Goal: Task Accomplishment & Management: Manage account settings

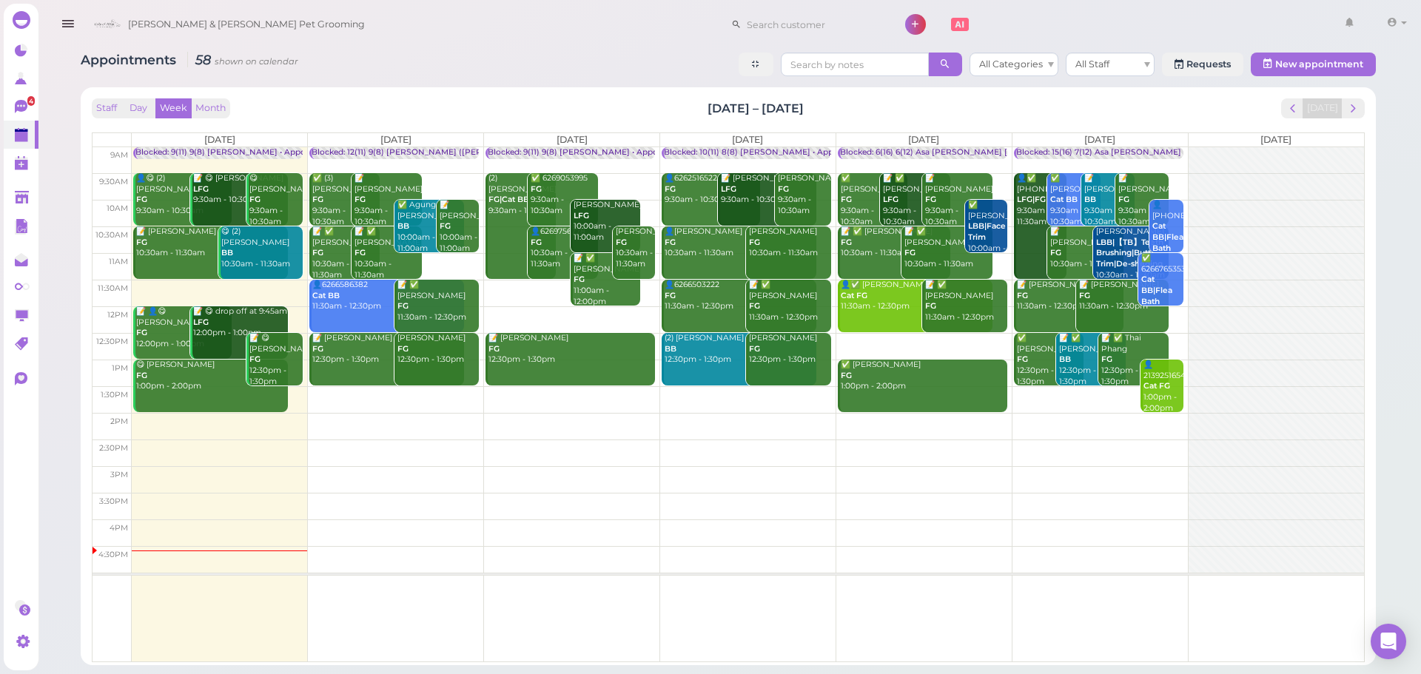
click at [459, 73] on div "Appointments 58 shown on calendar All Categories All Staff Requests New appoint…" at bounding box center [728, 66] width 1295 height 27
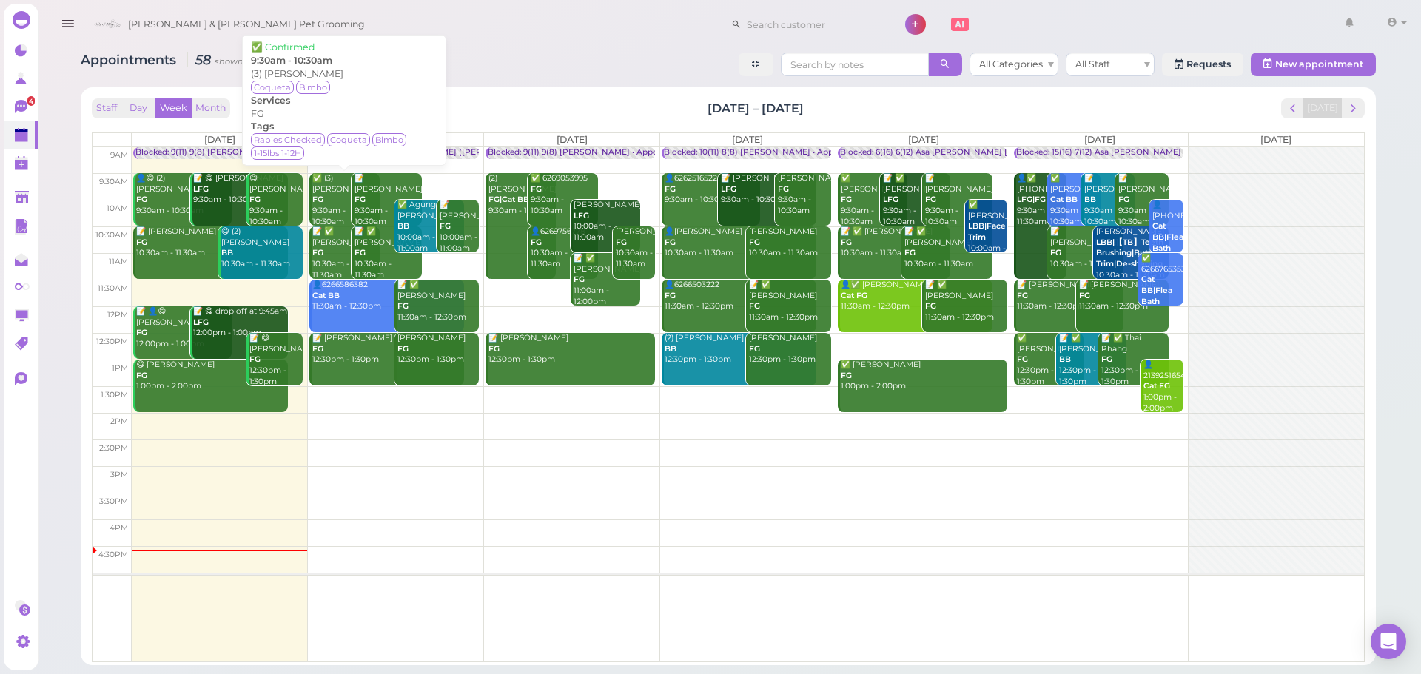
click at [318, 194] on div "✅ (3) Celia Ramirez FG 9:30am - 10:30am" at bounding box center [345, 200] width 67 height 54
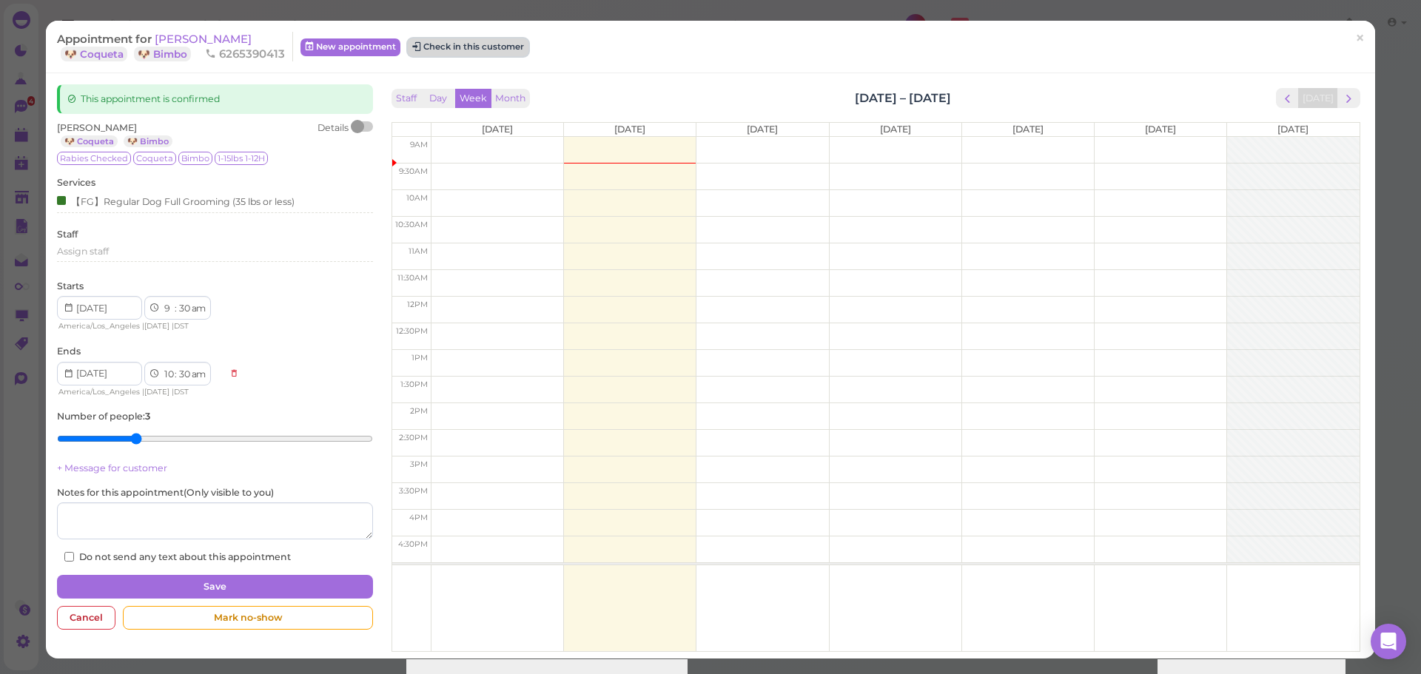
click at [506, 52] on button "Check in this customer" at bounding box center [468, 47] width 121 height 18
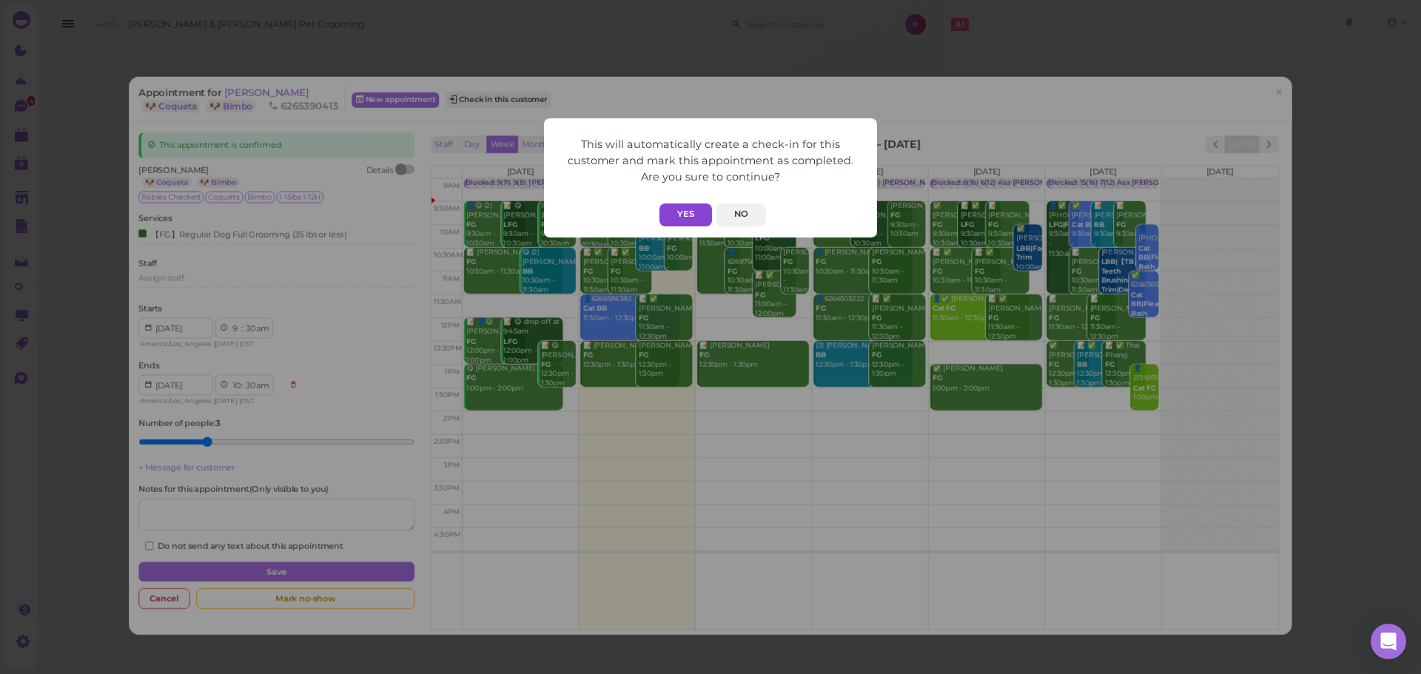
click at [685, 212] on button "Yes" at bounding box center [686, 215] width 53 height 23
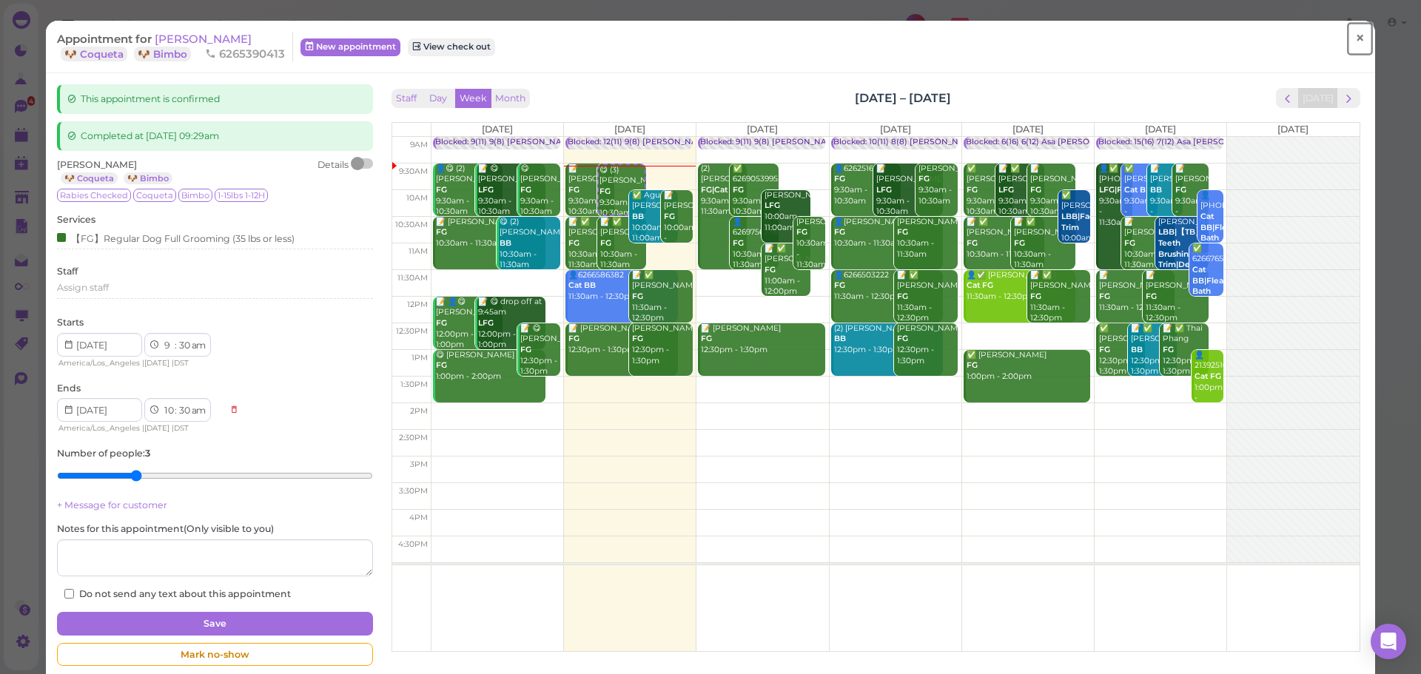
click at [1350, 50] on link "×" at bounding box center [1359, 38] width 27 height 35
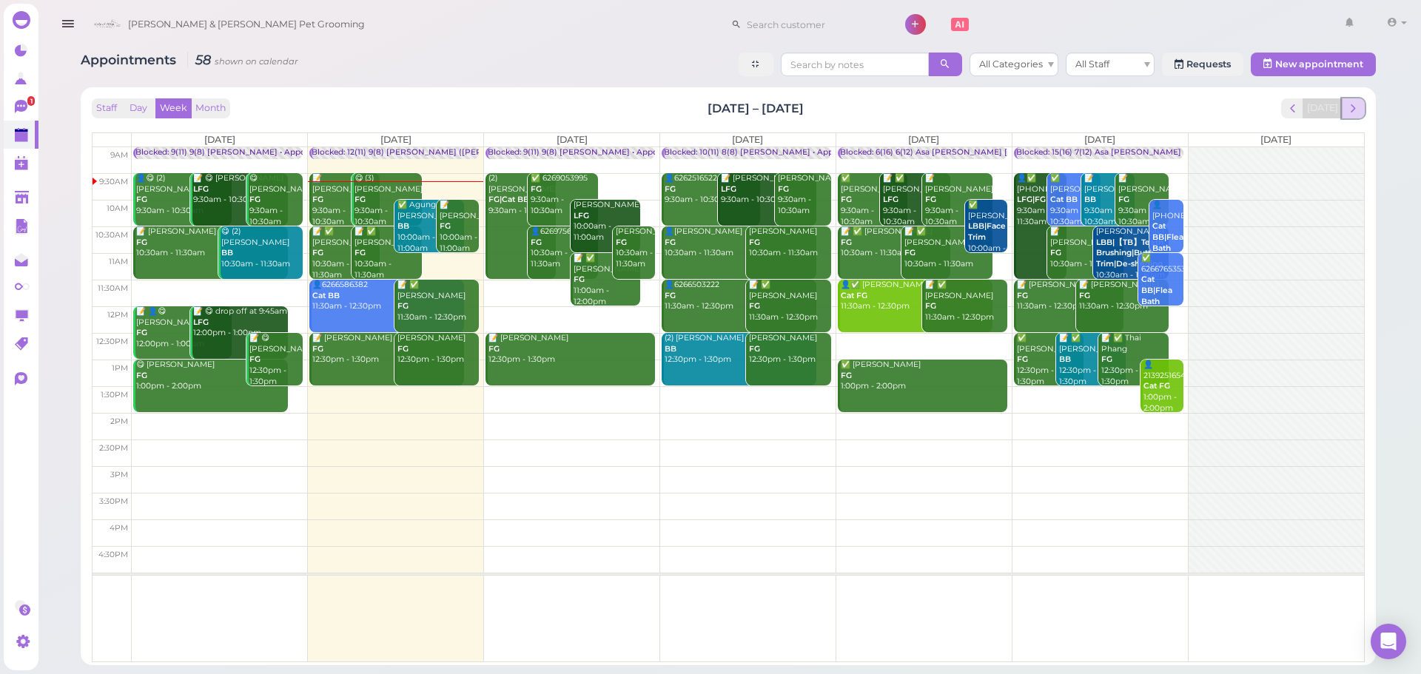
click at [1347, 105] on span "next" at bounding box center [1353, 108] width 14 height 14
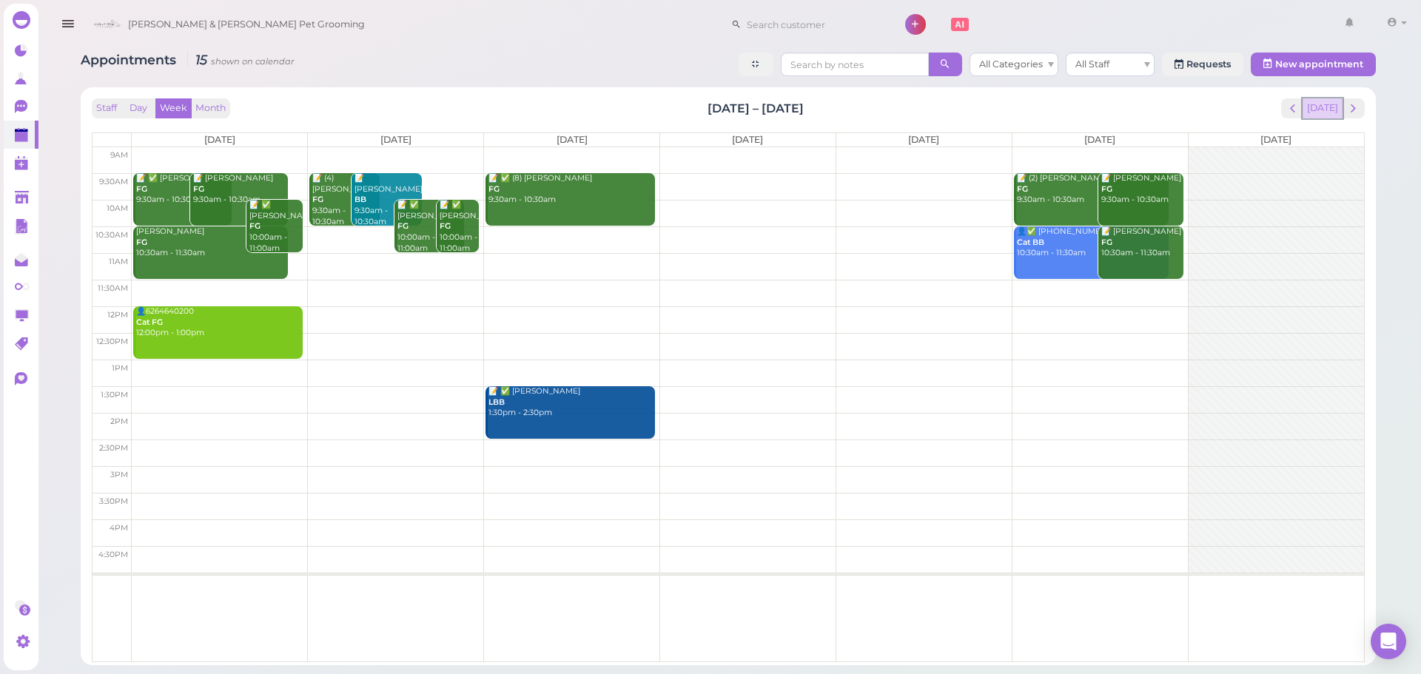
click at [1314, 101] on button "[DATE]" at bounding box center [1323, 108] width 40 height 20
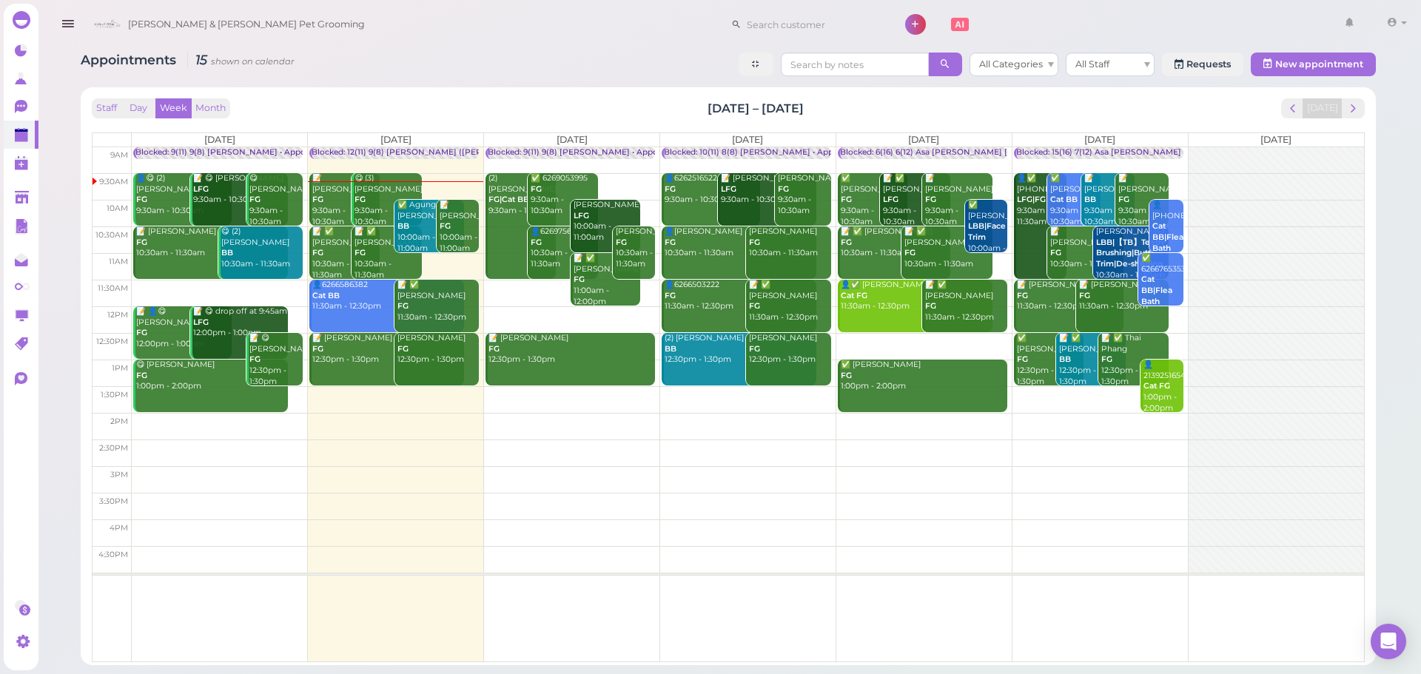
click at [512, 78] on div "Appointments 15 shown on calendar All Categories All Staff Requests New appoint…" at bounding box center [728, 66] width 1295 height 27
click at [320, 201] on div "📝 Elise Wang FG 9:30am - 10:30am" at bounding box center [345, 200] width 67 height 54
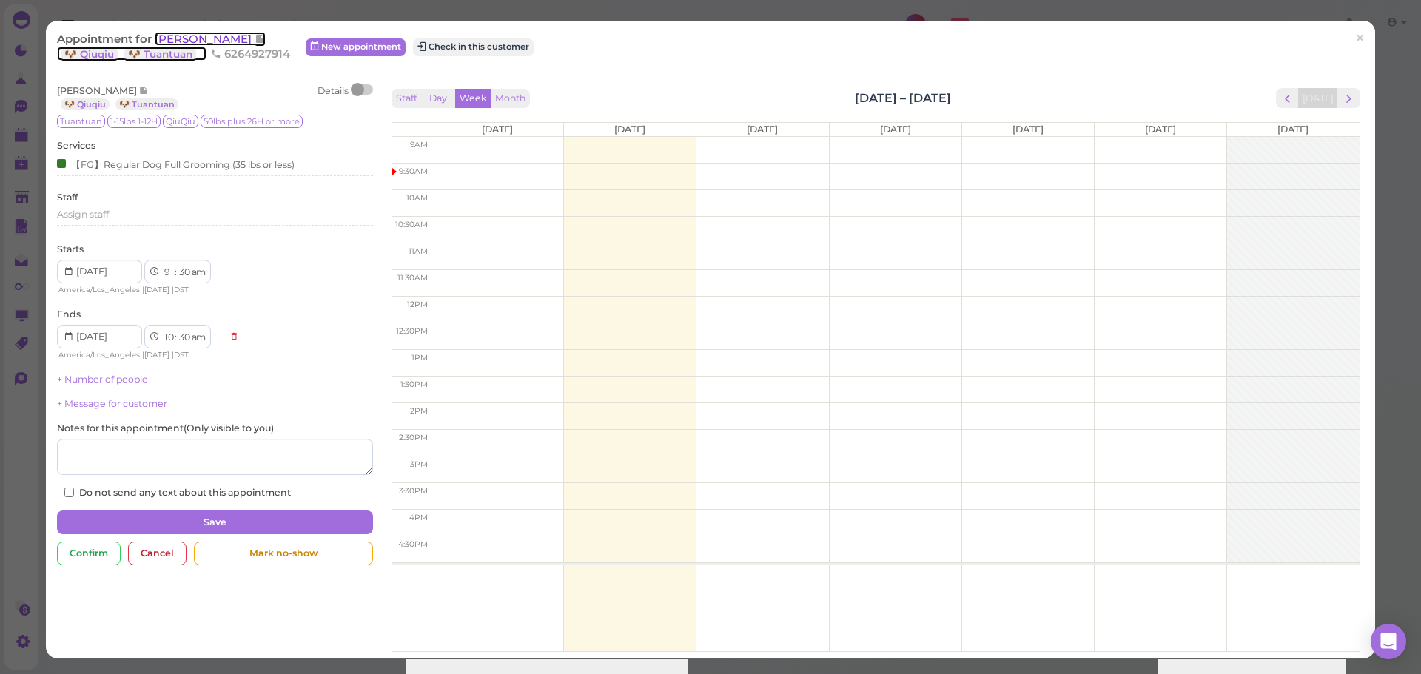
click at [167, 41] on span "[PERSON_NAME]" at bounding box center [205, 39] width 100 height 14
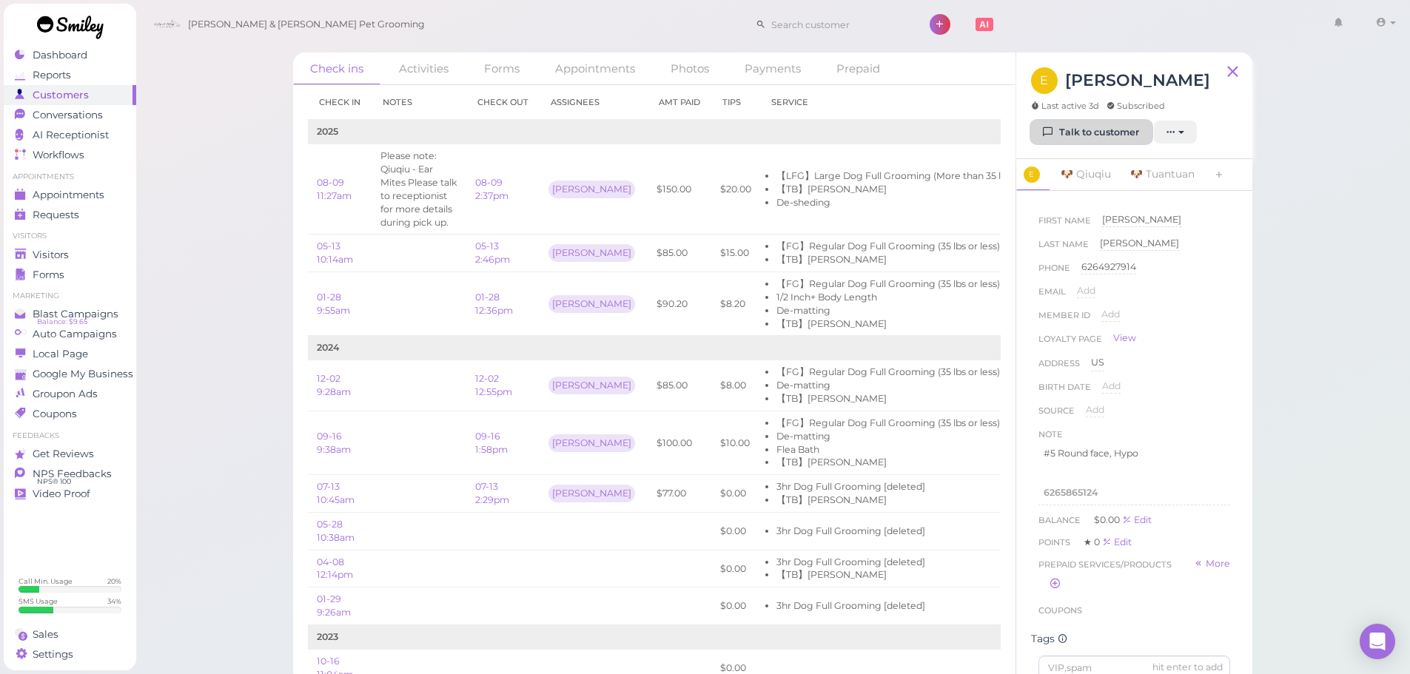
drag, startPoint x: 1084, startPoint y: 132, endPoint x: 761, endPoint y: 451, distance: 453.8
click at [1082, 133] on link "Talk to customer" at bounding box center [1091, 133] width 121 height 24
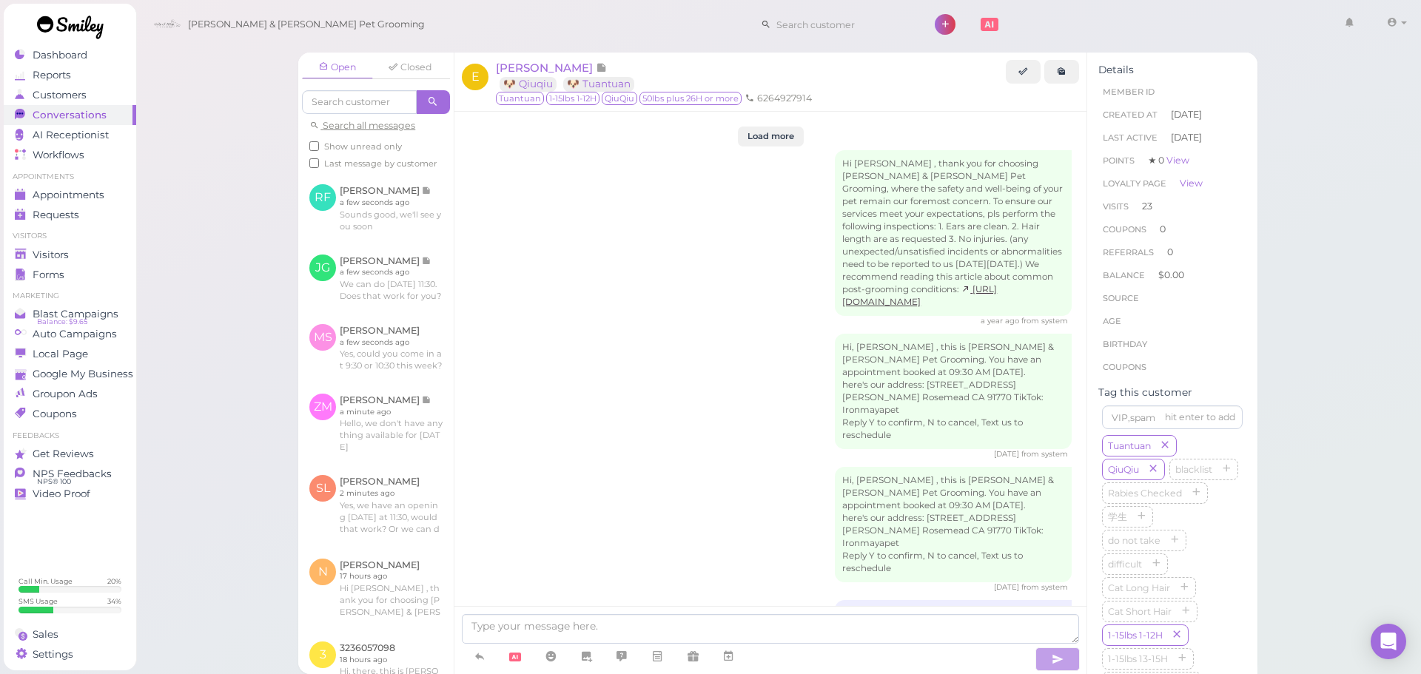
scroll to position [3058, 0]
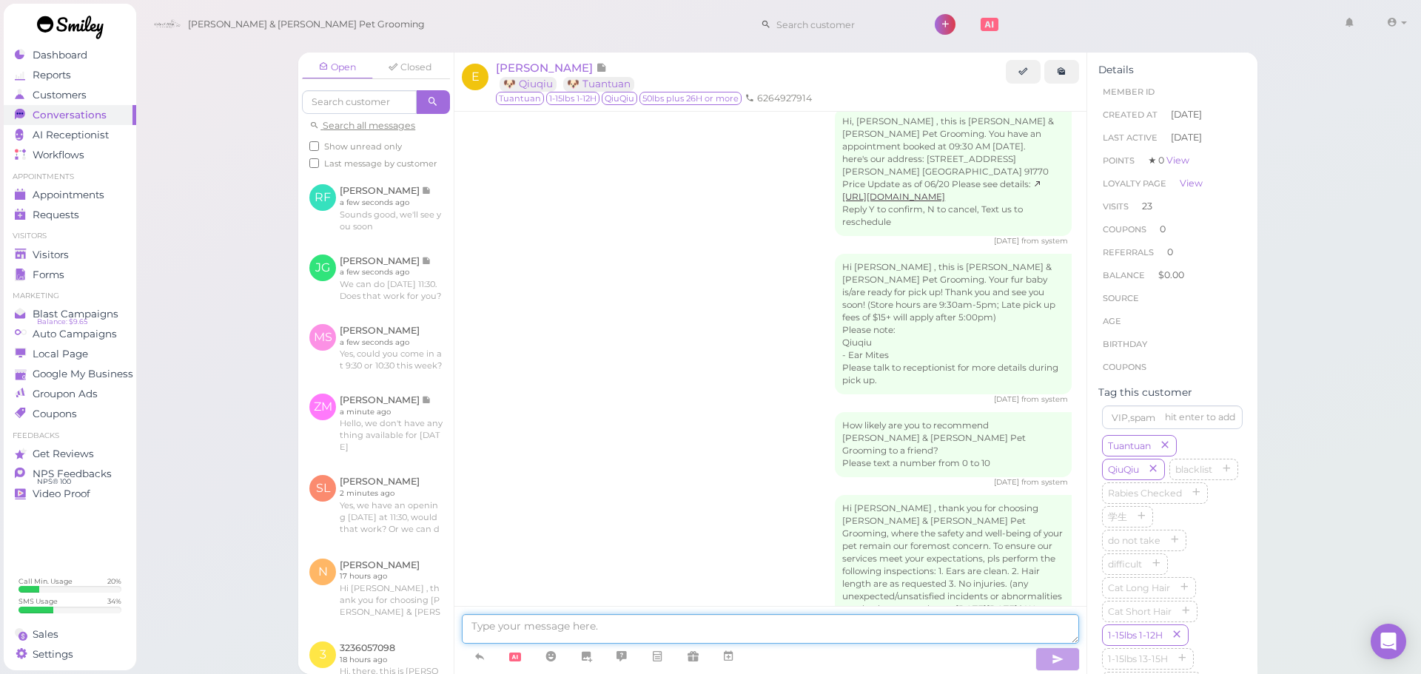
click at [483, 641] on textarea at bounding box center [770, 629] width 617 height 30
click at [478, 651] on icon at bounding box center [480, 656] width 12 height 15
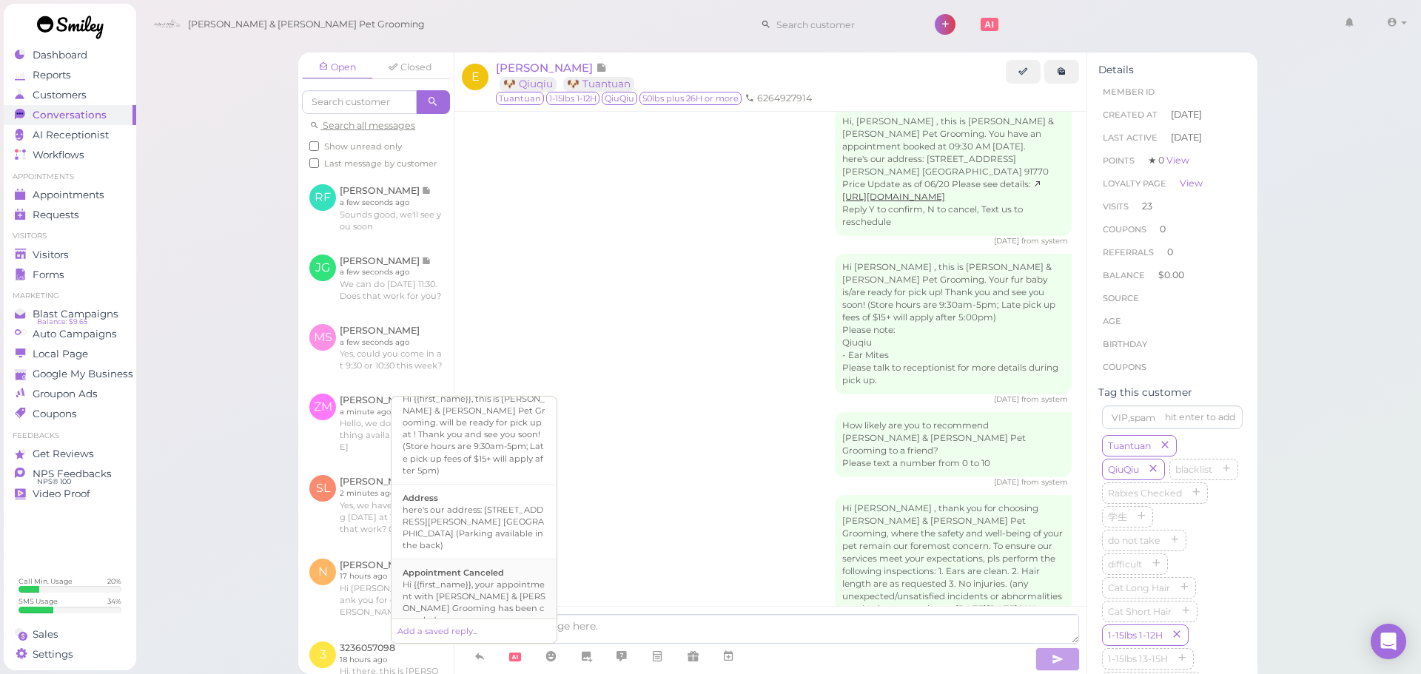
scroll to position [148, 0]
click at [466, 587] on div "Hi there, this is [PERSON_NAME] and [PERSON_NAME] Pet Grooming, please let us k…" at bounding box center [474, 609] width 143 height 59
type textarea "Hi there, this is [PERSON_NAME] and [PERSON_NAME] Pet Grooming, please let us k…"
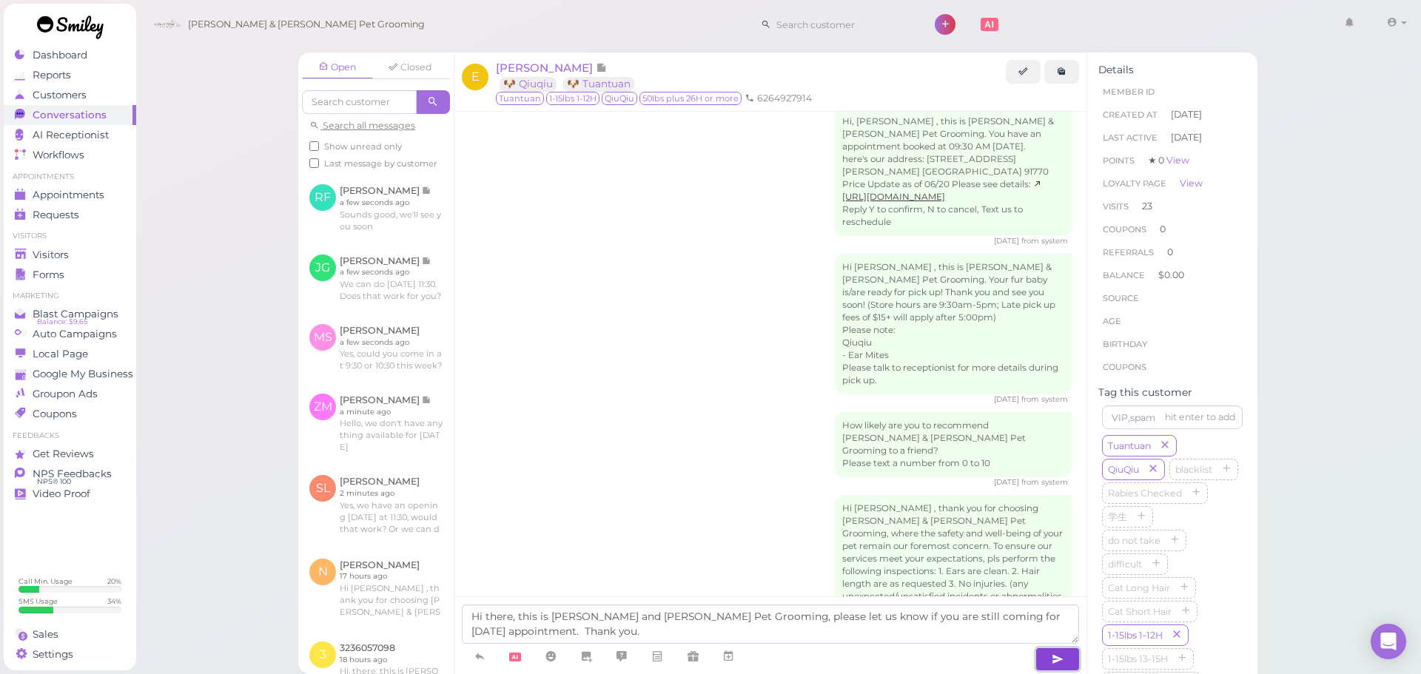
click at [1060, 666] on icon "button" at bounding box center [1058, 659] width 12 height 15
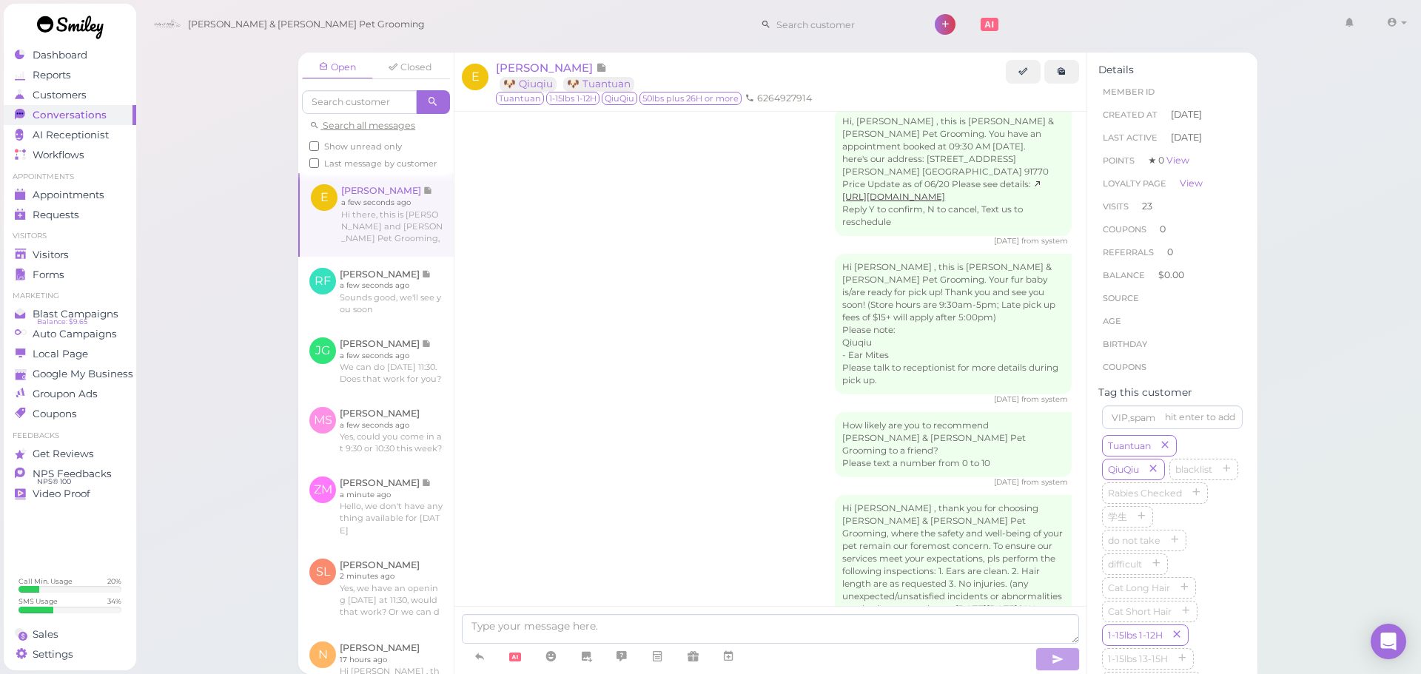
scroll to position [3118, 0]
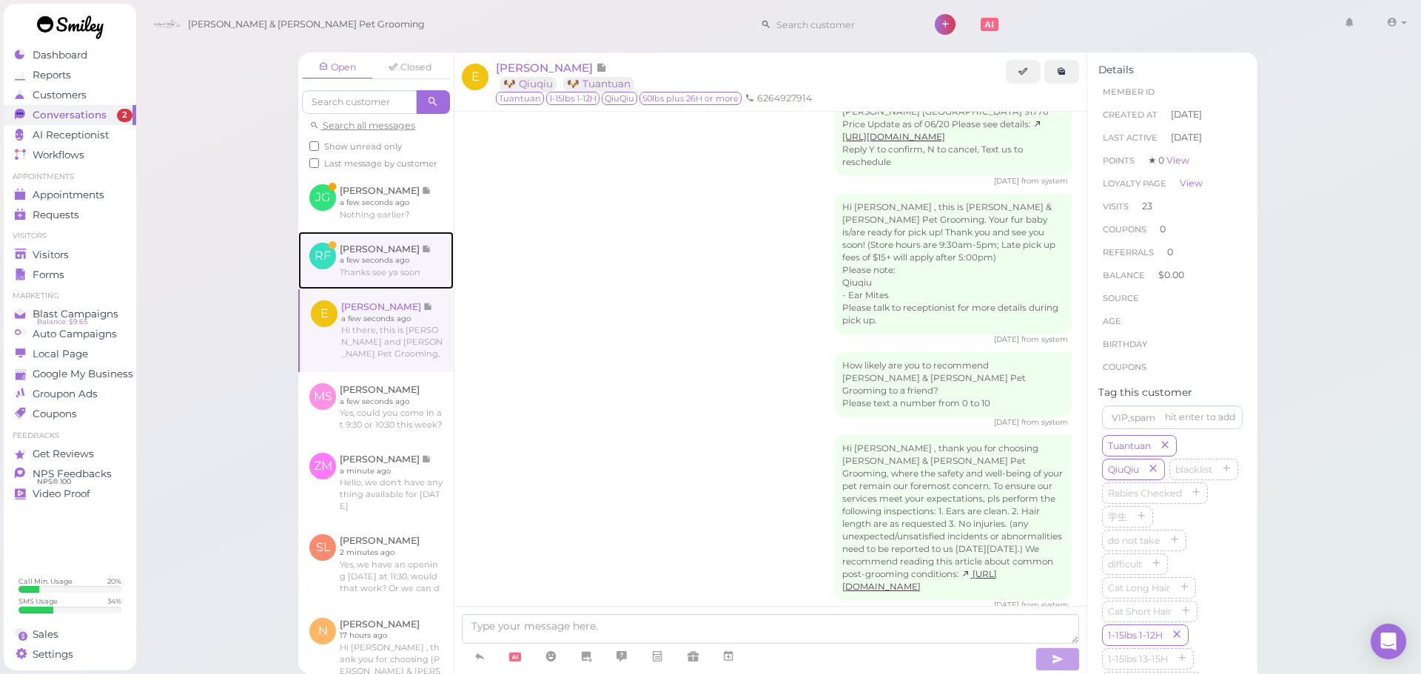
click at [413, 283] on link at bounding box center [375, 261] width 155 height 58
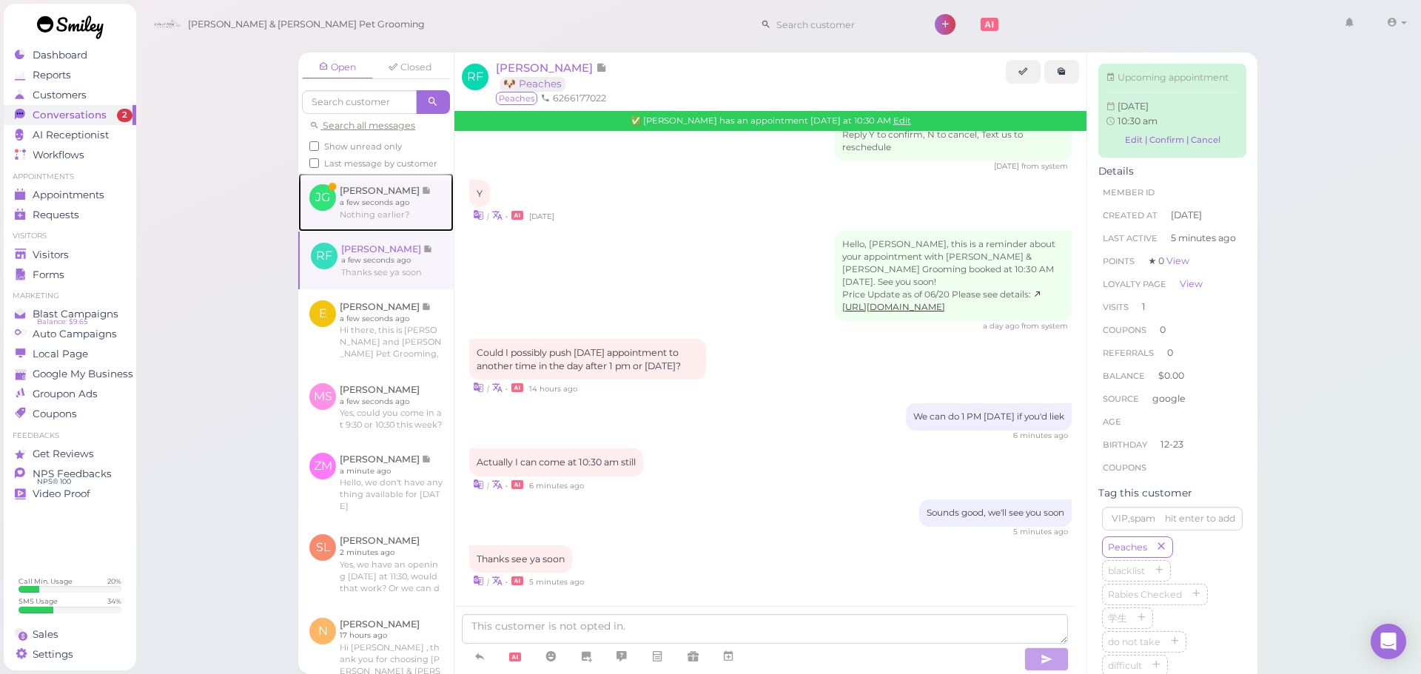
click at [386, 227] on link at bounding box center [375, 202] width 155 height 58
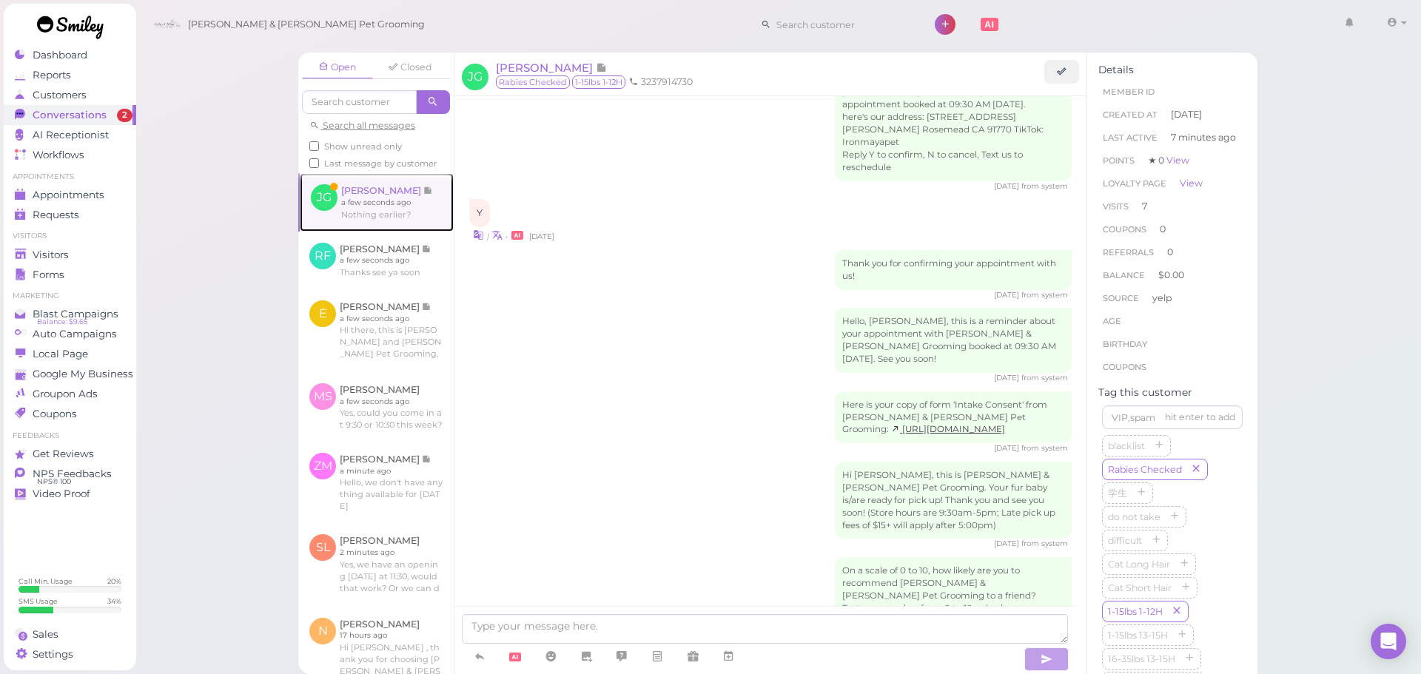
scroll to position [2173, 0]
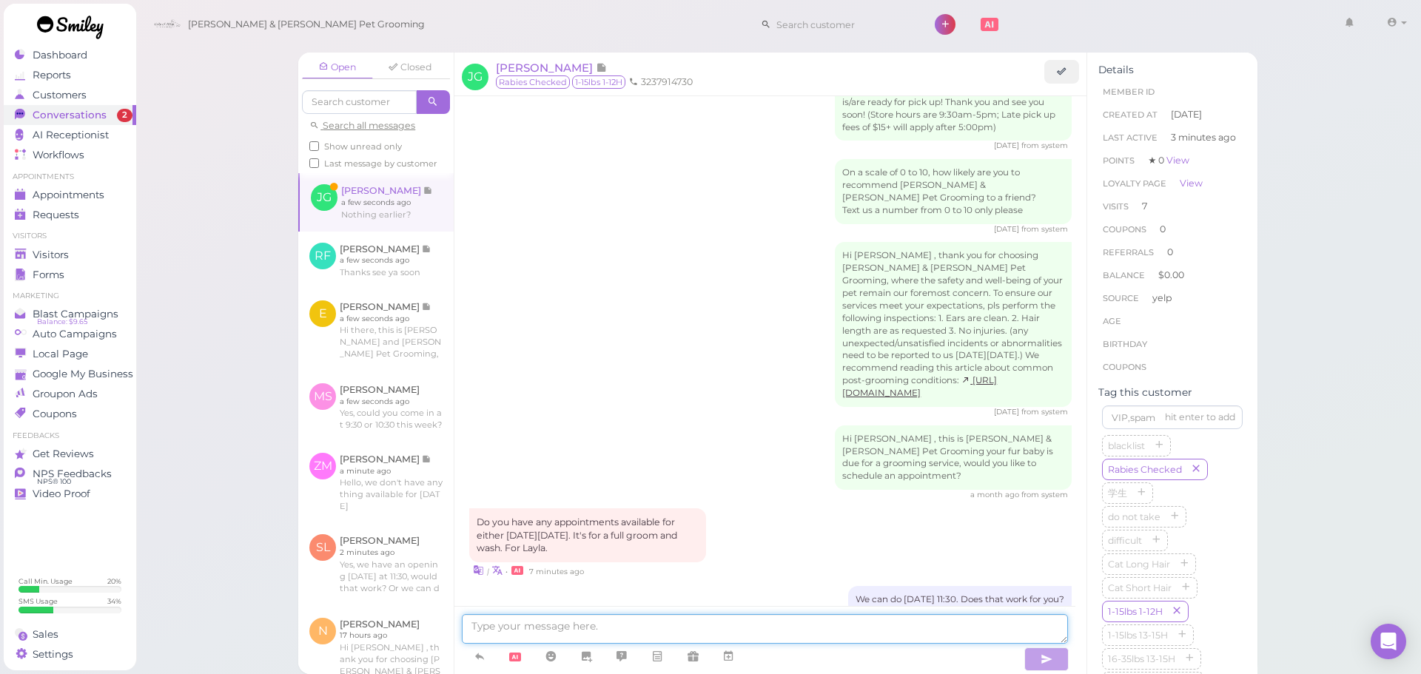
click at [713, 625] on textarea at bounding box center [765, 629] width 606 height 30
click at [103, 192] on span "Appointments" at bounding box center [70, 195] width 74 height 13
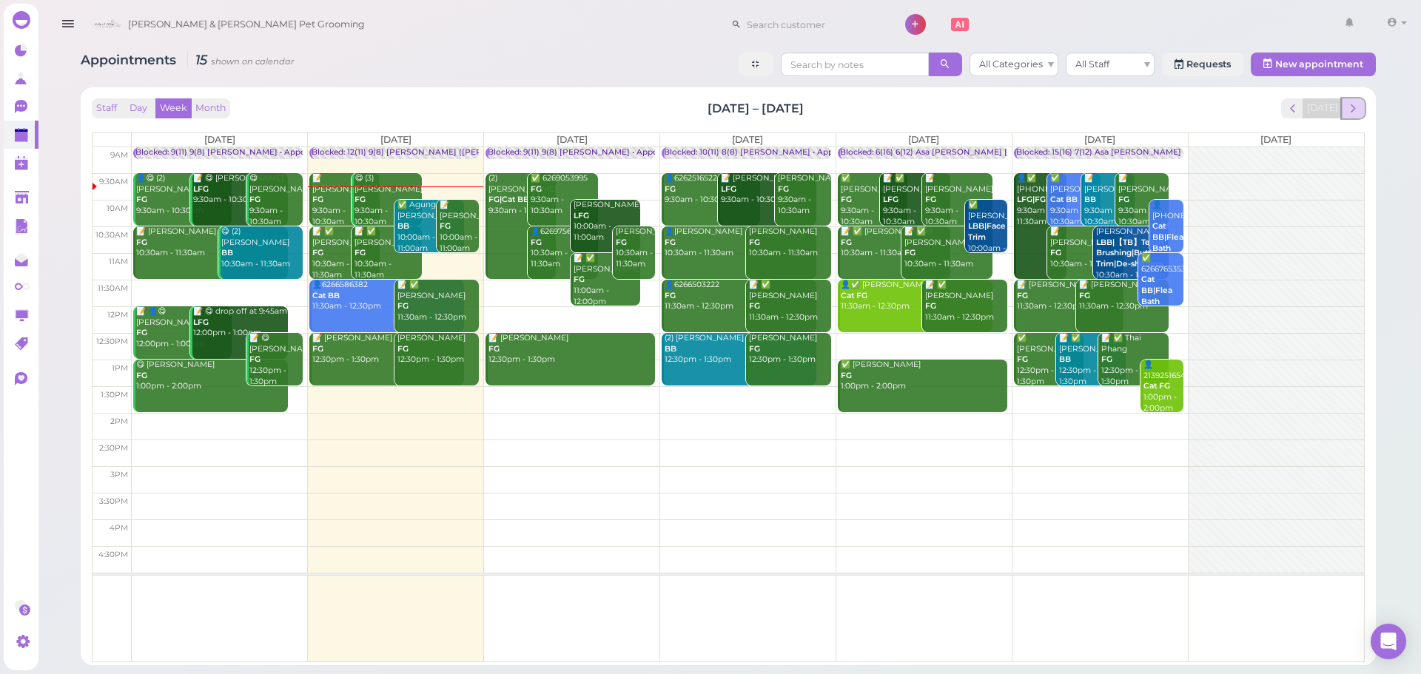
click at [1361, 98] on button "next" at bounding box center [1353, 108] width 23 height 20
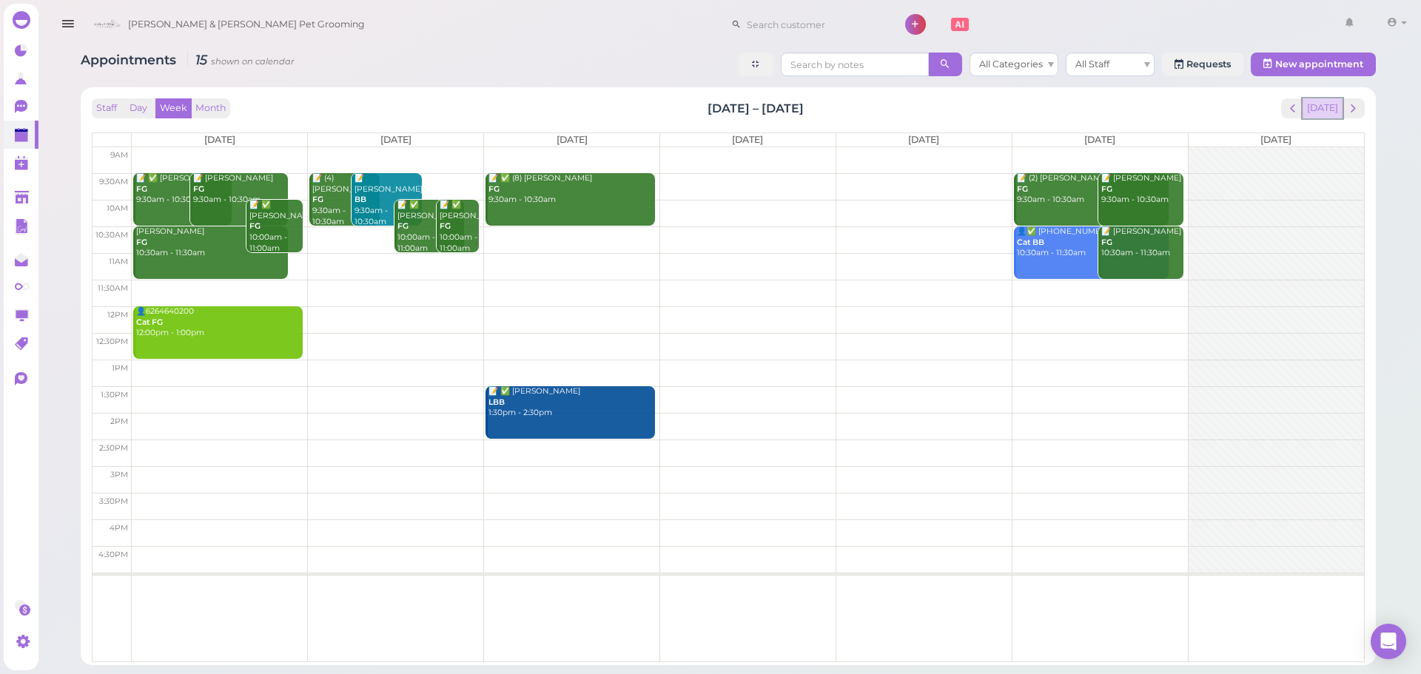
click at [1322, 104] on button "[DATE]" at bounding box center [1323, 108] width 40 height 20
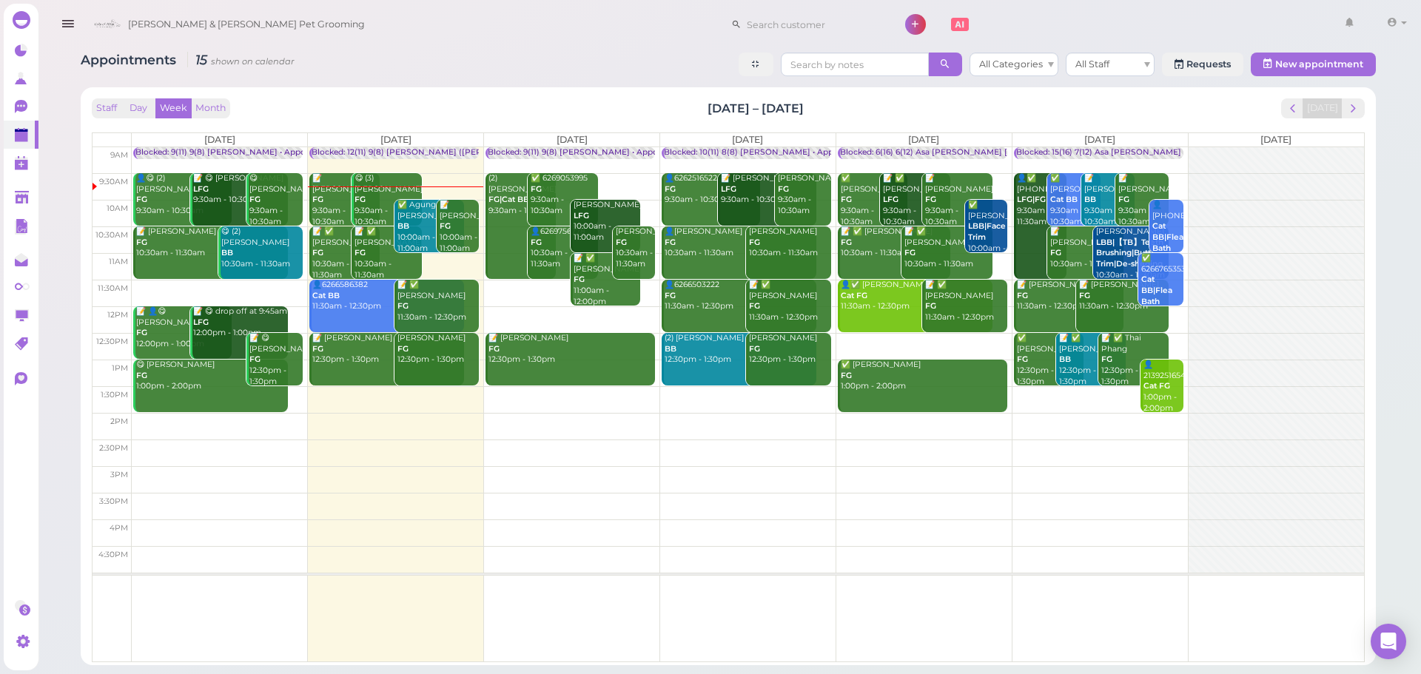
click at [329, 208] on div "📝 Elise Wang FG 9:30am - 10:30am" at bounding box center [345, 200] width 67 height 54
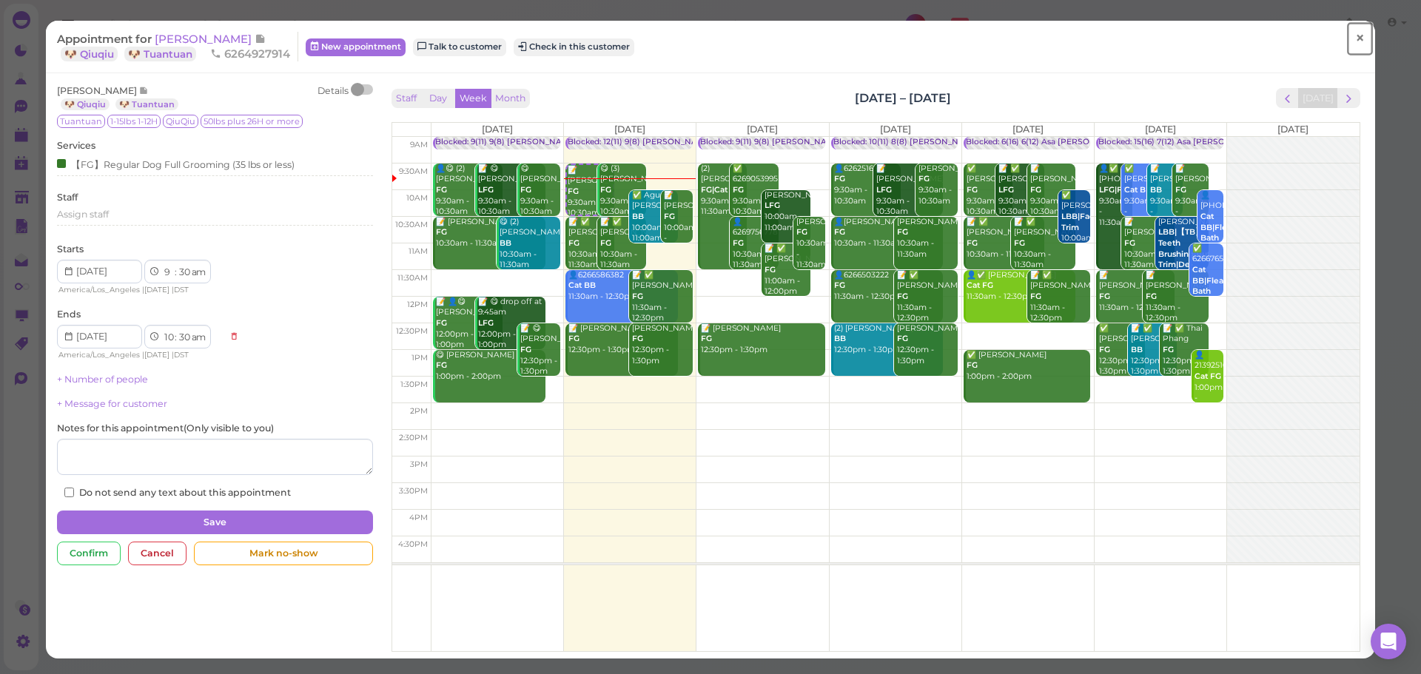
click at [1355, 38] on span "×" at bounding box center [1360, 38] width 10 height 21
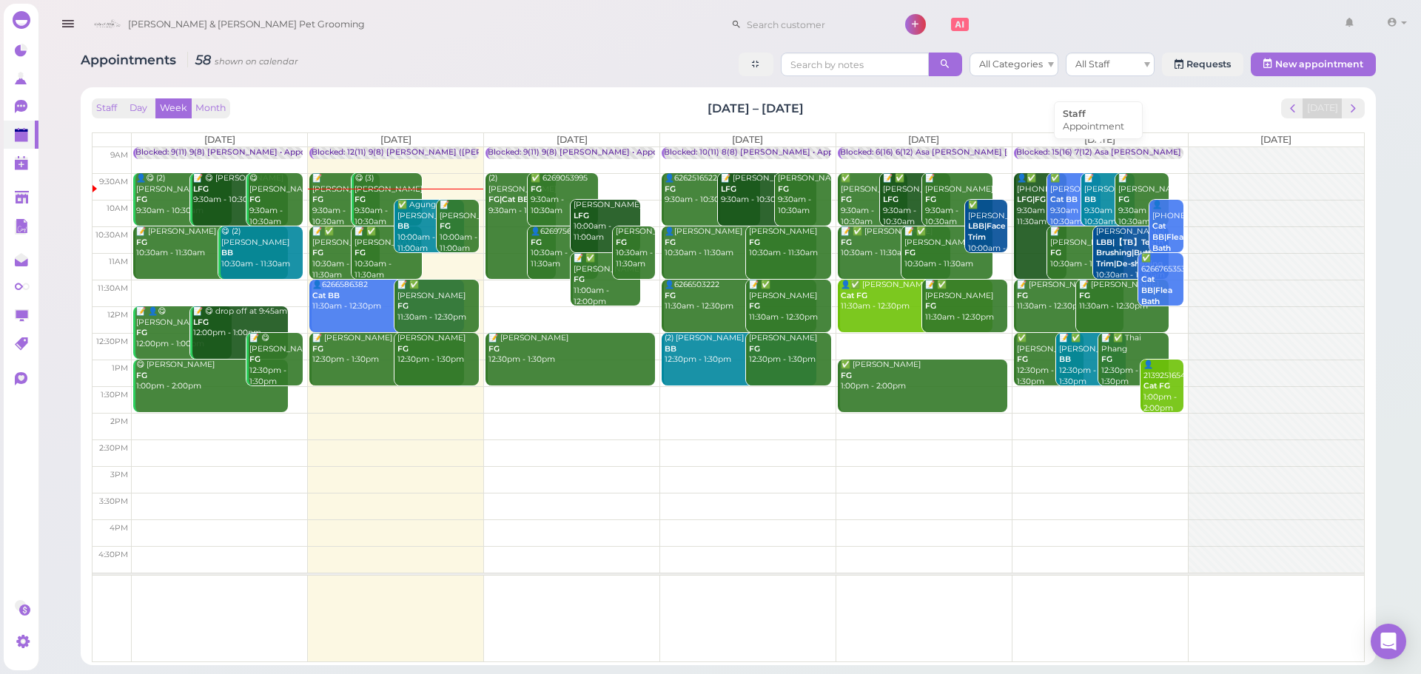
click at [1083, 155] on div "Blocked: 15(16) 7(12) Asa Helen Rebecca • Appointment" at bounding box center [1164, 152] width 297 height 11
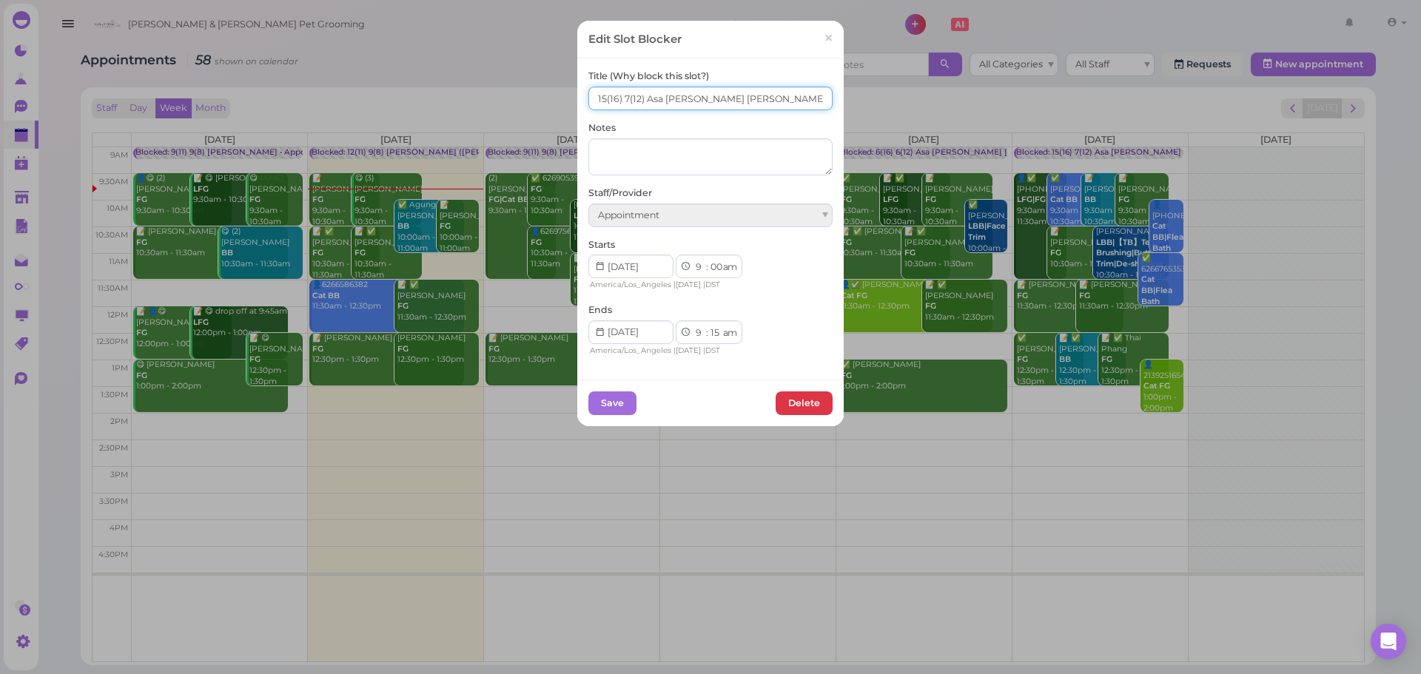
click at [595, 98] on input "15(16) 7(12) Asa Helen Rebecca" at bounding box center [710, 99] width 244 height 24
type input "16(16) 7(12) Asa Helen Rebecca"
click at [601, 400] on button "Save" at bounding box center [612, 404] width 48 height 24
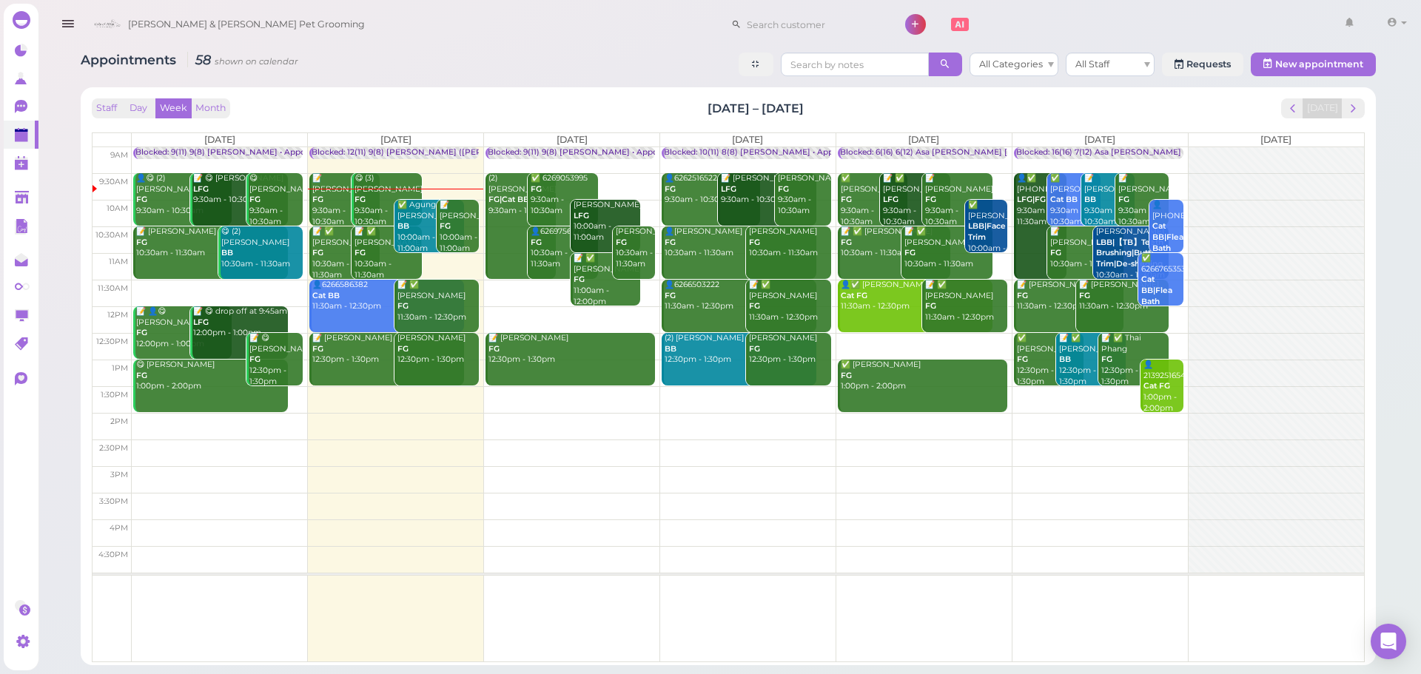
click at [885, 110] on div "Staff Day Week Month Aug 11 – 17, 2025 Today" at bounding box center [728, 108] width 1273 height 20
click at [1349, 112] on span "next" at bounding box center [1353, 108] width 14 height 14
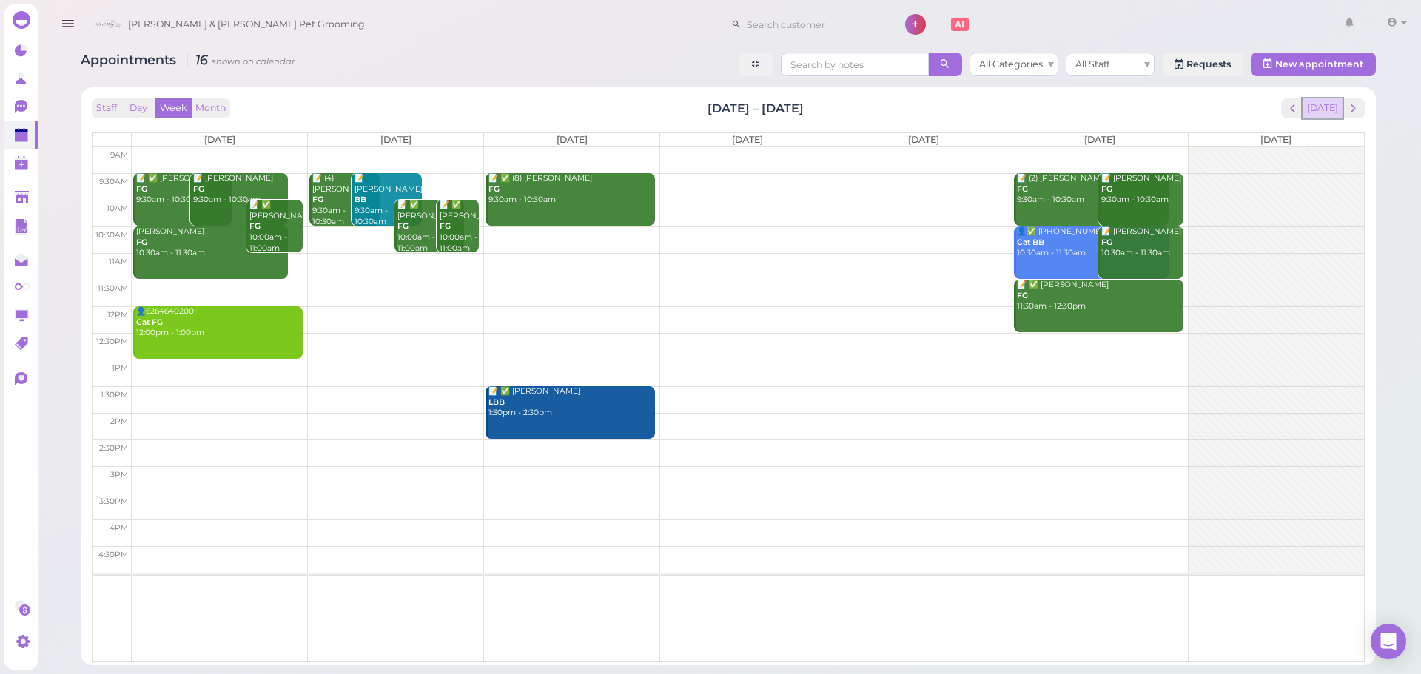
click at [1318, 102] on button "[DATE]" at bounding box center [1323, 108] width 40 height 20
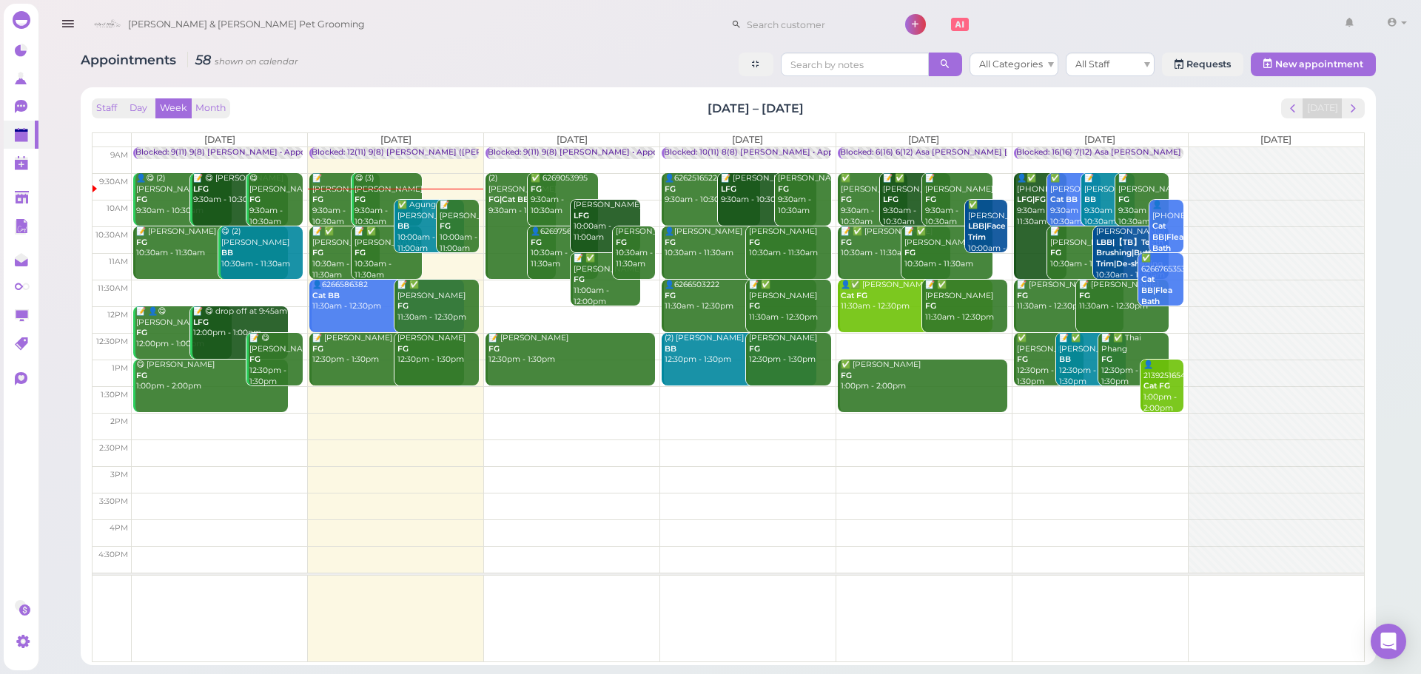
click at [927, 446] on td at bounding box center [748, 453] width 1232 height 27
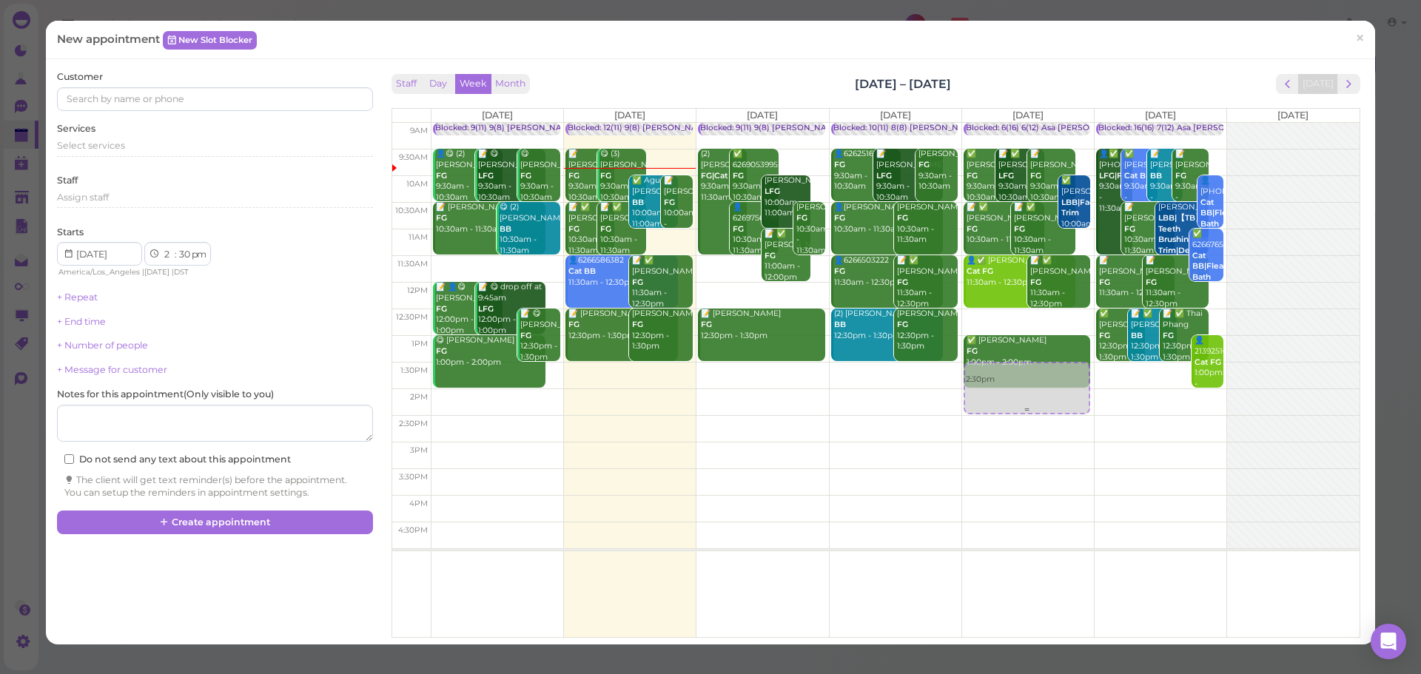
drag, startPoint x: 1018, startPoint y: 443, endPoint x: 1022, endPoint y: 384, distance: 59.4
click at [1022, 123] on div "2:30pm Blocked: 6(16) 6(12) Asa Emma Rebecca • Appointment ✅ Lorena Fajardo FG …" at bounding box center [1028, 123] width 132 height 0
select select "1"
click at [159, 141] on div "Select services" at bounding box center [214, 145] width 315 height 13
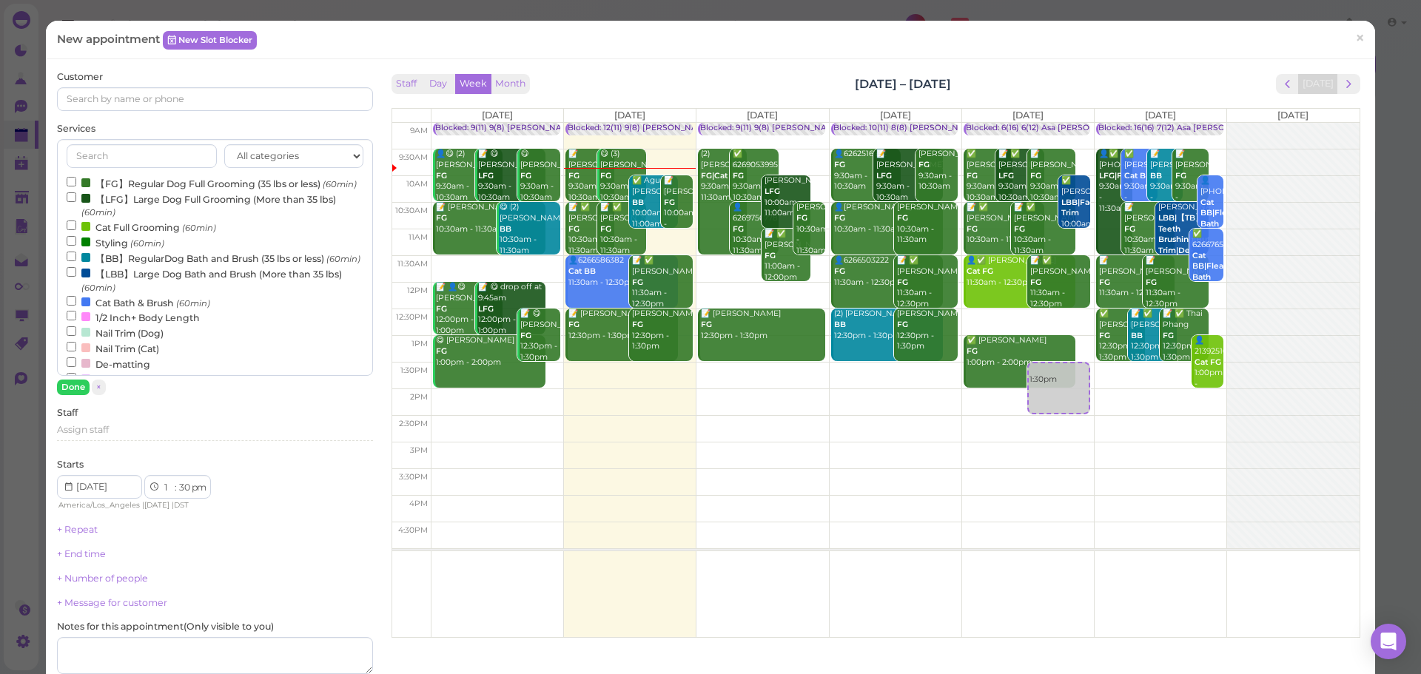
click at [127, 295] on label "【LBB】Large Dog Bath and Brush (More than 35 lbs) (60min)" at bounding box center [215, 280] width 296 height 29
click at [76, 277] on input "【LBB】Large Dog Bath and Brush (More than 35 lbs) (60min)" at bounding box center [72, 272] width 10 height 10
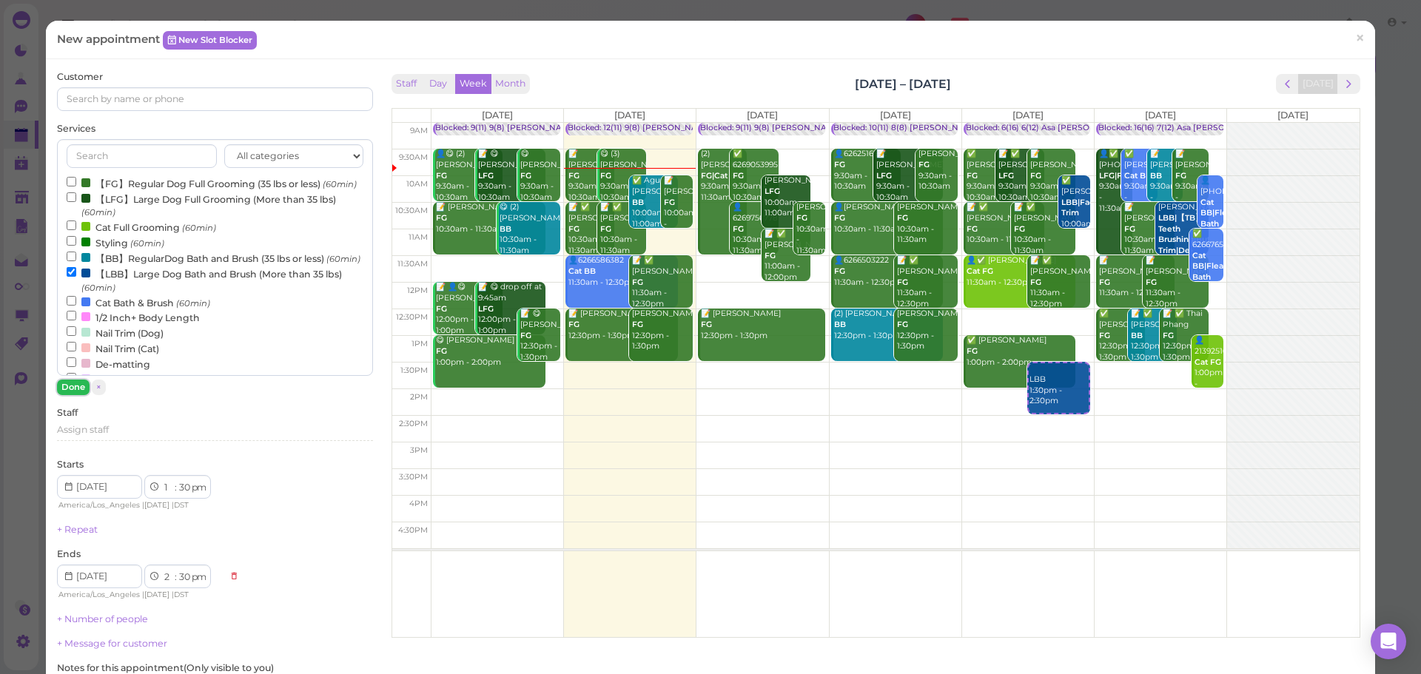
click at [77, 389] on button "Done" at bounding box center [73, 388] width 33 height 16
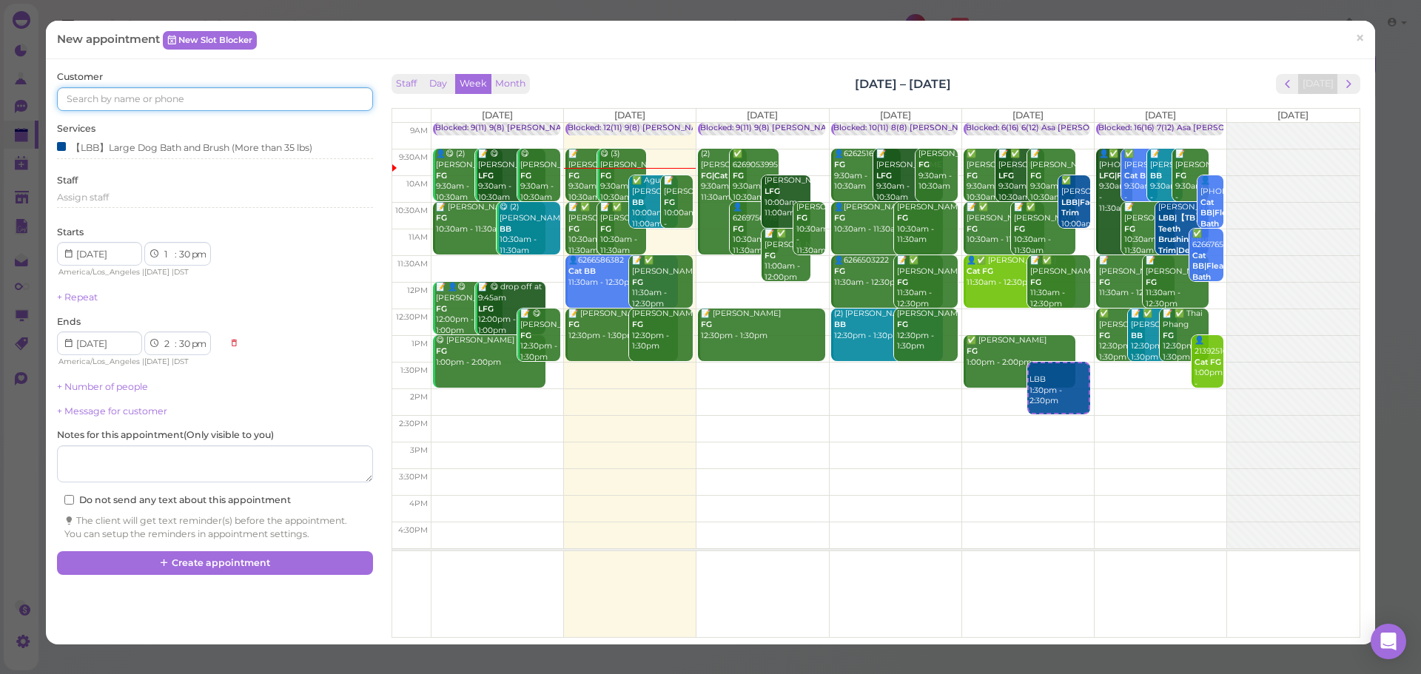
click at [188, 95] on input at bounding box center [214, 99] width 315 height 24
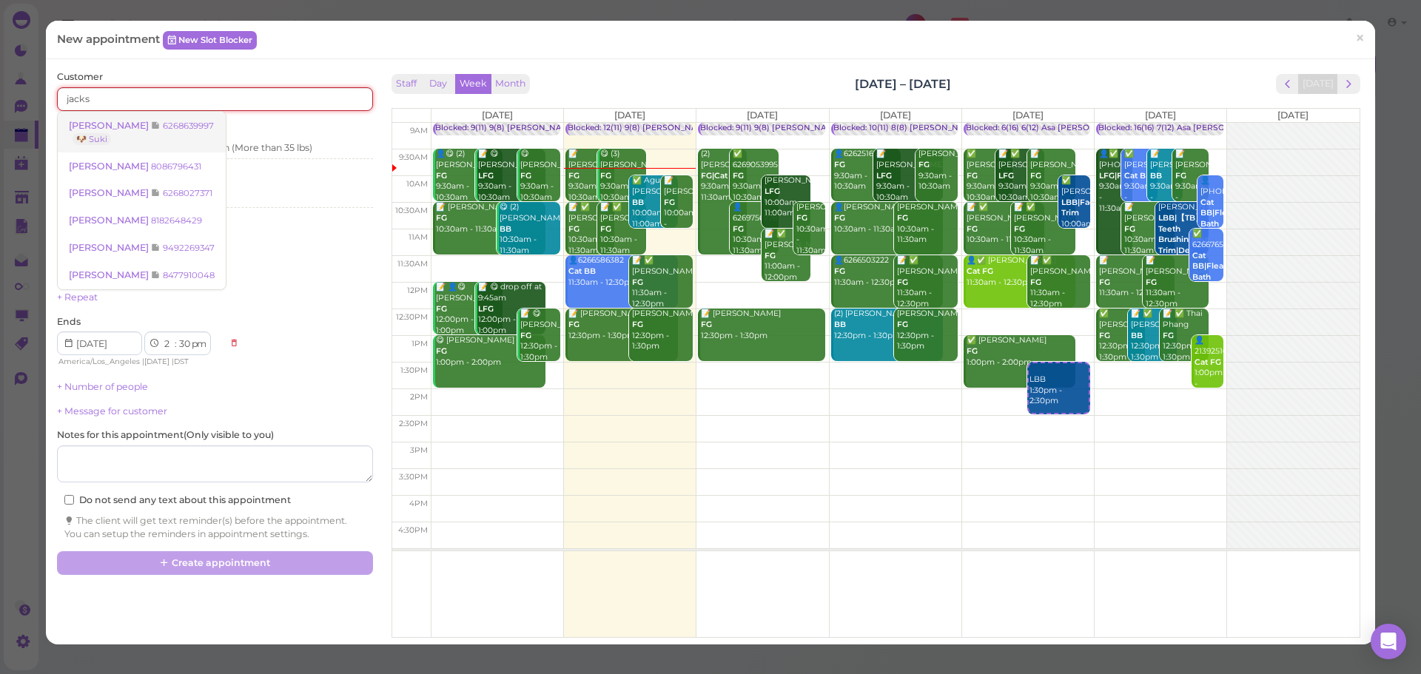
type input "jacks"
click at [163, 113] on link "Jackson Lee 6268639997 🐶 Suki" at bounding box center [142, 132] width 168 height 41
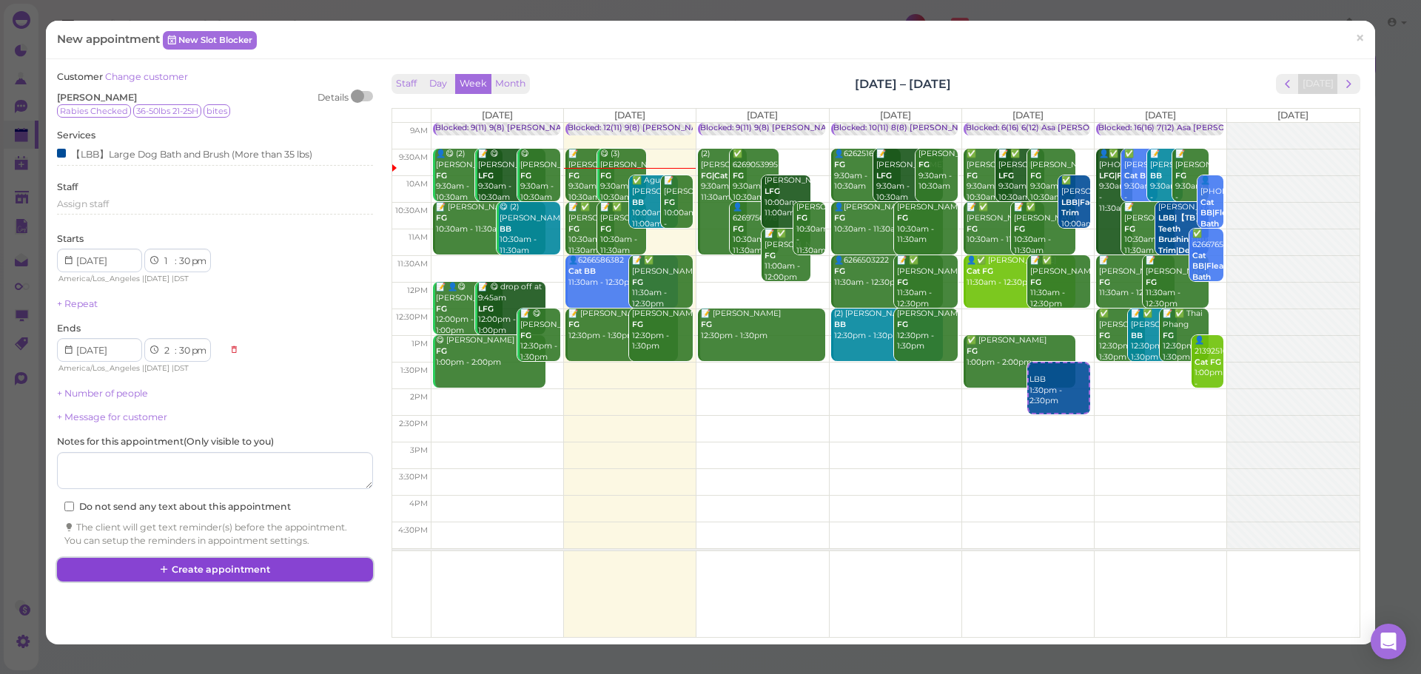
click at [182, 571] on button "Create appointment" at bounding box center [214, 570] width 315 height 24
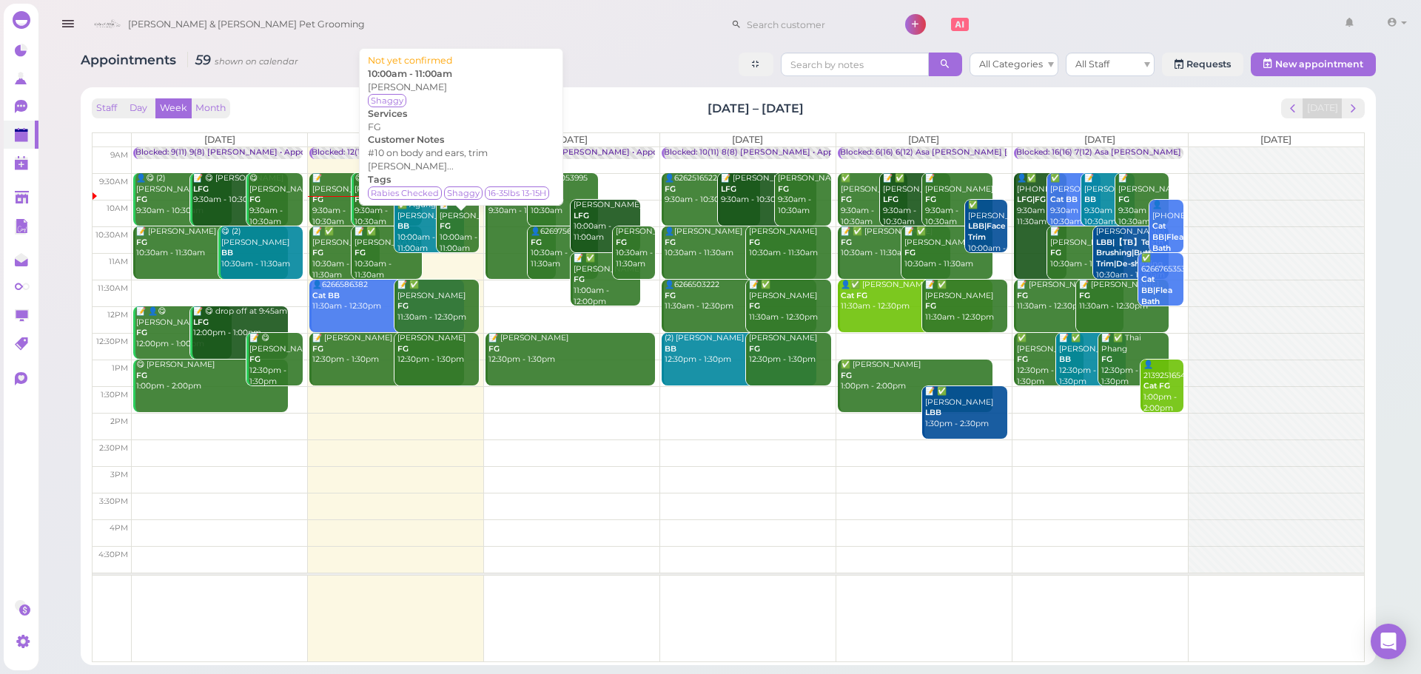
click at [466, 234] on div "📝 Noemi Martinez FG 10:00am - 11:00am" at bounding box center [459, 227] width 40 height 54
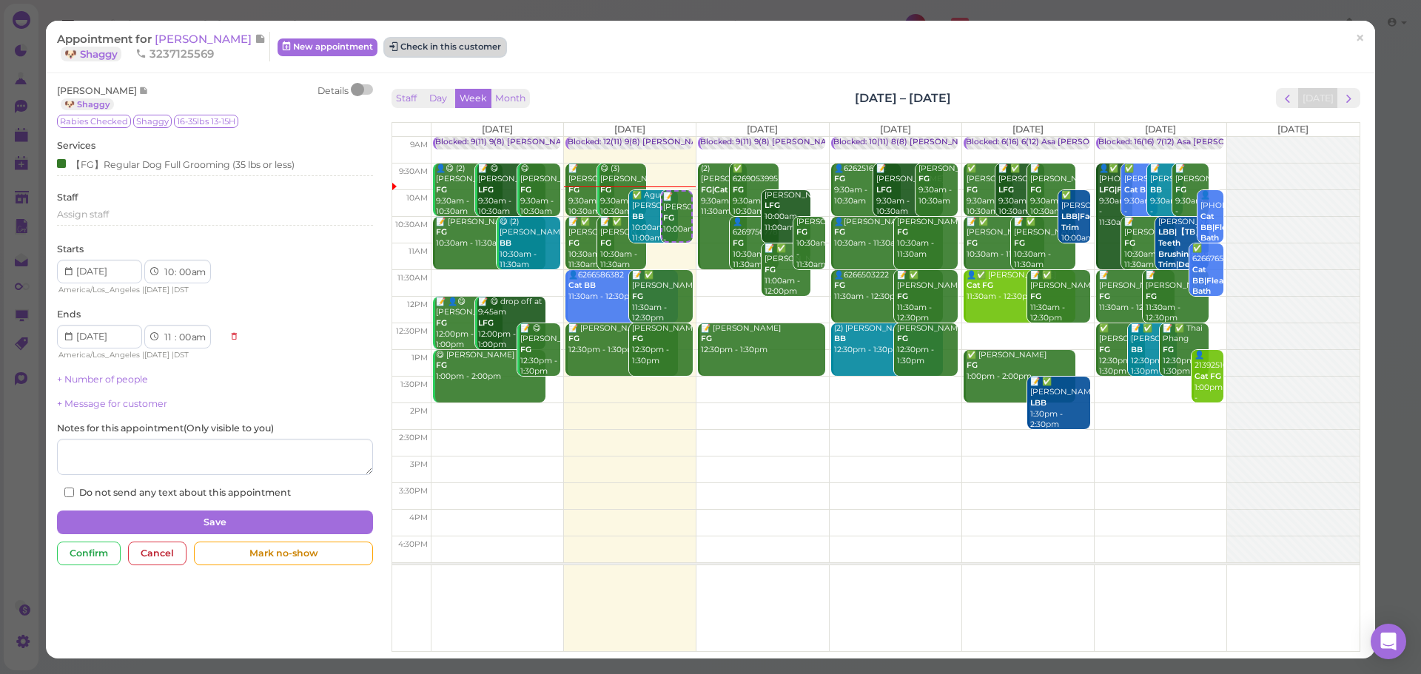
click at [485, 50] on button "Check in this customer" at bounding box center [445, 47] width 121 height 18
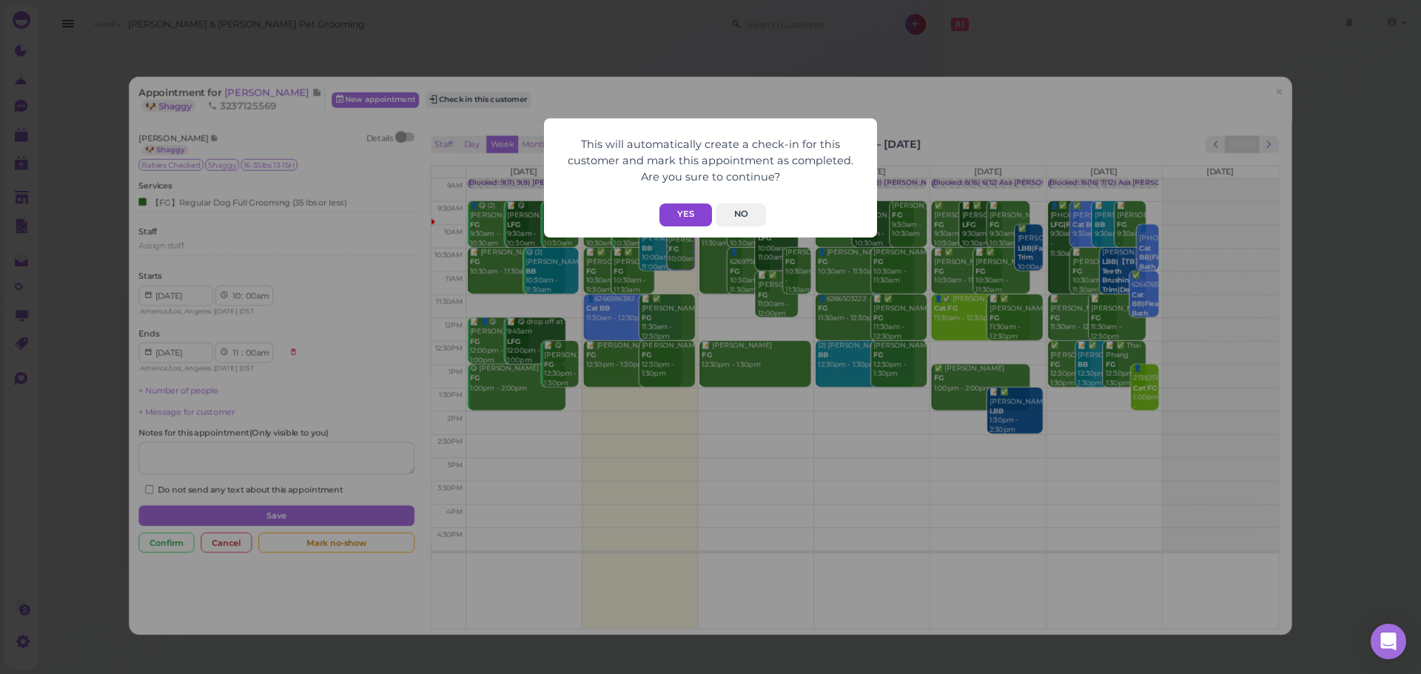
click at [674, 208] on button "Yes" at bounding box center [686, 215] width 53 height 23
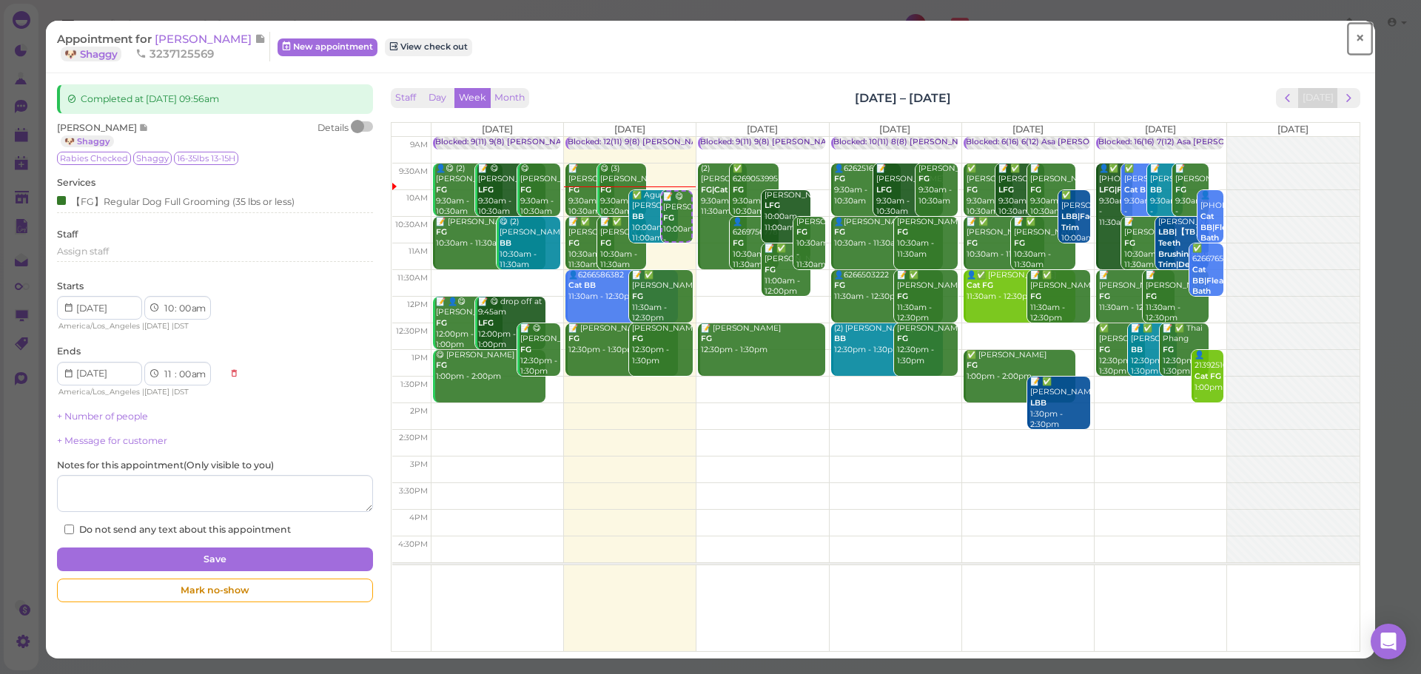
click at [1355, 41] on span "×" at bounding box center [1360, 38] width 10 height 21
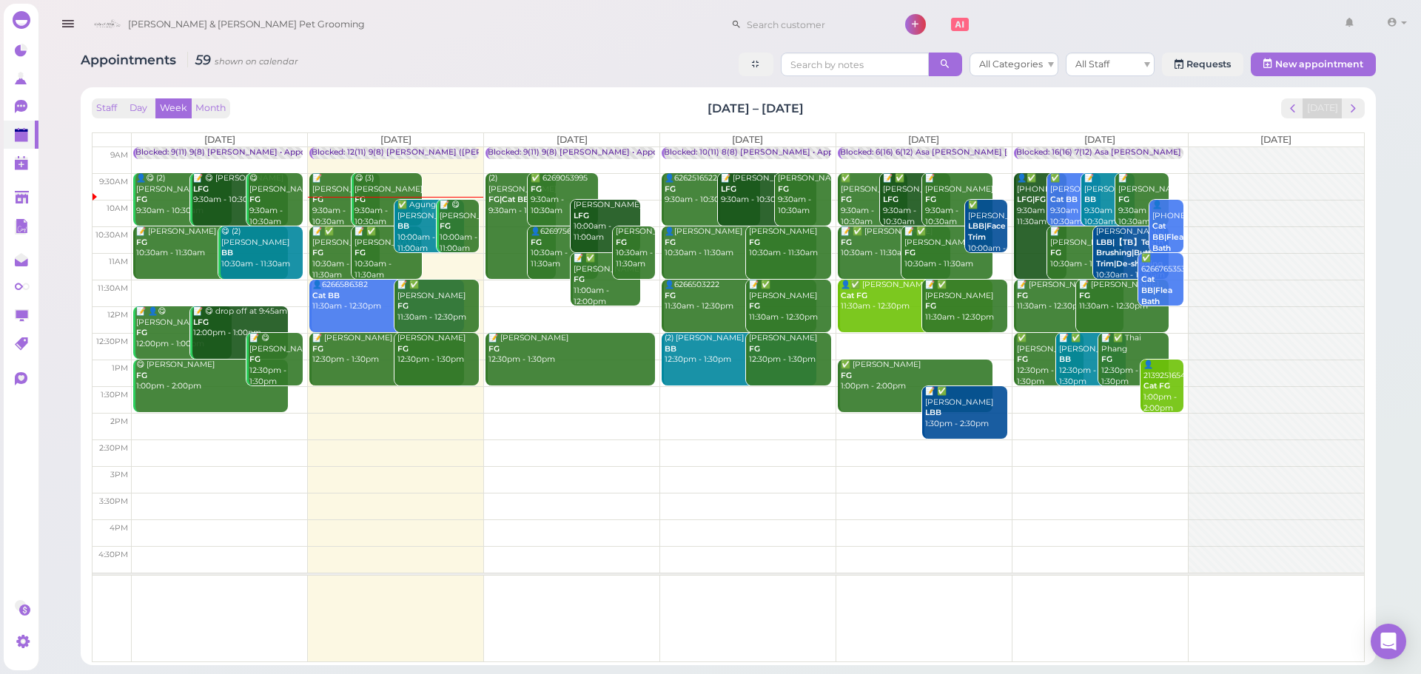
click at [608, 98] on div "Staff Day Week Month Aug 11 – 17, 2025 Today" at bounding box center [728, 108] width 1273 height 20
click at [610, 118] on div "Staff Day Week Month Aug 11 – 17, 2025 Today" at bounding box center [728, 108] width 1273 height 20
click at [900, 118] on div "Staff Day Week Month Aug 11 – 17, 2025 Today Mon 8/11 Tue 8/12 Wed 8/13 Thu 8/1…" at bounding box center [728, 380] width 1273 height 564
click at [650, 147] on div "Blocked: 9(11) 9(8) [PERSON_NAME] • Appointment" at bounding box center [588, 152] width 201 height 11
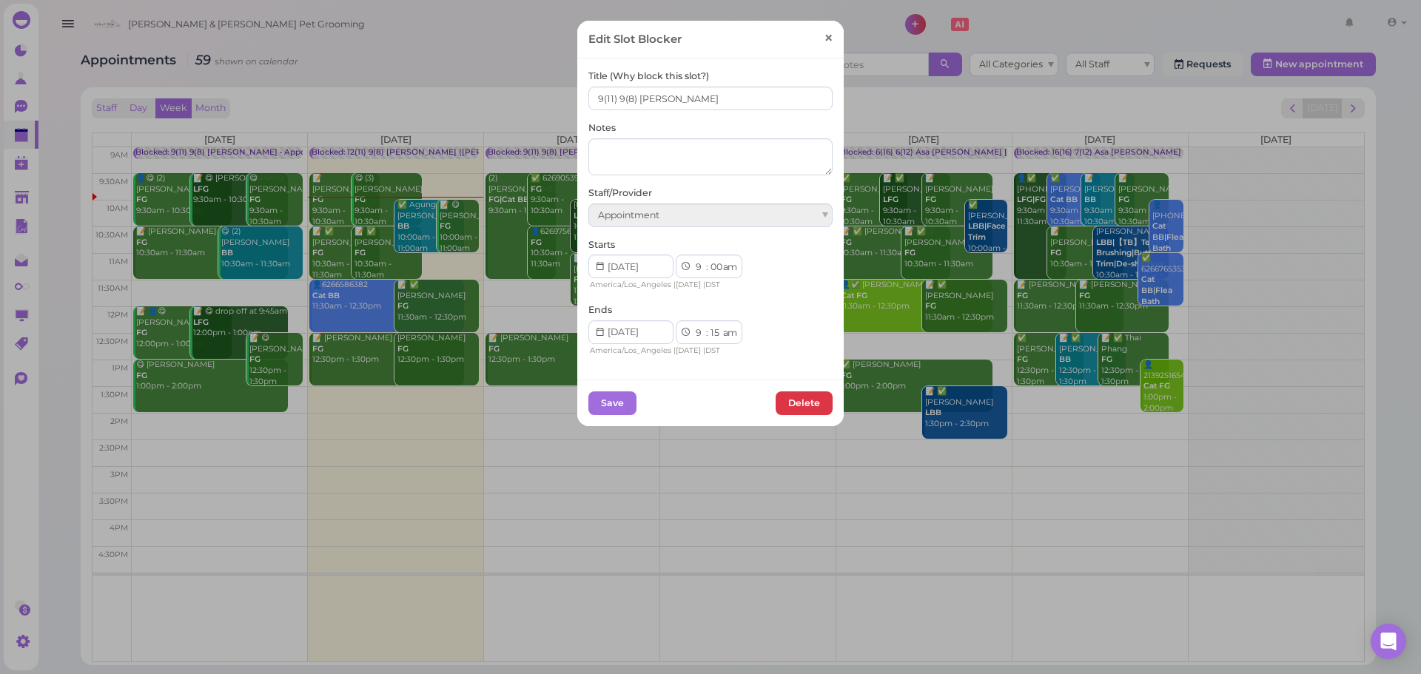
click at [815, 38] on link "×" at bounding box center [828, 38] width 27 height 35
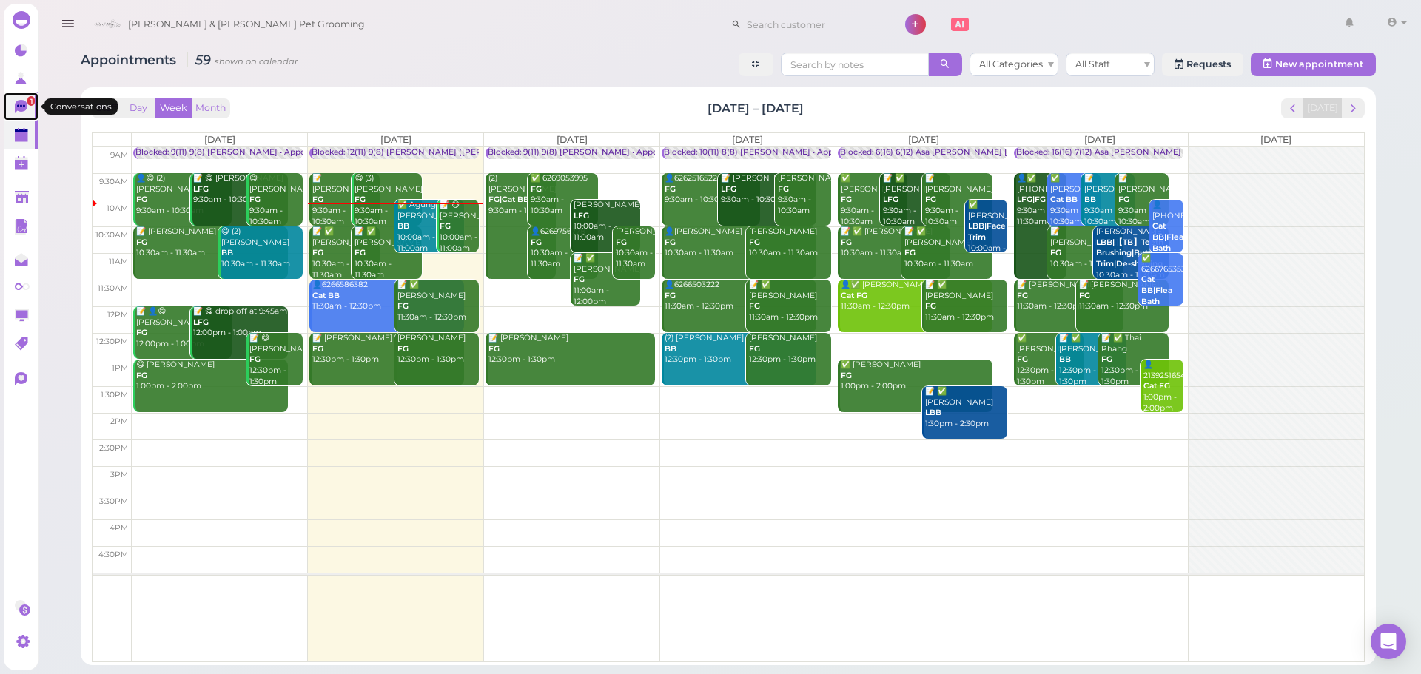
click at [20, 113] on icon at bounding box center [23, 108] width 16 height 16
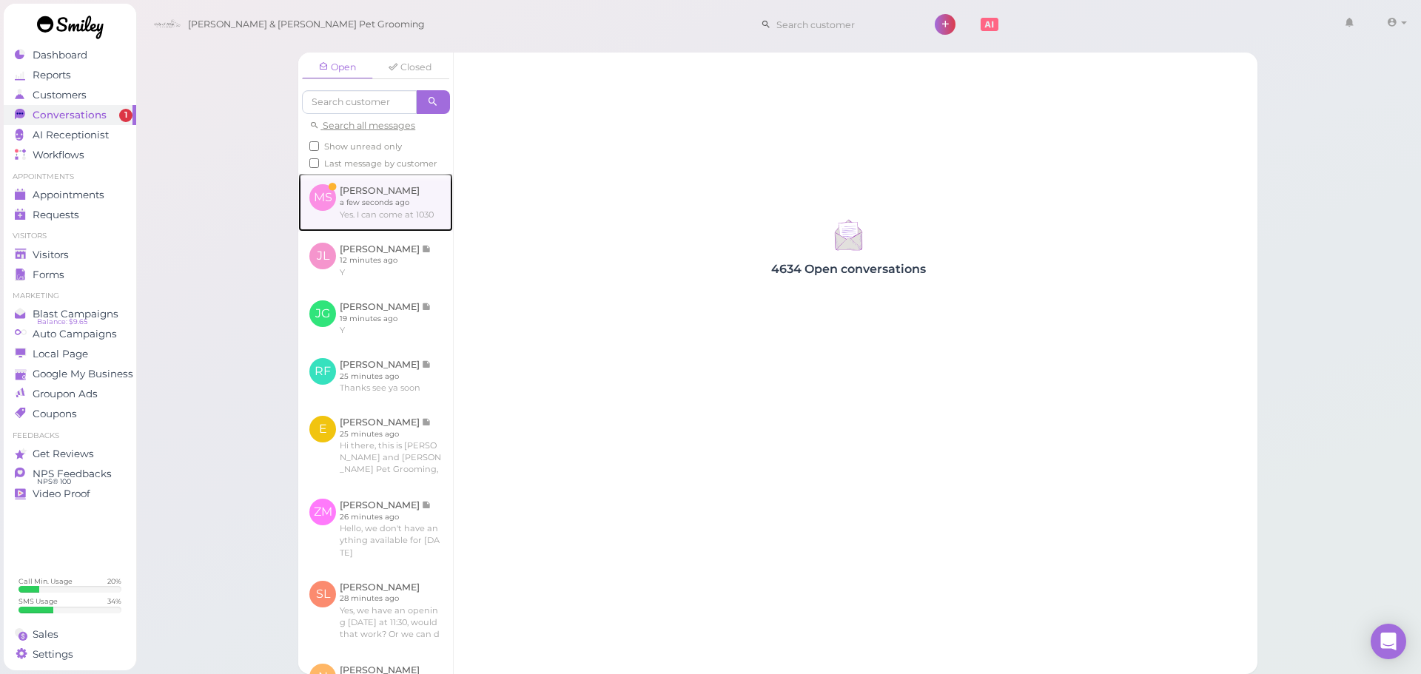
click at [392, 195] on link at bounding box center [375, 202] width 155 height 58
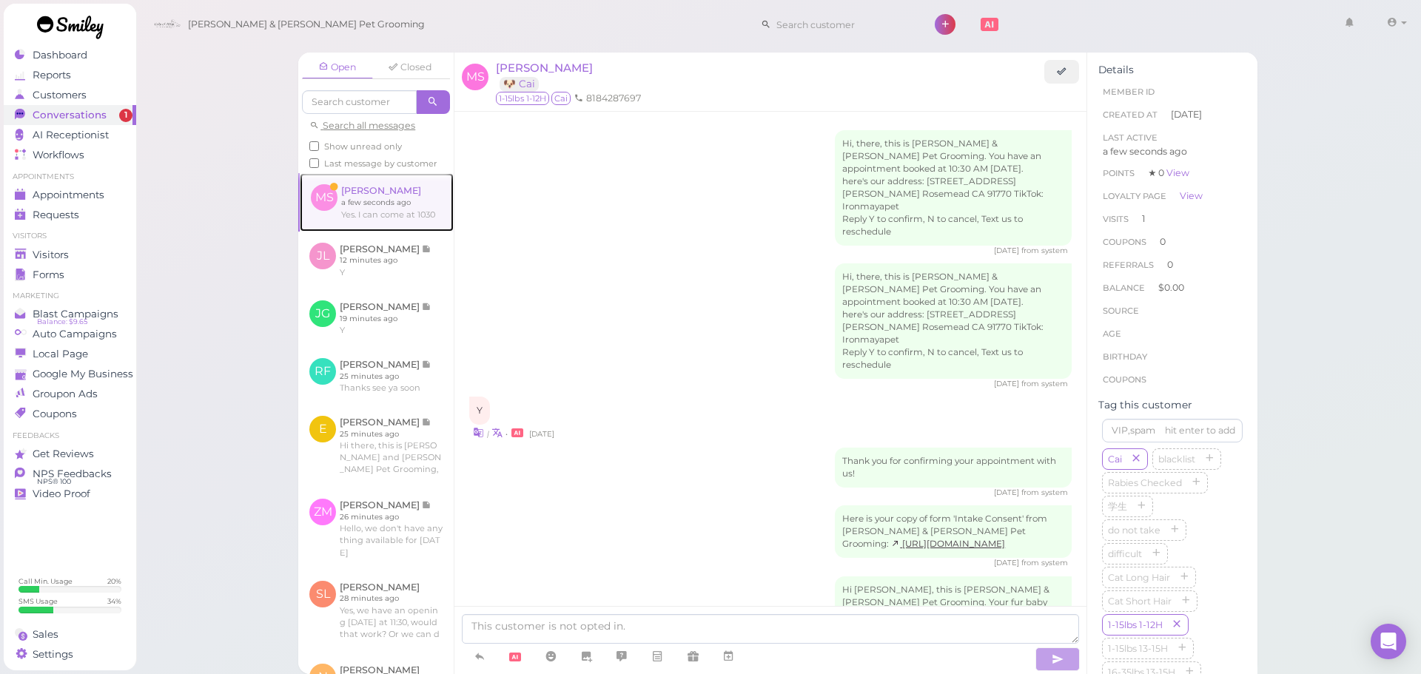
scroll to position [534, 0]
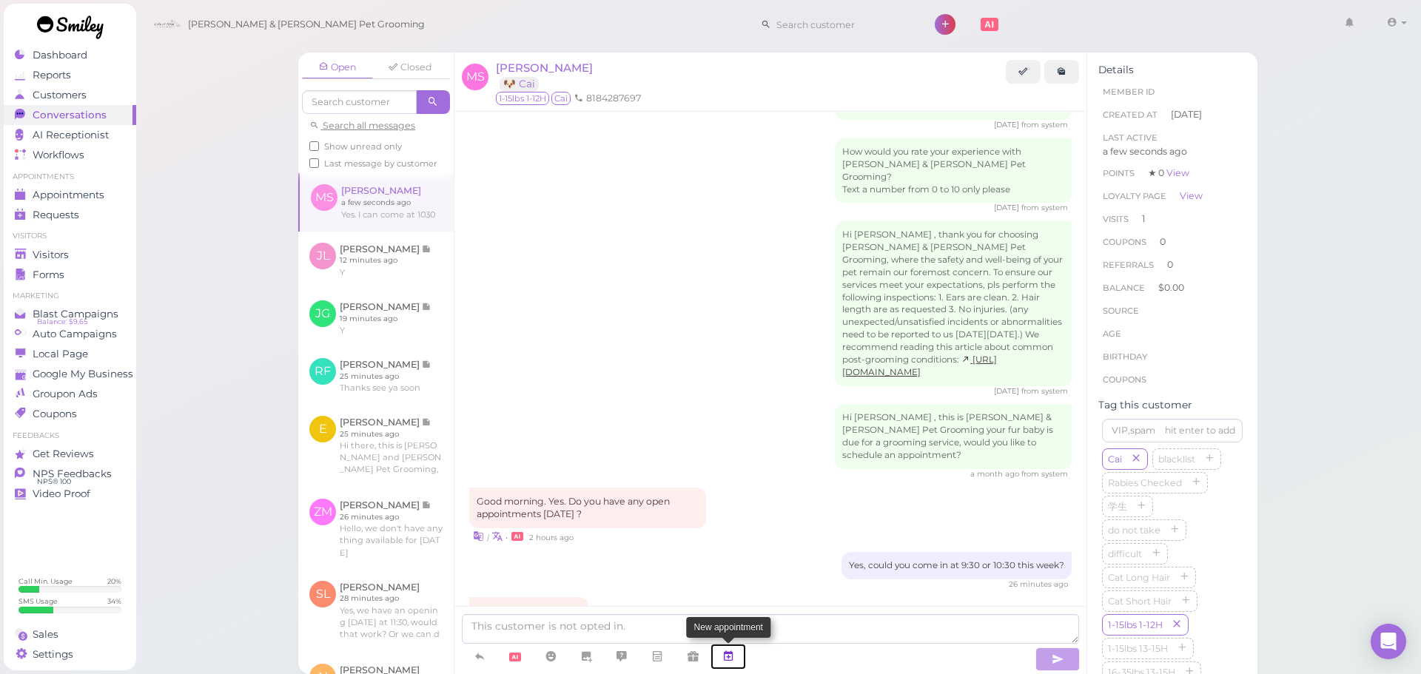
click at [726, 657] on icon at bounding box center [728, 656] width 12 height 15
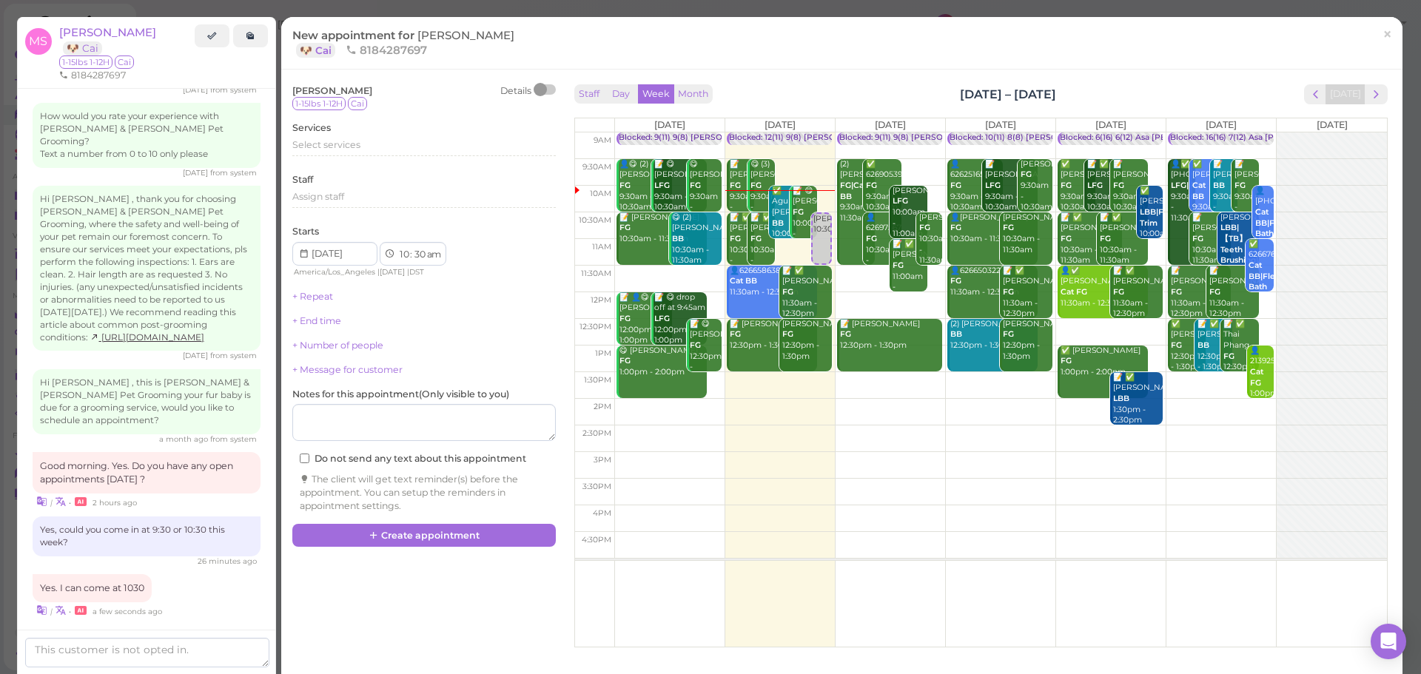
click at [1145, 244] on td at bounding box center [1000, 252] width 773 height 27
type input "[DATE]"
select select "11"
select select "00"
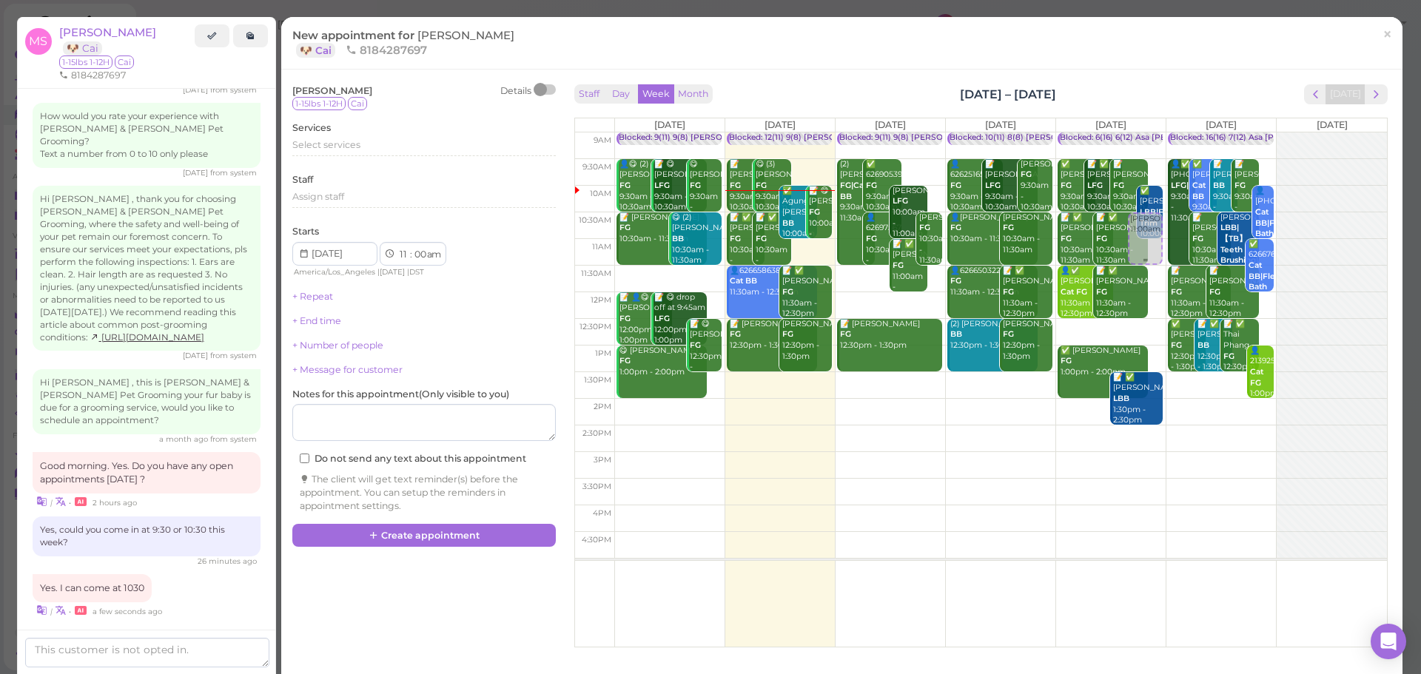
click at [1127, 133] on div "Misa Sandoval 11:00am Blocked: 6(16) 6(12) Asa Emma Rebecca • Appointment ✅ Lor…" at bounding box center [1111, 133] width 110 height 0
select select "10"
select select "30"
click at [315, 147] on span "Select services" at bounding box center [326, 144] width 68 height 11
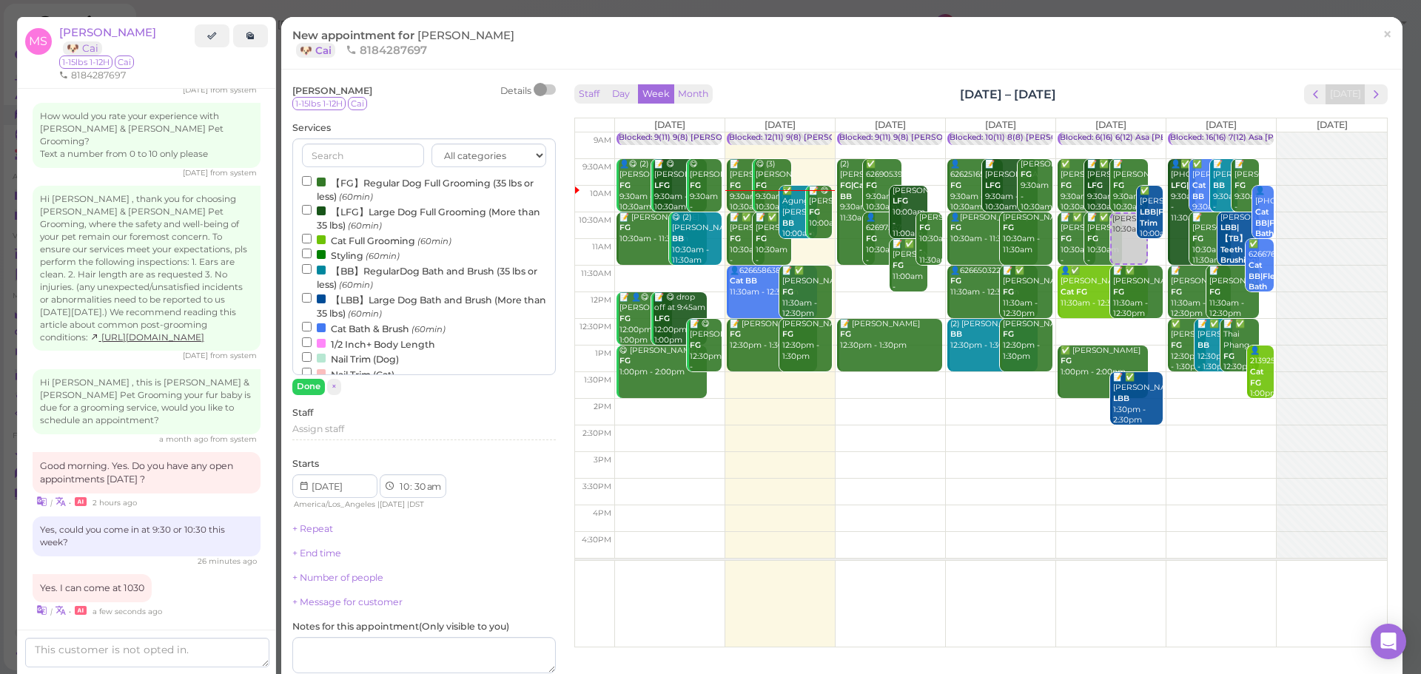
drag, startPoint x: 325, startPoint y: 184, endPoint x: 314, endPoint y: 226, distance: 43.6
click at [326, 188] on label "【FG】Regular Dog Full Grooming (35 lbs or less) (60min)" at bounding box center [424, 189] width 244 height 29
click at [312, 386] on button "Done" at bounding box center [308, 387] width 33 height 16
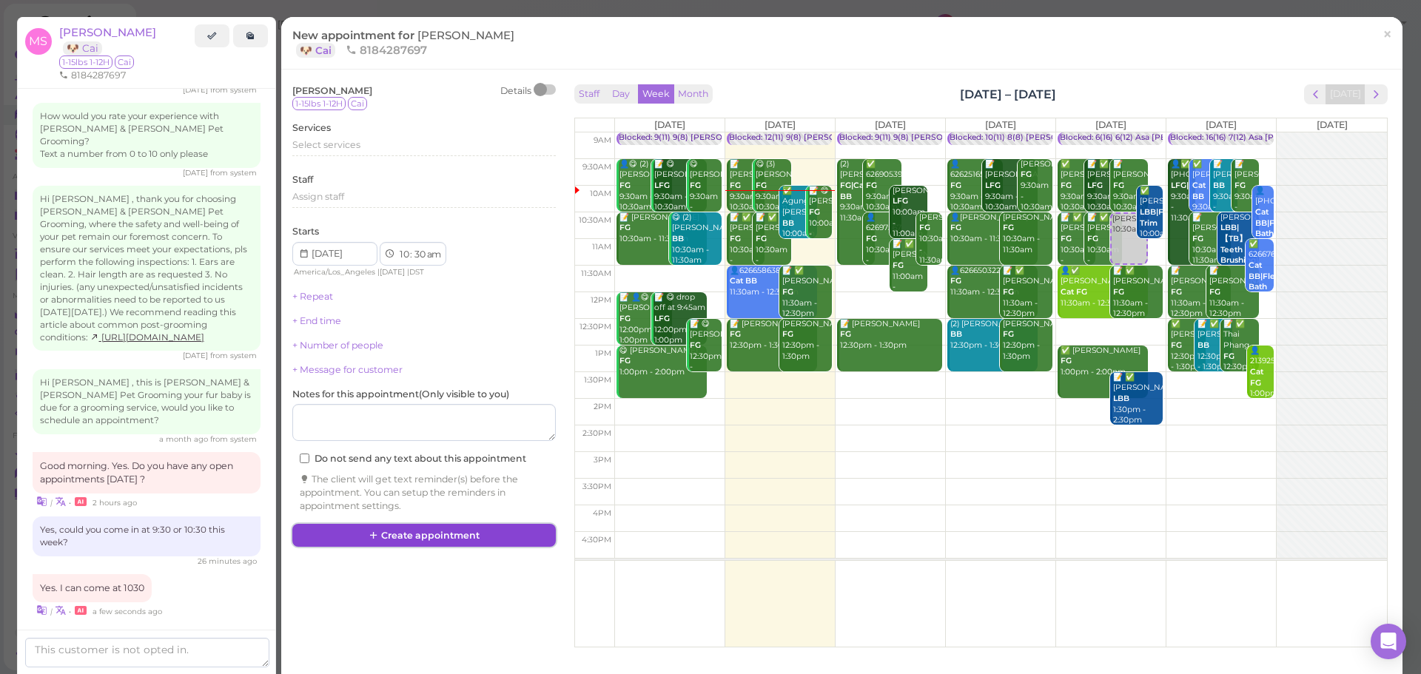
click at [435, 526] on button "Create appointment" at bounding box center [424, 536] width 264 height 24
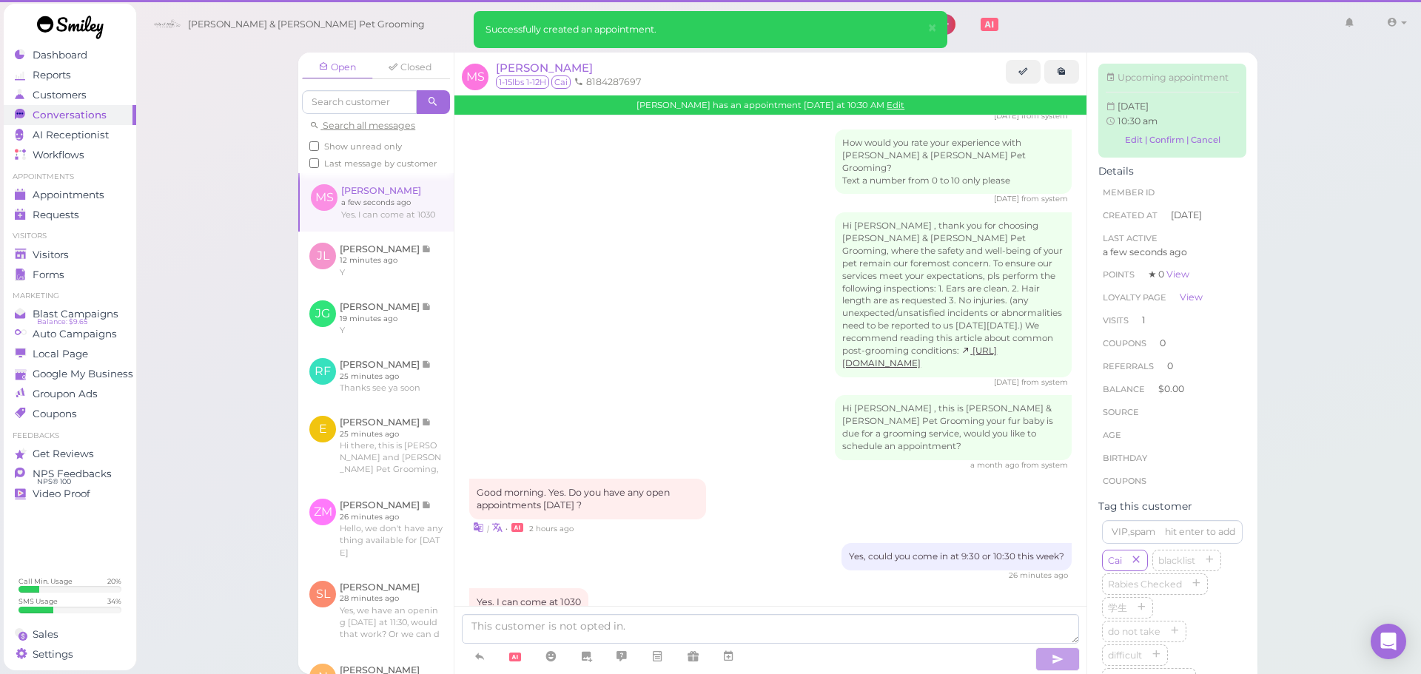
scroll to position [534, 0]
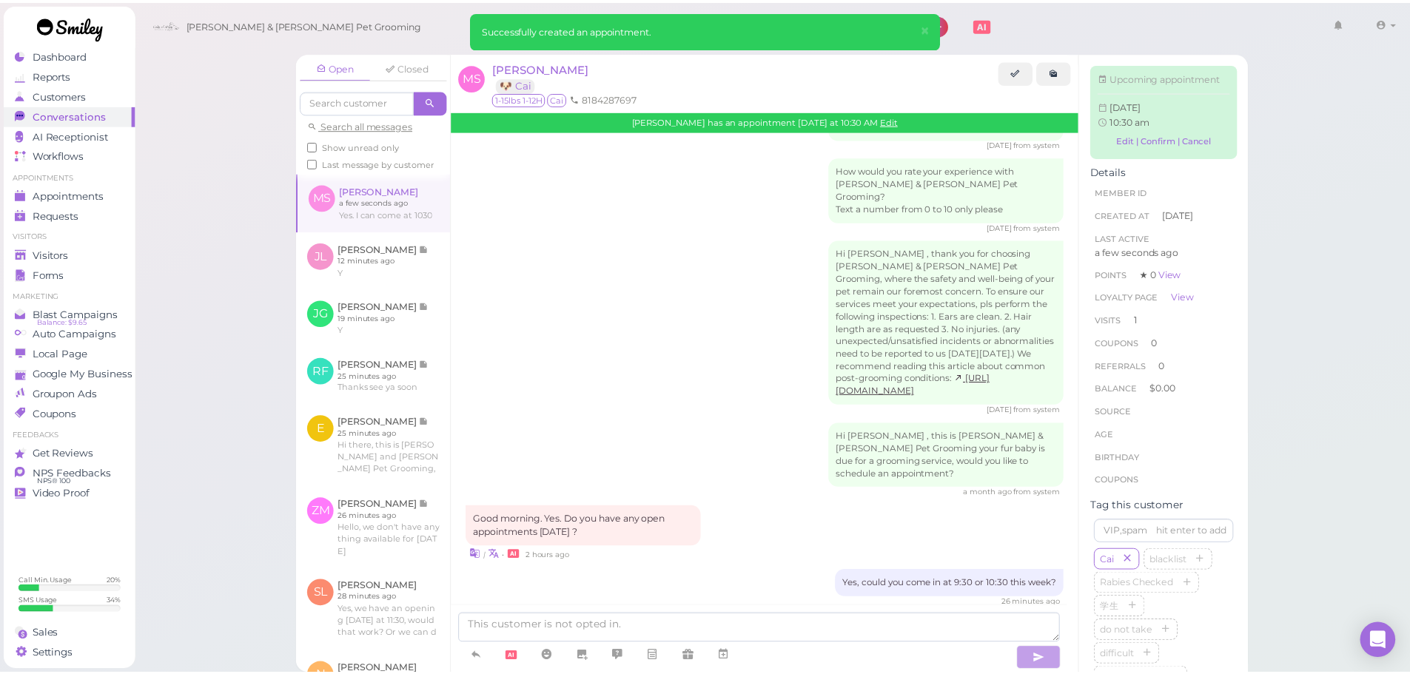
scroll to position [687, 0]
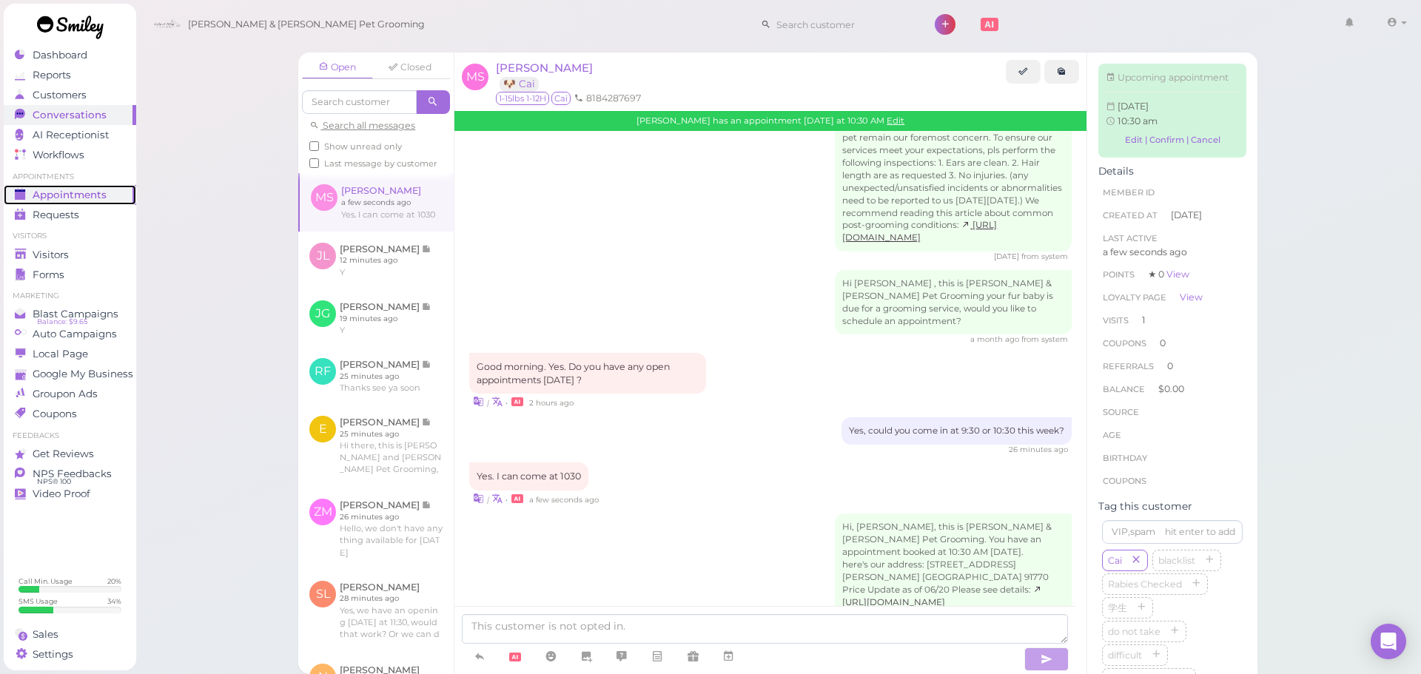
click at [83, 197] on span "Appointments" at bounding box center [70, 195] width 74 height 13
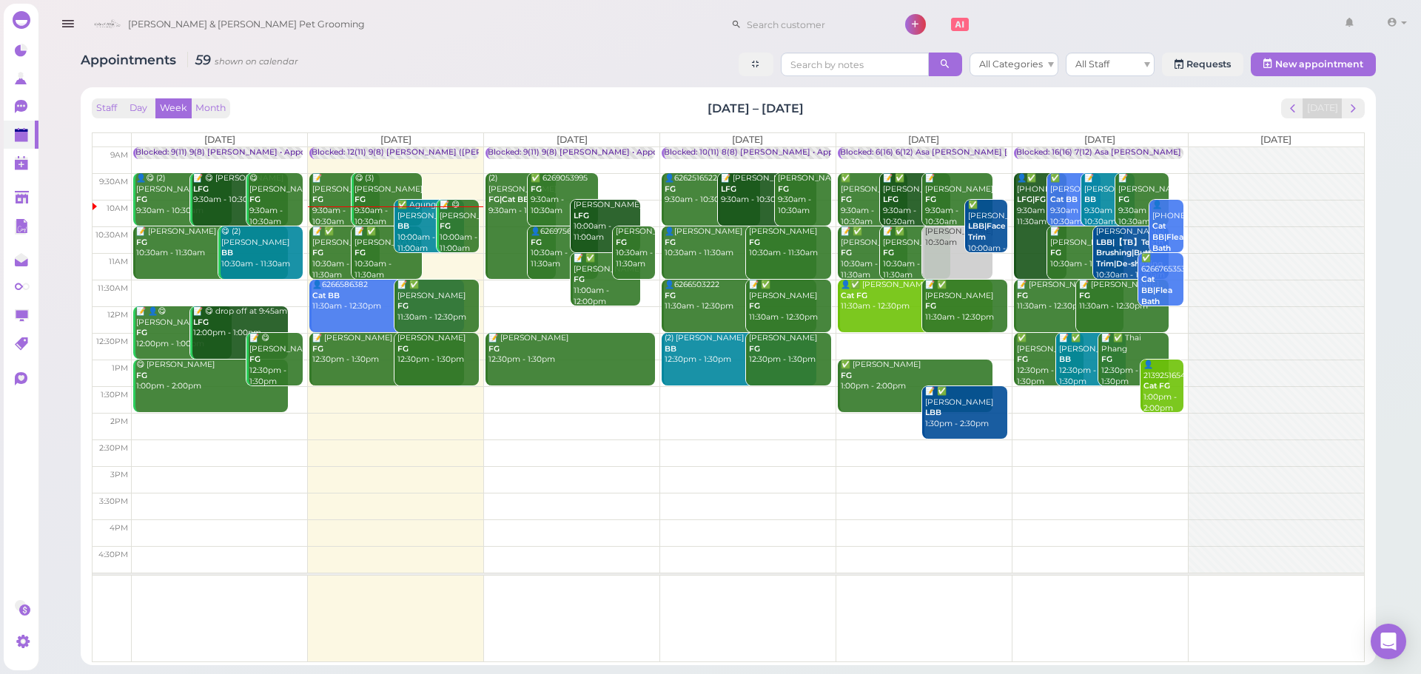
click at [487, 84] on div "Appointments 59 shown on calendar All Categories All Staff Requests New appoint…" at bounding box center [728, 353] width 1332 height 624
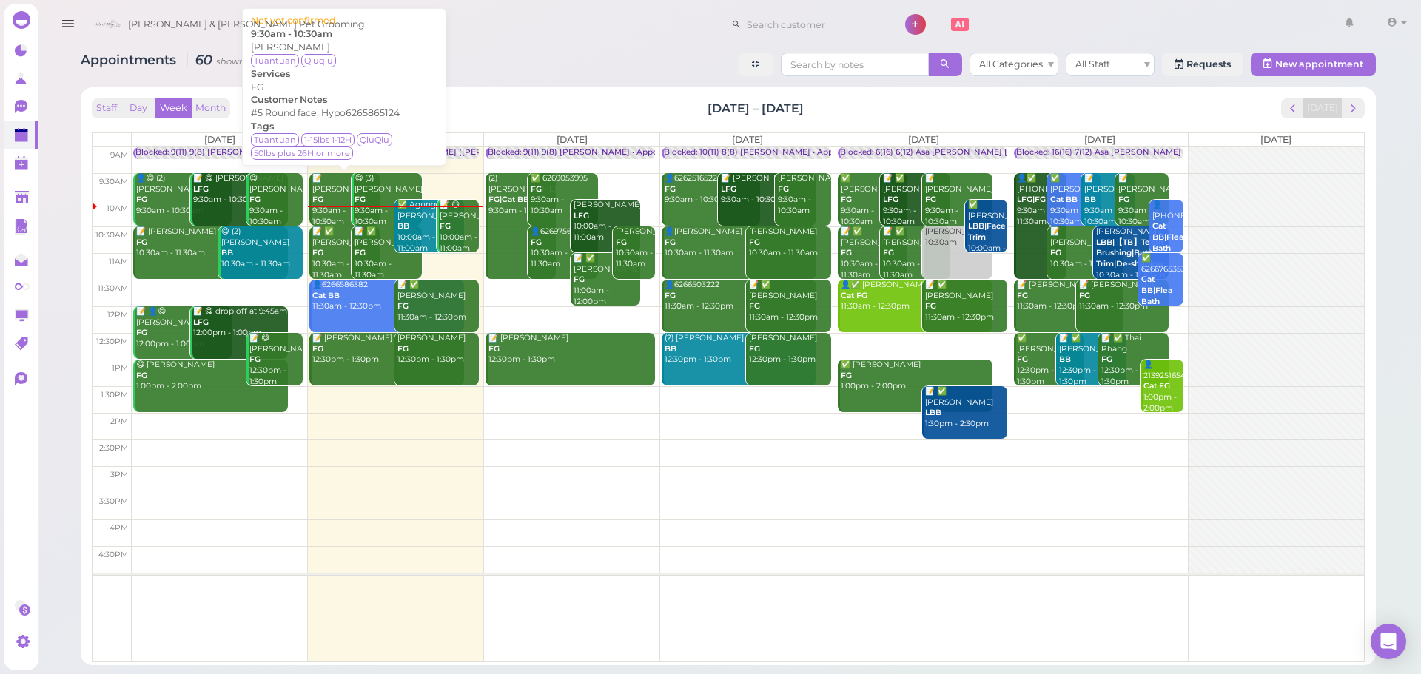
click at [328, 204] on div "📝 Elise Wang FG 9:30am - 10:30am" at bounding box center [345, 200] width 67 height 54
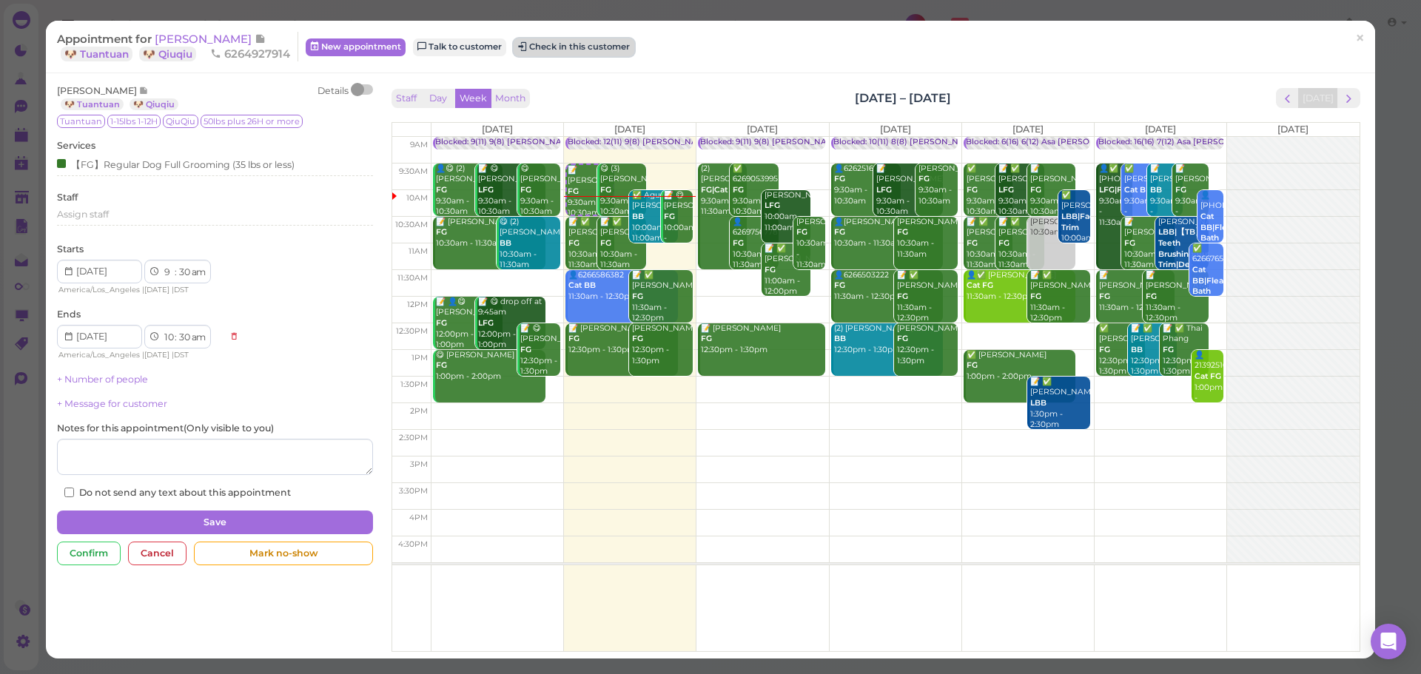
click at [611, 40] on button "Check in this customer" at bounding box center [574, 47] width 121 height 18
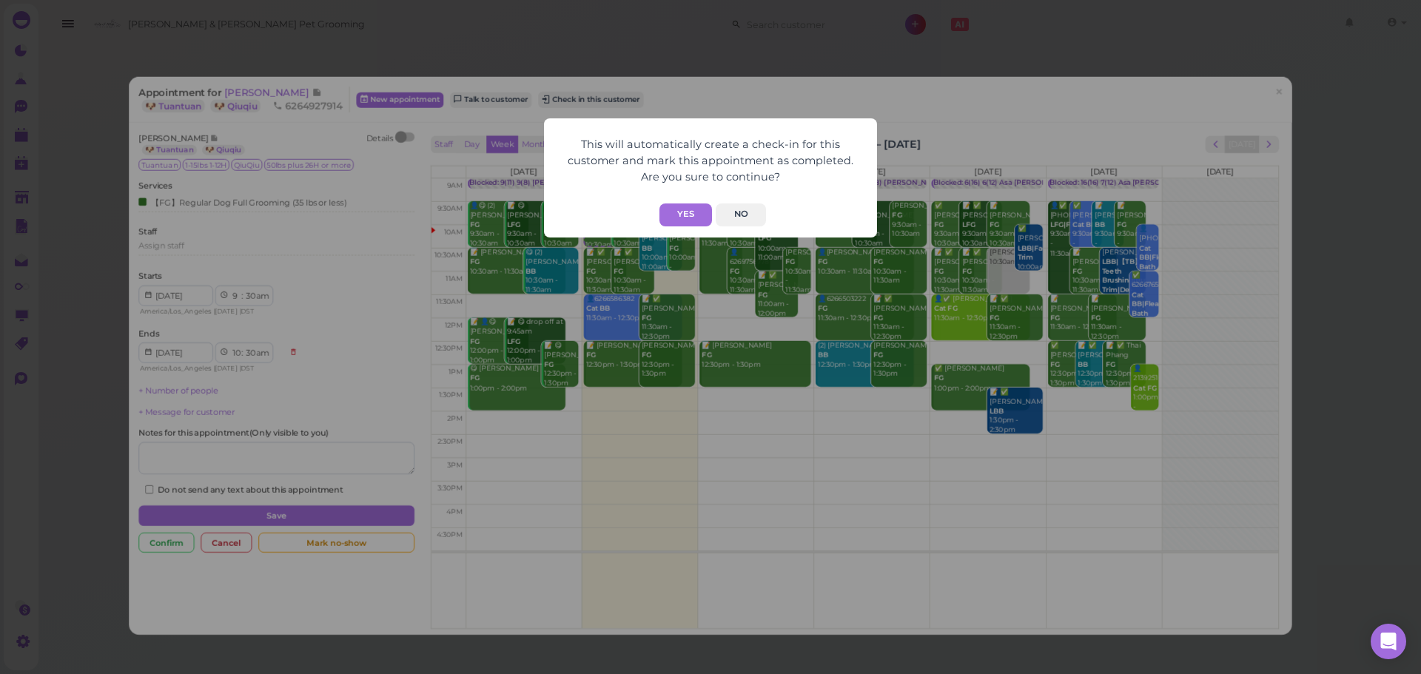
drag, startPoint x: 694, startPoint y: 219, endPoint x: 865, endPoint y: 214, distance: 170.3
click at [702, 221] on button "Yes" at bounding box center [686, 215] width 53 height 23
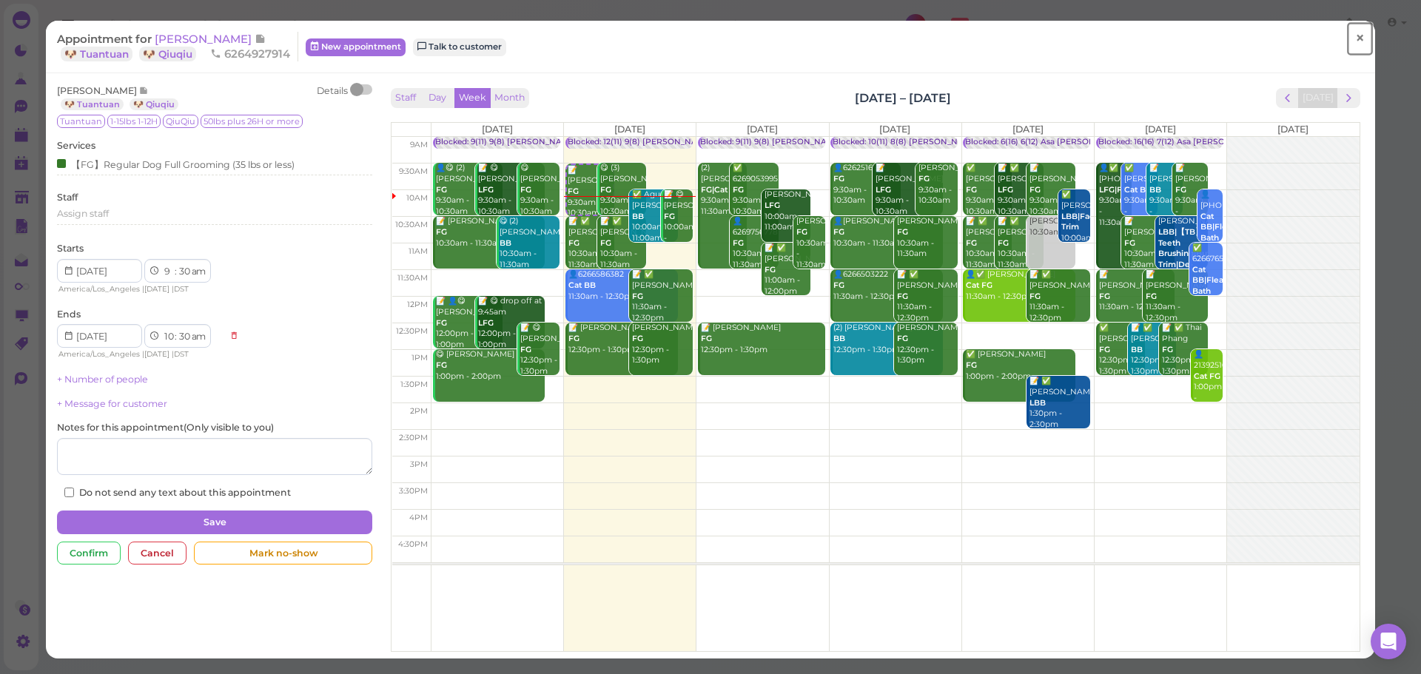
click at [1355, 36] on span "×" at bounding box center [1360, 38] width 10 height 21
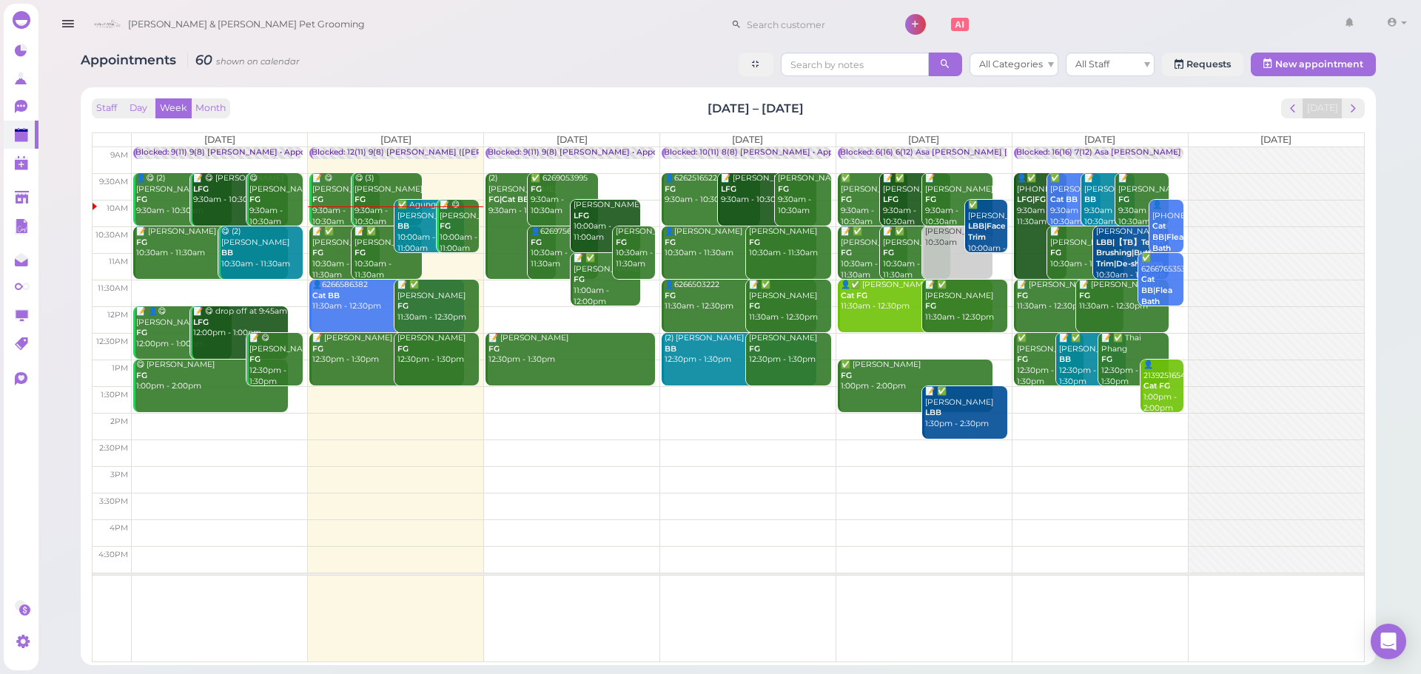
click at [408, 226] on b "BB" at bounding box center [404, 226] width 12 height 10
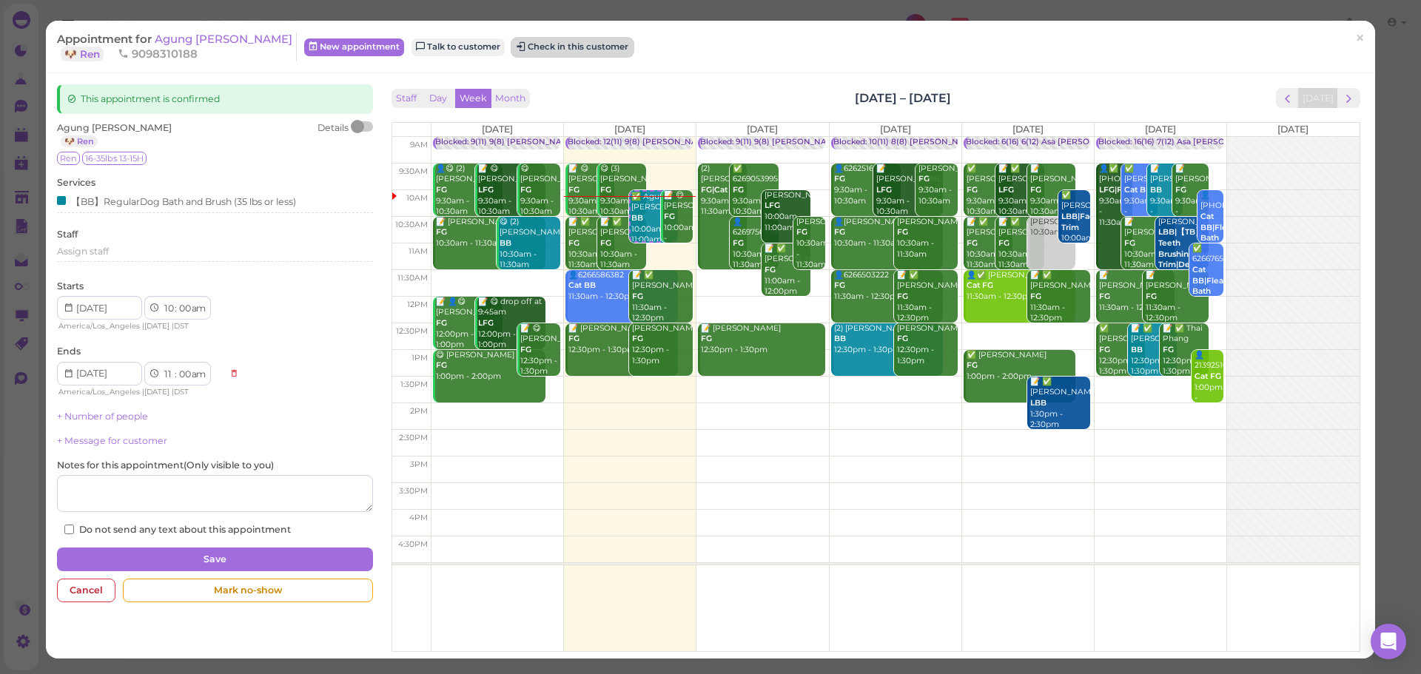
click at [512, 44] on button "Check in this customer" at bounding box center [572, 47] width 121 height 18
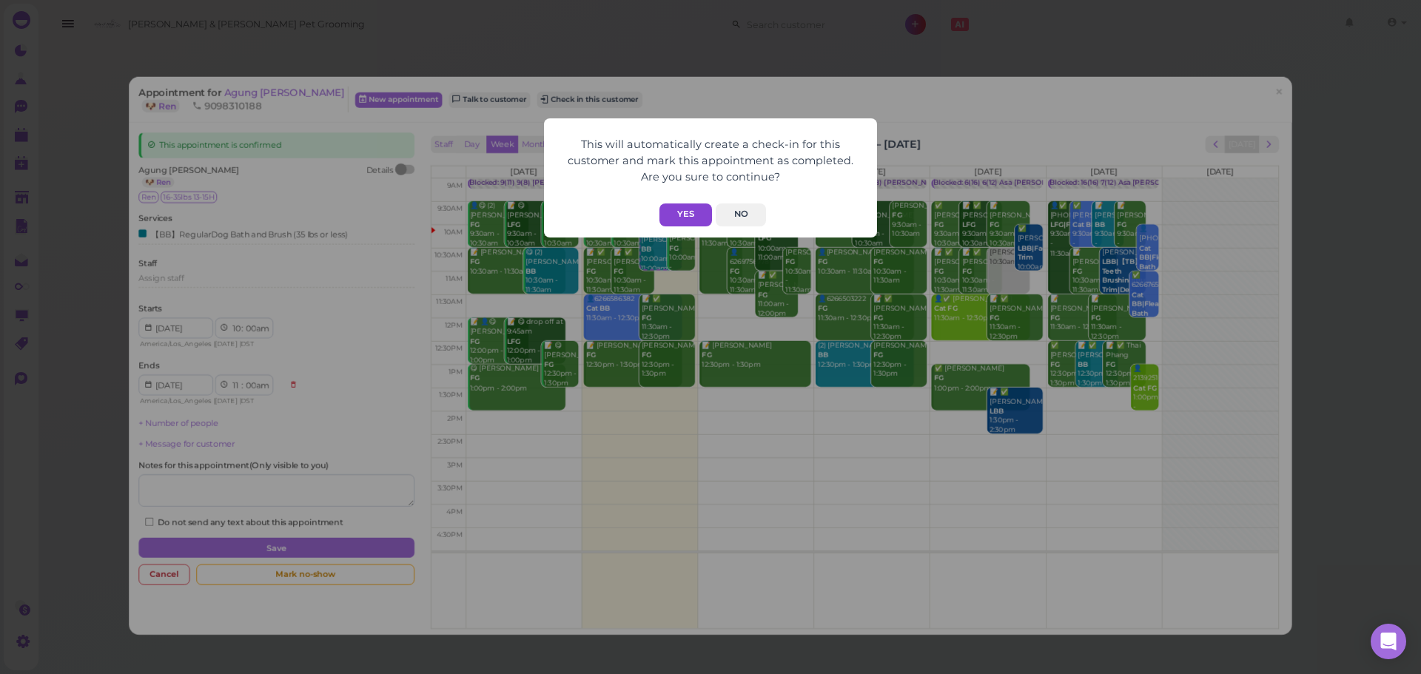
click at [668, 215] on button "Yes" at bounding box center [686, 215] width 53 height 23
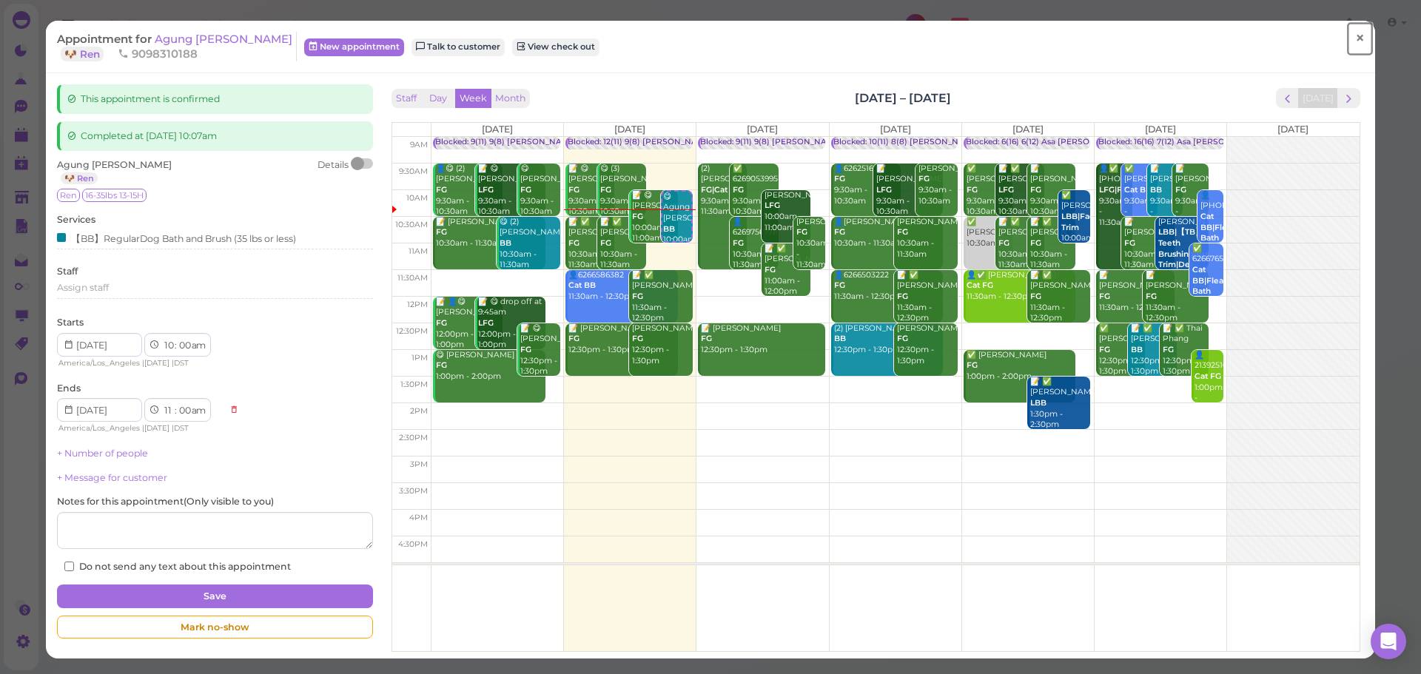
click at [1355, 47] on span "×" at bounding box center [1360, 38] width 10 height 21
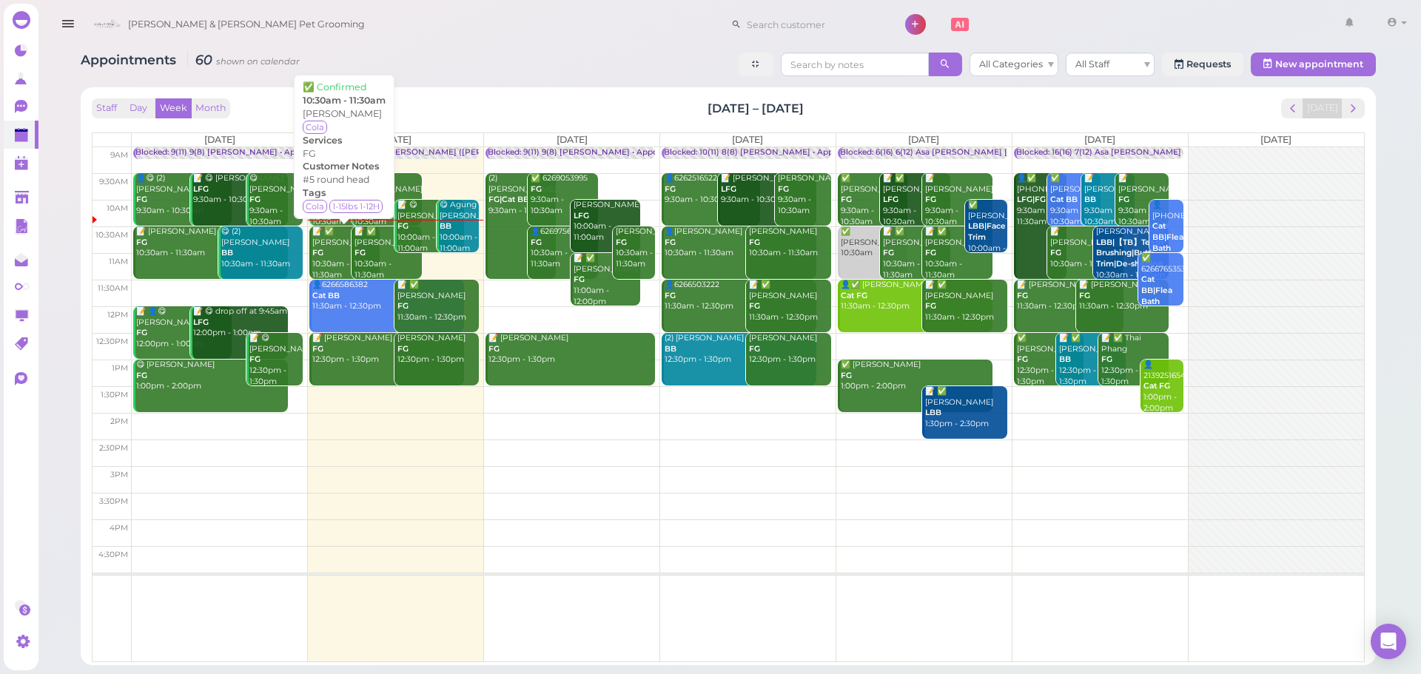
click at [338, 255] on div "📝 ✅ Hong Chen FG 10:30am - 11:30am" at bounding box center [345, 254] width 67 height 54
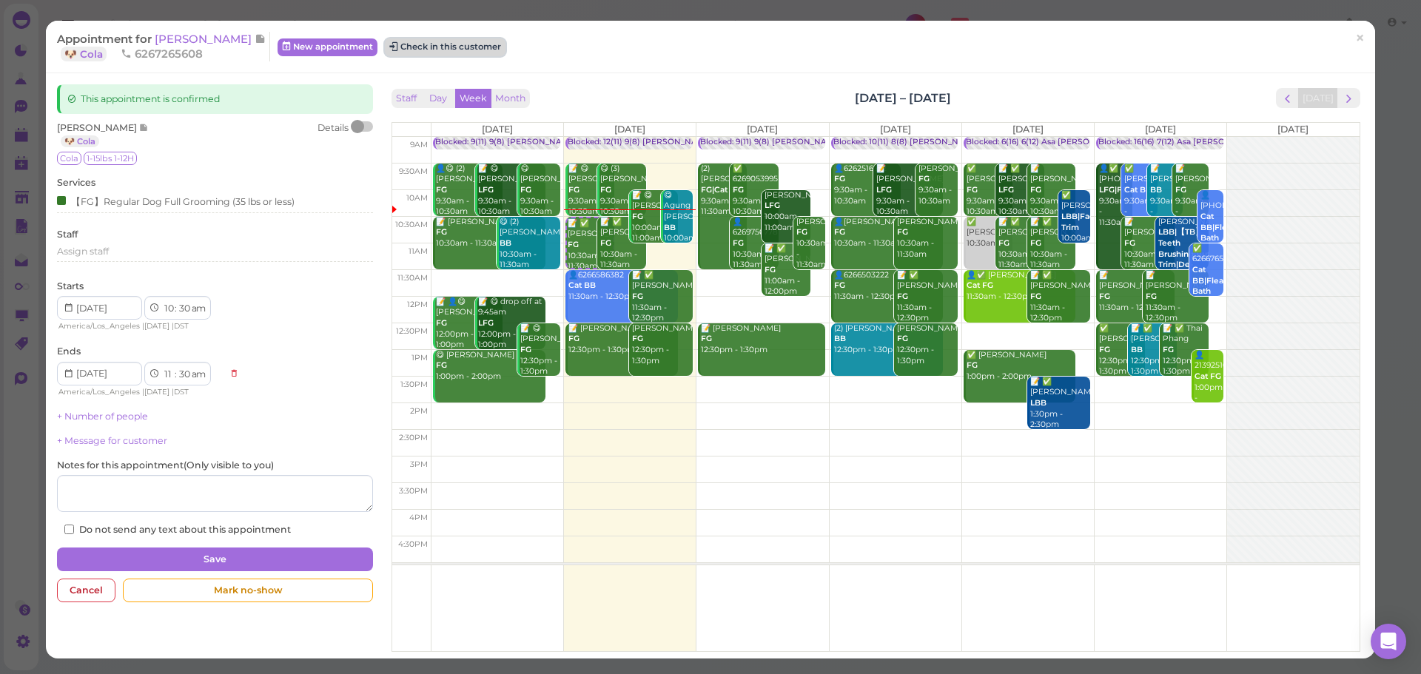
click at [435, 49] on button "Check in this customer" at bounding box center [445, 47] width 121 height 18
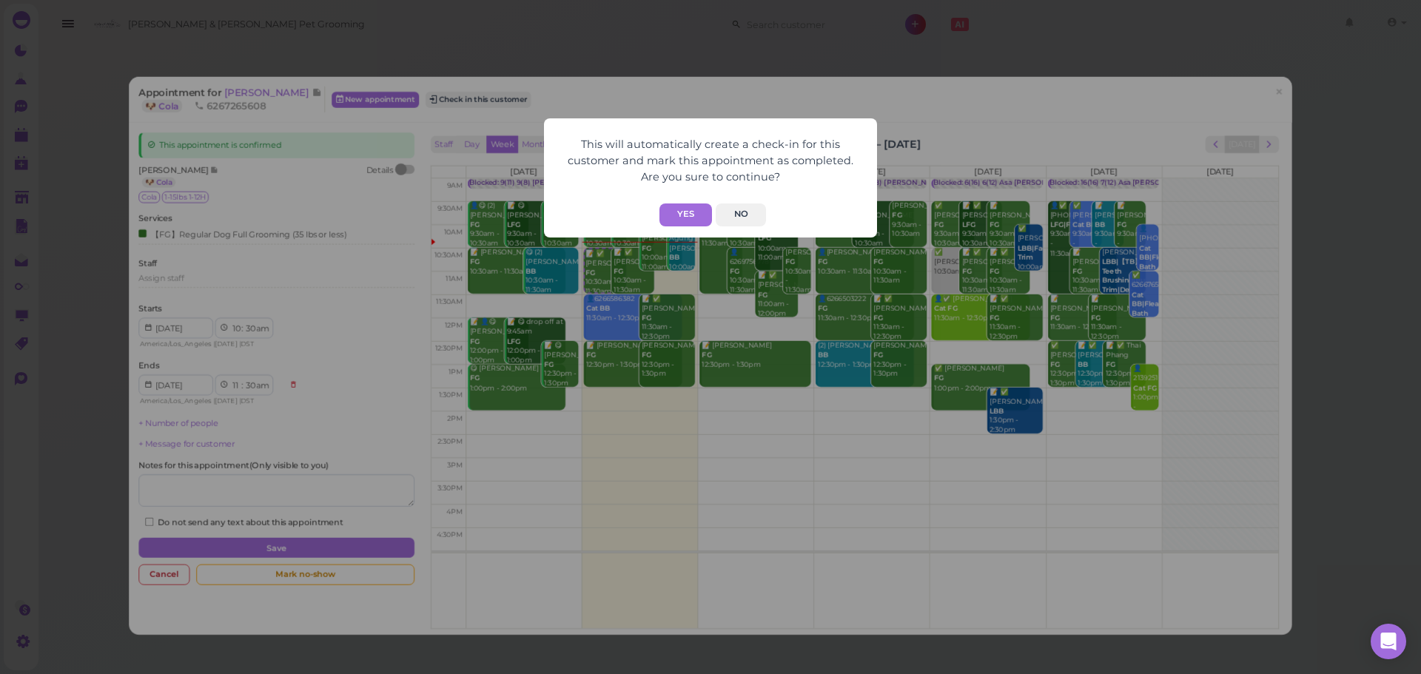
click at [681, 228] on div "This will automatically create a check-in for this customer and mark this appoi…" at bounding box center [710, 177] width 333 height 119
click at [681, 227] on div "This will automatically create a check-in for this customer and mark this appoi…" at bounding box center [710, 177] width 333 height 119
click at [689, 212] on button "Yes" at bounding box center [686, 215] width 53 height 23
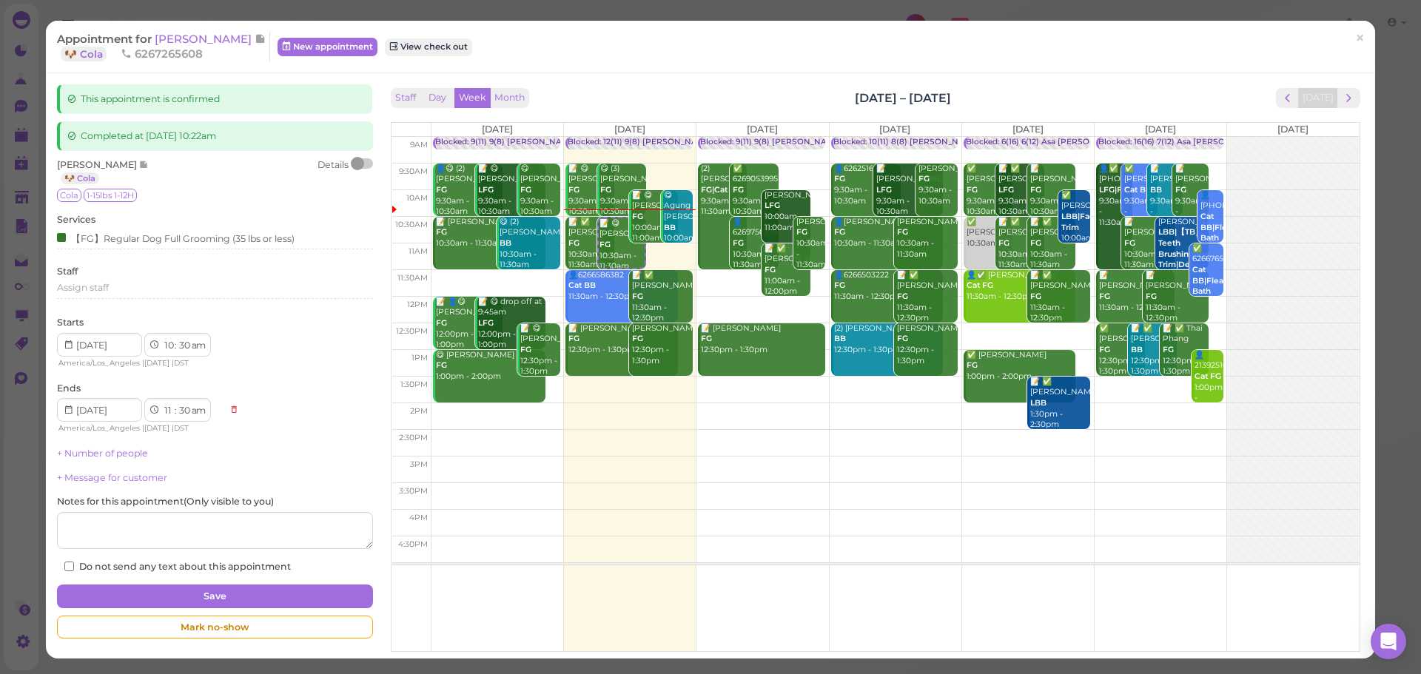
click at [163, 29] on div "Appointment for Hong Chen 🐶 Cola 6267265608 New appointment View check out ×" at bounding box center [710, 47] width 1329 height 53
click at [188, 41] on span "Hong Chen" at bounding box center [205, 39] width 100 height 14
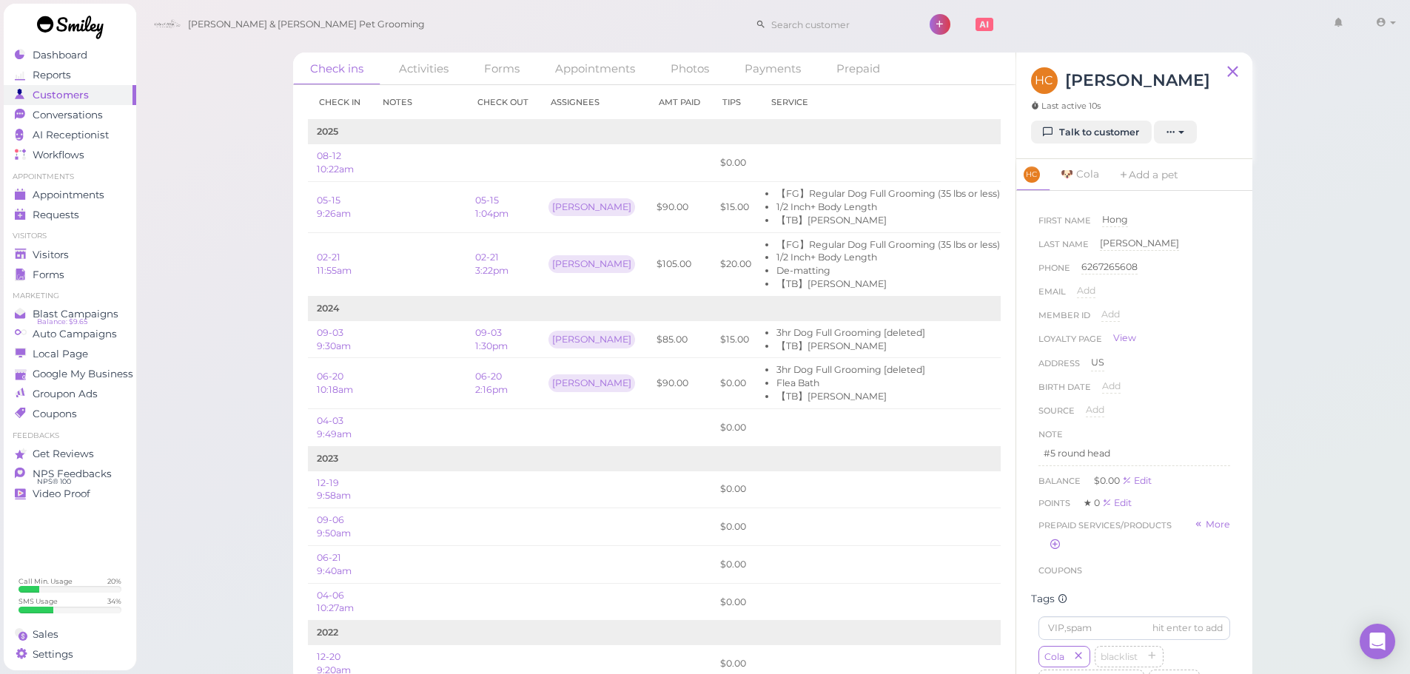
click at [275, 338] on div "Check ins Activities Forms Appointments Photos Payments Prepaid Check in Notes …" at bounding box center [773, 362] width 996 height 643
click at [19, 265] on link "Forms" at bounding box center [70, 275] width 133 height 20
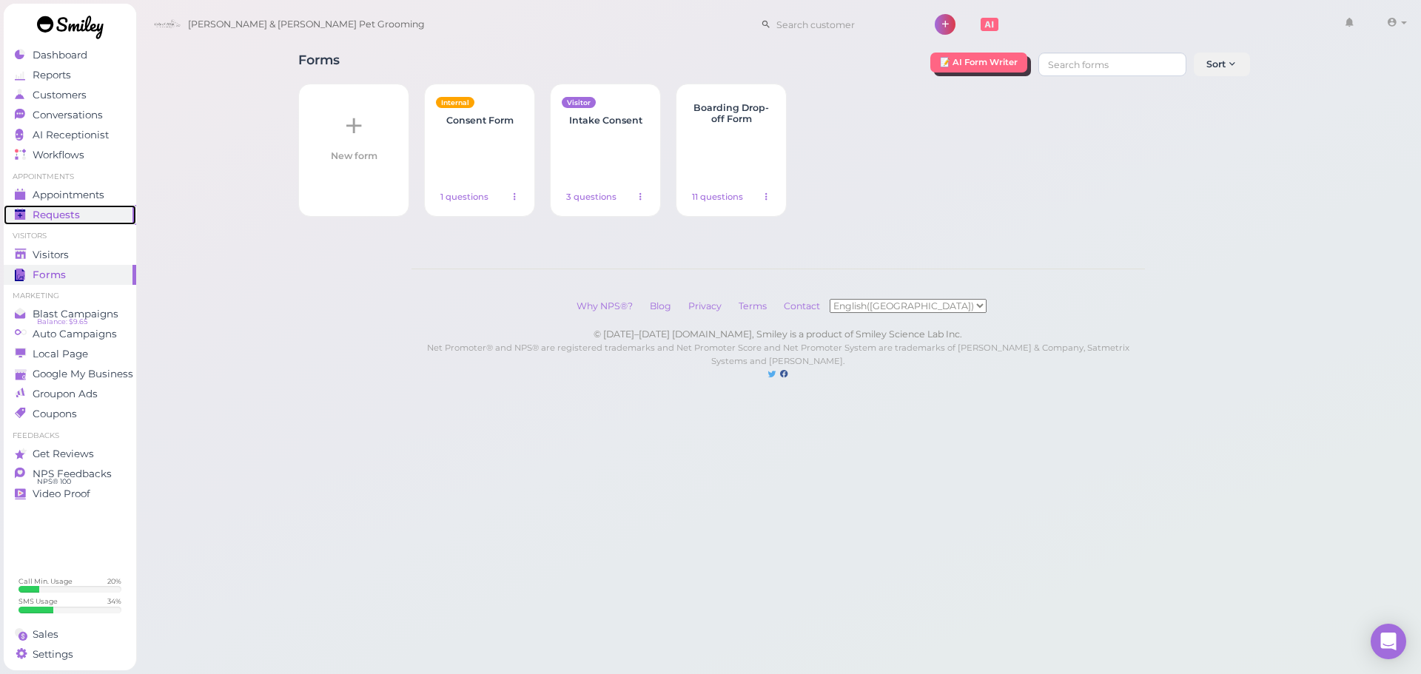
click at [46, 205] on link "Requests 0" at bounding box center [70, 215] width 133 height 20
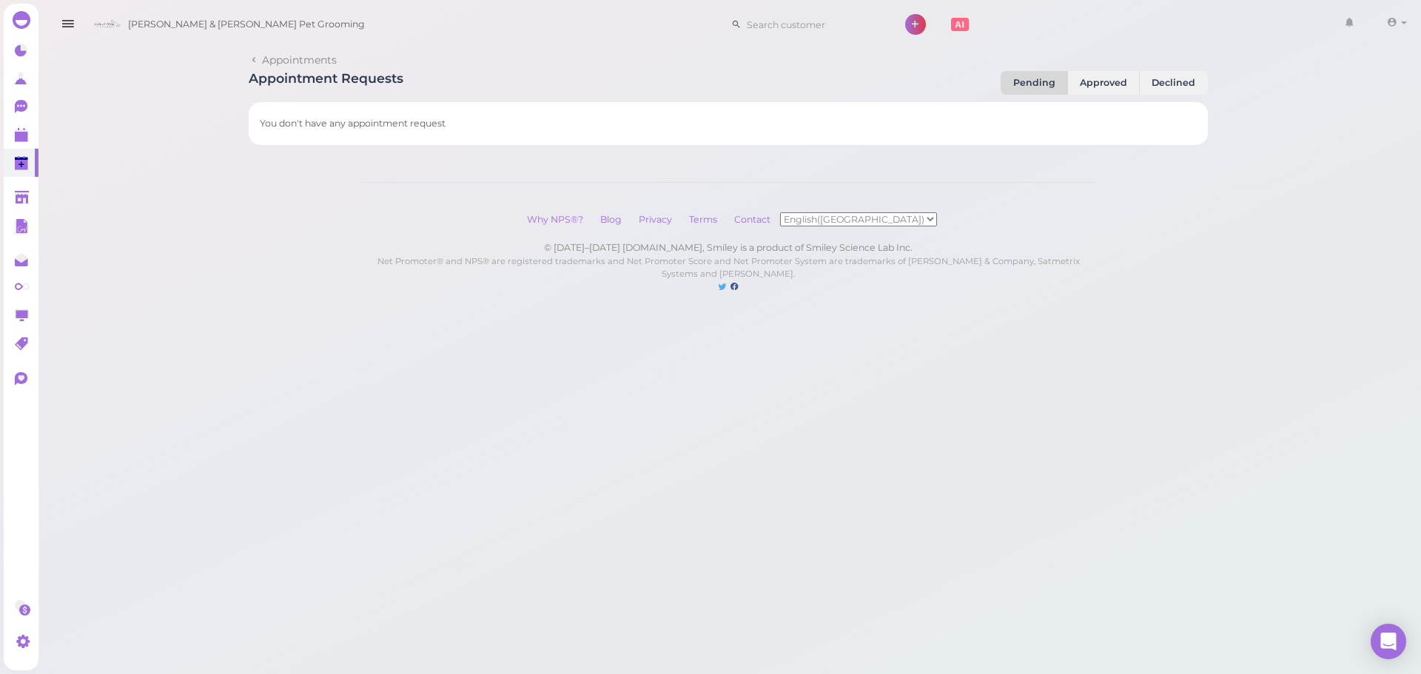
click at [45, 201] on div "Dashboard Reports Customers Conversations 0 AI Receptionist" at bounding box center [710, 161] width 1421 height 323
click at [30, 130] on link at bounding box center [21, 135] width 35 height 28
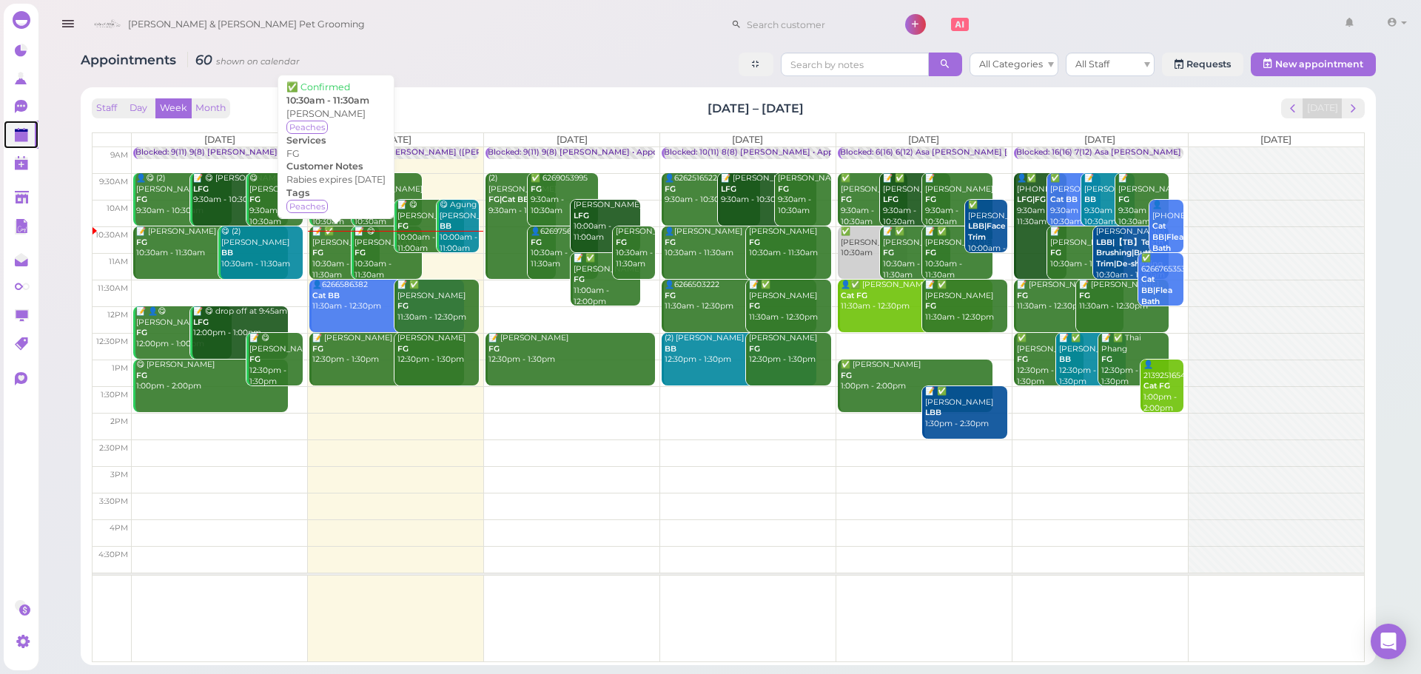
click at [337, 264] on div "📝 ✅ Raymond Fong FG 10:30am - 11:30am" at bounding box center [345, 254] width 67 height 54
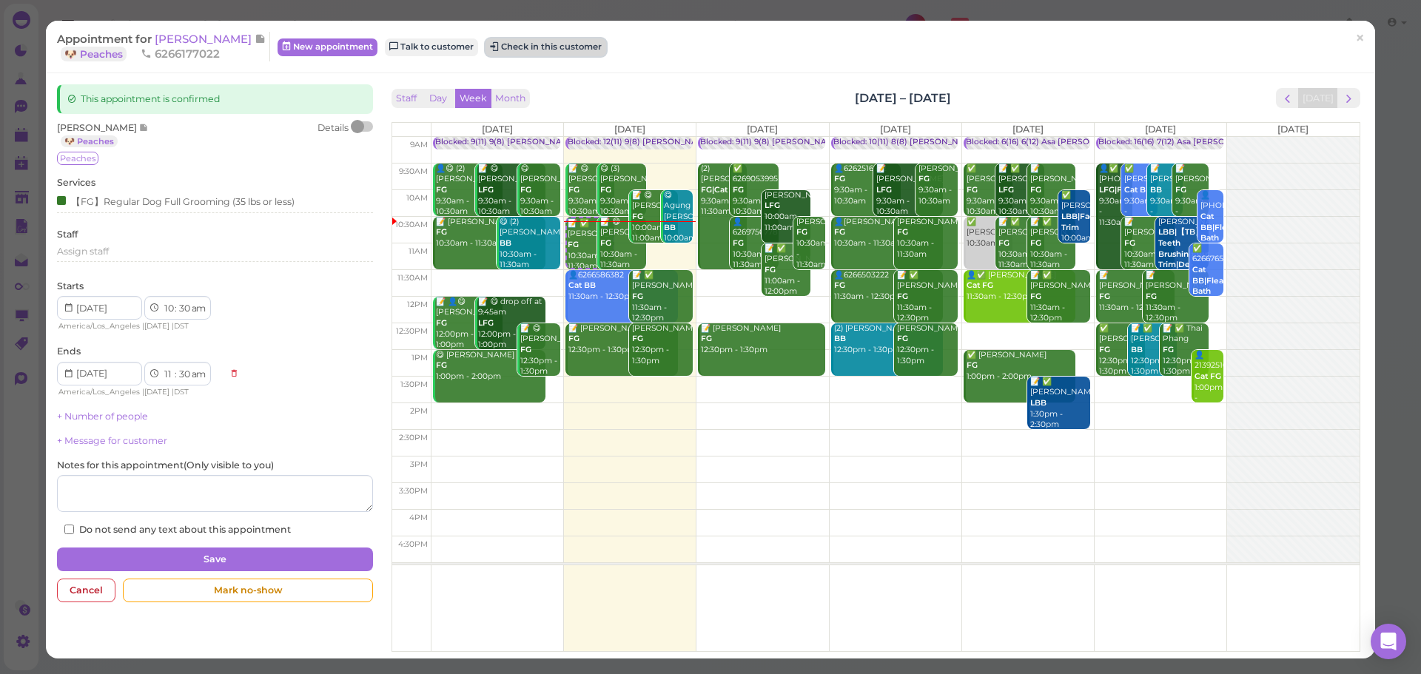
click at [533, 48] on button "Check in this customer" at bounding box center [546, 47] width 121 height 18
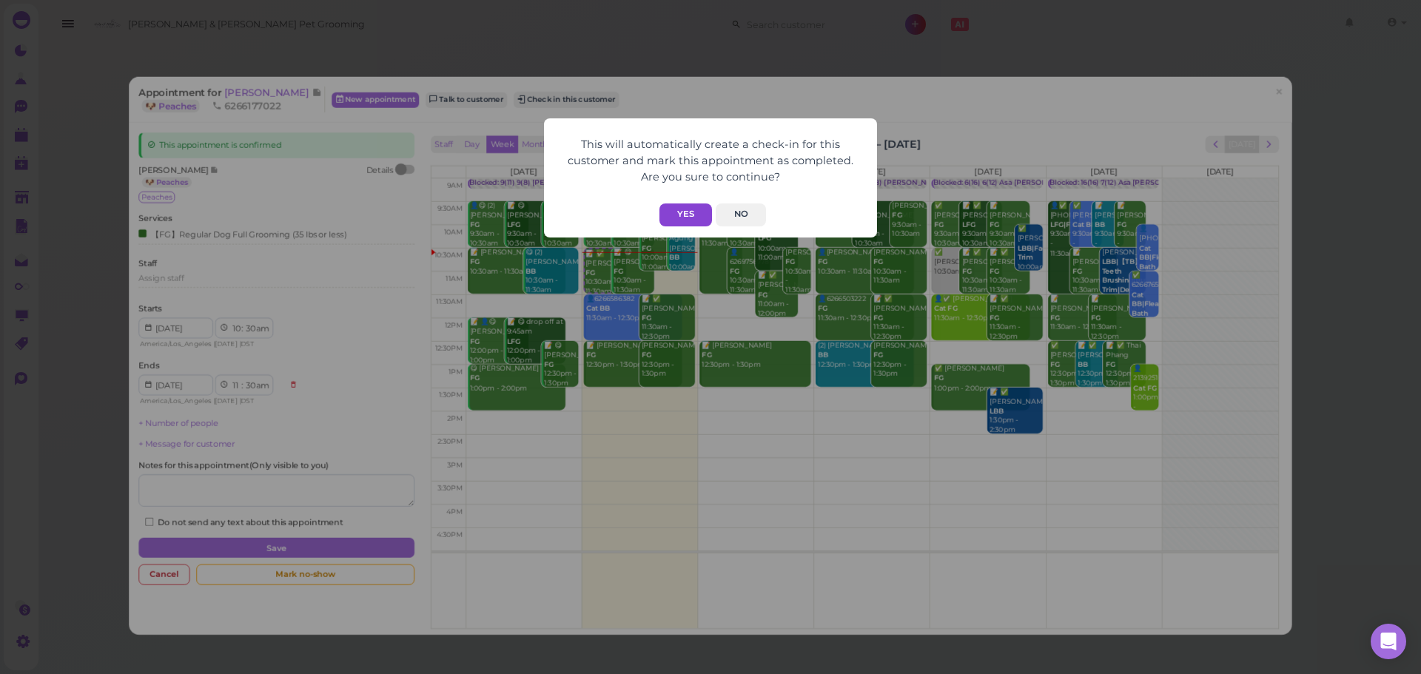
click at [665, 212] on button "Yes" at bounding box center [686, 215] width 53 height 23
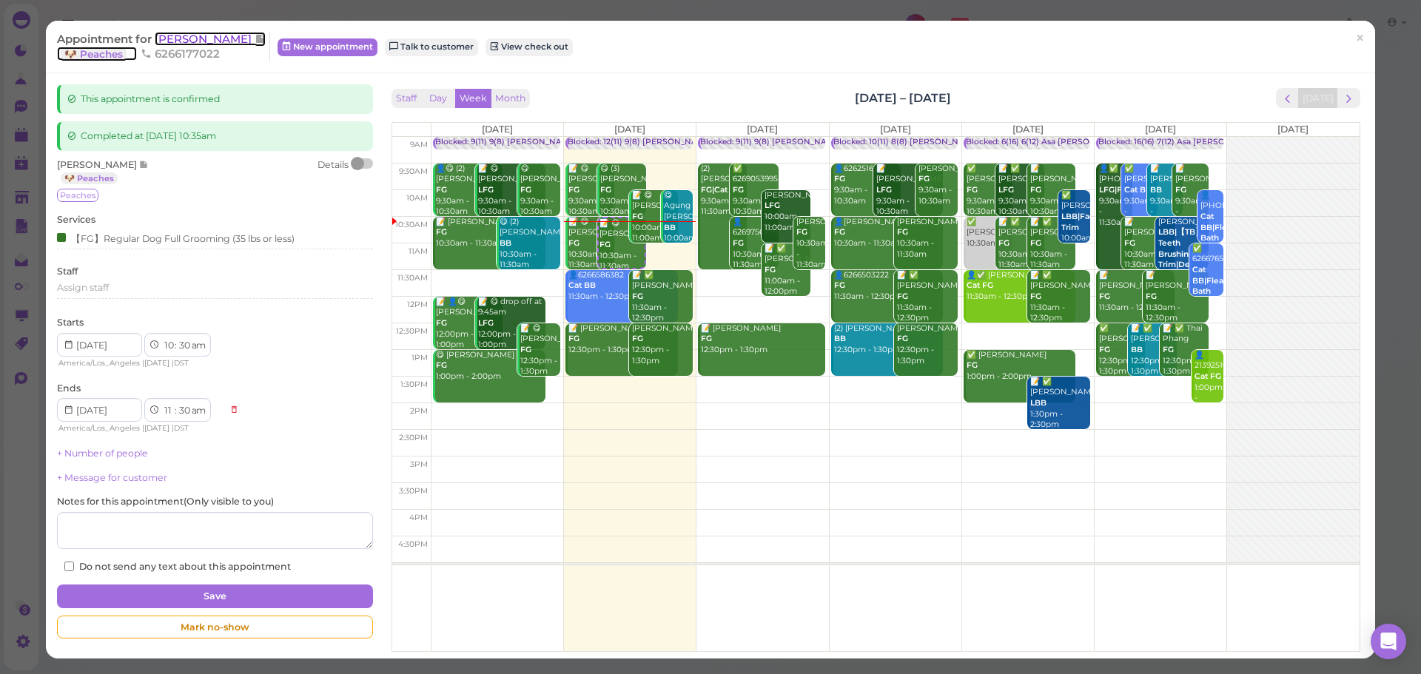
click at [221, 37] on span "[PERSON_NAME]" at bounding box center [205, 39] width 100 height 14
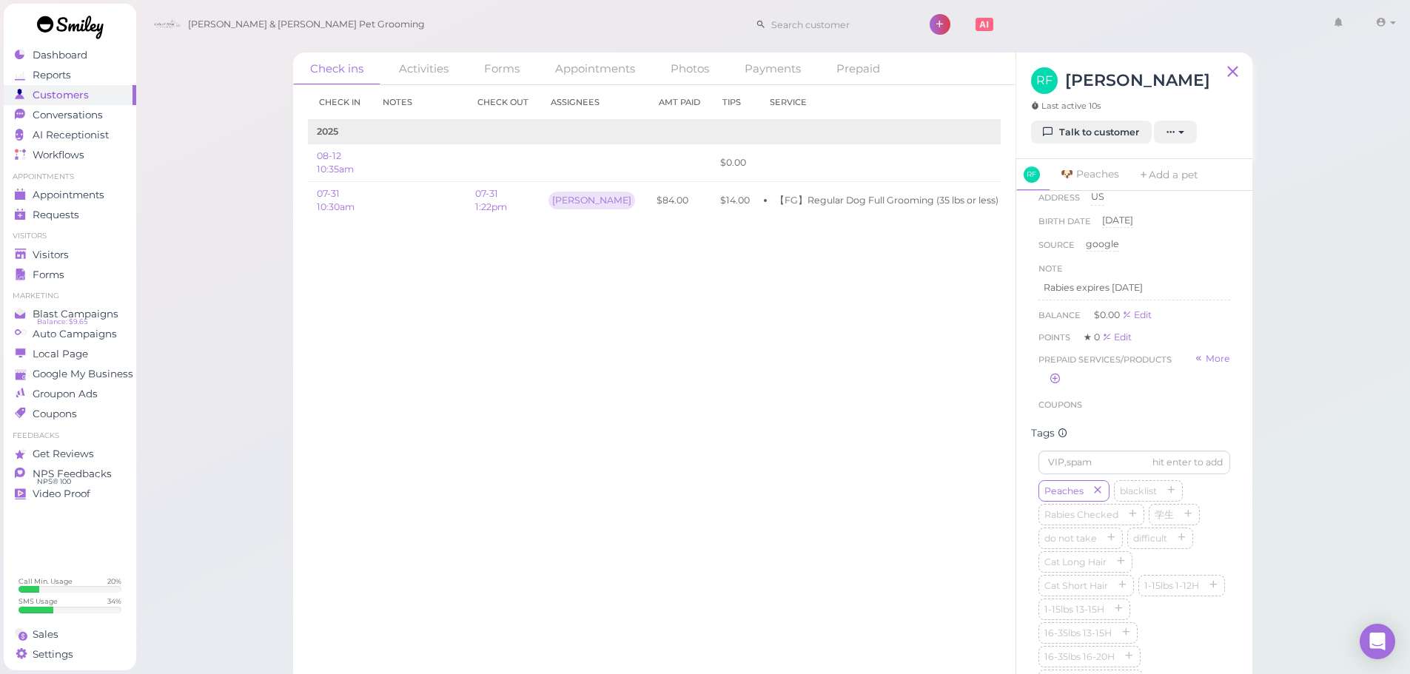
scroll to position [296, 0]
click at [1096, 336] on input at bounding box center [1135, 333] width 192 height 24
type input "Koa"
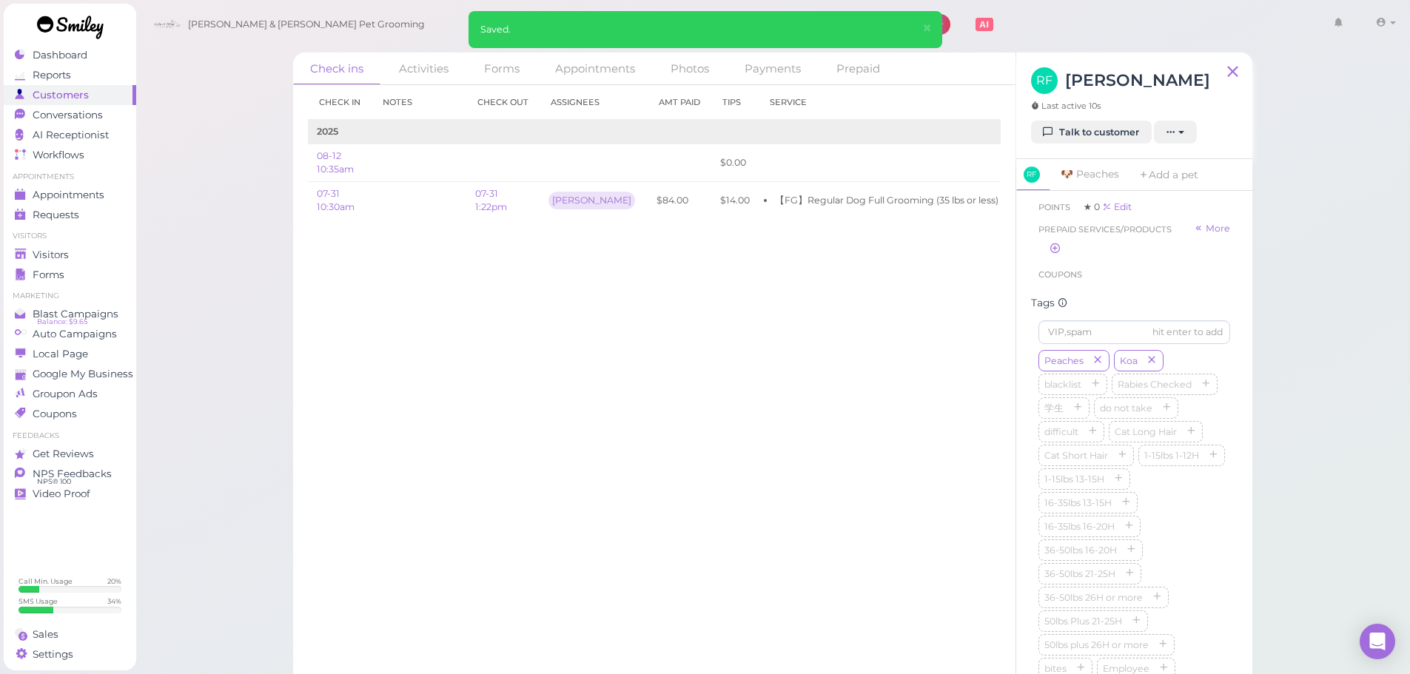
click at [1123, 309] on div "Tags" at bounding box center [1134, 303] width 207 height 13
click at [1196, 336] on div "Peaches Koa blacklist Rabies Checked 学生 do not take difficult Cat Long Hair Cat…" at bounding box center [1135, 227] width 192 height 332
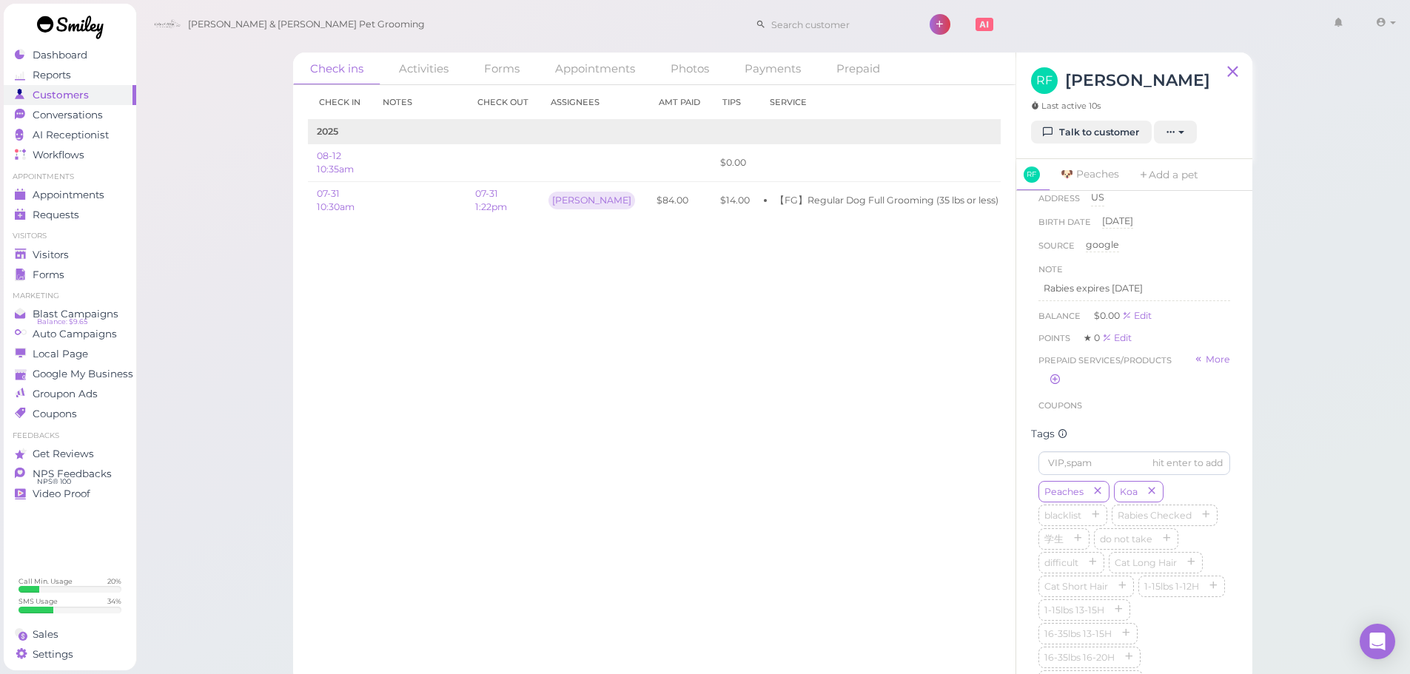
scroll to position [148, 0]
click at [1175, 178] on link "Add a pet" at bounding box center [1169, 175] width 78 height 32
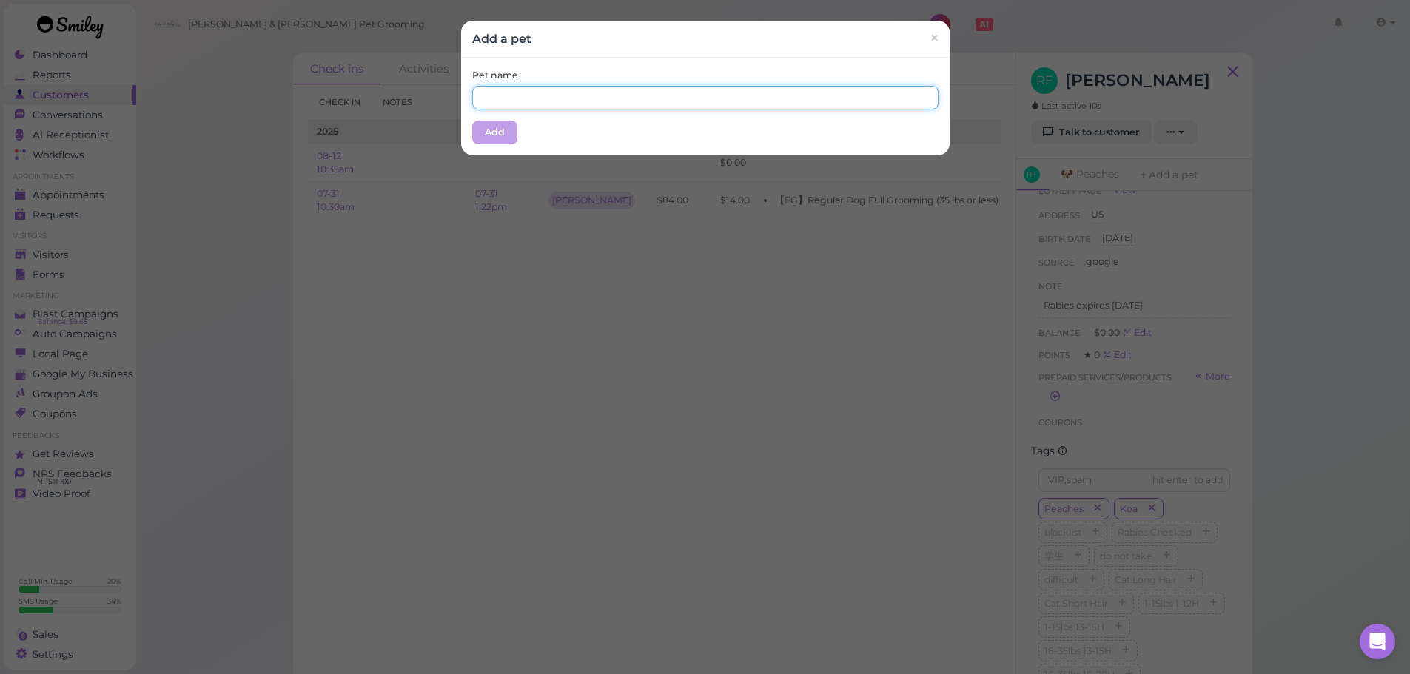
click at [522, 95] on input "text" at bounding box center [705, 98] width 466 height 24
type input "Koa"
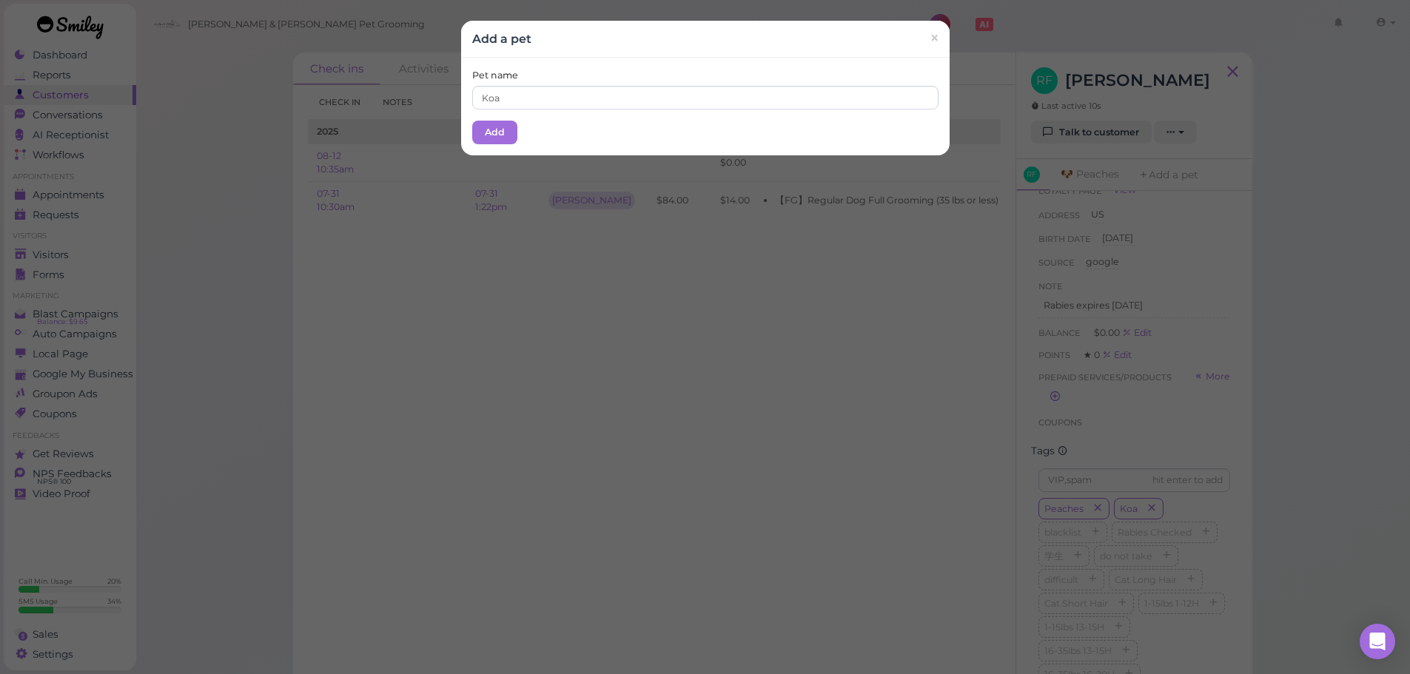
drag, startPoint x: 620, startPoint y: 63, endPoint x: 543, endPoint y: 123, distance: 97.0
click at [620, 65] on div "Pet name Koa Add" at bounding box center [705, 107] width 489 height 98
click at [501, 141] on button "Add" at bounding box center [494, 133] width 45 height 24
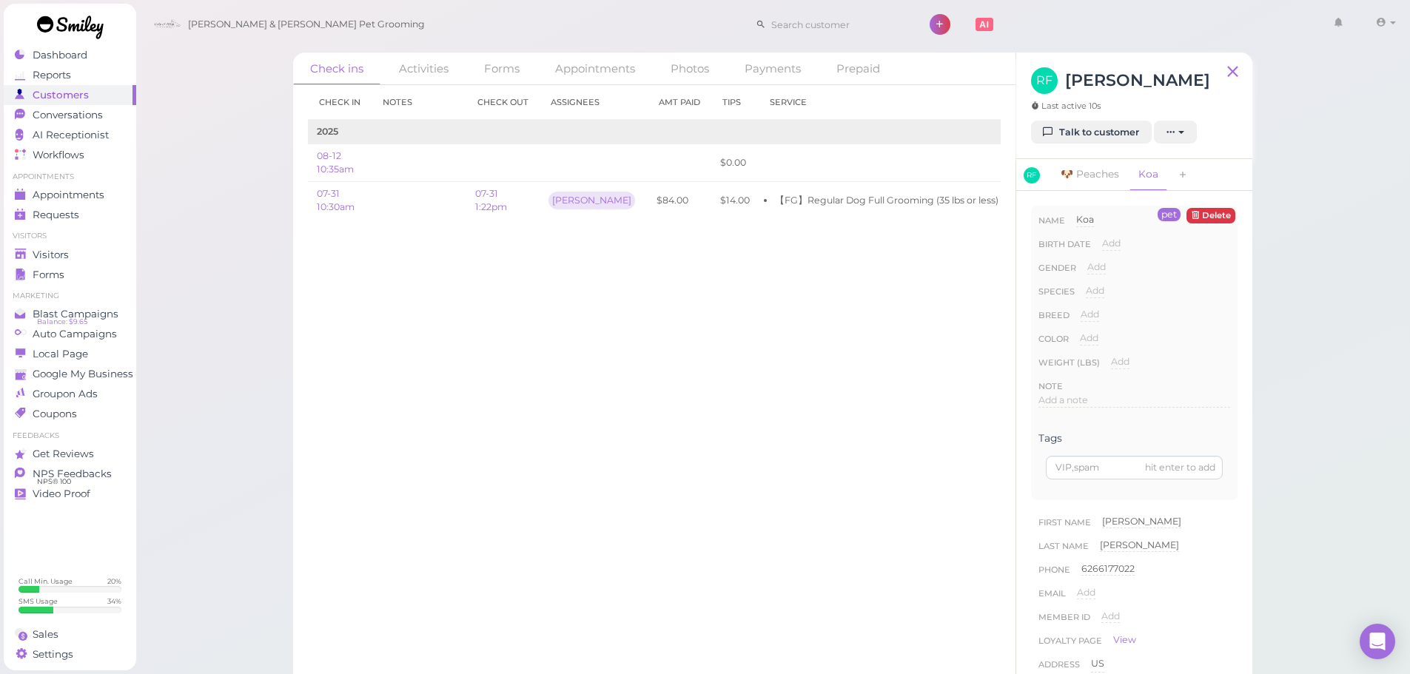
drag, startPoint x: 1078, startPoint y: 294, endPoint x: 1093, endPoint y: 294, distance: 15.5
click at [1079, 294] on div "Species Add Dog Cat Bird Other" at bounding box center [1135, 296] width 192 height 24
click at [1093, 294] on span "Add" at bounding box center [1095, 290] width 19 height 11
drag, startPoint x: 1129, startPoint y: 308, endPoint x: 1121, endPoint y: 330, distance: 23.7
click at [1129, 315] on div "Done ×" at bounding box center [1112, 317] width 52 height 19
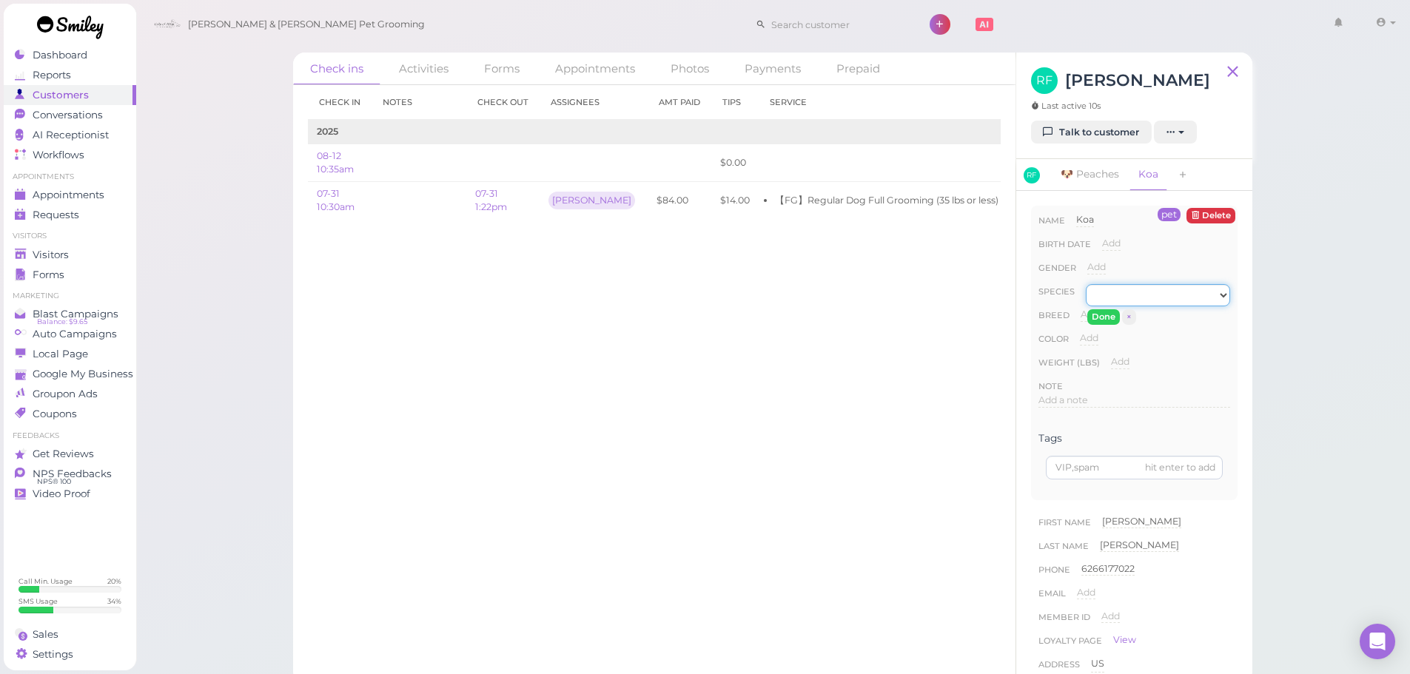
drag, startPoint x: 1121, startPoint y: 297, endPoint x: 1121, endPoint y: 309, distance: 12.6
click at [1121, 308] on div "Add Dog Cat Bird Other Done ×" at bounding box center [1158, 296] width 144 height 24
select select "Dog"
click at [1086, 284] on select "Dog Cat Bird Other" at bounding box center [1158, 295] width 144 height 22
click at [1104, 320] on button "Done" at bounding box center [1103, 317] width 33 height 16
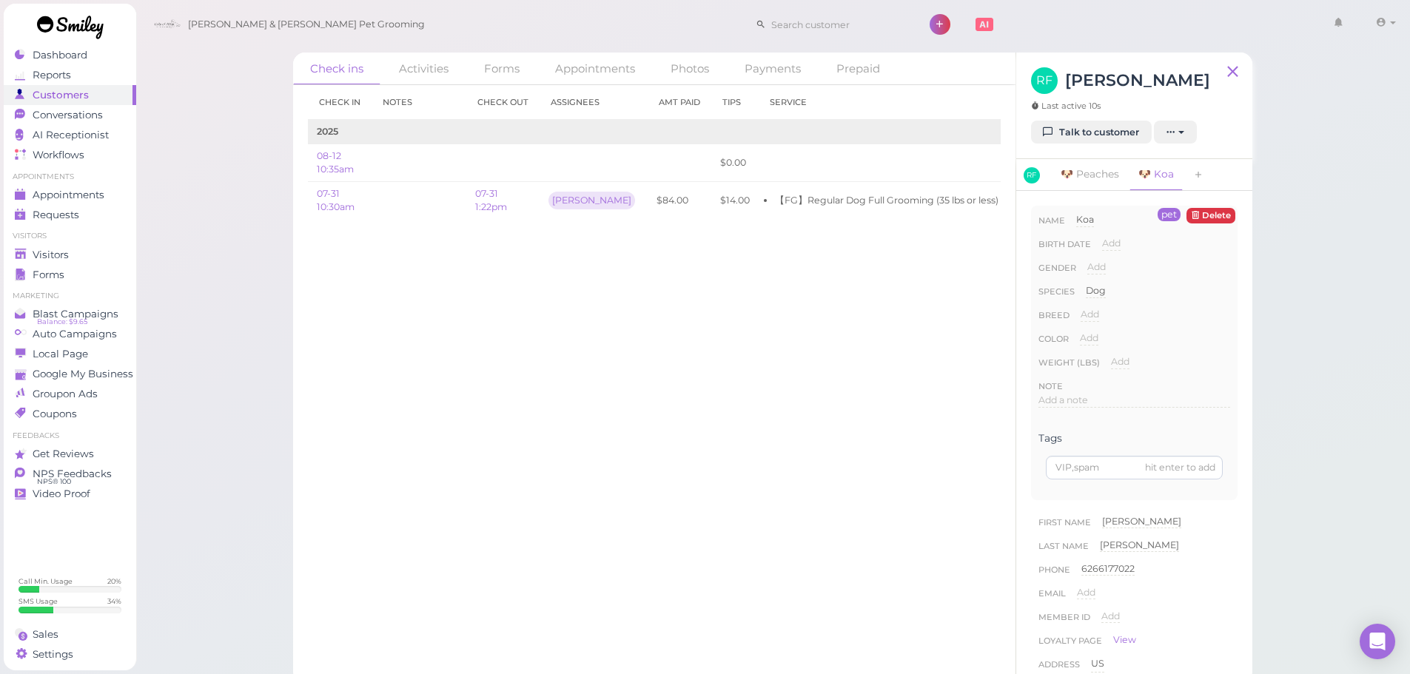
drag, startPoint x: 1106, startPoint y: 113, endPoint x: 1103, endPoint y: 137, distance: 24.6
click at [1106, 114] on div "RF Raymond Fong Last active 10s" at bounding box center [1120, 93] width 179 height 53
click at [1103, 137] on link "Talk to customer" at bounding box center [1091, 133] width 121 height 24
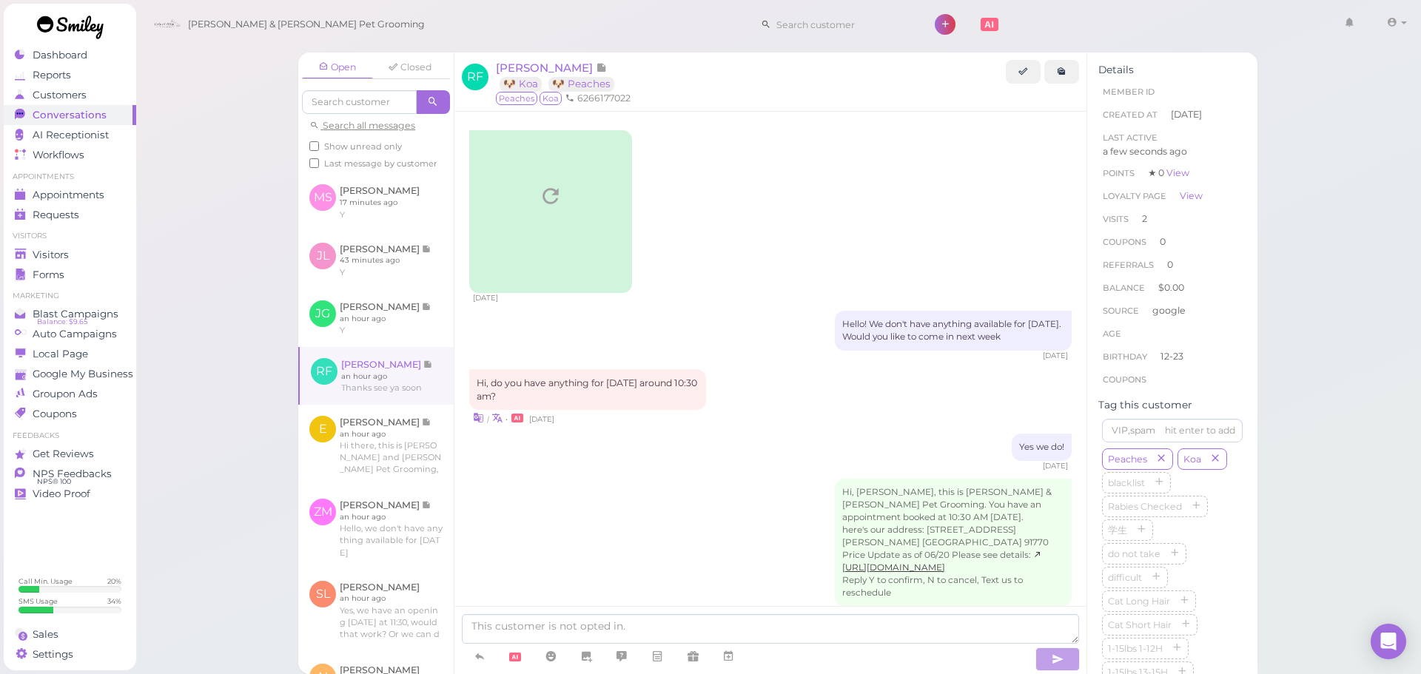
scroll to position [1774, 0]
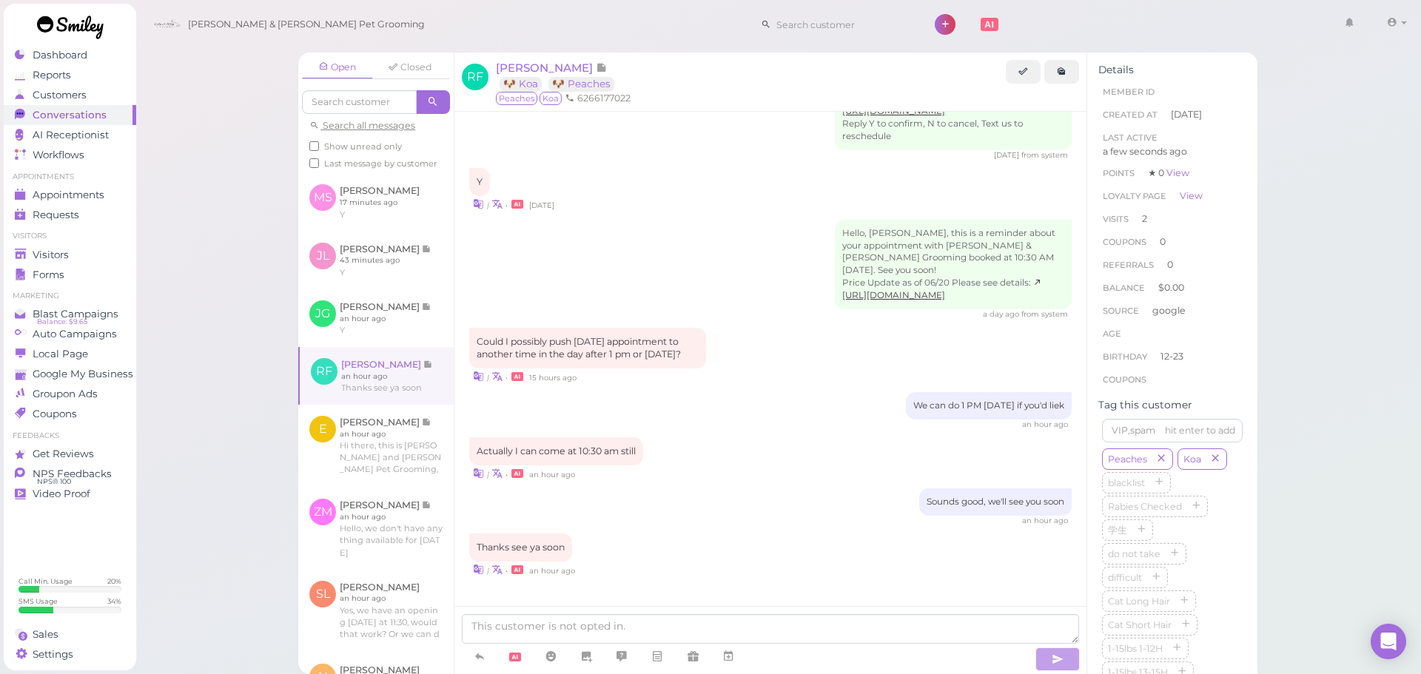
click at [634, 424] on div "an hour ago" at bounding box center [770, 425] width 603 height 10
click at [799, 453] on div "Actually I can come at 10:30 am still | • an hour ago" at bounding box center [770, 459] width 603 height 44
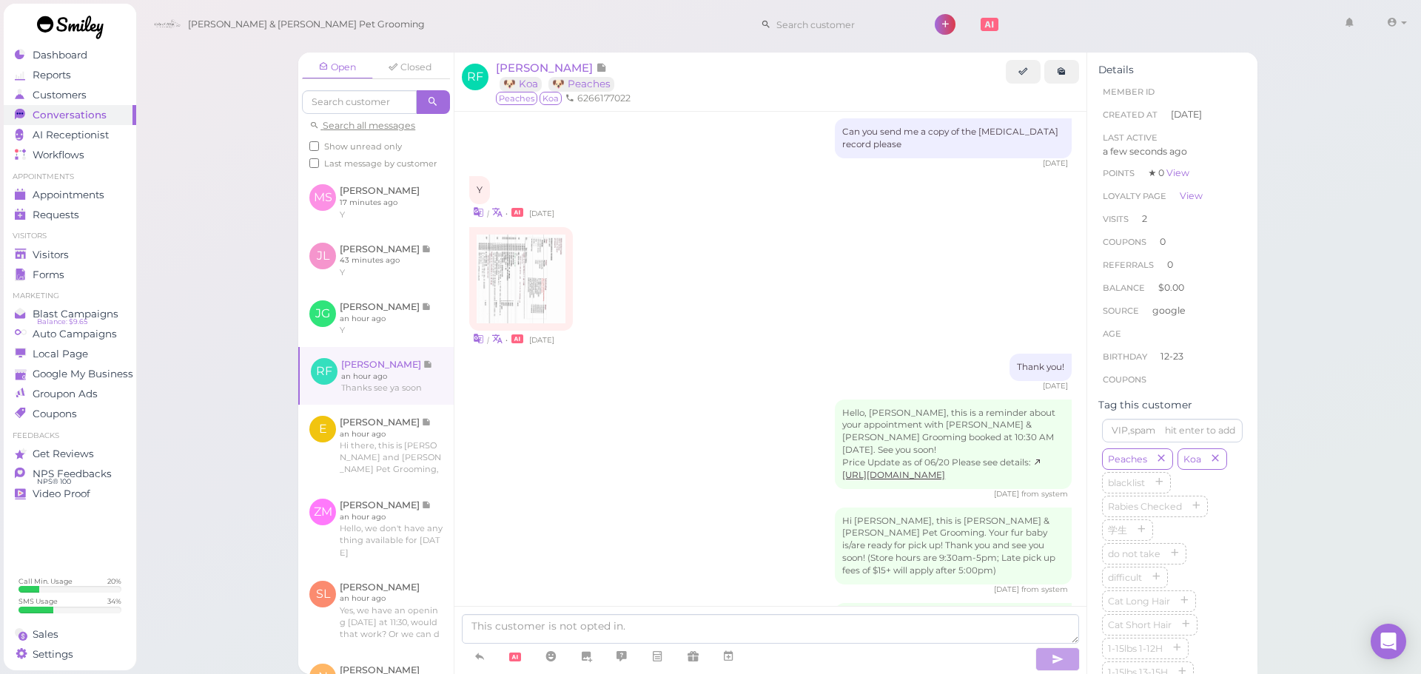
scroll to position [502, 0]
click at [734, 343] on div "| • 20 days ago" at bounding box center [770, 343] width 603 height 16
click at [195, 301] on div "Open Closed Search all messages Show unread only Last message by customer MS Mi…" at bounding box center [778, 337] width 1287 height 674
click at [227, 125] on div "Open Closed Search all messages Show unread only Last message by customer MS Mi…" at bounding box center [778, 337] width 1287 height 674
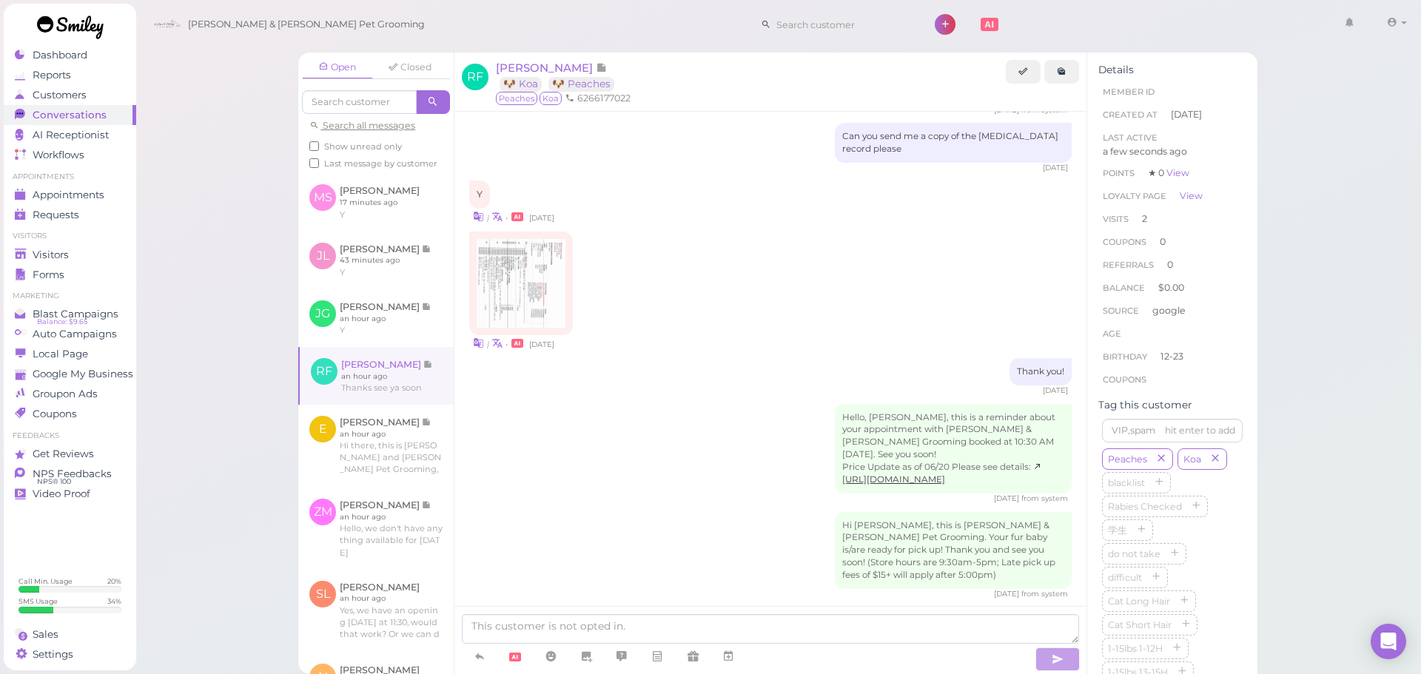
click at [228, 121] on div "Open Closed Search all messages Show unread only Last message by customer MS Mi…" at bounding box center [778, 337] width 1287 height 674
click at [98, 197] on span "Appointments" at bounding box center [70, 195] width 74 height 13
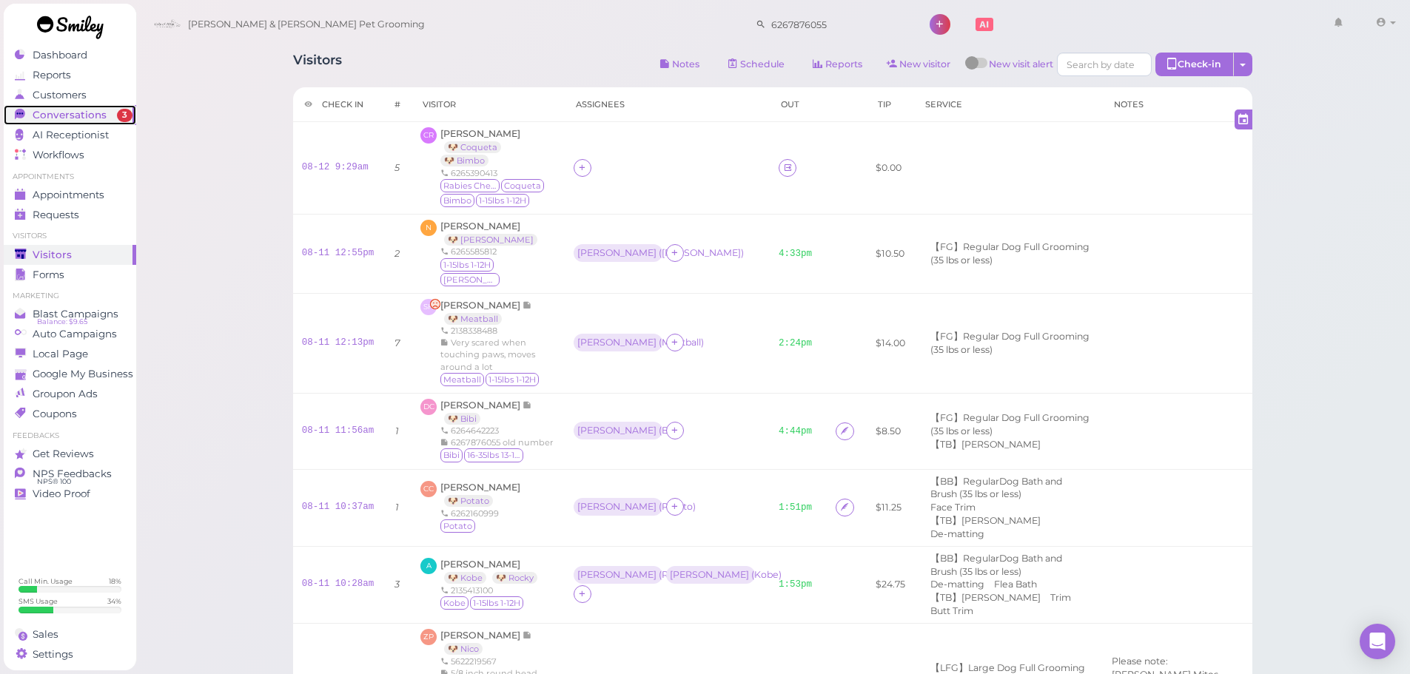
click at [91, 114] on span "Conversations" at bounding box center [70, 115] width 74 height 13
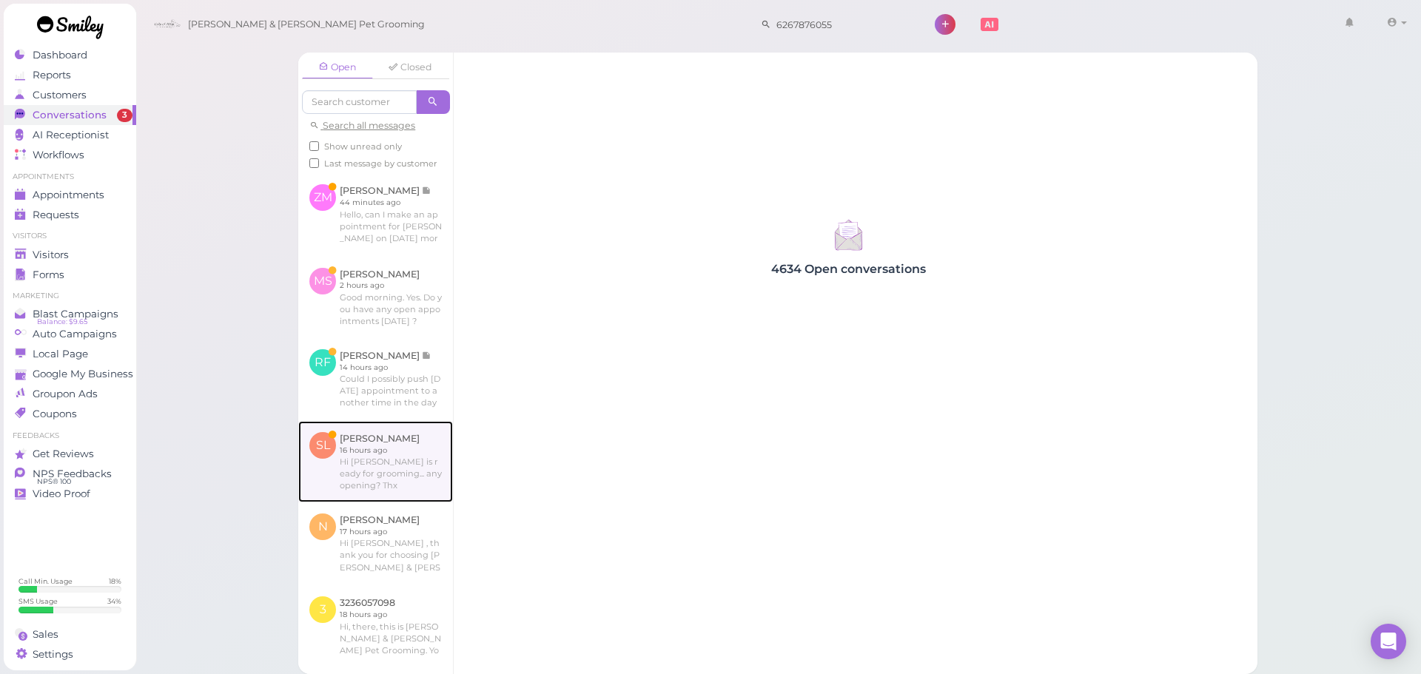
click at [430, 503] on link at bounding box center [375, 461] width 155 height 81
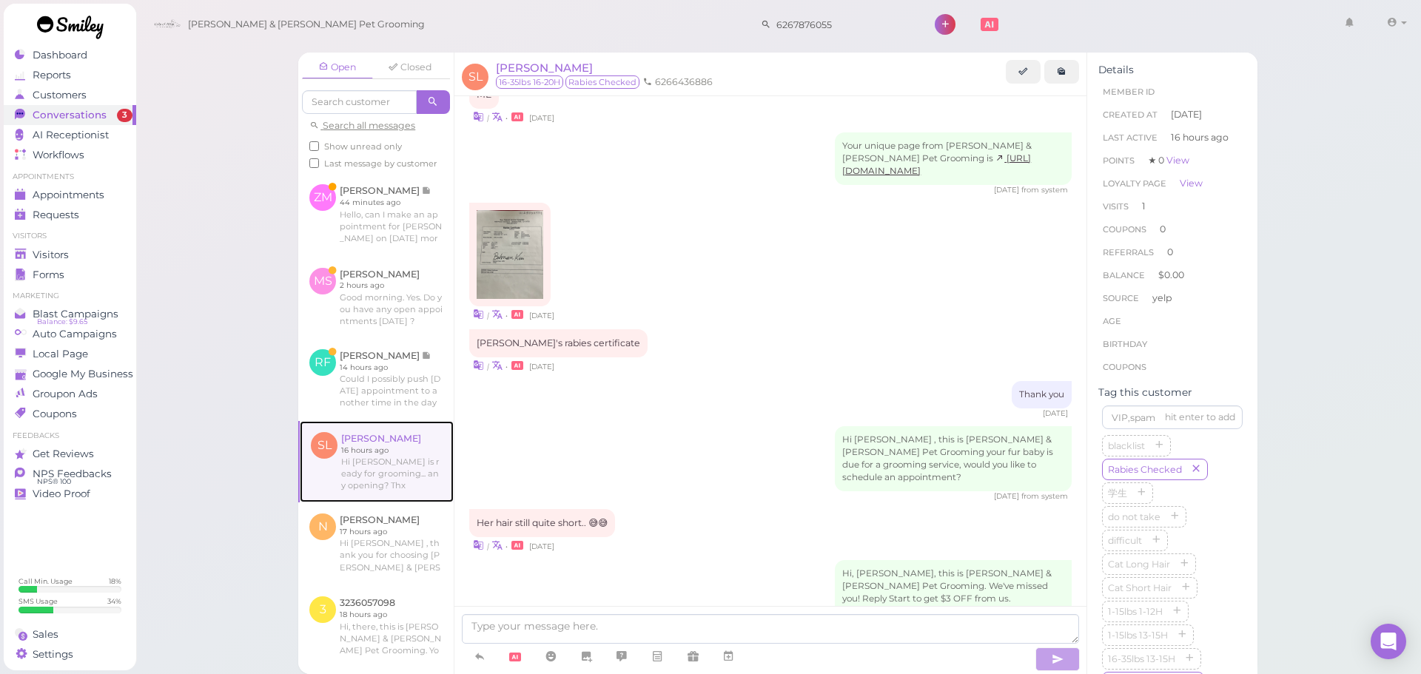
scroll to position [1515, 0]
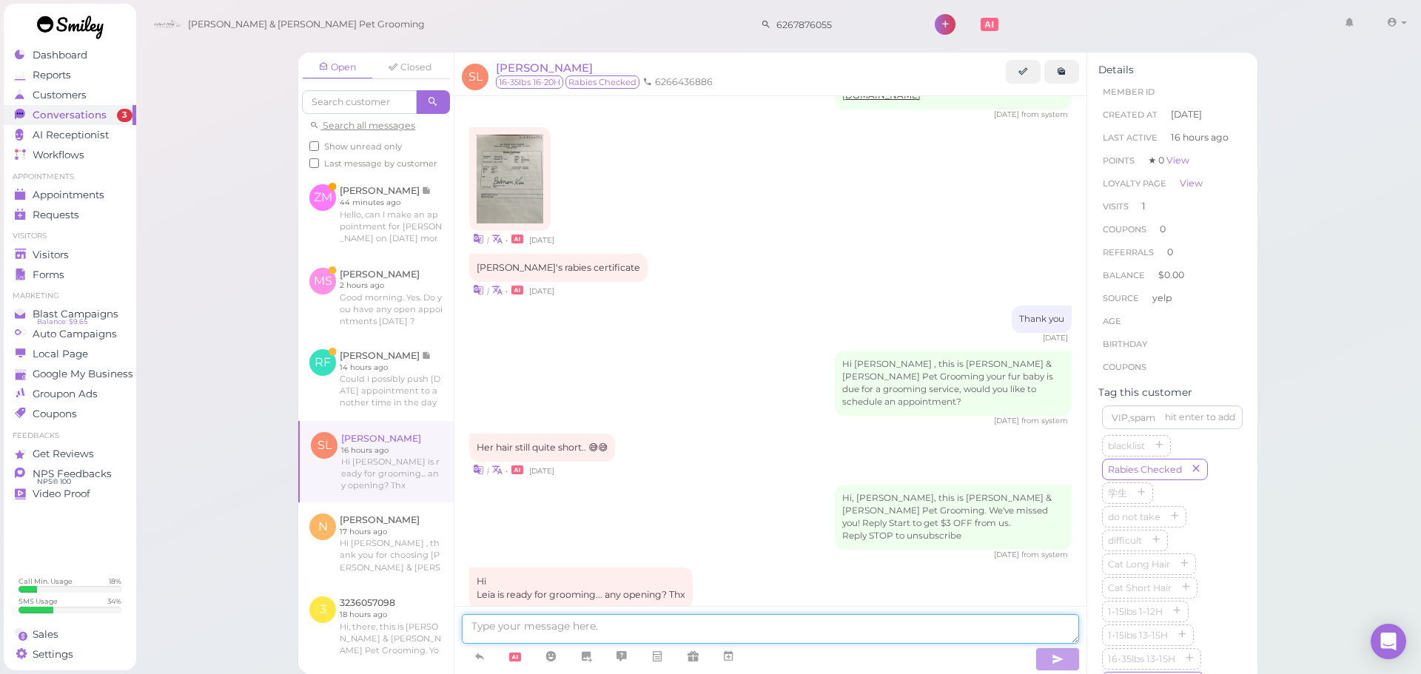
click at [723, 633] on textarea at bounding box center [770, 629] width 617 height 30
type textarea "Yes, we have an opening [DATE] at 11:30, would that work? Or we can do 1 PM as …"
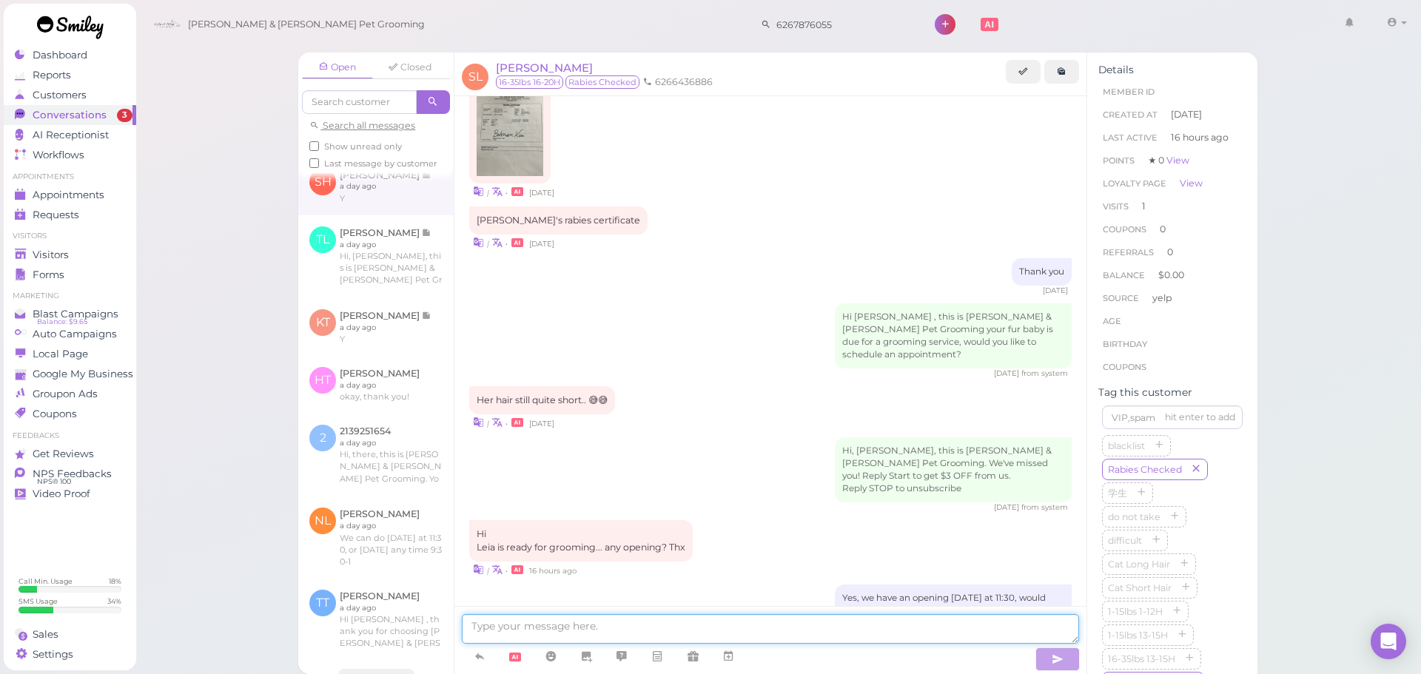
scroll to position [962, 0]
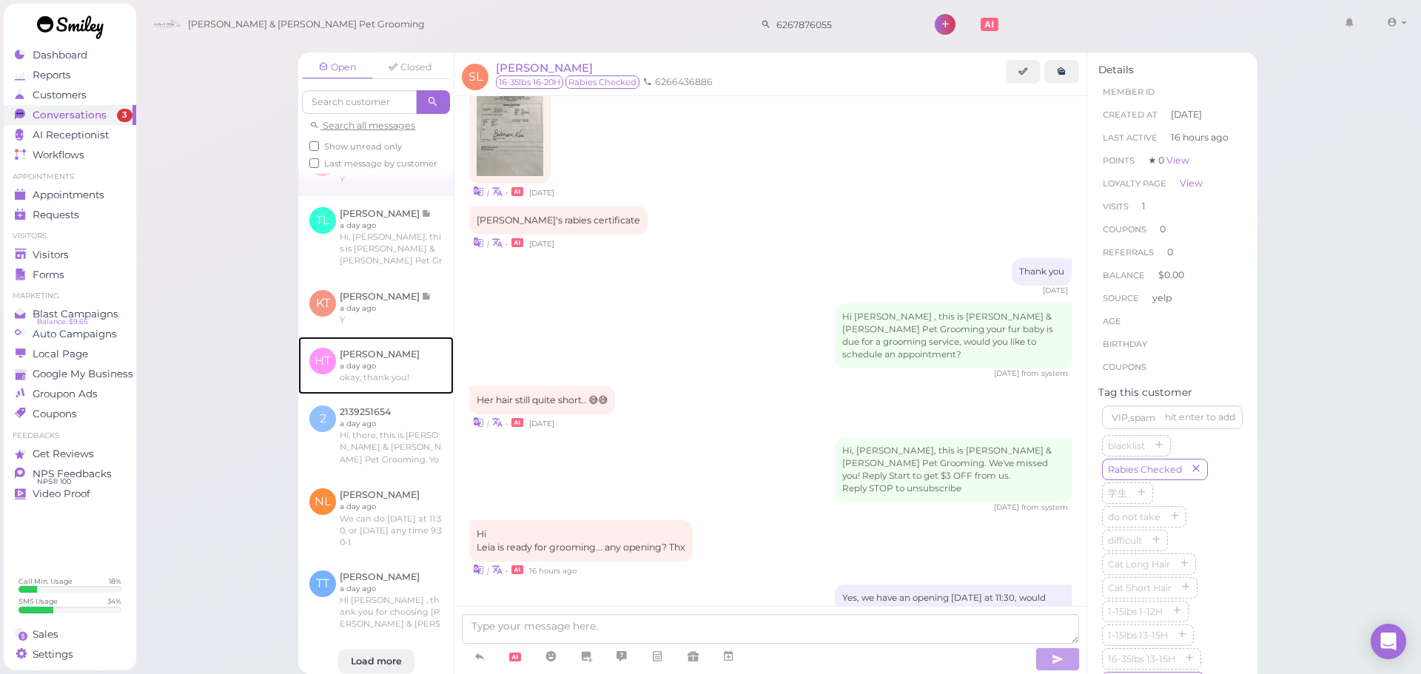
click at [357, 395] on link at bounding box center [375, 366] width 155 height 58
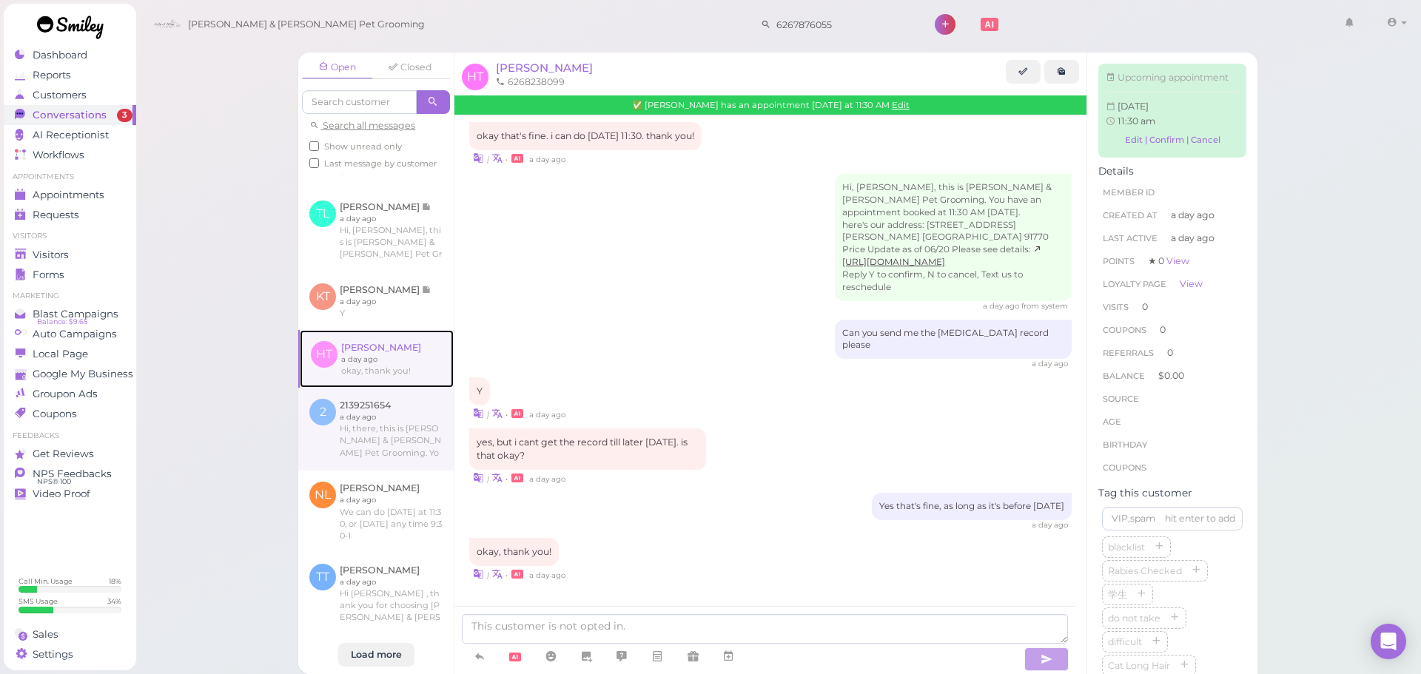
scroll to position [1007, 0]
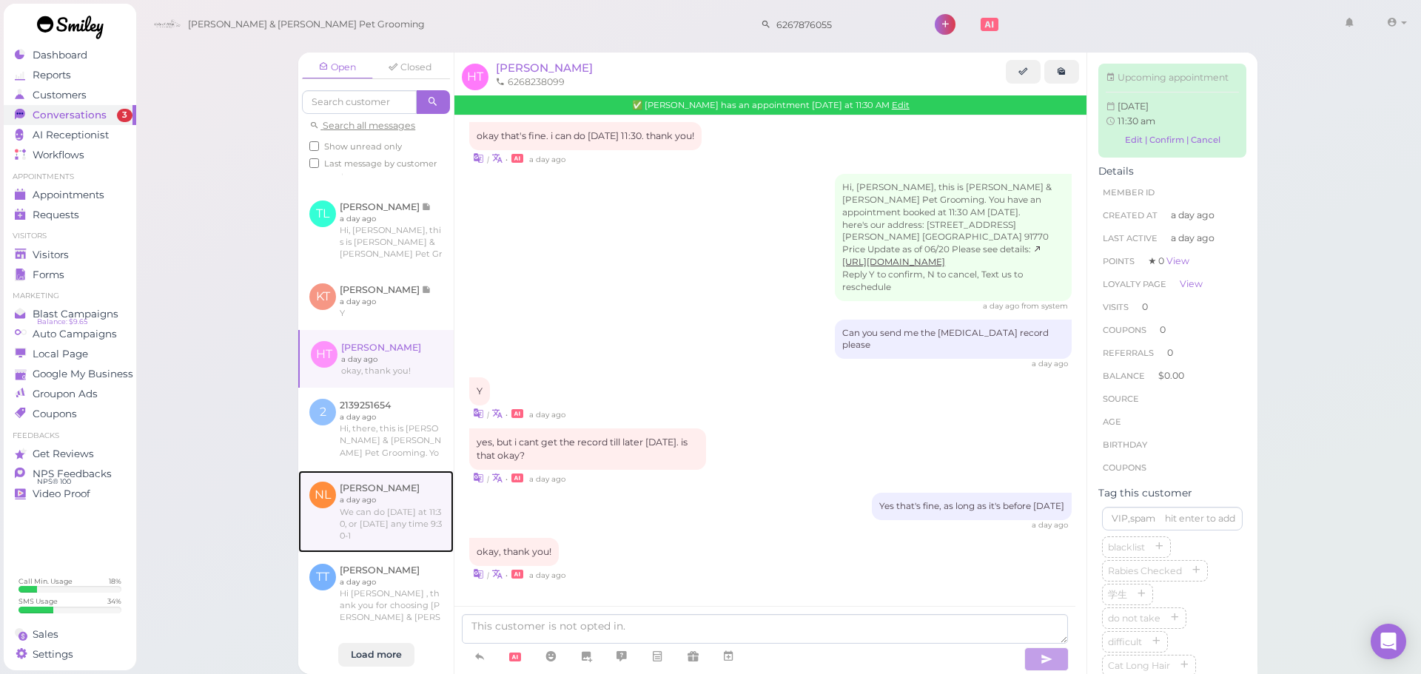
click at [383, 532] on link at bounding box center [375, 511] width 155 height 81
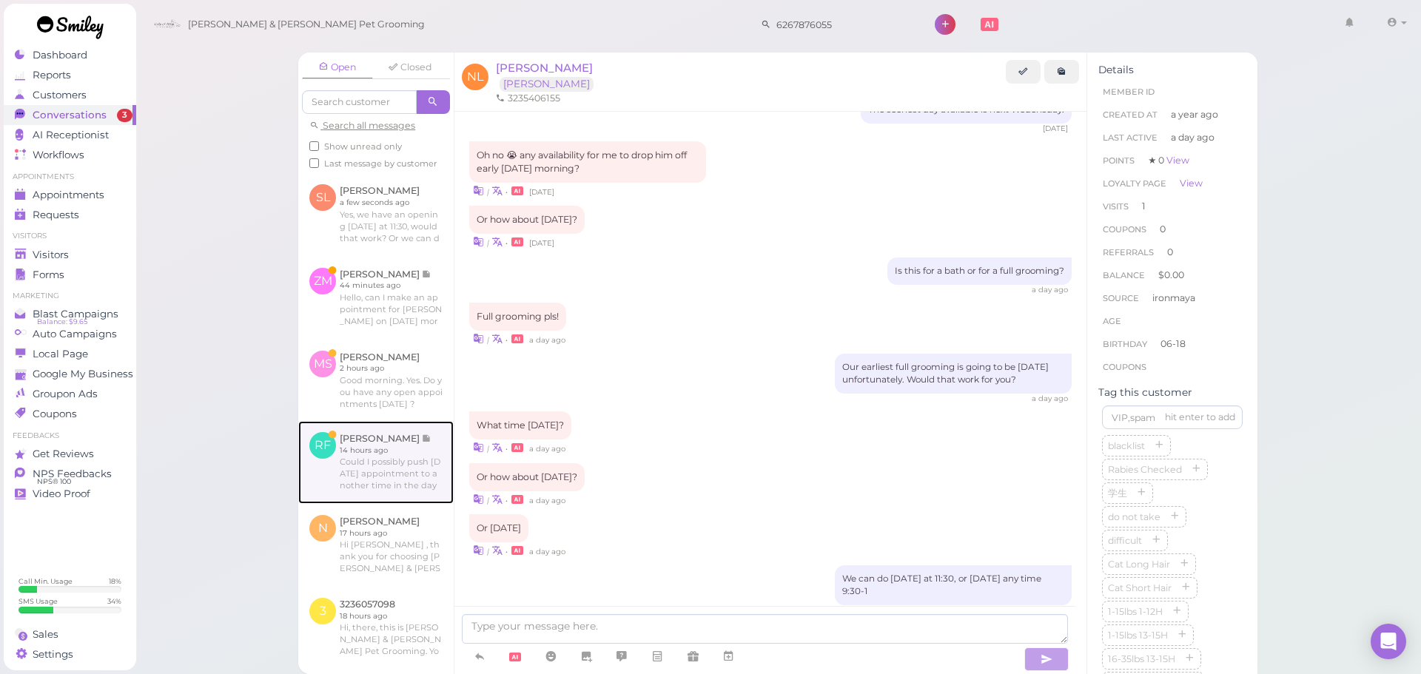
click at [390, 504] on link at bounding box center [375, 462] width 155 height 83
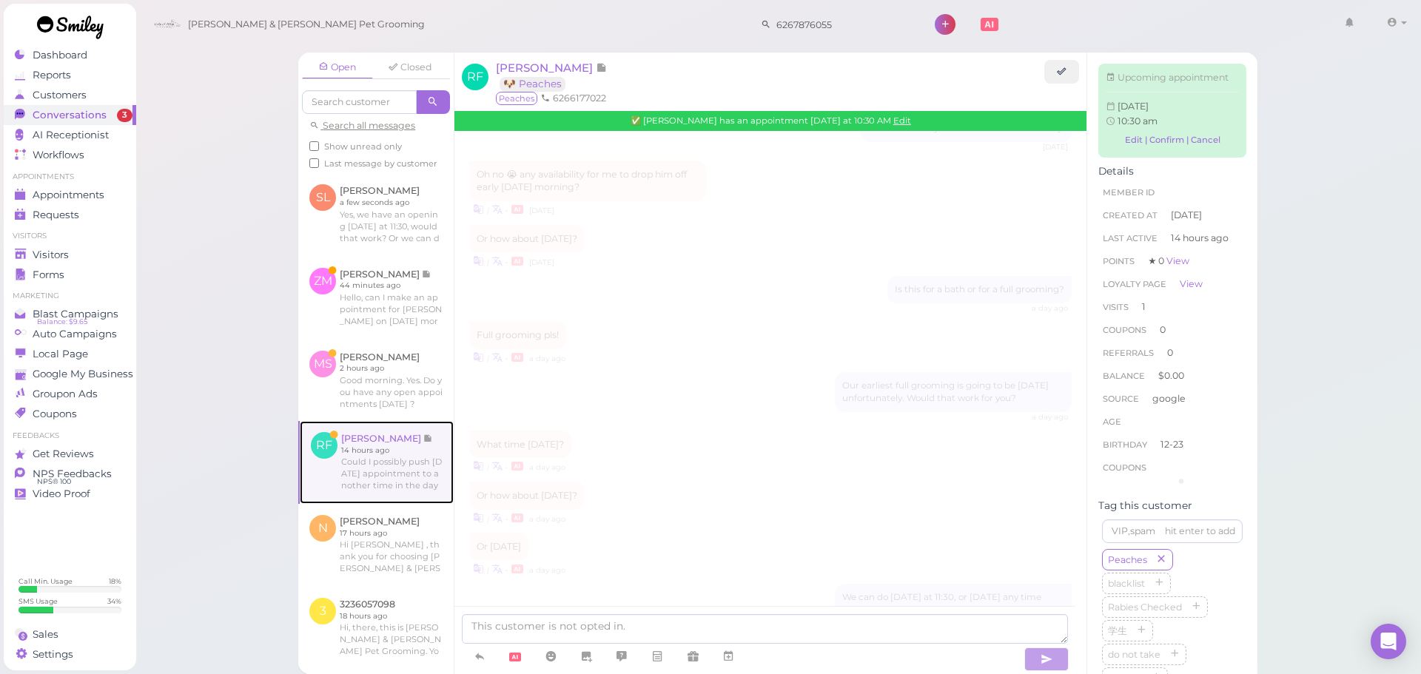
scroll to position [1589, 0]
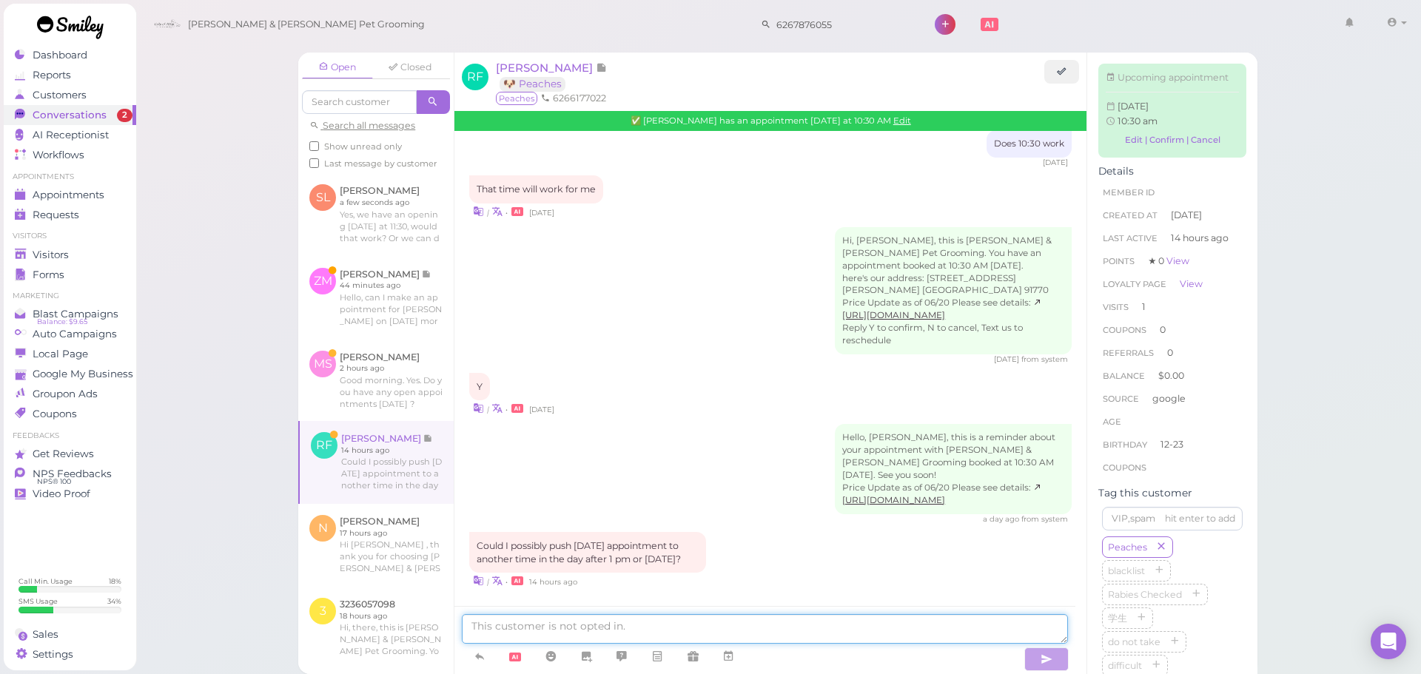
click at [570, 628] on textarea at bounding box center [765, 629] width 606 height 30
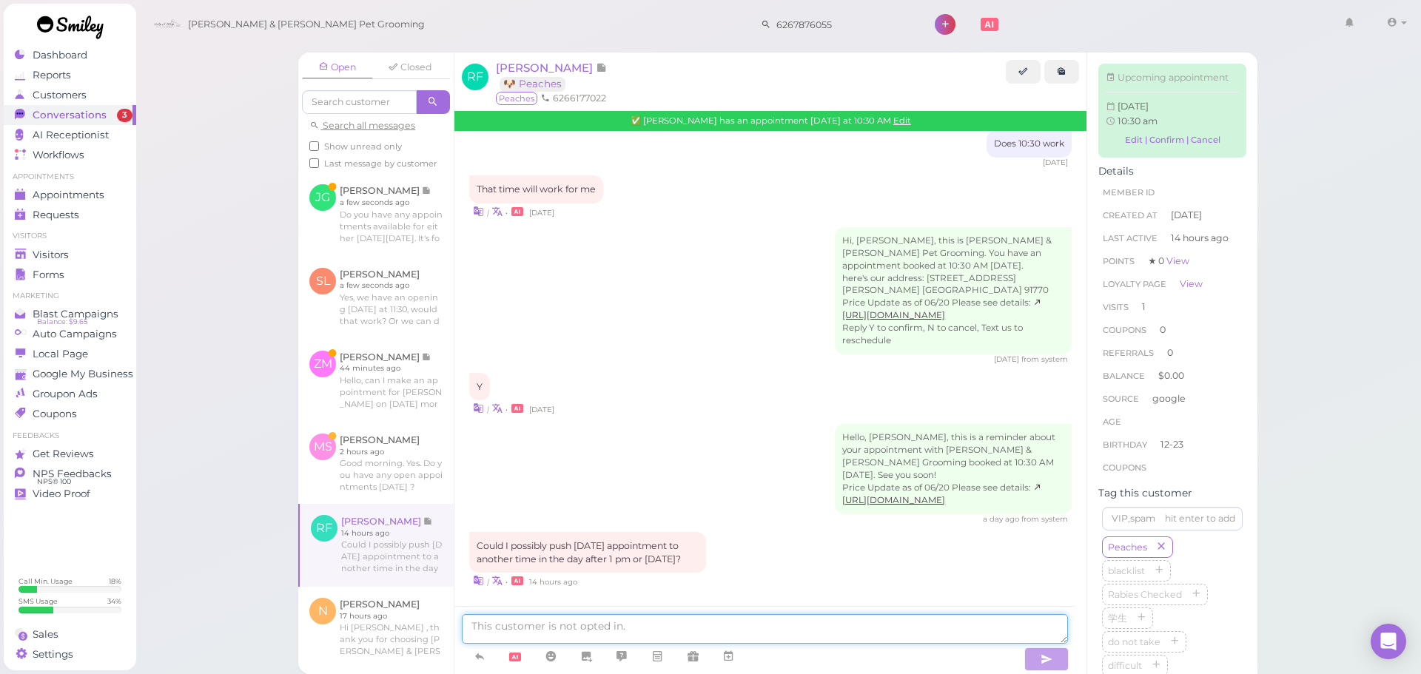
click at [657, 631] on textarea at bounding box center [765, 629] width 606 height 30
type textarea "We can do 1 PM today if you'd liek"
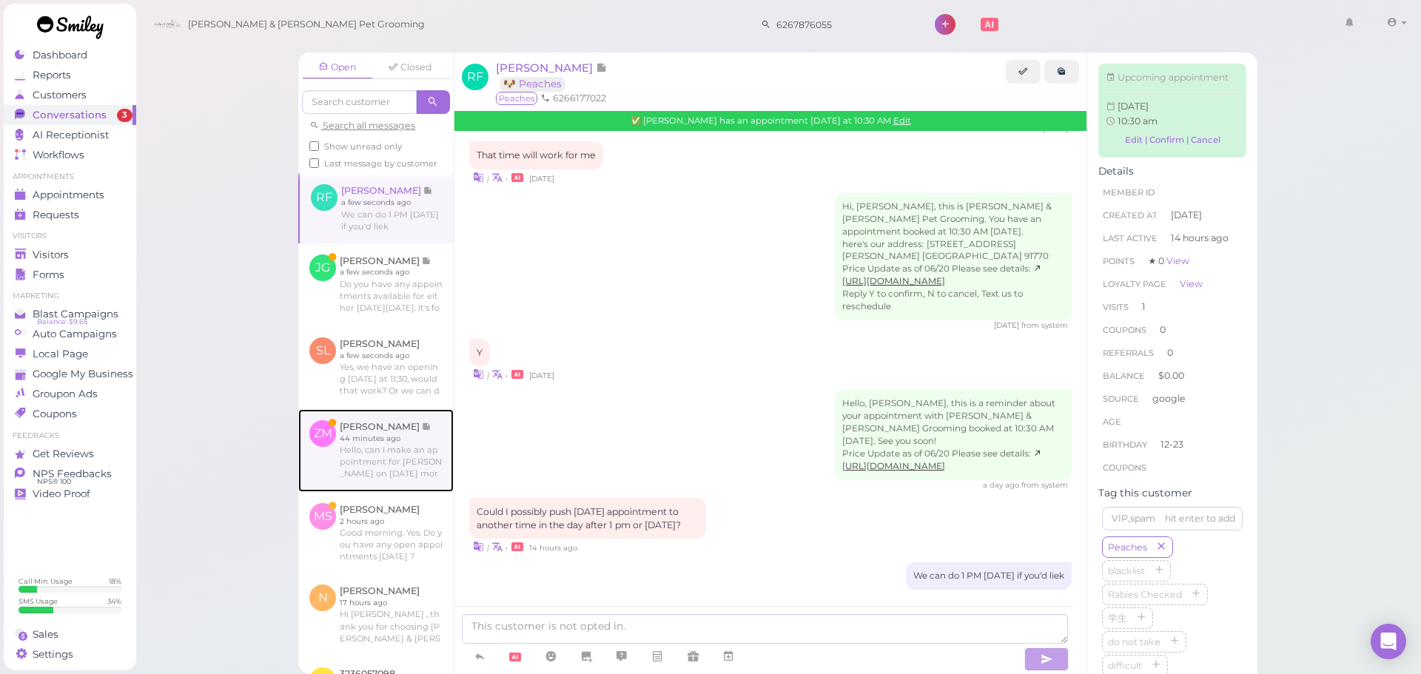
click at [323, 492] on link at bounding box center [375, 450] width 155 height 83
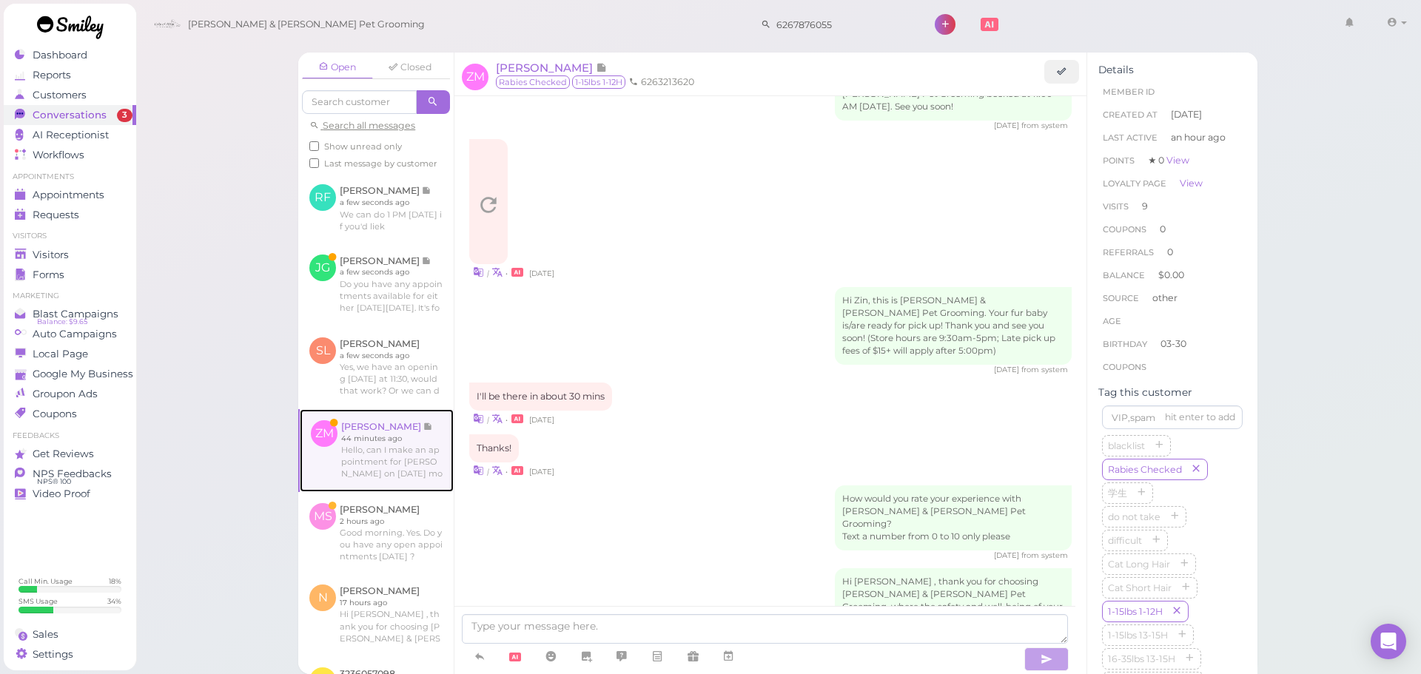
scroll to position [1845, 0]
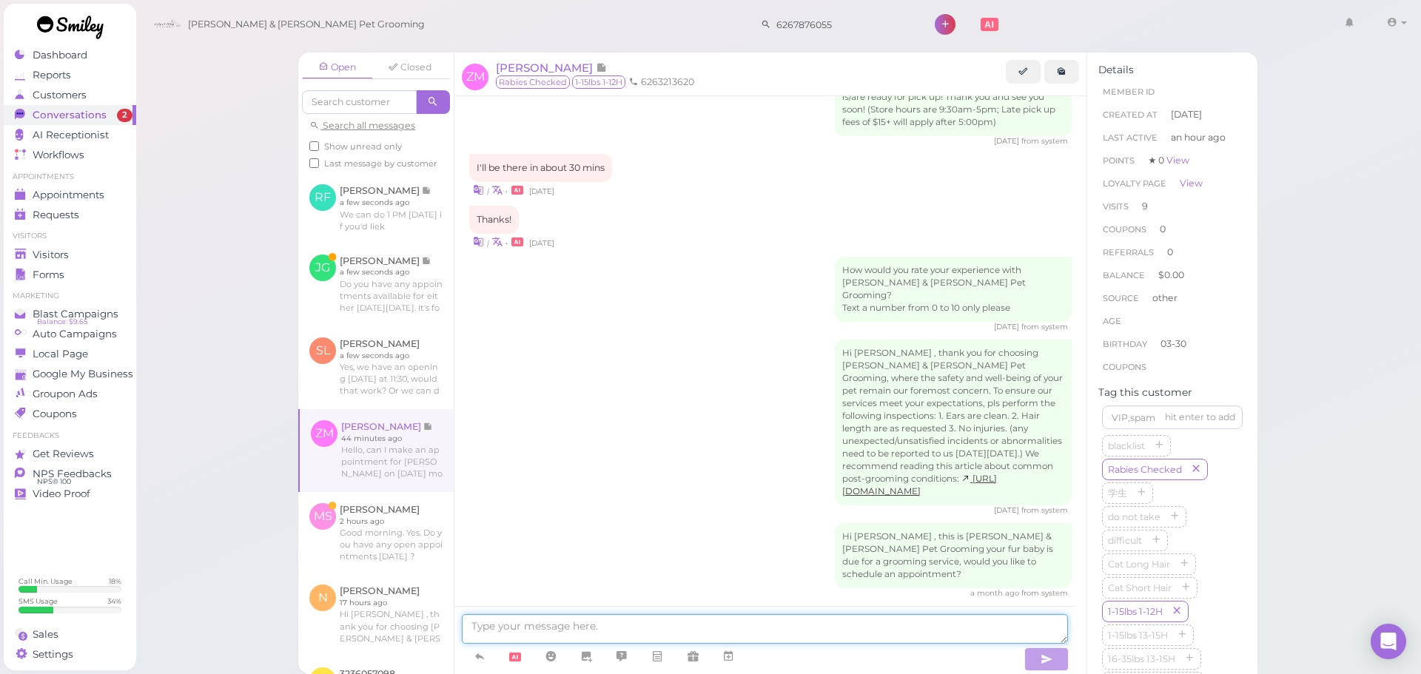
click at [566, 631] on textarea at bounding box center [765, 629] width 606 height 30
type textarea "Hello, we don't have anything available for [DATE]"
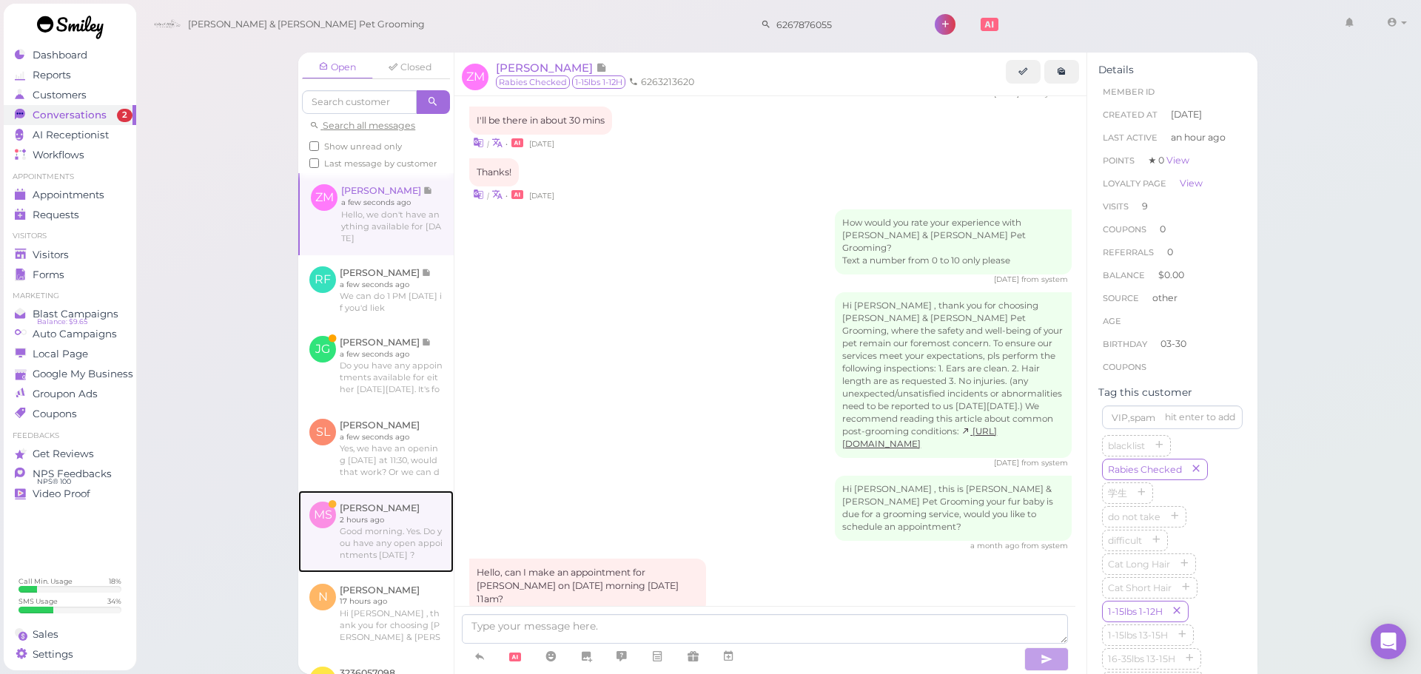
click at [412, 560] on link at bounding box center [375, 531] width 155 height 81
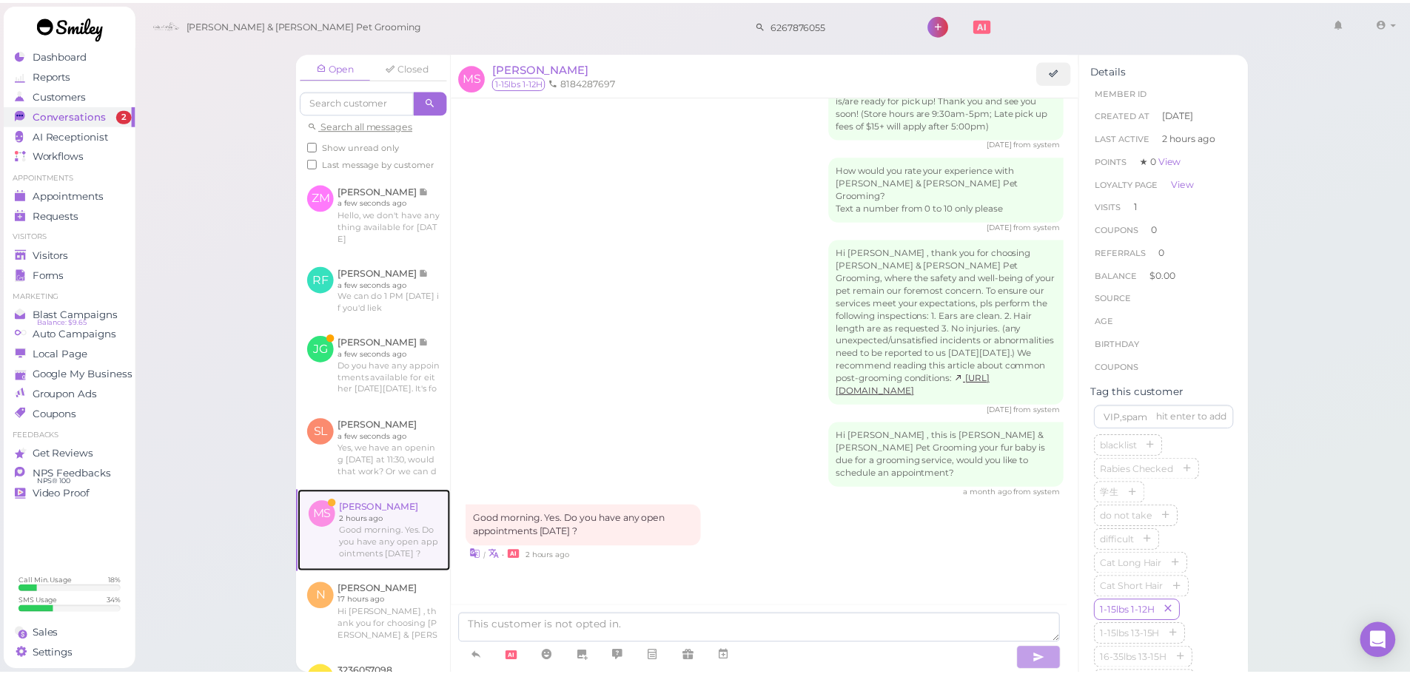
scroll to position [437, 0]
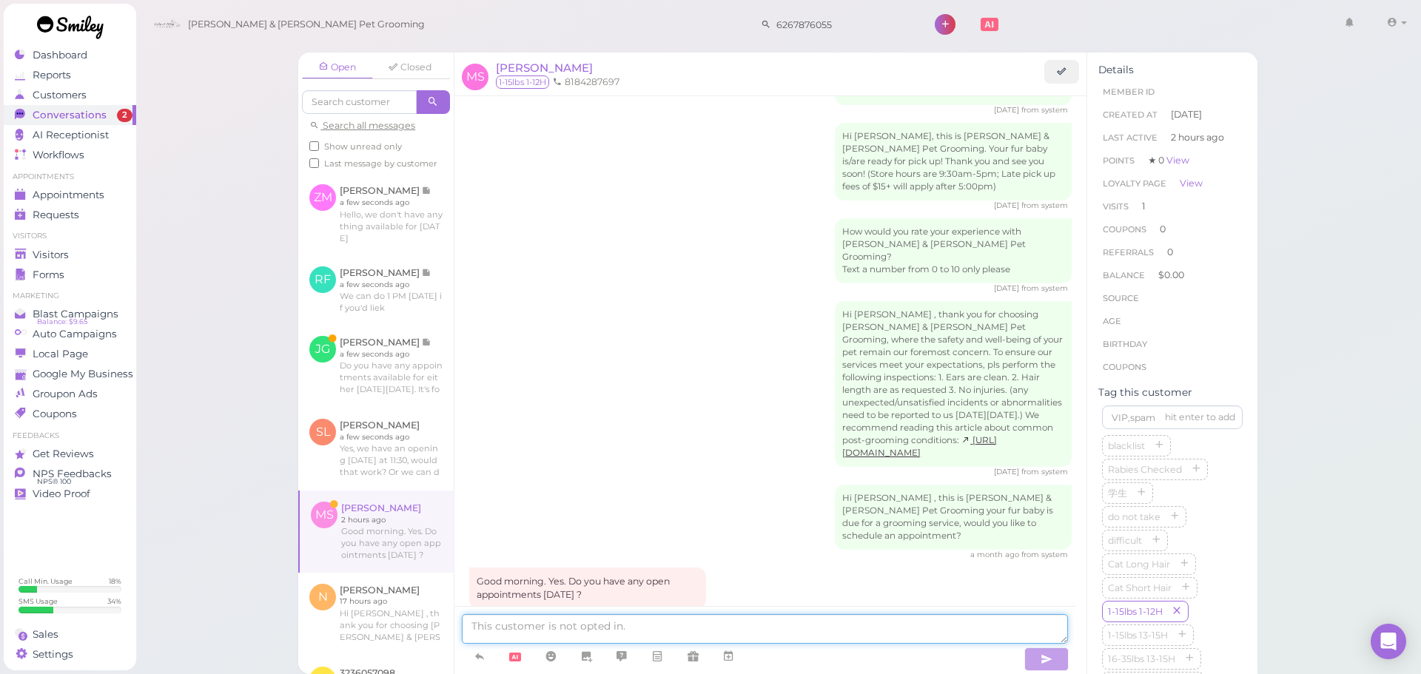
click at [560, 629] on textarea at bounding box center [765, 629] width 606 height 30
click at [535, 65] on span "[PERSON_NAME]" at bounding box center [544, 68] width 97 height 14
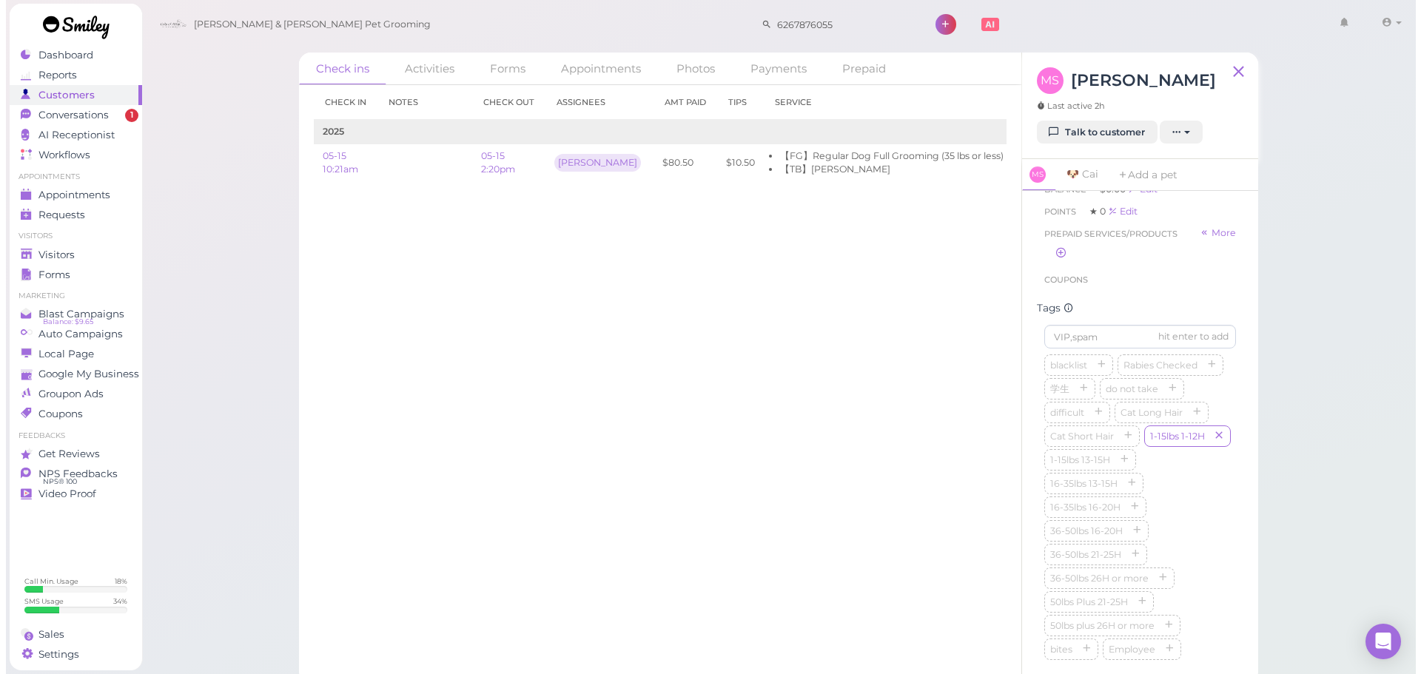
scroll to position [296, 0]
click at [1120, 343] on input at bounding box center [1135, 332] width 192 height 24
type input "Cai"
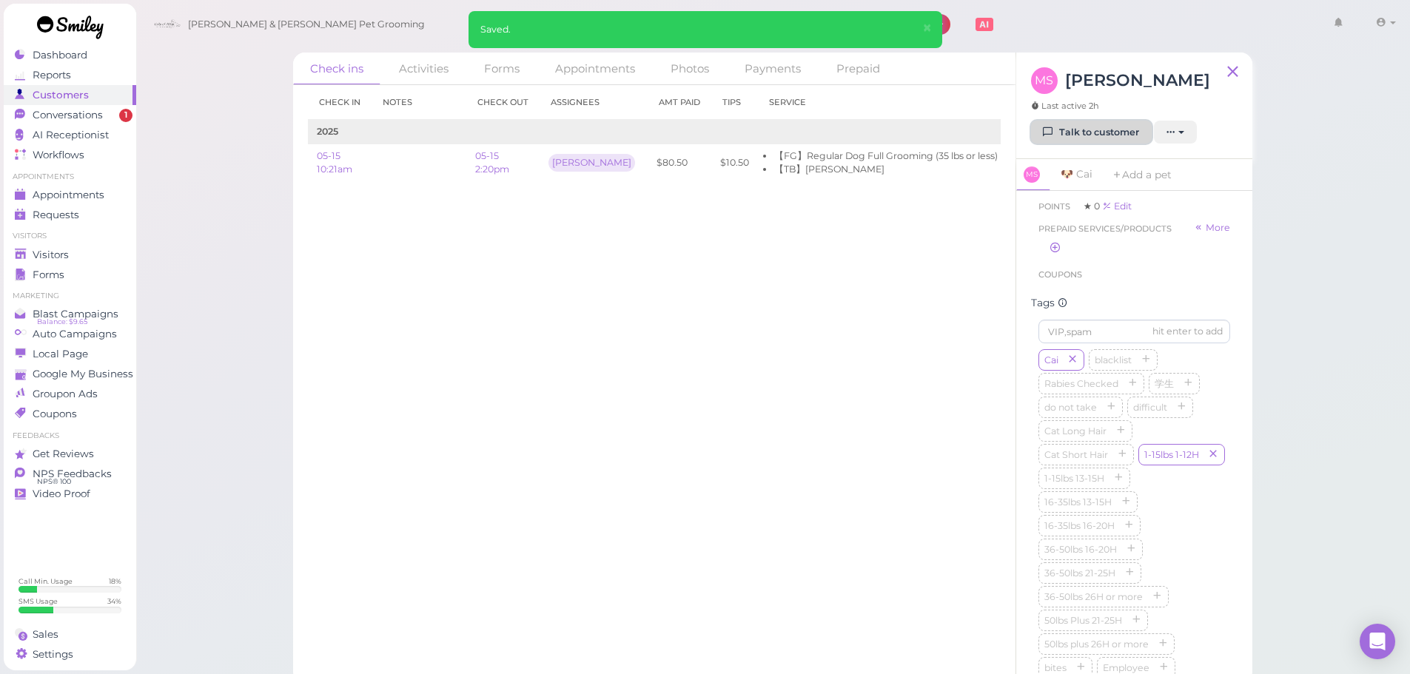
click at [1063, 135] on link "Talk to customer" at bounding box center [1091, 133] width 121 height 24
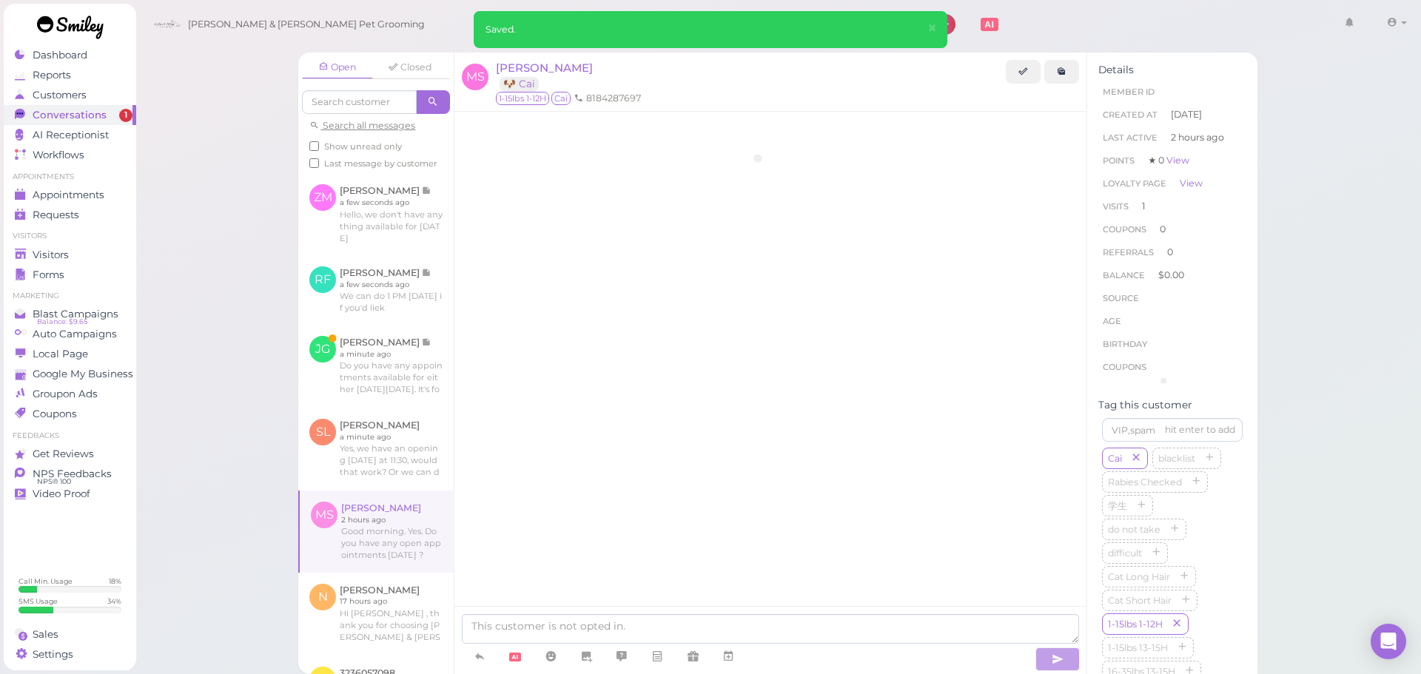
scroll to position [437, 0]
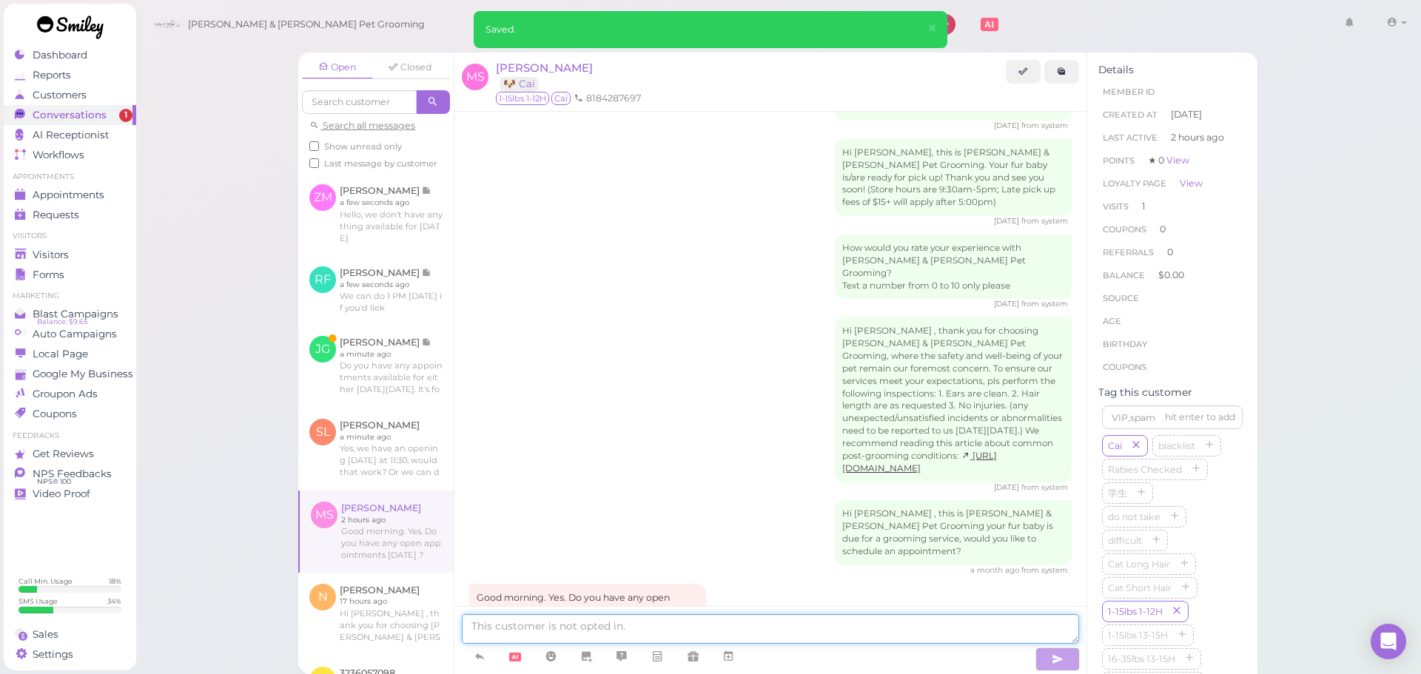
click at [708, 628] on textarea at bounding box center [770, 629] width 617 height 30
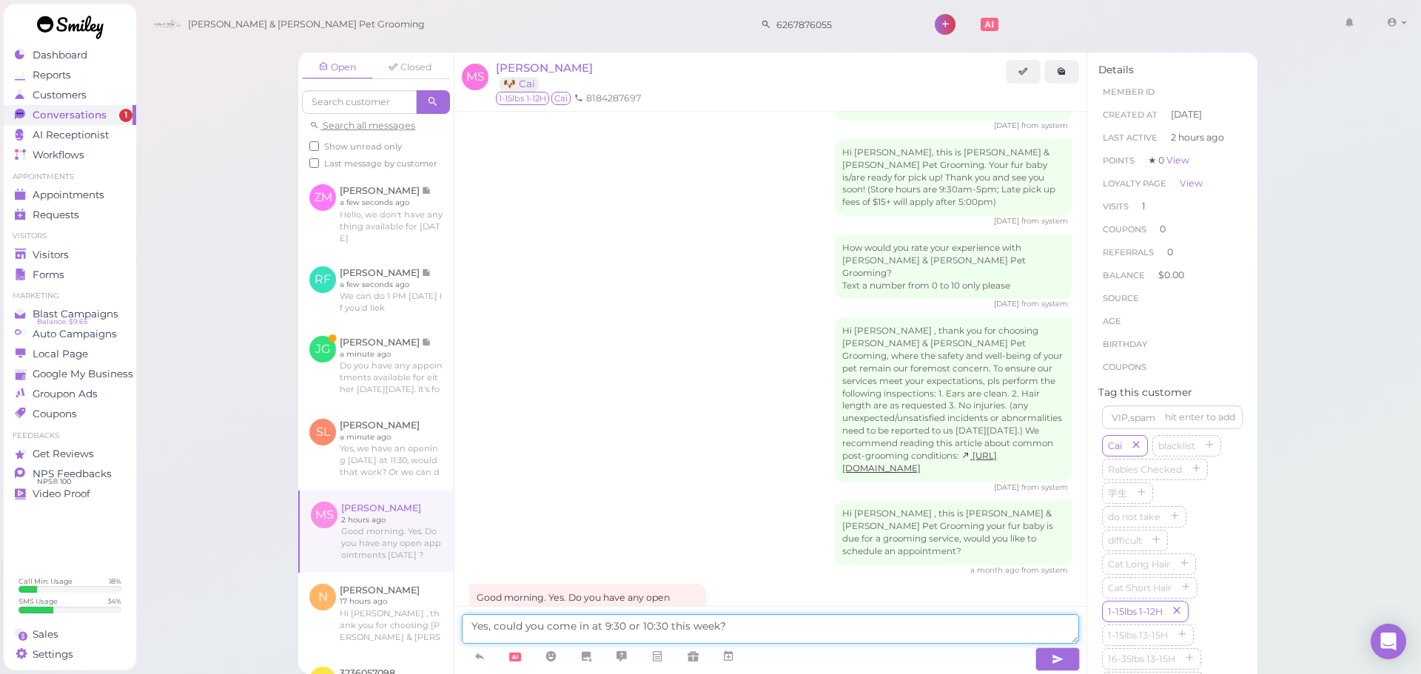
type textarea "Yes, could you come in at 9:30 or 10:30 this week?"
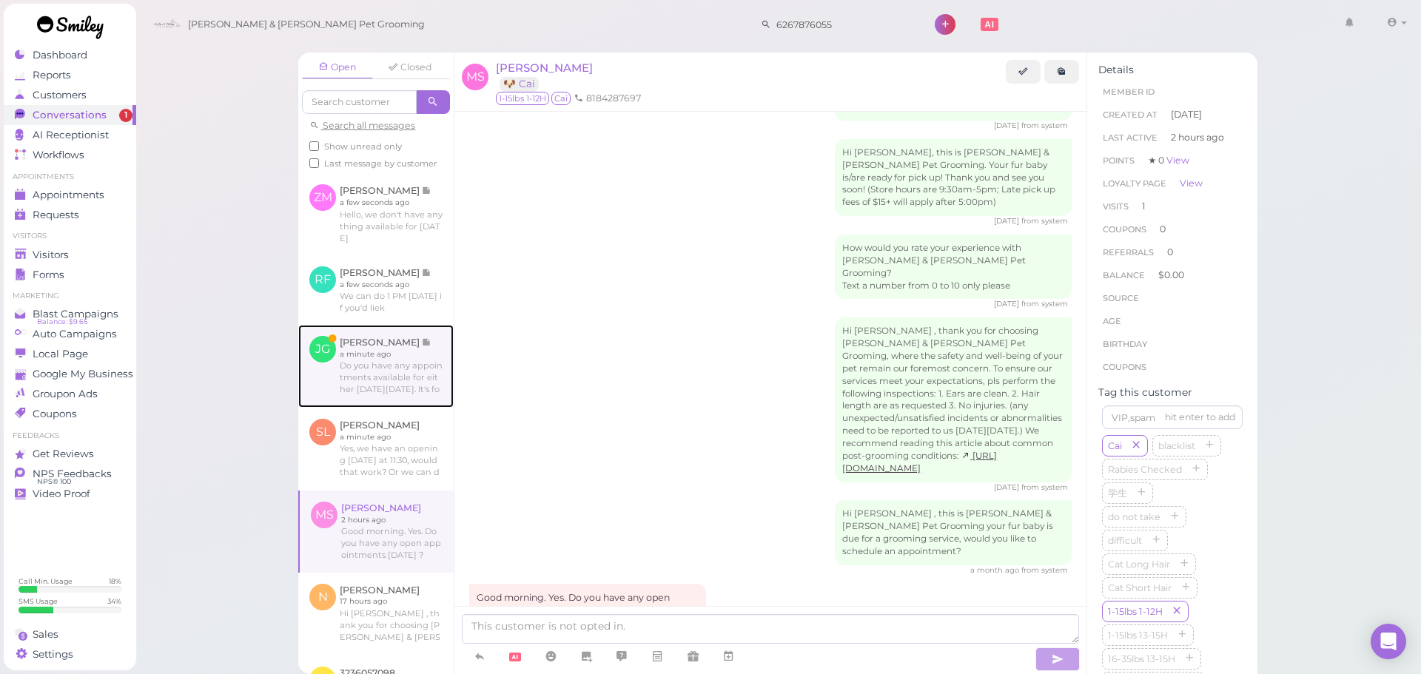
click at [409, 383] on link at bounding box center [375, 366] width 155 height 83
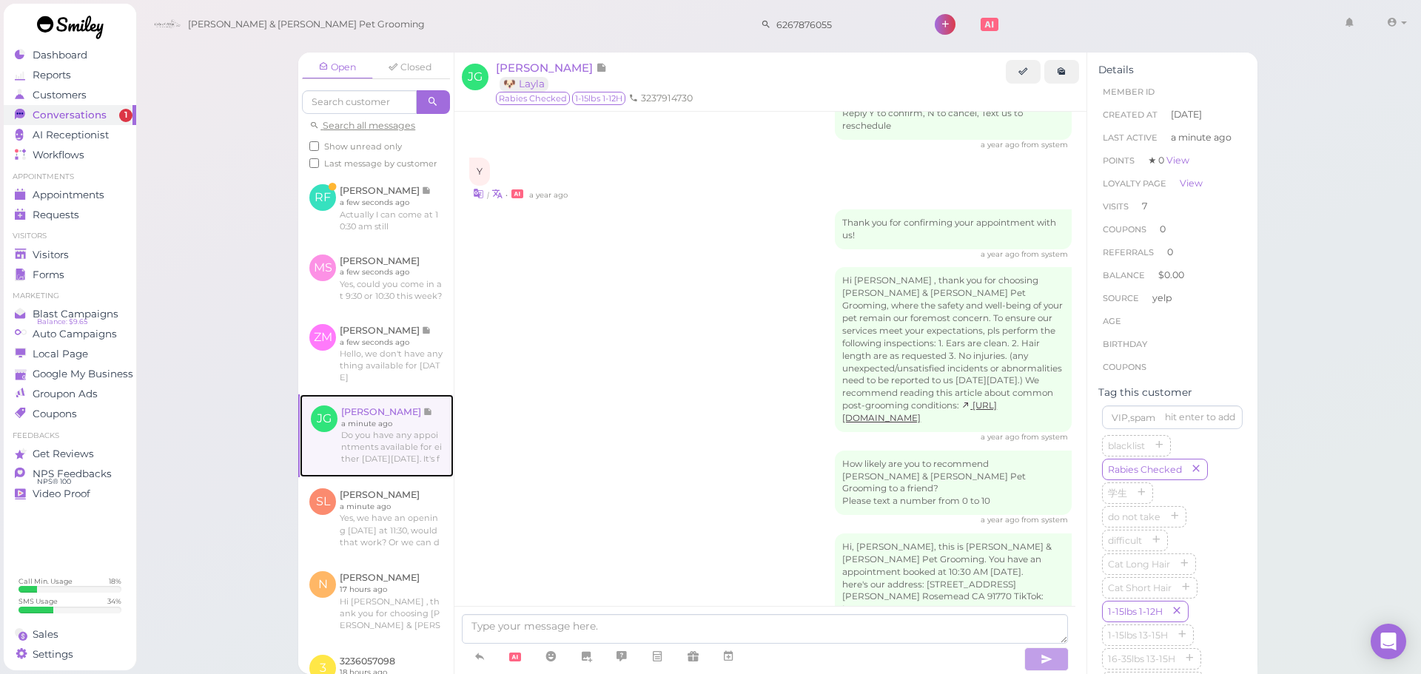
scroll to position [2230, 0]
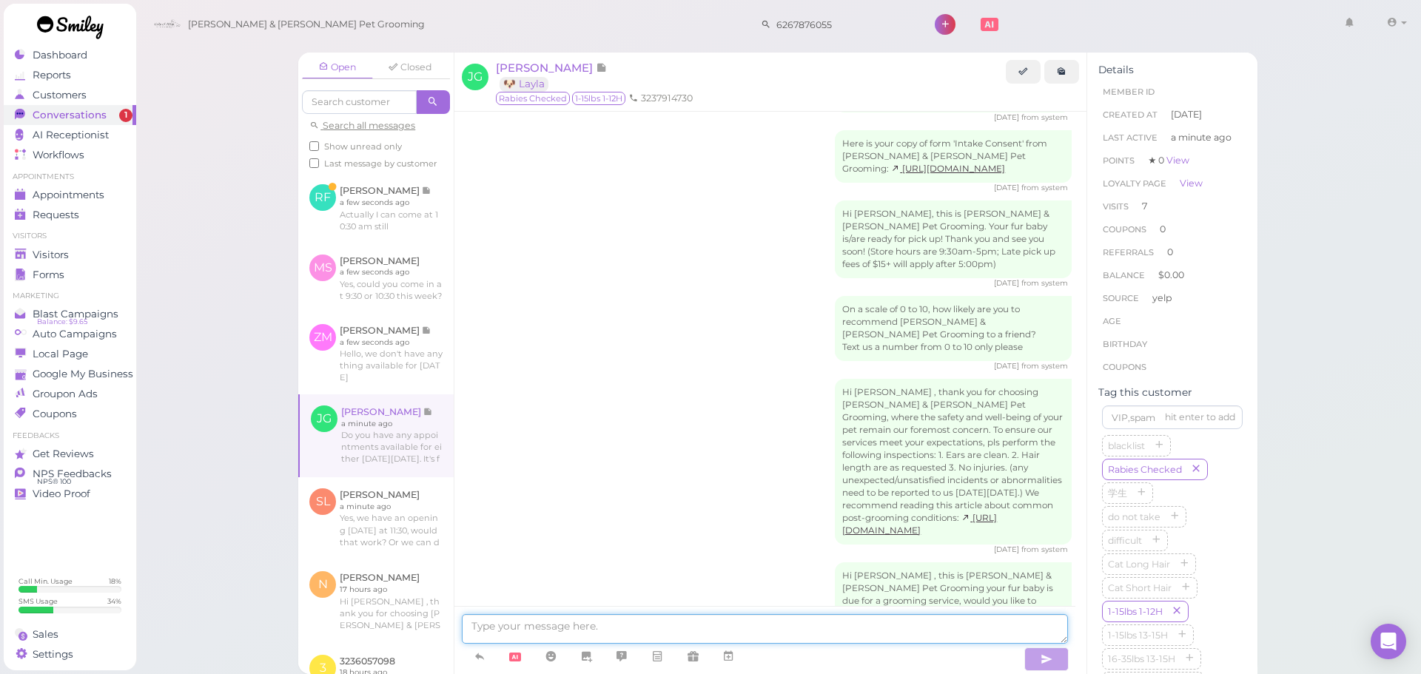
click at [616, 628] on textarea at bounding box center [765, 629] width 606 height 30
click at [757, 628] on textarea at bounding box center [765, 629] width 606 height 30
type textarea "We can do 8/23 at 11:30. Does that work for you?"
click at [391, 215] on link at bounding box center [375, 208] width 155 height 70
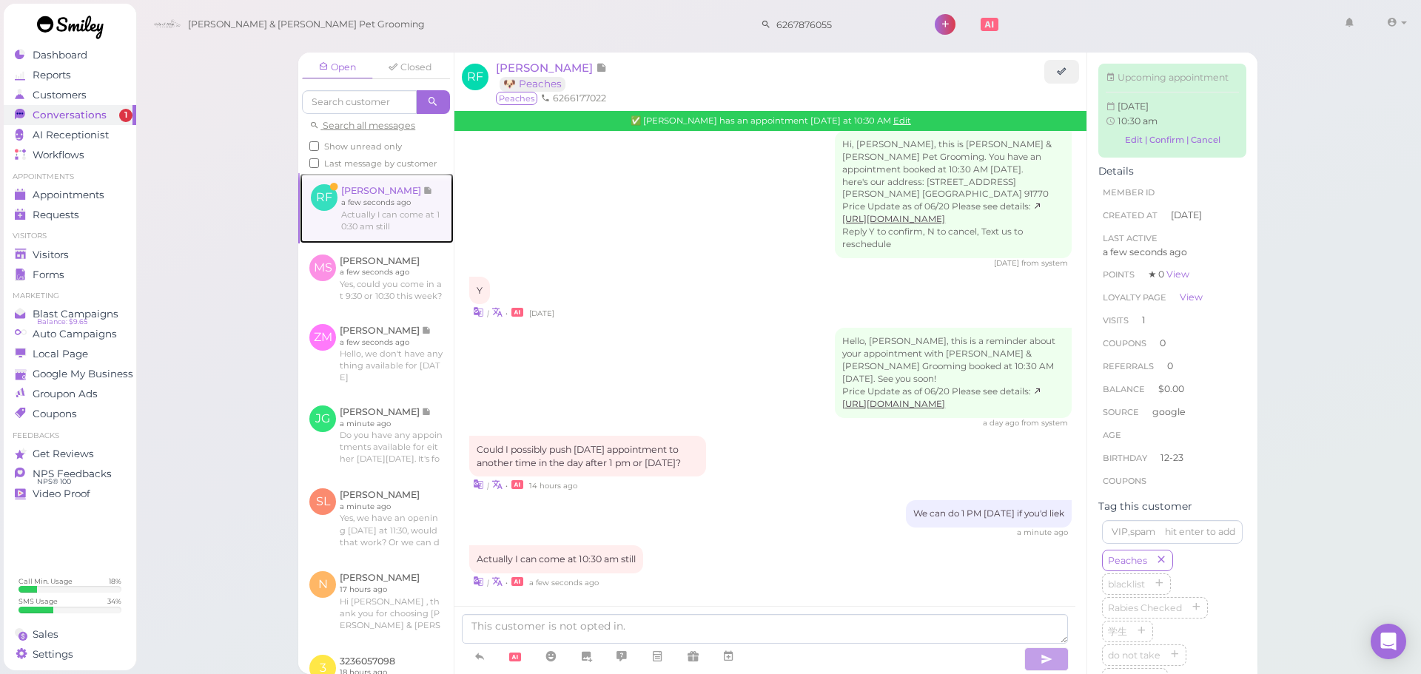
scroll to position [1686, 0]
click at [648, 621] on textarea at bounding box center [765, 629] width 606 height 30
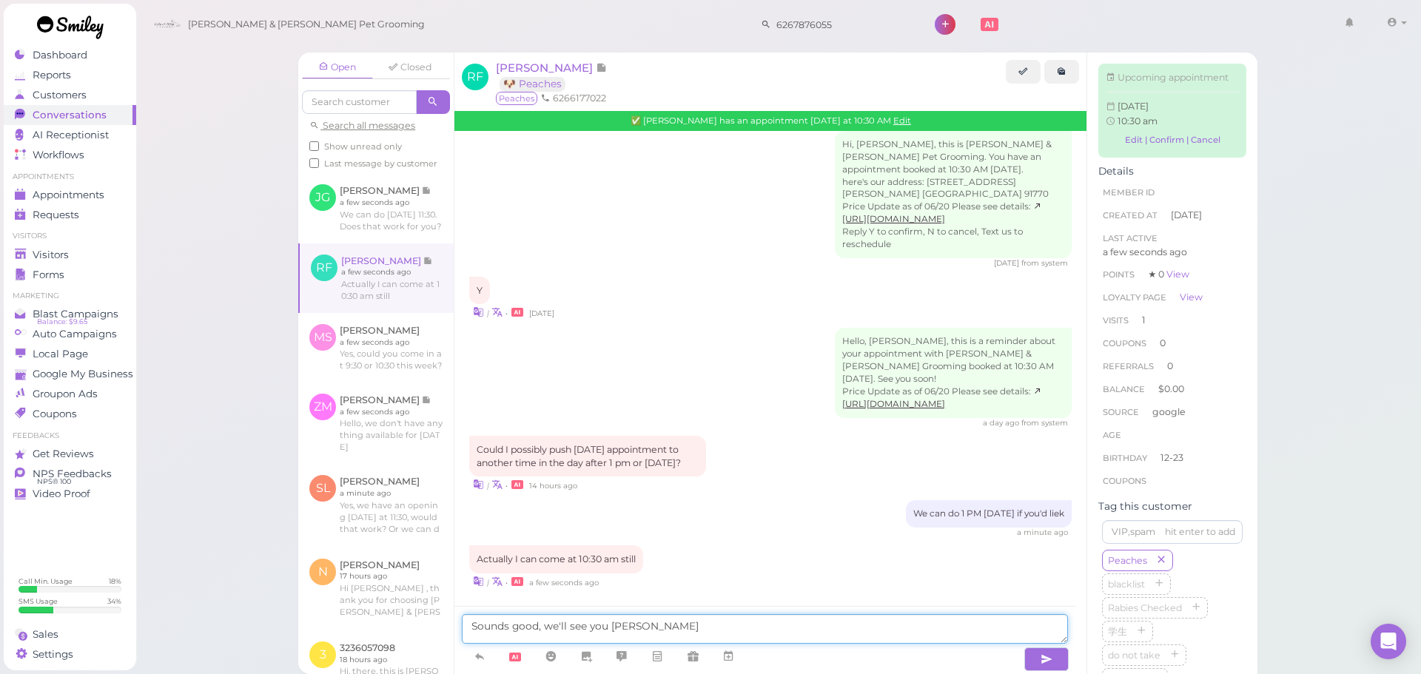
type textarea "Sounds good, we'll see you soon"
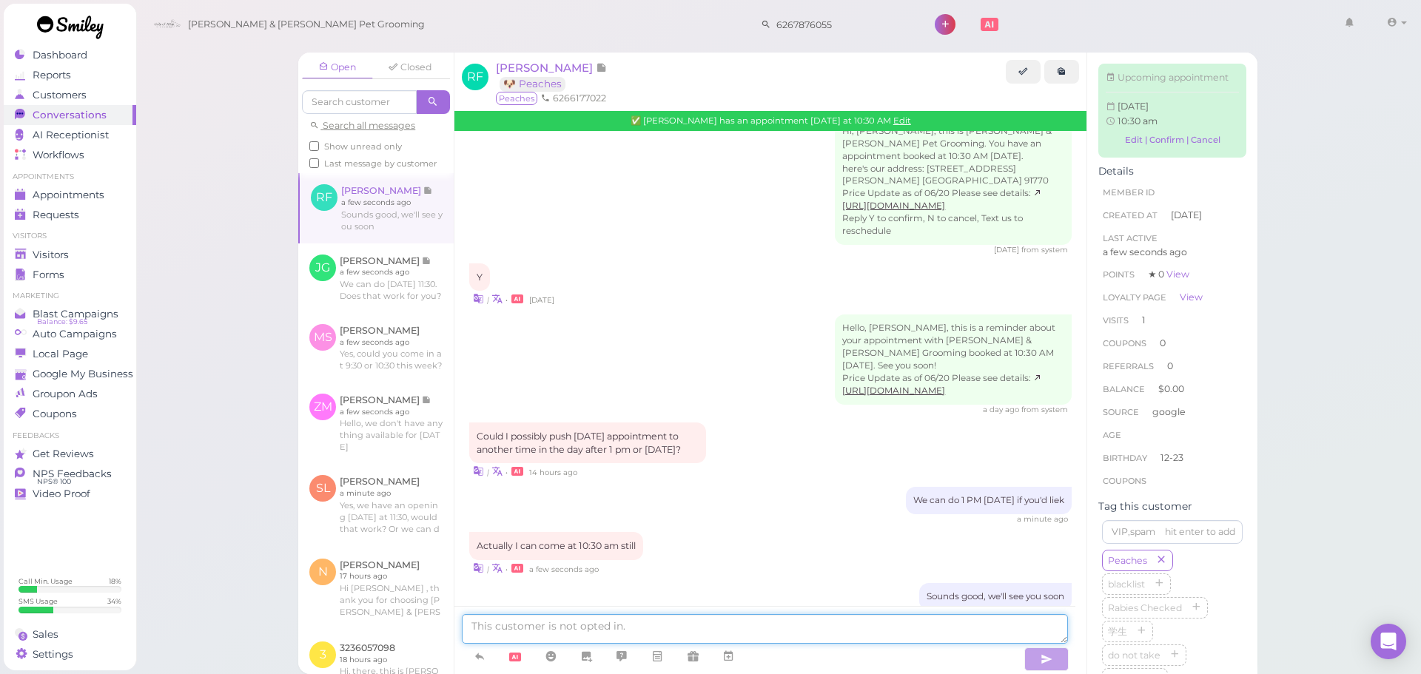
scroll to position [1720, 0]
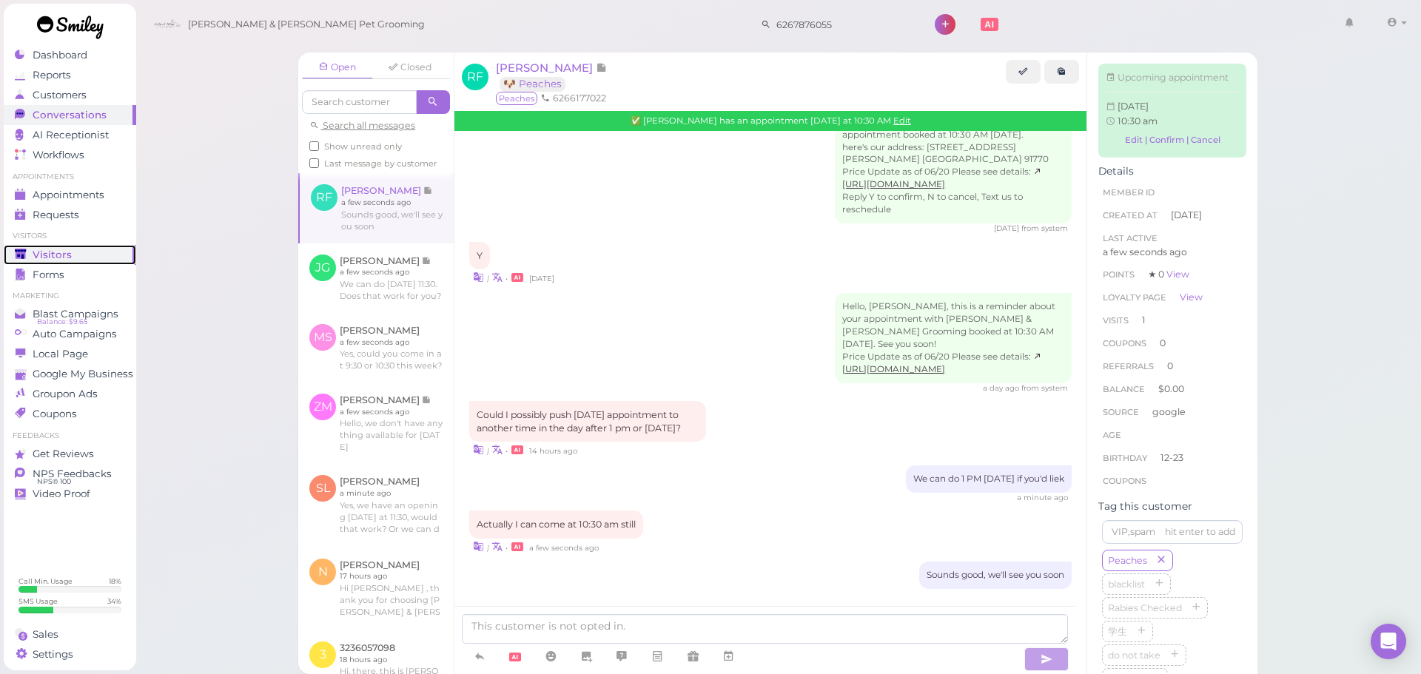
click at [76, 260] on div "Visitors" at bounding box center [68, 255] width 107 height 13
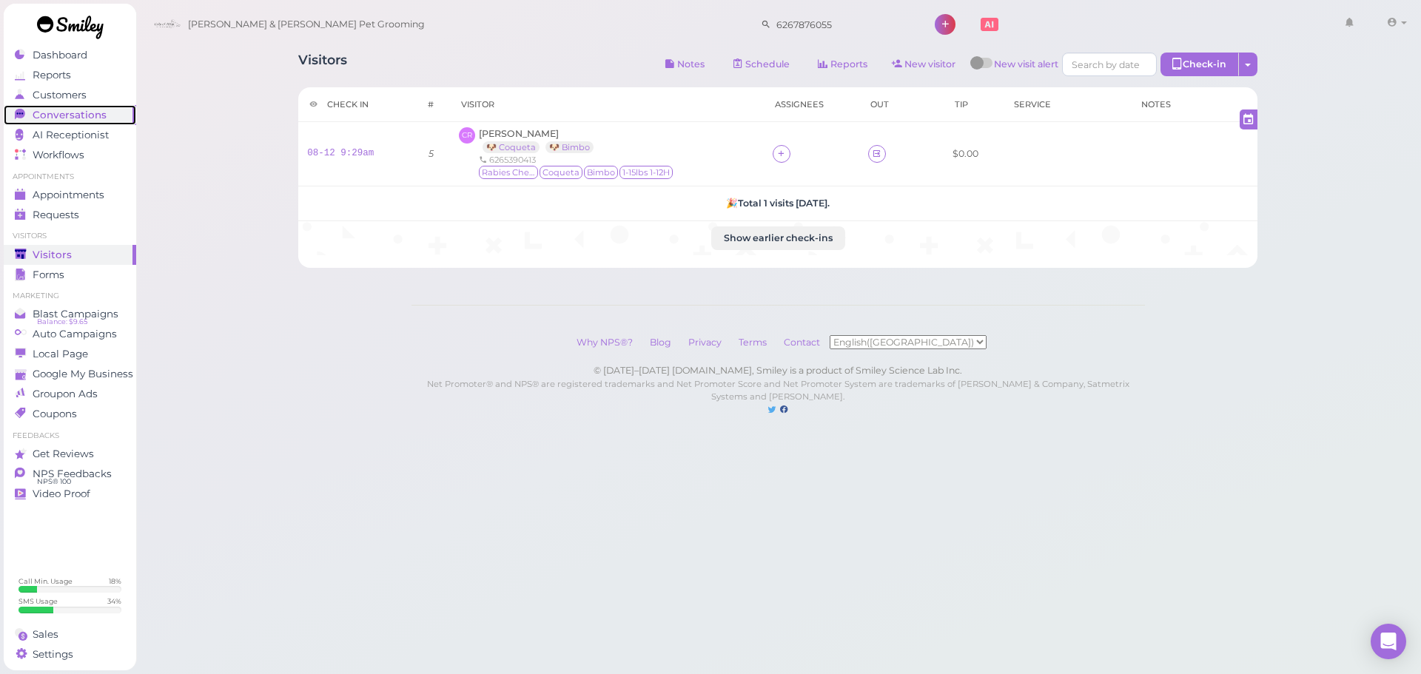
click at [72, 121] on link "Conversations 0" at bounding box center [70, 115] width 133 height 20
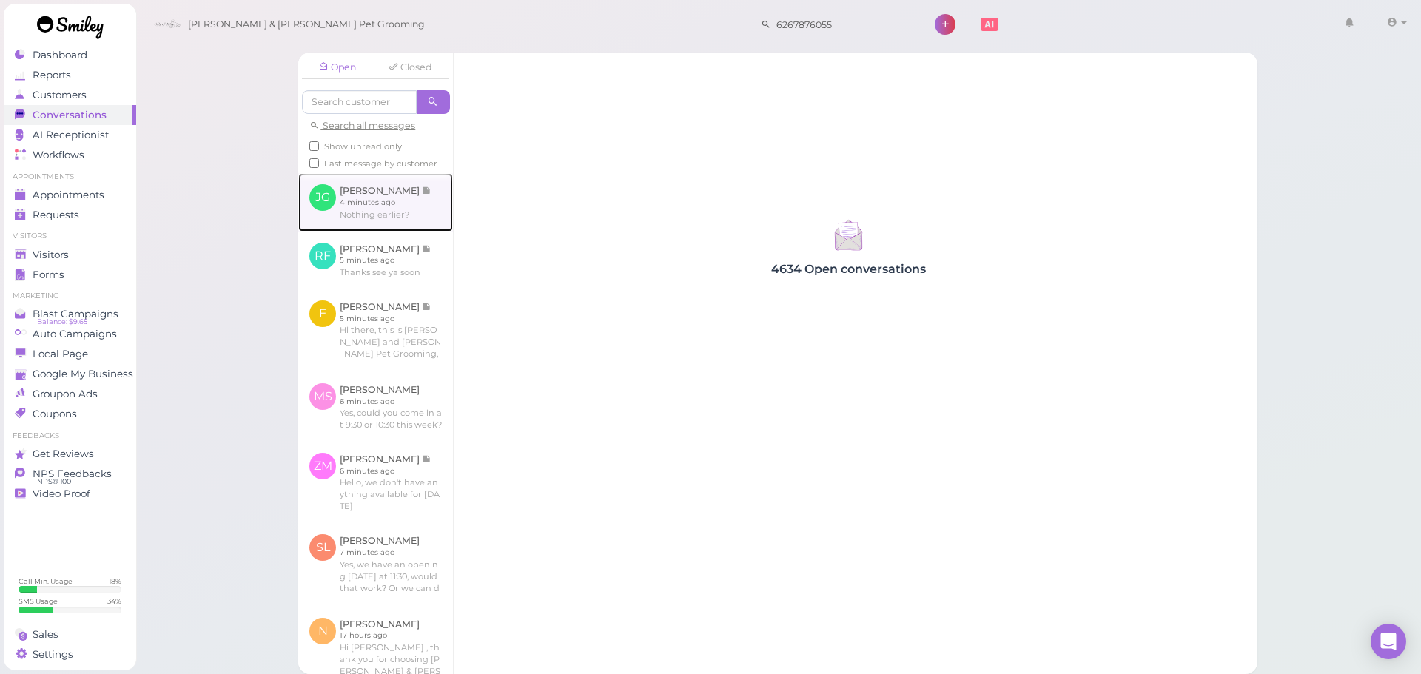
click at [439, 221] on link at bounding box center [375, 202] width 155 height 58
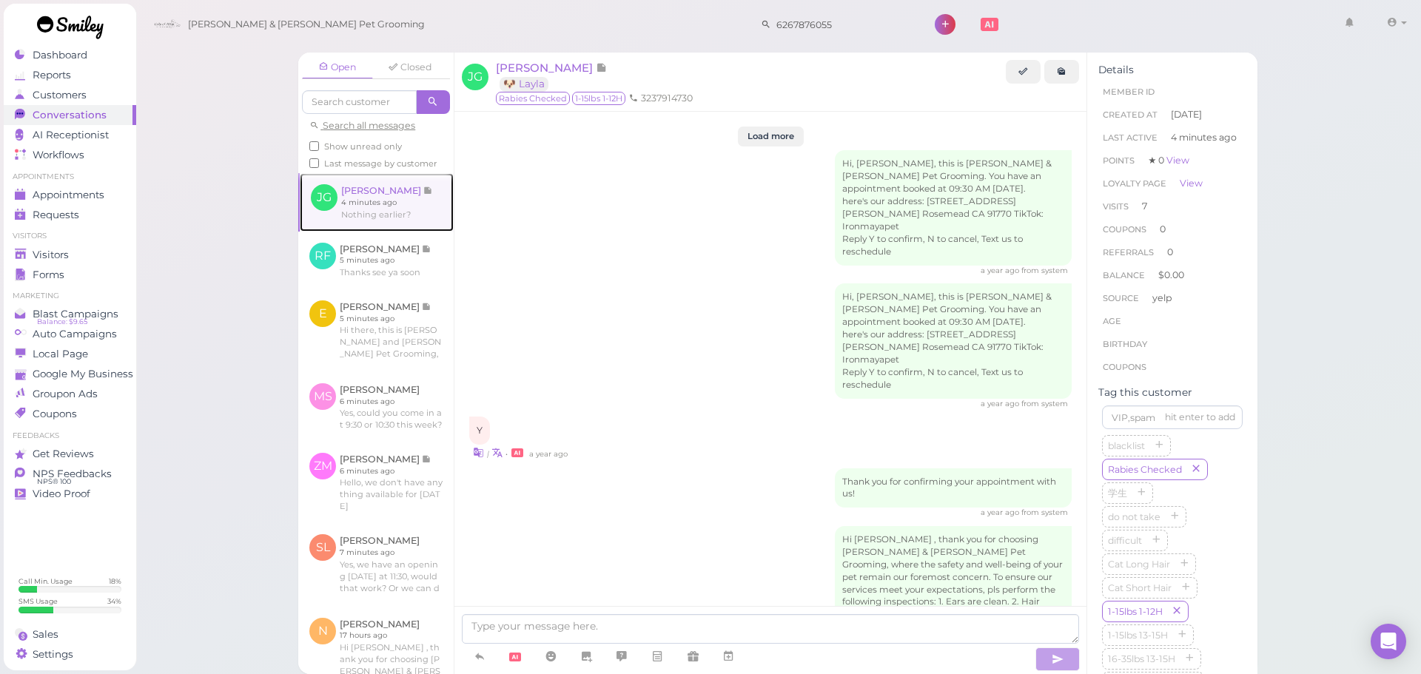
scroll to position [2173, 0]
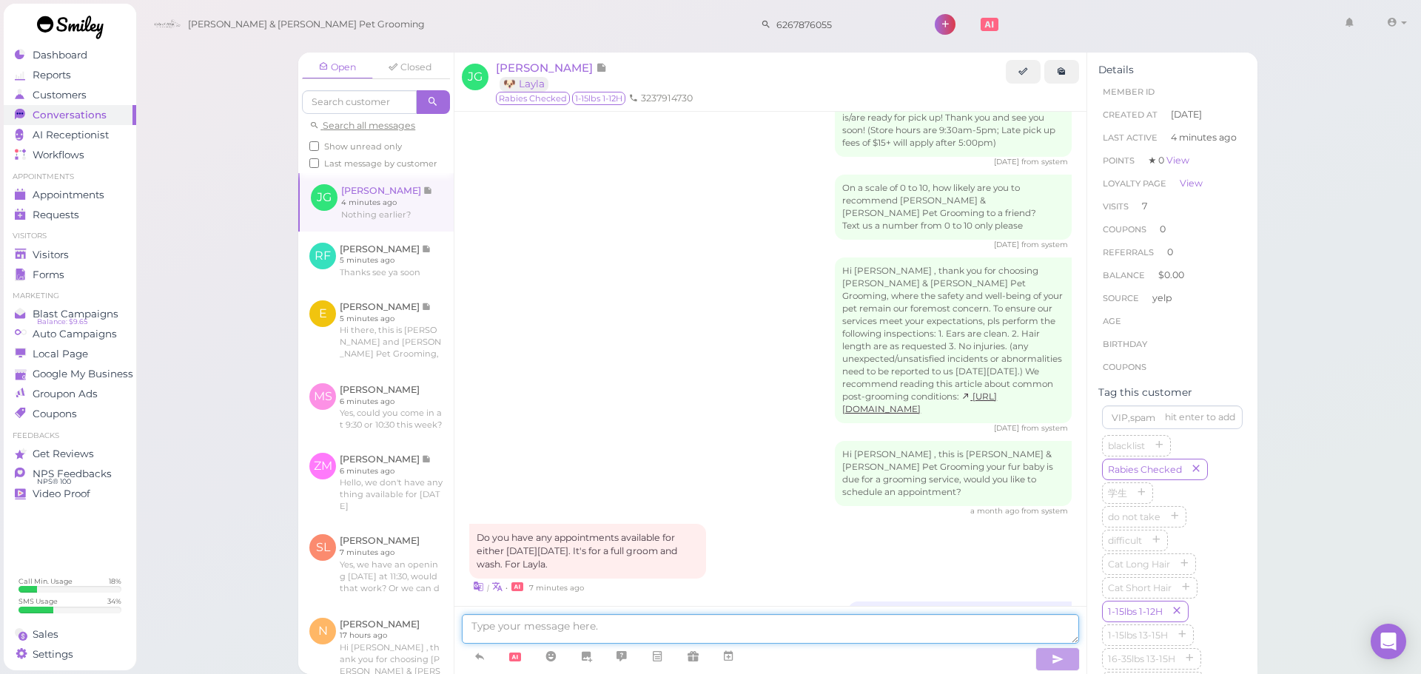
click at [623, 617] on textarea at bounding box center [770, 629] width 617 height 30
type textarea "That's our earliest for that day"
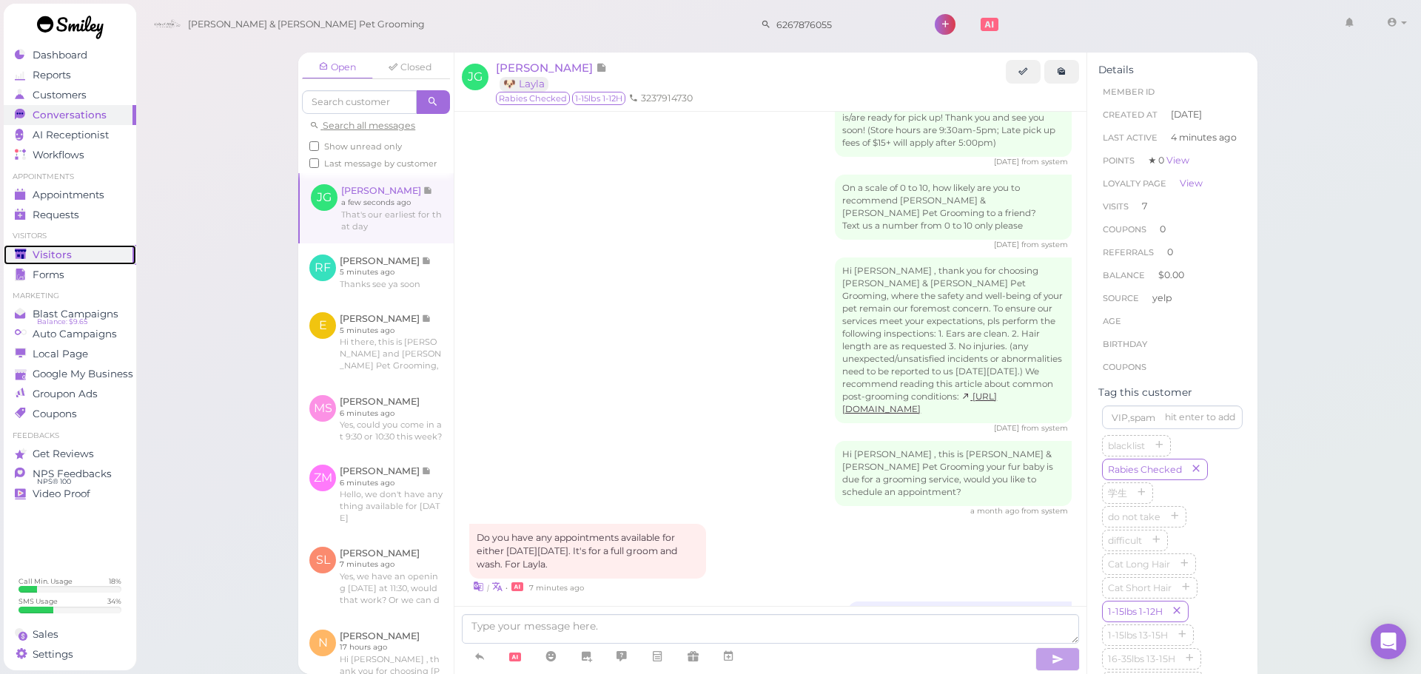
scroll to position [2207, 0]
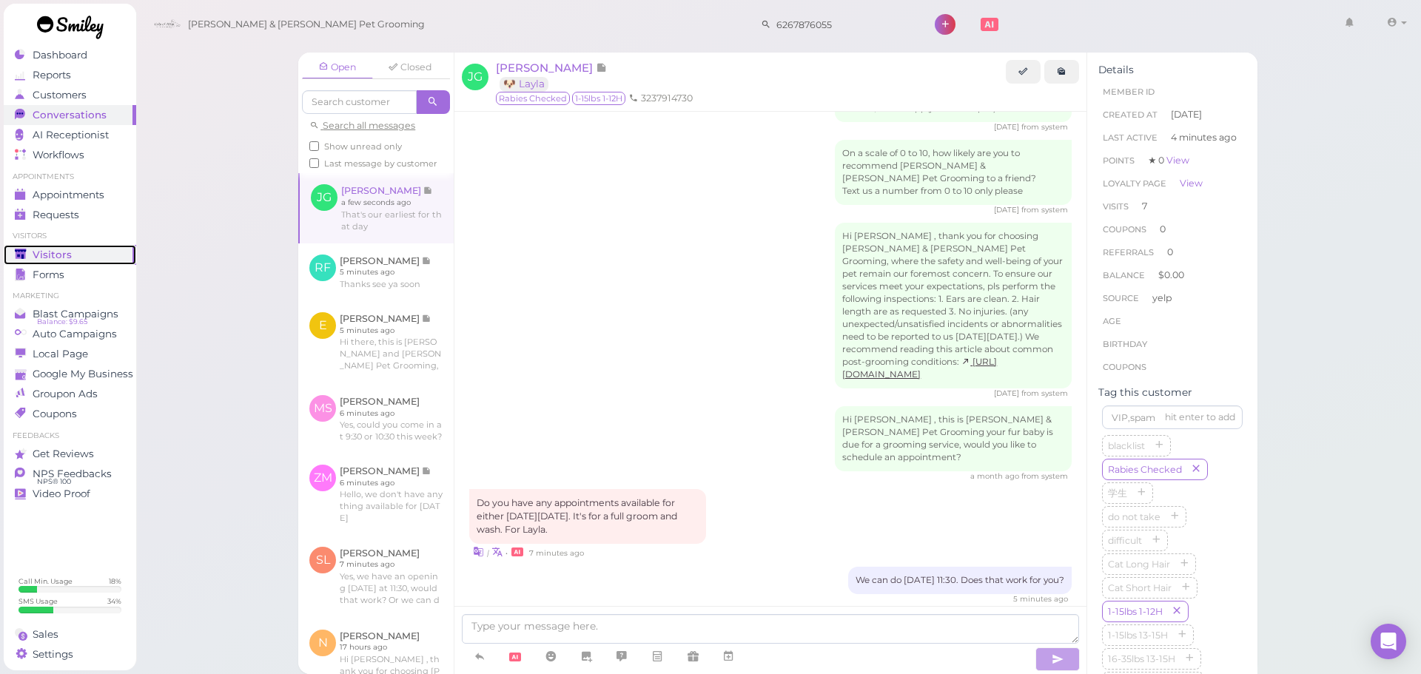
click at [87, 253] on div "Visitors" at bounding box center [68, 255] width 107 height 13
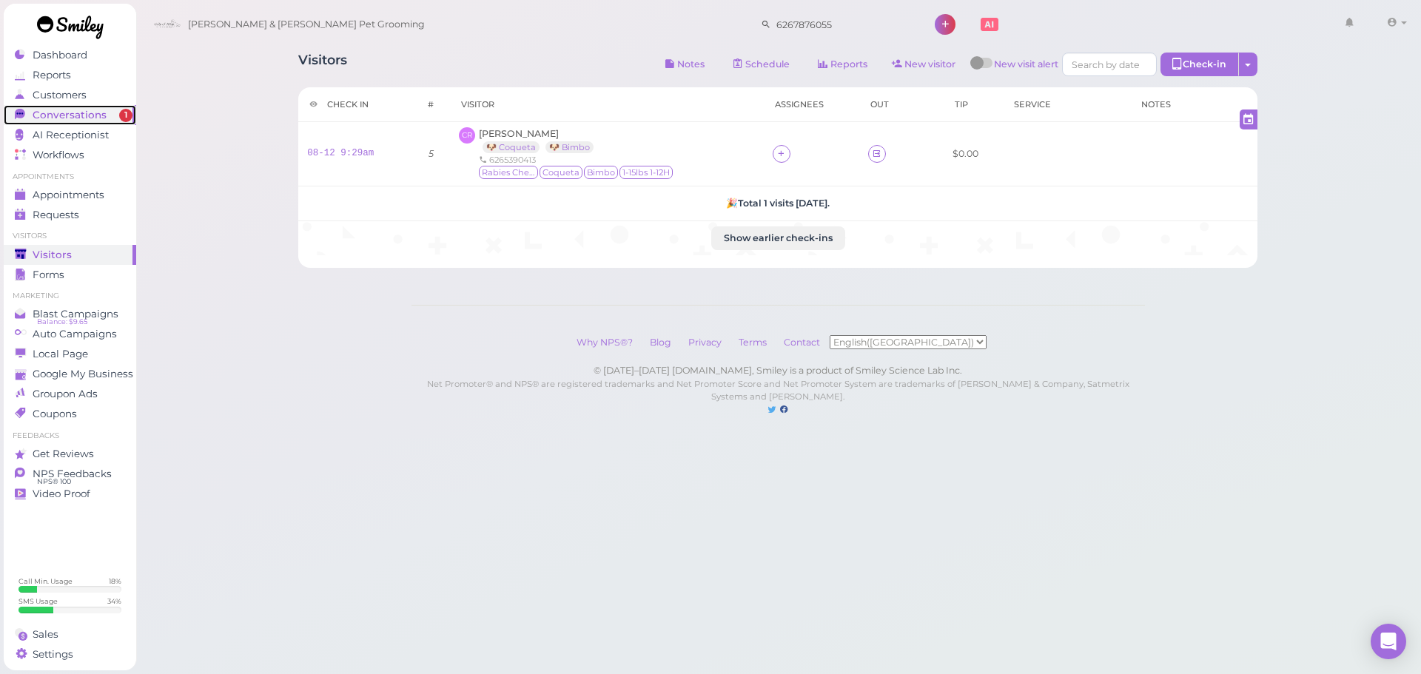
click at [114, 107] on link "Conversations 1" at bounding box center [70, 115] width 133 height 20
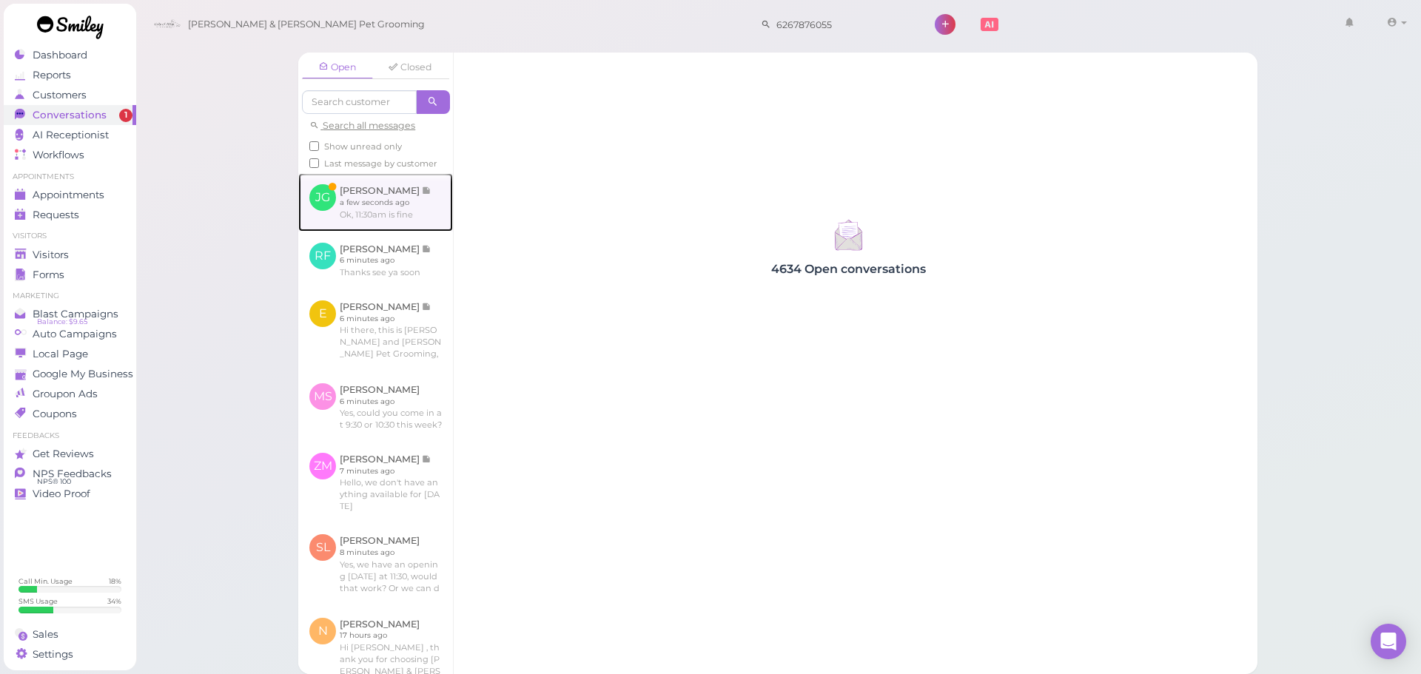
click at [356, 228] on link at bounding box center [375, 202] width 155 height 58
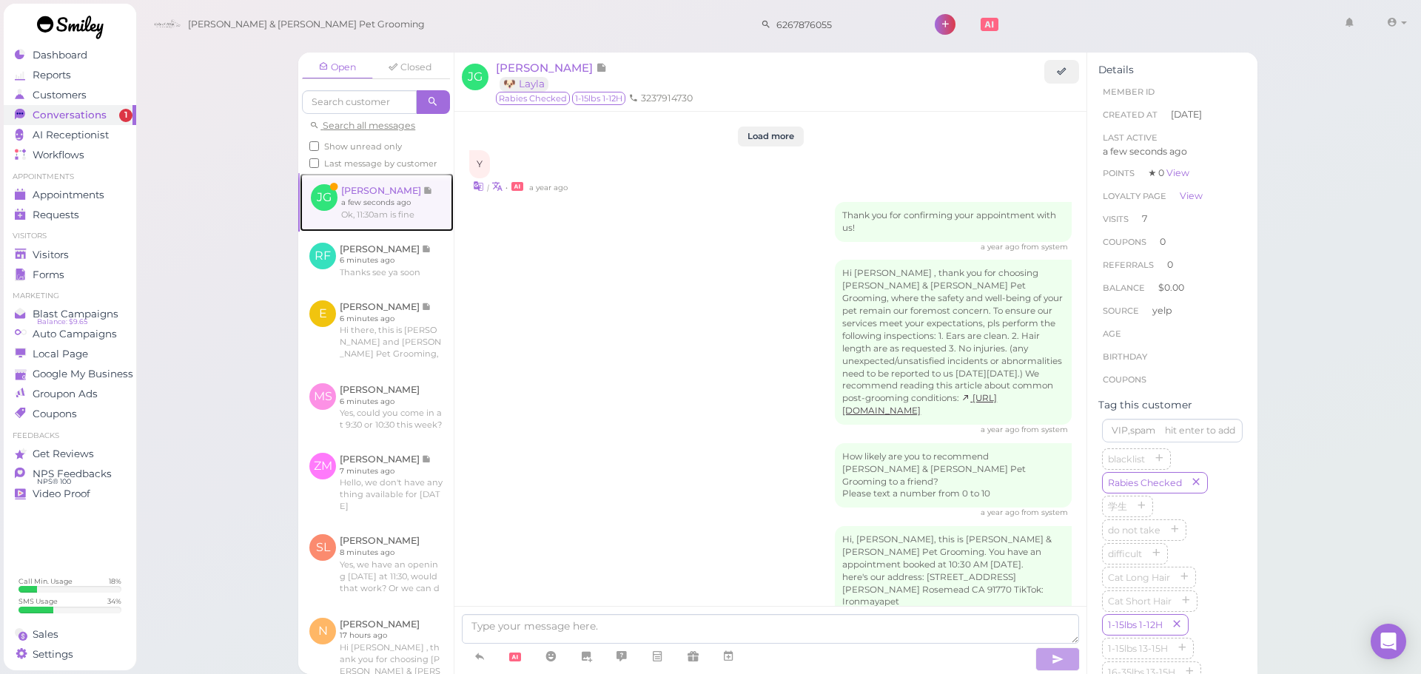
scroll to position [2027, 0]
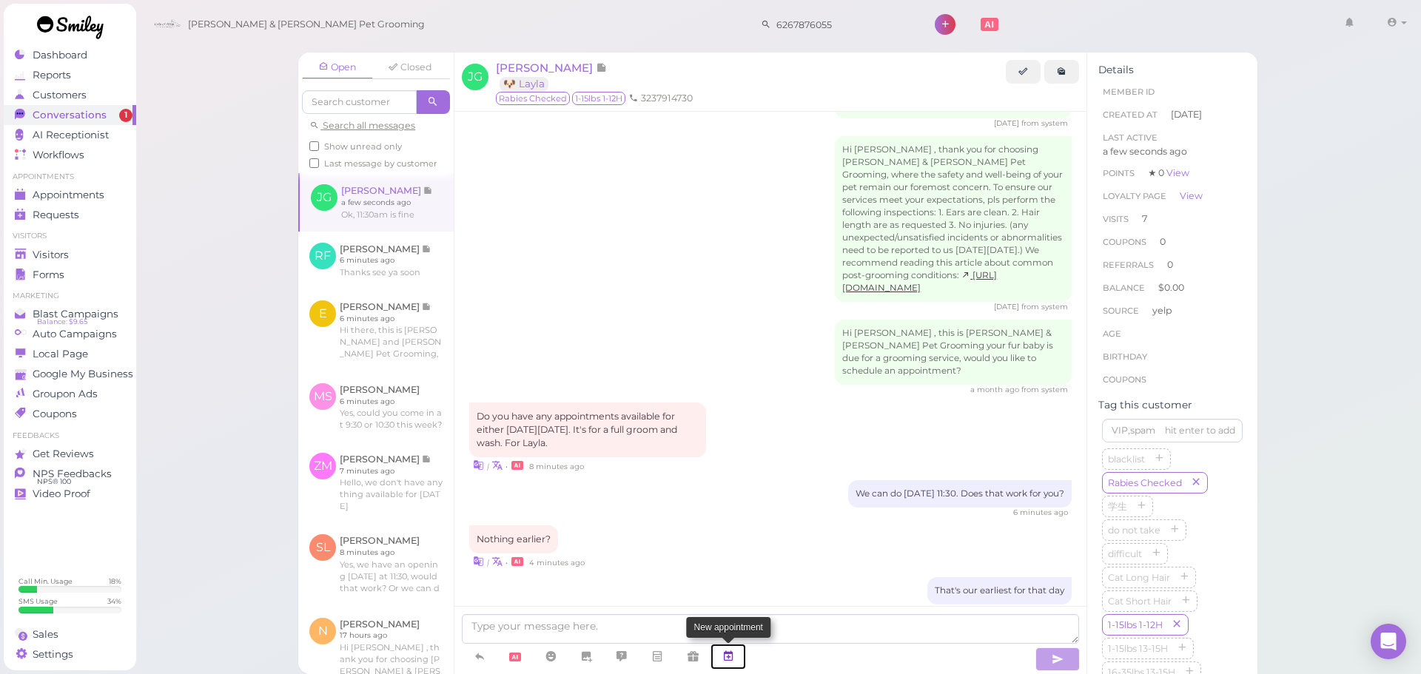
click at [740, 657] on link at bounding box center [729, 657] width 36 height 26
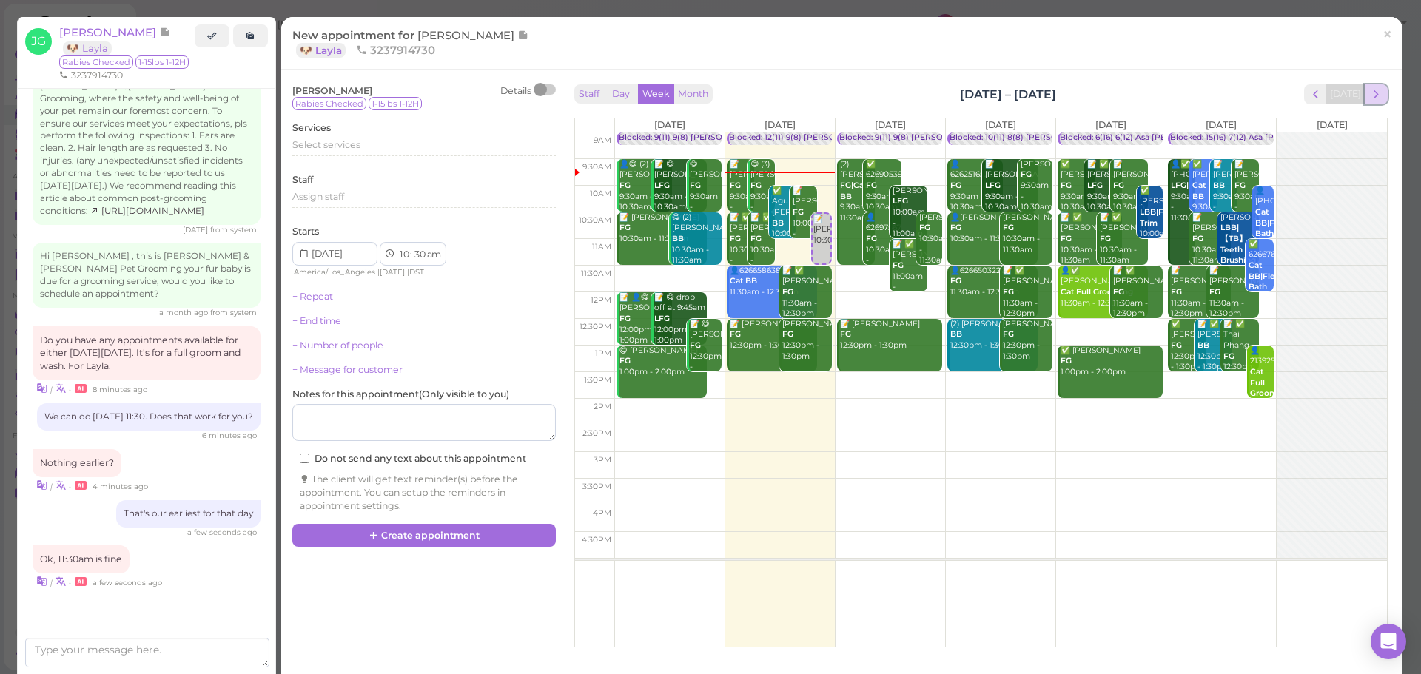
click at [1369, 89] on span "next" at bounding box center [1376, 94] width 14 height 14
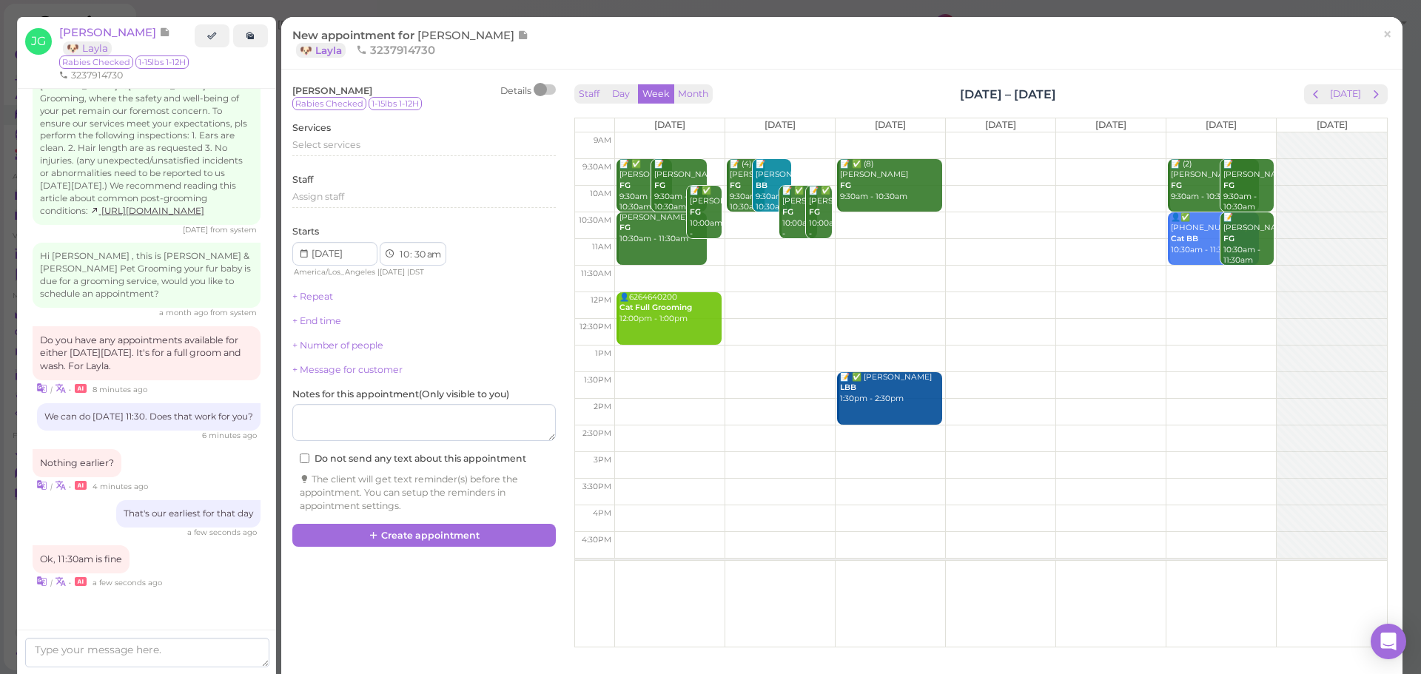
click at [1212, 278] on td at bounding box center [1000, 279] width 773 height 27
type input "2025-08-23"
select select "11"
click at [350, 160] on div "Select services" at bounding box center [424, 150] width 264 height 24
click at [350, 151] on div "Select services" at bounding box center [424, 144] width 264 height 13
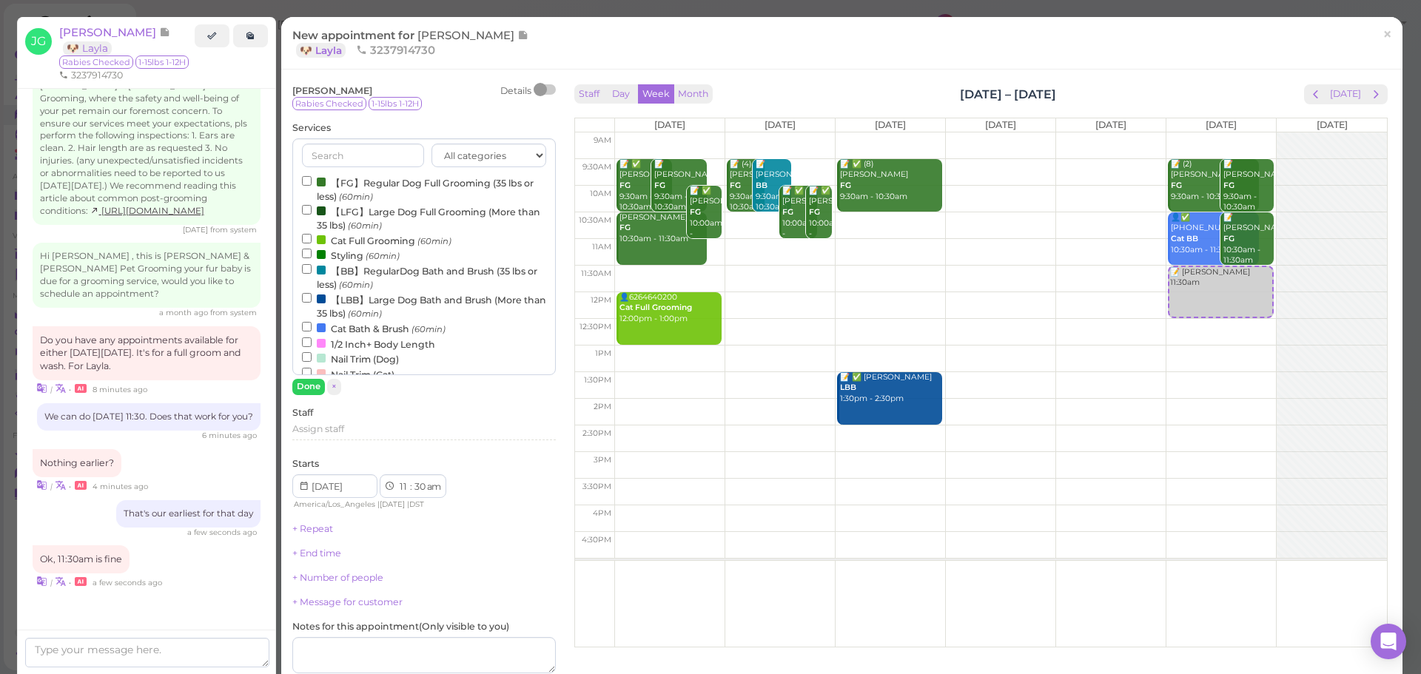
click at [351, 191] on label "【FG】Regular Dog Full Grooming (35 lbs or less) (60min)" at bounding box center [424, 189] width 244 height 29
click at [312, 186] on input "【FG】Regular Dog Full Grooming (35 lbs or less) (60min)" at bounding box center [307, 181] width 10 height 10
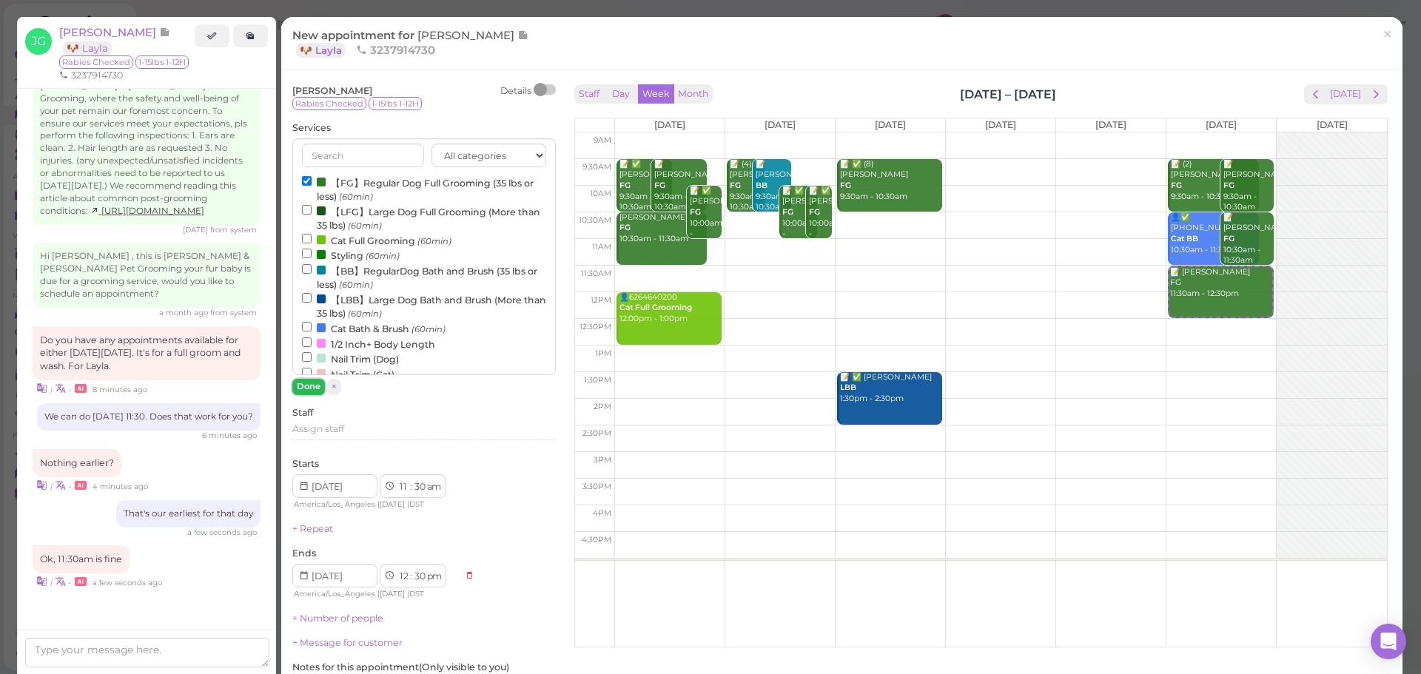
click at [315, 392] on button "Done" at bounding box center [308, 387] width 33 height 16
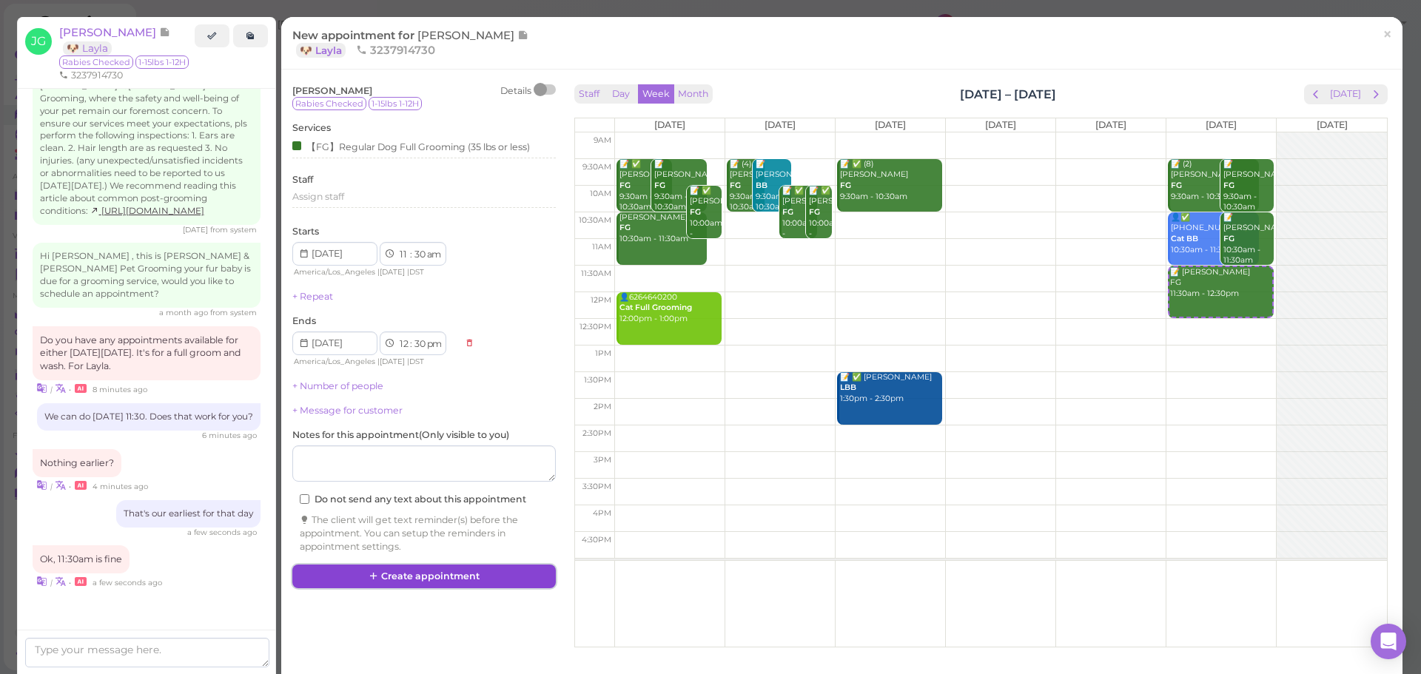
click at [455, 578] on button "Create appointment" at bounding box center [424, 577] width 264 height 24
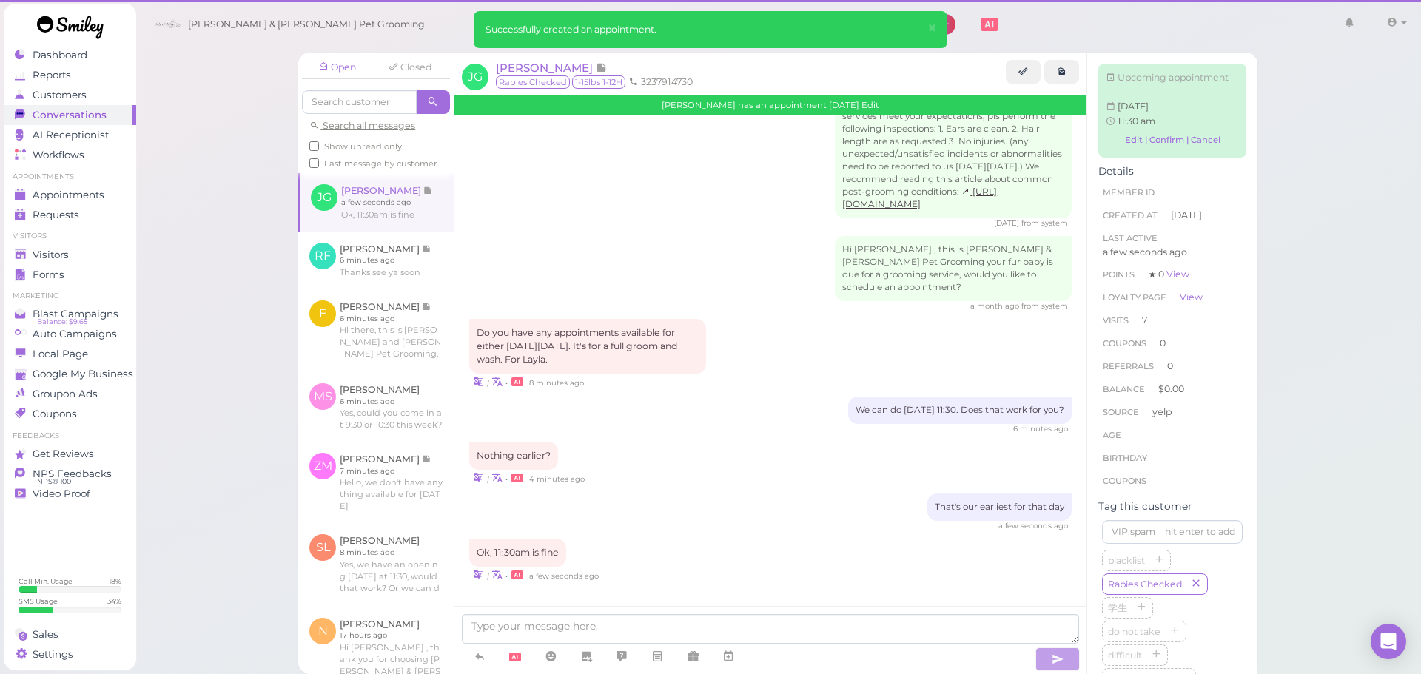
scroll to position [2027, 0]
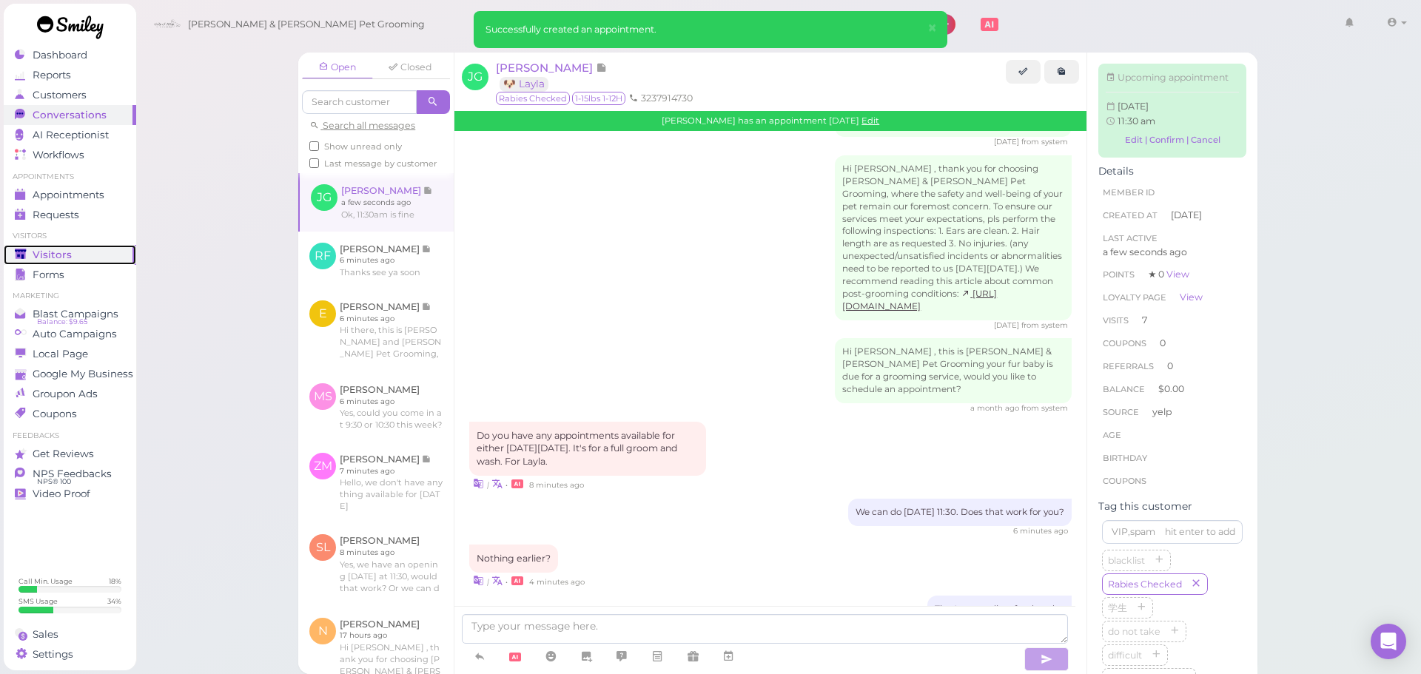
click at [41, 254] on span "Visitors" at bounding box center [52, 255] width 39 height 13
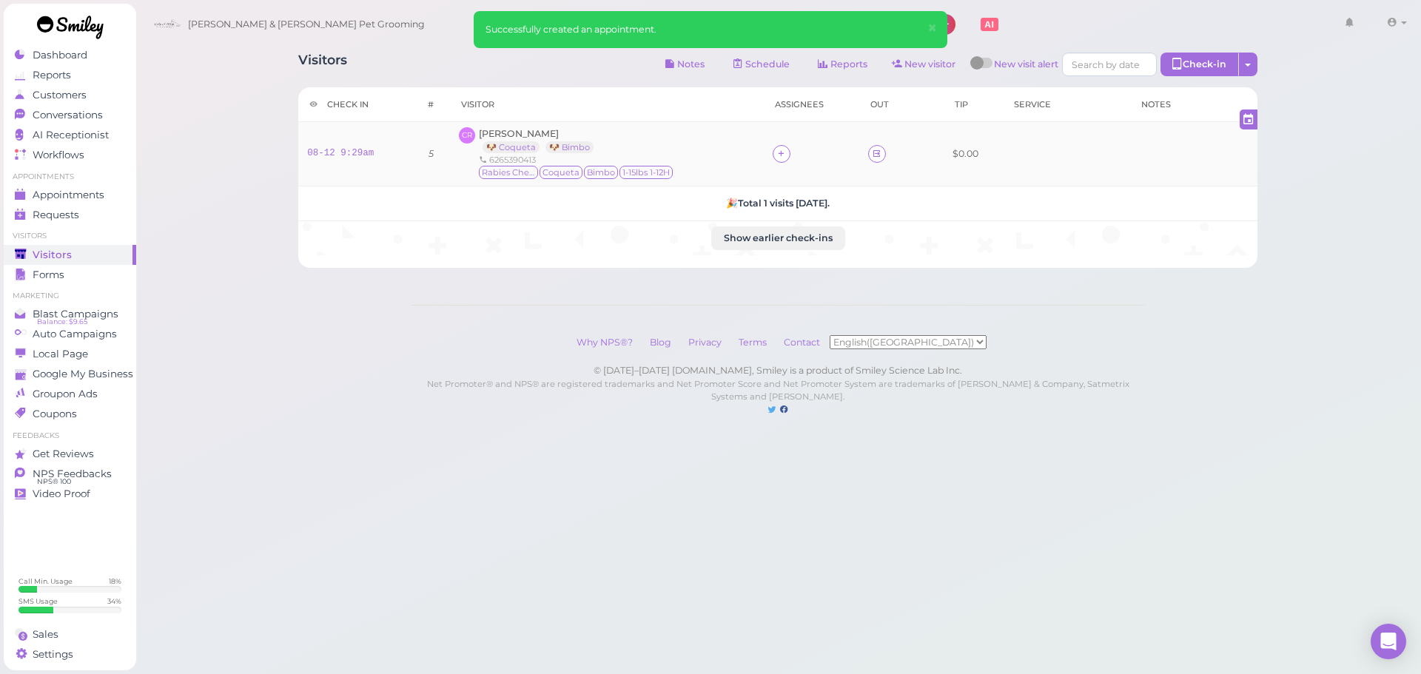
click at [778, 164] on td at bounding box center [811, 154] width 95 height 64
click at [781, 163] on td at bounding box center [811, 154] width 95 height 64
click at [784, 159] on icon at bounding box center [782, 153] width 10 height 11
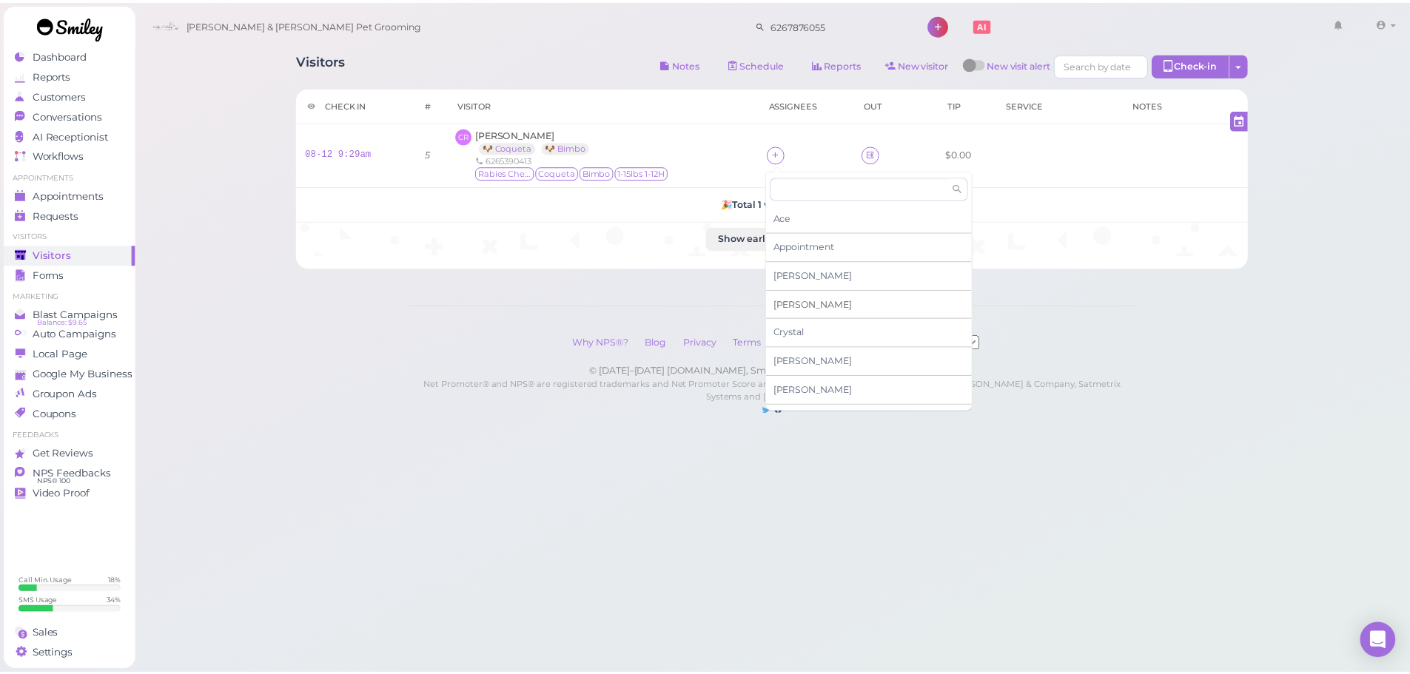
scroll to position [74, 0]
click at [802, 399] on span "Helen" at bounding box center [818, 402] width 79 height 11
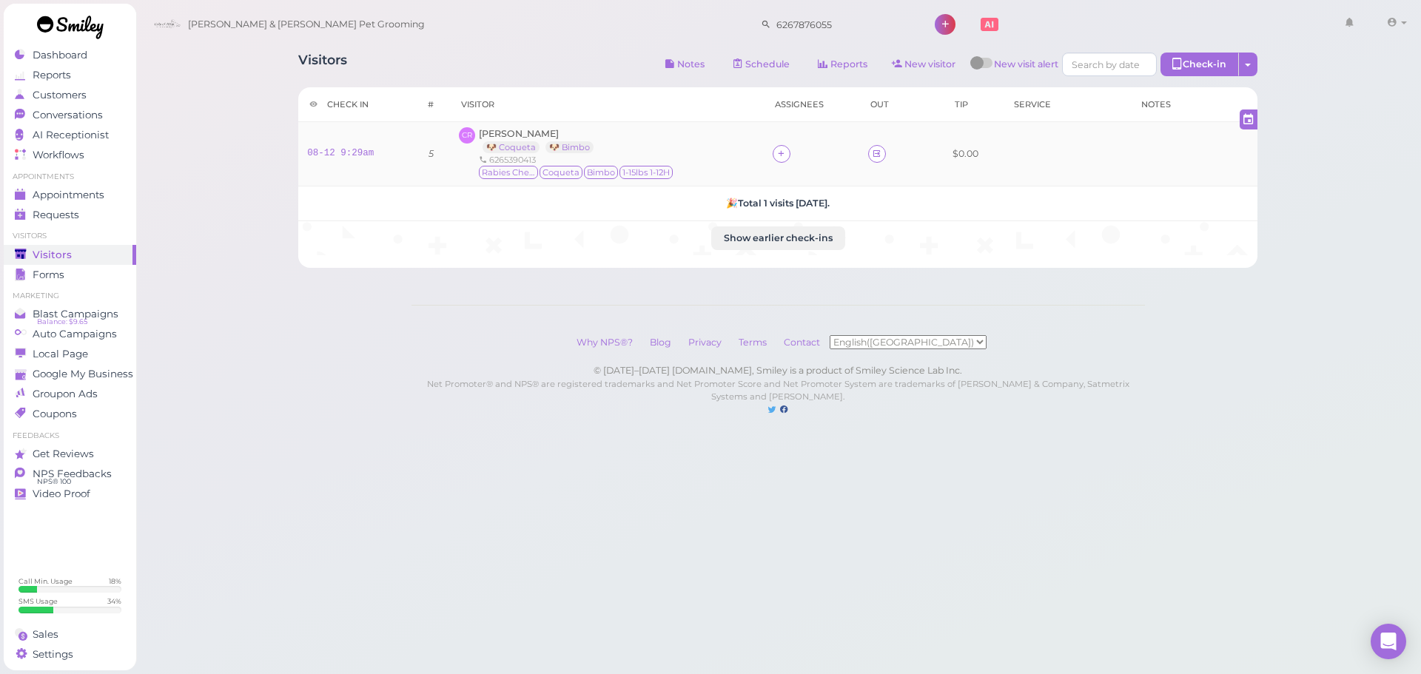
click at [764, 174] on td at bounding box center [811, 154] width 95 height 64
click at [804, 155] on div "Helen" at bounding box center [784, 153] width 90 height 18
click at [791, 155] on div "Helen" at bounding box center [782, 153] width 79 height 10
click at [787, 150] on div "Helen" at bounding box center [782, 153] width 79 height 10
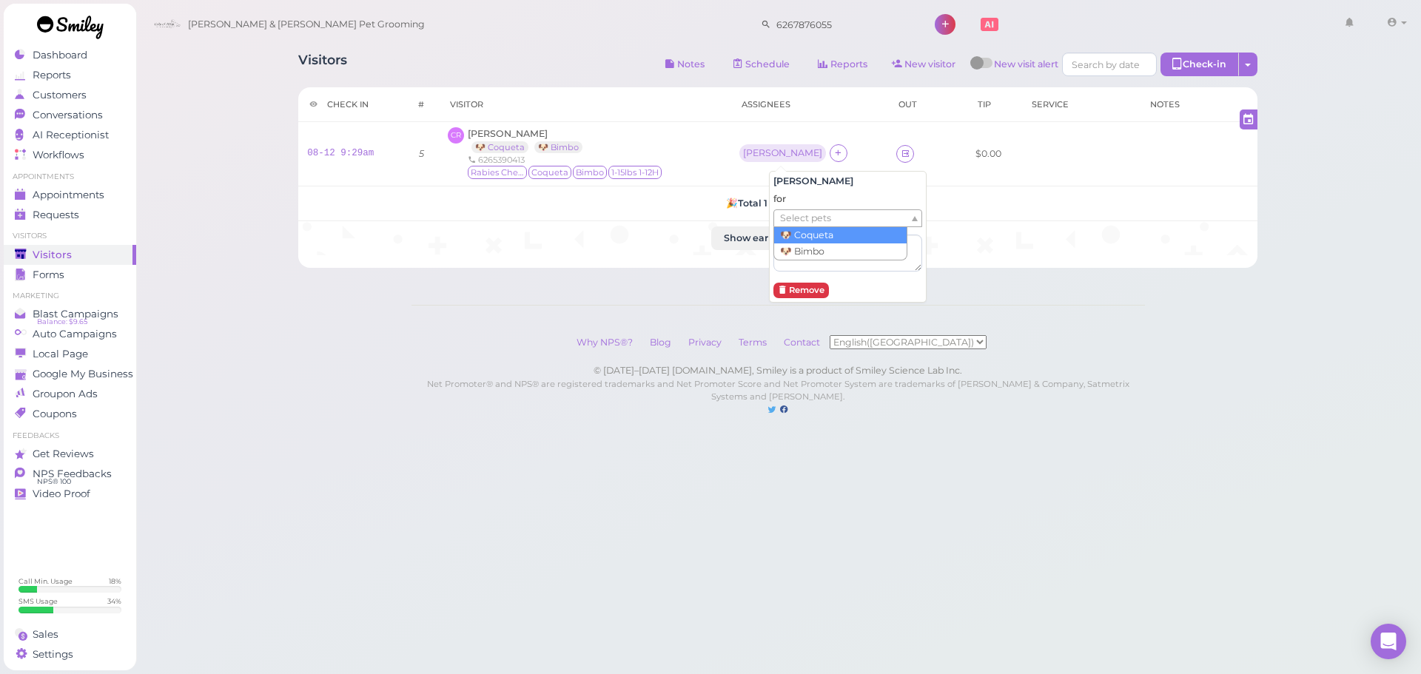
drag, startPoint x: 797, startPoint y: 218, endPoint x: 797, endPoint y: 231, distance: 13.3
click at [797, 221] on span "Select pets" at bounding box center [805, 218] width 51 height 16
click at [712, 154] on div "CR Celia Ramirez 🐶 Coqueta 🐶 Bimbo 6265390413 Rabies Checked Coqueta Bimbo 1-15…" at bounding box center [584, 153] width 273 height 53
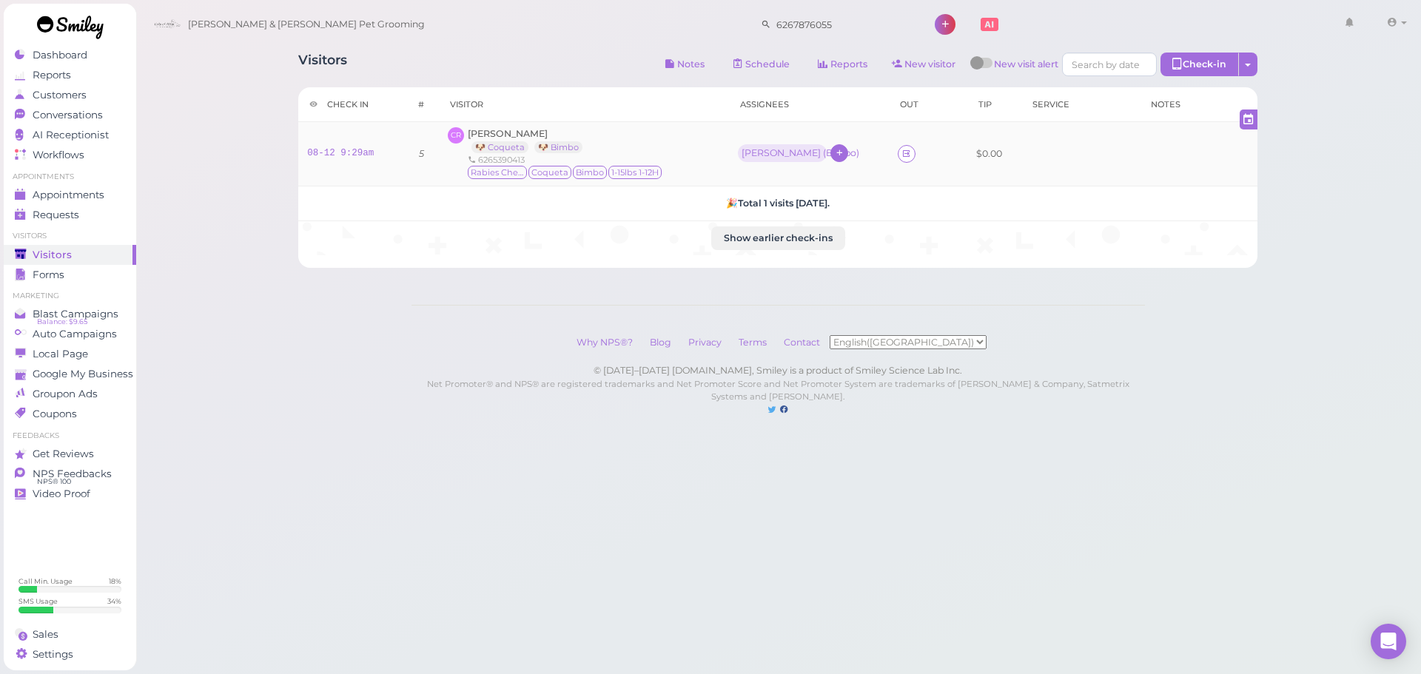
click at [835, 152] on icon at bounding box center [840, 152] width 10 height 11
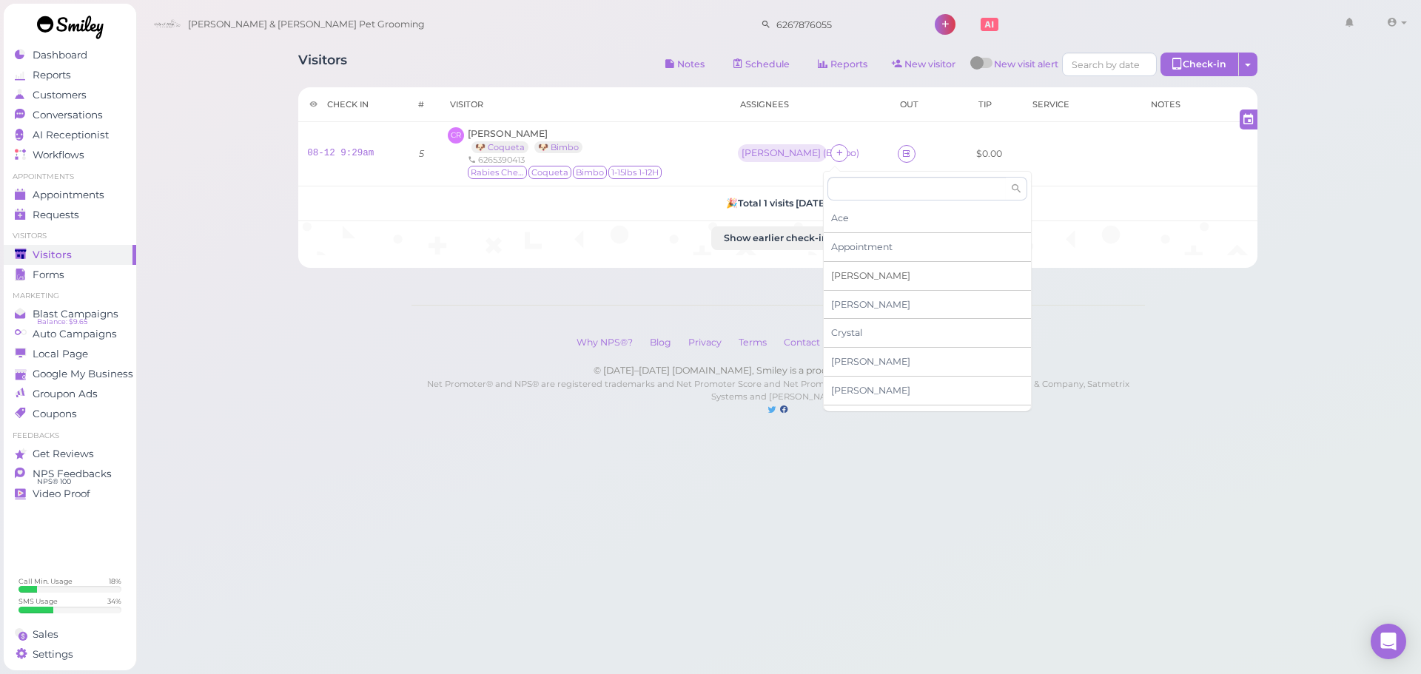
click at [875, 276] on div "Asa" at bounding box center [927, 276] width 207 height 29
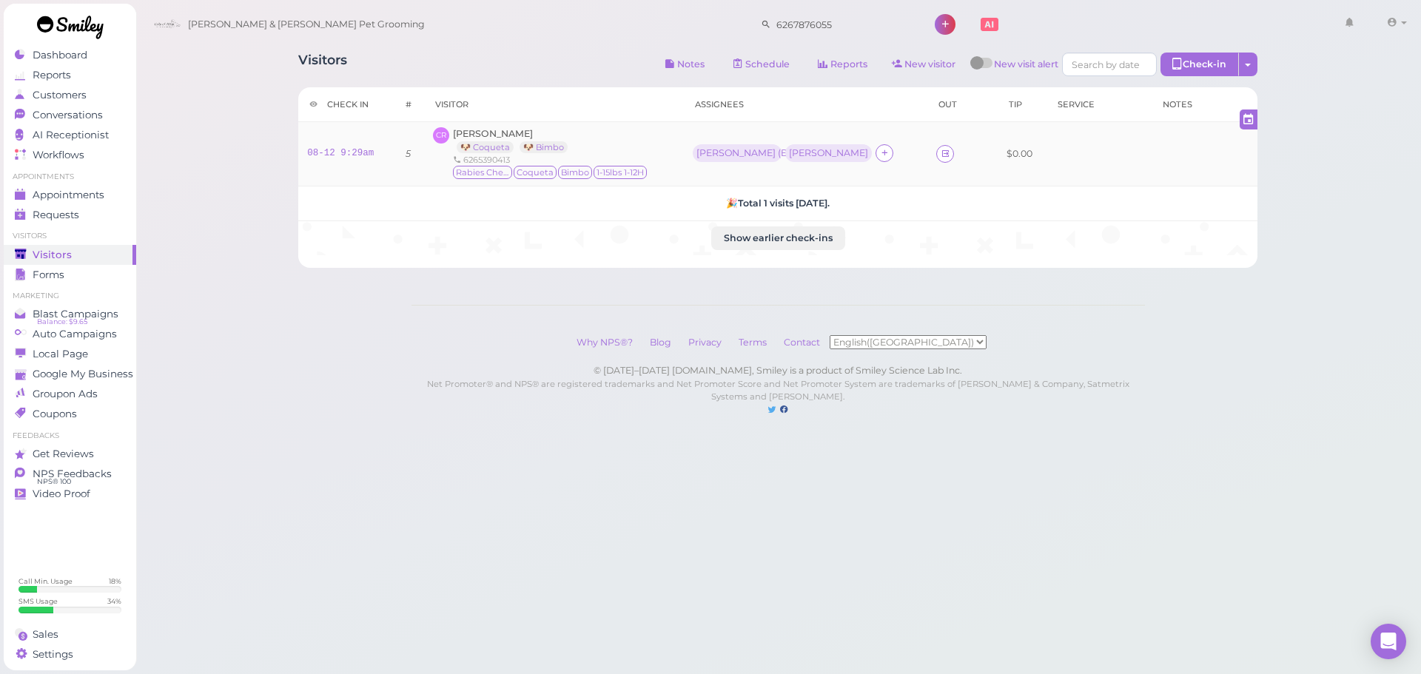
click at [845, 138] on td "Helen ( Bimbo ) Asa" at bounding box center [806, 154] width 244 height 64
click at [801, 161] on div "Helen ( Bimbo ) Asa" at bounding box center [784, 153] width 183 height 18
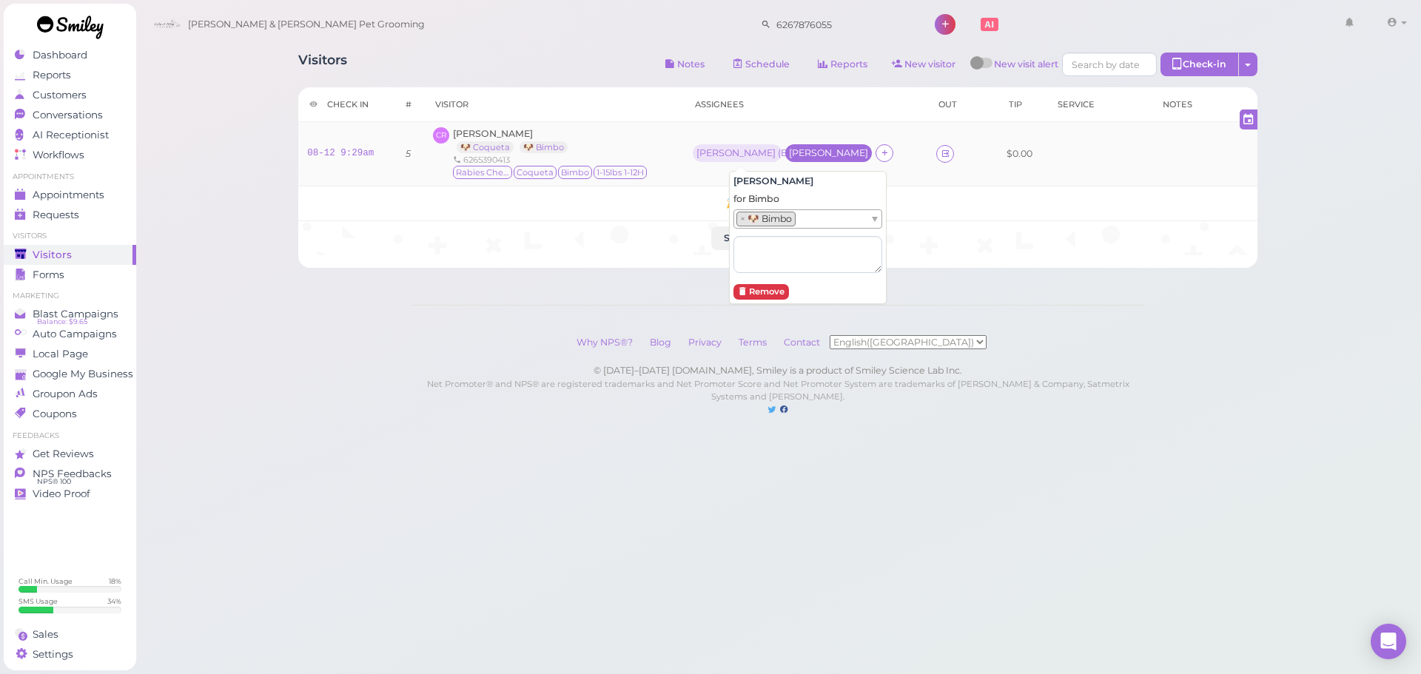
click at [820, 158] on div "Asa" at bounding box center [828, 153] width 87 height 18
click at [819, 161] on div "Asa" at bounding box center [828, 153] width 87 height 18
click at [805, 225] on ul "Select pets" at bounding box center [801, 218] width 135 height 16
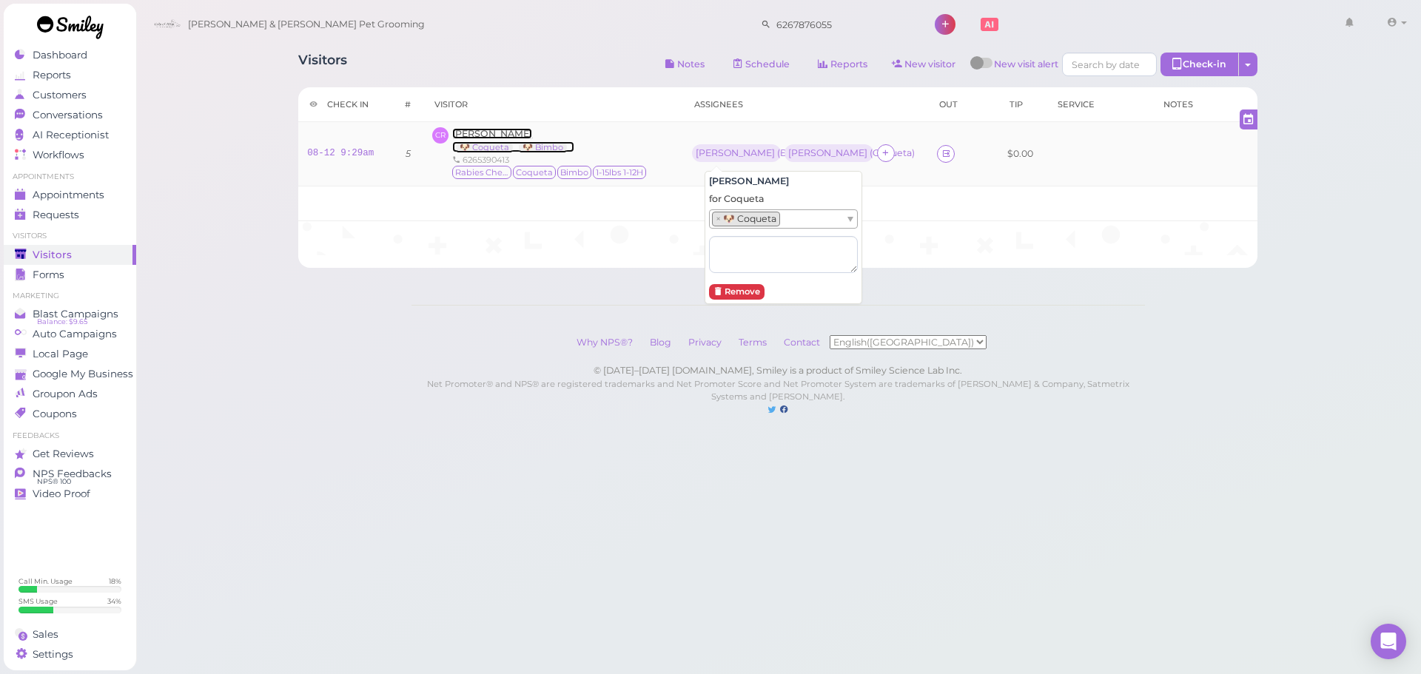
click at [480, 130] on span "Celia Ramirez" at bounding box center [492, 133] width 80 height 11
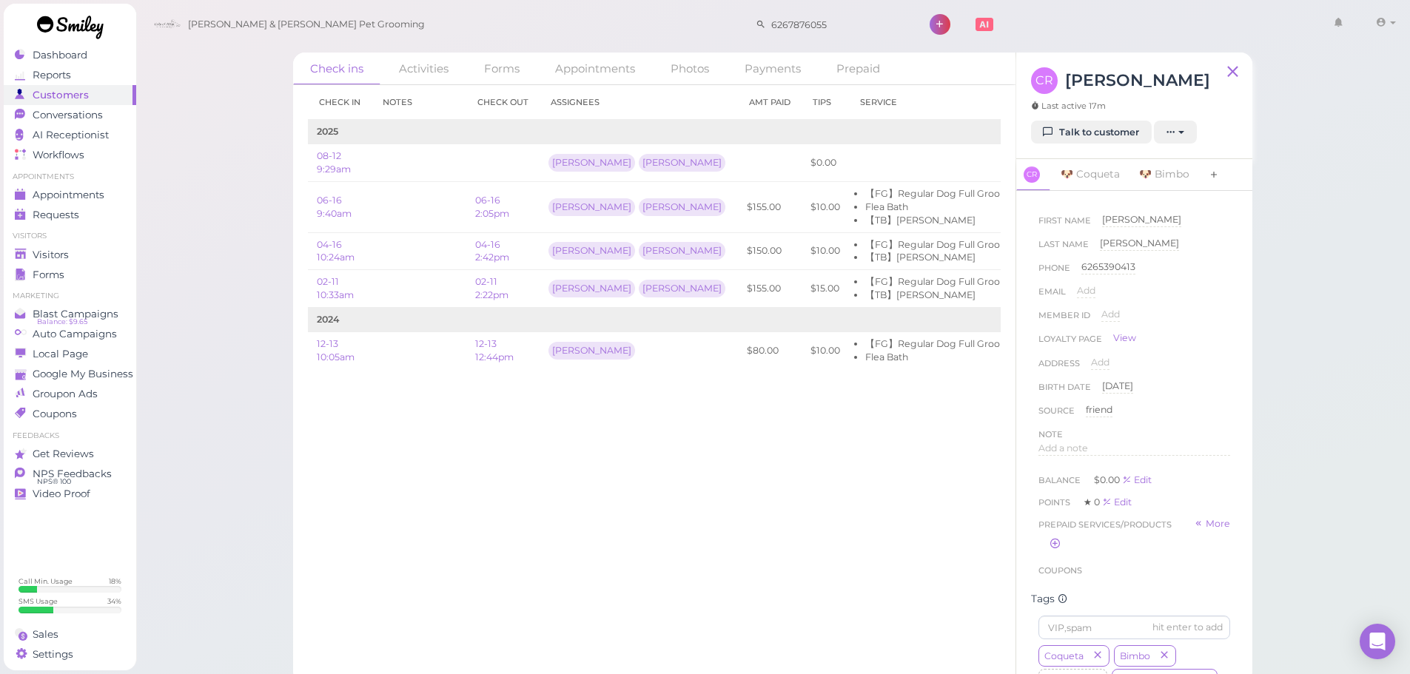
click at [1216, 172] on icon at bounding box center [1214, 175] width 10 height 15
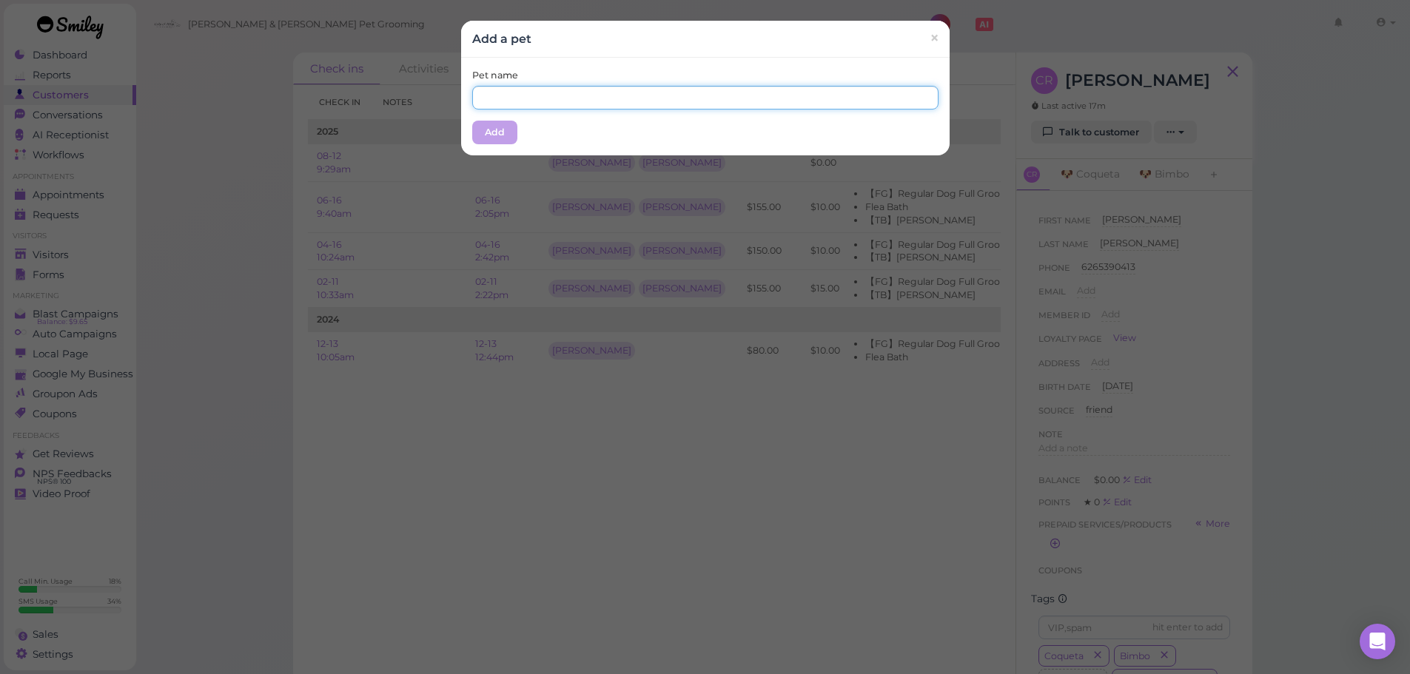
click at [764, 107] on input "text" at bounding box center [705, 98] width 466 height 24
type input "Corazon"
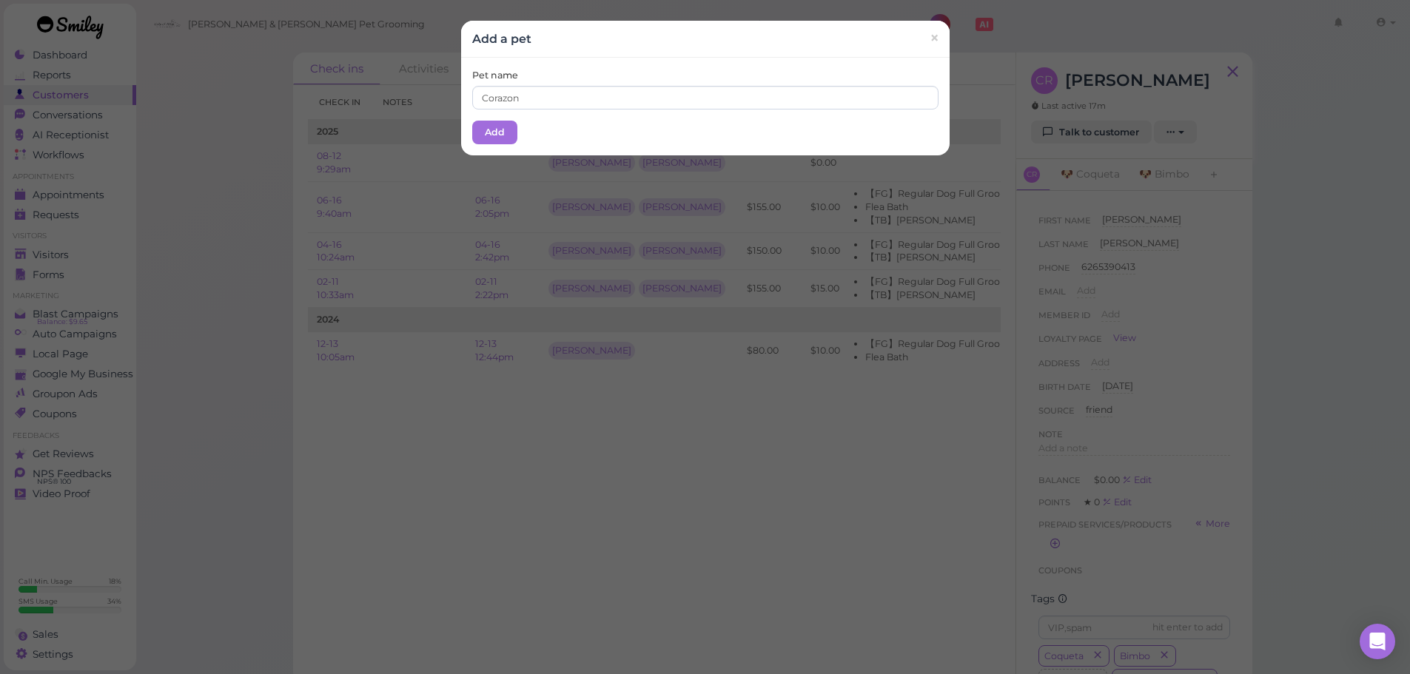
click at [582, 42] on div "Add a pet ×" at bounding box center [705, 39] width 466 height 14
click at [481, 134] on button "Add" at bounding box center [494, 133] width 45 height 24
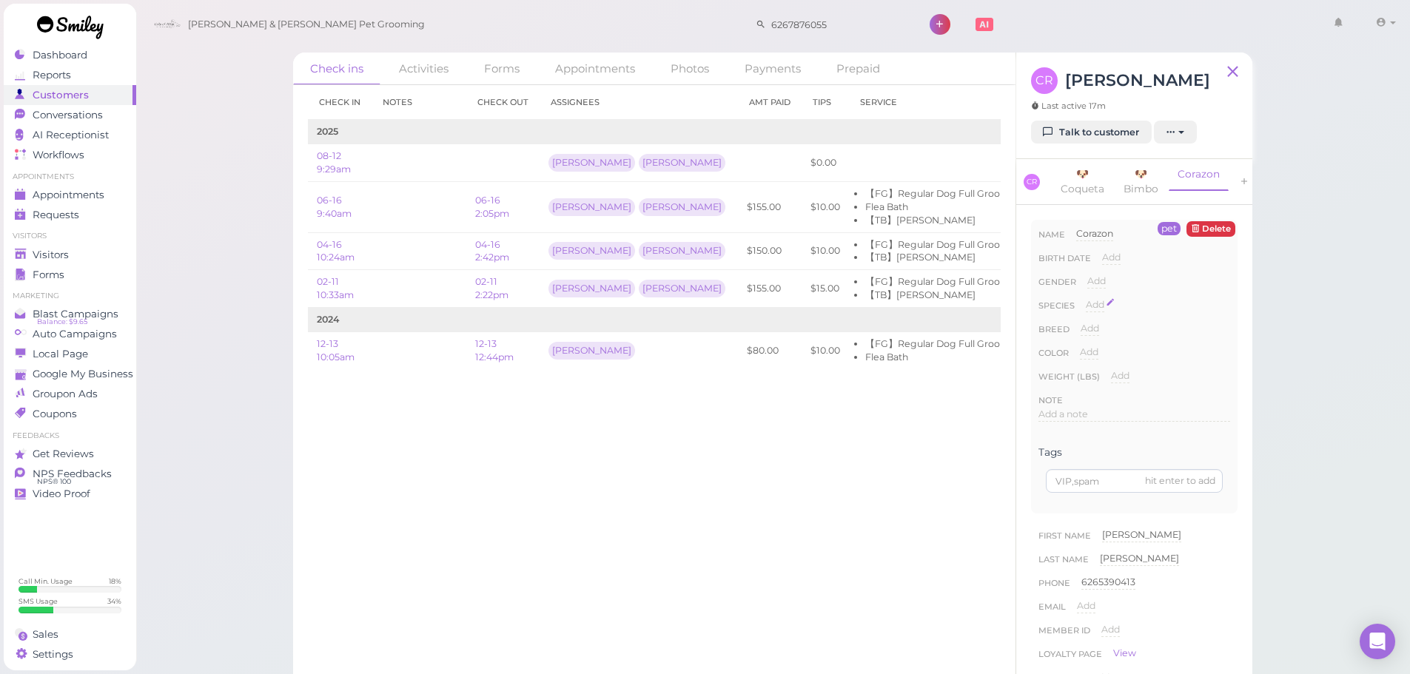
click at [1104, 310] on span "Add" at bounding box center [1095, 304] width 19 height 11
drag, startPoint x: 1112, startPoint y: 314, endPoint x: 1113, endPoint y: 328, distance: 14.1
click at [1112, 314] on select "Dog Cat Bird Other" at bounding box center [1158, 309] width 144 height 22
select select "Dog"
click at [1086, 309] on select "Dog Cat Bird Other" at bounding box center [1158, 309] width 144 height 22
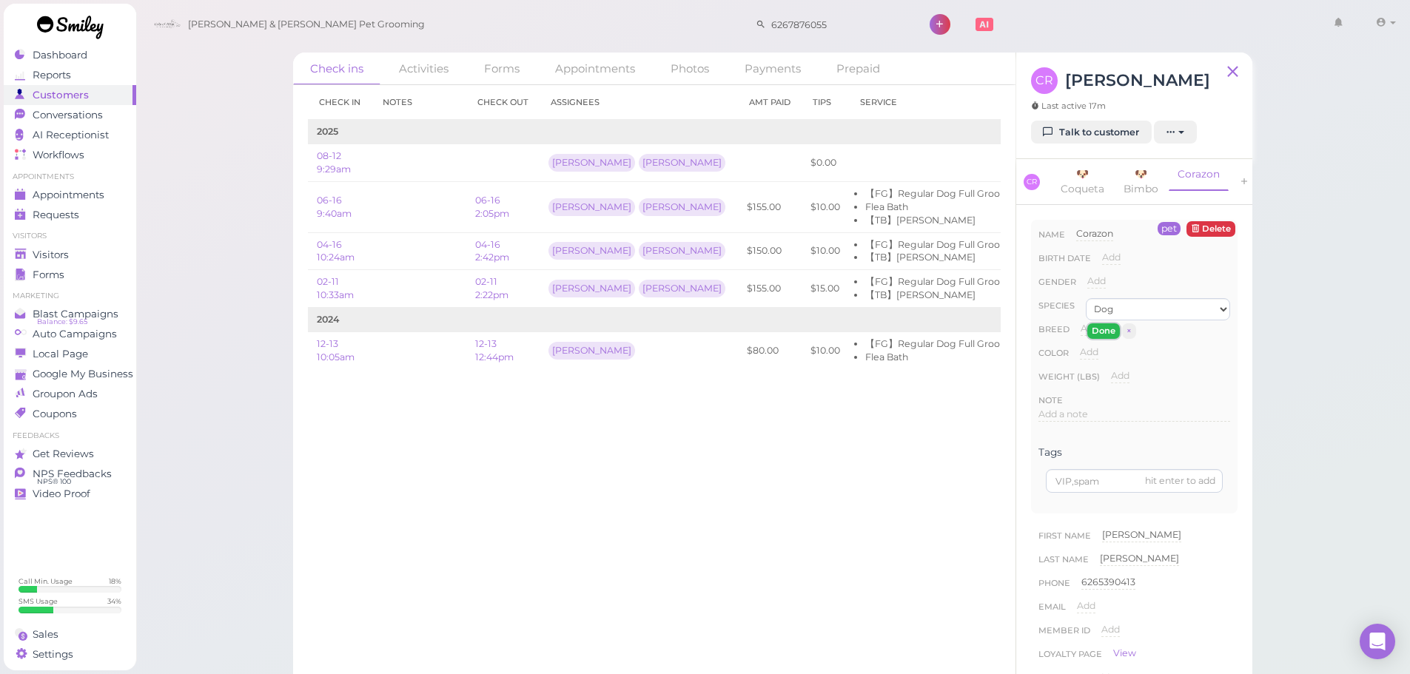
click at [1096, 335] on button "Done" at bounding box center [1103, 331] width 33 height 16
click at [50, 254] on span "Visitors" at bounding box center [52, 255] width 39 height 13
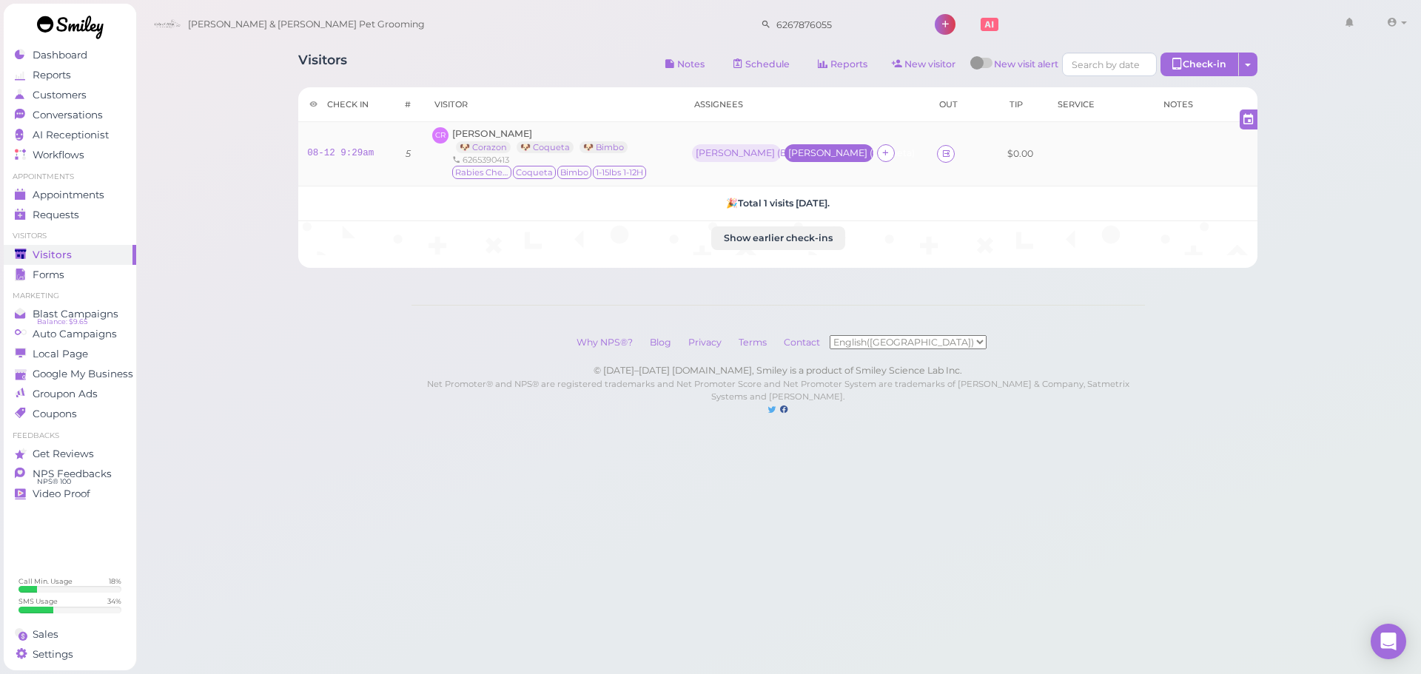
click at [811, 153] on div "Asa ( Coqueta )" at bounding box center [828, 153] width 81 height 10
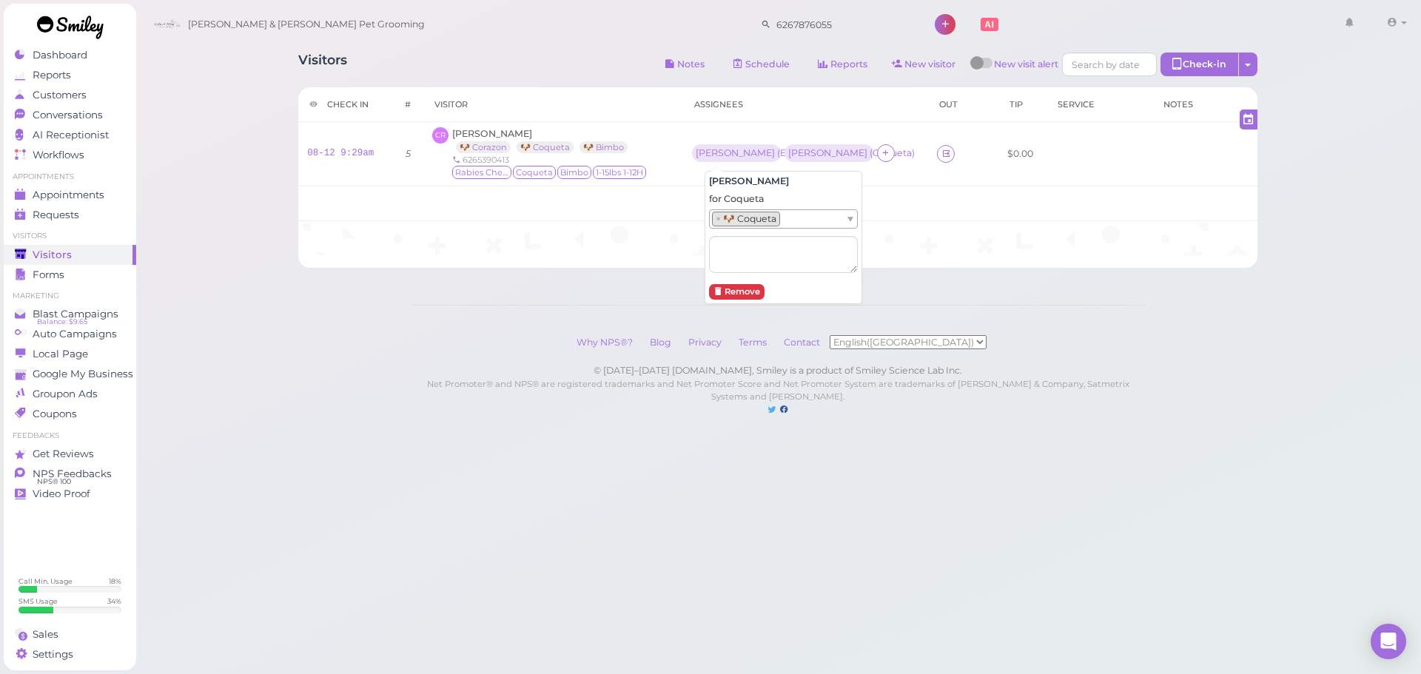
click at [817, 220] on ul "× 🐶 Coqueta" at bounding box center [777, 219] width 135 height 18
click at [950, 236] on td "Show earlier check-ins" at bounding box center [777, 238] width 959 height 34
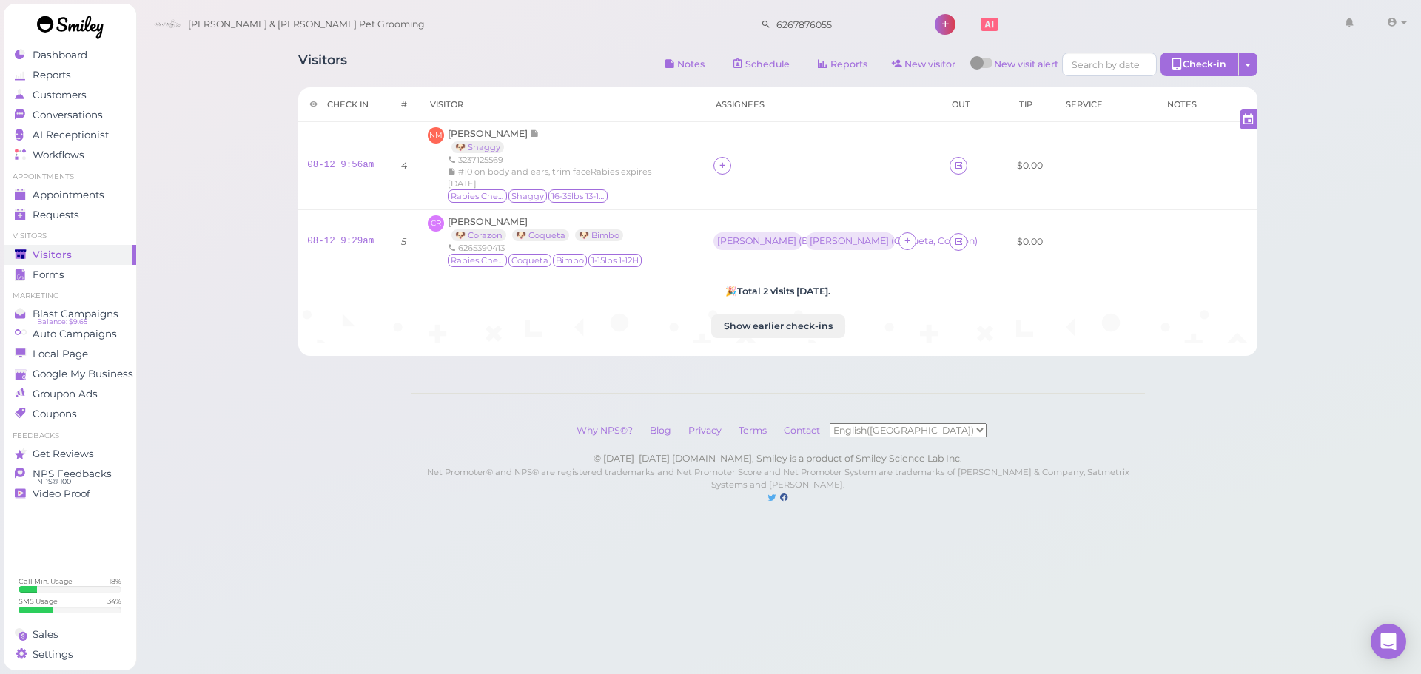
click at [245, 255] on div "Visitors Notes Schedule Reports New visitor New visit alert Check-in Customer c…" at bounding box center [778, 267] width 1287 height 534
click at [244, 232] on div "Visitors Notes Schedule Reports New visitor New visit alert Check-in Customer c…" at bounding box center [778, 267] width 1287 height 534
click at [831, 236] on div "Asa ( Coqueta, Corazon )" at bounding box center [850, 241] width 81 height 10
click at [802, 169] on div at bounding box center [823, 166] width 218 height 18
click at [779, 236] on div "Helen ( Bimbo )" at bounding box center [757, 241] width 81 height 10
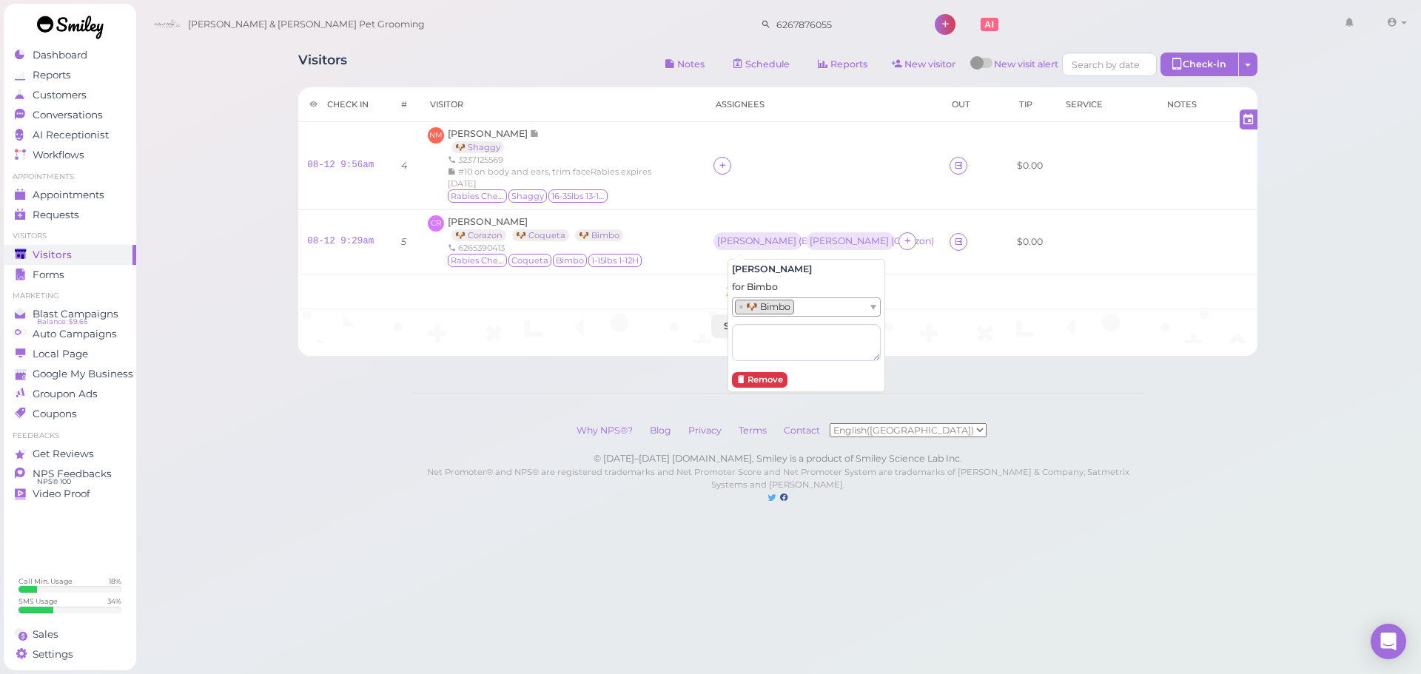
click at [868, 309] on div "Helen for Bimbo × 🐶 Bimbo Remove" at bounding box center [807, 325] width 158 height 133
click at [871, 309] on span at bounding box center [874, 307] width 6 height 5
click at [1074, 343] on div "Check in # Visitor Assignees Out Tip Service Notes 08-12 9:56am 4 NM Noemi Mart…" at bounding box center [777, 221] width 959 height 269
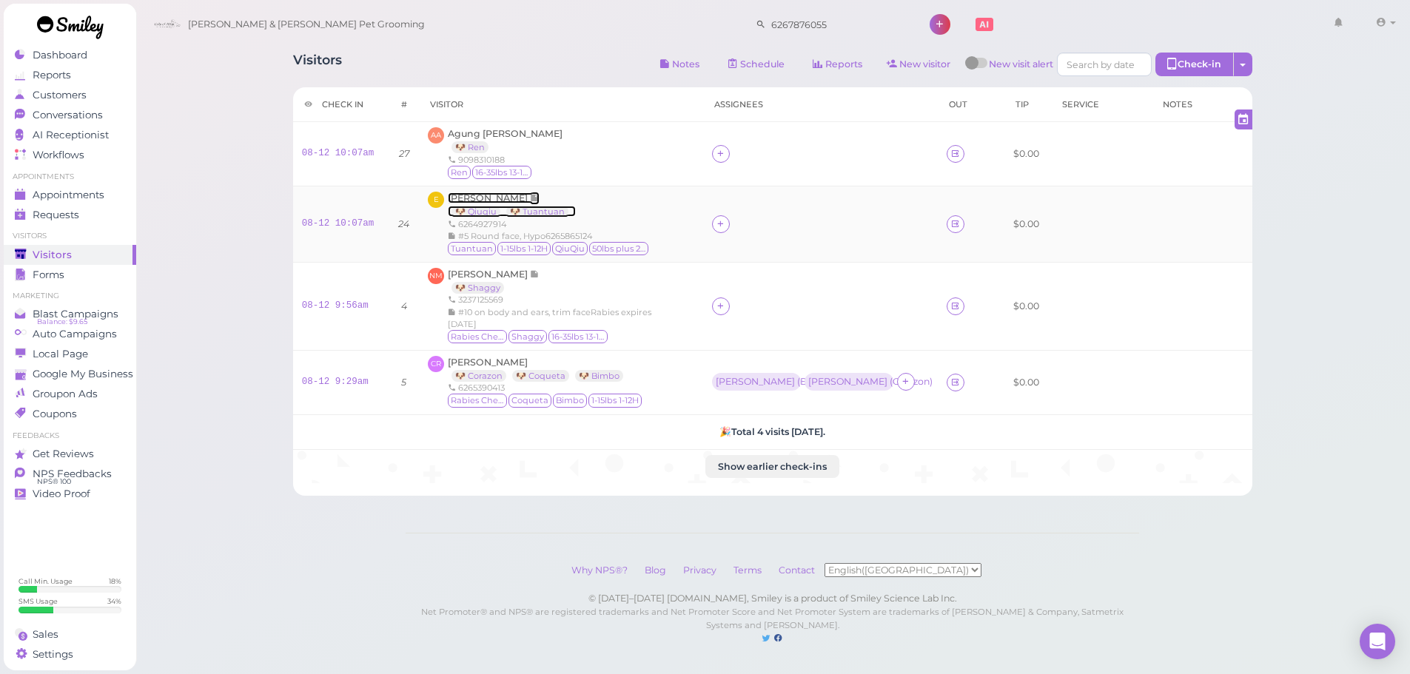
click at [479, 198] on span "[PERSON_NAME]" at bounding box center [489, 197] width 82 height 11
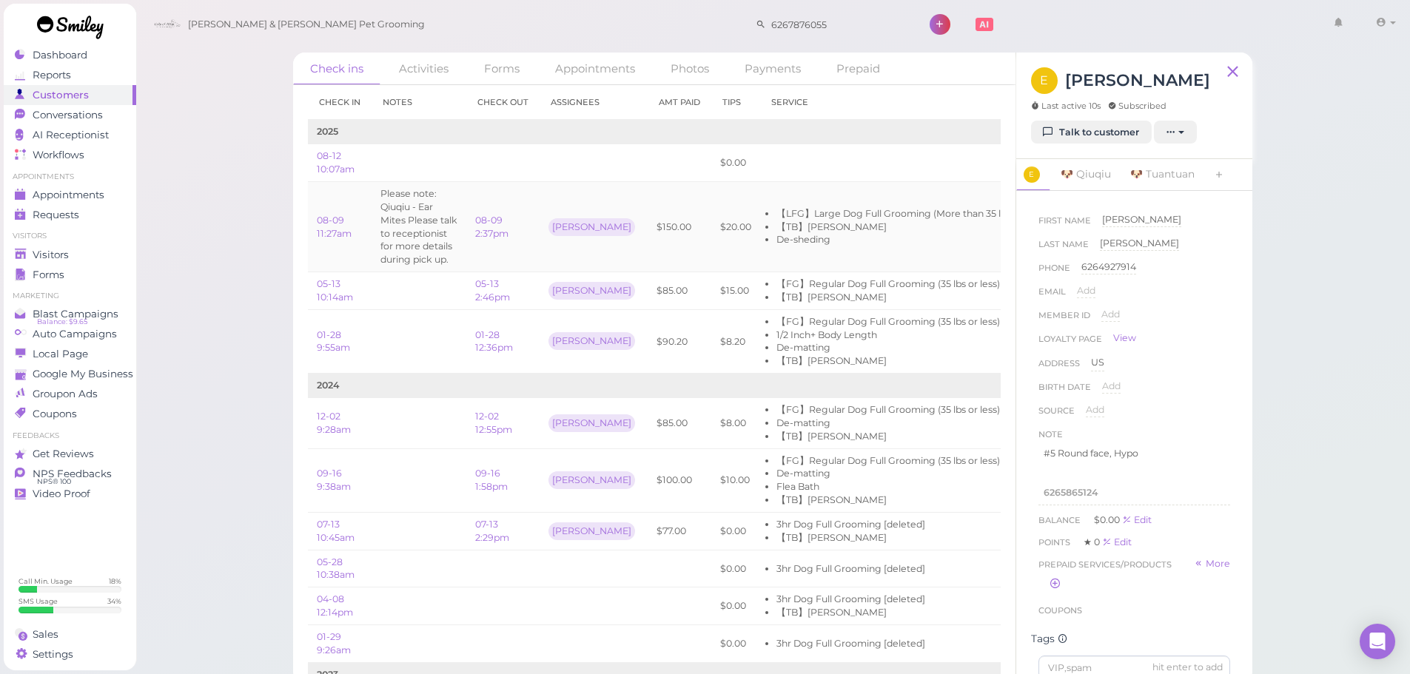
click at [808, 182] on td "【LFG】Large Dog Full Grooming (More than 35 lbs) 【TB】Teeth Brushing De-sheding" at bounding box center [891, 227] width 263 height 90
click at [556, 162] on td at bounding box center [594, 163] width 108 height 38
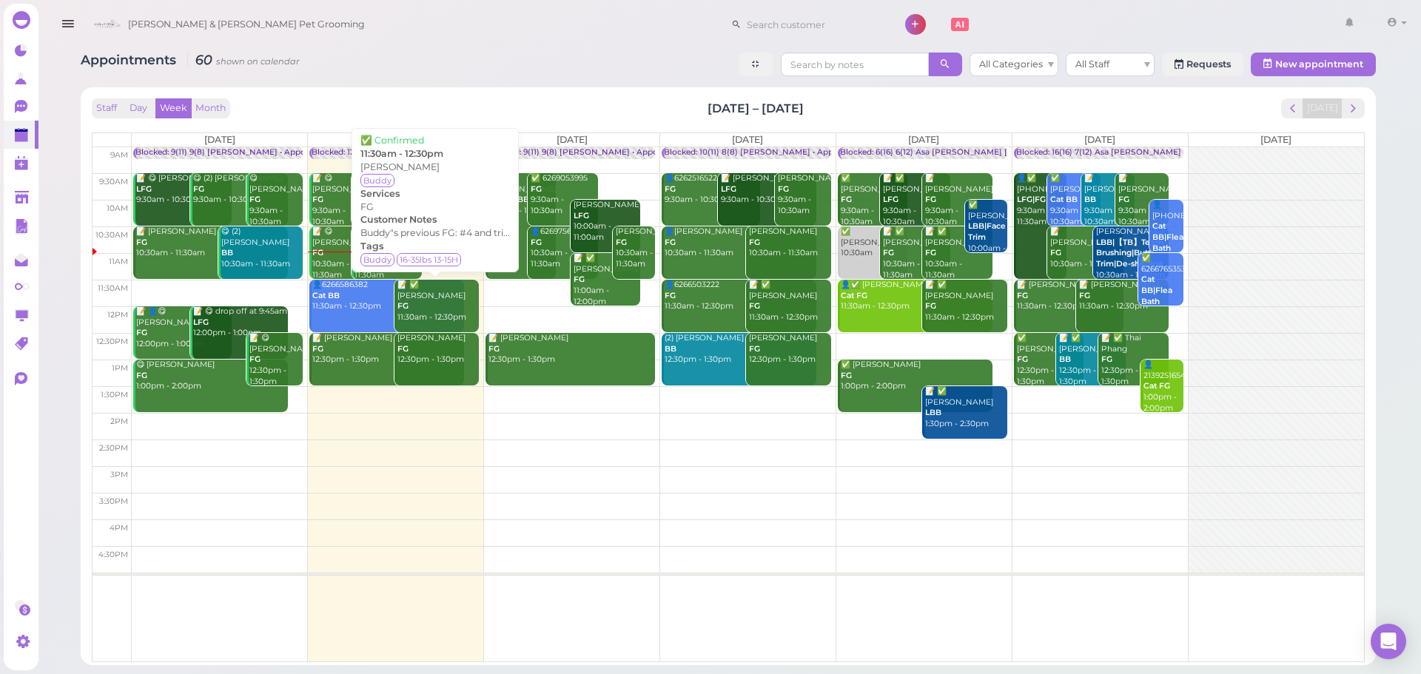
click at [472, 79] on div "Appointments 60 shown on calendar All Categories All Staff Requests New appoint…" at bounding box center [728, 353] width 1332 height 624
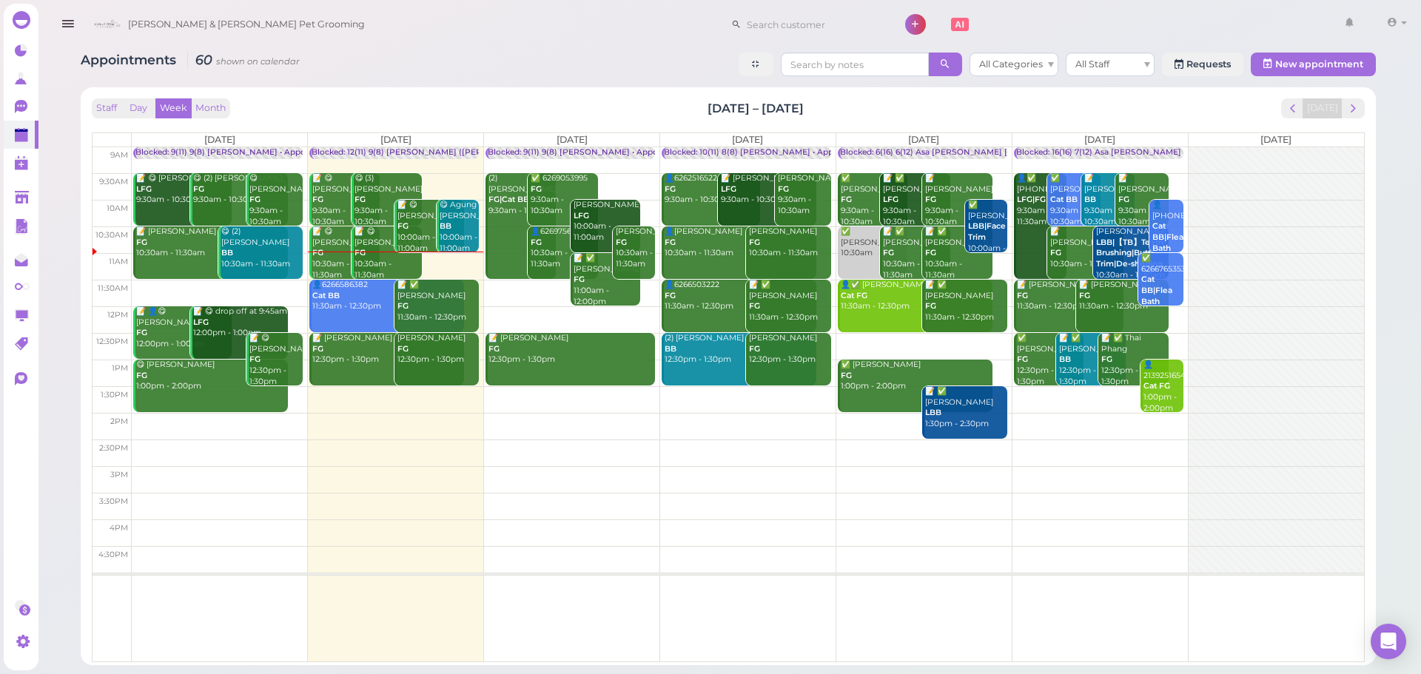
click at [612, 89] on div "Staff Day Week Month [DATE] – [DATE] [DATE] [DATE] [DATE] [DATE] [DATE] [DATE] …" at bounding box center [728, 376] width 1295 height 578
click at [763, 10] on div at bounding box center [803, 20] width 163 height 33
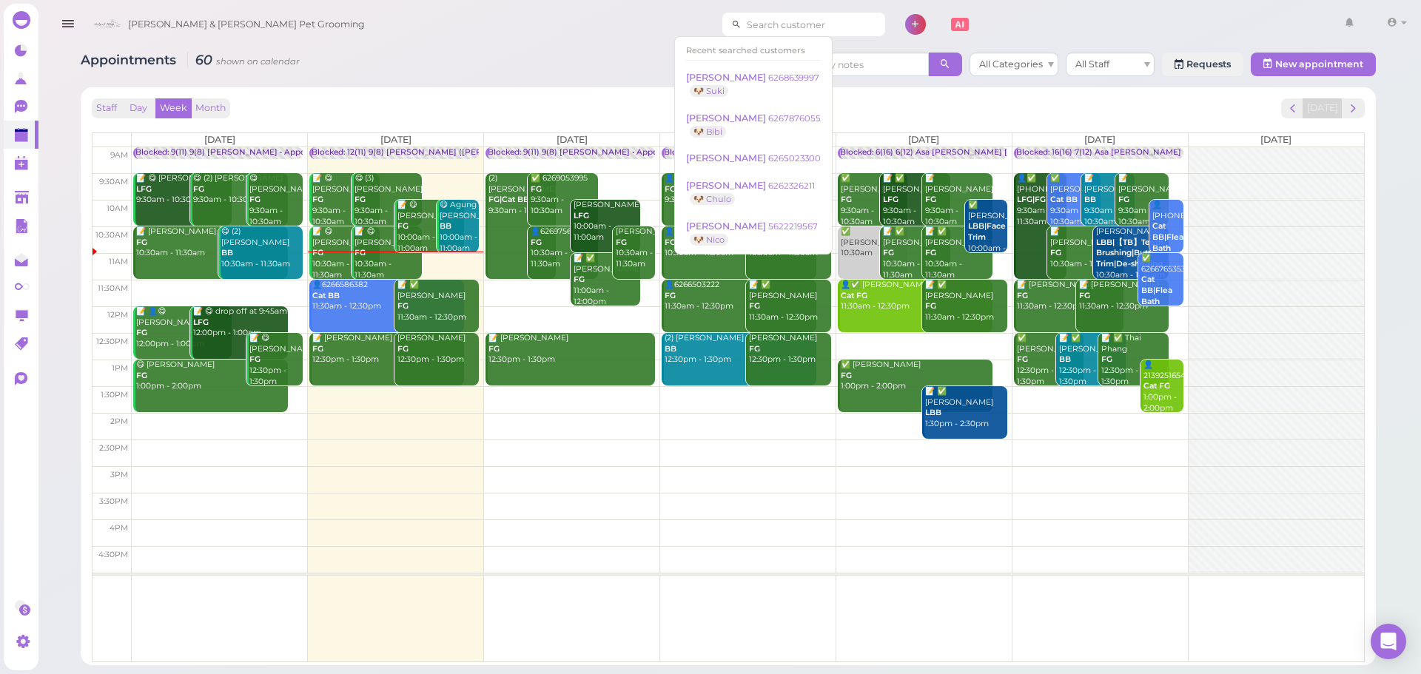
click at [762, 13] on input at bounding box center [814, 25] width 144 height 24
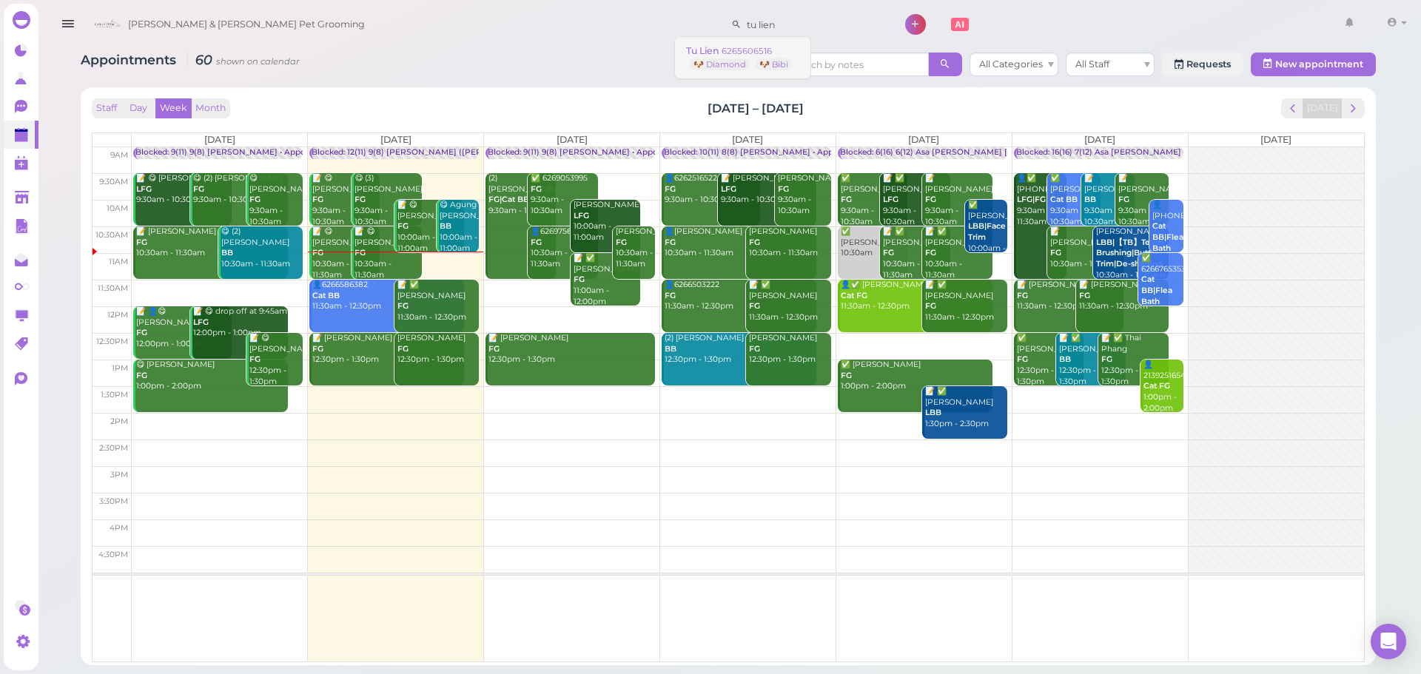
type input "tu lien"
click at [754, 46] on small "6265606516" at bounding box center [747, 51] width 50 height 10
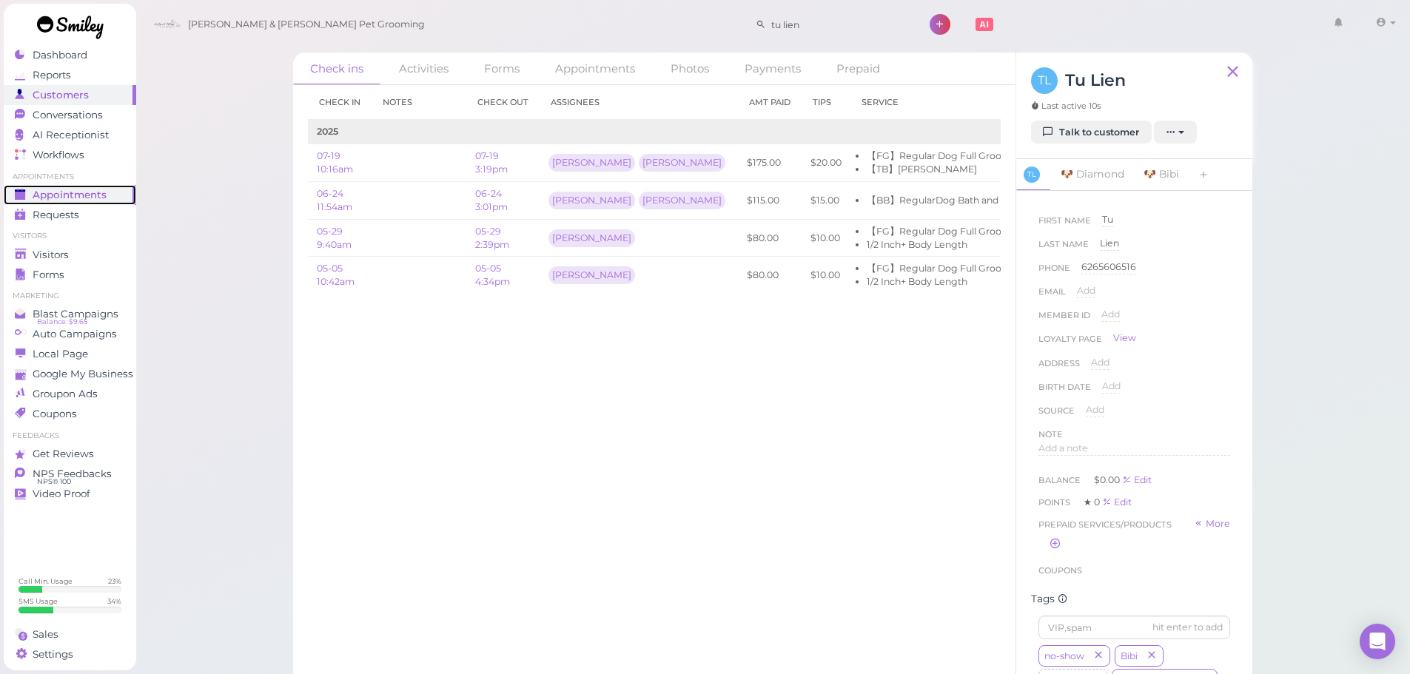
click at [81, 195] on span "Appointments" at bounding box center [70, 195] width 74 height 13
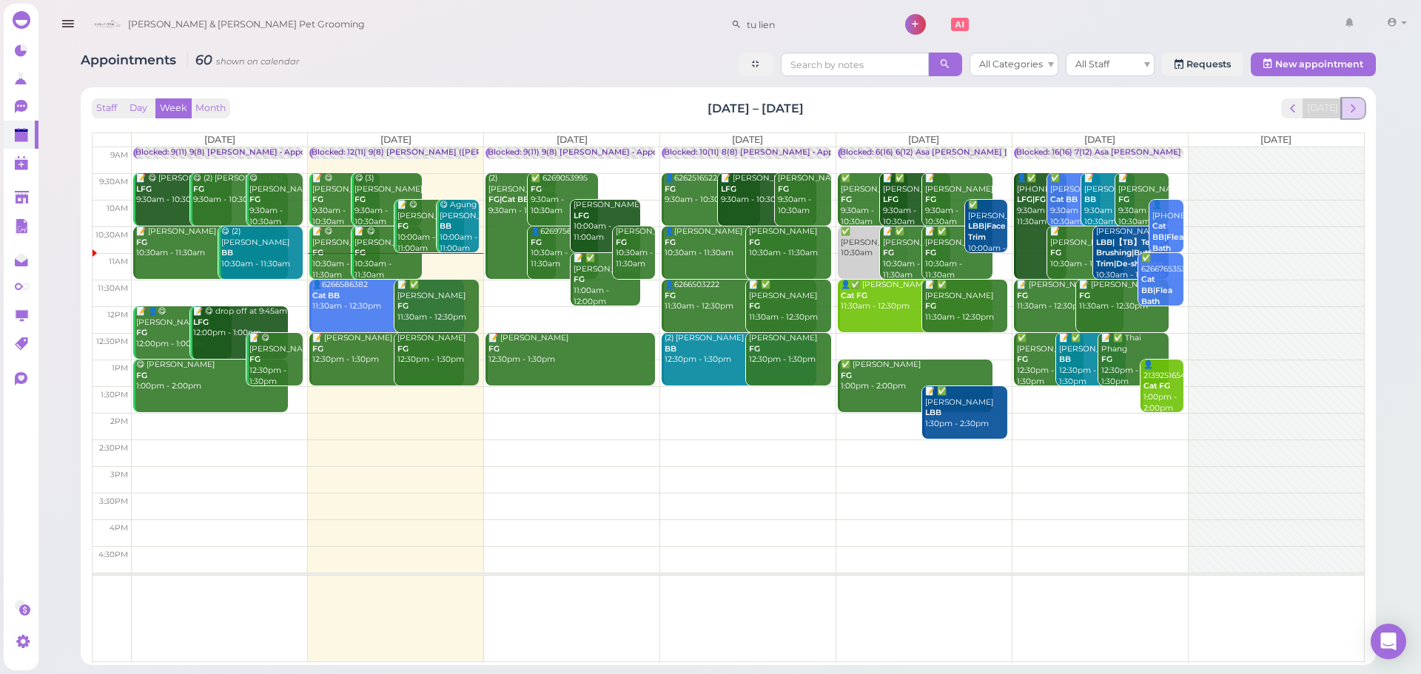
click at [1354, 100] on button "next" at bounding box center [1353, 108] width 23 height 20
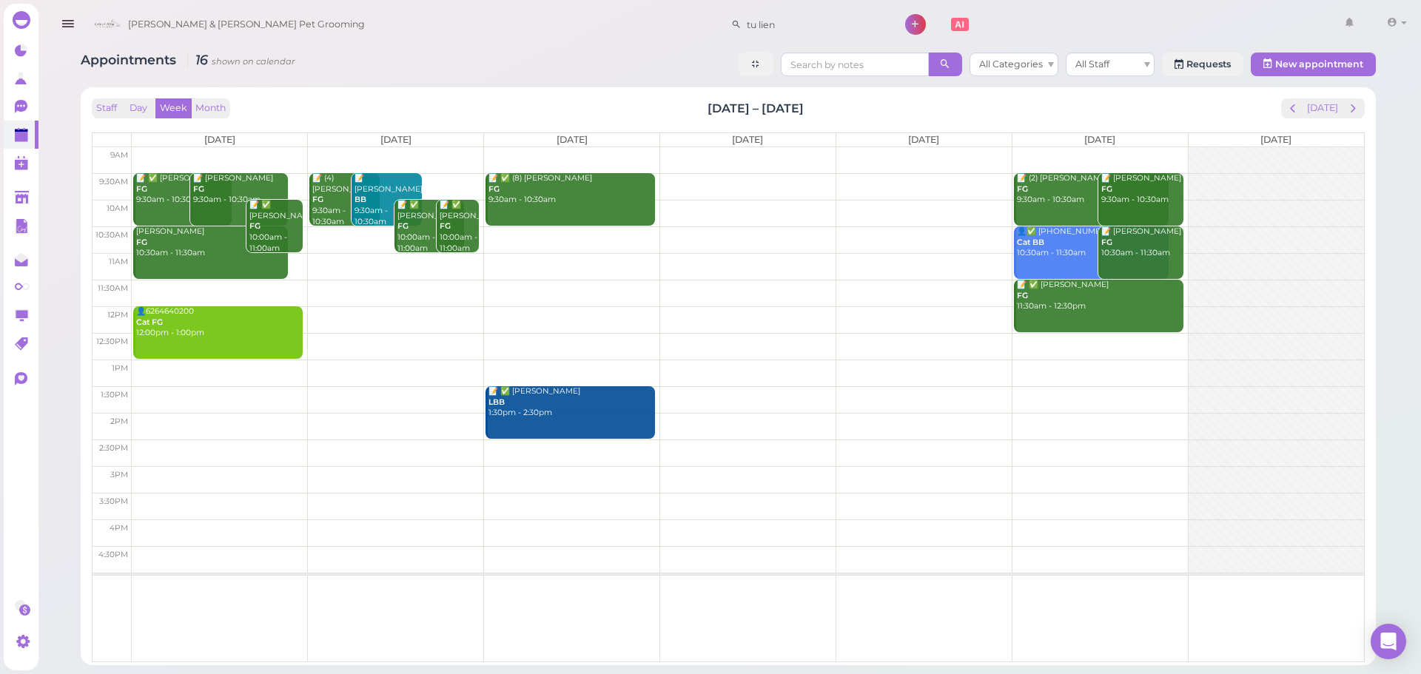
click at [218, 286] on td at bounding box center [748, 293] width 1232 height 27
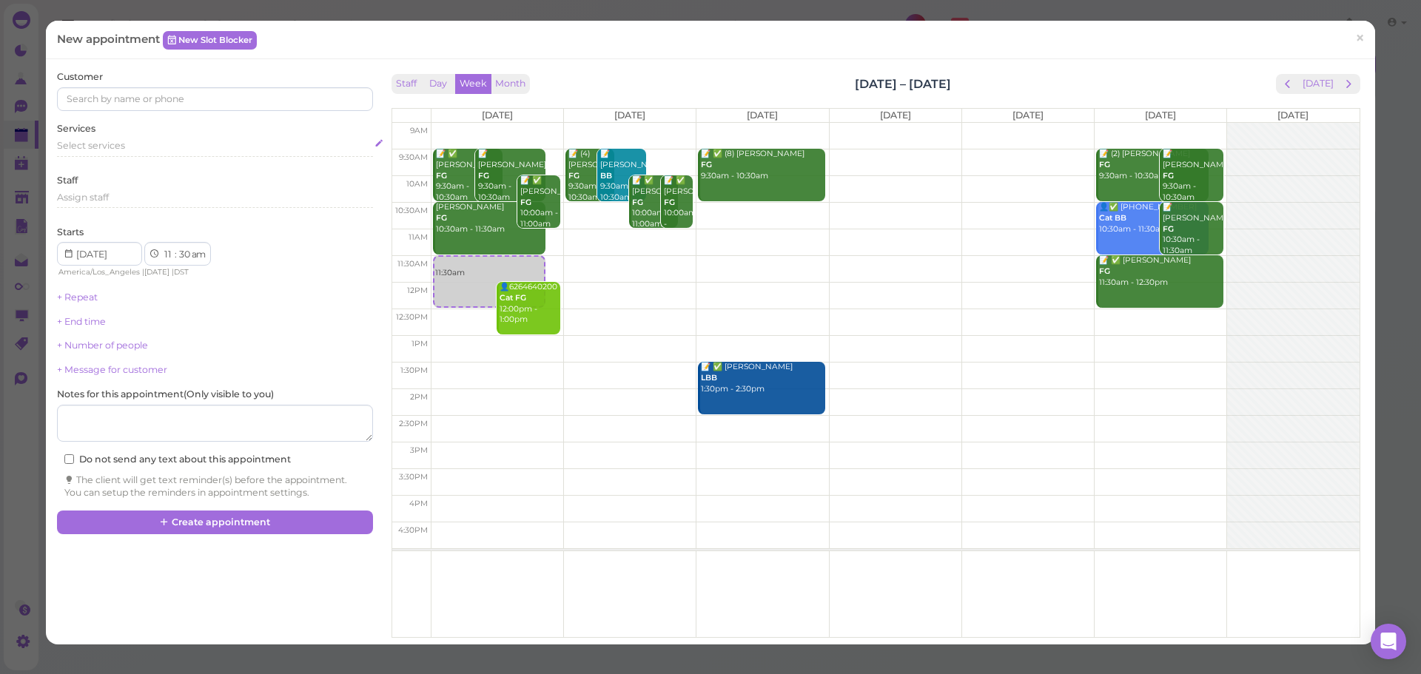
click at [108, 154] on div "Select services" at bounding box center [214, 148] width 315 height 18
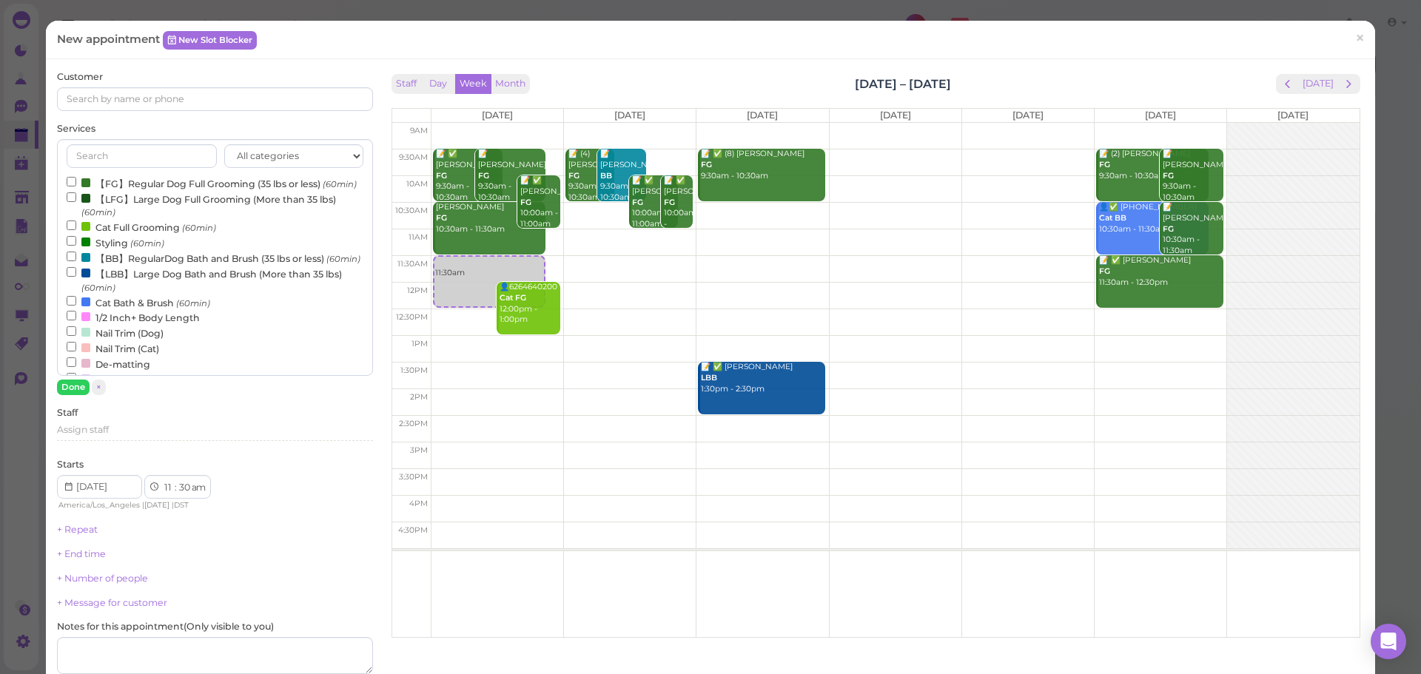
click at [105, 181] on label "【FG】Regular Dog Full Grooming (35 lbs or less) (60min)" at bounding box center [212, 183] width 290 height 16
click at [76, 181] on input "【FG】Regular Dog Full Grooming (35 lbs or less) (60min)" at bounding box center [72, 182] width 10 height 10
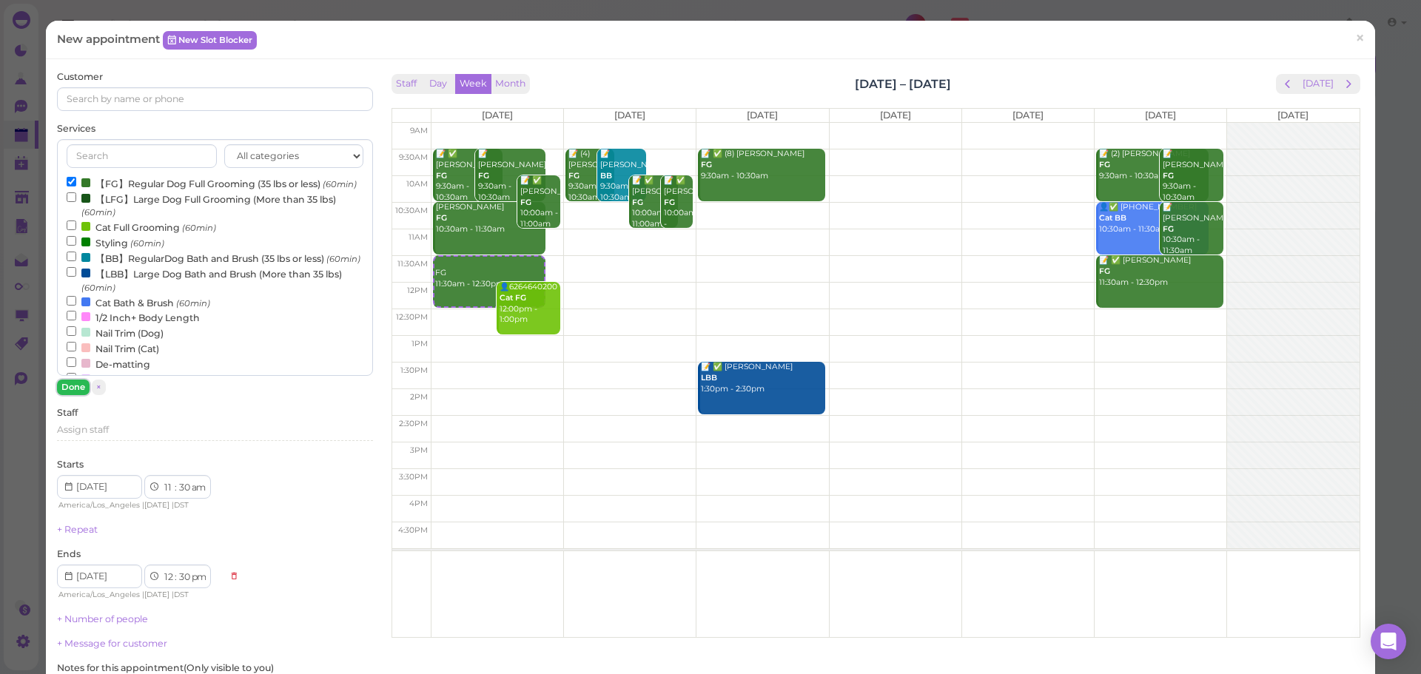
click at [76, 380] on button "Done" at bounding box center [73, 388] width 33 height 16
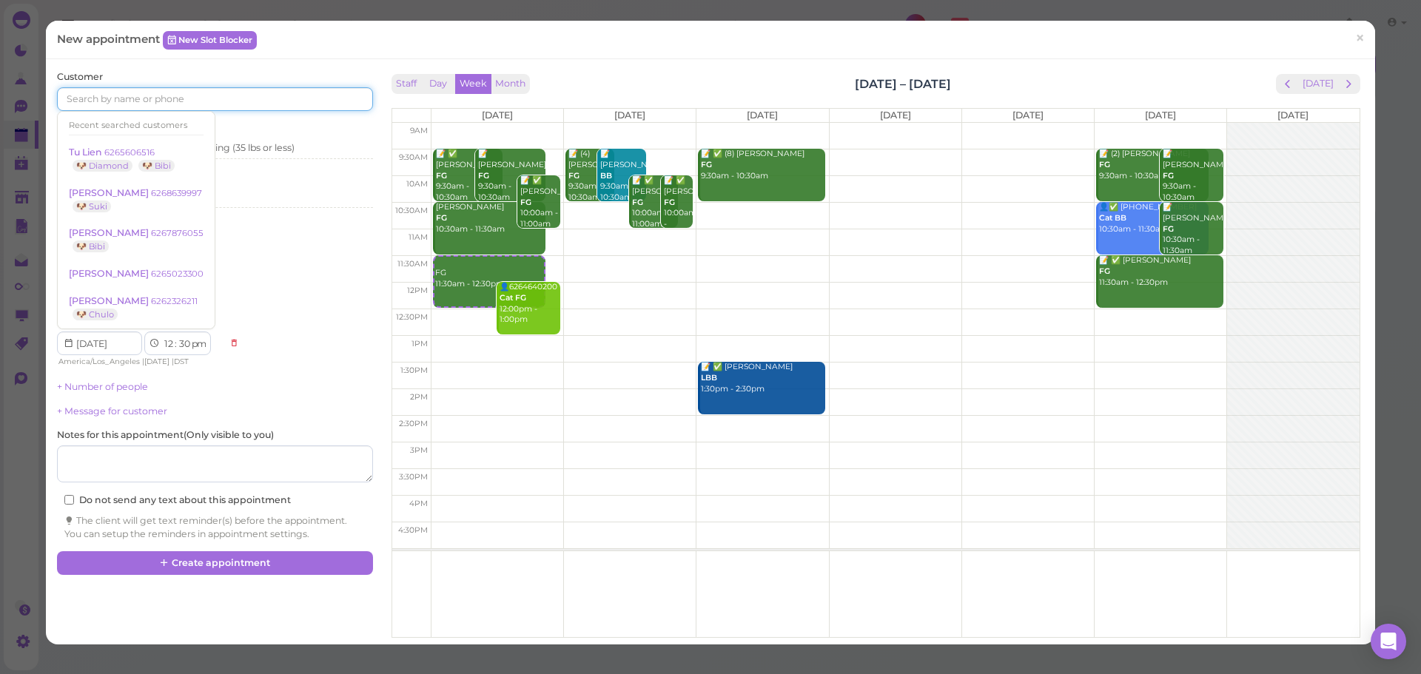
click at [150, 105] on input at bounding box center [214, 99] width 315 height 24
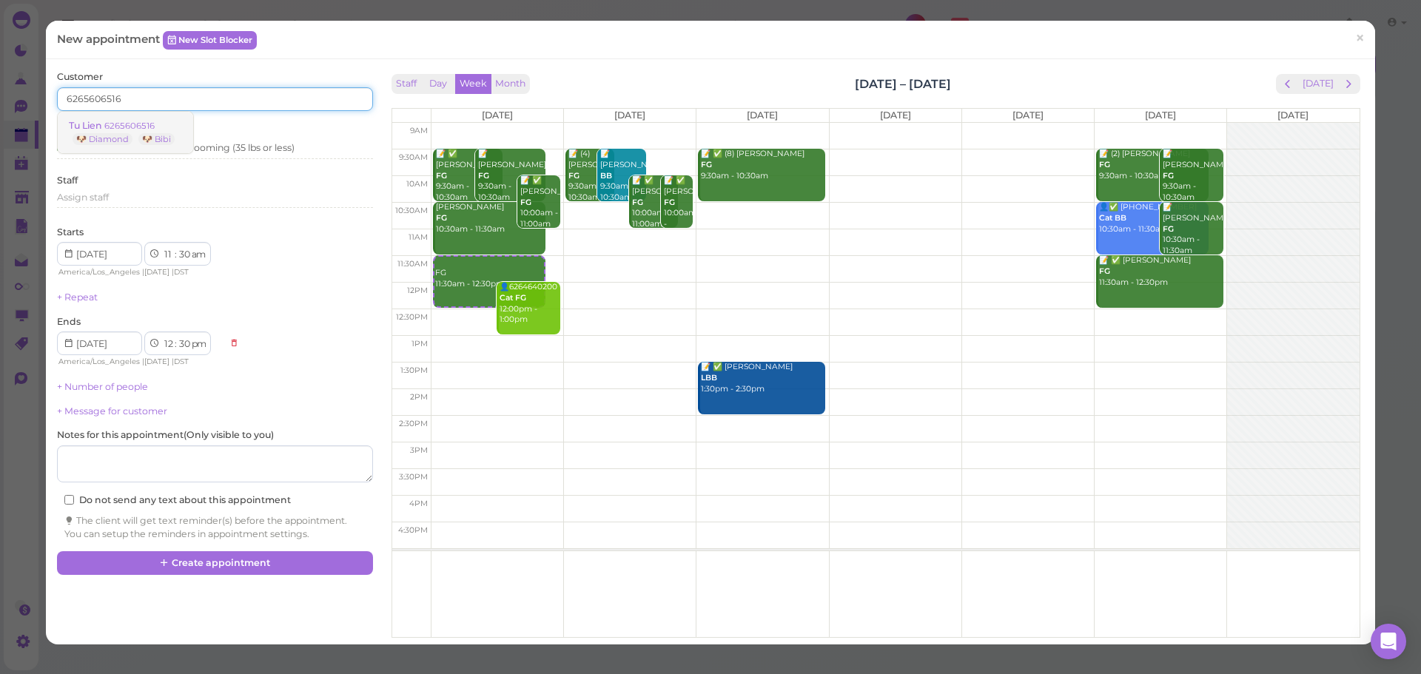
type input "6265606516"
click at [144, 115] on link "Tu Lien 6265606516 🐶 Diamond 🐶 Bibi" at bounding box center [125, 132] width 135 height 41
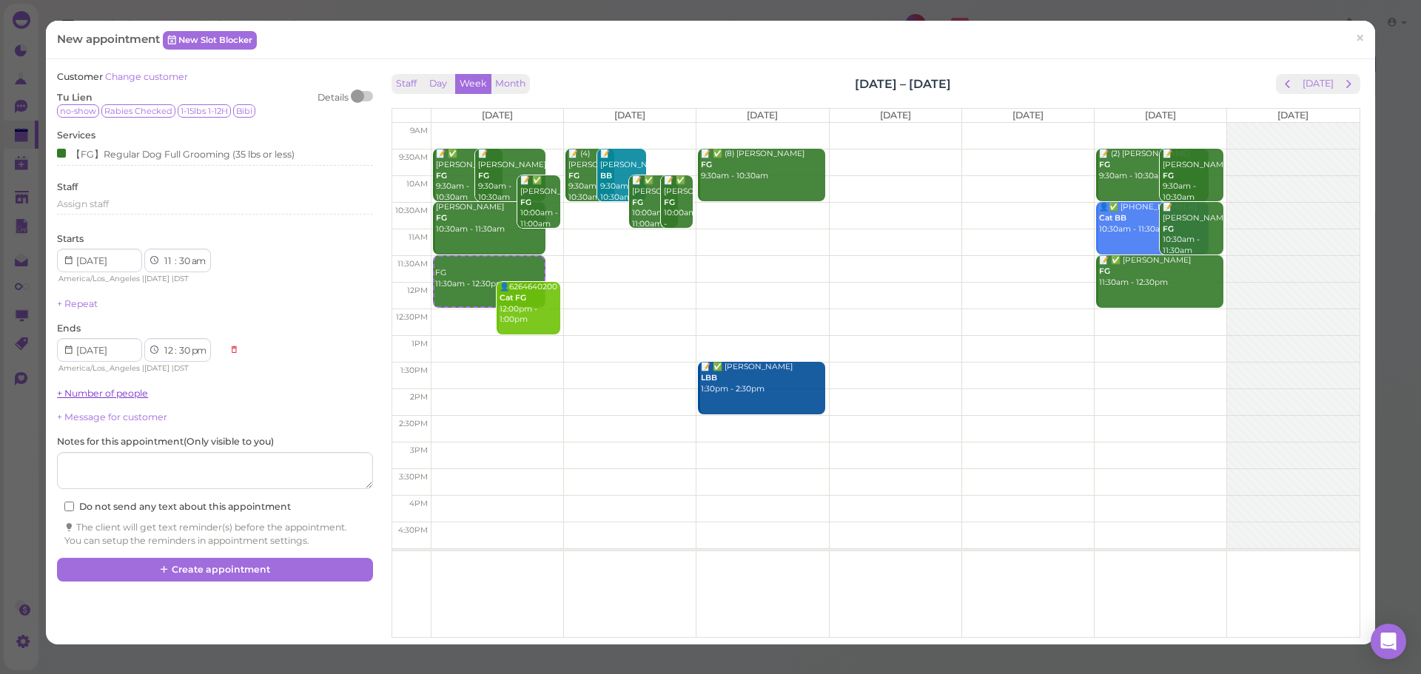
click at [113, 390] on link "+ Number of people" at bounding box center [102, 393] width 91 height 11
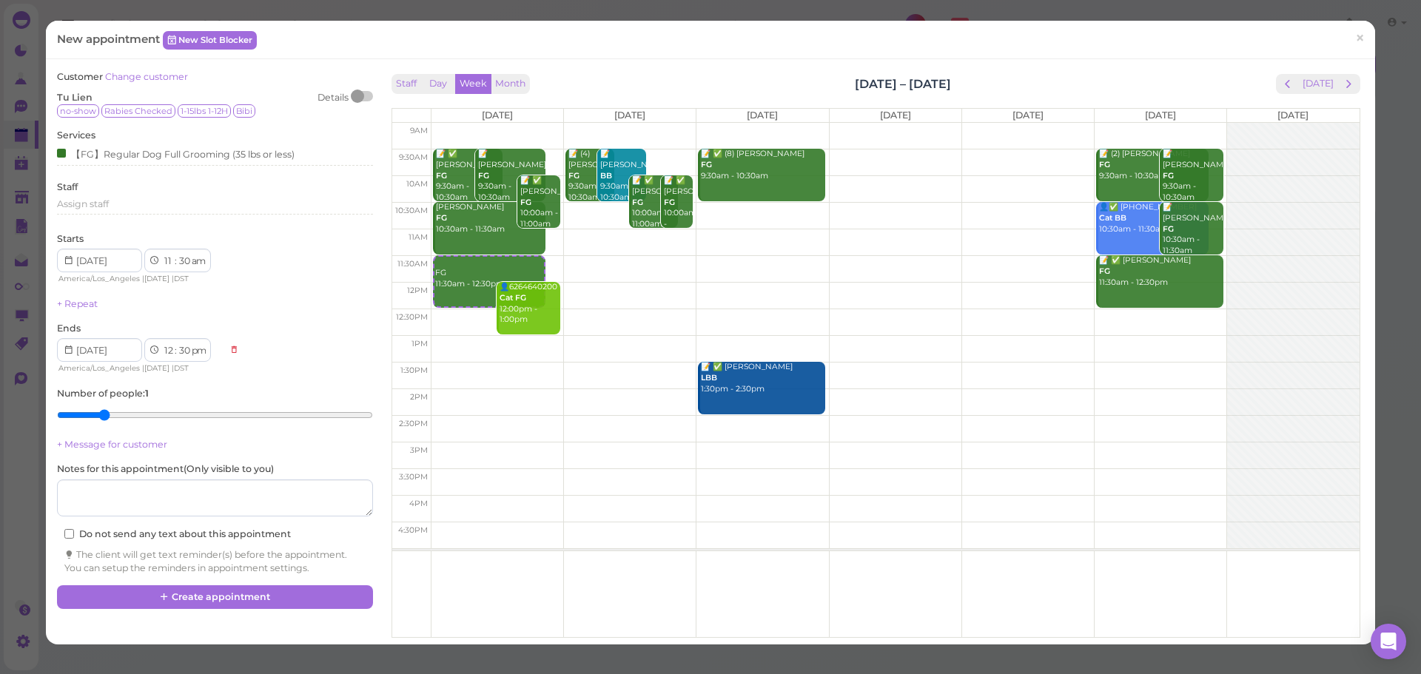
type input "2"
click at [104, 415] on input "range" at bounding box center [214, 415] width 315 height 24
click at [214, 598] on button "Create appointment" at bounding box center [214, 598] width 315 height 24
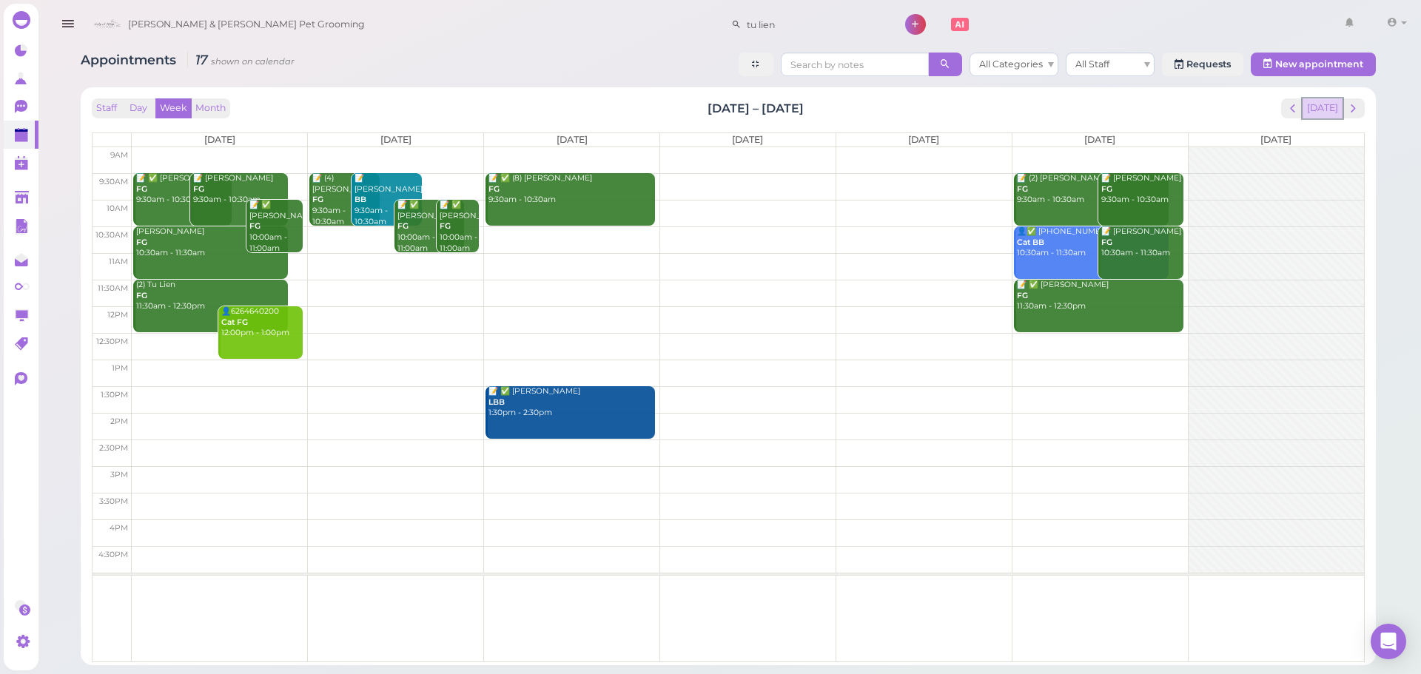
click at [1327, 106] on button "[DATE]" at bounding box center [1323, 108] width 40 height 20
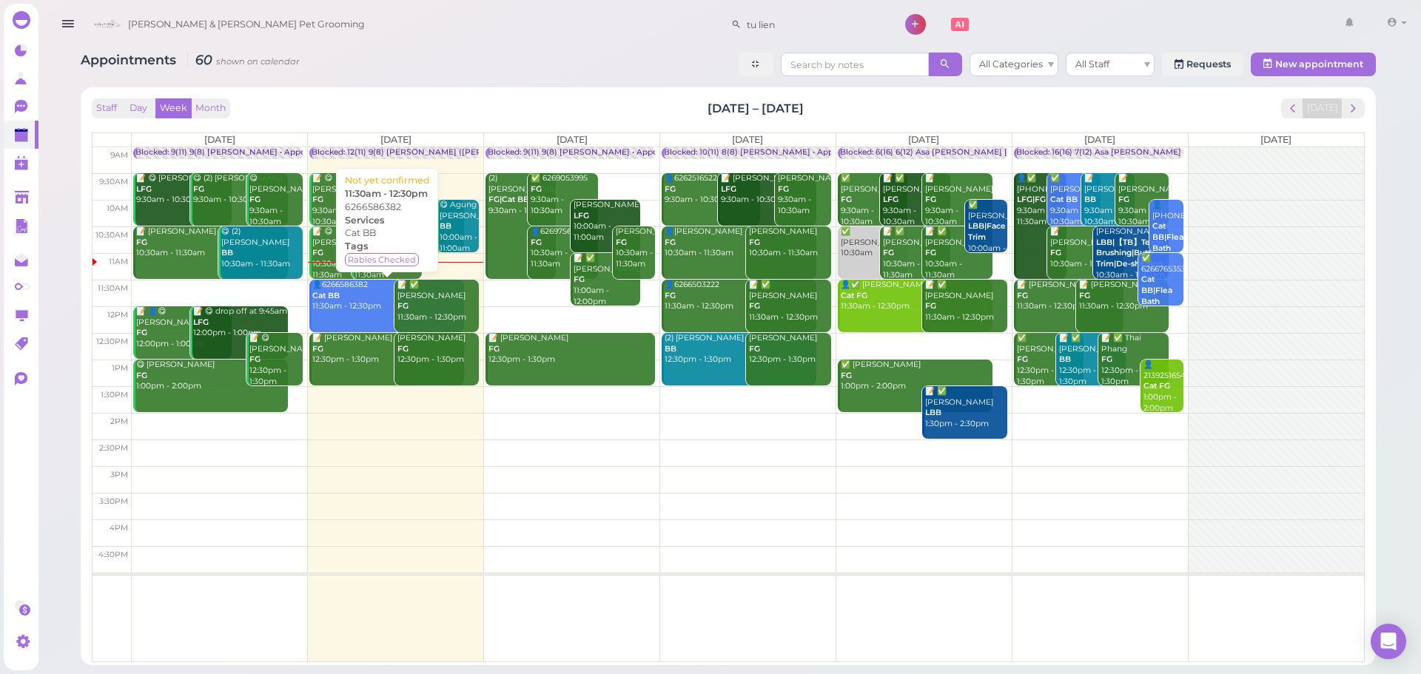
click at [438, 303] on div "📝 ✅ Cecilia Leal FG 11:30am - 12:30pm" at bounding box center [438, 302] width 82 height 44
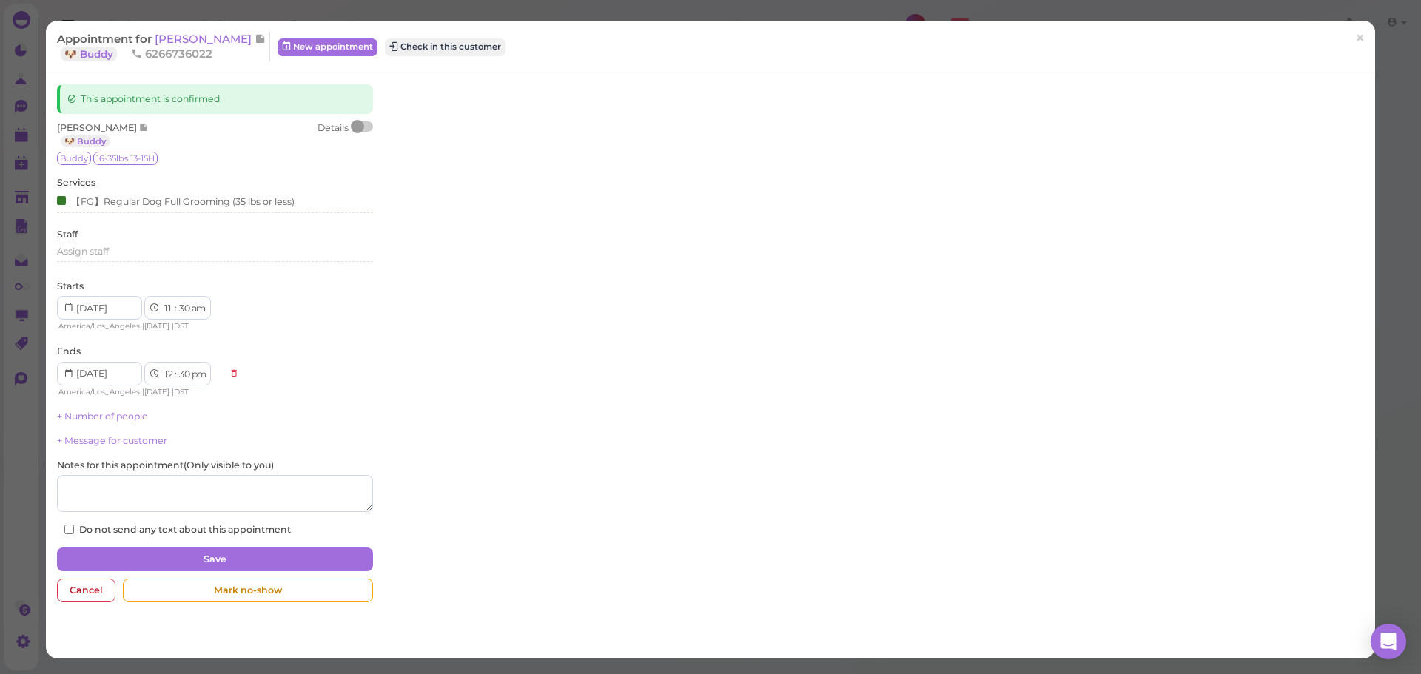
click at [453, 47] on button "Check in this customer" at bounding box center [445, 47] width 121 height 18
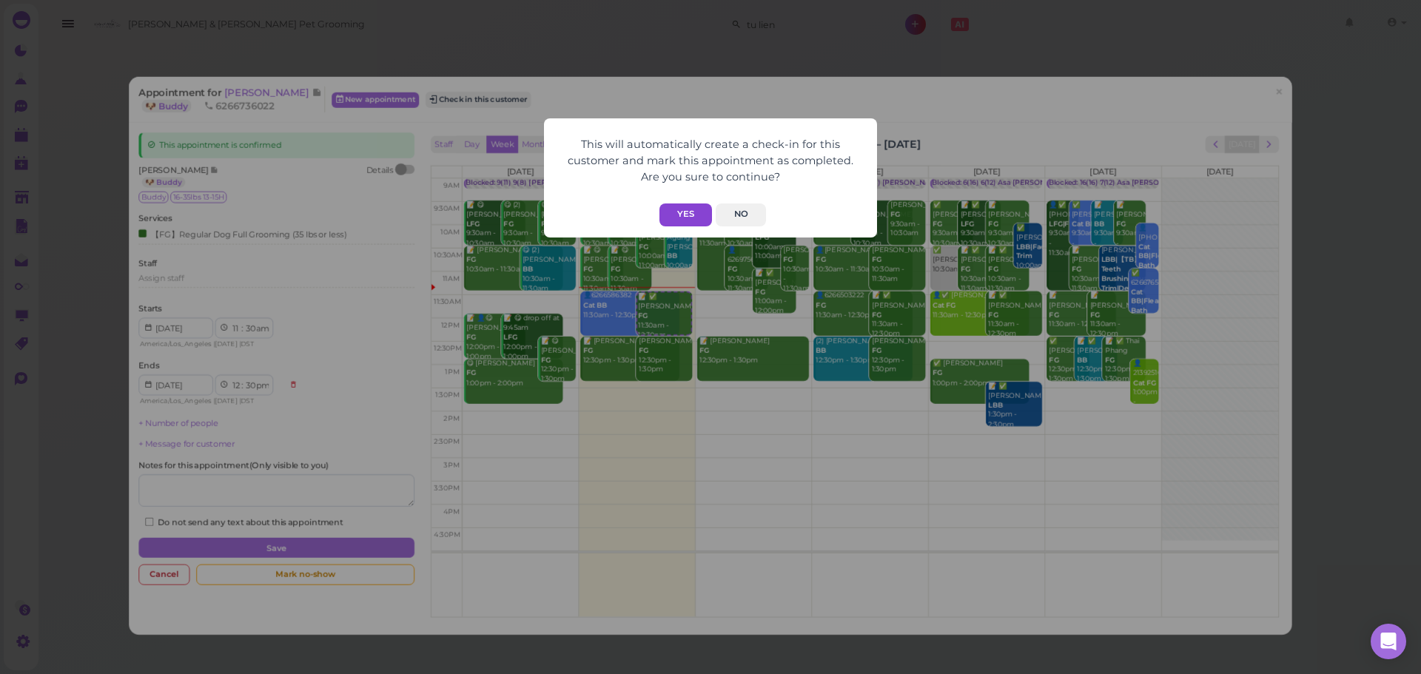
click at [690, 216] on button "Yes" at bounding box center [686, 215] width 53 height 23
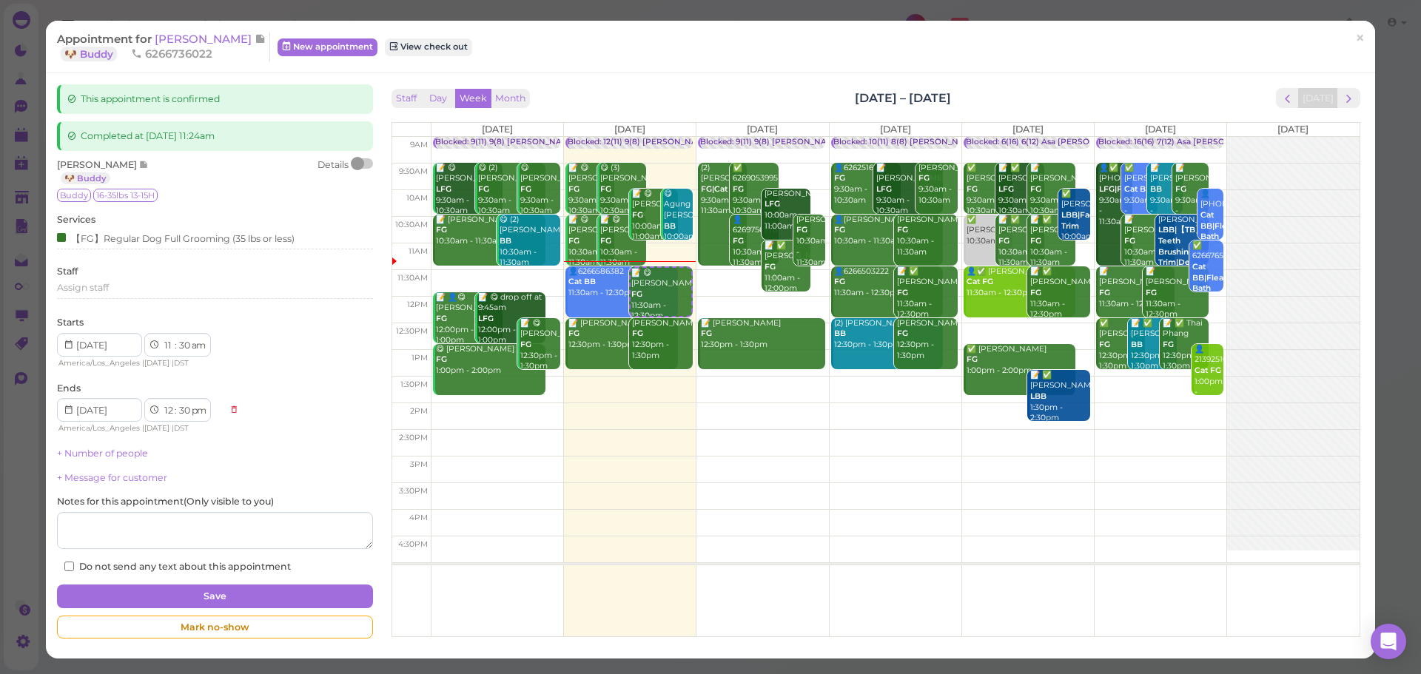
click at [649, 55] on div "Appointment for Cecilia Leal 🐶 Buddy 6266736022 New appointment View check out" at bounding box center [703, 47] width 1292 height 30
click at [185, 38] on span "[PERSON_NAME]" at bounding box center [205, 39] width 100 height 14
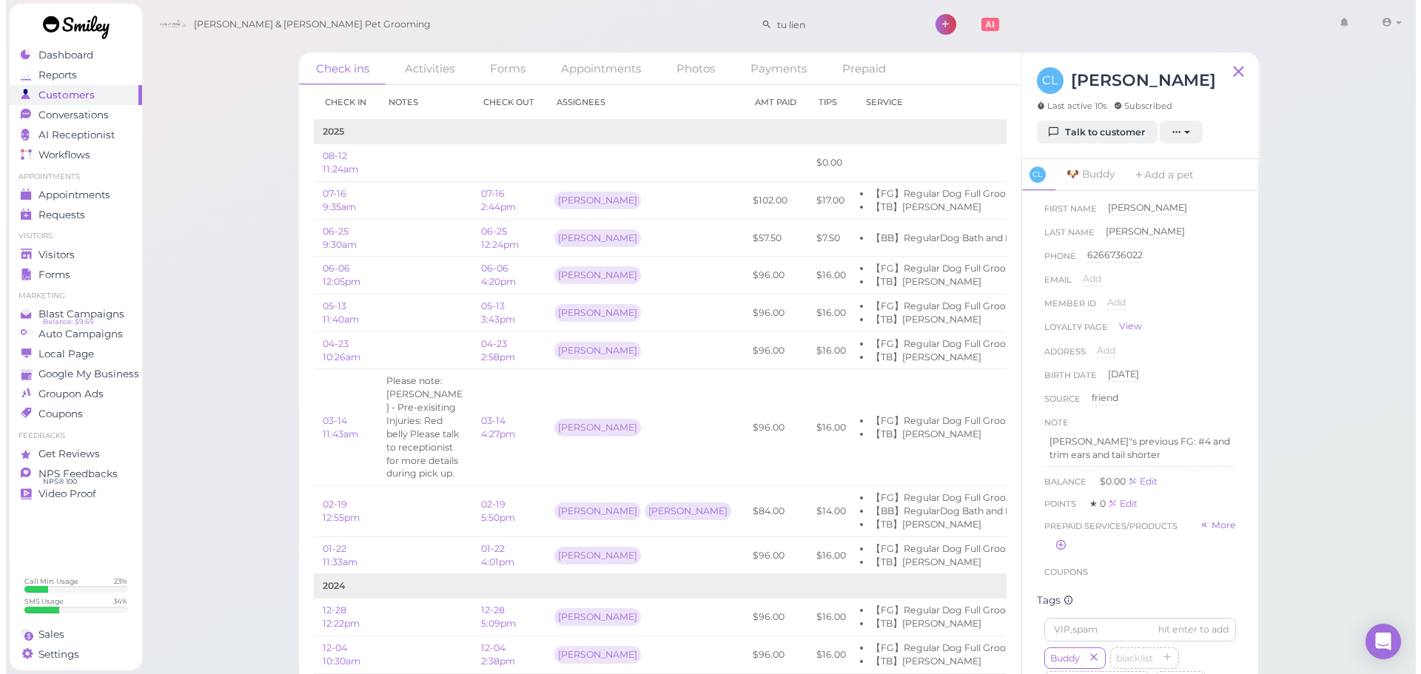
scroll to position [13, 0]
click at [1283, 464] on div "Check ins Activities Forms Appointments Photos Payments Prepaid Check in Notes …" at bounding box center [772, 342] width 1275 height 684
click at [74, 111] on span "Conversations" at bounding box center [70, 115] width 74 height 13
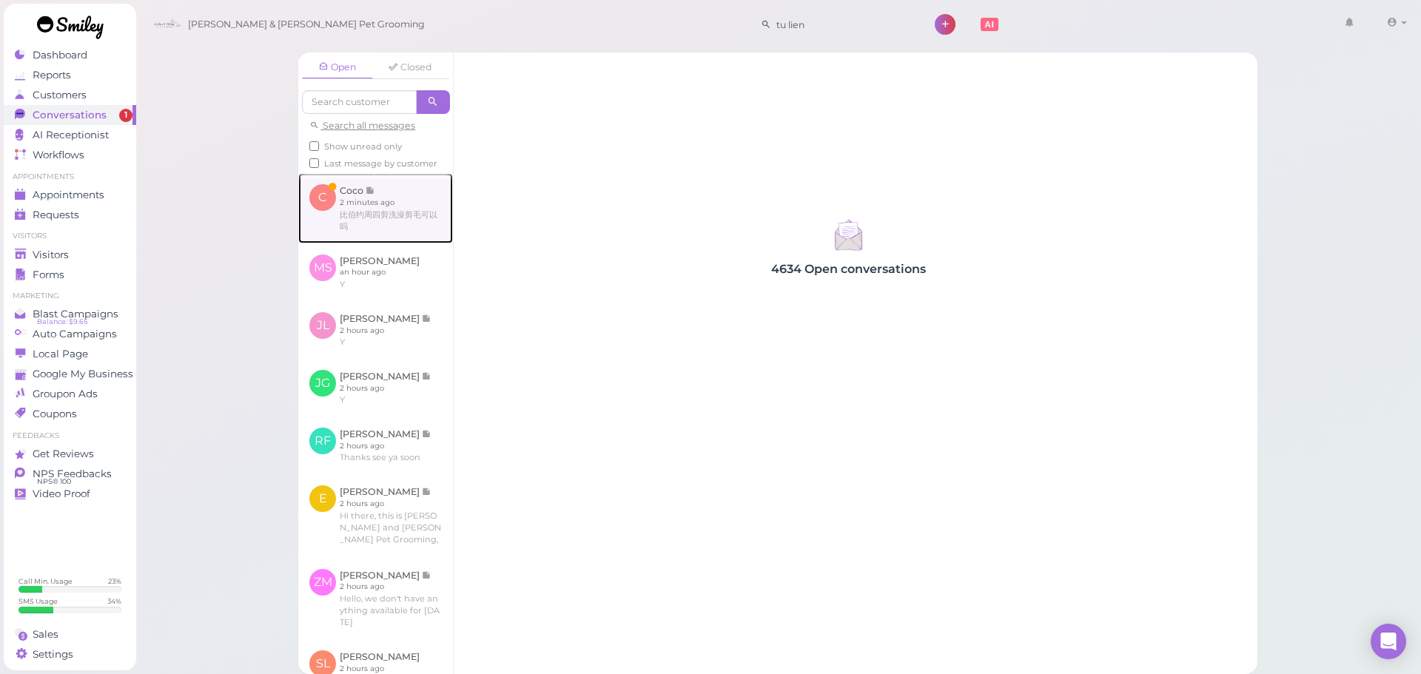
click at [395, 235] on link at bounding box center [375, 208] width 155 height 70
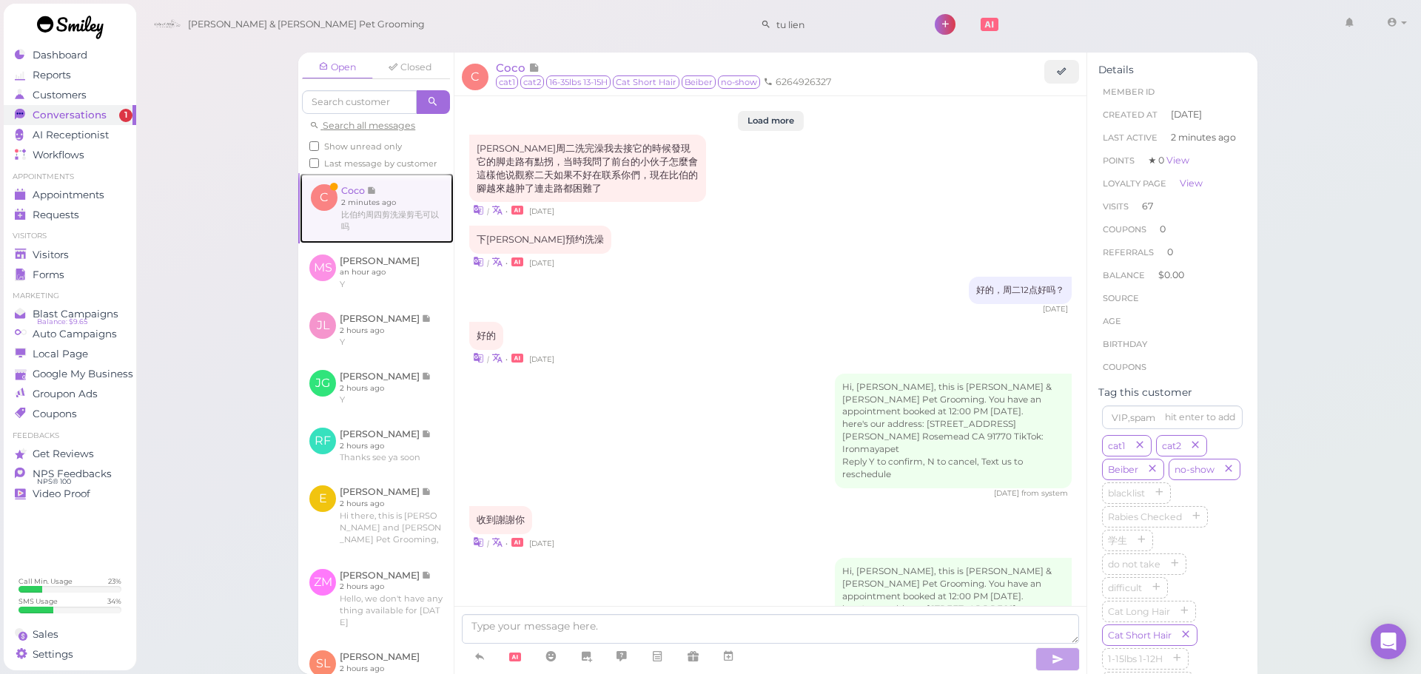
scroll to position [2268, 0]
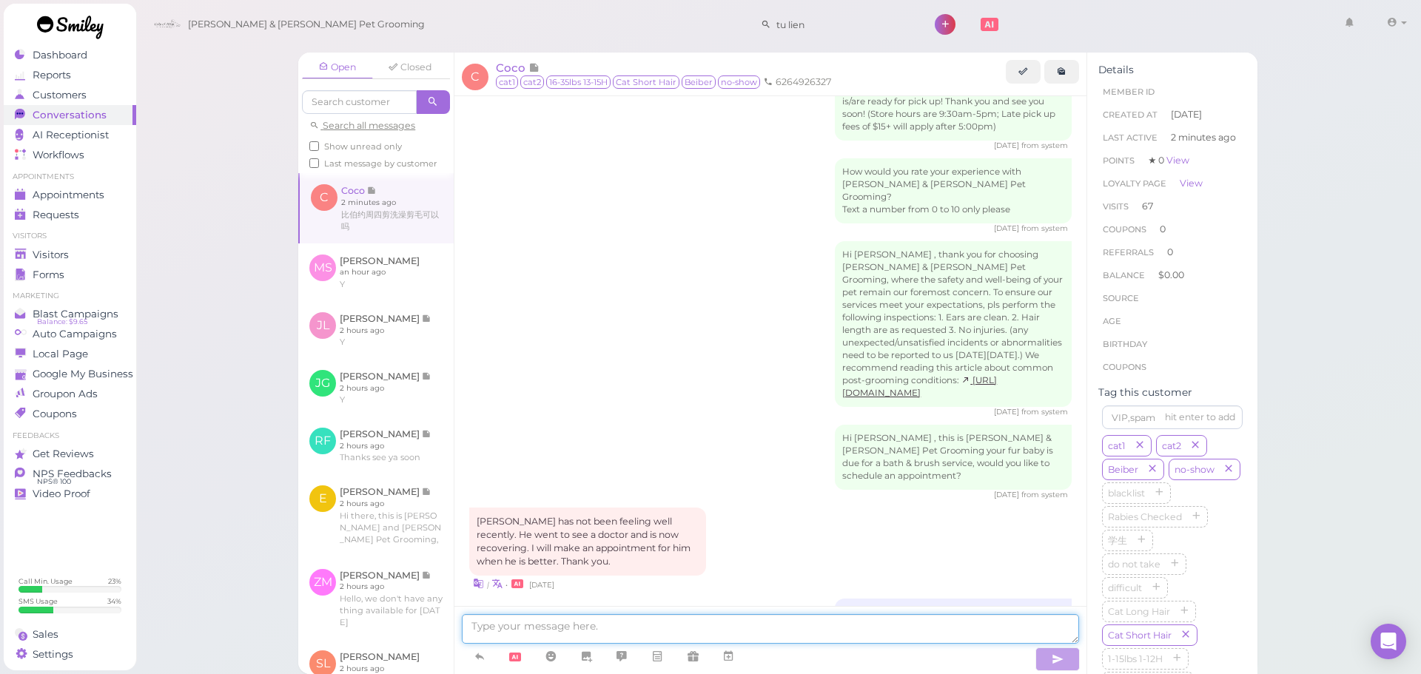
click at [602, 614] on textarea at bounding box center [770, 629] width 617 height 30
type textarea "键"
type textarea "剪毛我们最早是星期一"
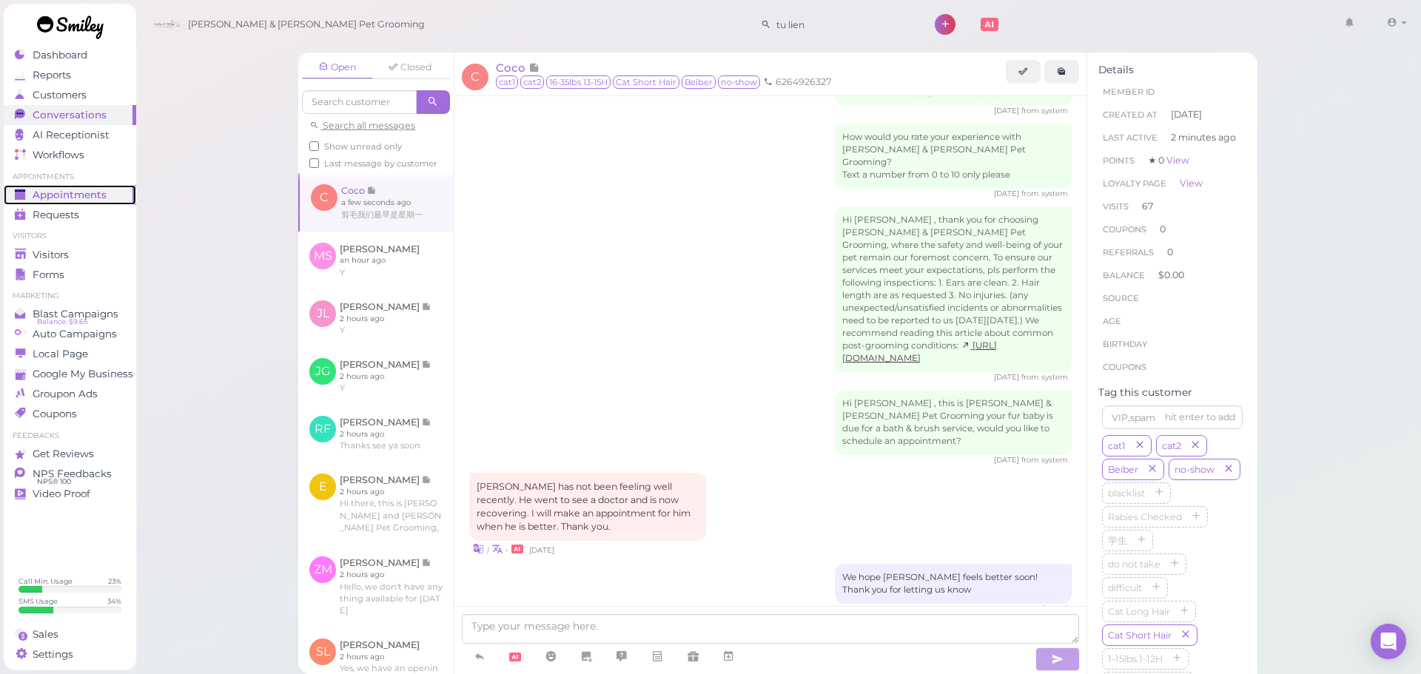
click at [94, 197] on span "Appointments" at bounding box center [70, 195] width 74 height 13
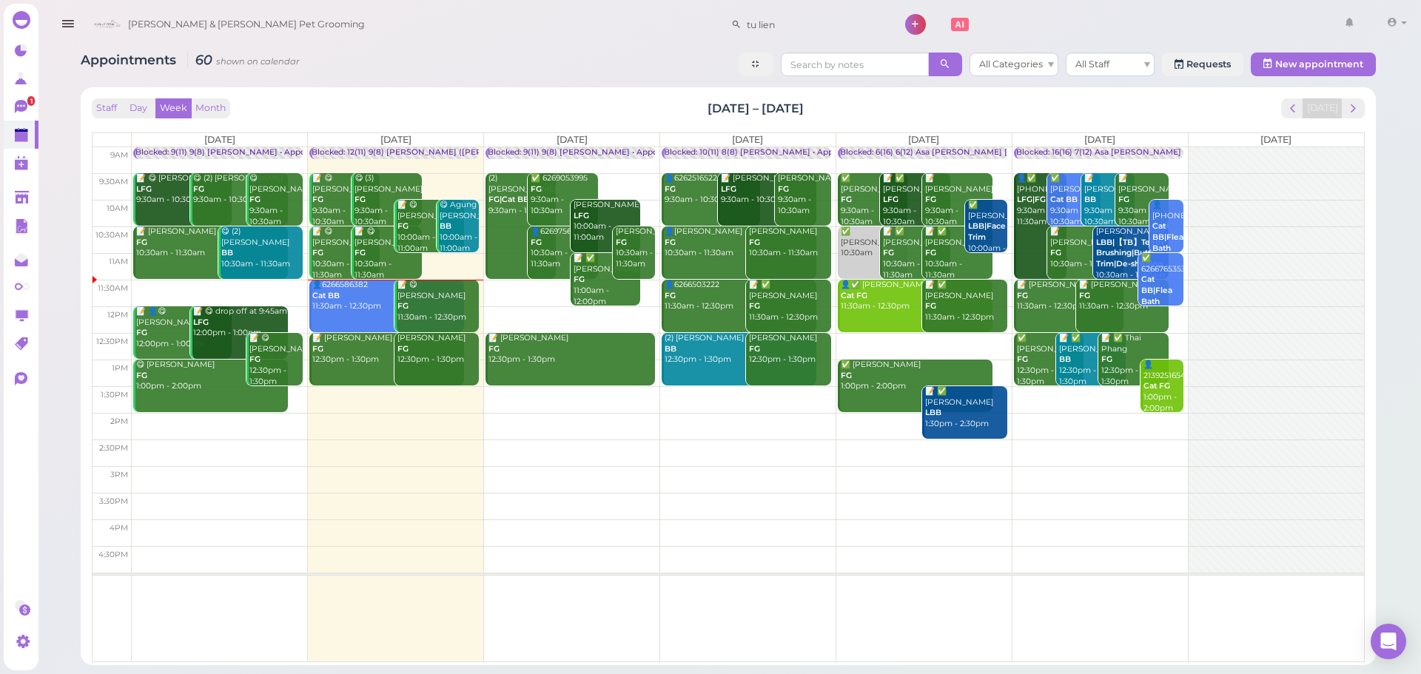
click at [342, 328] on link "👤6266586382 Cat BB 11:30am - 12:30pm" at bounding box center [386, 306] width 155 height 53
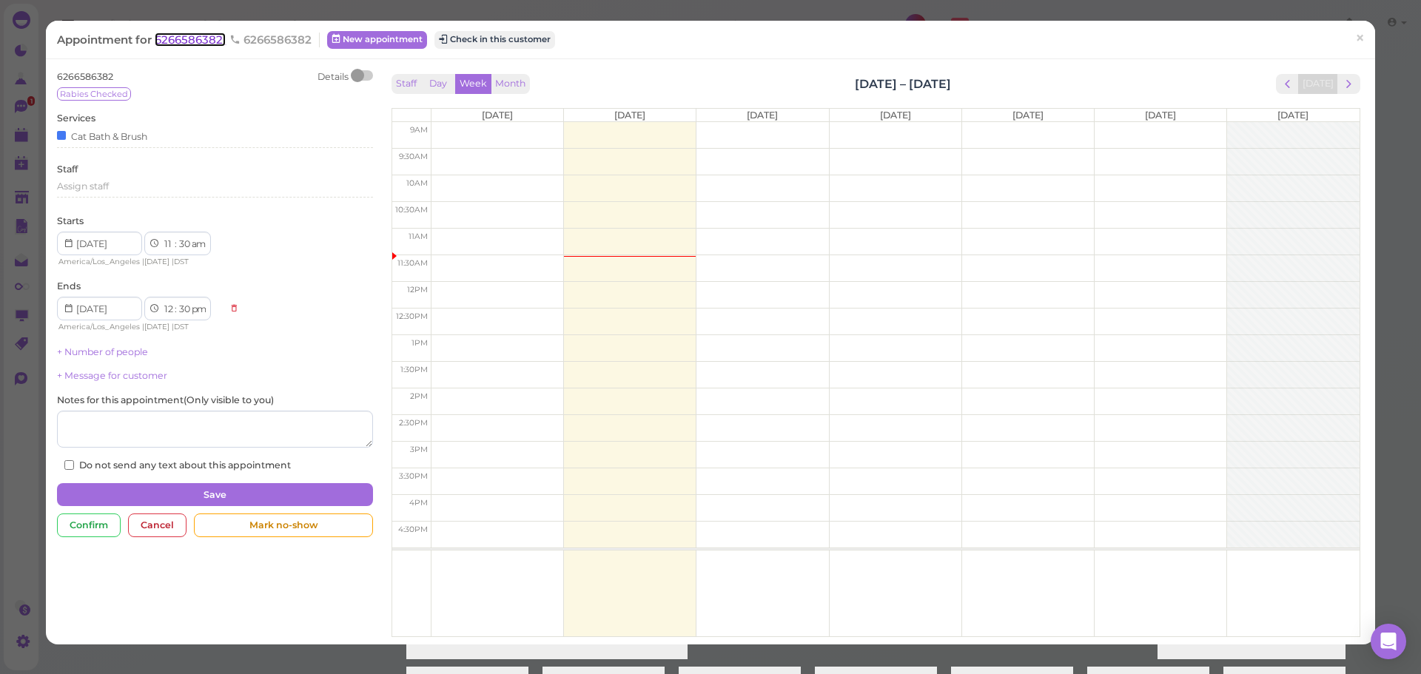
click at [177, 39] on span "6266586382" at bounding box center [190, 40] width 71 height 14
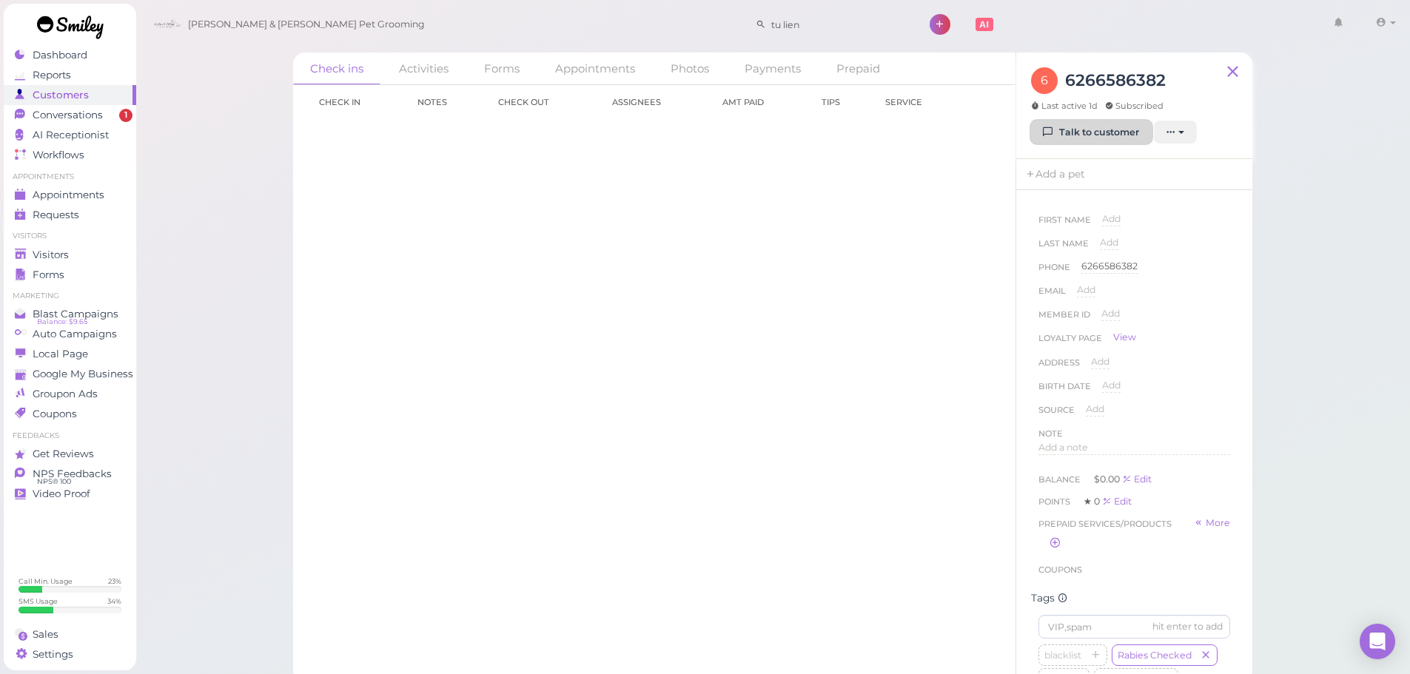
click at [1101, 135] on link "Talk to customer" at bounding box center [1091, 133] width 121 height 24
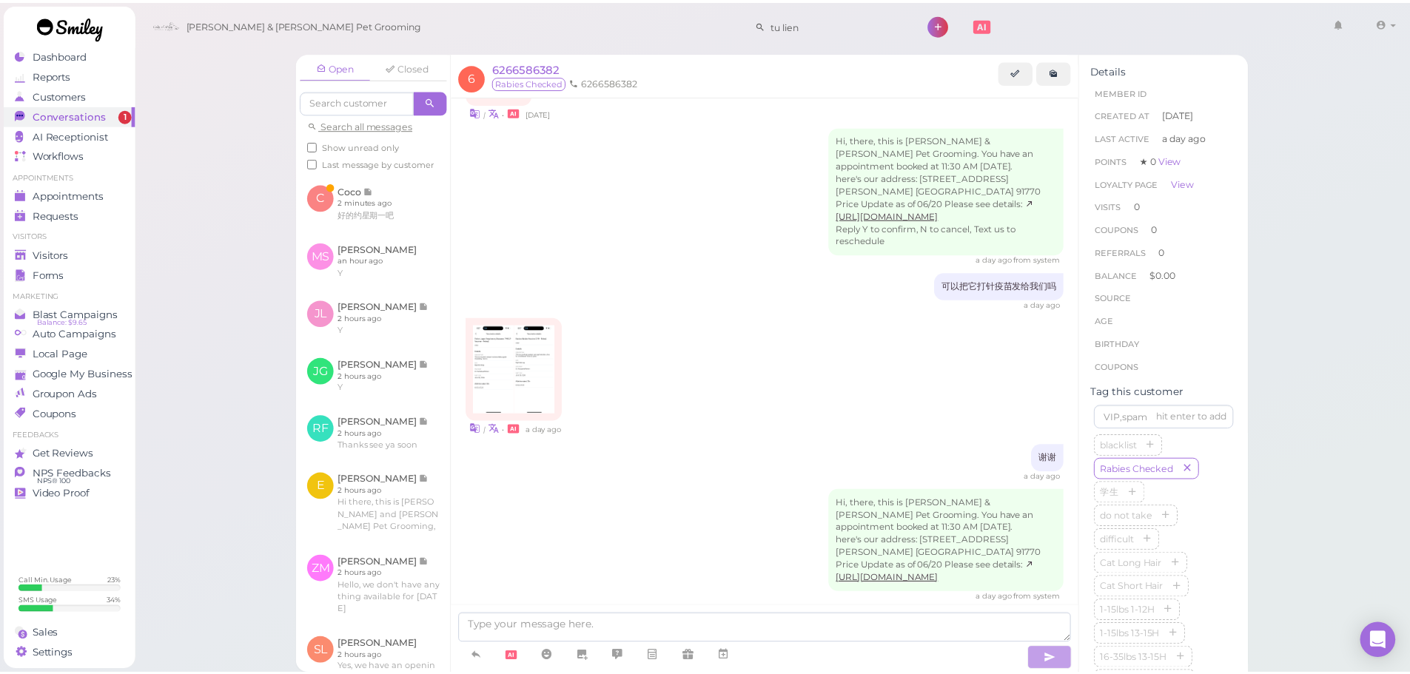
scroll to position [755, 0]
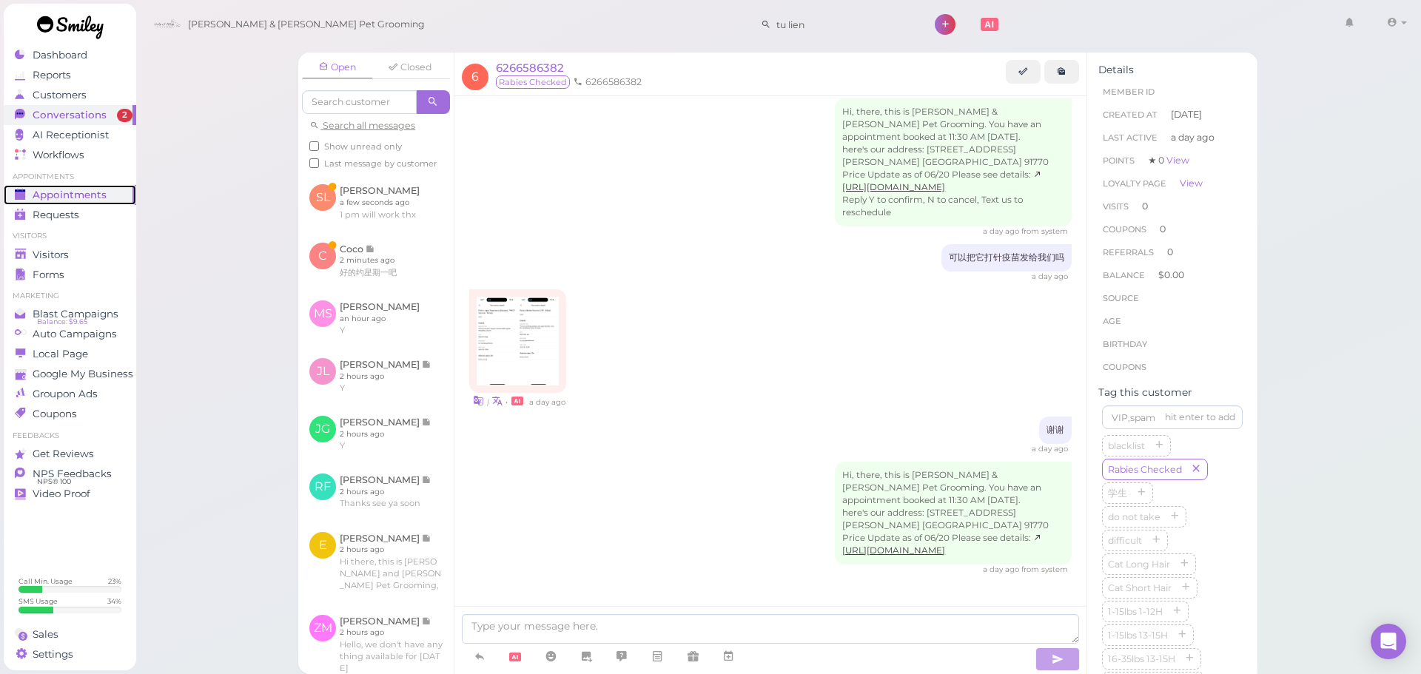
click at [100, 194] on span "Appointments" at bounding box center [70, 195] width 74 height 13
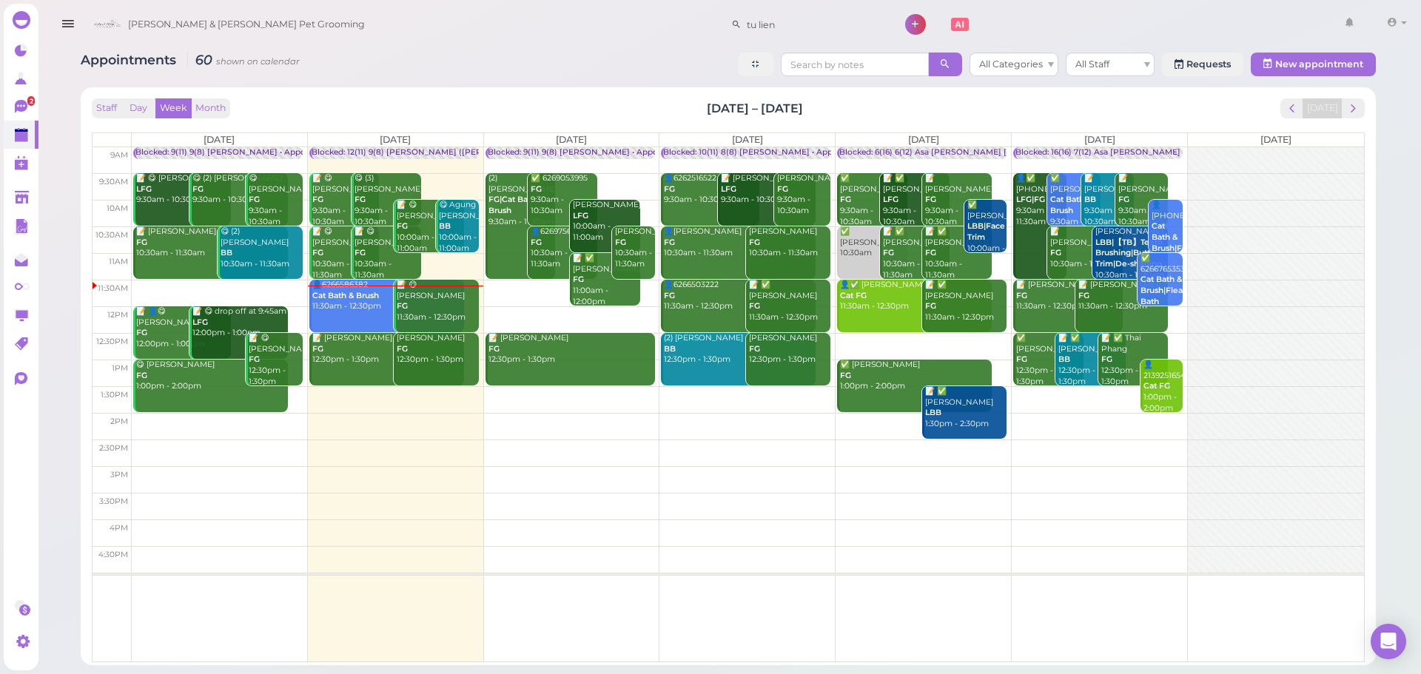
click at [491, 81] on div "Appointments 60 shown on calendar All Categories All Staff Requests New appoint…" at bounding box center [728, 353] width 1332 height 624
click at [632, 61] on div "Appointments 60 shown on calendar All Categories All Staff Requests New appoint…" at bounding box center [728, 66] width 1295 height 27
click at [848, 111] on div "Staff Day Week Month [DATE] – [DATE] [DATE]" at bounding box center [728, 108] width 1273 height 20
click at [357, 291] on b "Cat Bath & Brush" at bounding box center [345, 296] width 67 height 10
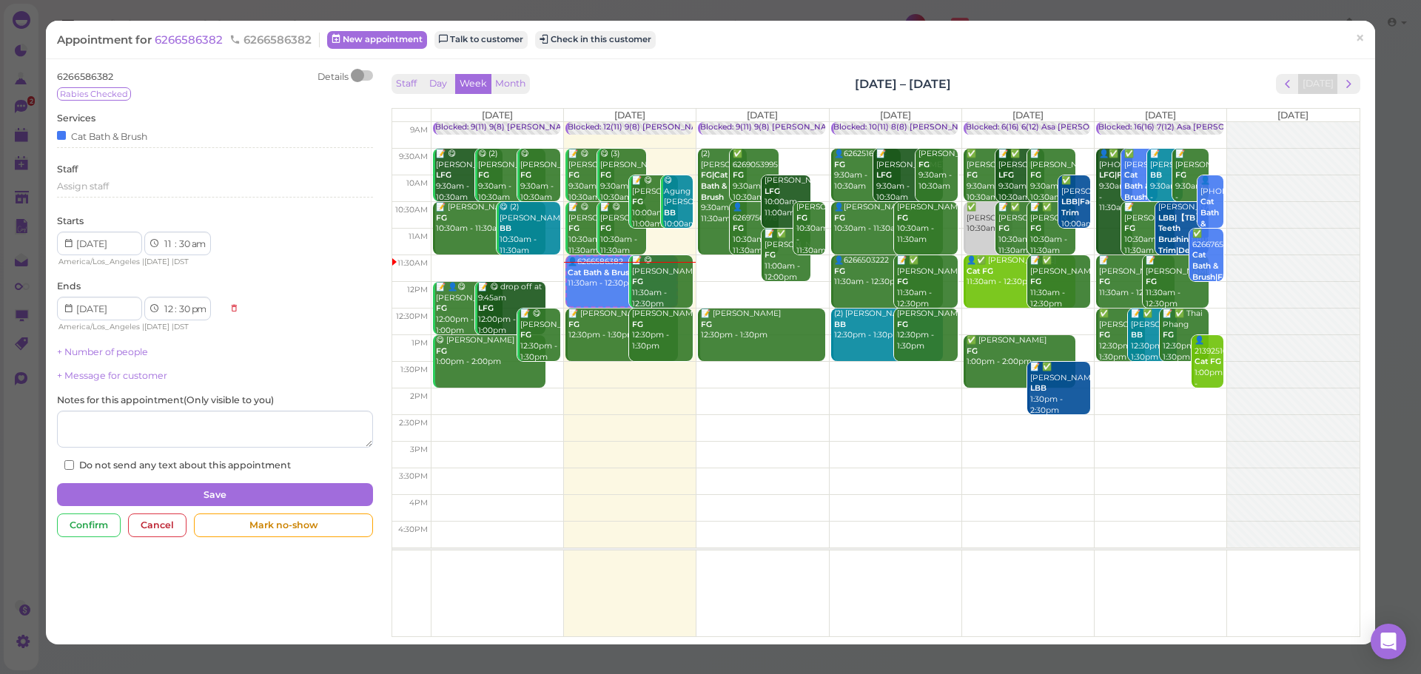
click at [1024, 65] on div "6266586382 Details Rabies Checked Services Cat Bath & Brush Staff Assign staff …" at bounding box center [710, 352] width 1329 height 586
click at [1346, 44] on link "×" at bounding box center [1359, 38] width 27 height 35
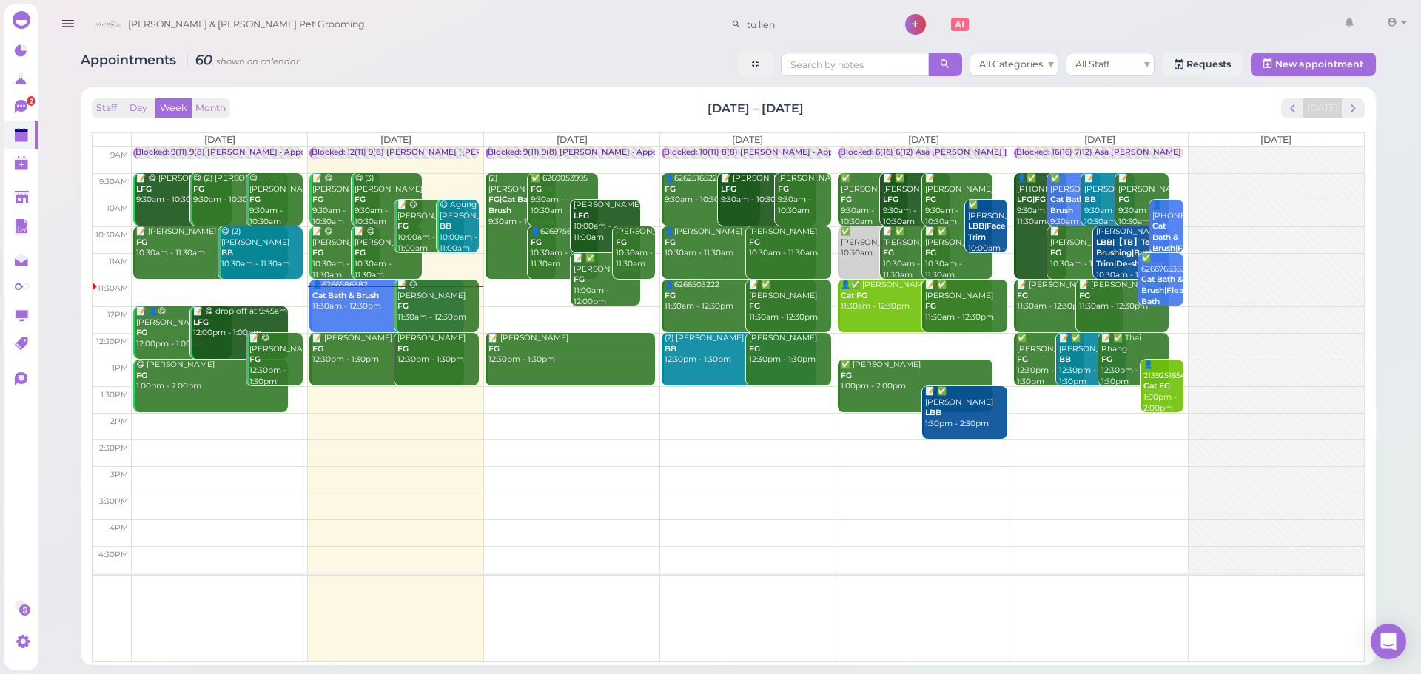
click at [526, 84] on div "Appointments 60 shown on calendar All Categories All Staff Requests New appoint…" at bounding box center [728, 353] width 1332 height 624
click at [1361, 110] on button "next" at bounding box center [1353, 108] width 23 height 20
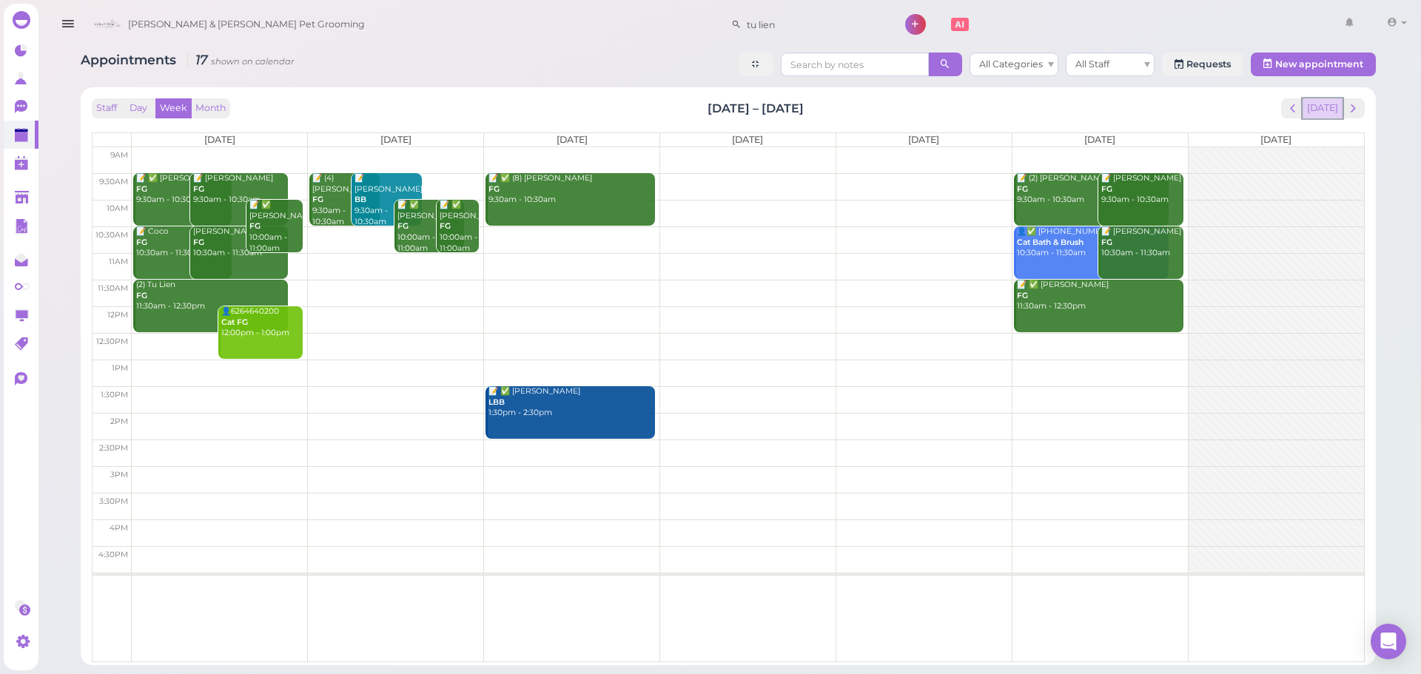
click at [1341, 108] on button "[DATE]" at bounding box center [1323, 108] width 40 height 20
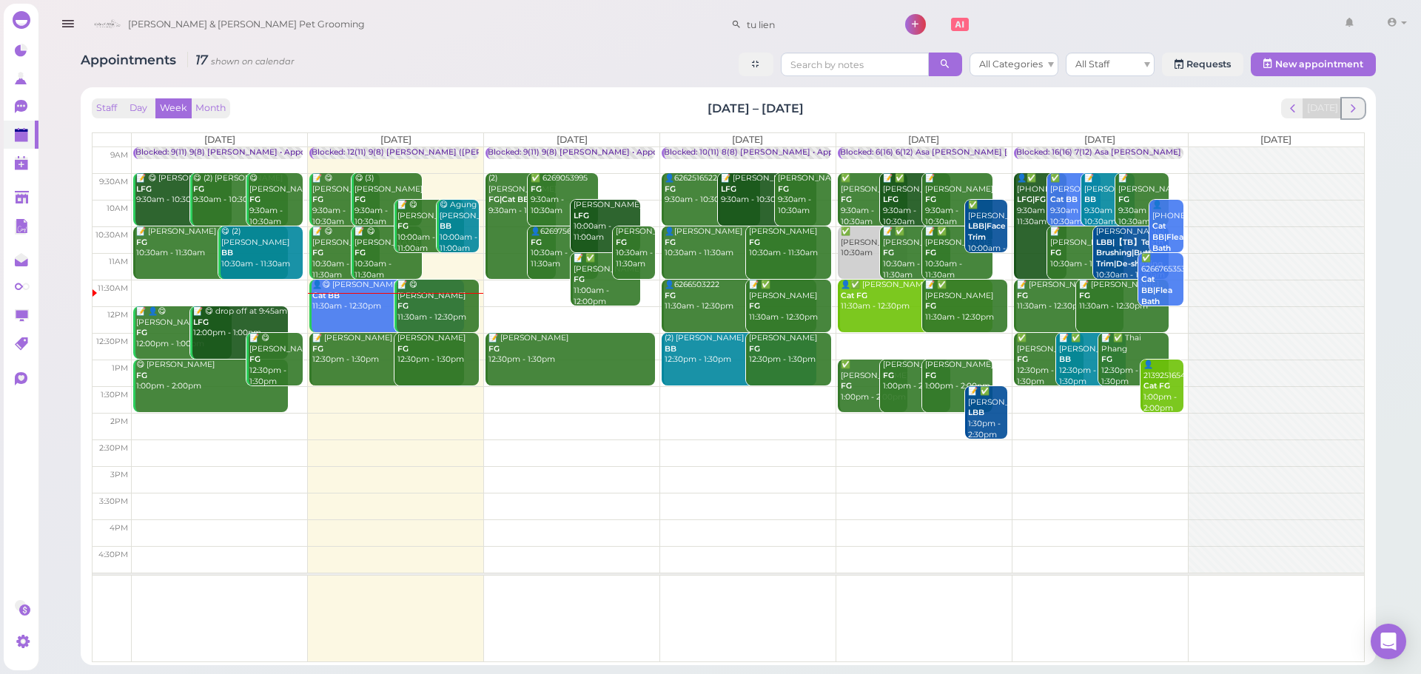
click at [1344, 108] on button "next" at bounding box center [1353, 108] width 23 height 20
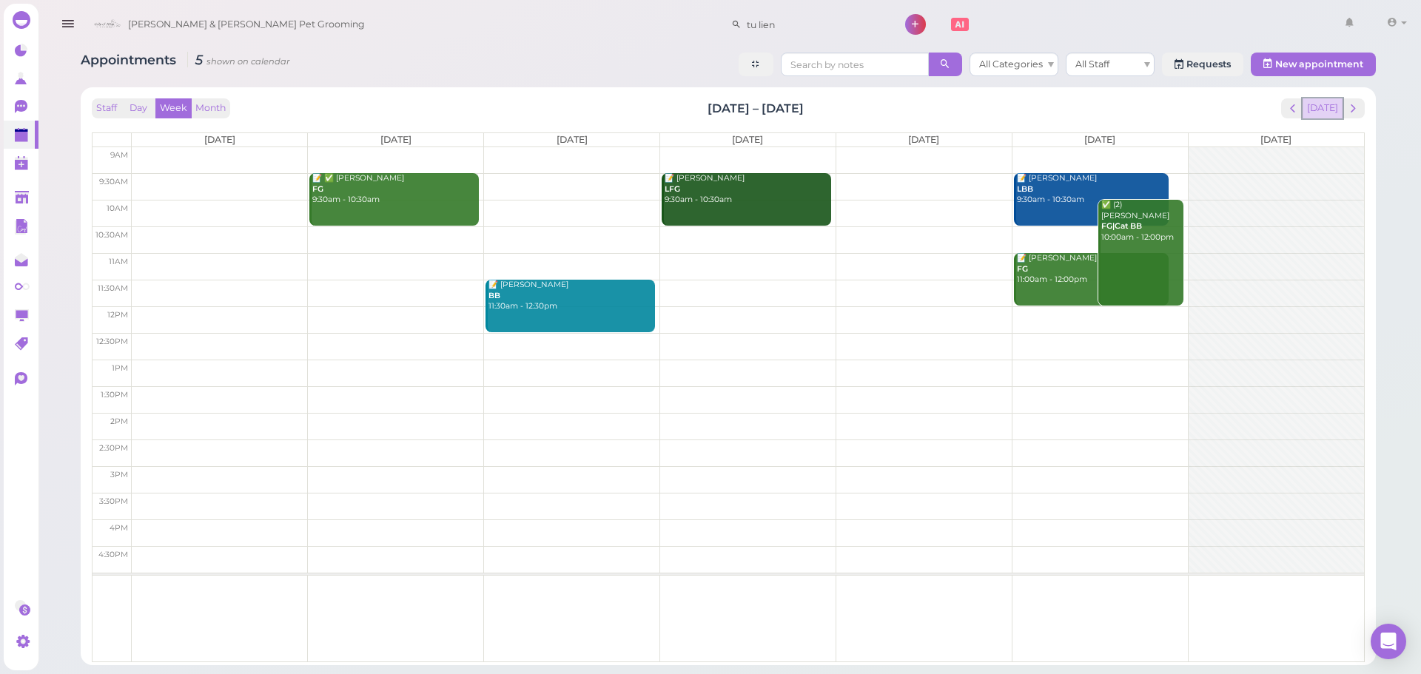
click at [1321, 118] on button "[DATE]" at bounding box center [1323, 108] width 40 height 20
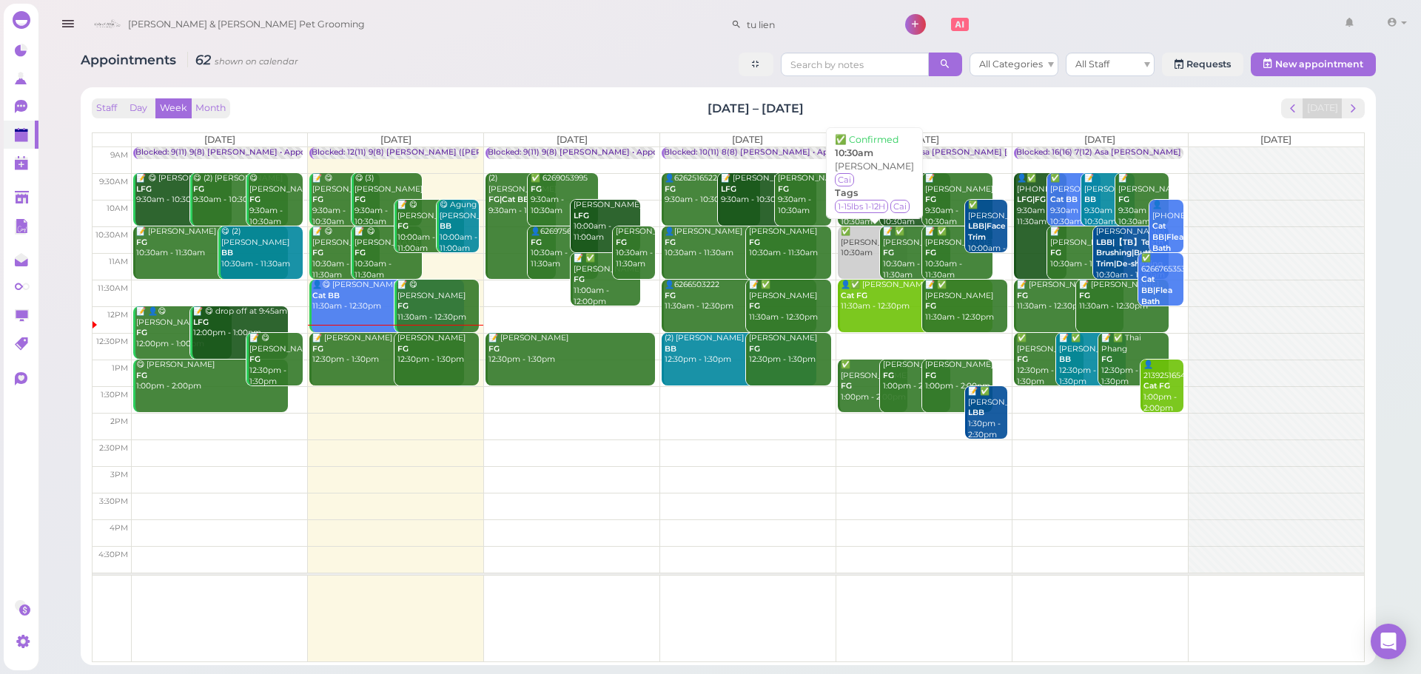
click at [868, 254] on div "✅ Misa Sandoval 10:30am" at bounding box center [873, 243] width 67 height 33
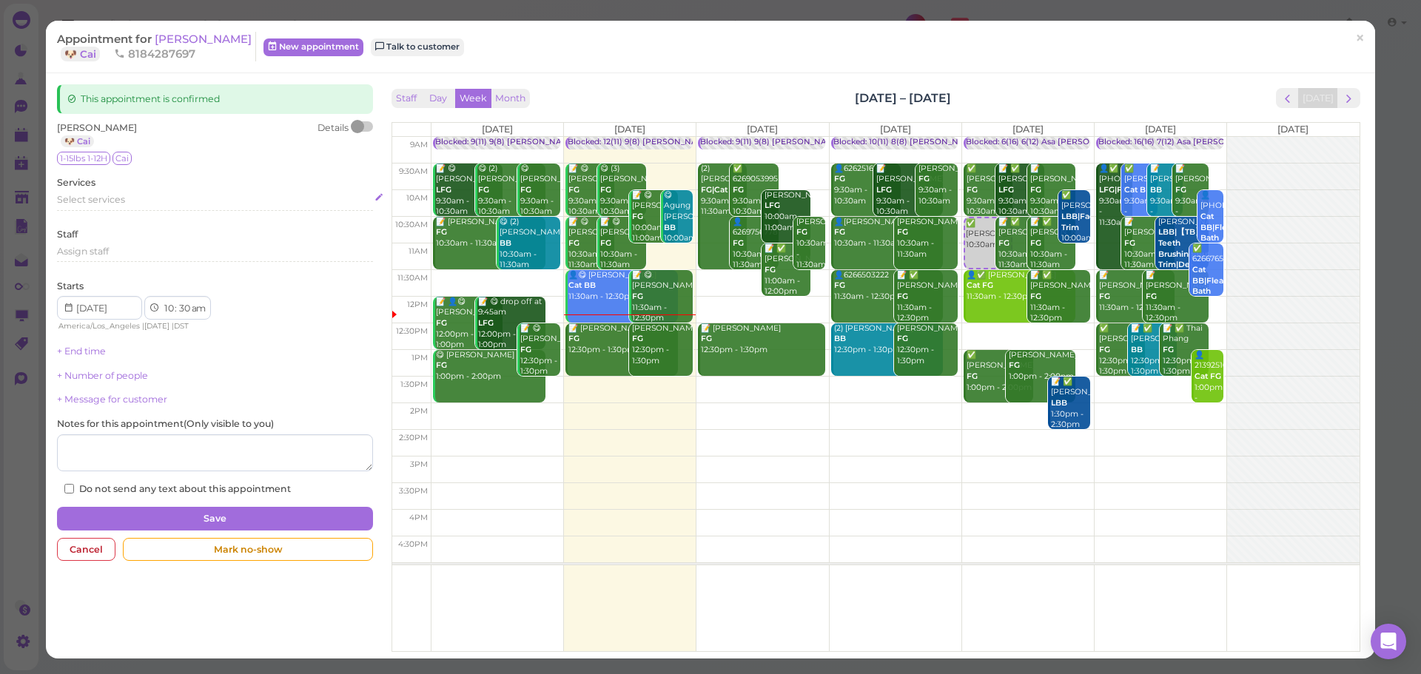
drag, startPoint x: 140, startPoint y: 200, endPoint x: 137, endPoint y: 209, distance: 10.1
click at [137, 209] on div "Select services" at bounding box center [214, 202] width 315 height 18
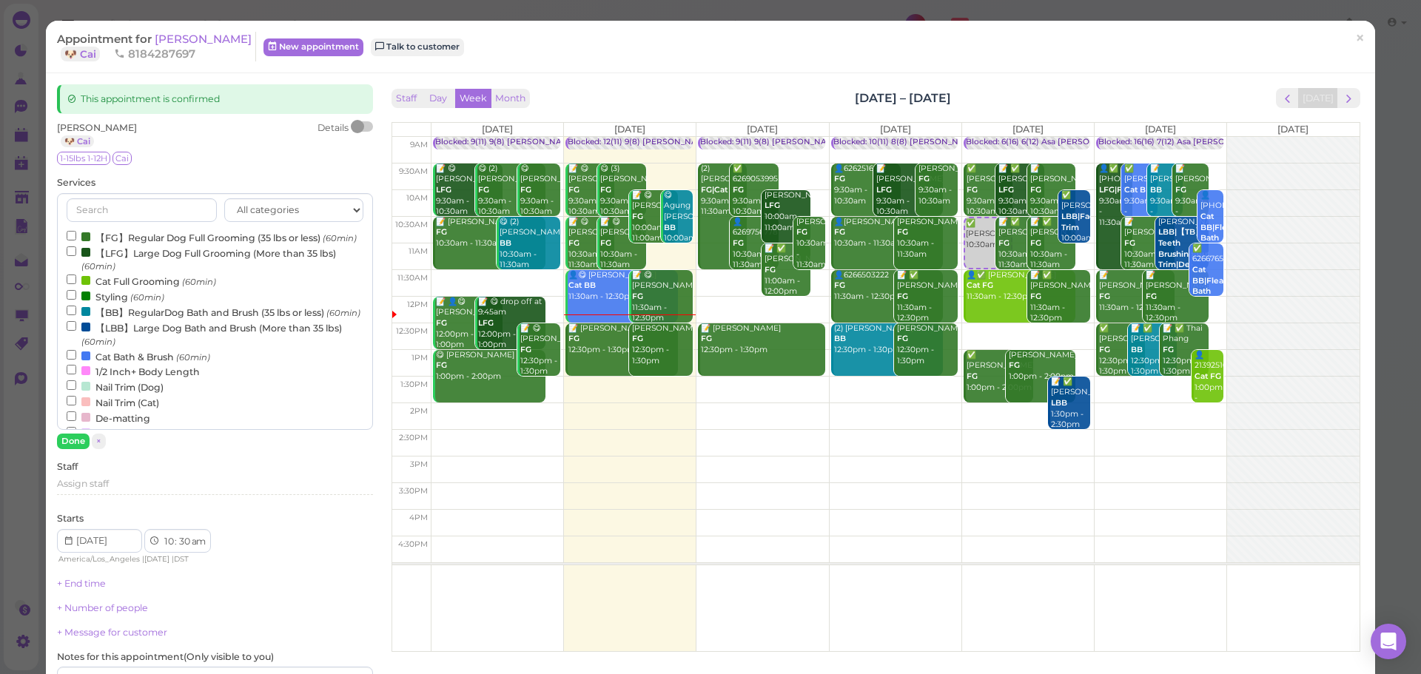
click at [132, 238] on label "【FG】Regular Dog Full Grooming (35 lbs or less) (60min)" at bounding box center [212, 237] width 290 height 16
click at [76, 238] on input "【FG】Regular Dog Full Grooming (35 lbs or less) (60min)" at bounding box center [72, 236] width 10 height 10
click at [73, 440] on button "Done" at bounding box center [73, 442] width 33 height 16
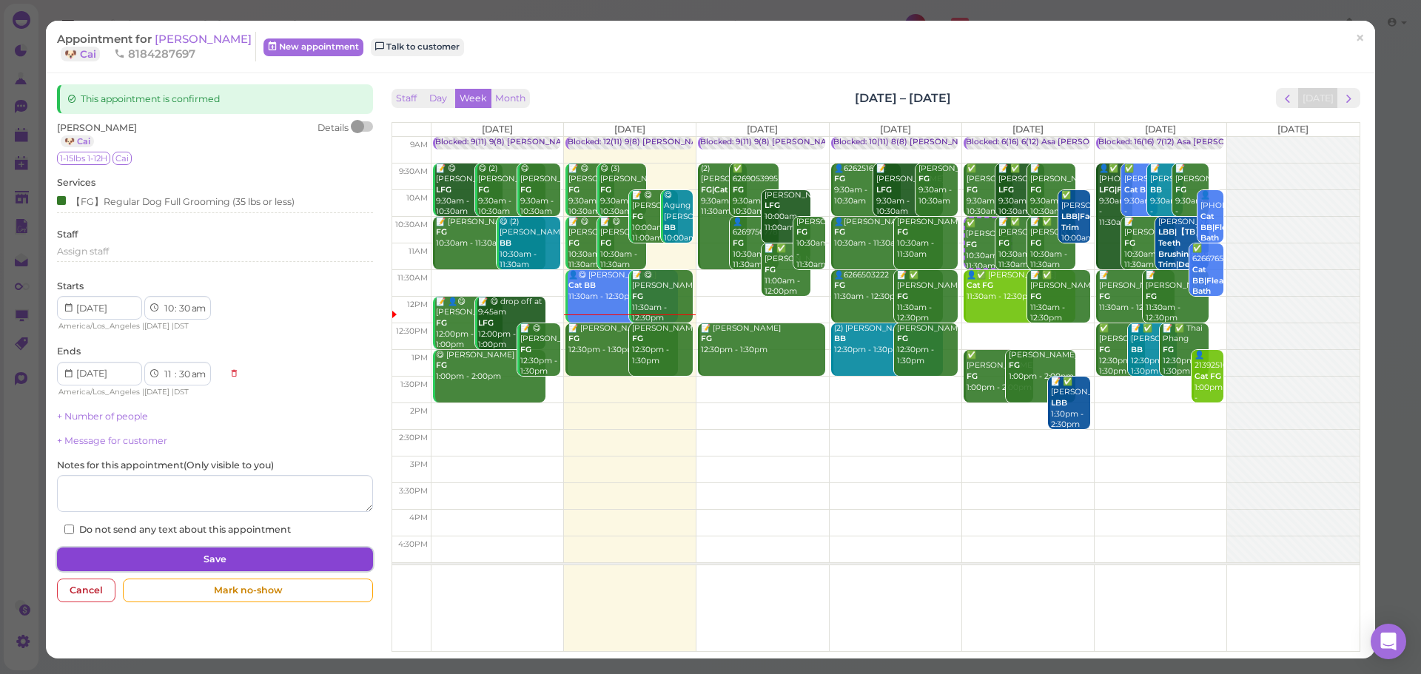
click at [193, 560] on button "Save" at bounding box center [214, 560] width 315 height 24
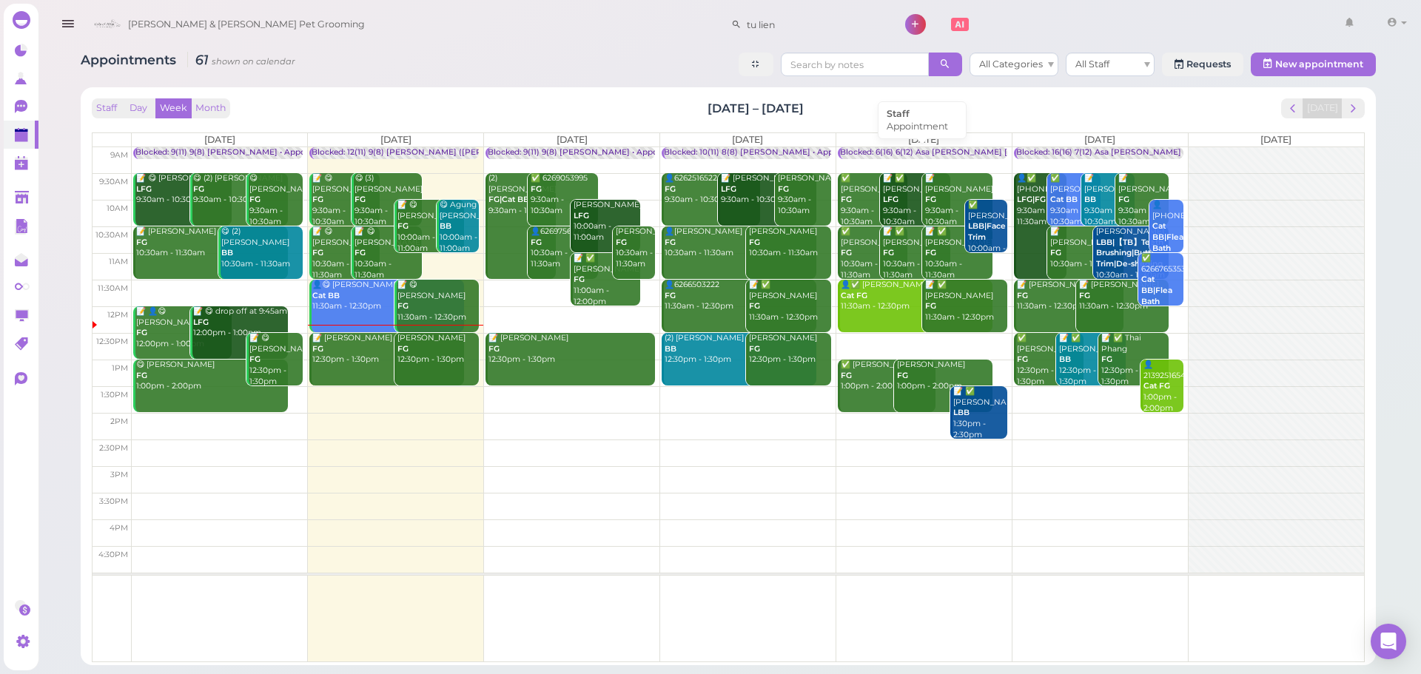
click at [887, 155] on div "Blocked: 6(16) 6(12) Asa Emma Rebecca • Appointment" at bounding box center [987, 152] width 294 height 11
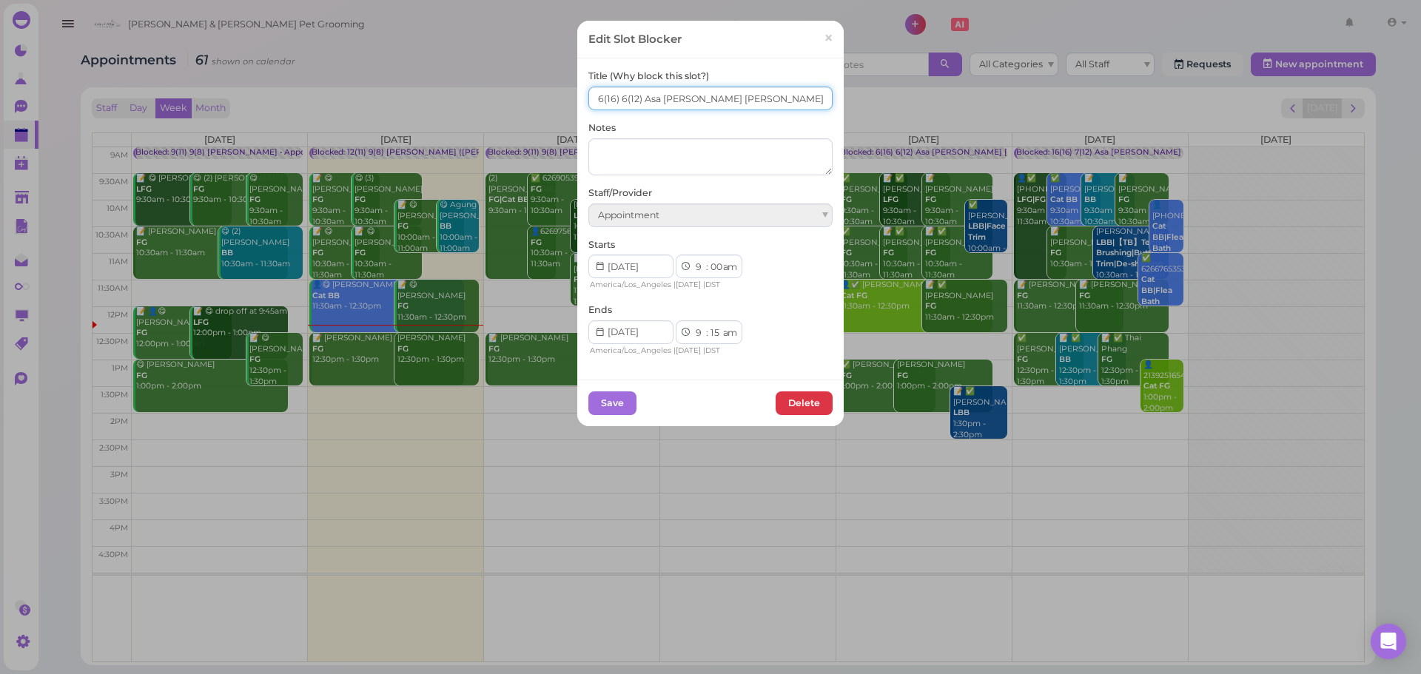
click at [616, 101] on input "6(16) 6(12) Asa Emma Rebecca" at bounding box center [710, 99] width 244 height 24
type input "12(16) 10(12) Asa Emma Rebecca"
click at [591, 407] on button "Save" at bounding box center [612, 404] width 48 height 24
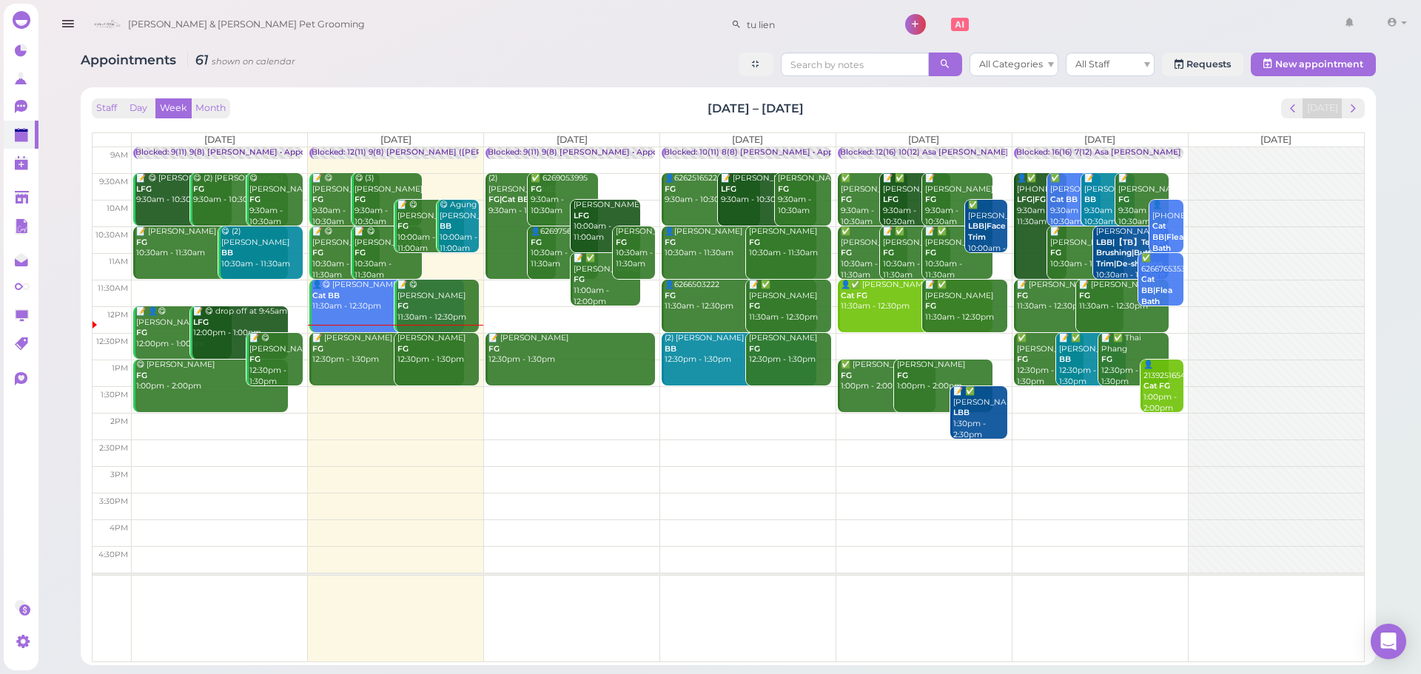
click at [429, 362] on div "David Weidaman FG 12:30pm - 1:30pm" at bounding box center [438, 349] width 82 height 33
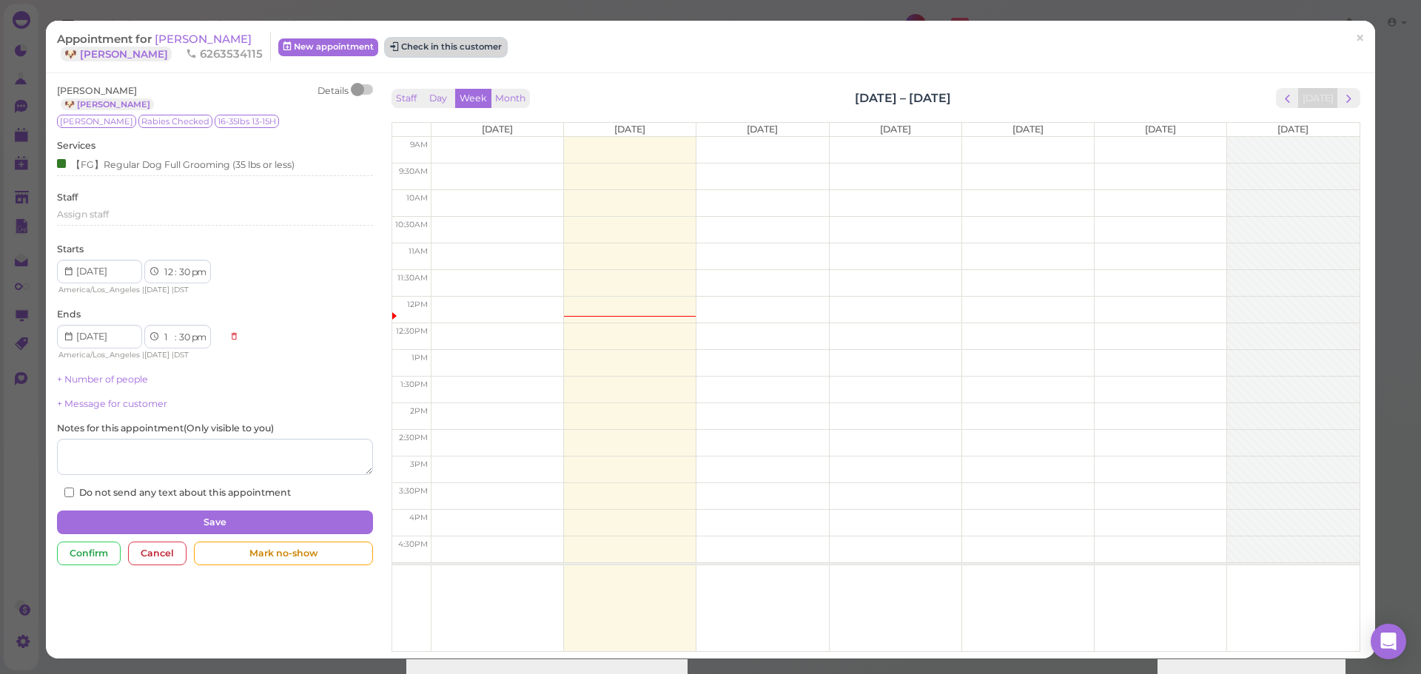
click at [440, 47] on button "Check in this customer" at bounding box center [446, 47] width 121 height 18
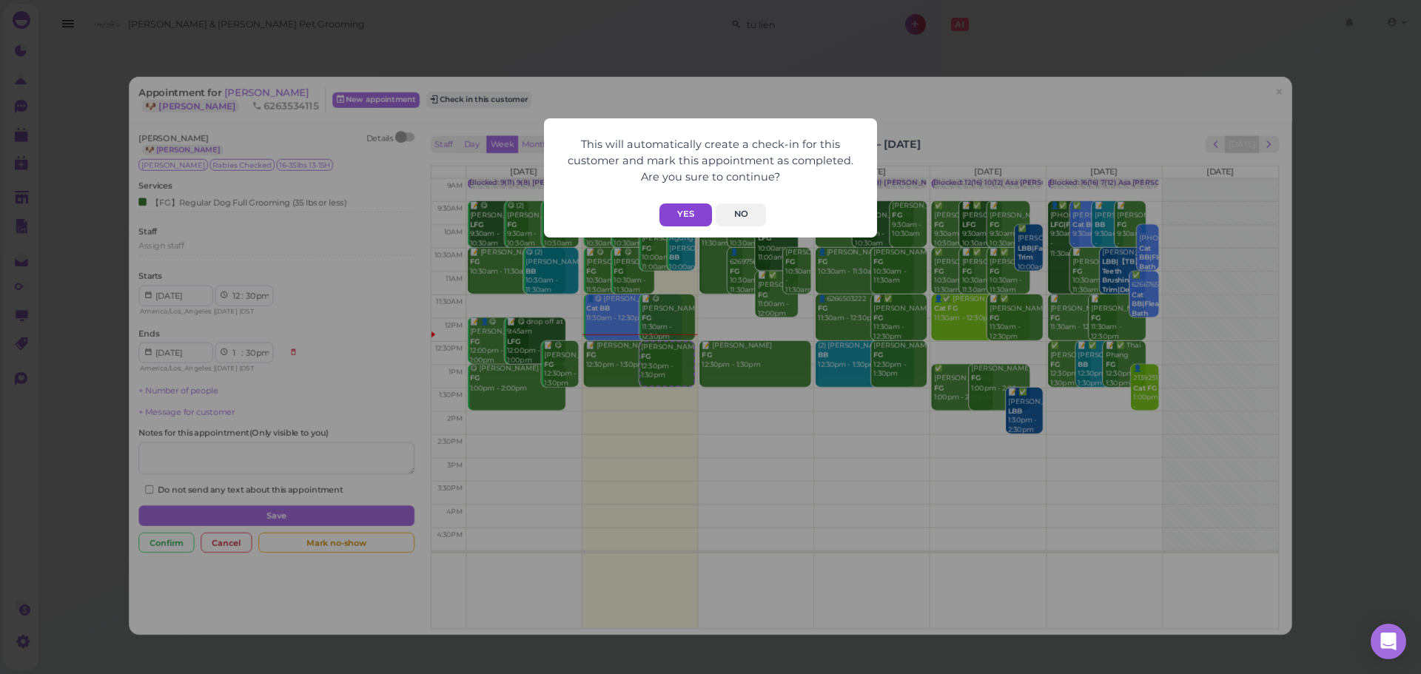
click at [683, 214] on button "Yes" at bounding box center [686, 215] width 53 height 23
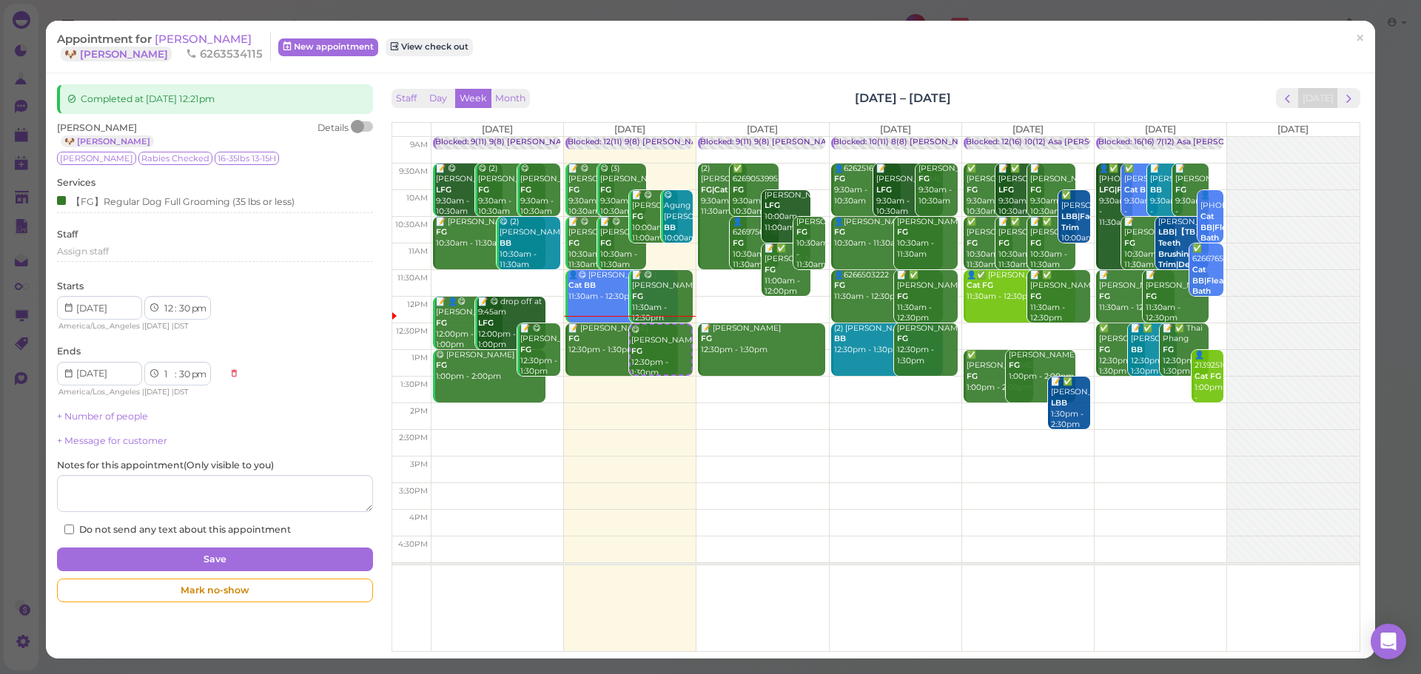
click at [613, 56] on div "Appointment for David Weidaman 🐶 Kizzy 6263534115 New appointment View check out" at bounding box center [703, 47] width 1292 height 30
click at [218, 36] on span "David Weidaman" at bounding box center [203, 39] width 97 height 14
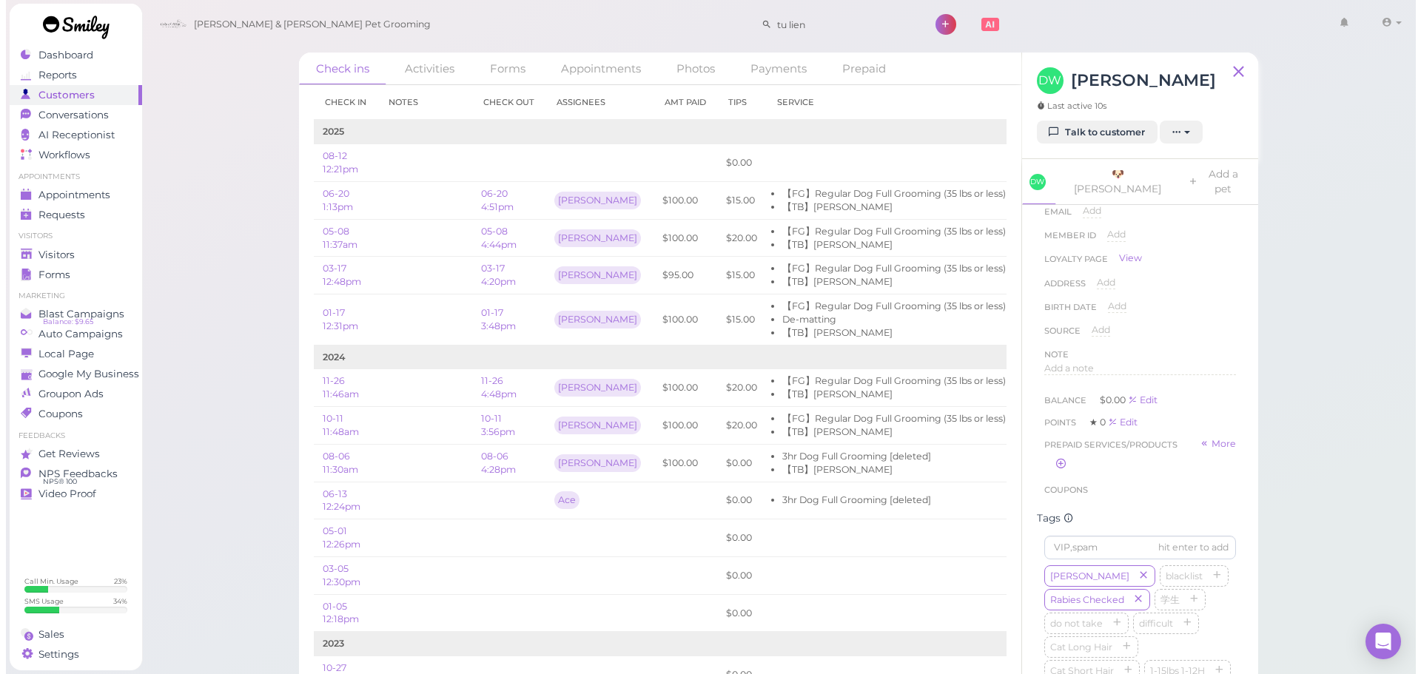
scroll to position [150, 0]
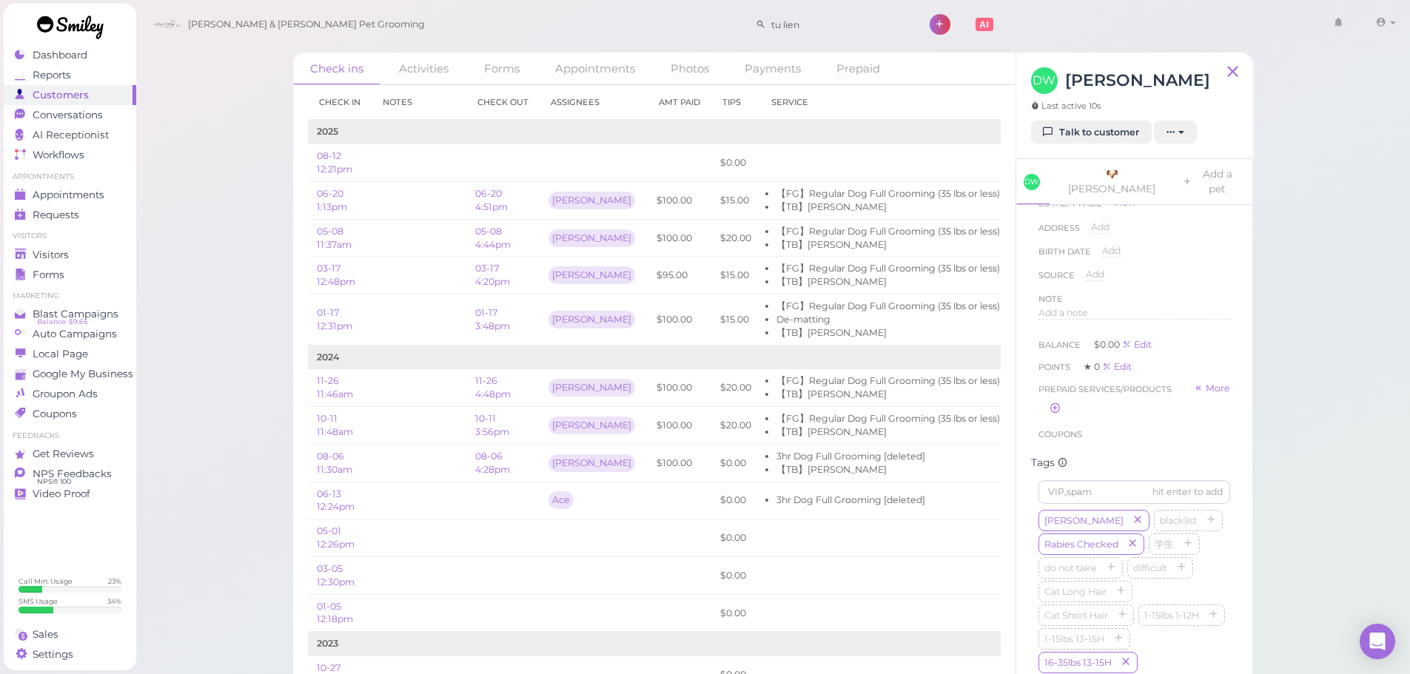
click at [1312, 426] on div "Check ins Activities Forms Appointments Photos Payments Prepaid Check in Notes …" at bounding box center [772, 349] width 1275 height 698
click at [25, 186] on link "Appointments" at bounding box center [70, 195] width 133 height 20
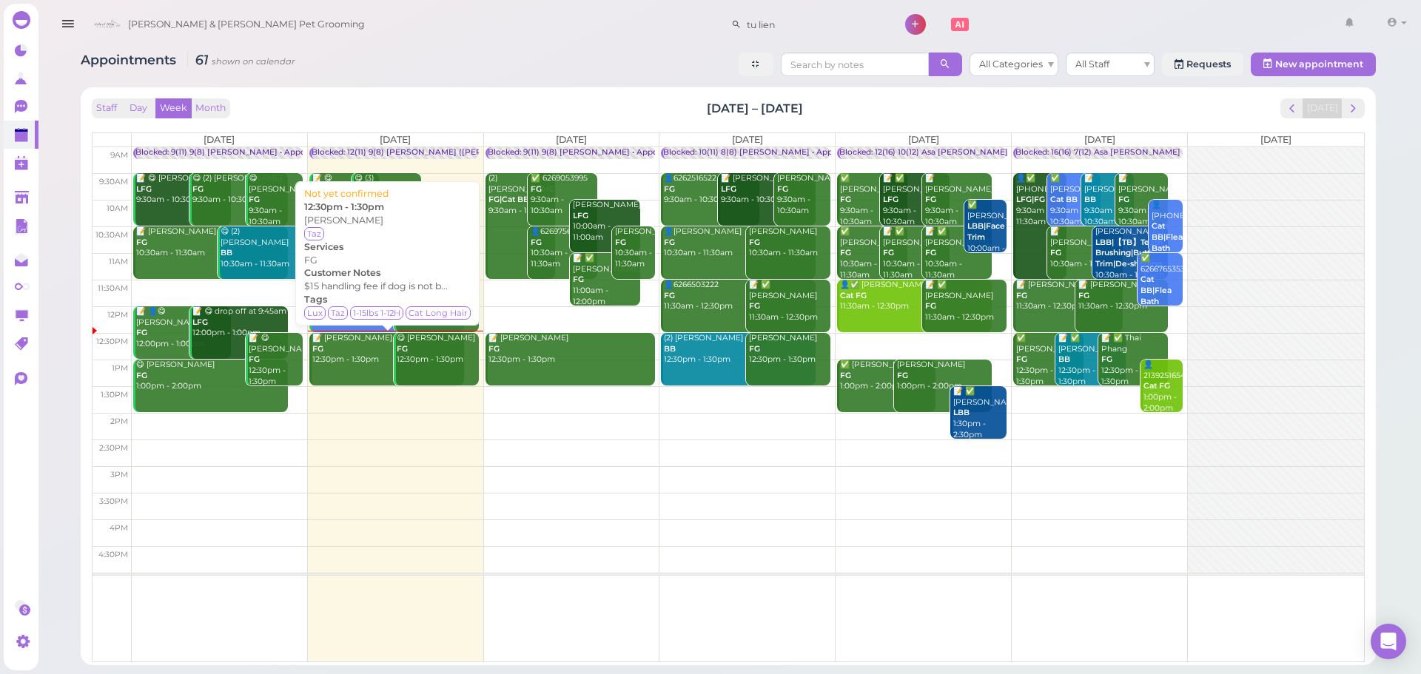
click at [366, 364] on div "📝 Priscilla Uribe FG 12:30pm - 1:30pm" at bounding box center [388, 349] width 152 height 33
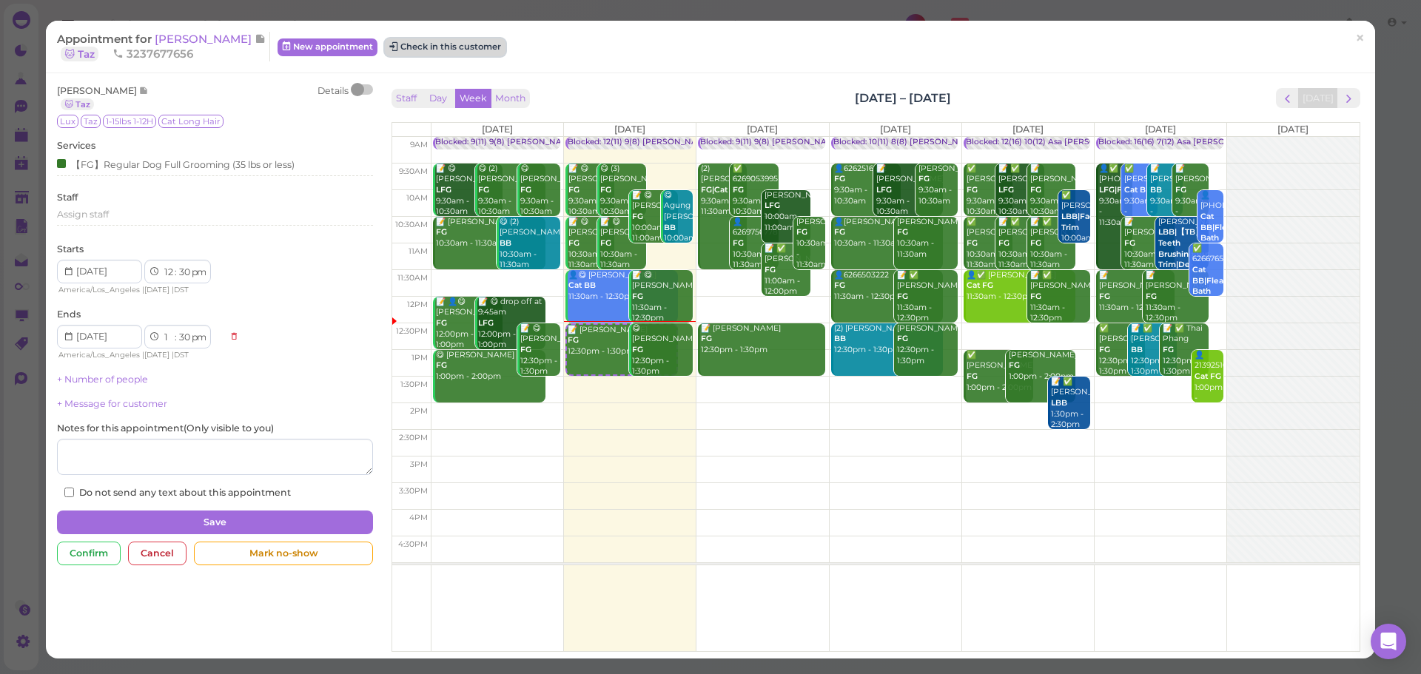
click at [444, 50] on button "Check in this customer" at bounding box center [445, 47] width 121 height 18
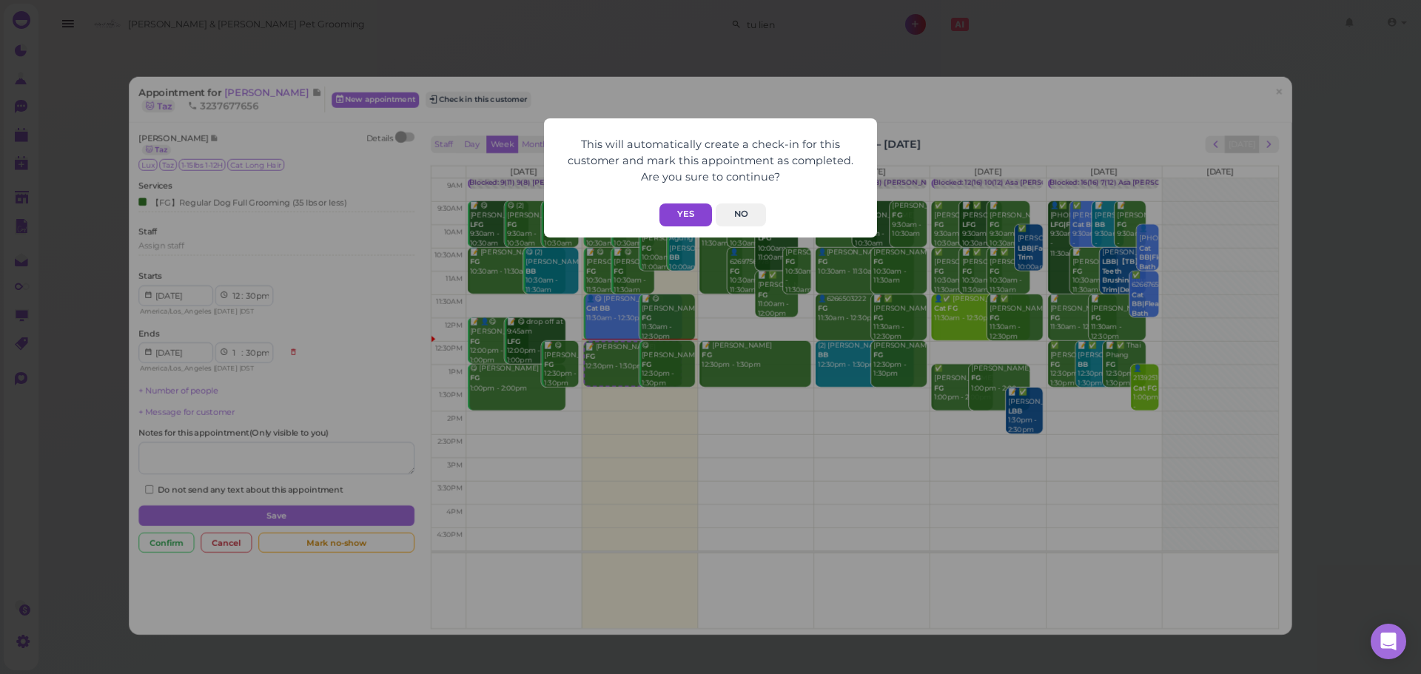
click at [705, 211] on button "Yes" at bounding box center [686, 215] width 53 height 23
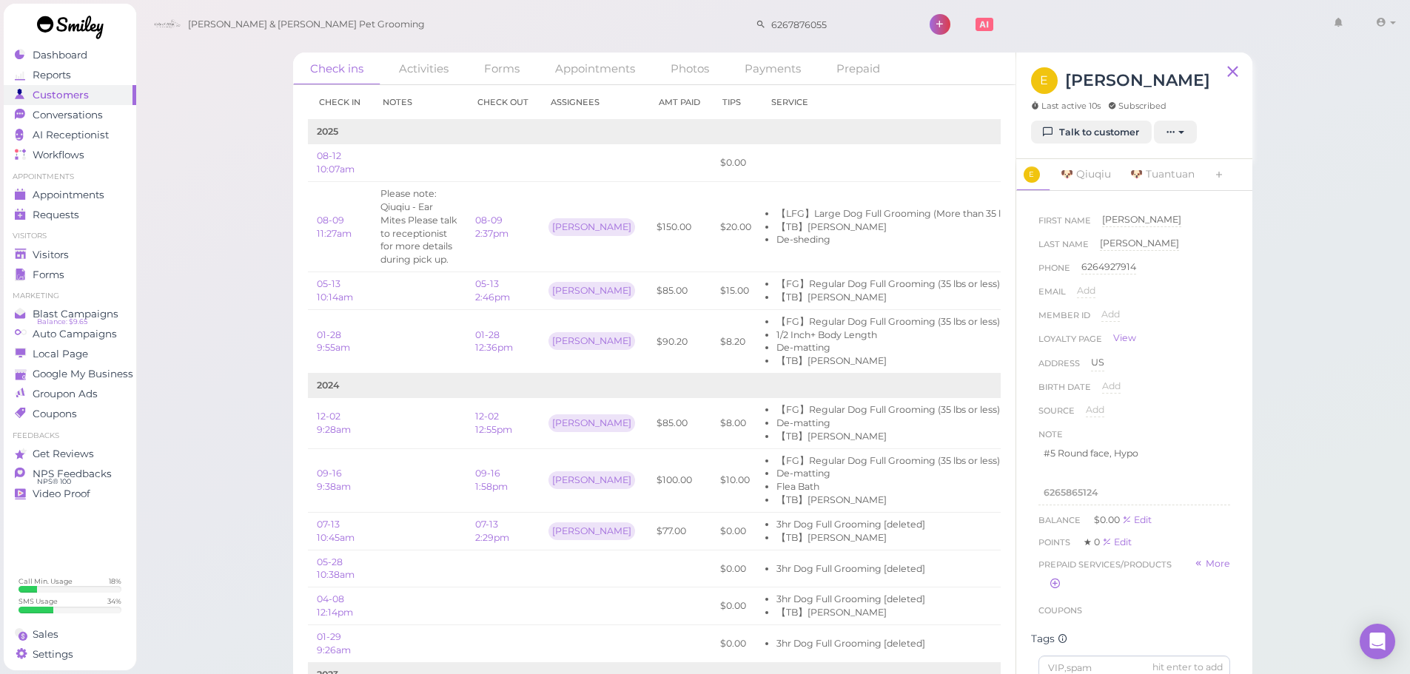
click at [84, 244] on ul "Visitors Visitors Forms" at bounding box center [70, 257] width 133 height 53
click at [84, 257] on div "Visitors" at bounding box center [68, 255] width 107 height 13
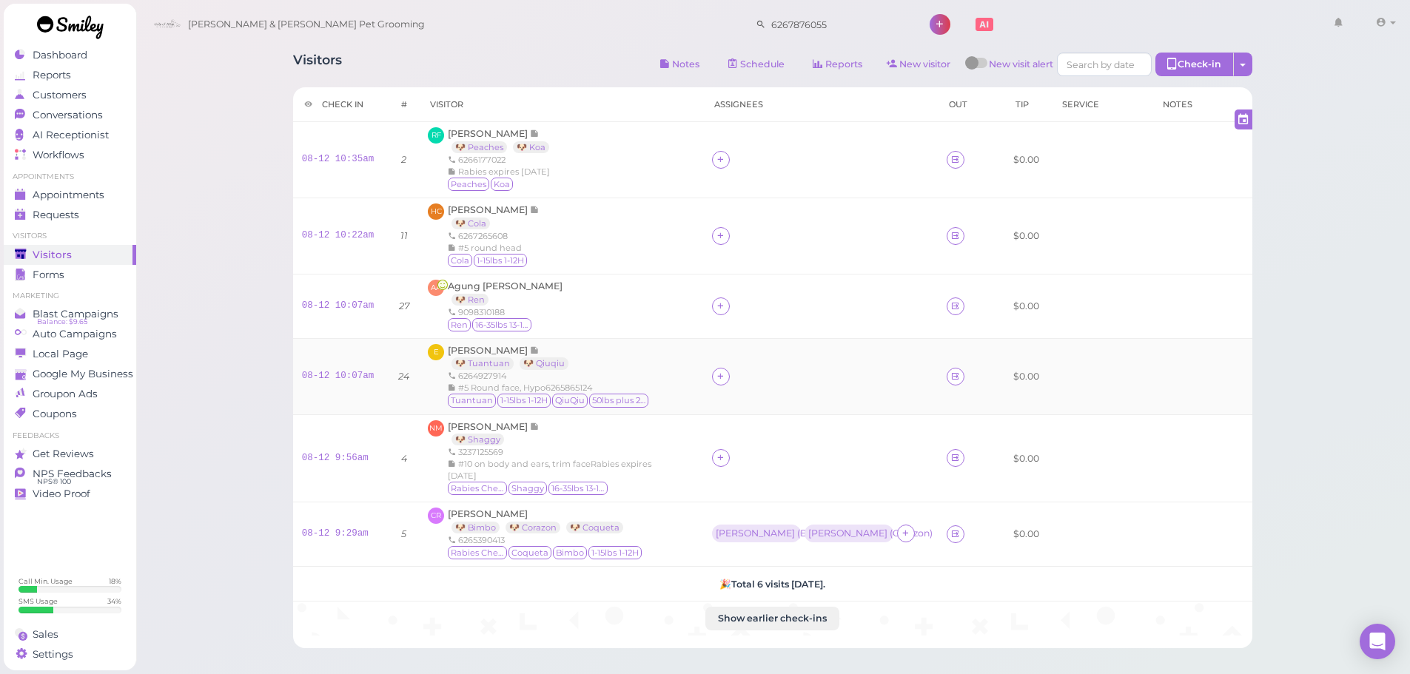
click at [681, 396] on div "E Elise Wang 🐶 Tuantuan 🐶 Qiuqiu 6264927914 #5 Round face, Hypo6265865124 Tuant…" at bounding box center [561, 376] width 266 height 65
click at [494, 281] on span "Agung Atmaja" at bounding box center [505, 286] width 115 height 11
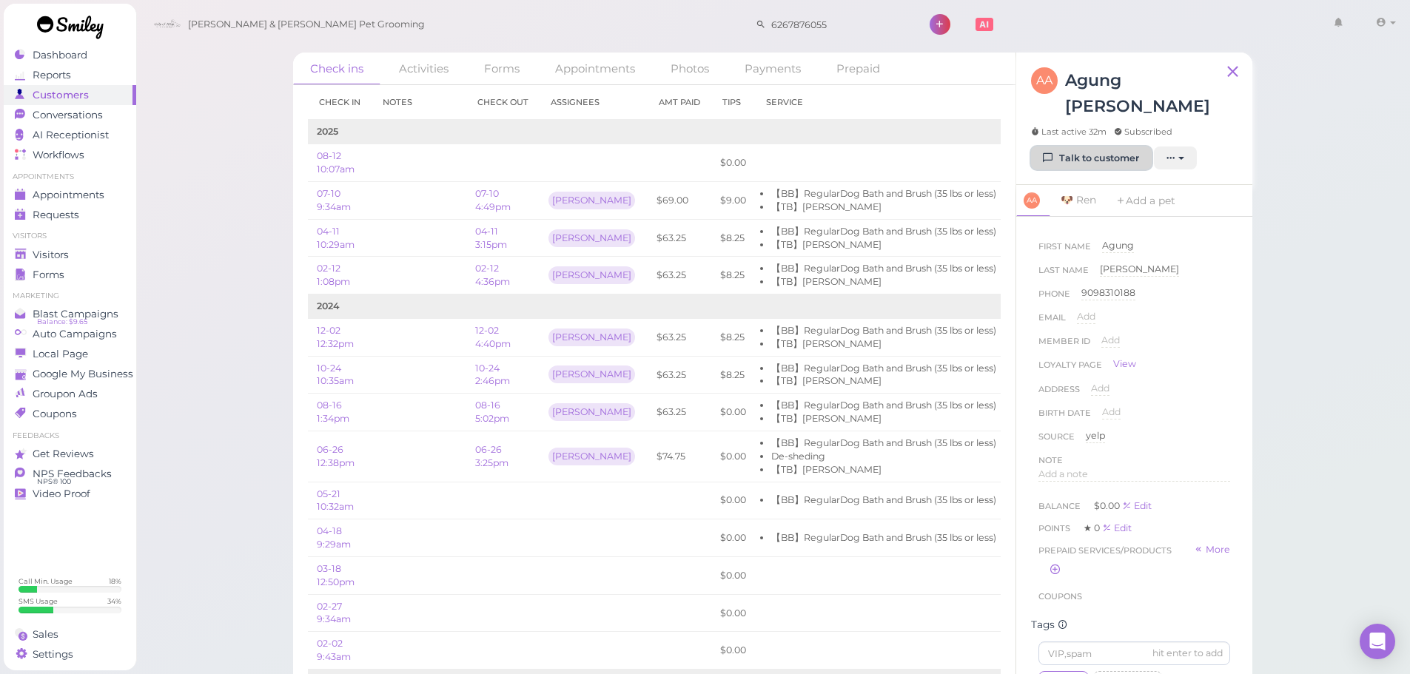
click at [1115, 147] on link "Talk to customer" at bounding box center [1091, 159] width 121 height 24
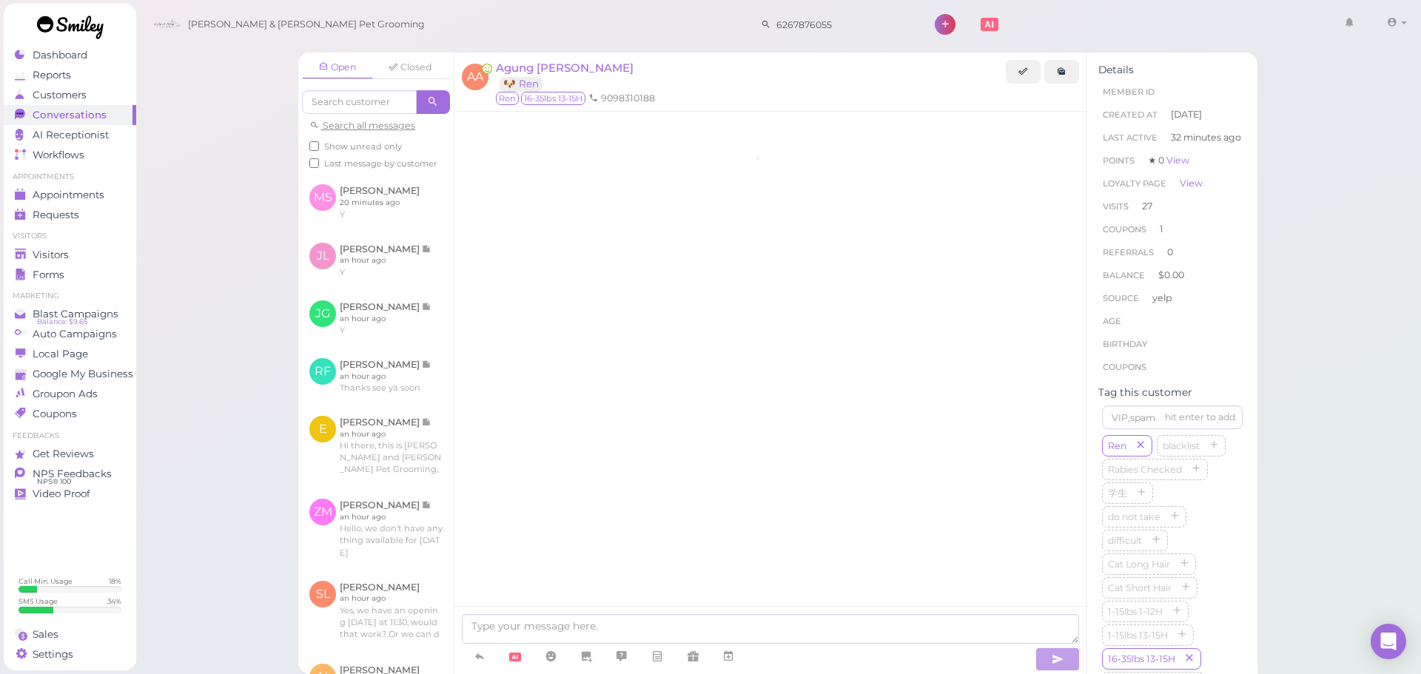
scroll to position [2202, 0]
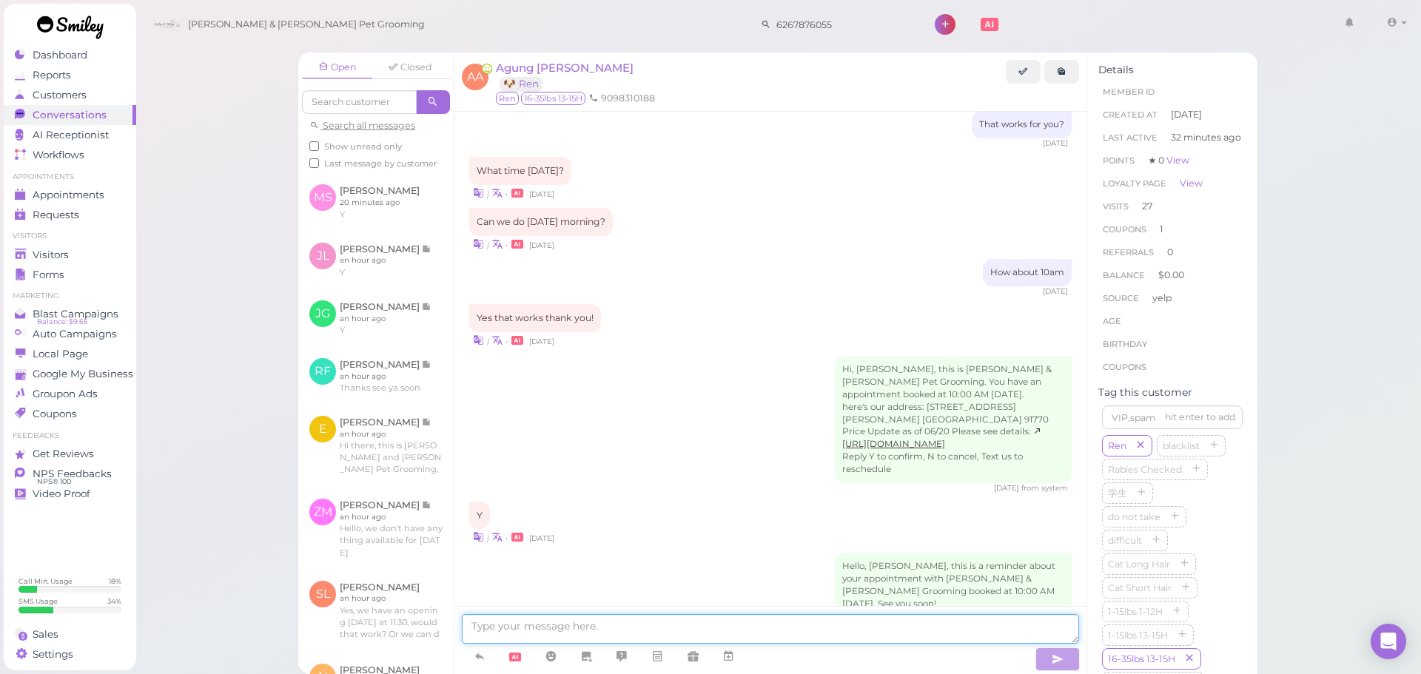
click at [696, 633] on textarea at bounding box center [770, 629] width 617 height 30
click at [568, 67] on span "Agung Atmaja" at bounding box center [565, 68] width 138 height 14
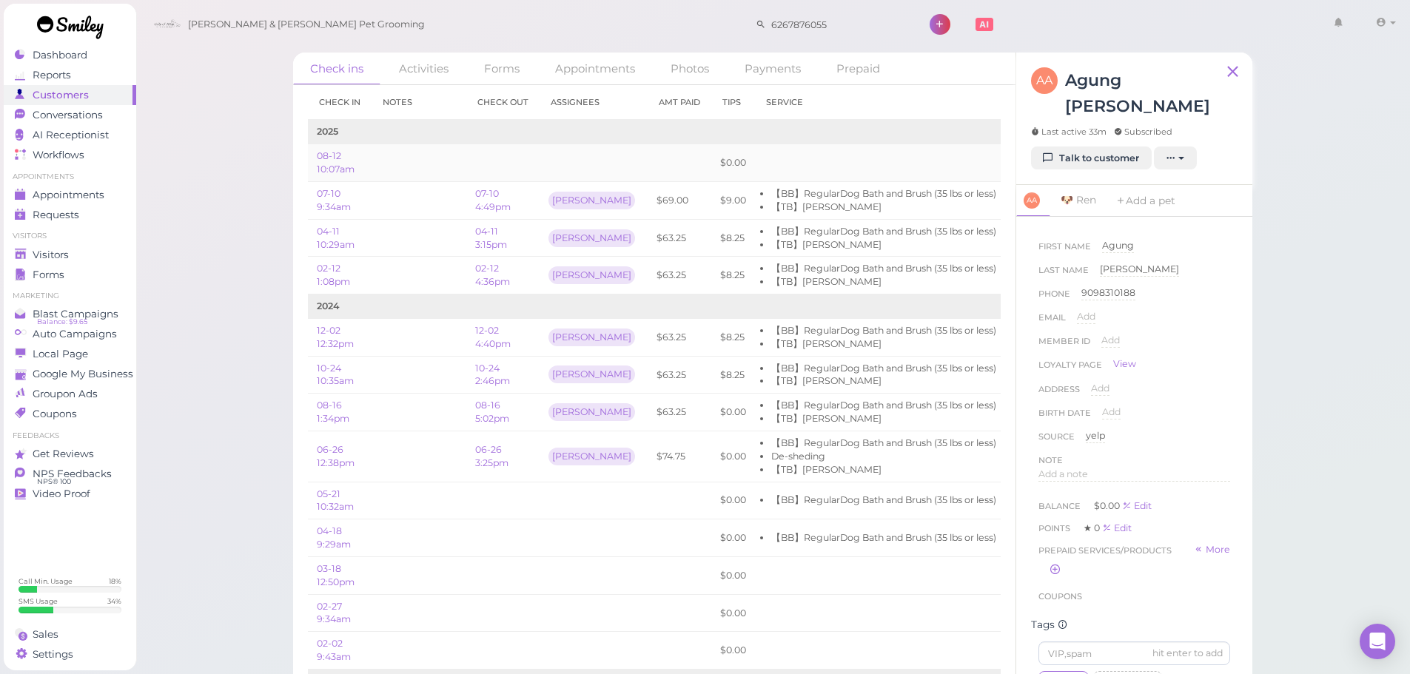
click at [808, 173] on td at bounding box center [880, 163] width 250 height 38
click at [89, 217] on div "Requests" at bounding box center [68, 215] width 107 height 13
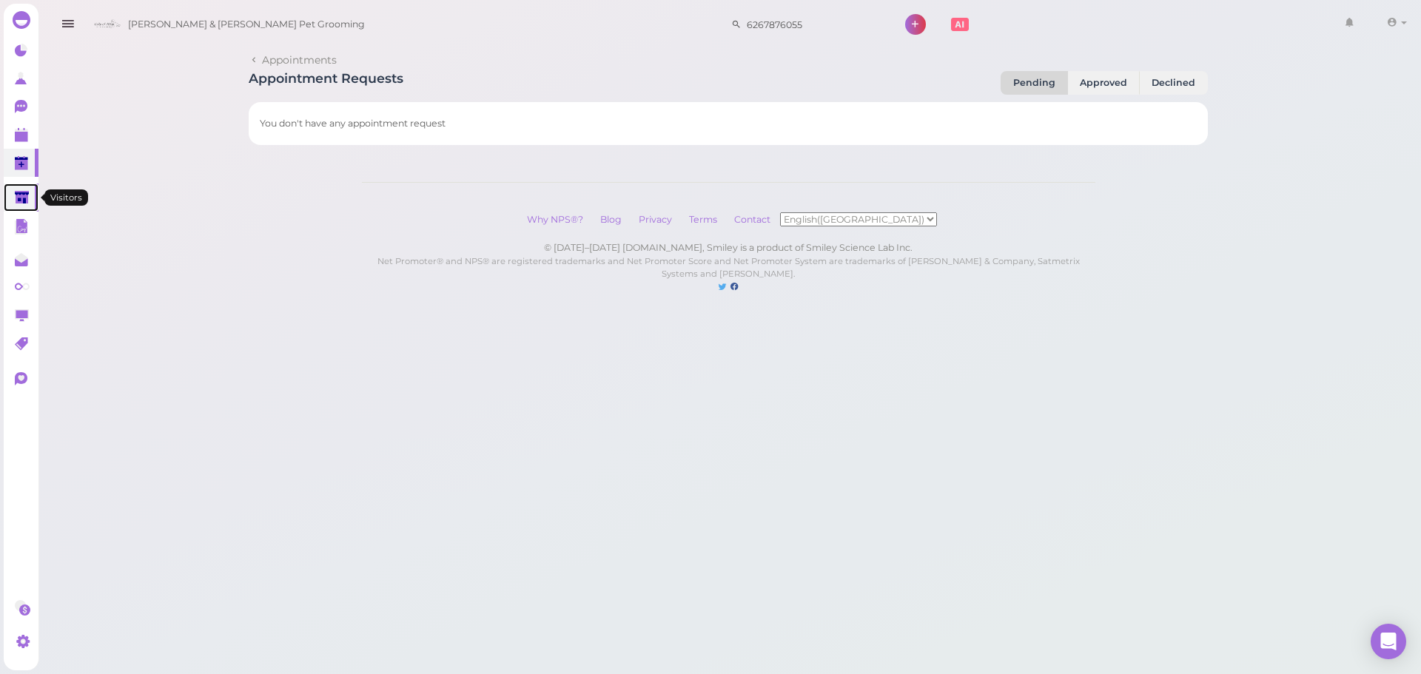
click at [17, 197] on polygon at bounding box center [22, 197] width 14 height 13
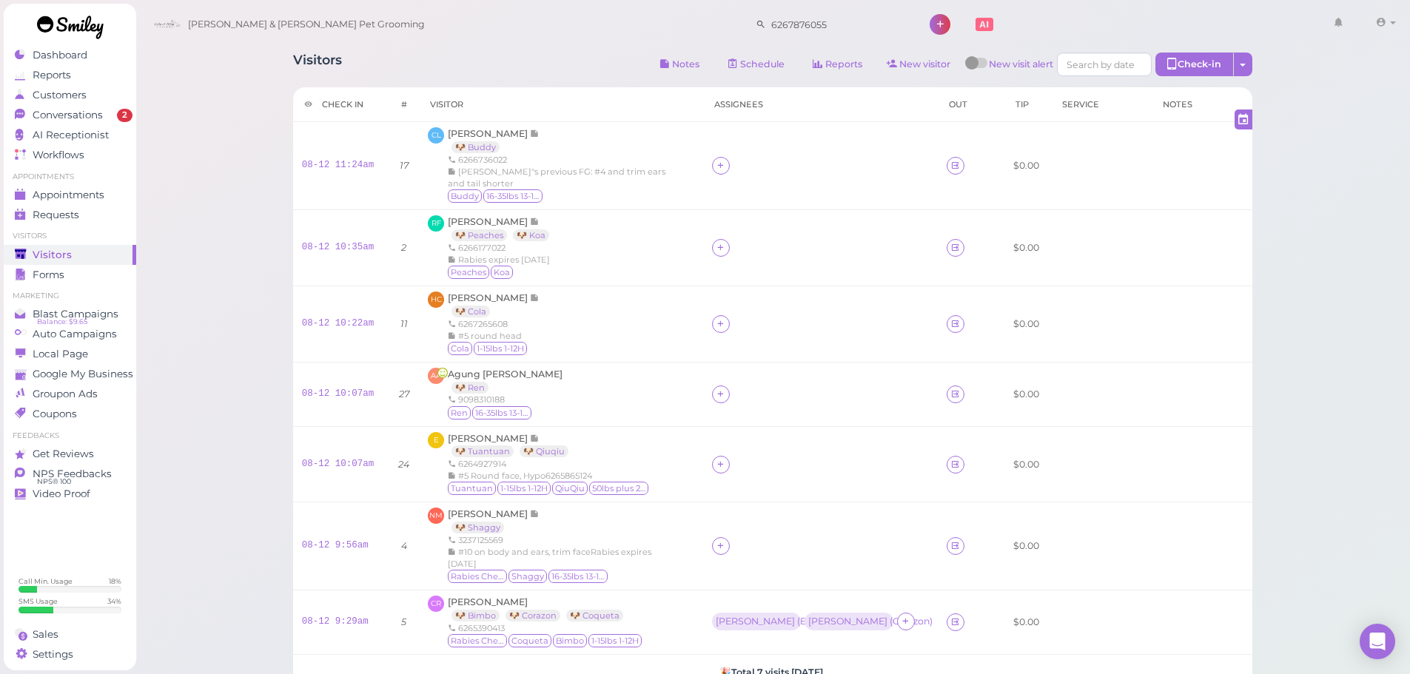
drag, startPoint x: 0, startPoint y: 0, endPoint x: 377, endPoint y: 183, distance: 418.8
click at [228, 195] on div "Visitors Notes Schedule Reports New visitor New visit alert Check-in Customer c…" at bounding box center [772, 457] width 1275 height 915
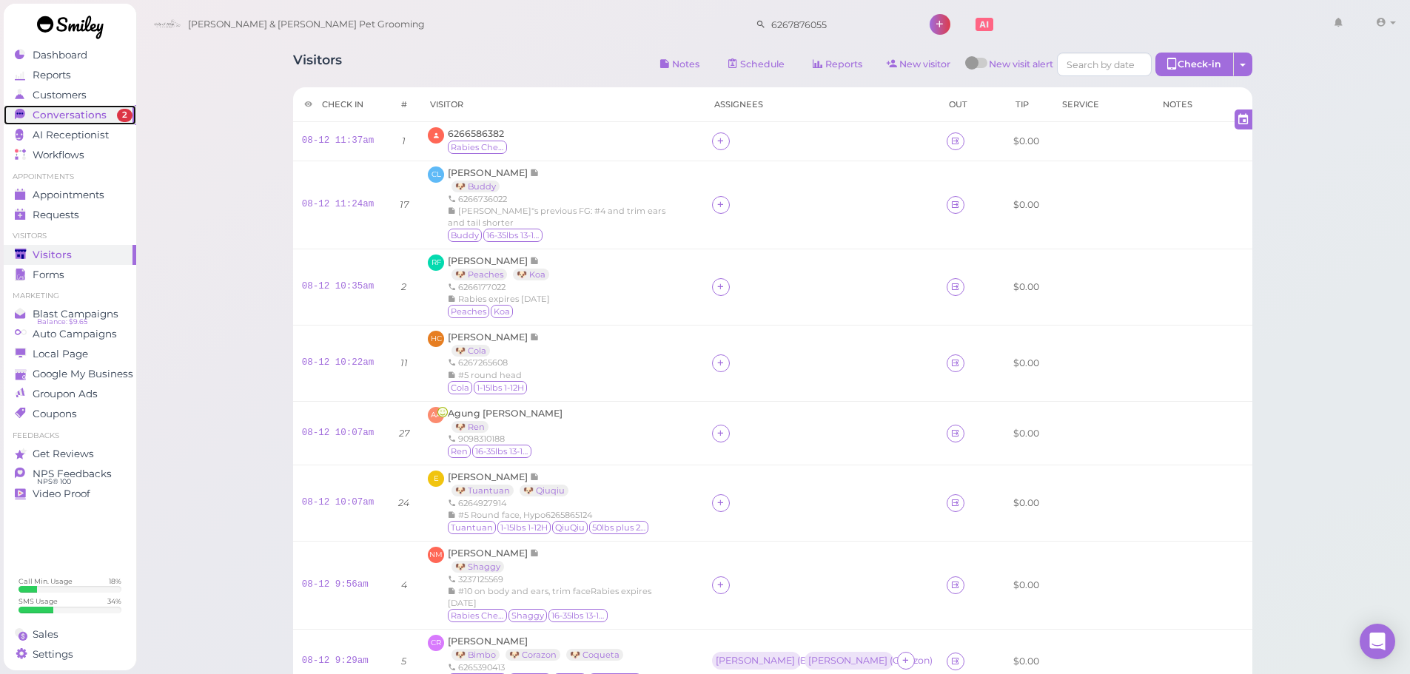
click at [62, 124] on link "Conversations 2" at bounding box center [70, 115] width 133 height 20
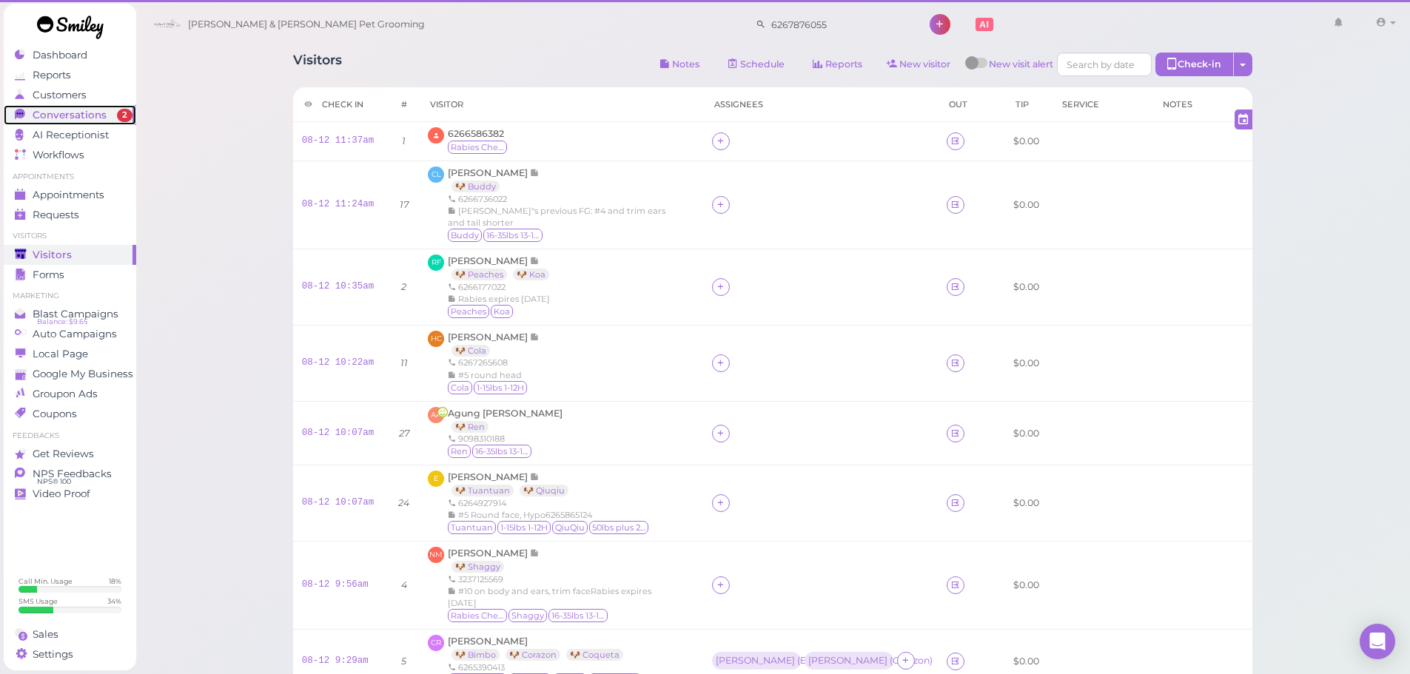
click at [63, 121] on link "Conversations 2" at bounding box center [70, 115] width 133 height 20
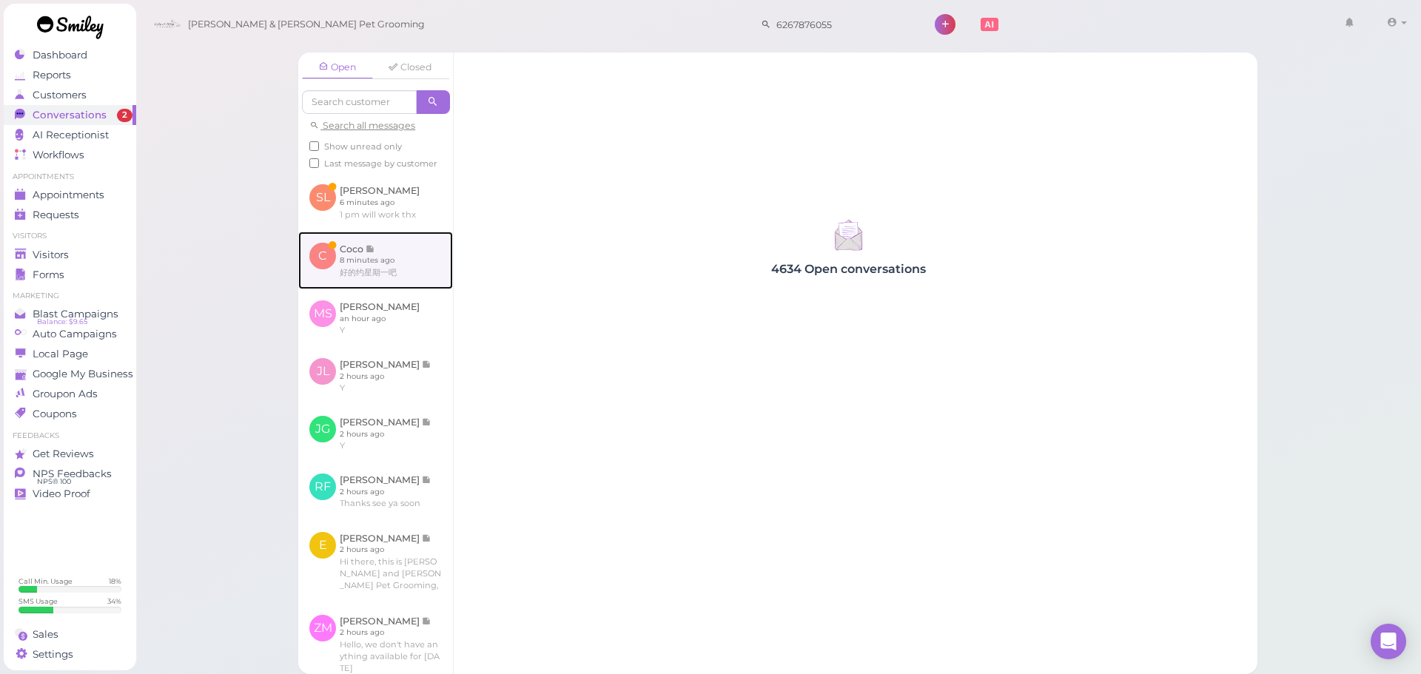
click at [364, 289] on link at bounding box center [375, 261] width 155 height 58
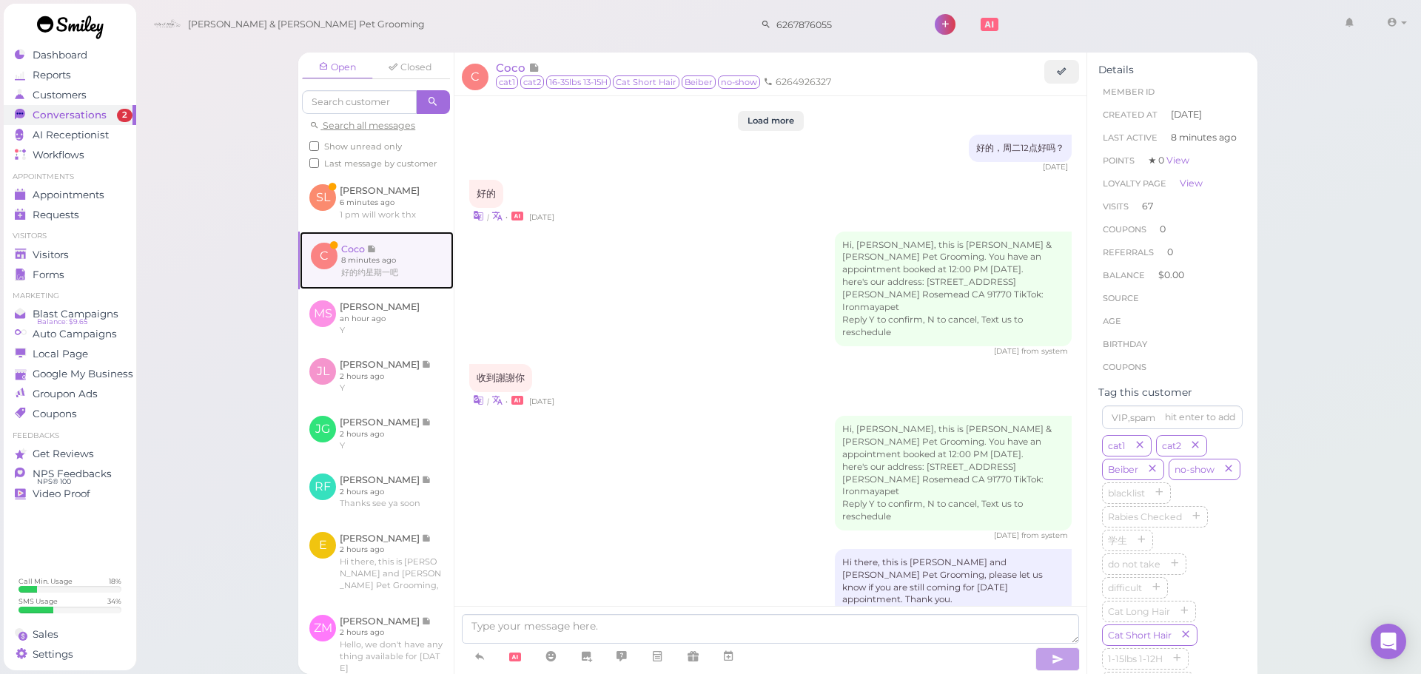
scroll to position [2223, 0]
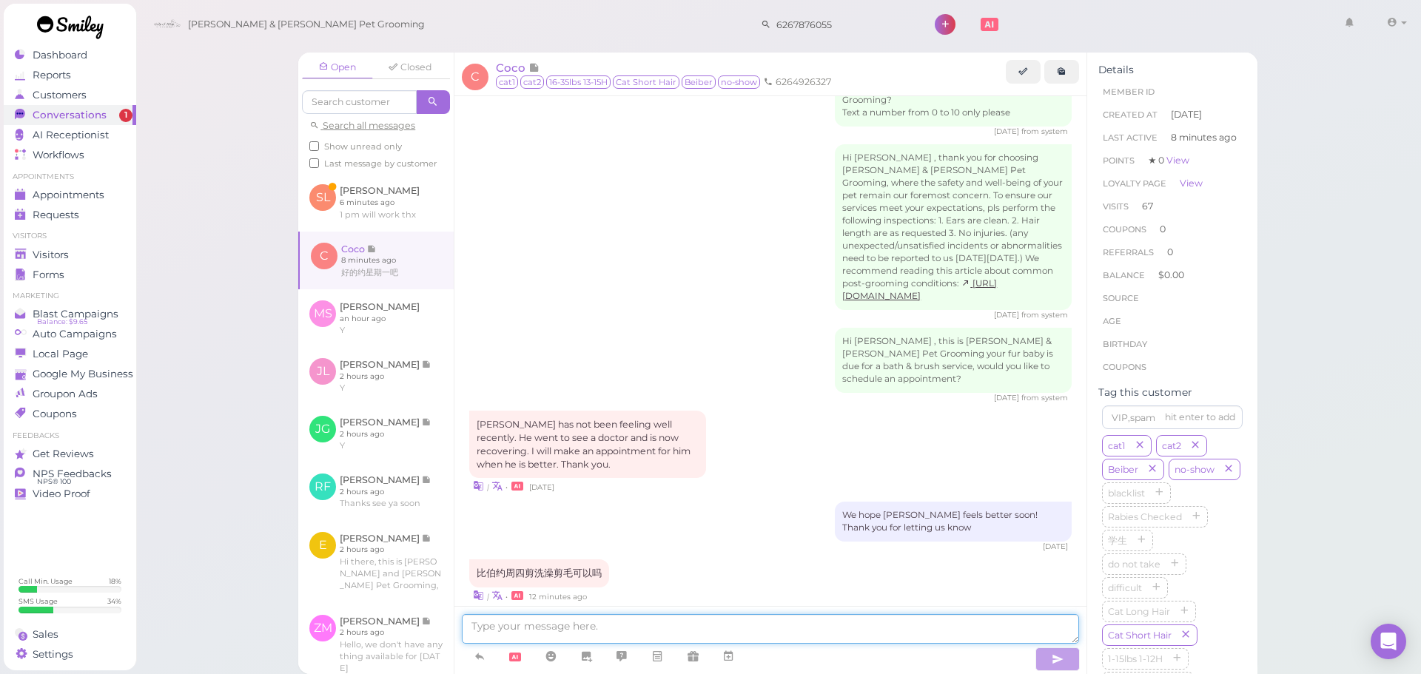
click at [677, 622] on textarea at bounding box center [770, 629] width 617 height 30
type textarea "星期一10：30好吗？"
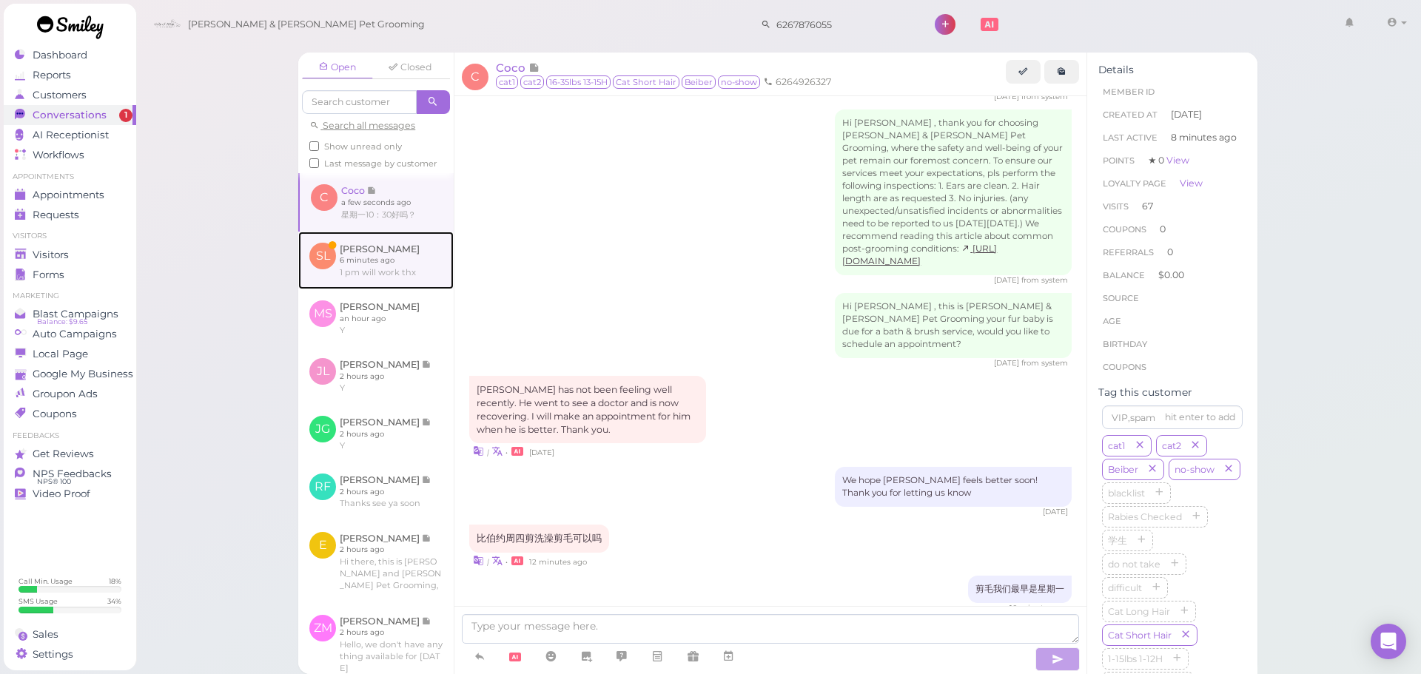
click at [381, 281] on link at bounding box center [375, 261] width 155 height 58
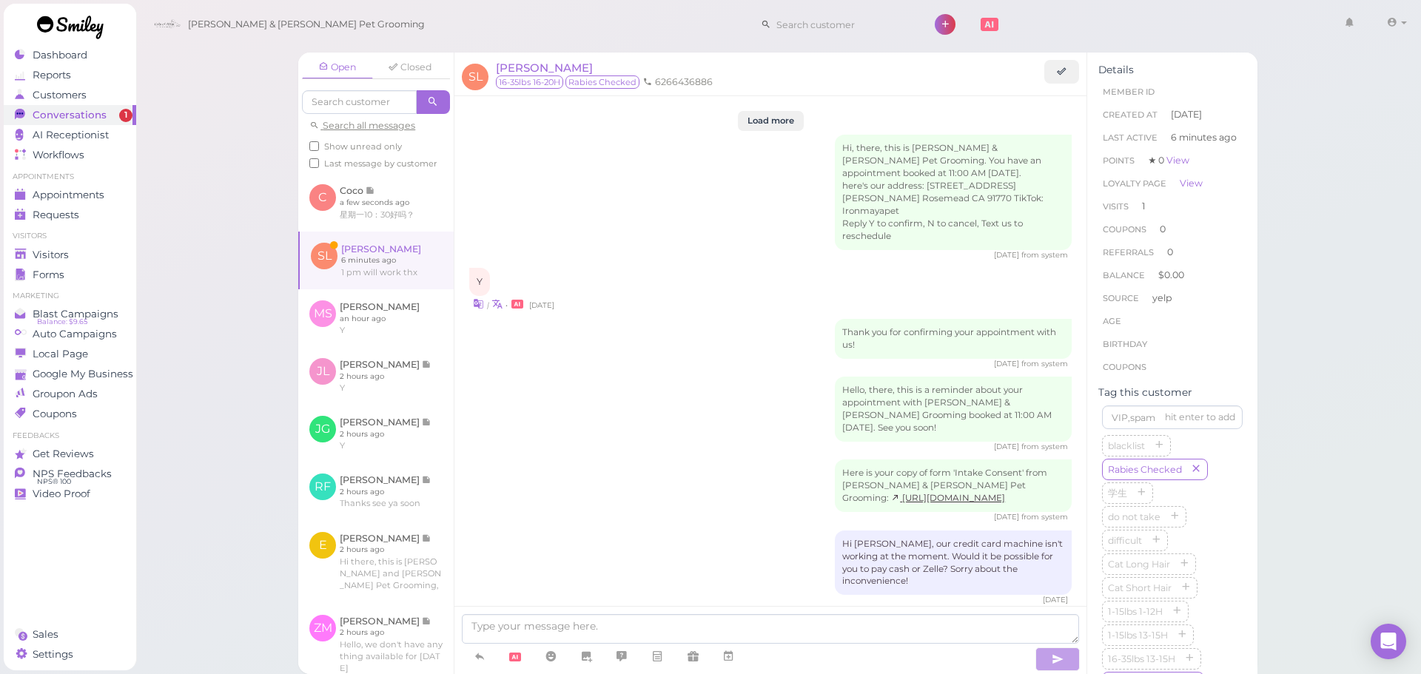
scroll to position [1666, 0]
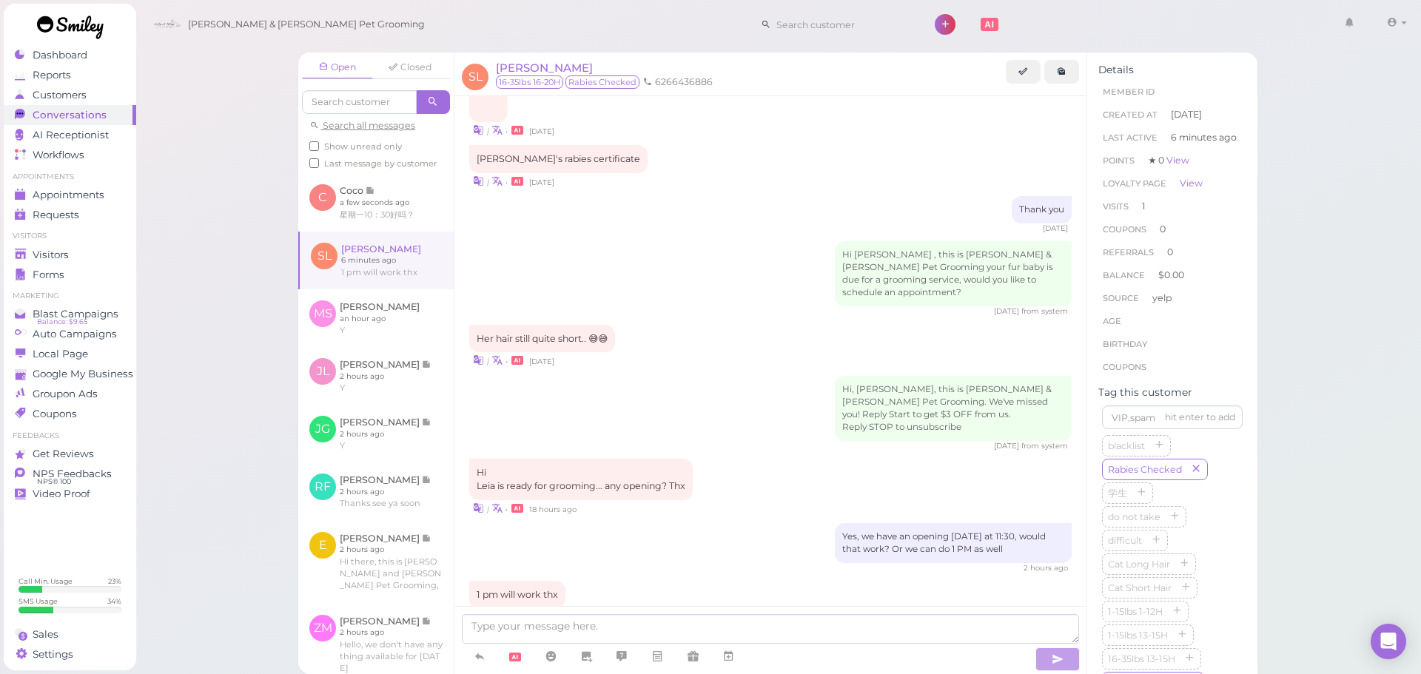
click at [204, 289] on div "Open Closed Search all messages Show unread only Last message by customer C Coc…" at bounding box center [778, 337] width 1287 height 674
click at [69, 249] on div "Visitors" at bounding box center [68, 255] width 107 height 13
click at [776, 636] on textarea at bounding box center [770, 629] width 617 height 30
click at [738, 652] on link at bounding box center [729, 657] width 36 height 26
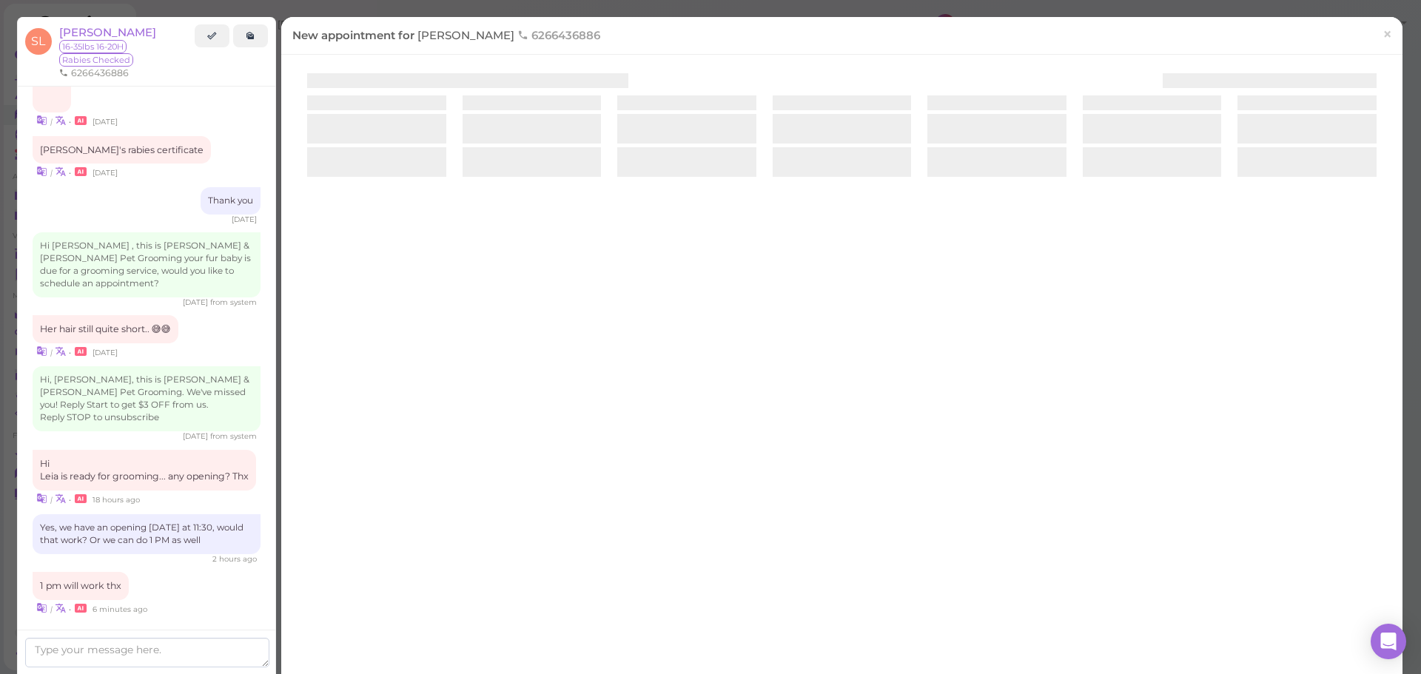
scroll to position [1717, 0]
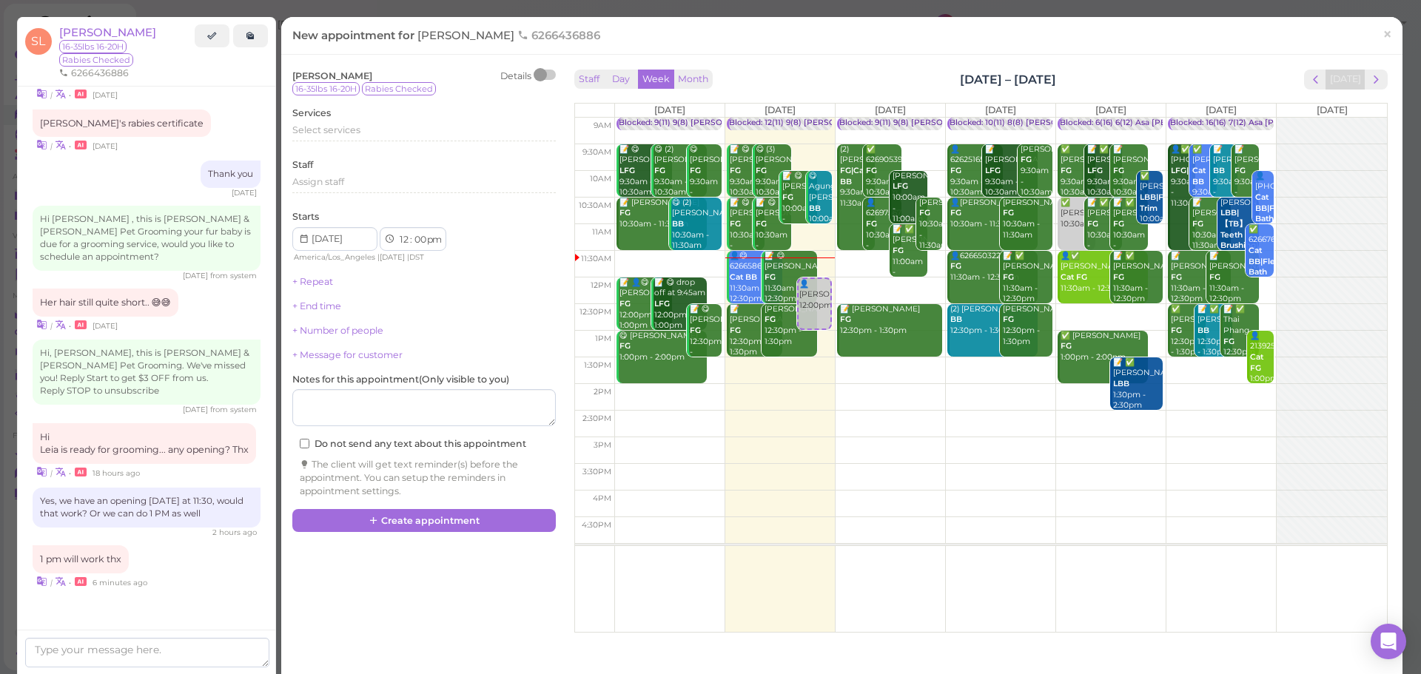
click at [1101, 478] on td at bounding box center [1000, 477] width 773 height 27
type input "[DATE]"
select select "3"
select select "45"
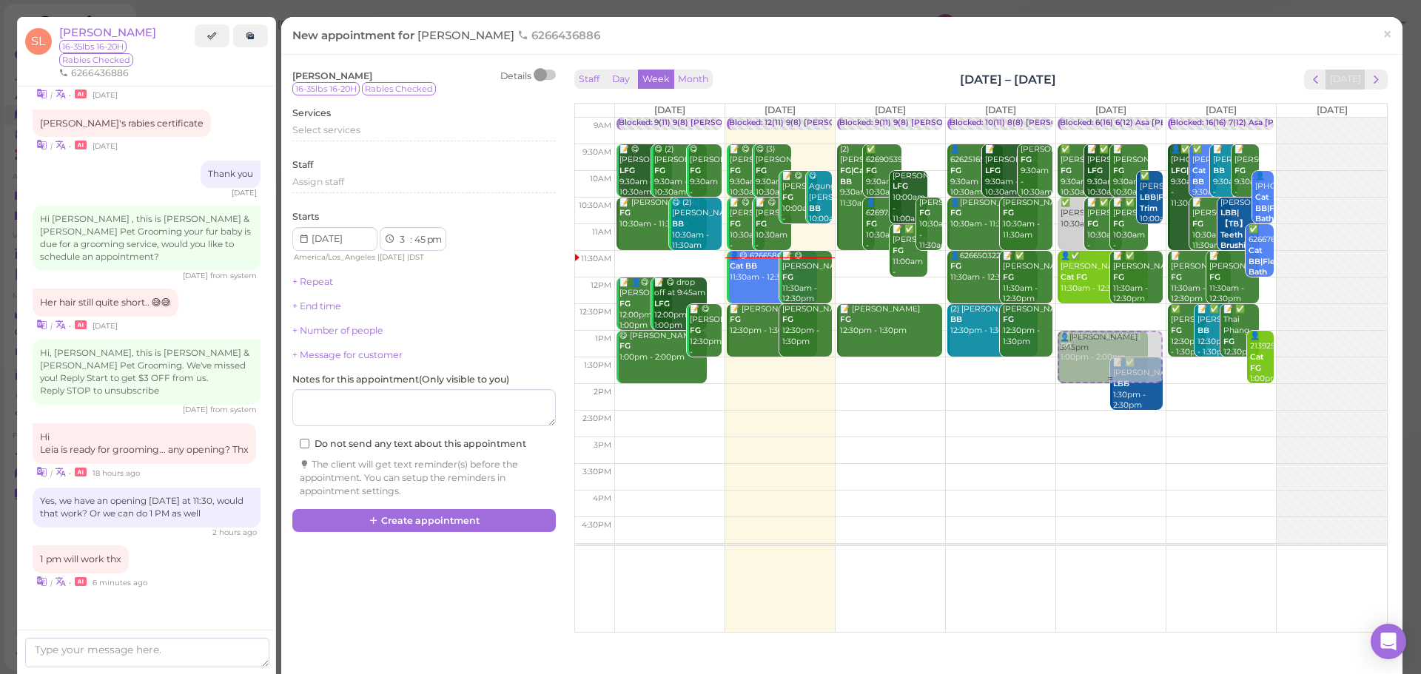
drag, startPoint x: 1087, startPoint y: 505, endPoint x: 1099, endPoint y: 361, distance: 144.1
click at [1099, 118] on div "👤[PERSON_NAME] 3:45pm Blocked: 6(16) 6(12) Asa [PERSON_NAME] [PERSON_NAME] • Ap…" at bounding box center [1111, 118] width 110 height 0
select select "1"
select select "00"
click at [398, 133] on div "Select services" at bounding box center [424, 130] width 264 height 13
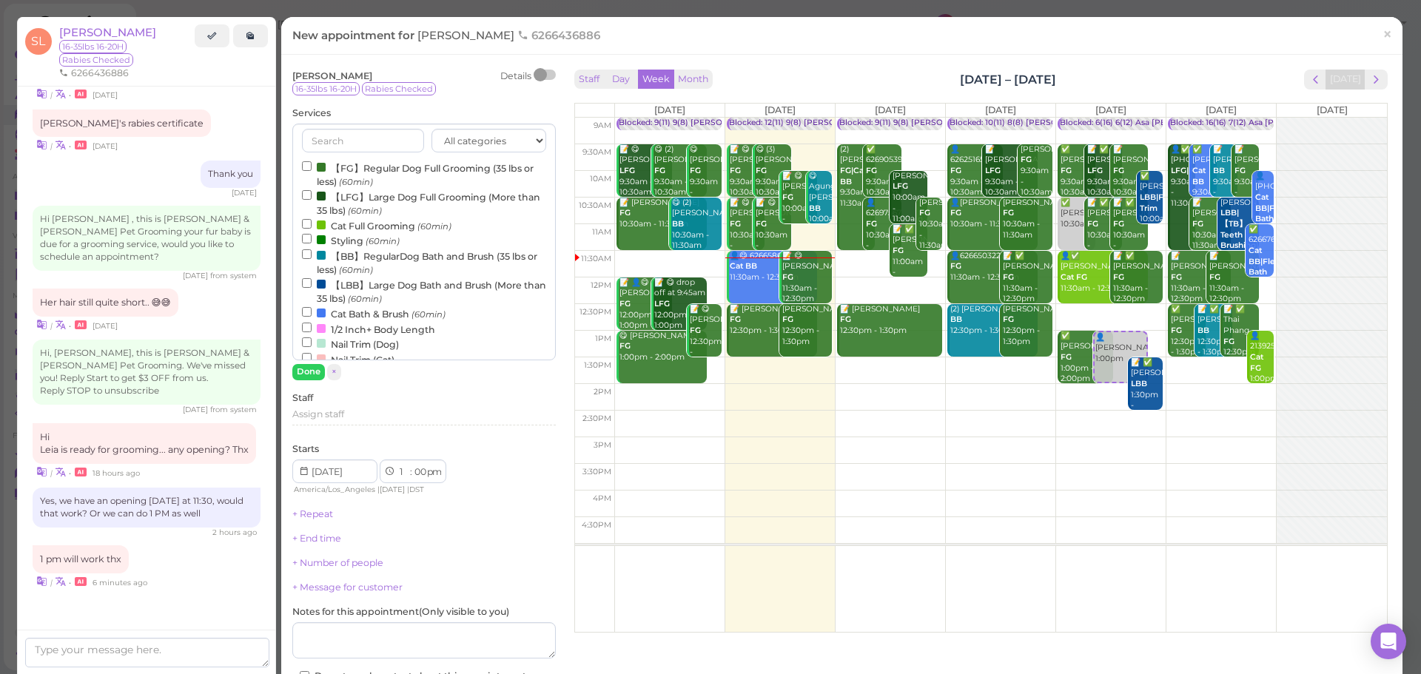
click at [373, 177] on small "(60min)" at bounding box center [356, 182] width 34 height 10
click at [312, 171] on input "【FG】Regular Dog Full Grooming (35 lbs or less) (60min)" at bounding box center [307, 166] width 10 height 10
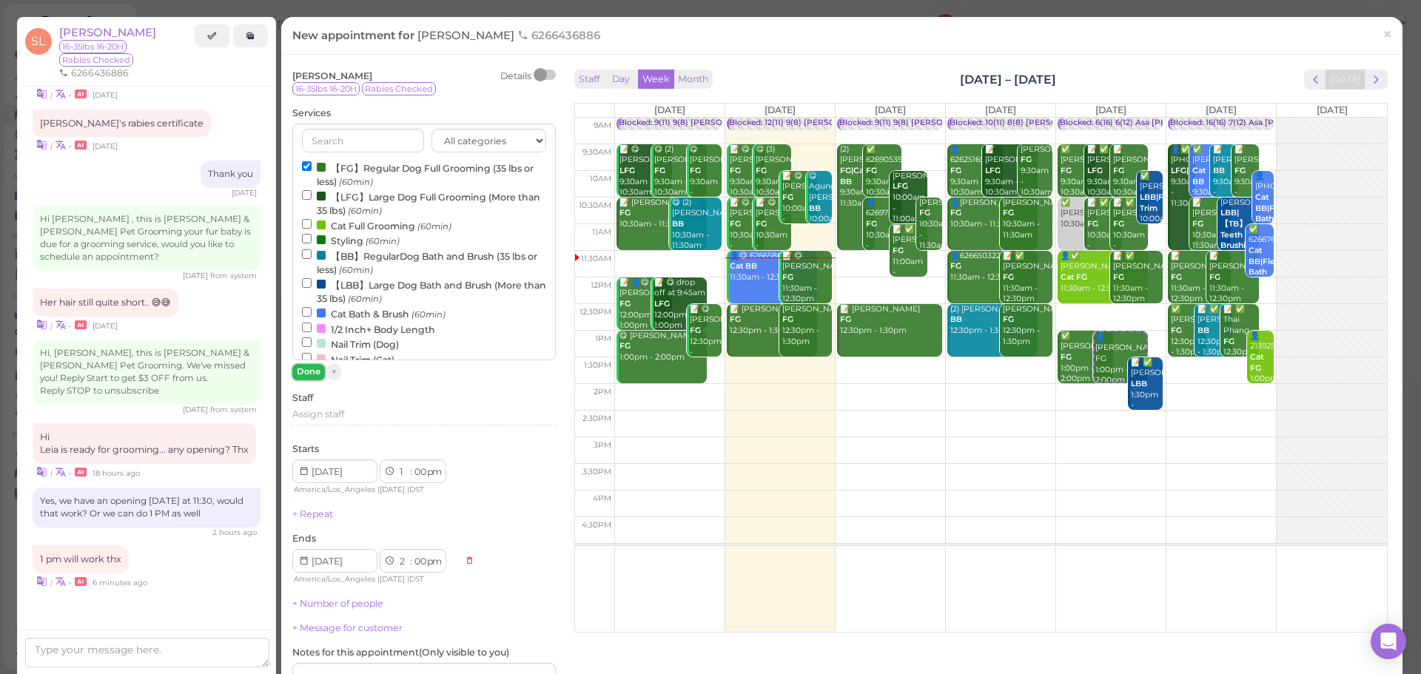
click at [306, 372] on button "Done" at bounding box center [308, 372] width 33 height 16
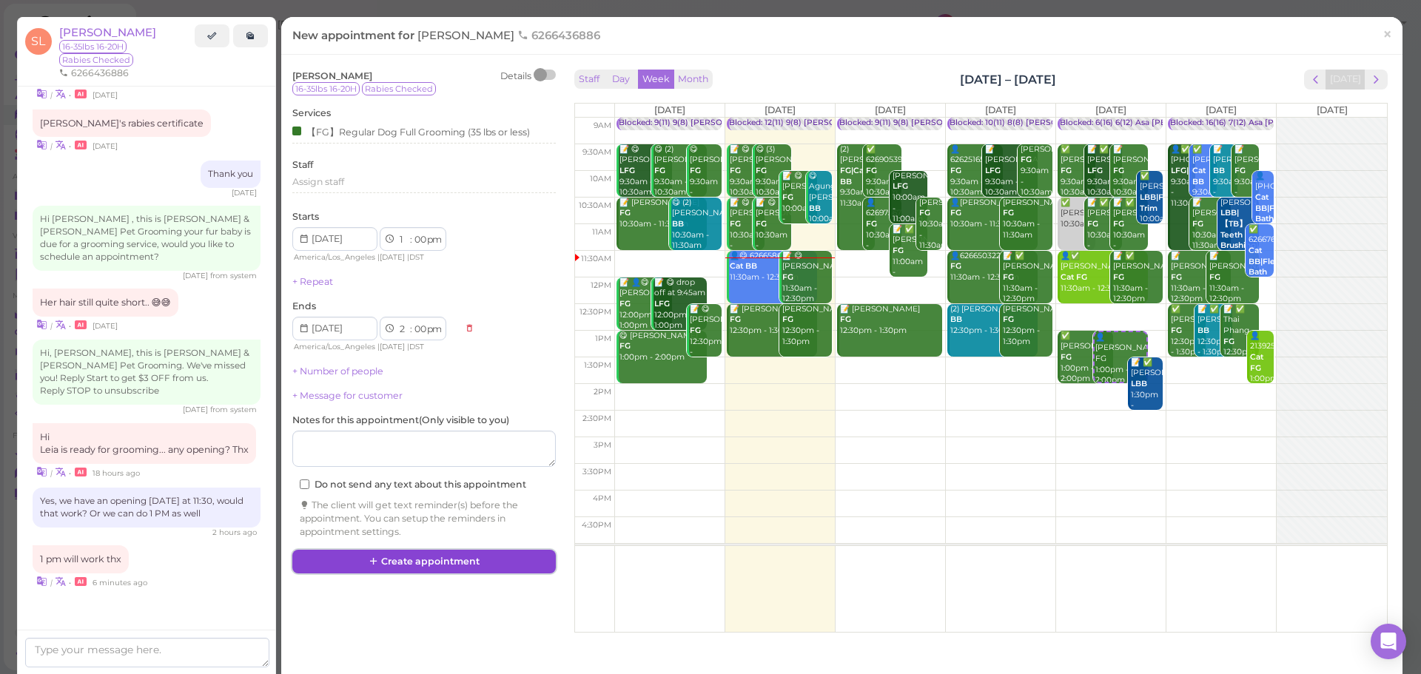
click at [418, 564] on button "Create appointment" at bounding box center [424, 562] width 264 height 24
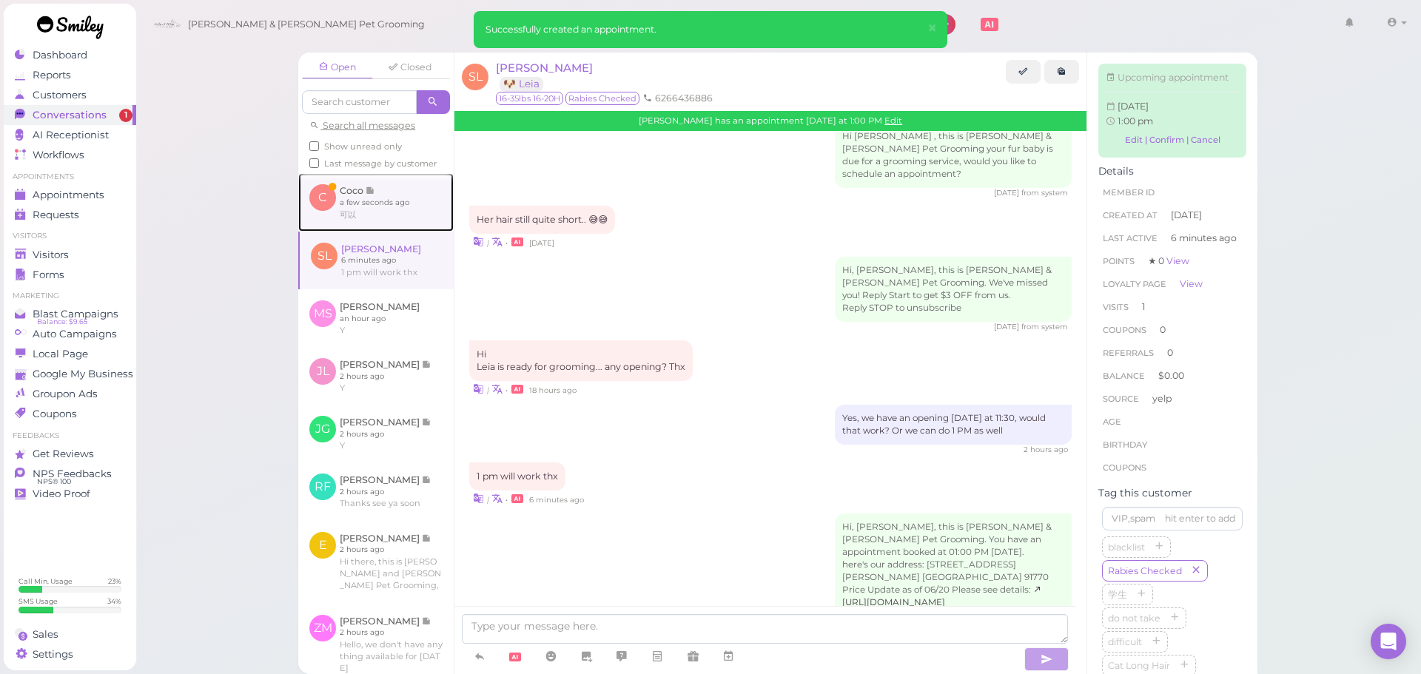
click at [351, 213] on link at bounding box center [375, 202] width 155 height 58
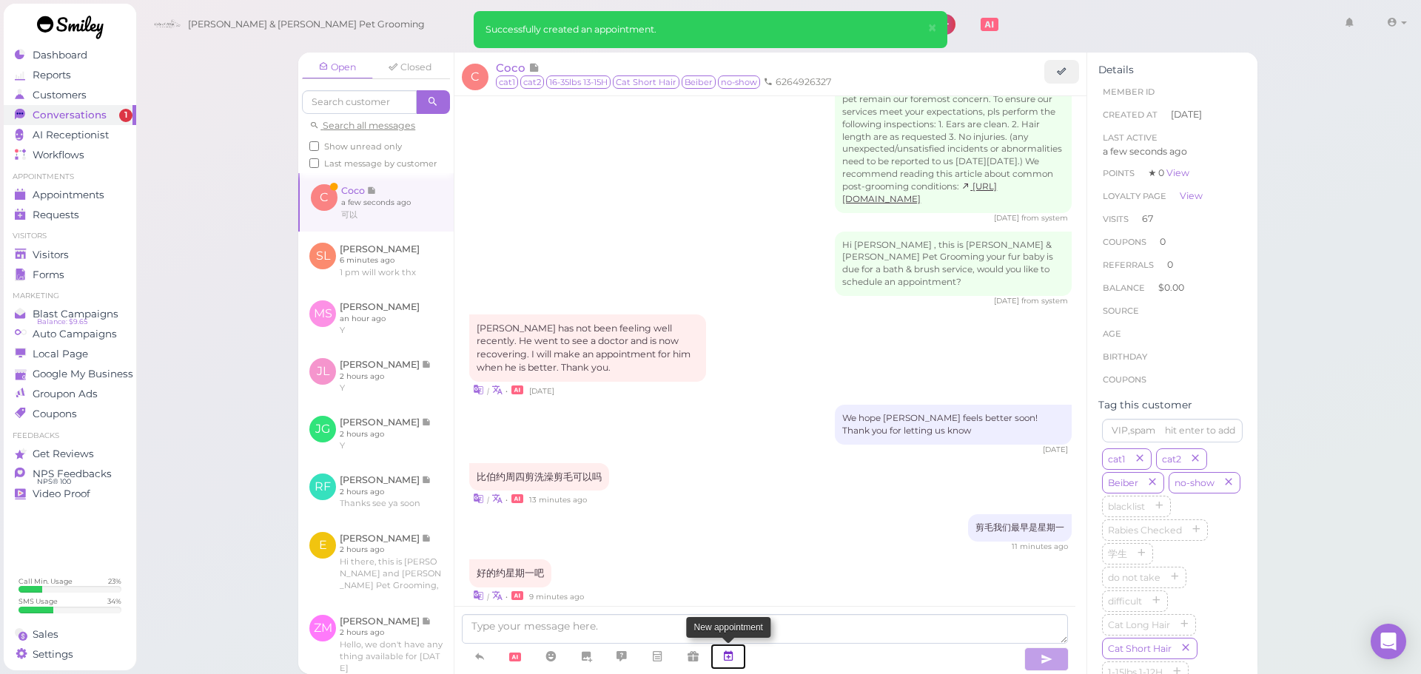
click at [732, 655] on icon at bounding box center [728, 656] width 12 height 15
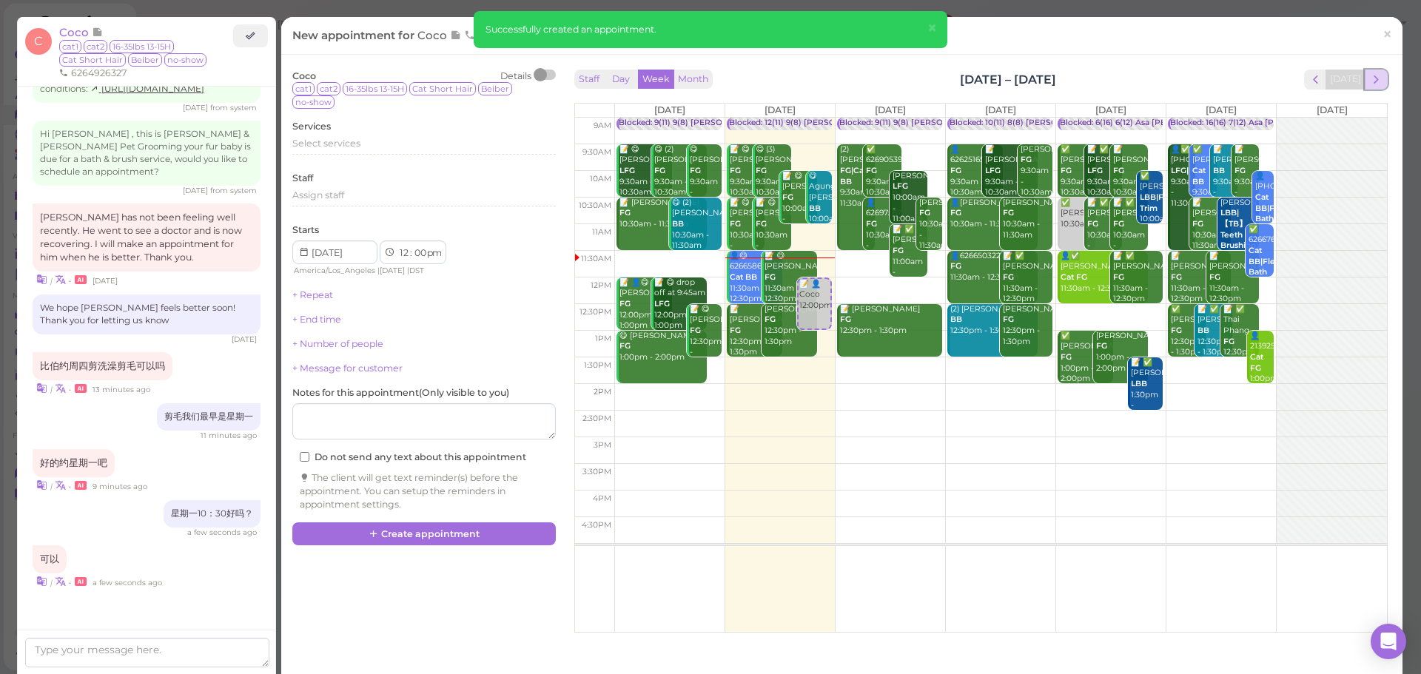
scroll to position [2349, 0]
click at [1369, 77] on span "next" at bounding box center [1376, 80] width 14 height 14
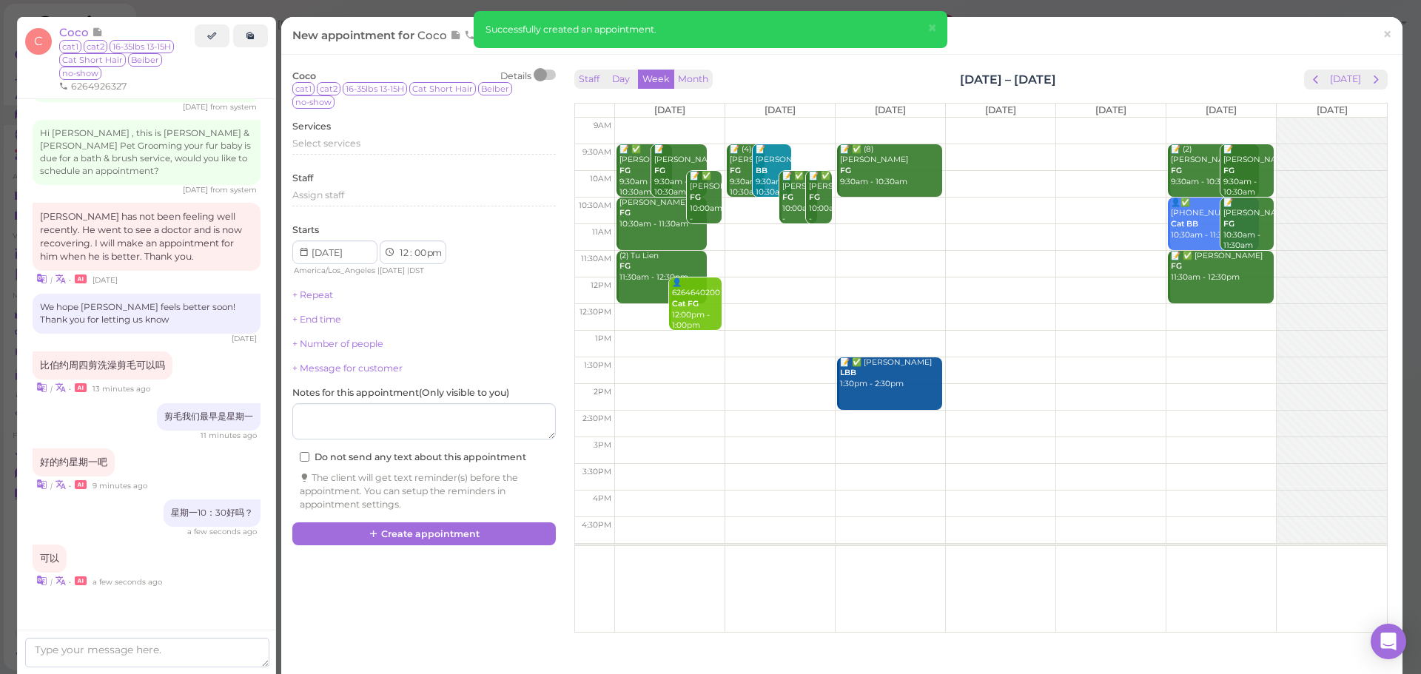
click at [735, 222] on td at bounding box center [1000, 211] width 773 height 27
type input "[DATE]"
select select "10"
select select "45"
select select "am"
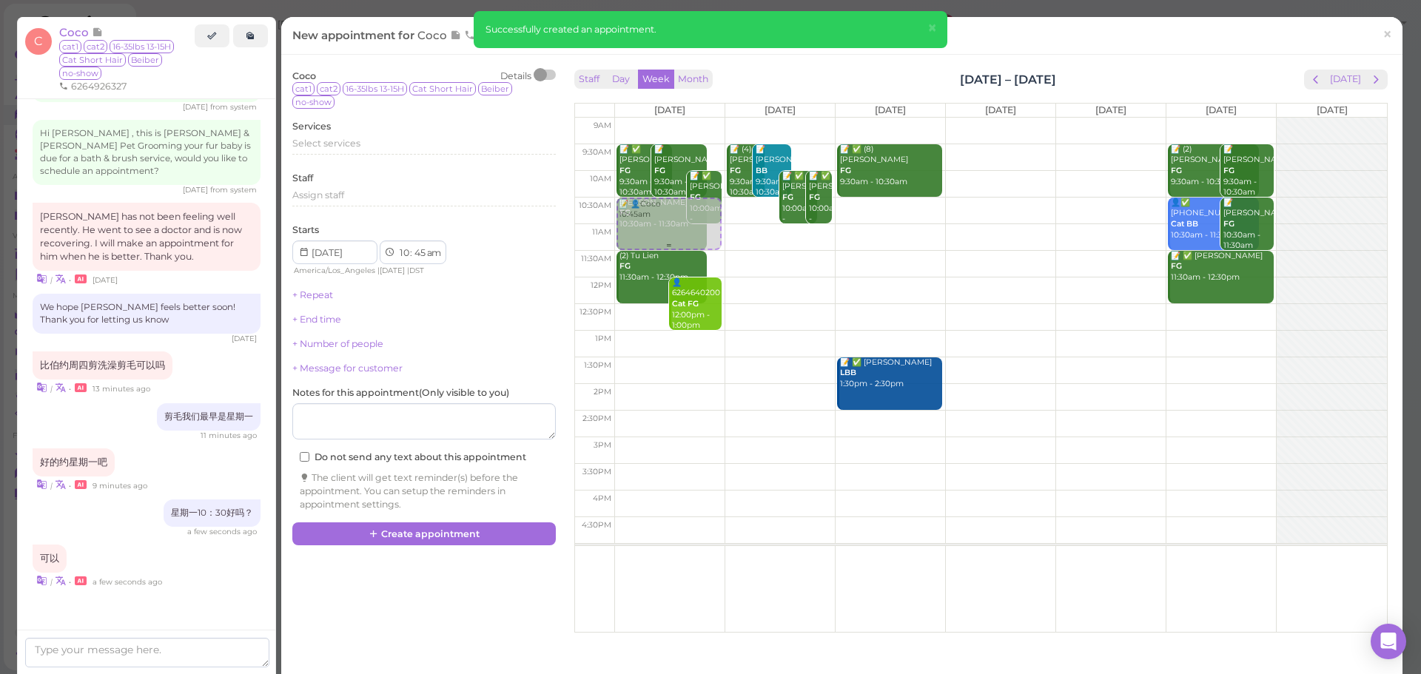
drag, startPoint x: 746, startPoint y: 236, endPoint x: 655, endPoint y: 234, distance: 91.1
click at [655, 118] on tr "📝 👤Coco 10:45am 📝 ✅ [PERSON_NAME] FG 9:30am - 10:30am 📝 [PERSON_NAME] FG 9:30am…" at bounding box center [981, 118] width 812 height 0
type input "[DATE]"
select select "30"
click at [353, 137] on div "Select services" at bounding box center [424, 143] width 264 height 13
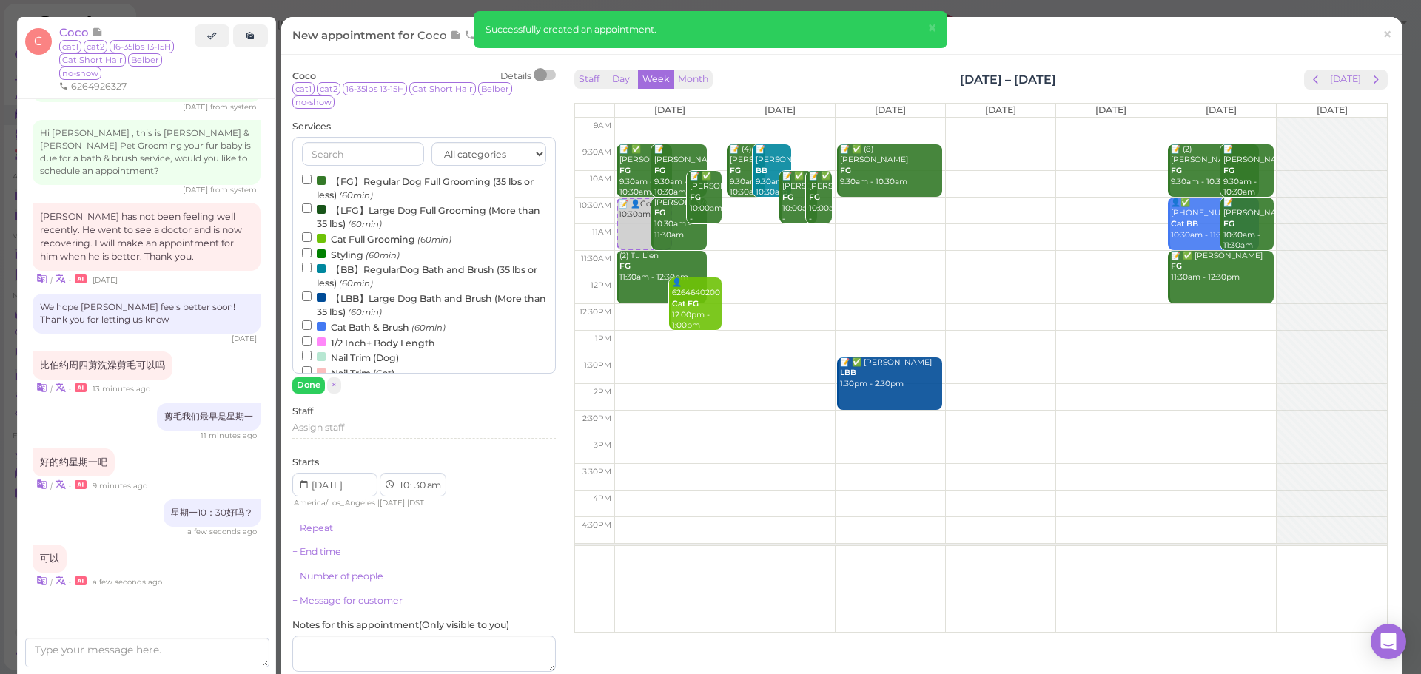
drag, startPoint x: 353, startPoint y: 137, endPoint x: 338, endPoint y: 180, distance: 45.4
click at [338, 180] on label "【FG】Regular Dog Full Grooming (35 lbs or less) (60min)" at bounding box center [424, 187] width 244 height 29
click at [312, 180] on input "【FG】Regular Dog Full Grooming (35 lbs or less) (60min)" at bounding box center [307, 180] width 10 height 10
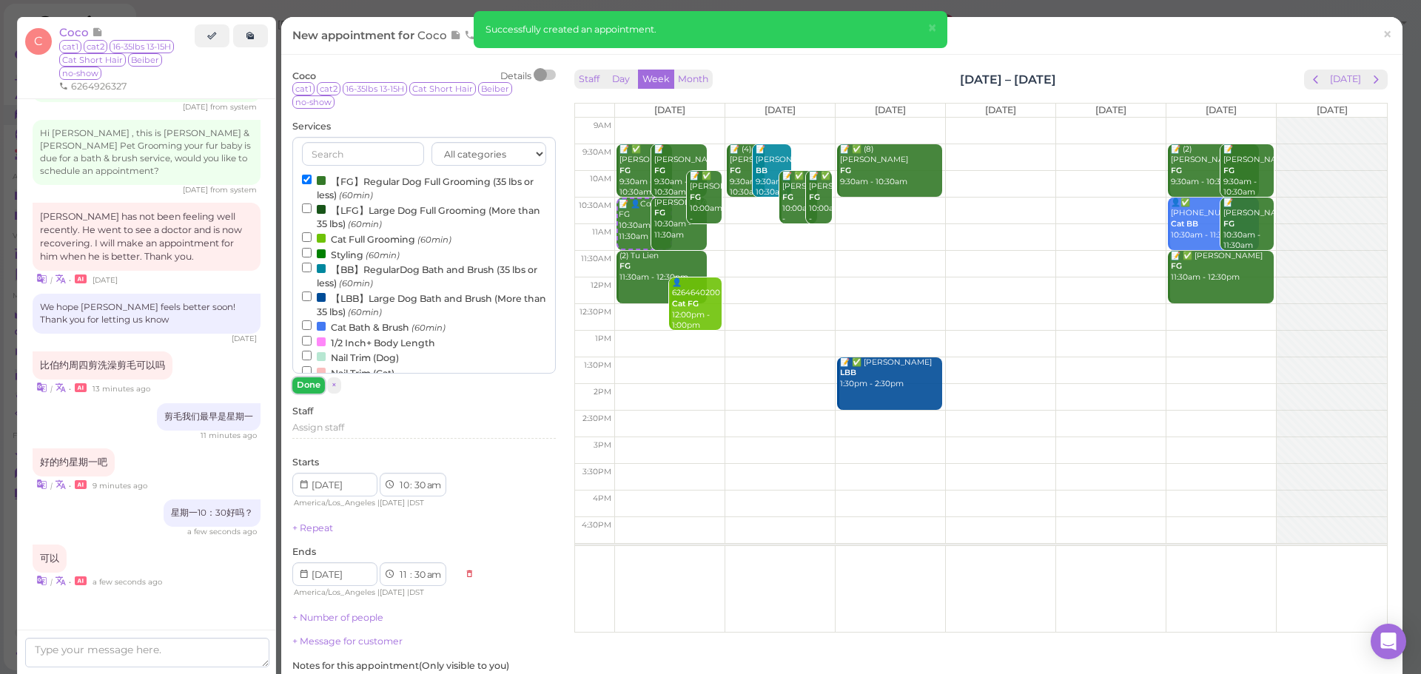
click at [307, 389] on button "Done" at bounding box center [308, 386] width 33 height 16
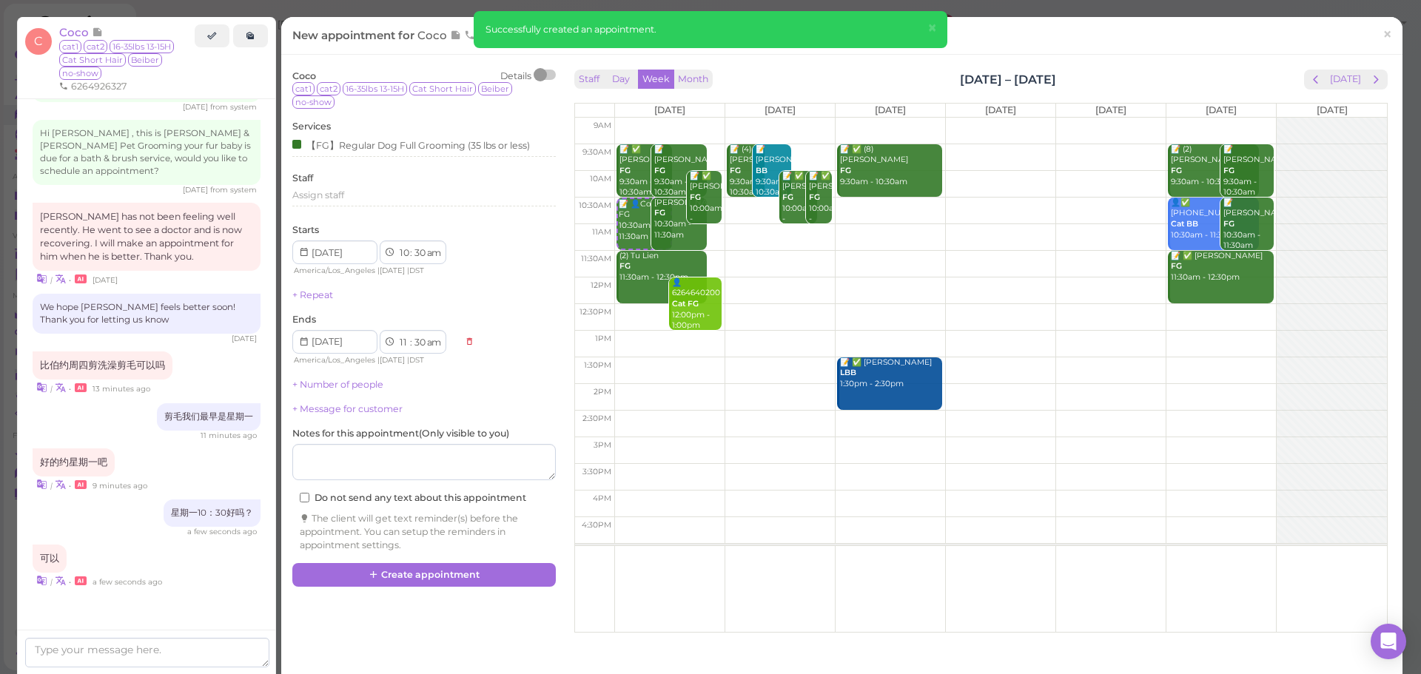
click at [468, 588] on div "Coco Details cat1 cat2 16-35lbs 13-15H Cat Short Hair Beiber no-show Services 【…" at bounding box center [842, 347] width 1114 height 563
click at [468, 577] on button "Create appointment" at bounding box center [424, 575] width 264 height 24
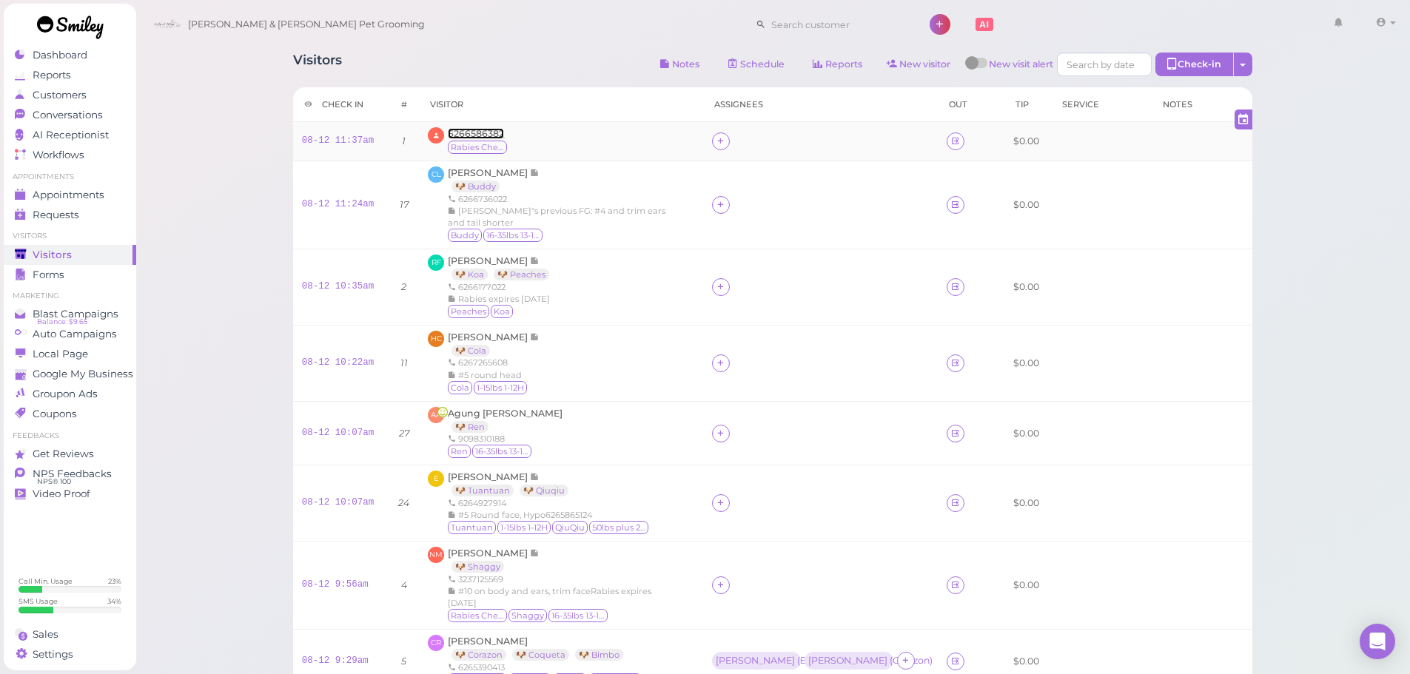
click at [452, 135] on span "6266586382" at bounding box center [476, 133] width 56 height 11
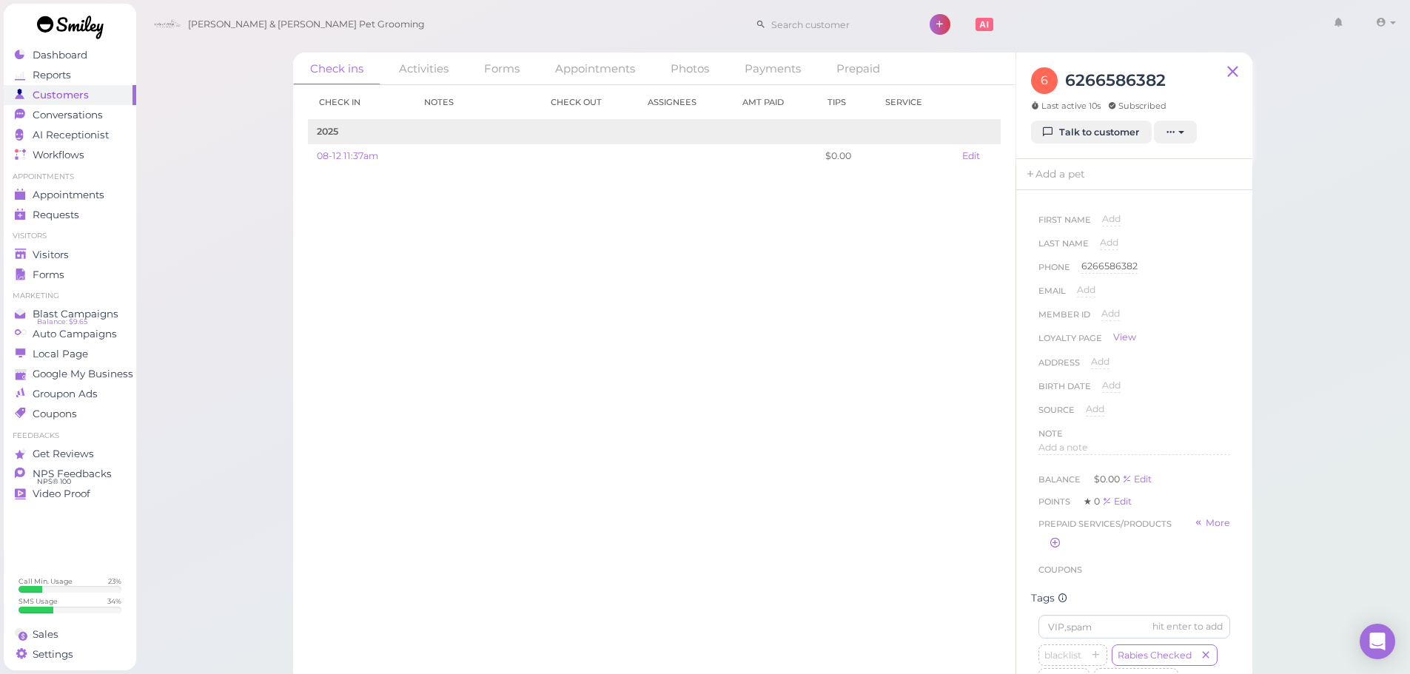
click at [571, 329] on div "Check in Notes Check out Assignees Amt Paid Tips Service 2025 08-12 11:37am $0.…" at bounding box center [654, 379] width 722 height 589
click at [198, 232] on div "Check ins Activities Forms Appointments Photos Payments Prepaid Check in Notes …" at bounding box center [772, 341] width 1275 height 683
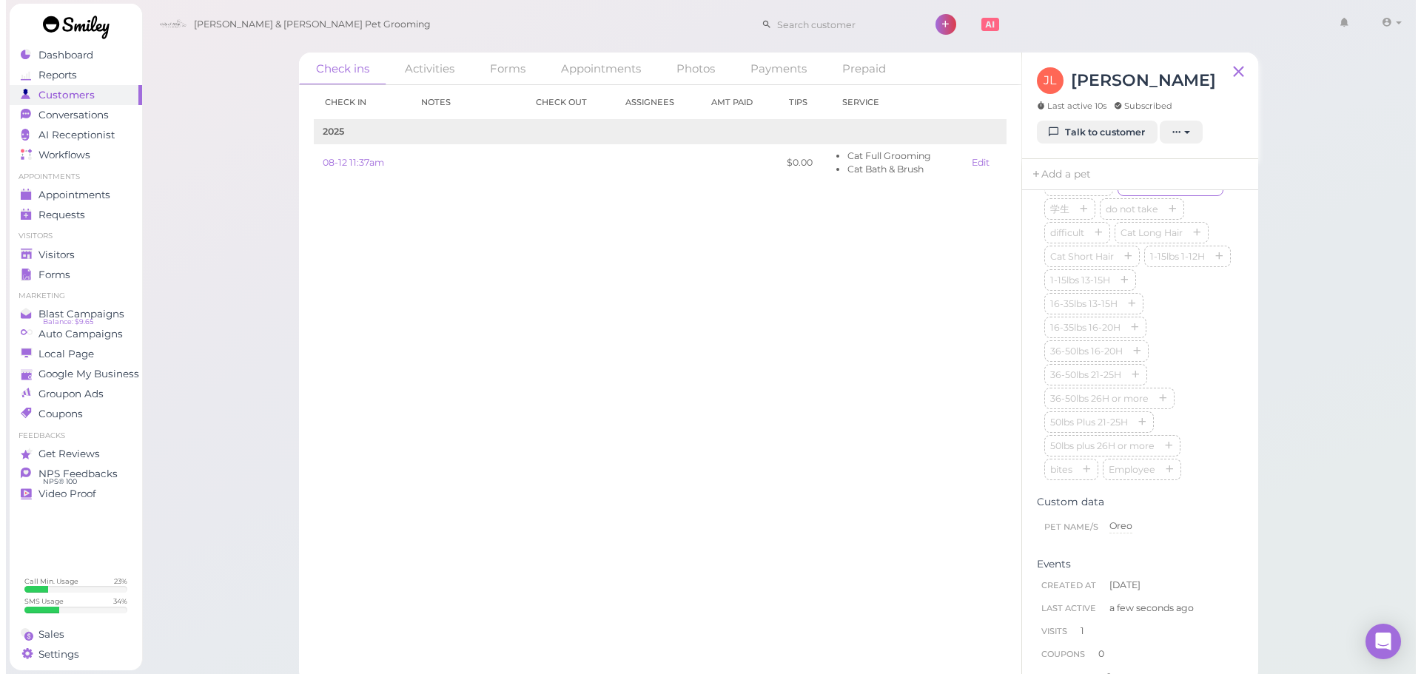
scroll to position [444, 0]
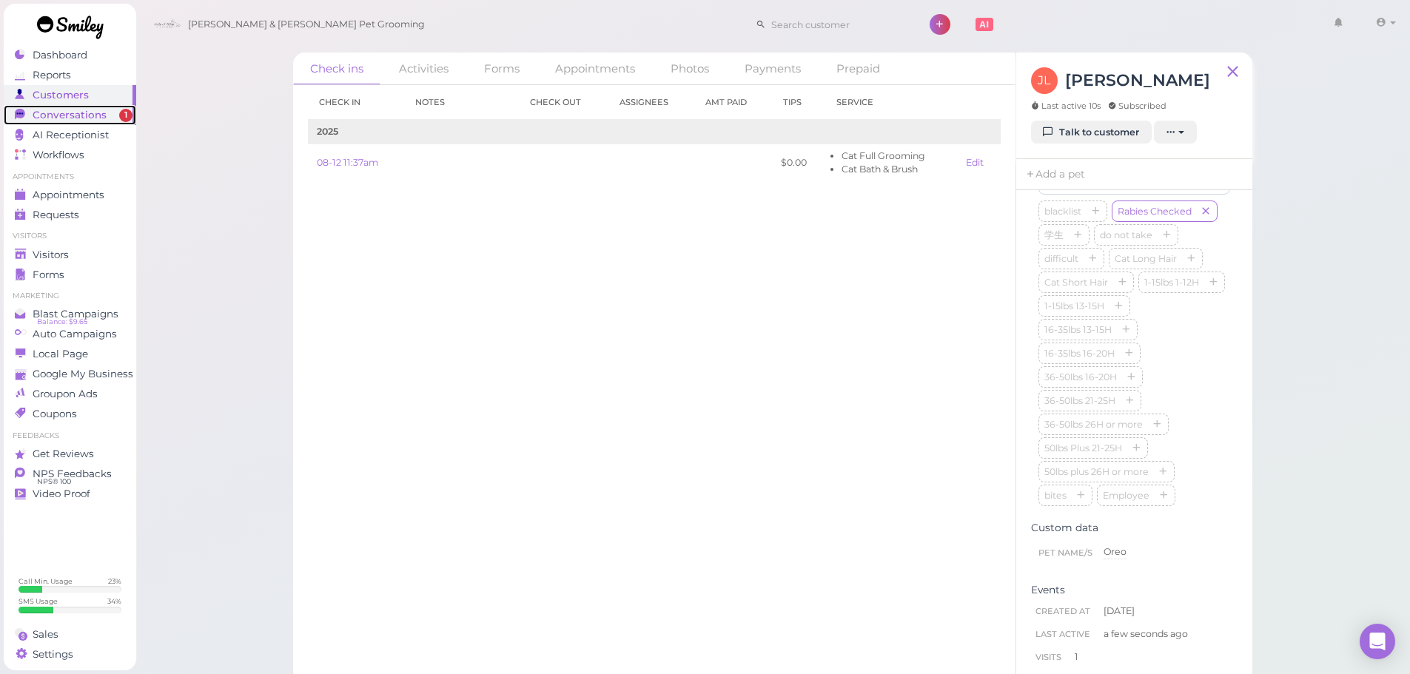
click at [58, 115] on span "Conversations" at bounding box center [70, 115] width 74 height 13
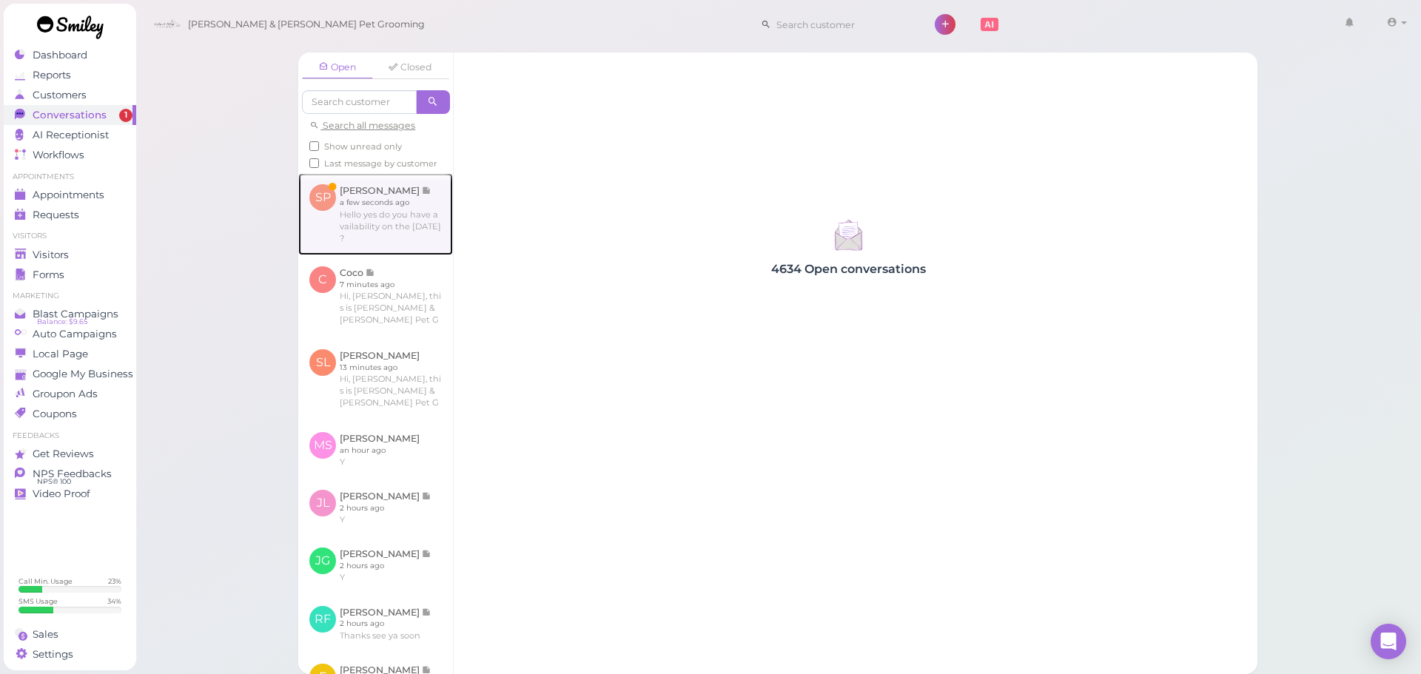
click at [423, 249] on link at bounding box center [375, 213] width 155 height 81
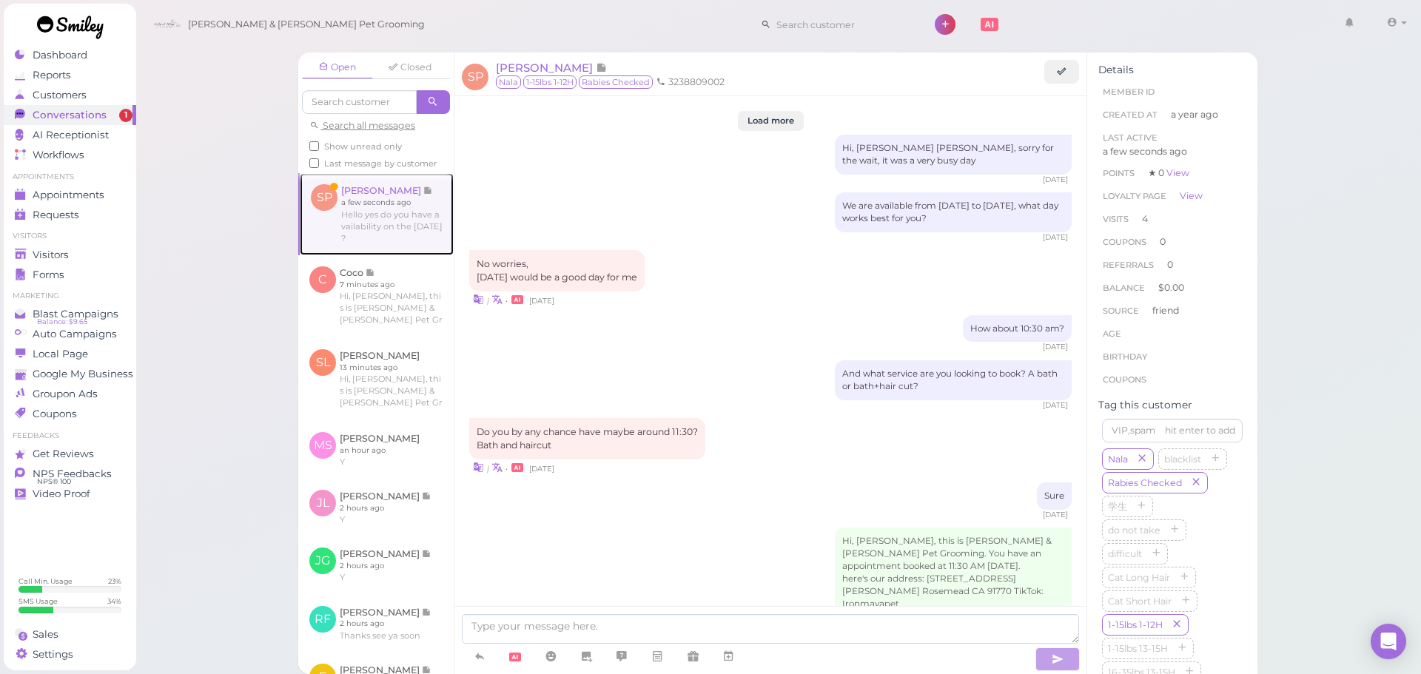
scroll to position [2079, 0]
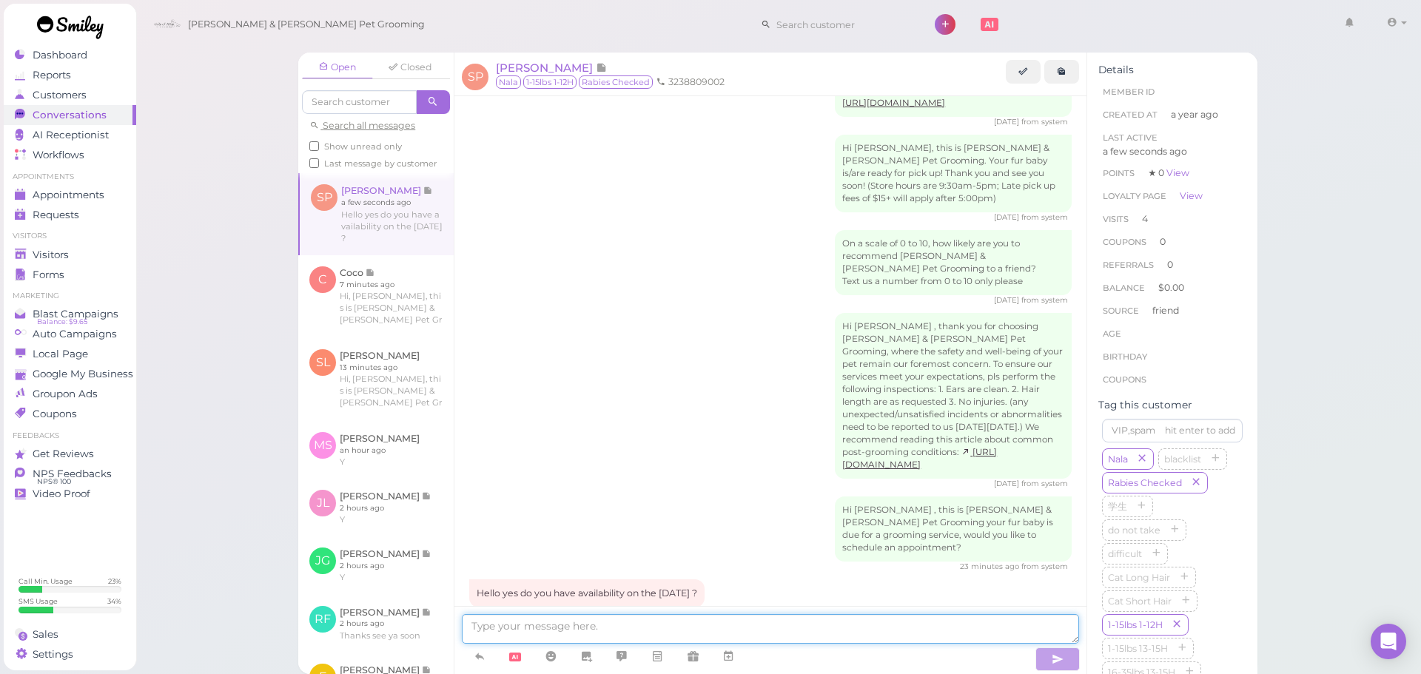
click at [635, 634] on textarea at bounding box center [770, 629] width 617 height 30
type textarea "Yes! We can do any time from 9:30-1, what time would you like?"
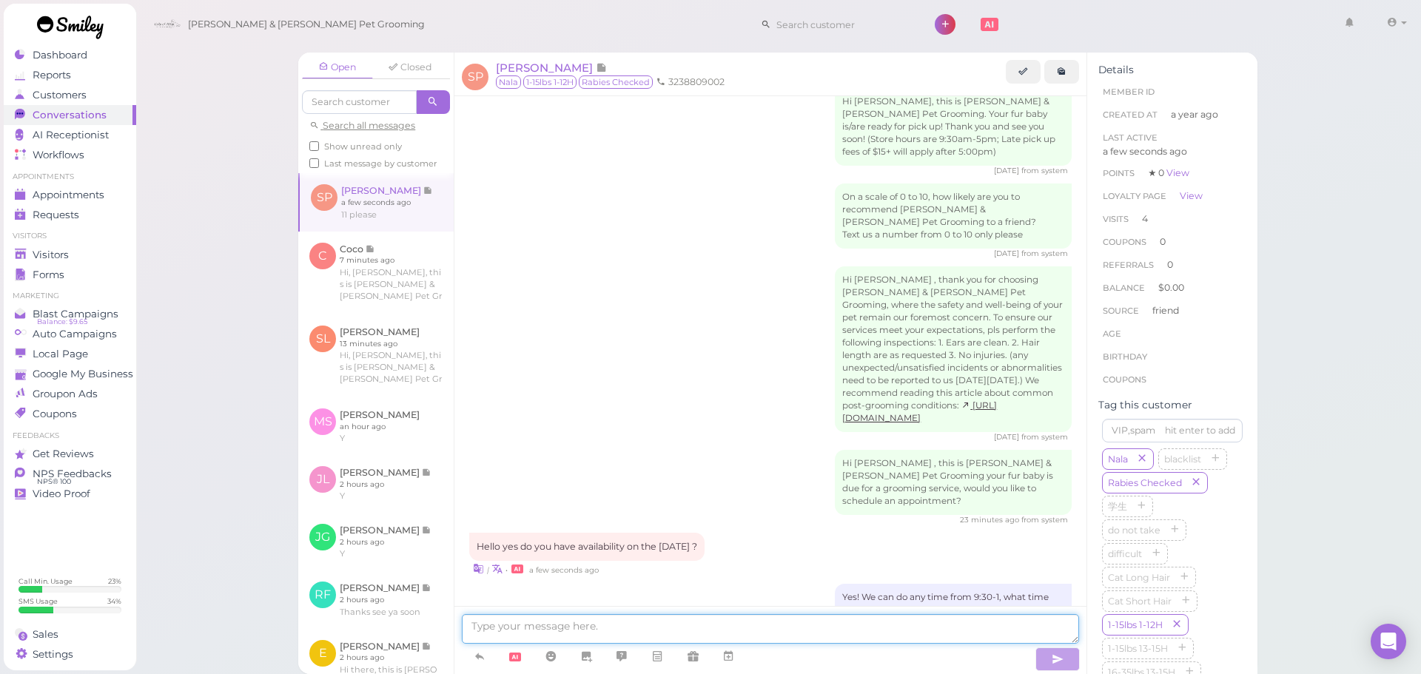
scroll to position [2187, 0]
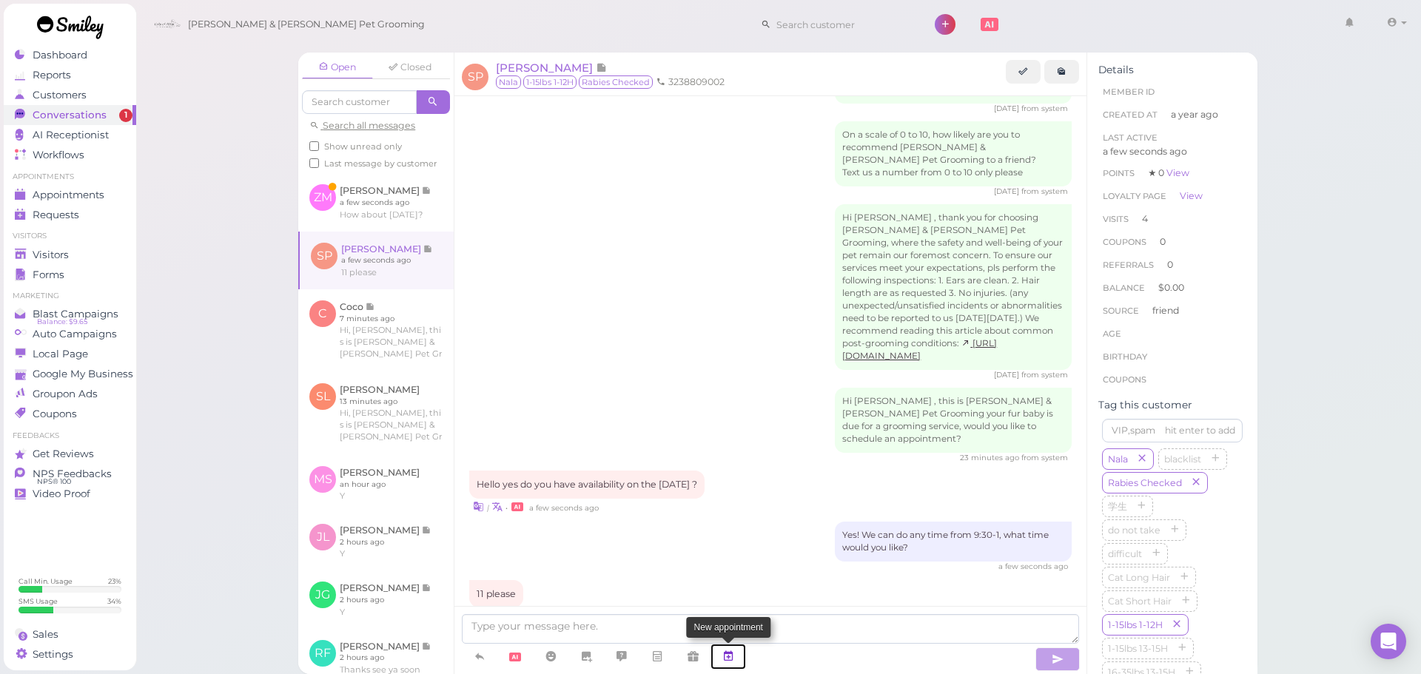
click at [739, 654] on link at bounding box center [729, 657] width 36 height 26
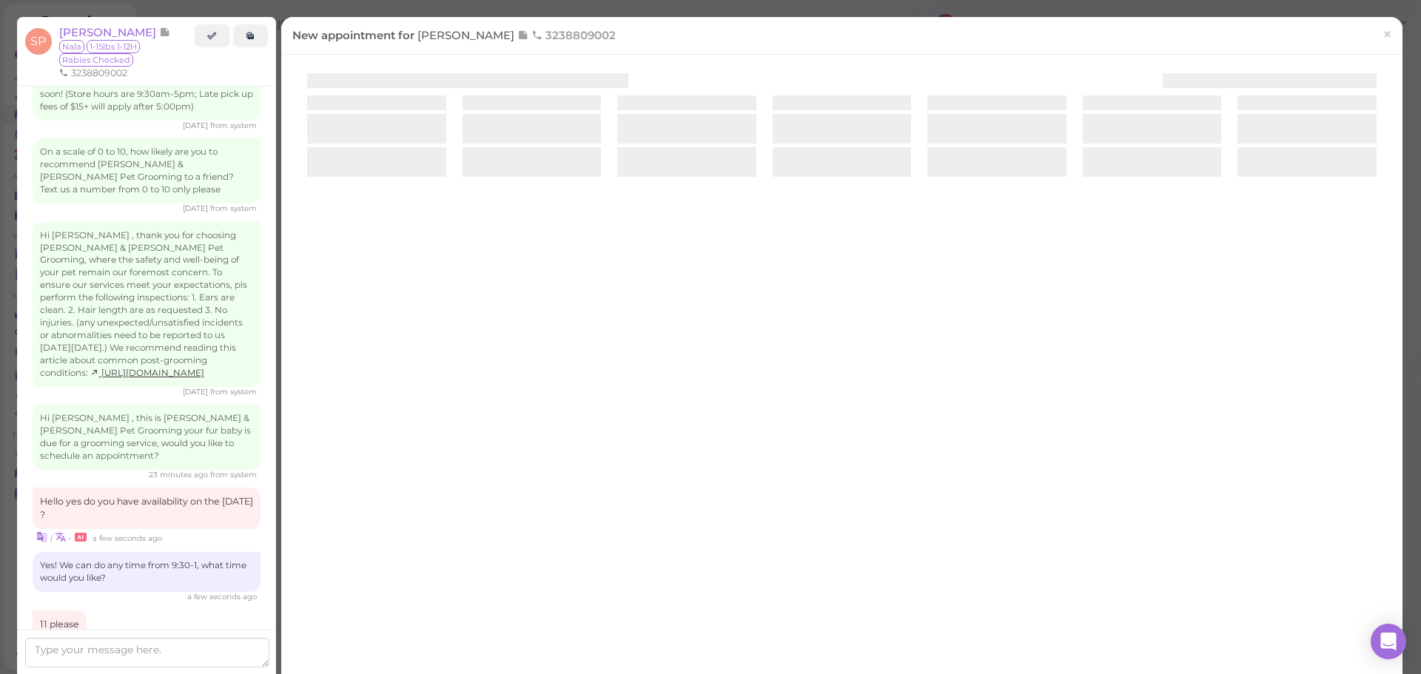
scroll to position [2275, 0]
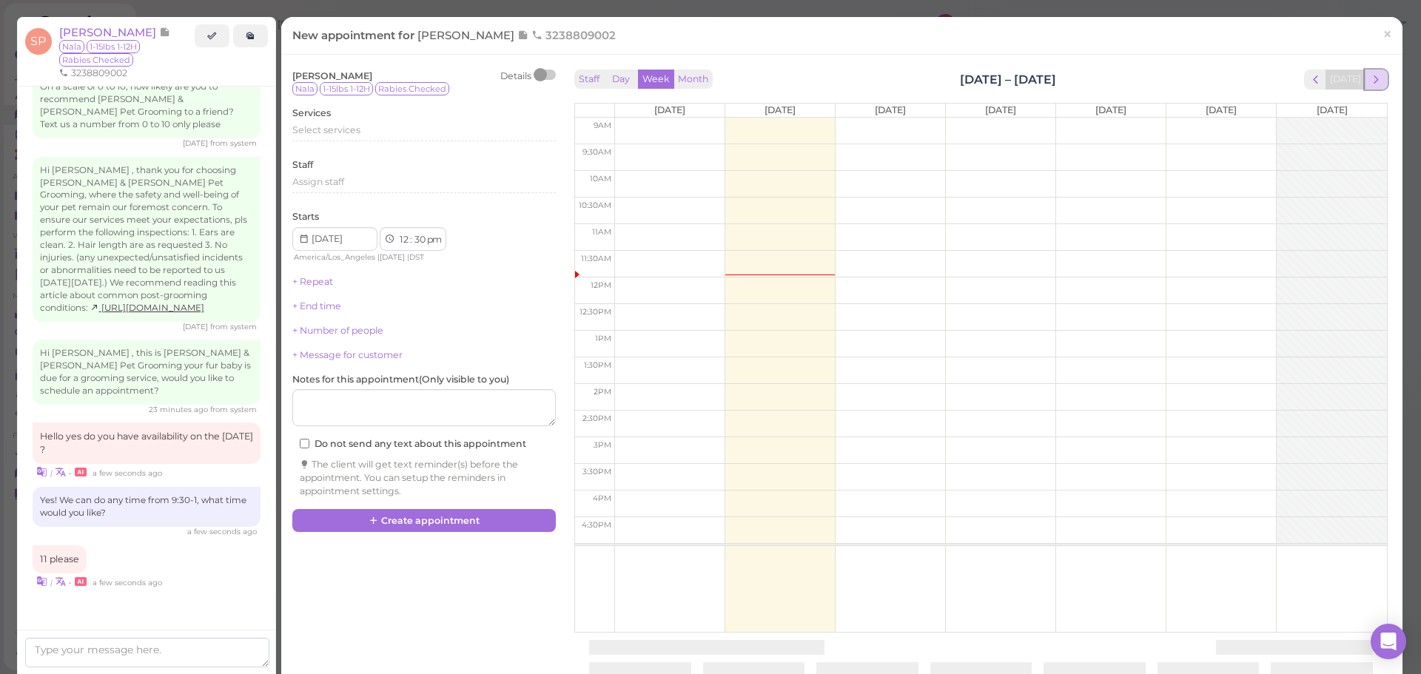
click at [1369, 83] on span "next" at bounding box center [1376, 80] width 14 height 14
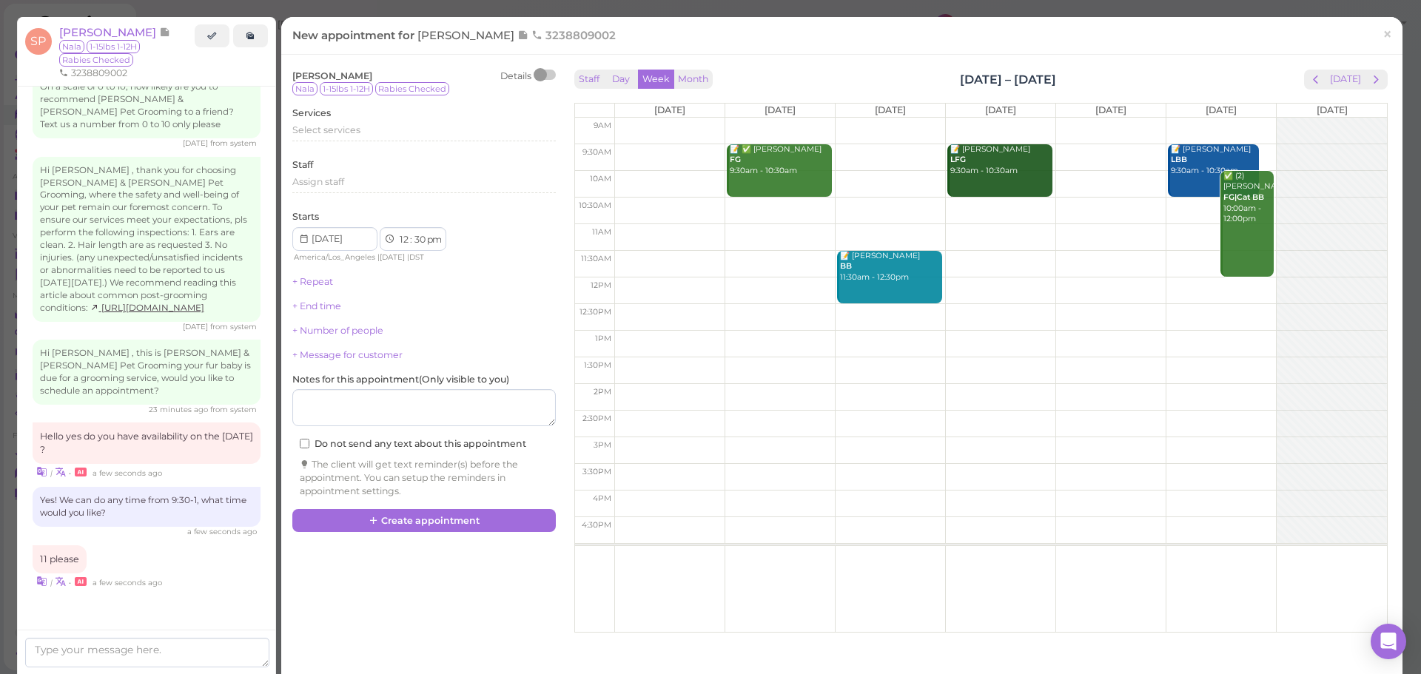
click at [1178, 225] on td at bounding box center [1000, 237] width 773 height 27
type input "2025-08-30"
select select "11"
select select "00"
select select "am"
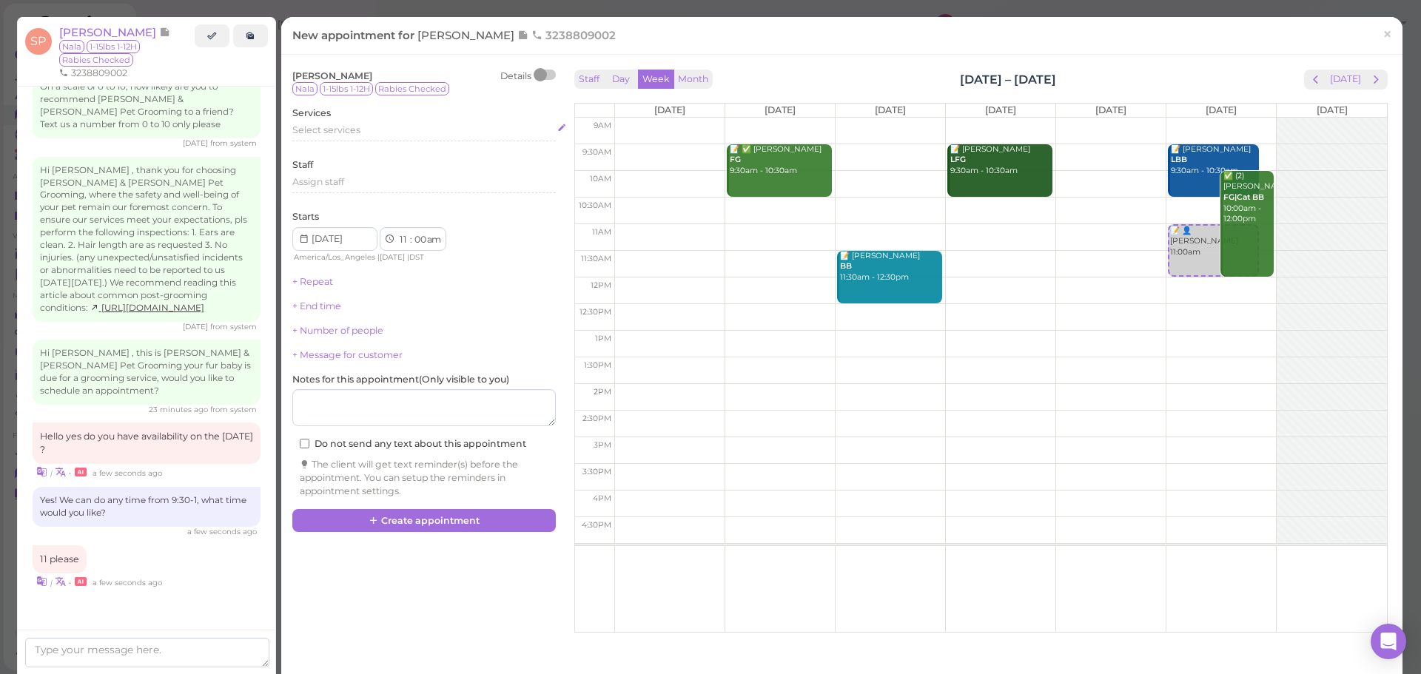
click at [391, 133] on div "Select services" at bounding box center [424, 130] width 264 height 13
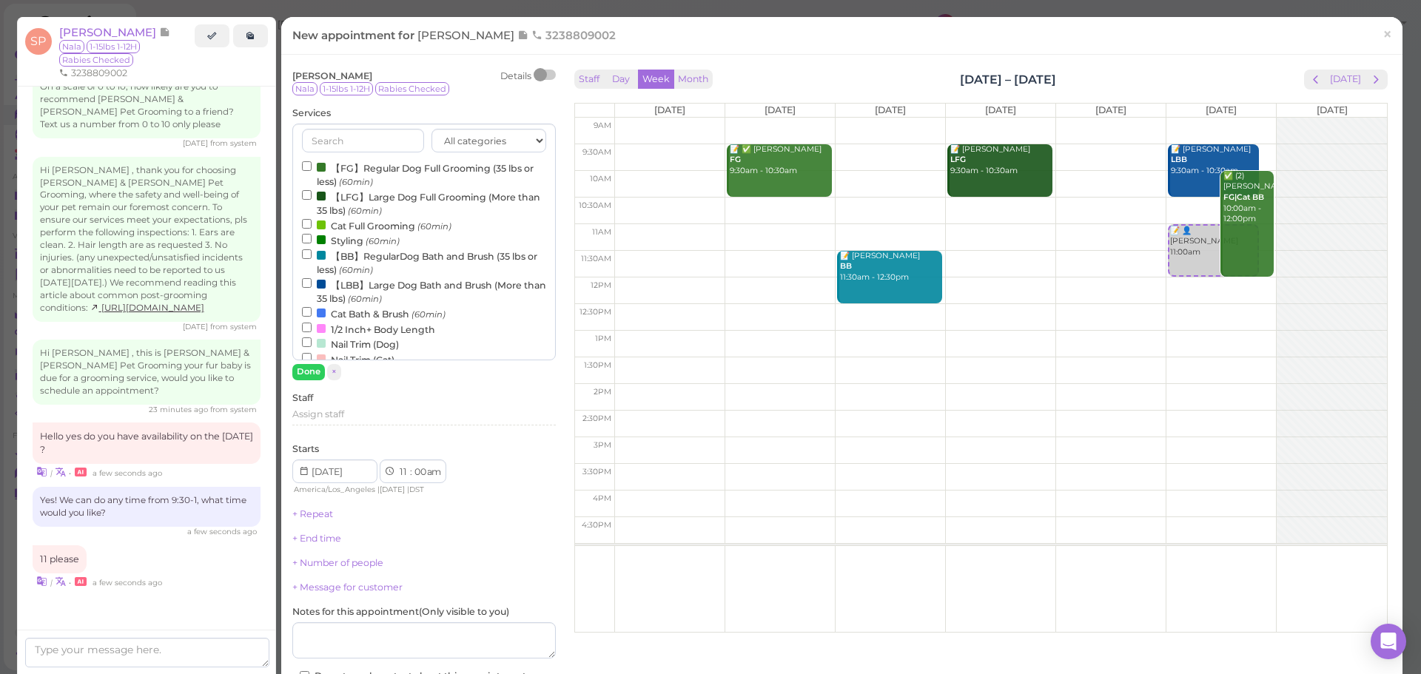
click at [357, 159] on div "All categories Full Grooming Bath & Brush Add-ons Dental Work Special Request I…" at bounding box center [424, 242] width 264 height 237
click at [352, 164] on label "【FG】Regular Dog Full Grooming (35 lbs or less) (60min)" at bounding box center [424, 174] width 244 height 29
click at [312, 164] on input "【FG】Regular Dog Full Grooming (35 lbs or less) (60min)" at bounding box center [307, 166] width 10 height 10
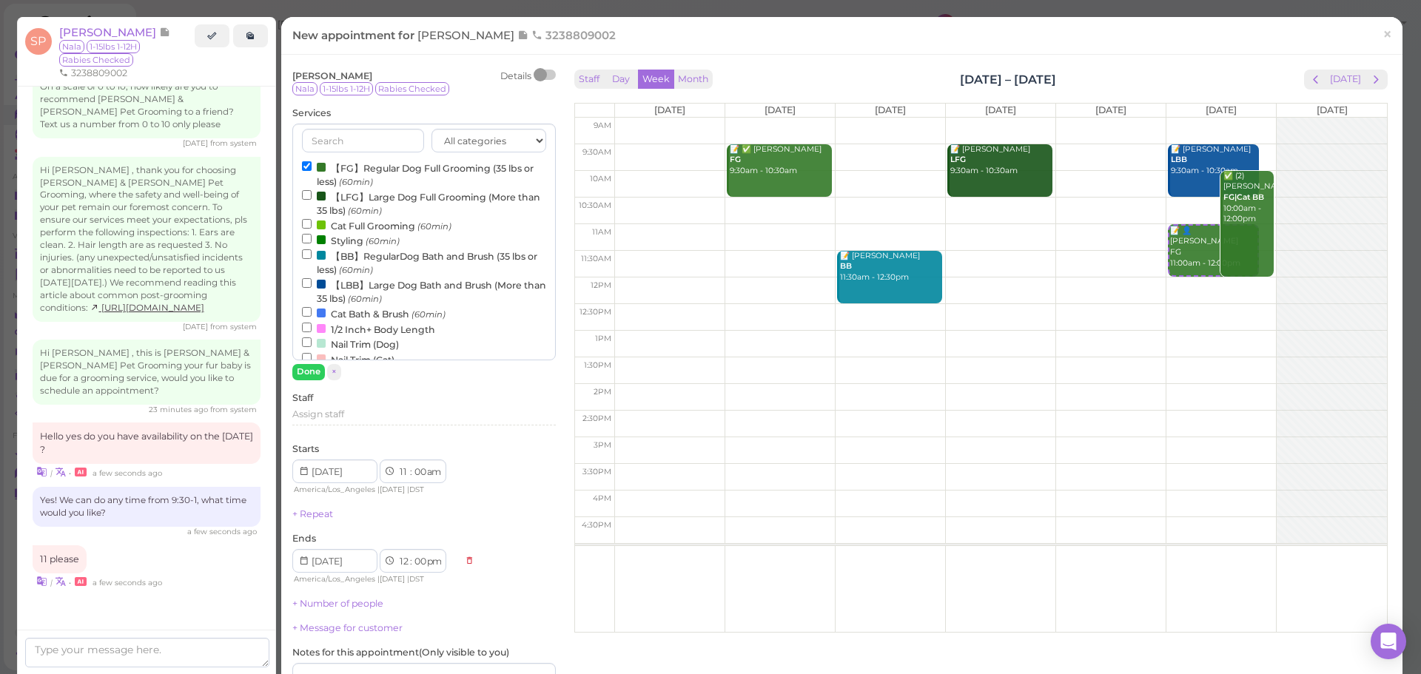
click at [303, 361] on div "All categories Full Grooming Bath & Brush Add-ons Dental Work Special Request I…" at bounding box center [424, 252] width 264 height 256
click at [303, 367] on button "Done" at bounding box center [308, 372] width 33 height 16
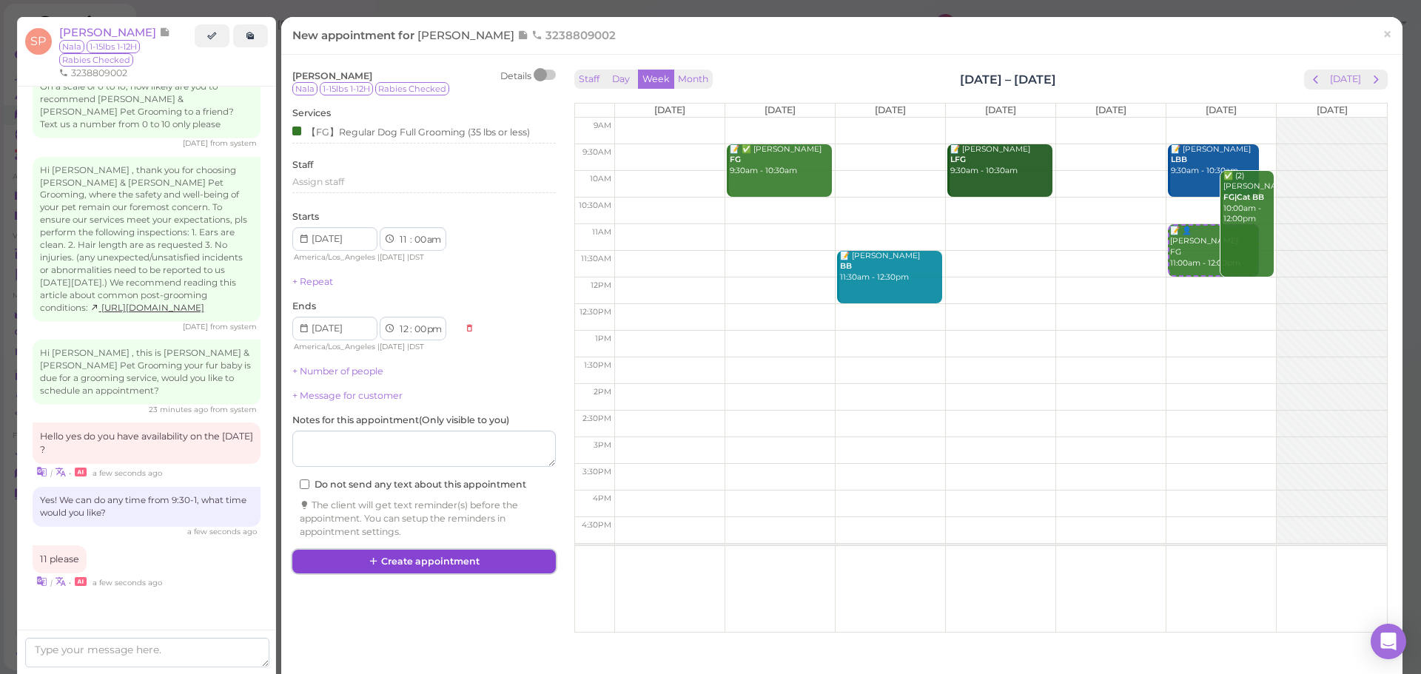
click at [444, 558] on button "Create appointment" at bounding box center [424, 562] width 264 height 24
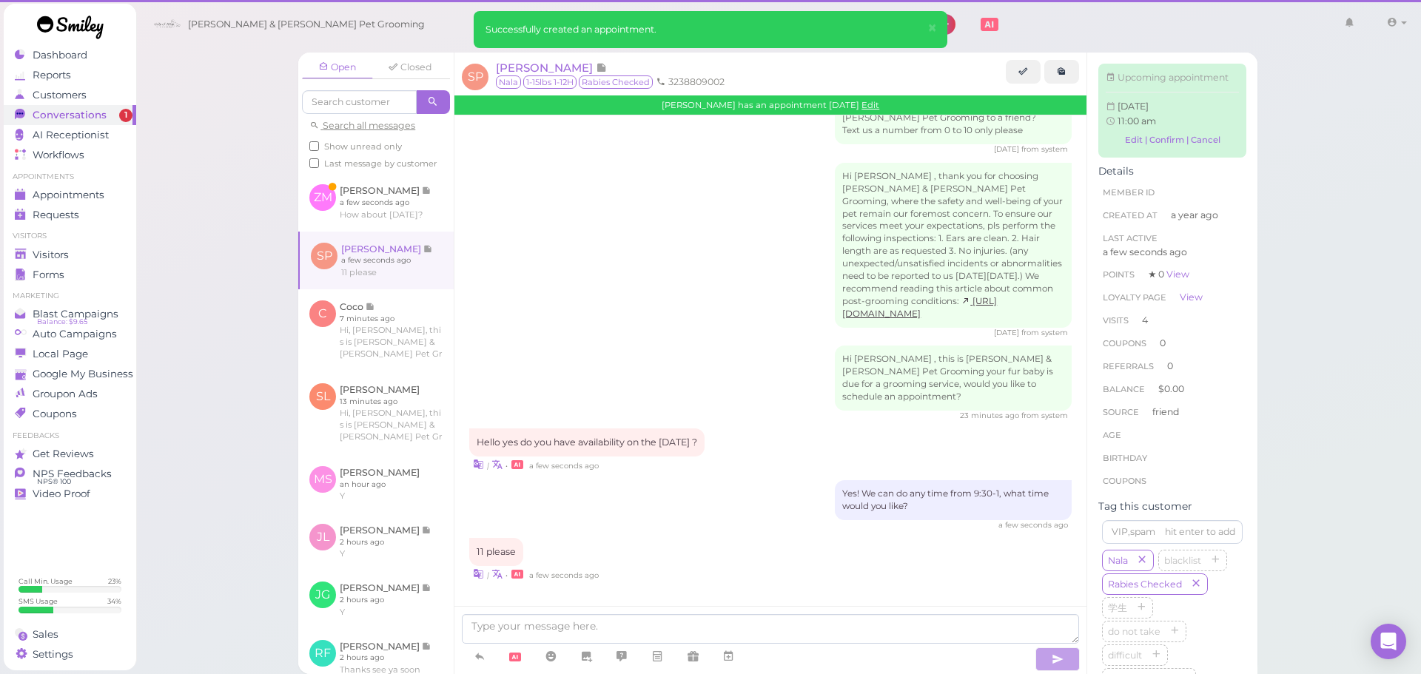
scroll to position [2187, 0]
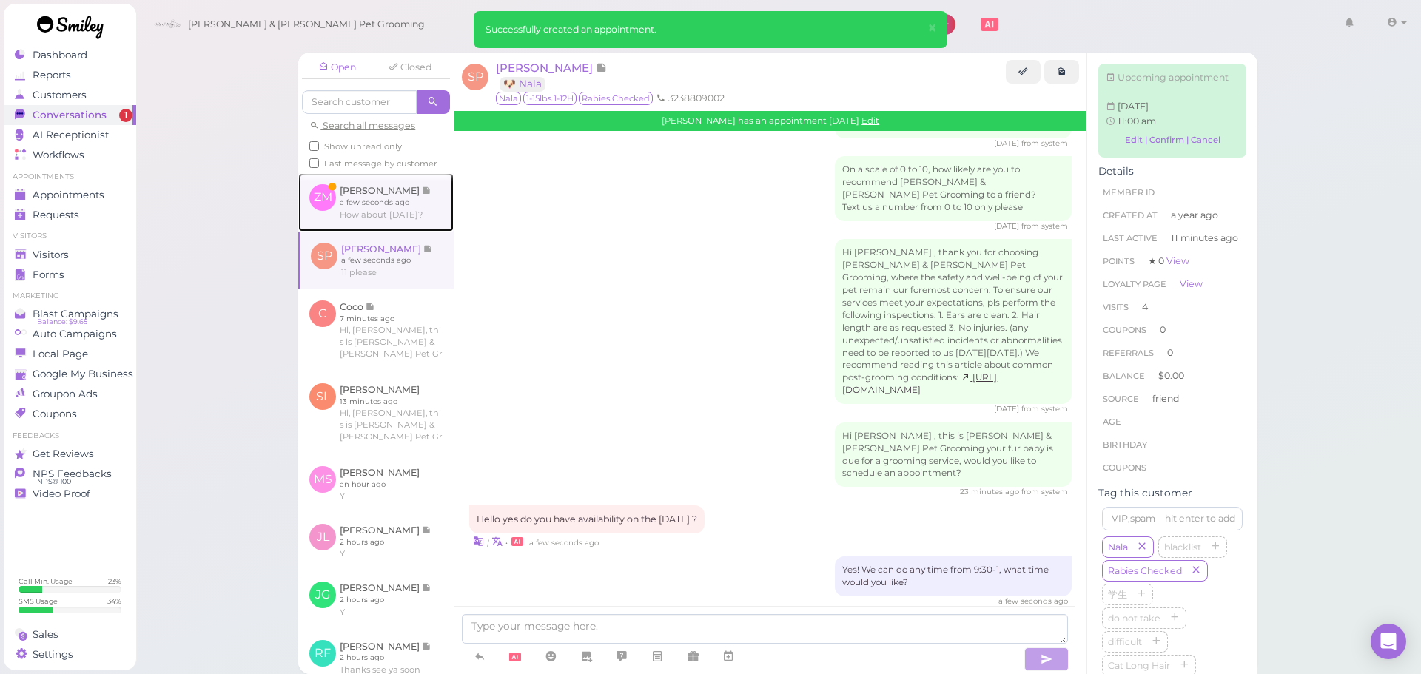
click at [378, 231] on link at bounding box center [375, 202] width 155 height 58
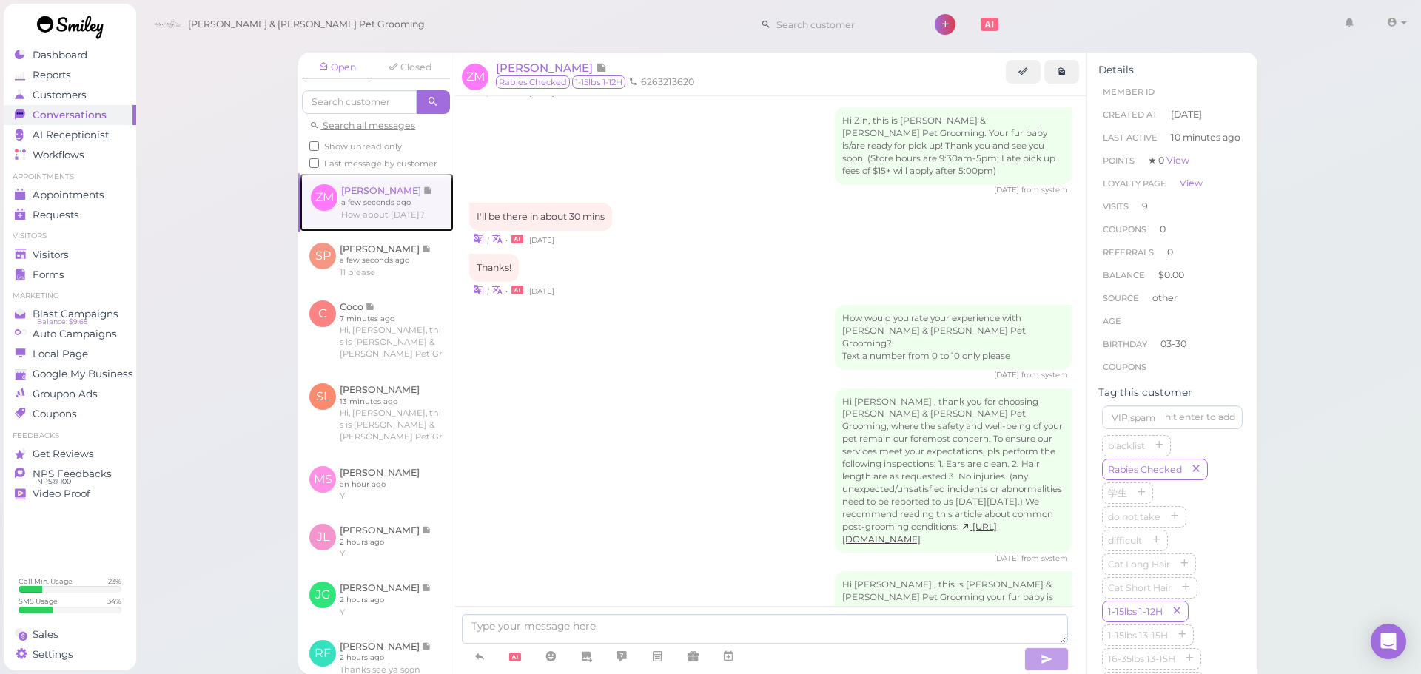
scroll to position [1796, 0]
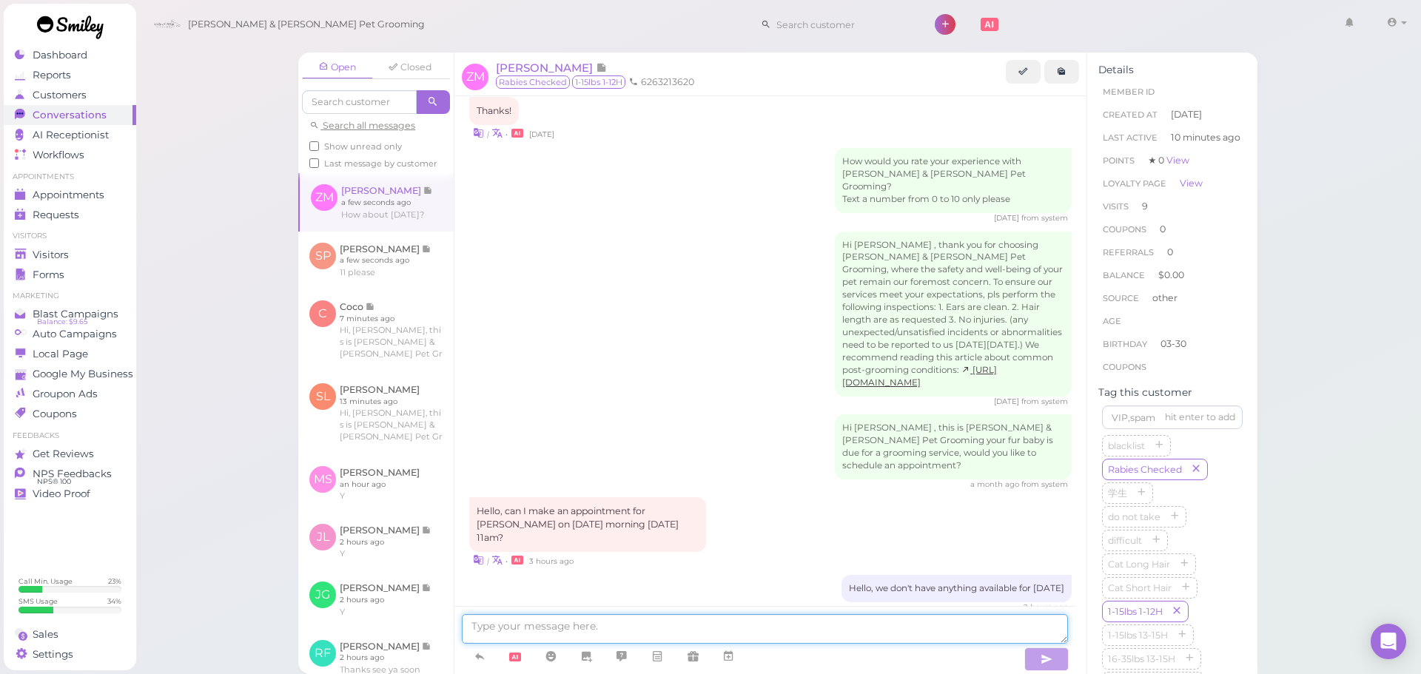
click at [776, 633] on textarea at bounding box center [765, 629] width 606 height 30
type textarea "Is this for a haircut or just a bath?"
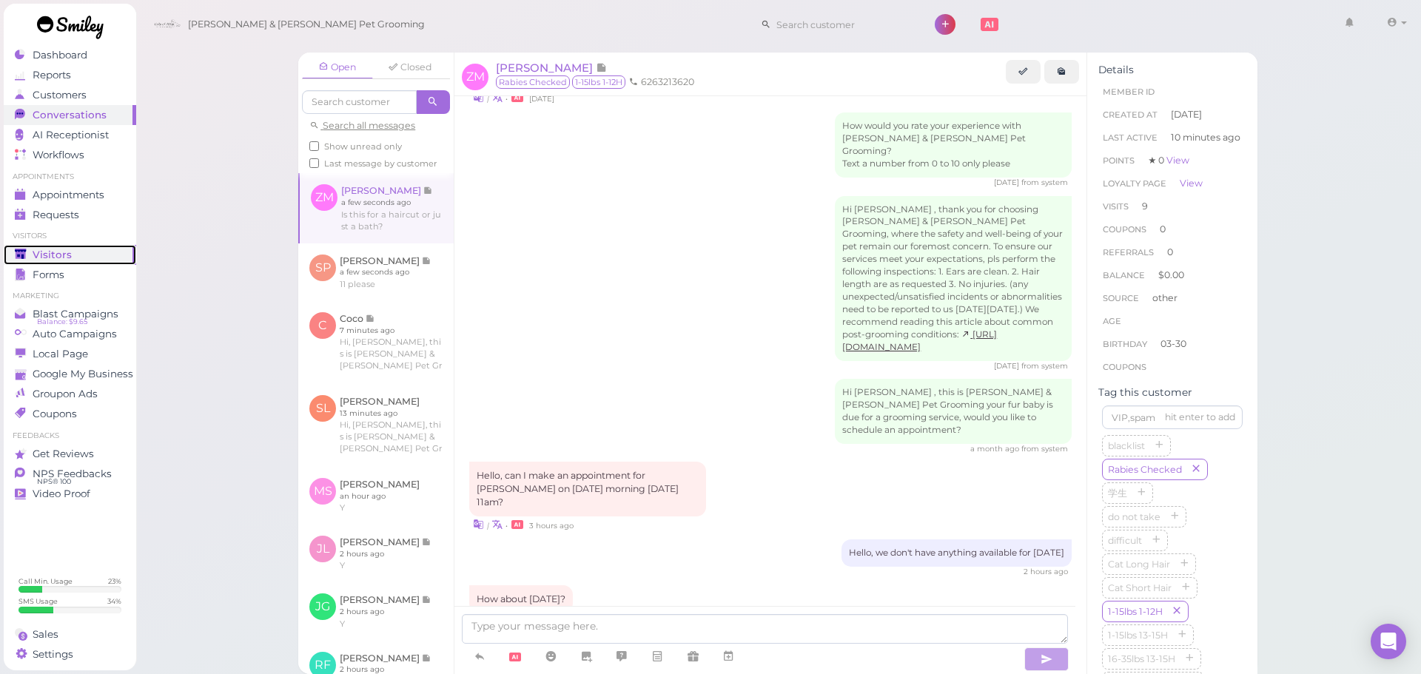
click at [63, 254] on span "Visitors" at bounding box center [52, 255] width 39 height 13
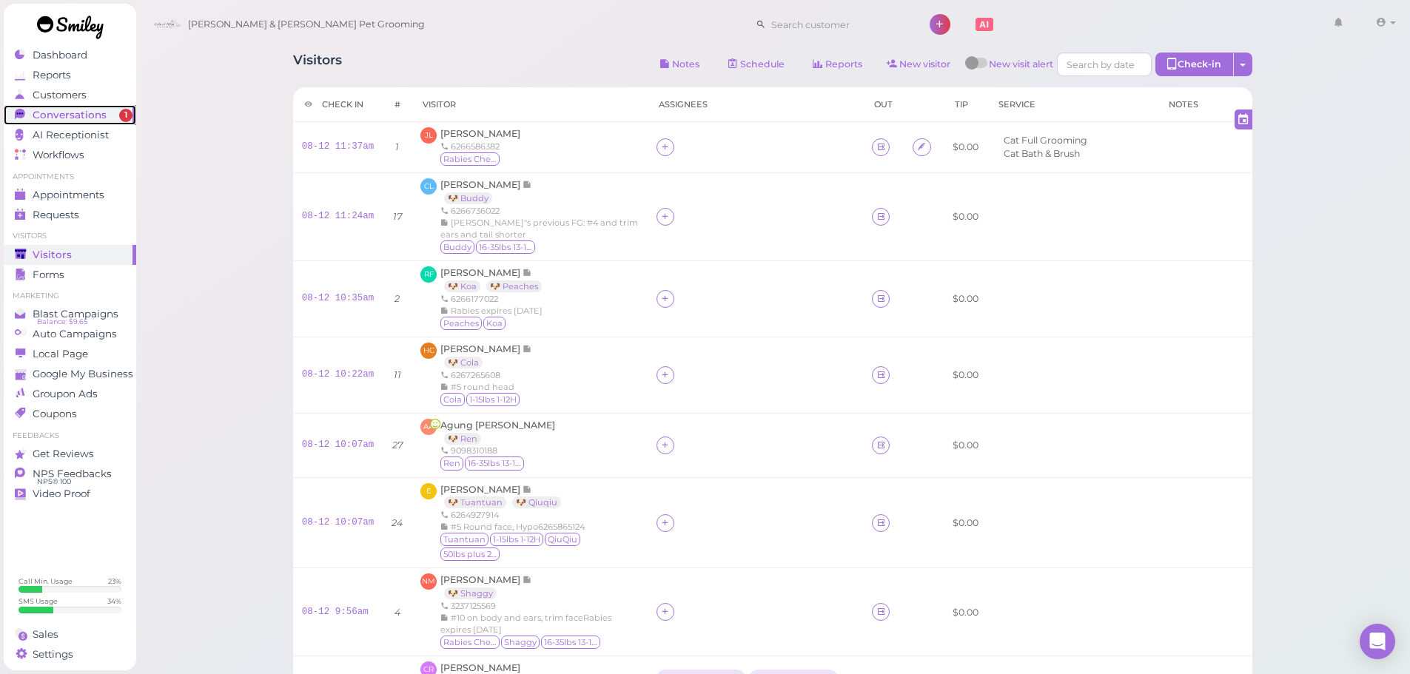
click at [85, 118] on span "Conversations" at bounding box center [70, 115] width 74 height 13
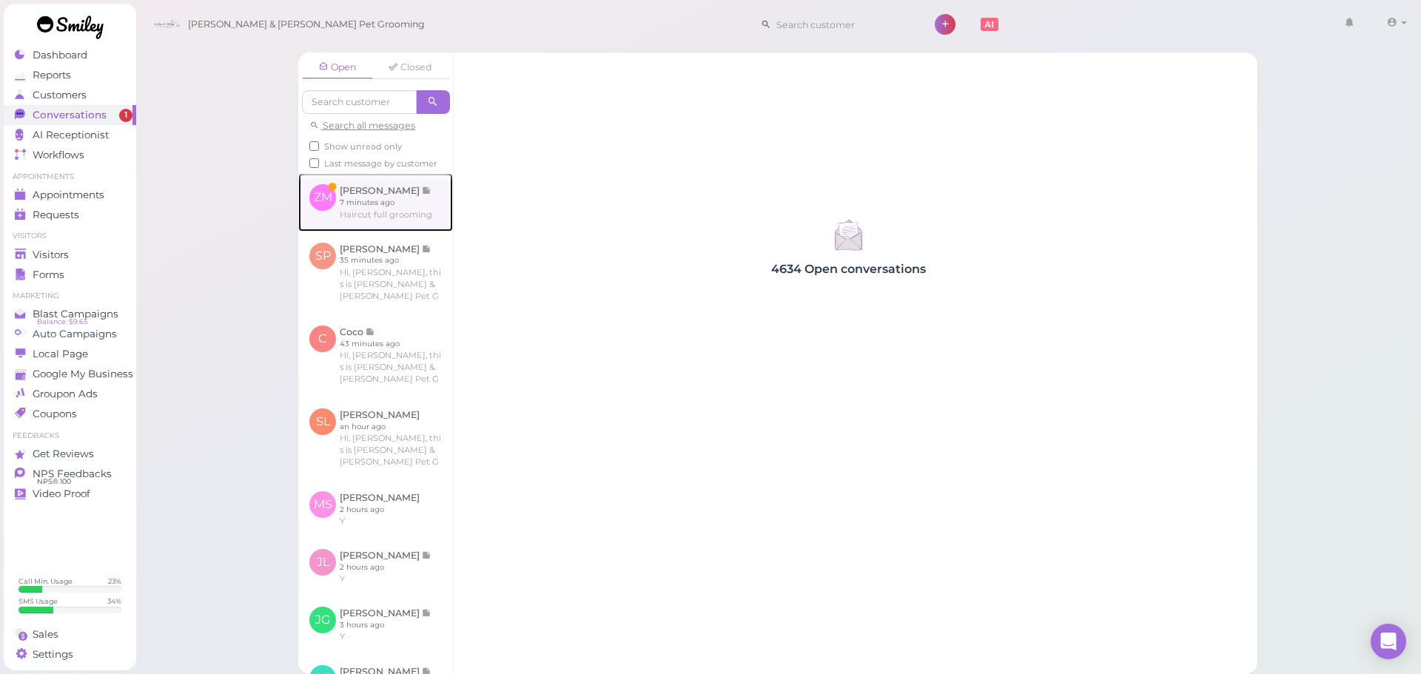
click at [337, 230] on link at bounding box center [375, 202] width 155 height 58
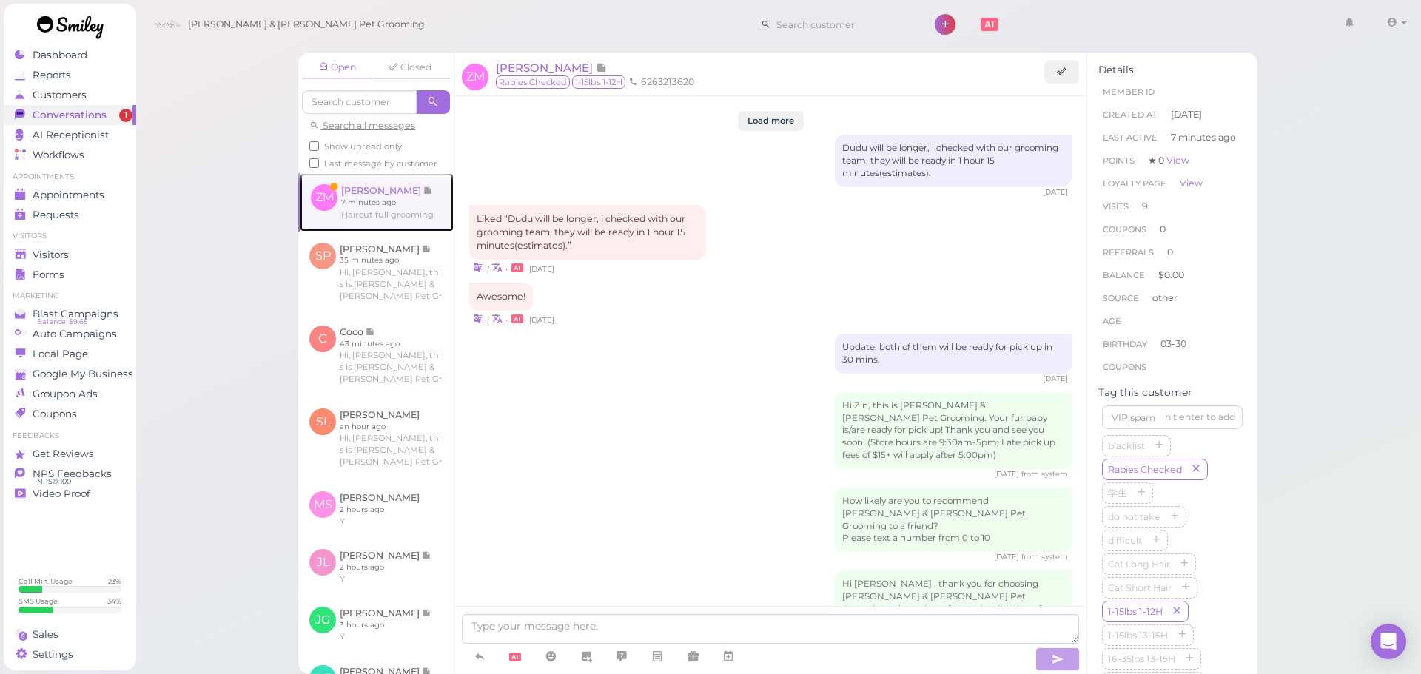
scroll to position [1799, 0]
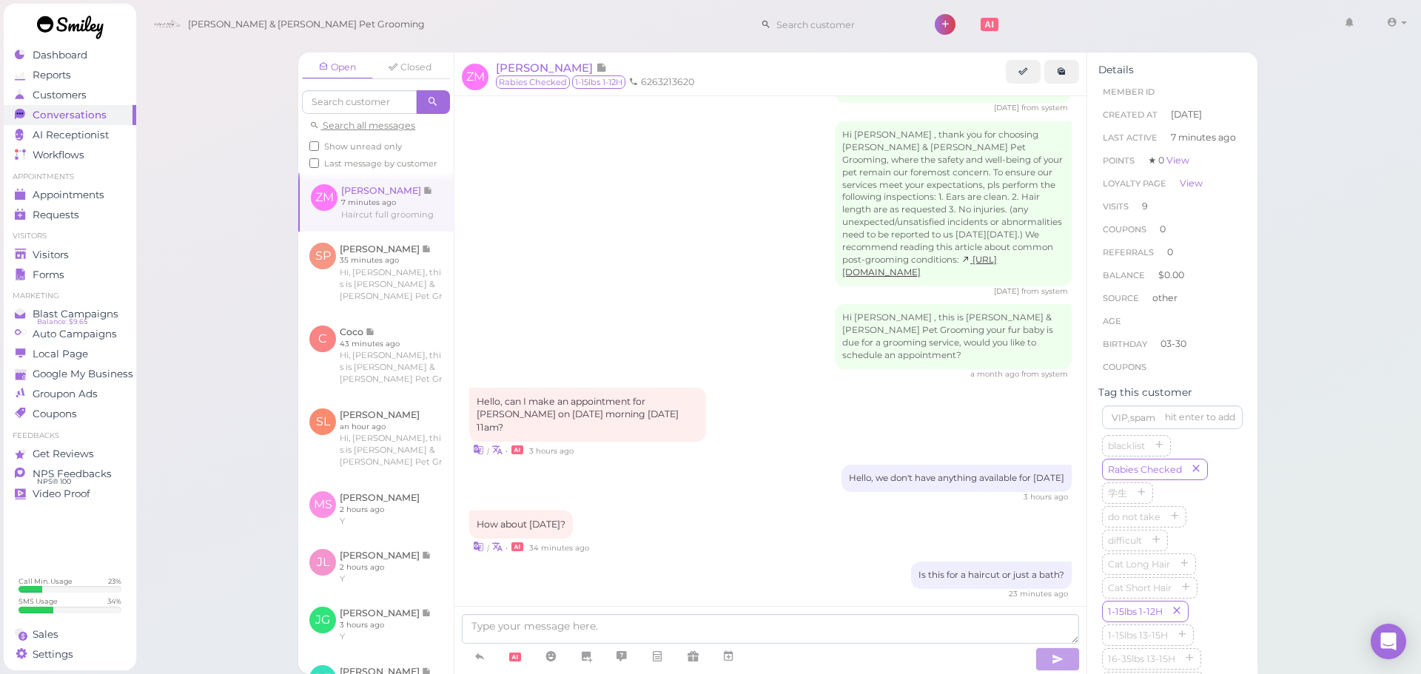
click at [570, 611] on div at bounding box center [771, 640] width 632 height 68
click at [573, 619] on textarea at bounding box center [770, 629] width 617 height 30
type textarea "We can do Friday at 9:30!"
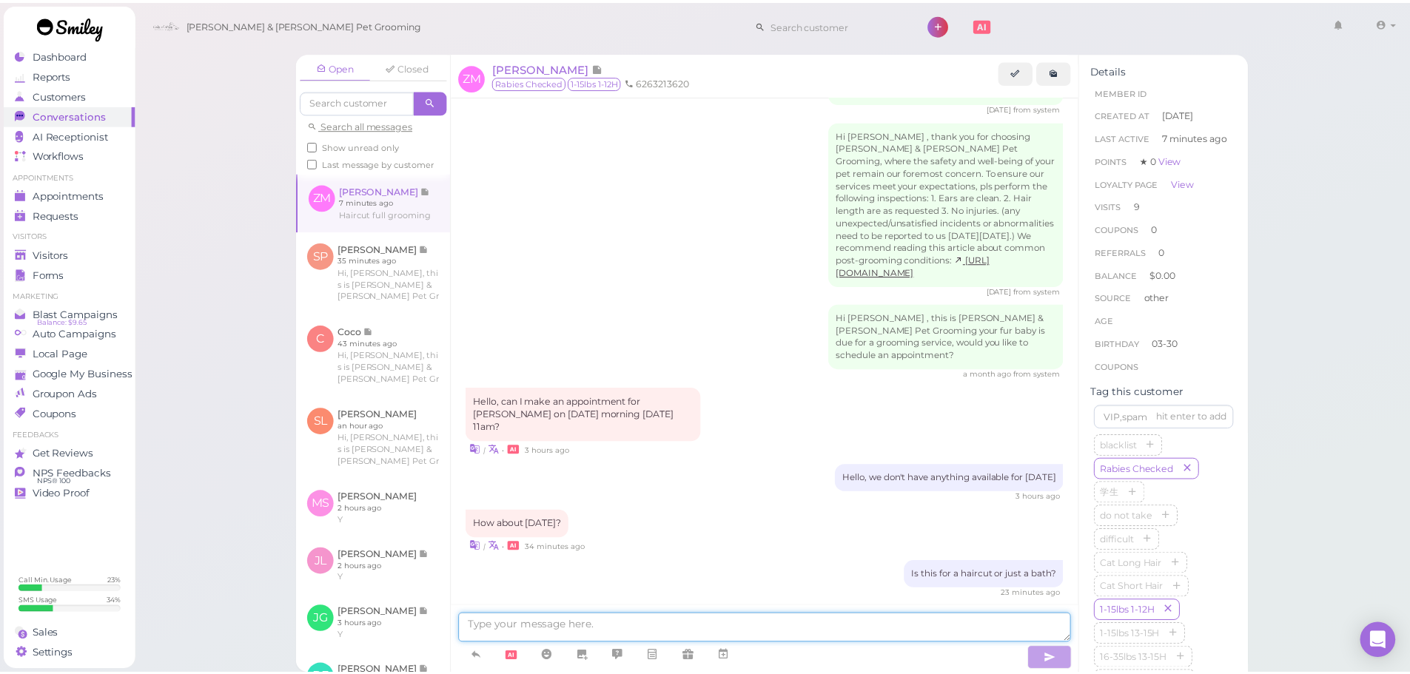
scroll to position [1834, 0]
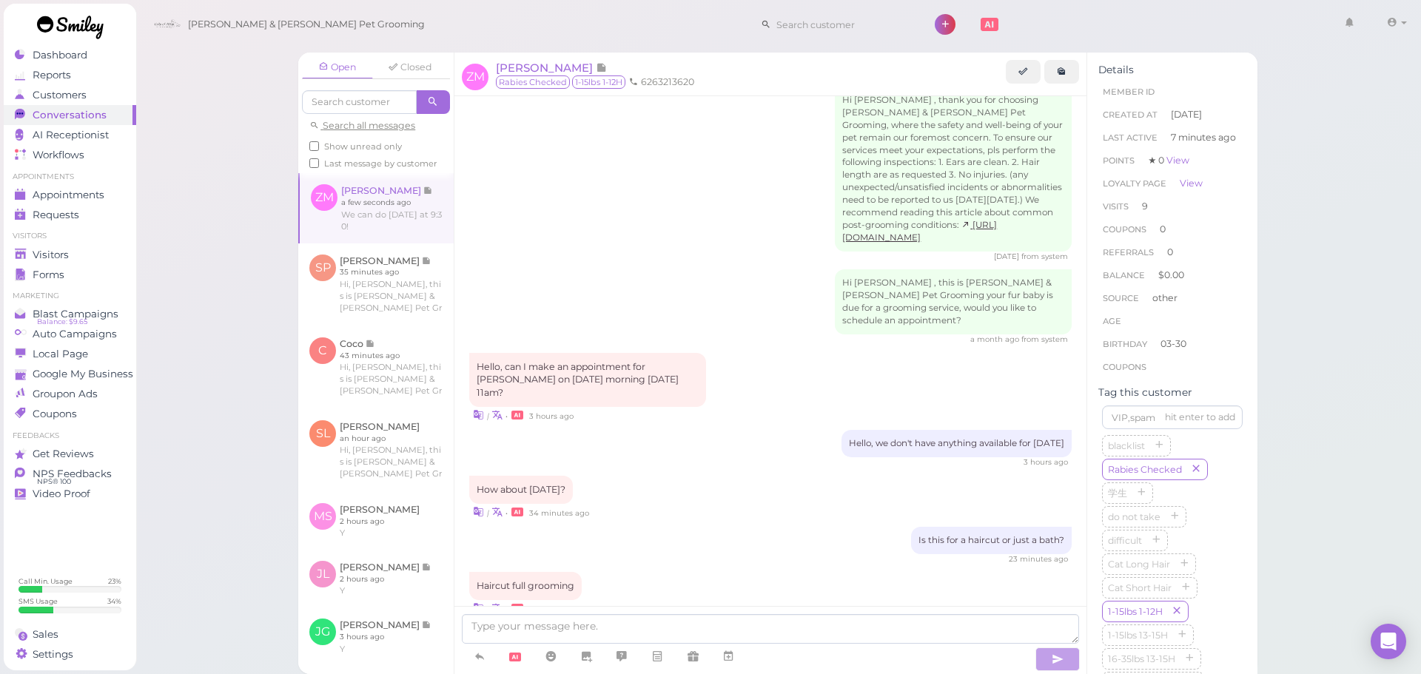
click at [195, 303] on div "Open Closed Search all messages Show unread only Last message by customer ZM Zi…" at bounding box center [778, 337] width 1287 height 674
click at [93, 249] on div "Visitors" at bounding box center [68, 255] width 107 height 13
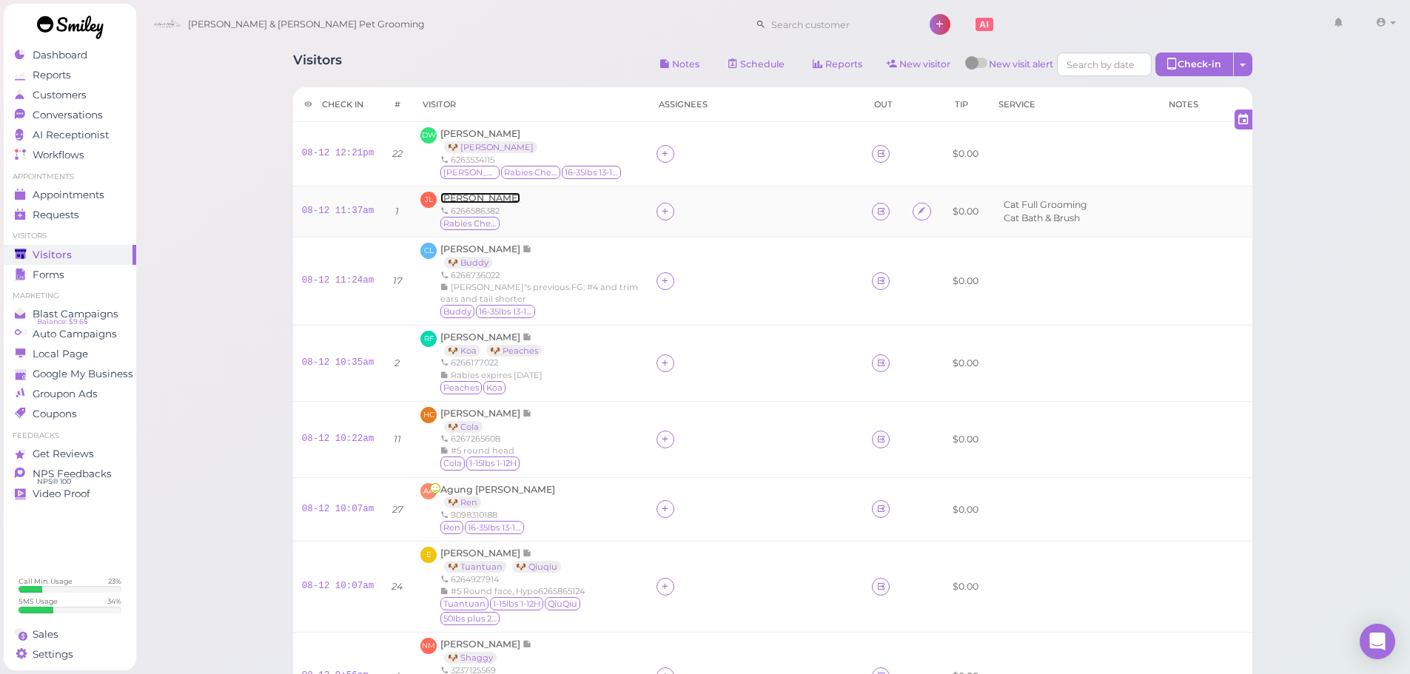
click at [459, 198] on span "[PERSON_NAME]" at bounding box center [480, 197] width 80 height 11
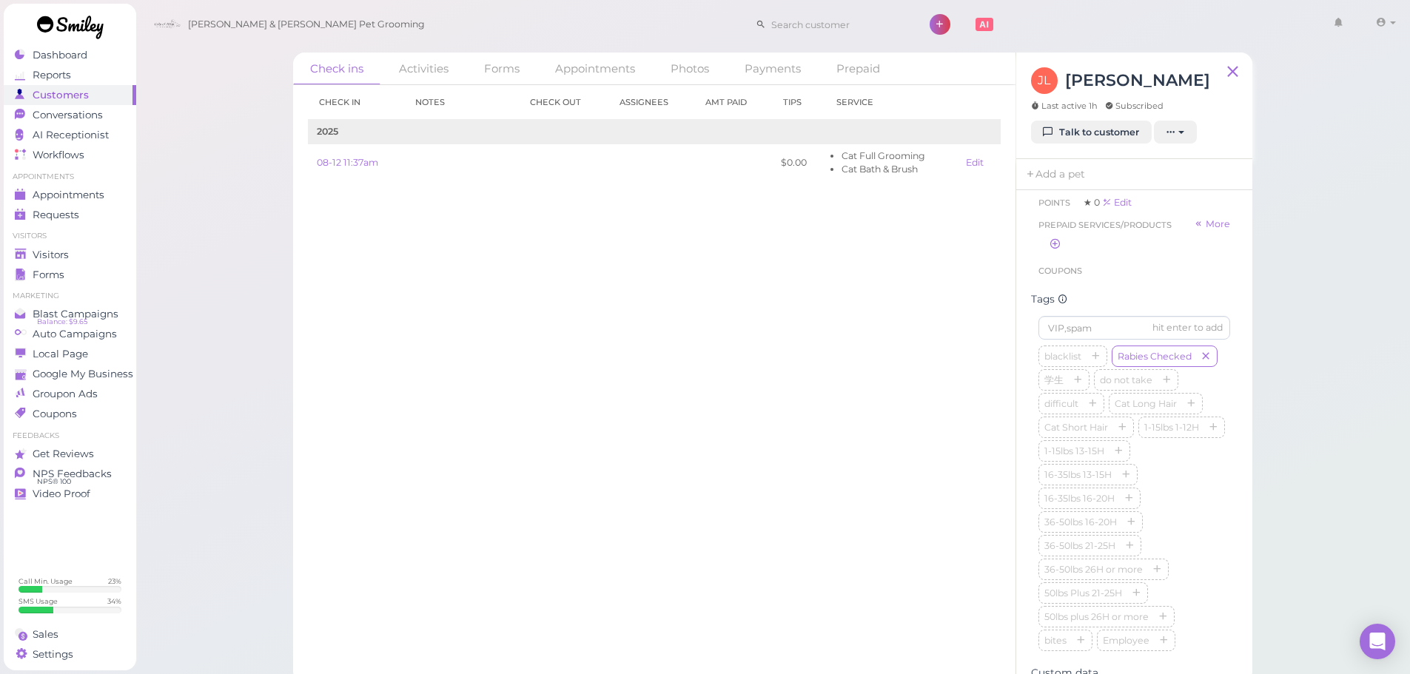
scroll to position [296, 0]
click at [1081, 343] on input at bounding box center [1135, 331] width 192 height 24
type input "Oreo"
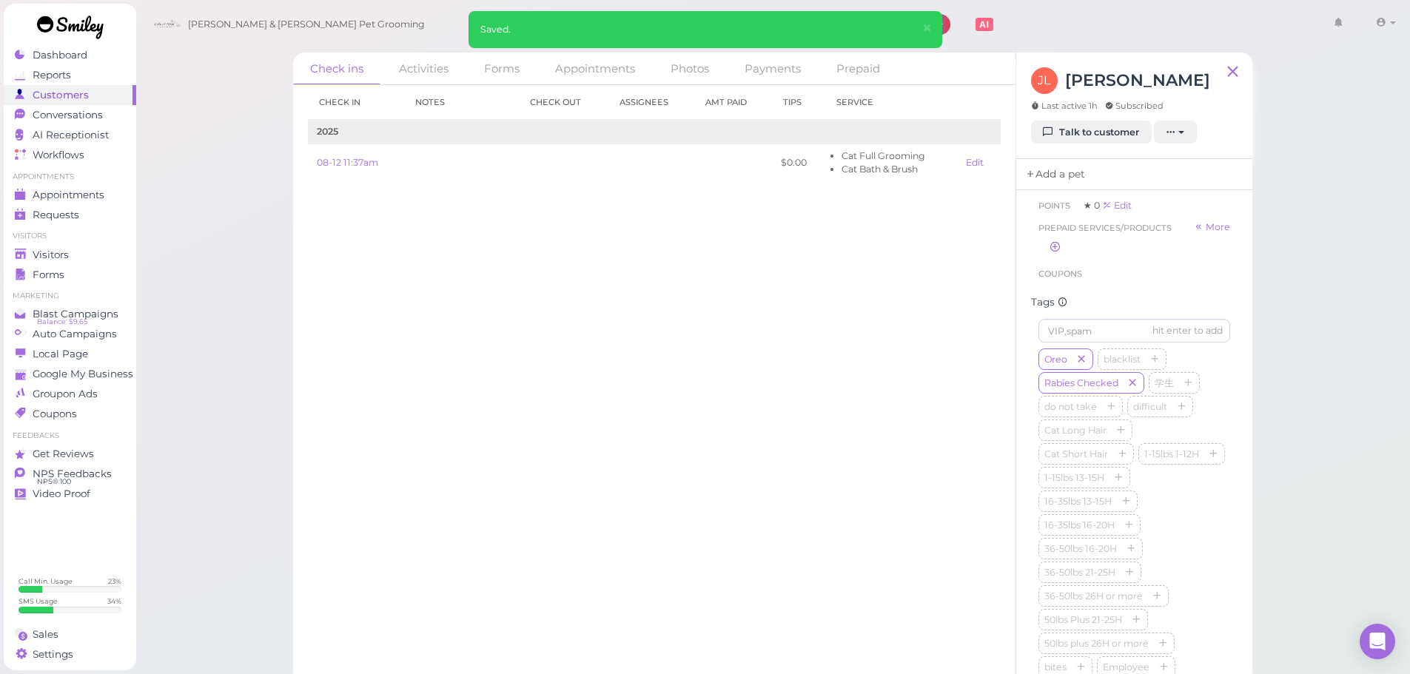
click at [1078, 171] on link "Add a pet" at bounding box center [1055, 174] width 78 height 31
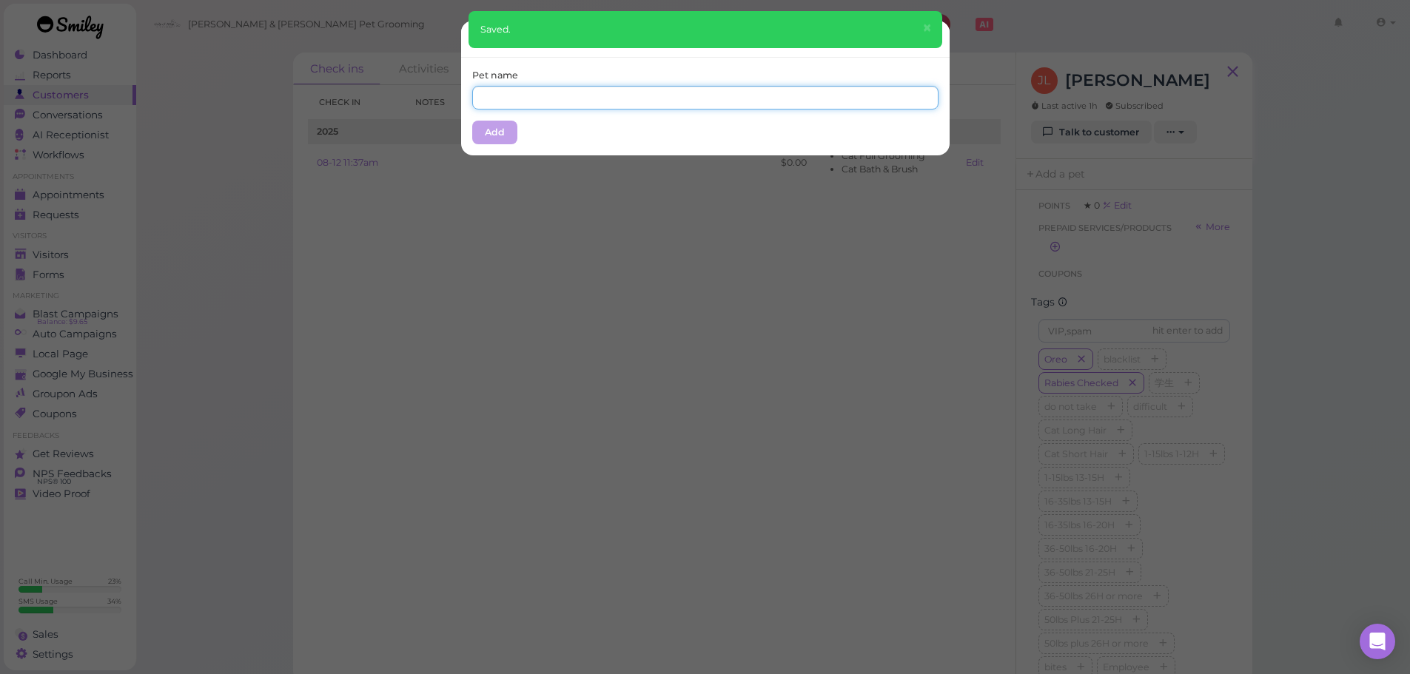
click at [610, 105] on input "text" at bounding box center [705, 98] width 466 height 24
type input "Oreo"
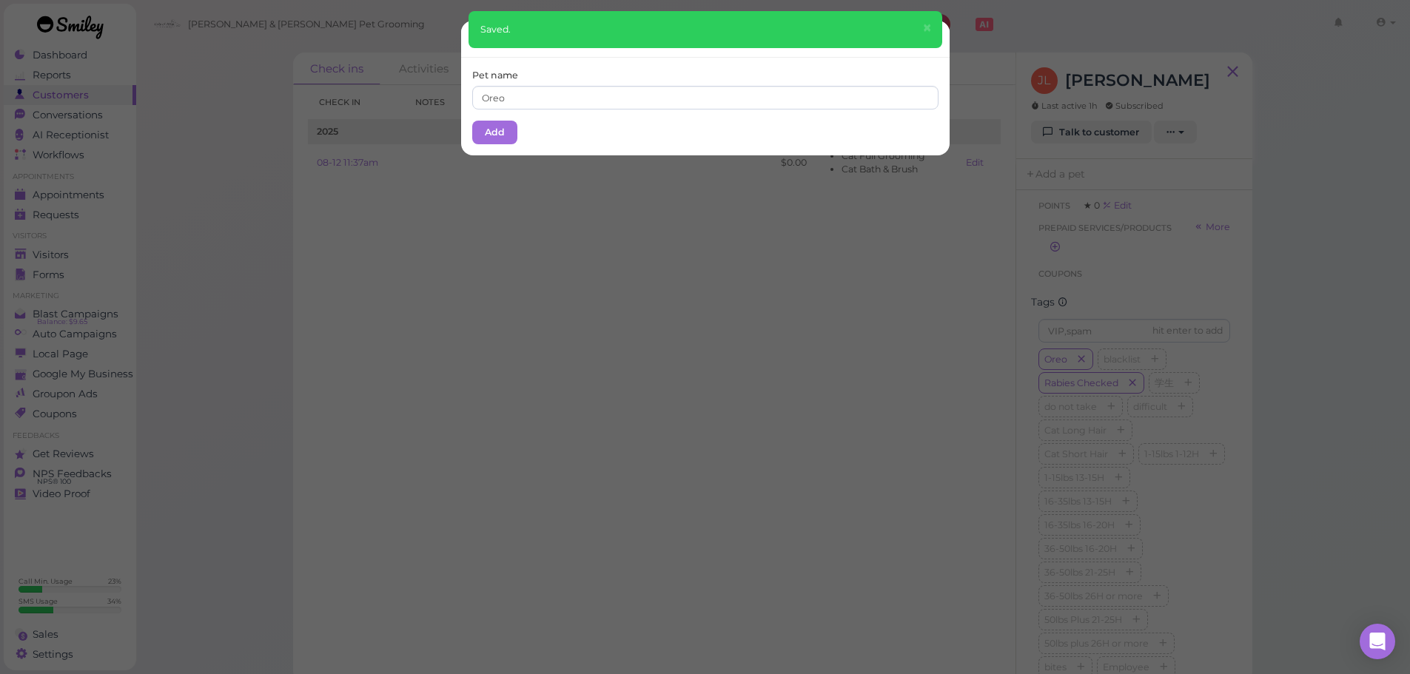
click at [541, 135] on div "Pet name Oreo Add" at bounding box center [705, 107] width 489 height 98
click at [496, 135] on button "Add" at bounding box center [494, 133] width 45 height 24
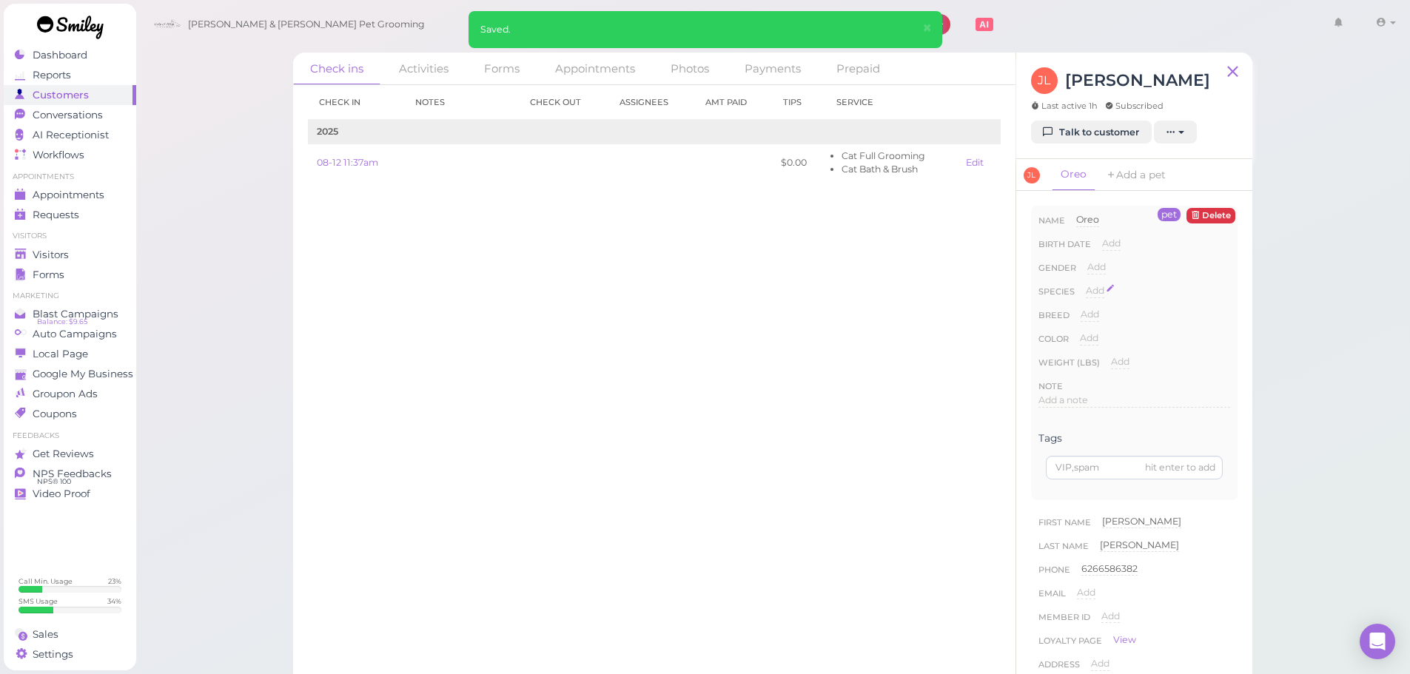
click at [1097, 289] on span "Add" at bounding box center [1095, 290] width 19 height 11
click at [1110, 315] on button "Done" at bounding box center [1103, 317] width 33 height 16
click at [1110, 293] on div "Species Add Dog Cat Bird Other" at bounding box center [1135, 296] width 192 height 24
drag, startPoint x: 1104, startPoint y: 293, endPoint x: 1124, endPoint y: 296, distance: 20.9
click at [1105, 293] on div "Species Add Dog Cat Bird Other" at bounding box center [1135, 296] width 192 height 24
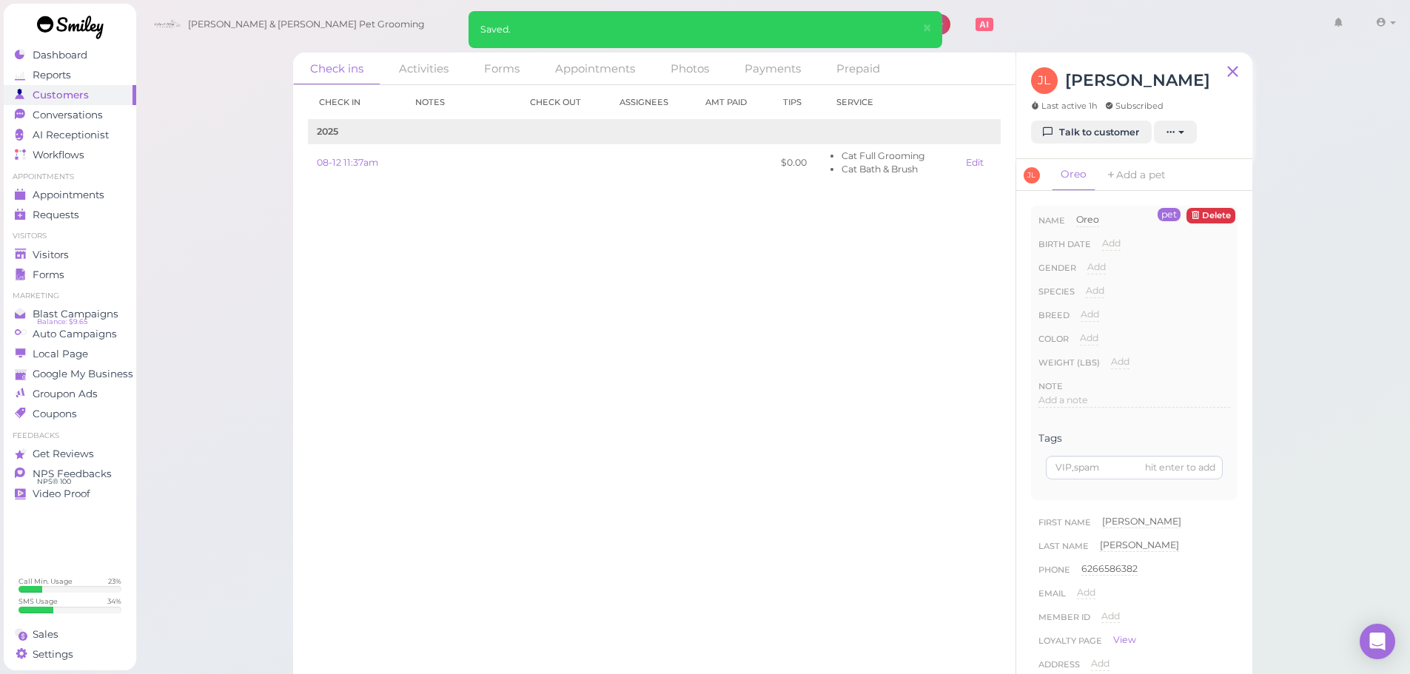
click at [1124, 296] on div "Species Add Dog Cat Bird Other" at bounding box center [1135, 296] width 192 height 24
click at [1104, 286] on div "Add" at bounding box center [1095, 291] width 19 height 14
click at [1126, 294] on select "Dog Cat Bird Other" at bounding box center [1158, 295] width 144 height 22
select select "Dog"
click at [1086, 284] on select "Dog Cat Bird Other" at bounding box center [1158, 295] width 144 height 22
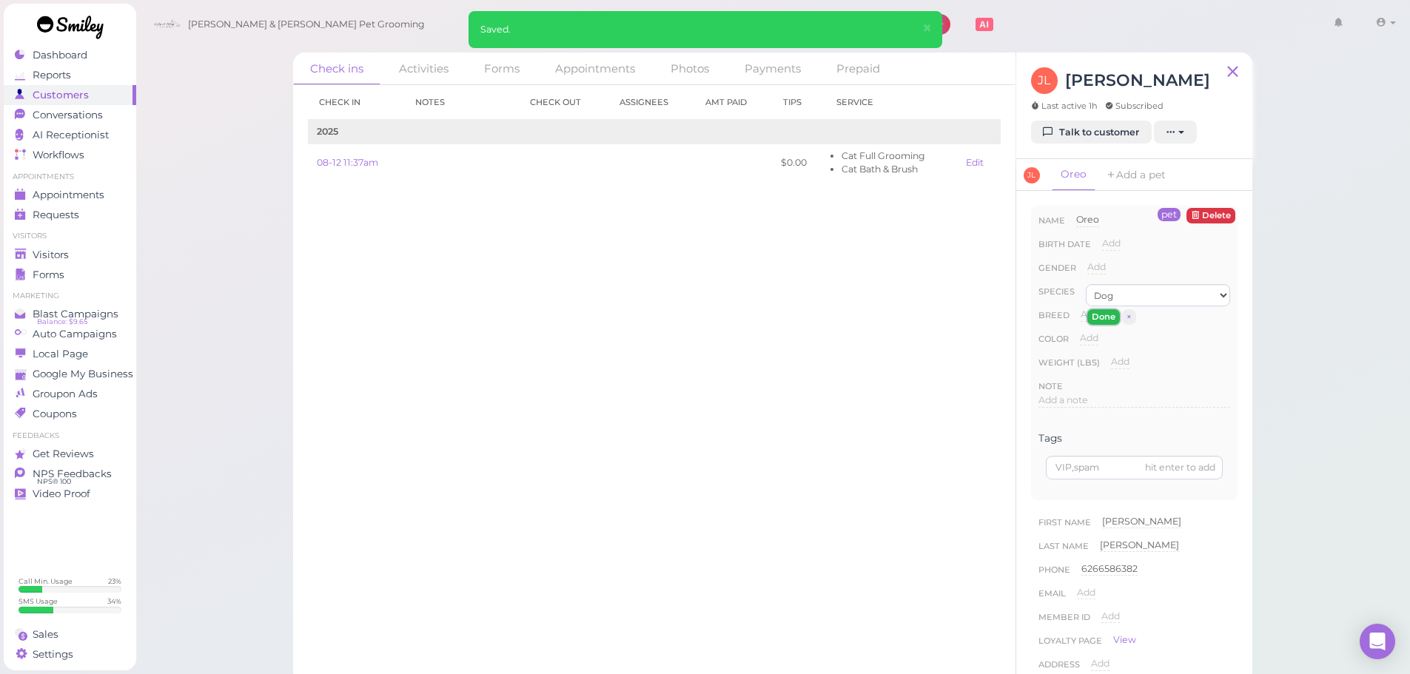
click at [1102, 316] on button "Done" at bounding box center [1103, 317] width 33 height 16
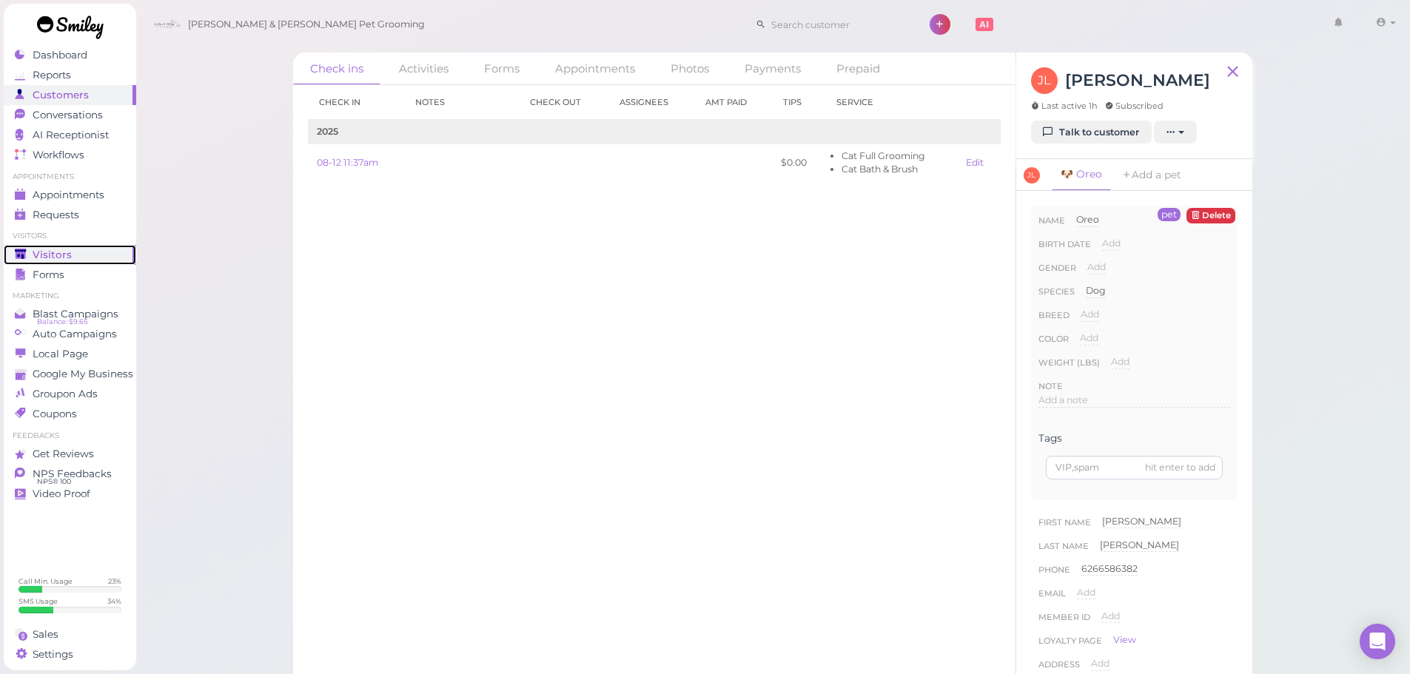
click at [39, 253] on span "Visitors" at bounding box center [52, 255] width 39 height 13
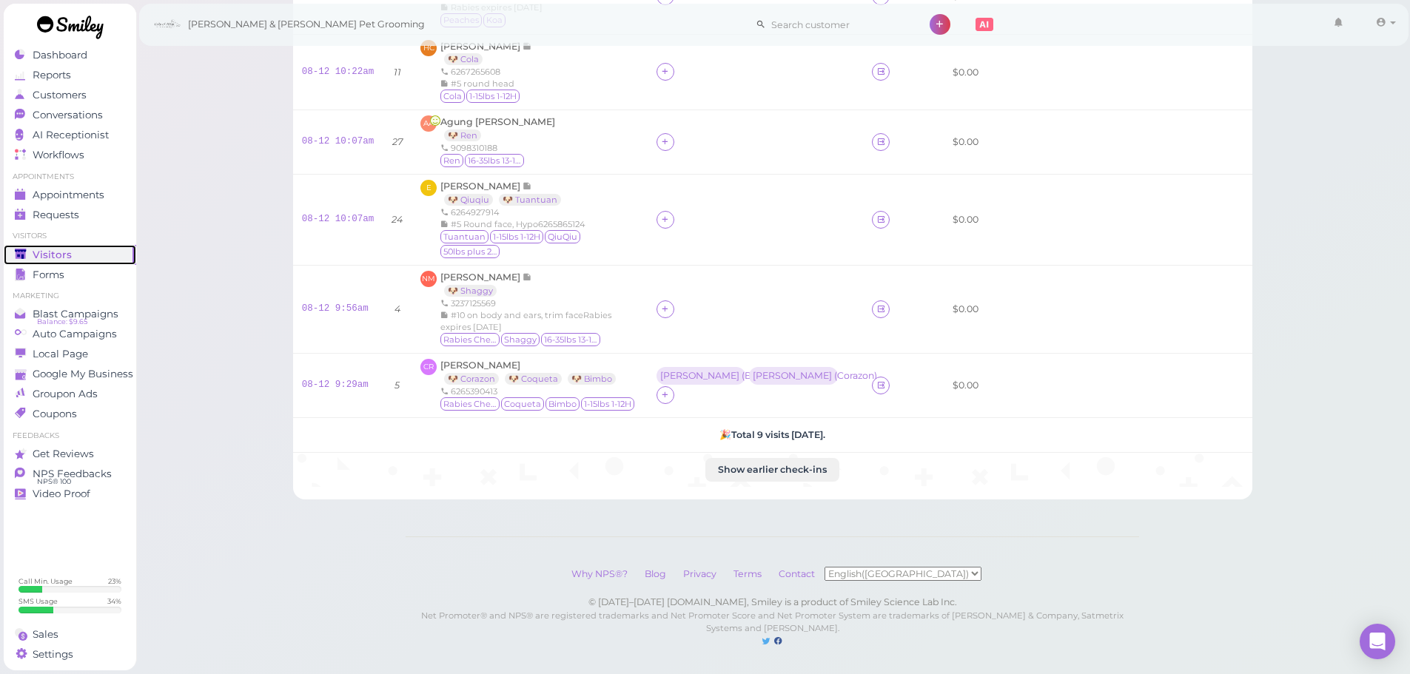
scroll to position [306, 0]
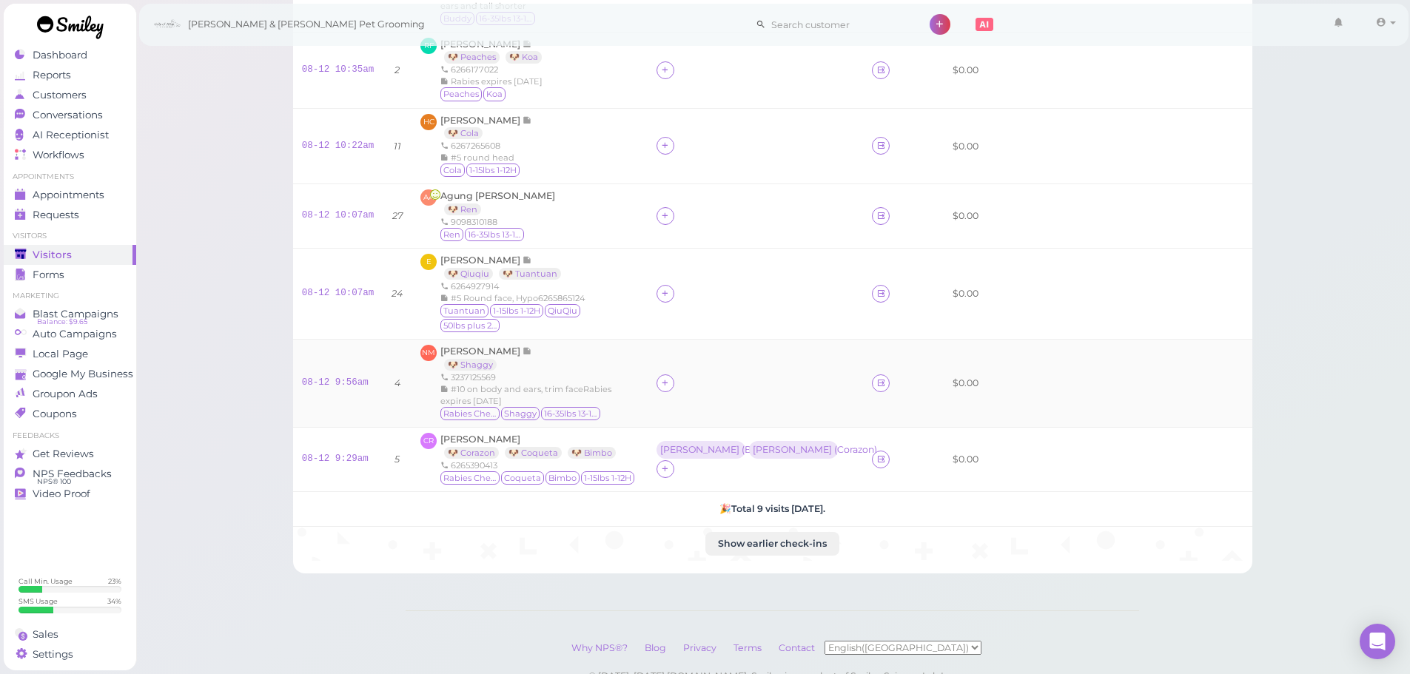
click at [691, 375] on div at bounding box center [756, 384] width 198 height 18
click at [670, 378] on icon at bounding box center [665, 383] width 10 height 11
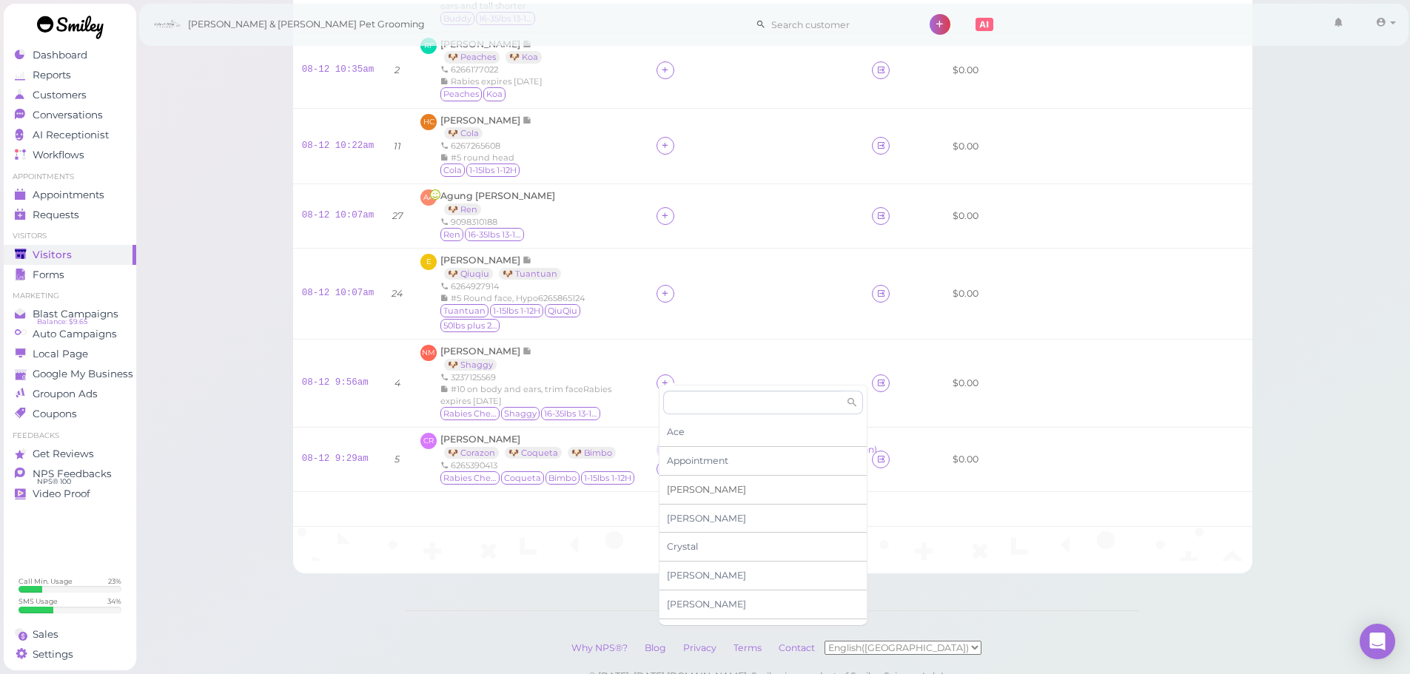
click at [678, 494] on span "Asa" at bounding box center [706, 489] width 79 height 11
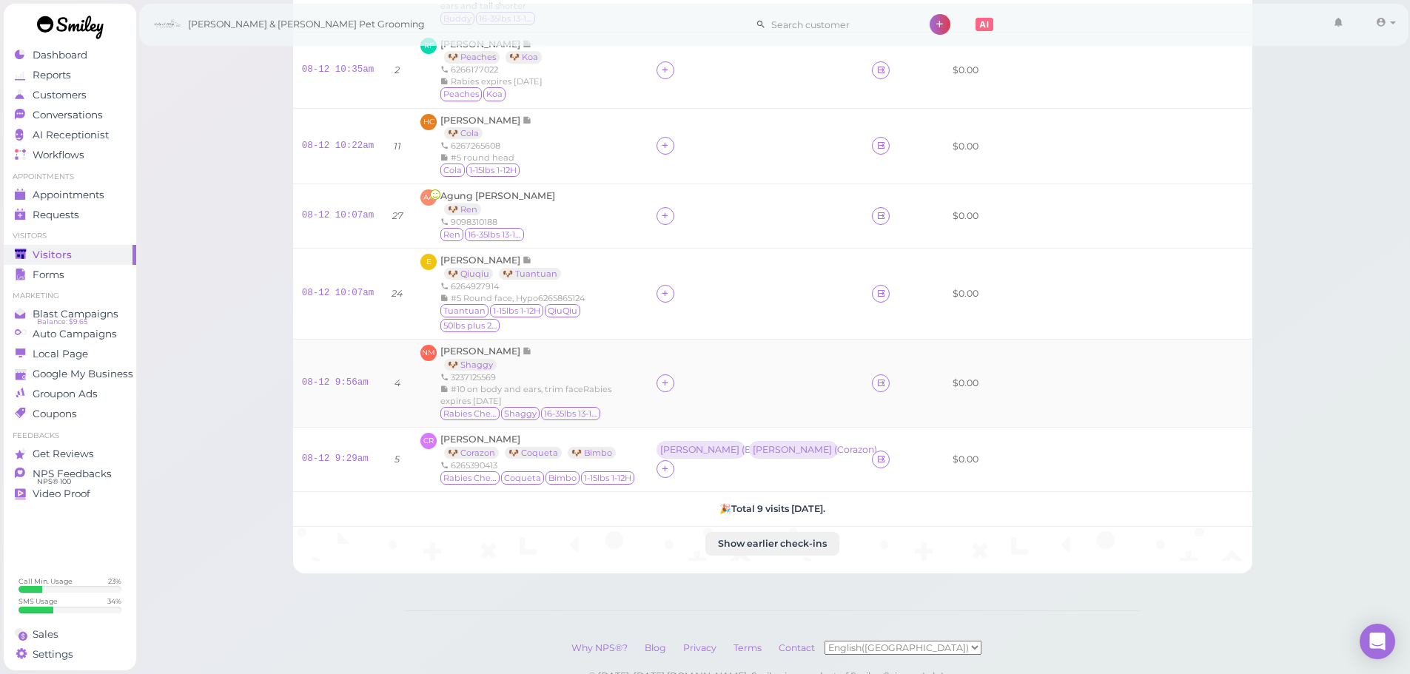
click at [672, 346] on td at bounding box center [755, 384] width 215 height 88
click at [667, 378] on div "Asa" at bounding box center [699, 383] width 79 height 10
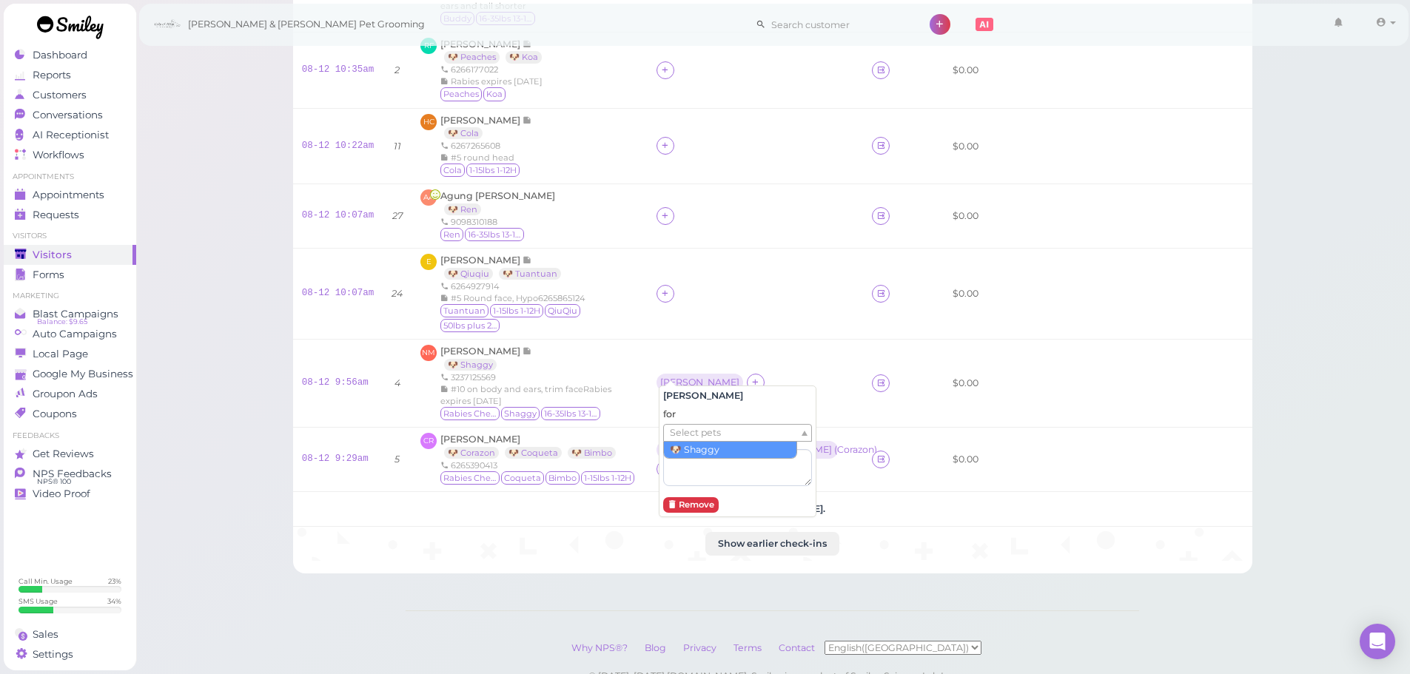
drag, startPoint x: 685, startPoint y: 428, endPoint x: 685, endPoint y: 440, distance: 12.6
click at [685, 429] on span "Select pets" at bounding box center [695, 433] width 51 height 16
click at [729, 292] on div at bounding box center [756, 294] width 198 height 18
click at [677, 290] on div at bounding box center [756, 294] width 198 height 18
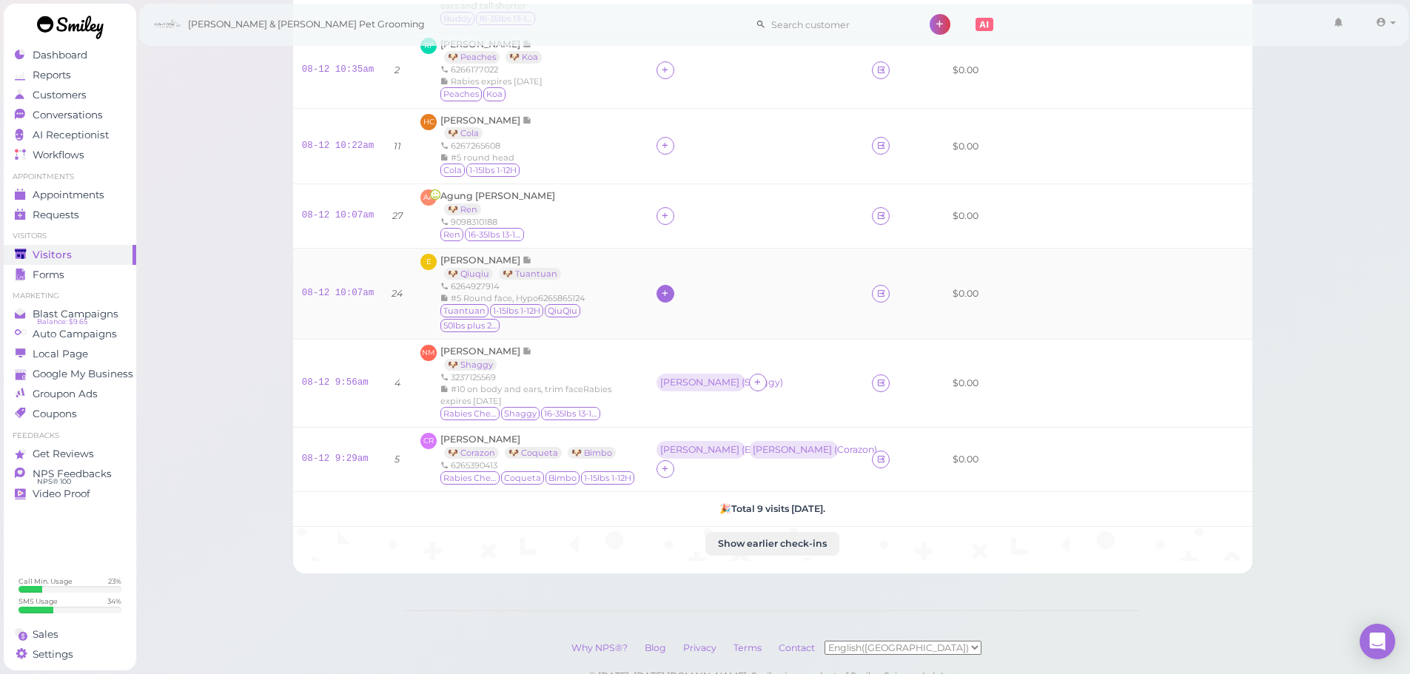
click at [674, 289] on div at bounding box center [666, 294] width 18 height 18
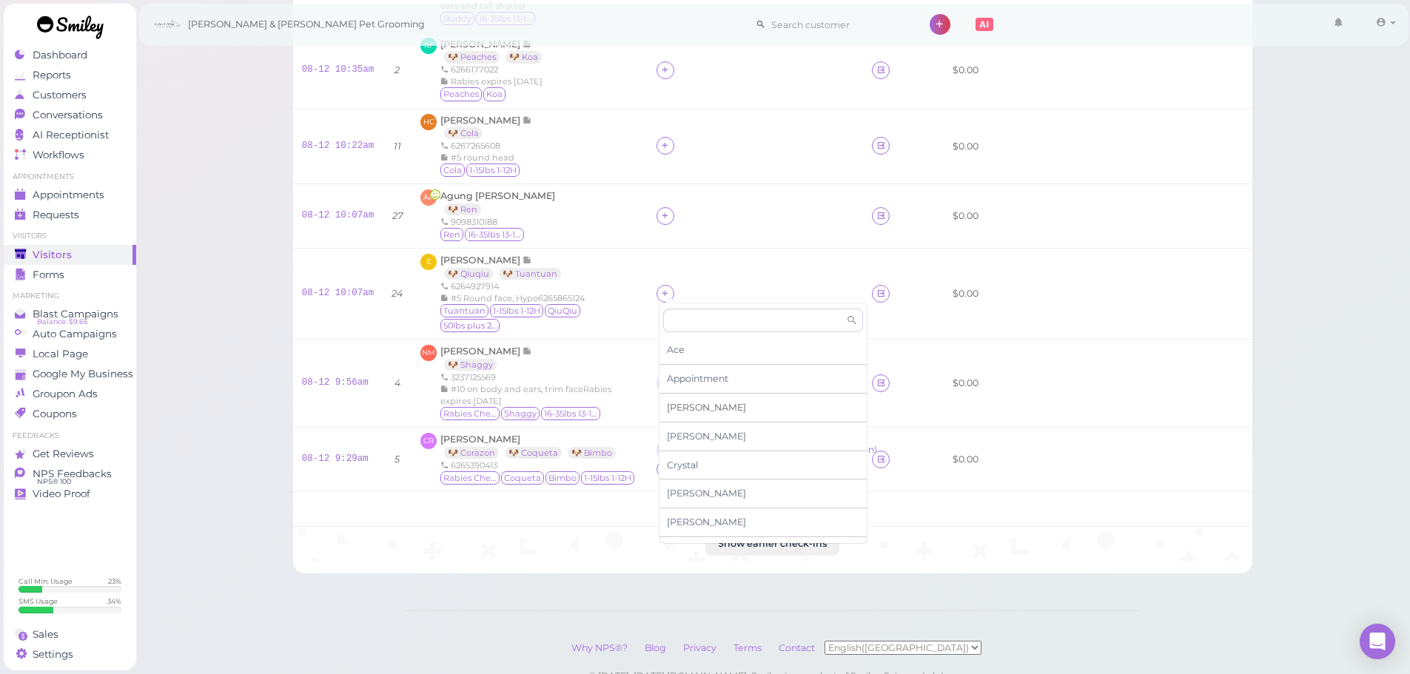
click at [685, 407] on div "Asa" at bounding box center [763, 408] width 207 height 29
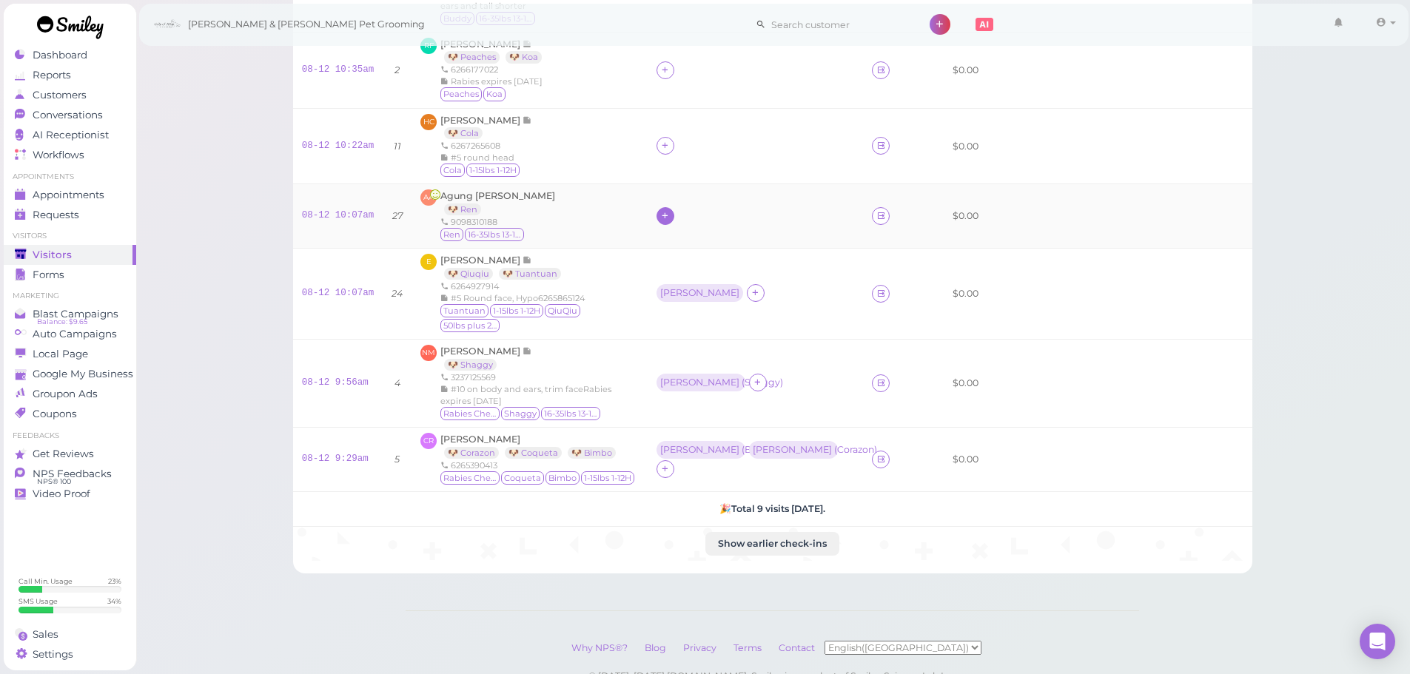
click at [667, 221] on icon at bounding box center [665, 215] width 10 height 11
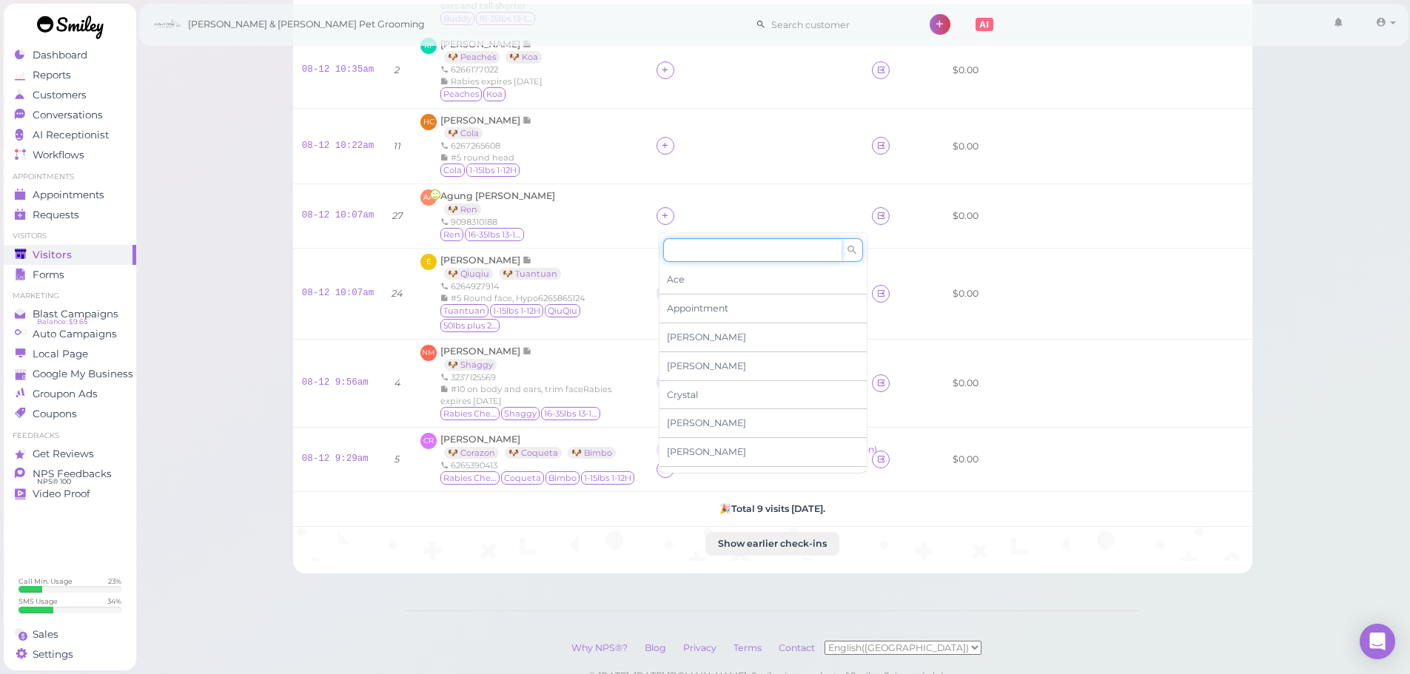
click at [679, 257] on input at bounding box center [752, 250] width 178 height 24
type input "he"
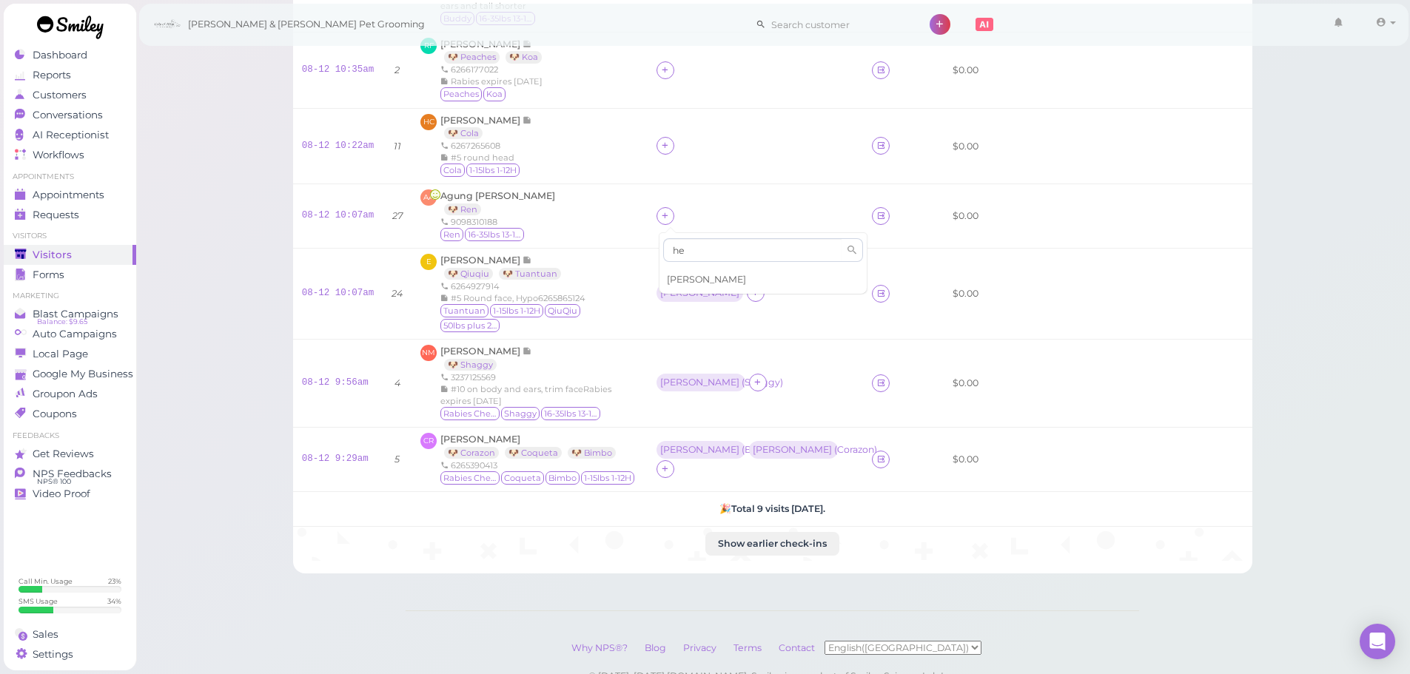
click at [680, 277] on span "Helen" at bounding box center [706, 279] width 79 height 11
click at [674, 255] on td "Asa" at bounding box center [755, 294] width 215 height 91
click at [674, 288] on div "Asa" at bounding box center [699, 293] width 79 height 10
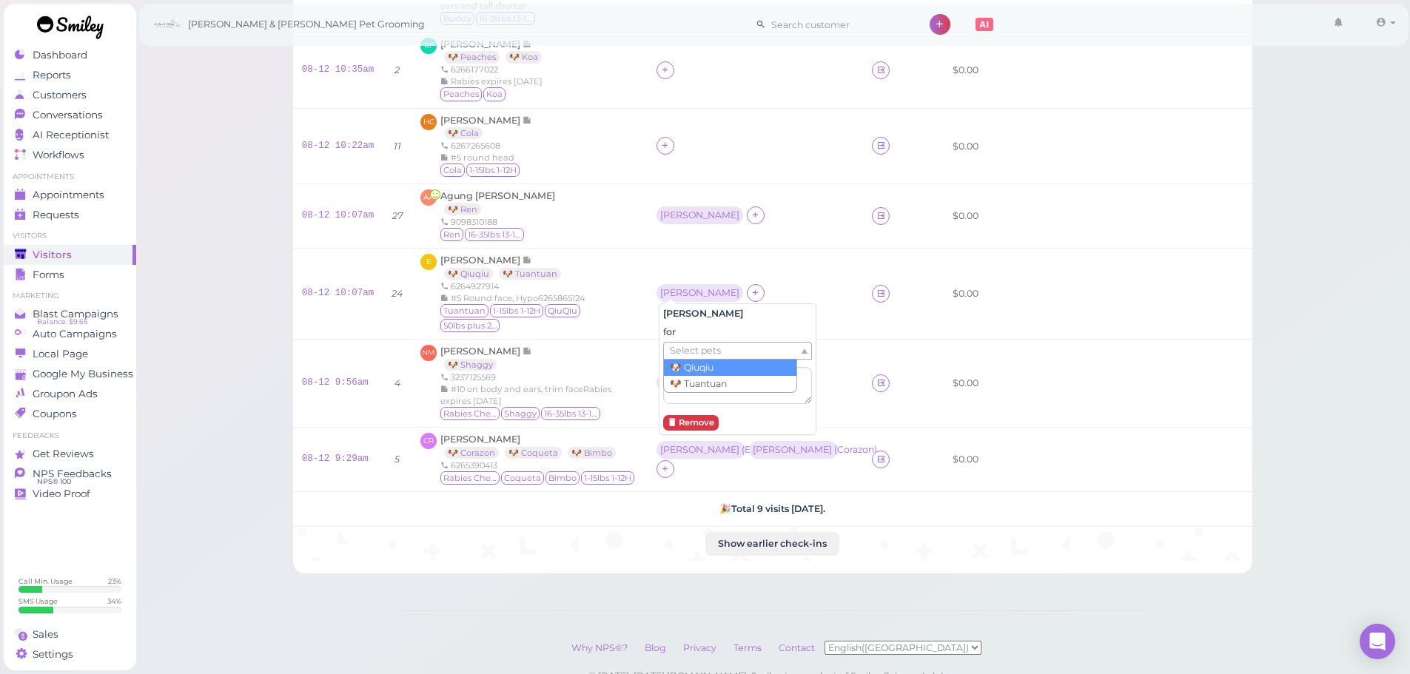
click at [685, 350] on span "Select pets" at bounding box center [695, 351] width 51 height 16
click at [662, 187] on td "Helen" at bounding box center [755, 216] width 215 height 64
click at [667, 216] on div "Helen" at bounding box center [699, 215] width 79 height 10
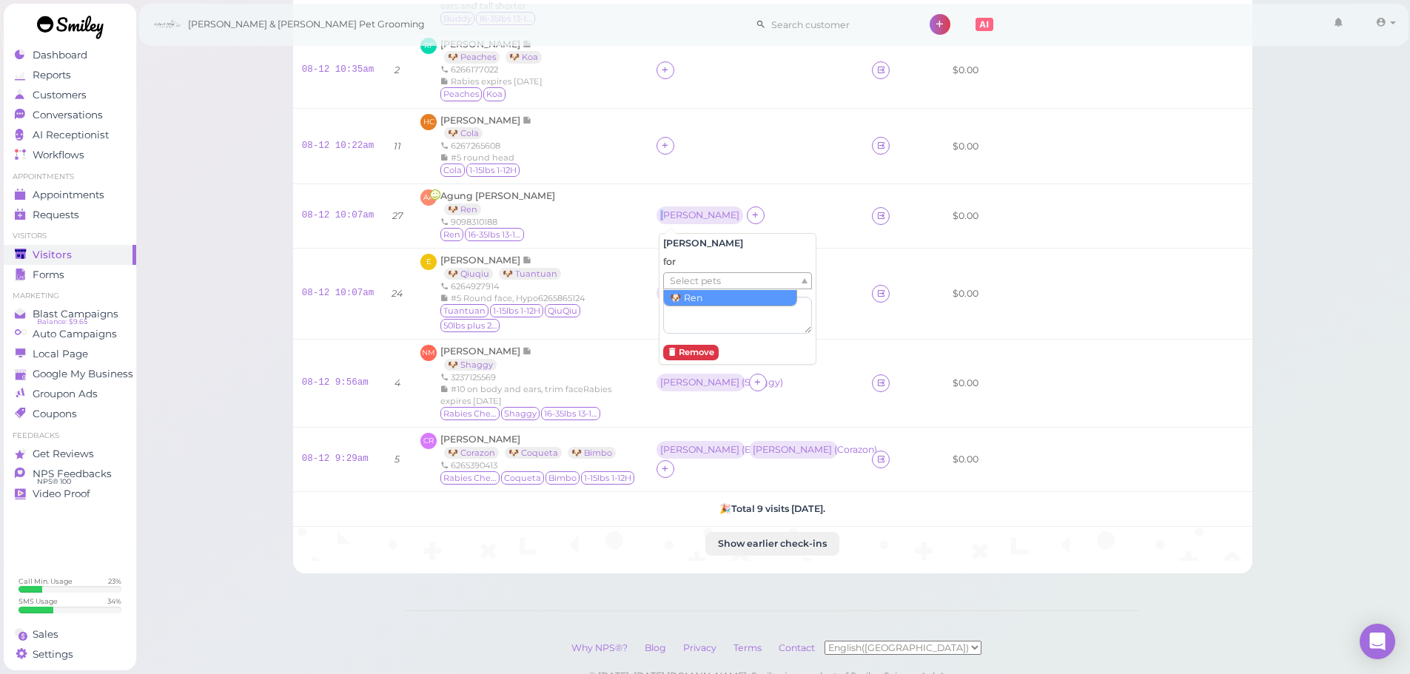
click at [677, 281] on span "Select pets" at bounding box center [695, 281] width 51 height 16
click at [593, 189] on div "AA Agung Atmaja 🐶 Ren 9098310188 Ren 16-35lbs 13-15H" at bounding box center [529, 215] width 218 height 53
click at [657, 141] on td at bounding box center [755, 146] width 215 height 76
click at [670, 141] on icon at bounding box center [665, 145] width 10 height 11
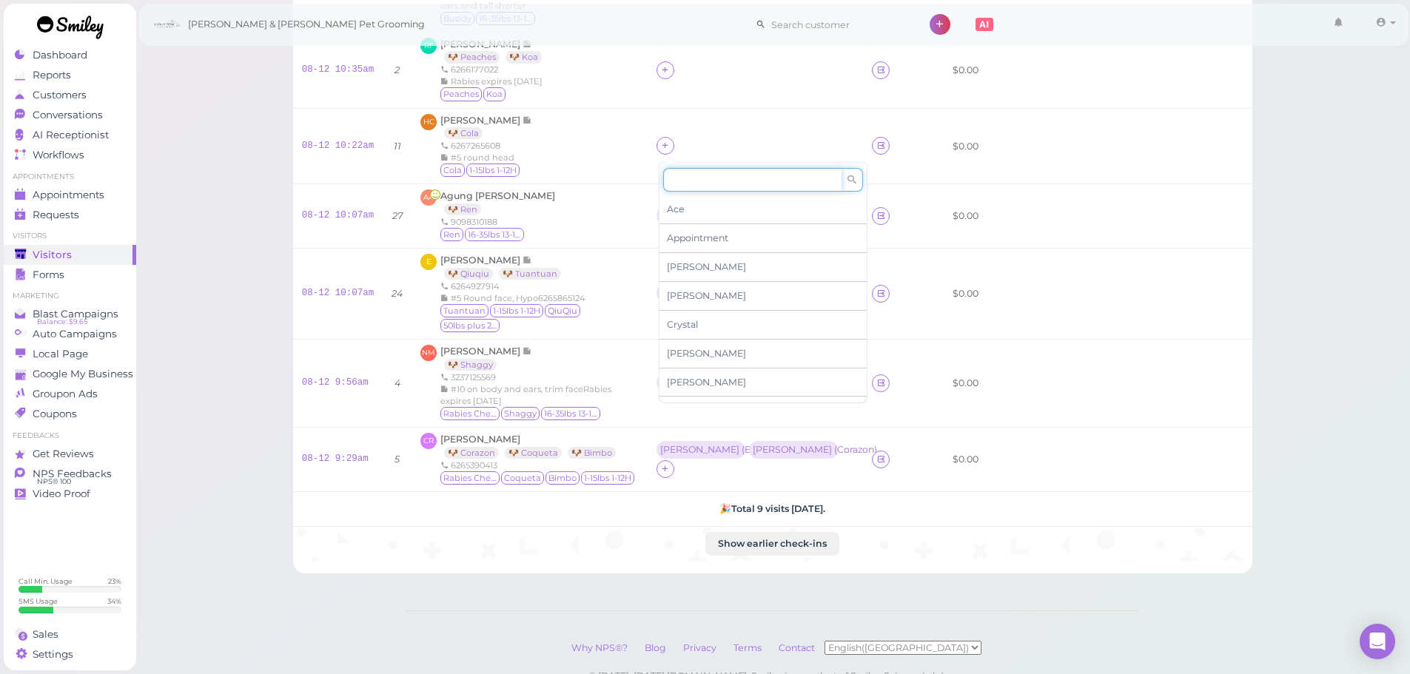
click at [697, 188] on input at bounding box center [752, 180] width 178 height 24
type input "he"
click at [688, 207] on span "Helen" at bounding box center [706, 209] width 79 height 11
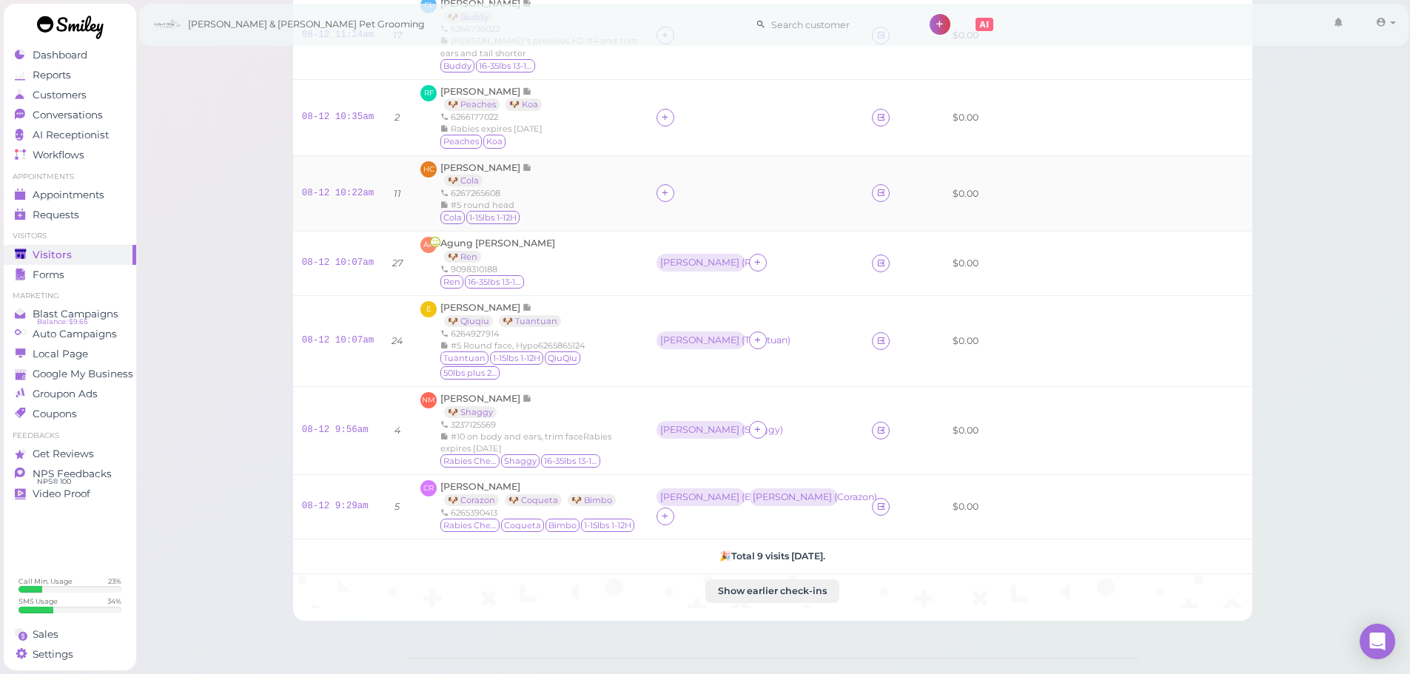
scroll to position [232, 0]
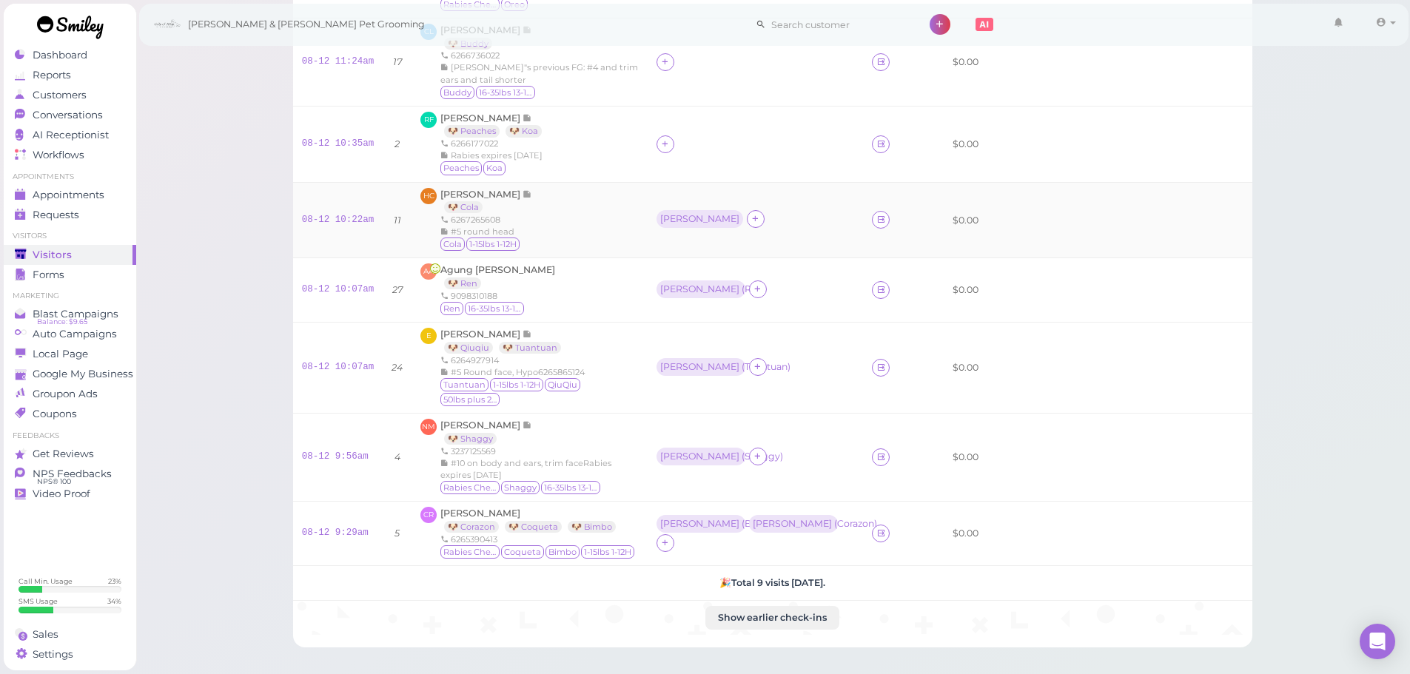
click at [663, 227] on div "Helen" at bounding box center [702, 219] width 90 height 18
click at [675, 215] on div "Helen" at bounding box center [699, 219] width 79 height 10
click at [671, 223] on div "Helen" at bounding box center [699, 219] width 79 height 10
click at [684, 278] on span "Select pets" at bounding box center [695, 285] width 51 height 16
click at [619, 246] on div "HC Hong Chen 🐶 Cola 6267265608 #5 round head Cola 1-15lbs 1-12H" at bounding box center [529, 220] width 218 height 65
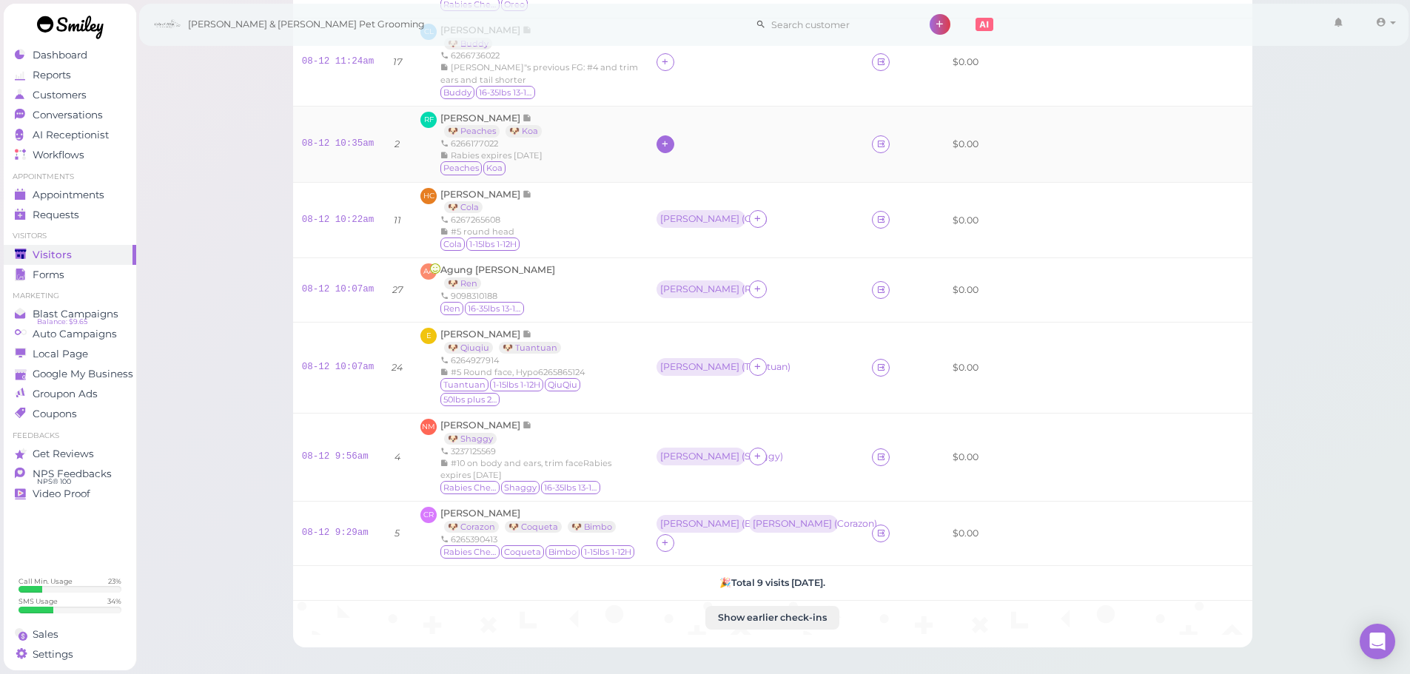
click at [665, 148] on icon at bounding box center [665, 143] width 10 height 11
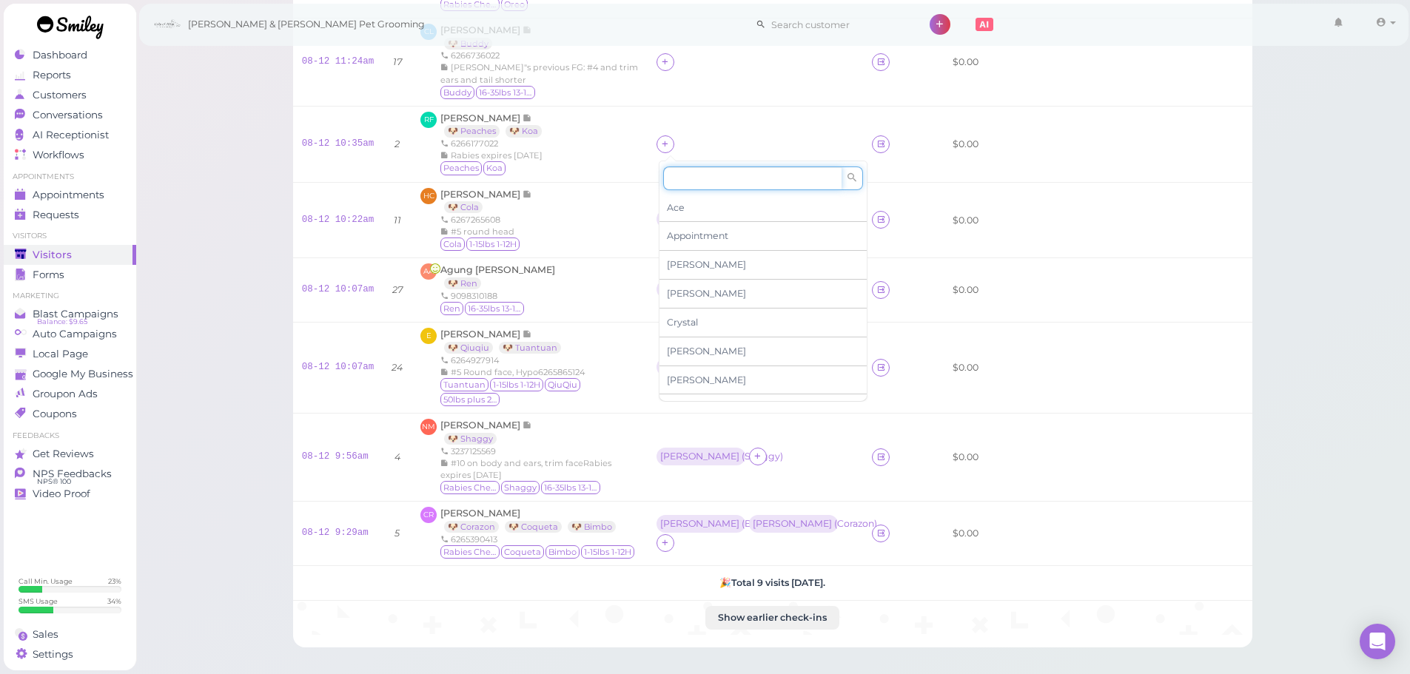
click at [703, 185] on input at bounding box center [752, 179] width 178 height 24
type input "Asa"
click at [695, 206] on div "Asa" at bounding box center [763, 208] width 207 height 28
click at [727, 125] on td at bounding box center [755, 144] width 215 height 76
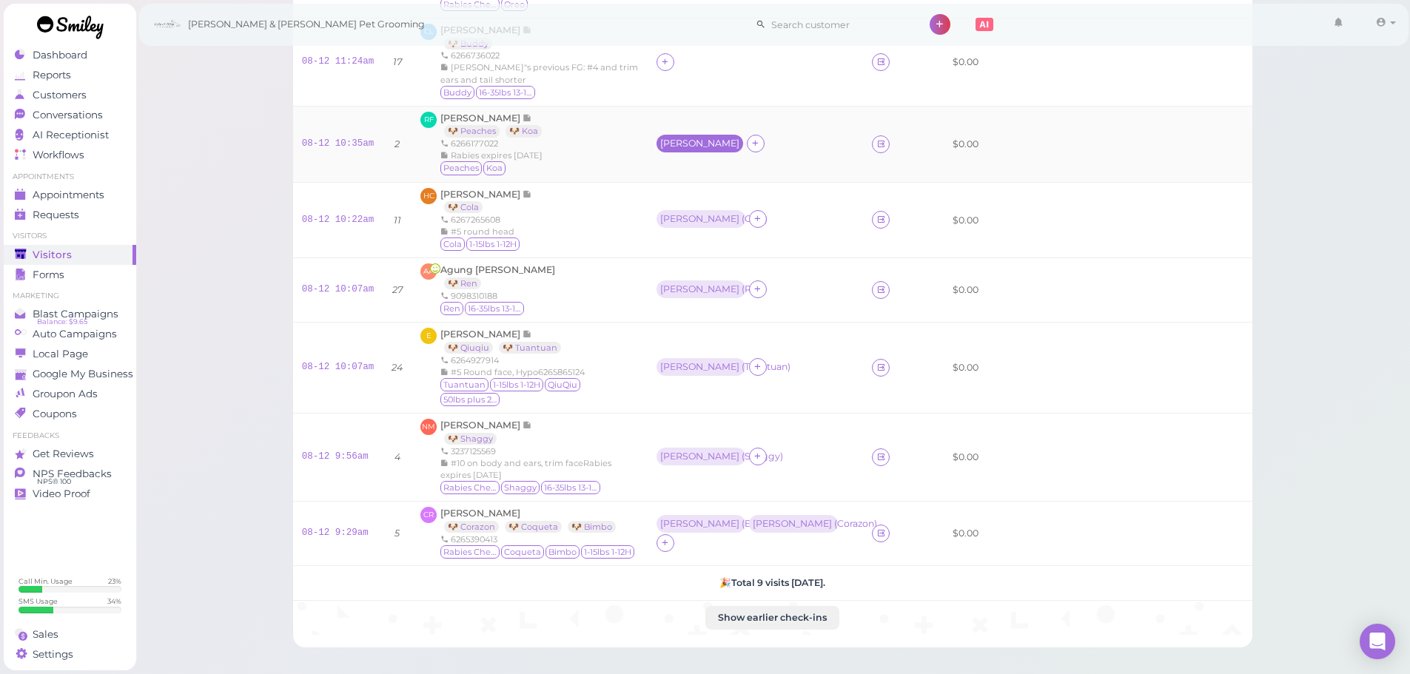
click at [668, 144] on div "Asa" at bounding box center [699, 143] width 79 height 10
click at [670, 204] on span "Select pets" at bounding box center [695, 209] width 51 height 16
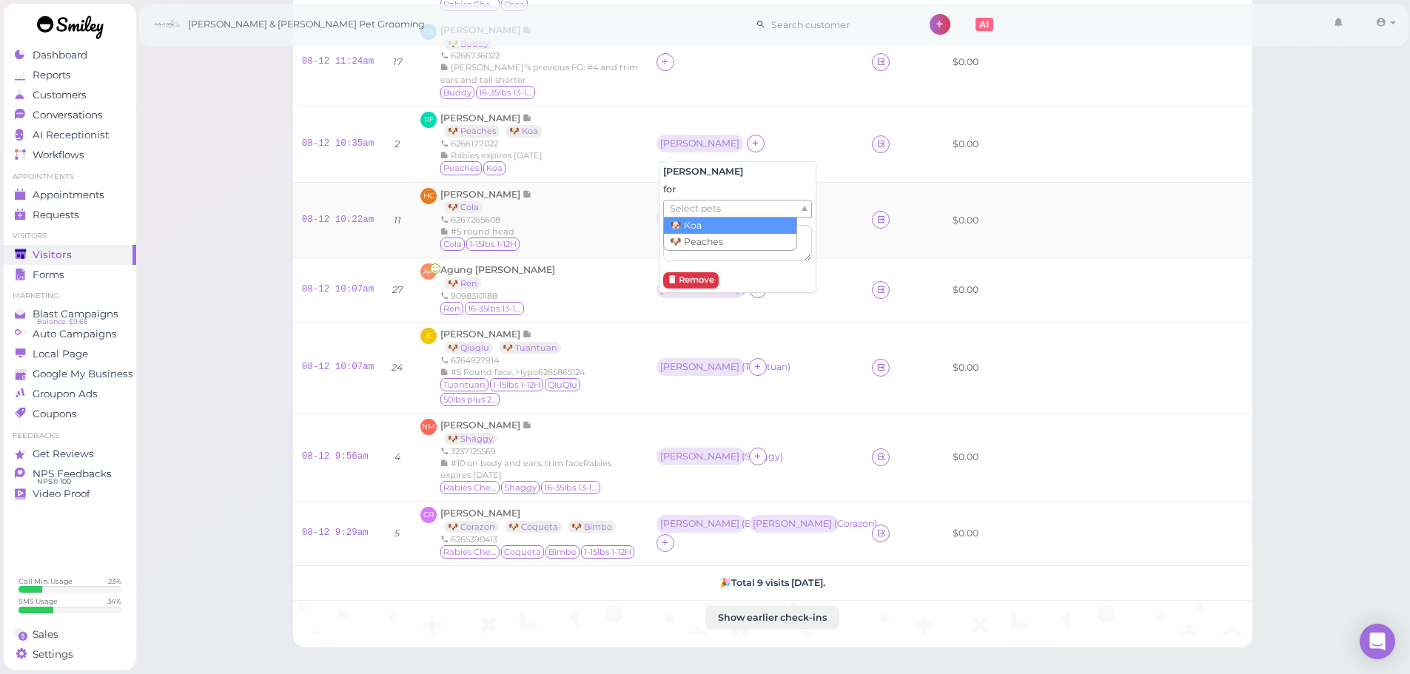
drag, startPoint x: 686, startPoint y: 228, endPoint x: 635, endPoint y: 219, distance: 51.8
click at [588, 212] on div "HC Hong Chen 🐶 Cola 6267265608 #5 round head Cola 1-15lbs 1-12H" at bounding box center [529, 220] width 218 height 65
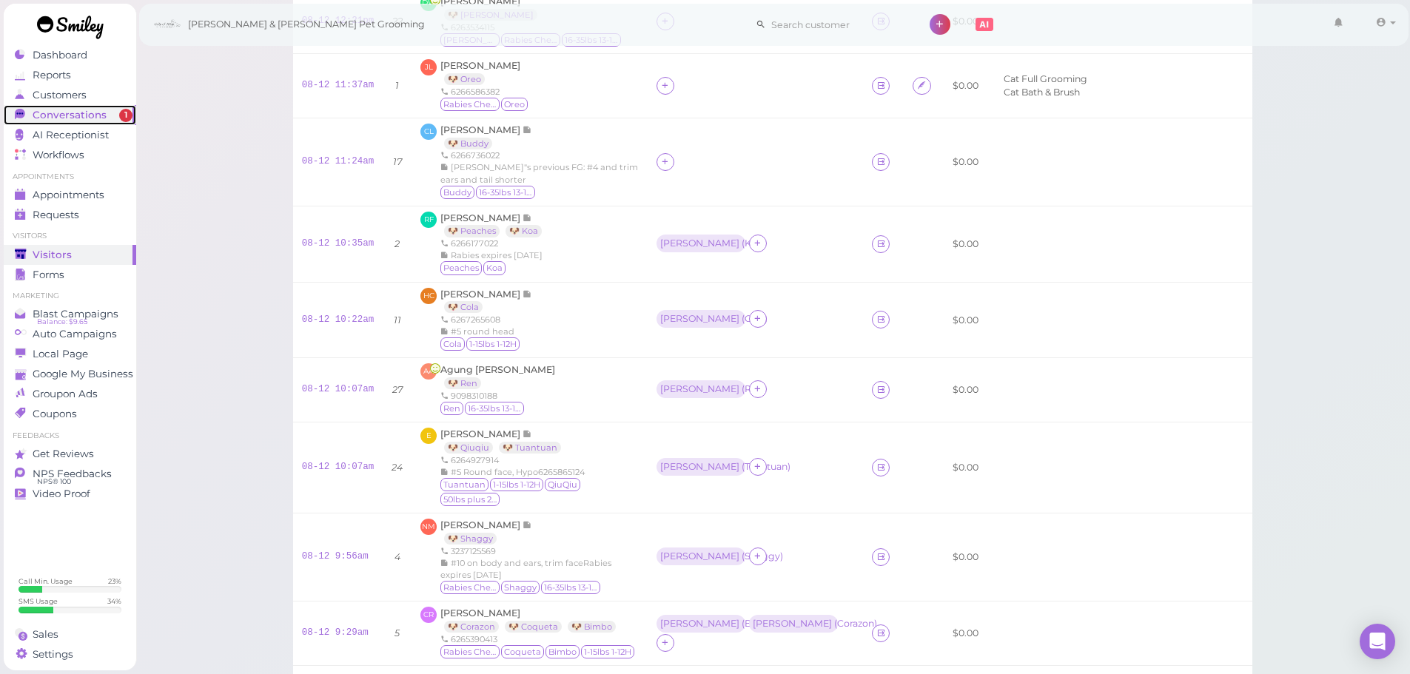
click at [82, 117] on span "Conversations" at bounding box center [70, 115] width 74 height 13
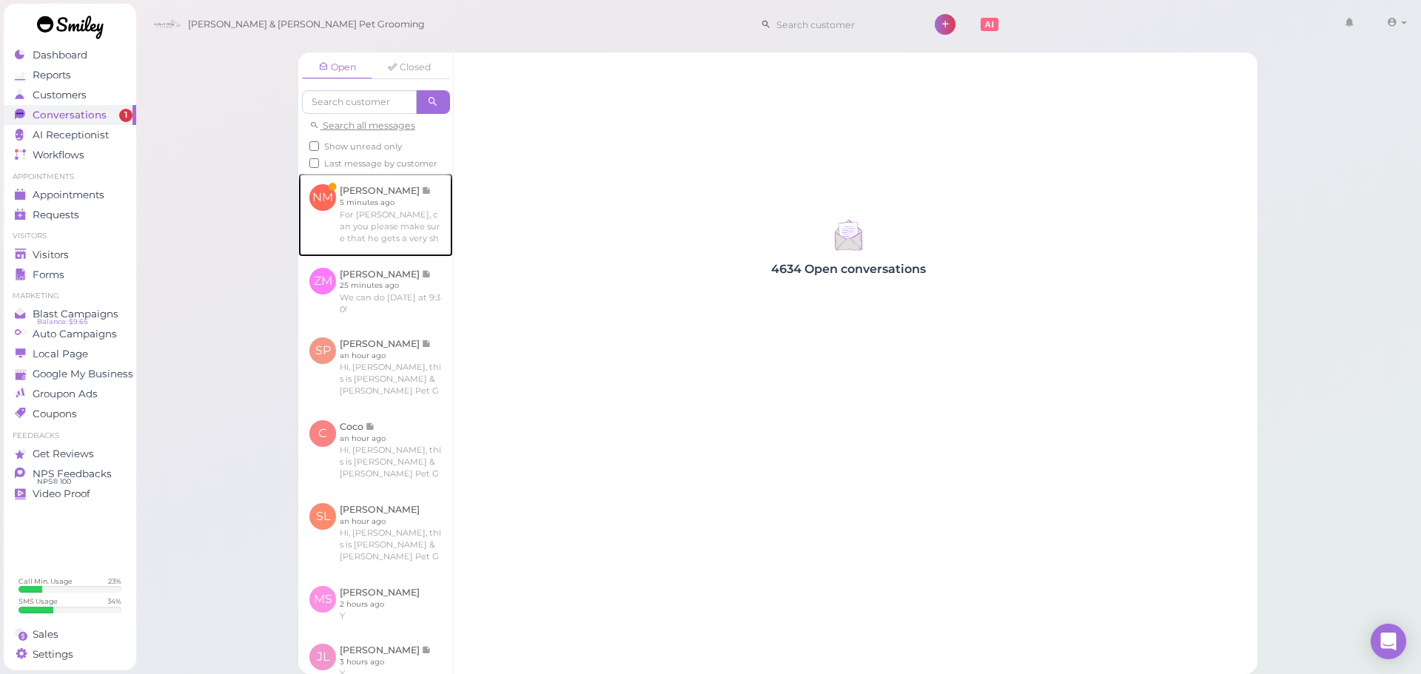
click at [398, 197] on link at bounding box center [375, 214] width 155 height 83
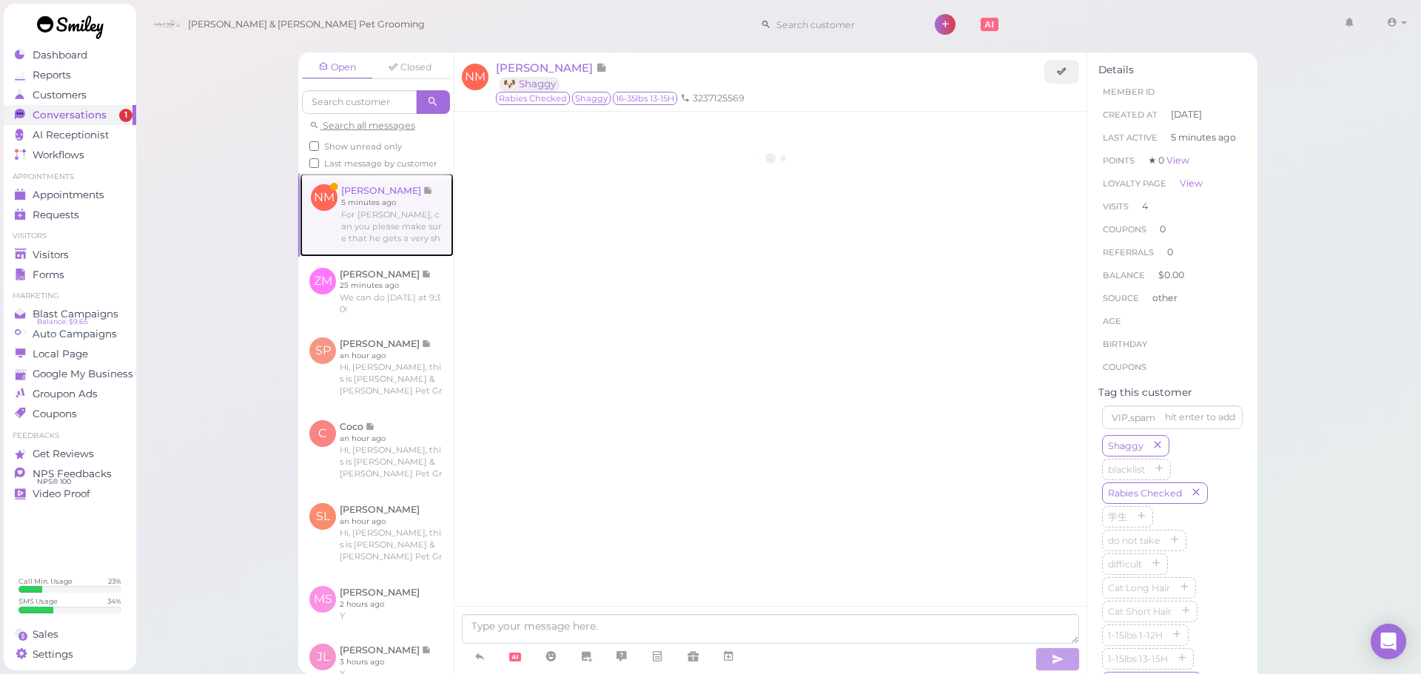
scroll to position [1743, 0]
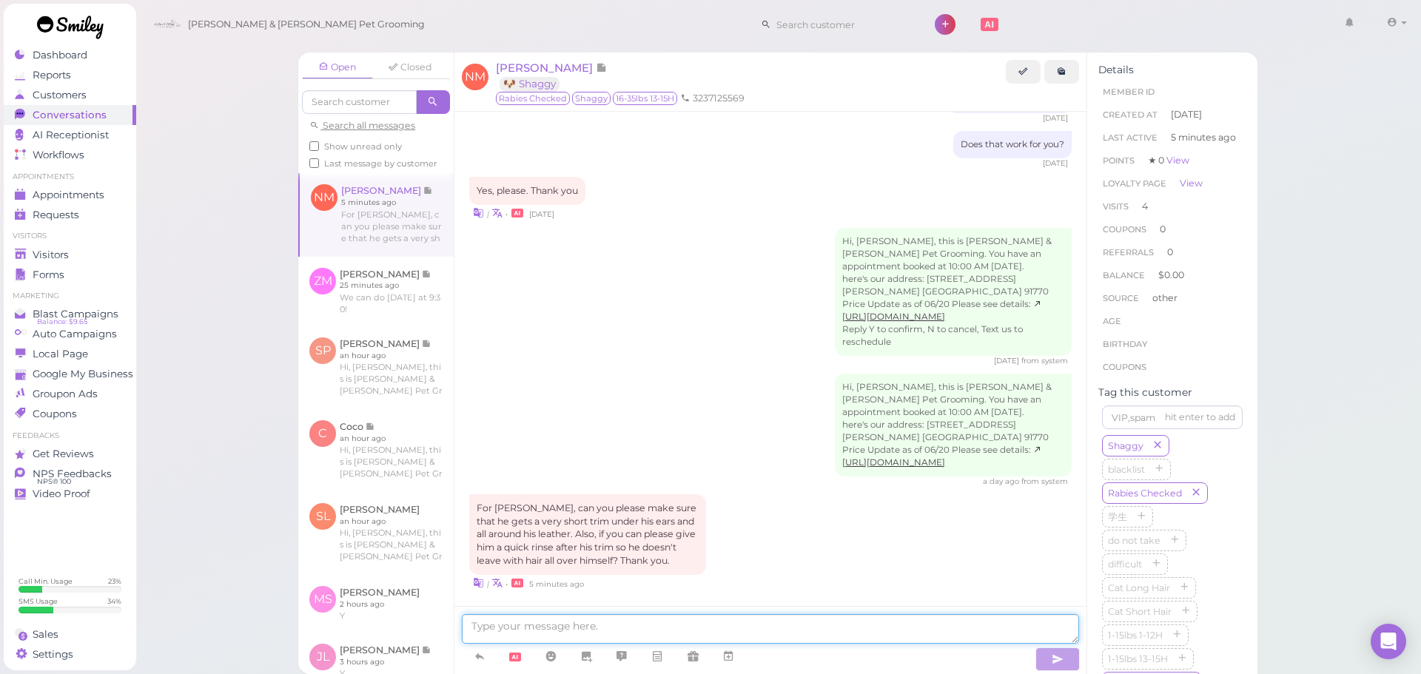
click at [728, 632] on textarea at bounding box center [770, 629] width 617 height 30
click at [902, 617] on textarea at bounding box center [770, 629] width 617 height 30
click at [670, 625] on textarea at bounding box center [770, 629] width 617 height 30
click at [637, 617] on textarea at bounding box center [770, 629] width 617 height 30
type textarea "What do you mean by his leather?"
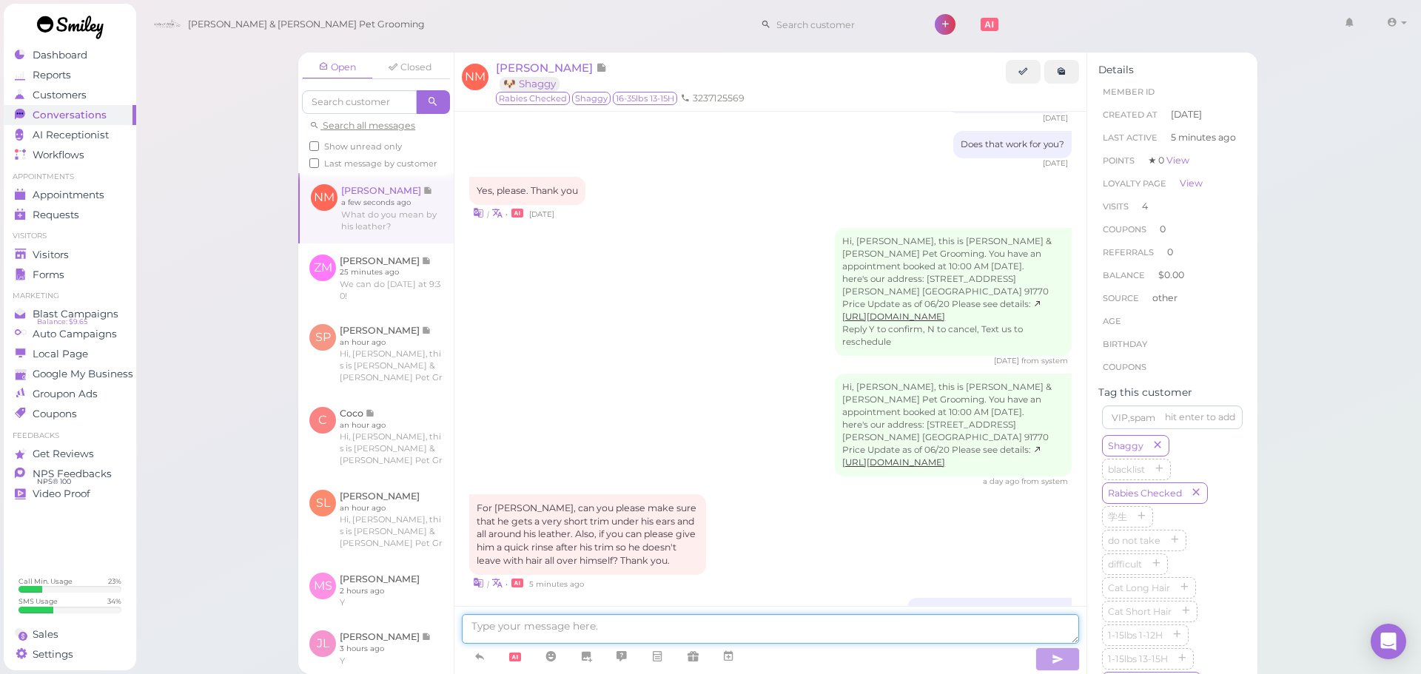
scroll to position [1777, 0]
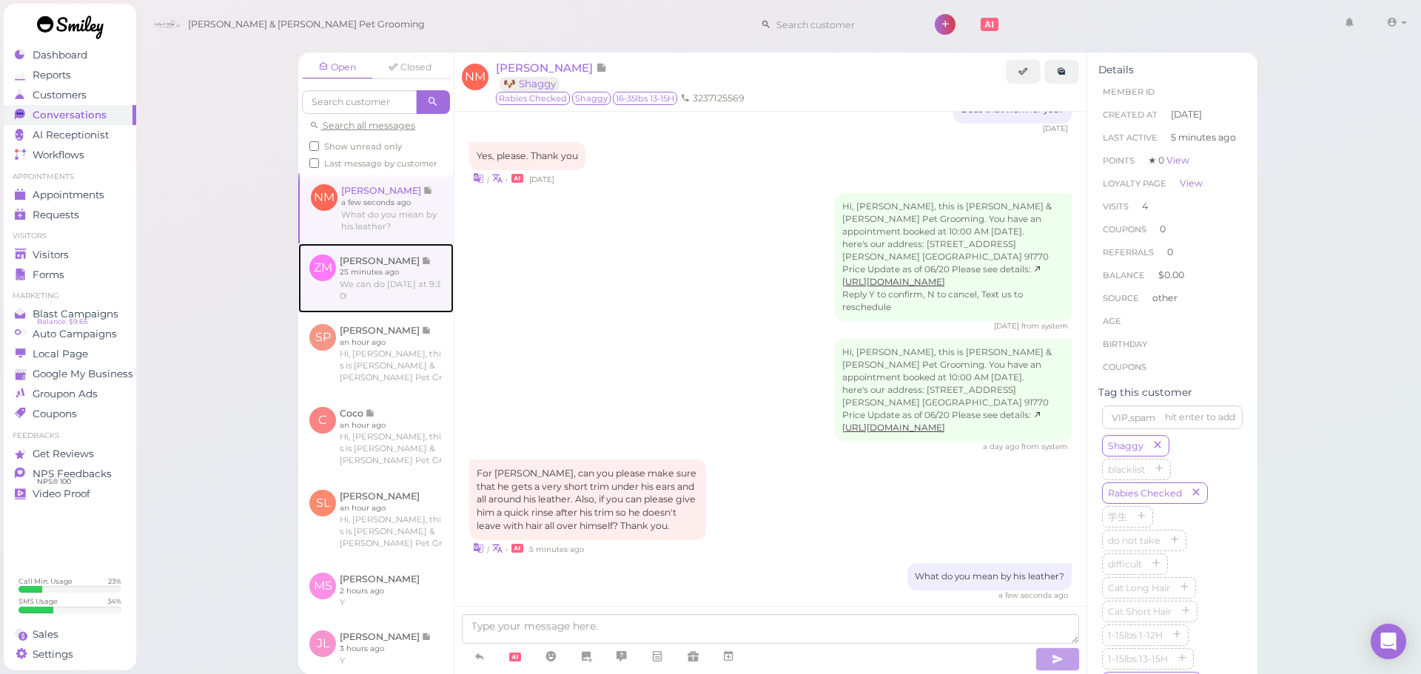
click at [352, 295] on link at bounding box center [375, 279] width 155 height 70
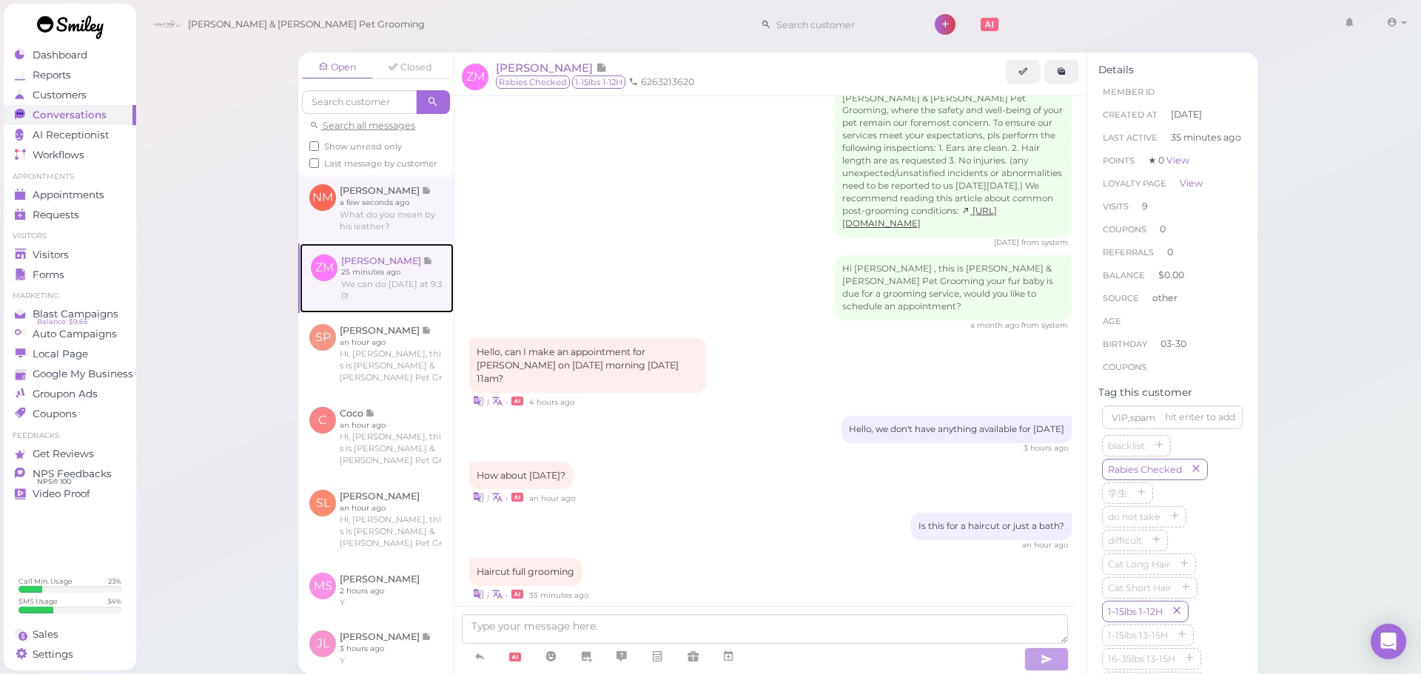
scroll to position [1774, 0]
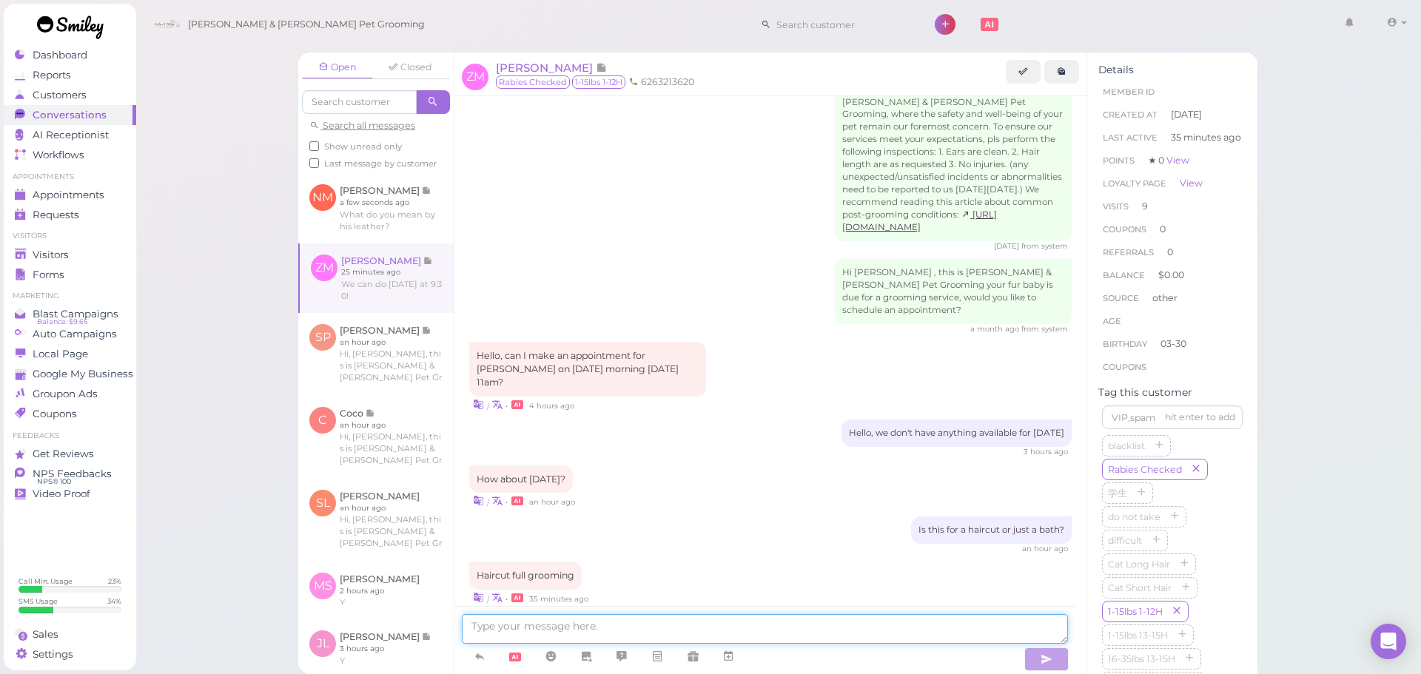
click at [521, 616] on textarea at bounding box center [765, 629] width 606 height 30
type textarea "Does that work for you"
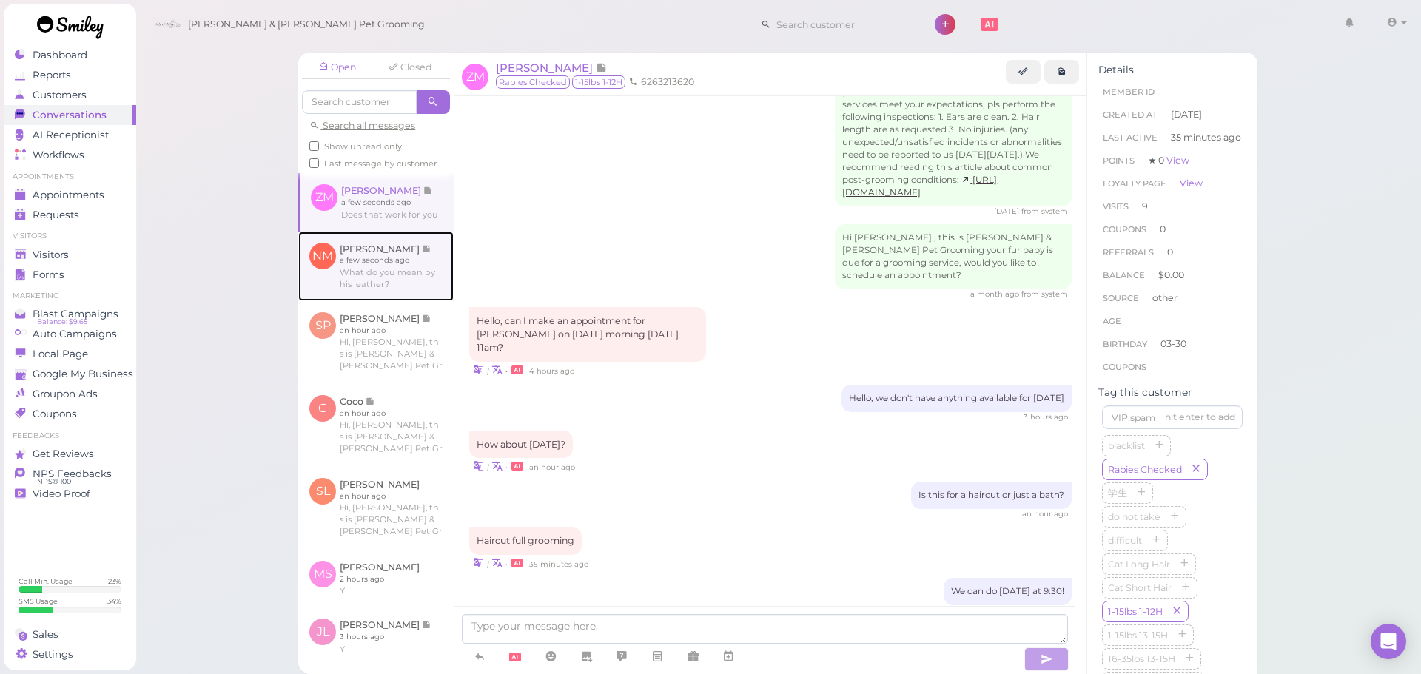
click at [407, 288] on link at bounding box center [375, 267] width 155 height 70
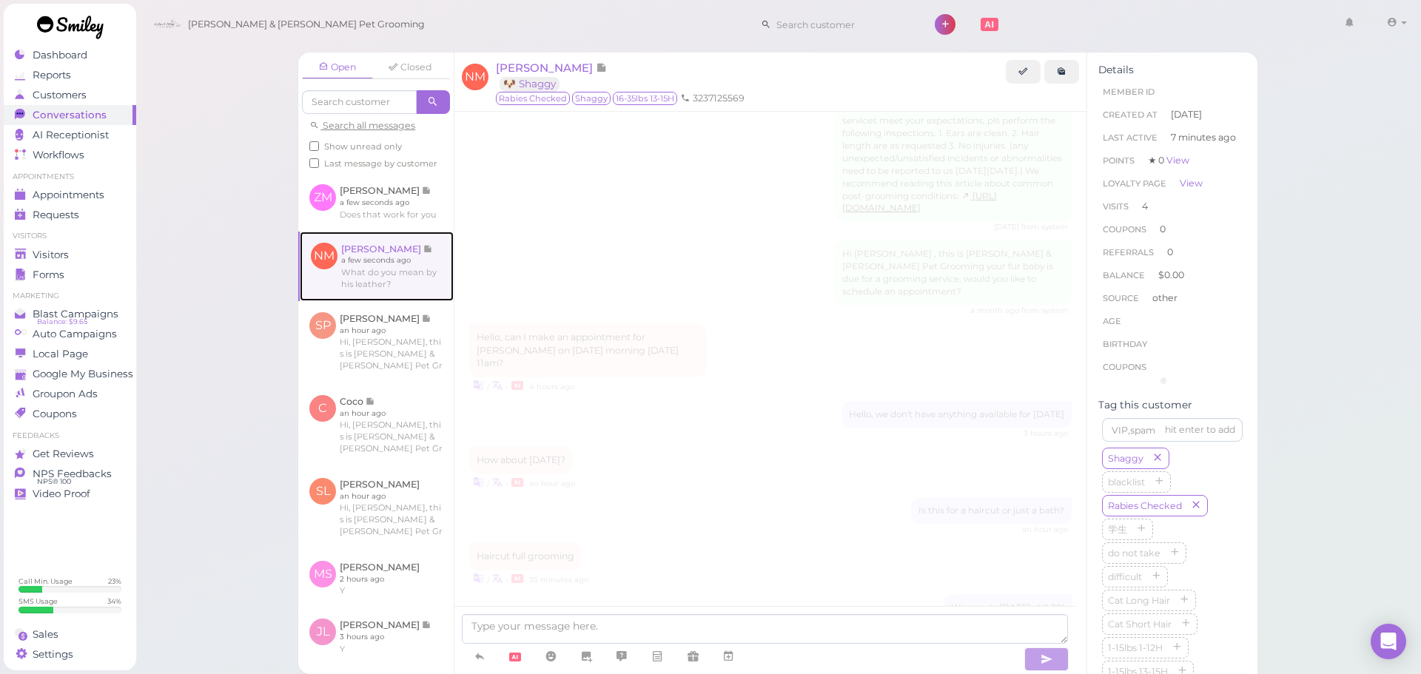
scroll to position [1743, 0]
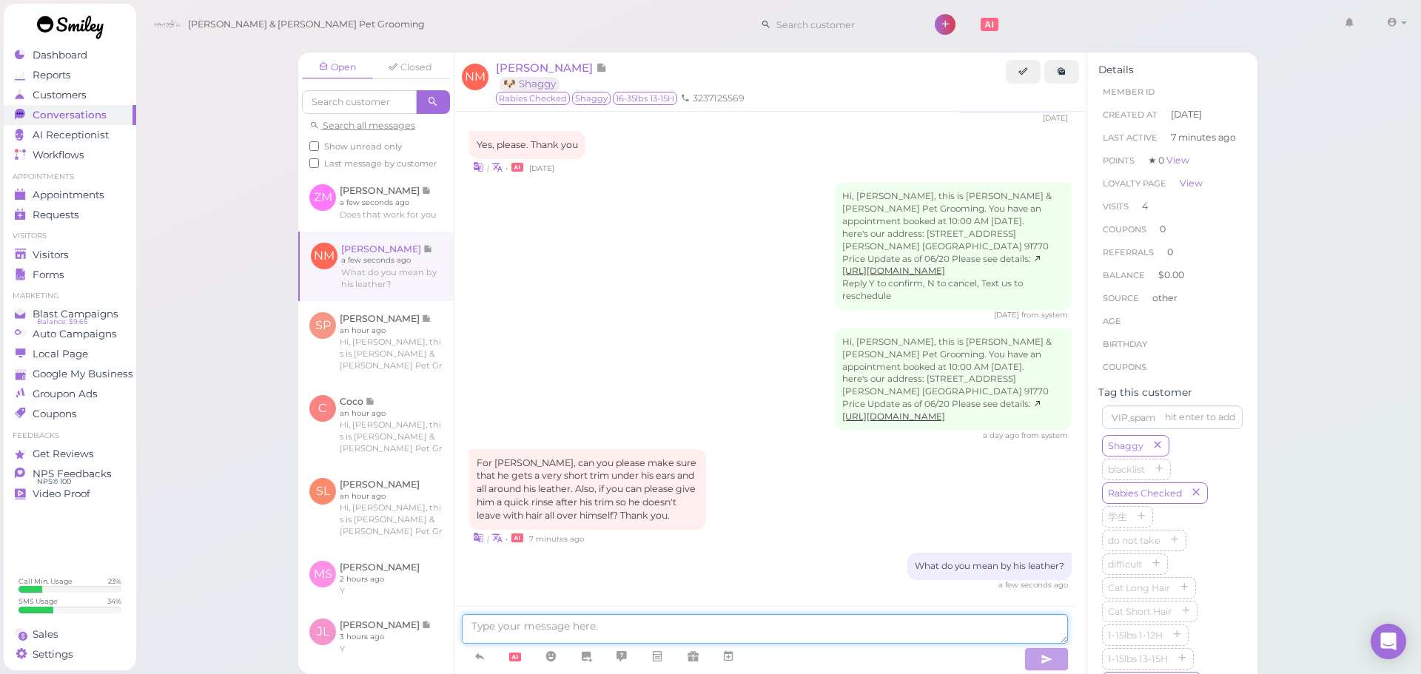
click at [732, 617] on textarea at bounding box center [765, 629] width 606 height 30
click at [739, 621] on textarea at bounding box center [765, 629] width 606 height 30
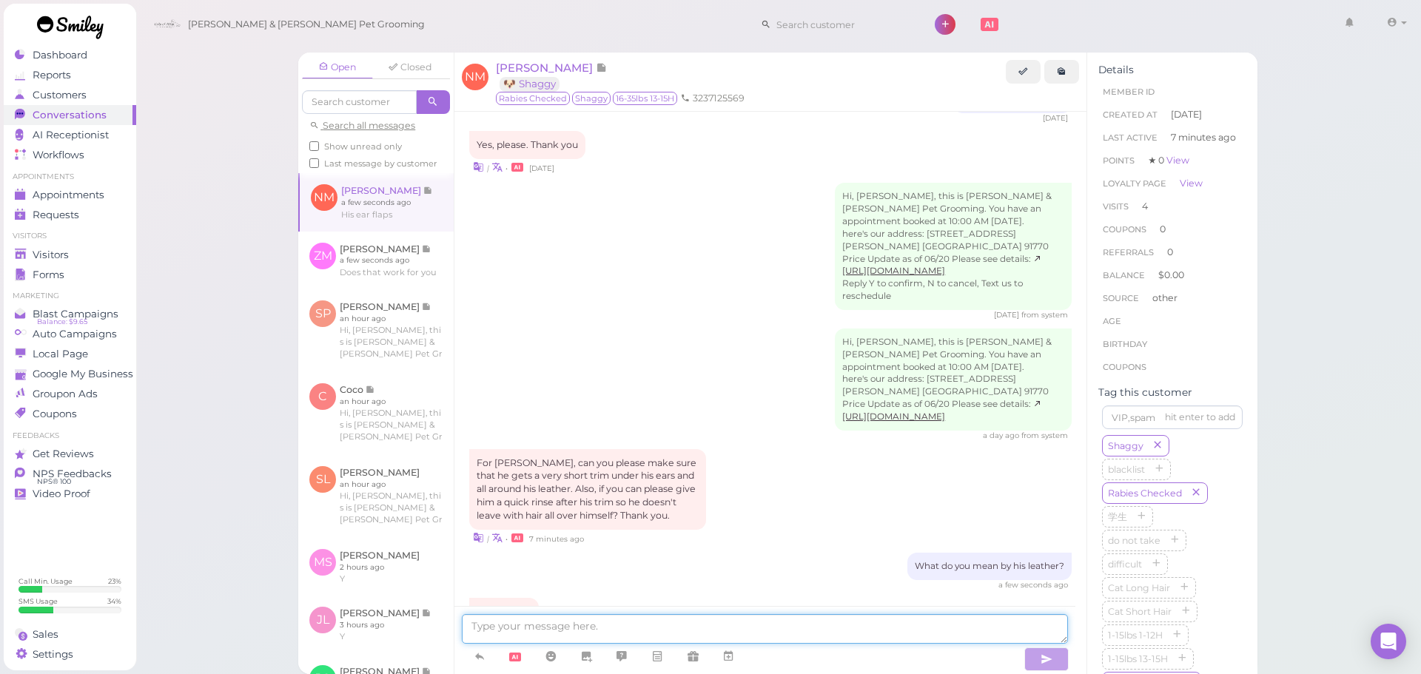
scroll to position [1794, 0]
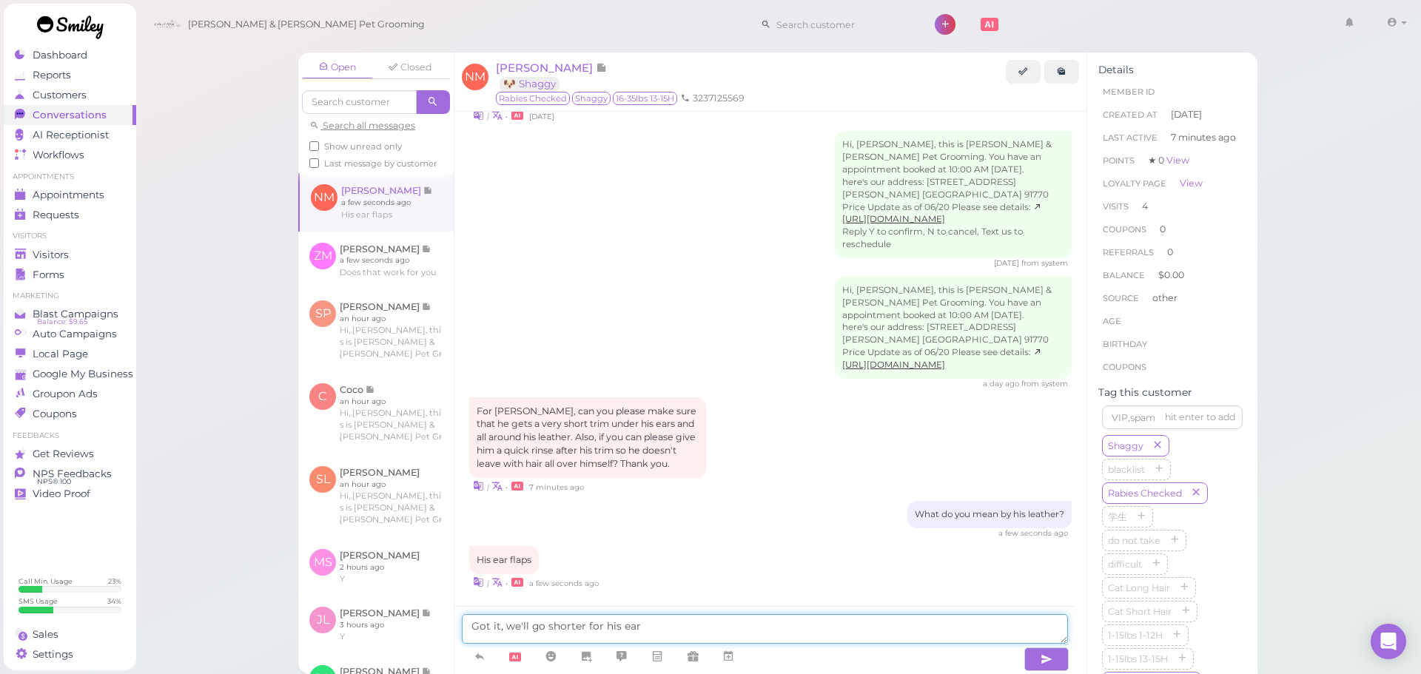
type textarea "Got it, we'll go shorter for his ears"
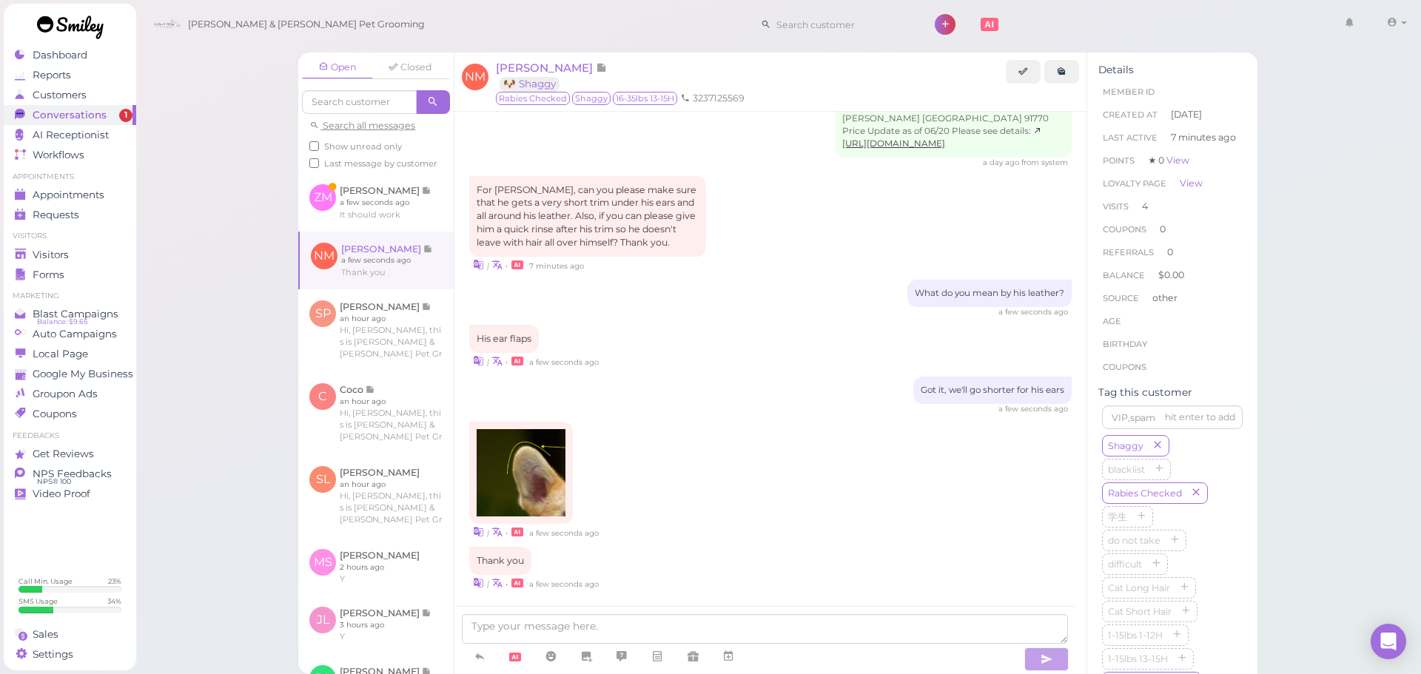
click at [651, 474] on div "| • a few seconds ago" at bounding box center [770, 481] width 603 height 118
click at [559, 473] on img at bounding box center [521, 472] width 89 height 87
click at [376, 222] on link at bounding box center [375, 202] width 155 height 58
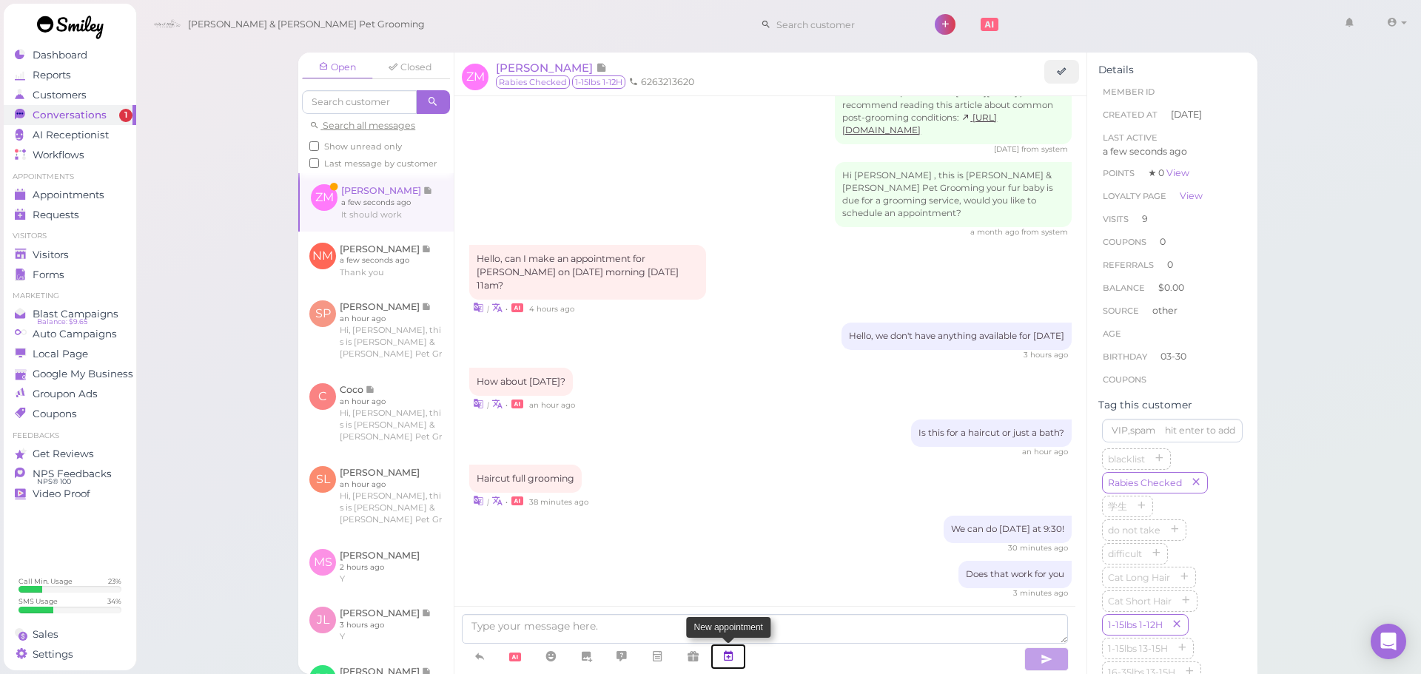
click at [725, 652] on icon at bounding box center [728, 656] width 12 height 15
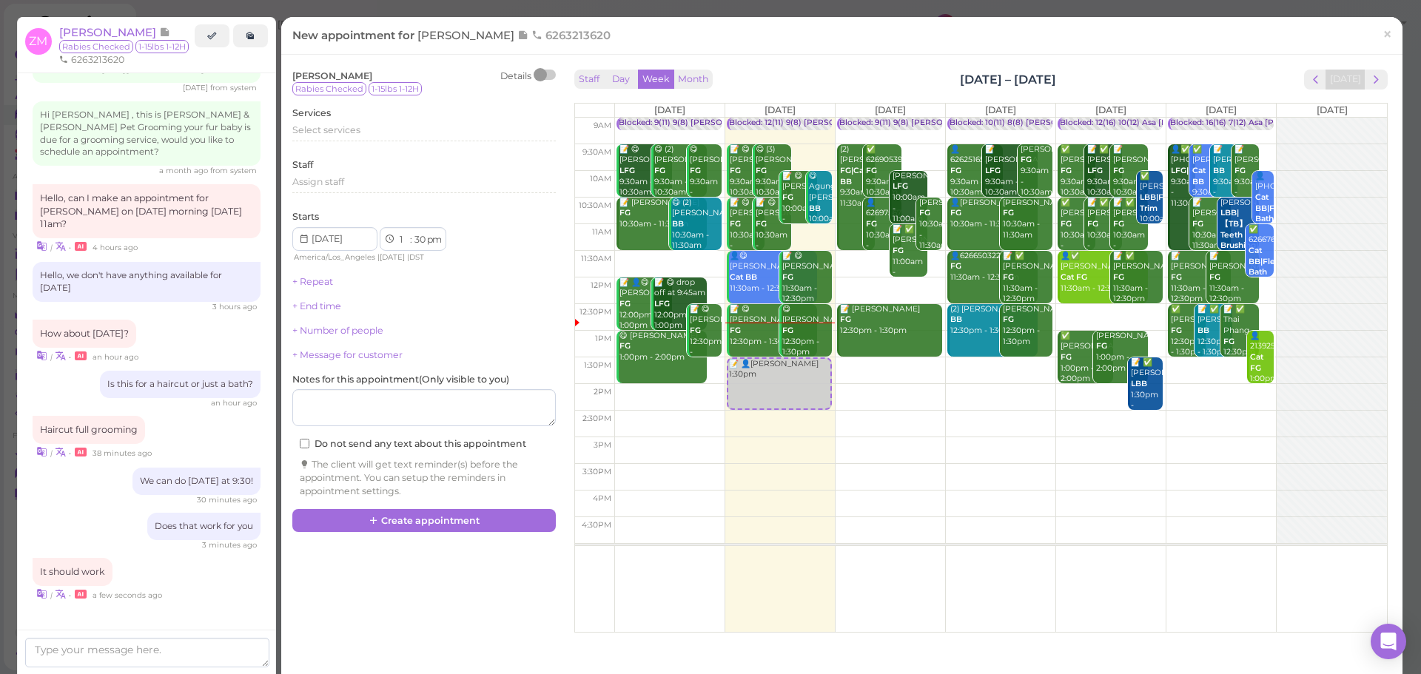
click at [1092, 313] on td at bounding box center [1000, 317] width 773 height 27
type input "2025-08-15"
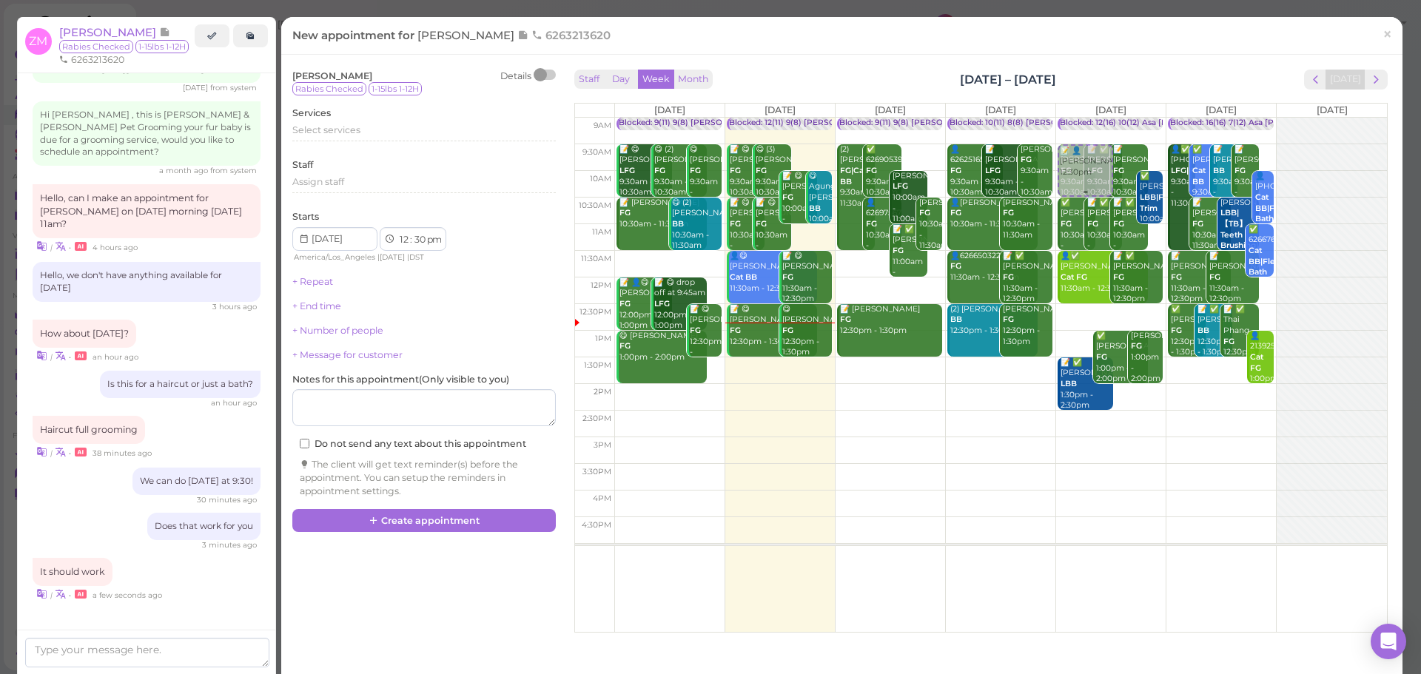
drag, startPoint x: 1068, startPoint y: 320, endPoint x: 1069, endPoint y: 172, distance: 148.0
click at [1069, 118] on div "📝 👤Zin Mon 12:30pm Blocked: 12(16) 10(12) Asa Emma Rebecca • Appointment ✅ Lore…" at bounding box center [1111, 118] width 110 height 0
select select "9"
select select "am"
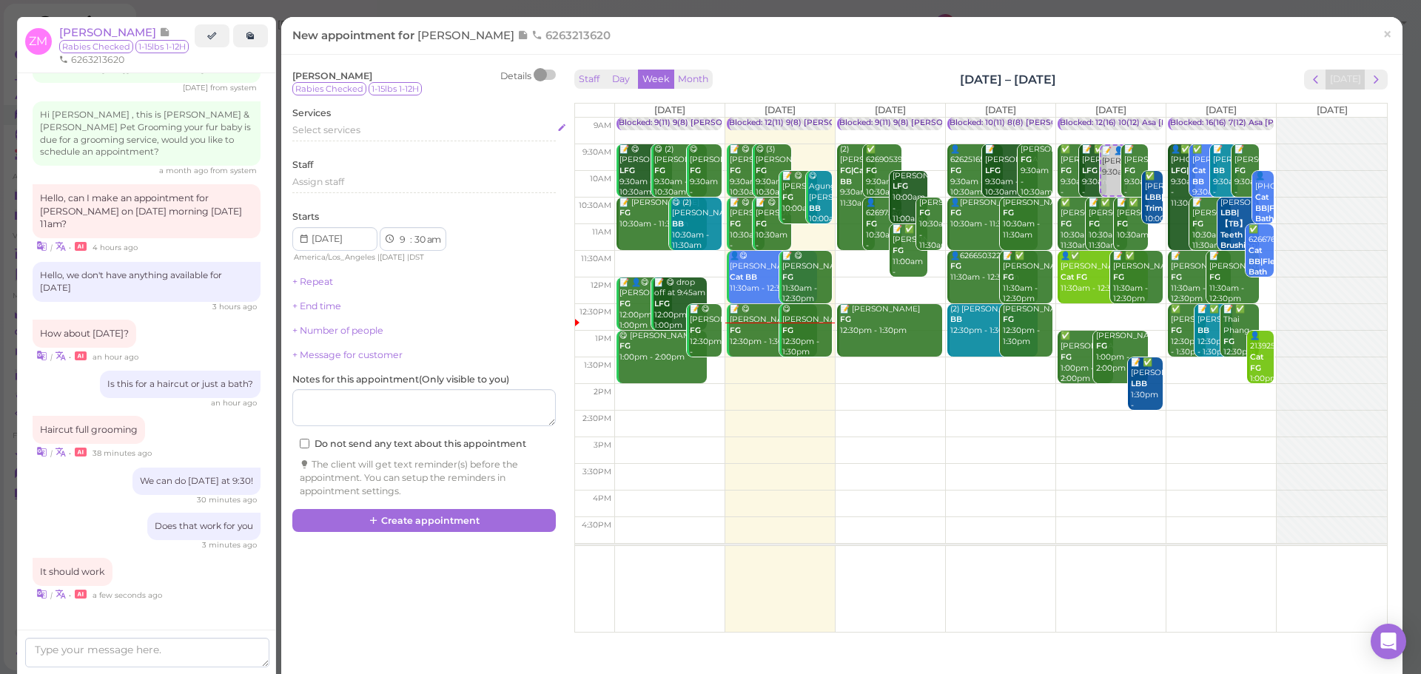
click at [339, 128] on span "Select services" at bounding box center [326, 129] width 68 height 11
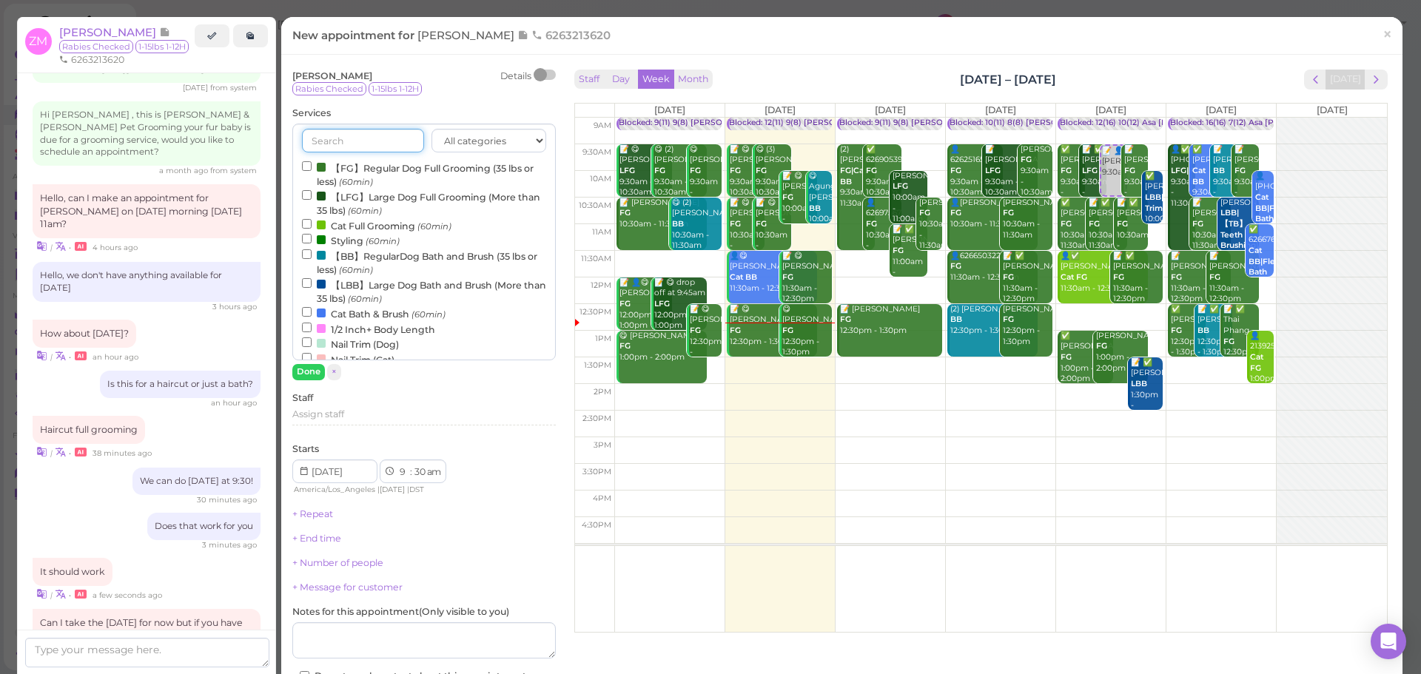
scroll to position [1858, 0]
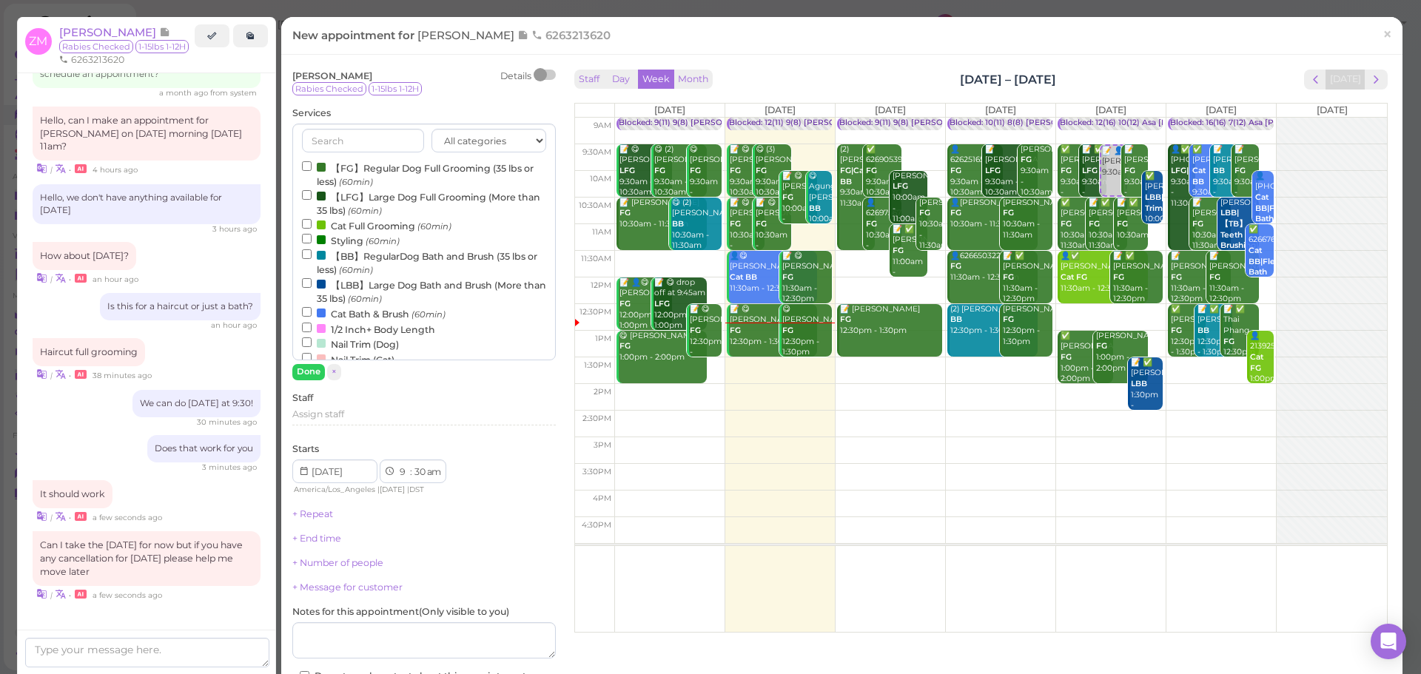
click at [341, 172] on label "【FG】Regular Dog Full Grooming (35 lbs or less) (60min)" at bounding box center [424, 174] width 244 height 29
click at [312, 171] on input "【FG】Regular Dog Full Grooming (35 lbs or less) (60min)" at bounding box center [307, 166] width 10 height 10
click at [312, 364] on button "Done" at bounding box center [308, 372] width 33 height 16
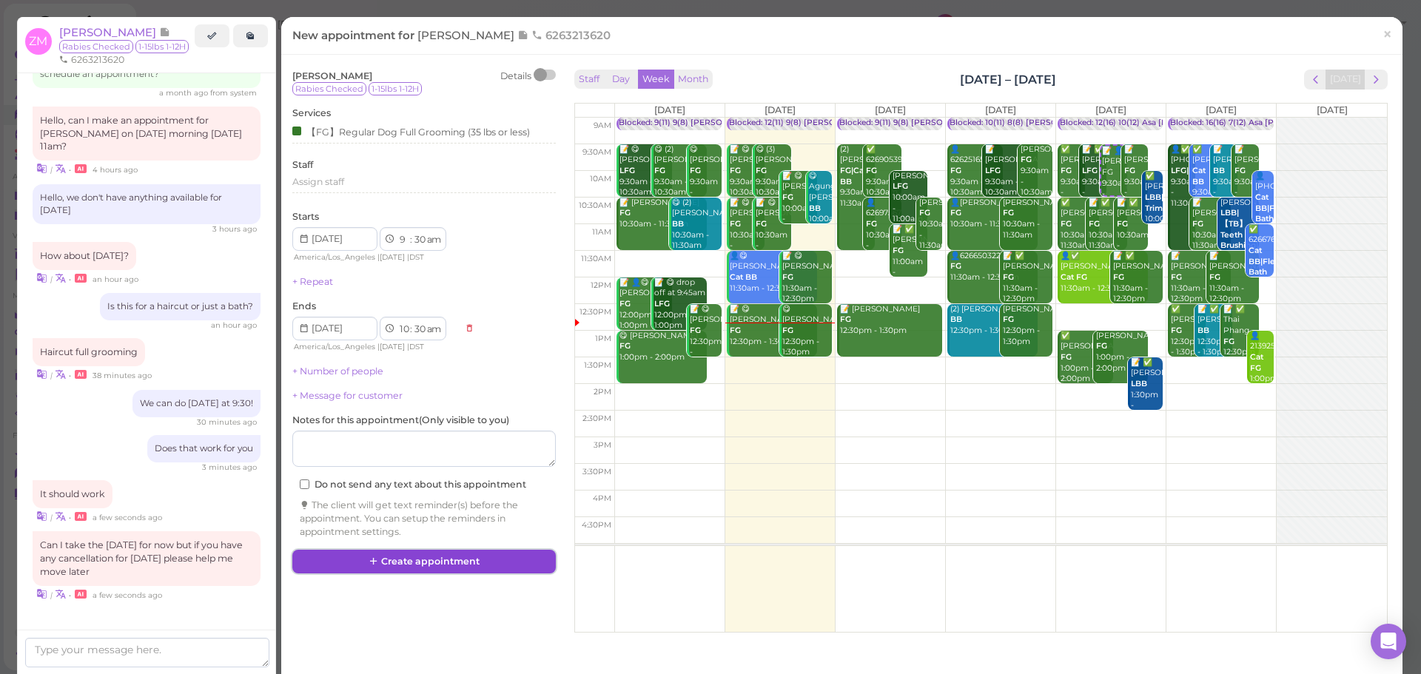
click at [484, 554] on button "Create appointment" at bounding box center [424, 562] width 264 height 24
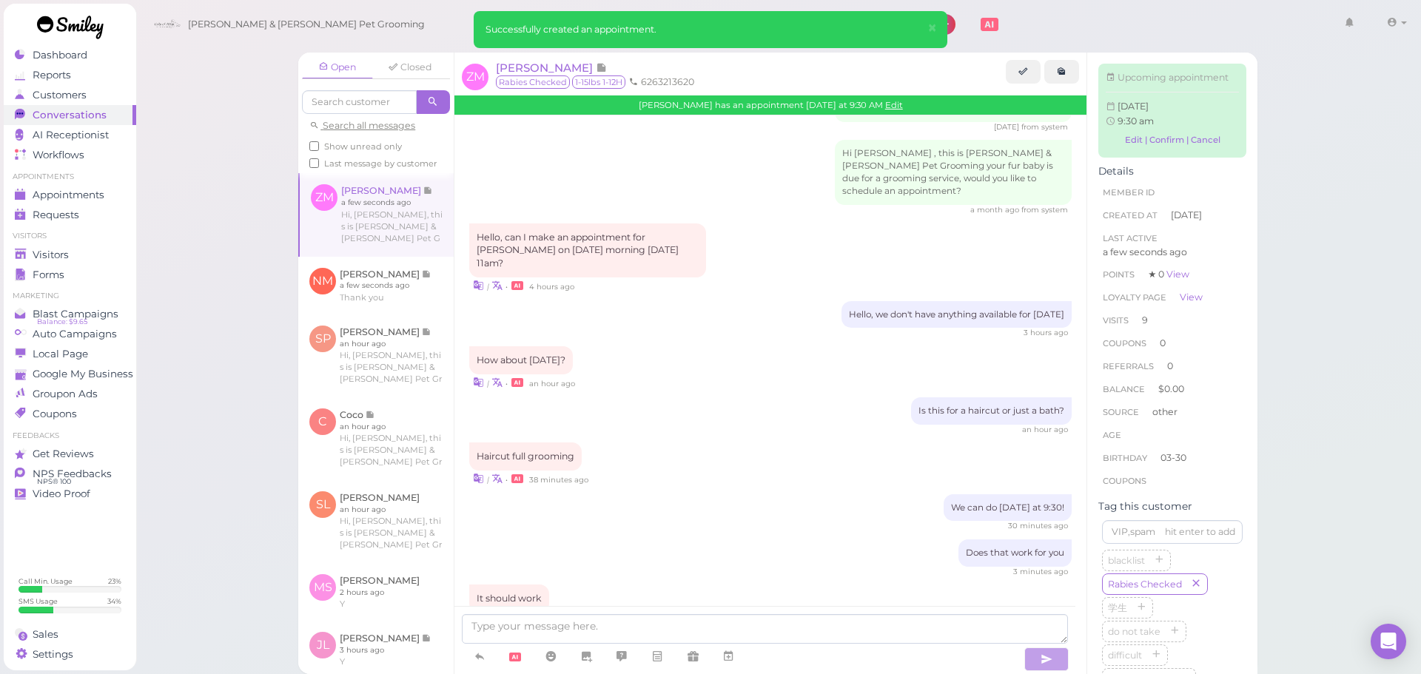
scroll to position [1965, 0]
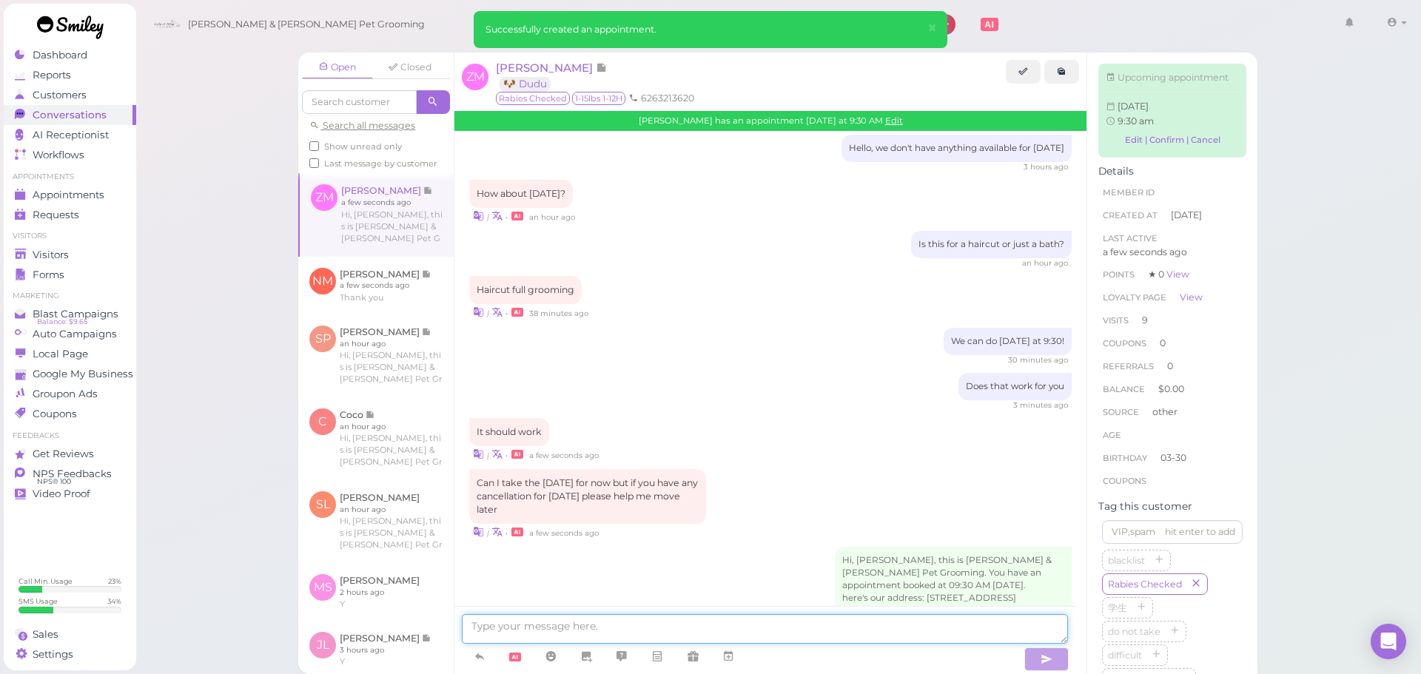
click at [674, 624] on textarea at bounding box center [765, 629] width 606 height 30
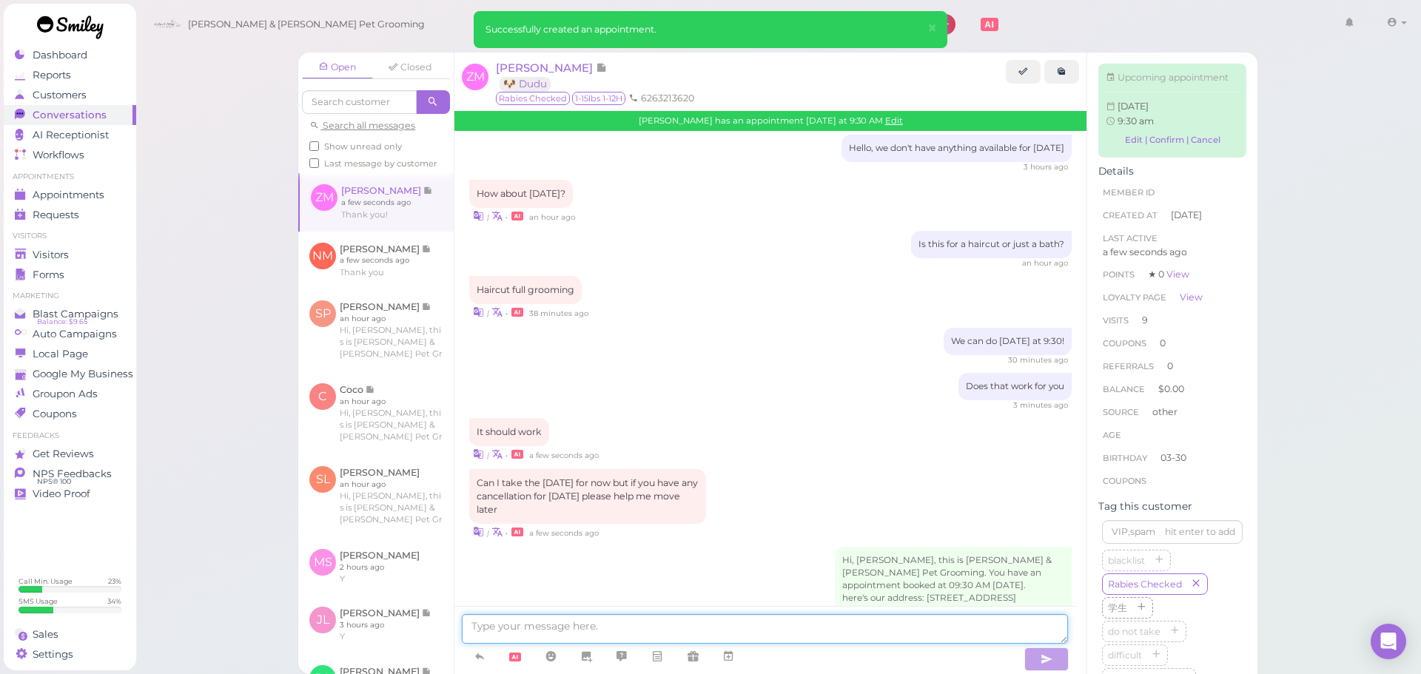
scroll to position [2024, 0]
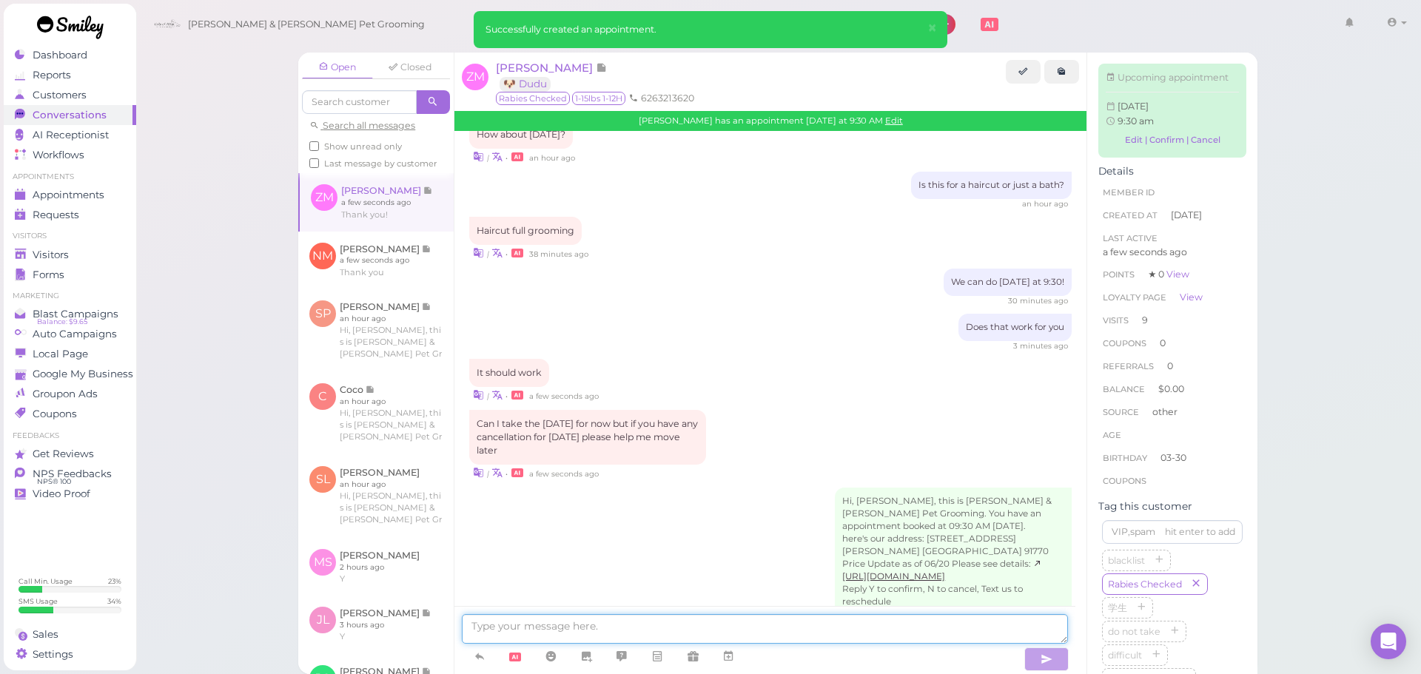
click at [514, 614] on textarea at bounding box center [765, 629] width 606 height 30
click at [400, 289] on link at bounding box center [375, 261] width 155 height 58
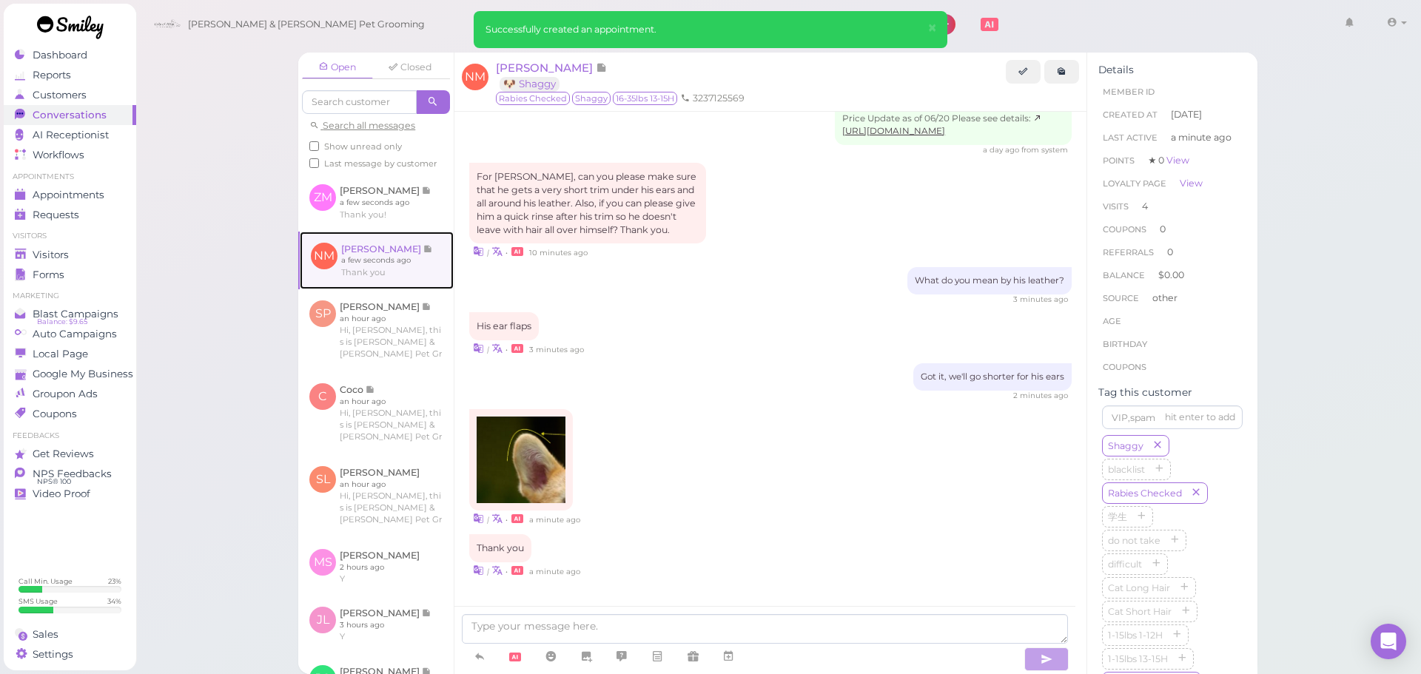
scroll to position [1706, 0]
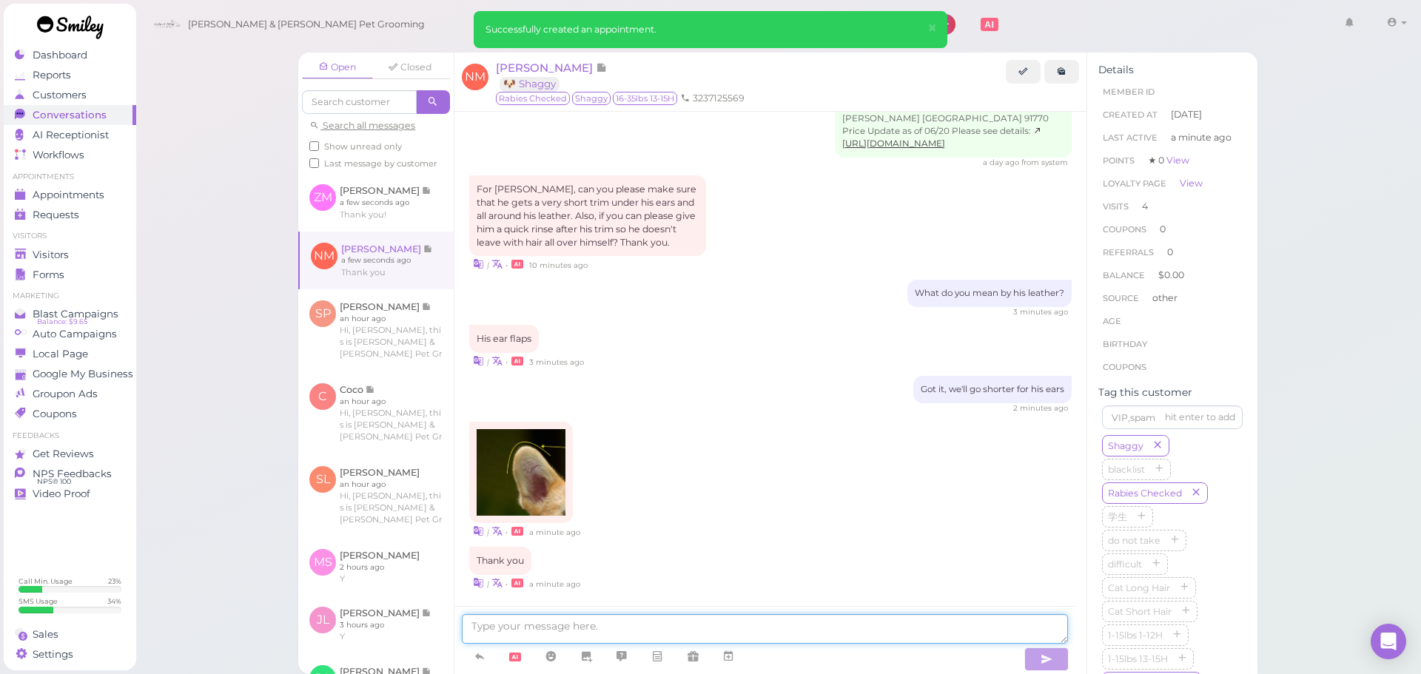
click at [664, 636] on textarea at bounding box center [765, 629] width 606 height 30
click at [531, 429] on img at bounding box center [521, 472] width 89 height 87
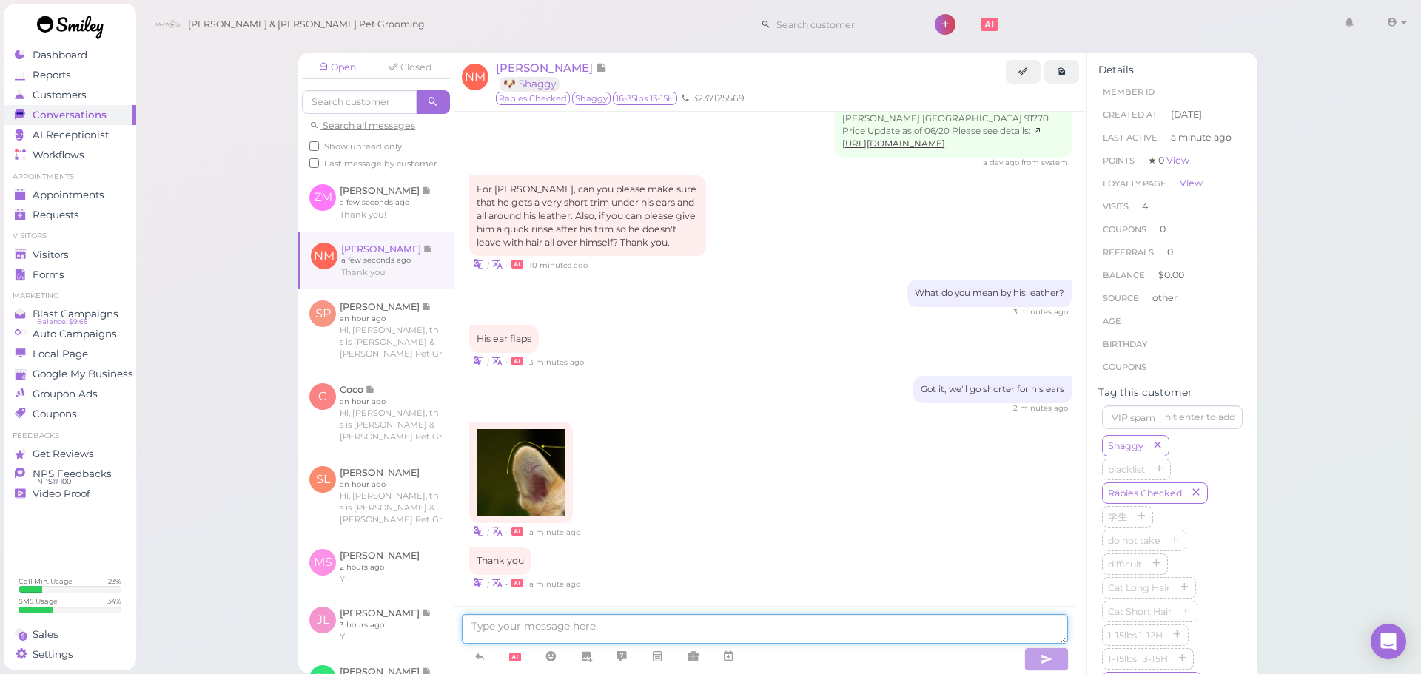
click at [616, 635] on textarea at bounding box center [765, 629] width 606 height 30
click at [1335, 449] on div "Open Closed Search all messages Show unread only Last message by customer ZM Zi…" at bounding box center [778, 337] width 1287 height 674
click at [43, 258] on span "Visitors" at bounding box center [51, 255] width 36 height 13
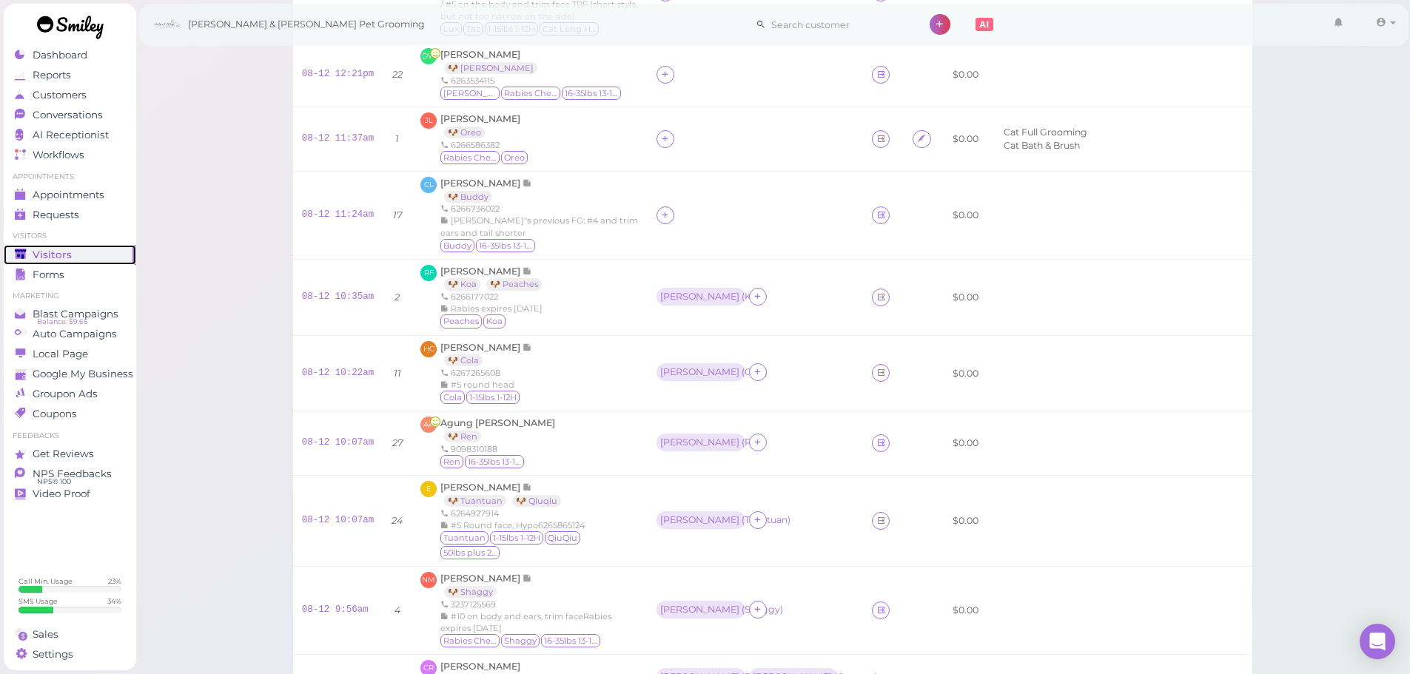
scroll to position [480, 0]
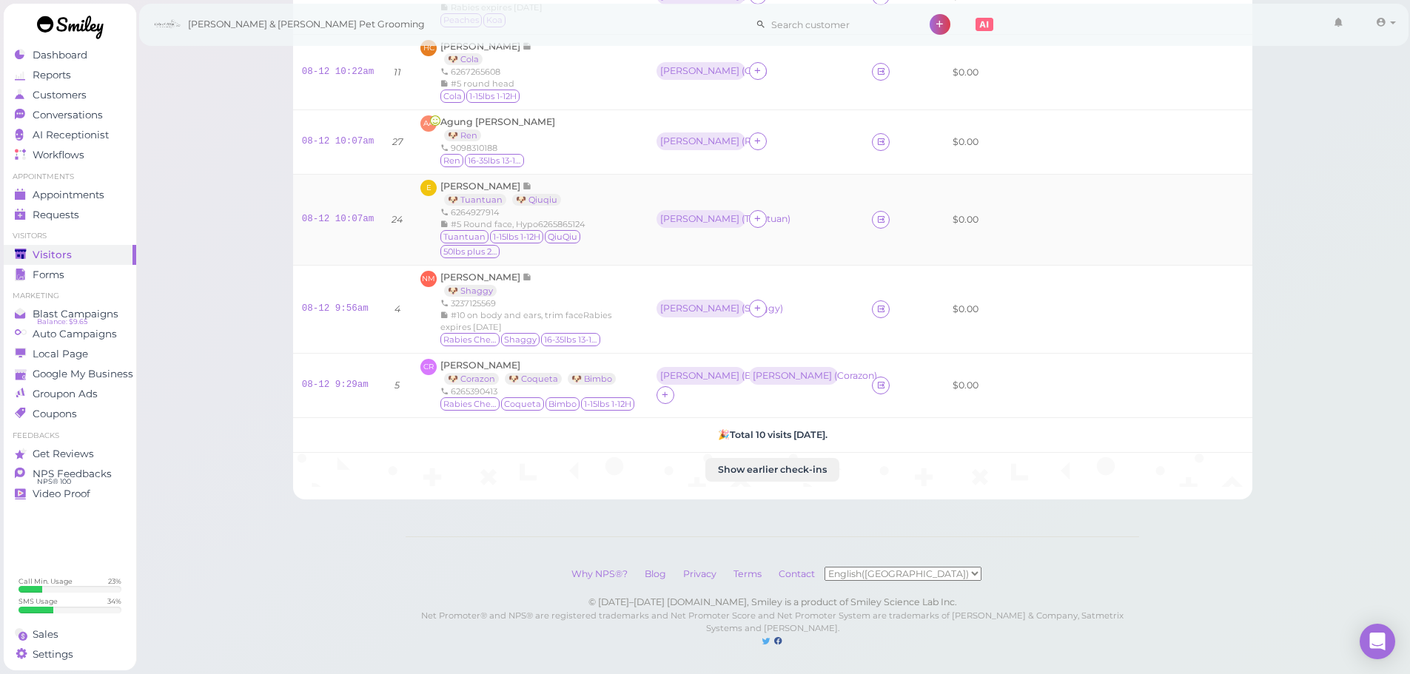
click at [617, 209] on div "6264927914" at bounding box center [539, 213] width 198 height 12
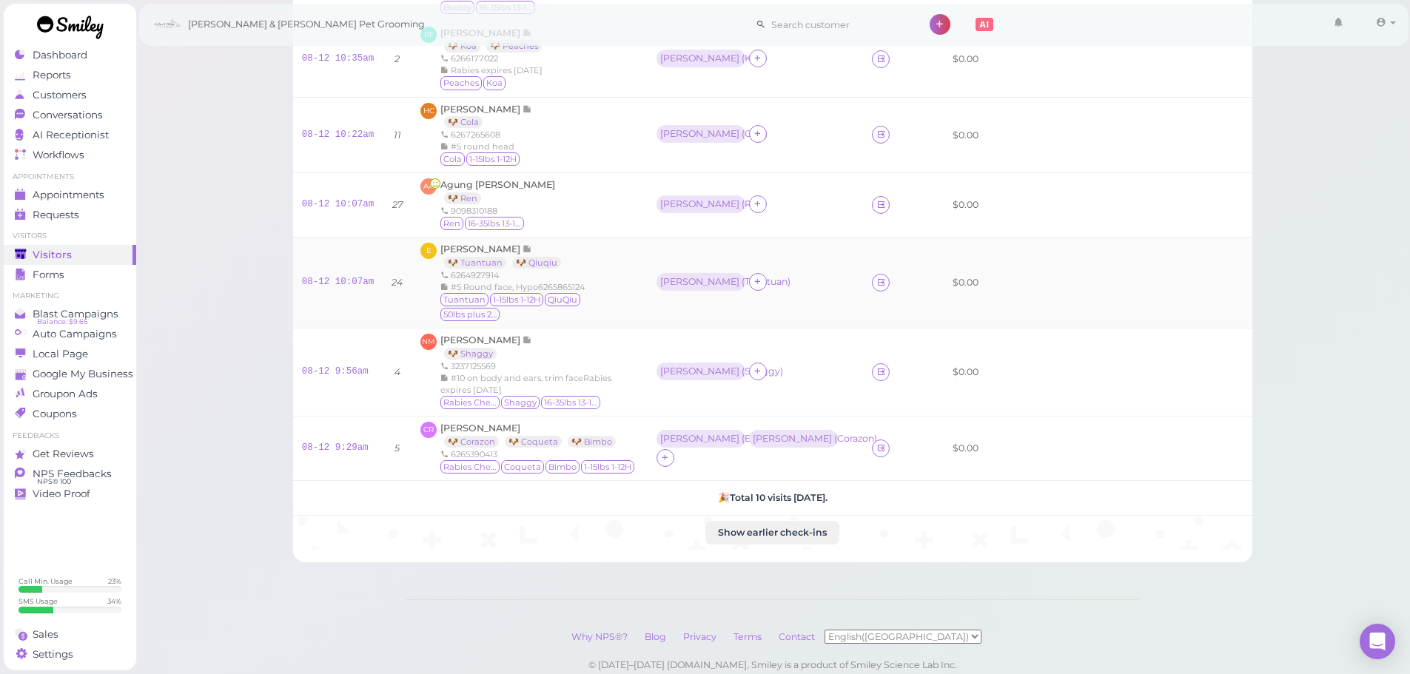
scroll to position [417, 0]
click at [612, 252] on div "Elise Wang 🐶 Tuantuan 🐶 Qiuqiu 6264927914 #5 Round face, Hypo6265865124 Tuantua…" at bounding box center [539, 284] width 198 height 80
click at [482, 245] on span "[PERSON_NAME]" at bounding box center [481, 249] width 82 height 11
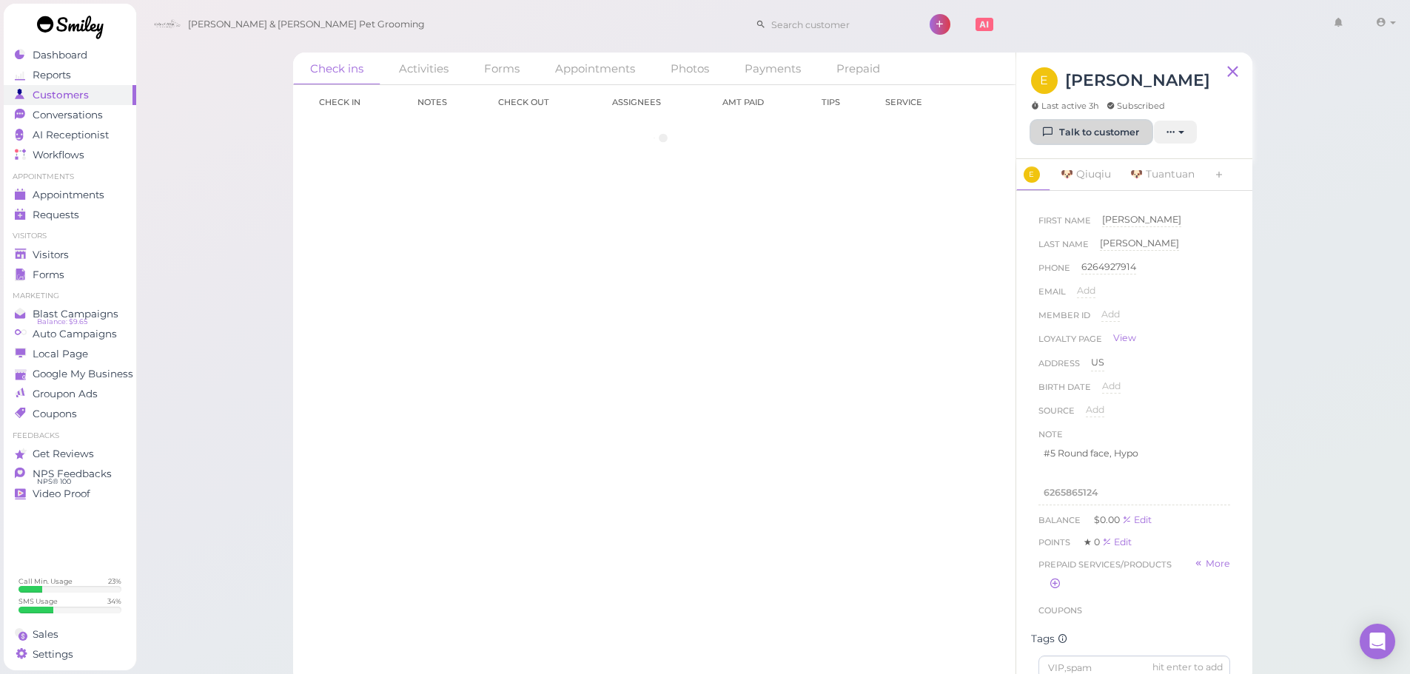
click at [1092, 134] on link "Talk to customer" at bounding box center [1091, 133] width 121 height 24
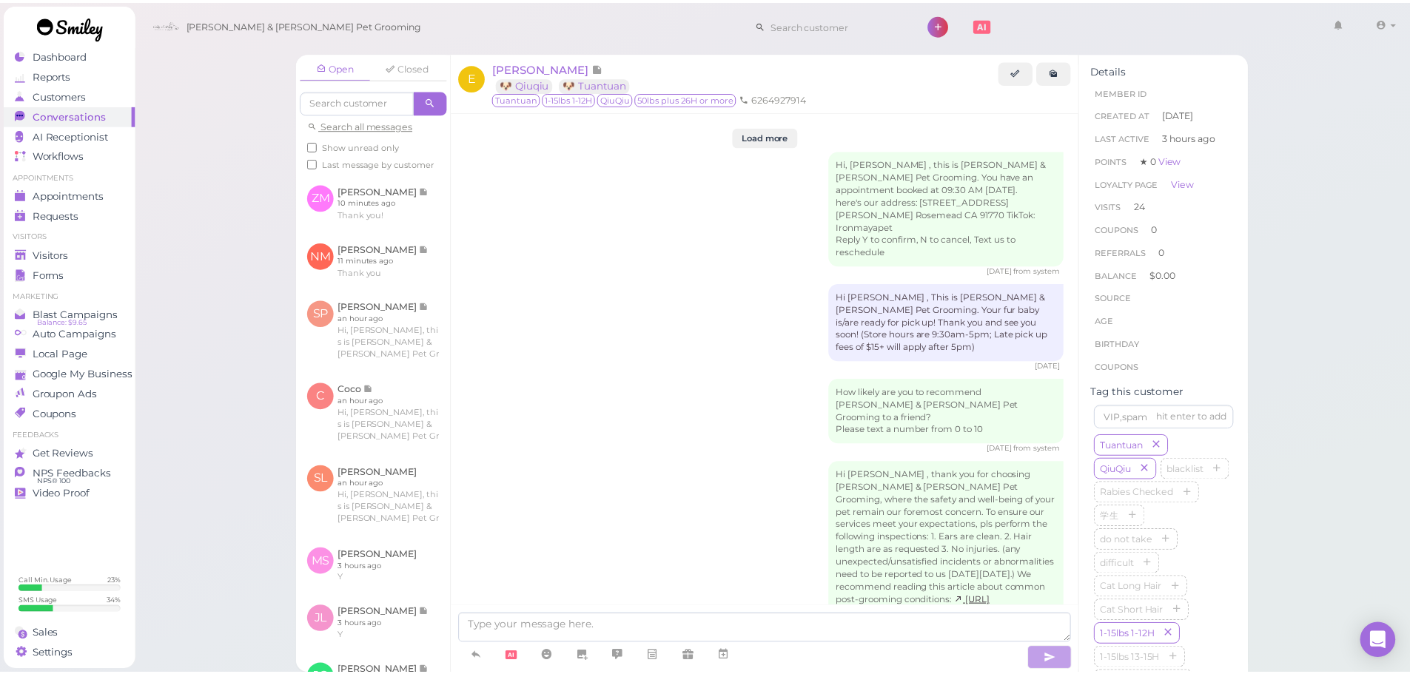
scroll to position [2908, 0]
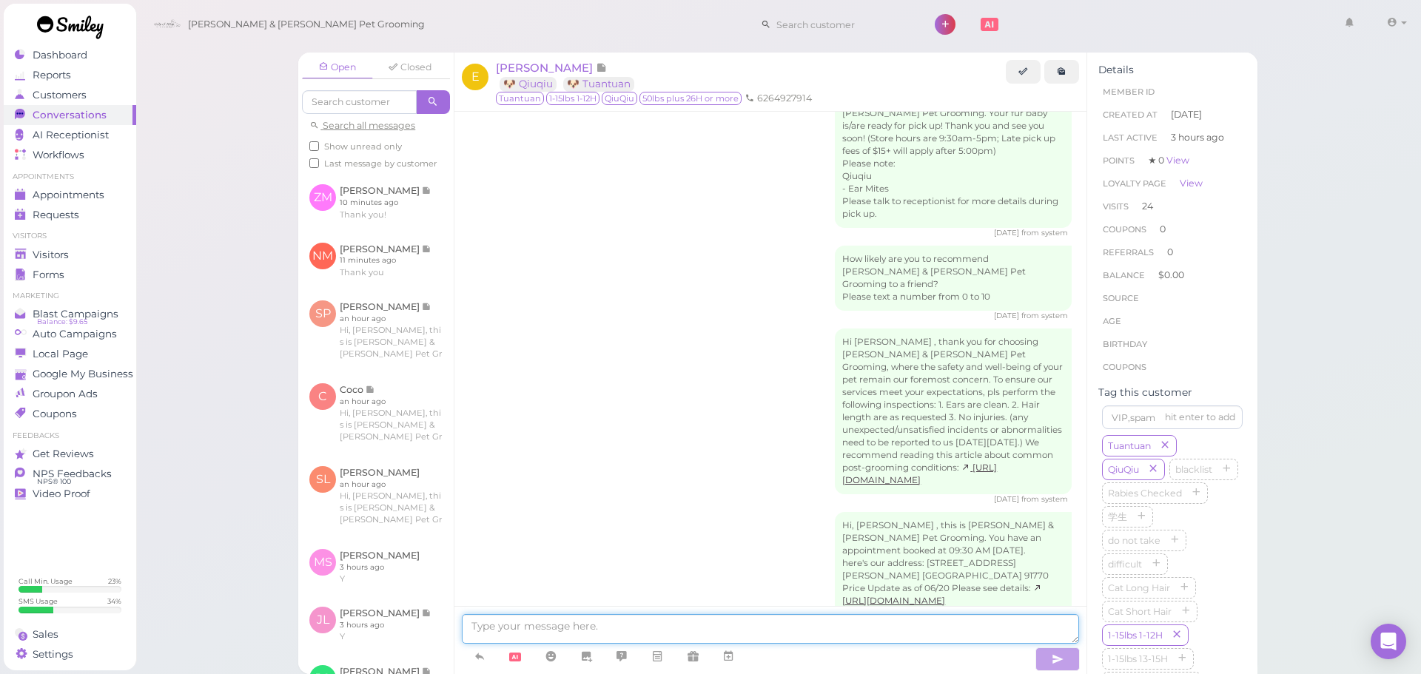
click at [856, 635] on textarea at bounding box center [770, 629] width 617 height 30
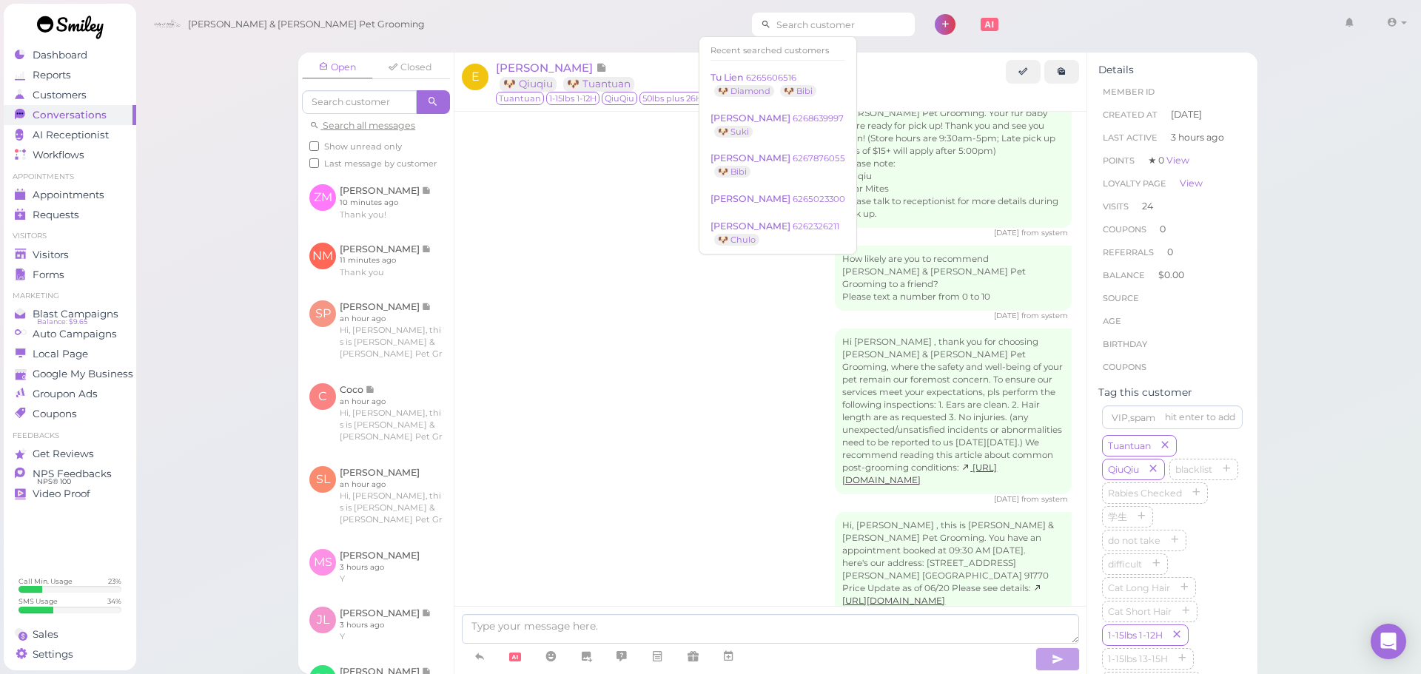
click at [775, 24] on input at bounding box center [843, 25] width 144 height 24
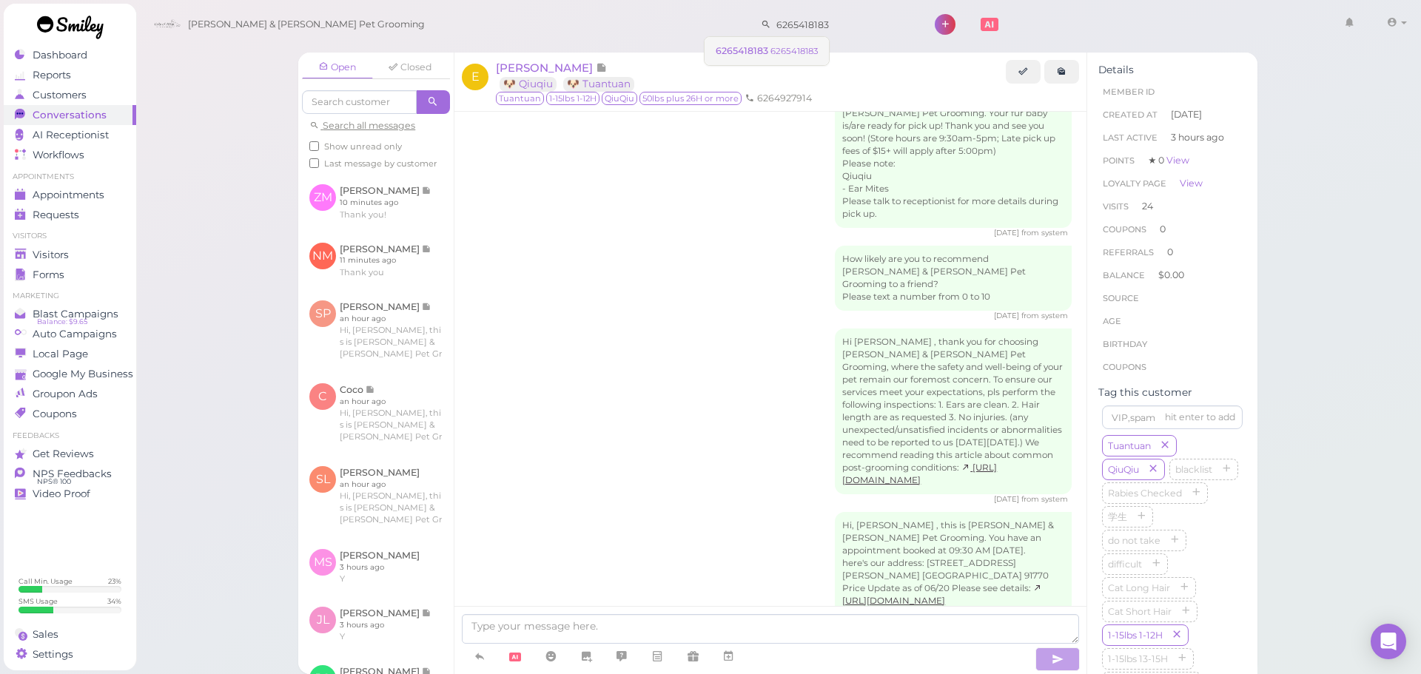
click at [805, 46] on small "6265418183" at bounding box center [794, 51] width 47 height 10
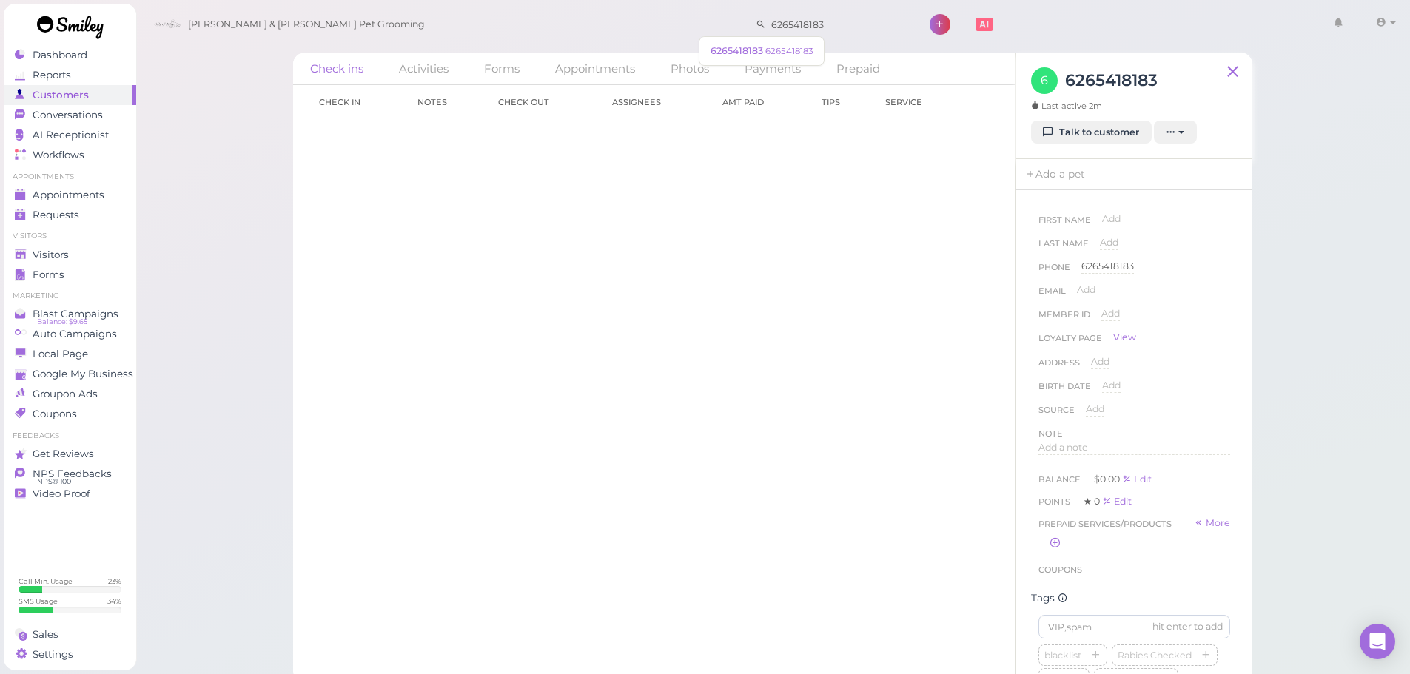
drag, startPoint x: 499, startPoint y: 27, endPoint x: 186, endPoint y: 81, distance: 317.7
click at [202, 70] on div "Cody & Miley Pet Grooming 6265418183 1 Account" at bounding box center [772, 341] width 1275 height 683
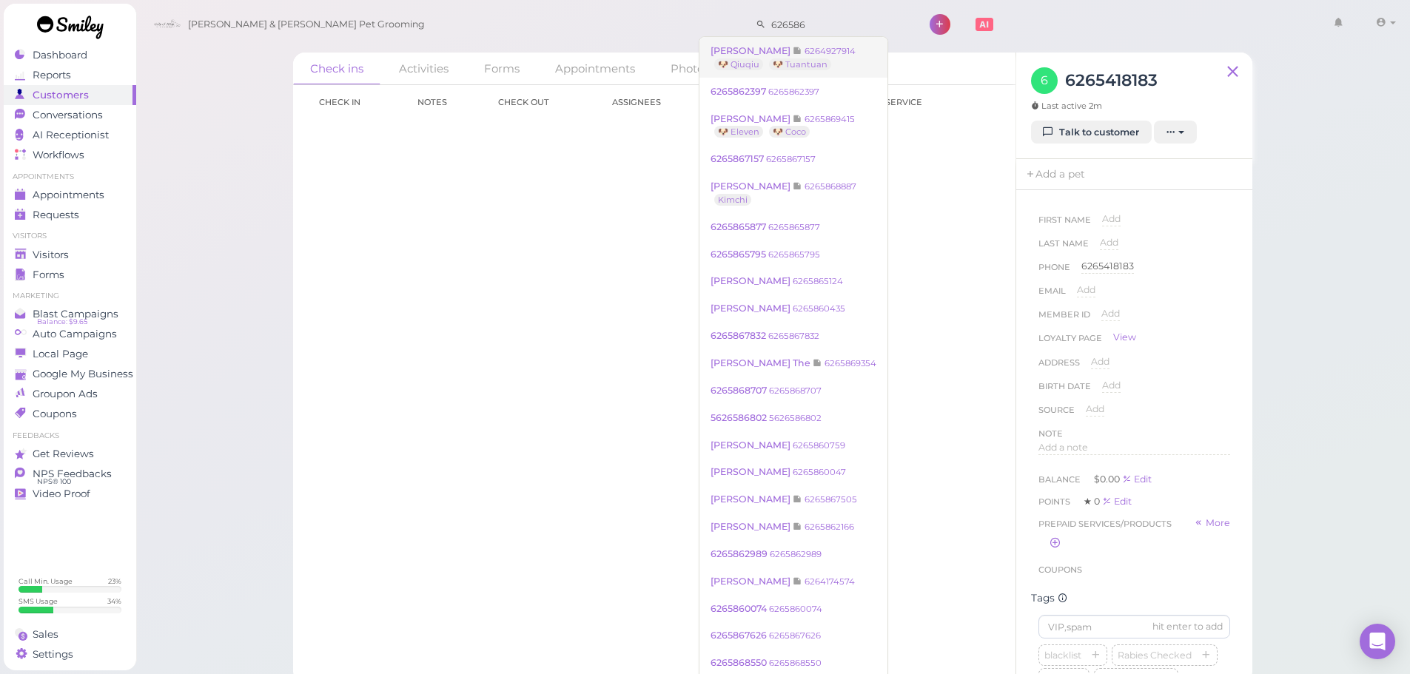
type input "626586"
click at [793, 44] on link "Elise Wang 6264927914 🐶 Qiuqiu 🐶 Tuantuan" at bounding box center [794, 57] width 188 height 41
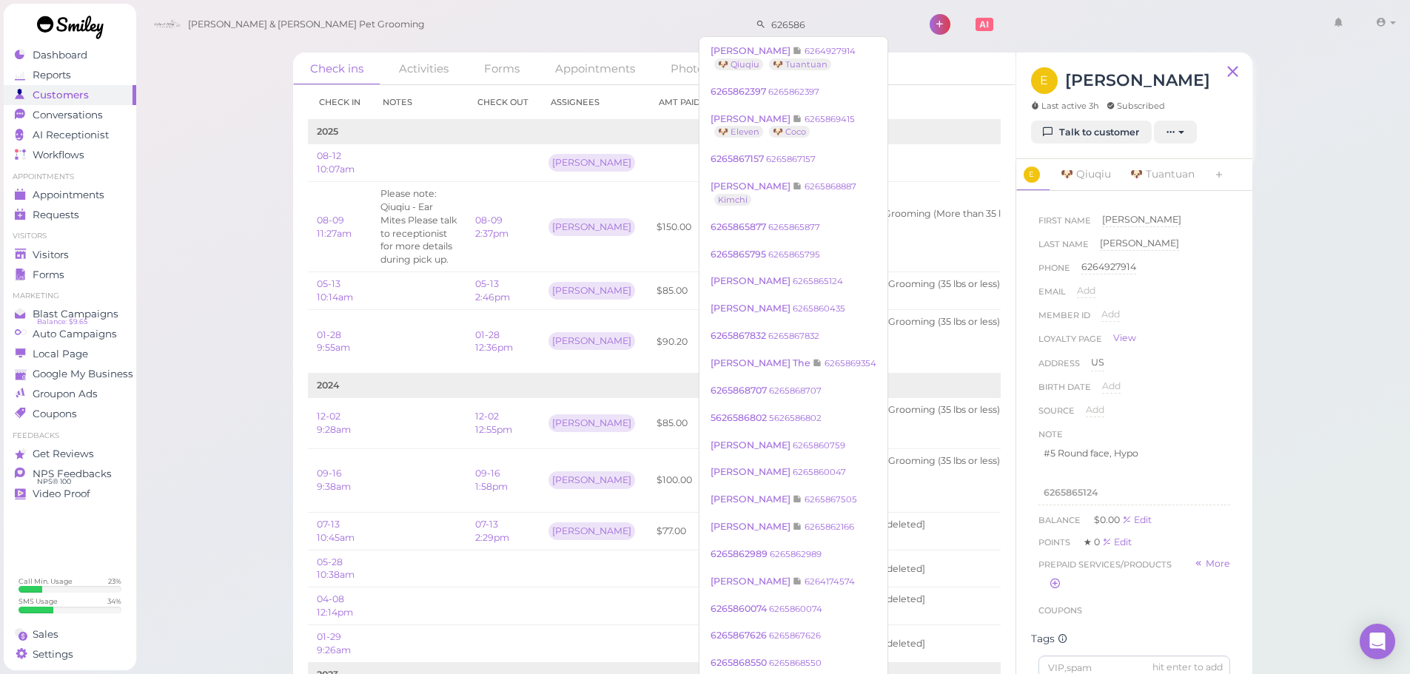
click at [602, 36] on div "Cody & Miley Pet Grooming 626586 1 Account Refer Friends" at bounding box center [774, 25] width 1255 height 42
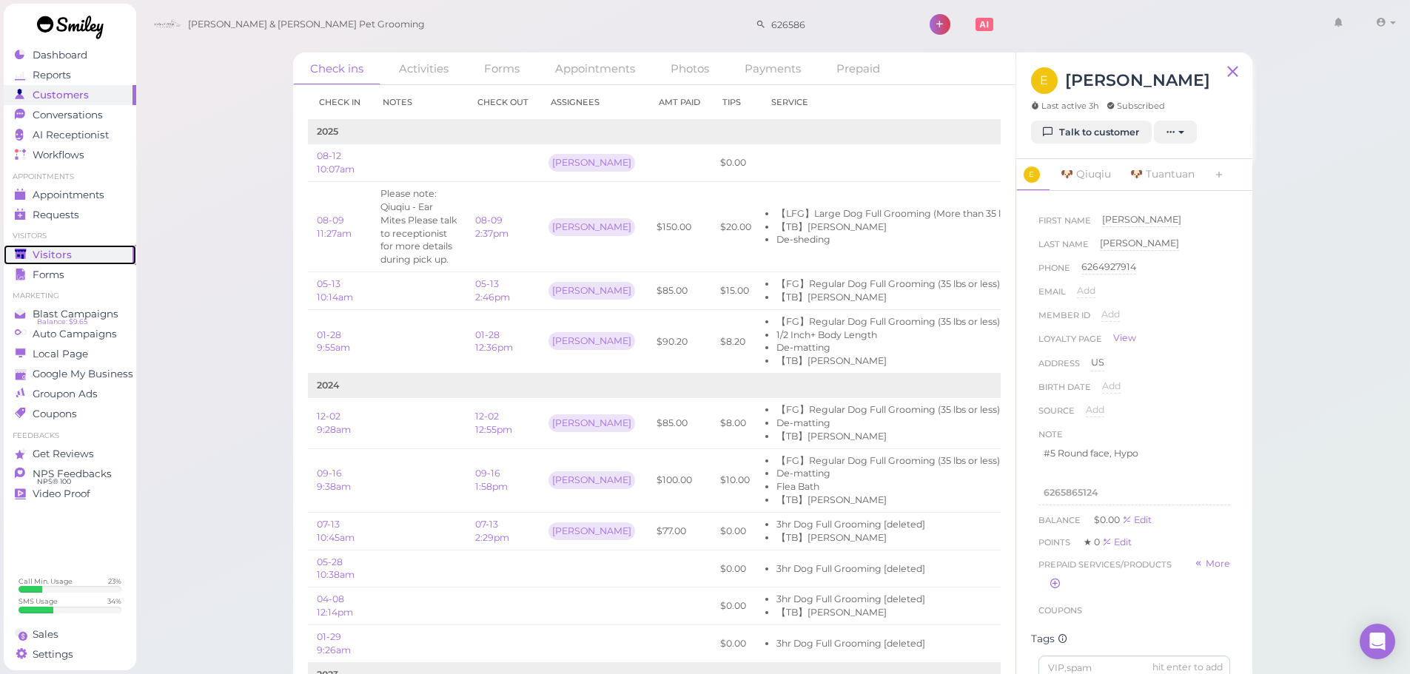
click at [82, 253] on div "Visitors" at bounding box center [68, 255] width 107 height 13
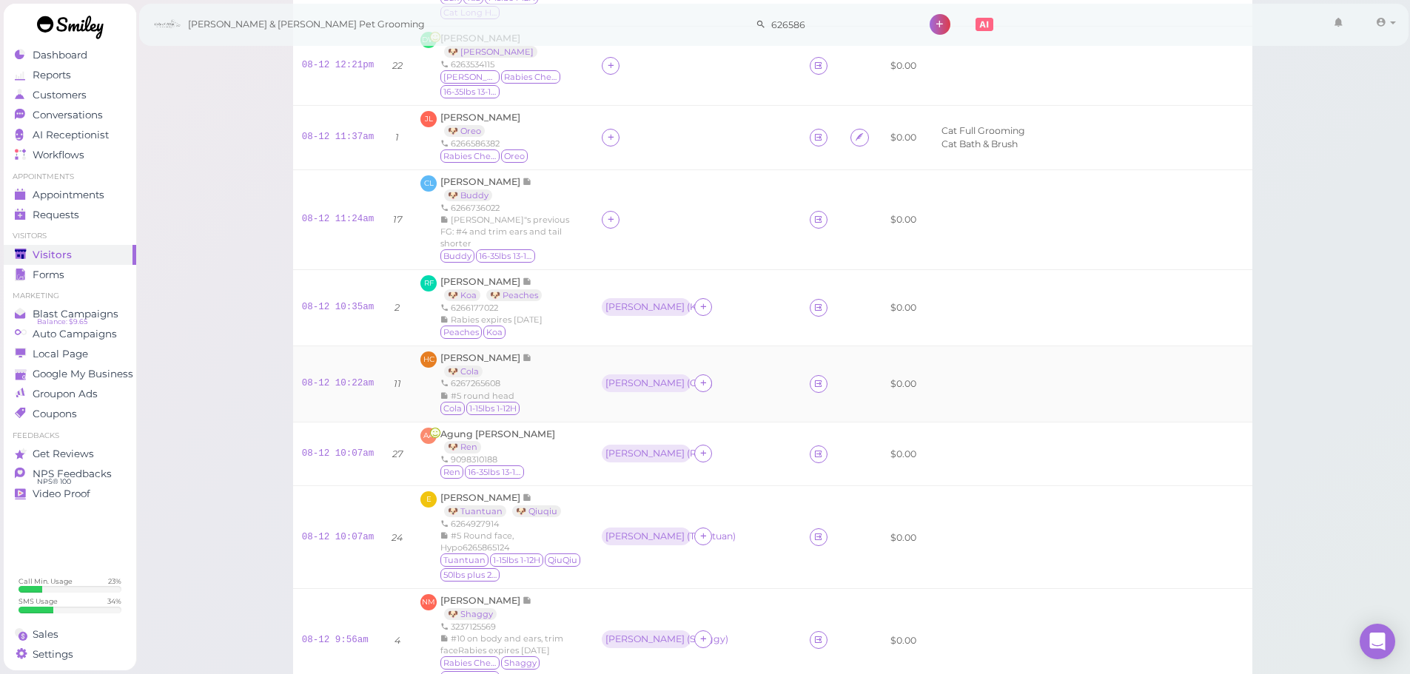
click at [531, 378] on div "HC Hong Chen 🐶 Cola 6267265608 #5 round head Cola 1-15lbs 1-12H" at bounding box center [502, 384] width 164 height 65
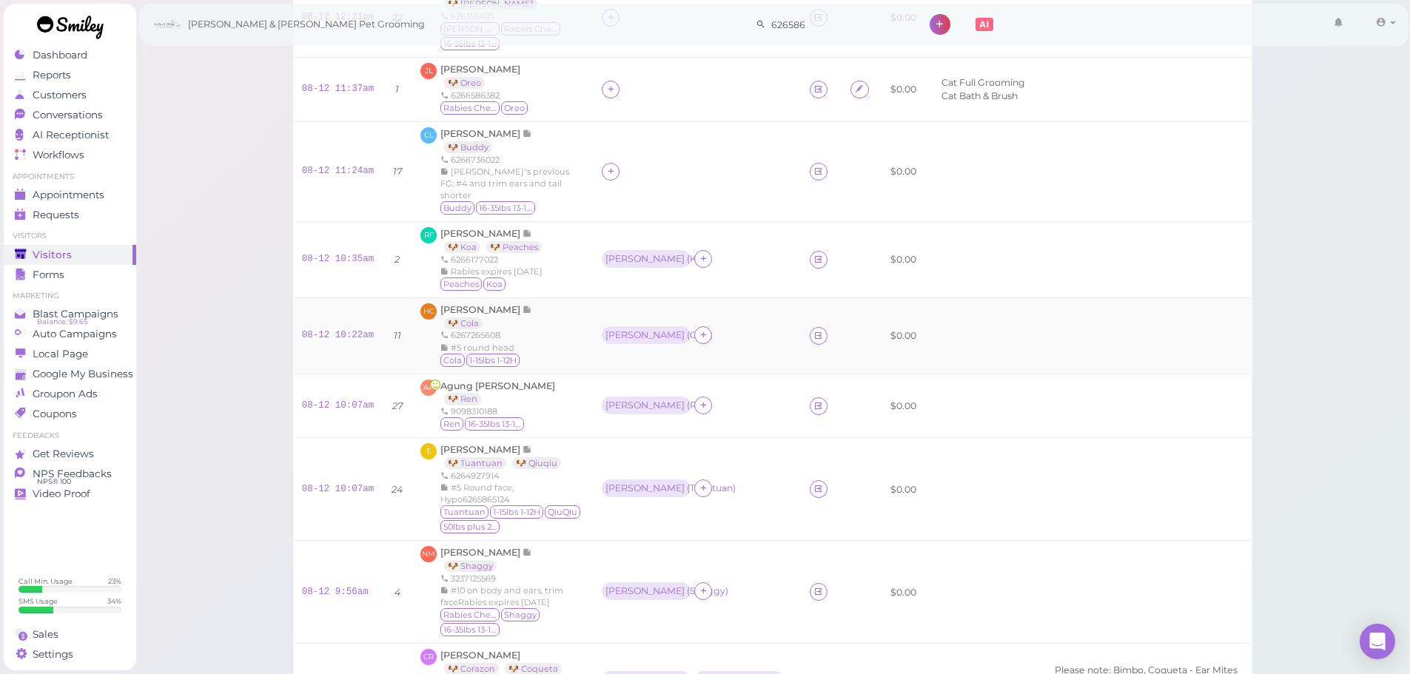
scroll to position [296, 0]
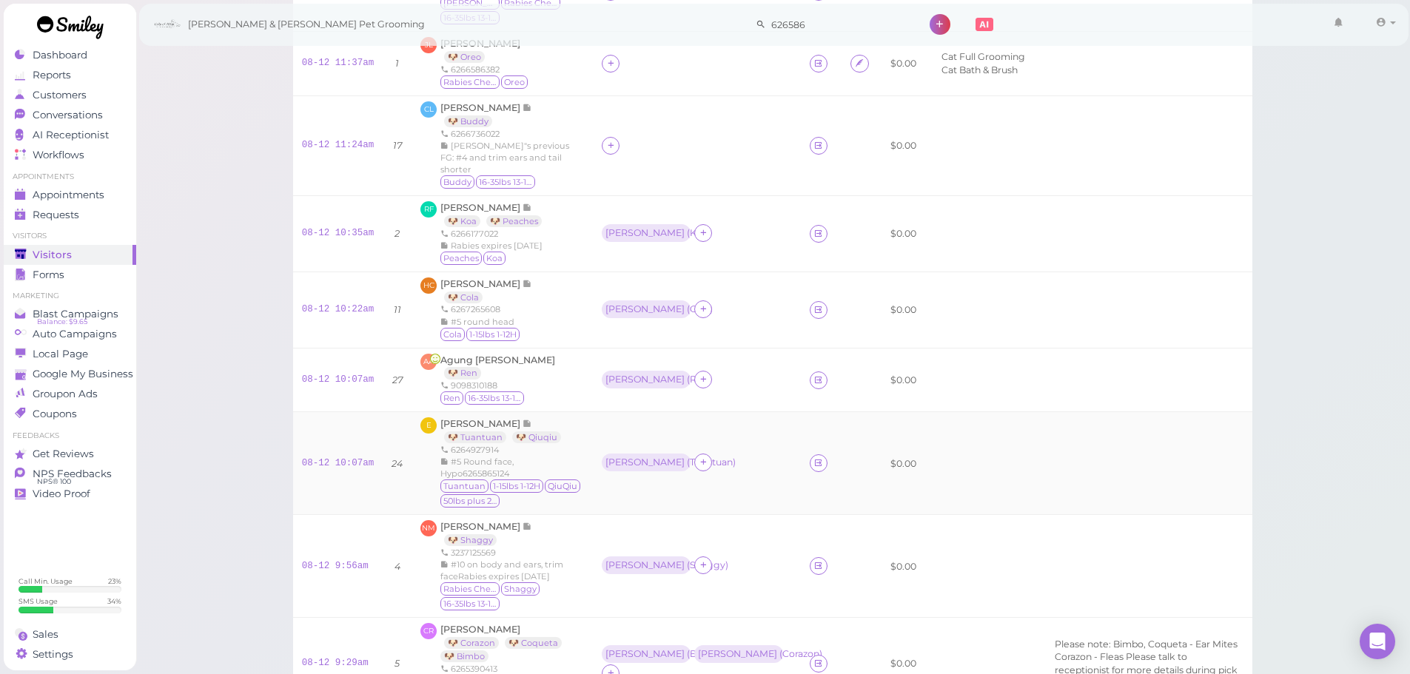
click at [562, 444] on div "6264927914" at bounding box center [512, 450] width 144 height 12
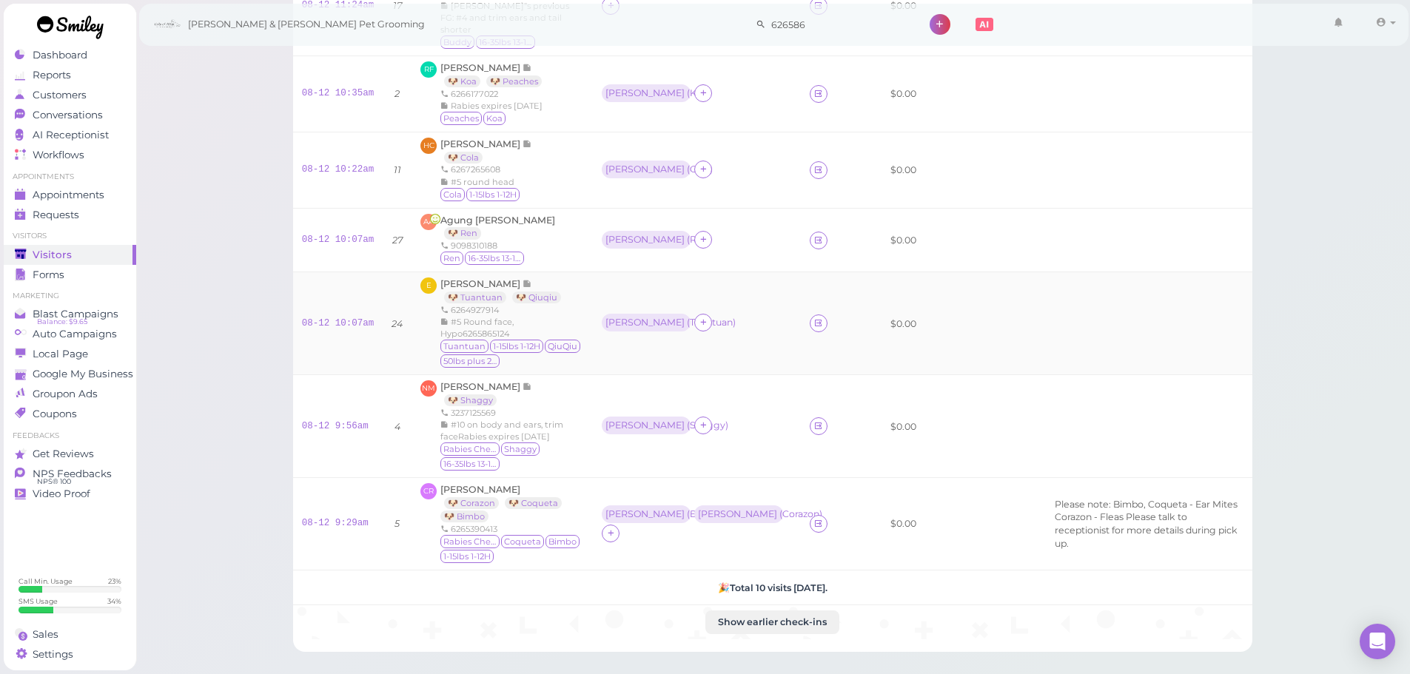
scroll to position [444, 0]
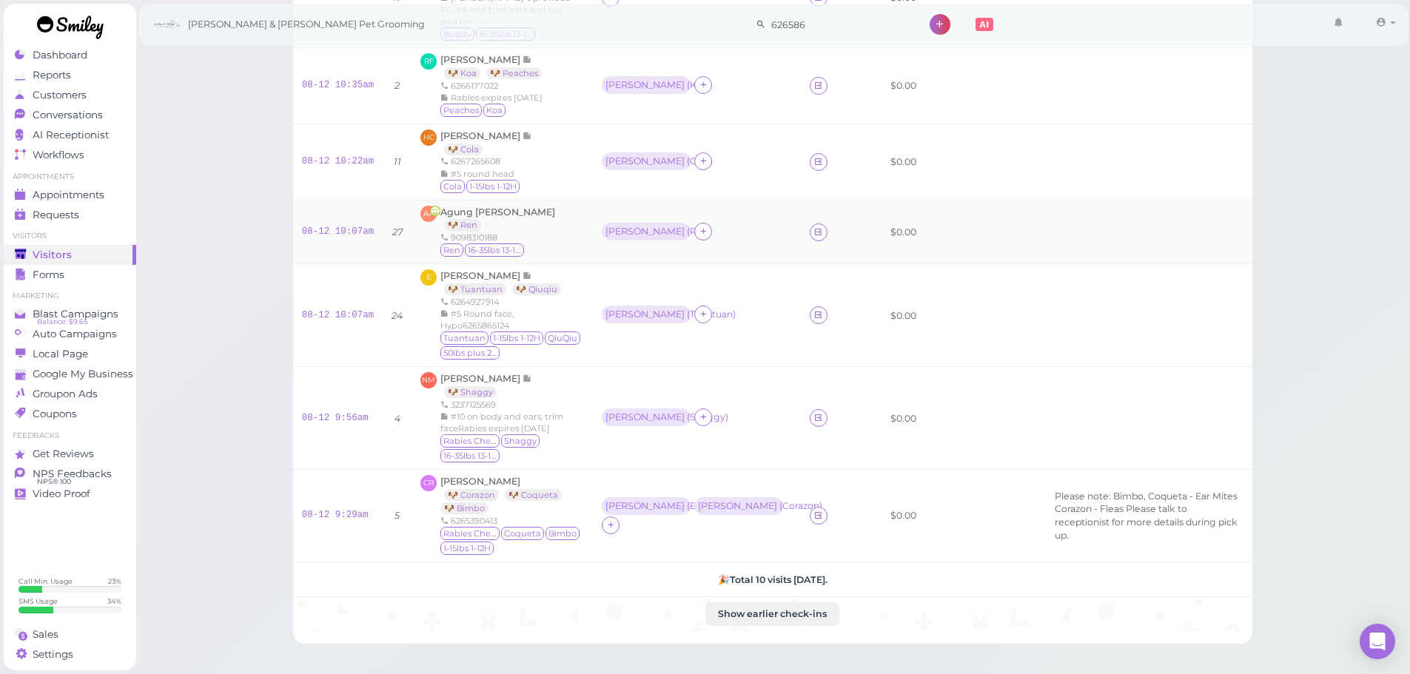
click at [593, 222] on td "Helen ( Ren )" at bounding box center [696, 232] width 207 height 64
click at [554, 315] on div "#5 Round face, Hypo6265865124" at bounding box center [512, 320] width 144 height 24
click at [480, 470] on td "CR Celia Ramirez 🐶 Corazon 🐶 Coqueta 🐶 Bimbo 6265390413 Rabies Checked Coqueta …" at bounding box center [502, 516] width 181 height 93
click at [486, 476] on span "Celia Ramirez" at bounding box center [480, 481] width 80 height 11
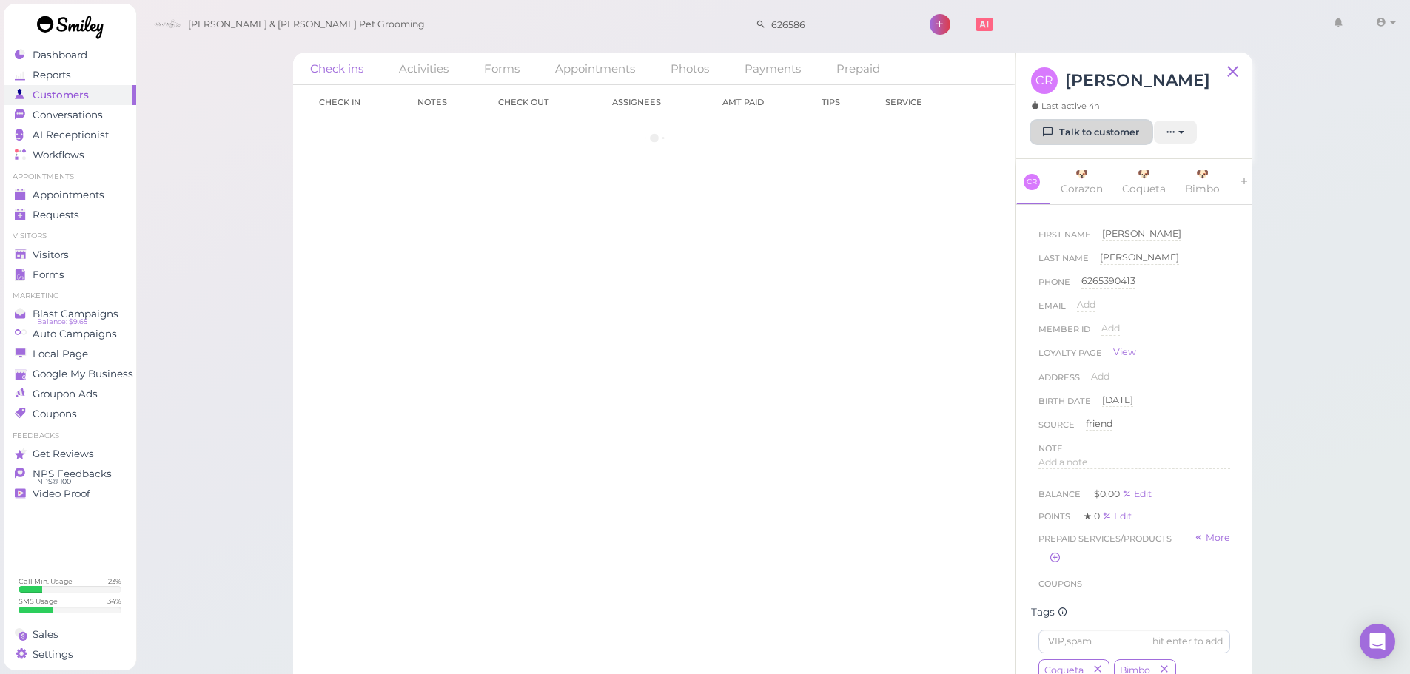
click at [1039, 128] on link "Talk to customer" at bounding box center [1091, 133] width 121 height 24
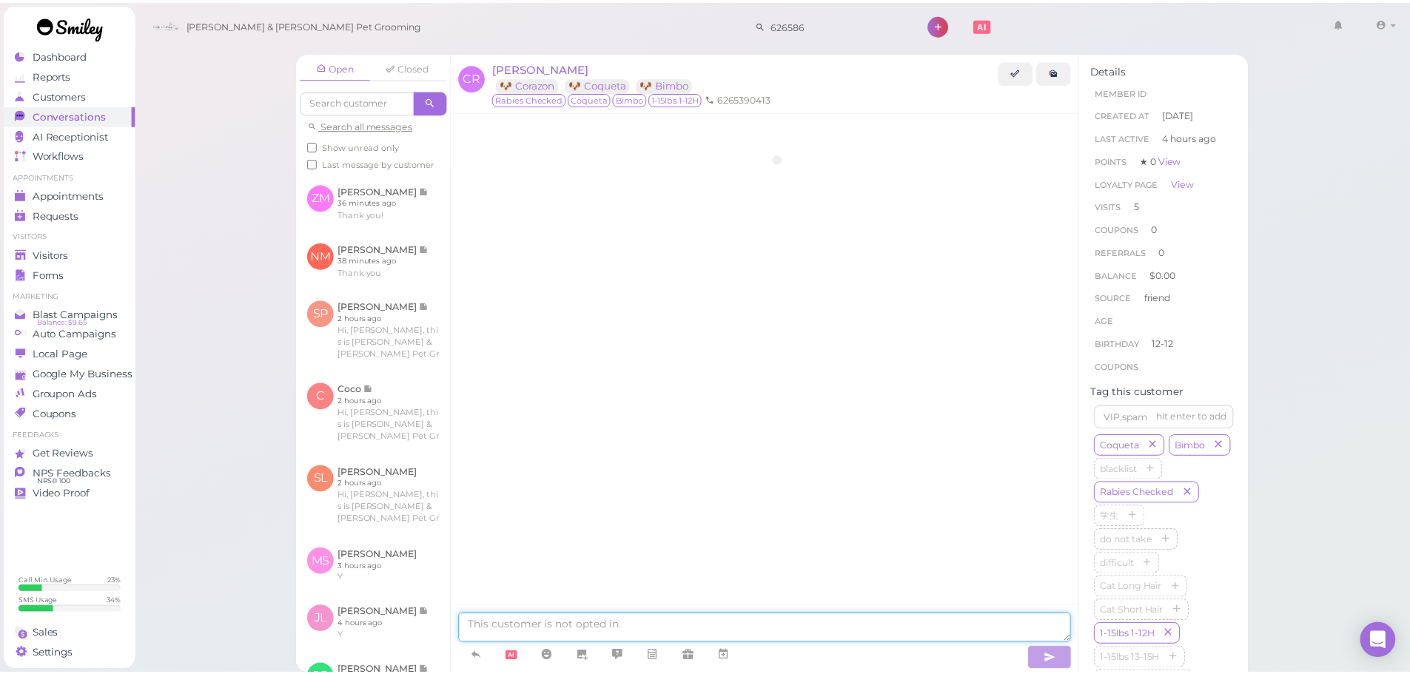
scroll to position [2202, 0]
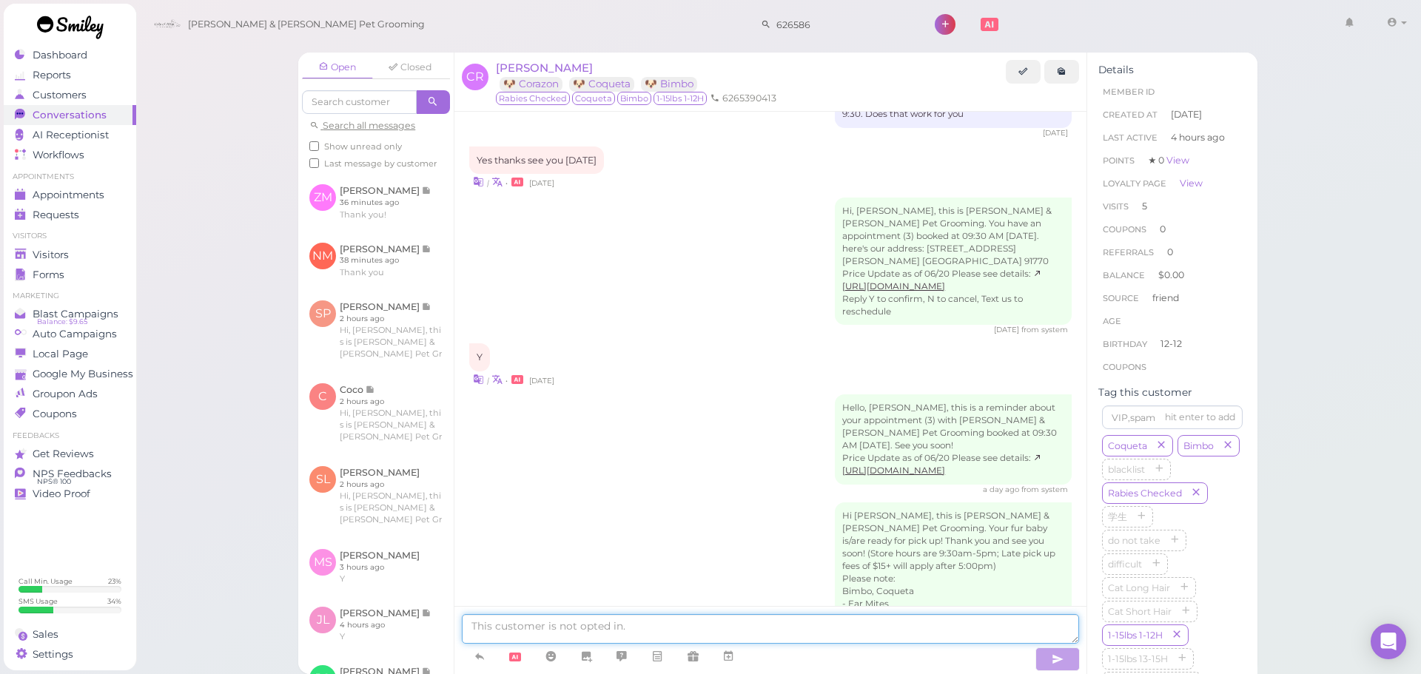
click at [700, 634] on textarea at bounding box center [770, 629] width 617 height 30
click at [70, 251] on div "Visitors" at bounding box center [68, 255] width 107 height 13
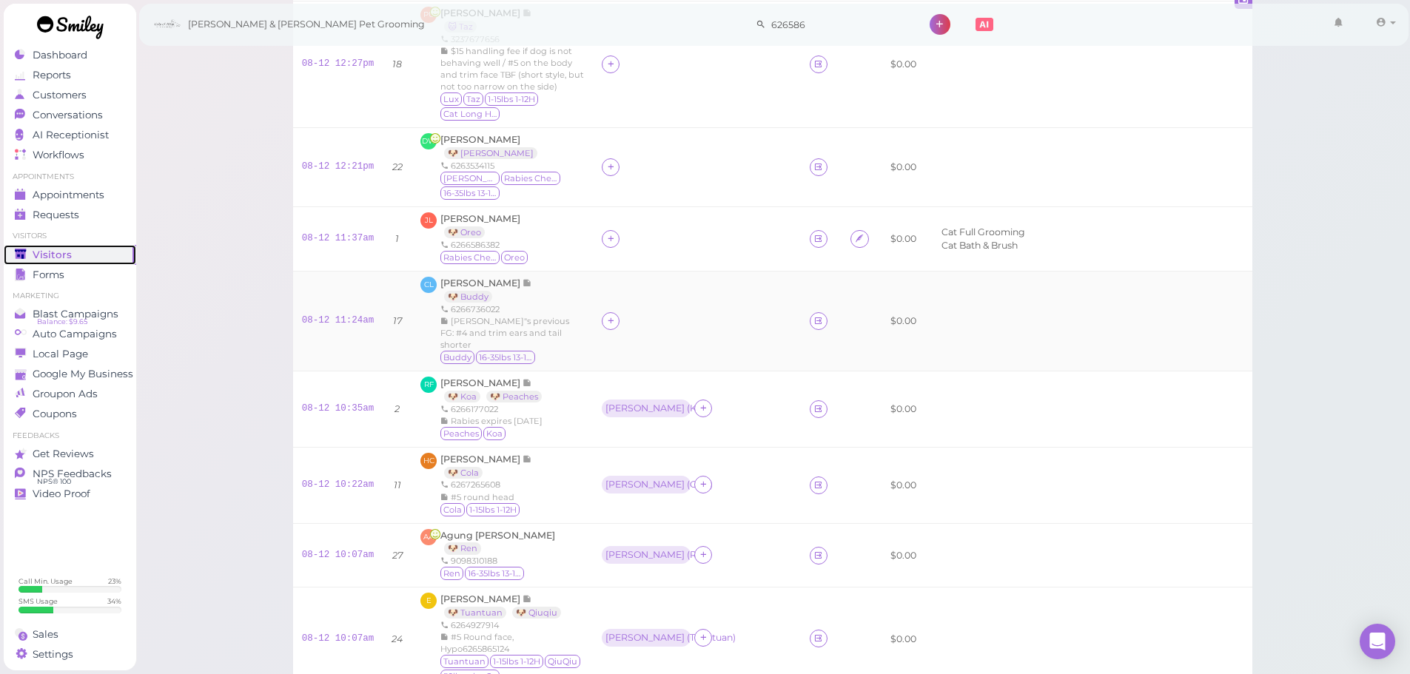
scroll to position [73, 0]
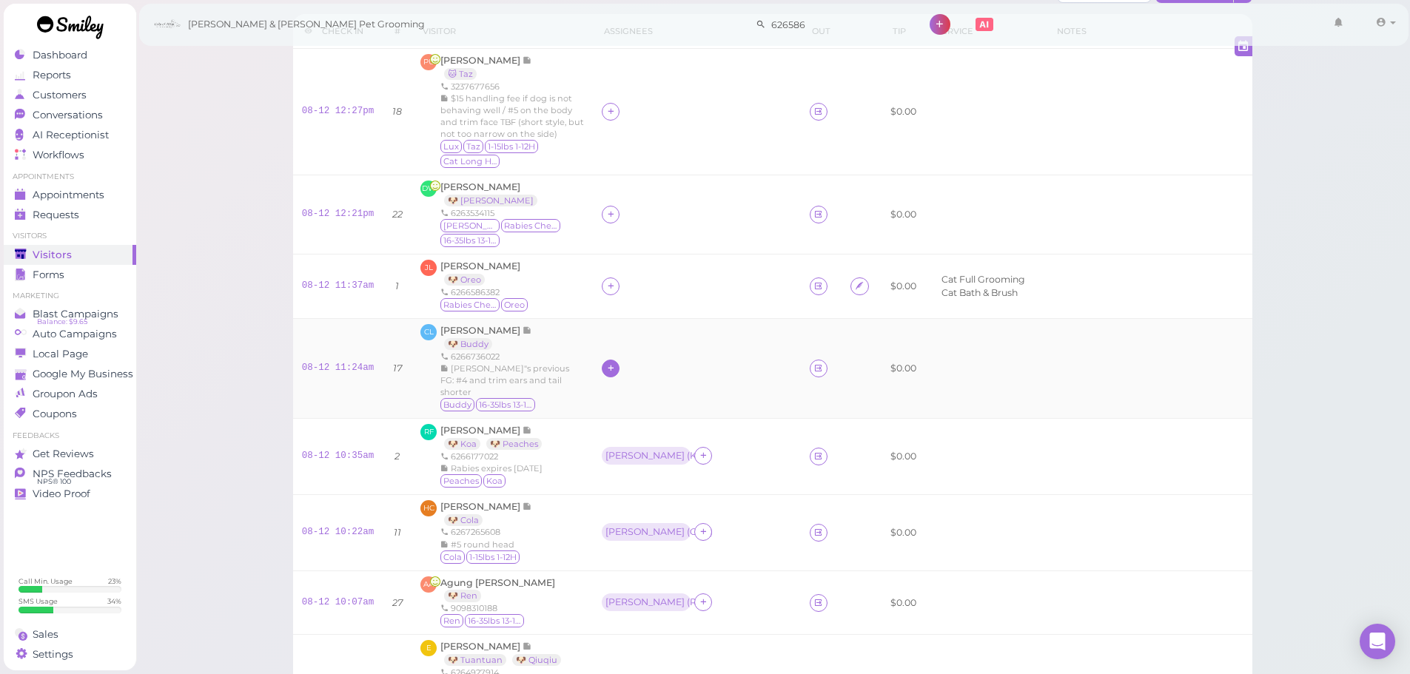
click at [606, 364] on icon at bounding box center [611, 368] width 10 height 11
click at [603, 487] on span "Asa" at bounding box center [631, 483] width 79 height 11
click at [606, 216] on icon at bounding box center [611, 214] width 10 height 11
click at [608, 335] on span "Asa" at bounding box center [631, 335] width 79 height 11
click at [606, 366] on div "Asa" at bounding box center [645, 368] width 79 height 10
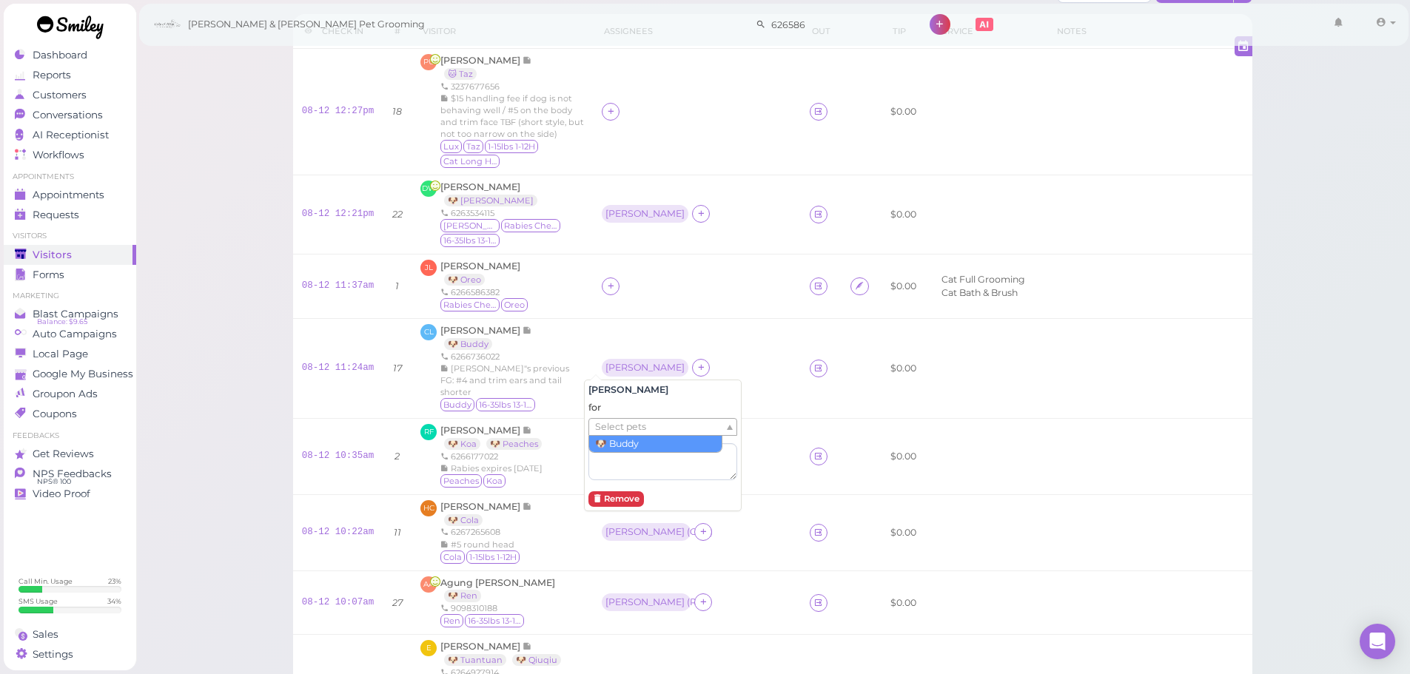
click at [603, 423] on span "Select pets" at bounding box center [620, 427] width 51 height 16
drag, startPoint x: 579, startPoint y: 204, endPoint x: 596, endPoint y: 215, distance: 20.3
click at [593, 205] on td "Asa" at bounding box center [696, 214] width 207 height 79
click at [606, 216] on div "Asa" at bounding box center [645, 214] width 79 height 10
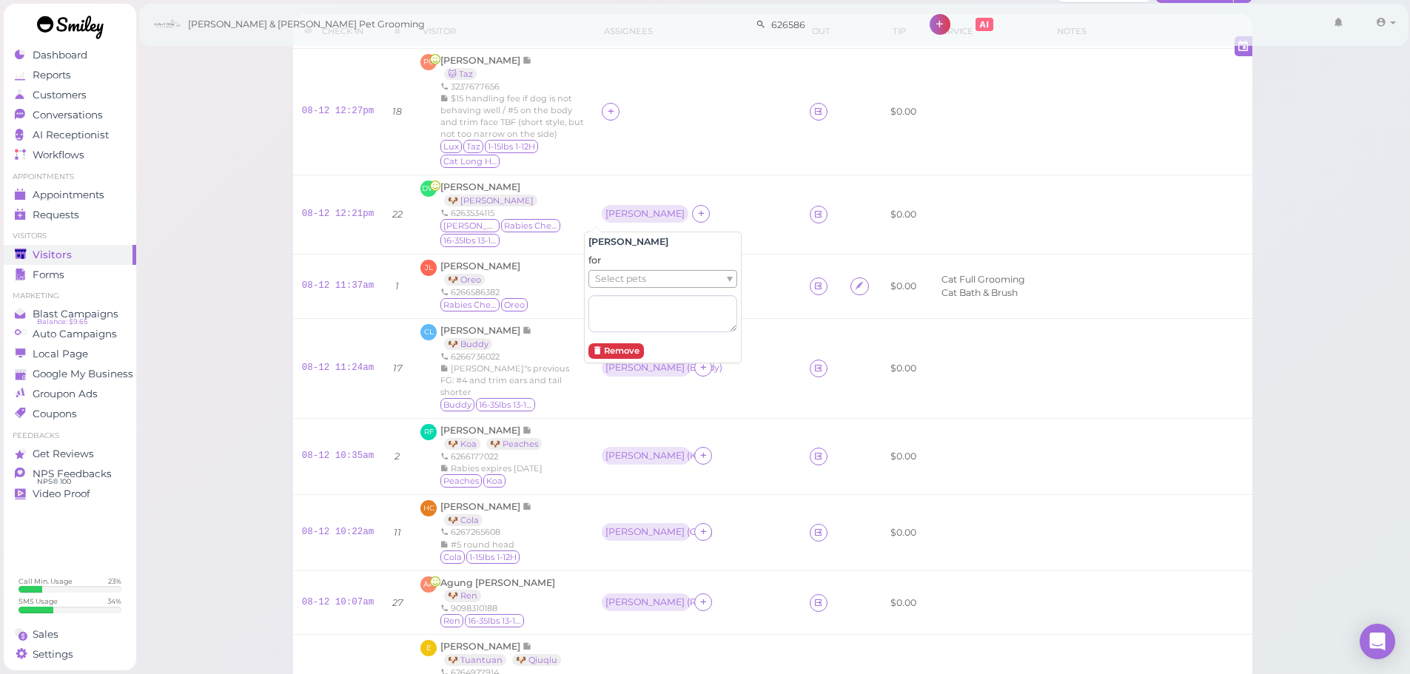
click at [608, 284] on span "Select pets" at bounding box center [620, 279] width 51 height 16
click at [558, 276] on div "JL Jenny Lin 🐶 Oreo 6266586382 Rabies Checked Oreo" at bounding box center [502, 286] width 164 height 53
click at [602, 116] on div at bounding box center [611, 112] width 18 height 18
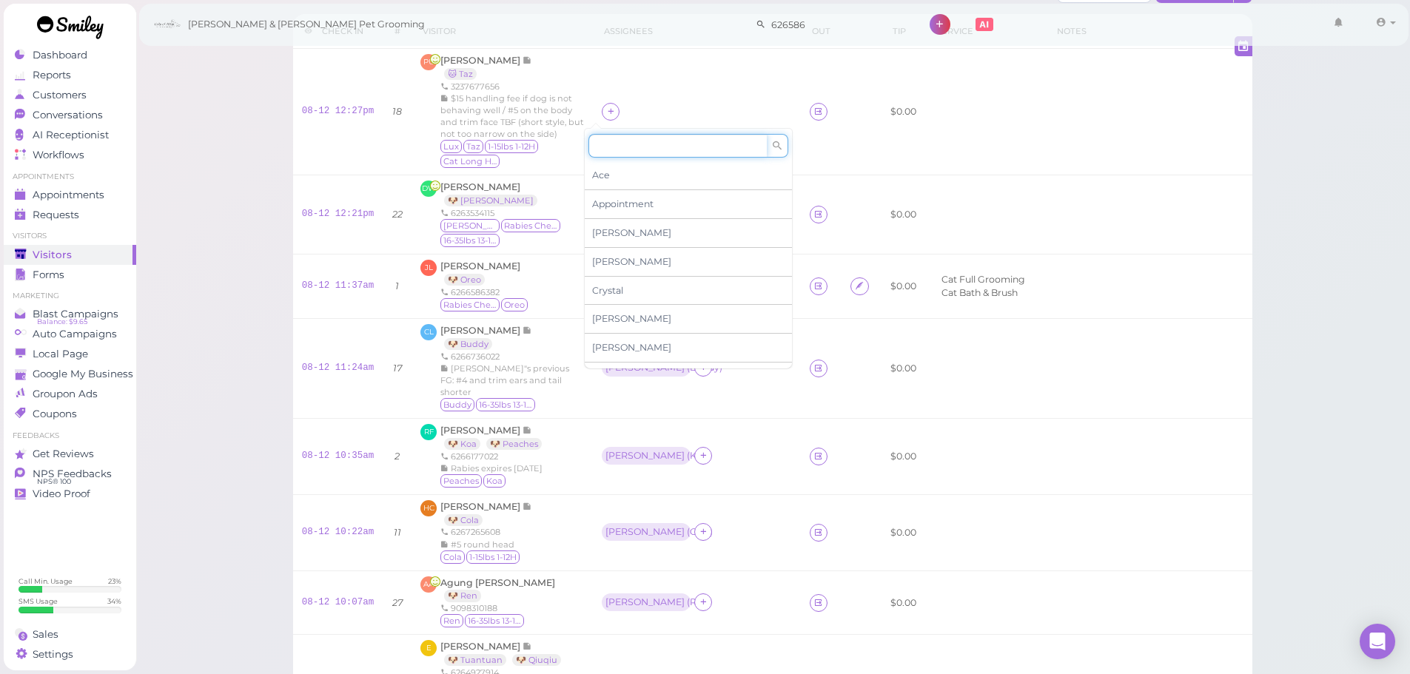
click at [627, 152] on input at bounding box center [677, 146] width 178 height 24
type input "he"
click at [617, 175] on span "Helen" at bounding box center [631, 175] width 79 height 11
click at [621, 78] on td at bounding box center [696, 112] width 207 height 127
click at [602, 118] on div "Helen" at bounding box center [645, 111] width 87 height 18
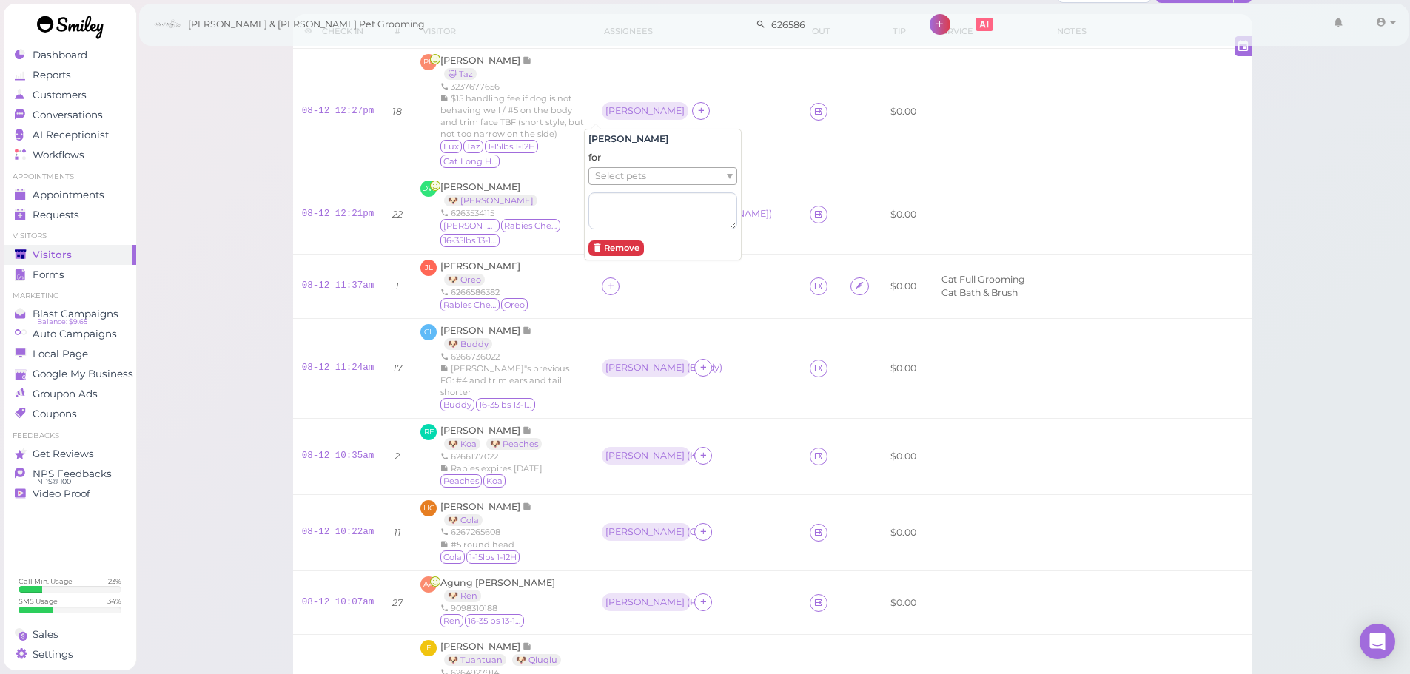
click at [606, 178] on span "Select pets" at bounding box center [620, 176] width 51 height 16
click at [676, 84] on td "Helen ( Taz )" at bounding box center [696, 112] width 207 height 127
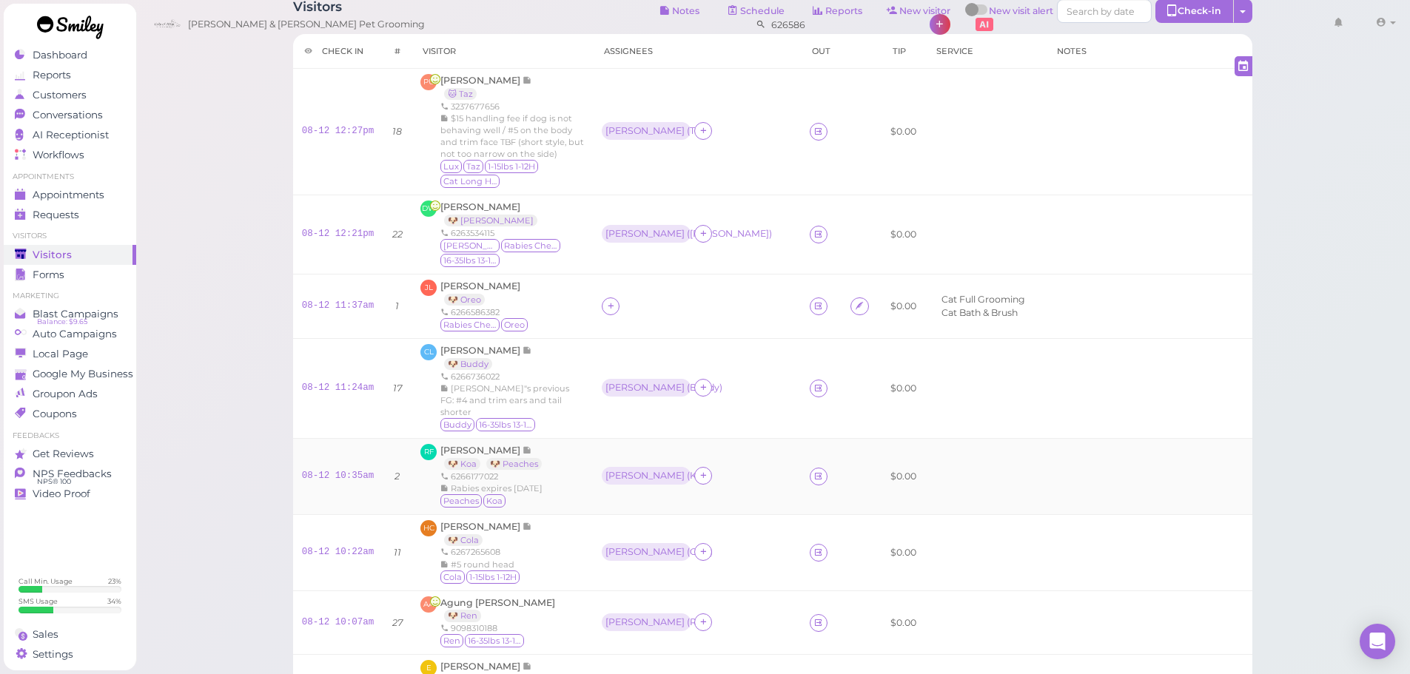
scroll to position [0, 0]
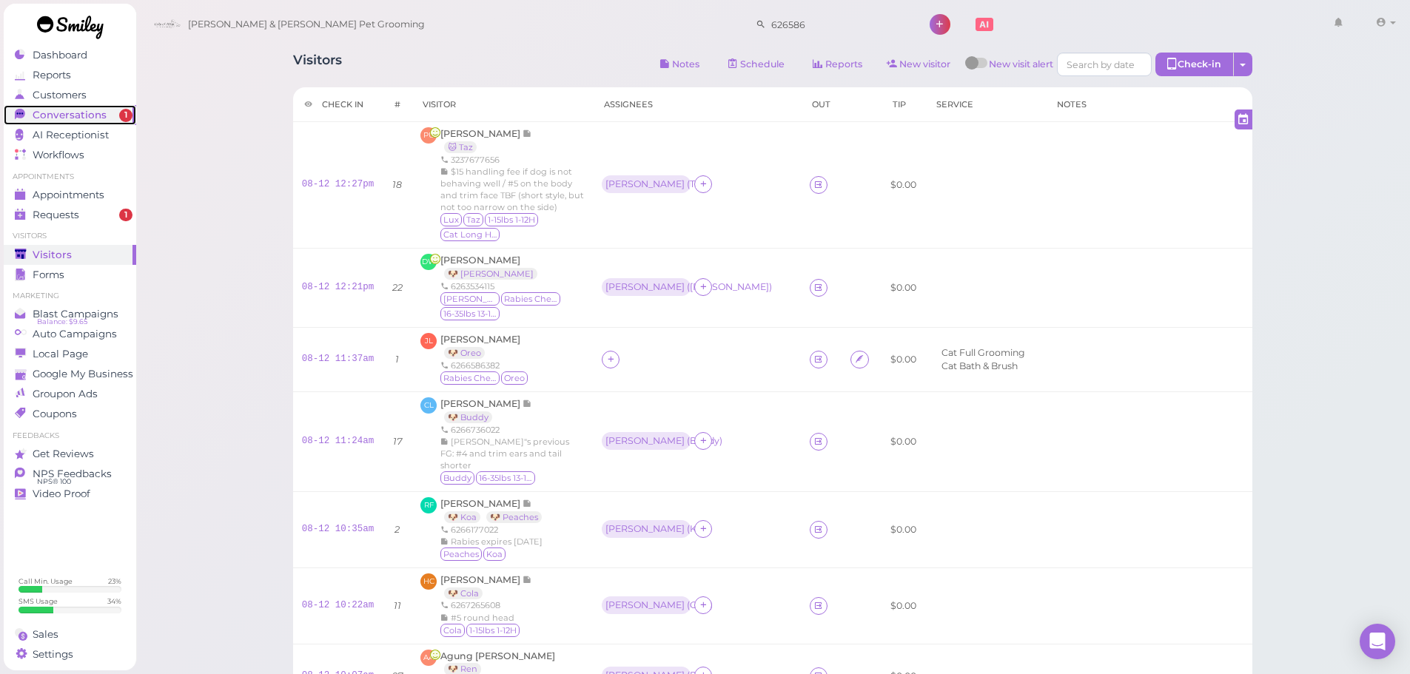
click at [40, 107] on link "Conversations 1" at bounding box center [70, 115] width 133 height 20
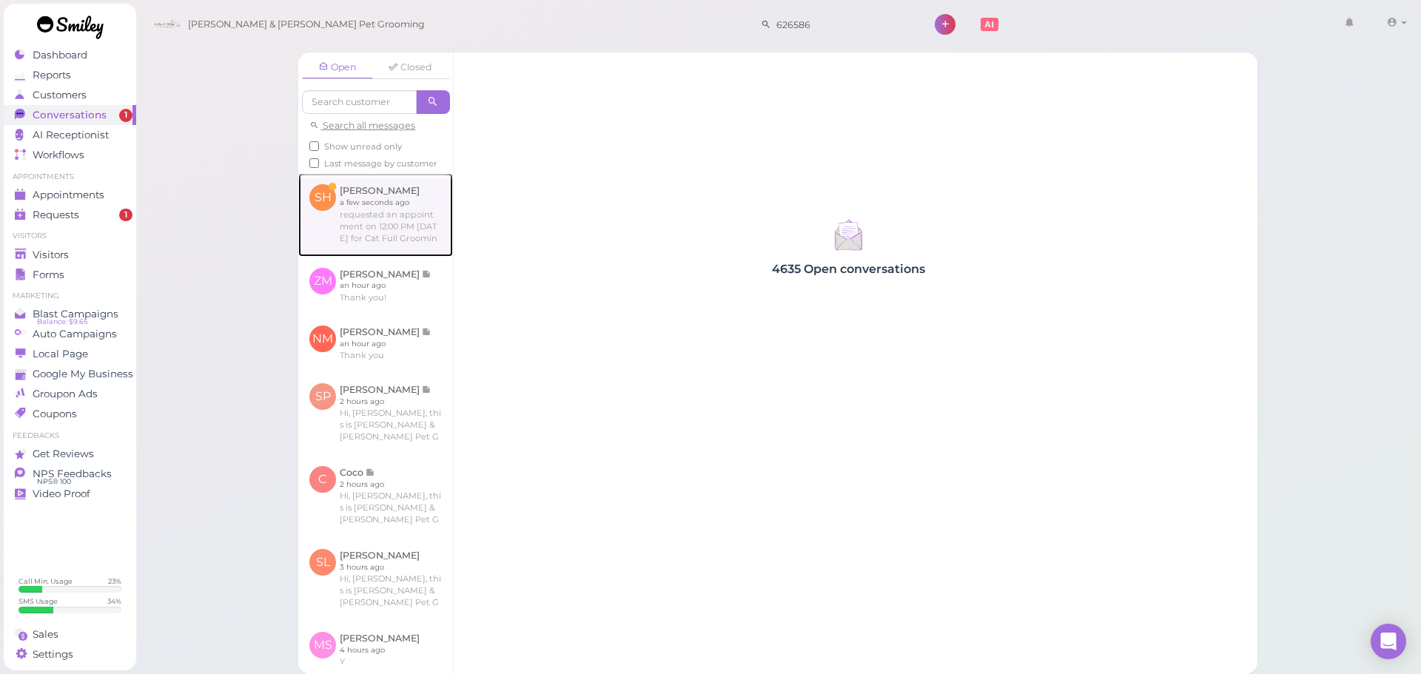
click at [423, 234] on link at bounding box center [375, 214] width 155 height 83
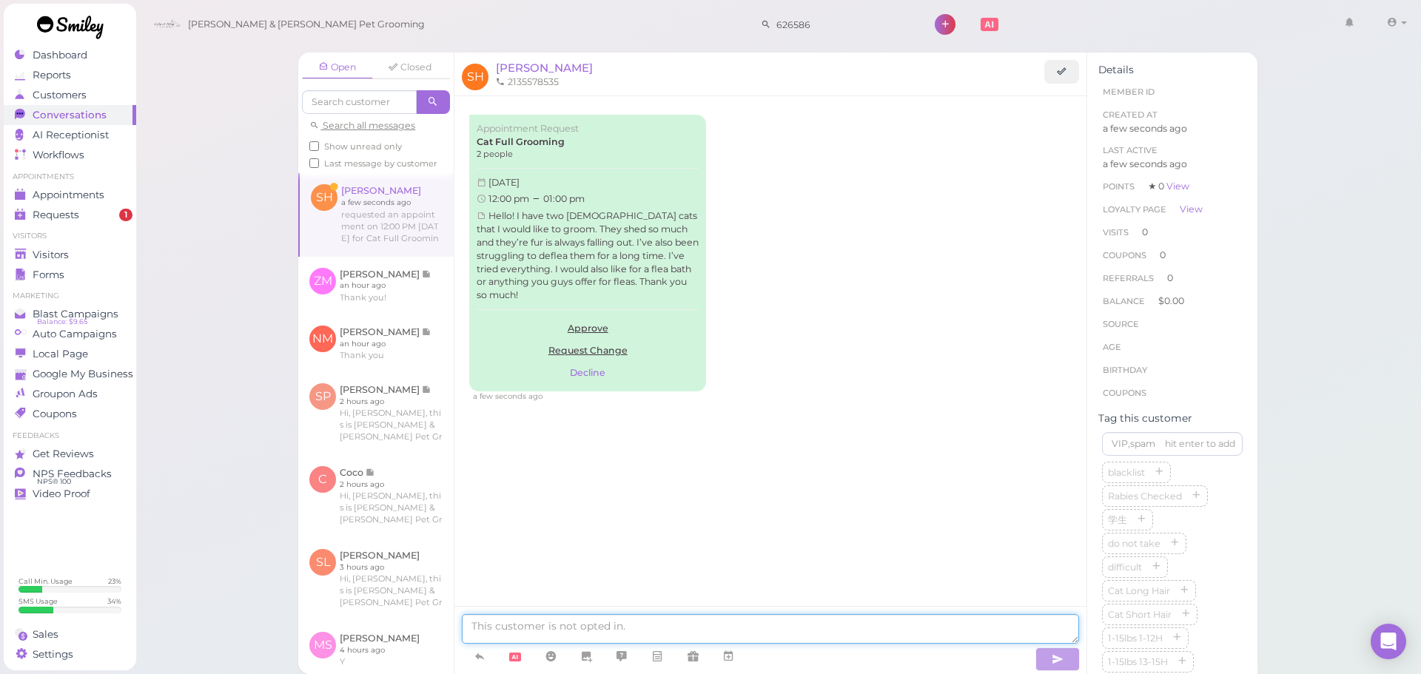
click at [706, 620] on textarea at bounding box center [770, 629] width 617 height 30
type textarea "Hello, did you want to get them both shaved or just baths, deshedding, and flea…"
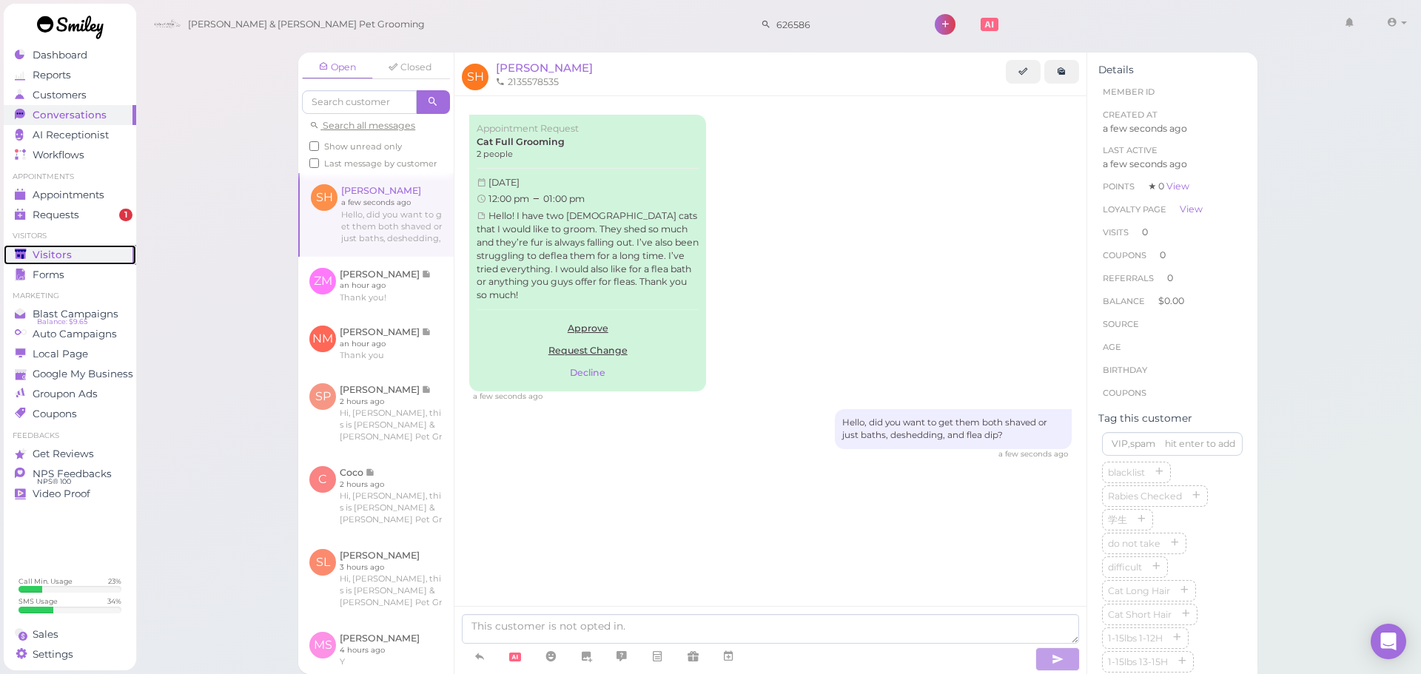
click at [60, 255] on span "Visitors" at bounding box center [52, 255] width 39 height 13
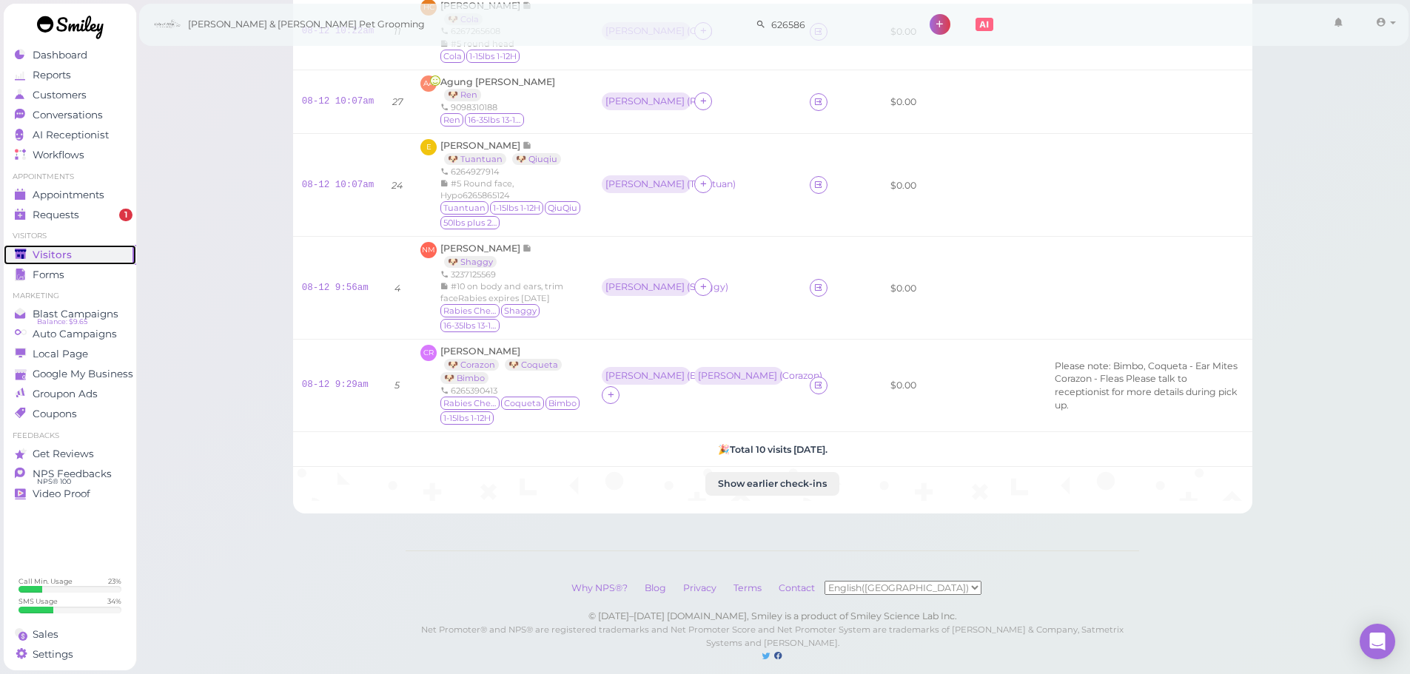
scroll to position [591, 0]
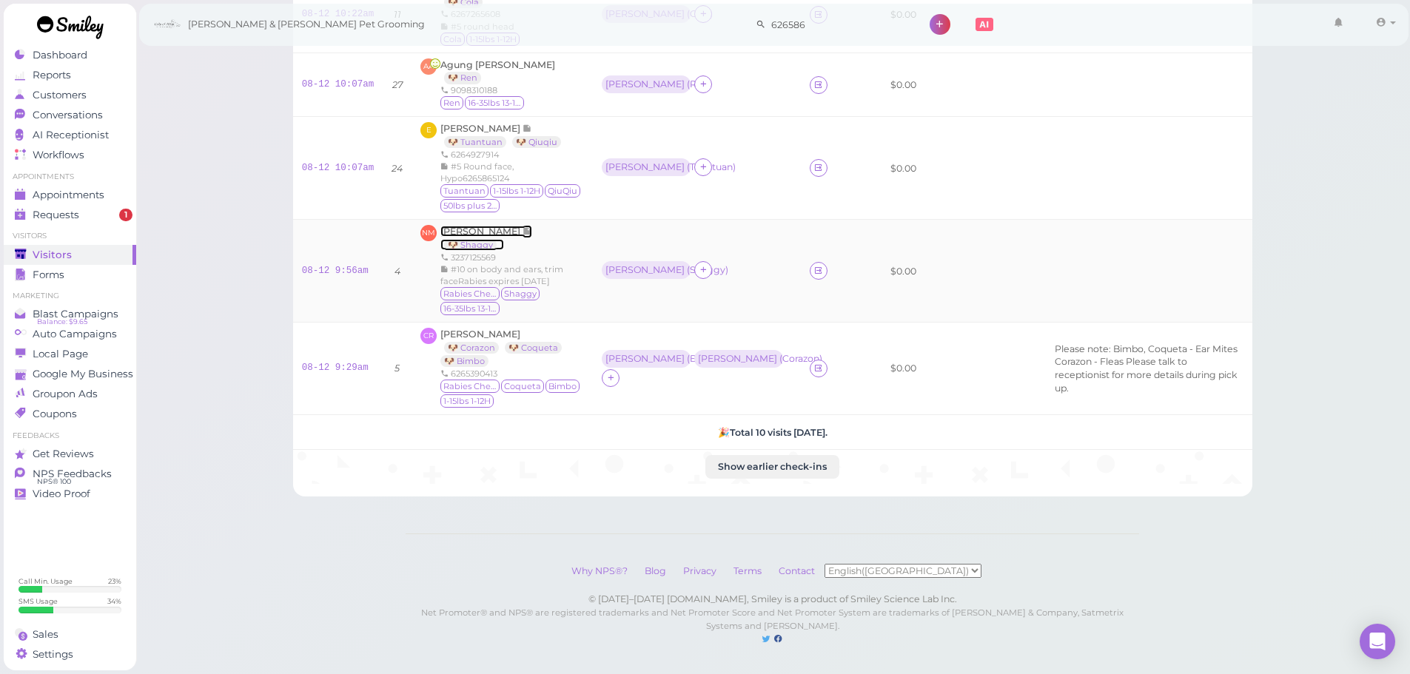
click at [495, 226] on span "Noemi Martinez" at bounding box center [481, 231] width 82 height 11
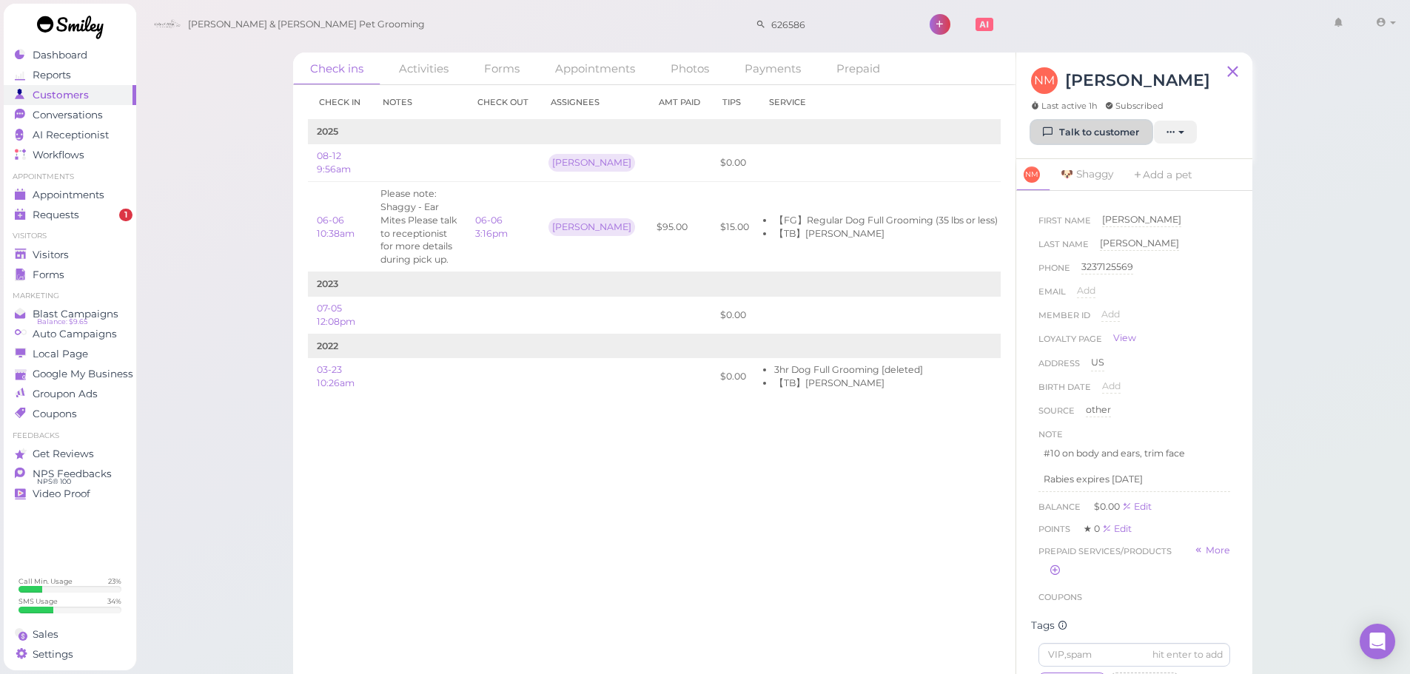
click at [1063, 124] on link "Talk to customer" at bounding box center [1091, 133] width 121 height 24
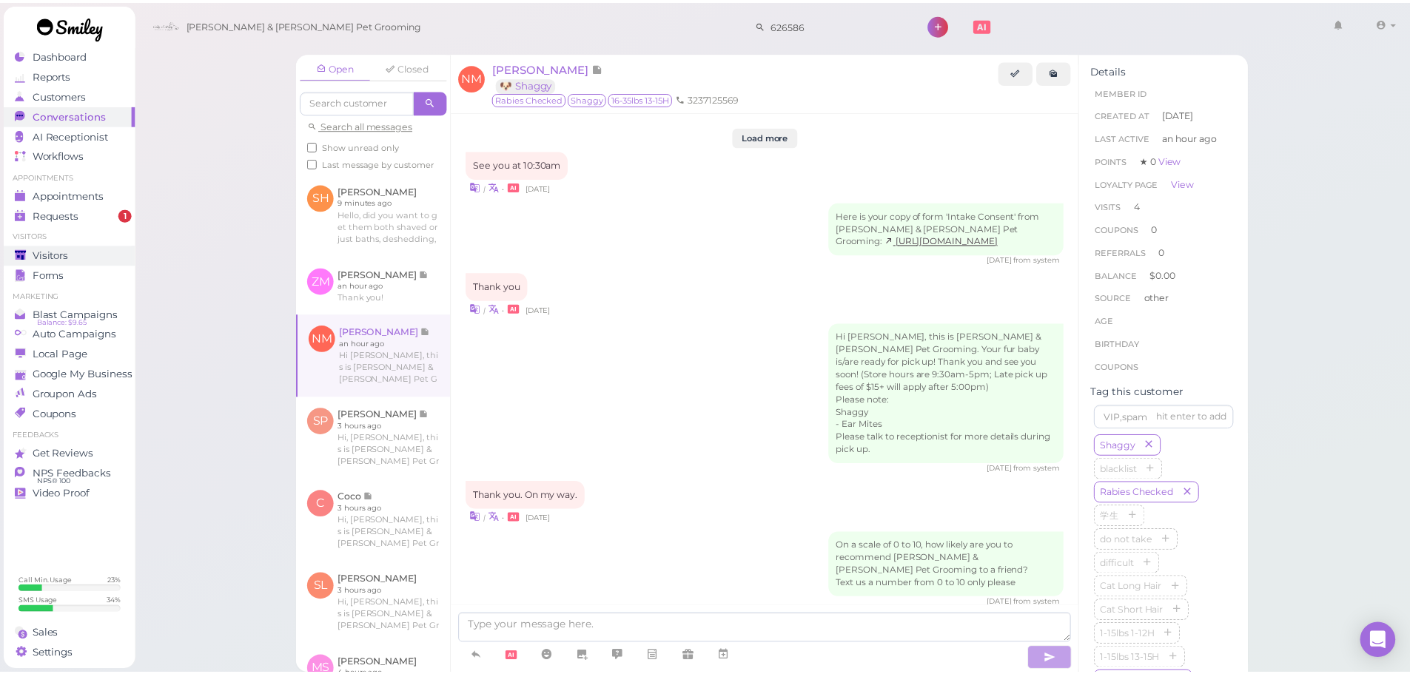
scroll to position [1738, 0]
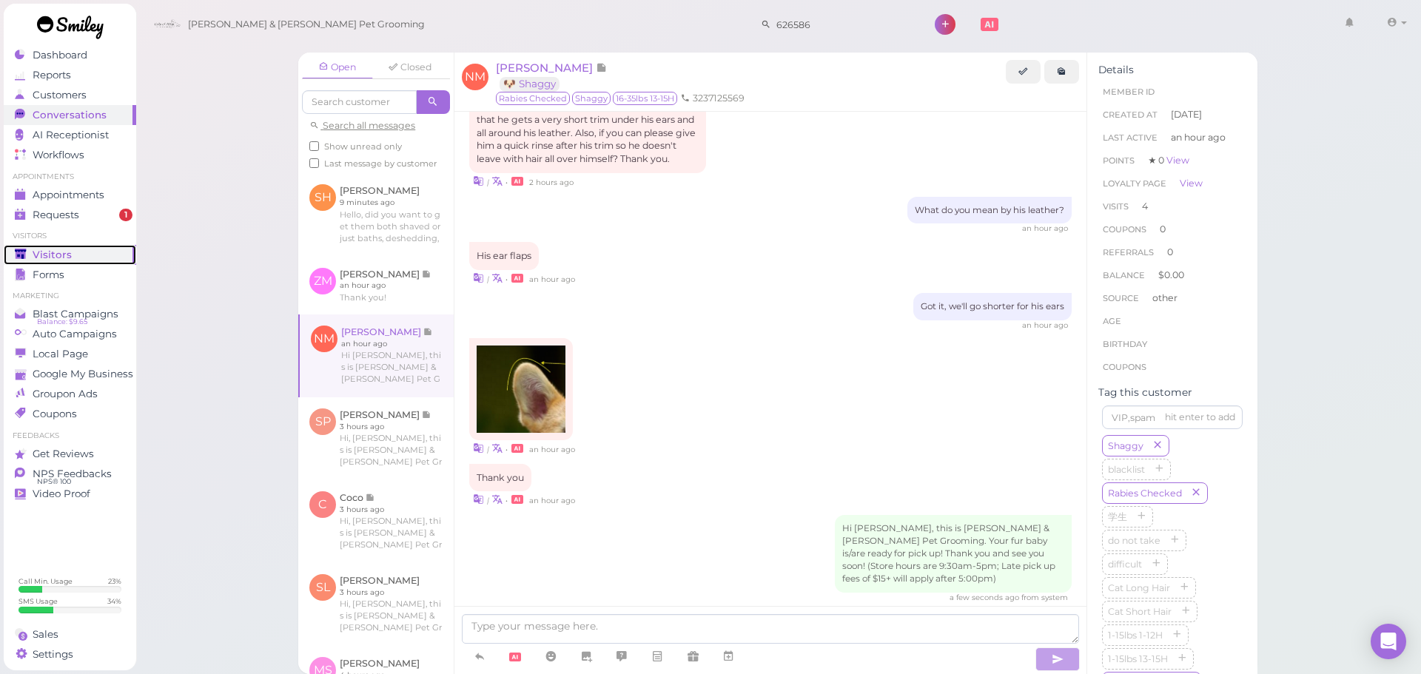
click at [47, 252] on span "Visitors" at bounding box center [52, 255] width 39 height 13
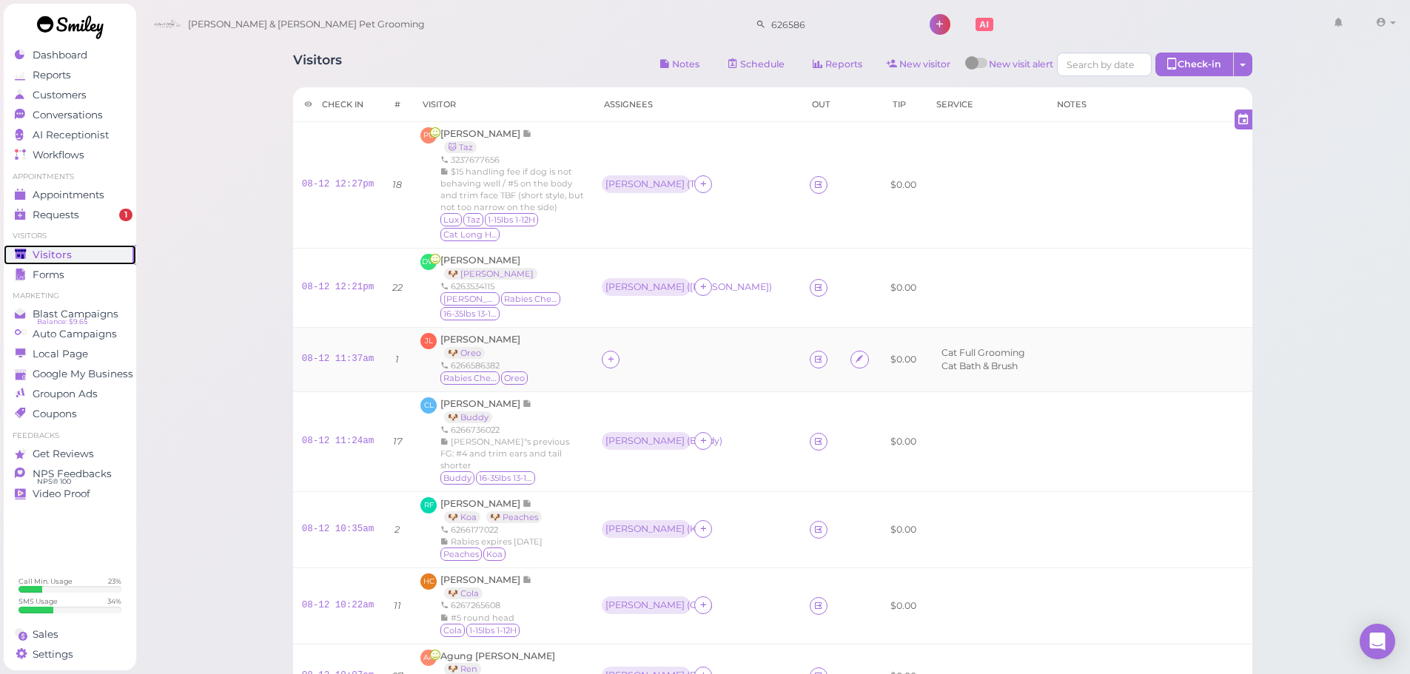
scroll to position [591, 0]
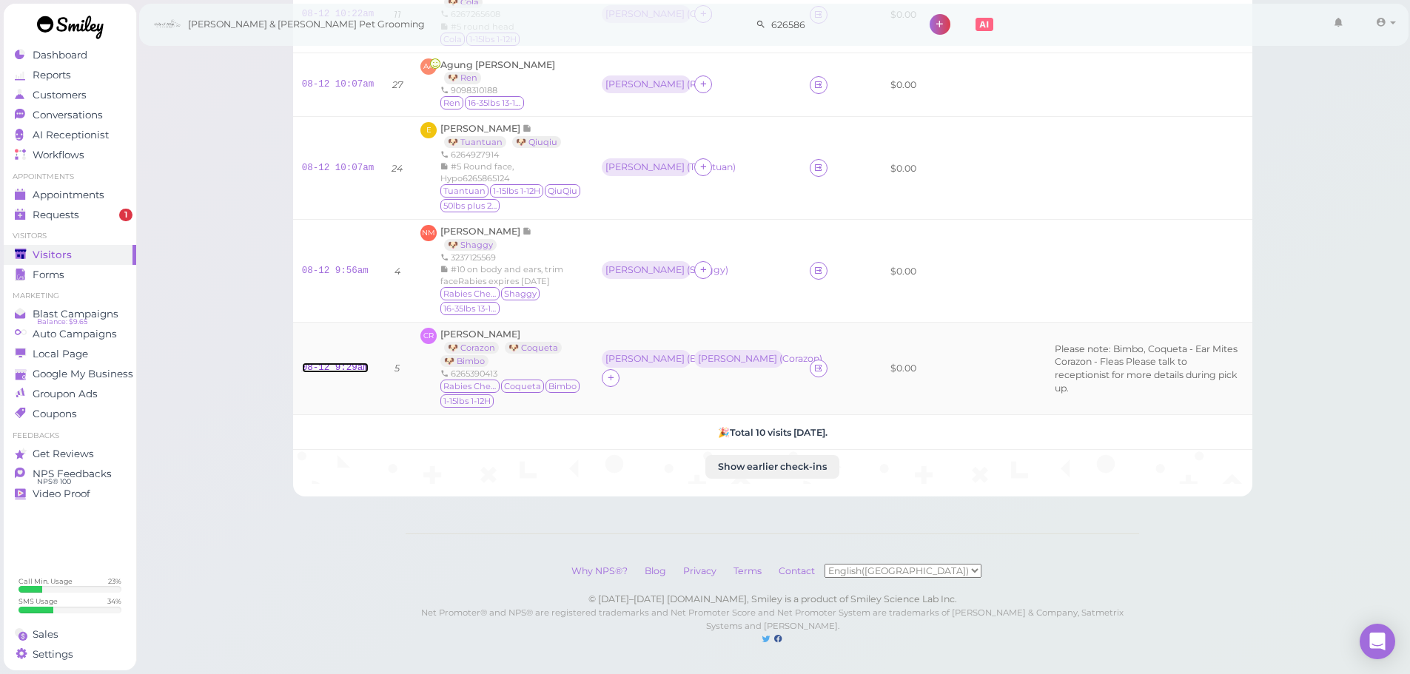
click at [326, 363] on link "08-12 9:29am" at bounding box center [335, 368] width 67 height 10
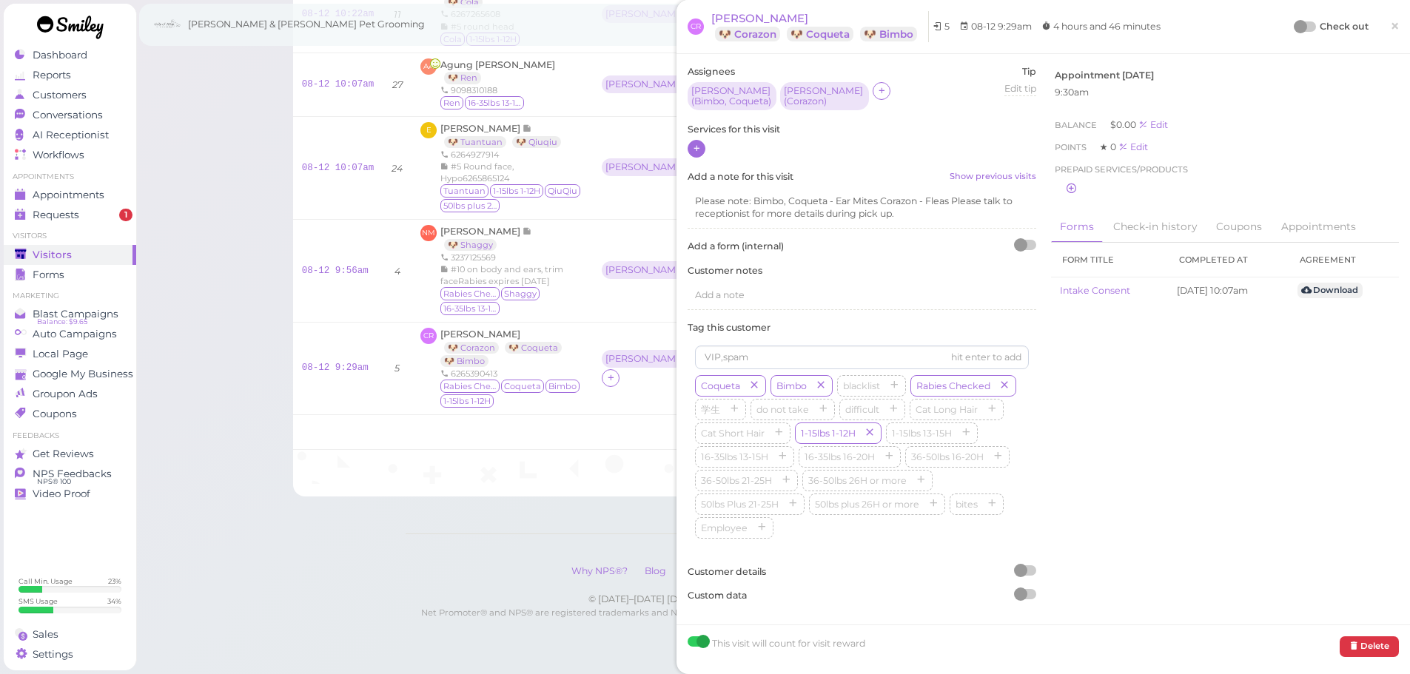
click at [699, 147] on icon at bounding box center [697, 148] width 10 height 11
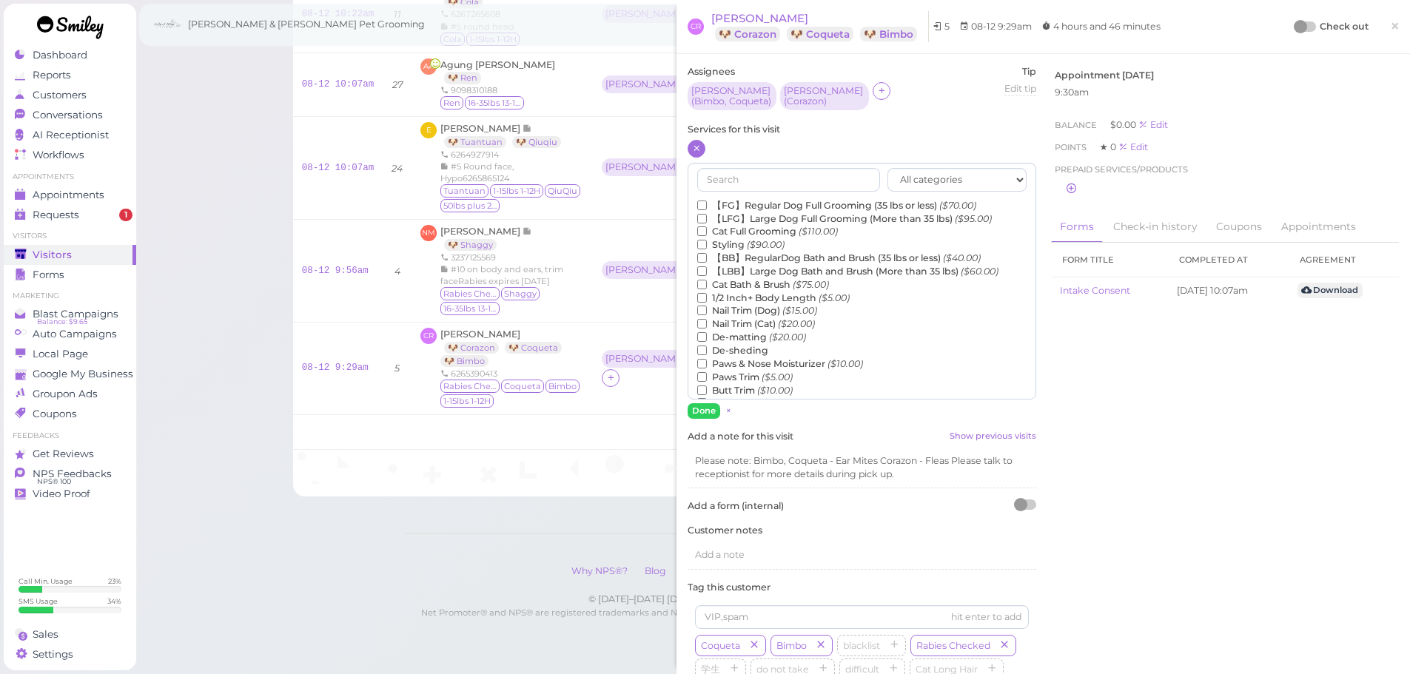
click at [723, 200] on label "【FG】Regular Dog Full Grooming (35 lbs or less) ($70.00)" at bounding box center [836, 205] width 279 height 13
click at [707, 201] on input "【FG】Regular Dog Full Grooming (35 lbs or less) ($70.00)" at bounding box center [702, 206] width 10 height 10
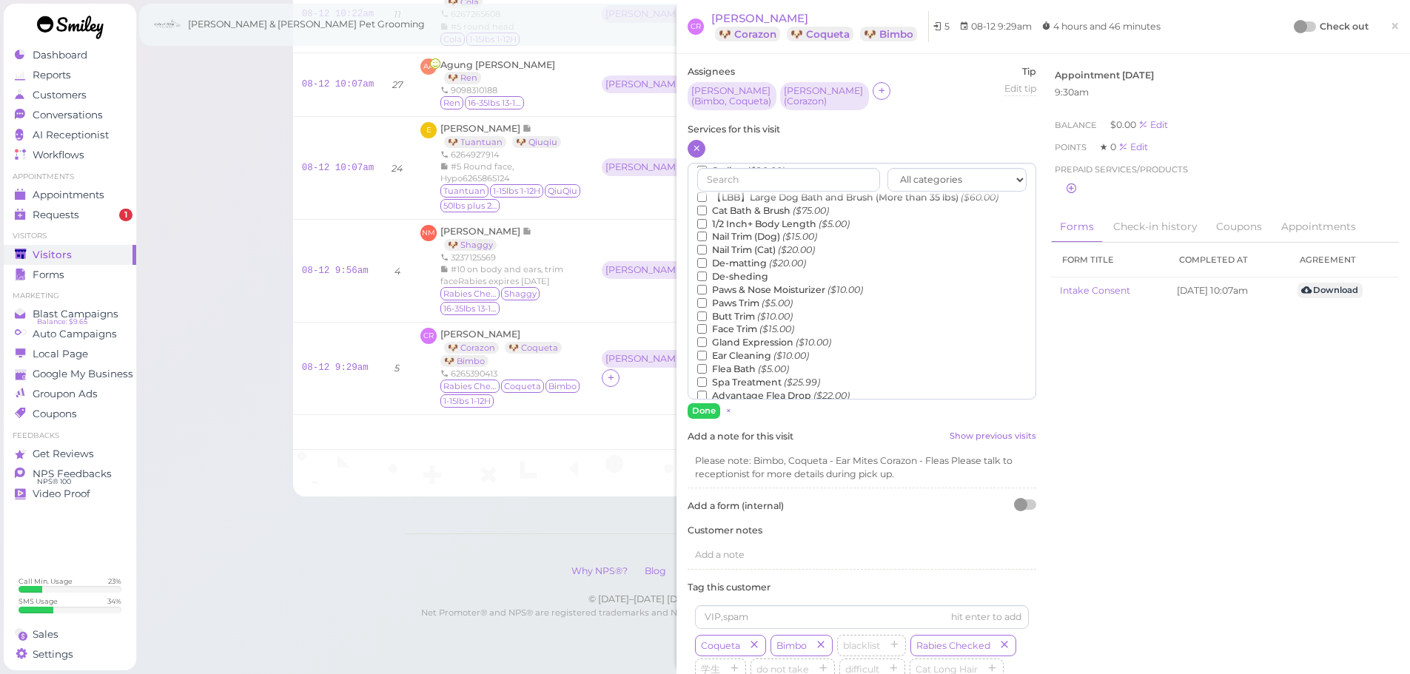
click at [735, 368] on label "Flea Bath ($5.00)" at bounding box center [743, 369] width 92 height 13
click at [707, 368] on input "Flea Bath ($5.00)" at bounding box center [702, 369] width 10 height 10
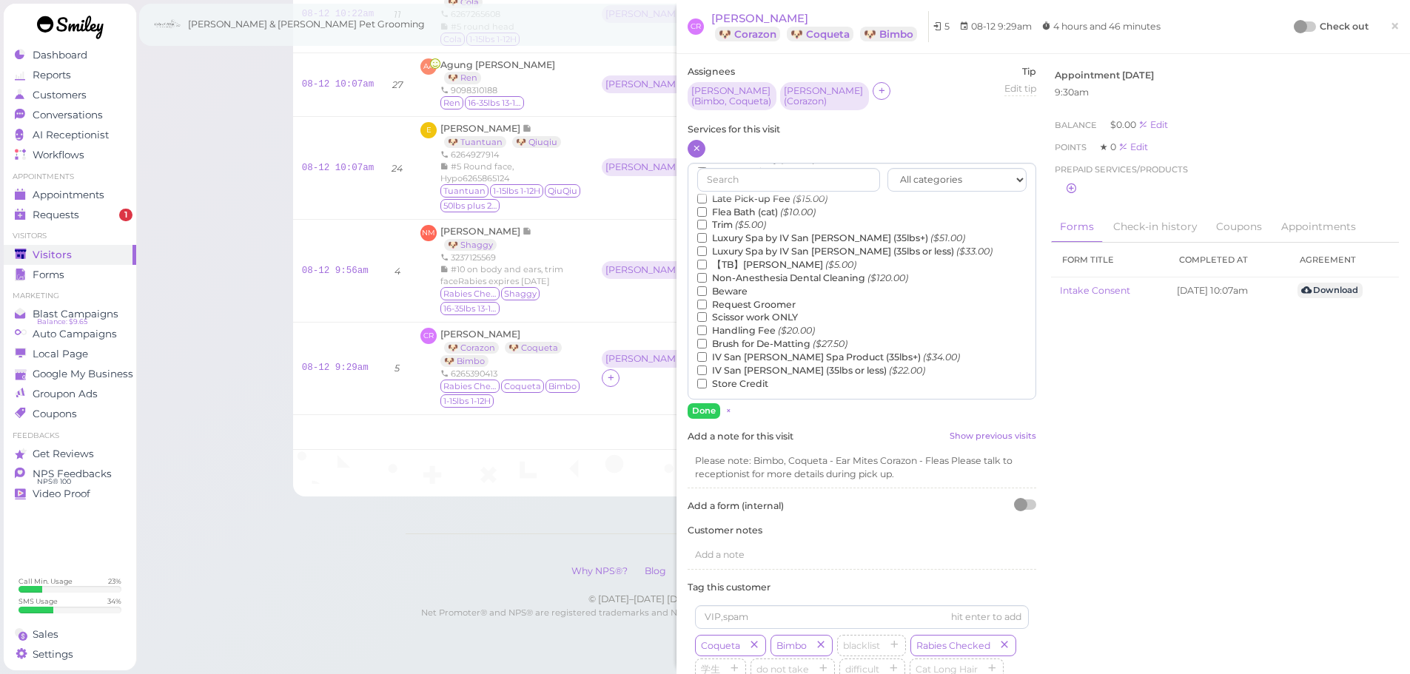
click at [740, 266] on label "【TB】Teeth Brushing ($5.00)" at bounding box center [776, 264] width 159 height 13
click at [707, 266] on input "【TB】Teeth Brushing ($5.00)" at bounding box center [702, 265] width 10 height 10
click at [697, 415] on button "Done" at bounding box center [704, 411] width 33 height 16
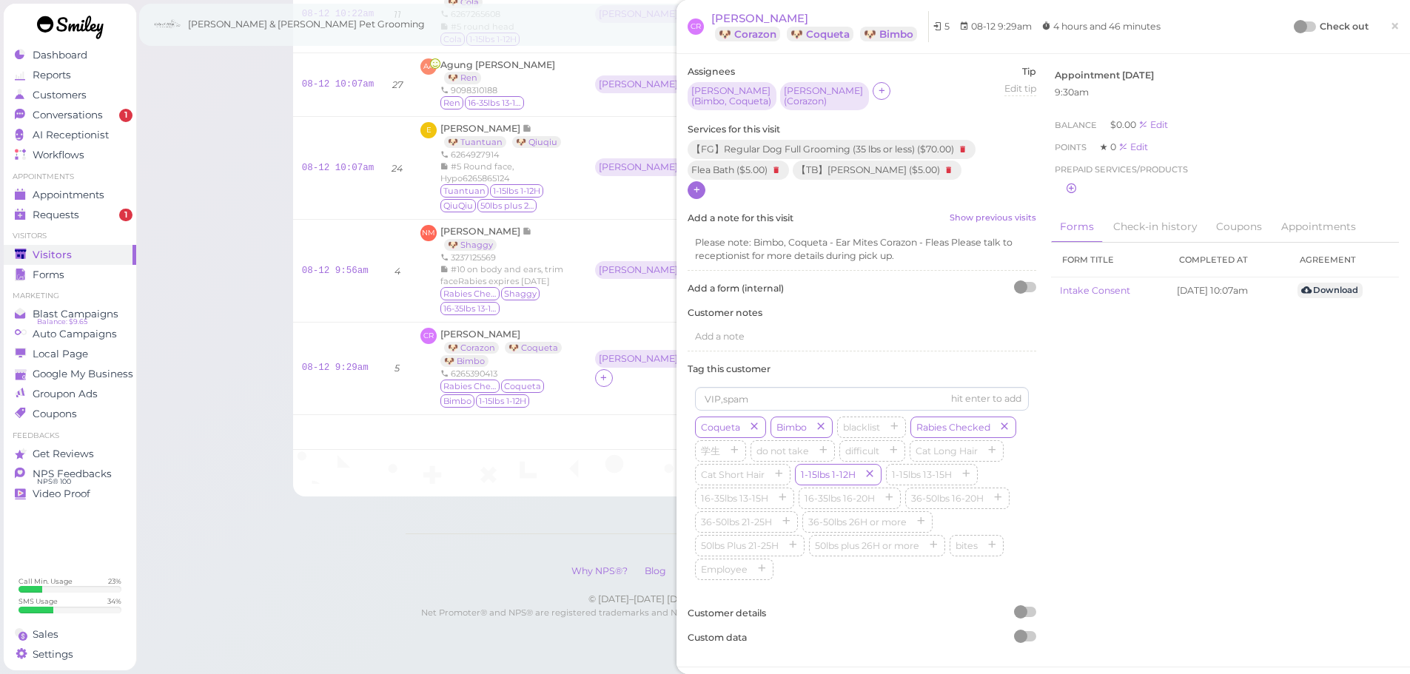
scroll to position [603, 0]
drag, startPoint x: 1315, startPoint y: 21, endPoint x: 1295, endPoint y: 21, distance: 20.0
click at [1304, 21] on div "Check out" at bounding box center [1331, 26] width 73 height 15
click at [1295, 21] on div at bounding box center [1305, 26] width 21 height 10
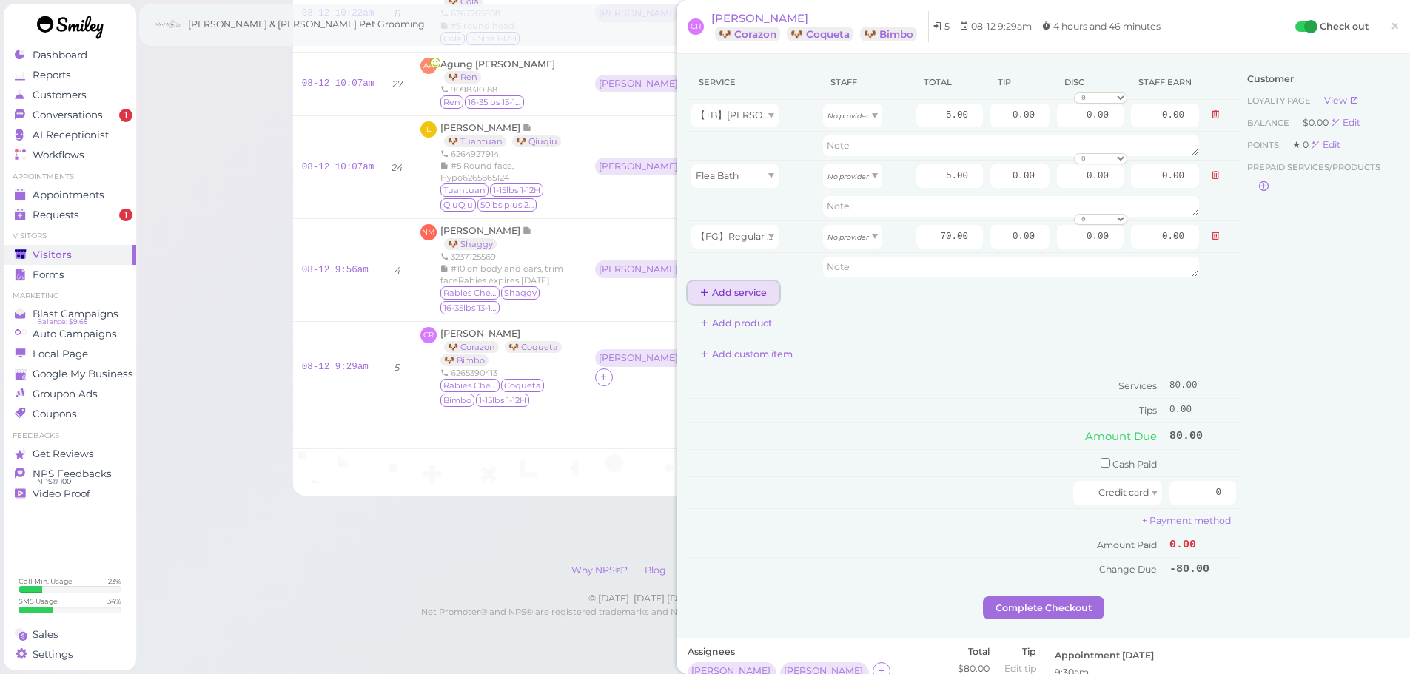
click at [748, 294] on button "Add service" at bounding box center [734, 293] width 92 height 24
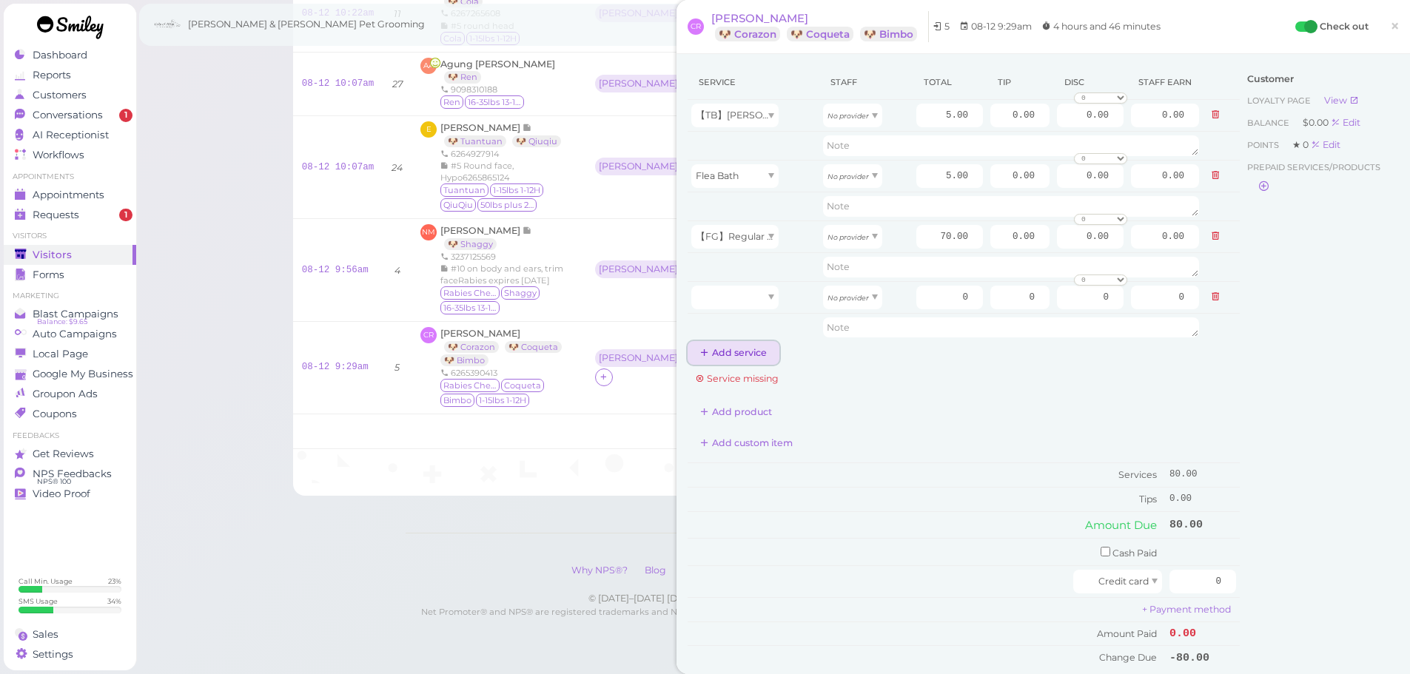
click at [740, 361] on button "Add service" at bounding box center [734, 353] width 92 height 24
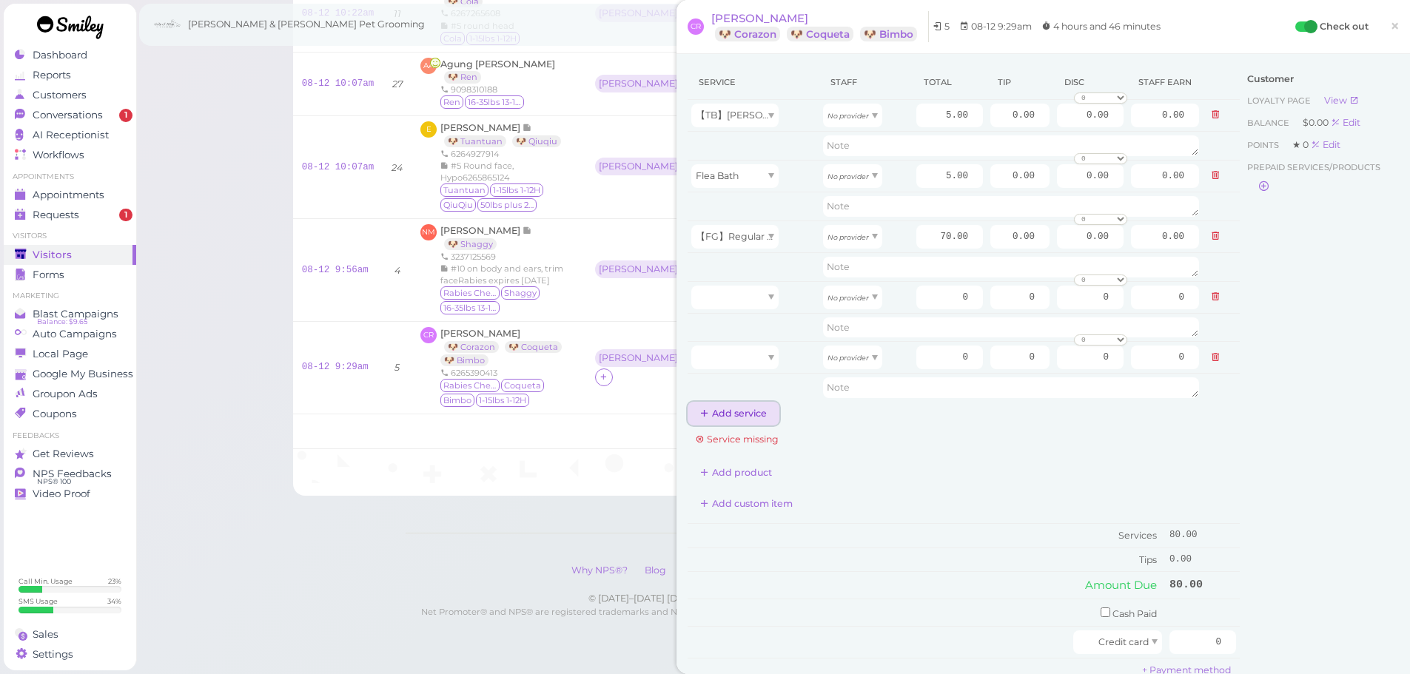
click at [739, 420] on button "Add service" at bounding box center [734, 414] width 92 height 24
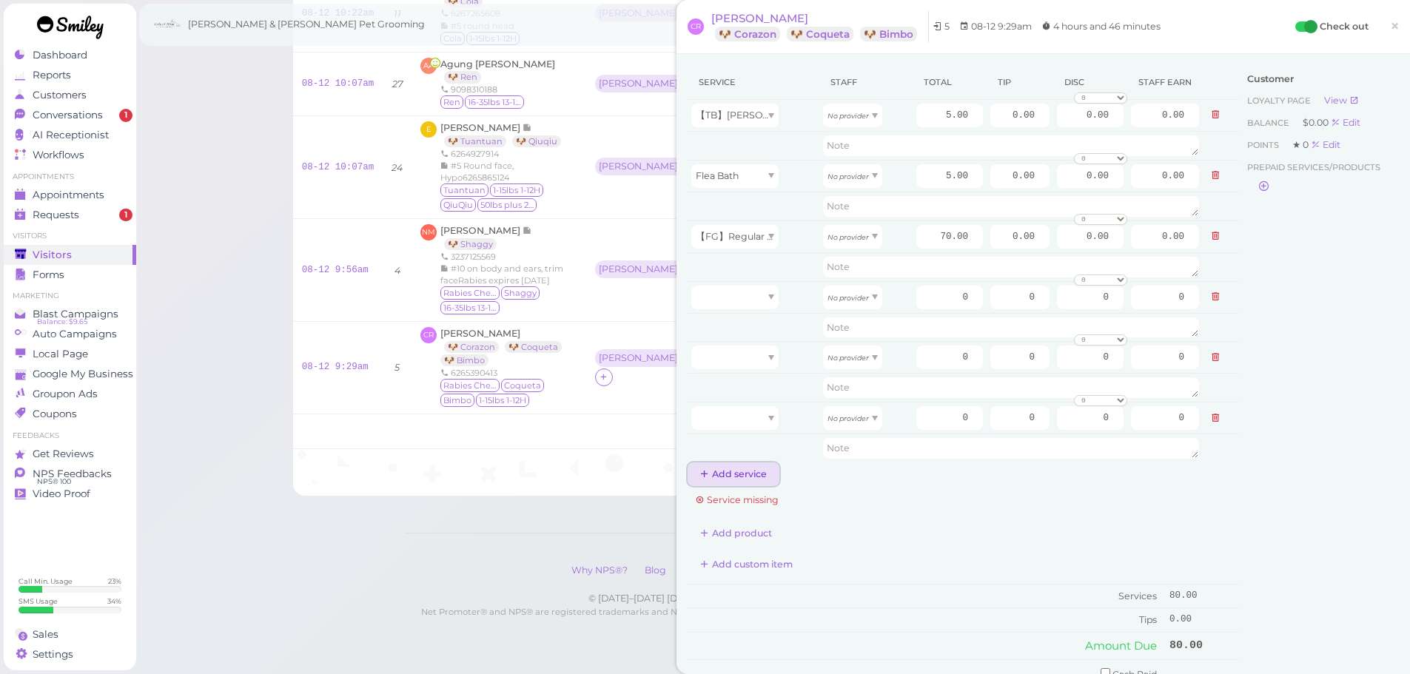
click at [757, 472] on button "Add service" at bounding box center [734, 475] width 92 height 24
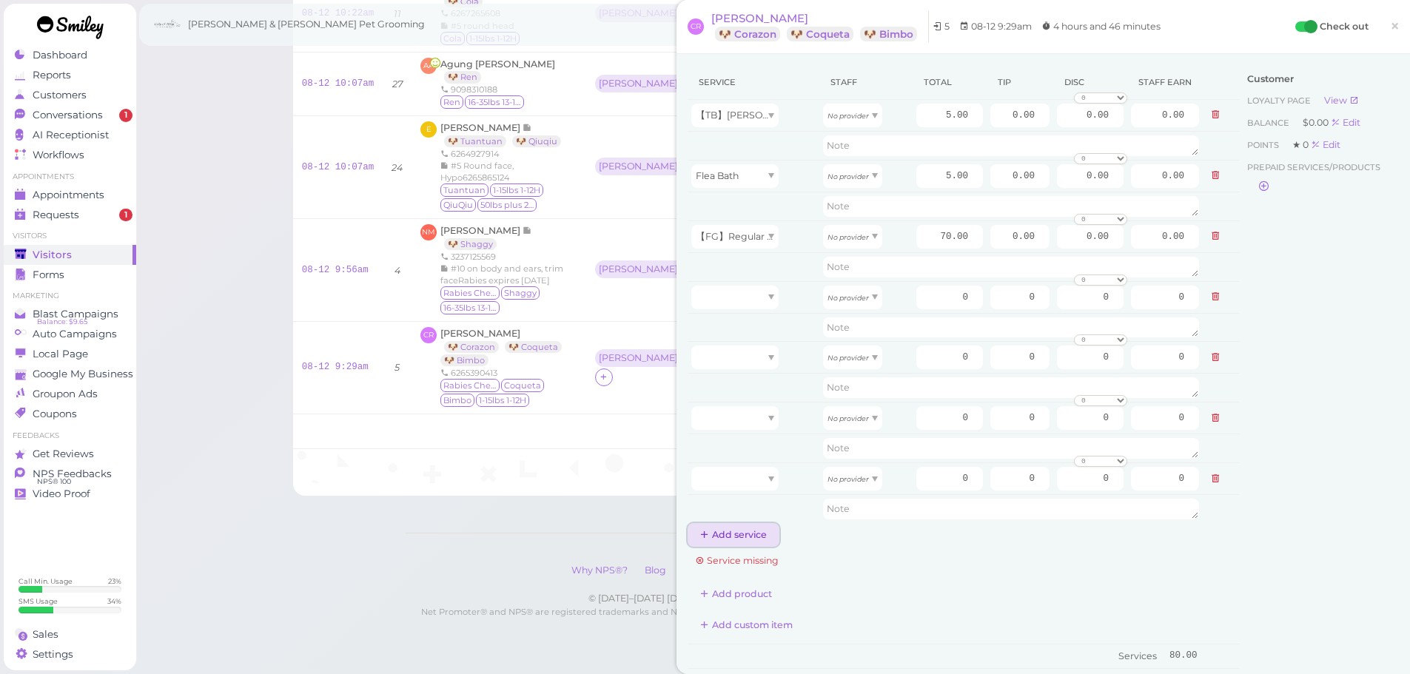
click at [761, 531] on button "Add service" at bounding box center [734, 535] width 92 height 24
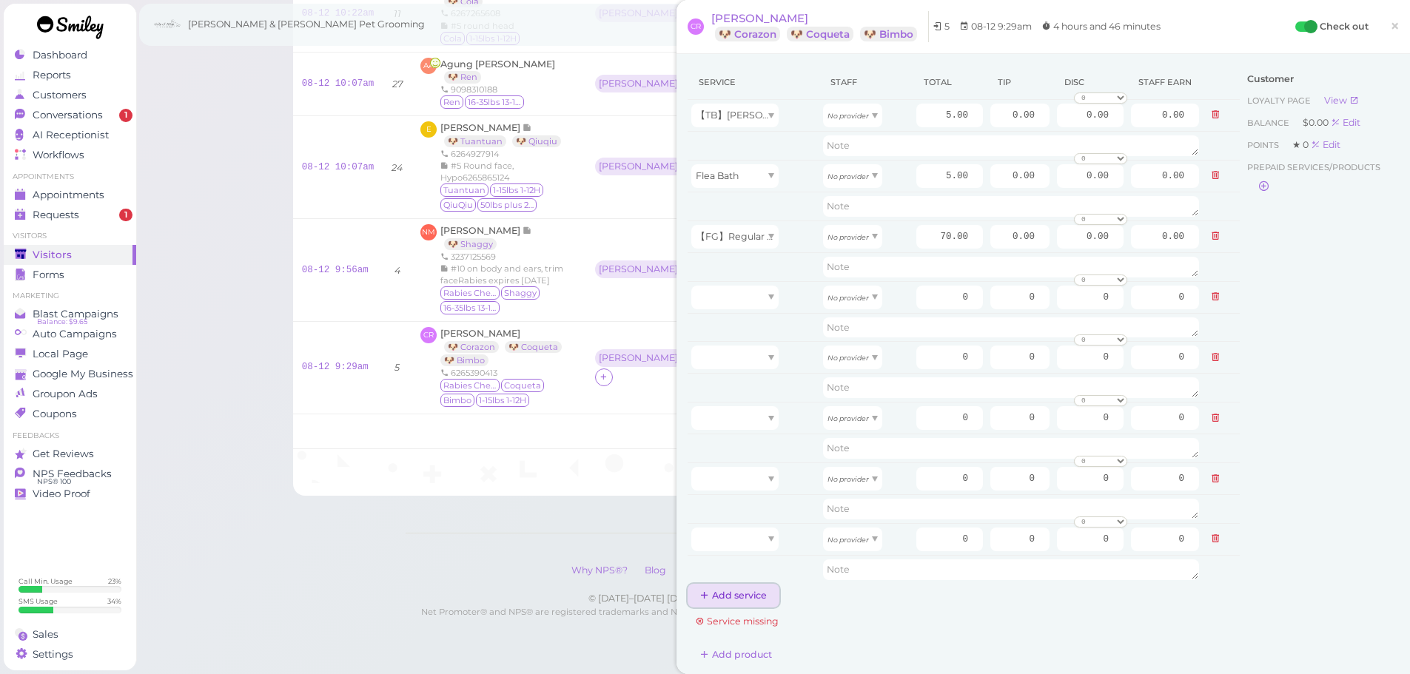
click at [756, 596] on button "Add service" at bounding box center [734, 596] width 92 height 24
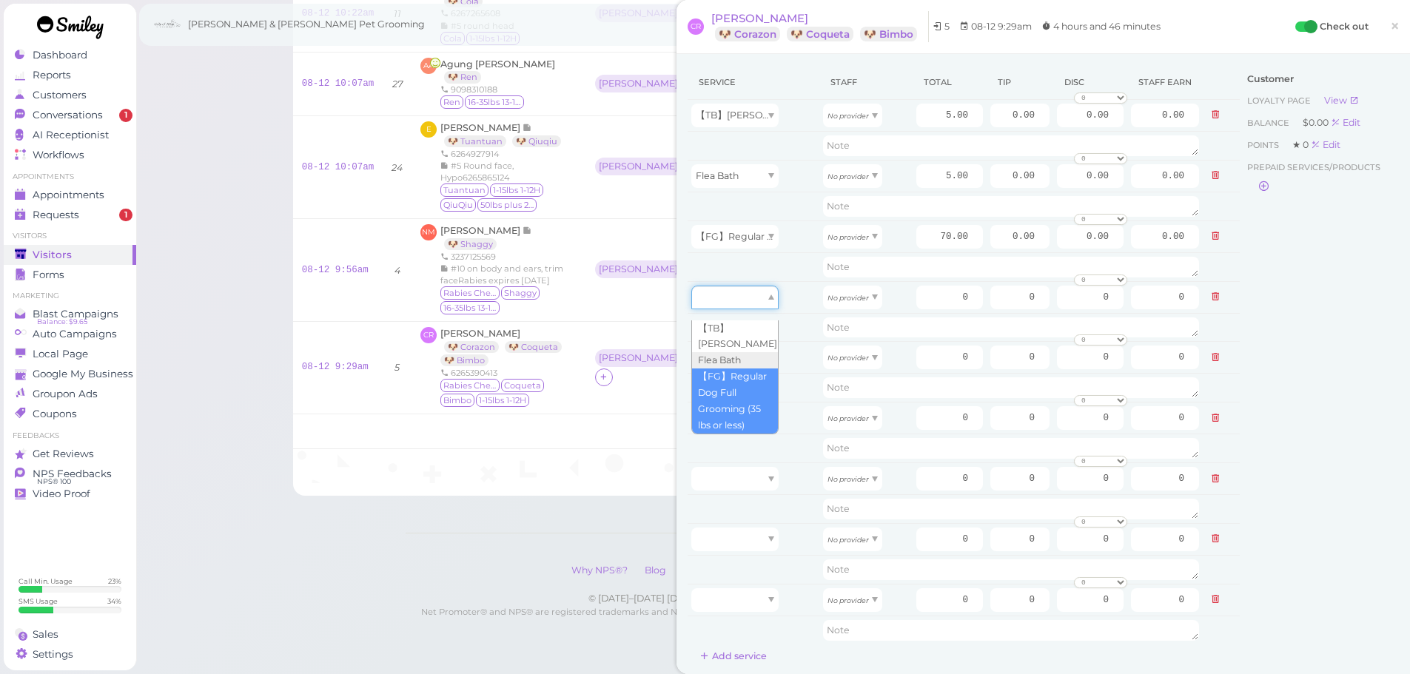
drag, startPoint x: 729, startPoint y: 306, endPoint x: 733, endPoint y: 383, distance: 77.1
type input "70.00"
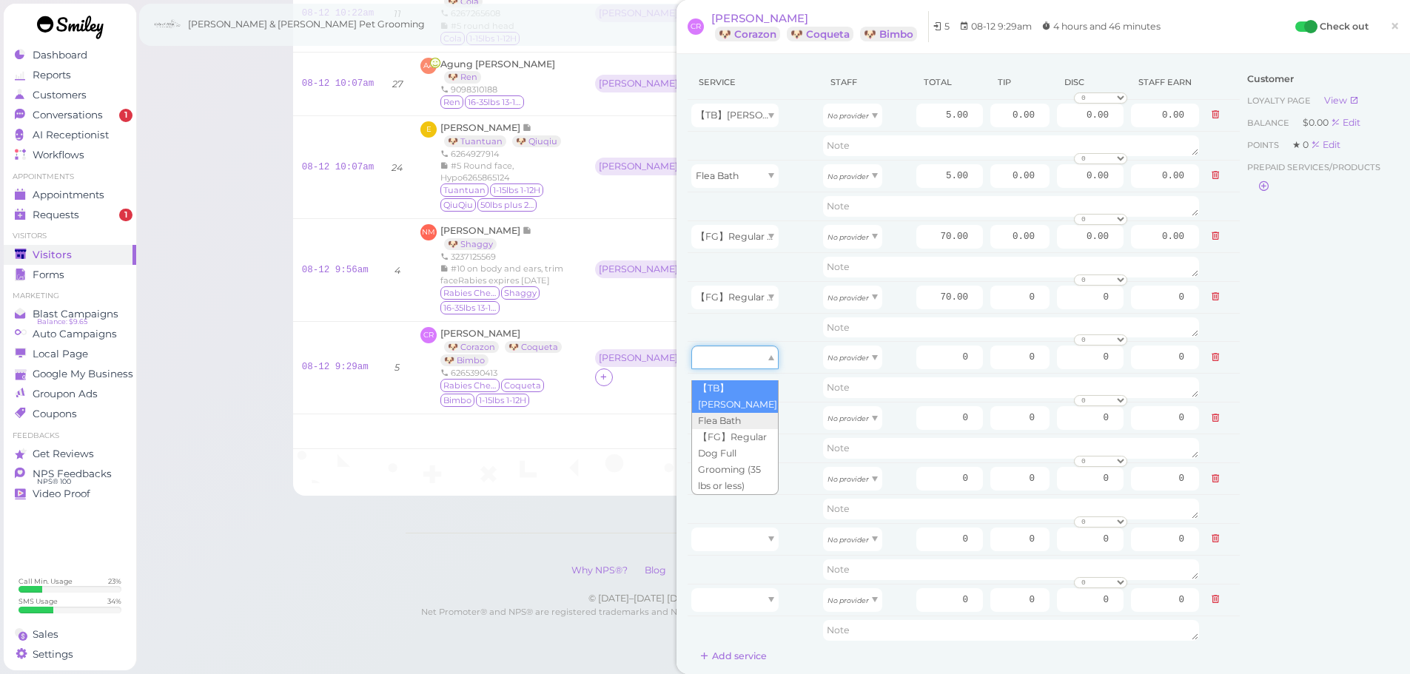
drag, startPoint x: 732, startPoint y: 365, endPoint x: 732, endPoint y: 395, distance: 30.3
type input "5.00"
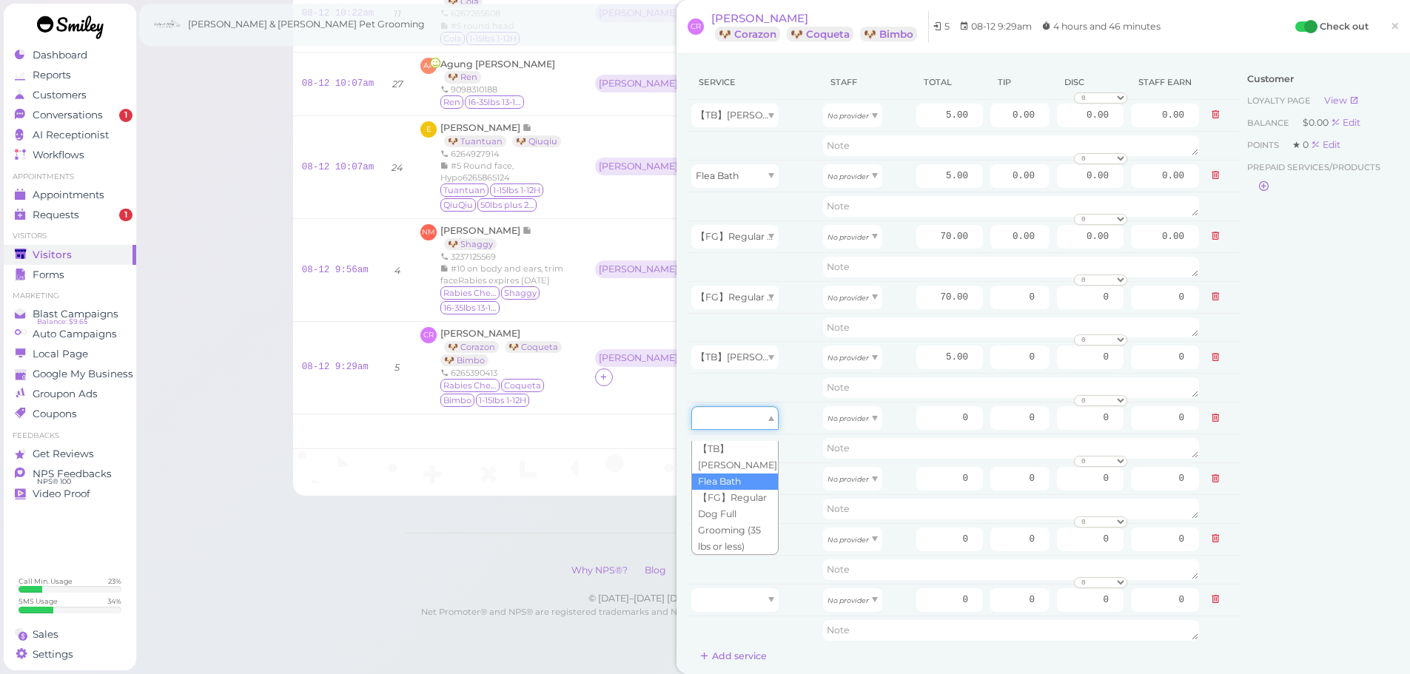
drag, startPoint x: 740, startPoint y: 421, endPoint x: 743, endPoint y: 466, distance: 45.3
type input "5.00"
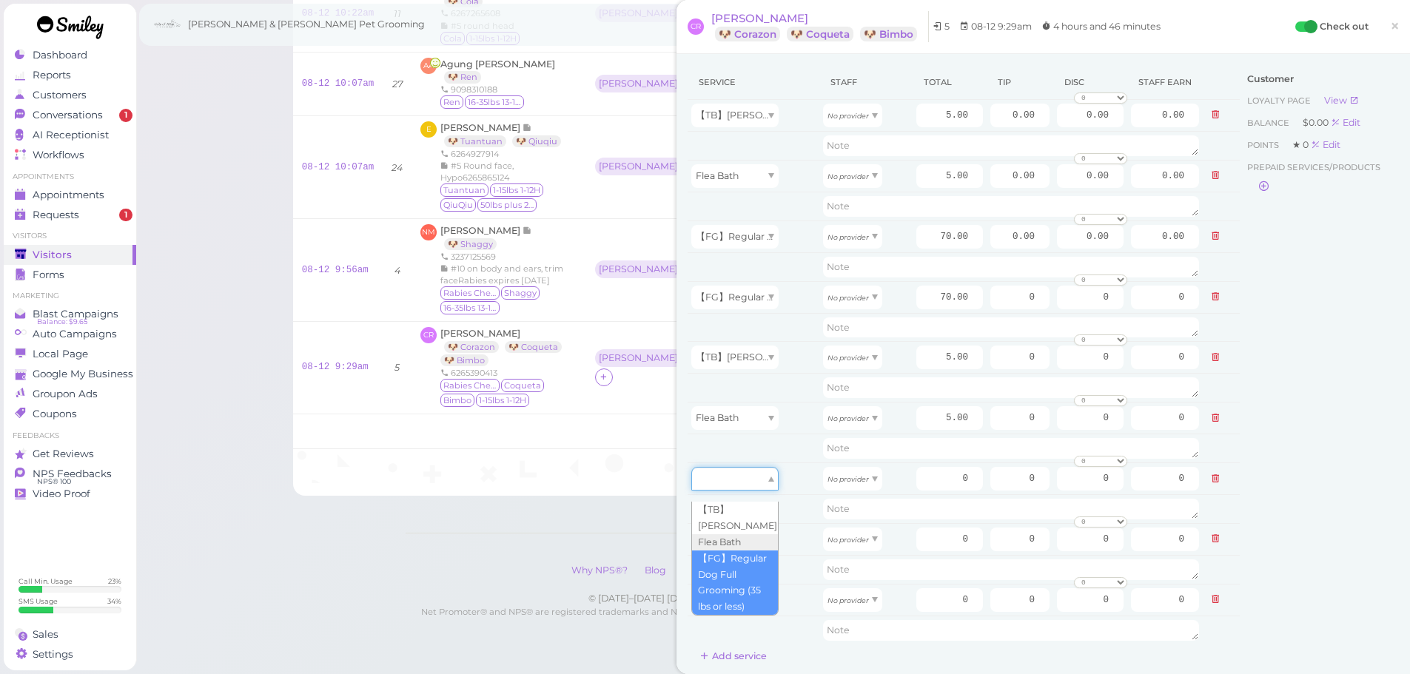
drag, startPoint x: 742, startPoint y: 478, endPoint x: 745, endPoint y: 554, distance: 76.3
type input "70.00"
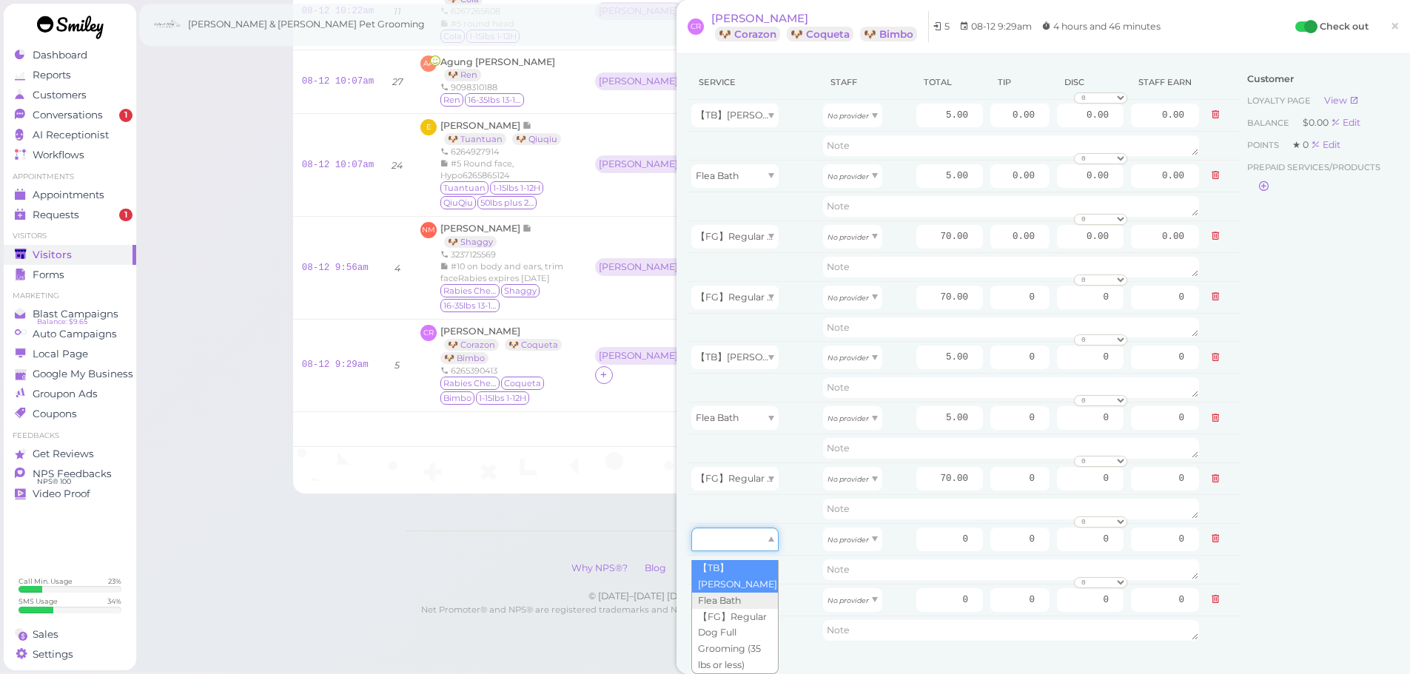
drag, startPoint x: 742, startPoint y: 541, endPoint x: 743, endPoint y: 563, distance: 21.5
type input "5.00"
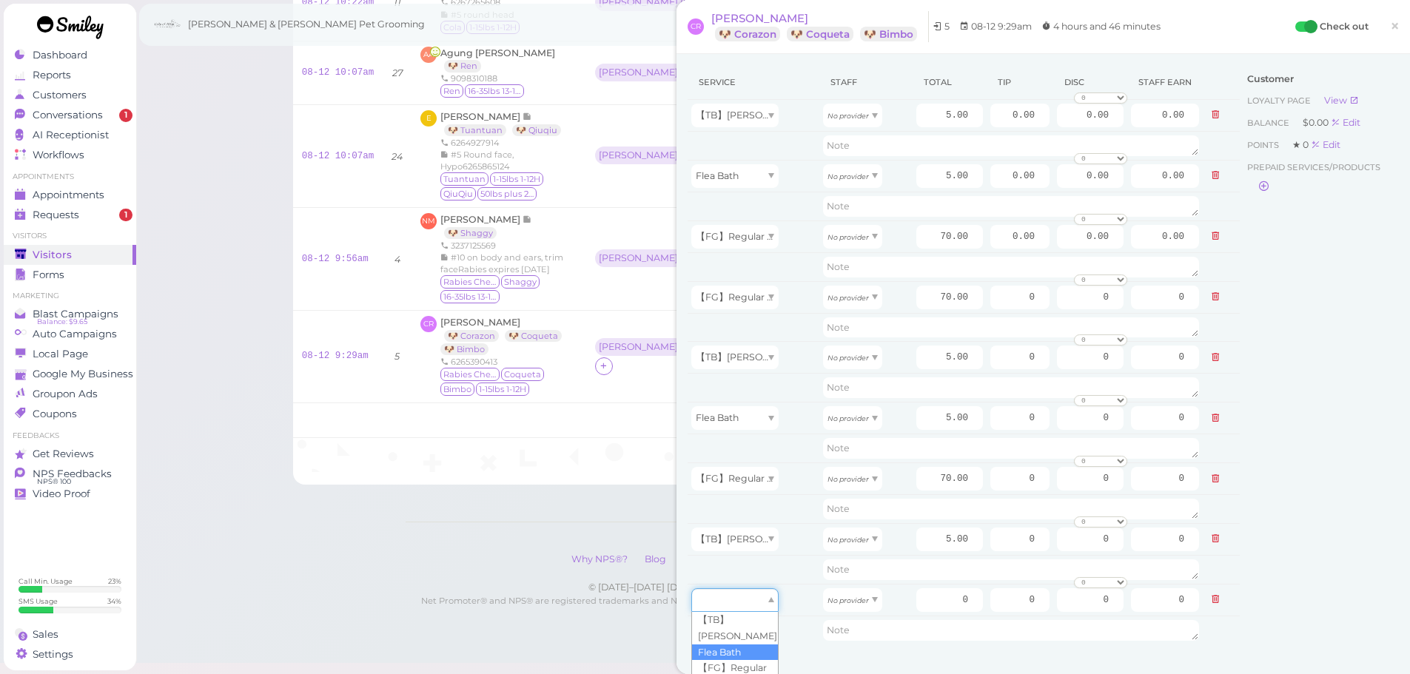
drag, startPoint x: 738, startPoint y: 595, endPoint x: 738, endPoint y: 646, distance: 51.1
type input "5.00"
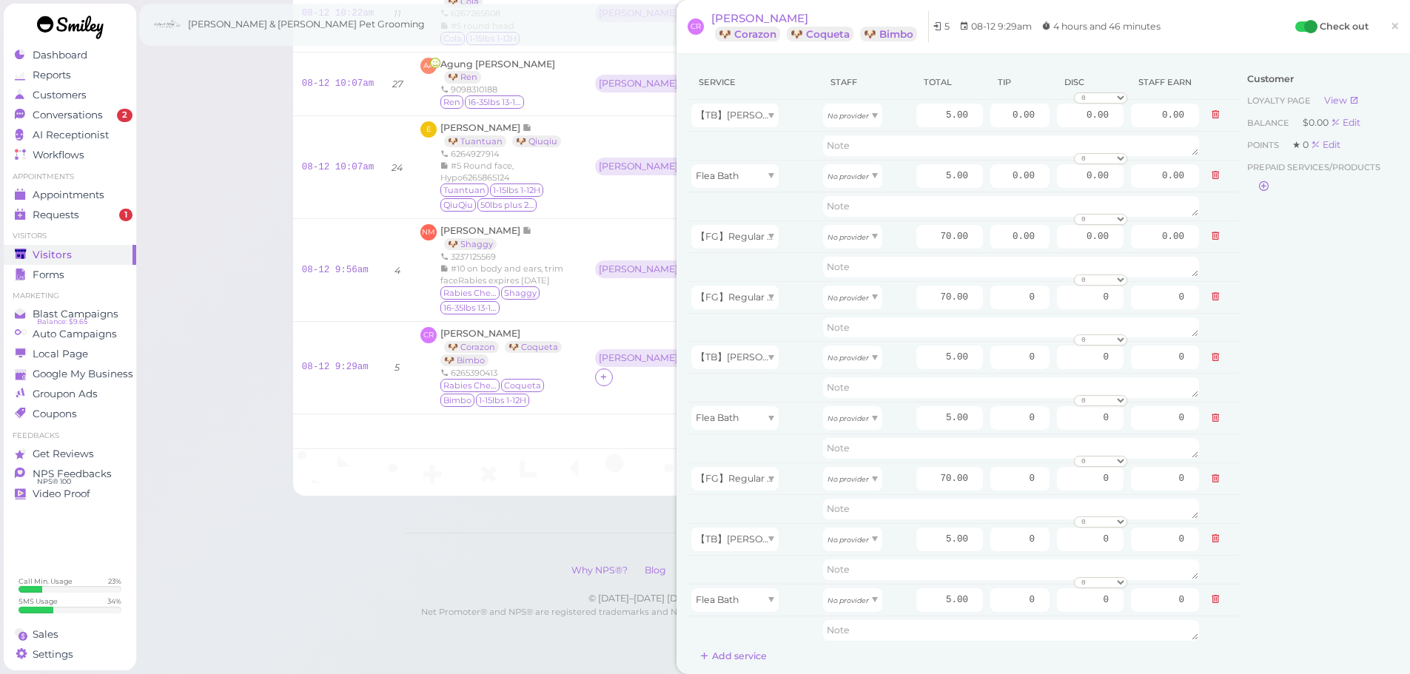
click at [1255, 346] on div "Customer Loyalty page View Balance $0.00 Edit Points ★ 0 Edit Prepaid services/…" at bounding box center [1319, 512] width 159 height 895
drag, startPoint x: 841, startPoint y: 124, endPoint x: 843, endPoint y: 151, distance: 26.7
type input "2.15"
drag, startPoint x: 846, startPoint y: 175, endPoint x: 850, endPoint y: 213, distance: 37.9
type input "2.15"
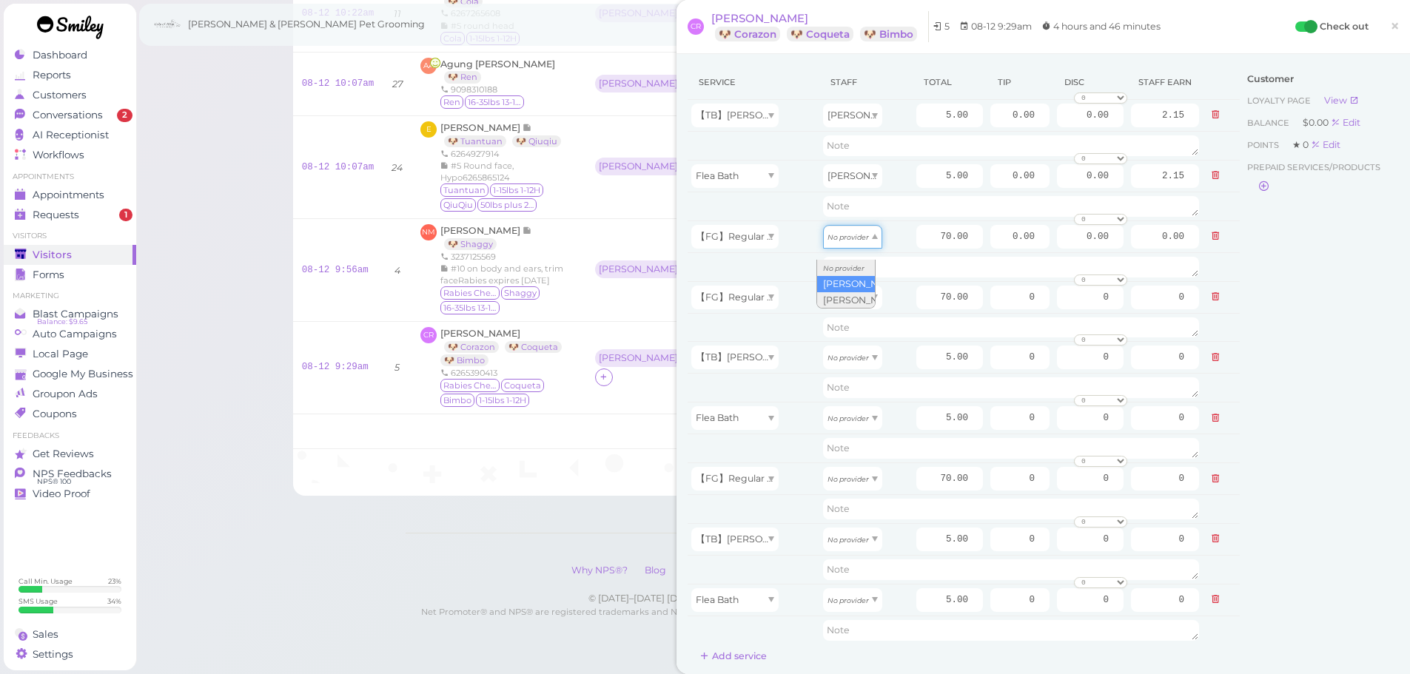
drag, startPoint x: 850, startPoint y: 241, endPoint x: 846, endPoint y: 273, distance: 32.0
type input "30.10"
drag, startPoint x: 842, startPoint y: 300, endPoint x: 841, endPoint y: 335, distance: 34.8
type input "30.10"
drag, startPoint x: 841, startPoint y: 360, endPoint x: 835, endPoint y: 392, distance: 32.4
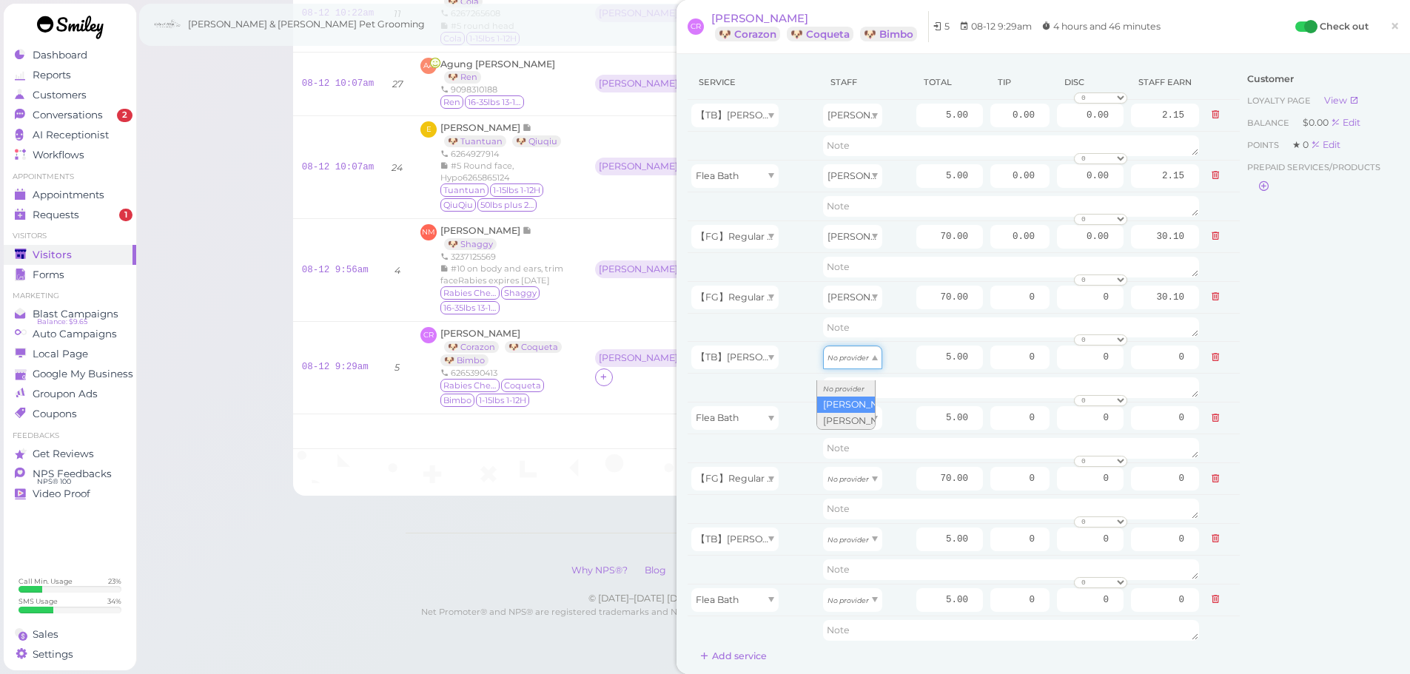
type input "2.15"
drag, startPoint x: 836, startPoint y: 415, endPoint x: 837, endPoint y: 446, distance: 31.1
type input "2.15"
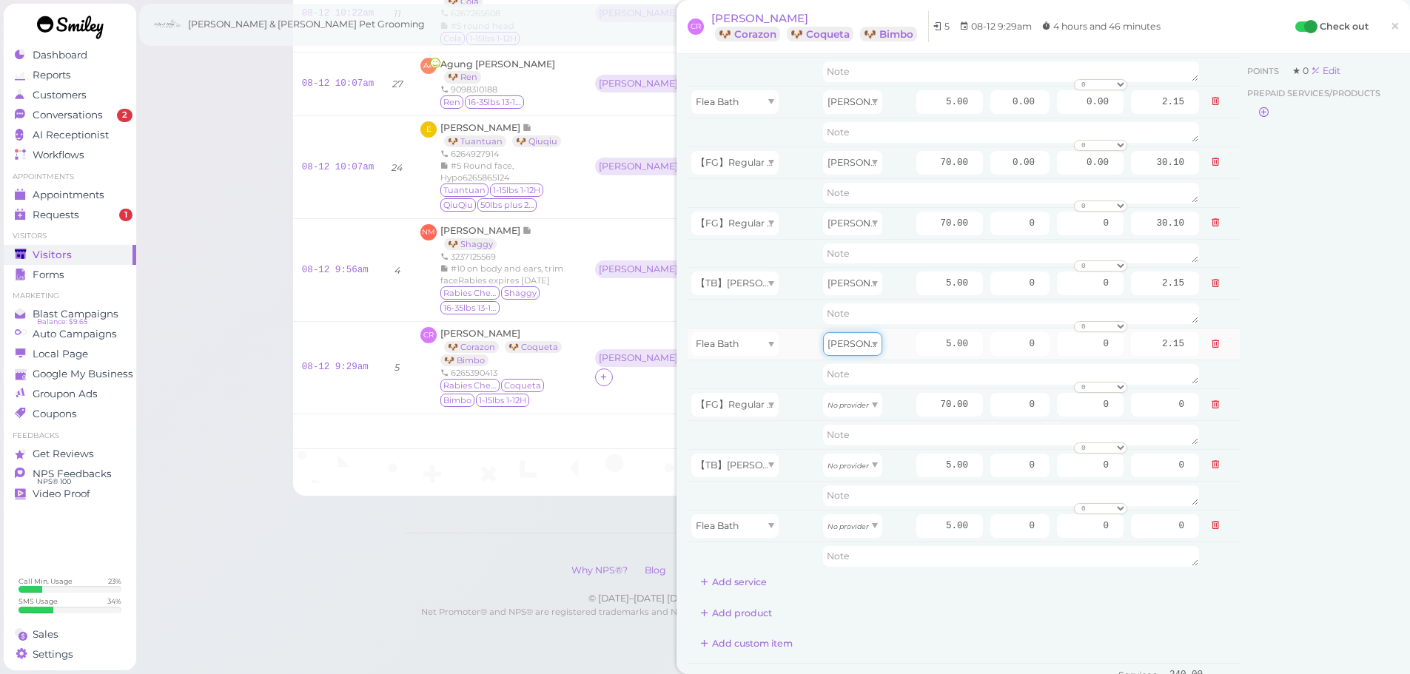
scroll to position [148, 0]
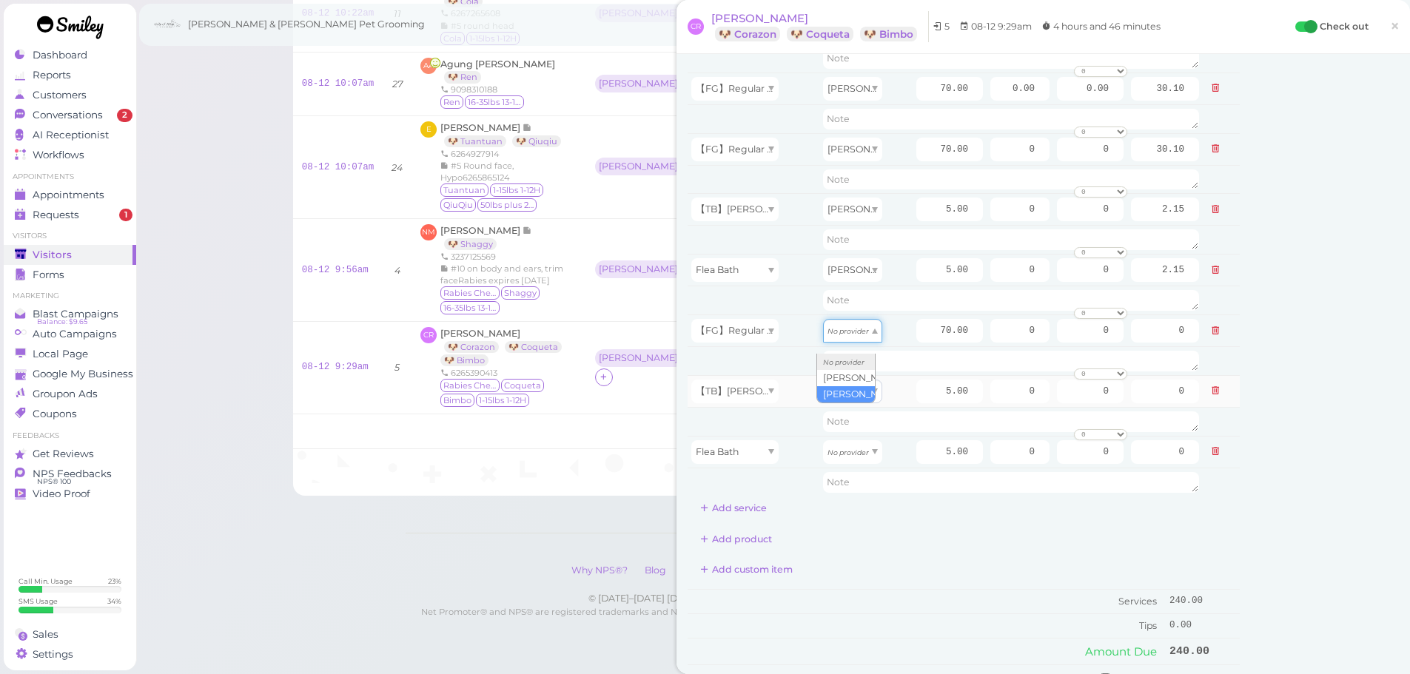
drag, startPoint x: 829, startPoint y: 338, endPoint x: 825, endPoint y: 392, distance: 54.9
click at [825, 392] on tbody "【TB】Teeth Brushing Helen 5.00 0.00 0.00 0 10% off 15% off 20% off 25% off 30% o…" at bounding box center [964, 224] width 552 height 545
drag, startPoint x: 835, startPoint y: 398, endPoint x: 836, endPoint y: 444, distance: 45.9
type input "2.60"
drag, startPoint x: 836, startPoint y: 447, endPoint x: 840, endPoint y: 503, distance: 55.6
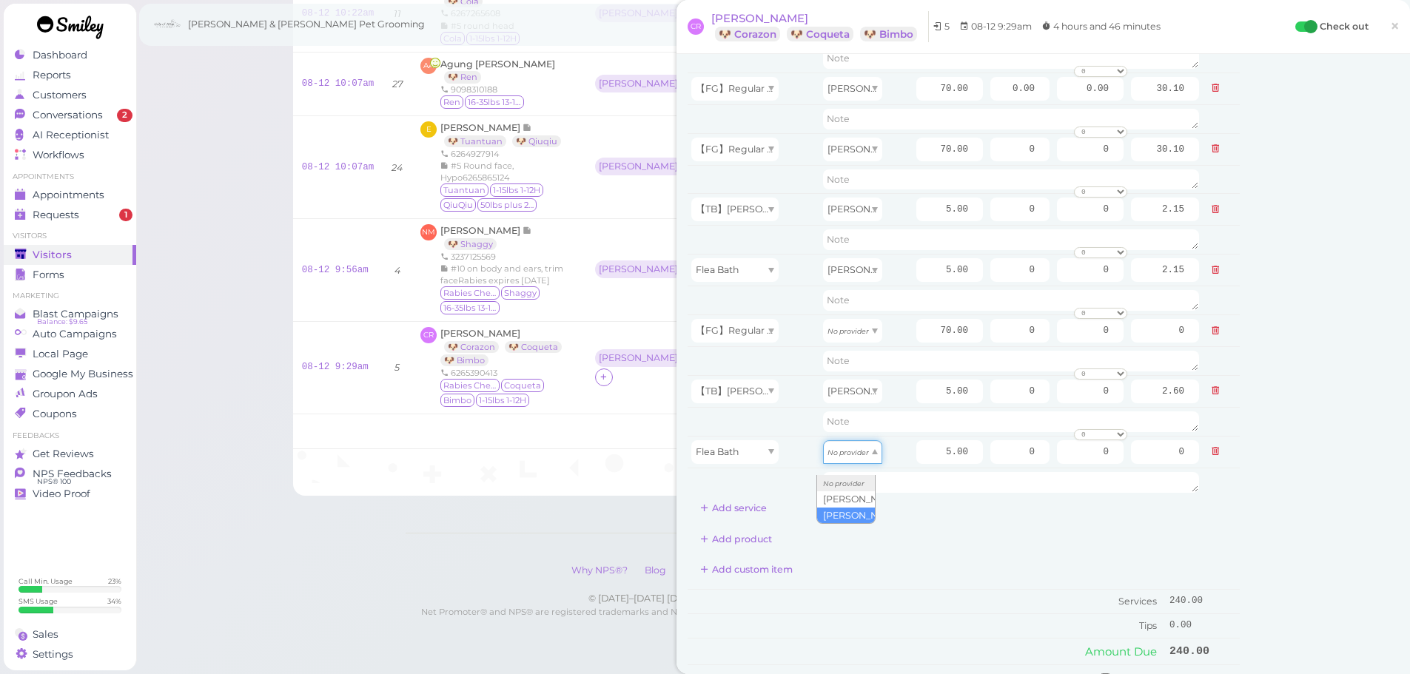
type input "2.60"
drag, startPoint x: 839, startPoint y: 321, endPoint x: 839, endPoint y: 379, distance: 57.7
type input "36.40"
click at [922, 584] on div "Service Staff Total Tip Disc Staff earn 【TB】Teeth Brushing Helen 5.00 0.00 0.00…" at bounding box center [964, 357] width 552 height 880
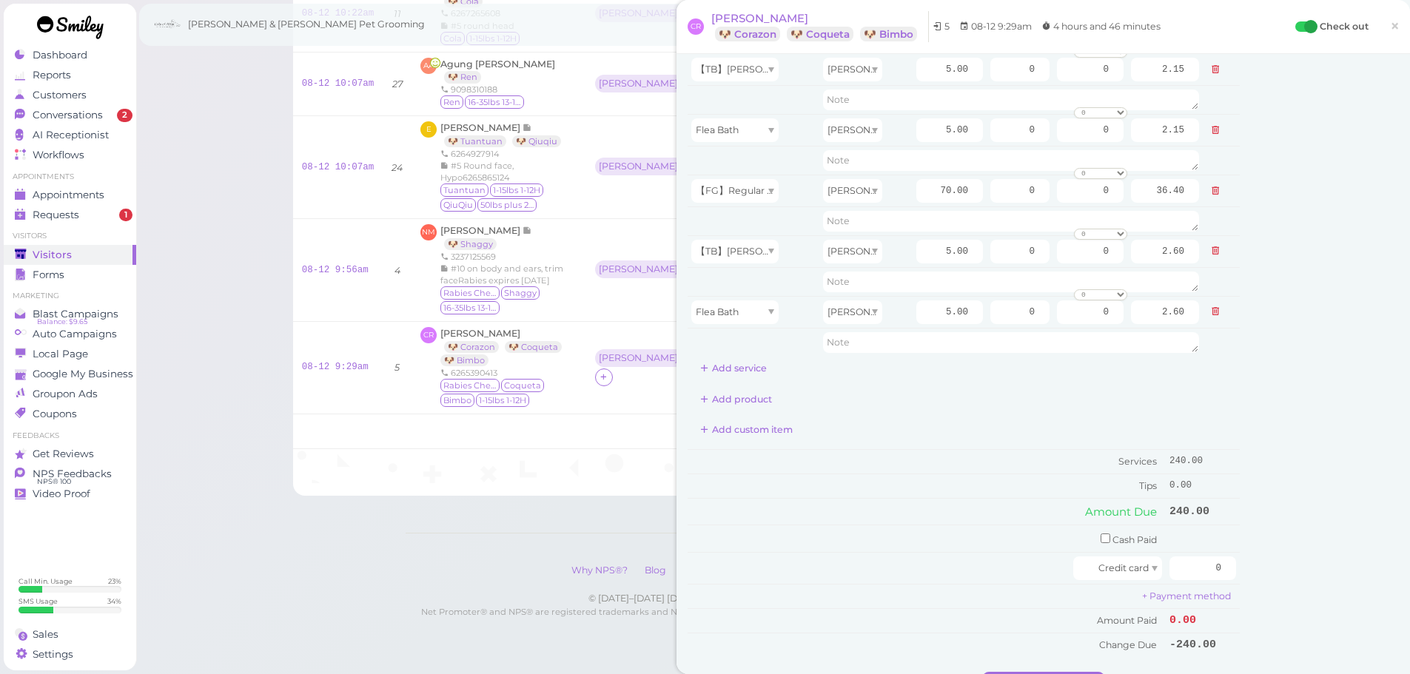
scroll to position [518, 0]
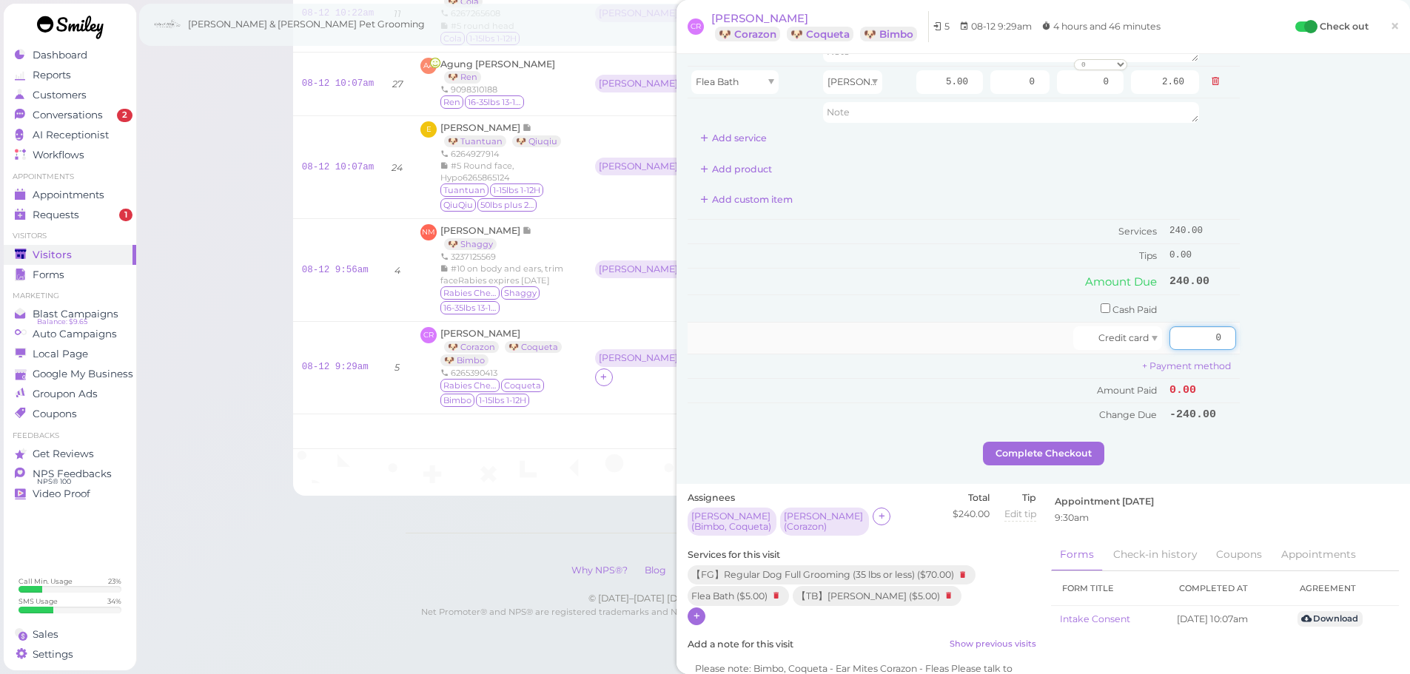
click at [1172, 335] on input "0" at bounding box center [1203, 338] width 67 height 24
type input "250"
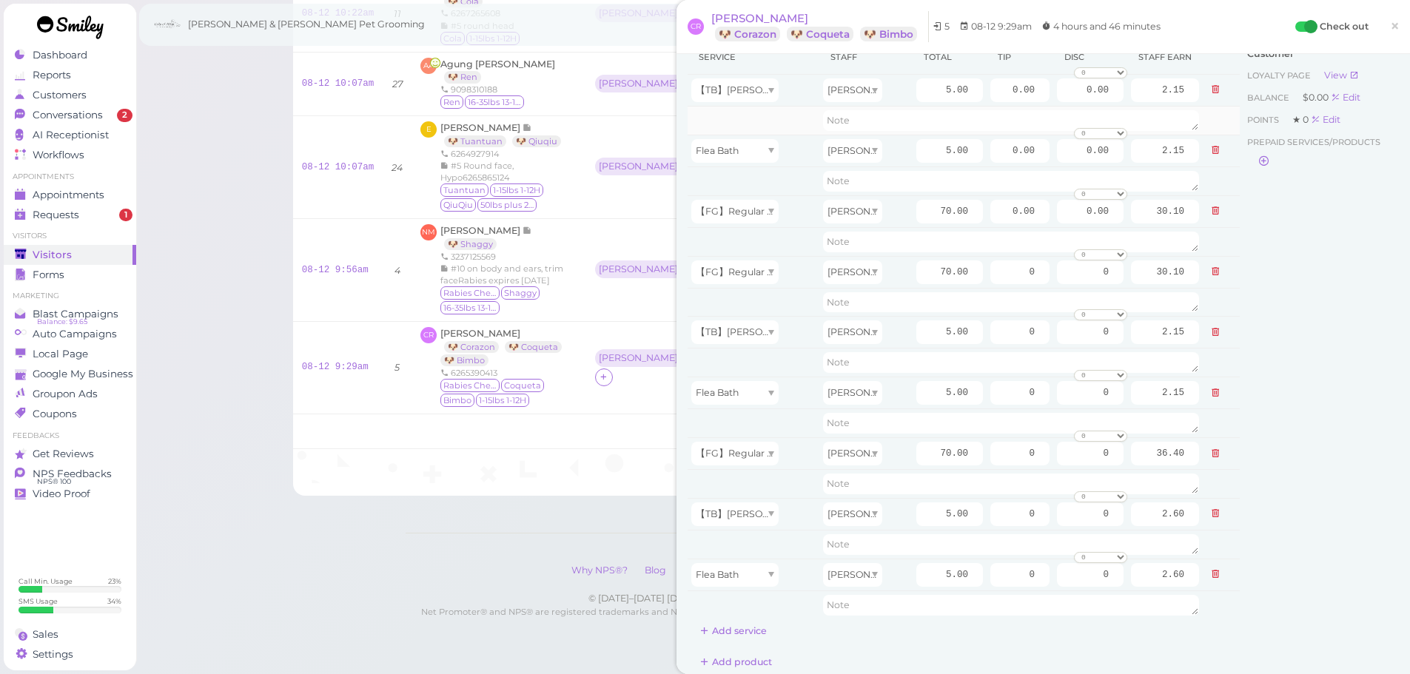
scroll to position [0, 0]
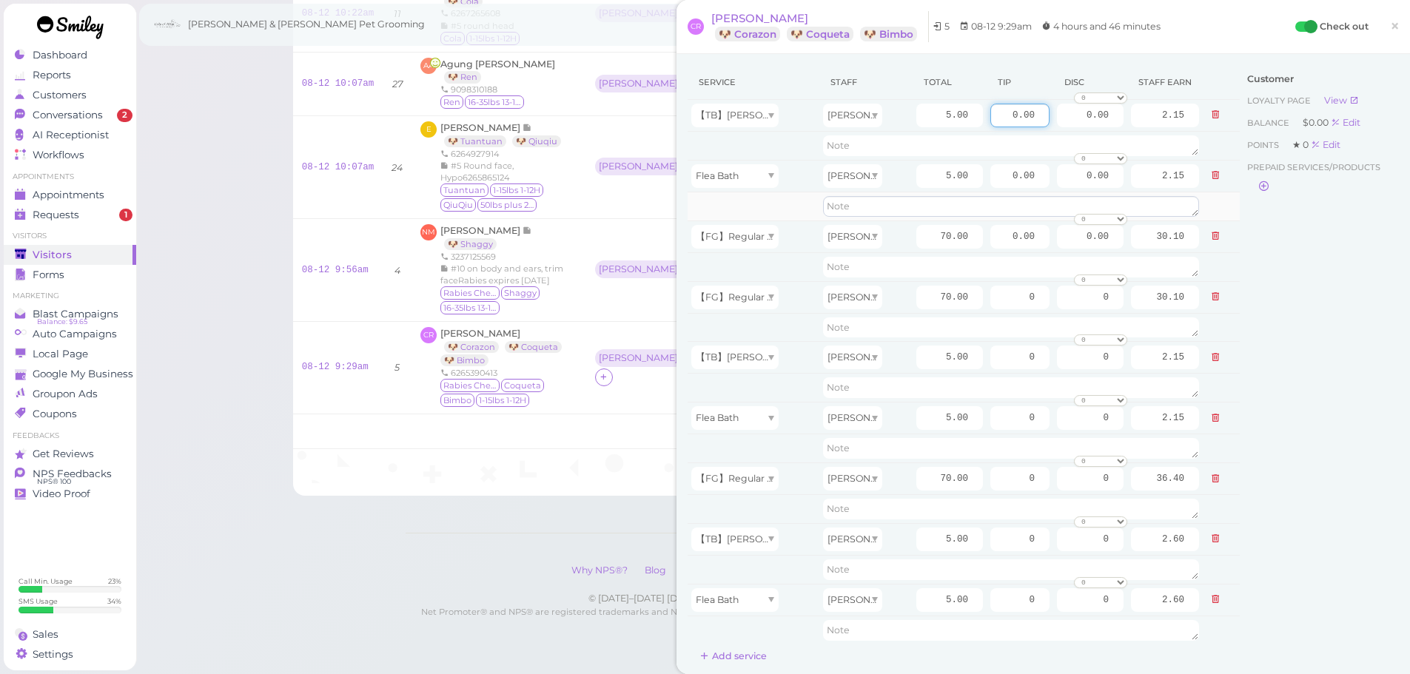
drag, startPoint x: 992, startPoint y: 117, endPoint x: 1086, endPoint y: 202, distance: 126.8
click at [1091, 130] on tr "【TB】Teeth Brushing Helen 5.00 0.00 0.00 0 10% off 15% off 20% off 25% off 30% o…" at bounding box center [964, 116] width 552 height 32
type input "3.33"
drag, startPoint x: 992, startPoint y: 301, endPoint x: 1418, endPoint y: 319, distance: 426.0
click at [1410, 319] on html "Dashboard Reports Customers Conversations 2" at bounding box center [705, 41] width 1410 height 1267
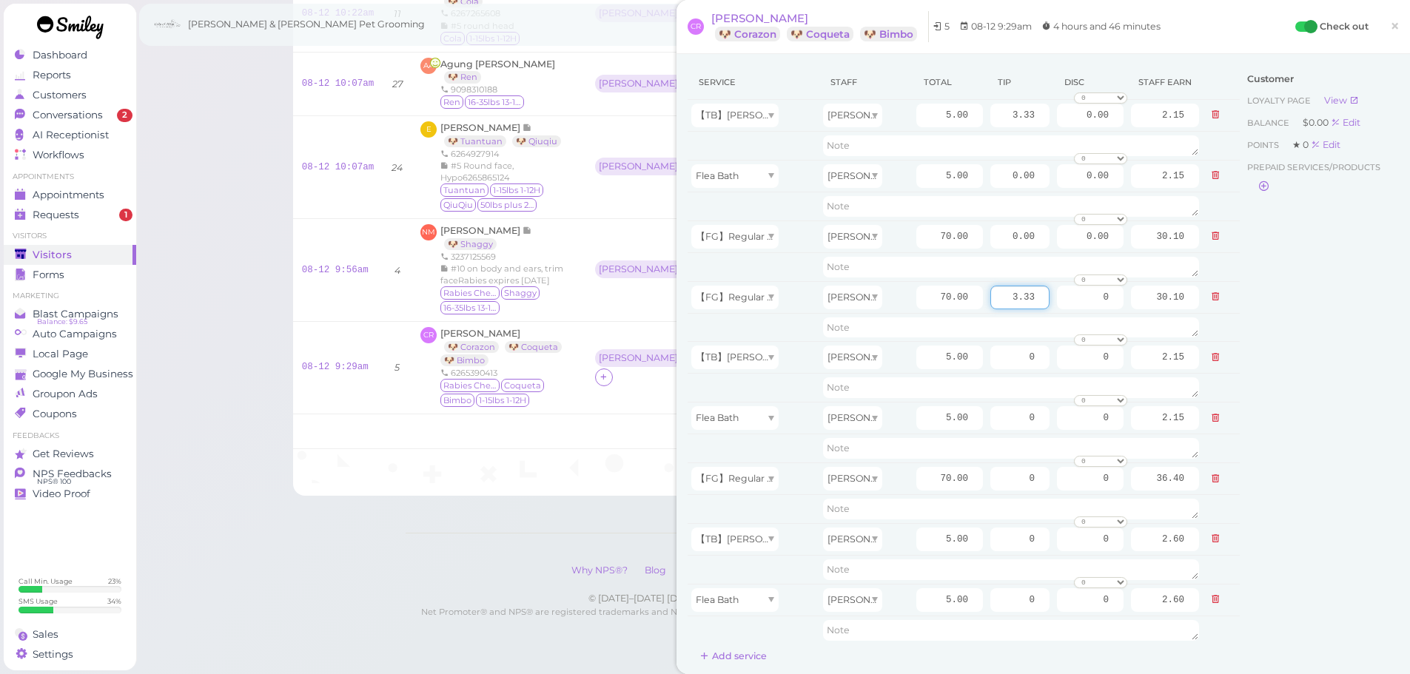
type input "3.33"
click at [1305, 380] on div "Customer Loyalty page View Balance $0.00 Edit Points ★ 0 Edit Prepaid services/…" at bounding box center [1319, 512] width 159 height 895
drag, startPoint x: 1007, startPoint y: 483, endPoint x: 1164, endPoint y: 479, distance: 157.0
click at [1087, 479] on tr "【FG】Regular Dog Full Grooming (35 lbs or less) Asa 70.00 0 0 0 10% off 15% off …" at bounding box center [964, 479] width 552 height 32
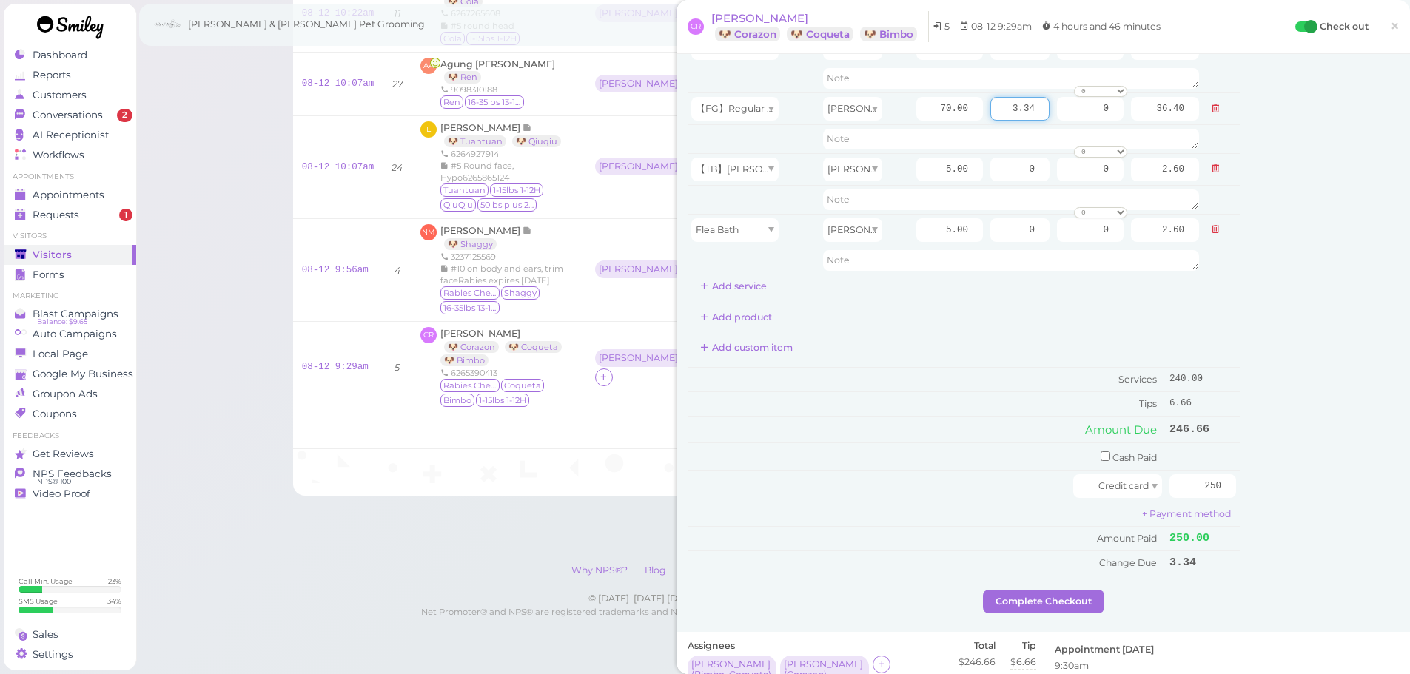
type input "3.34"
click at [1291, 395] on div "Customer Loyalty page View Balance $0.00 Edit Points ★ 0 Edit Prepaid services/…" at bounding box center [1319, 142] width 159 height 895
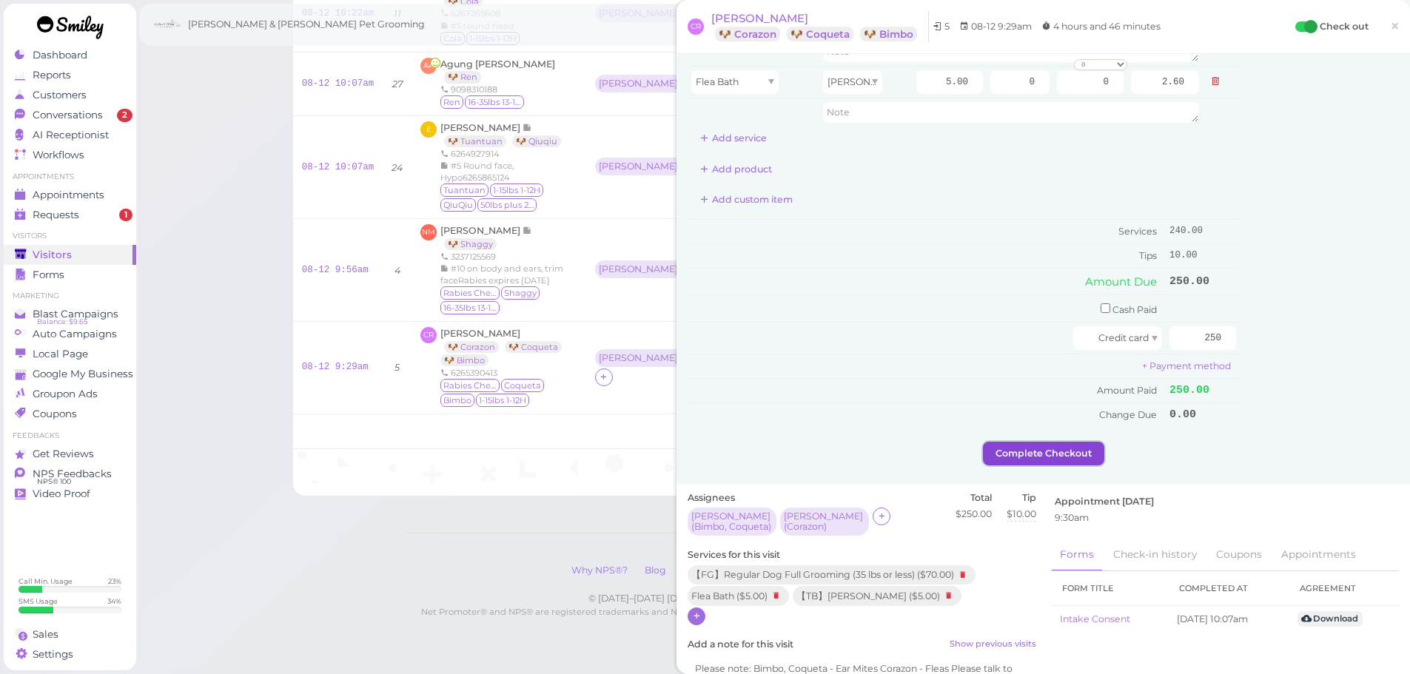
click at [1030, 446] on button "Complete Checkout" at bounding box center [1043, 454] width 121 height 24
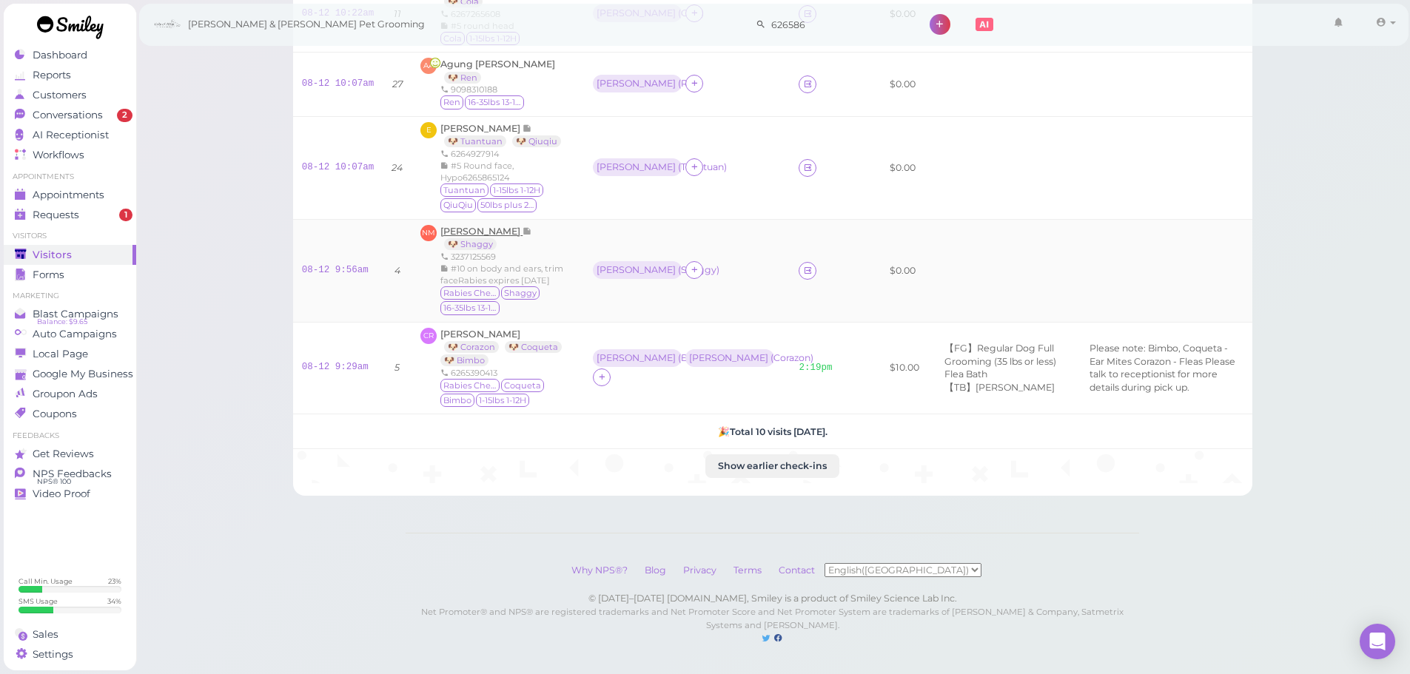
scroll to position [171, 0]
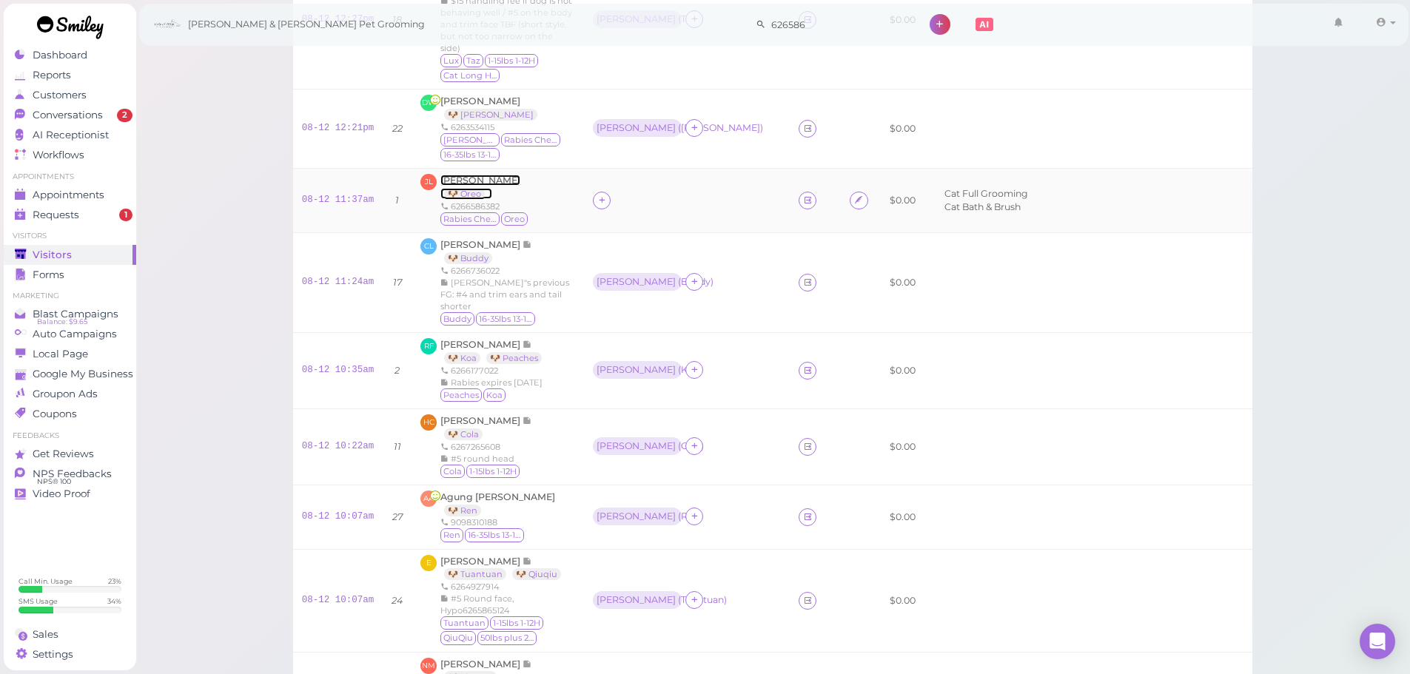
click at [468, 181] on span "[PERSON_NAME]" at bounding box center [480, 180] width 80 height 11
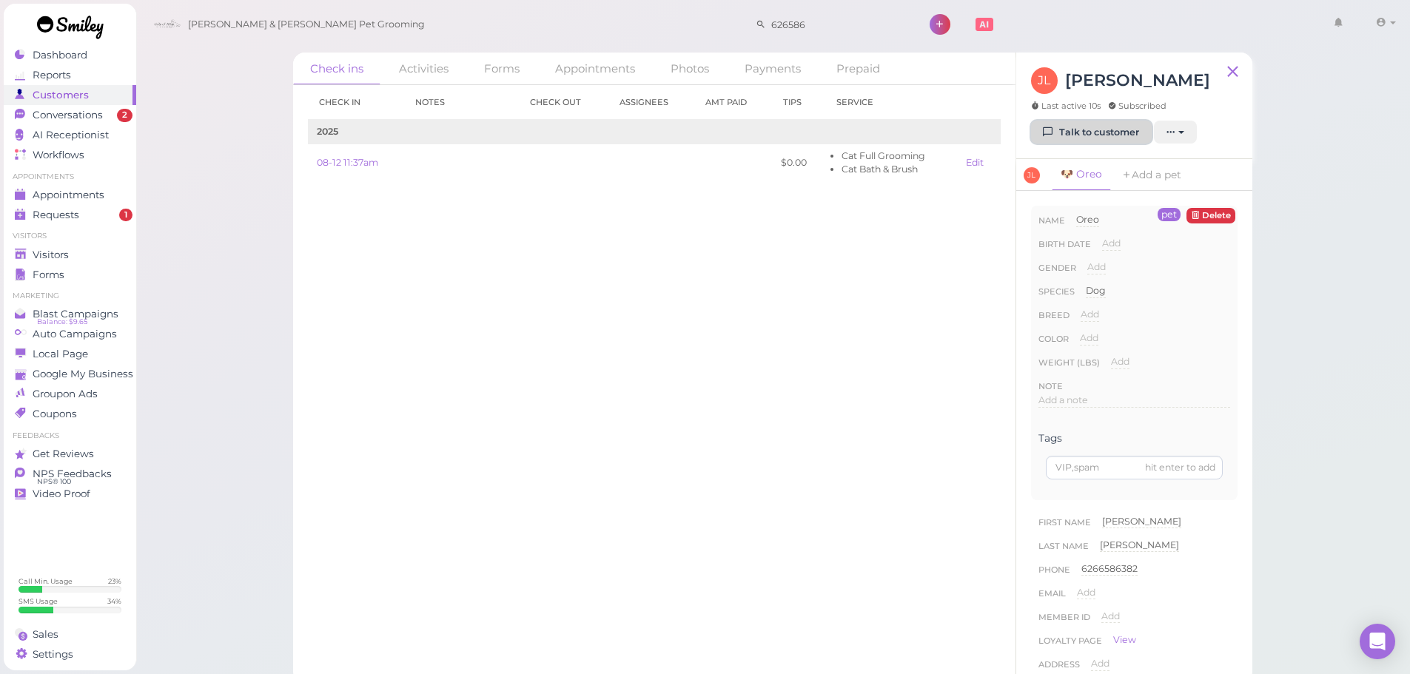
click at [1073, 133] on link "Talk to customer" at bounding box center [1091, 133] width 121 height 24
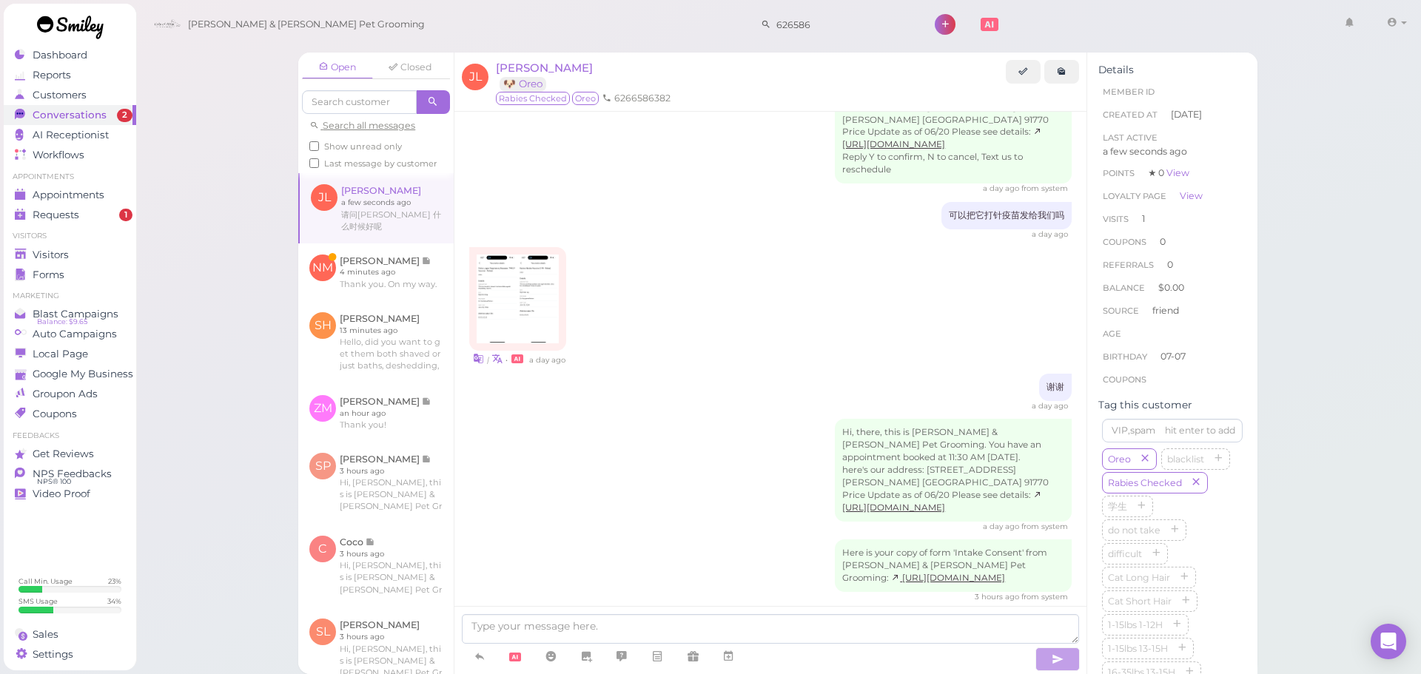
scroll to position [890, 0]
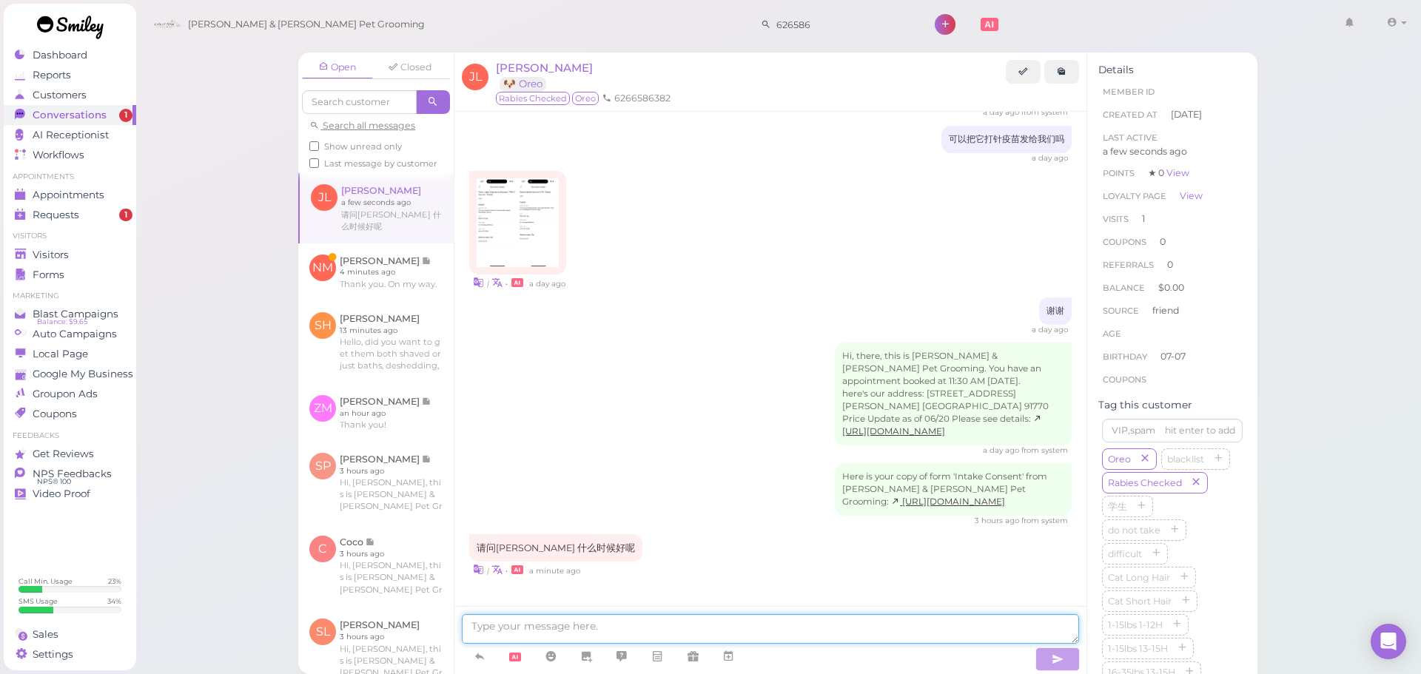
click at [620, 616] on textarea at bounding box center [770, 629] width 617 height 30
type textarea "他3点会好"
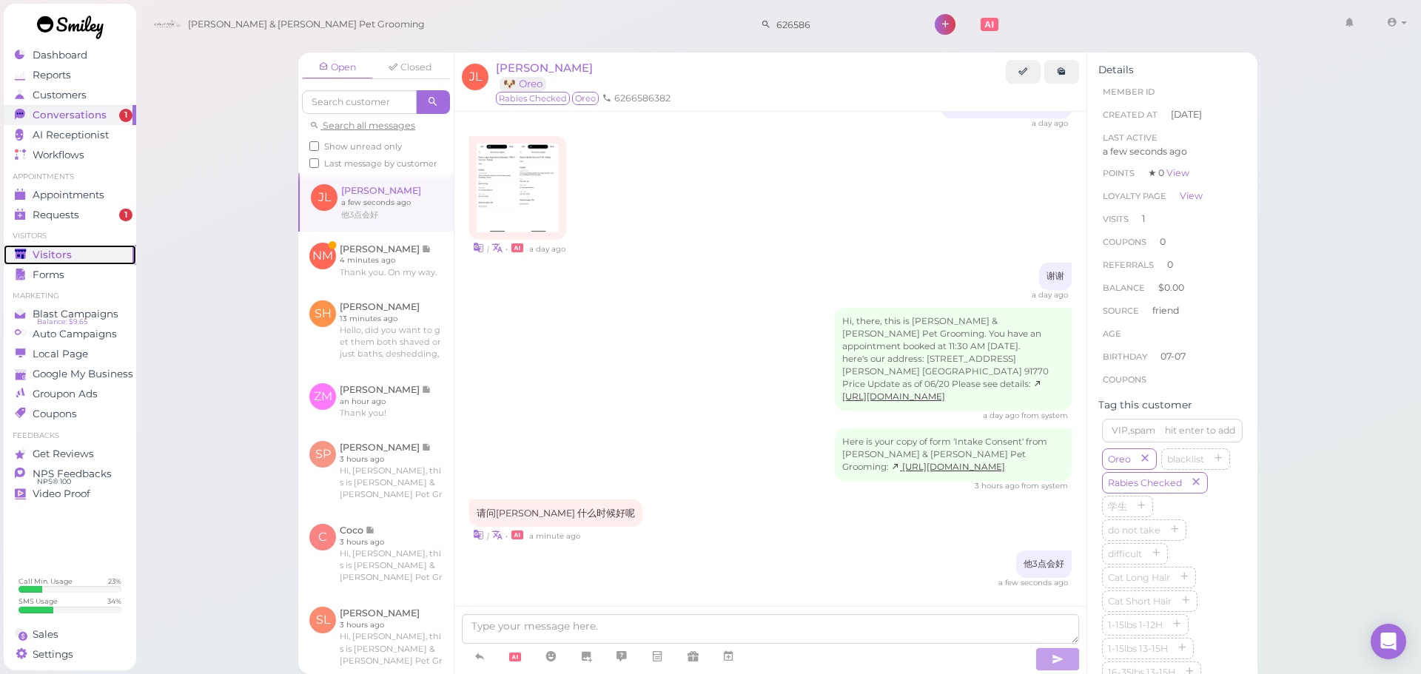
click at [93, 261] on div "Visitors" at bounding box center [68, 255] width 107 height 13
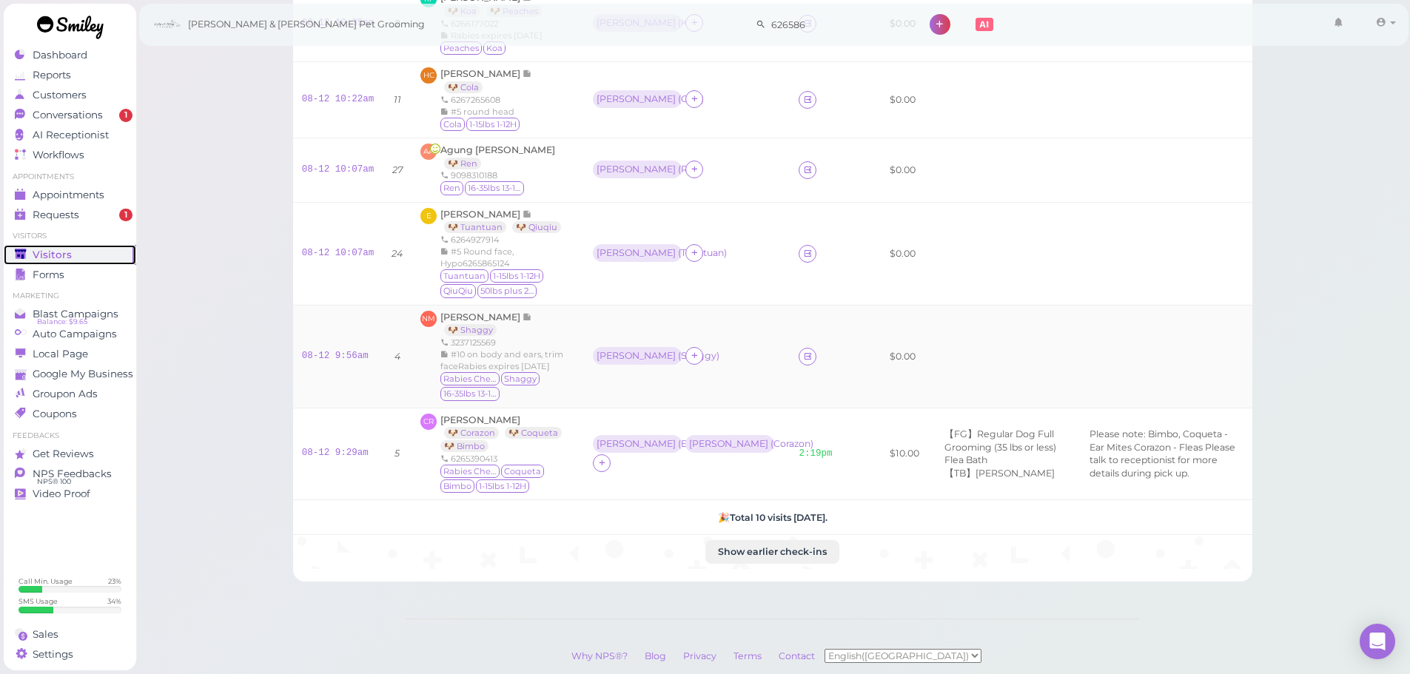
scroll to position [444, 0]
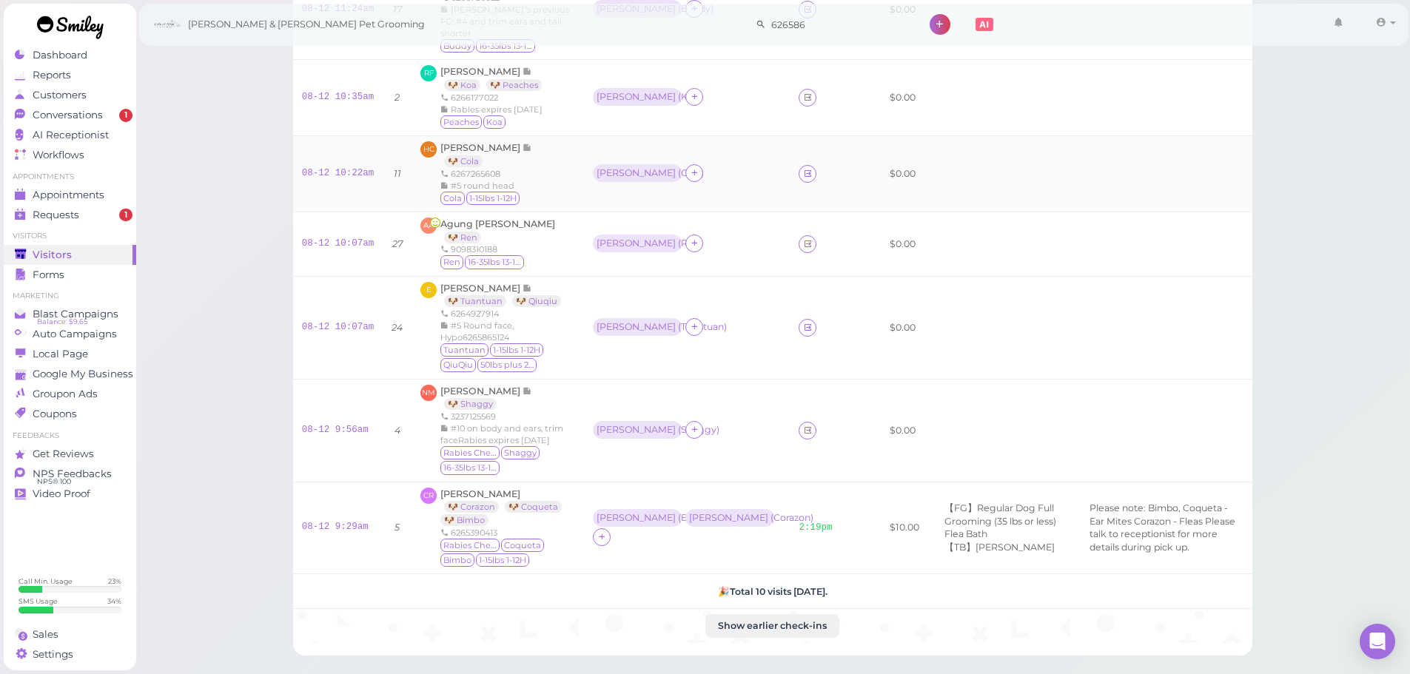
click at [552, 160] on div "HC Hong Chen 🐶 Cola 6267265608 #5 round head Cola 1-15lbs 1-12H" at bounding box center [497, 173] width 155 height 65
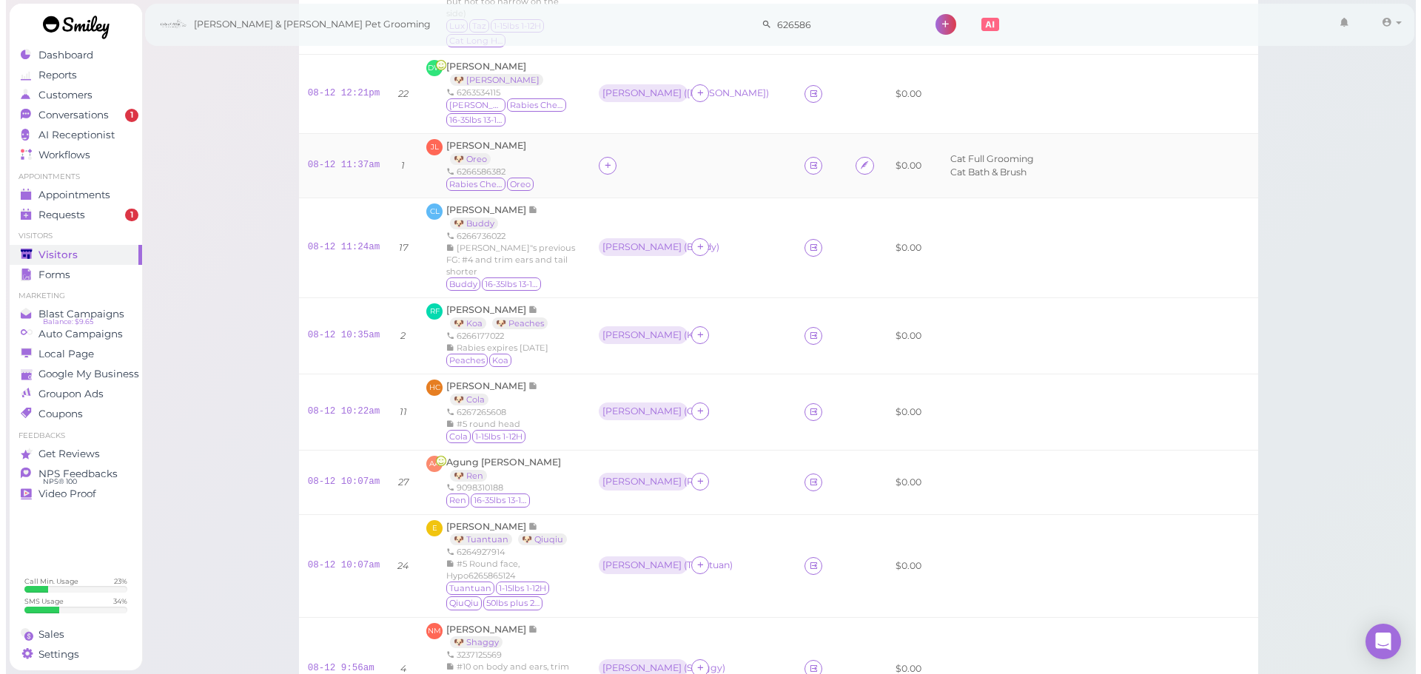
scroll to position [0, 0]
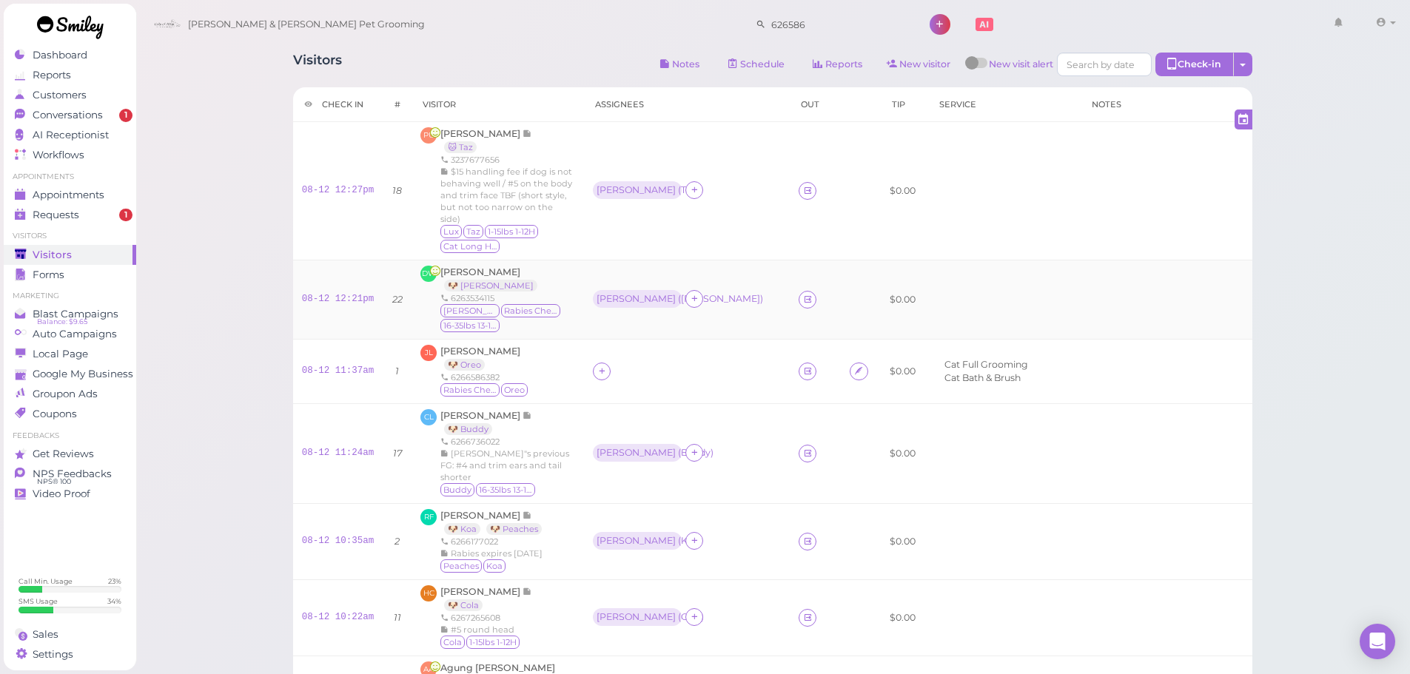
click at [532, 306] on div "Kizzy Rabies Checked 16-35lbs 13-15H" at bounding box center [507, 319] width 135 height 30
click at [69, 122] on link "Conversations 1" at bounding box center [70, 115] width 133 height 20
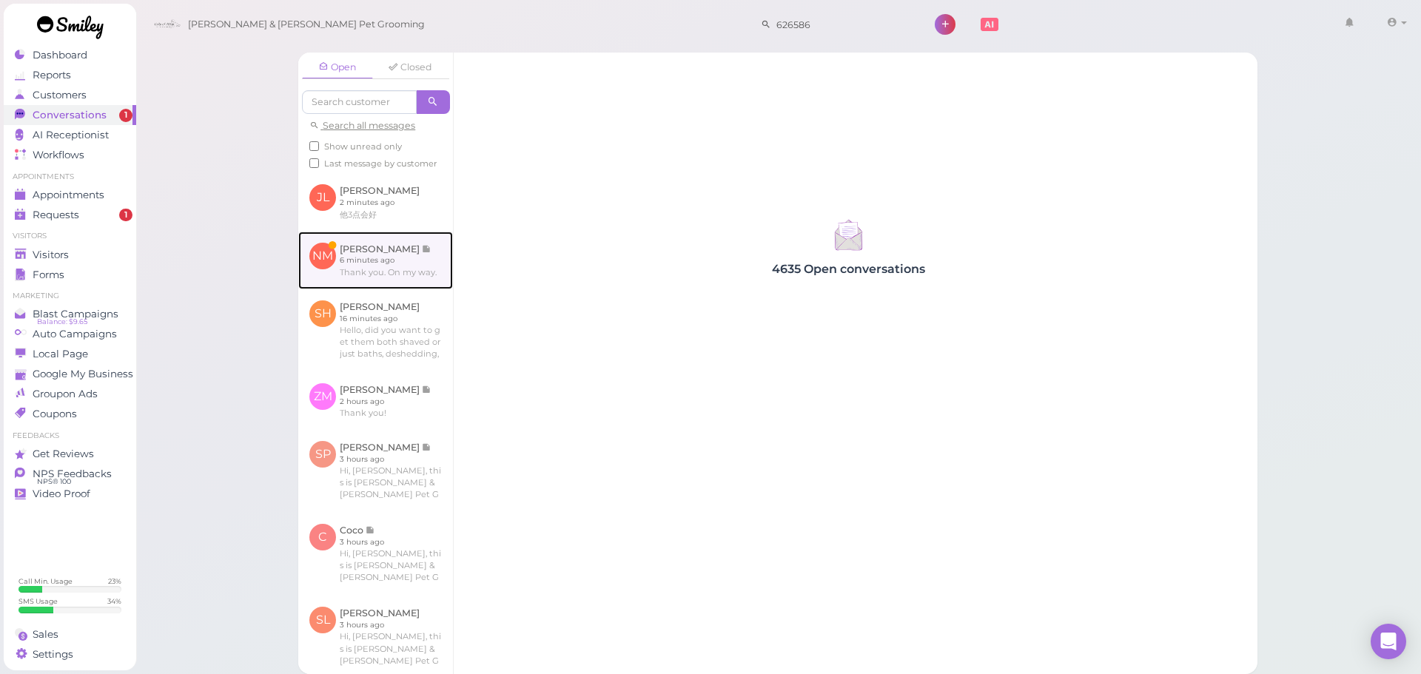
click at [417, 289] on link at bounding box center [375, 261] width 155 height 58
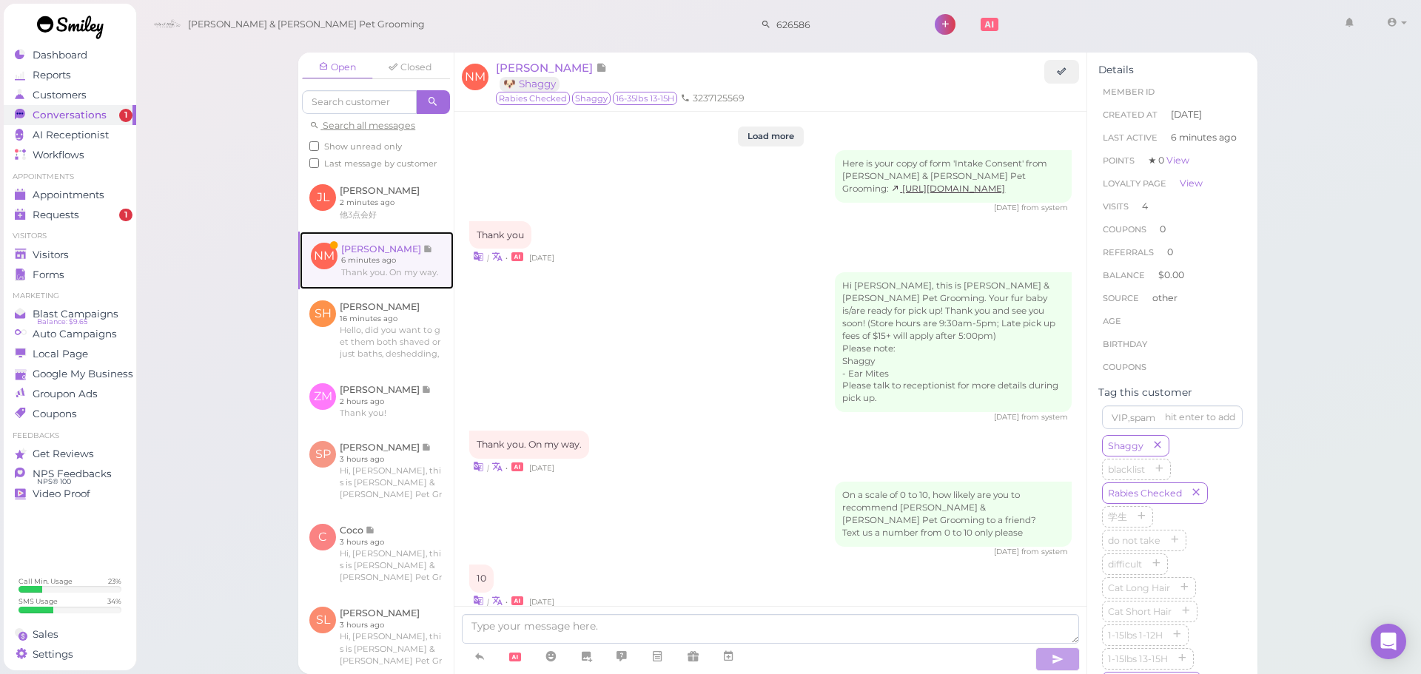
scroll to position [1738, 0]
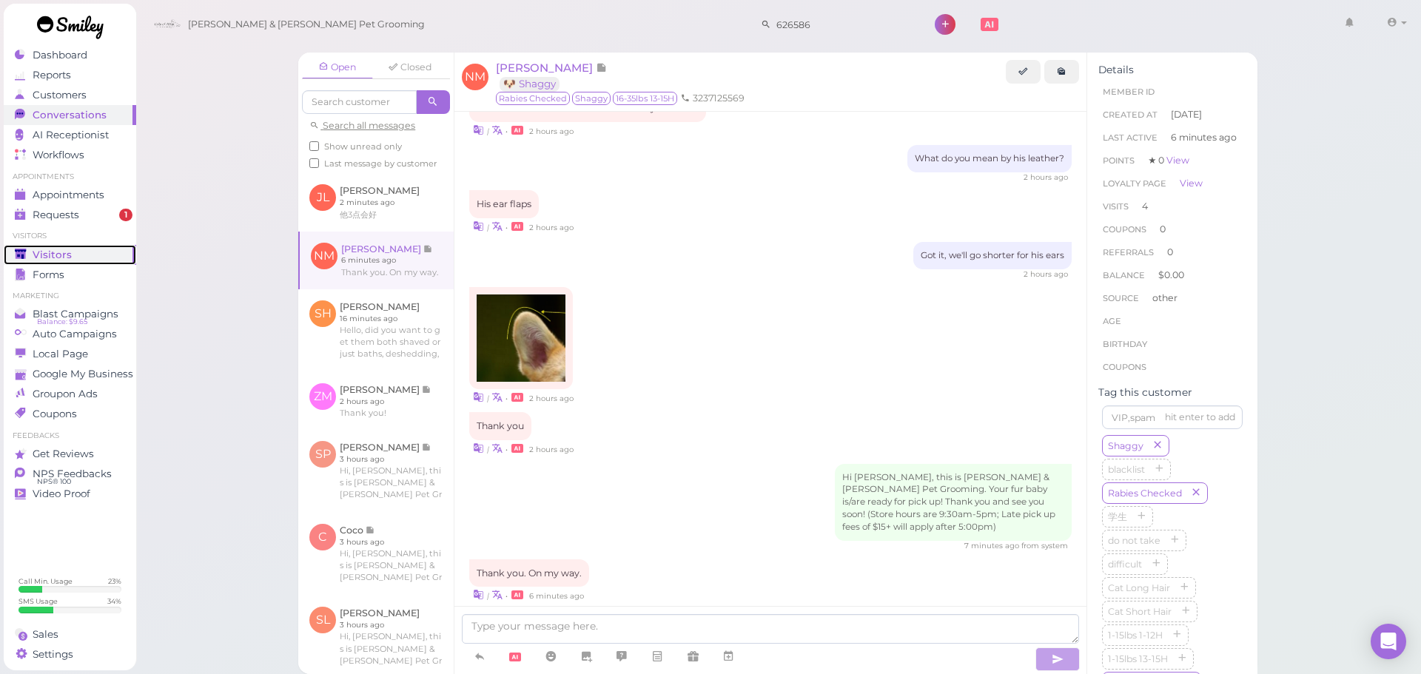
click at [79, 258] on div "Visitors" at bounding box center [68, 255] width 107 height 13
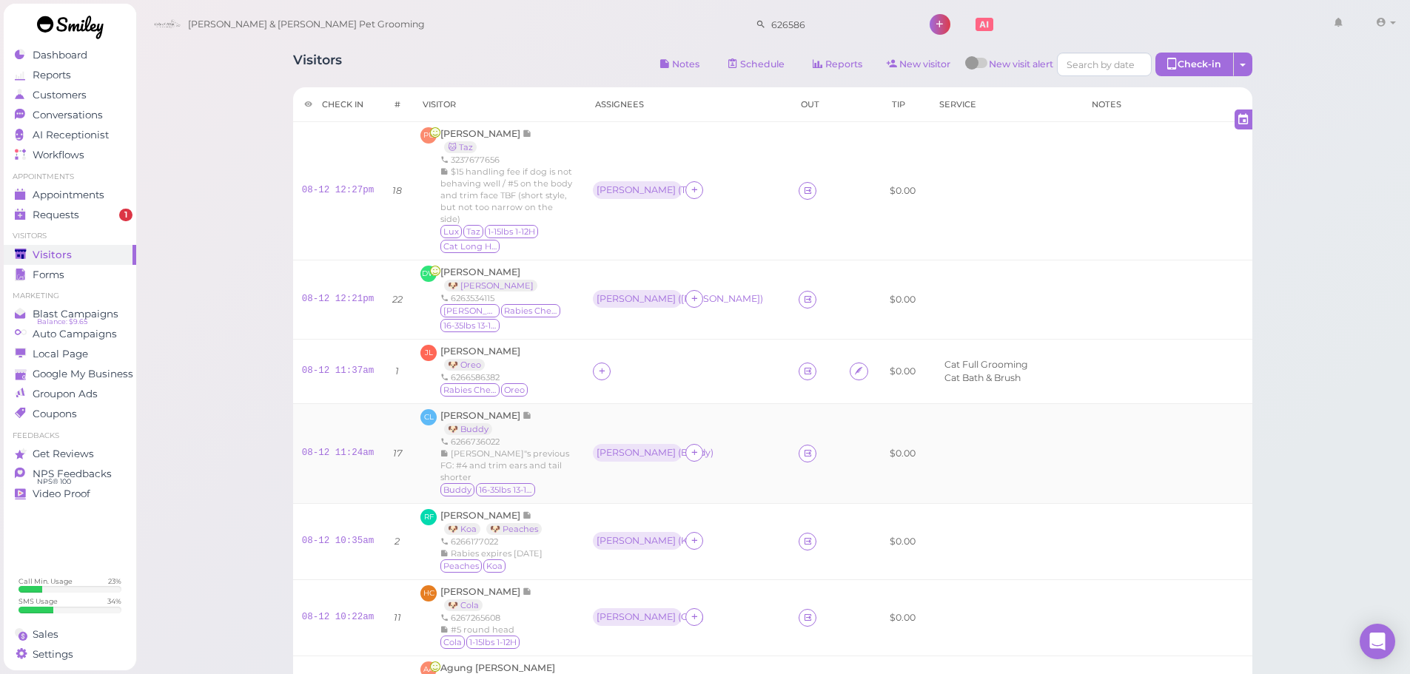
click at [584, 443] on td "Asa ( Buddy )" at bounding box center [687, 453] width 206 height 100
click at [507, 81] on div "Visitors Notes Schedule Reports New visitor New visit alert Check-in Customer c…" at bounding box center [773, 570] width 996 height 1059
click at [81, 112] on span "Conversations" at bounding box center [68, 115] width 70 height 13
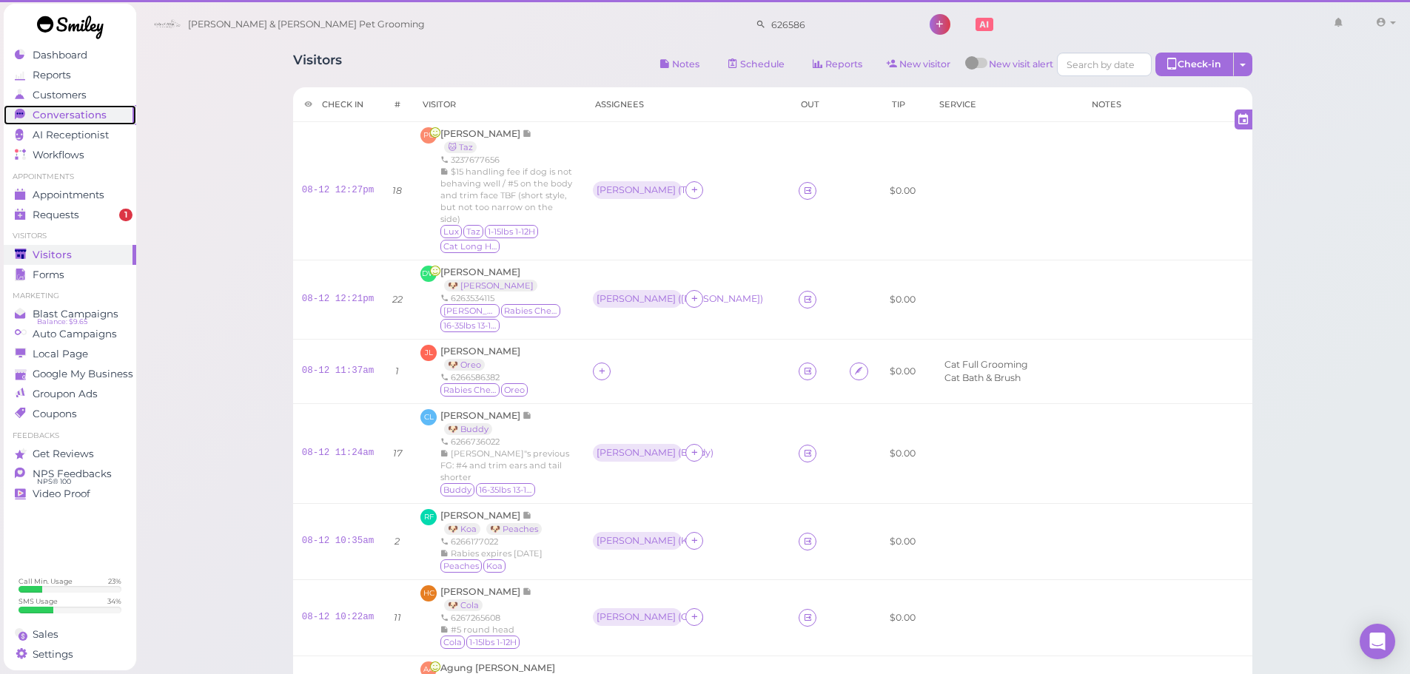
click at [96, 119] on span "Conversations" at bounding box center [70, 115] width 74 height 13
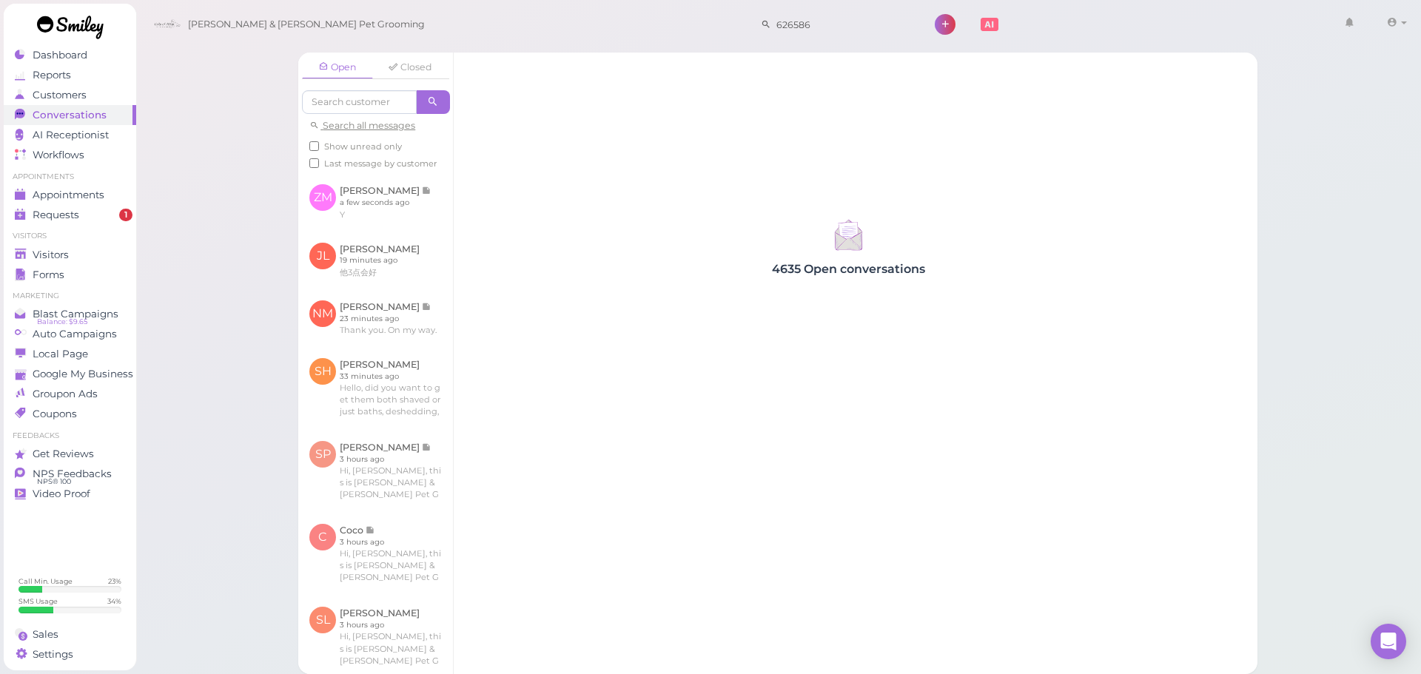
click at [153, 437] on div "Open Closed Search all messages Show unread only Last message by customer ZM Zi…" at bounding box center [778, 337] width 1287 height 674
click at [389, 281] on link at bounding box center [375, 261] width 155 height 58
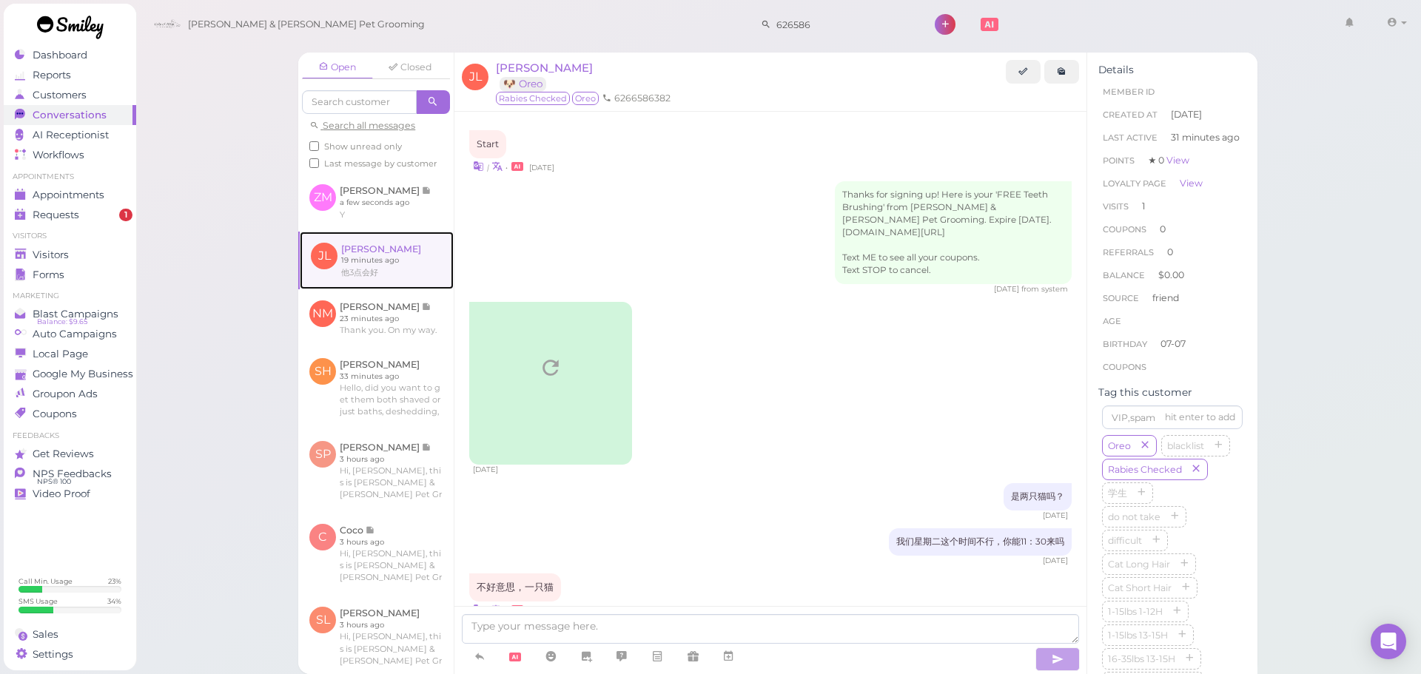
scroll to position [935, 0]
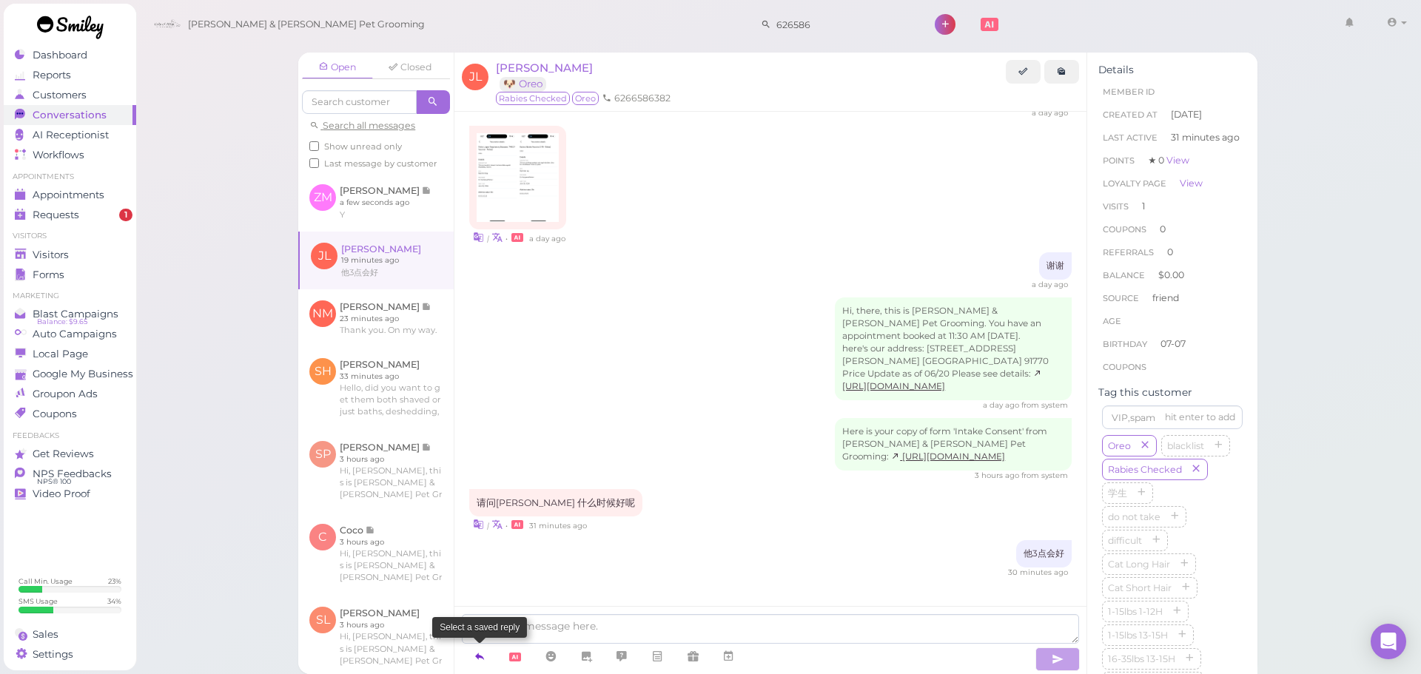
click at [472, 666] on link at bounding box center [480, 657] width 36 height 26
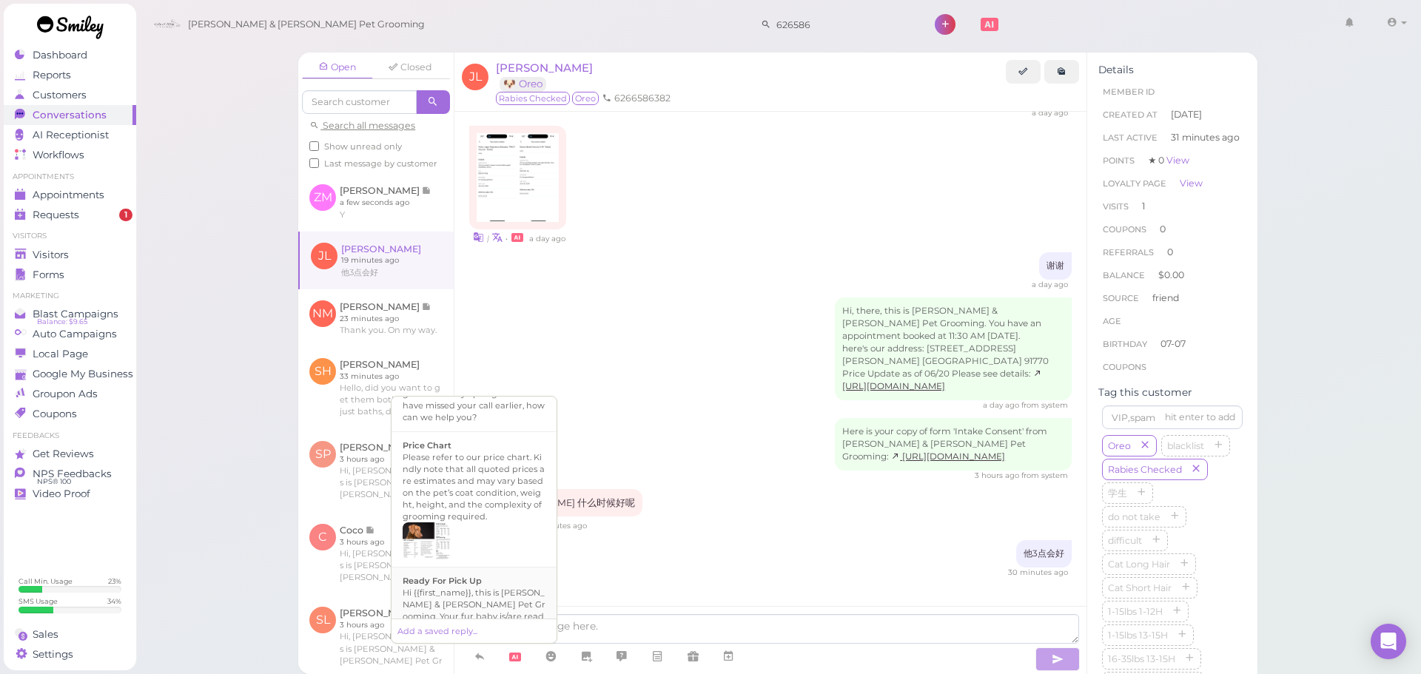
scroll to position [1027, 0]
click at [486, 566] on div "Hi {{first_name}}, this is Cody & Miley Pet Grooming. Your fur baby is/are read…" at bounding box center [474, 605] width 143 height 83
type textarea "Hi {{first_name}}, this is Cody & Miley Pet Grooming. Your fur baby is/are read…"
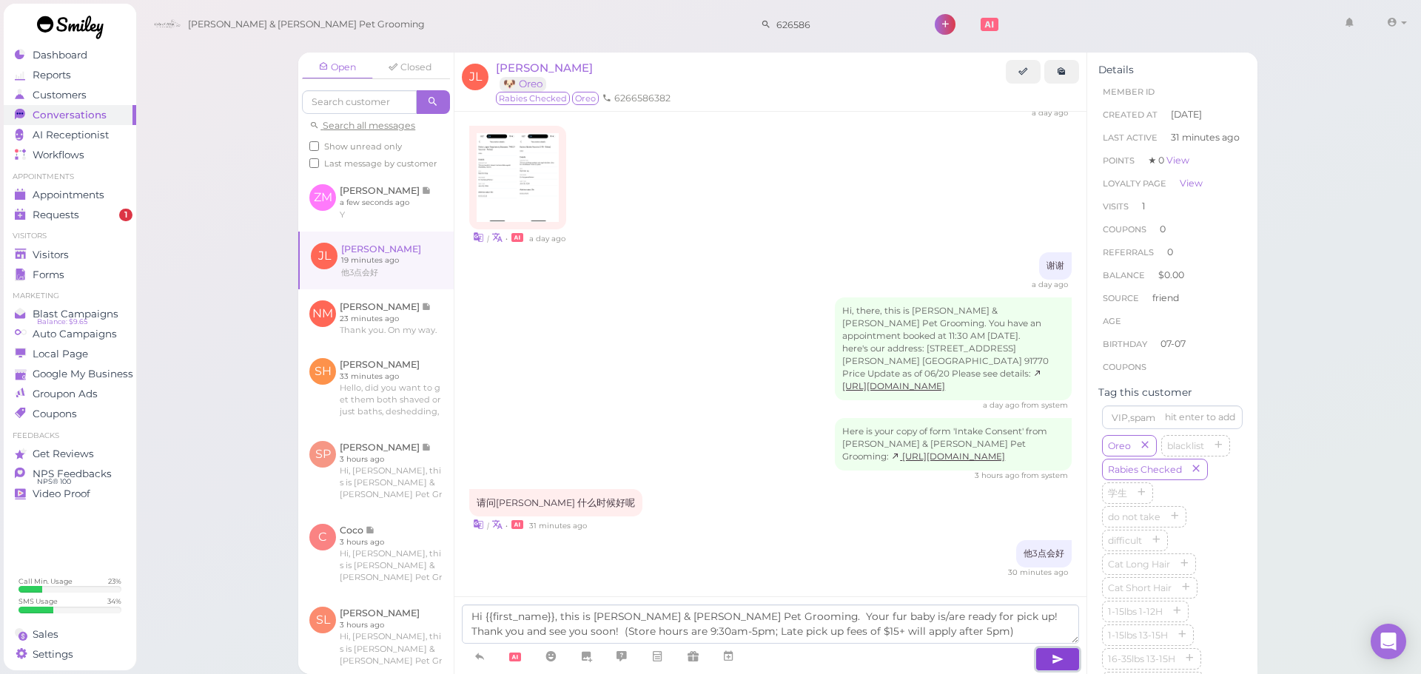
click at [1063, 663] on icon "button" at bounding box center [1058, 659] width 12 height 15
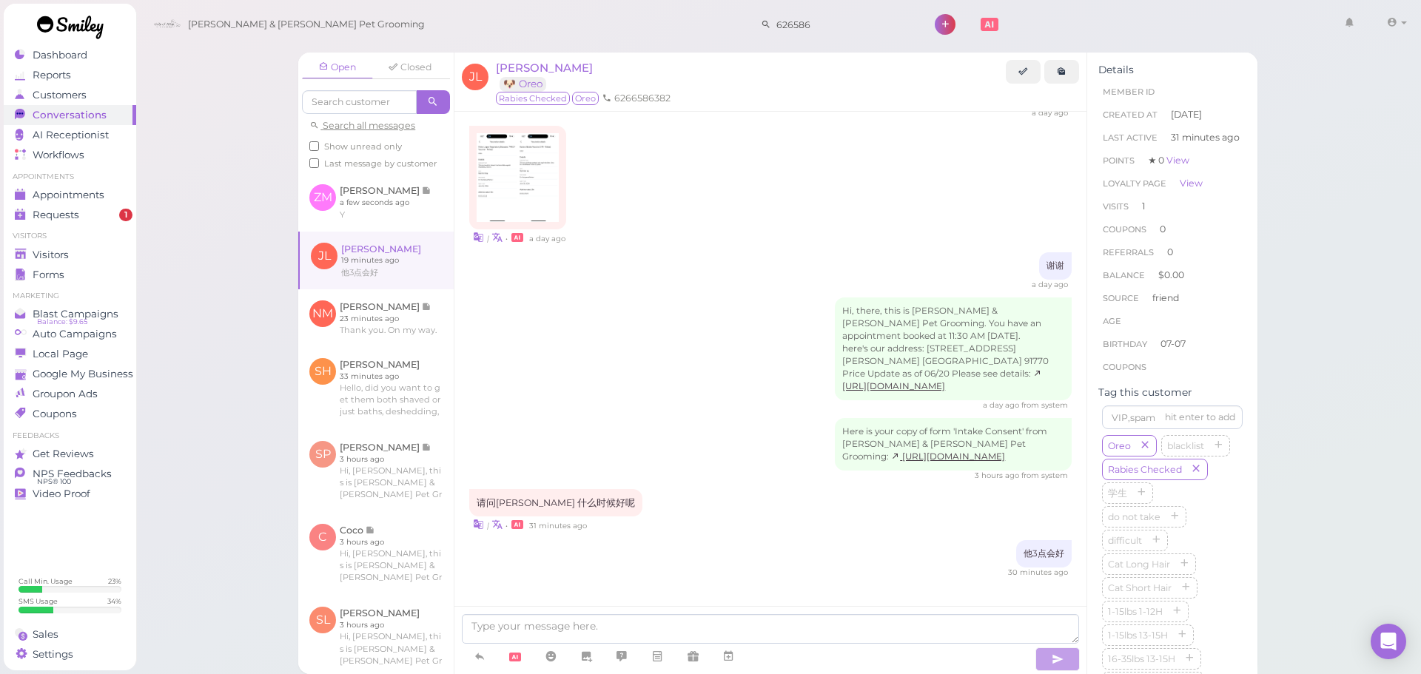
scroll to position [1007, 0]
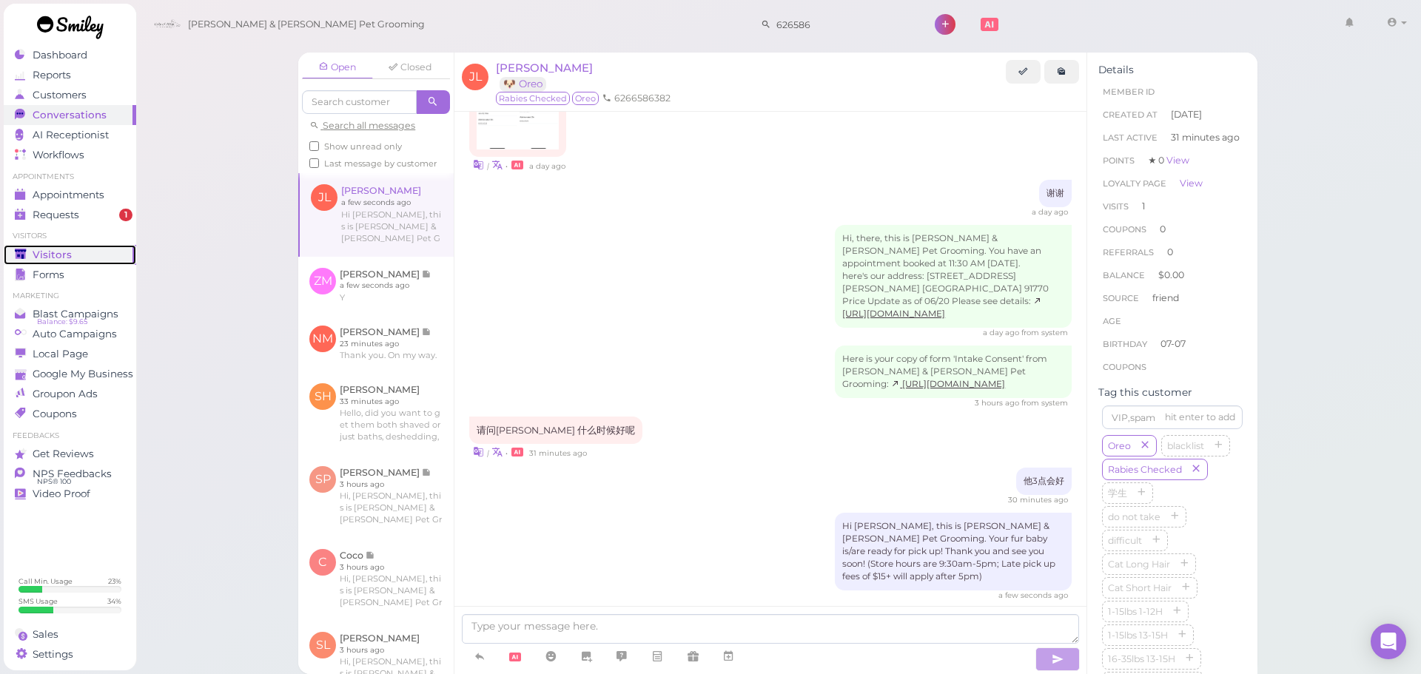
click at [75, 259] on div "Visitors" at bounding box center [68, 255] width 107 height 13
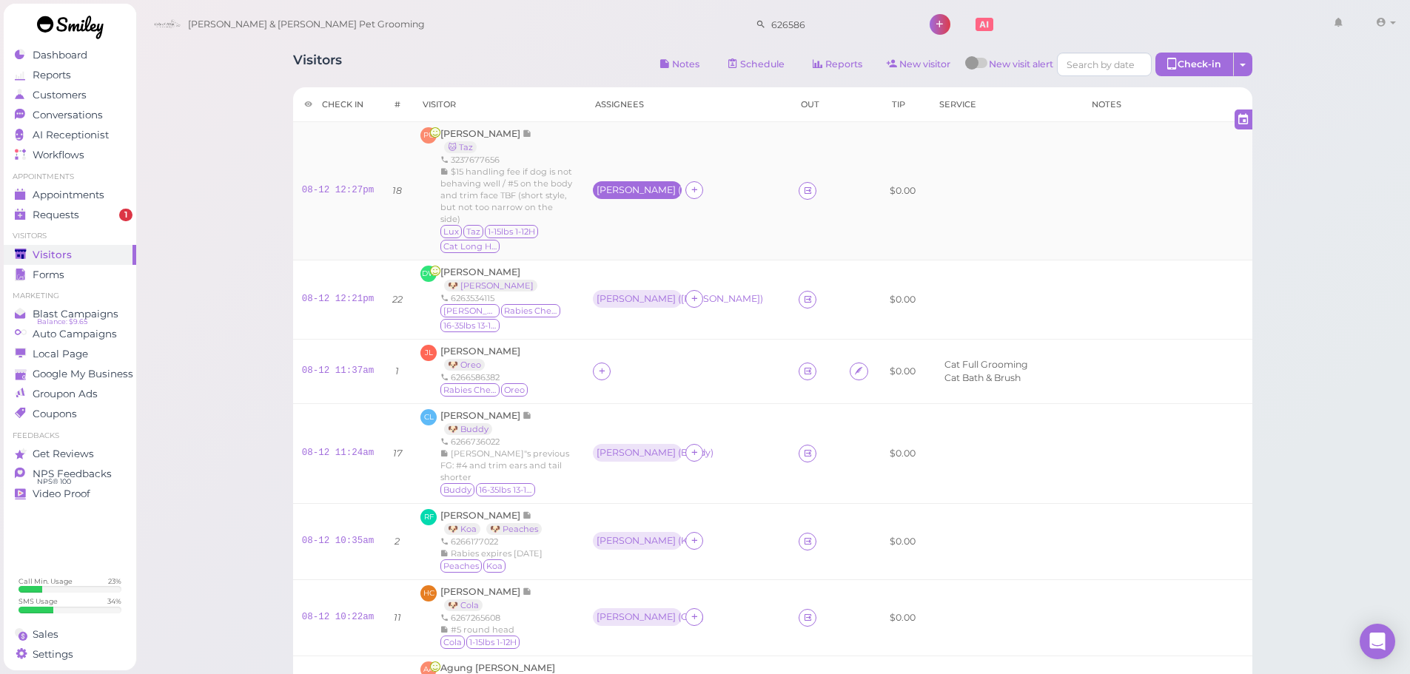
click at [608, 198] on div "Helen ( Taz )" at bounding box center [637, 190] width 89 height 18
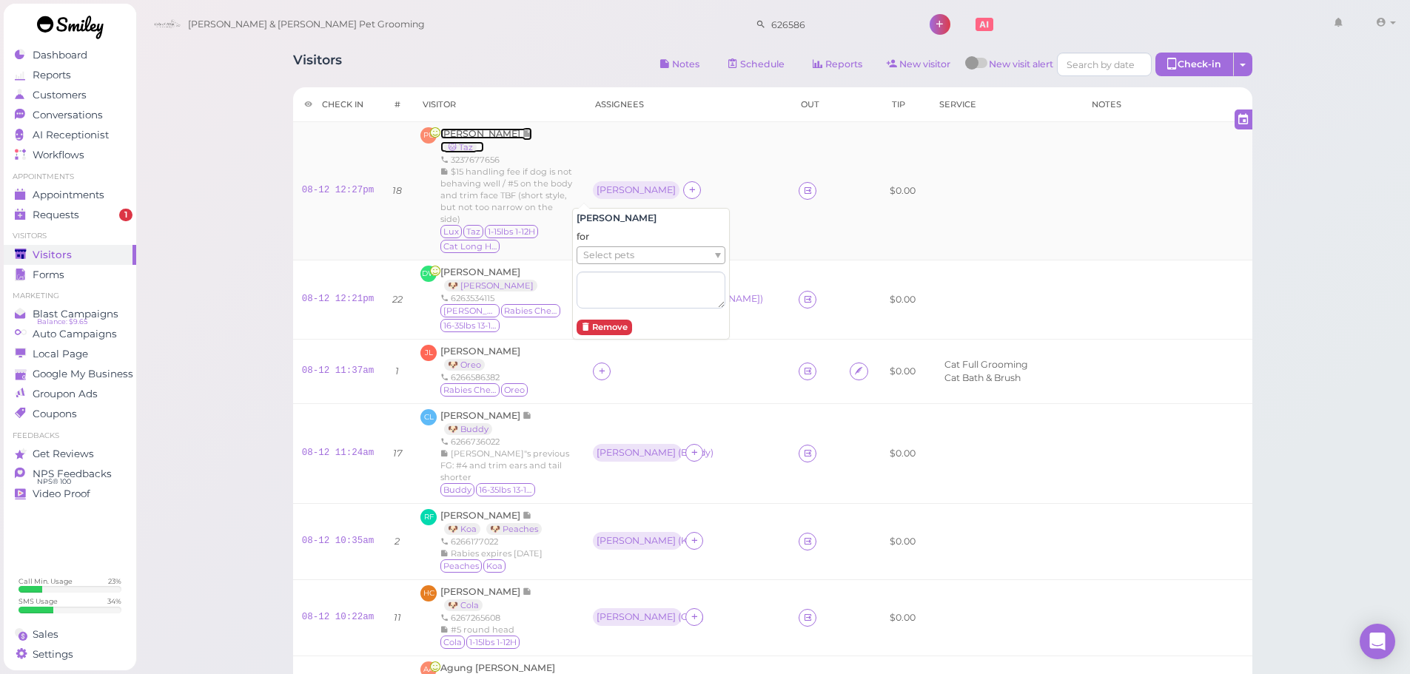
click at [469, 131] on span "Priscilla Uribe" at bounding box center [481, 133] width 82 height 11
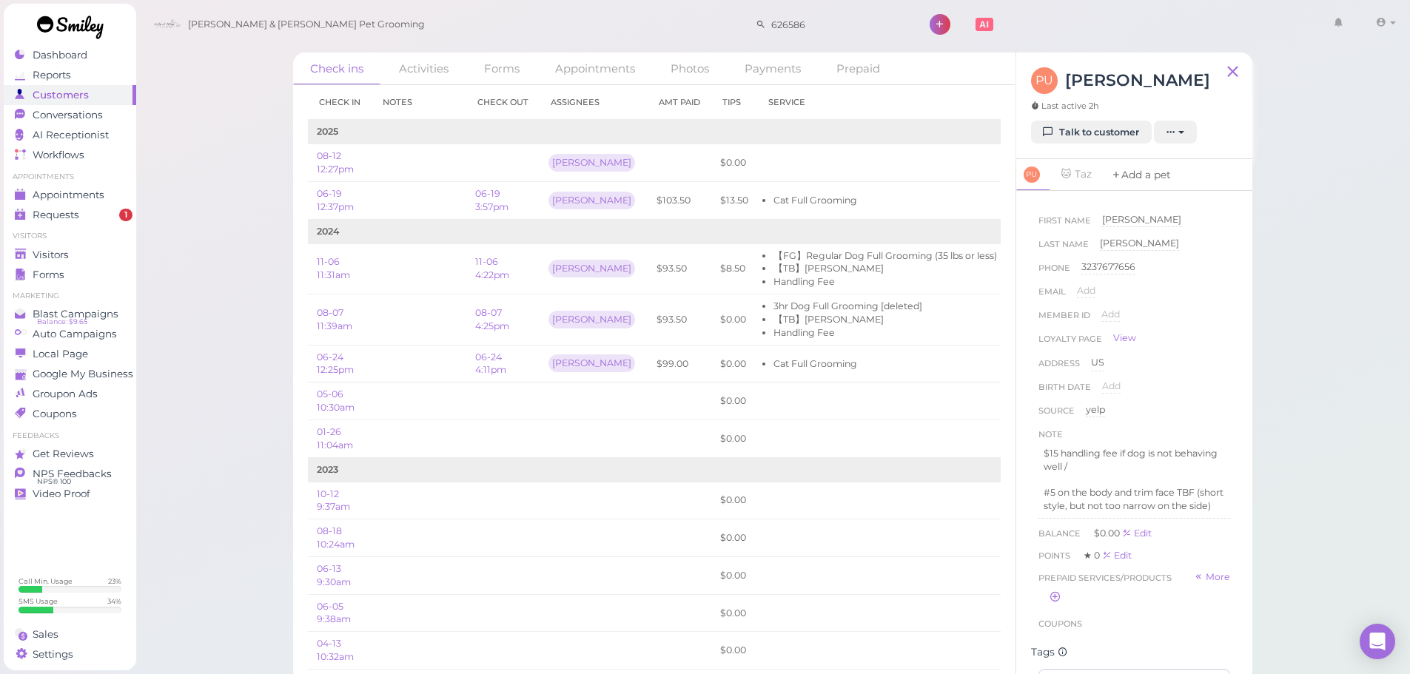
click at [1139, 171] on link "Add a pet" at bounding box center [1141, 175] width 78 height 32
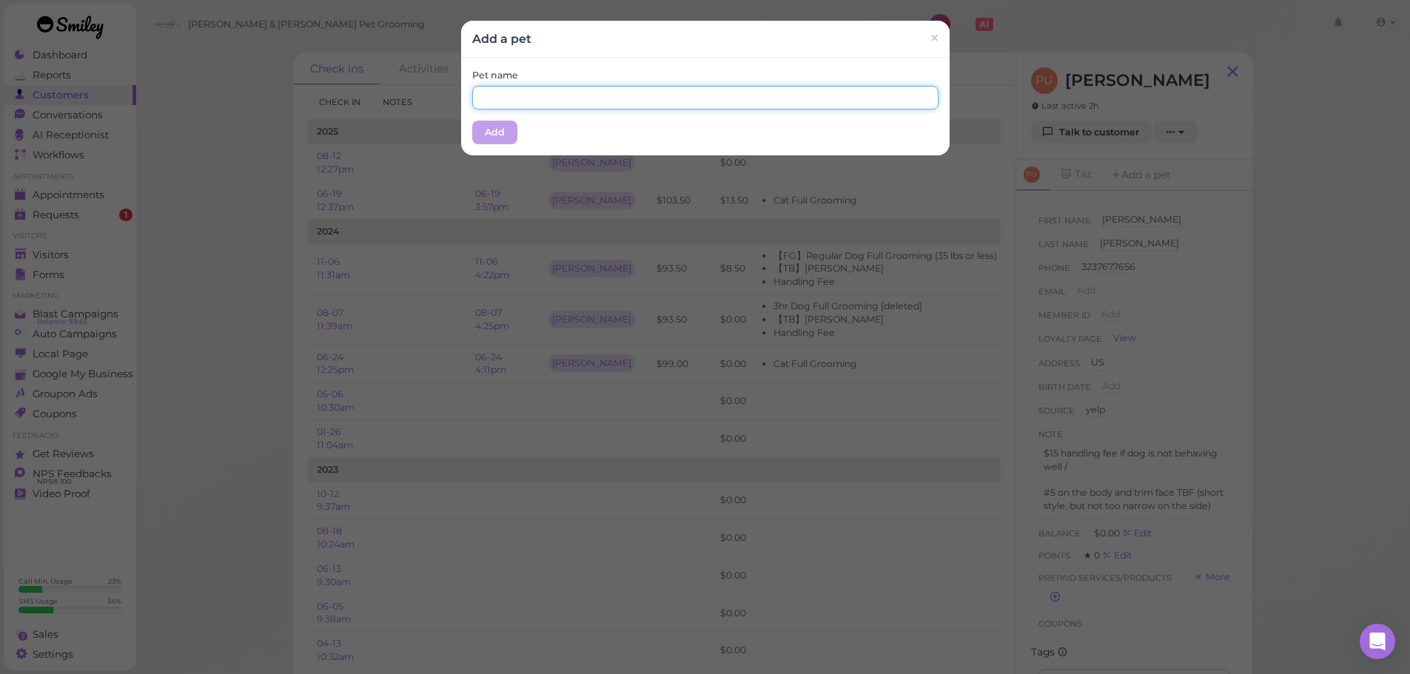
click at [702, 98] on input "text" at bounding box center [705, 98] width 466 height 24
type input "Lux"
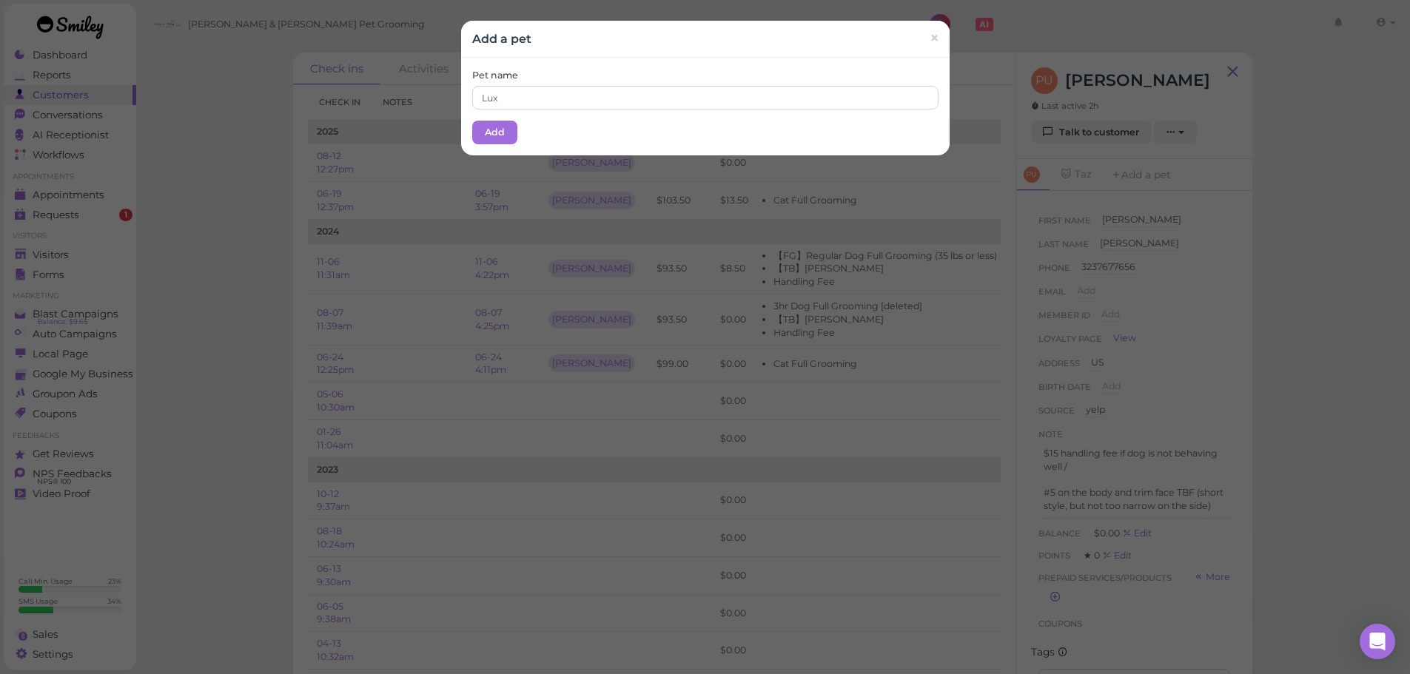
click at [779, 69] on div "Pet name Lux" at bounding box center [705, 89] width 466 height 41
click at [461, 136] on div "Pet name Lux Add" at bounding box center [705, 107] width 489 height 98
click at [472, 135] on button "Add" at bounding box center [494, 133] width 45 height 24
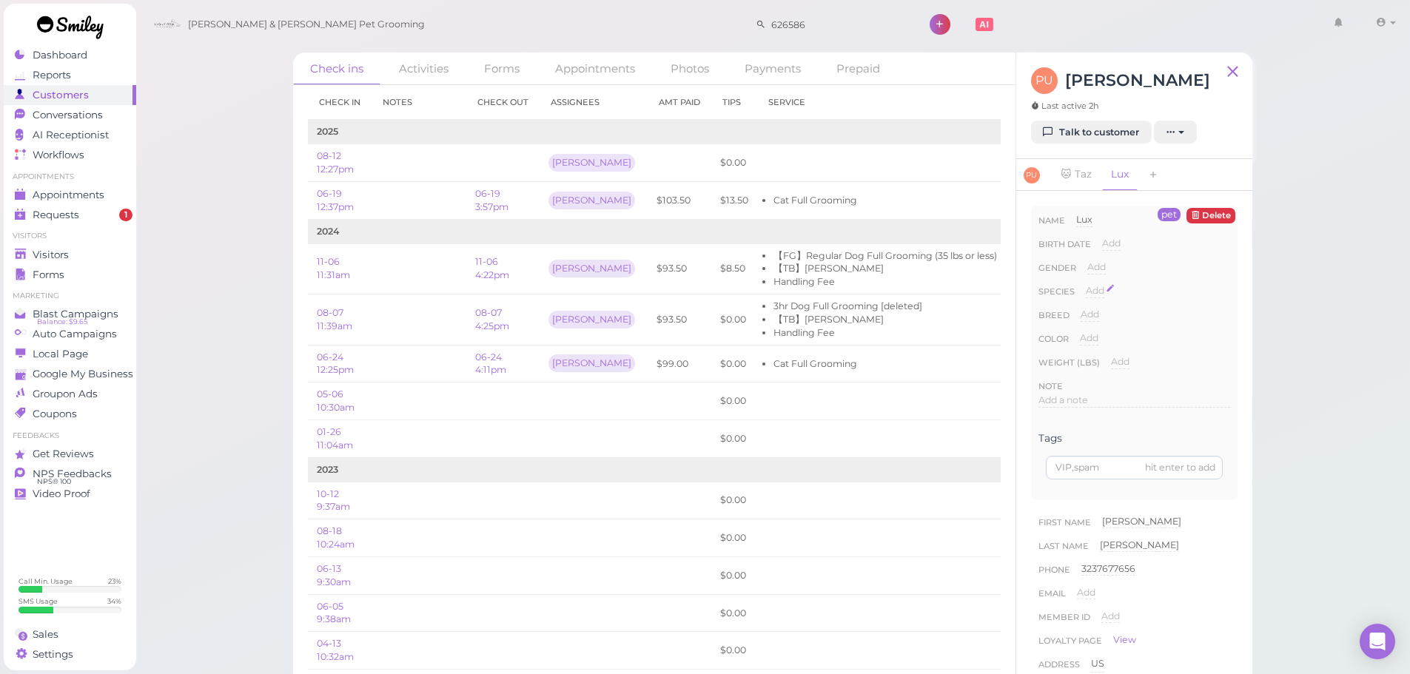
click at [1092, 298] on div "Add" at bounding box center [1095, 291] width 19 height 14
click at [1101, 298] on select "Dog Cat Bird Other" at bounding box center [1158, 295] width 144 height 22
select select "Dog"
click at [1086, 284] on select "Dog Cat Bird Other" at bounding box center [1158, 295] width 144 height 22
click at [1101, 313] on button "Done" at bounding box center [1103, 317] width 33 height 16
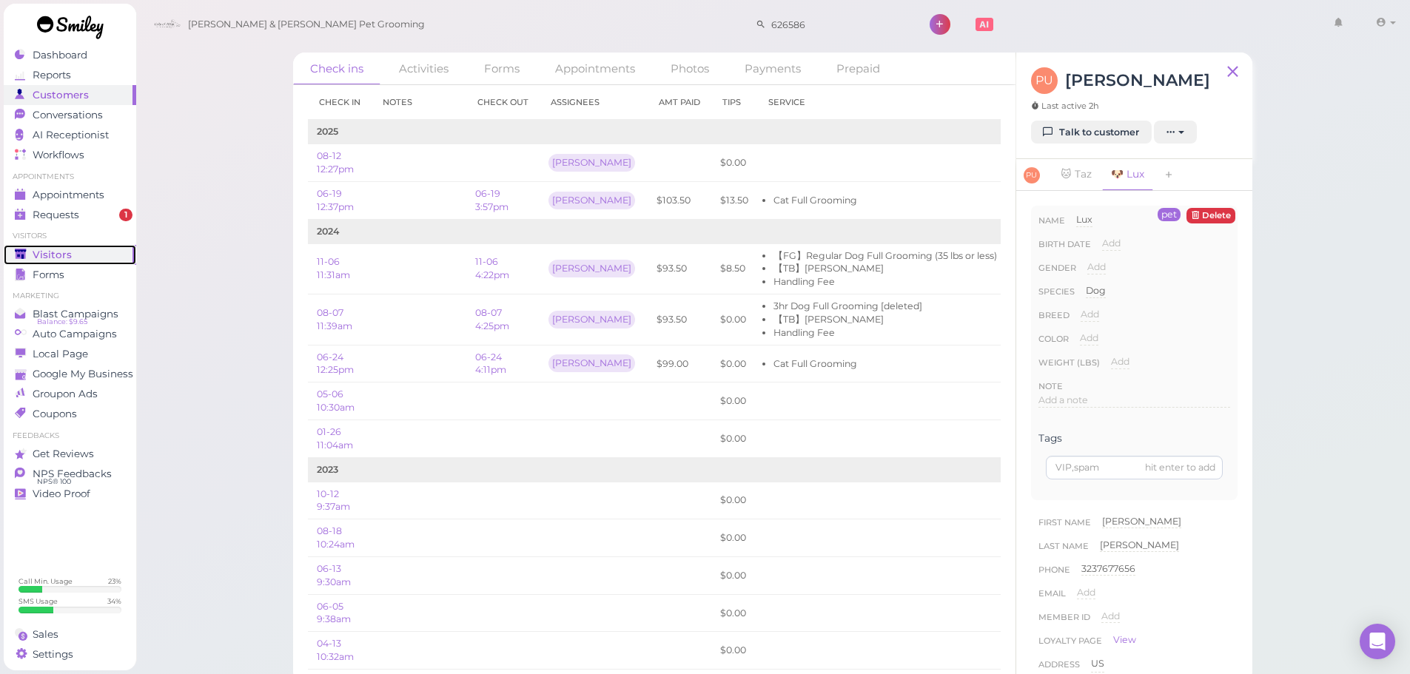
click at [95, 261] on div "Visitors" at bounding box center [68, 255] width 107 height 13
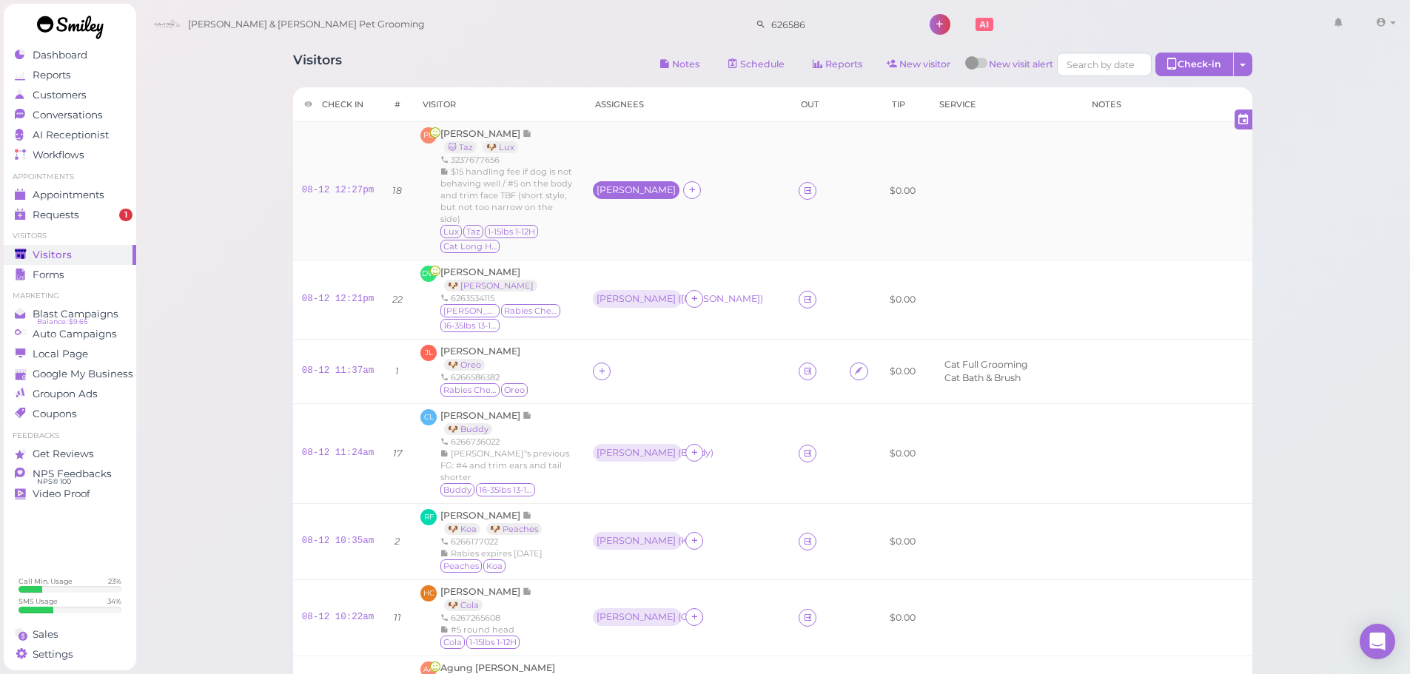
click at [597, 189] on div "Helen" at bounding box center [636, 190] width 79 height 10
click at [611, 245] on div "for Select pets" at bounding box center [651, 269] width 149 height 78
click at [615, 253] on span "Select pets" at bounding box center [608, 255] width 51 height 16
click at [699, 169] on td "Helen ( Lux )" at bounding box center [687, 191] width 206 height 138
click at [593, 371] on div at bounding box center [602, 372] width 18 height 18
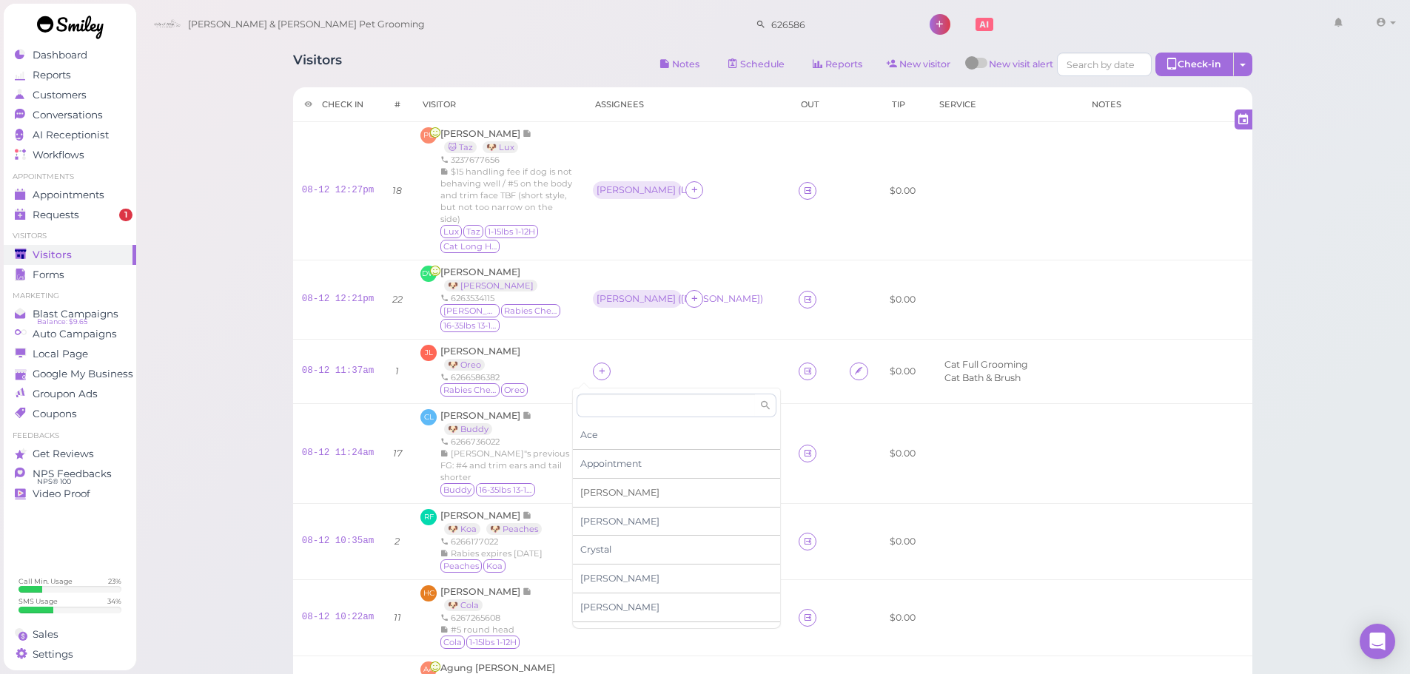
click at [591, 493] on span "Asa" at bounding box center [619, 492] width 79 height 11
click at [649, 330] on td "Asa ( Kizzy )" at bounding box center [687, 300] width 206 height 79
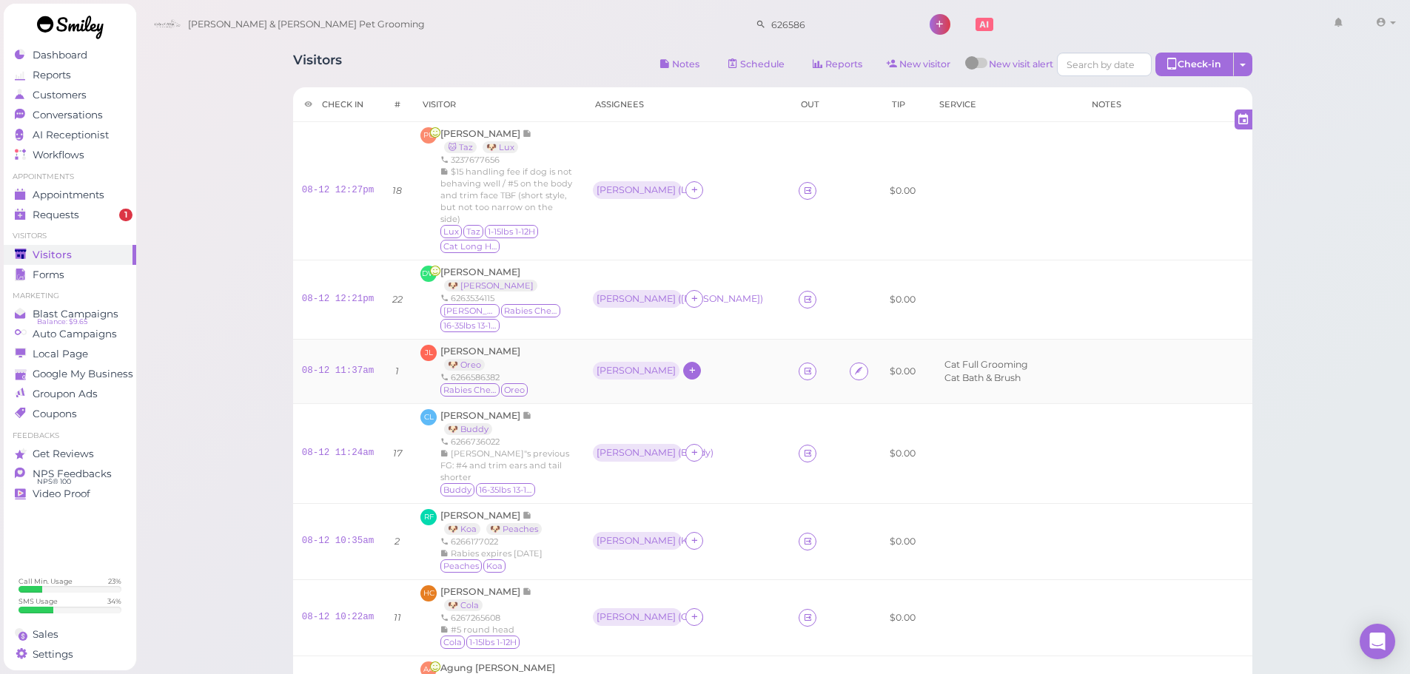
click at [597, 370] on div "Asa" at bounding box center [636, 371] width 79 height 10
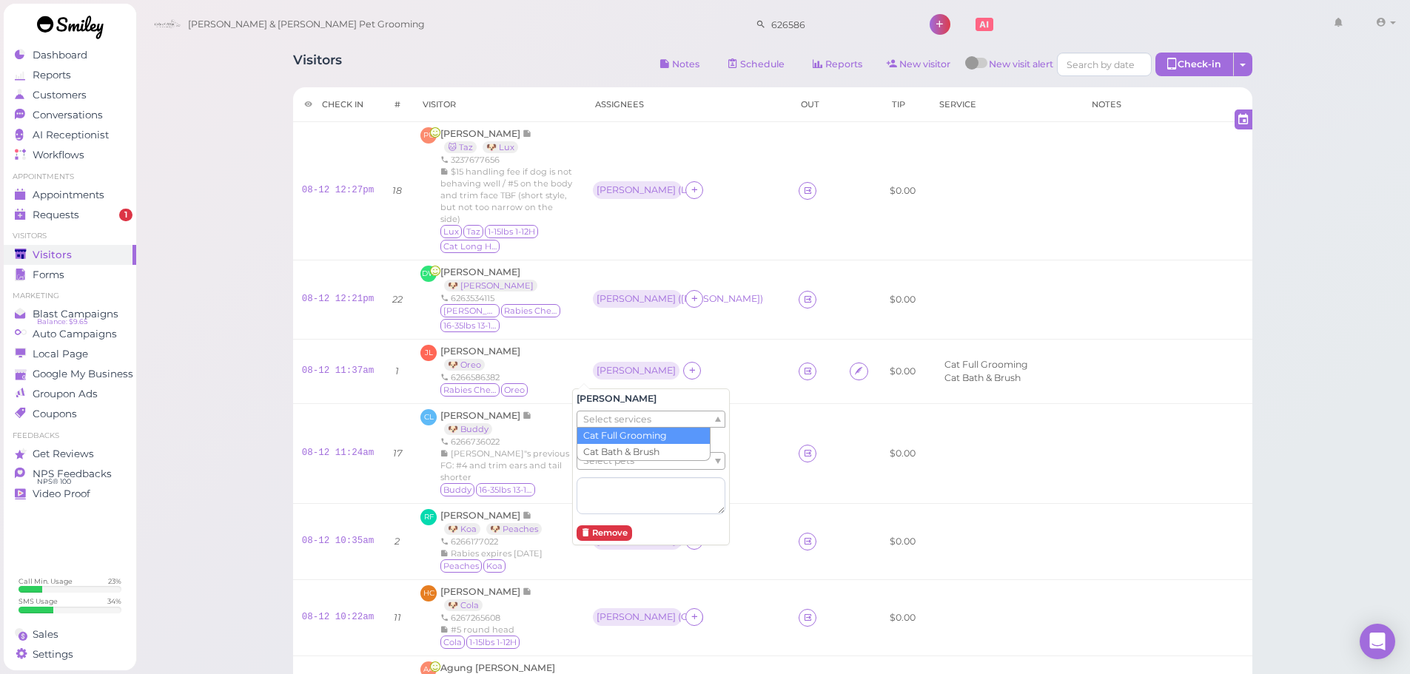
click at [596, 417] on span "Select services" at bounding box center [617, 420] width 68 height 16
drag, startPoint x: 592, startPoint y: 505, endPoint x: 606, endPoint y: 463, distance: 44.5
click at [593, 505] on textarea at bounding box center [651, 495] width 149 height 37
click at [606, 461] on span "Select pets" at bounding box center [608, 461] width 51 height 16
click at [529, 490] on div "Buddy 16-35lbs 13-15H" at bounding box center [507, 490] width 135 height 15
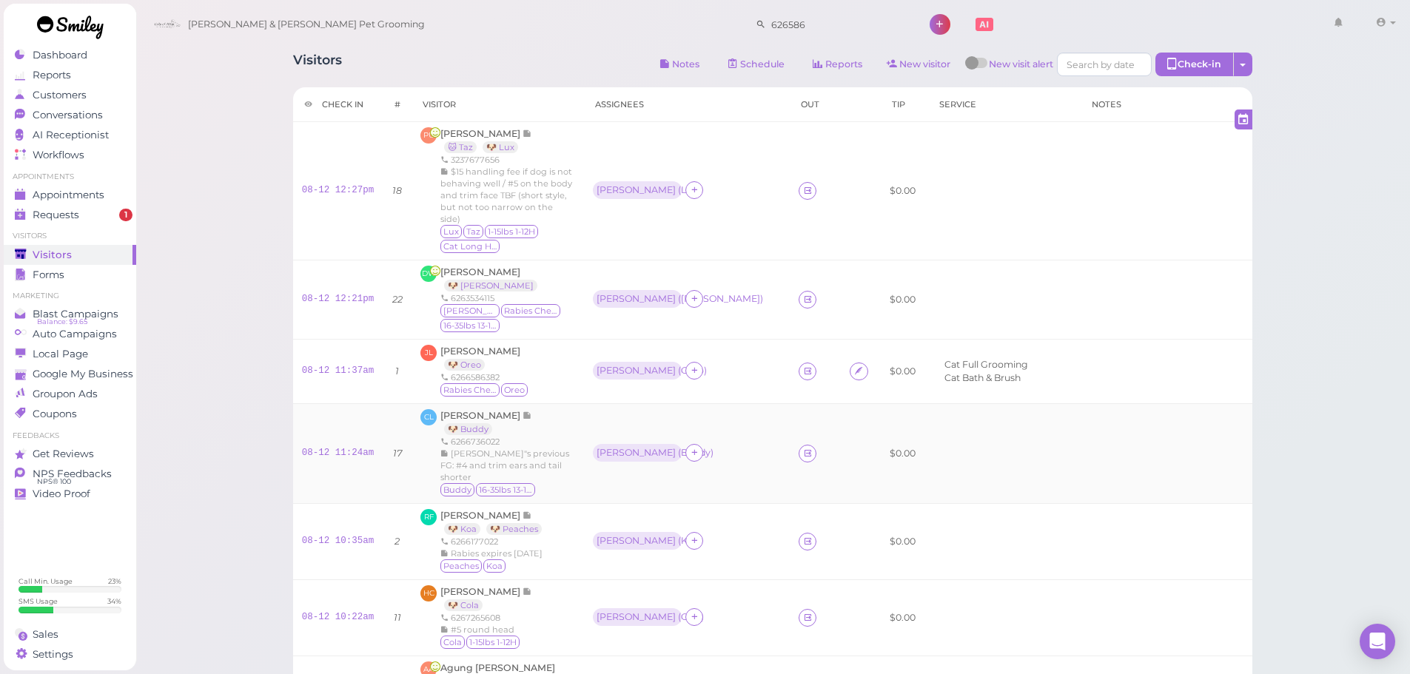
click at [584, 403] on td "Asa ( Buddy )" at bounding box center [687, 453] width 206 height 100
click at [76, 120] on span "Conversations" at bounding box center [70, 115] width 74 height 13
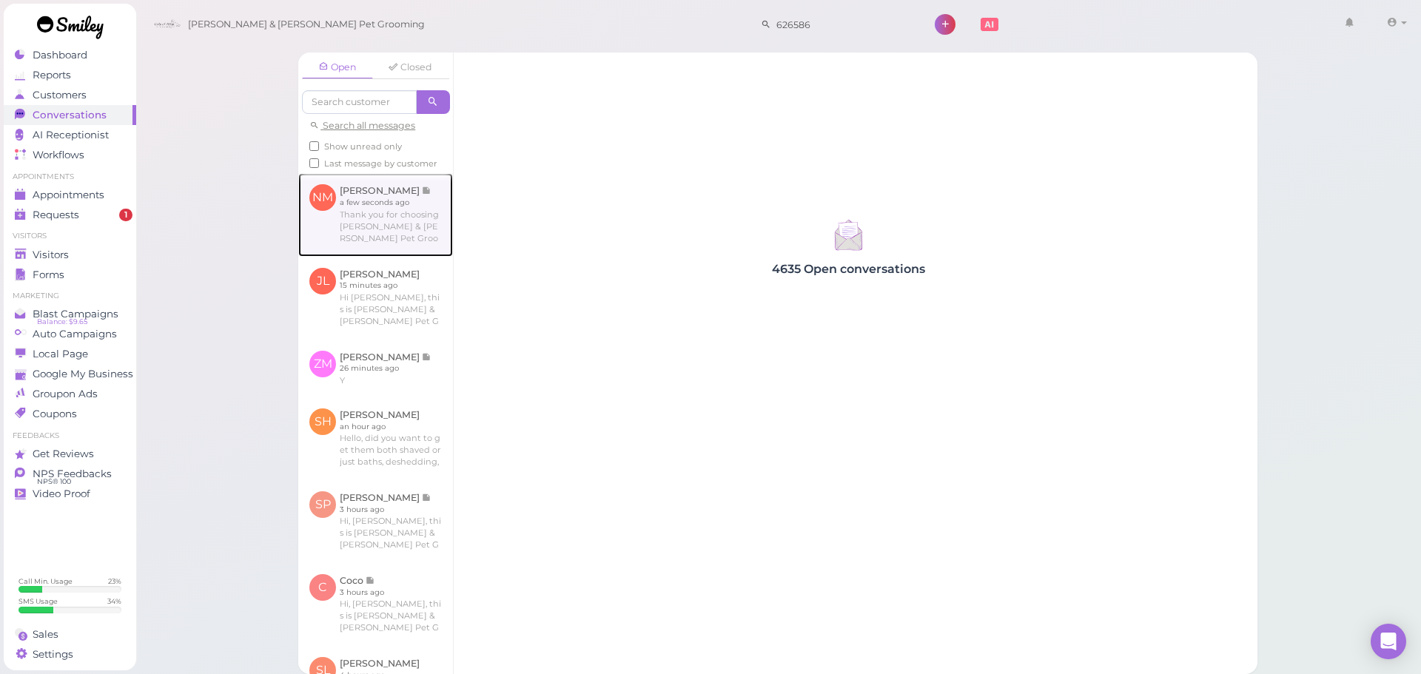
click at [381, 218] on link at bounding box center [375, 214] width 155 height 83
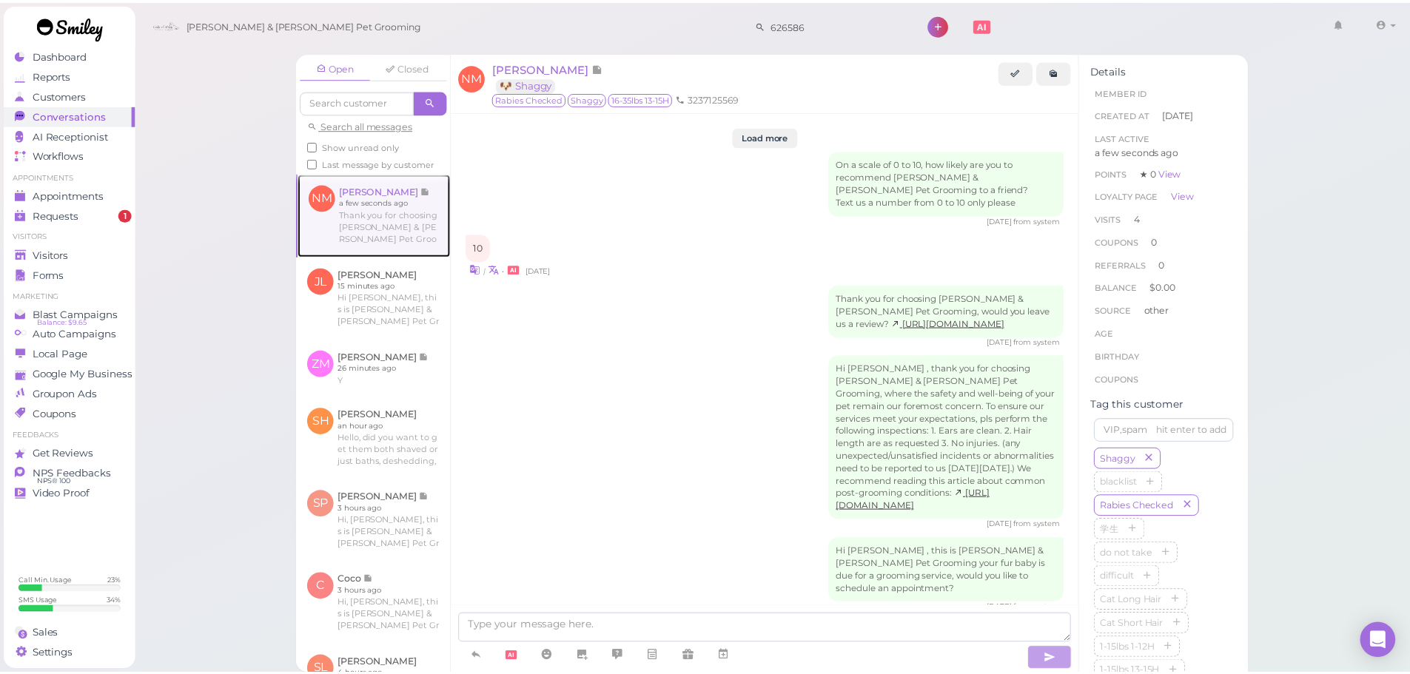
scroll to position [1805, 0]
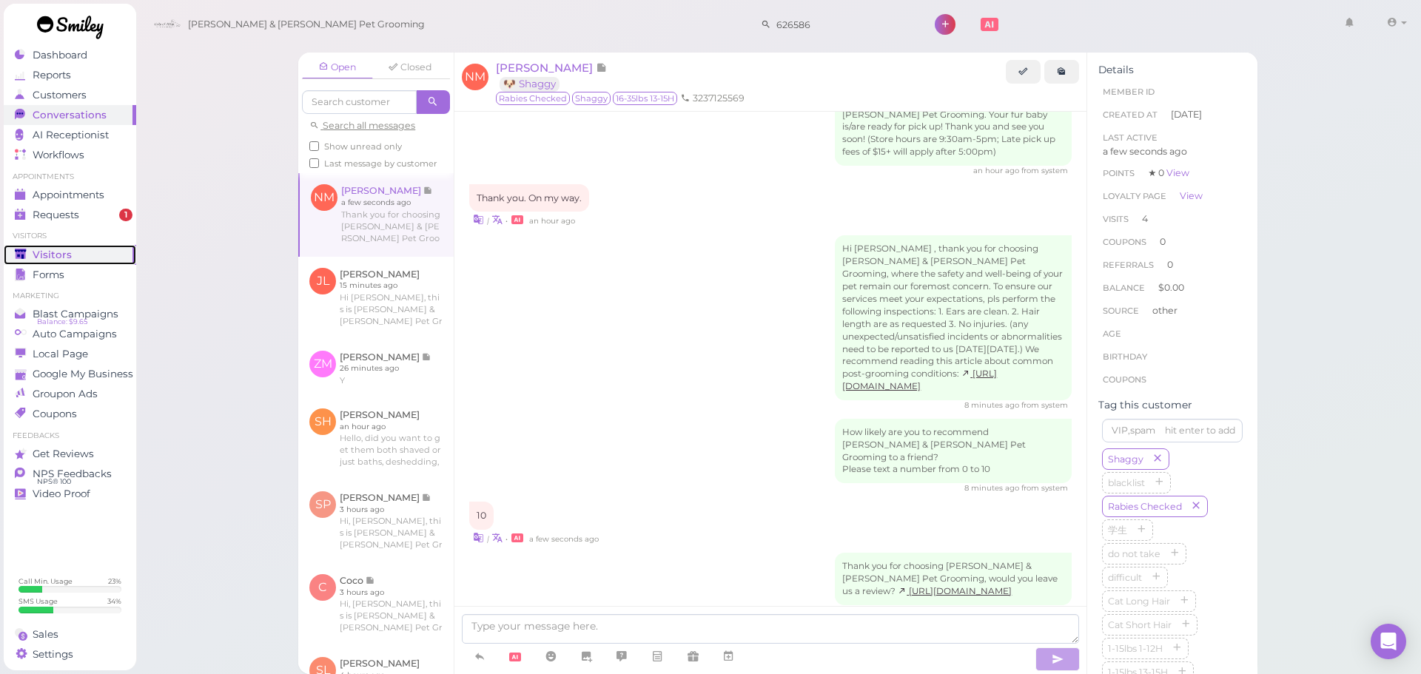
click at [114, 254] on div "Visitors" at bounding box center [68, 255] width 107 height 13
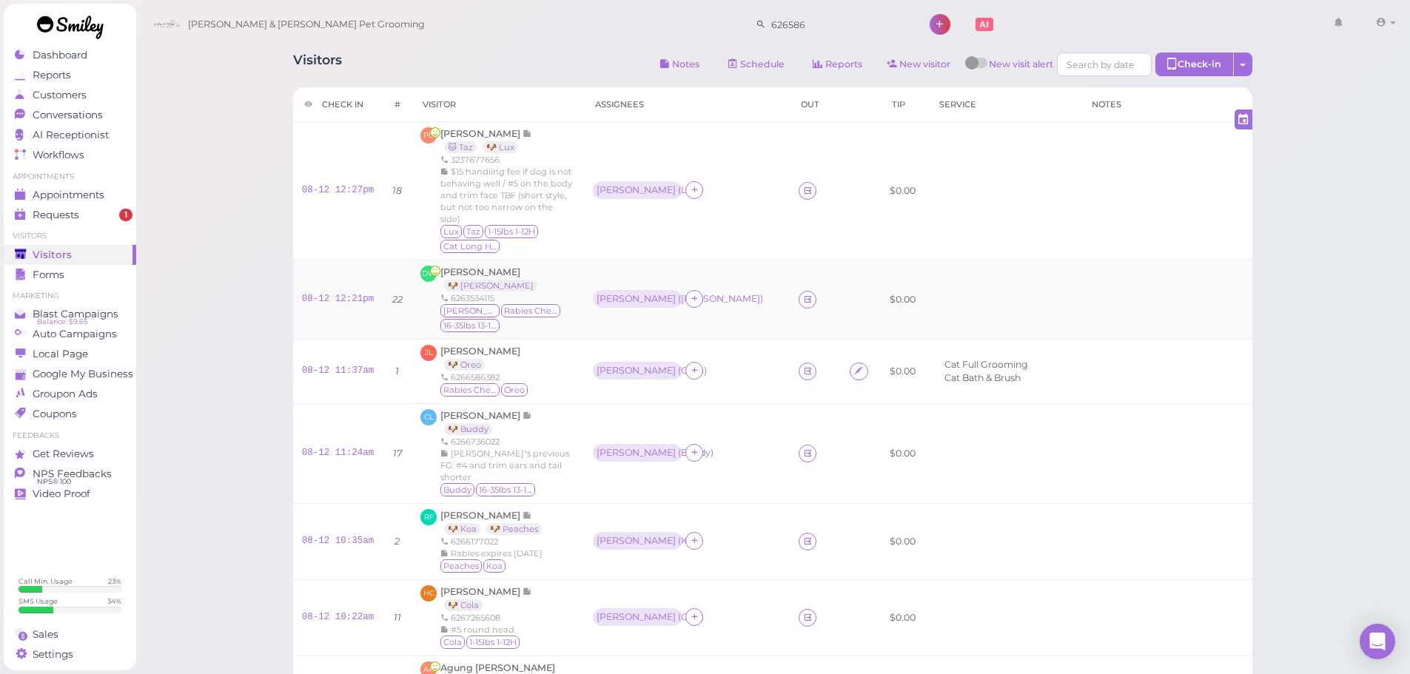
click at [702, 296] on div "Asa ( Kizzy )" at bounding box center [687, 299] width 188 height 19
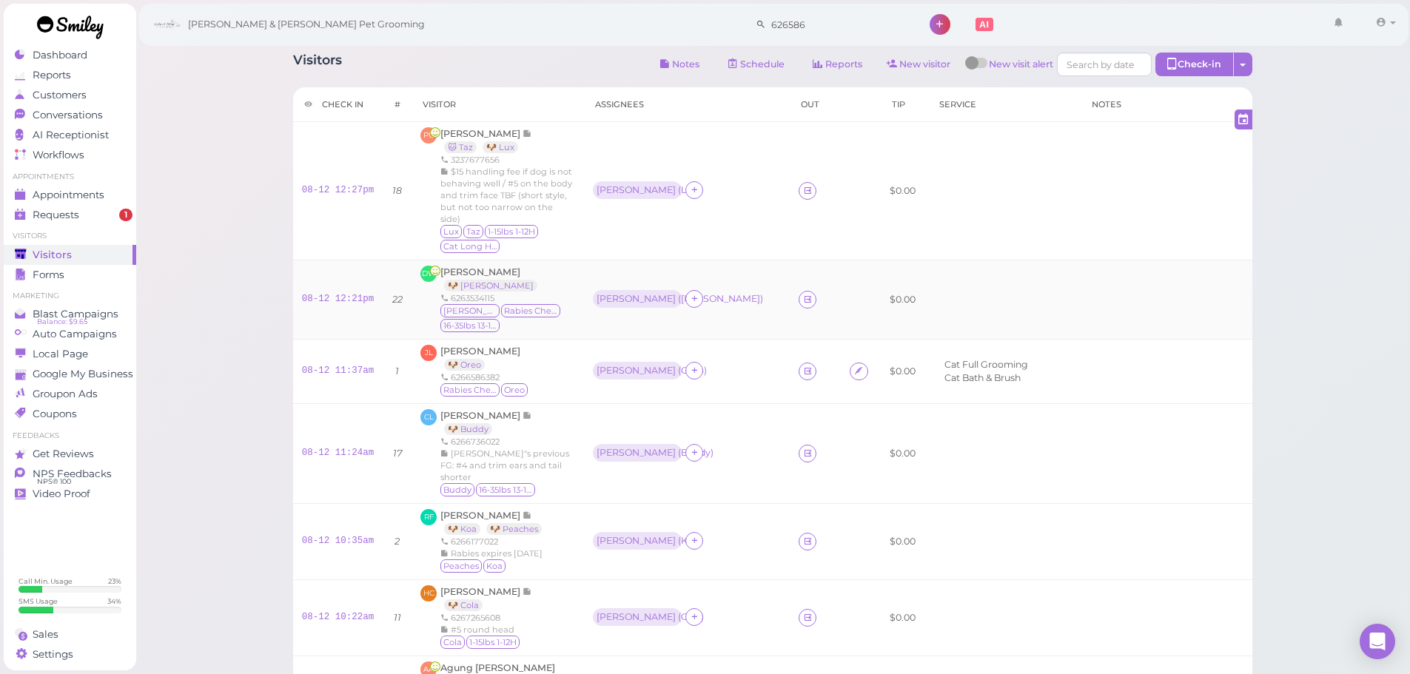
scroll to position [148, 0]
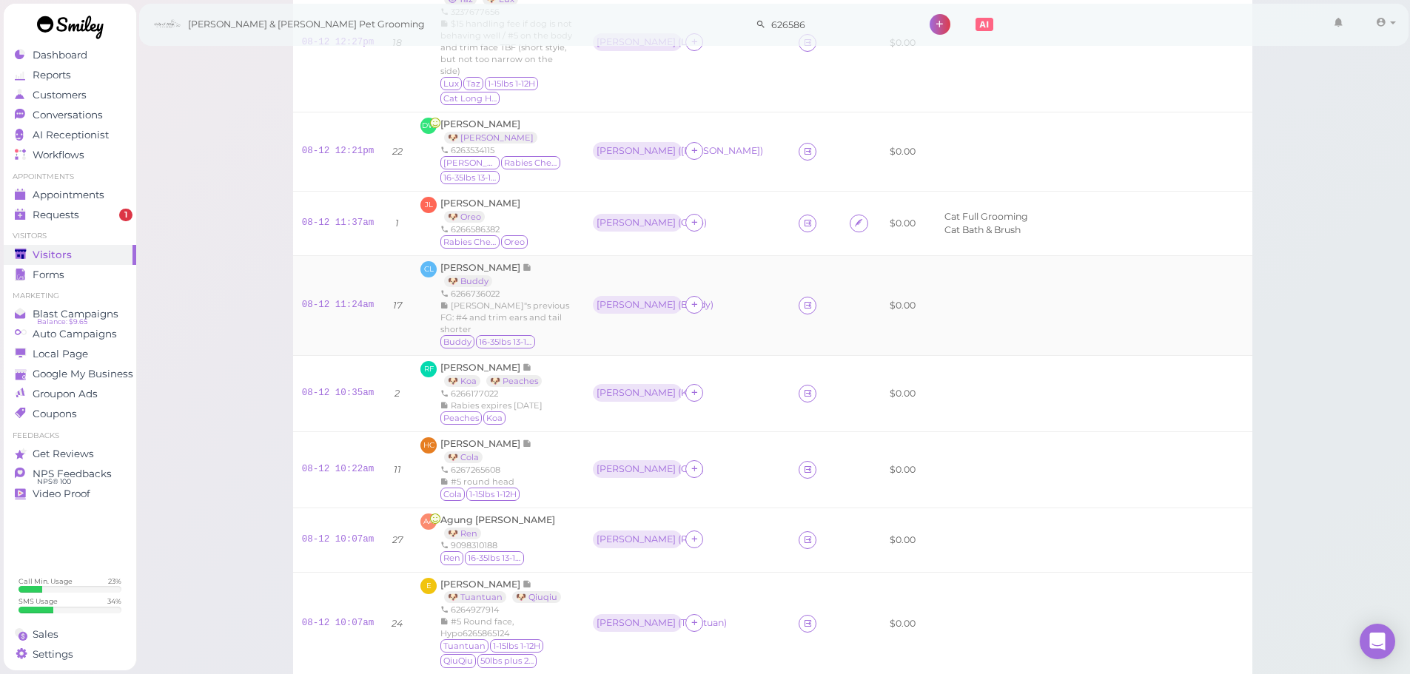
click at [717, 306] on div "Asa ( Buddy )" at bounding box center [687, 305] width 188 height 19
click at [666, 335] on td "Asa ( Buddy )" at bounding box center [687, 305] width 206 height 100
click at [671, 477] on div "Helen ( Cola )" at bounding box center [687, 469] width 188 height 19
click at [718, 283] on td "Asa ( Buddy )" at bounding box center [687, 305] width 206 height 100
click at [701, 212] on td "Asa ( Oreo )" at bounding box center [687, 224] width 206 height 64
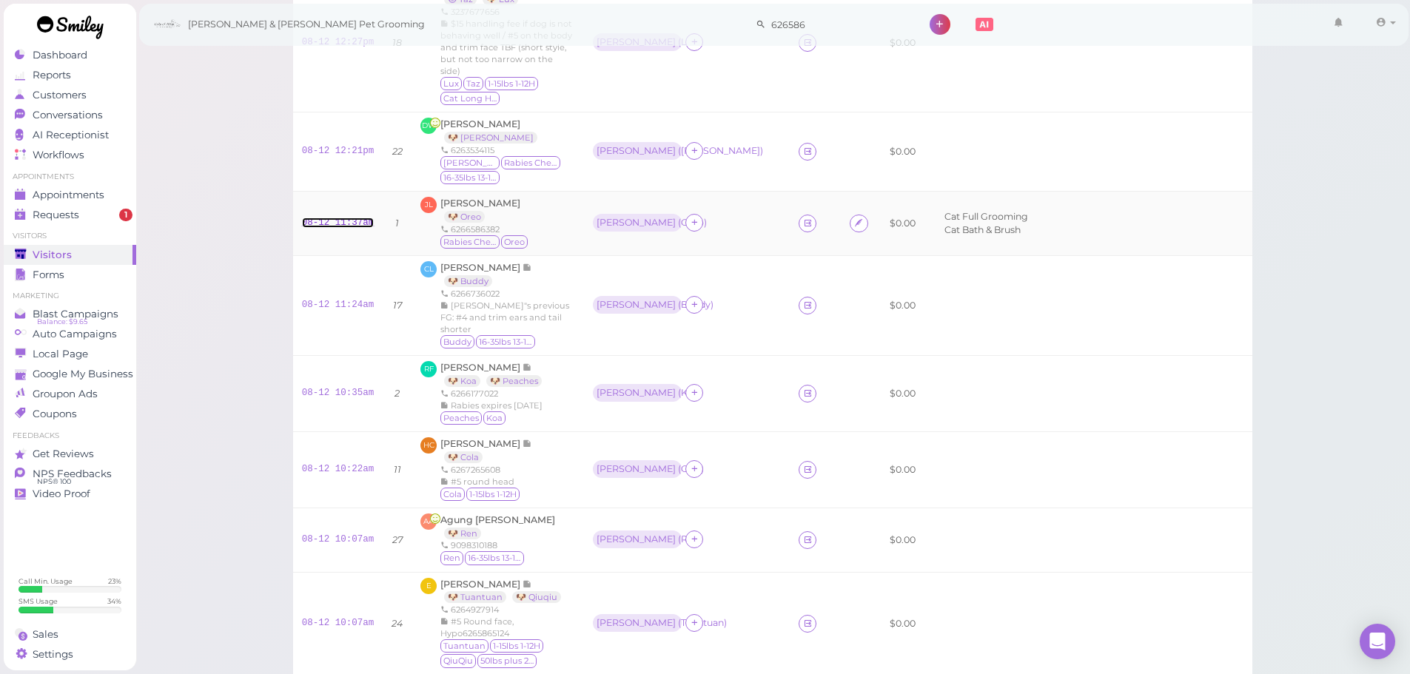
click at [357, 223] on link "08-12 11:37am" at bounding box center [338, 223] width 73 height 10
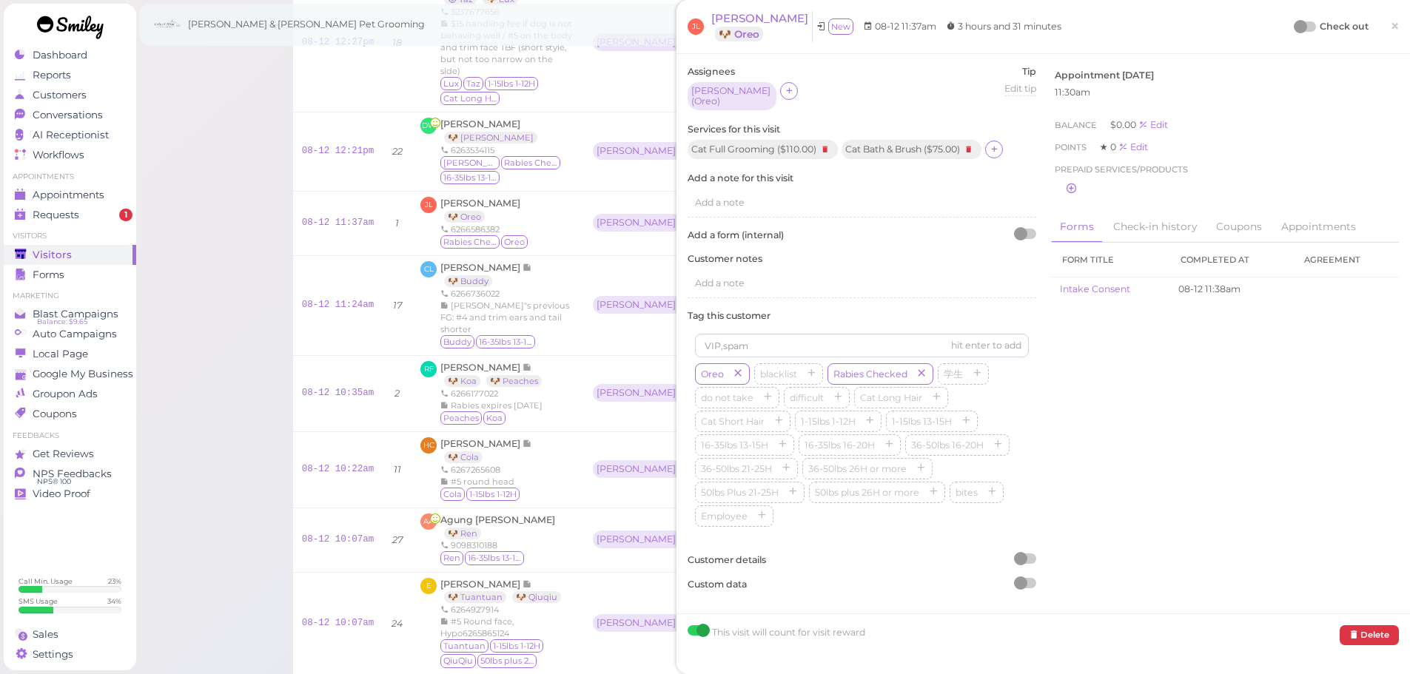
click at [825, 141] on icon at bounding box center [825, 149] width 18 height 16
click at [1296, 25] on div at bounding box center [1305, 26] width 21 height 10
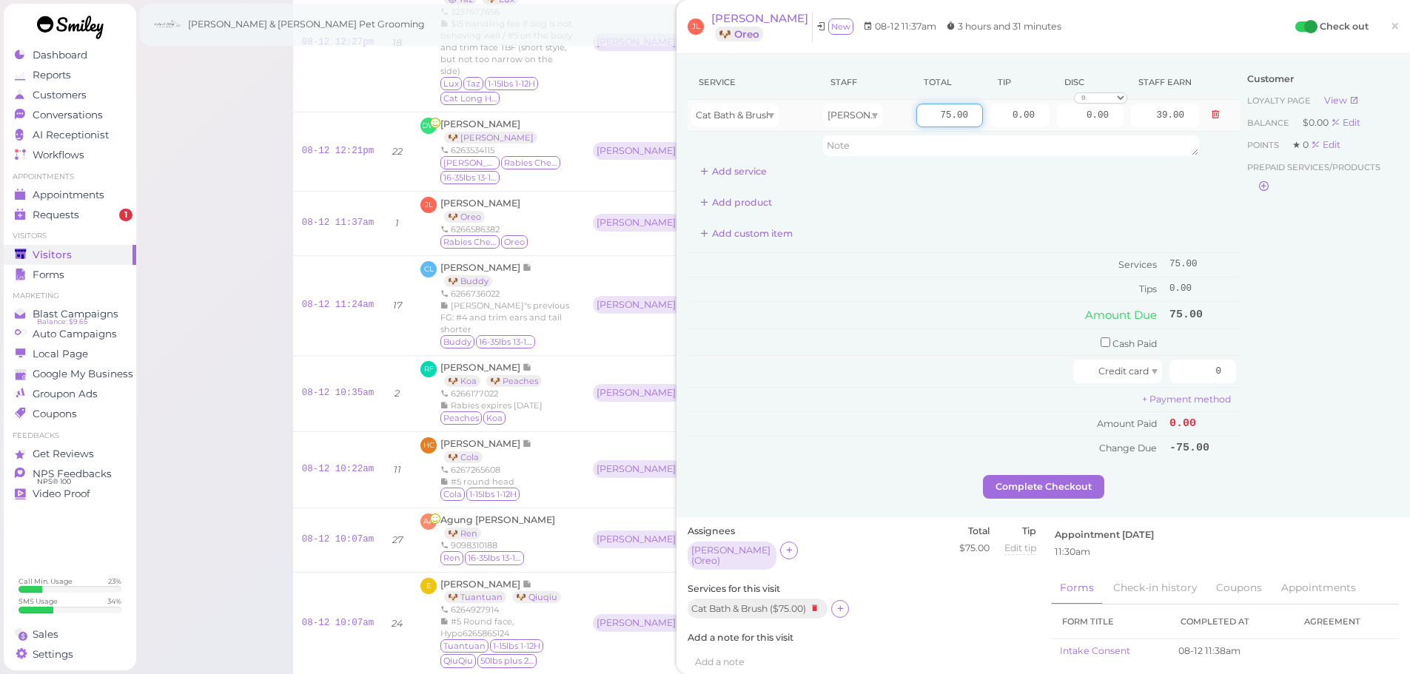
click at [921, 109] on input "75.00" at bounding box center [949, 116] width 67 height 24
type input "85.00"
type input "44.20"
drag, startPoint x: 913, startPoint y: 304, endPoint x: 625, endPoint y: 99, distance: 353.5
click at [913, 303] on td "Amount Due" at bounding box center [927, 315] width 478 height 27
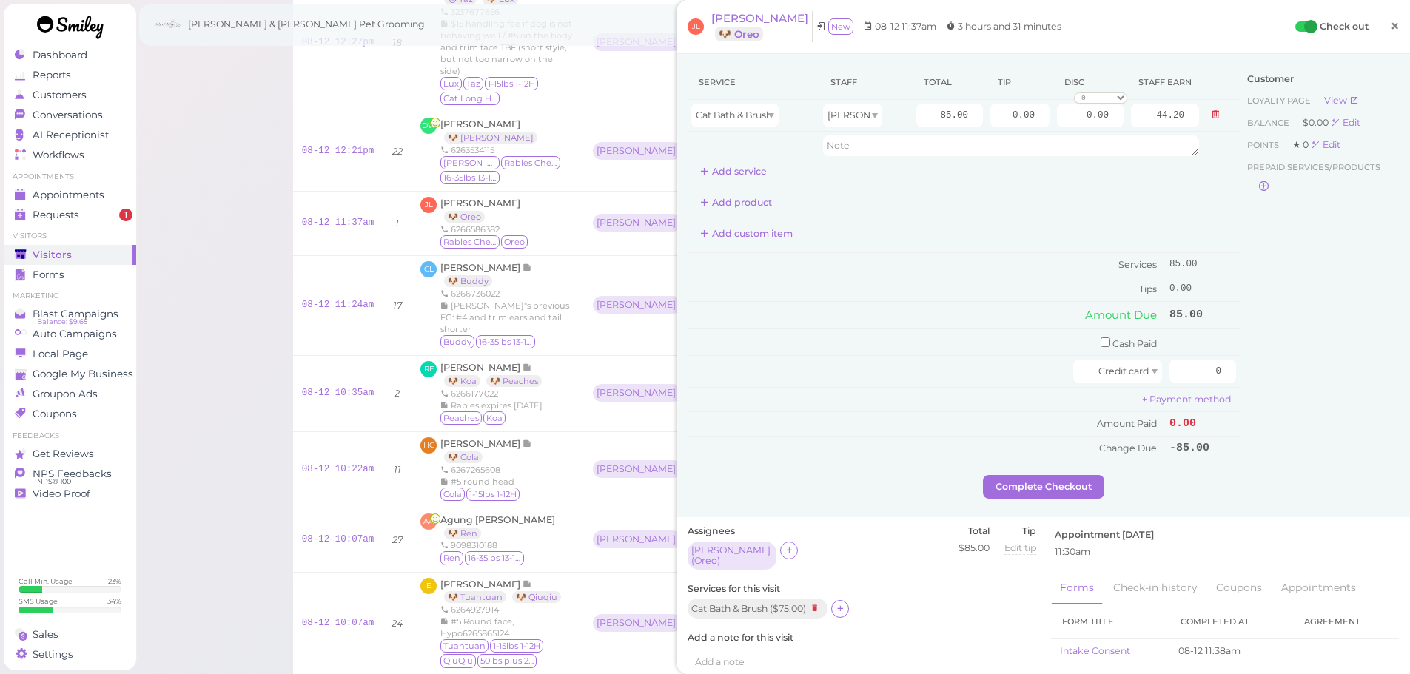
click at [1390, 24] on span "×" at bounding box center [1395, 26] width 10 height 21
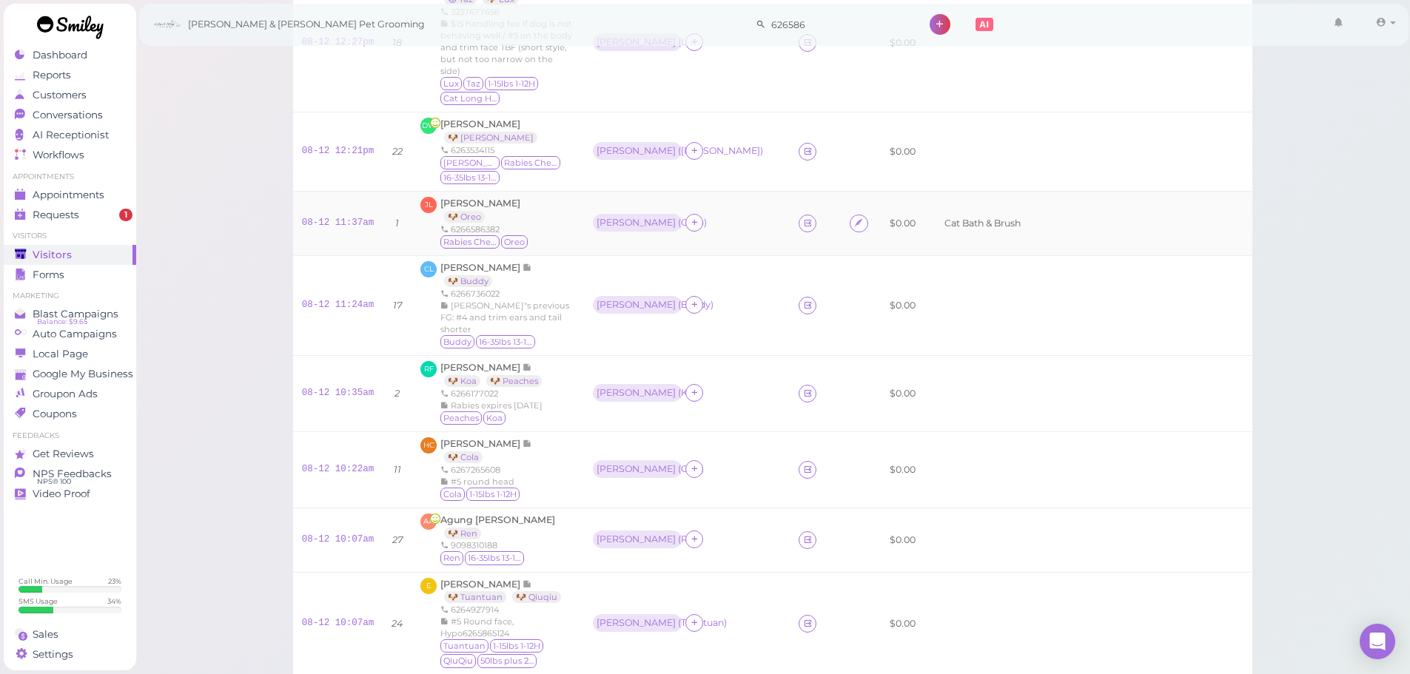
click at [719, 241] on td "Asa ( Oreo )" at bounding box center [687, 224] width 206 height 64
click at [803, 224] on icon at bounding box center [808, 223] width 10 height 11
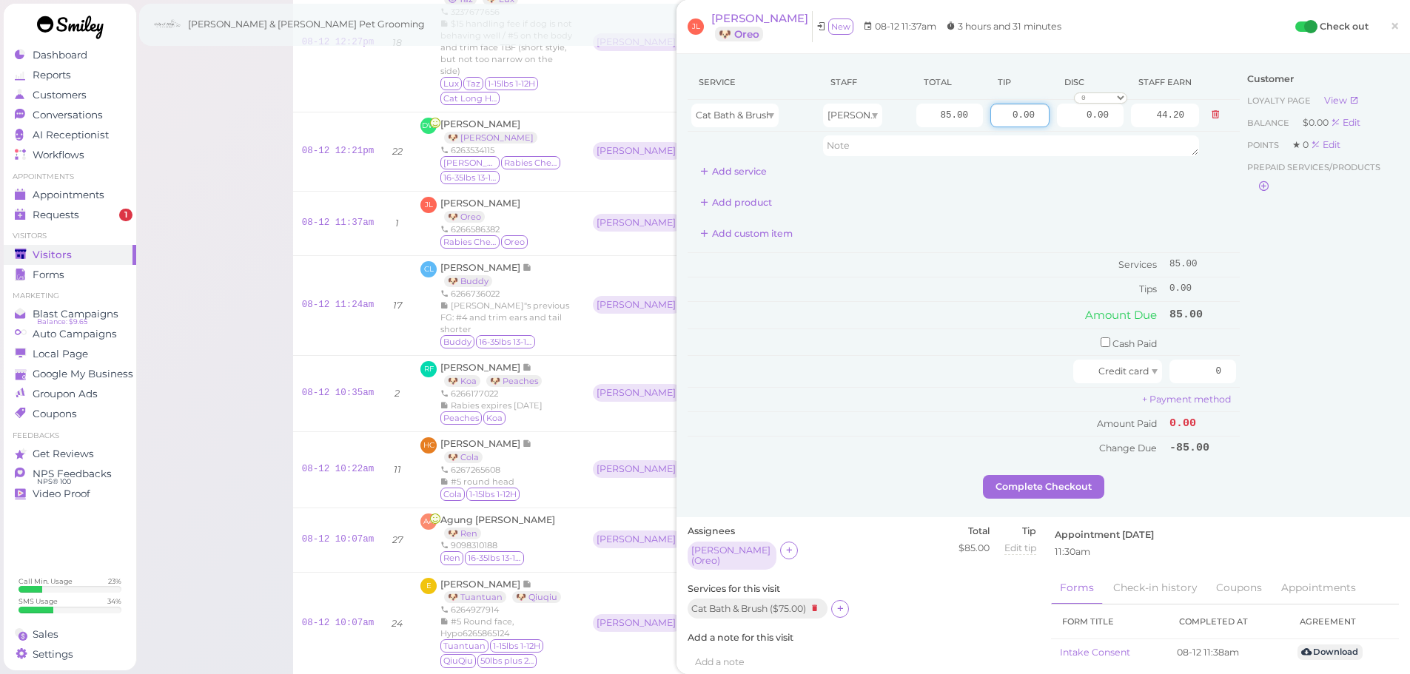
drag, startPoint x: 992, startPoint y: 114, endPoint x: 1361, endPoint y: 137, distance: 369.3
click at [1340, 135] on div "Service Staff Total Tip Disc Staff earn Cat Bath & Brush Asa 85.00 0.00 0.00 0 …" at bounding box center [1043, 270] width 711 height 410
type input "8.5"
drag, startPoint x: 1324, startPoint y: 329, endPoint x: 1272, endPoint y: 372, distance: 67.9
click at [1296, 358] on div "Customer Loyalty page View Balance $0.00 Edit Points ★ 0 Edit Prepaid services/…" at bounding box center [1319, 270] width 159 height 410
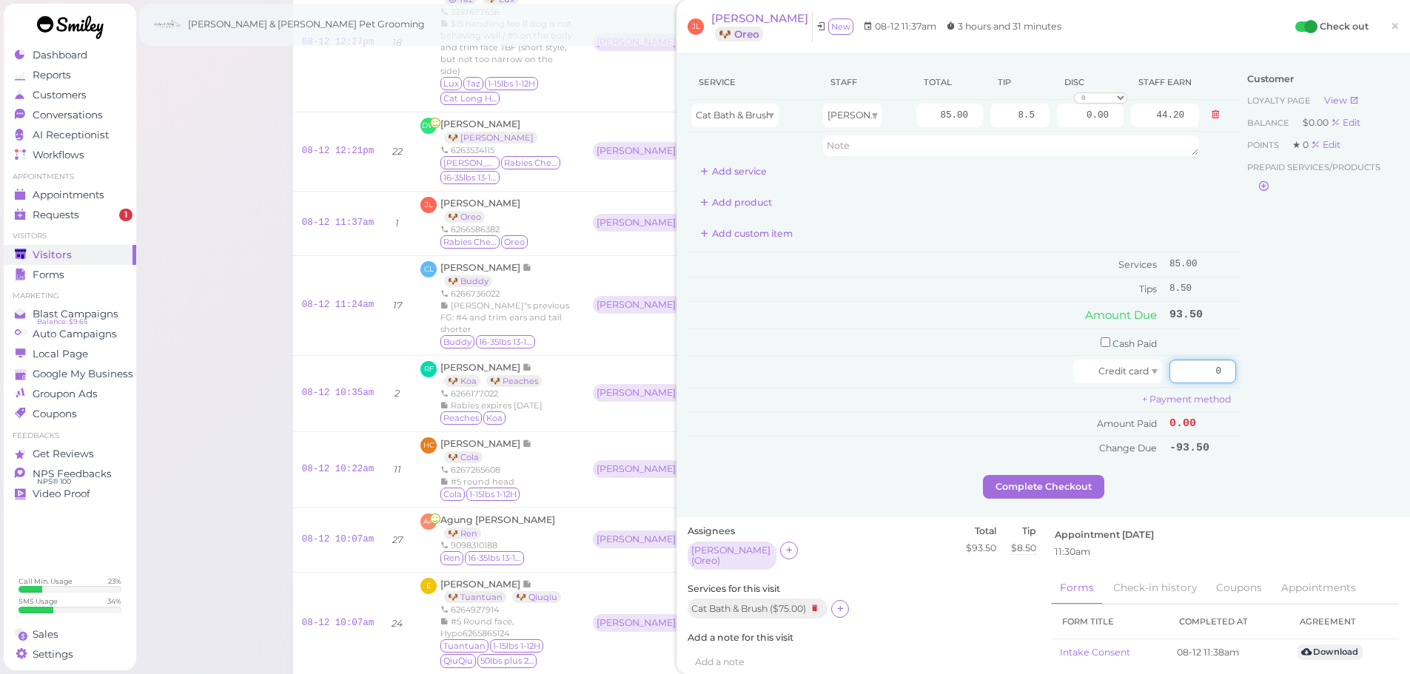
drag, startPoint x: 1223, startPoint y: 372, endPoint x: 1365, endPoint y: 389, distance: 143.1
click at [1367, 389] on div "Service Staff Total Tip Disc Staff earn Cat Bath & Brush Asa 85.00 8.5 0.00 0 1…" at bounding box center [1043, 270] width 711 height 410
type input "93.5"
click at [1324, 396] on div "Customer Loyalty page View Balance $0.00 Edit Points ★ 0 Edit Prepaid services/…" at bounding box center [1319, 270] width 159 height 410
click at [1039, 477] on button "Complete Checkout" at bounding box center [1043, 487] width 121 height 24
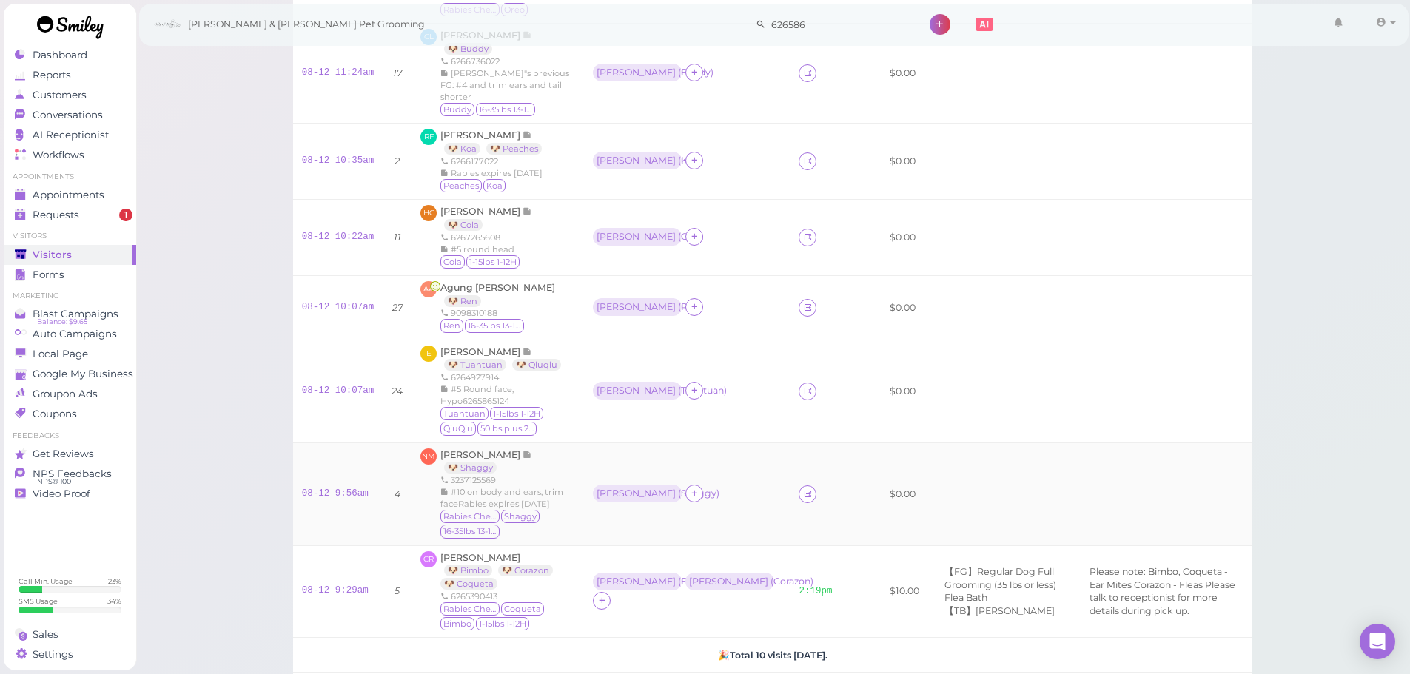
scroll to position [518, 0]
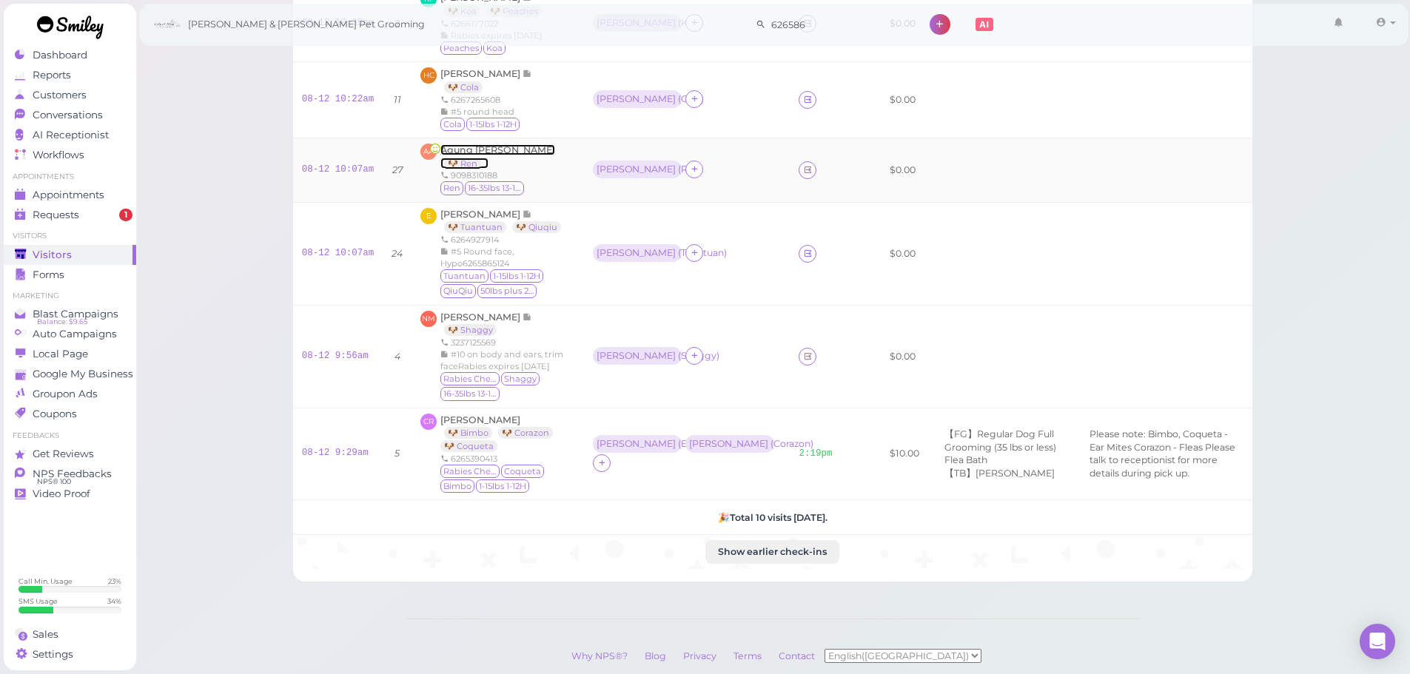
click at [466, 152] on span "Agung Atmaja" at bounding box center [497, 149] width 115 height 11
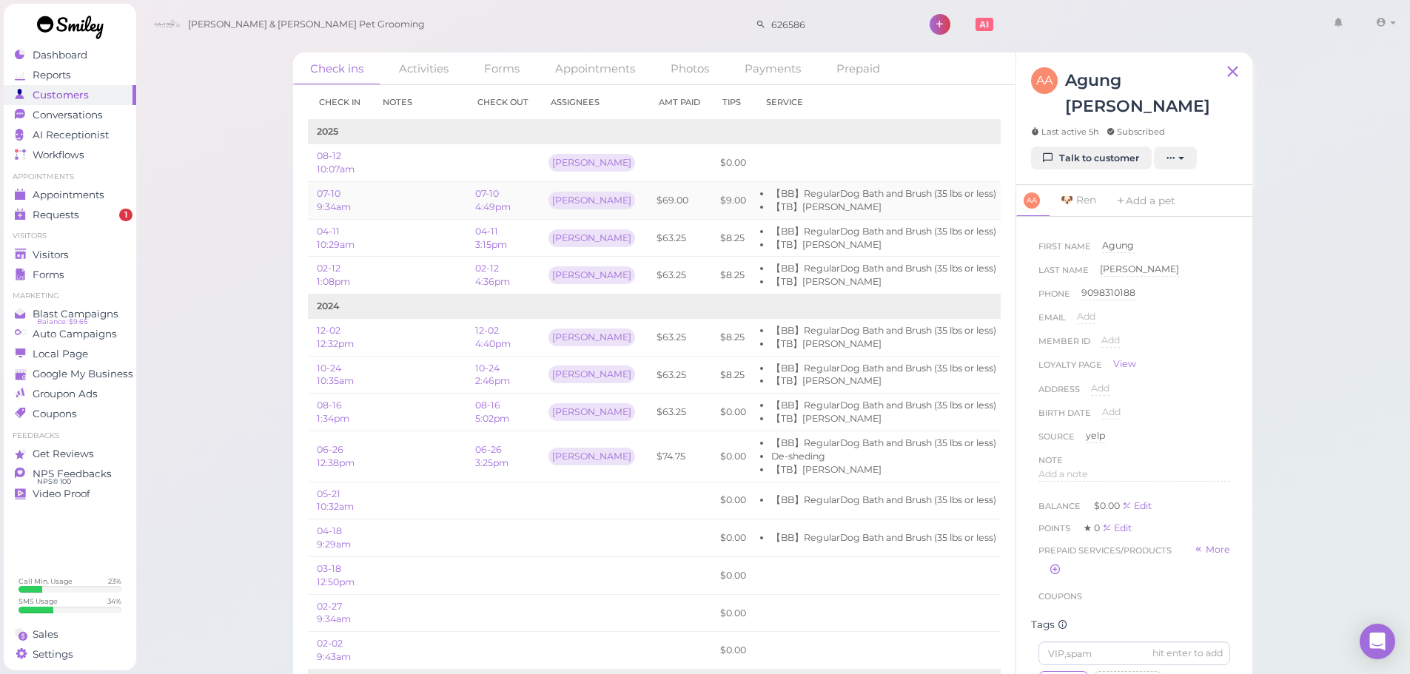
click at [664, 200] on td "$69.00" at bounding box center [680, 201] width 64 height 38
click at [61, 240] on li "Visitors" at bounding box center [70, 236] width 133 height 10
click at [61, 249] on span "Visitors" at bounding box center [52, 255] width 39 height 13
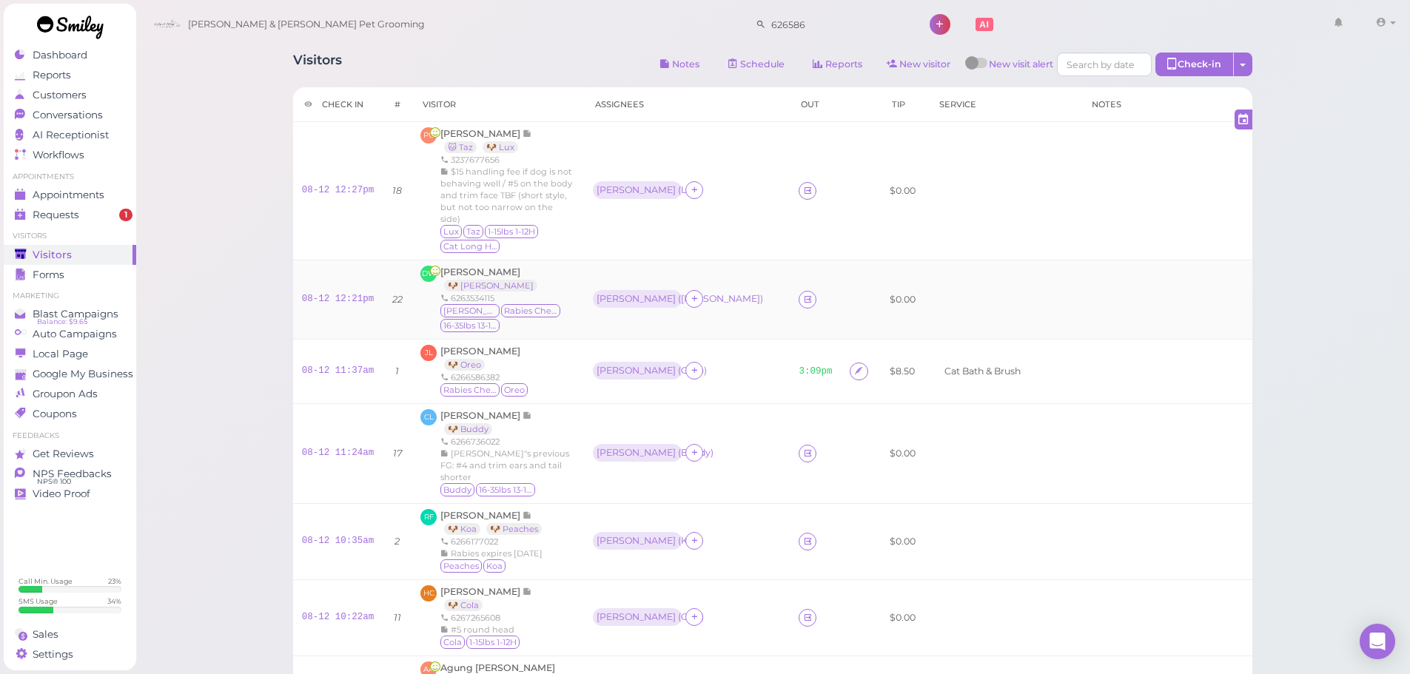
click at [545, 323] on div "Kizzy Rabies Checked 16-35lbs 13-15H" at bounding box center [507, 319] width 135 height 30
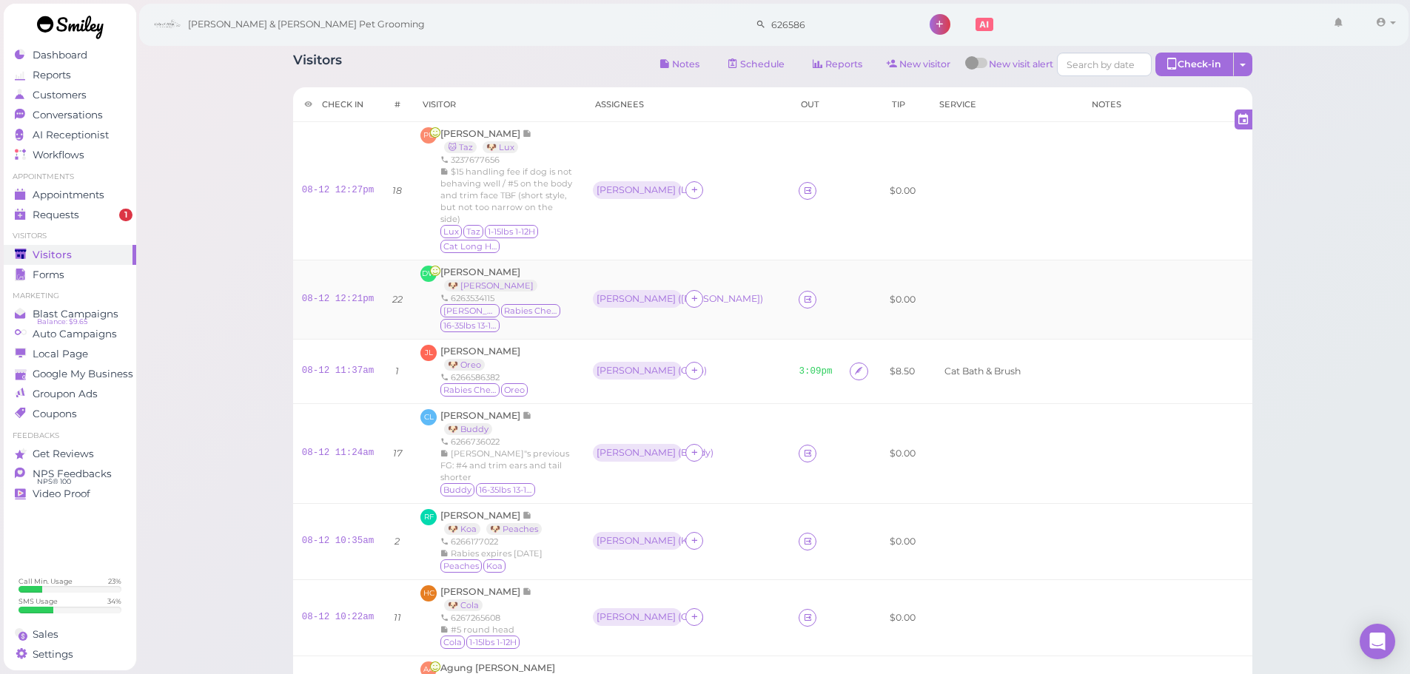
scroll to position [148, 0]
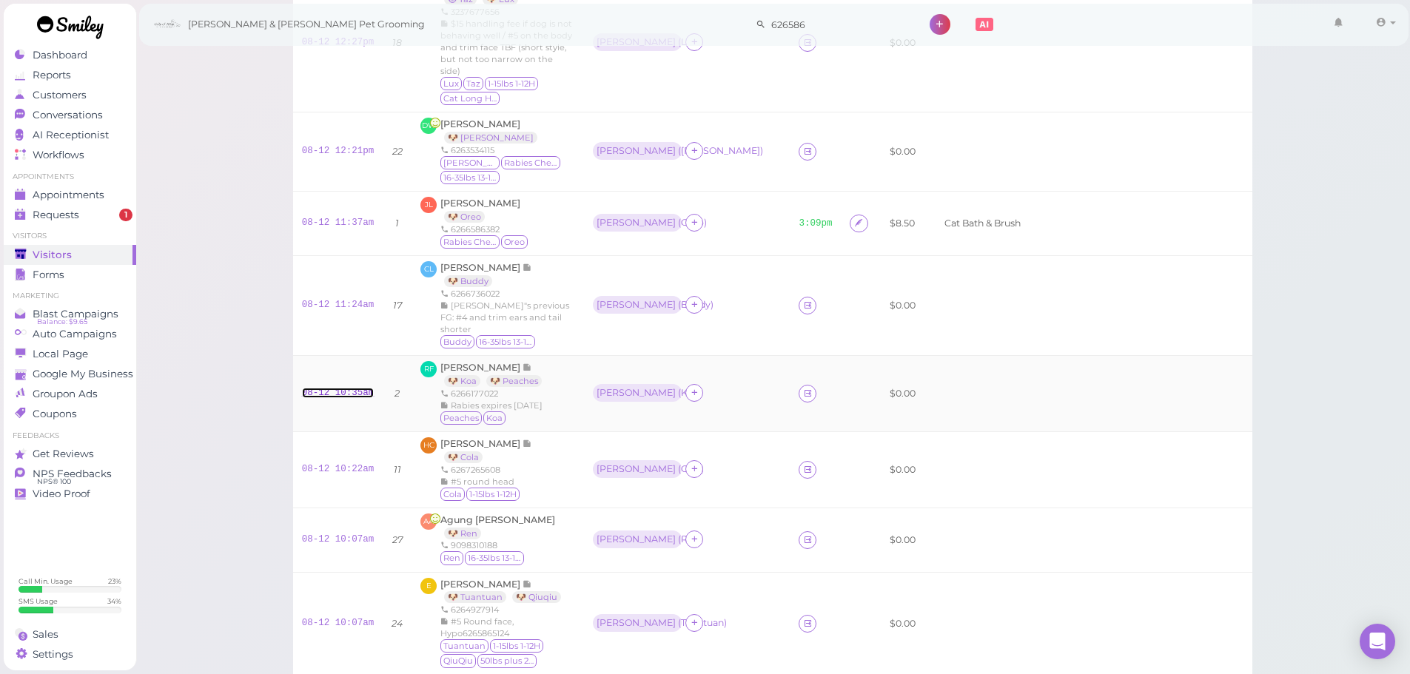
click at [360, 394] on link "08-12 10:35am" at bounding box center [338, 393] width 73 height 10
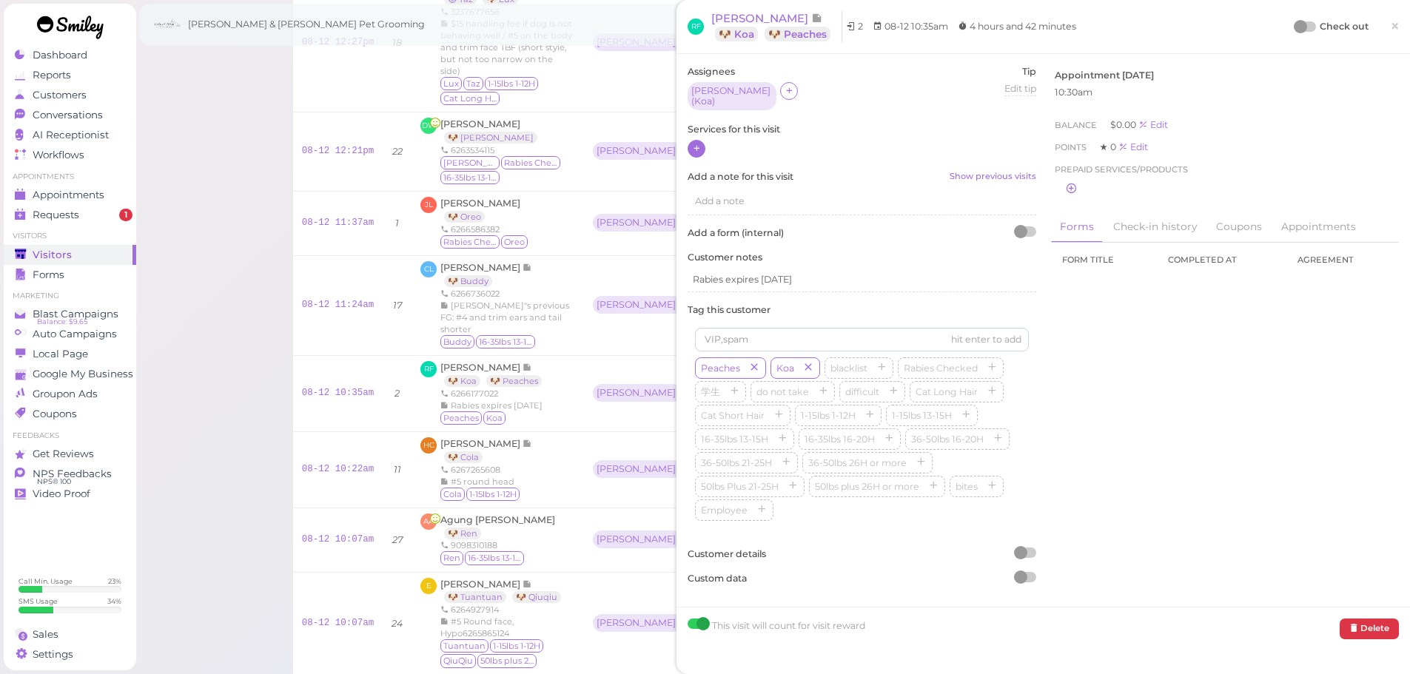
click at [696, 148] on icon at bounding box center [697, 148] width 10 height 11
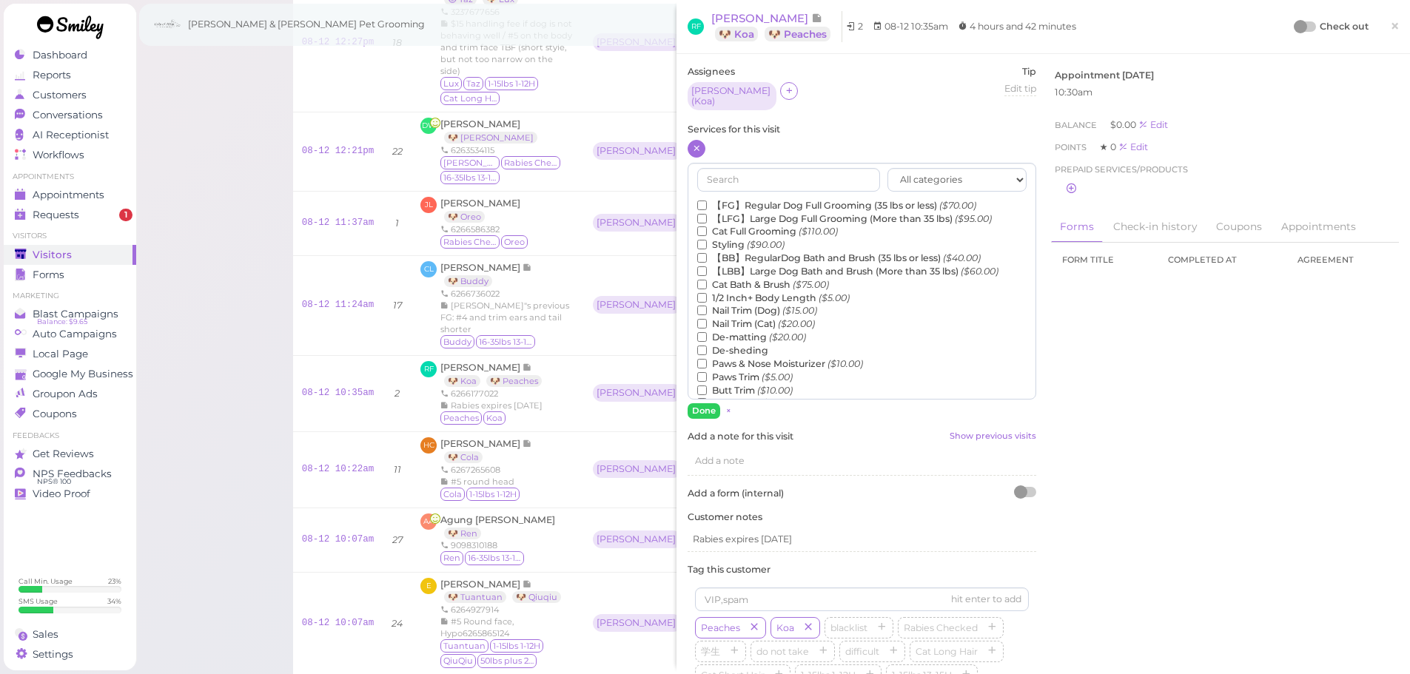
click at [723, 199] on label "【FG】Regular Dog Full Grooming (35 lbs or less) ($70.00)" at bounding box center [836, 205] width 279 height 13
click at [707, 201] on input "【FG】Regular Dog Full Grooming (35 lbs or less) ($70.00)" at bounding box center [702, 206] width 10 height 10
click at [708, 403] on button "Done" at bounding box center [704, 411] width 33 height 16
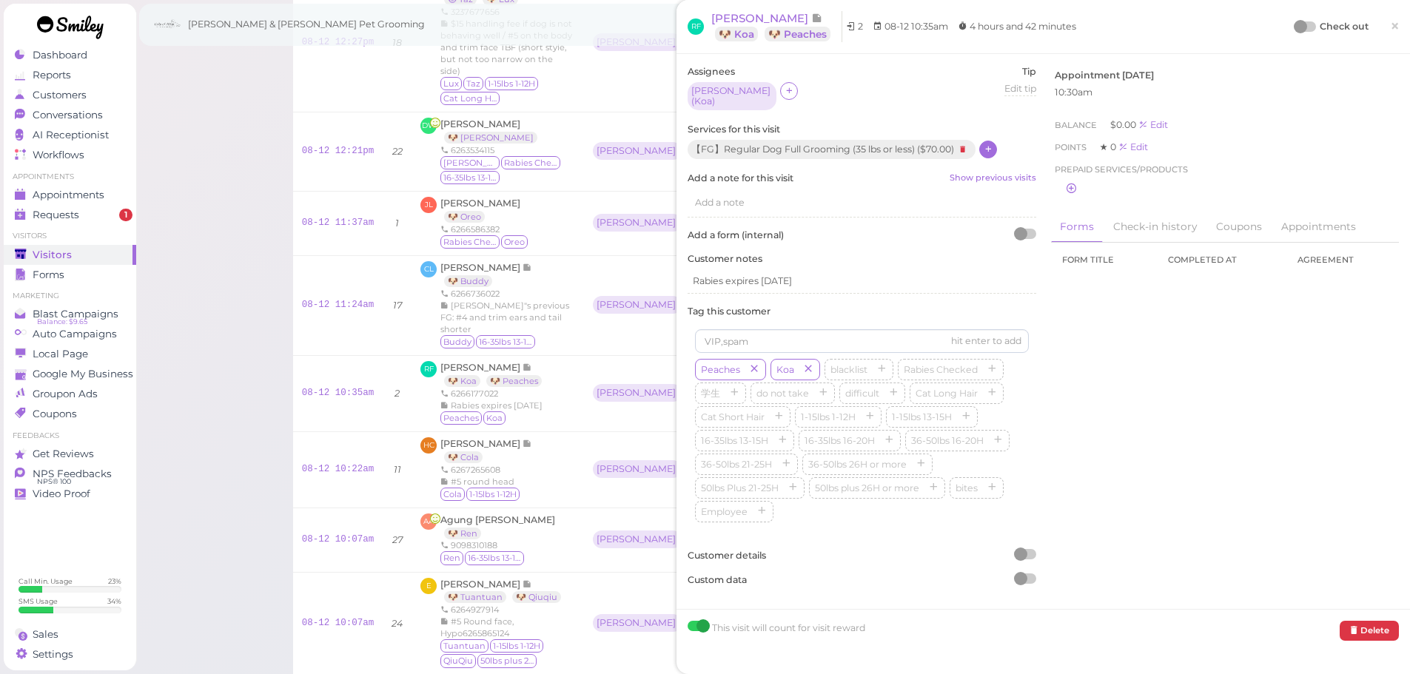
click at [1304, 24] on div at bounding box center [1305, 26] width 21 height 10
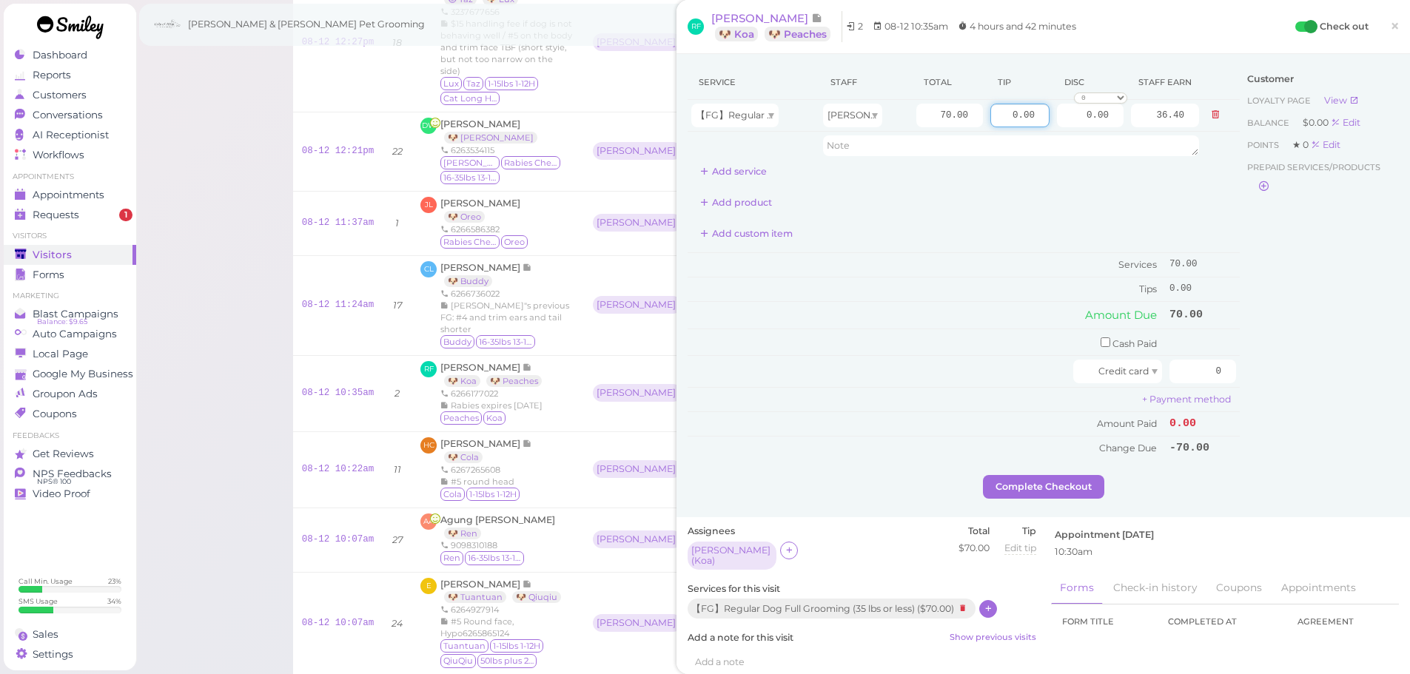
drag, startPoint x: 989, startPoint y: 113, endPoint x: 1149, endPoint y: 200, distance: 181.8
click at [1113, 141] on tbody "【FG】Regular Dog Full Grooming (35 lbs or less) Asa 70.00 0.00 0.00 0 10% off 15…" at bounding box center [964, 130] width 552 height 60
type input "21"
drag, startPoint x: 1186, startPoint y: 367, endPoint x: 1298, endPoint y: 376, distance: 112.9
click at [1287, 373] on div "Service Staff Total Tip Disc Staff earn 【FG】Regular Dog Full Grooming (35 lbs o…" at bounding box center [1043, 270] width 711 height 410
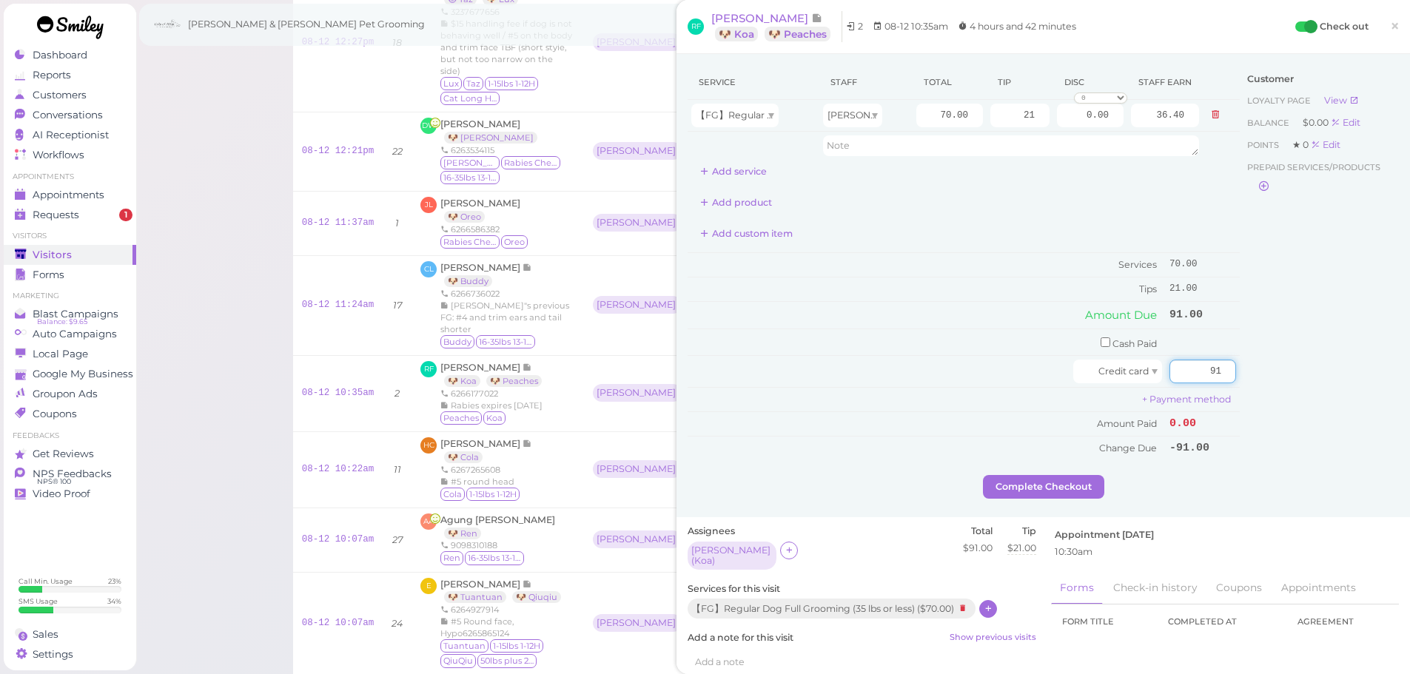
type input "91"
click at [1295, 376] on div "Customer Loyalty page View Balance $0.00 Edit Points ★ 0 Edit Prepaid services/…" at bounding box center [1319, 270] width 159 height 410
click at [1053, 497] on button "Complete Checkout" at bounding box center [1043, 487] width 121 height 24
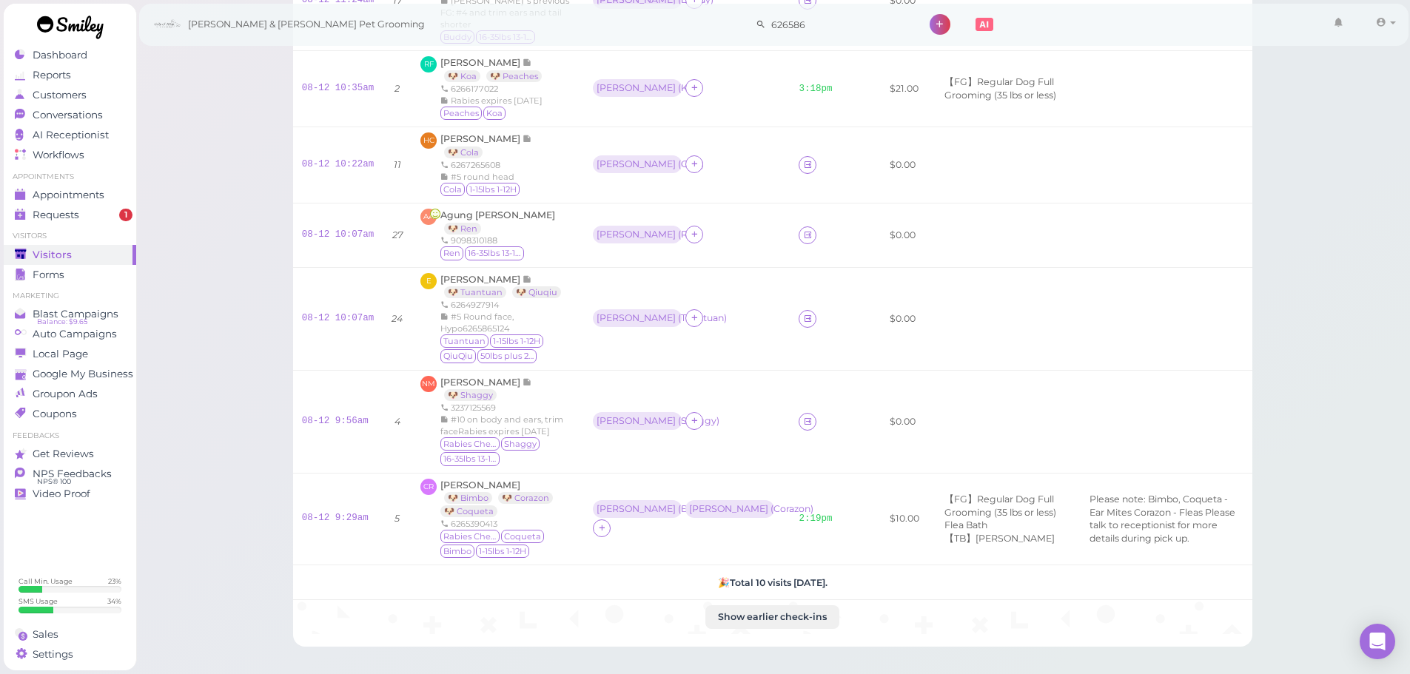
scroll to position [640, 0]
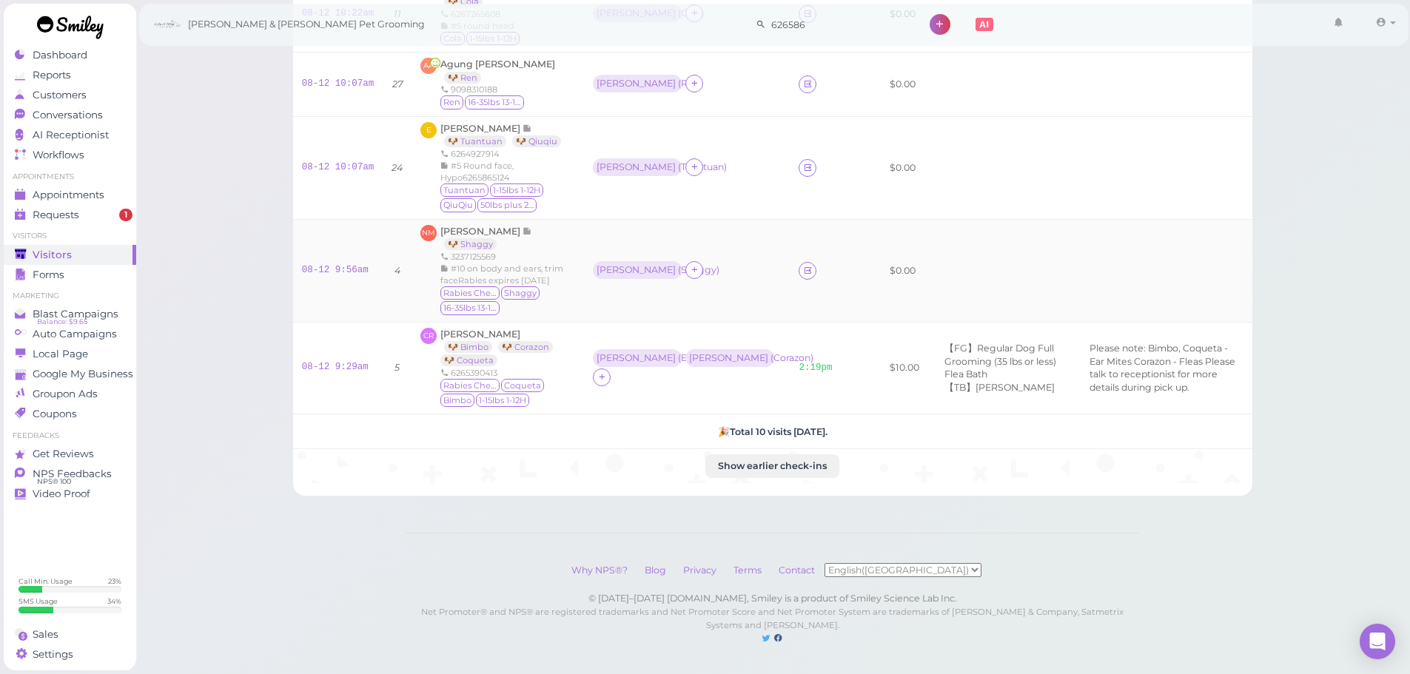
click at [535, 251] on div "3237125569" at bounding box center [507, 257] width 135 height 12
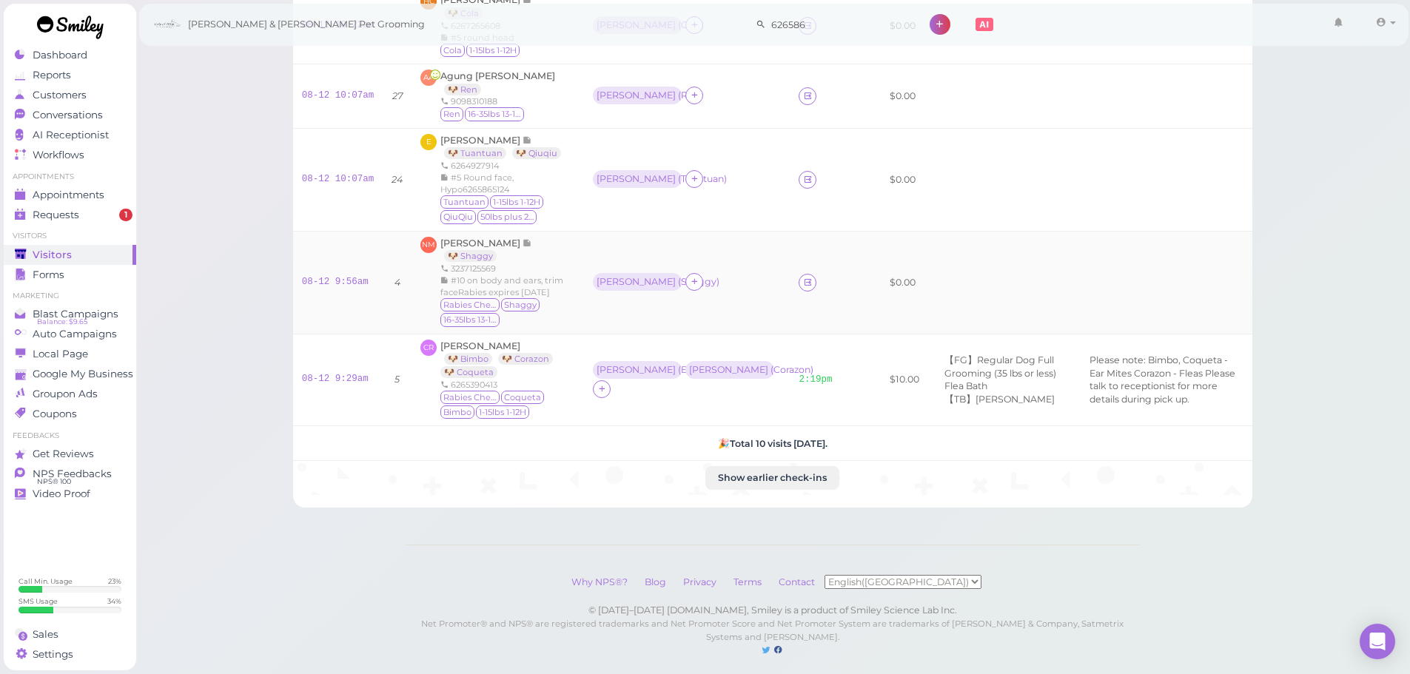
scroll to position [566, 0]
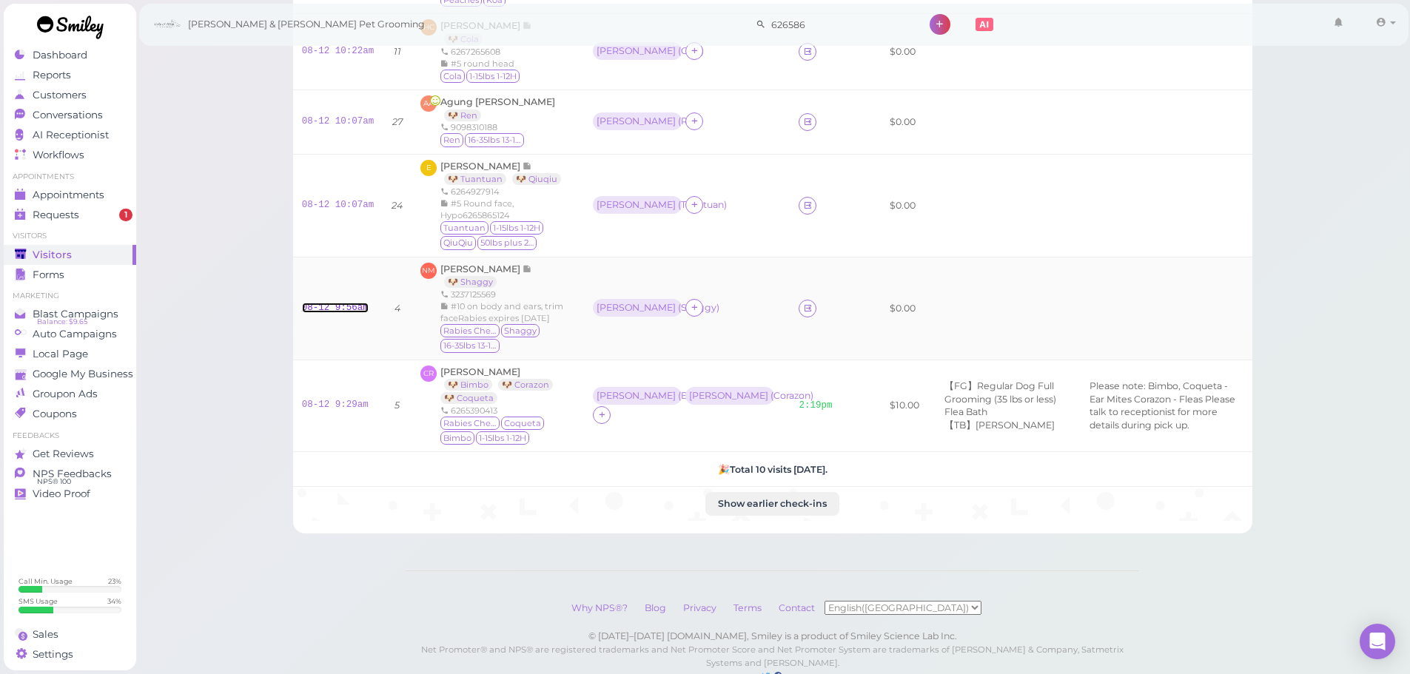
click at [349, 313] on link "08-12 9:56am" at bounding box center [335, 308] width 67 height 10
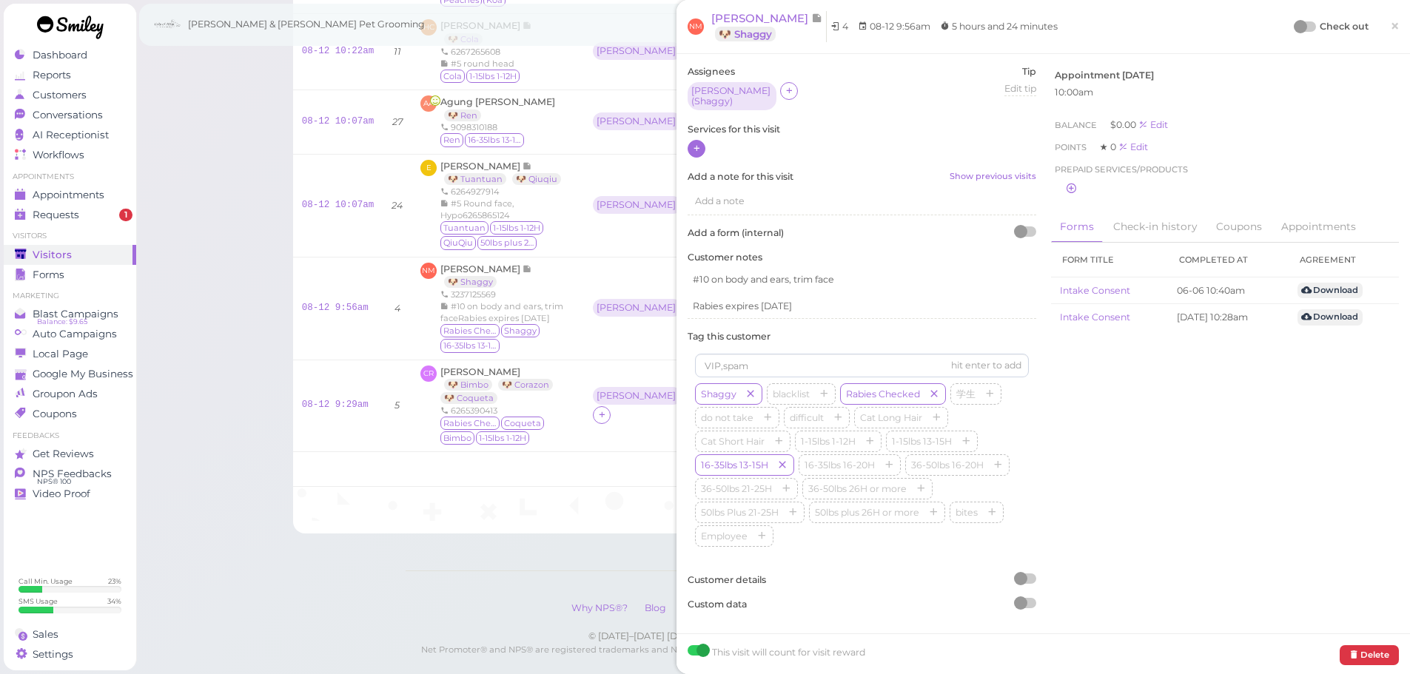
click at [687, 136] on div "Assignees Asa ( Shaggy ) Tip Edit tip 0 Services for this visit Add a note for …" at bounding box center [861, 343] width 363 height 557
click at [693, 143] on icon at bounding box center [697, 148] width 10 height 11
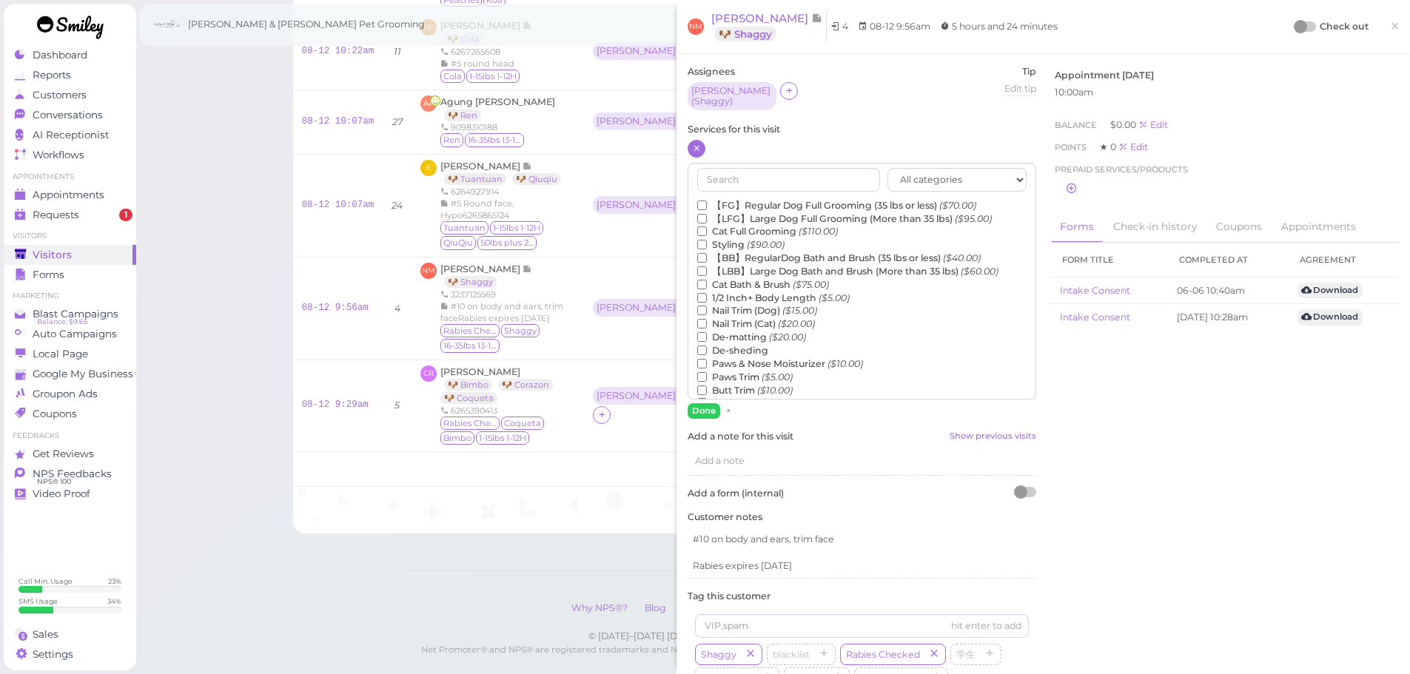
click at [727, 212] on label "【LFG】Large Dog Full Grooming (More than 35 lbs) ($95.00)" at bounding box center [844, 218] width 295 height 13
click at [707, 214] on input "【LFG】Large Dog Full Grooming (More than 35 lbs) ($95.00)" at bounding box center [702, 219] width 10 height 10
click at [725, 199] on label "【FG】Regular Dog Full Grooming (35 lbs or less) ($70.00)" at bounding box center [836, 205] width 279 height 13
click at [707, 201] on input "【FG】Regular Dog Full Grooming (35 lbs or less) ($70.00)" at bounding box center [702, 206] width 10 height 10
click at [723, 212] on label "【LFG】Large Dog Full Grooming (More than 35 lbs) ($95.00)" at bounding box center [844, 218] width 295 height 13
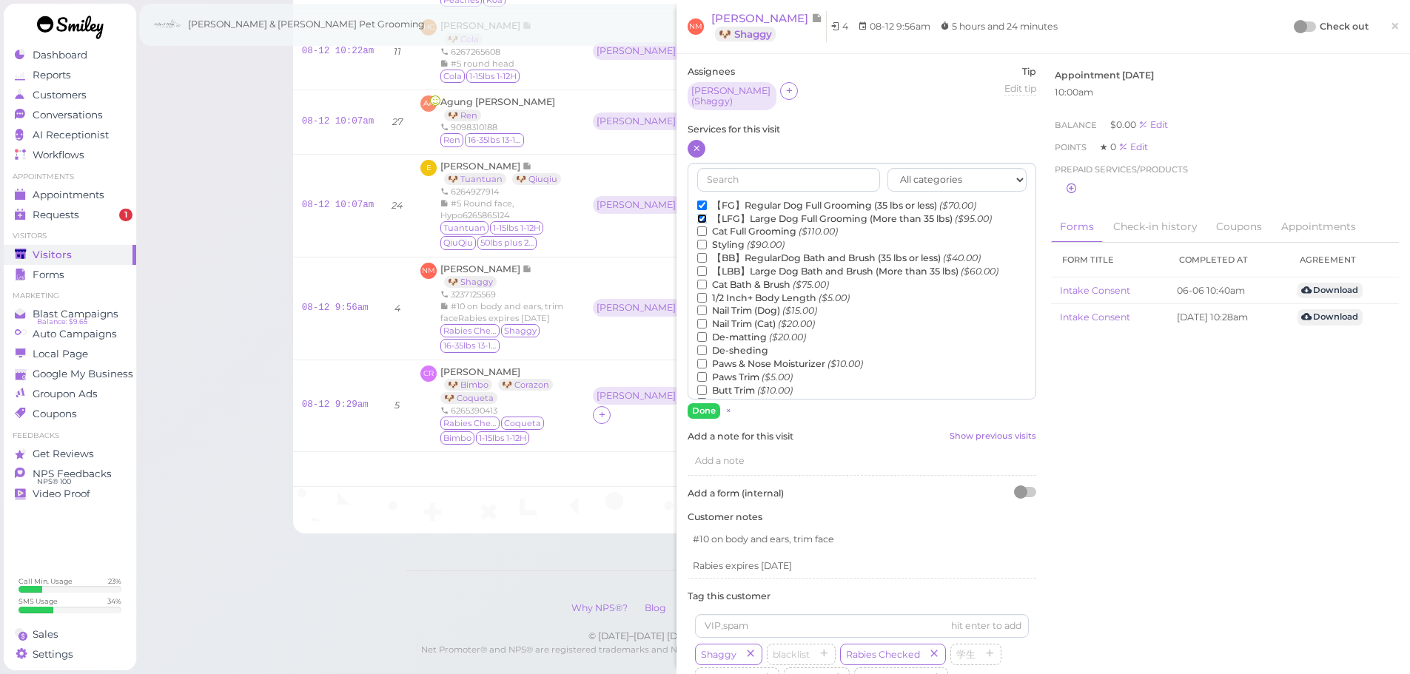
click at [707, 214] on input "【LFG】Large Dog Full Grooming (More than 35 lbs) ($95.00)" at bounding box center [702, 219] width 10 height 10
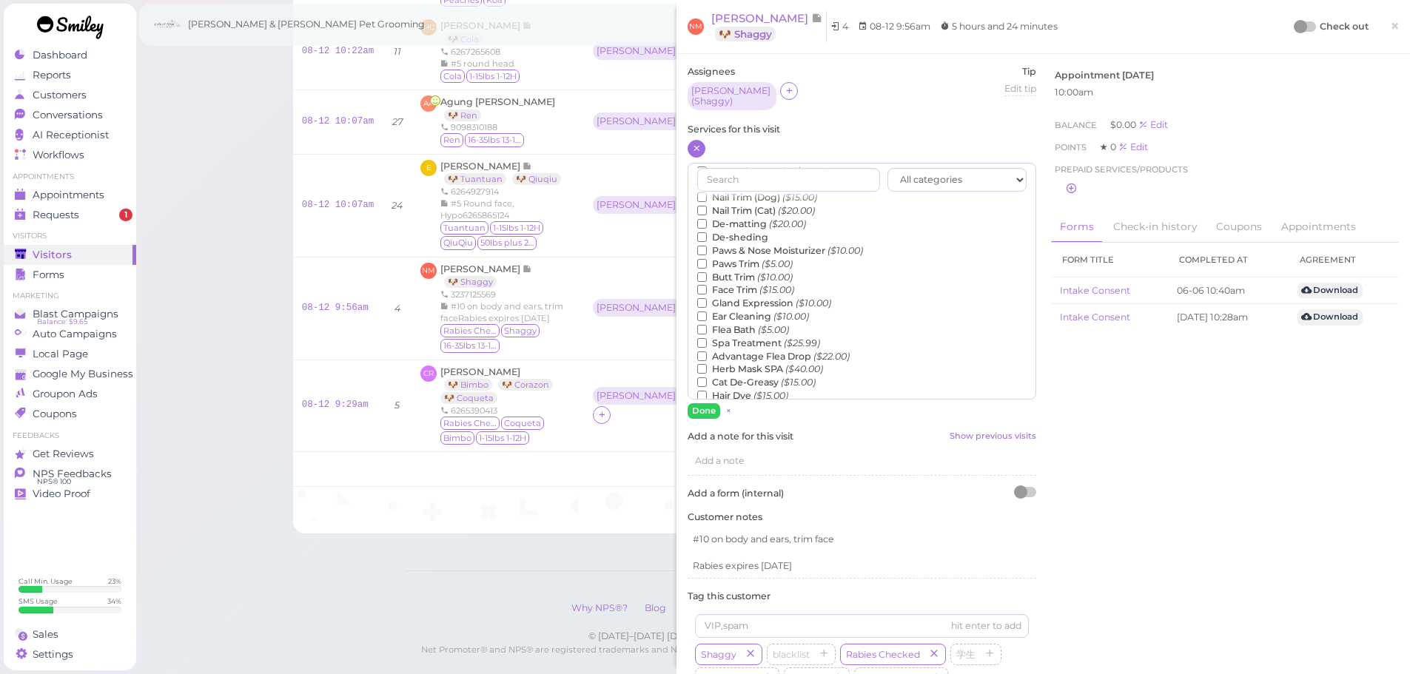
scroll to position [336, 0]
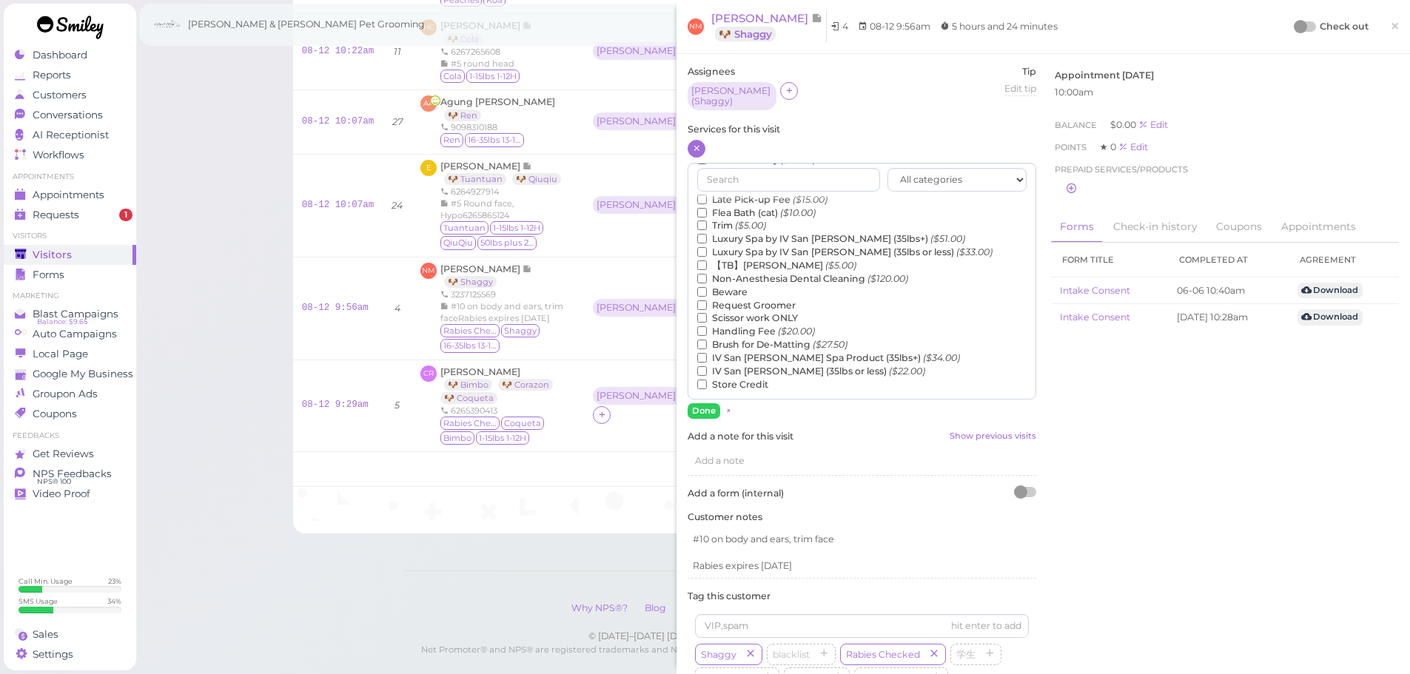
click at [733, 261] on label "【TB】Teeth Brushing ($5.00)" at bounding box center [776, 265] width 159 height 13
click at [707, 261] on input "【TB】Teeth Brushing ($5.00)" at bounding box center [702, 266] width 10 height 10
click at [708, 408] on button "Done" at bounding box center [704, 411] width 33 height 16
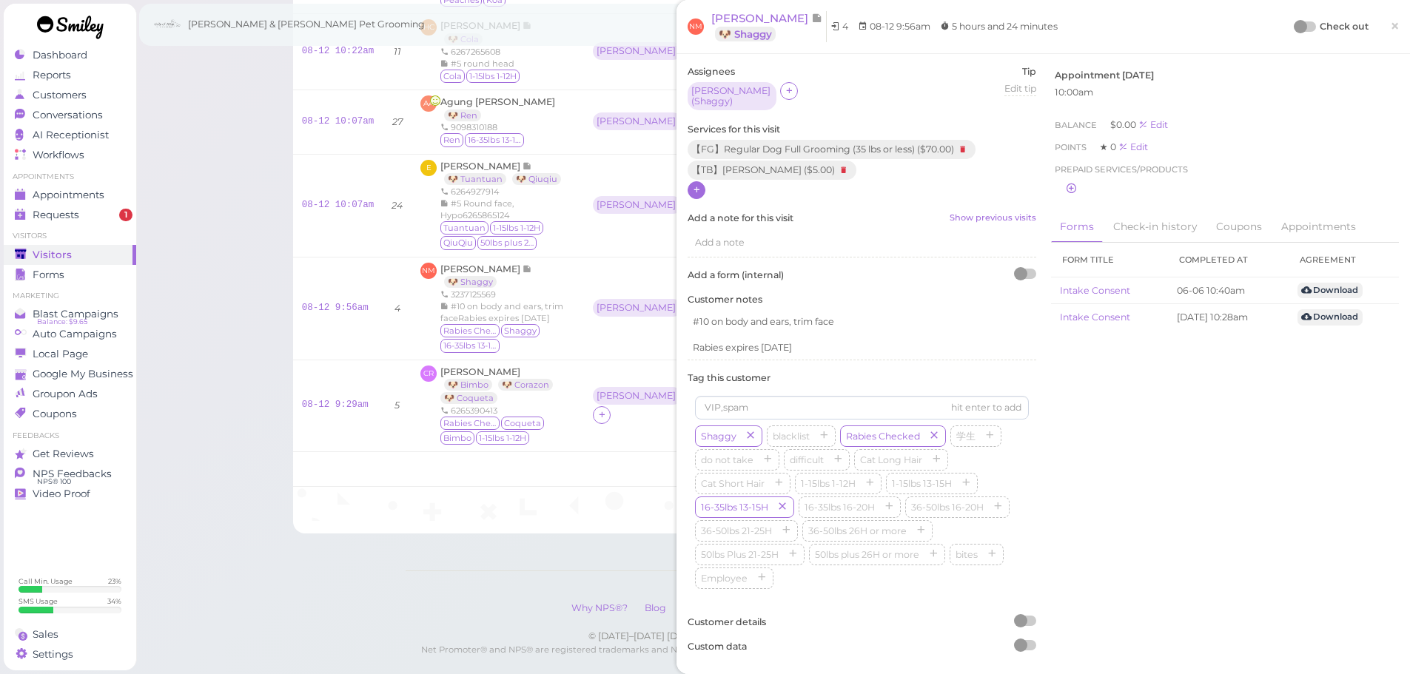
click at [1302, 27] on div at bounding box center [1305, 26] width 21 height 10
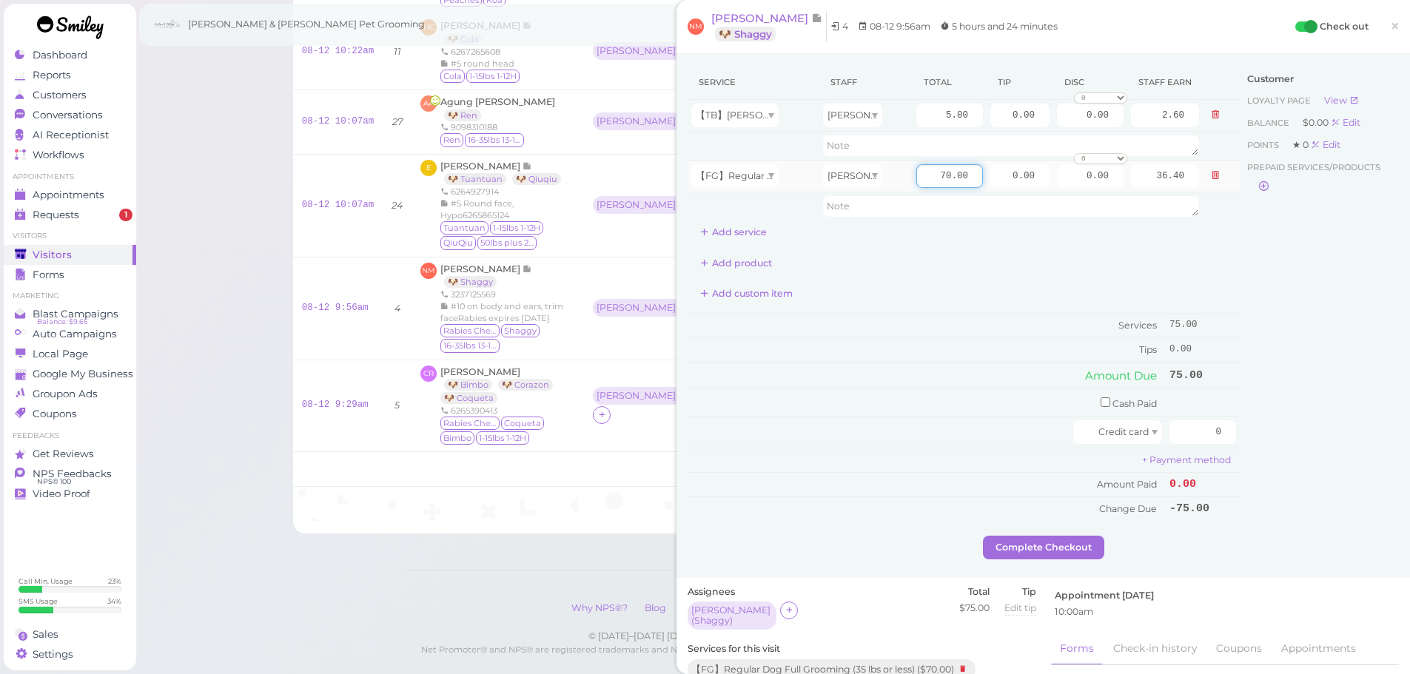
click at [928, 170] on input "70.00" at bounding box center [949, 176] width 67 height 24
type input "80.00"
type input "41.60"
click at [998, 114] on input "0.00" at bounding box center [1019, 116] width 59 height 24
click at [992, 167] on input "0.00" at bounding box center [1019, 176] width 59 height 24
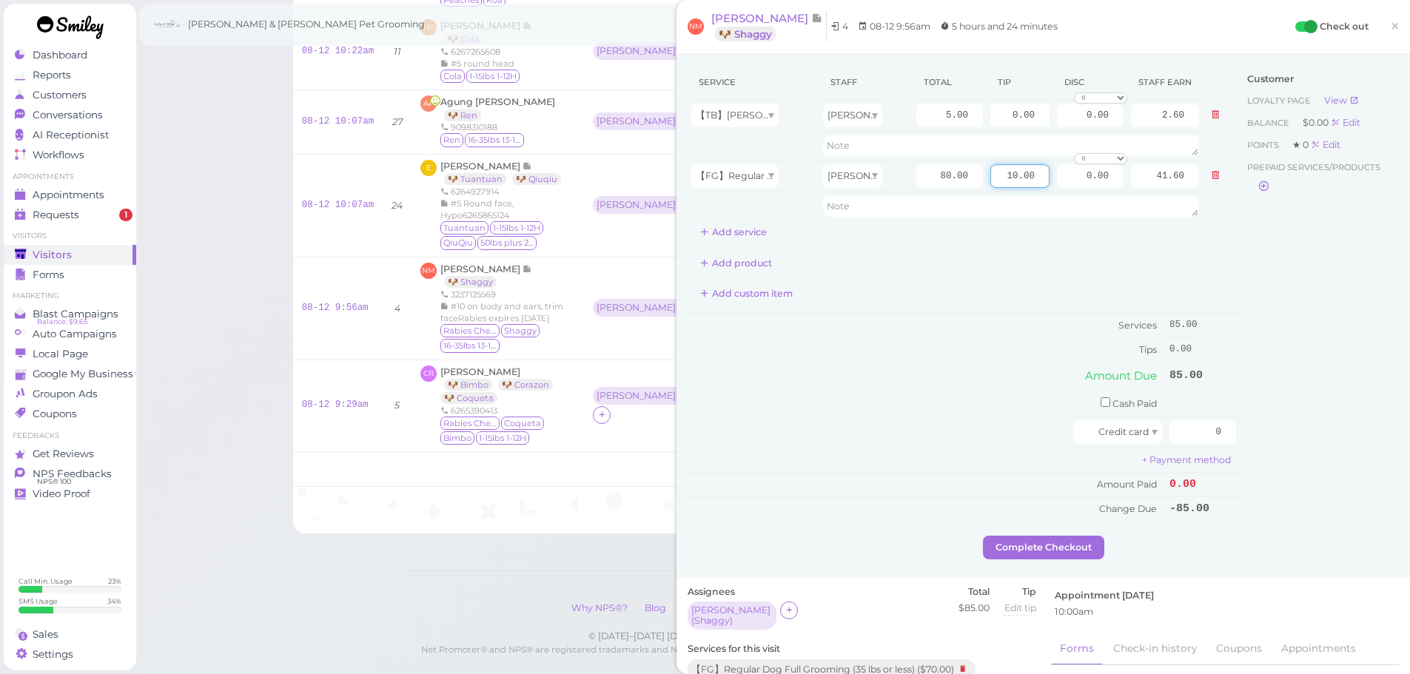
type input "10.00"
drag, startPoint x: 1291, startPoint y: 419, endPoint x: 1421, endPoint y: 404, distance: 130.4
click at [1410, 409] on html "Dashboard Reports Customers Conversations 0" at bounding box center [705, 73] width 1410 height 1278
type input "85"
click at [1101, 399] on input "checkbox" at bounding box center [1106, 403] width 10 height 10
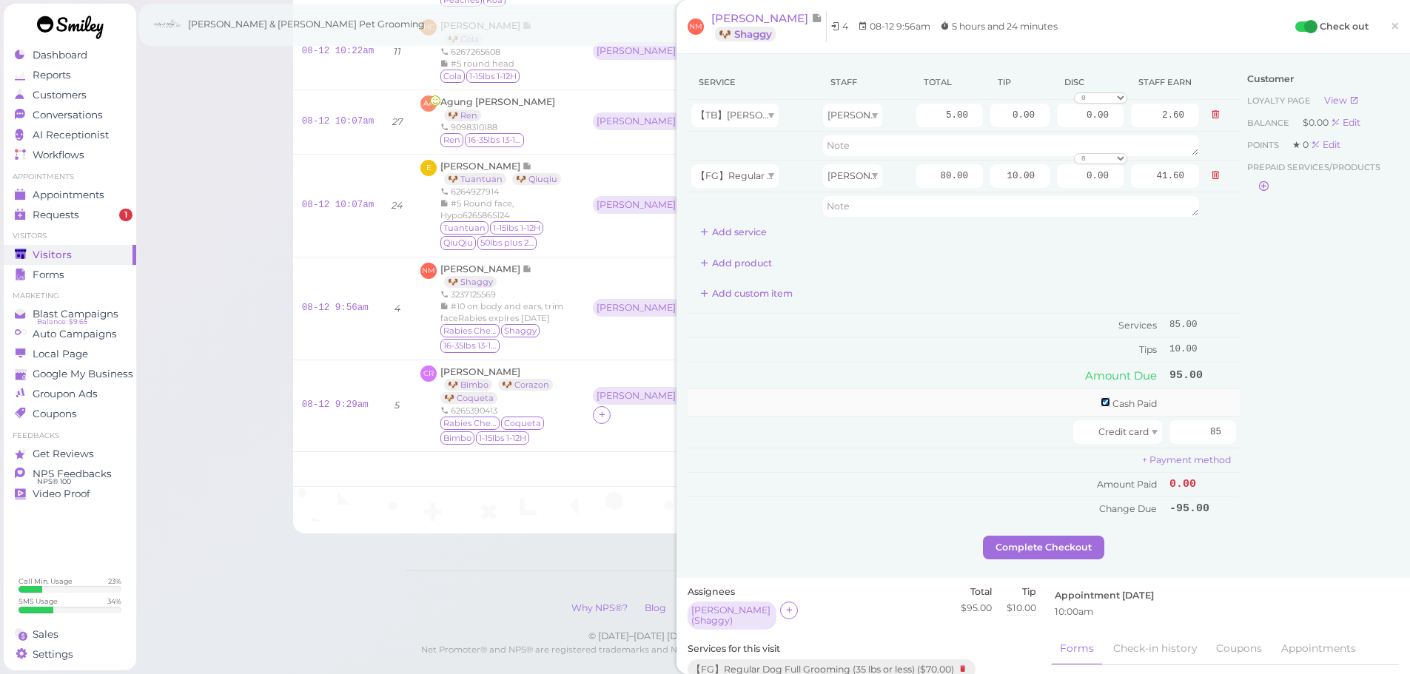
checkbox input "true"
click at [1170, 401] on input "0" at bounding box center [1203, 405] width 67 height 24
type input "10"
drag, startPoint x: 887, startPoint y: 510, endPoint x: 1001, endPoint y: 577, distance: 132.4
click at [910, 527] on div "Service Staff Total Tip Disc Staff earn 【TB】Teeth Brushing Asa 5.00 0.00 0.00 0…" at bounding box center [964, 302] width 552 height 475
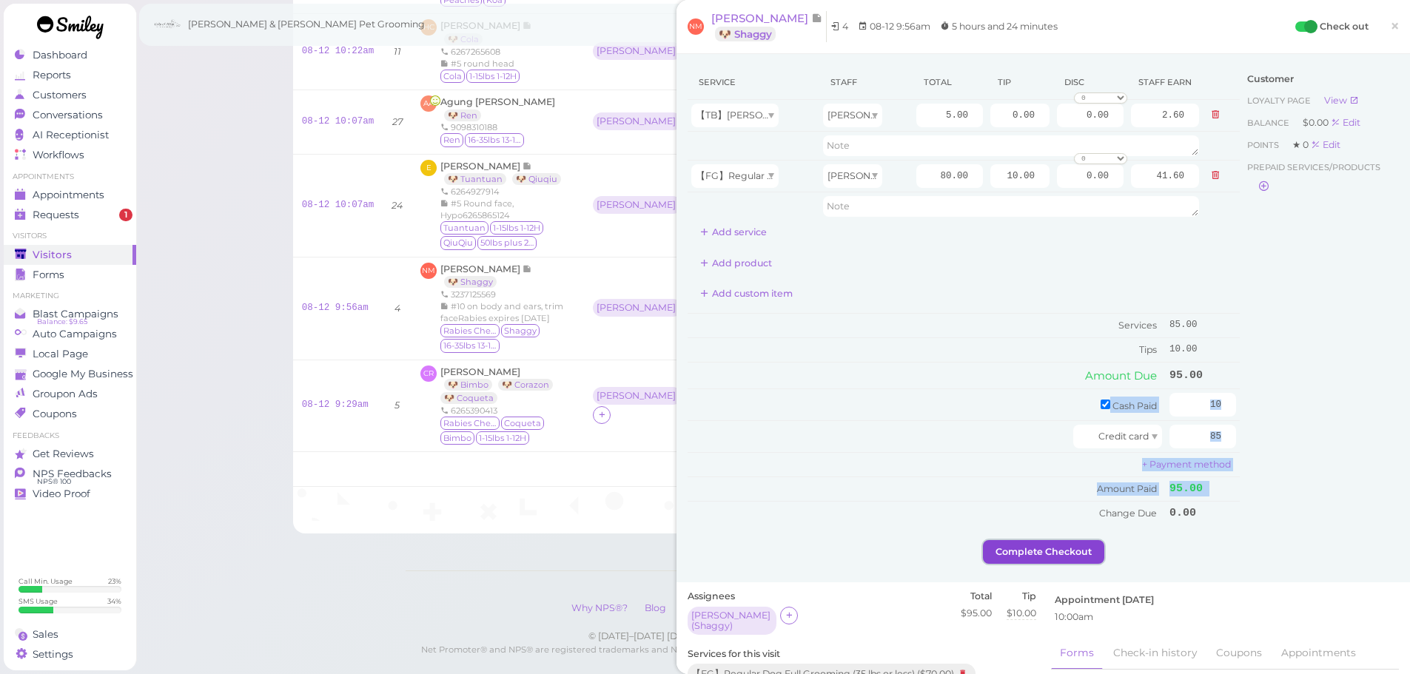
click at [1048, 550] on button "Complete Checkout" at bounding box center [1043, 552] width 121 height 24
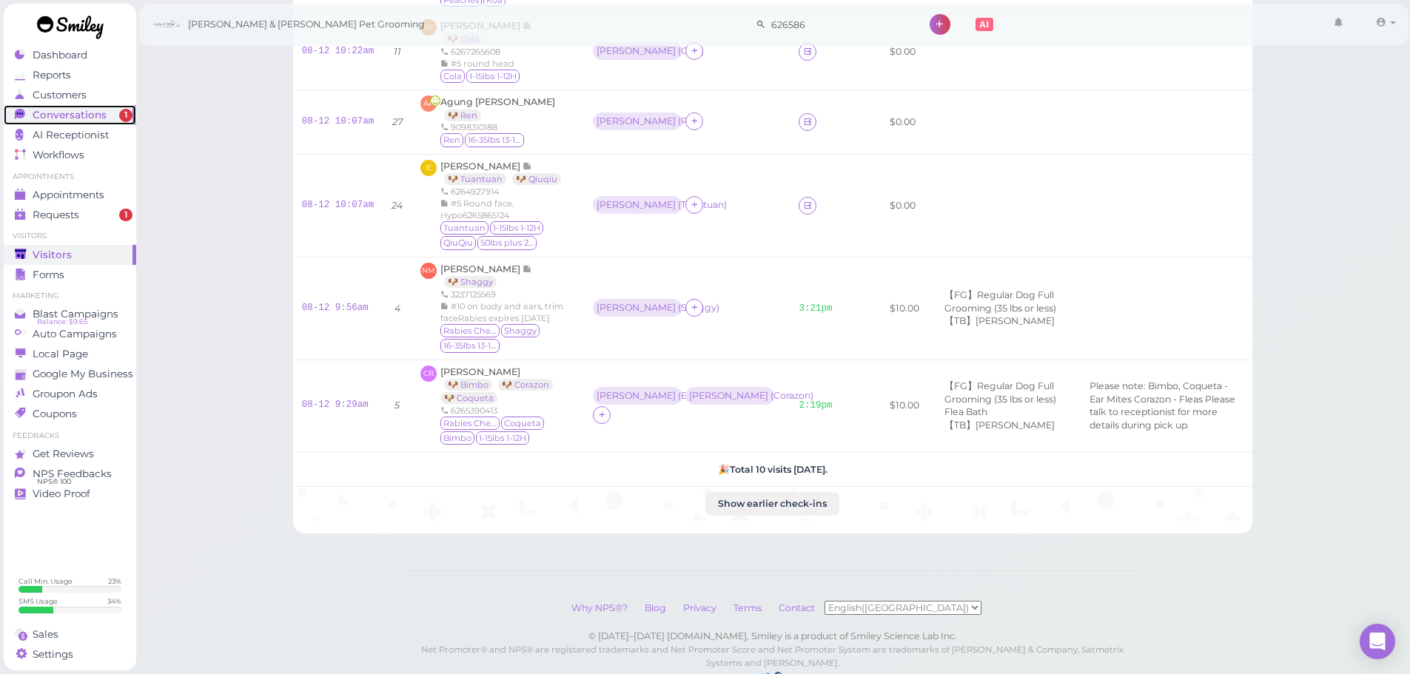
click at [119, 121] on div "Conversations" at bounding box center [68, 115] width 107 height 13
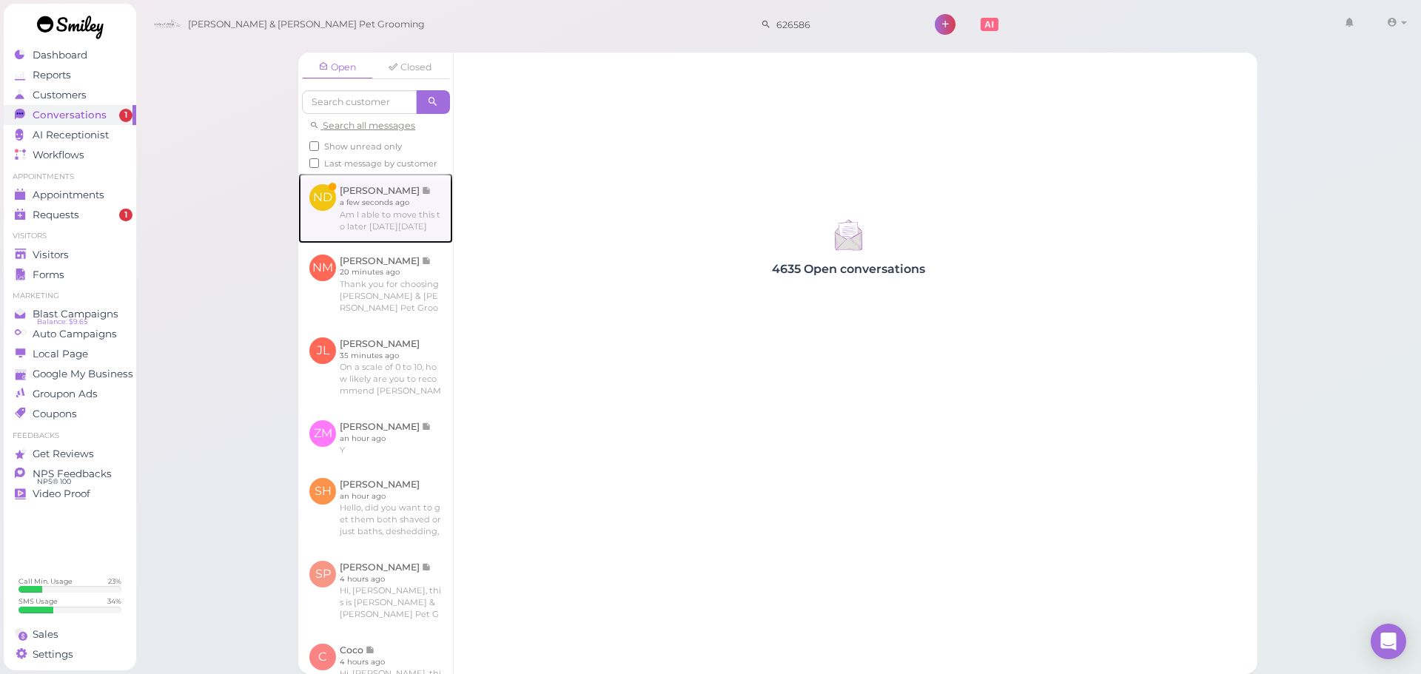
click at [335, 224] on link at bounding box center [375, 208] width 155 height 70
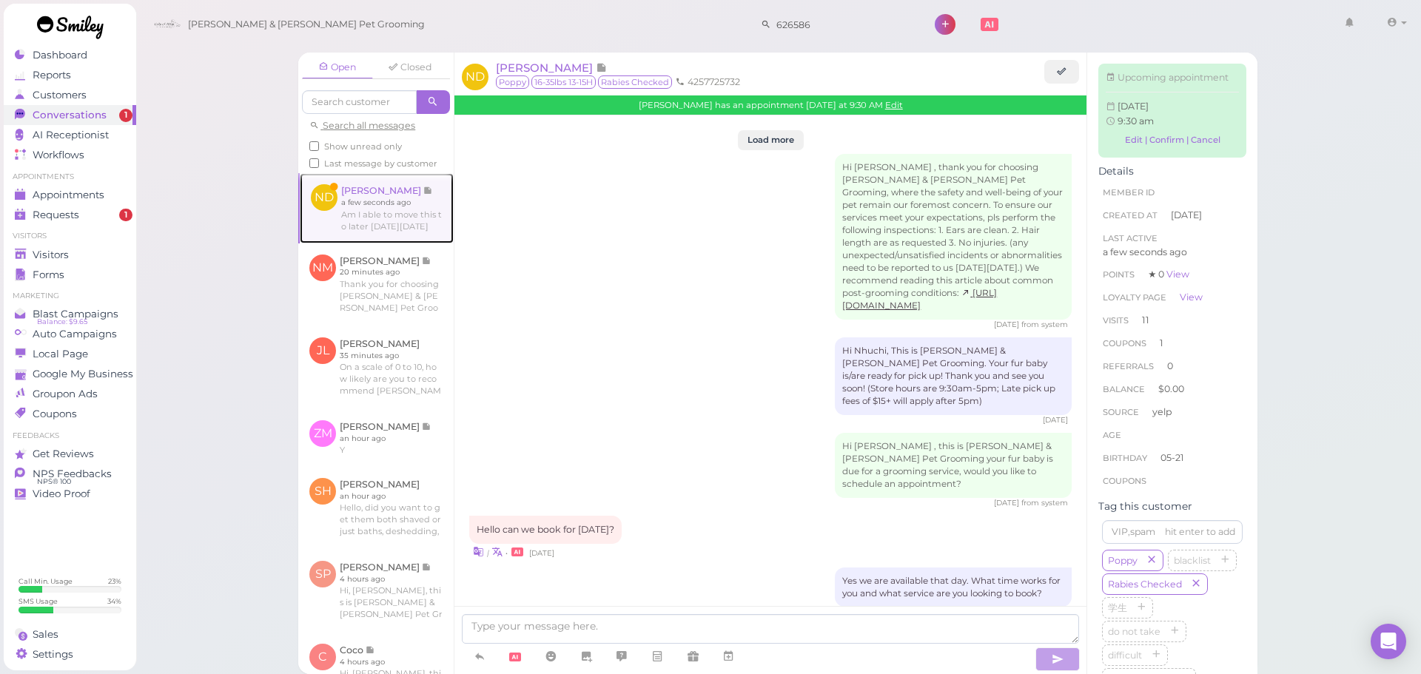
scroll to position [1892, 0]
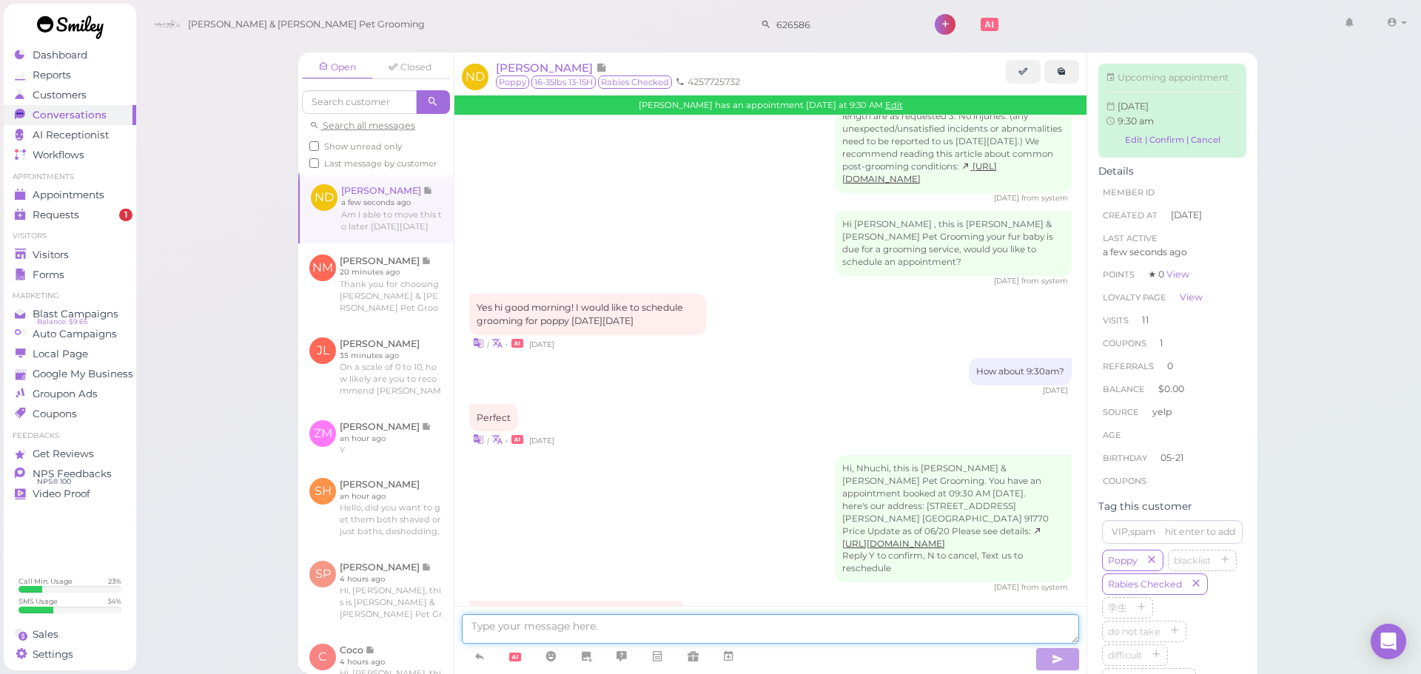
click at [652, 624] on textarea at bounding box center [770, 629] width 617 height 30
click at [711, 631] on textarea at bounding box center [770, 629] width 617 height 30
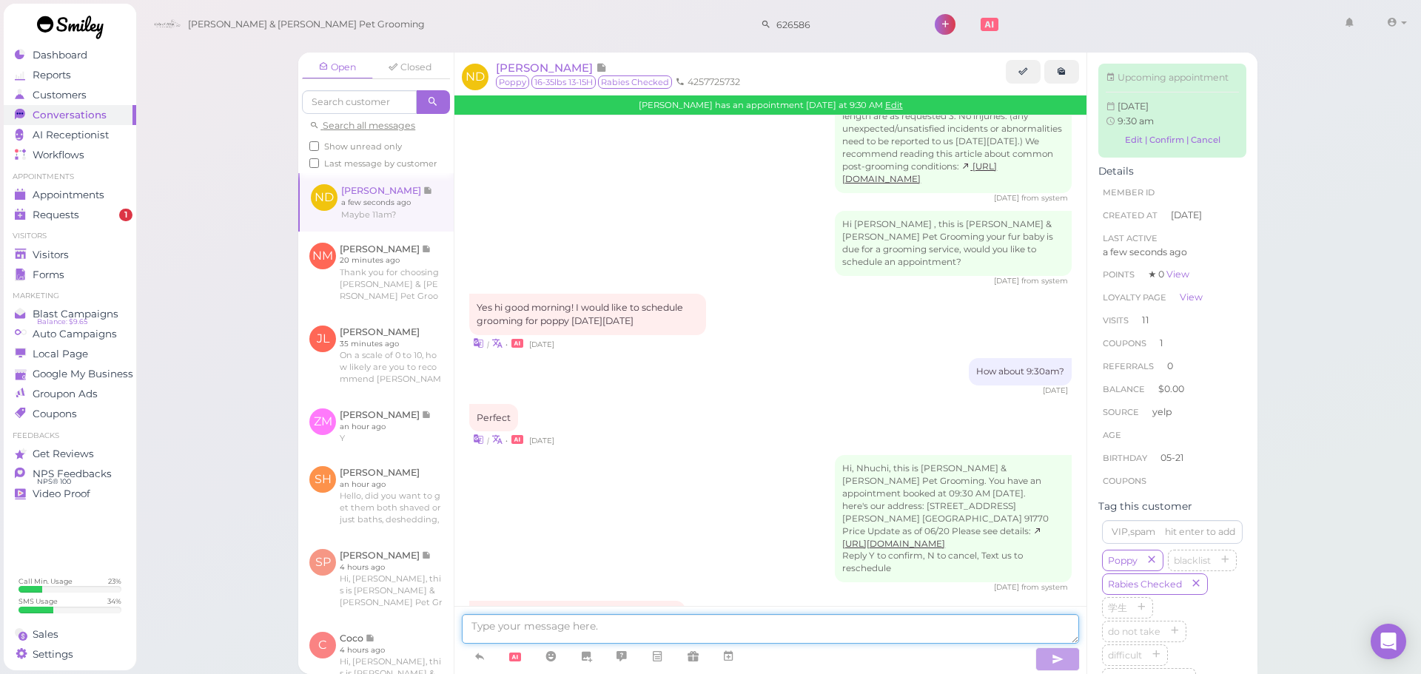
scroll to position [1943, 0]
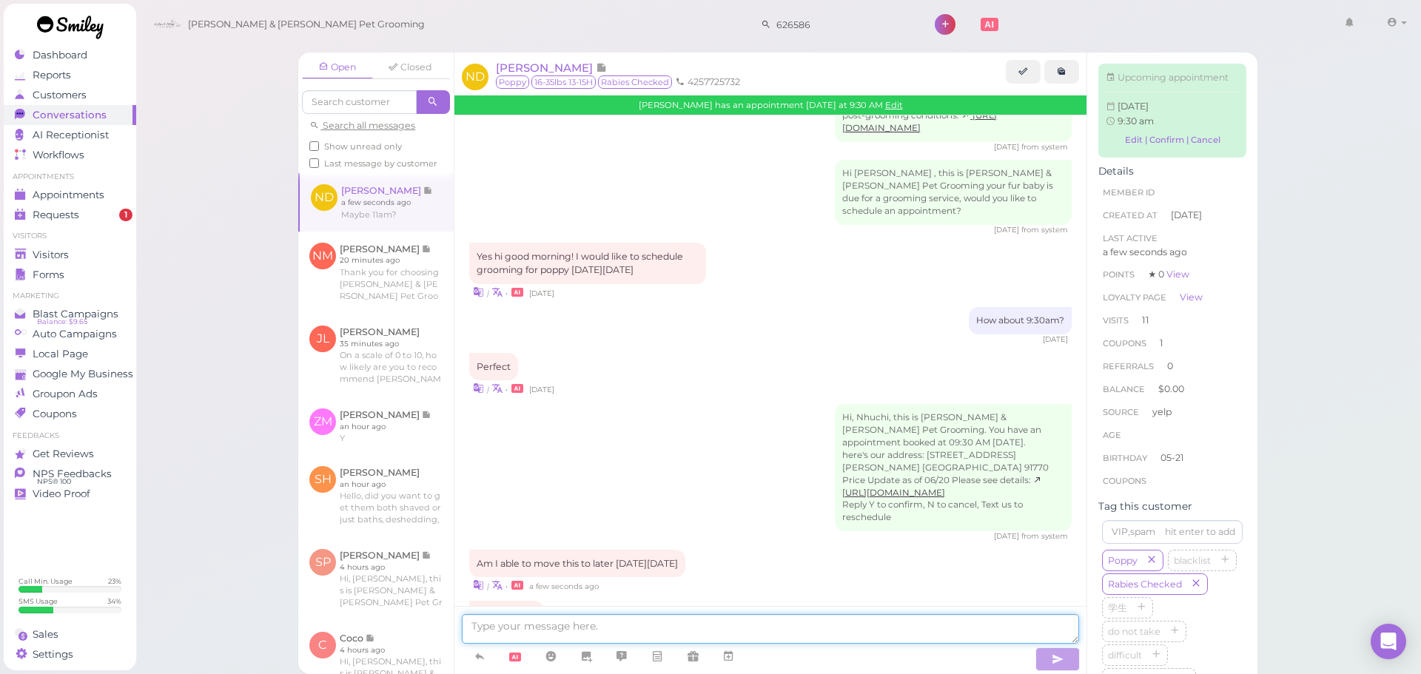
click at [576, 630] on textarea at bounding box center [770, 629] width 617 height 30
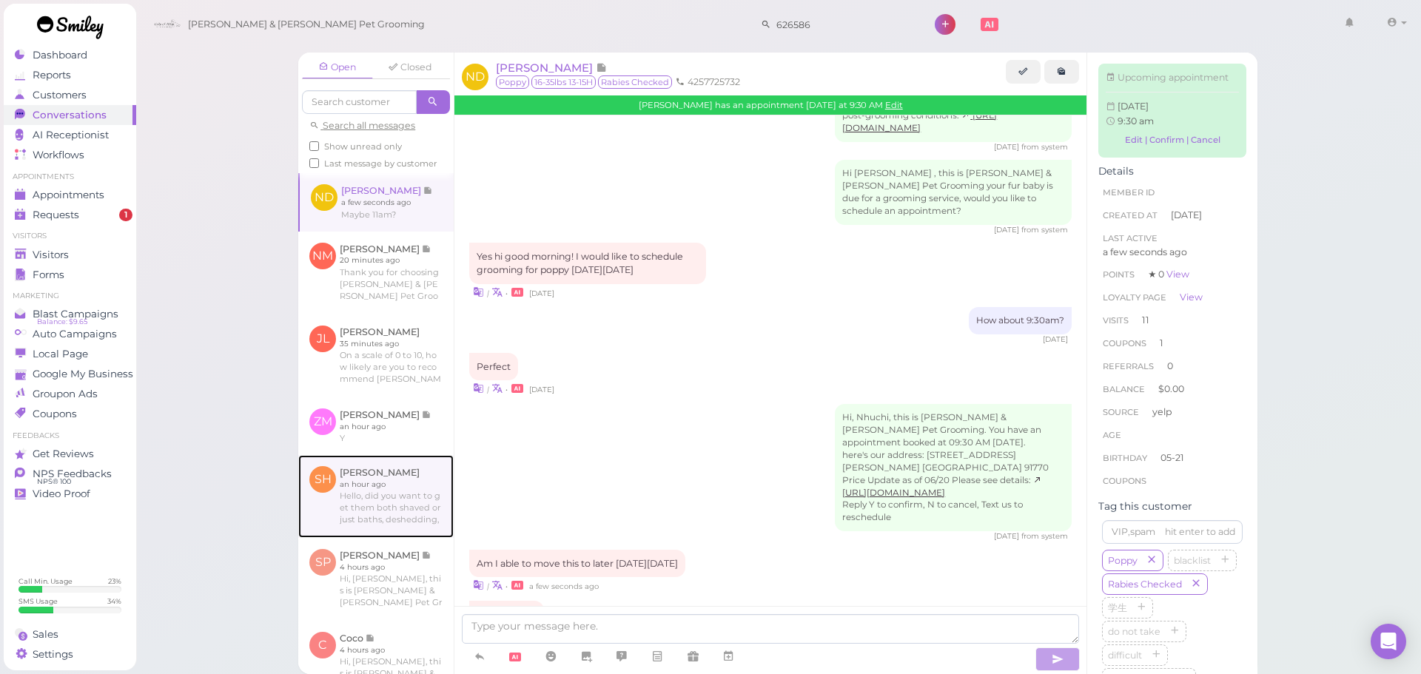
click at [400, 508] on link at bounding box center [375, 496] width 155 height 83
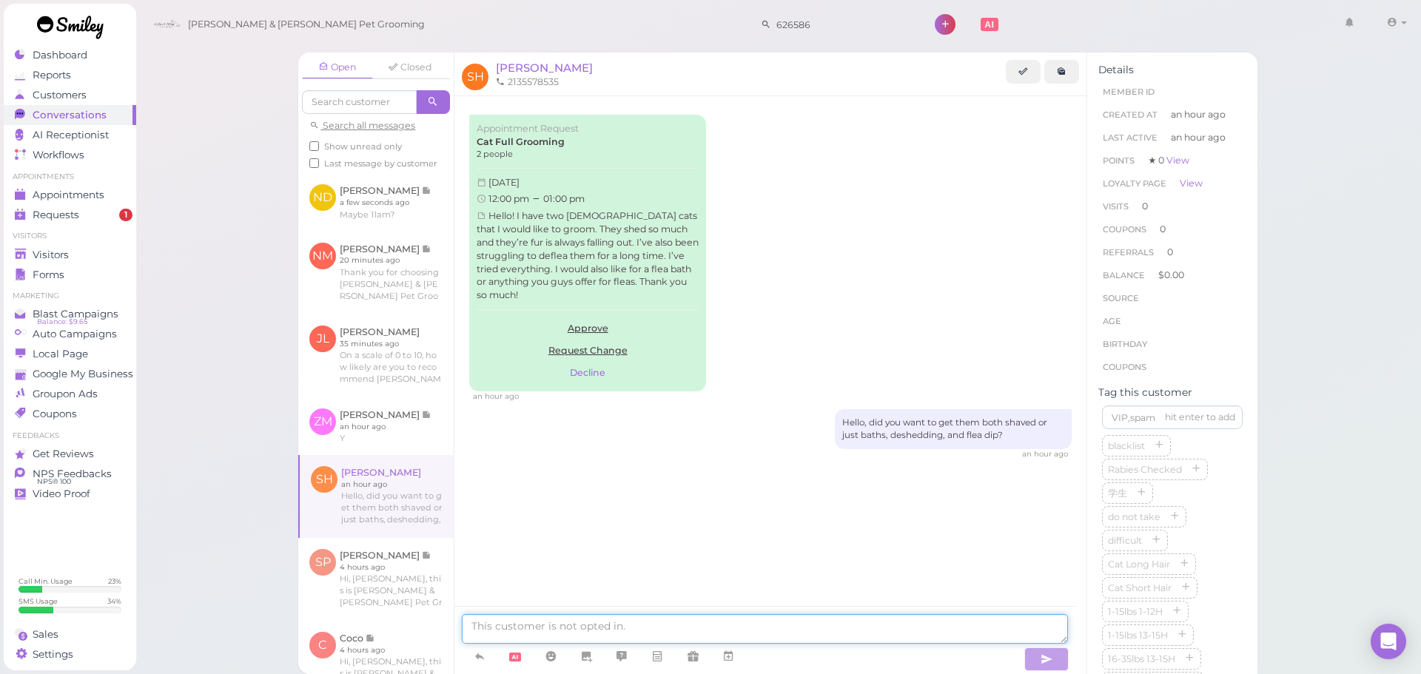
click at [620, 624] on textarea at bounding box center [765, 629] width 606 height 30
click at [628, 436] on div "Hello, did you want to get them both shaved or just baths, deshedding, and flea…" at bounding box center [770, 434] width 603 height 50
click at [725, 426] on div "Hello, did you want to get them both shaved or just baths, deshedding, and flea…" at bounding box center [770, 434] width 603 height 50
click at [744, 389] on div "Appointment Request Cat Full Grooming 2 people Tuesday, August 26, 2025 12:00 p…" at bounding box center [770, 258] width 603 height 287
click at [755, 362] on div "Appointment Request Cat Full Grooming 2 people Tuesday, August 26, 2025 12:00 p…" at bounding box center [770, 258] width 603 height 287
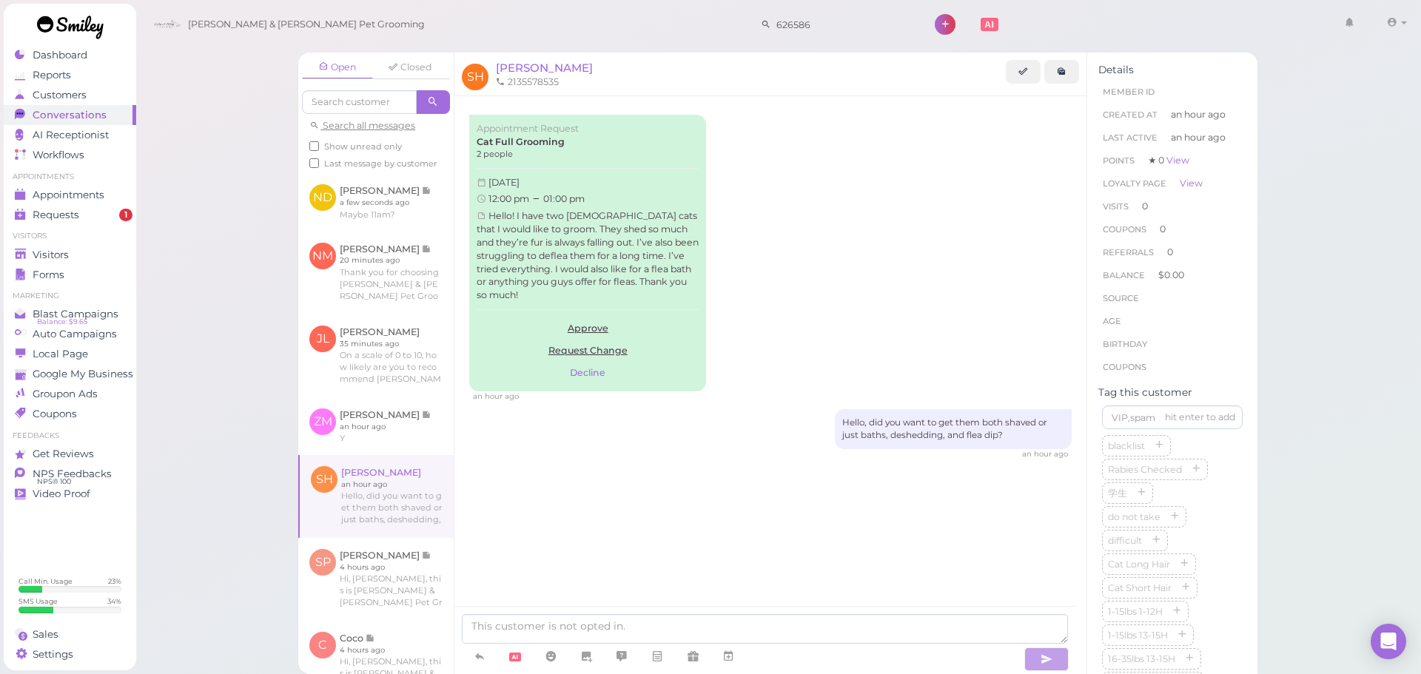
click at [755, 362] on div "Appointment Request Cat Full Grooming 2 people Tuesday, August 26, 2025 12:00 p…" at bounding box center [770, 258] width 603 height 287
click at [380, 231] on link at bounding box center [375, 202] width 155 height 58
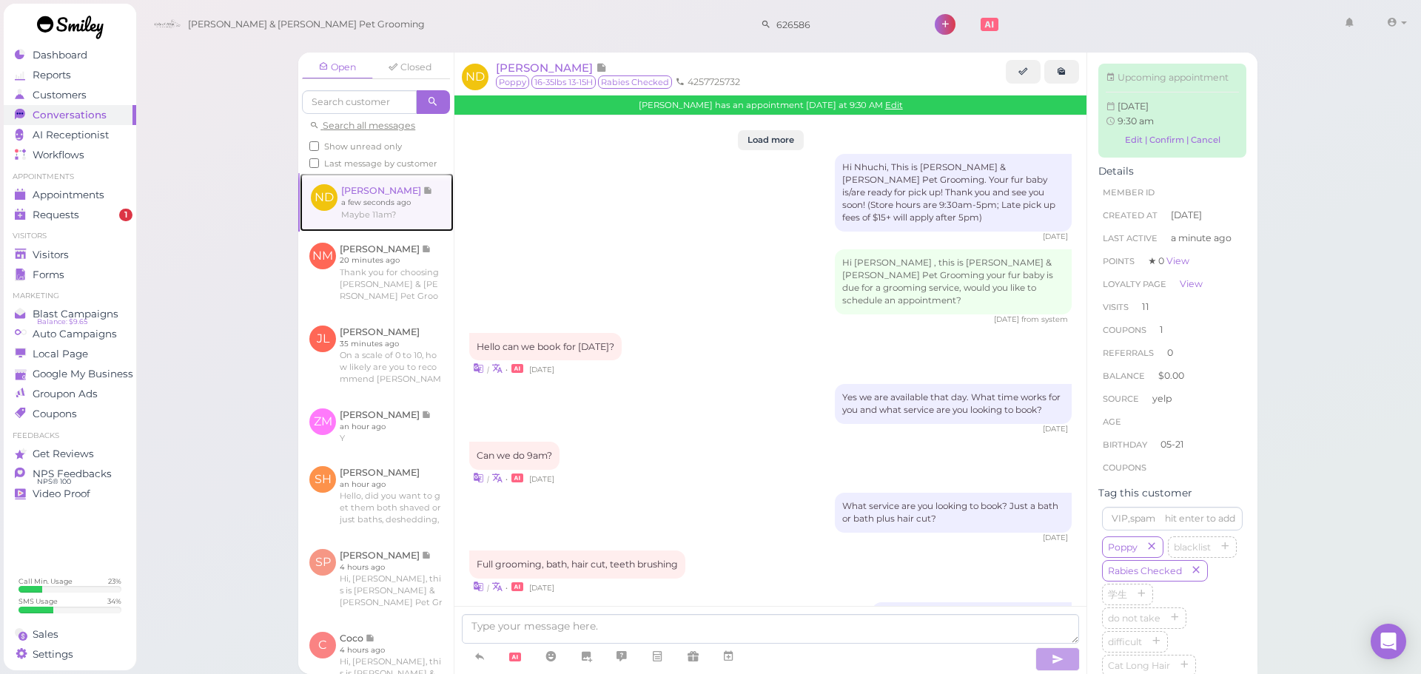
scroll to position [1760, 0]
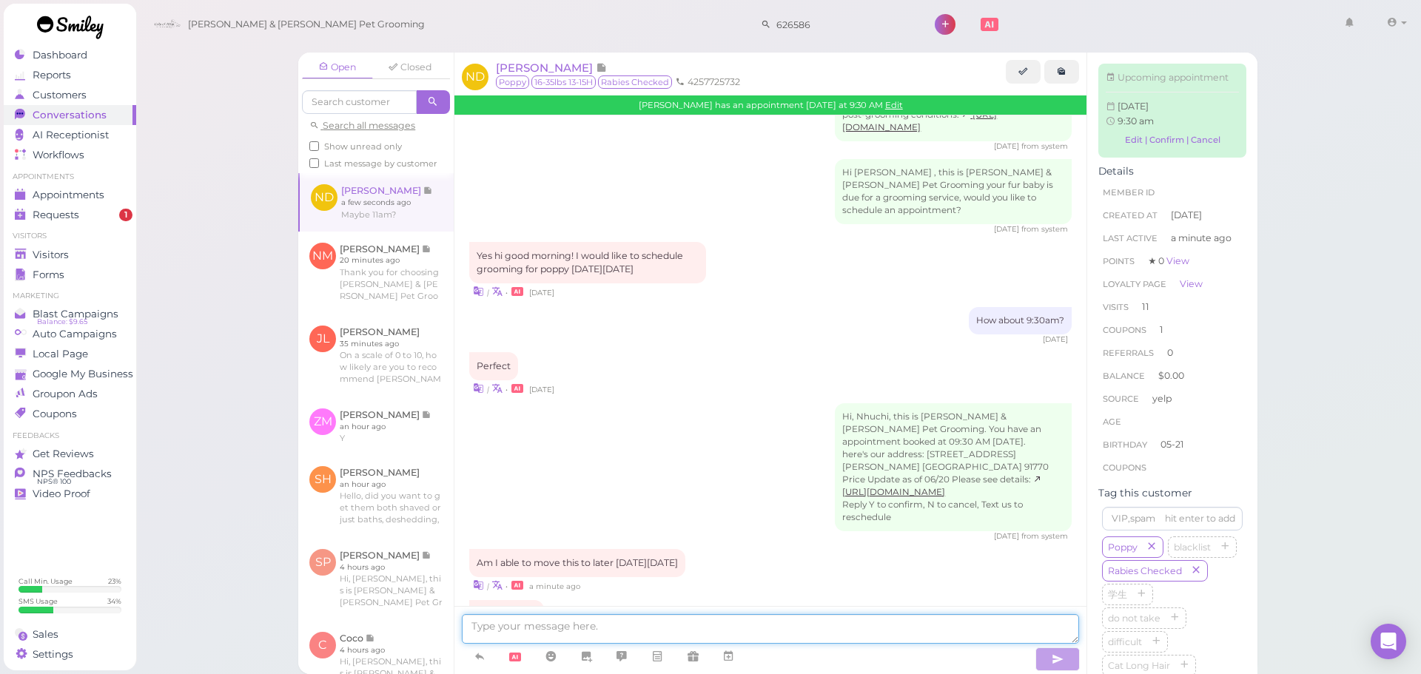
click at [538, 621] on textarea at bounding box center [770, 629] width 617 height 30
type textarea "We can do that"
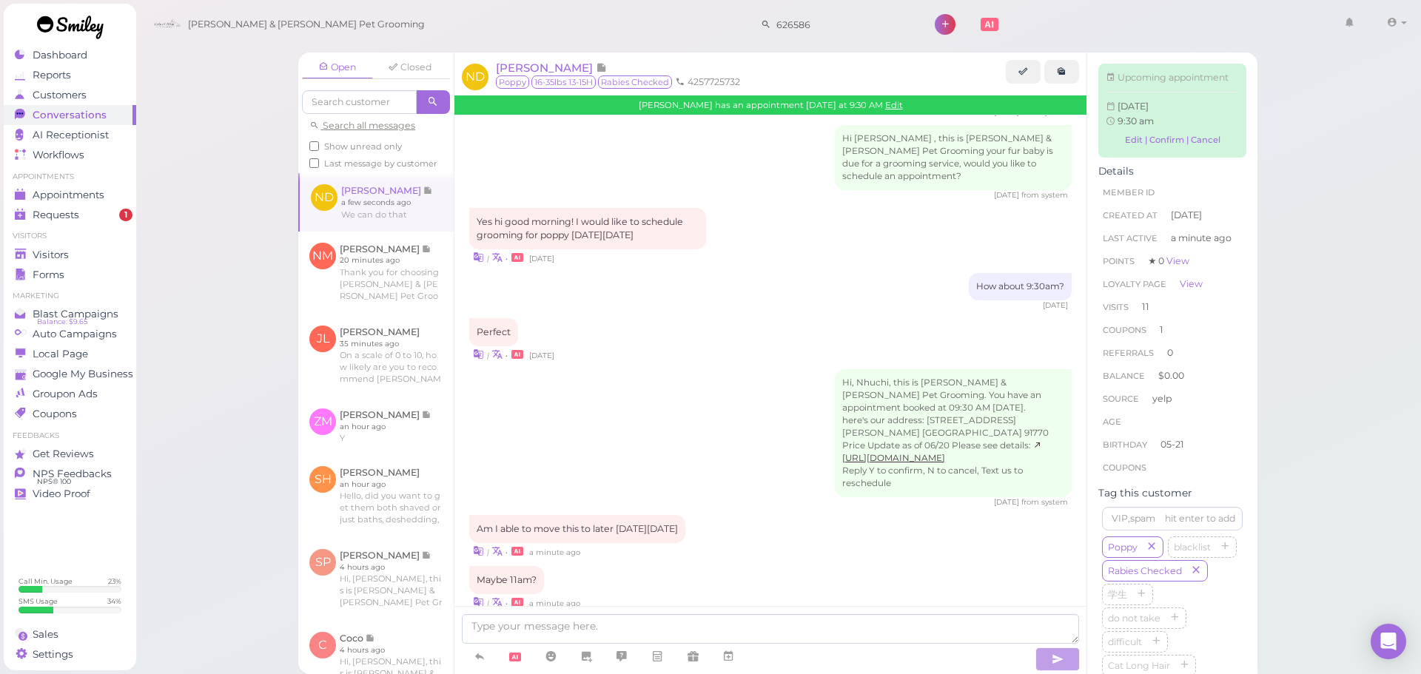
click at [894, 101] on div "Nhuchi Dao has an appointment Saturday at 9:30 AM Edit" at bounding box center [771, 104] width 632 height 19
click at [892, 103] on link "Edit" at bounding box center [894, 105] width 18 height 10
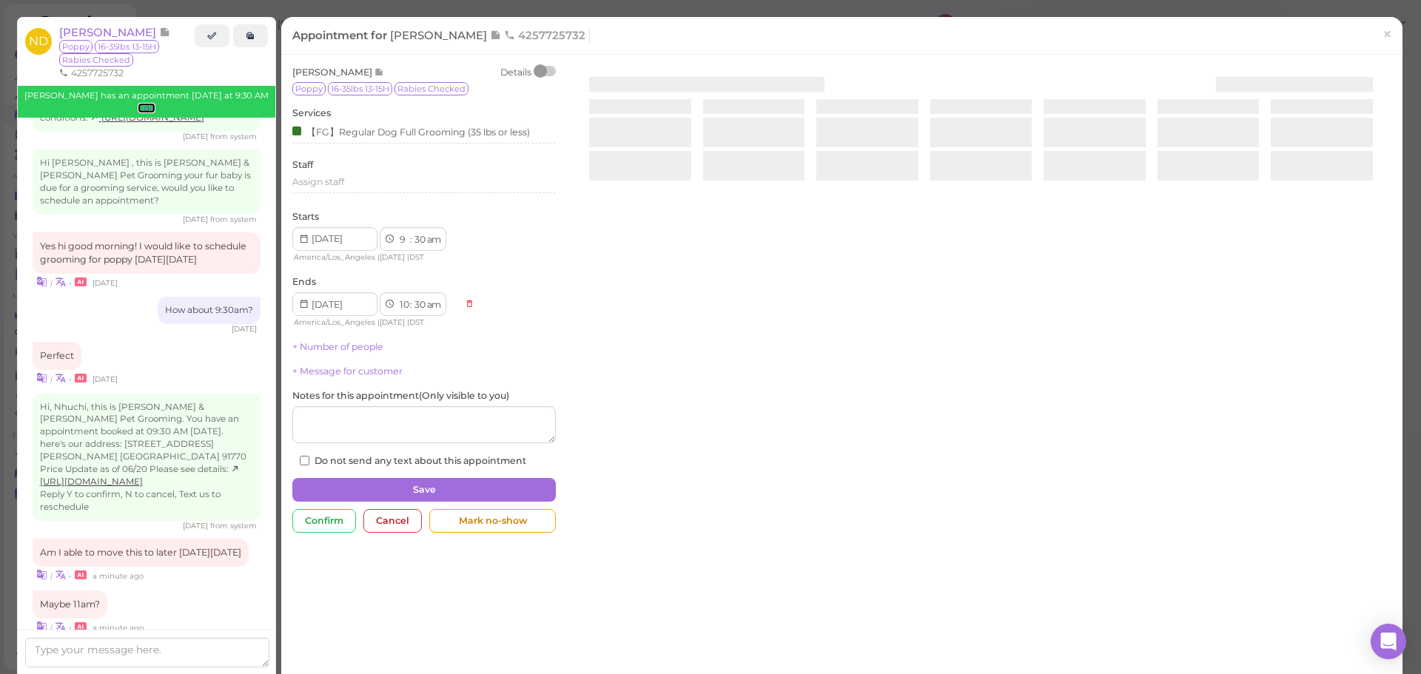
scroll to position [1896, 0]
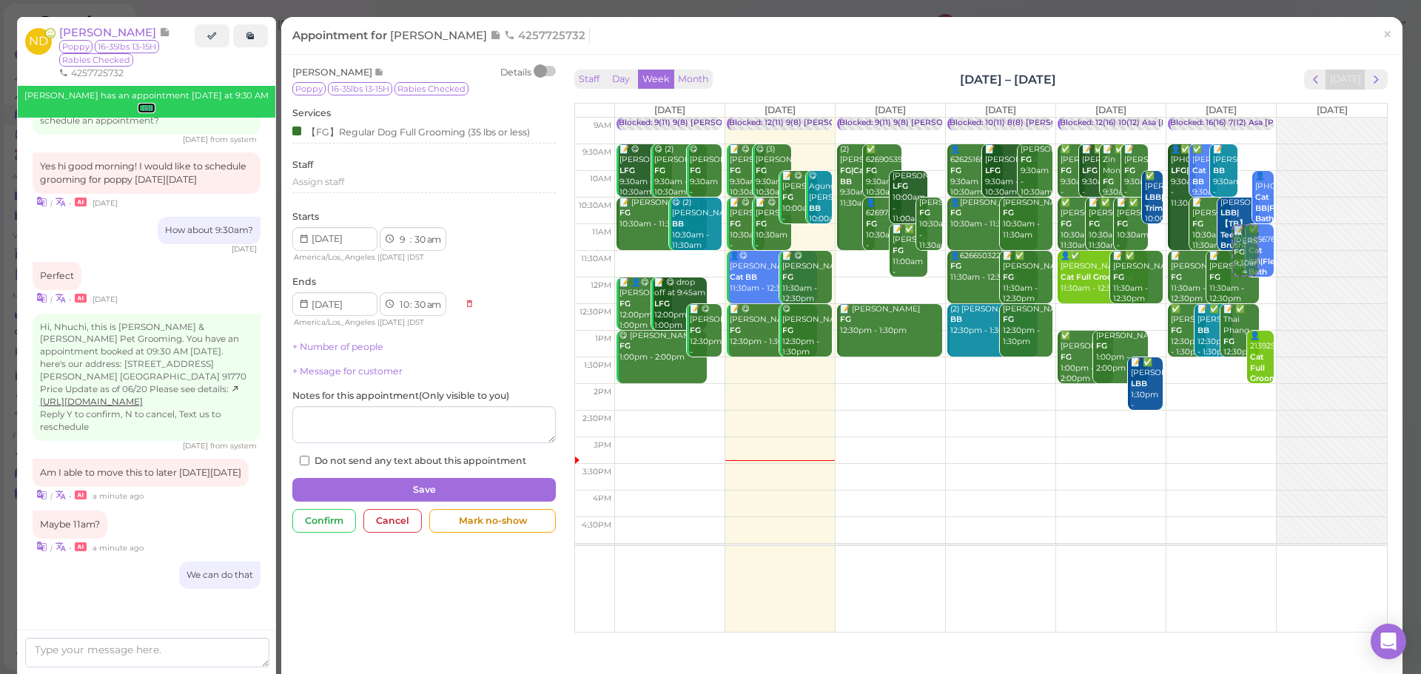
drag, startPoint x: 1225, startPoint y: 167, endPoint x: 1224, endPoint y: 246, distance: 79.9
click at [1223, 118] on div "📝 Nhuchi Dao FG 9:30am - 10:30am Blocked: 16(16) 7(12) Asa Helen Rebecca • Appo…" at bounding box center [1222, 118] width 110 height 0
select select "11"
select select "00"
select select "12"
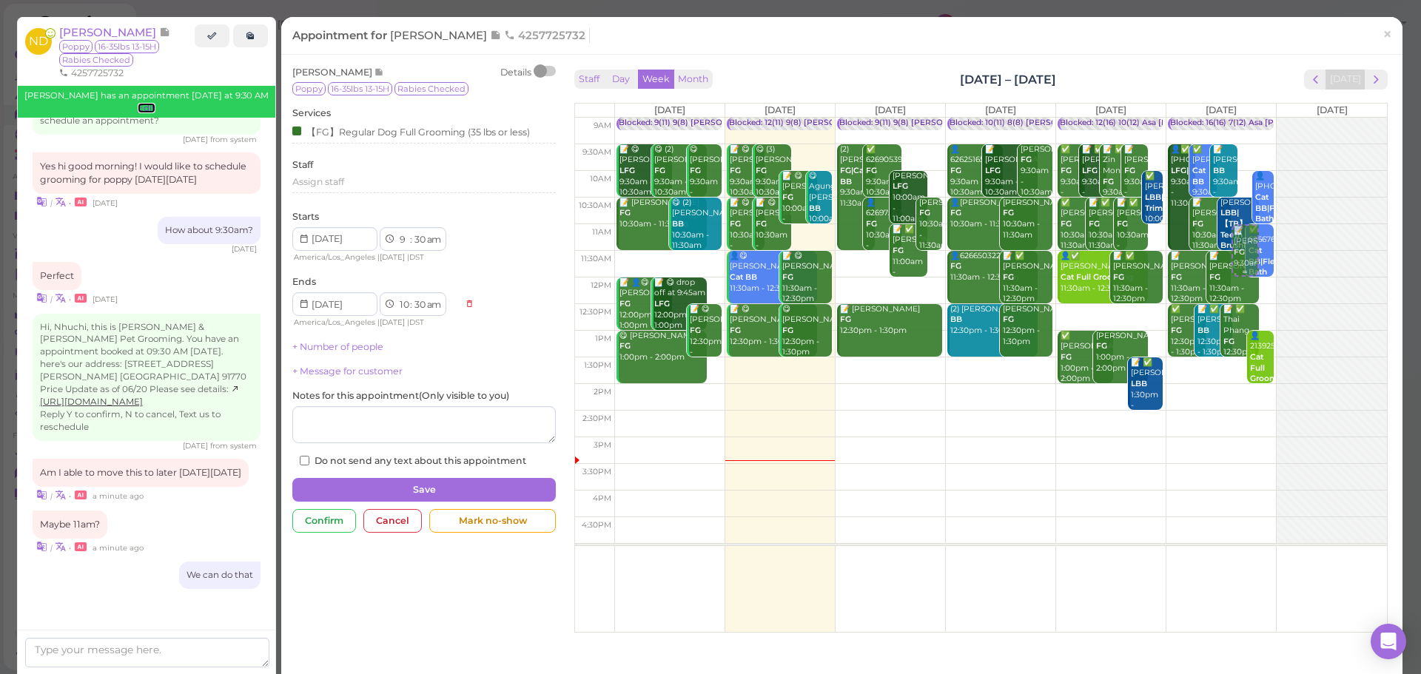
select select "00"
select select "pm"
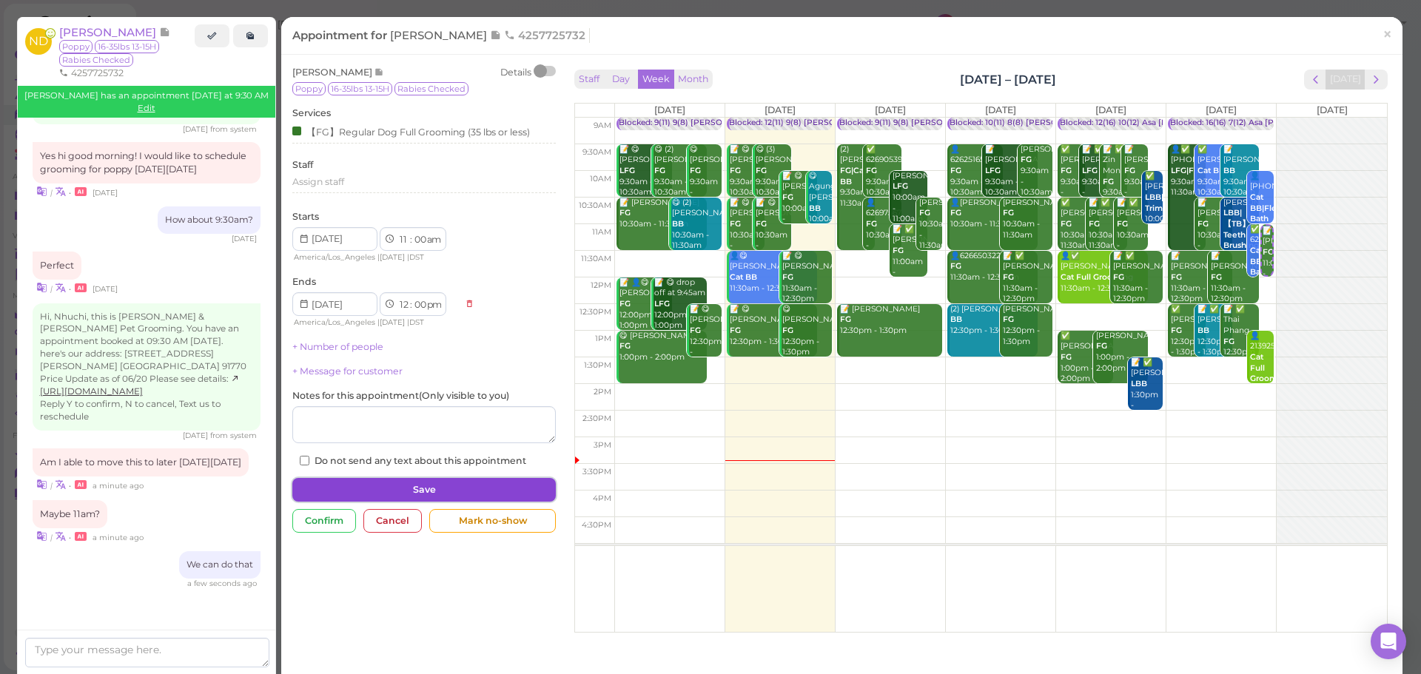
click at [452, 494] on button "Save" at bounding box center [424, 490] width 264 height 24
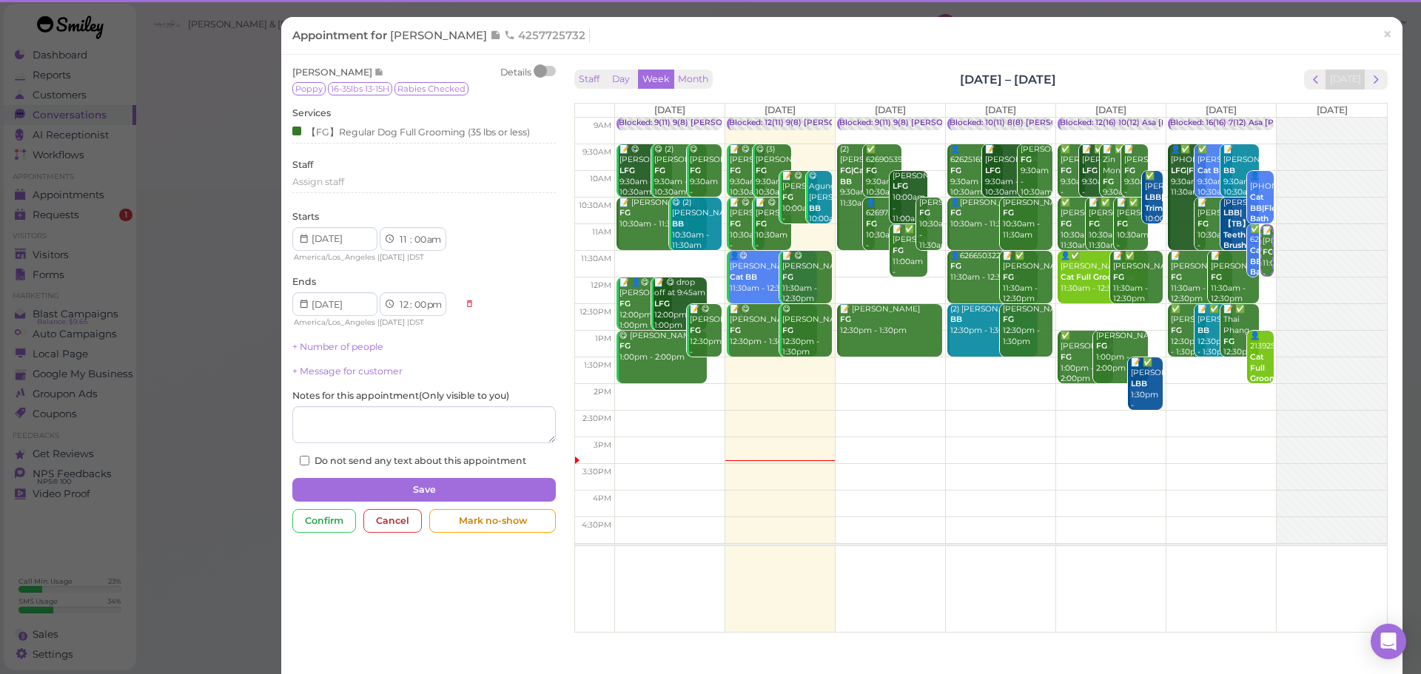
scroll to position [1794, 0]
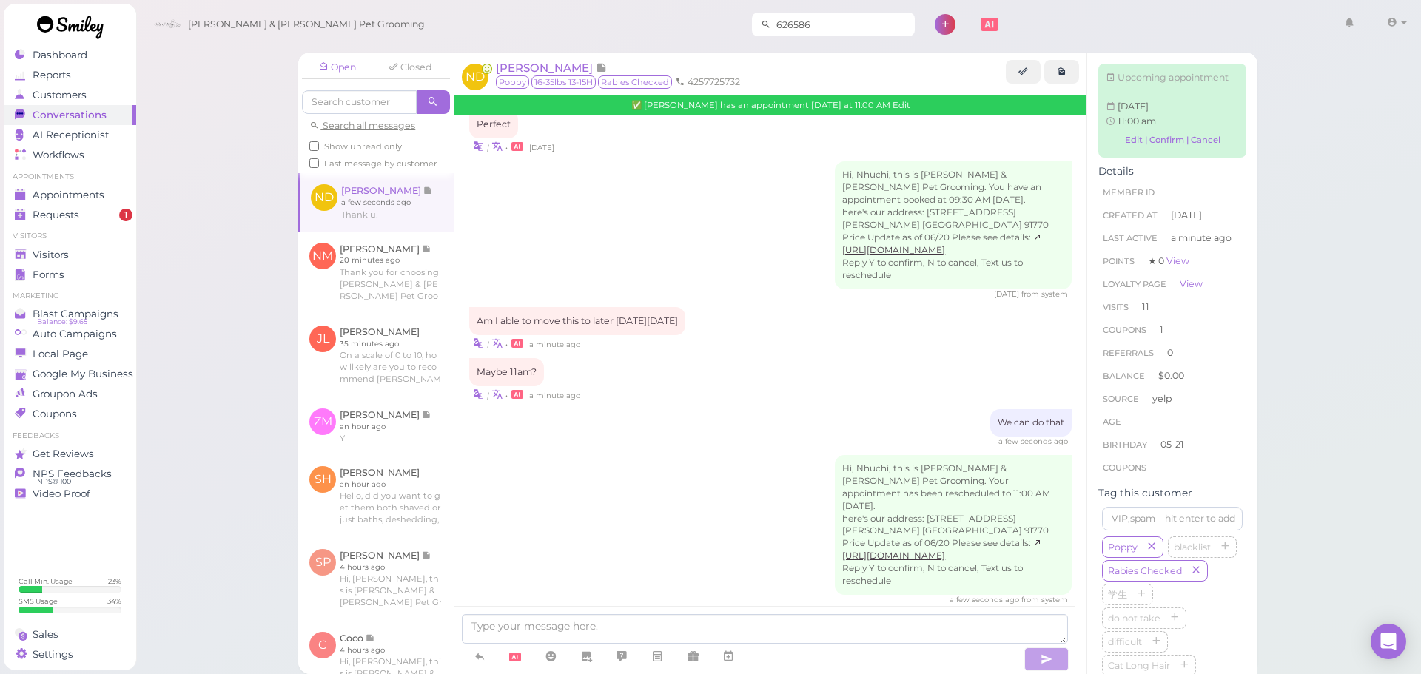
scroll to position [2053, 0]
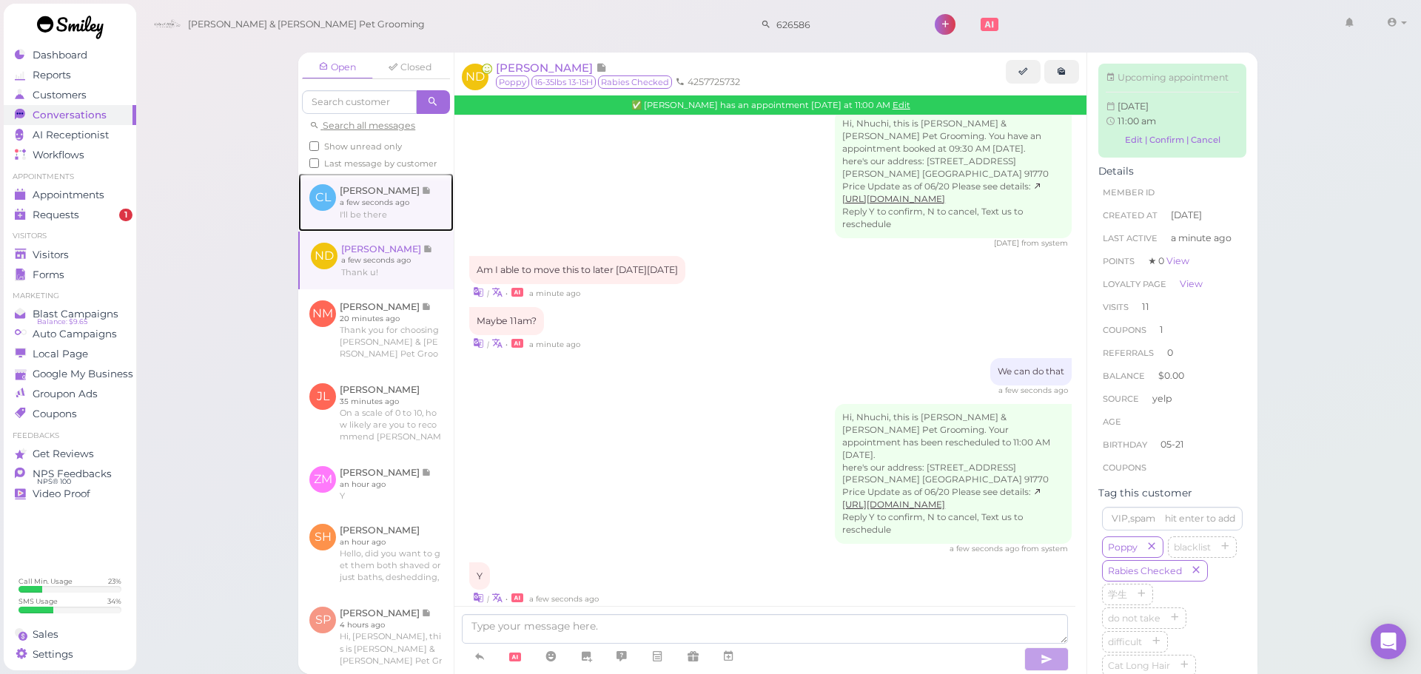
click at [366, 231] on link at bounding box center [375, 202] width 155 height 58
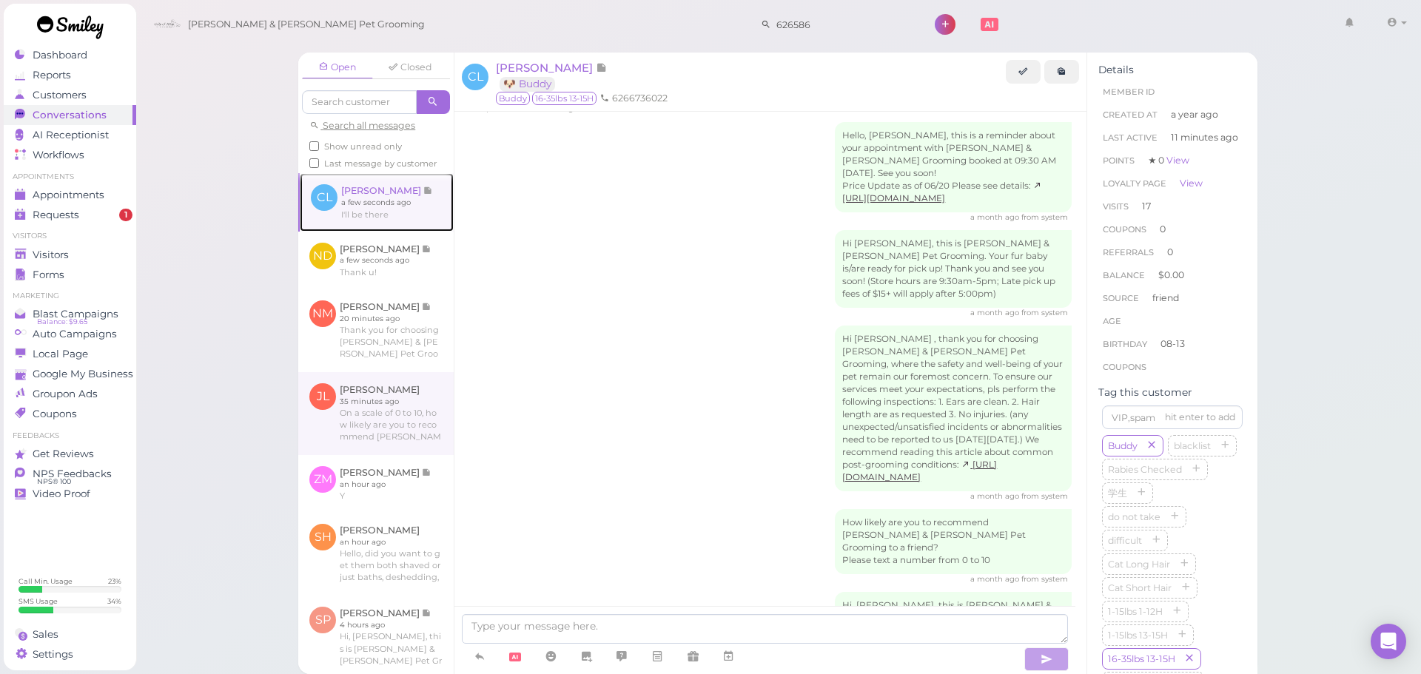
scroll to position [2462, 0]
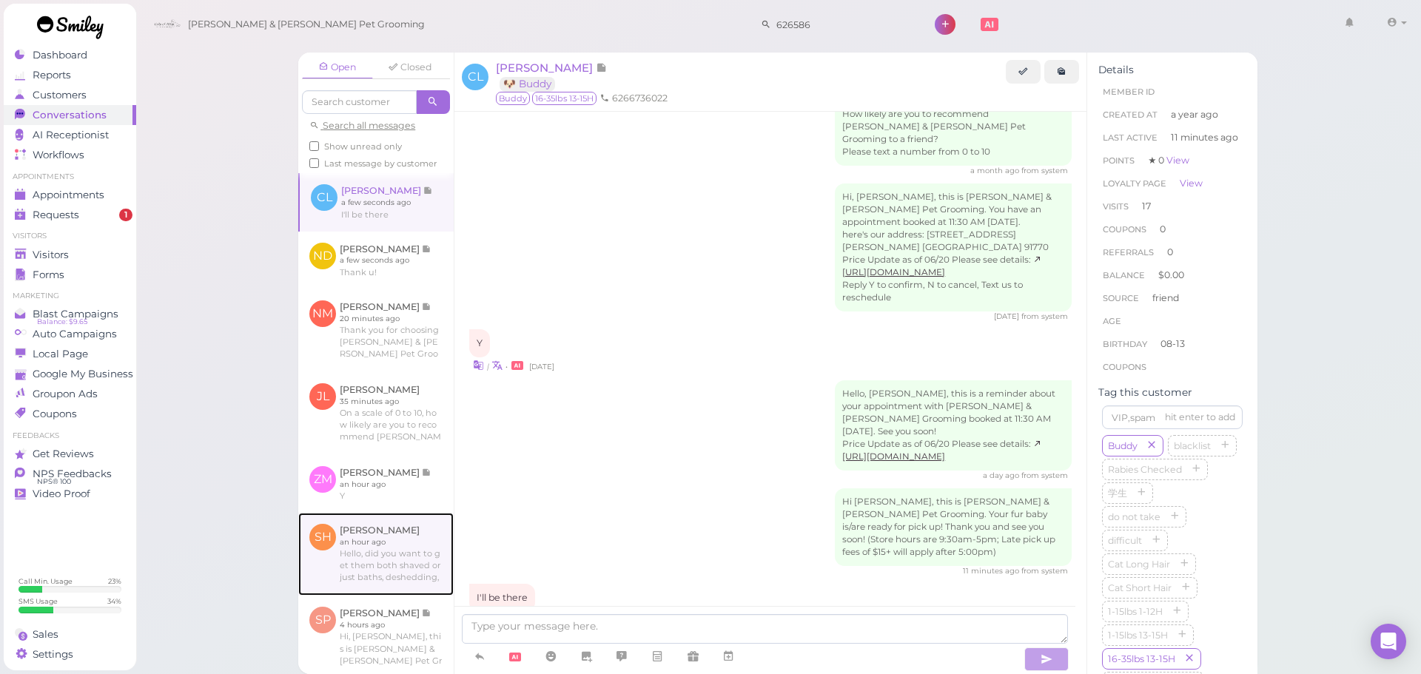
click at [396, 568] on link at bounding box center [375, 554] width 155 height 83
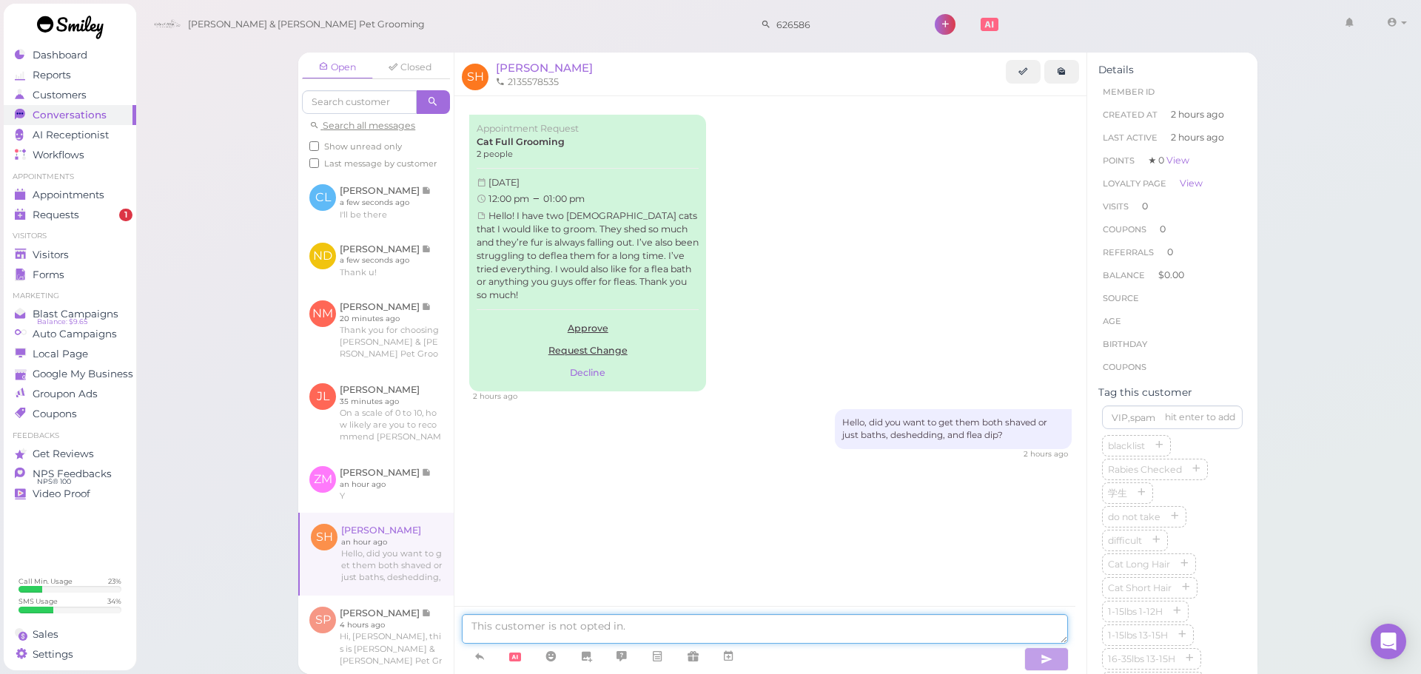
click at [614, 630] on textarea at bounding box center [765, 629] width 606 height 30
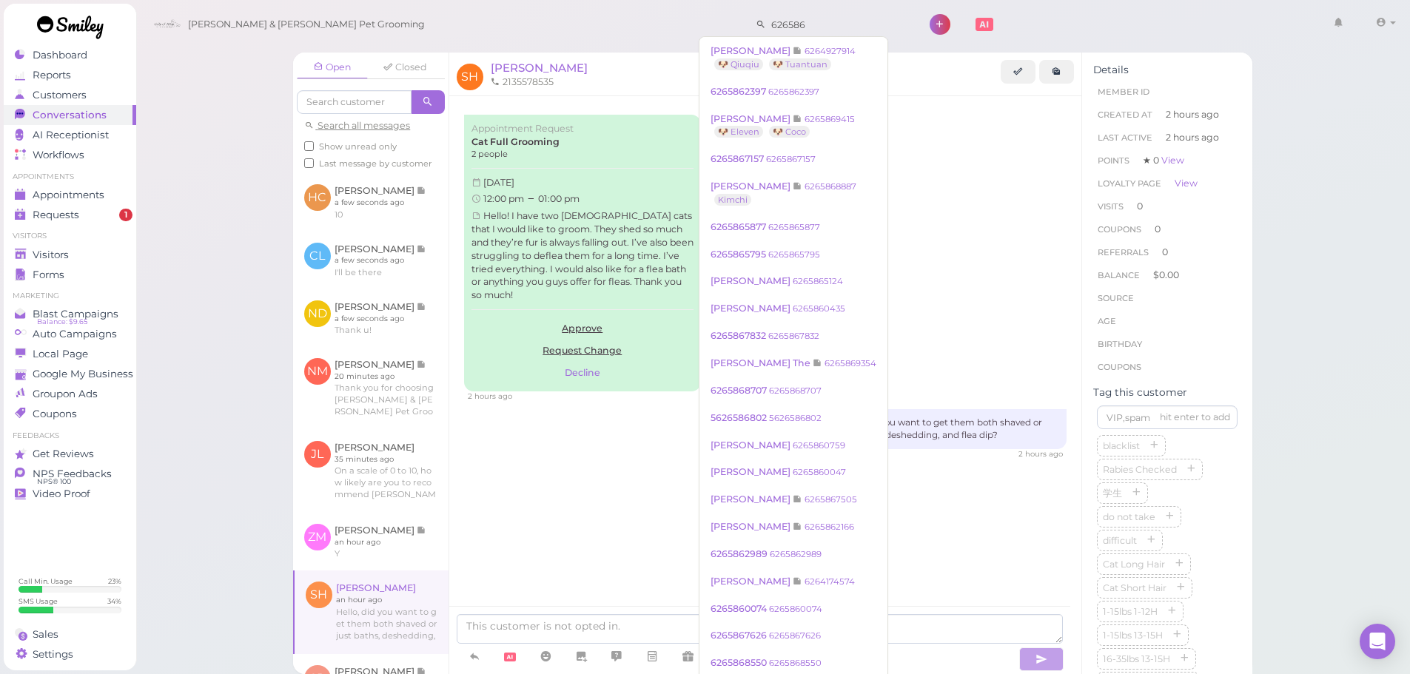
drag, startPoint x: 780, startPoint y: 35, endPoint x: 710, endPoint y: 36, distance: 70.3
click at [710, 36] on body "Dashboard Reports Customers Conversations 0" at bounding box center [705, 337] width 1410 height 674
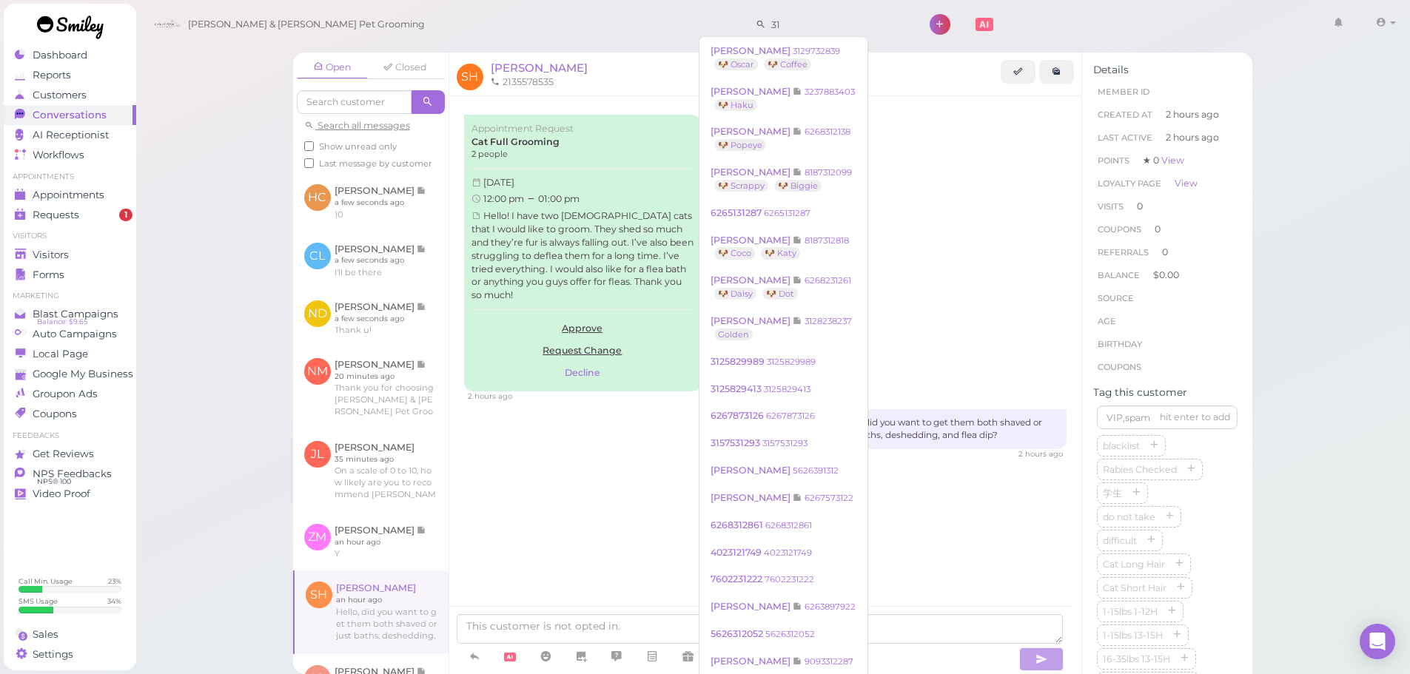
type input "3"
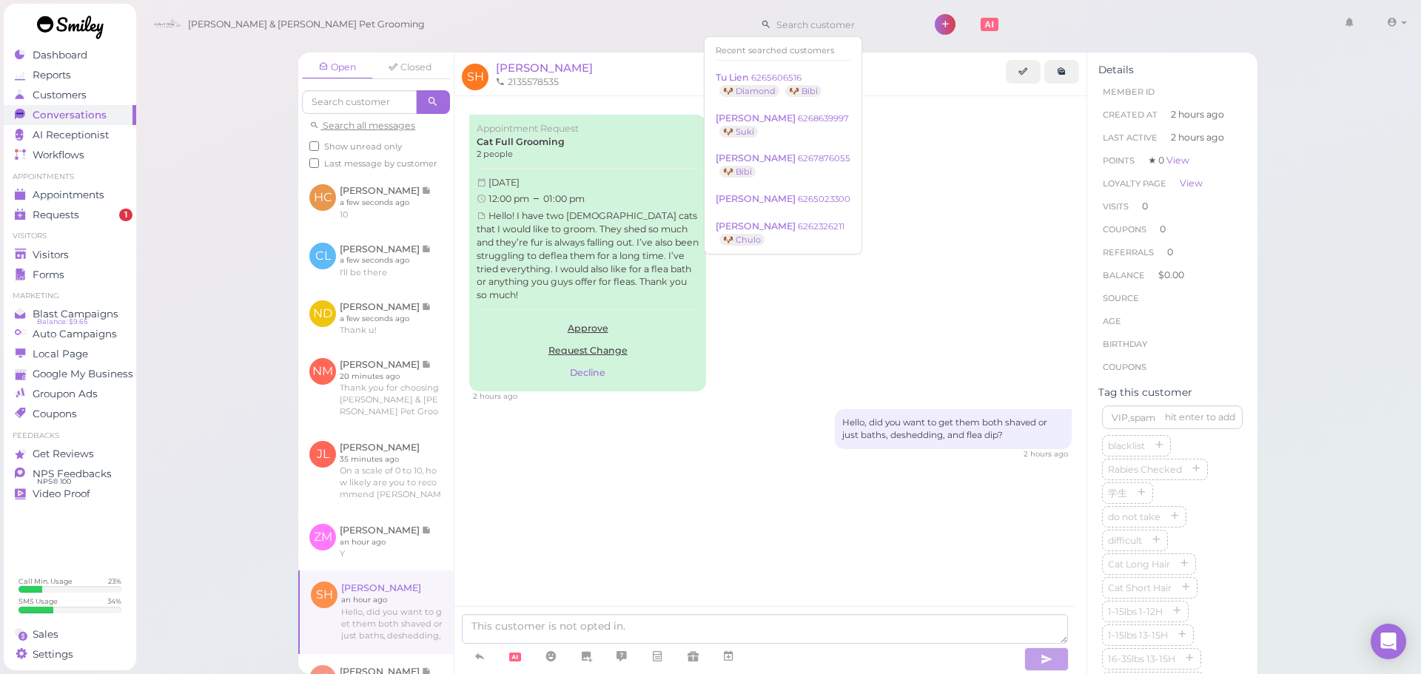
click at [645, 35] on div "Cody & Miley Pet Grooming 1 Account" at bounding box center [780, 25] width 1266 height 42
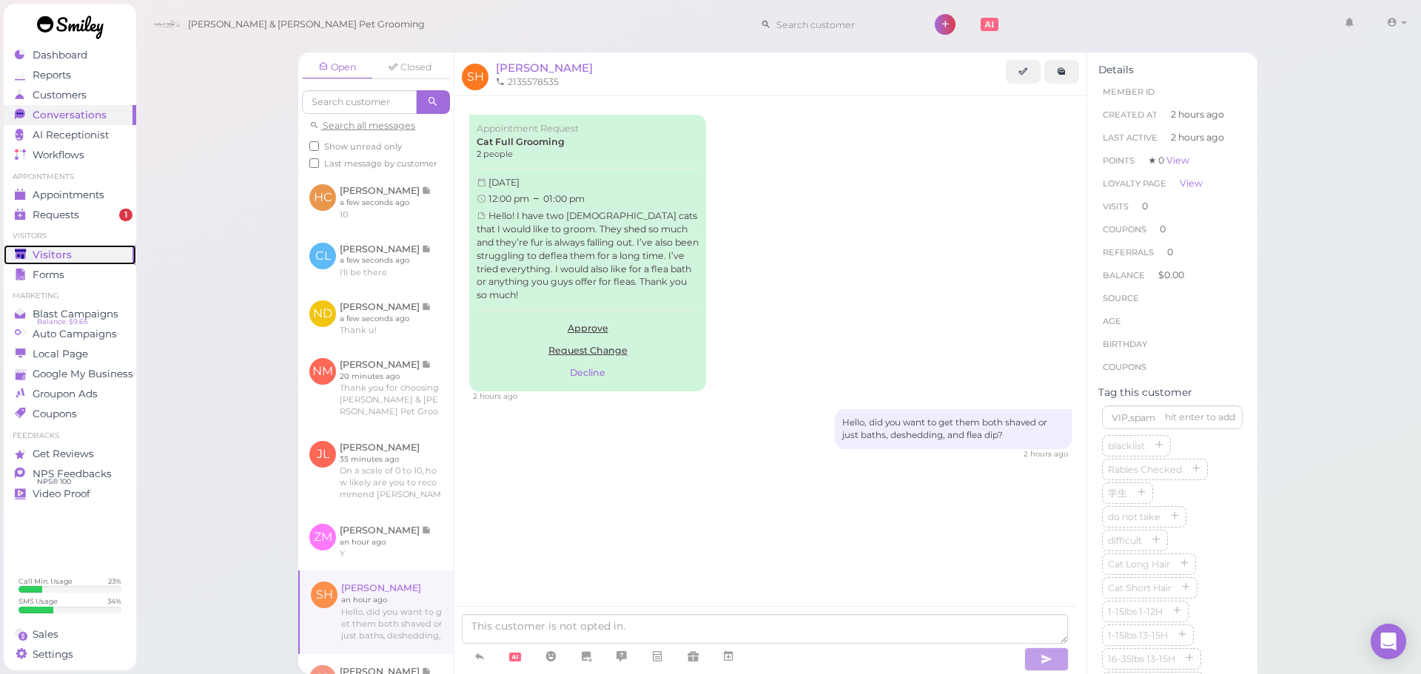
click at [40, 249] on span "Visitors" at bounding box center [52, 255] width 39 height 13
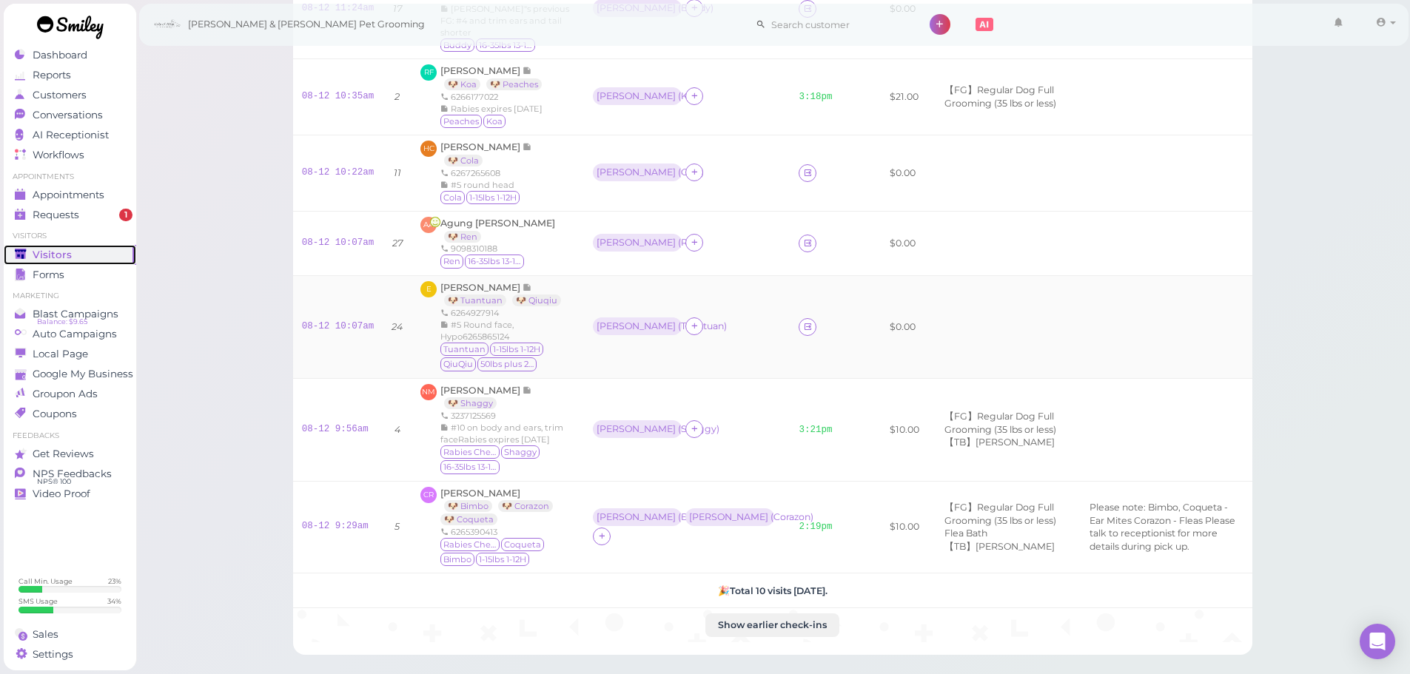
scroll to position [444, 0]
click at [552, 252] on div "AA Agung Atmaja 🐶 Ren 9098310188 Ren 16-35lbs 13-15H" at bounding box center [497, 244] width 155 height 53
click at [725, 320] on td "Asa ( Tuantuan )" at bounding box center [687, 327] width 206 height 103
click at [699, 269] on td "Helen ( Ren )" at bounding box center [687, 244] width 206 height 64
click at [346, 246] on link "08-12 10:07am" at bounding box center [338, 243] width 73 height 10
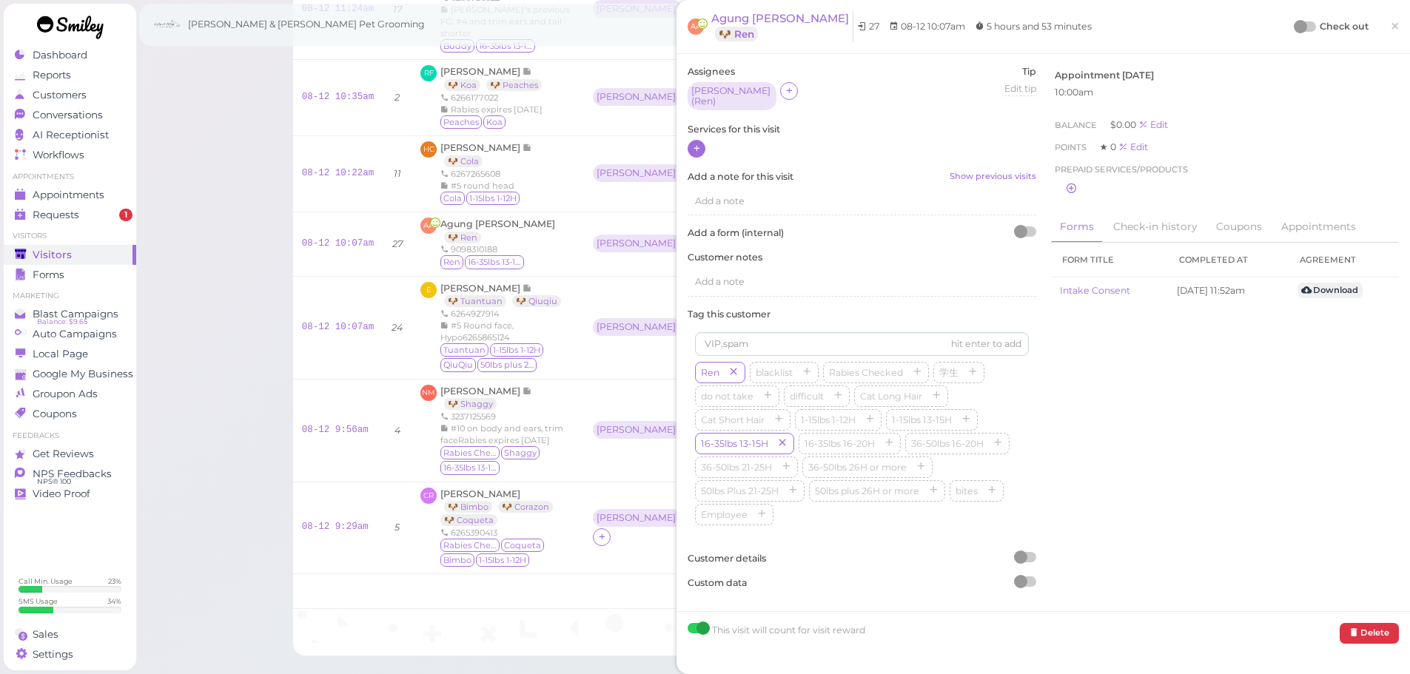
click at [691, 145] on div at bounding box center [697, 149] width 18 height 18
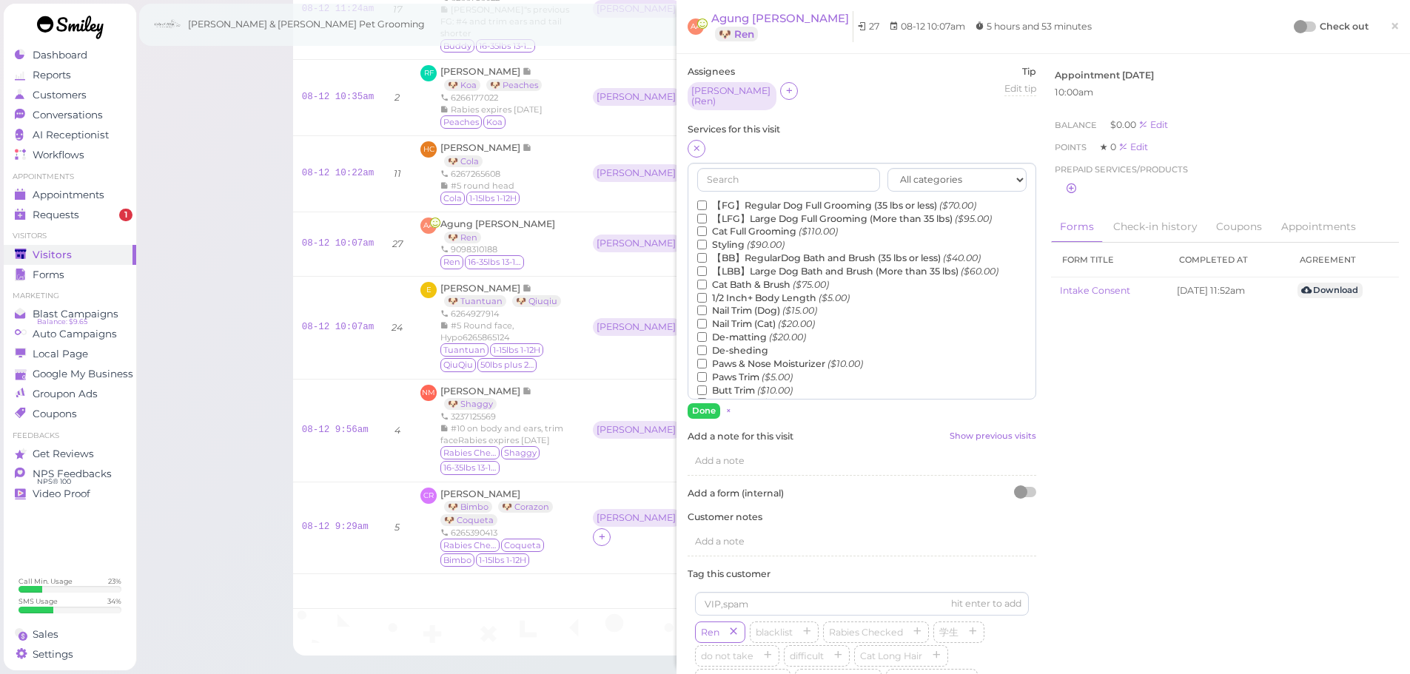
click at [774, 253] on label "【BB】RegularDog Bath and Brush (35 lbs or less) ($40.00)" at bounding box center [839, 258] width 284 height 13
click at [707, 253] on input "【BB】RegularDog Bath and Brush (35 lbs or less) ($40.00)" at bounding box center [702, 258] width 10 height 10
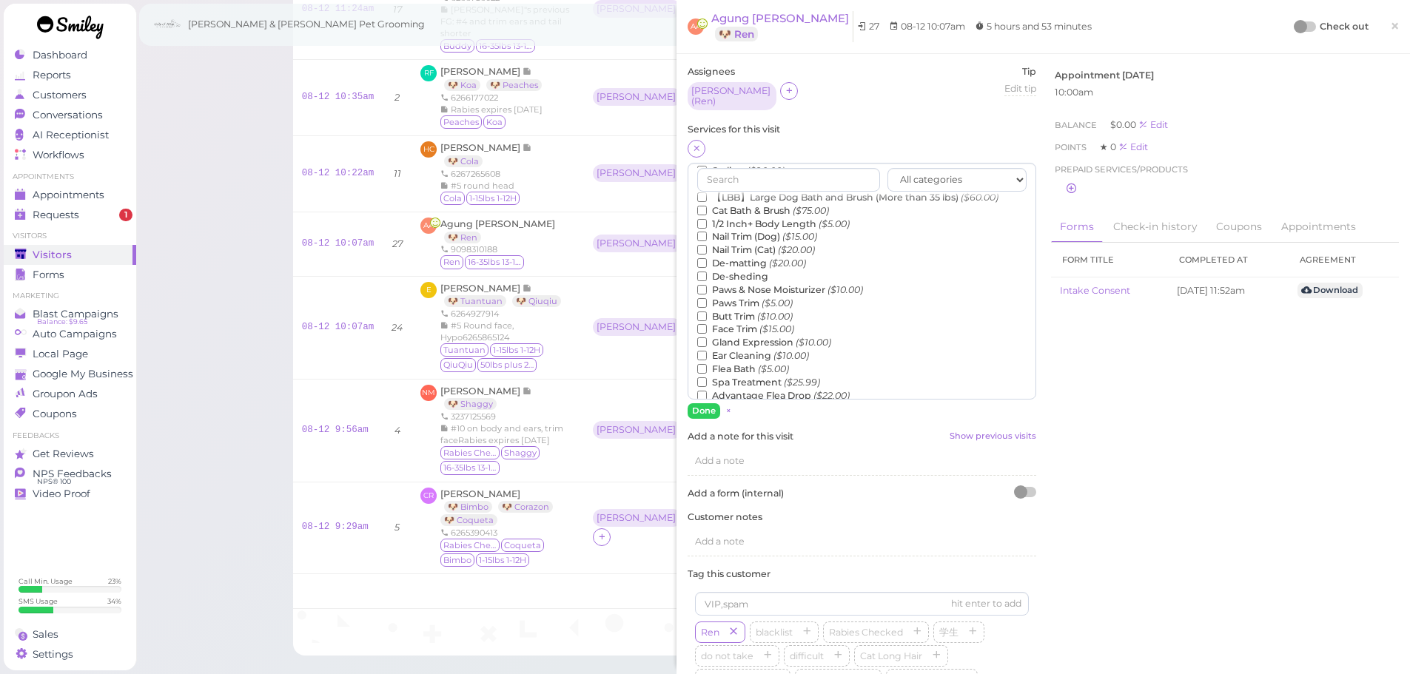
click at [763, 363] on icon "($5.00)" at bounding box center [773, 368] width 31 height 11
click at [707, 364] on input "Flea Bath ($5.00)" at bounding box center [702, 369] width 10 height 10
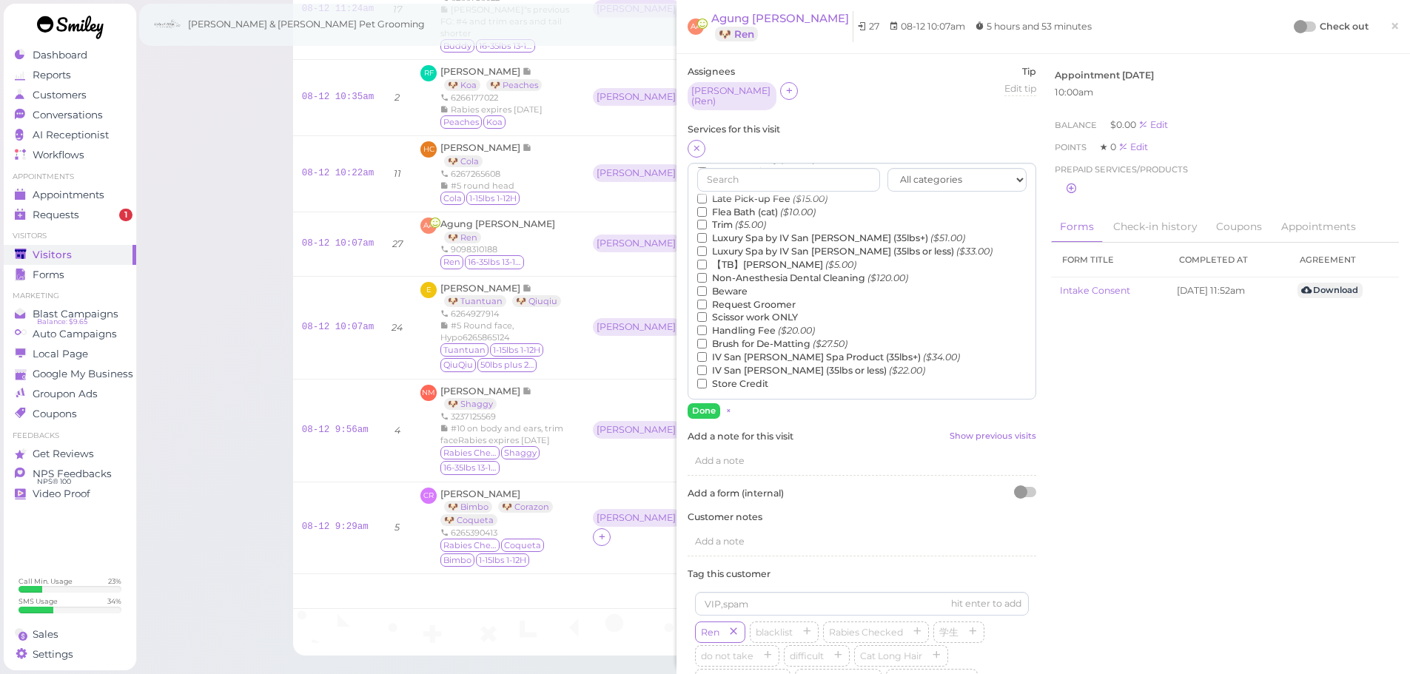
drag, startPoint x: 751, startPoint y: 259, endPoint x: 750, endPoint y: 268, distance: 9.0
click at [750, 266] on div "【FG】Regular Dog Full Grooming (35 lbs or less) ($70.00) 【LFG】Large Dog Full Gro…" at bounding box center [861, 126] width 329 height 529
click at [710, 258] on label "【TB】Teeth Brushing ($5.00)" at bounding box center [776, 264] width 159 height 13
click at [707, 260] on input "【TB】Teeth Brushing ($5.00)" at bounding box center [702, 265] width 10 height 10
click at [698, 409] on button "Done" at bounding box center [704, 411] width 33 height 16
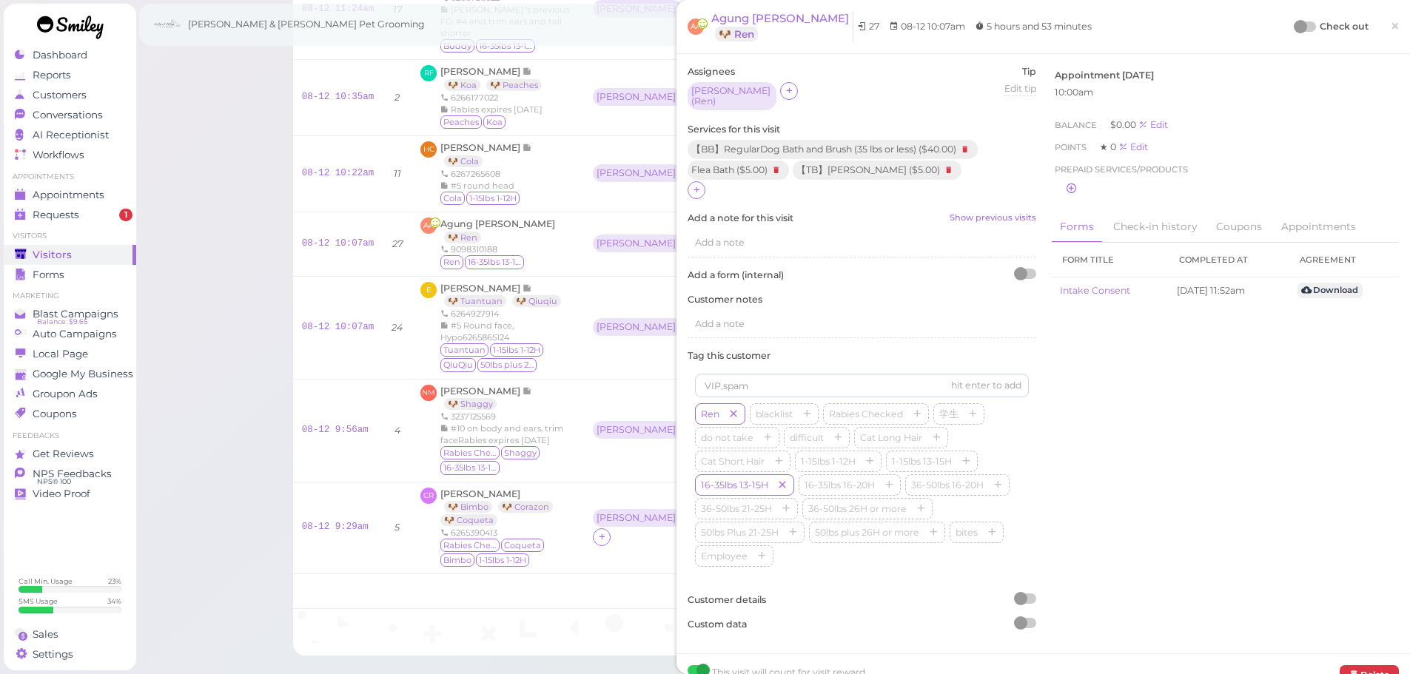
click at [1295, 33] on div "Check out" at bounding box center [1331, 26] width 73 height 15
click at [1294, 30] on div at bounding box center [1300, 26] width 13 height 13
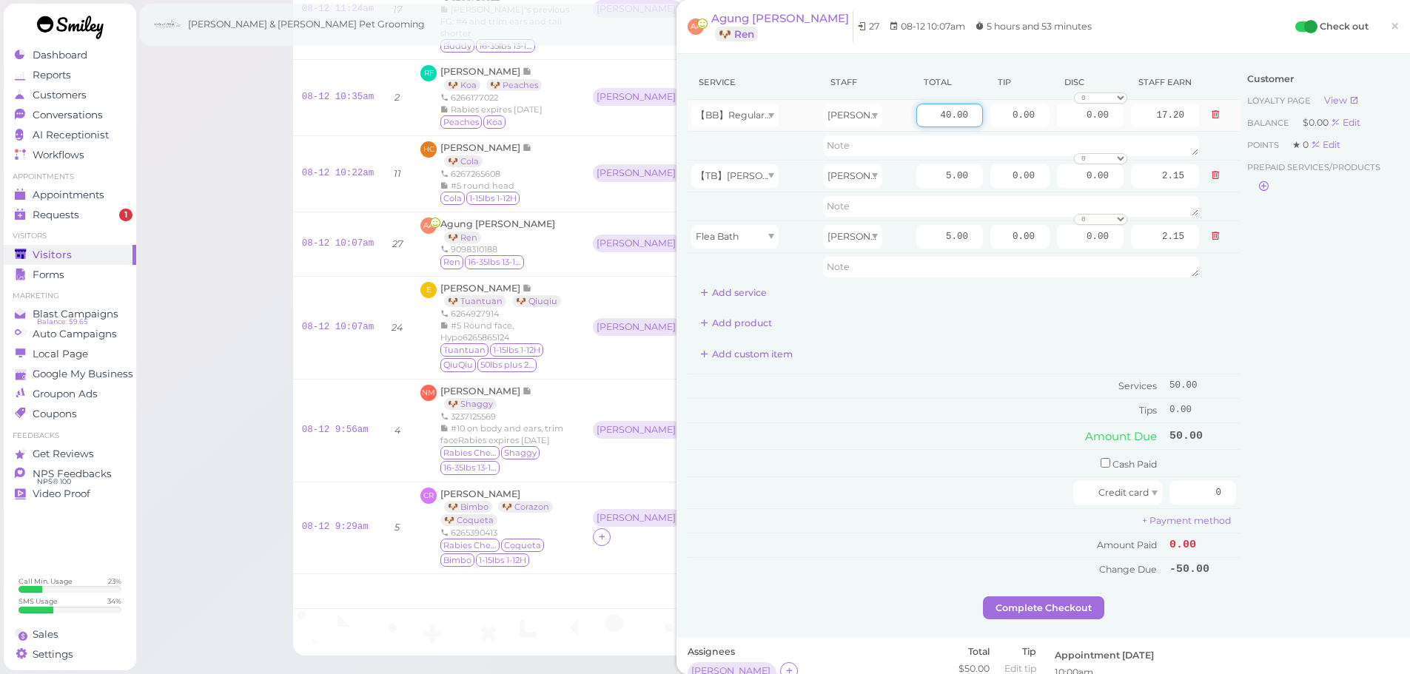
click at [922, 123] on input "40.00" at bounding box center [949, 116] width 67 height 24
type input "55.00"
type input "23.65"
click at [930, 343] on div "Add custom item" at bounding box center [964, 355] width 552 height 24
click at [1205, 161] on tbody "【BB】RegularDog Bath and Brush (35 lbs or less) Helen 55.00 0.00 0.00 0 10% off …" at bounding box center [964, 190] width 552 height 181
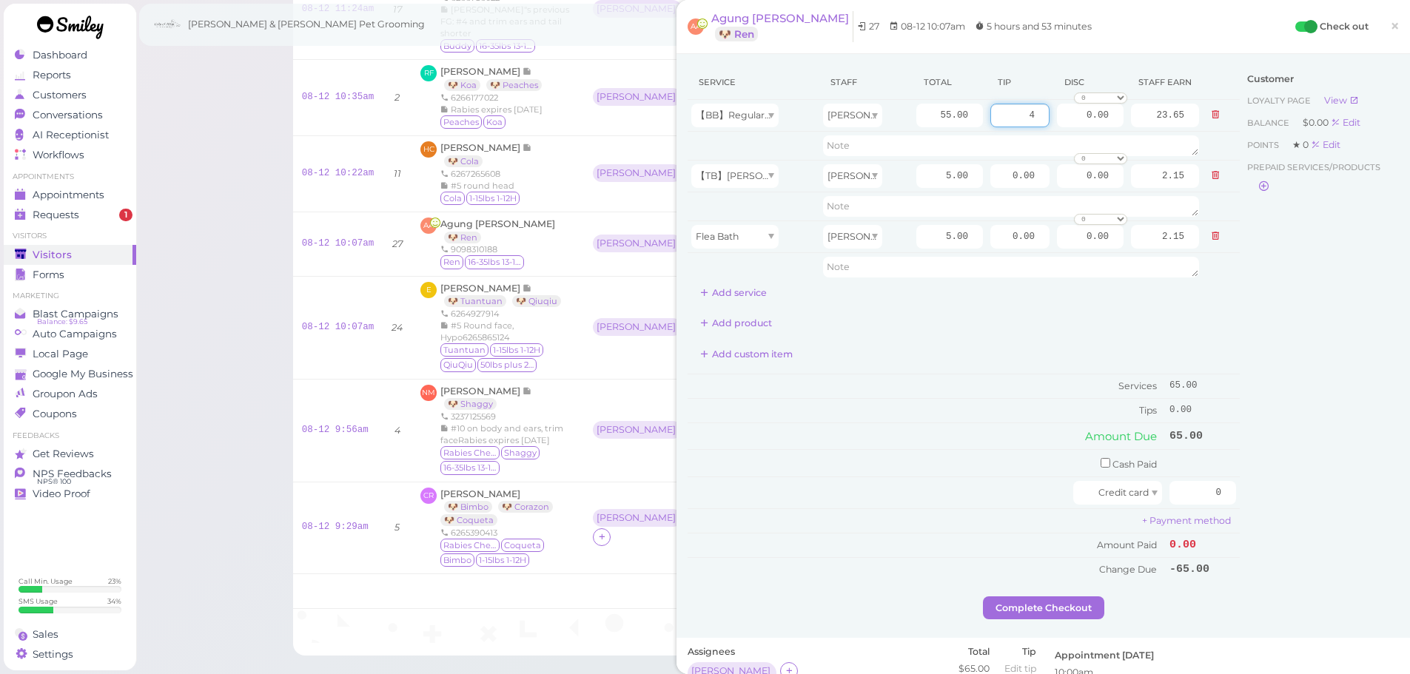
type input "4"
click at [1285, 346] on div "Customer Loyalty page View Balance $0.00 Edit Points ★ 0 Edit Prepaid services/…" at bounding box center [1319, 330] width 159 height 531
drag, startPoint x: 1210, startPoint y: 489, endPoint x: 1278, endPoint y: 496, distance: 68.5
click at [1275, 496] on div "Service Staff Total Tip Disc Staff earn 【BB】RegularDog Bath and Brush (35 lbs o…" at bounding box center [1043, 330] width 711 height 531
type input "69"
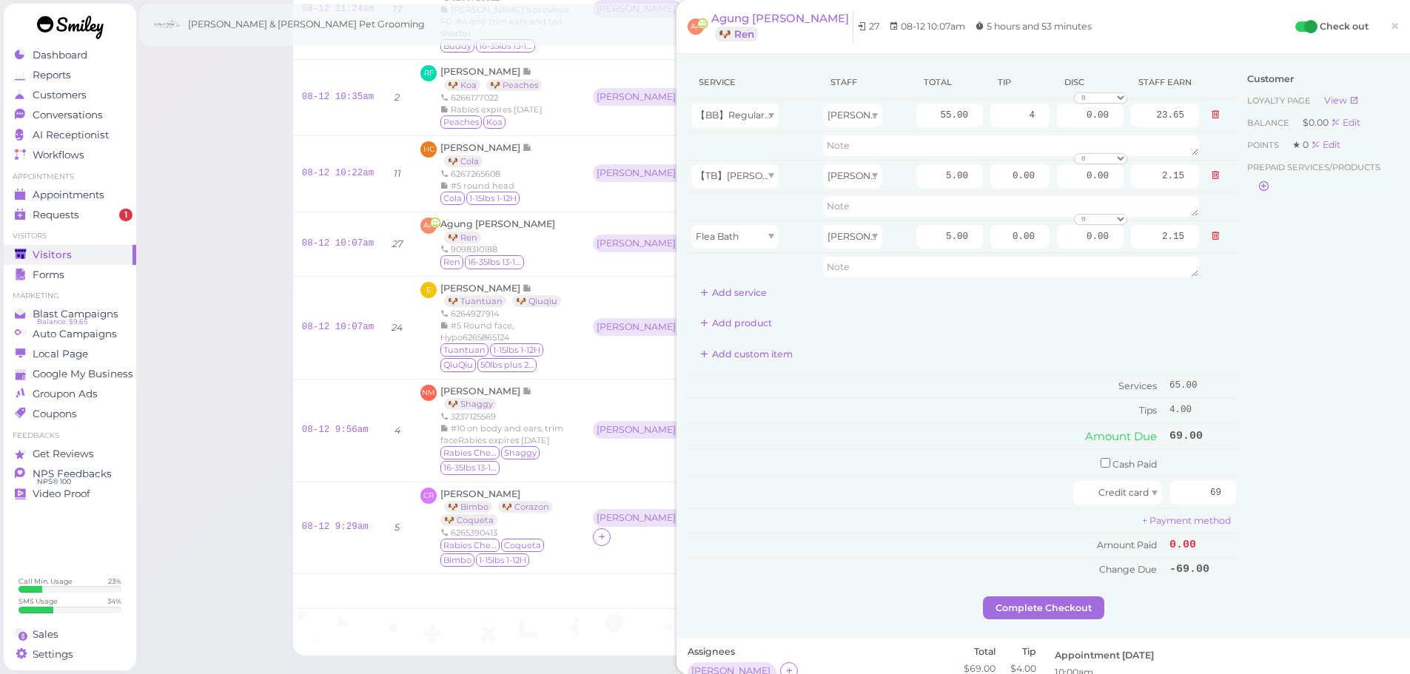
click at [1278, 496] on div "Customer Loyalty page View Balance $0.00 Edit Points ★ 0 Edit Prepaid services/…" at bounding box center [1319, 330] width 159 height 531
click at [1034, 604] on button "Complete Checkout" at bounding box center [1043, 609] width 121 height 24
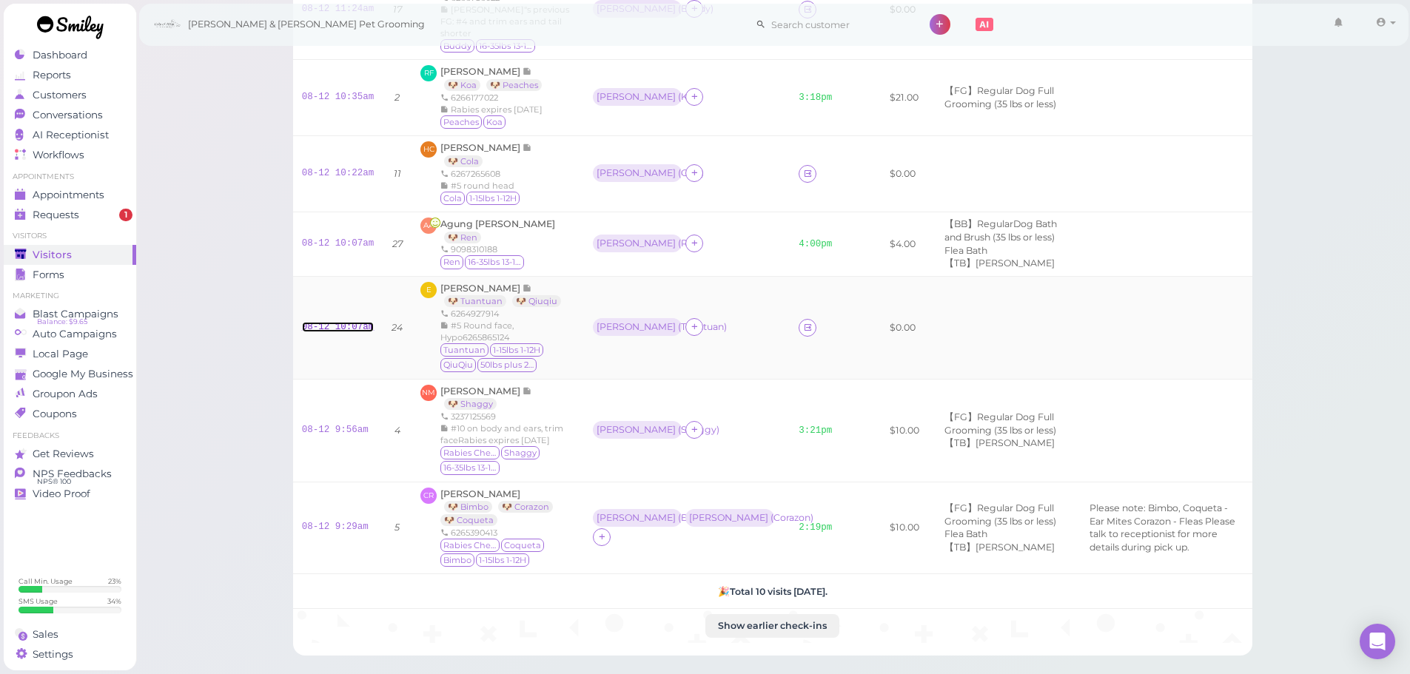
click at [366, 332] on link "08-12 10:07am" at bounding box center [338, 327] width 73 height 10
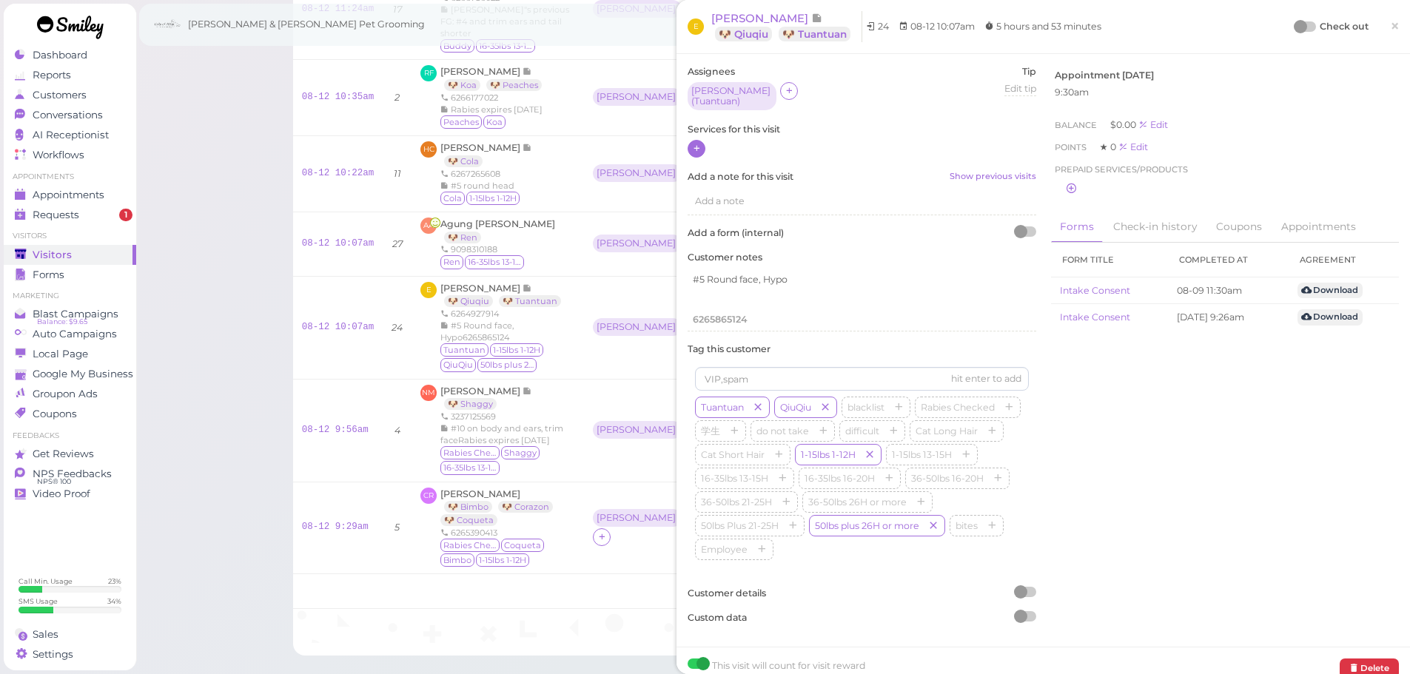
click at [702, 147] on div at bounding box center [697, 149] width 18 height 18
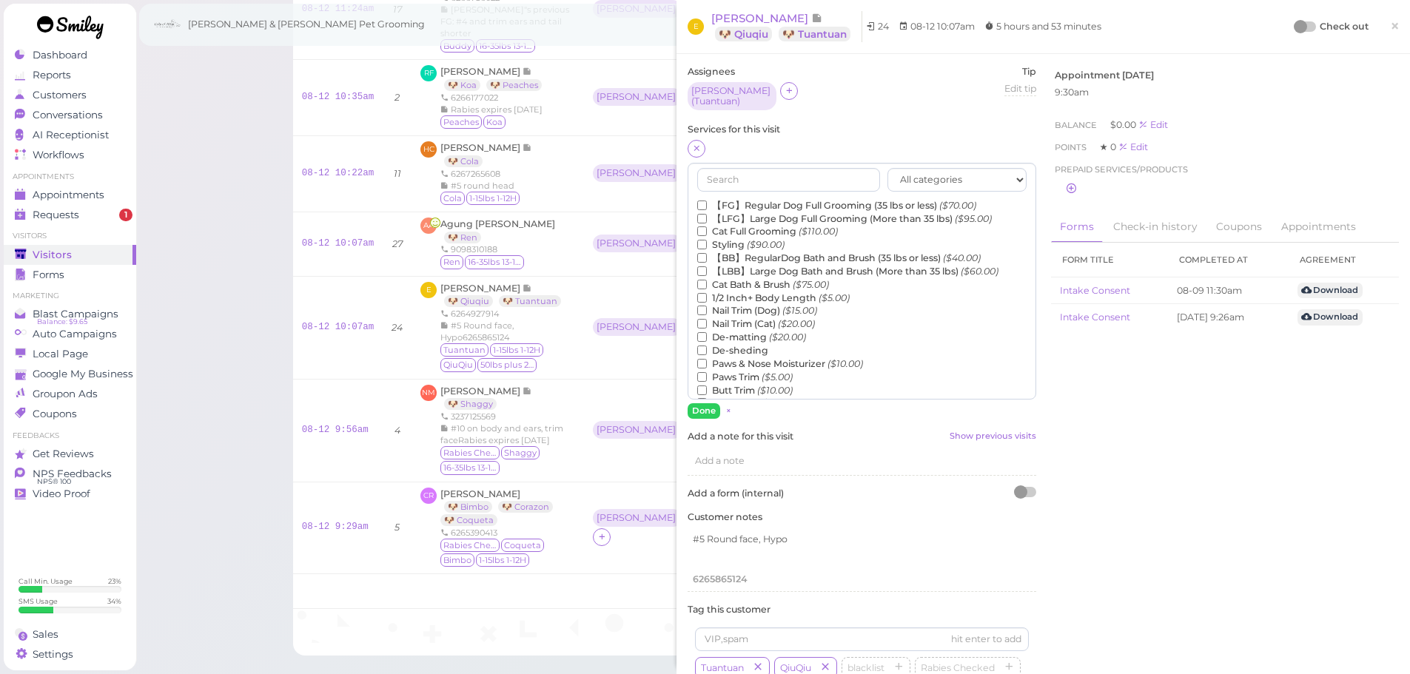
click at [731, 199] on label "【FG】Regular Dog Full Grooming (35 lbs or less) ($70.00)" at bounding box center [836, 205] width 279 height 13
click at [707, 201] on input "【FG】Regular Dog Full Grooming (35 lbs or less) ($70.00)" at bounding box center [702, 206] width 10 height 10
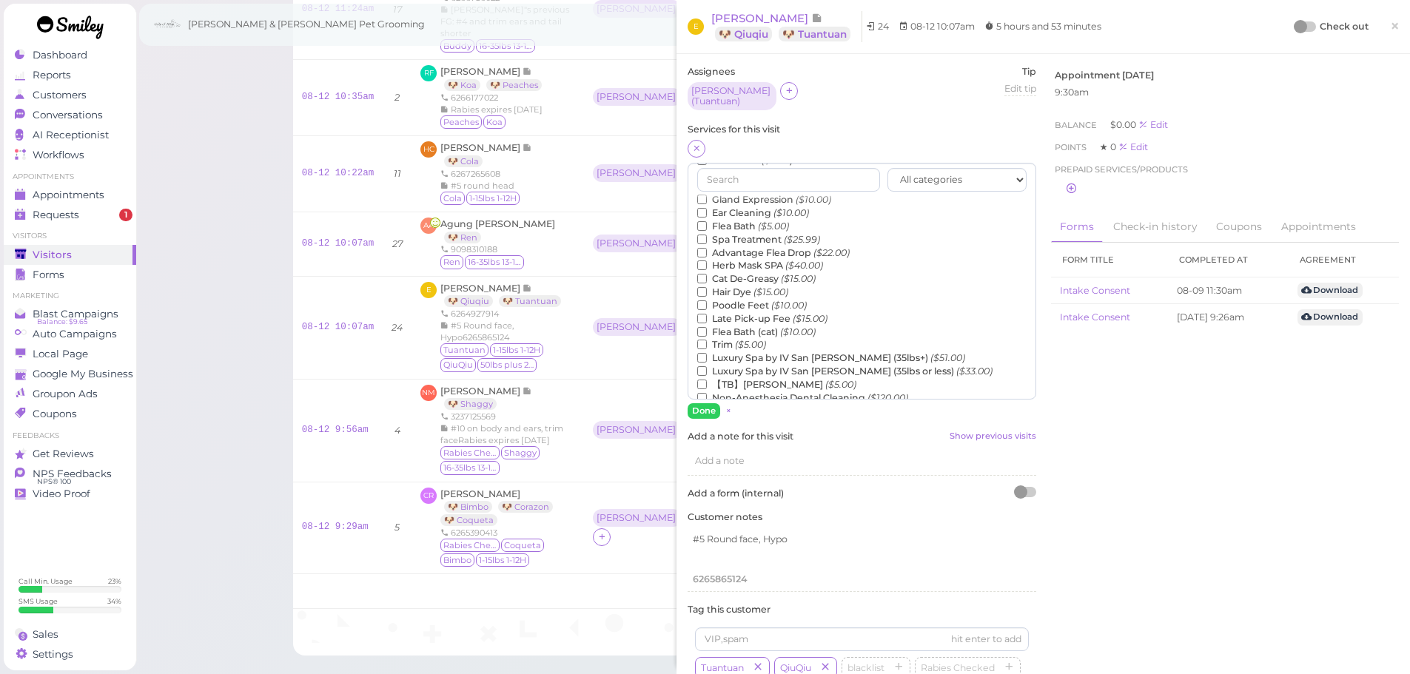
scroll to position [296, 0]
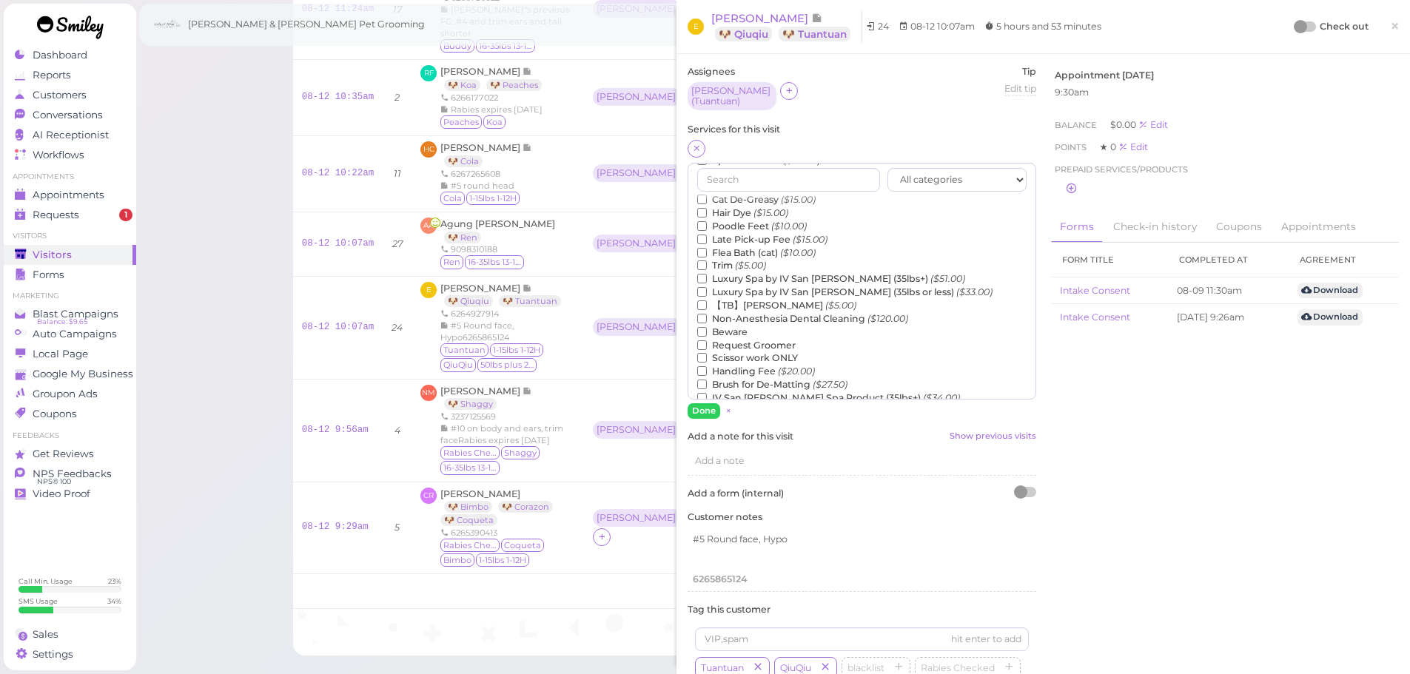
click at [739, 299] on label "【TB】Teeth Brushing ($5.00)" at bounding box center [776, 305] width 159 height 13
click at [707, 301] on input "【TB】Teeth Brushing ($5.00)" at bounding box center [702, 306] width 10 height 10
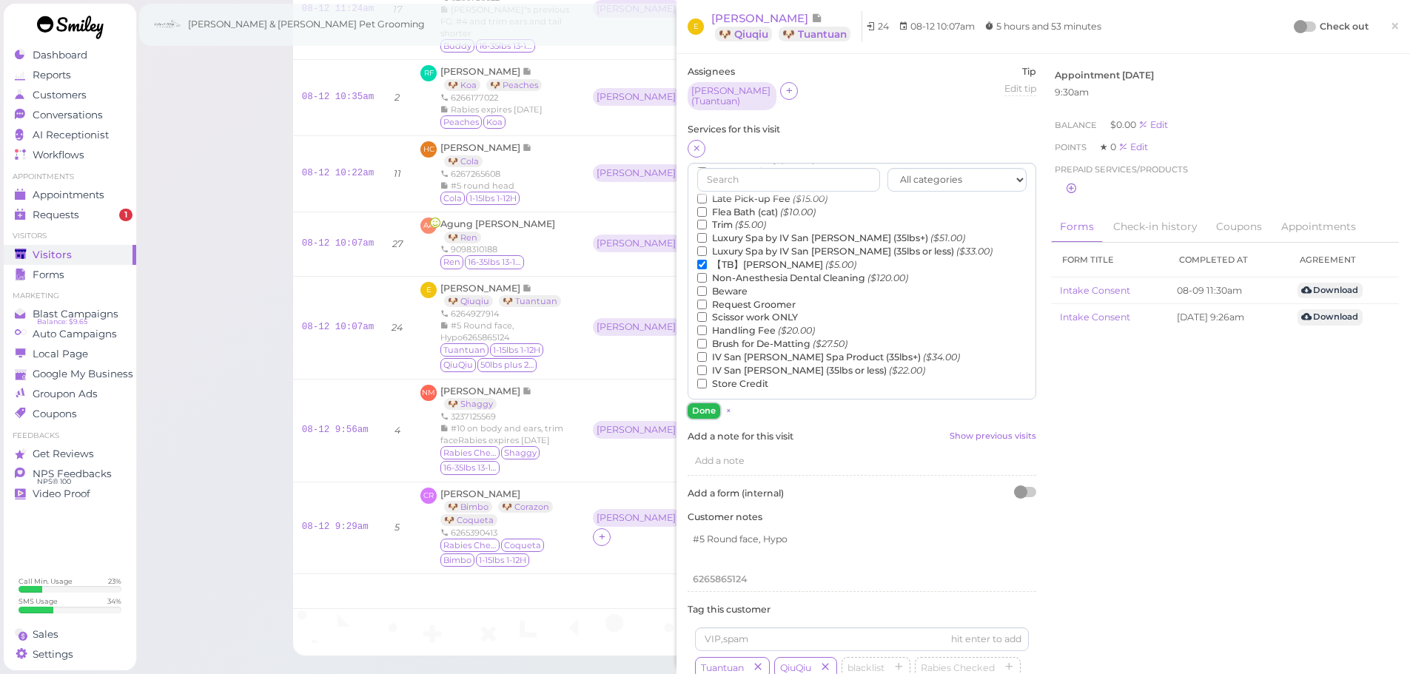
click at [702, 409] on button "Done" at bounding box center [704, 411] width 33 height 16
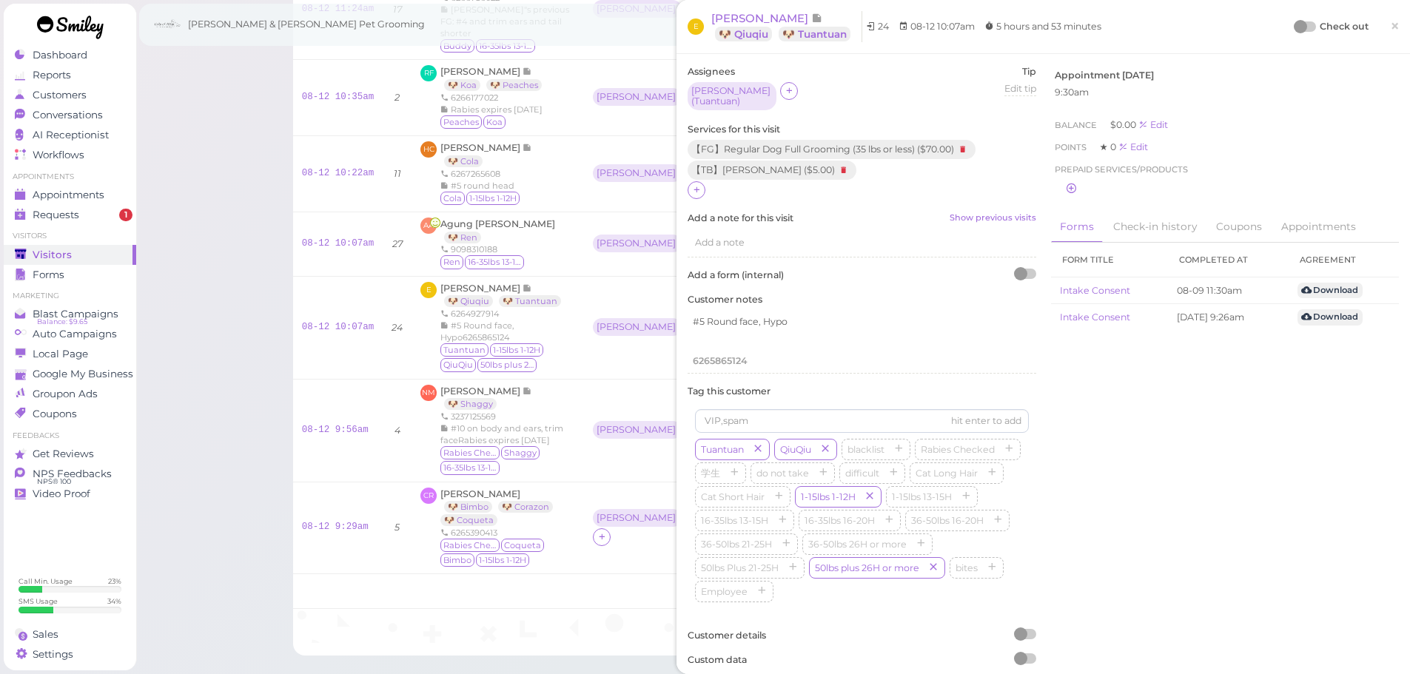
click at [1295, 24] on div at bounding box center [1300, 26] width 13 height 13
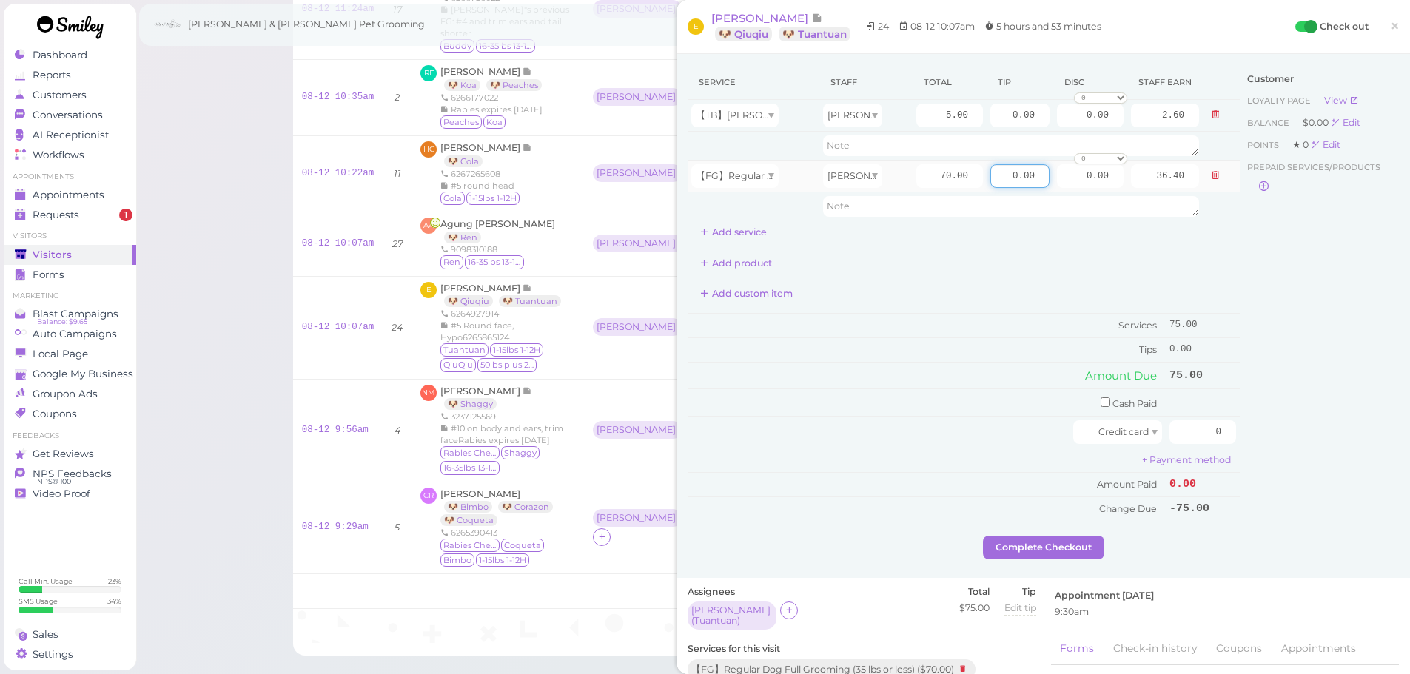
click at [990, 178] on input "0.00" at bounding box center [1019, 176] width 59 height 24
type input "15.00"
click at [962, 349] on td "Tips" at bounding box center [927, 350] width 478 height 24
click at [1101, 401] on input "checkbox" at bounding box center [1106, 403] width 10 height 10
checkbox input "true"
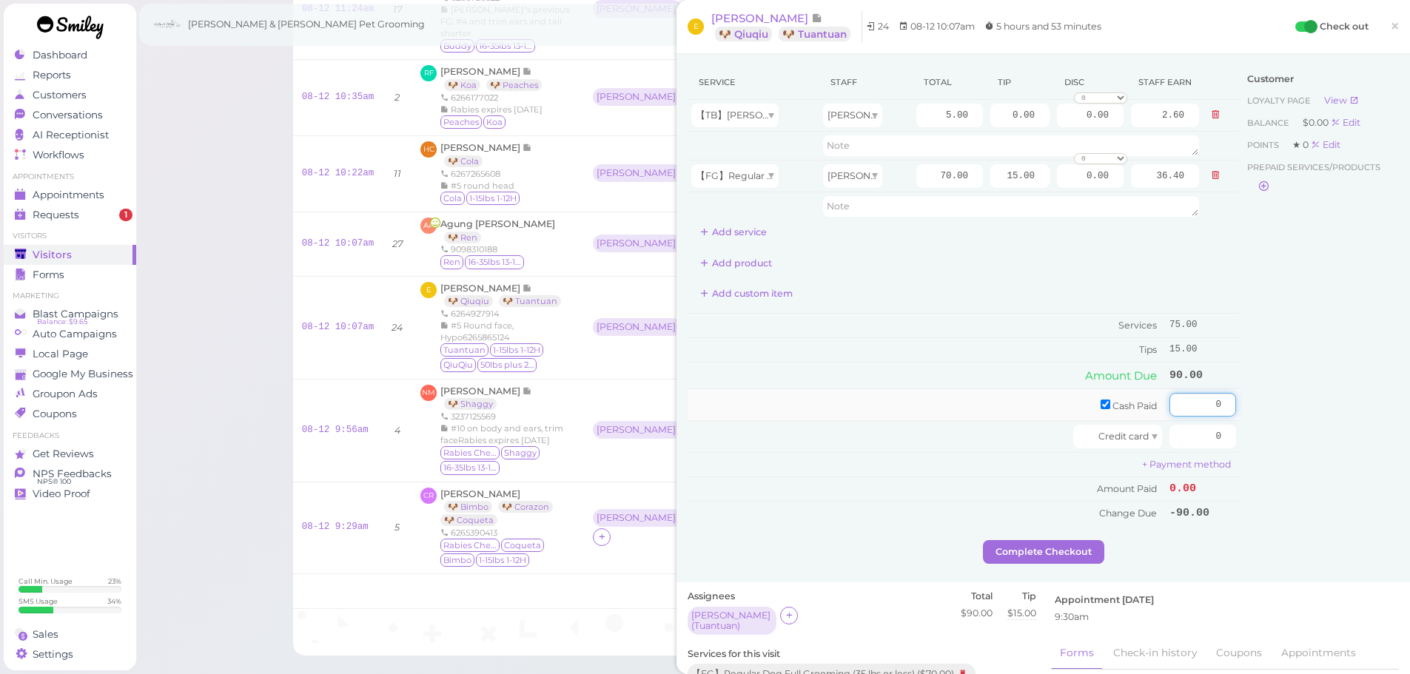
click at [1171, 405] on input "0" at bounding box center [1203, 405] width 67 height 24
type input "90"
click at [1304, 430] on div "Customer Loyalty page View Balance $0.00 Edit Points ★ 0 Edit Prepaid services/…" at bounding box center [1319, 302] width 159 height 475
click at [1006, 550] on button "Complete Checkout" at bounding box center [1043, 552] width 121 height 24
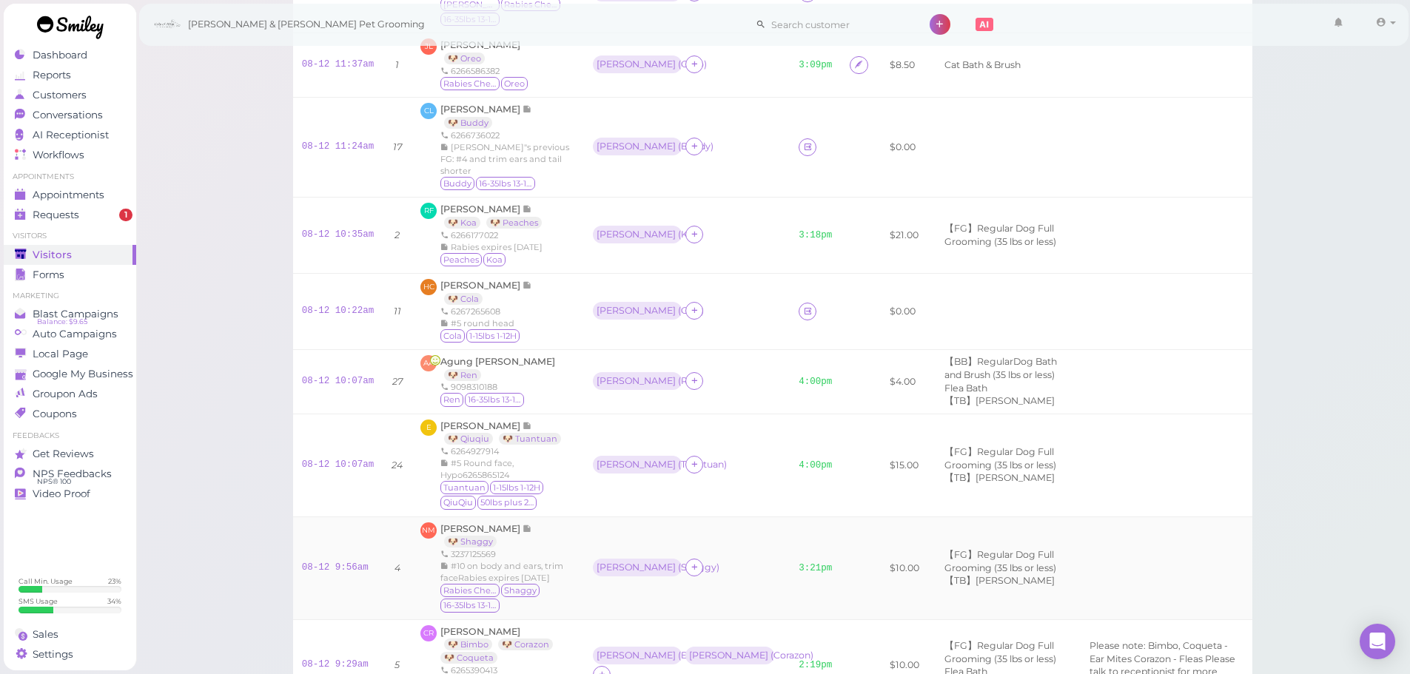
scroll to position [296, 0]
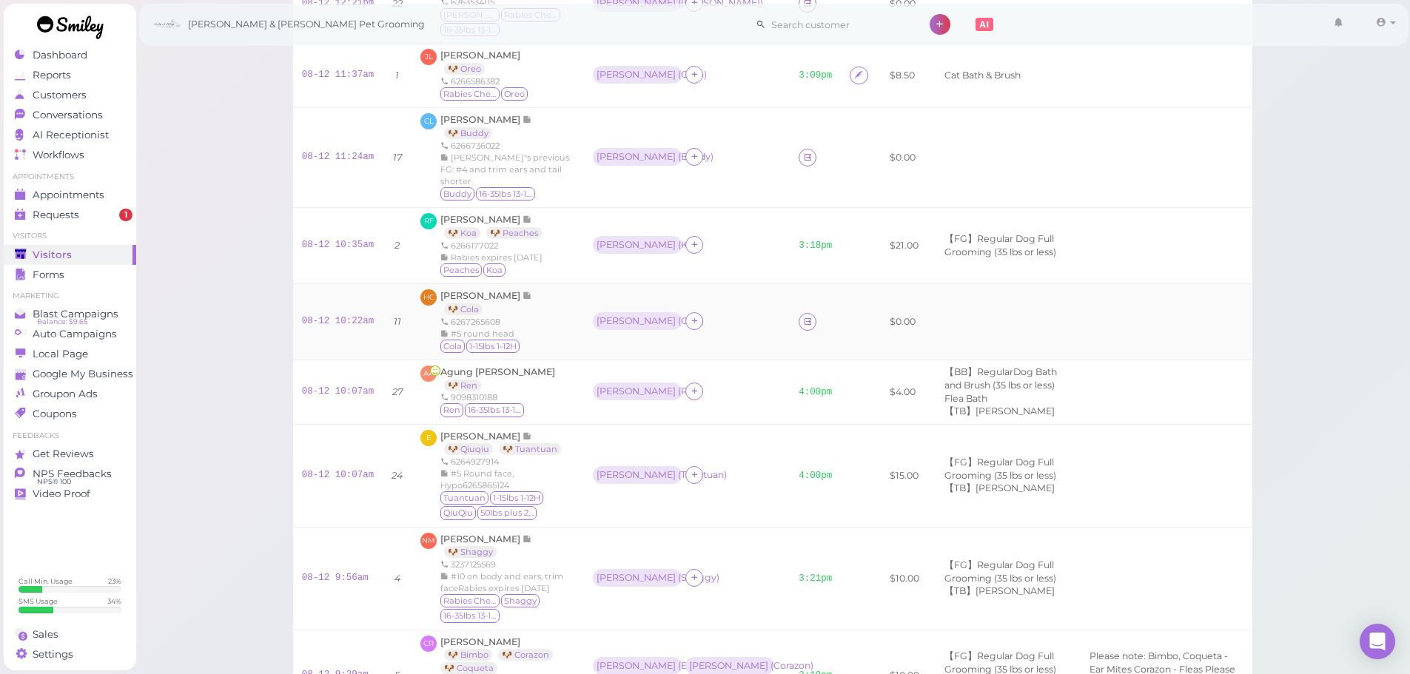
click at [683, 328] on div "Helen ( Cola )" at bounding box center [687, 321] width 188 height 19
click at [316, 312] on td "08-12 10:22am" at bounding box center [338, 322] width 90 height 76
click at [323, 320] on link "08-12 10:22am" at bounding box center [338, 321] width 73 height 10
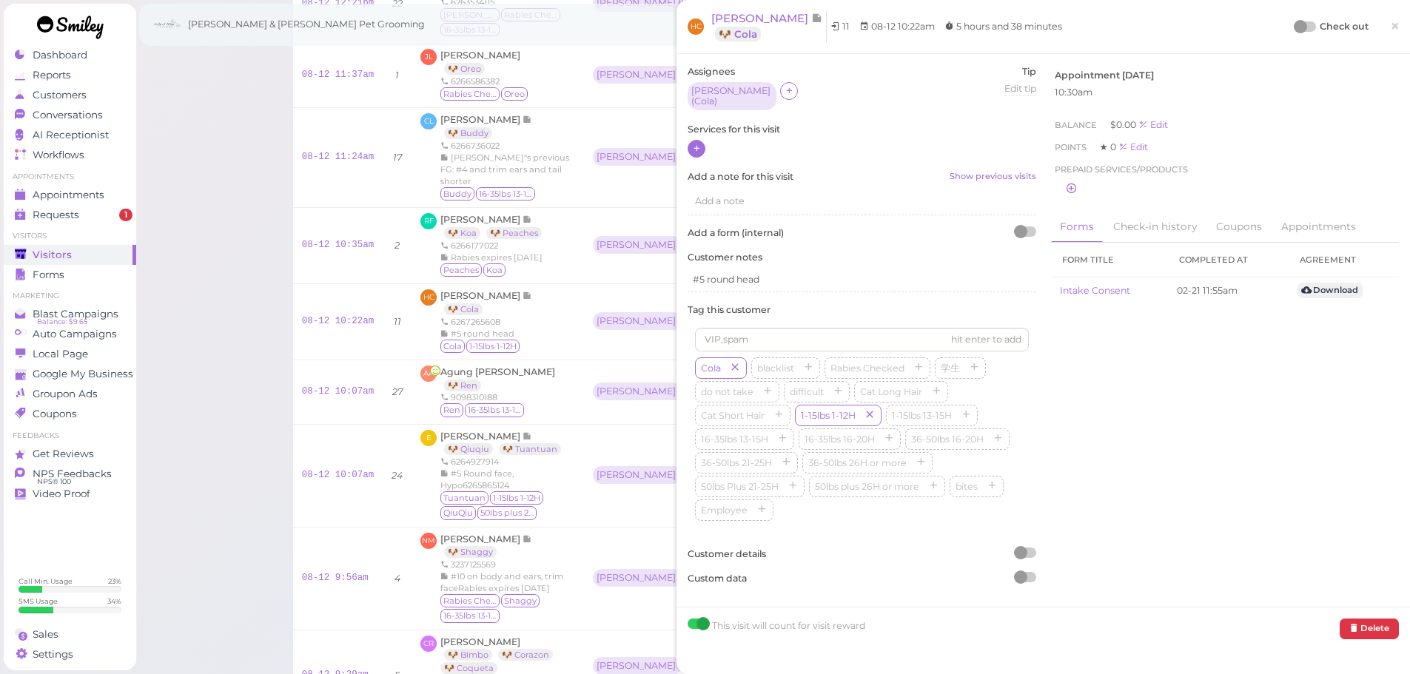
click at [698, 147] on icon at bounding box center [697, 148] width 10 height 11
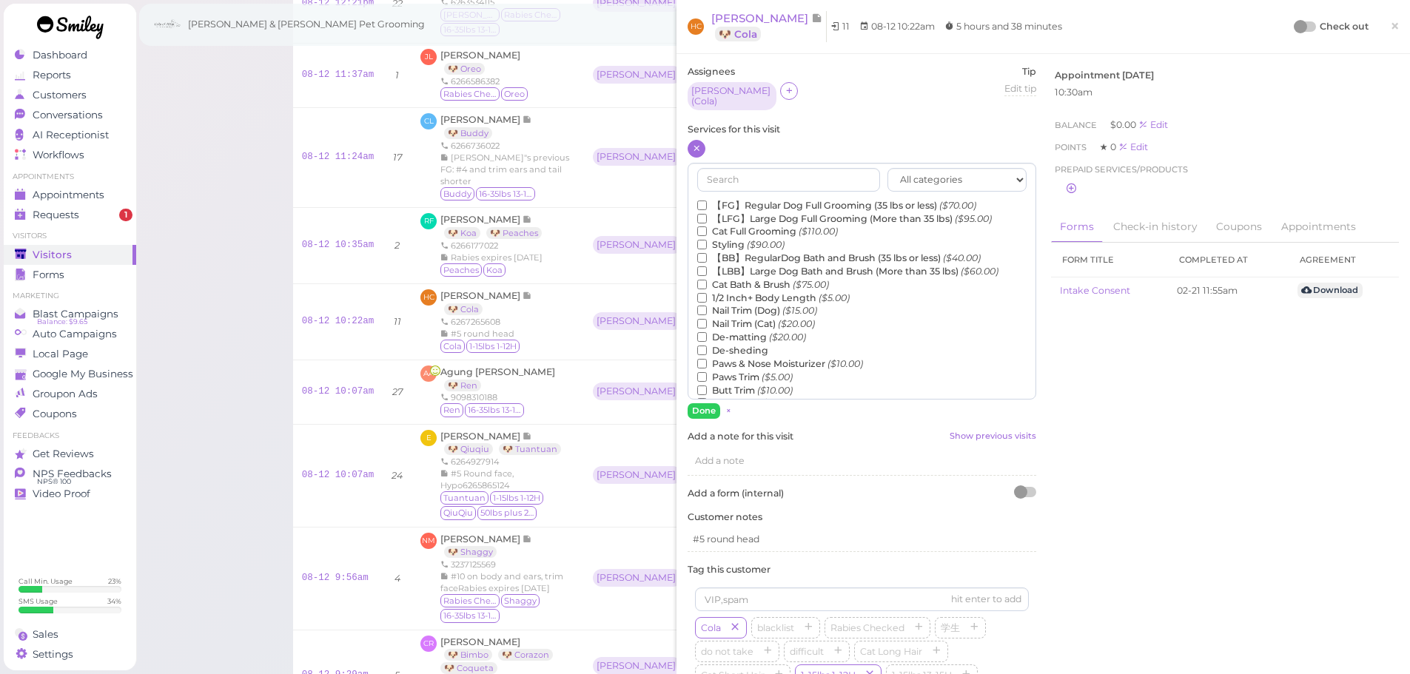
click at [754, 201] on label "【FG】Regular Dog Full Grooming (35 lbs or less) ($70.00)" at bounding box center [836, 205] width 279 height 13
click at [707, 201] on input "【FG】Regular Dog Full Grooming (35 lbs or less) ($70.00)" at bounding box center [702, 206] width 10 height 10
click at [728, 292] on label "1/2 Inch+ Body Length ($5.00)" at bounding box center [773, 298] width 152 height 13
click at [707, 293] on input "1/2 Inch+ Body Length ($5.00)" at bounding box center [702, 298] width 10 height 10
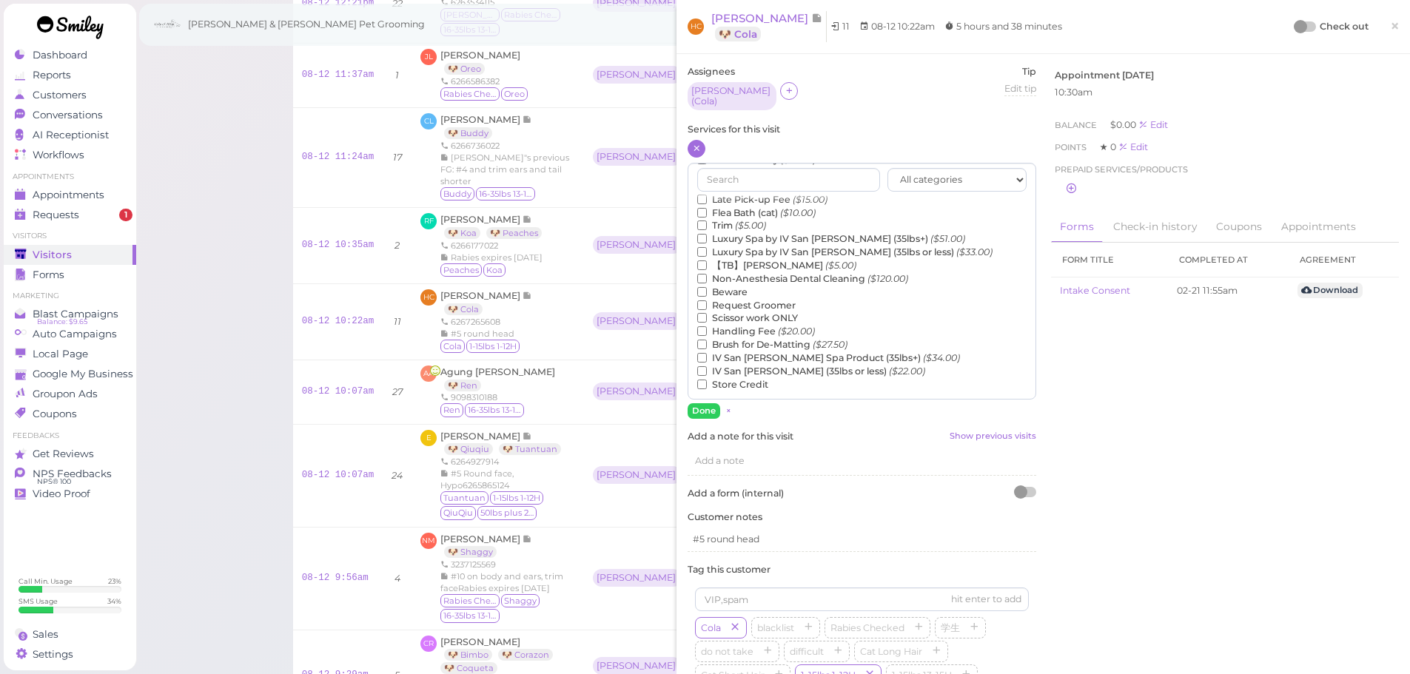
click at [739, 259] on label "【TB】Teeth Brushing ($5.00)" at bounding box center [776, 265] width 159 height 13
click at [707, 261] on input "【TB】Teeth Brushing ($5.00)" at bounding box center [702, 266] width 10 height 10
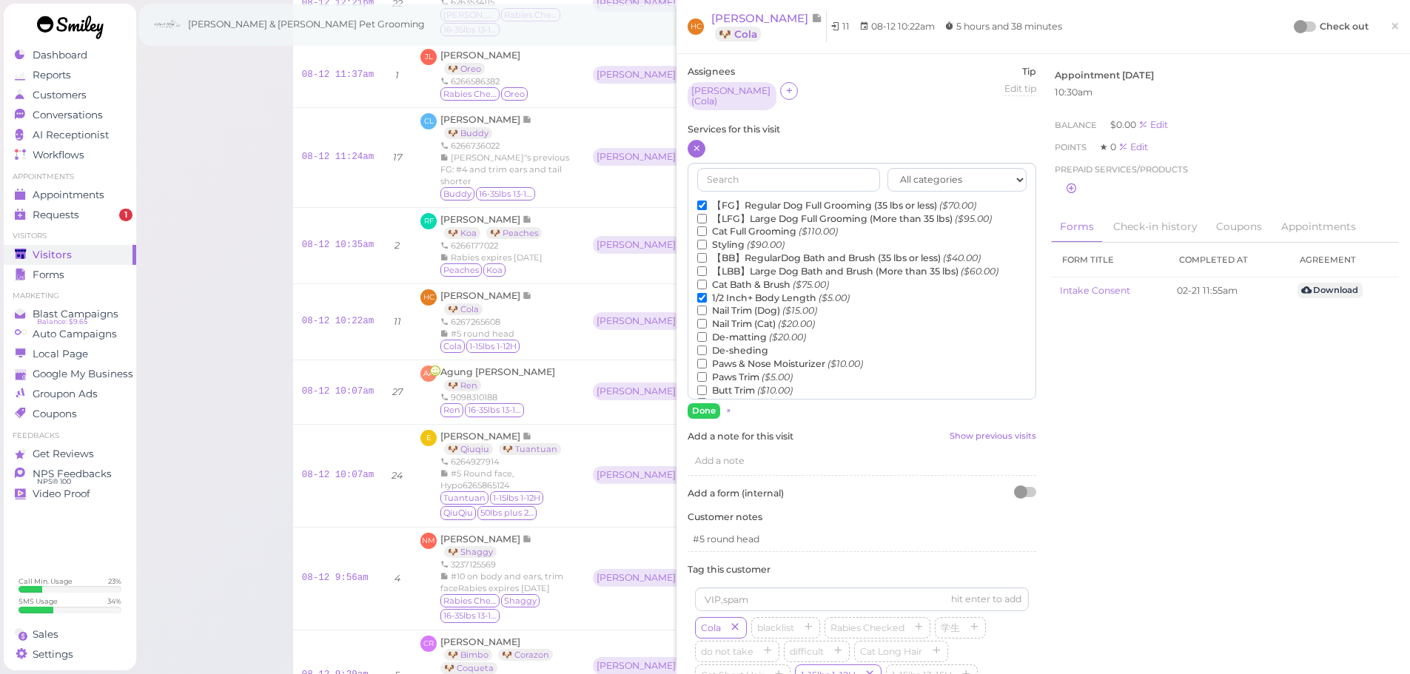
click at [735, 331] on label "De-matting ($20.00)" at bounding box center [751, 337] width 109 height 13
click at [707, 332] on input "De-matting ($20.00)" at bounding box center [702, 337] width 10 height 10
click at [710, 407] on button "Done" at bounding box center [704, 411] width 33 height 16
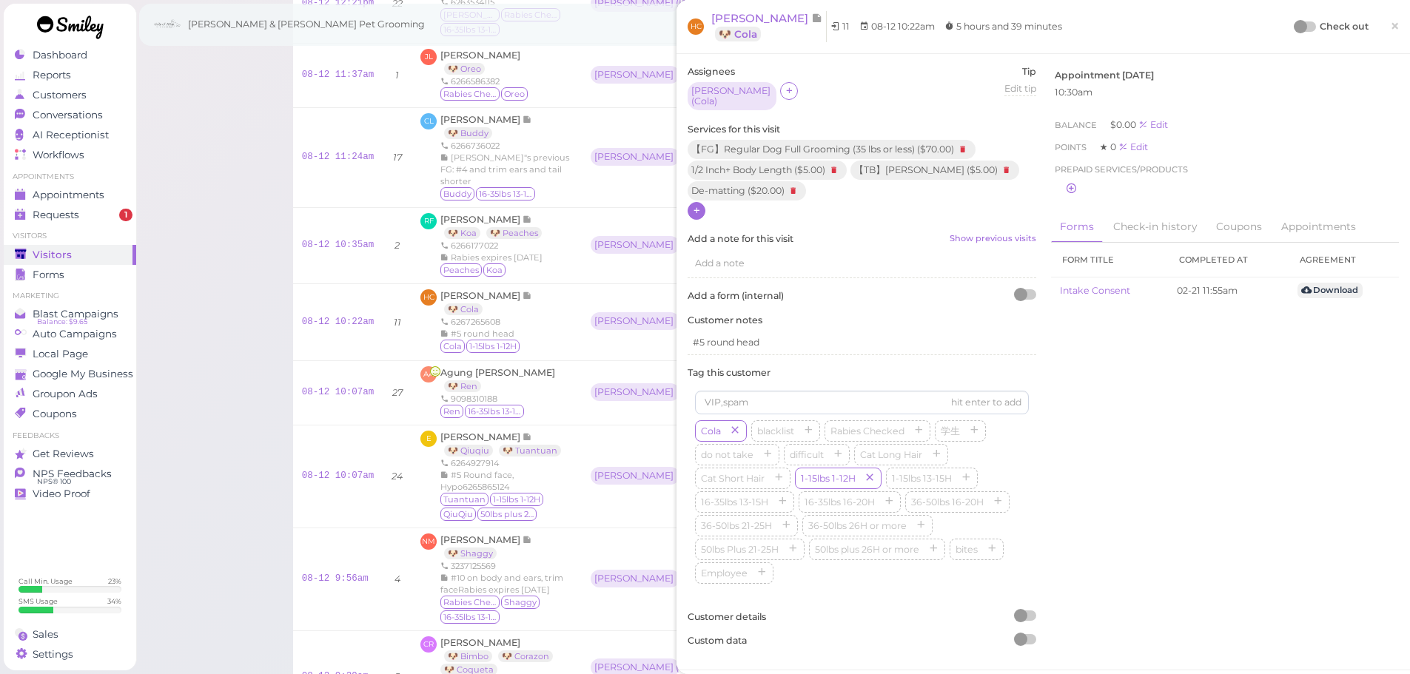
click at [1296, 35] on div "Check out ×" at bounding box center [1347, 26] width 104 height 31
click at [1296, 27] on div at bounding box center [1300, 26] width 13 height 13
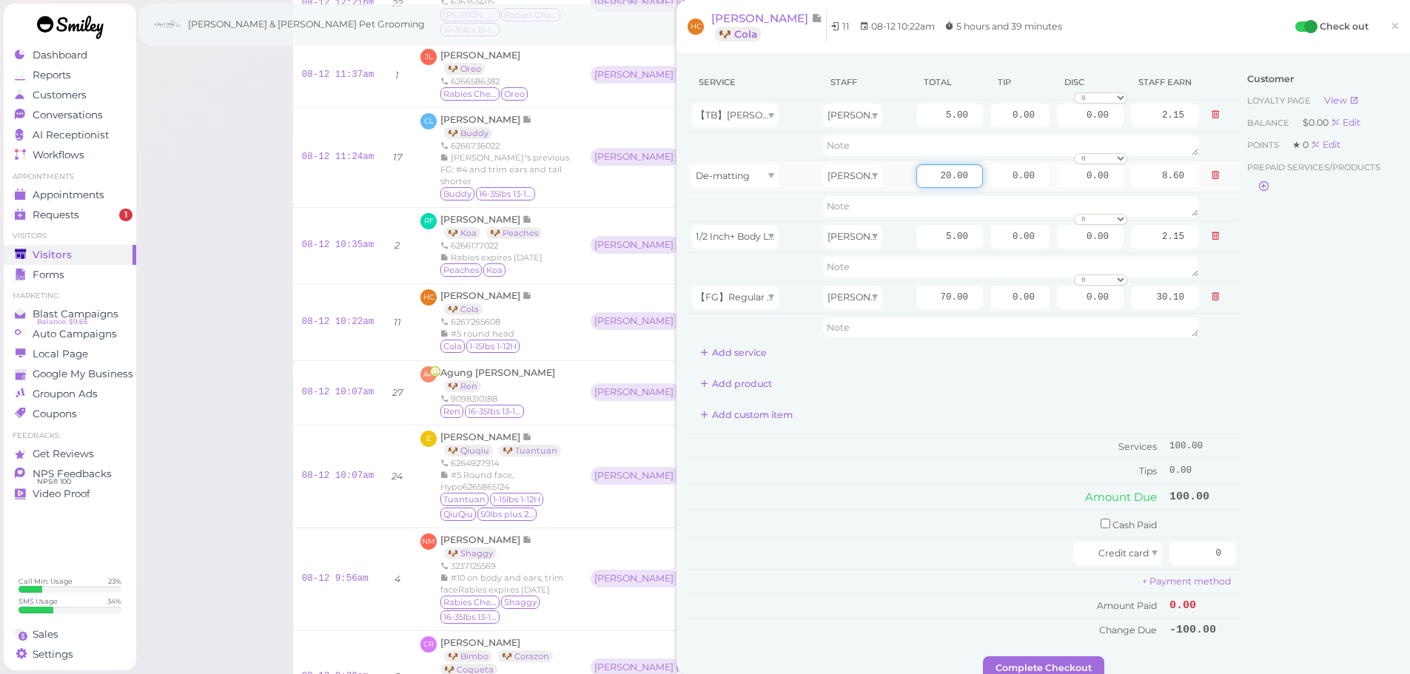
click at [930, 175] on input "20.00" at bounding box center [949, 176] width 67 height 24
type input "10.00"
type input "4.30"
click at [922, 320] on textarea at bounding box center [1011, 328] width 376 height 21
click at [1173, 555] on input "0" at bounding box center [1203, 554] width 67 height 24
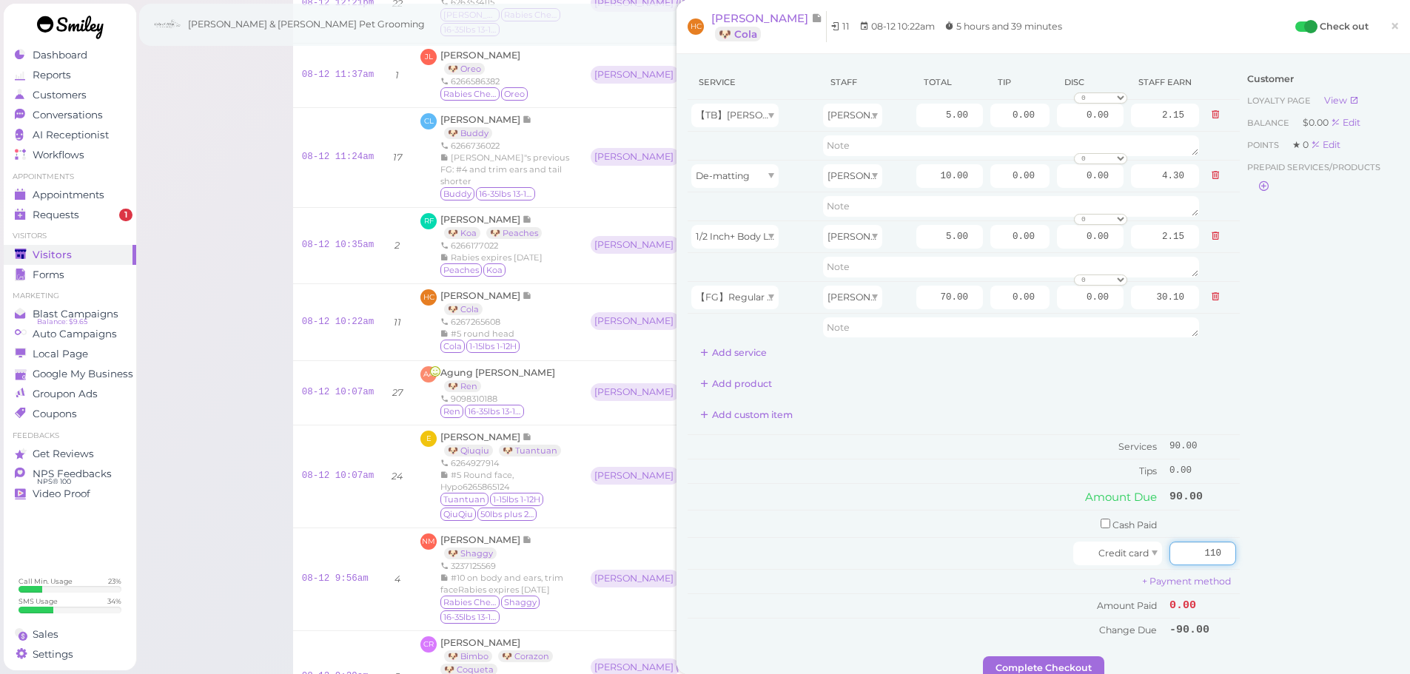
type input "110"
click at [1308, 547] on div "Customer Loyalty page View Balance $0.00 Edit Points ★ 0 Edit Prepaid services/…" at bounding box center [1319, 360] width 159 height 591
click at [1000, 300] on input "0.00" at bounding box center [1019, 298] width 59 height 24
type input "20.00"
click at [986, 535] on td "Cash Paid" at bounding box center [927, 524] width 478 height 27
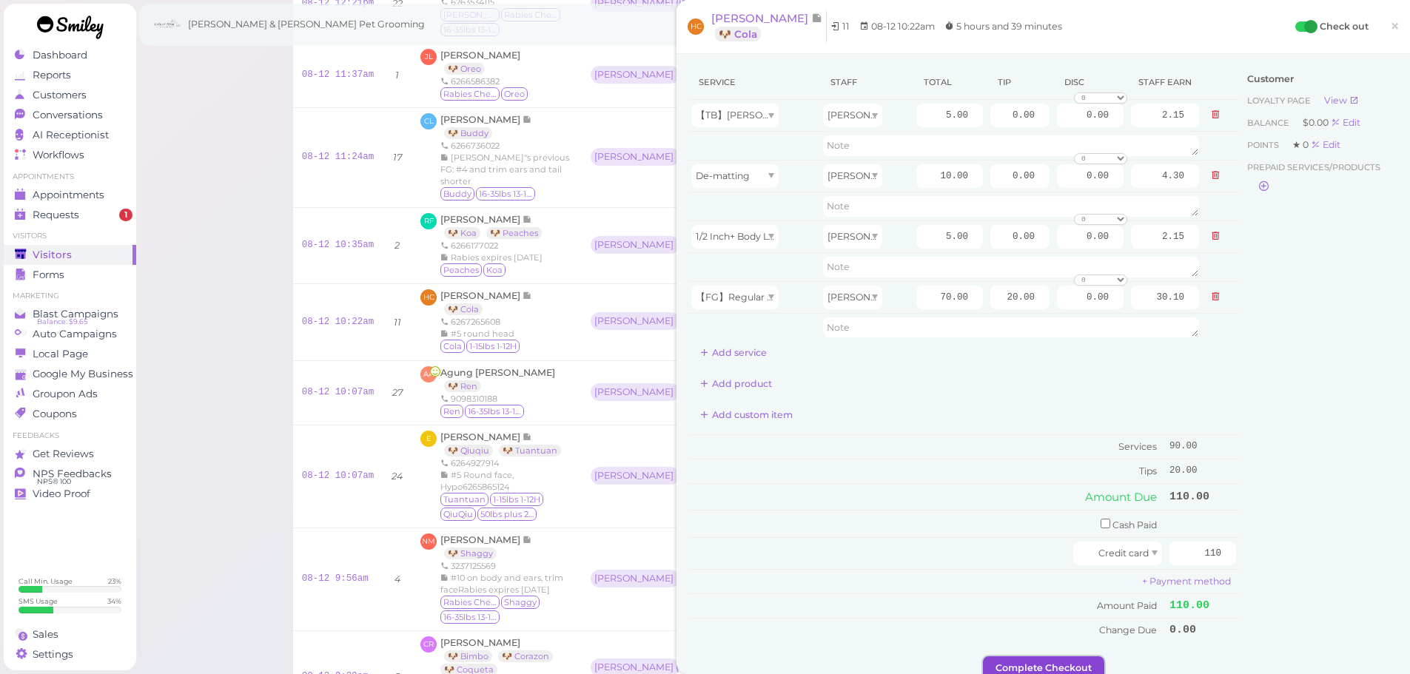
click at [1022, 666] on button "Complete Checkout" at bounding box center [1043, 669] width 121 height 24
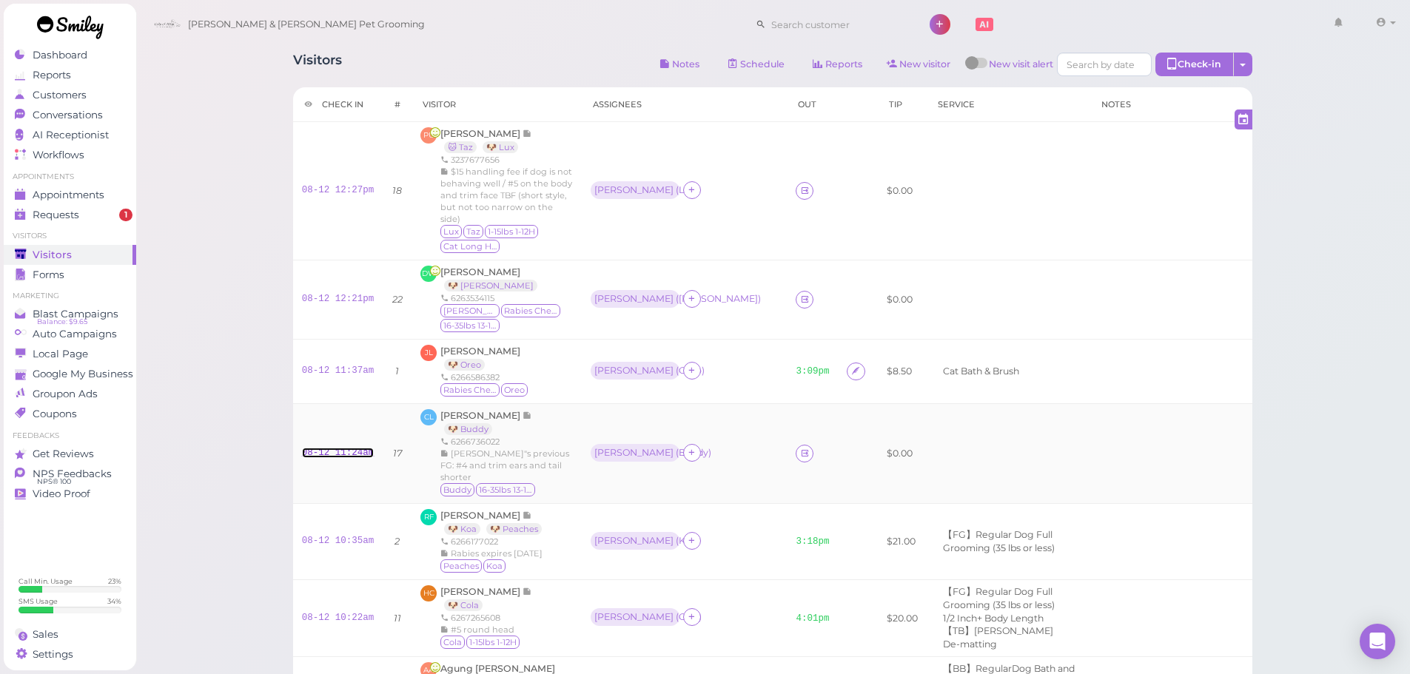
click at [338, 449] on link "08-12 11:24am" at bounding box center [338, 453] width 73 height 10
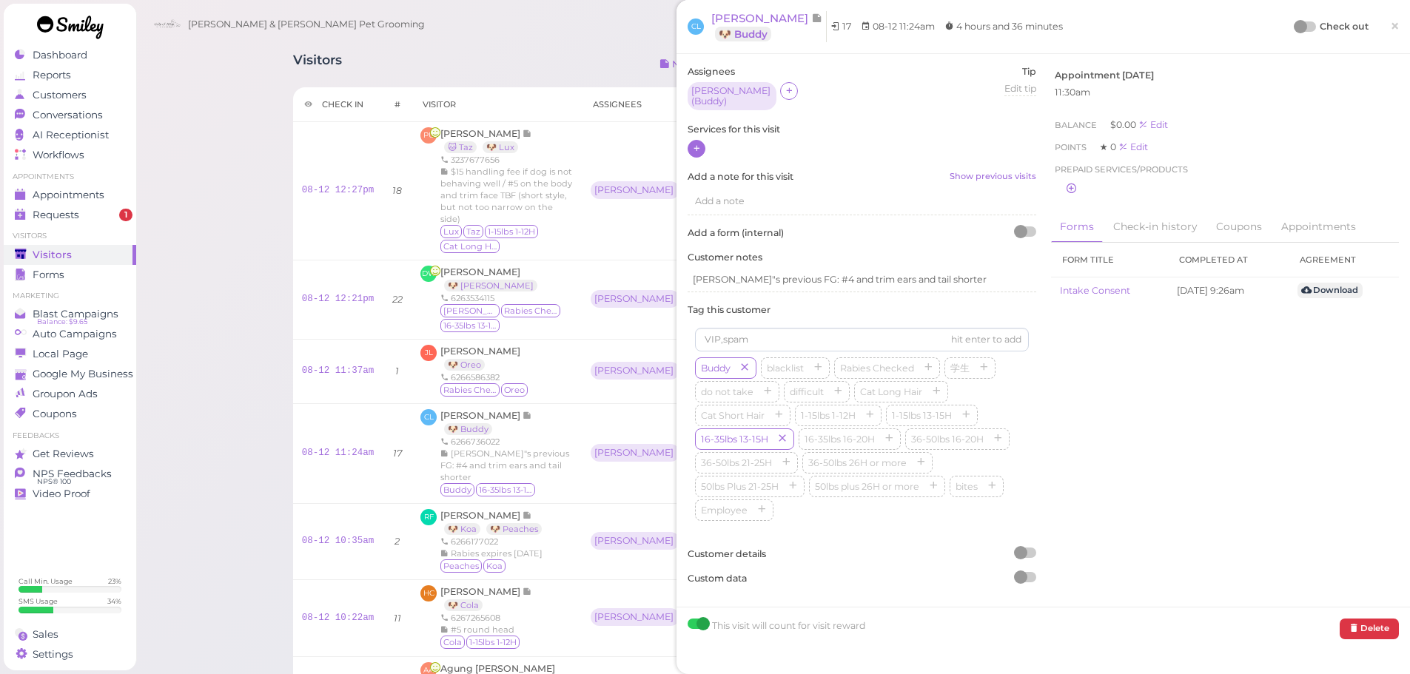
click at [704, 143] on div at bounding box center [697, 149] width 18 height 18
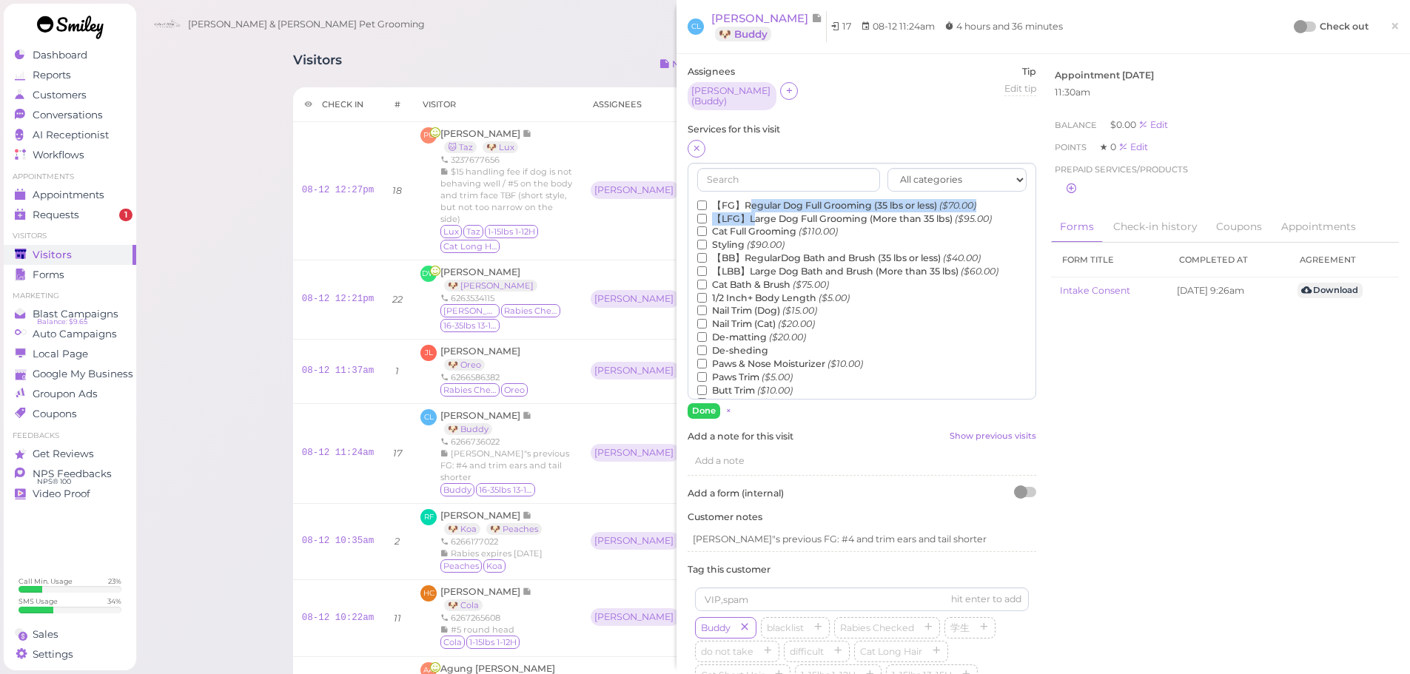
drag, startPoint x: 705, startPoint y: 148, endPoint x: 748, endPoint y: 224, distance: 87.5
click at [753, 211] on div "【FG】Regular Dog Full Grooming (35 lbs or less) ($70.00) 【LFG】Large Dog Full Gro…" at bounding box center [861, 463] width 329 height 529
click at [754, 201] on label "【FG】Regular Dog Full Grooming (35 lbs or less) ($70.00)" at bounding box center [836, 205] width 279 height 13
click at [707, 201] on input "【FG】Regular Dog Full Grooming (35 lbs or less) ($70.00)" at bounding box center [702, 206] width 10 height 10
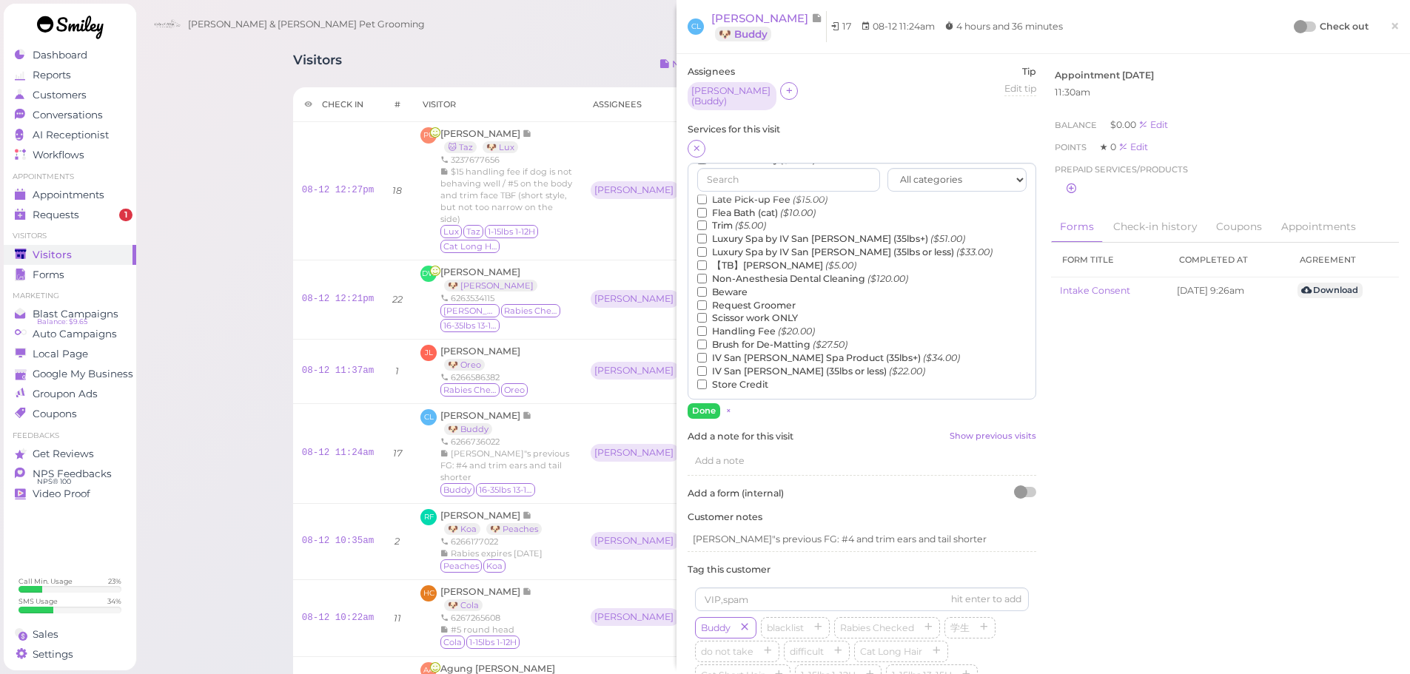
click at [734, 259] on label "【TB】Teeth Brushing ($5.00)" at bounding box center [776, 265] width 159 height 13
click at [707, 261] on input "【TB】Teeth Brushing ($5.00)" at bounding box center [702, 266] width 10 height 10
click at [715, 403] on button "Done" at bounding box center [704, 411] width 33 height 16
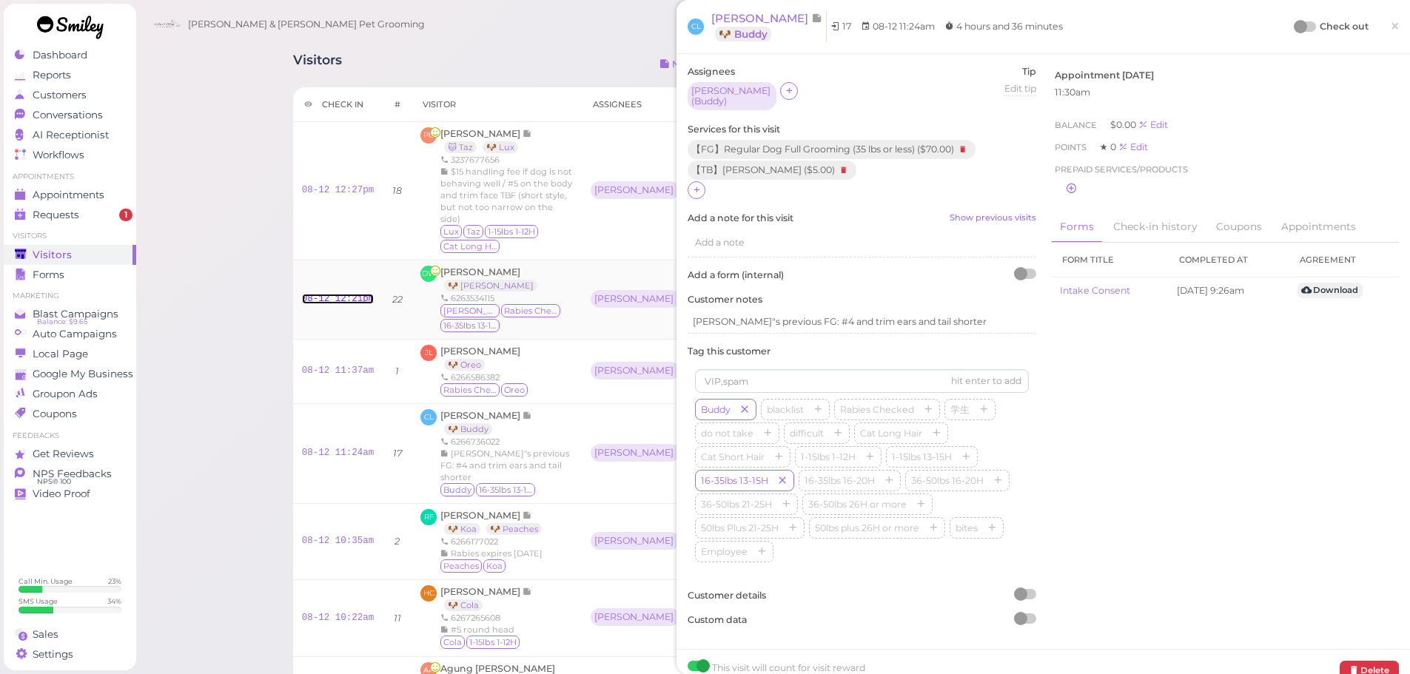
click at [355, 301] on link "08-12 12:21pm" at bounding box center [338, 299] width 73 height 10
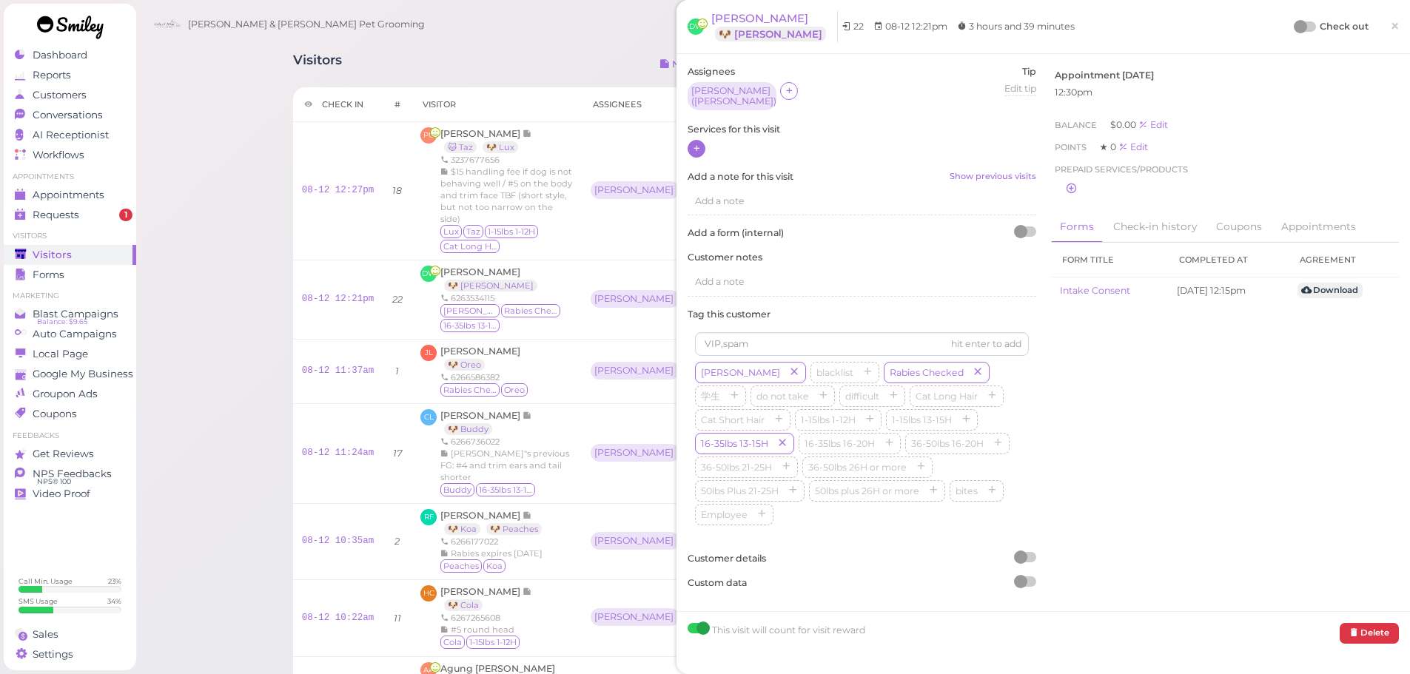
click at [702, 144] on div at bounding box center [862, 149] width 349 height 19
drag, startPoint x: 702, startPoint y: 144, endPoint x: 709, endPoint y: 151, distance: 10.0
click at [703, 146] on div at bounding box center [697, 149] width 18 height 18
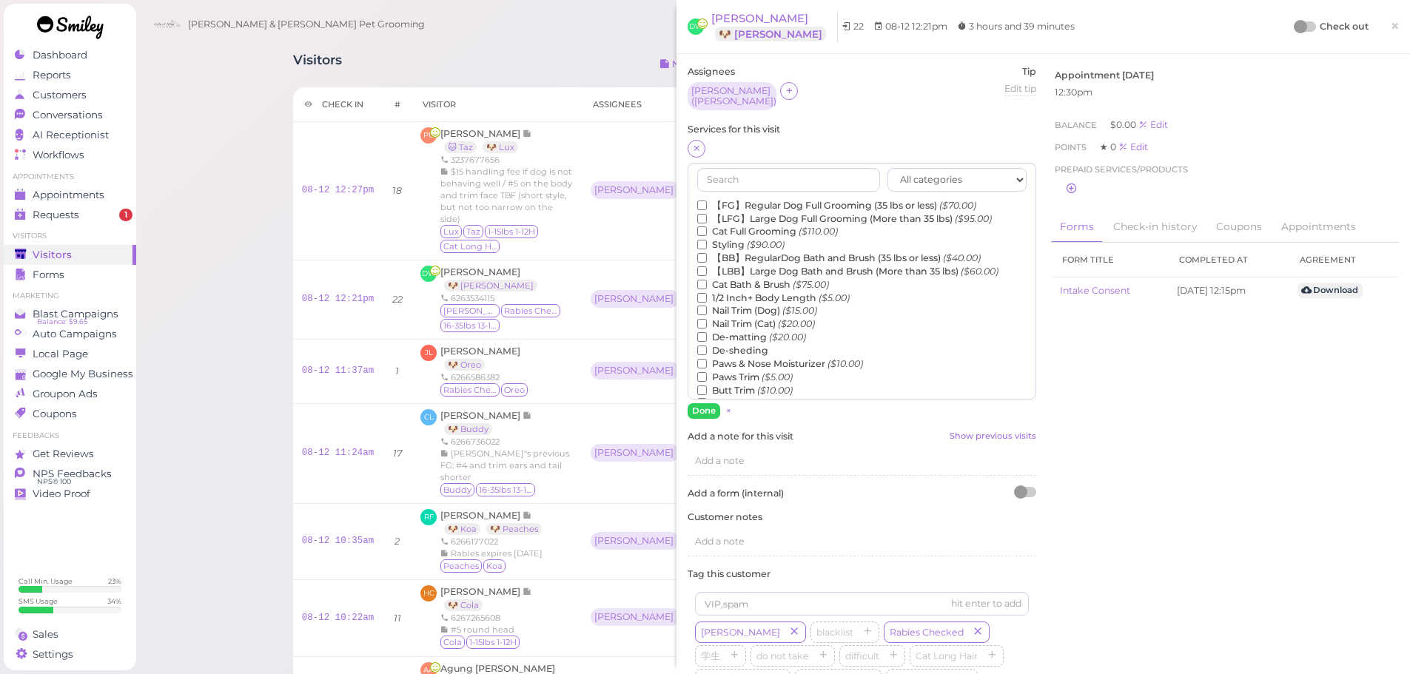
click at [766, 199] on label "【FG】Regular Dog Full Grooming (35 lbs or less) ($70.00)" at bounding box center [836, 205] width 279 height 13
click at [707, 201] on input "【FG】Regular Dog Full Grooming (35 lbs or less) ($70.00)" at bounding box center [702, 206] width 10 height 10
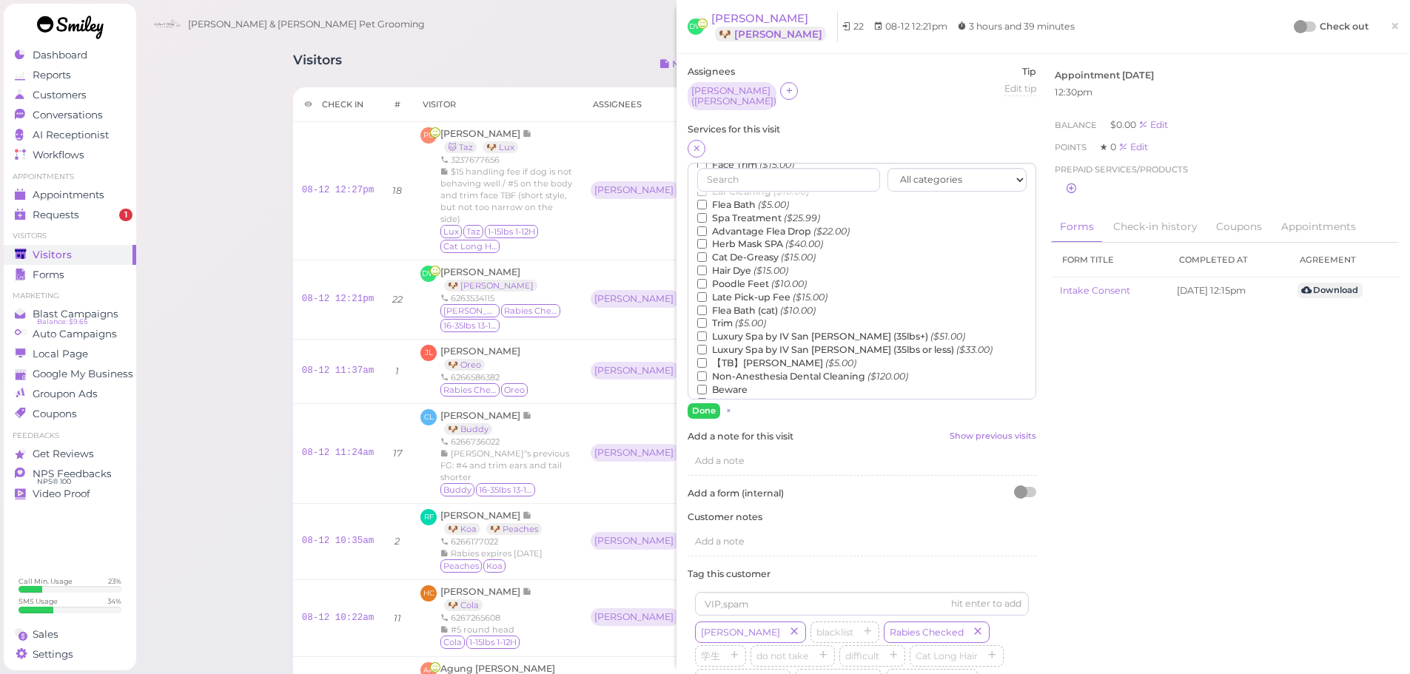
scroll to position [336, 0]
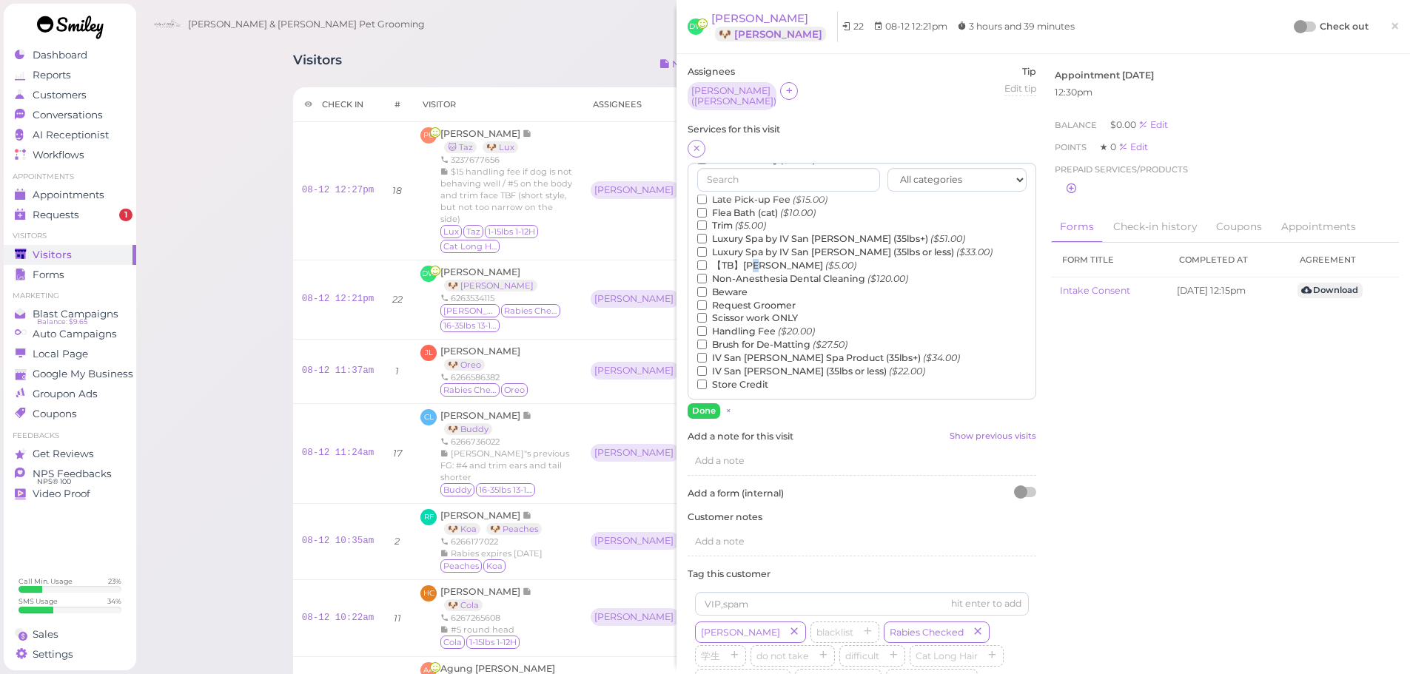
click at [757, 259] on label "【TB】Teeth Brushing ($5.00)" at bounding box center [776, 265] width 159 height 13
click at [705, 261] on input "【TB】Teeth Brushing ($5.00)" at bounding box center [702, 266] width 10 height 10
click at [710, 406] on button "Done" at bounding box center [704, 411] width 33 height 16
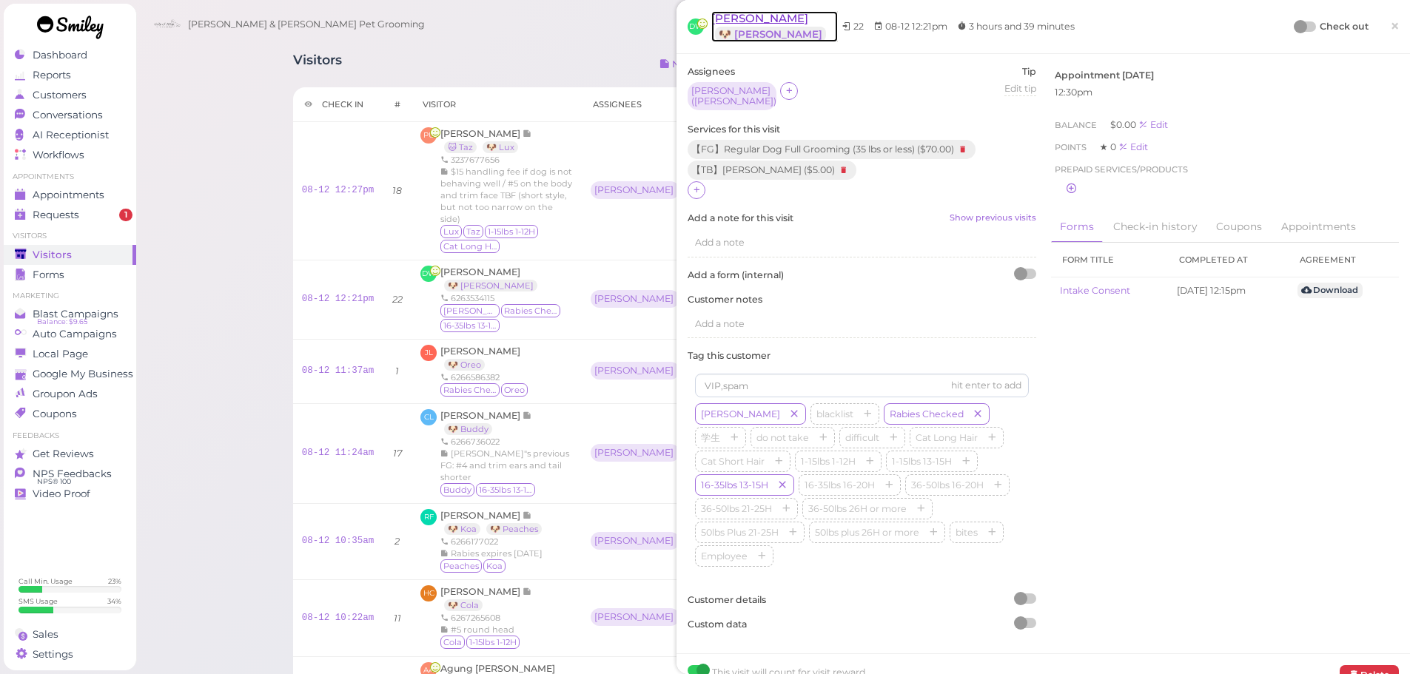
click at [729, 15] on span "David Weidaman" at bounding box center [759, 18] width 97 height 14
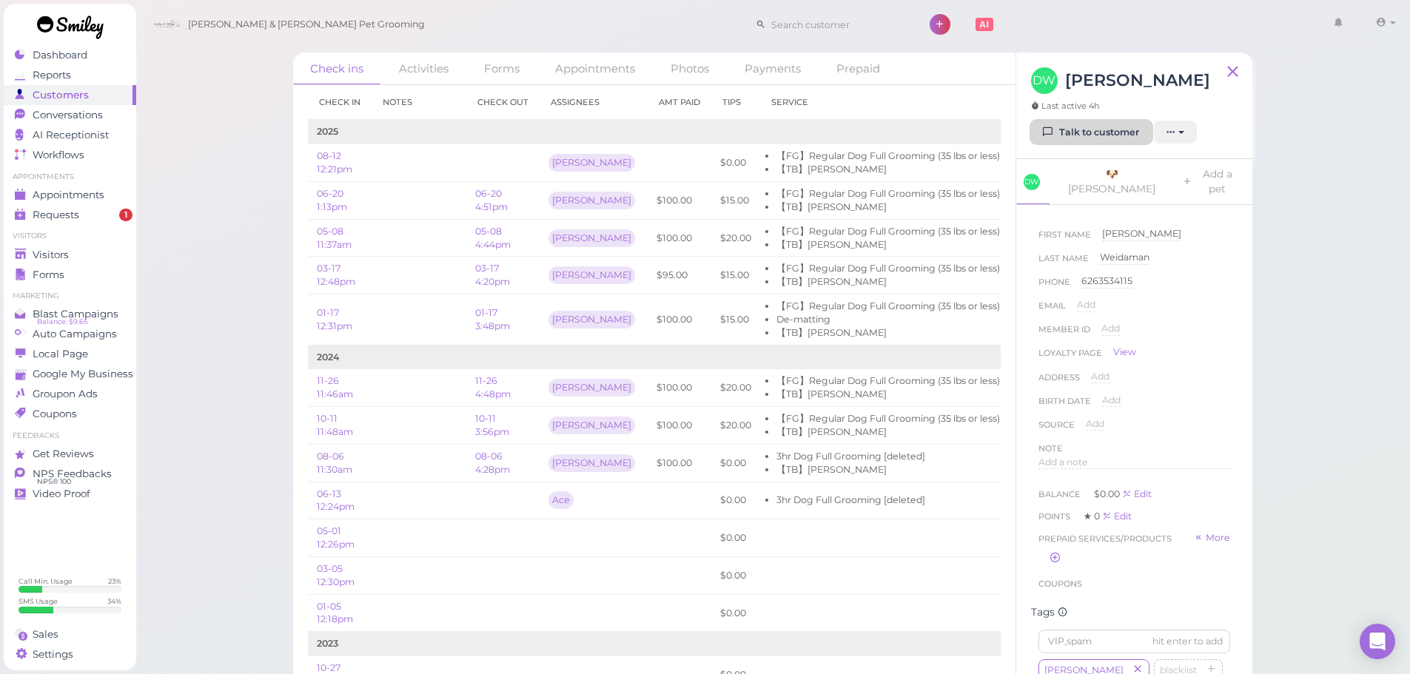
click at [1073, 128] on link "Talk to customer" at bounding box center [1091, 133] width 121 height 24
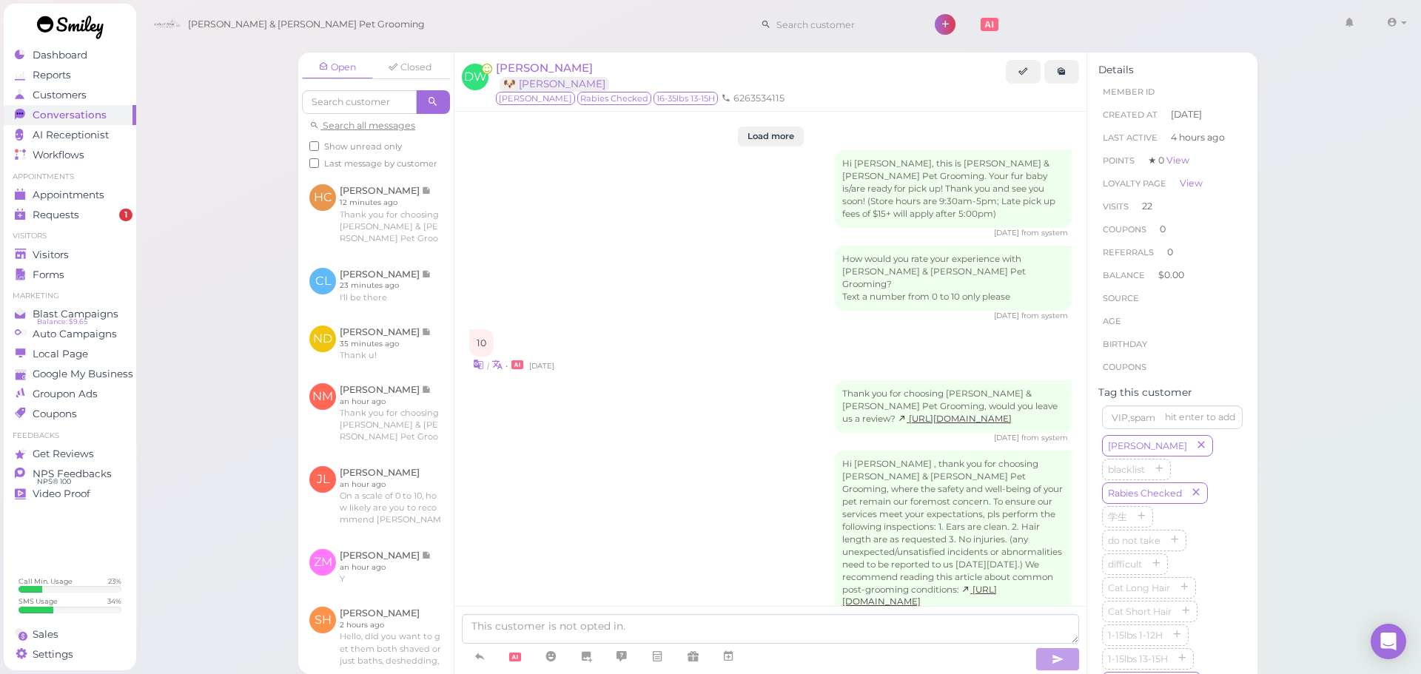
scroll to position [2347, 0]
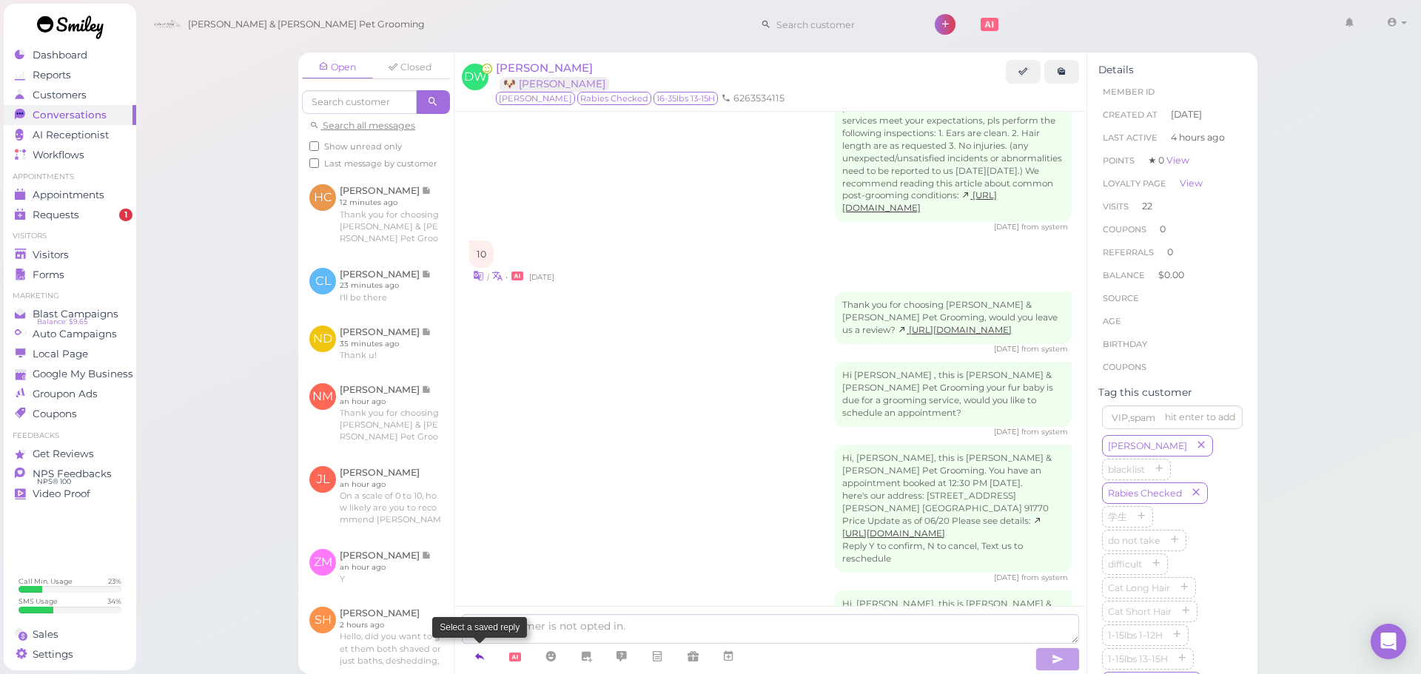
click at [472, 657] on link at bounding box center [480, 657] width 36 height 26
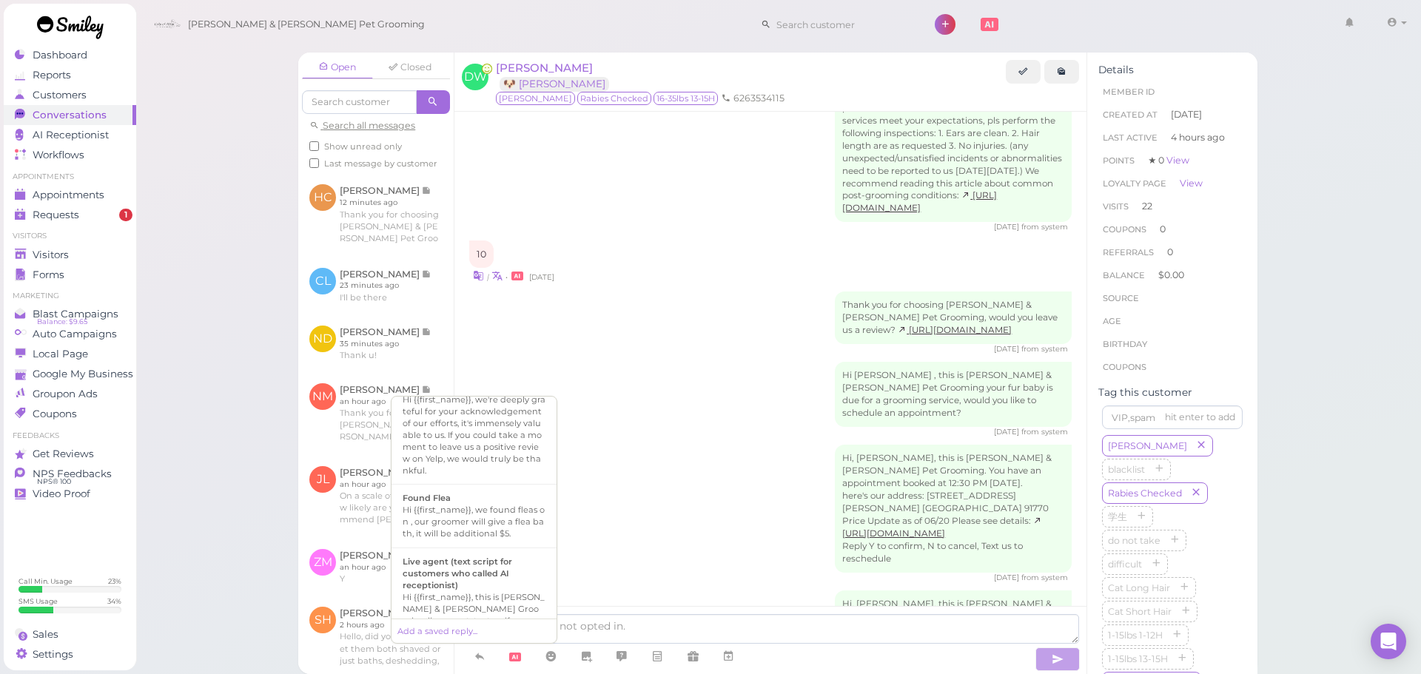
scroll to position [1027, 0]
click at [448, 564] on div "Hi {{first_name}}, this is Cody & Miley Pet Grooming. Your fur baby is/are read…" at bounding box center [474, 605] width 143 height 83
type textarea "Hi {{first_name}}, this is Cody & Miley Pet Grooming. Your fur baby is/are read…"
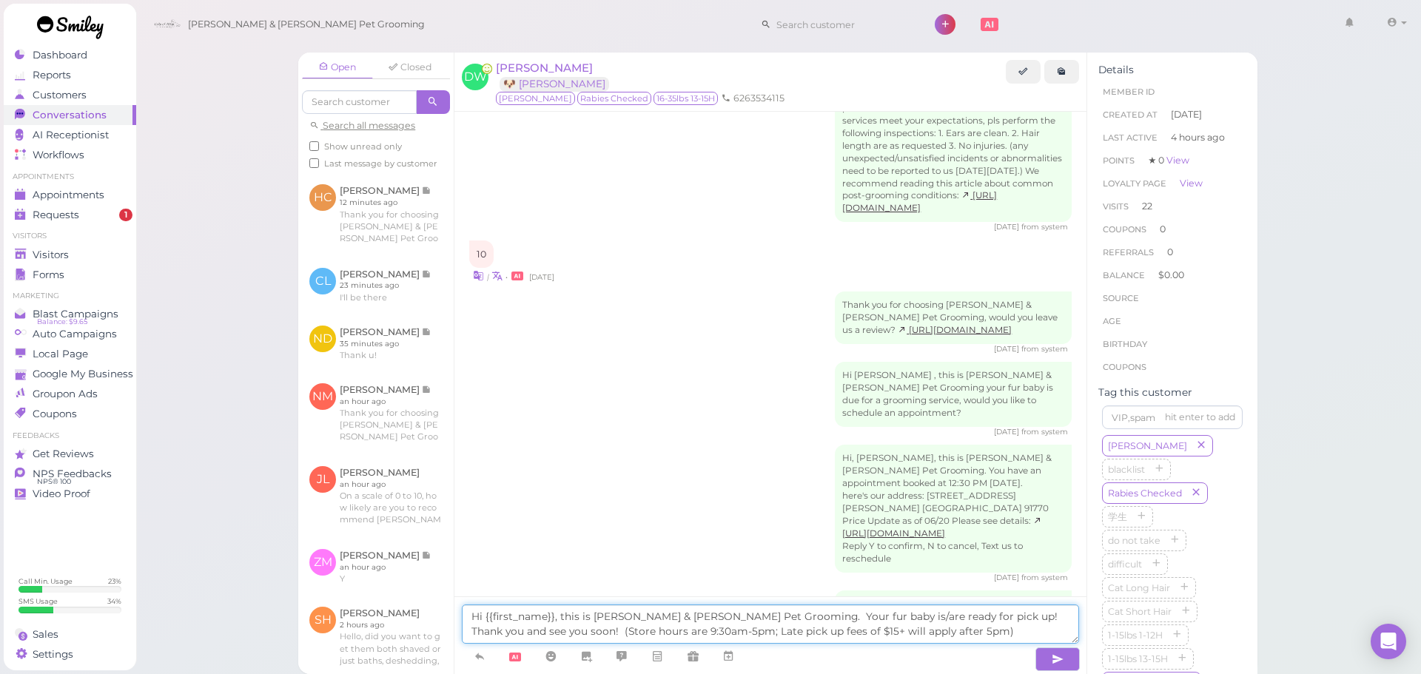
click at [583, 611] on textarea "Hi {{first_name}}, this is Cody & Miley Pet Grooming. Your fur baby is/are read…" at bounding box center [770, 624] width 617 height 39
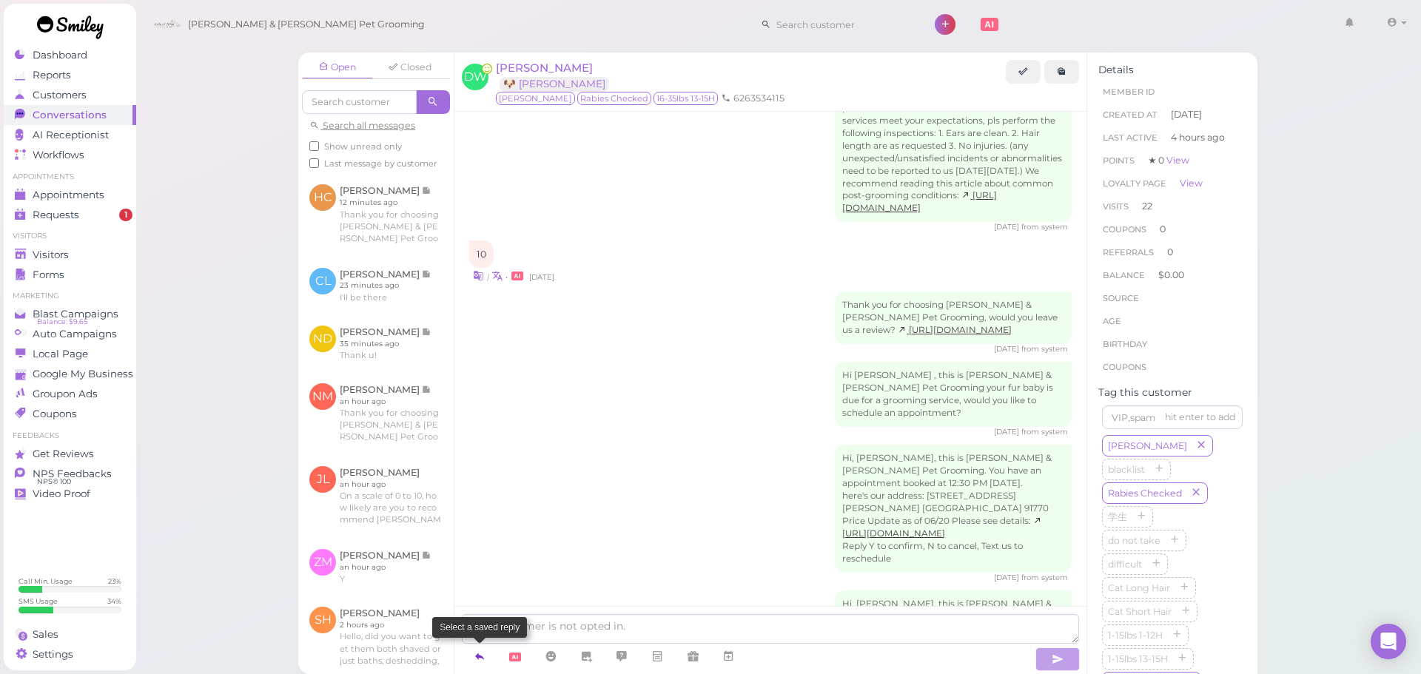
click at [478, 657] on icon at bounding box center [480, 656] width 12 height 15
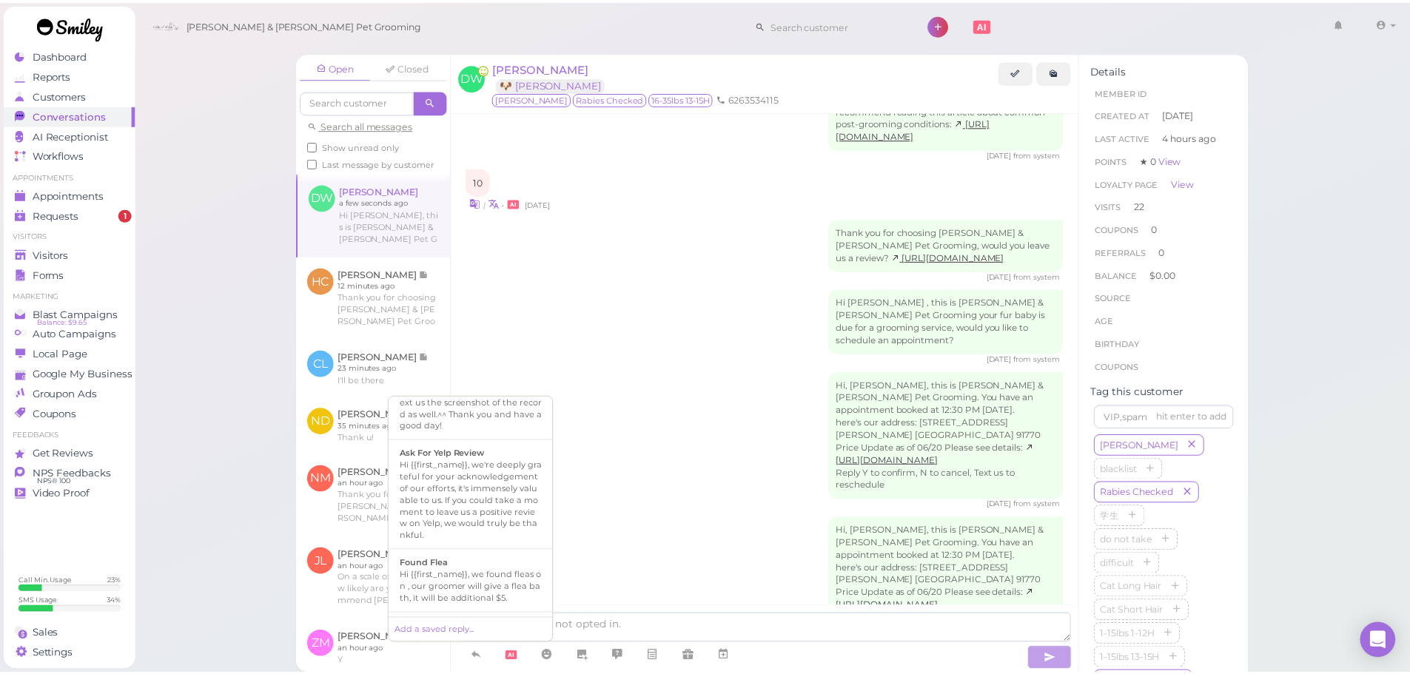
scroll to position [592, 0]
click at [705, 272] on div "2 months ago from system" at bounding box center [770, 277] width 603 height 10
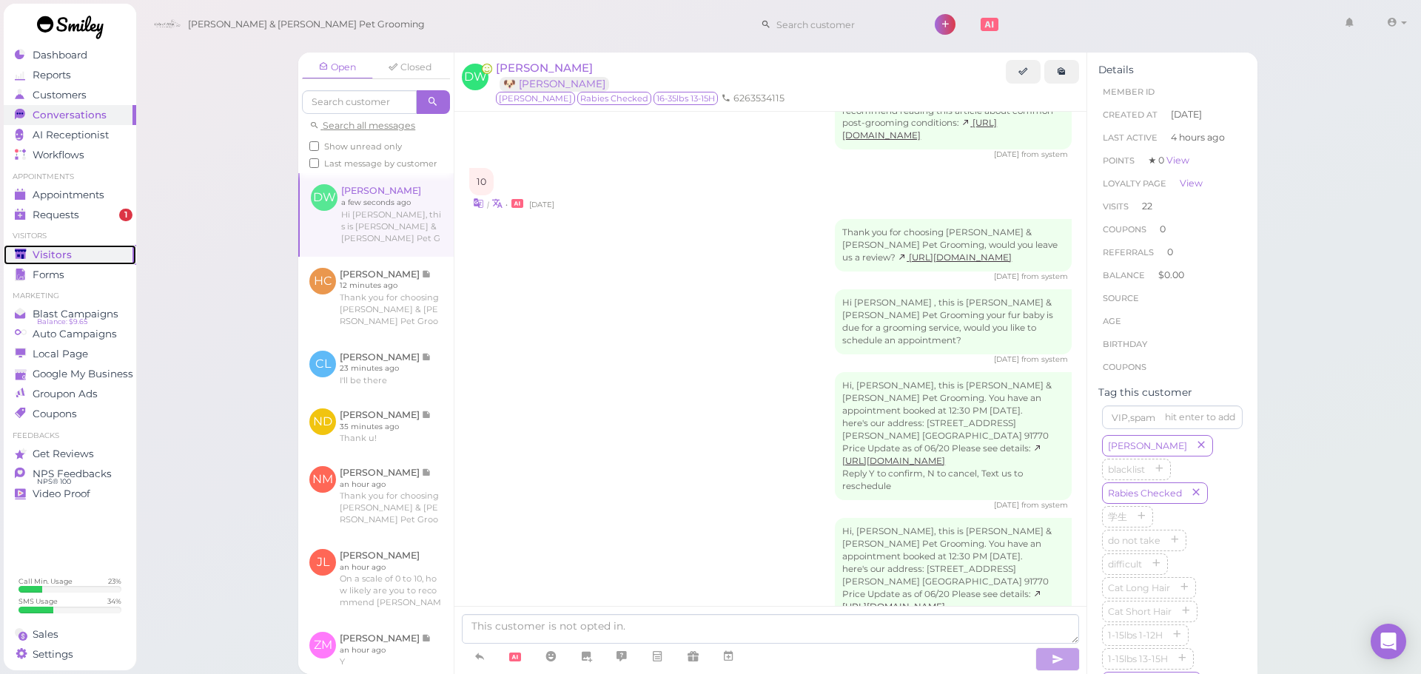
click at [59, 255] on span "Visitors" at bounding box center [52, 255] width 39 height 13
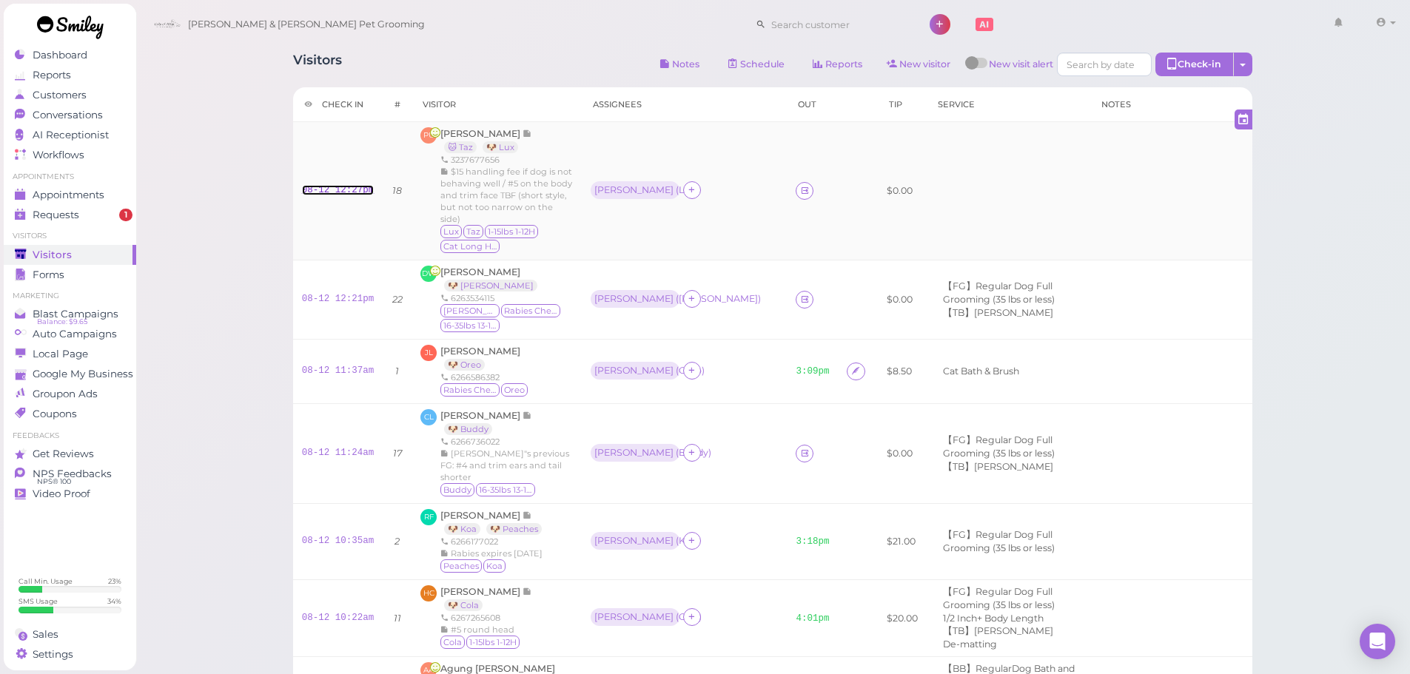
click at [339, 192] on link "08-12 12:27pm" at bounding box center [338, 190] width 73 height 10
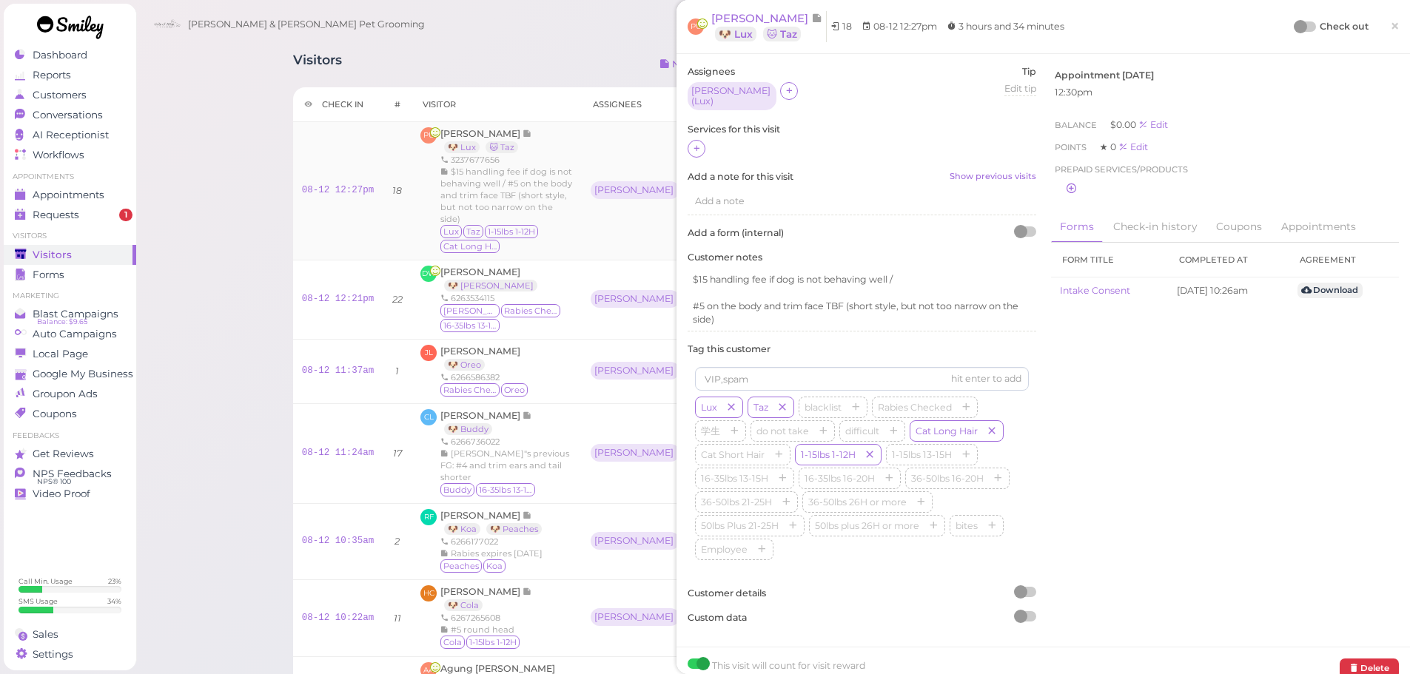
click at [483, 125] on td "PU Priscilla Uribe 🐶 Lux 🐱 Taz 3237677656 $15 handling fee if dog is not behavi…" at bounding box center [497, 191] width 170 height 138
click at [482, 133] on span "Priscilla Uribe" at bounding box center [481, 133] width 82 height 11
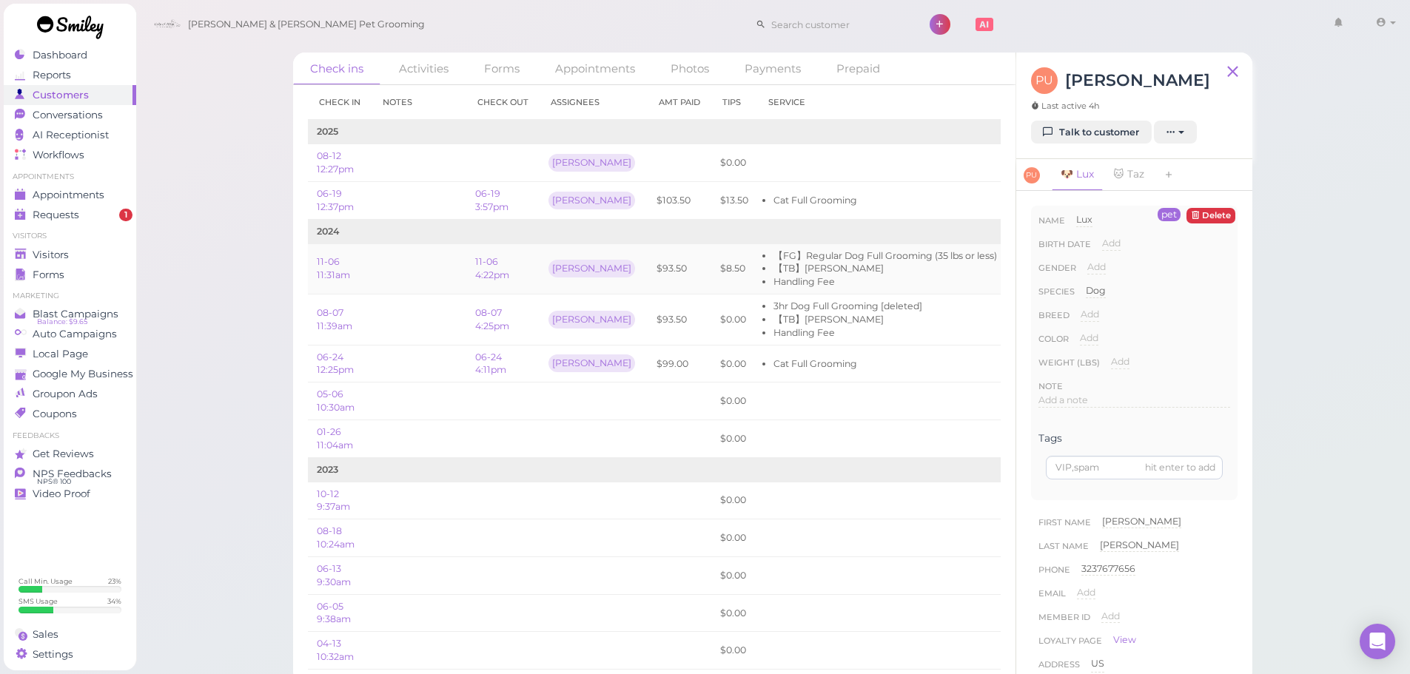
click at [875, 259] on li "【FG】Regular Dog Full Grooming (35 lbs or less)" at bounding box center [886, 255] width 224 height 13
click at [880, 217] on td "Cat Full Grooming" at bounding box center [881, 201] width 249 height 38
click at [936, 278] on li "Handling Fee" at bounding box center [886, 281] width 224 height 13
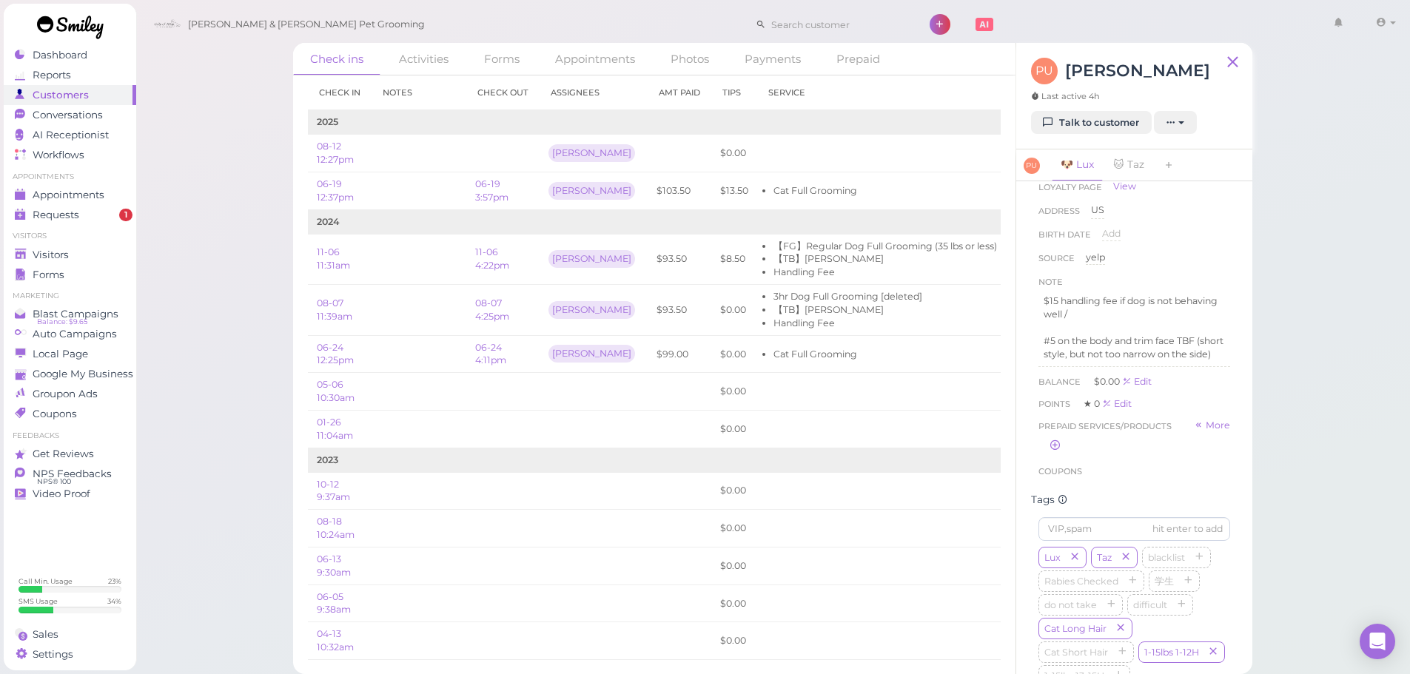
scroll to position [518, 0]
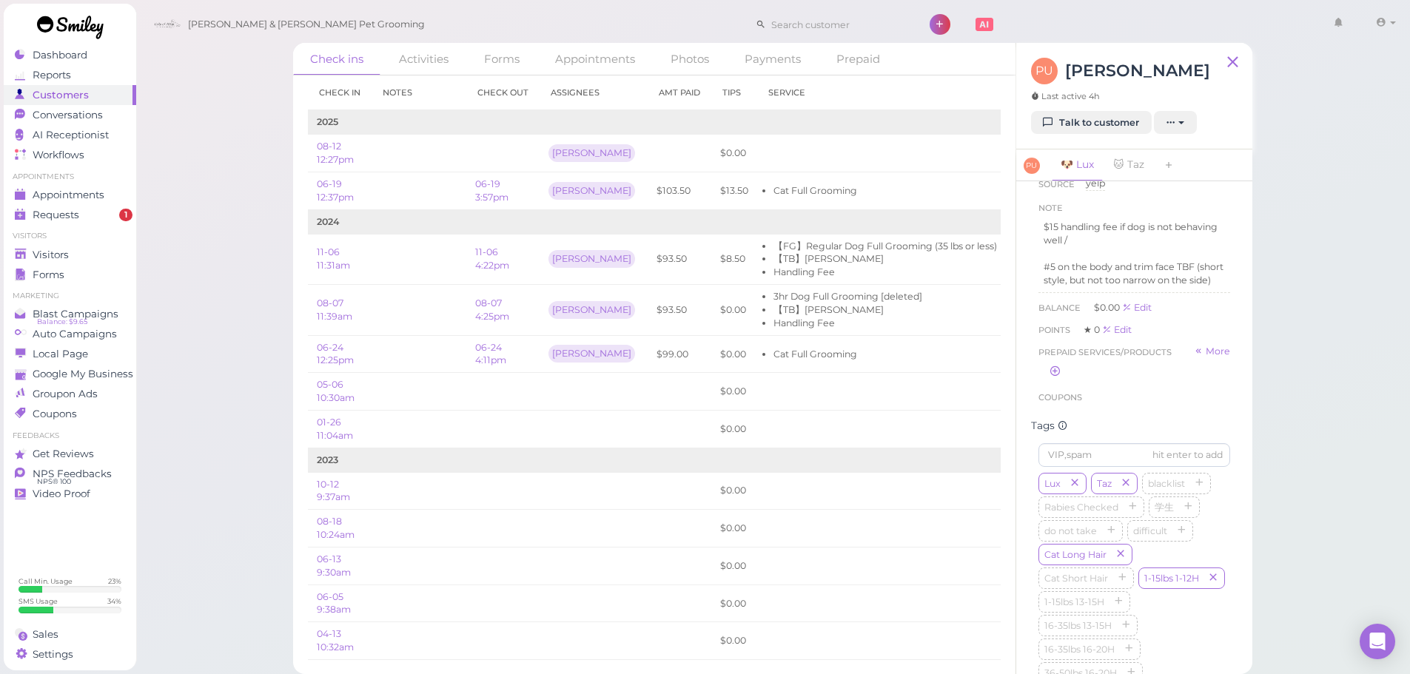
click at [1170, 405] on div "Coupons" at bounding box center [1135, 397] width 192 height 15
click at [431, 255] on td at bounding box center [419, 259] width 95 height 51
click at [453, 254] on td at bounding box center [419, 259] width 95 height 51
click at [86, 223] on link "Requests 1" at bounding box center [70, 215] width 133 height 20
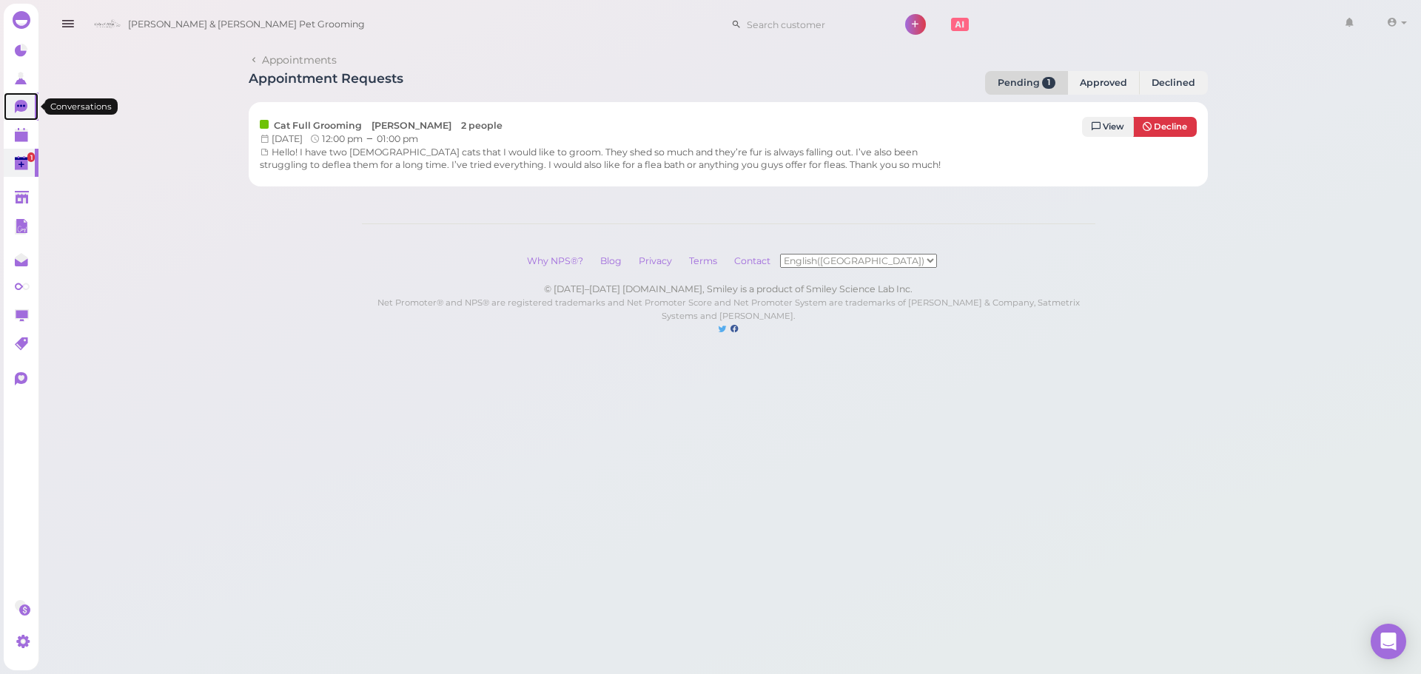
click at [16, 101] on icon at bounding box center [23, 108] width 16 height 16
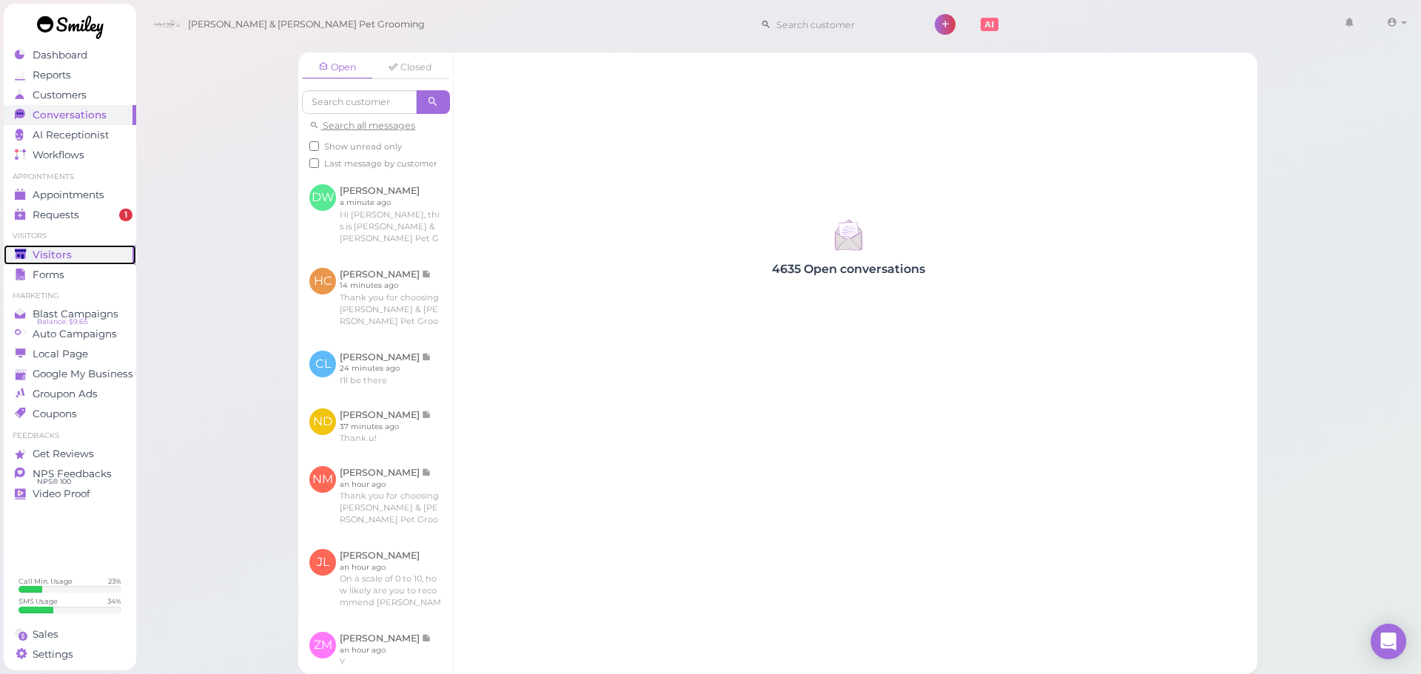
click at [45, 259] on span "Visitors" at bounding box center [52, 255] width 39 height 13
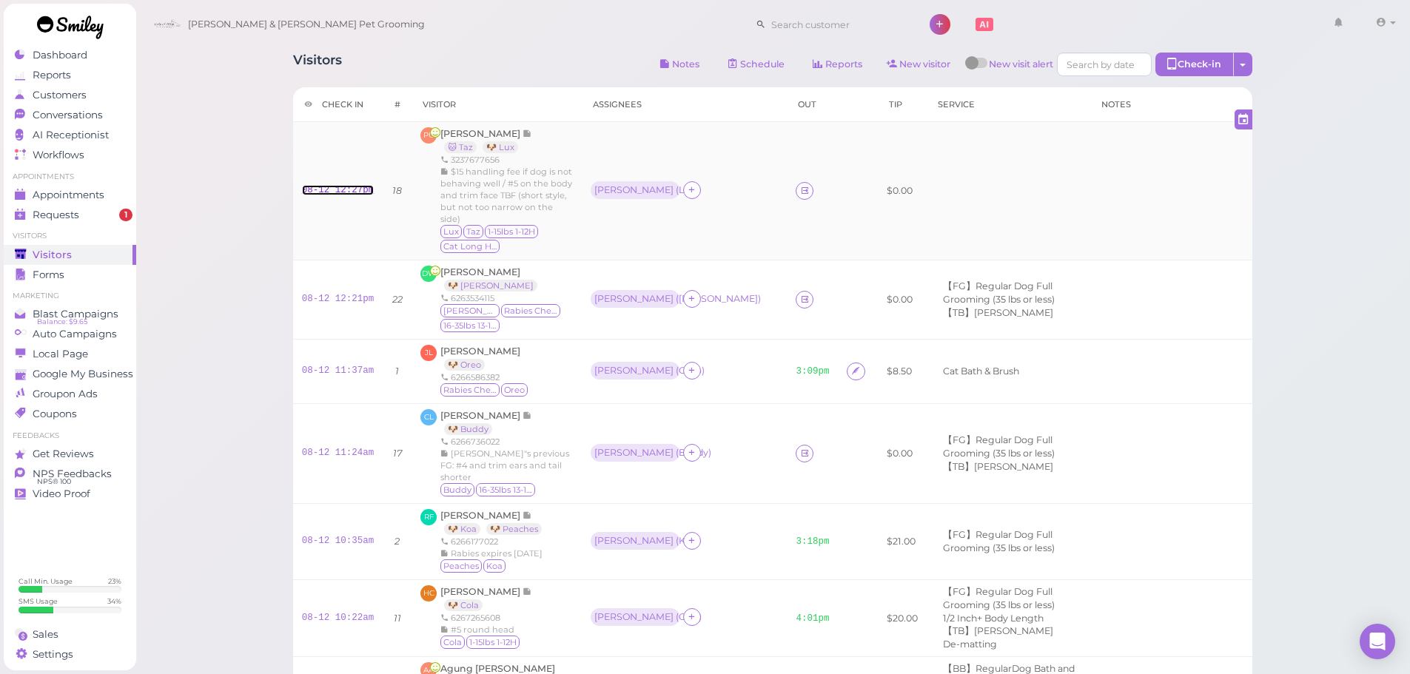
click at [350, 194] on link "08-12 12:27pm" at bounding box center [338, 190] width 73 height 10
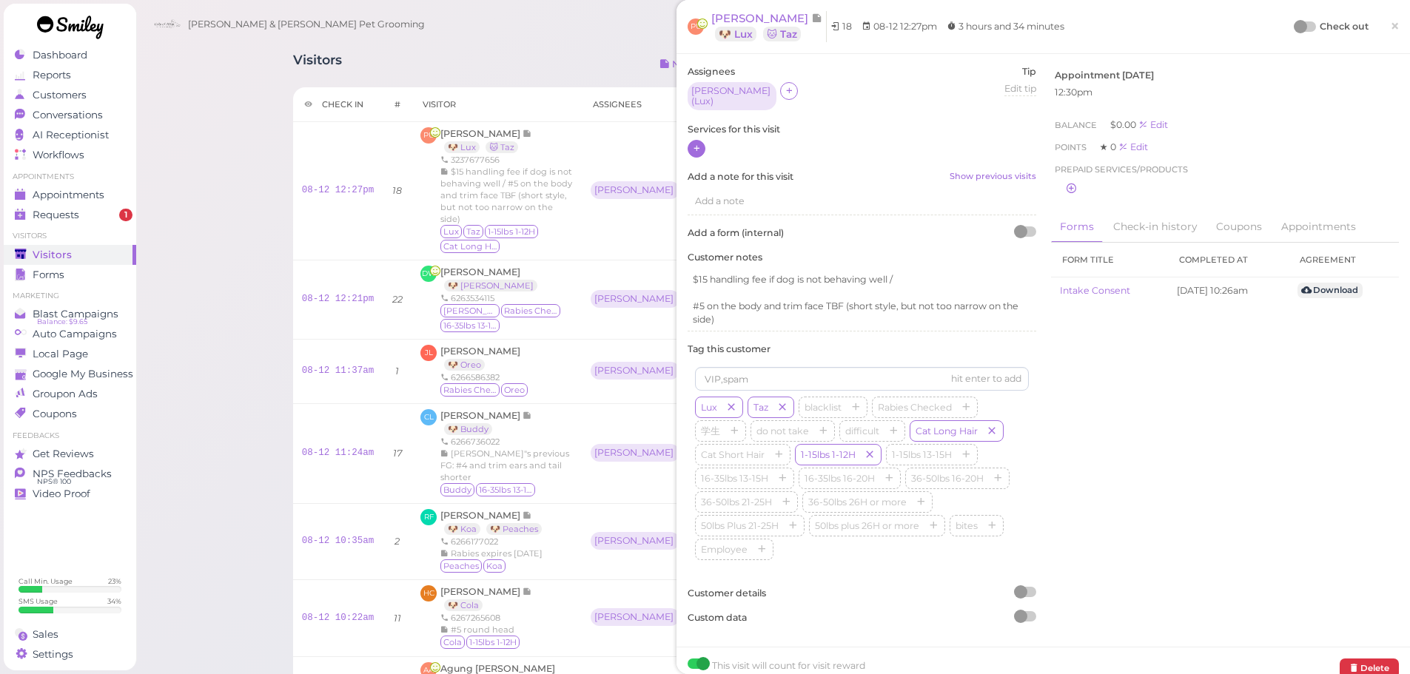
click at [702, 142] on div at bounding box center [697, 149] width 18 height 18
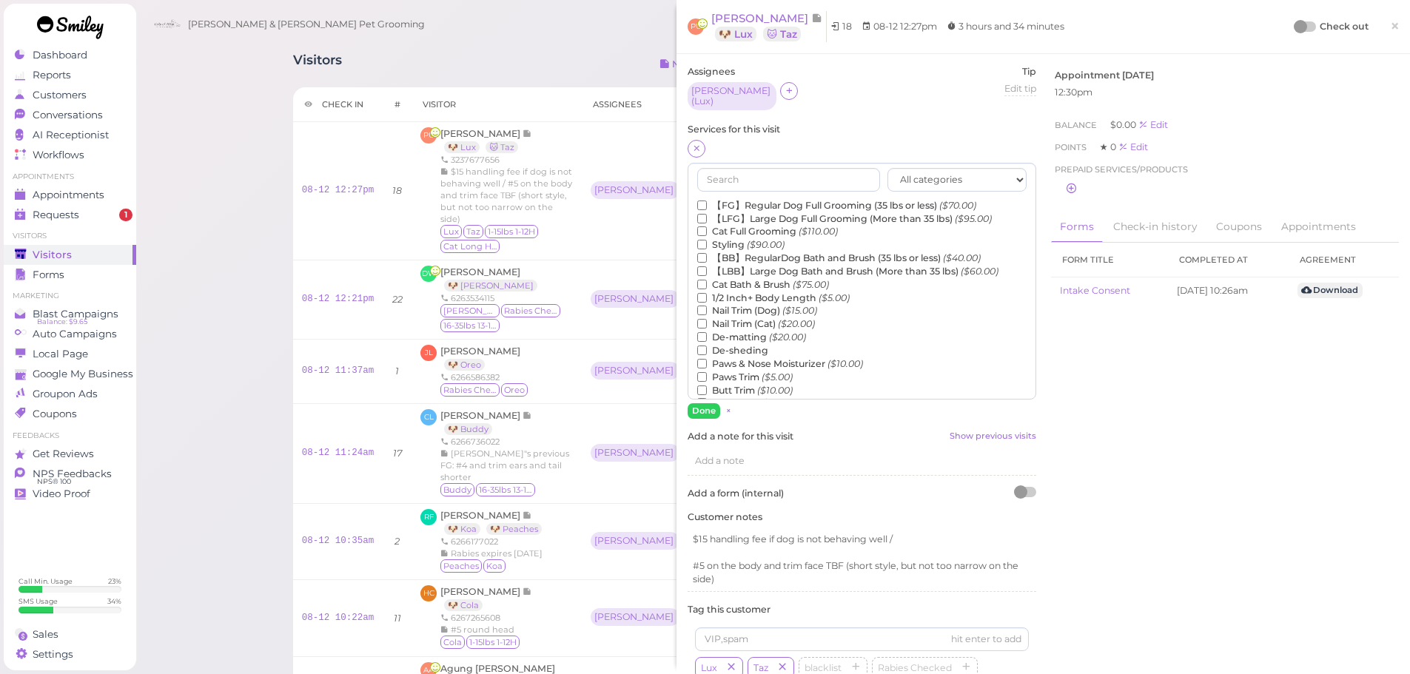
click at [740, 199] on label "【FG】Regular Dog Full Grooming (35 lbs or less) ($70.00)" at bounding box center [836, 205] width 279 height 13
click at [707, 201] on input "【FG】Regular Dog Full Grooming (35 lbs or less) ($70.00)" at bounding box center [702, 206] width 10 height 10
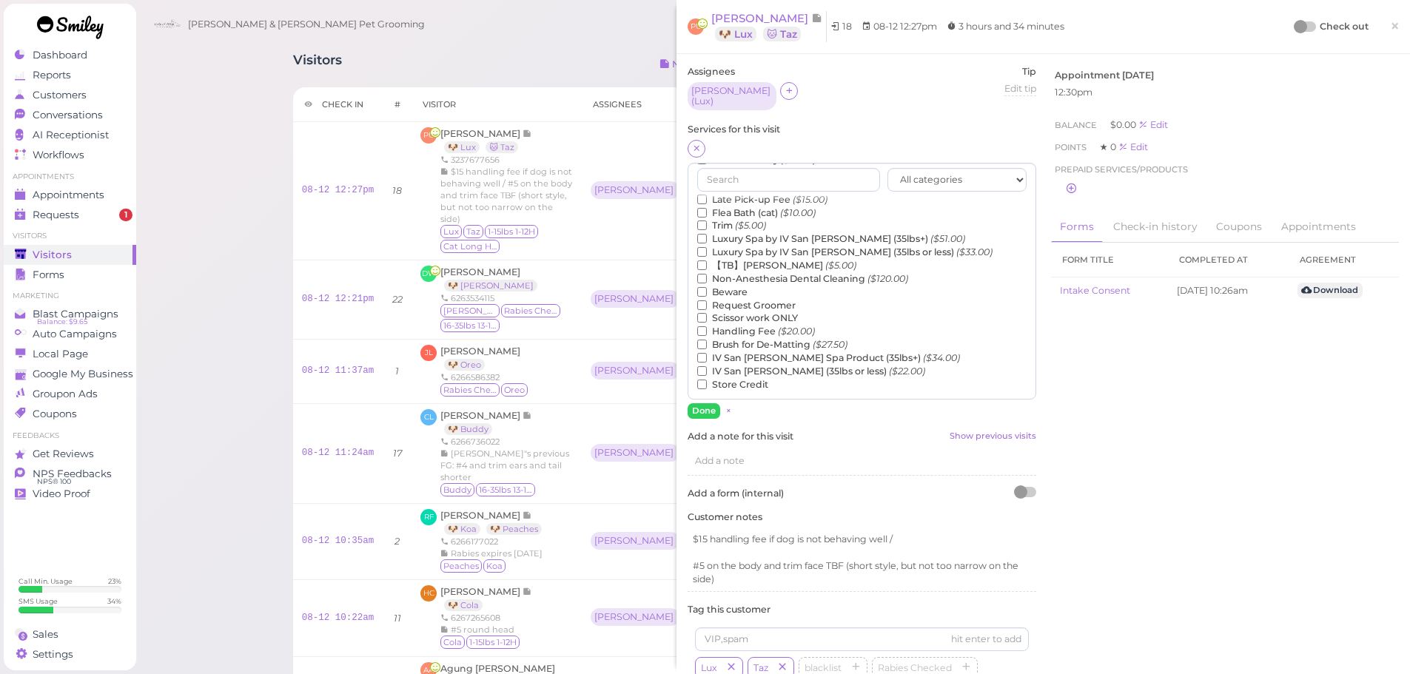
click at [755, 259] on label "【TB】Teeth Brushing ($5.00)" at bounding box center [776, 265] width 159 height 13
click at [707, 261] on input "【TB】Teeth Brushing ($5.00)" at bounding box center [702, 266] width 10 height 10
click at [734, 324] on label "Handling Fee ($20.00)" at bounding box center [756, 330] width 118 height 13
click at [707, 326] on input "Handling Fee ($20.00)" at bounding box center [702, 331] width 10 height 10
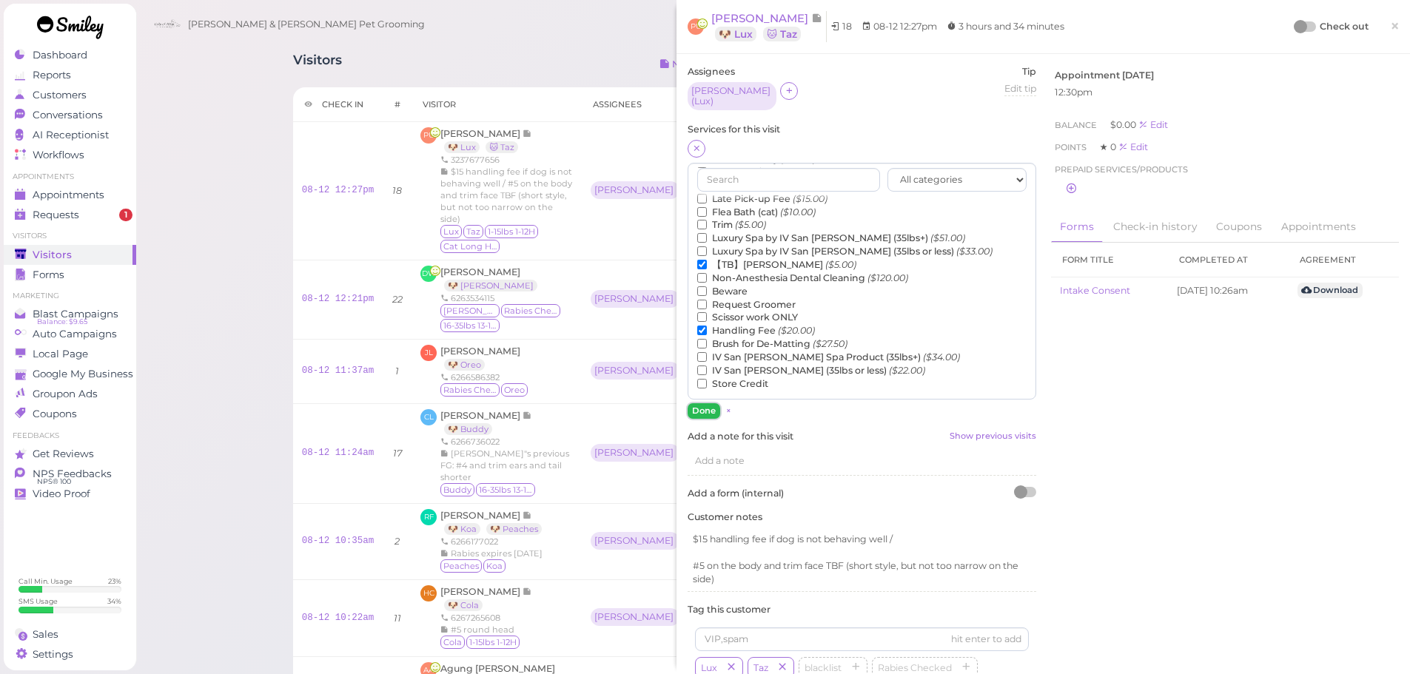
click at [710, 410] on button "Done" at bounding box center [704, 411] width 33 height 16
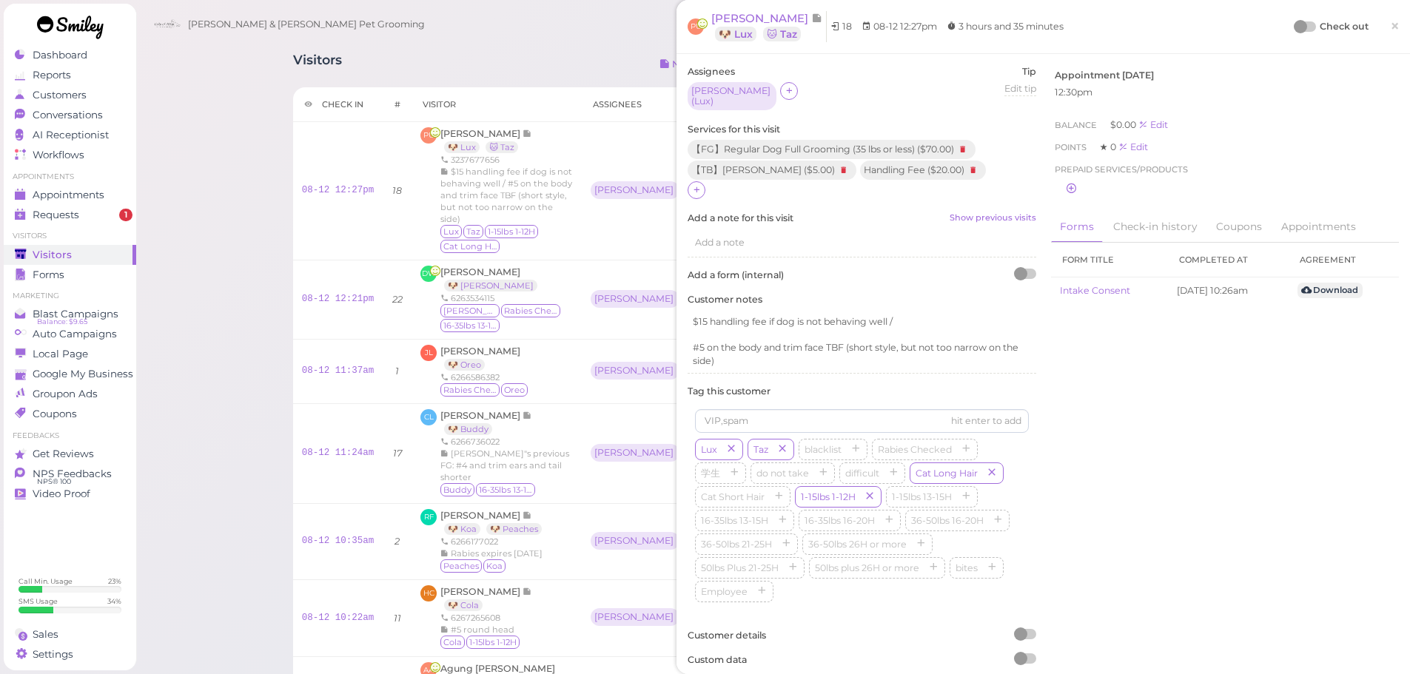
click at [1294, 27] on div at bounding box center [1300, 26] width 13 height 13
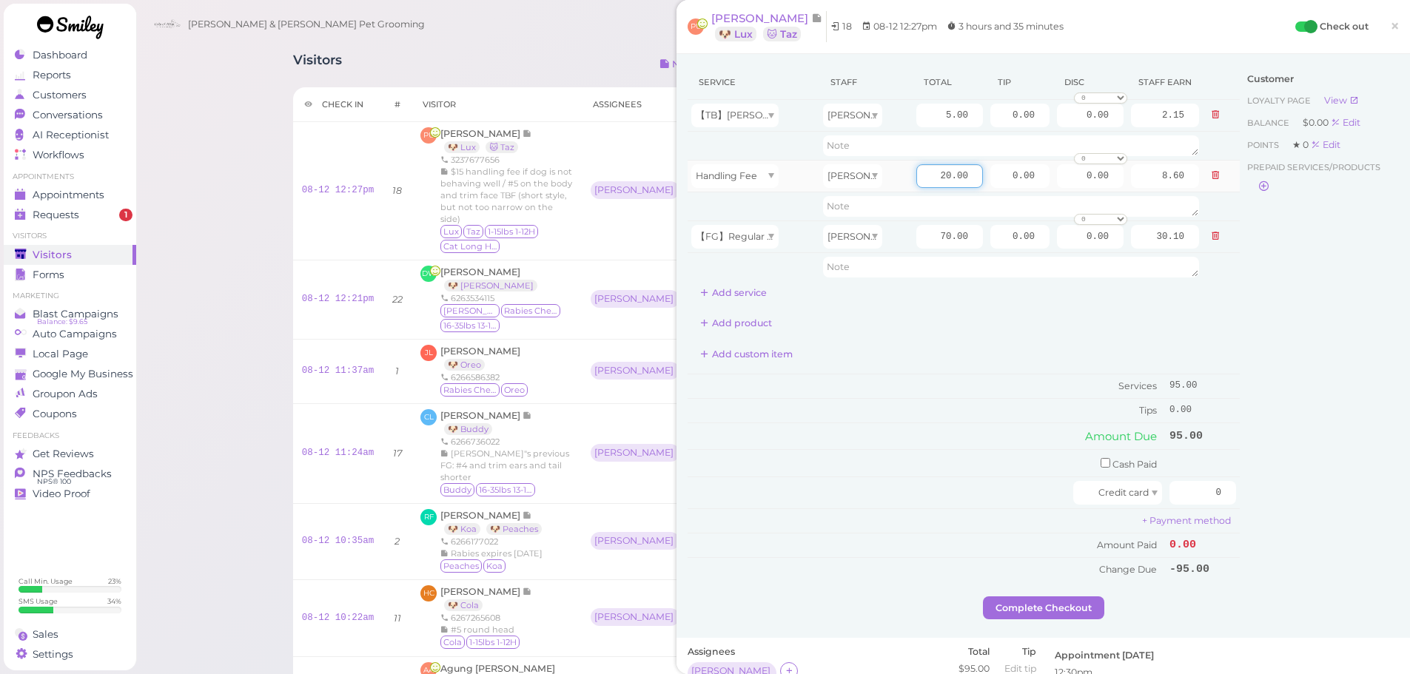
click at [924, 181] on input "20.00" at bounding box center [949, 176] width 67 height 24
type input "15.00"
type input "6.45"
click at [957, 378] on td "Services" at bounding box center [927, 387] width 478 height 24
click at [505, 272] on span "David Weidaman" at bounding box center [480, 271] width 80 height 11
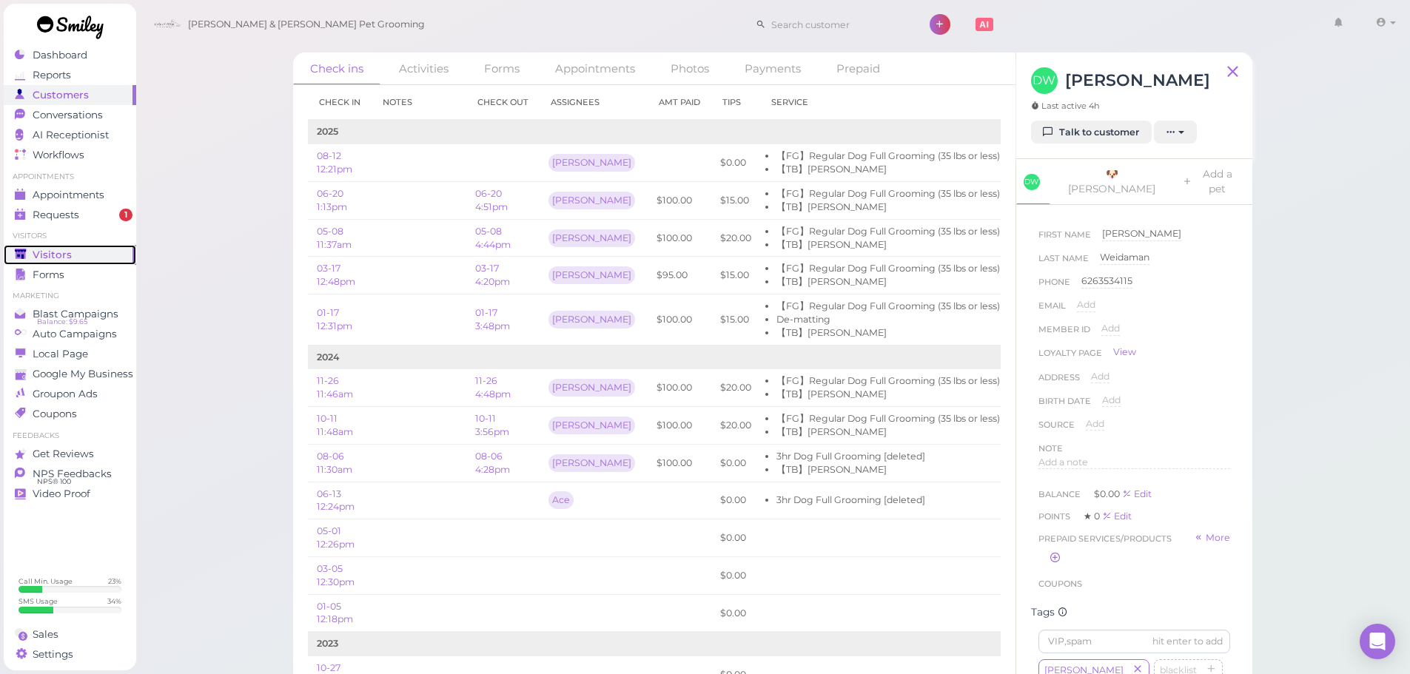
click at [64, 251] on span "Visitors" at bounding box center [52, 255] width 39 height 13
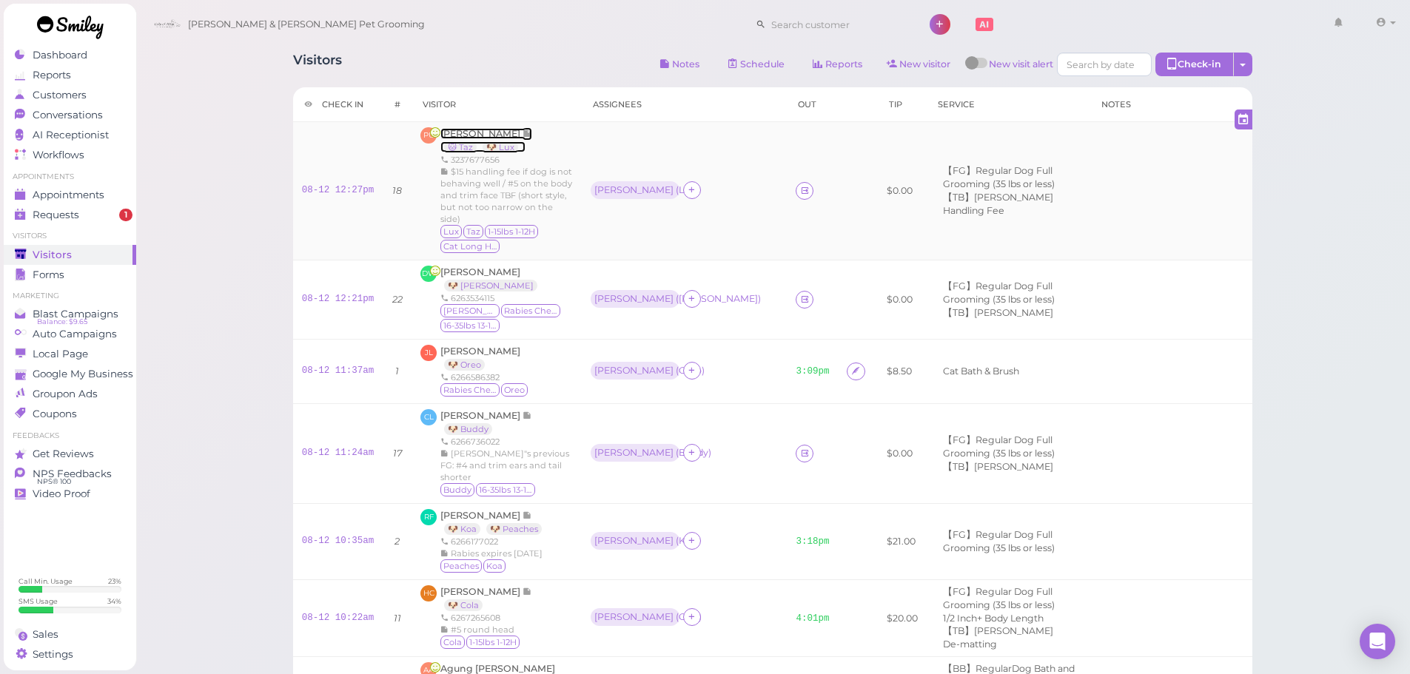
click at [492, 138] on span "Priscilla Uribe" at bounding box center [481, 133] width 82 height 11
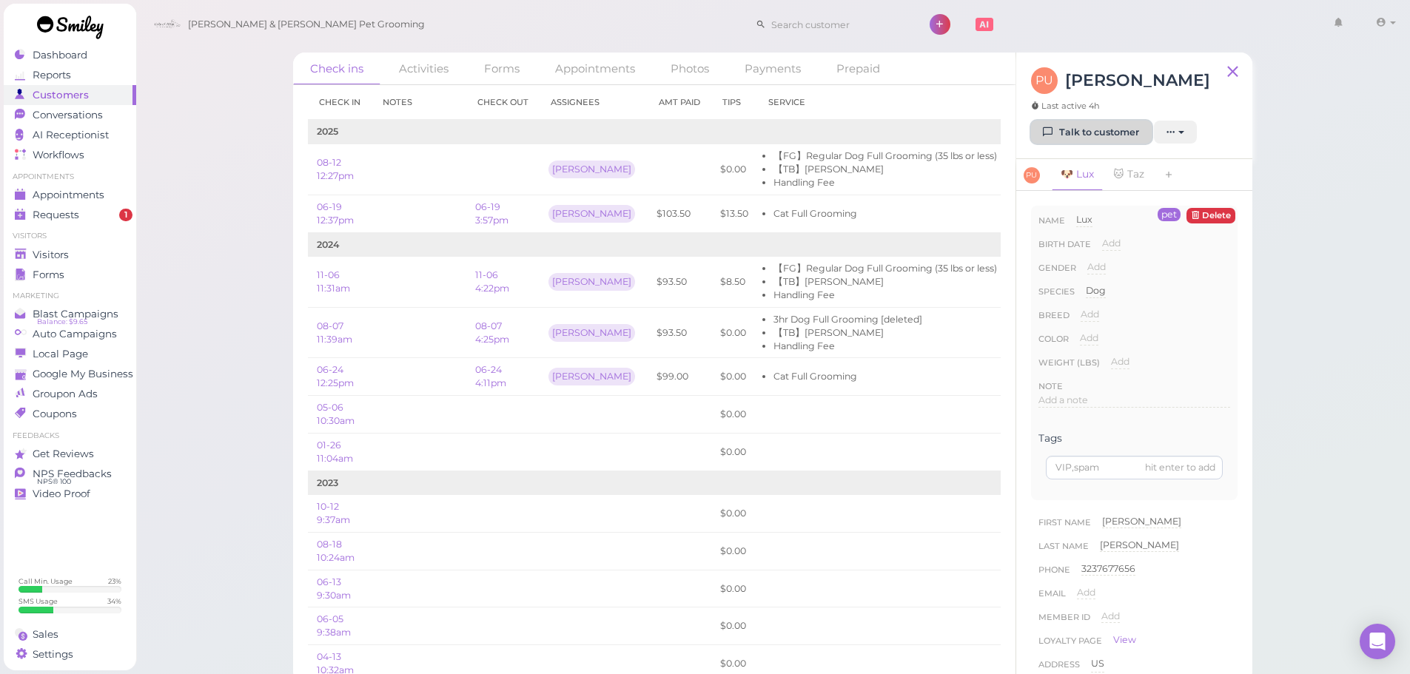
click at [1074, 138] on link "Talk to customer" at bounding box center [1091, 133] width 121 height 24
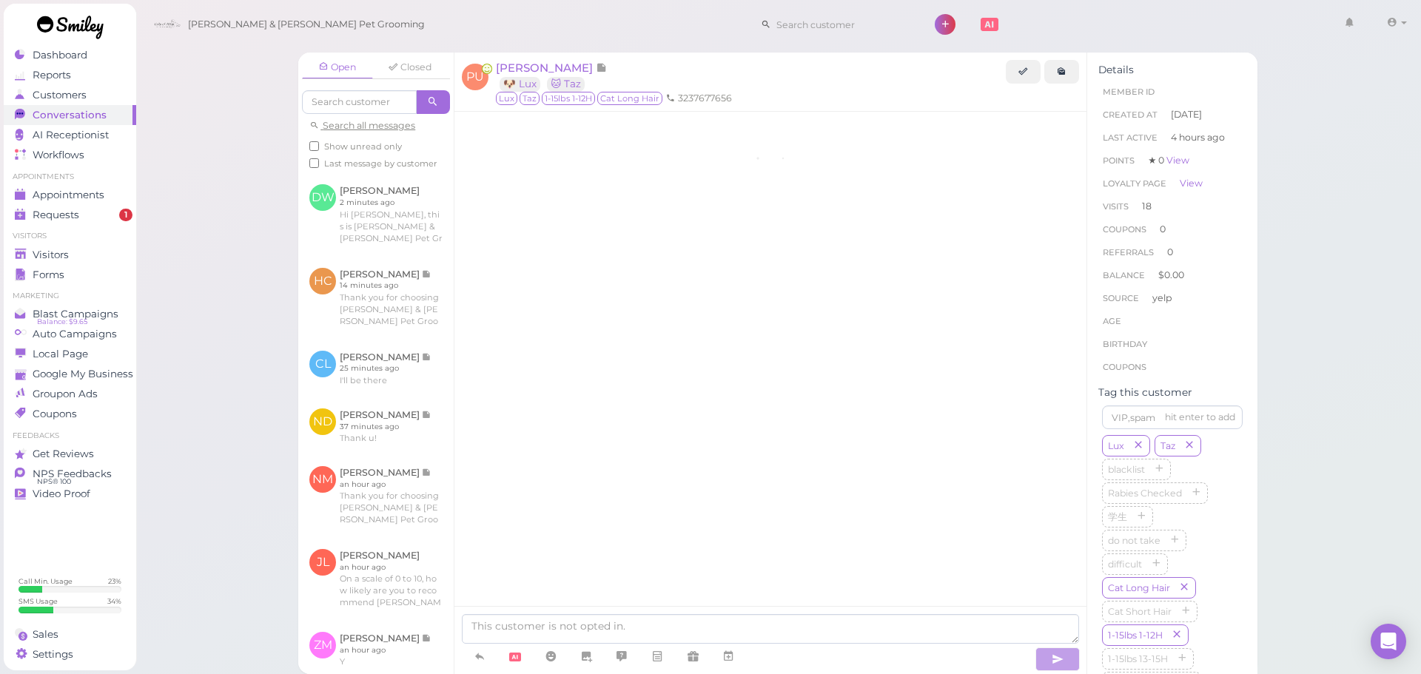
scroll to position [2851, 0]
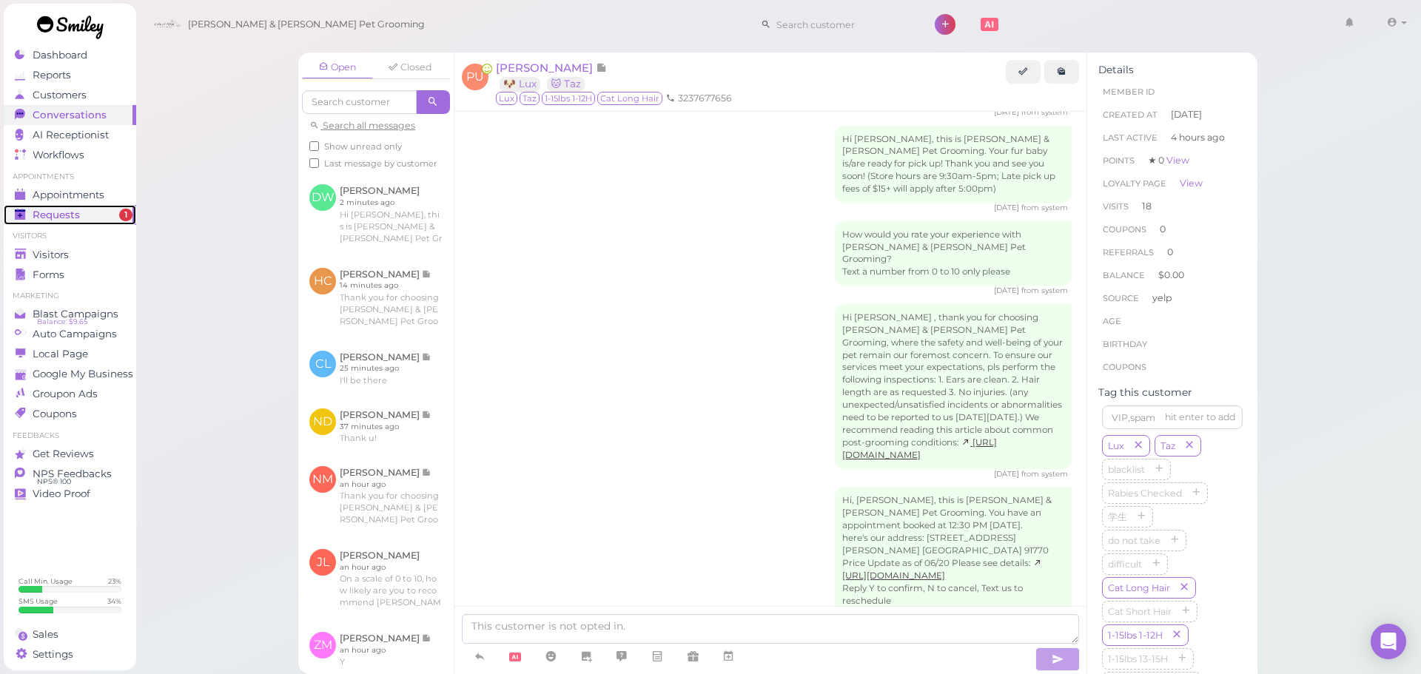
click at [91, 207] on link "Requests 1" at bounding box center [70, 215] width 133 height 20
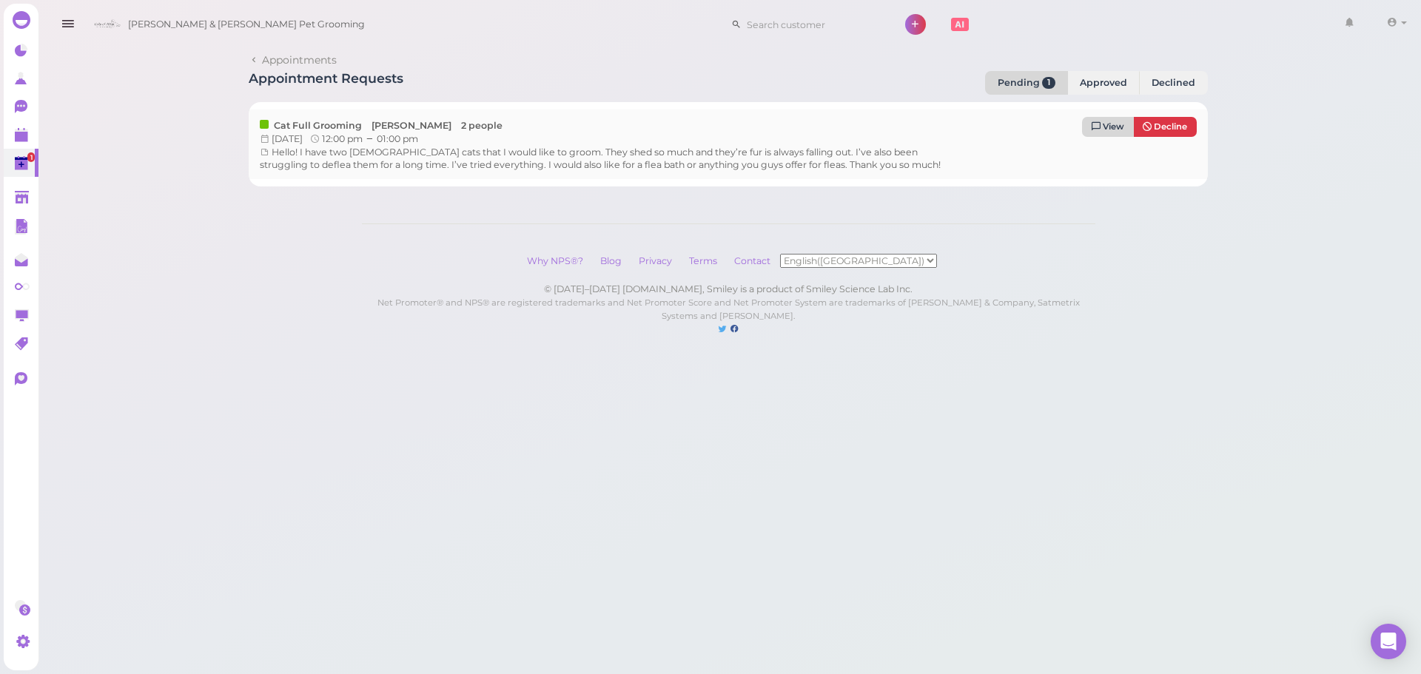
click at [1112, 125] on span "View" at bounding box center [1113, 126] width 21 height 10
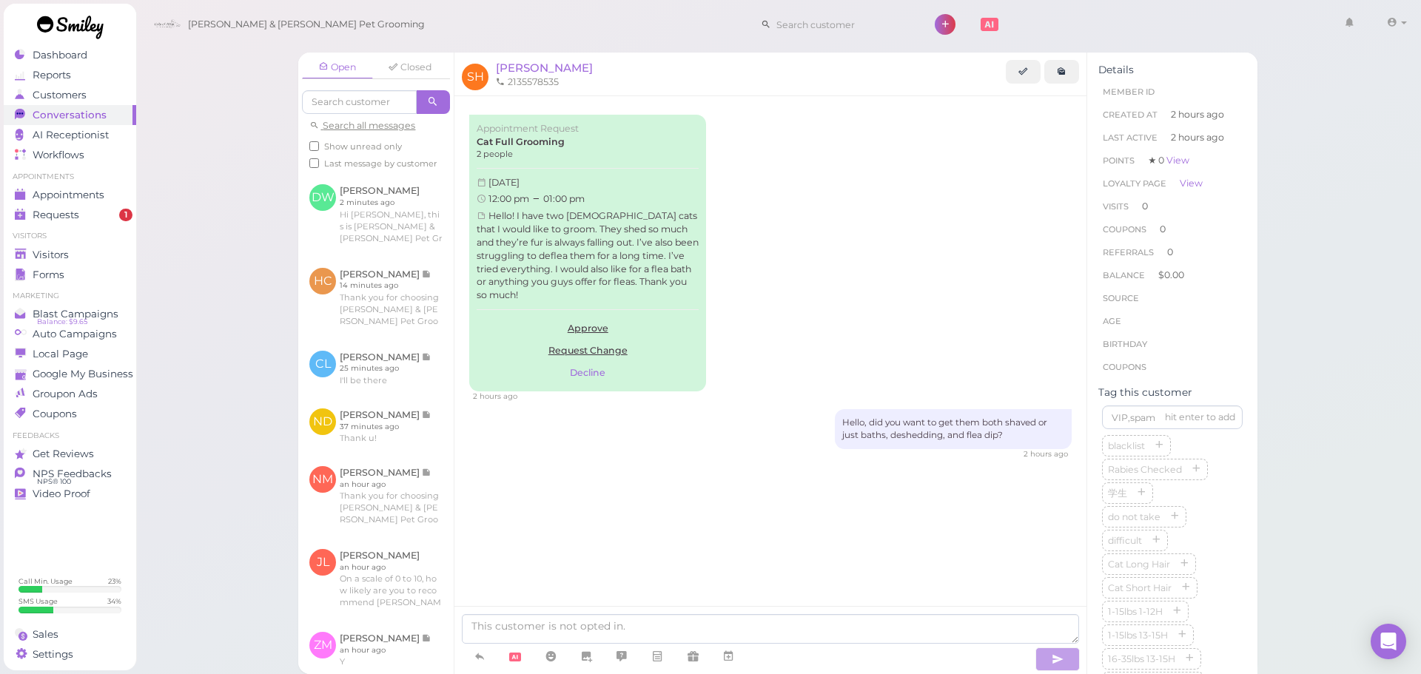
click at [774, 472] on div "Appointment Request Cat Full Grooming 2 people Tuesday, August 26, 2025 12:00 p…" at bounding box center [771, 316] width 632 height 441
click at [76, 261] on div "Visitors" at bounding box center [68, 255] width 107 height 13
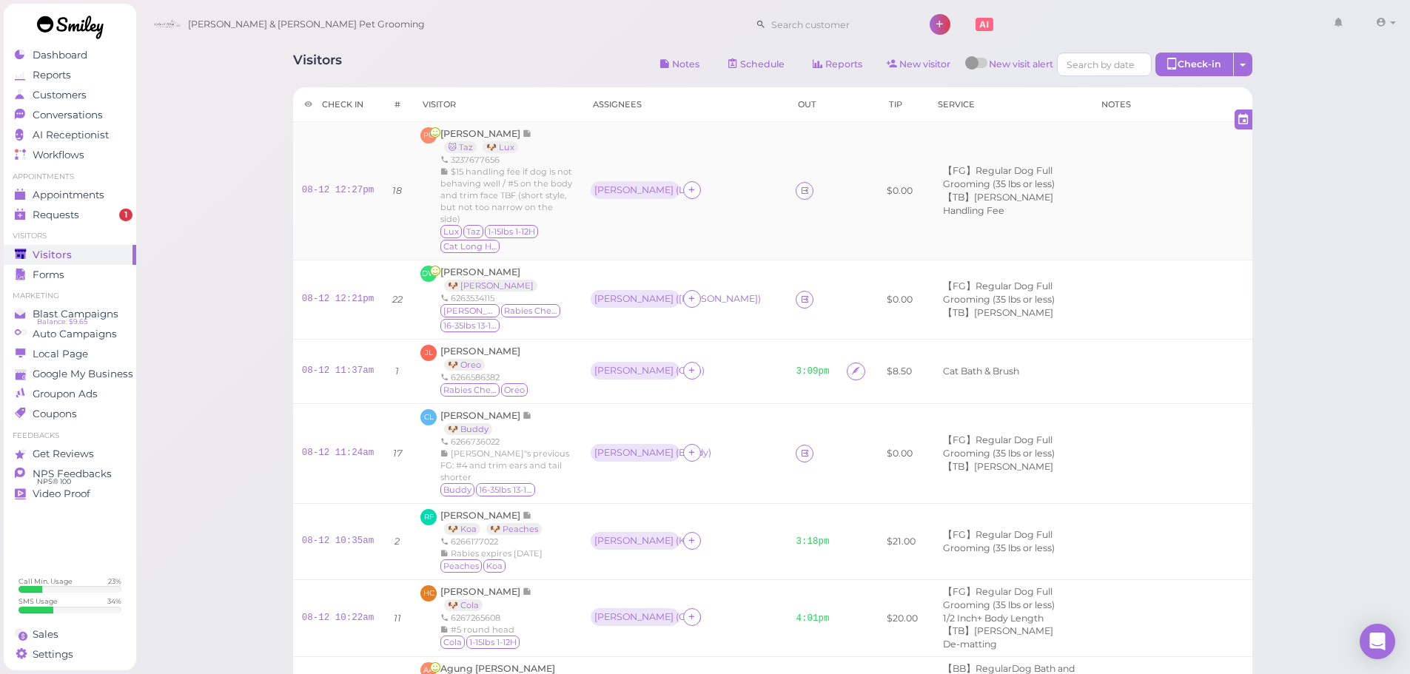
click at [700, 208] on td "Helen ( Lux )" at bounding box center [685, 191] width 206 height 138
click at [800, 189] on icon at bounding box center [805, 190] width 10 height 11
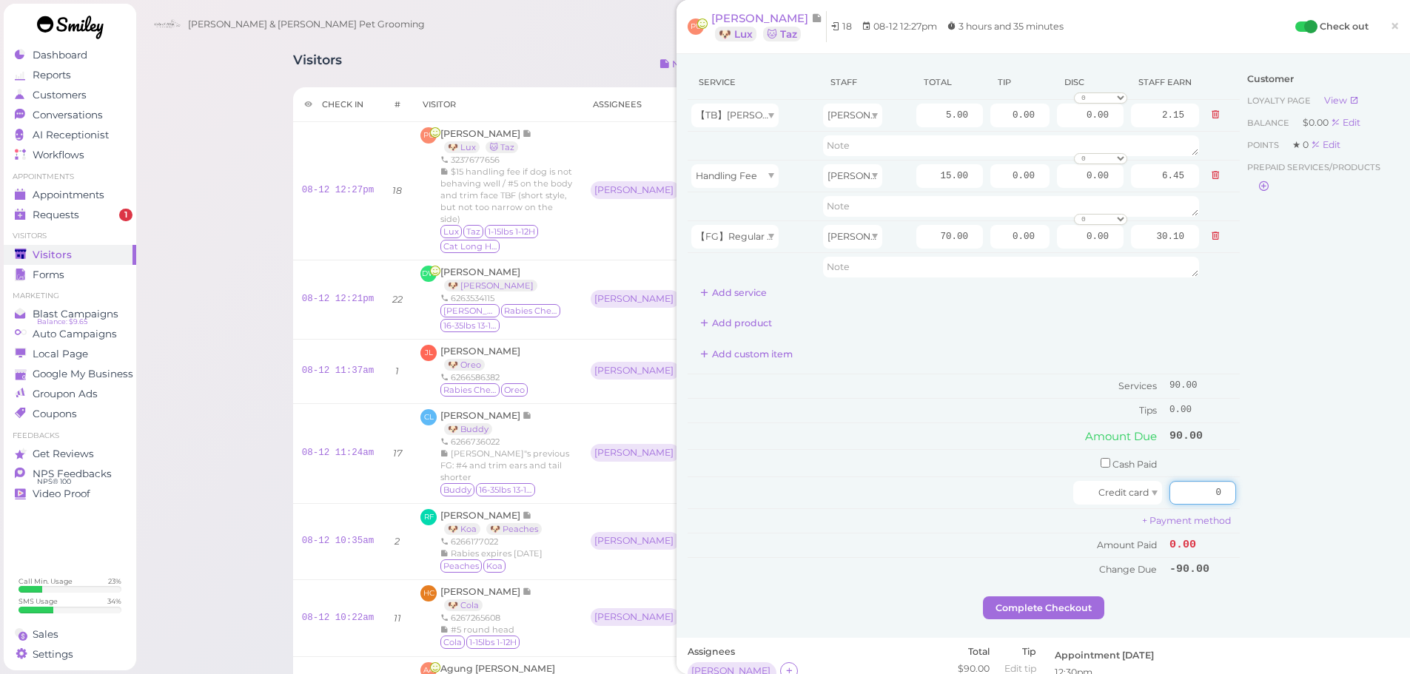
drag, startPoint x: 1173, startPoint y: 494, endPoint x: 1370, endPoint y: 469, distance: 198.5
click at [1410, 497] on html "Dashboard Reports Customers Conversations 0" at bounding box center [705, 640] width 1410 height 1280
type input "99"
drag, startPoint x: 987, startPoint y: 235, endPoint x: 1307, endPoint y: 259, distance: 320.7
click at [1307, 259] on div "Service Staff Total Tip Disc Staff earn 【TB】Teeth Brushing Helen 5.00 0.00 0.00…" at bounding box center [1043, 330] width 711 height 531
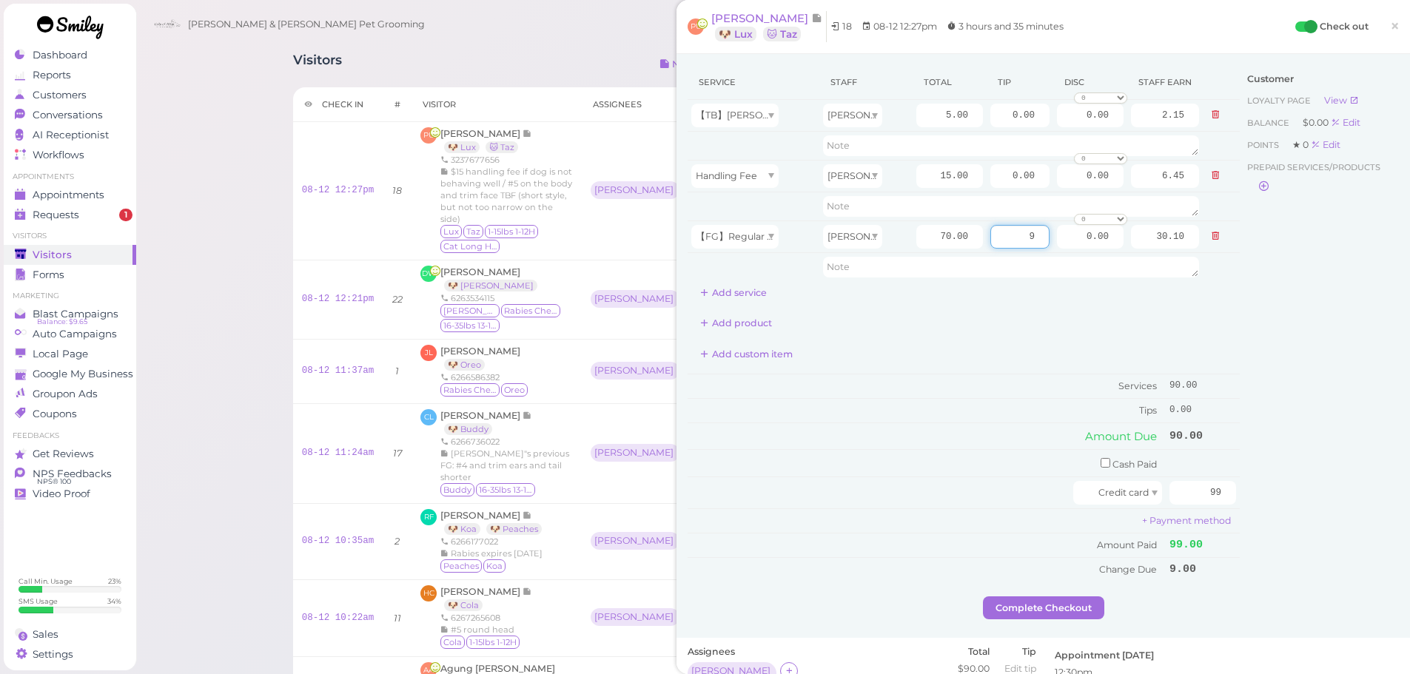
type input "9"
click at [1290, 436] on div "Customer Loyalty page View Balance $0.00 Edit Points ★ 0 Edit Prepaid services/…" at bounding box center [1319, 330] width 159 height 531
click at [1019, 618] on button "Complete Checkout" at bounding box center [1043, 609] width 121 height 24
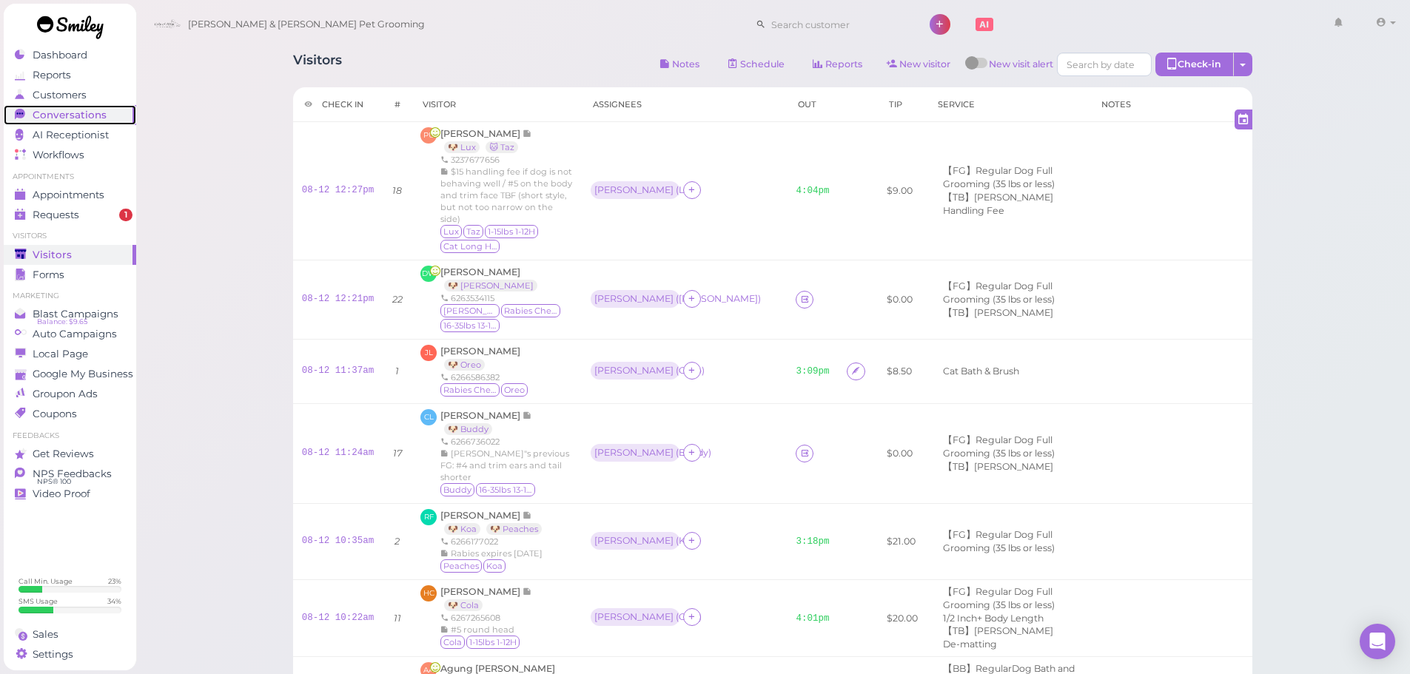
click at [85, 110] on span "Conversations" at bounding box center [70, 115] width 74 height 13
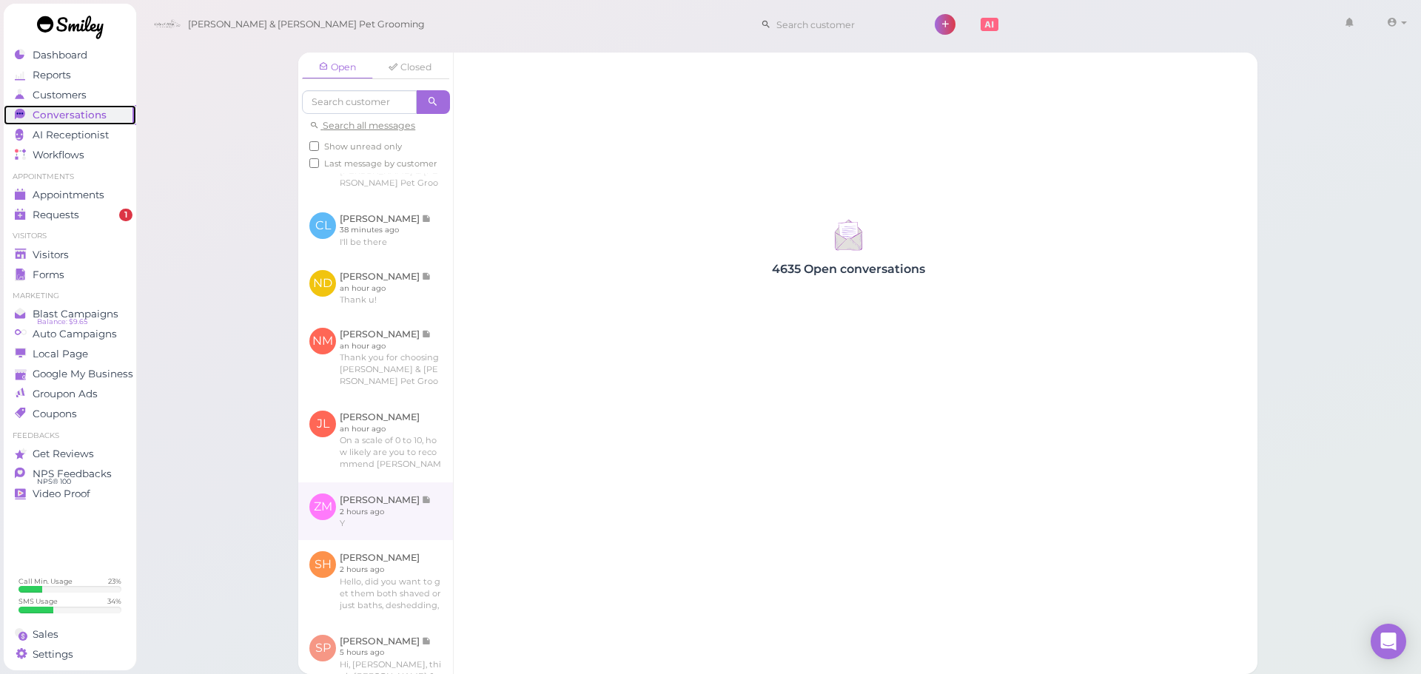
scroll to position [222, 0]
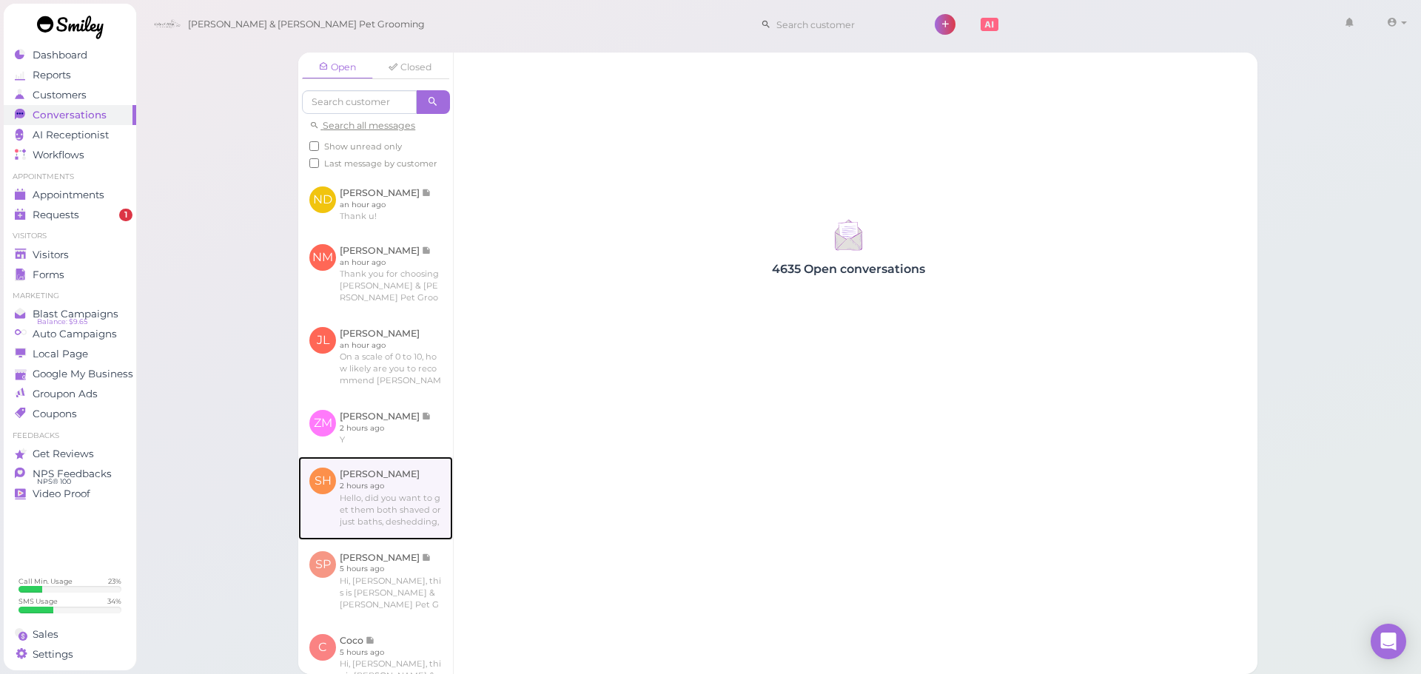
click at [424, 508] on link at bounding box center [375, 498] width 155 height 83
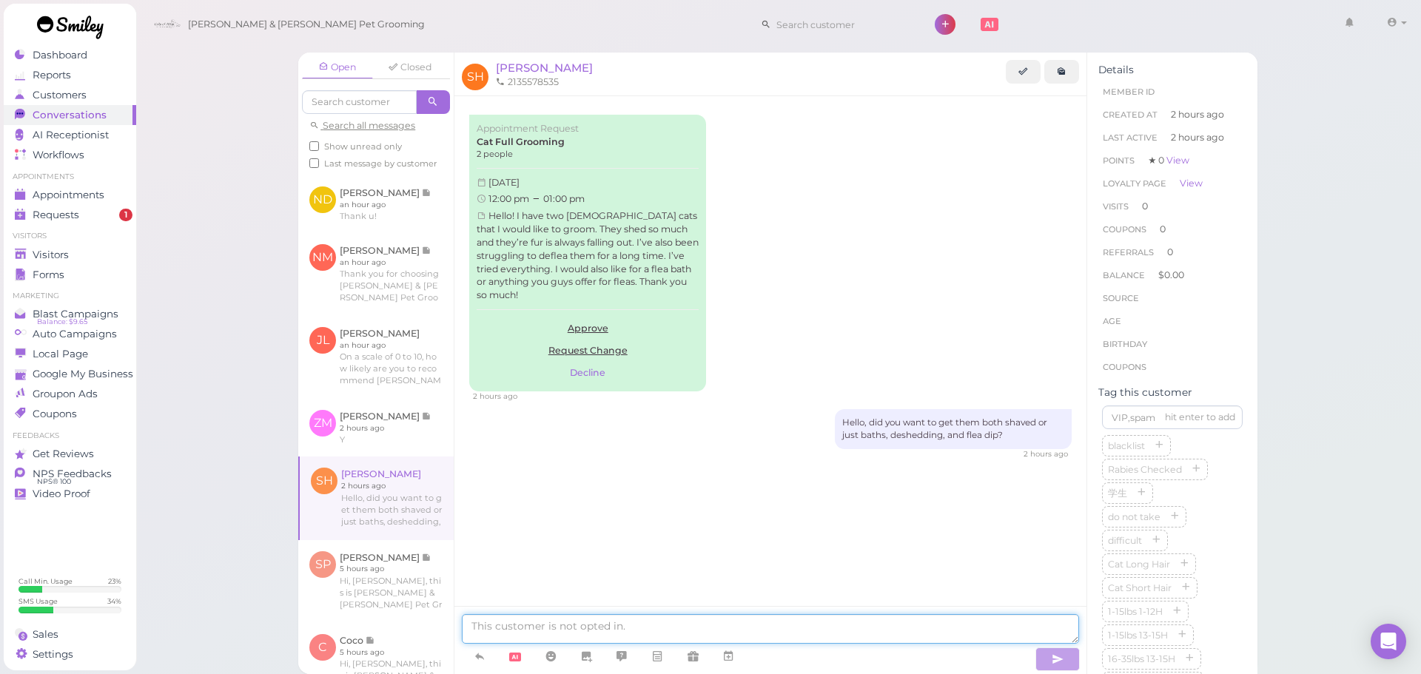
click at [605, 628] on textarea at bounding box center [770, 629] width 617 height 30
click at [657, 620] on textarea at bounding box center [770, 629] width 617 height 30
type textarea "Would you like to make an appointment?"
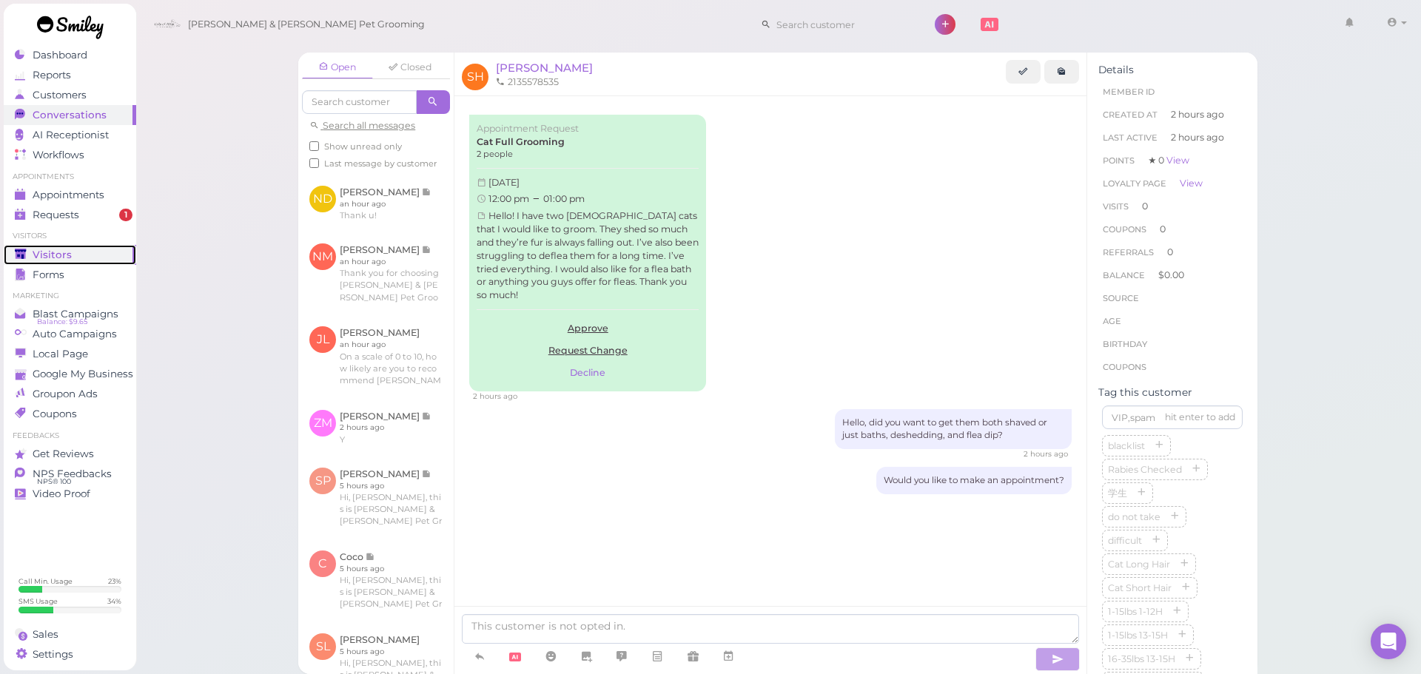
click at [86, 249] on div "Visitors" at bounding box center [68, 255] width 107 height 13
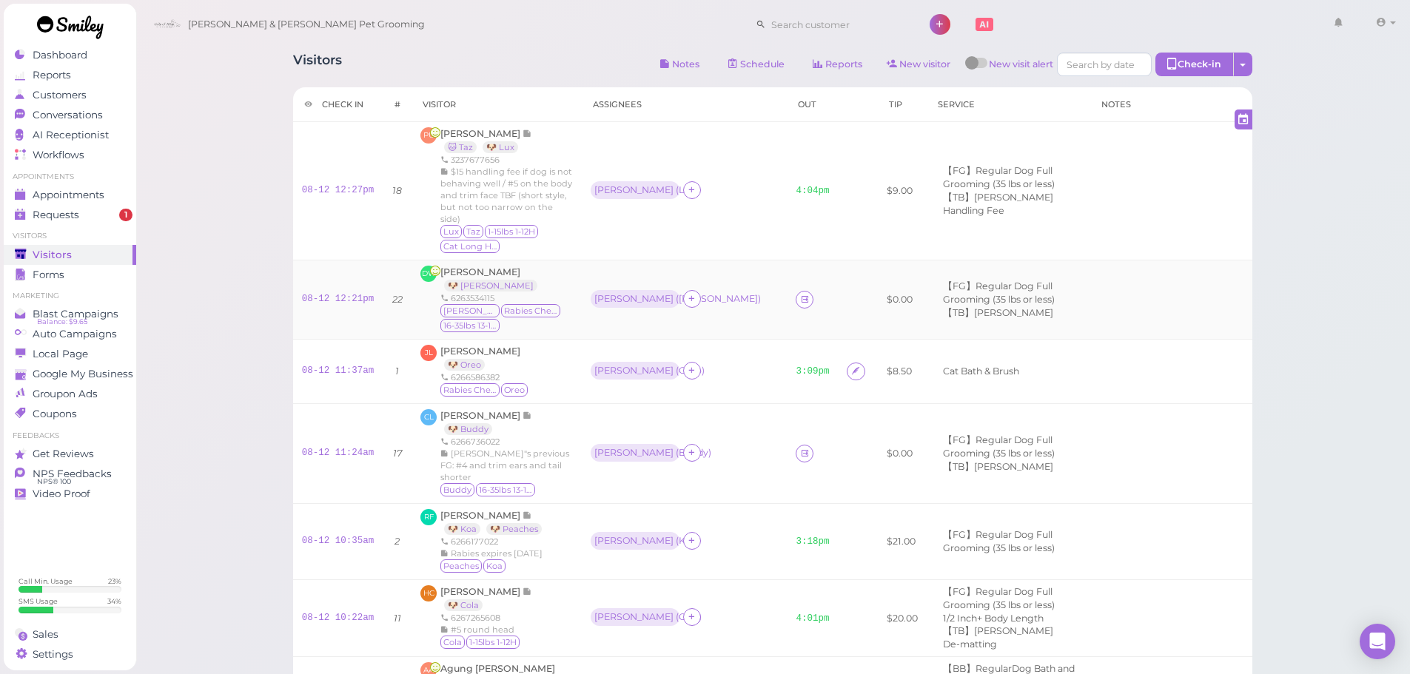
click at [712, 313] on td "Asa ( Kizzy )" at bounding box center [685, 300] width 206 height 79
click at [787, 464] on td at bounding box center [812, 453] width 51 height 100
click at [800, 459] on icon at bounding box center [805, 453] width 10 height 11
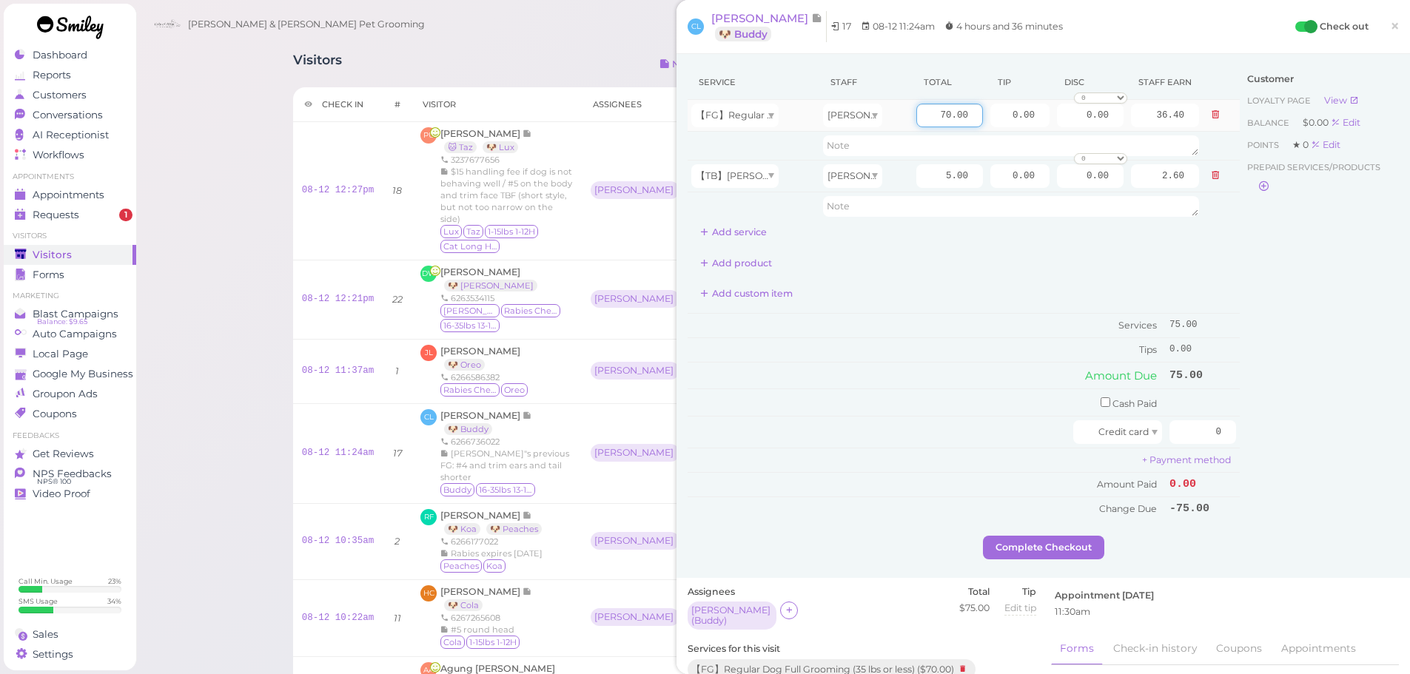
click at [918, 117] on input "70.00" at bounding box center [949, 116] width 67 height 24
type input "80.00"
type input "41.60"
click at [946, 298] on div "Add custom item" at bounding box center [964, 294] width 552 height 24
drag, startPoint x: 1200, startPoint y: 433, endPoint x: 1254, endPoint y: 433, distance: 54.0
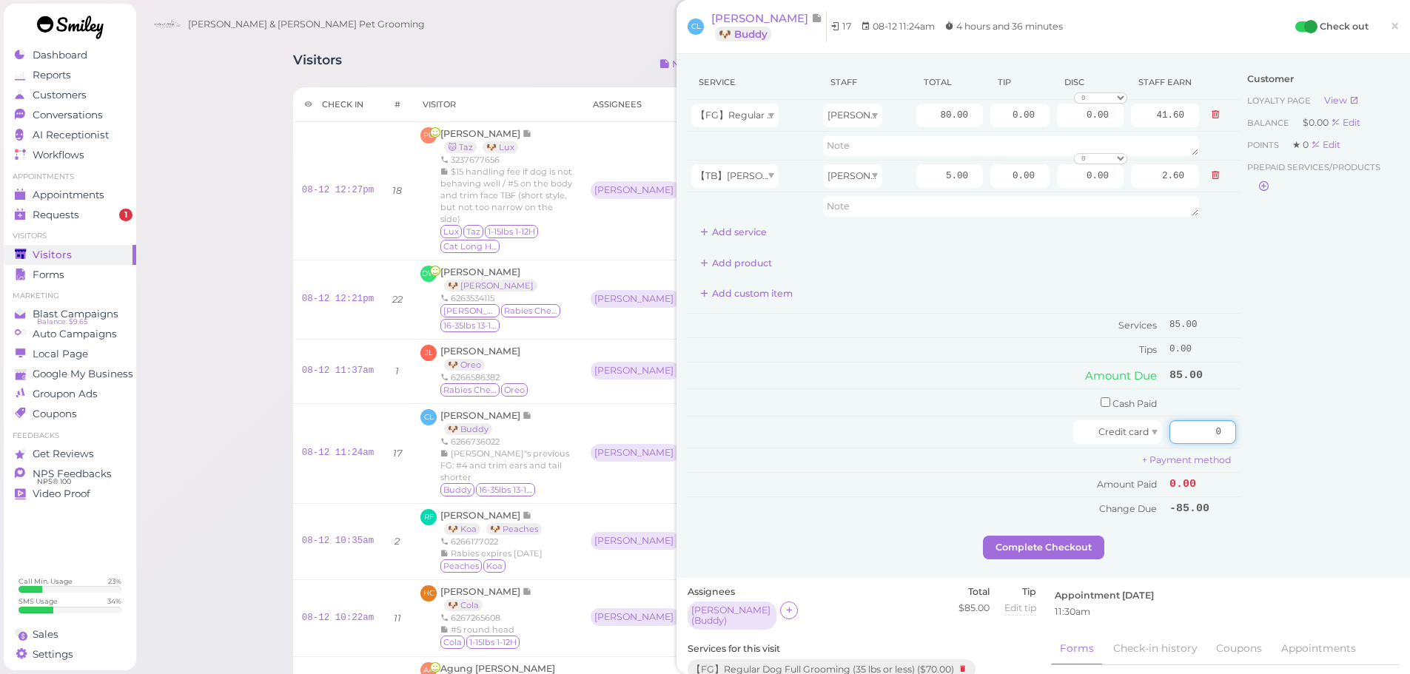
click at [1254, 433] on div "Service Staff Total Tip Disc Staff earn 【FG】Regular Dog Full Grooming (35 lbs o…" at bounding box center [1043, 300] width 711 height 471
type input "102"
click at [1268, 440] on div "Customer Loyalty page View Balance $0.00 Edit Points ★ 0 Edit Prepaid services/…" at bounding box center [1319, 300] width 159 height 471
drag, startPoint x: 990, startPoint y: 118, endPoint x: 1226, endPoint y: 150, distance: 237.4
click at [1178, 138] on tbody "【FG】Regular Dog Full Grooming (35 lbs or less) Asa 80.00 0.00 0.00 0 10% off 15…" at bounding box center [964, 160] width 552 height 121
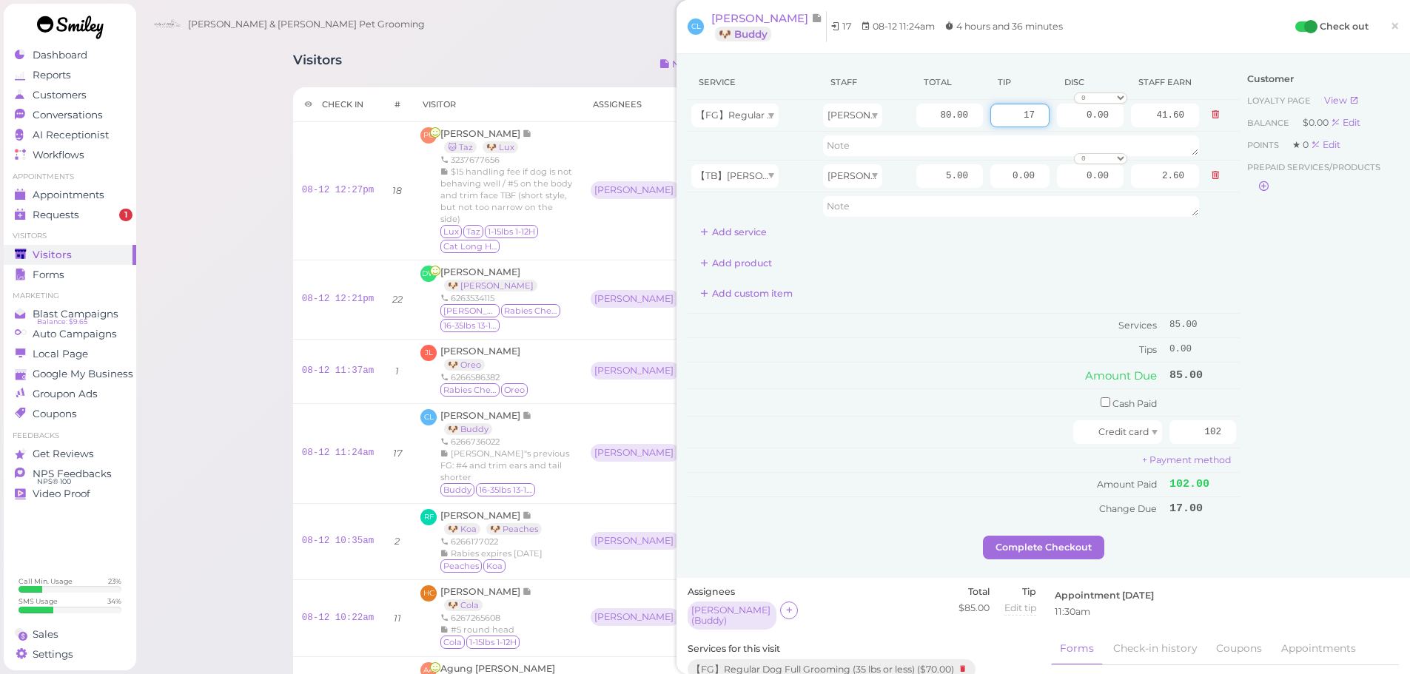
type input "17"
click at [1286, 318] on div "Customer Loyalty page View Balance $0.00 Edit Points ★ 0 Edit Prepaid services/…" at bounding box center [1319, 300] width 159 height 471
click at [1037, 549] on button "Complete Checkout" at bounding box center [1043, 548] width 121 height 24
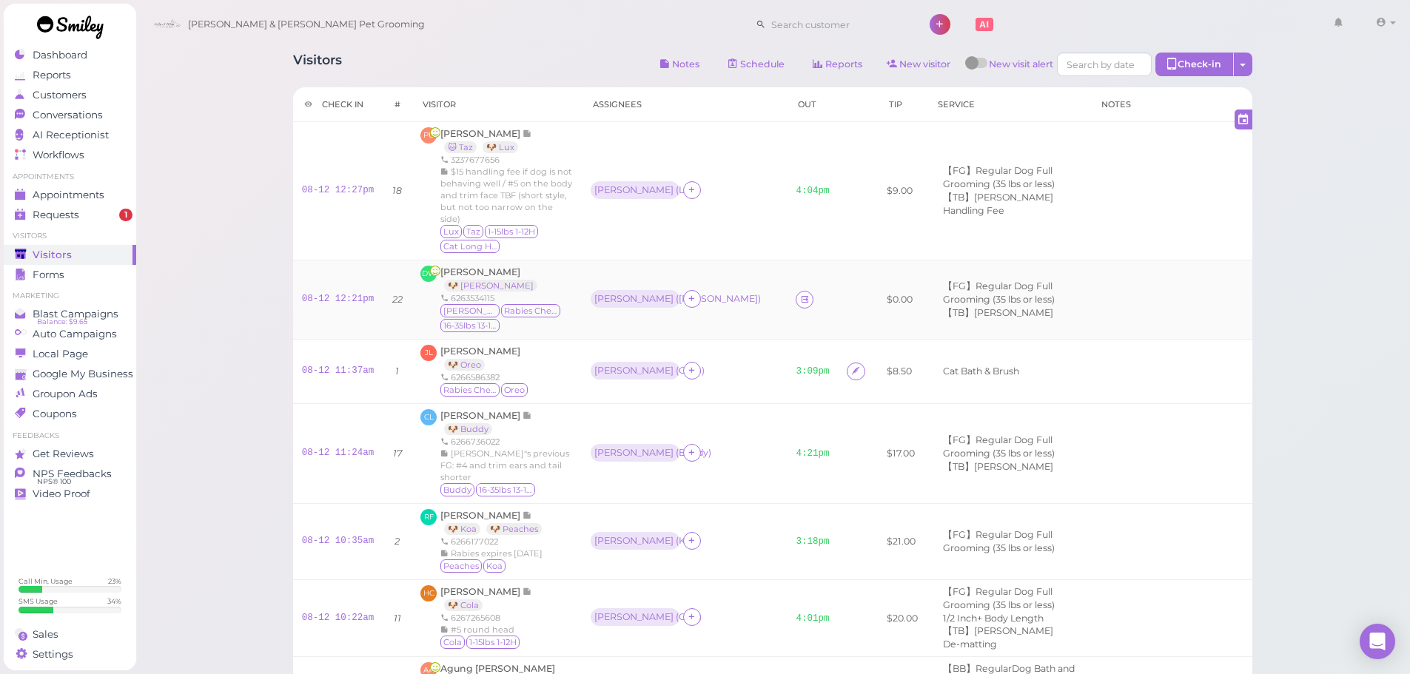
click at [787, 295] on td at bounding box center [812, 300] width 51 height 79
click at [787, 303] on td at bounding box center [812, 300] width 51 height 79
click at [796, 305] on link at bounding box center [805, 300] width 18 height 18
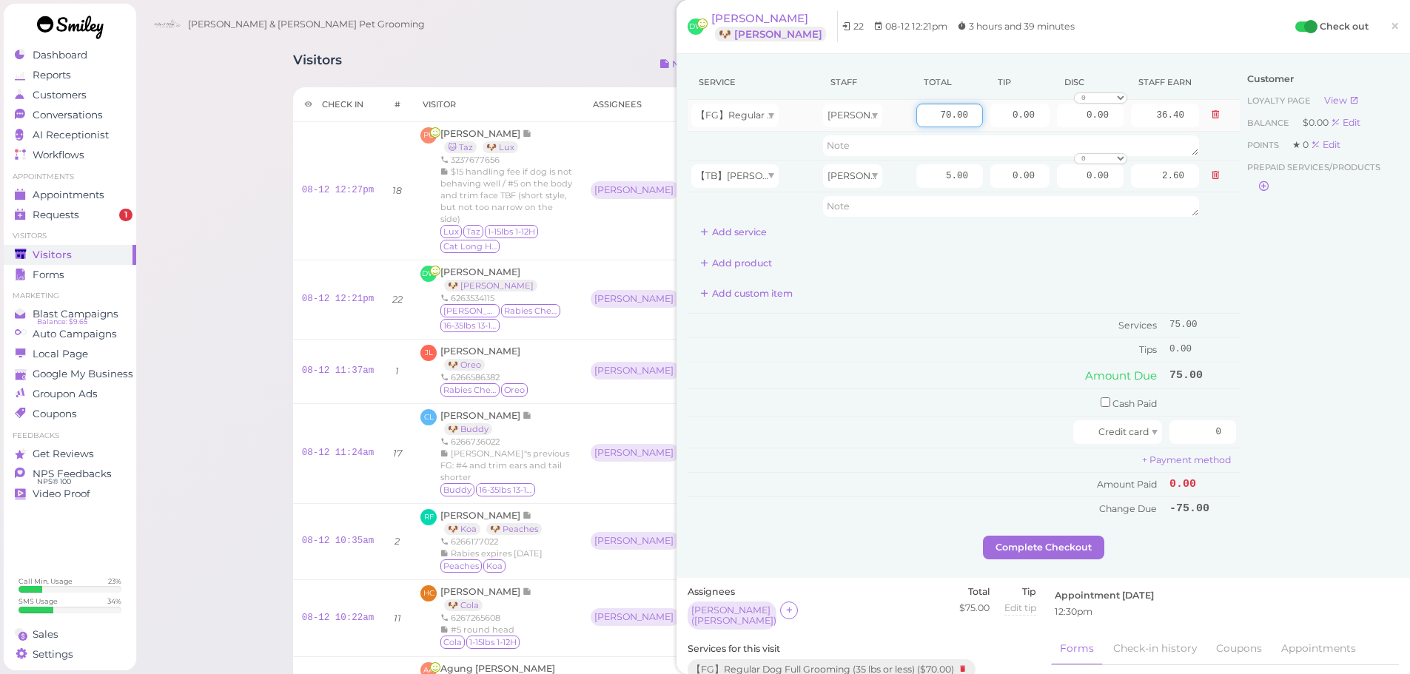
drag, startPoint x: 922, startPoint y: 111, endPoint x: 1050, endPoint y: 146, distance: 132.7
click at [925, 113] on input "70.00" at bounding box center [949, 116] width 67 height 24
type input "80.00"
type input "41.60"
drag, startPoint x: 1000, startPoint y: 116, endPoint x: 1193, endPoint y: 147, distance: 195.6
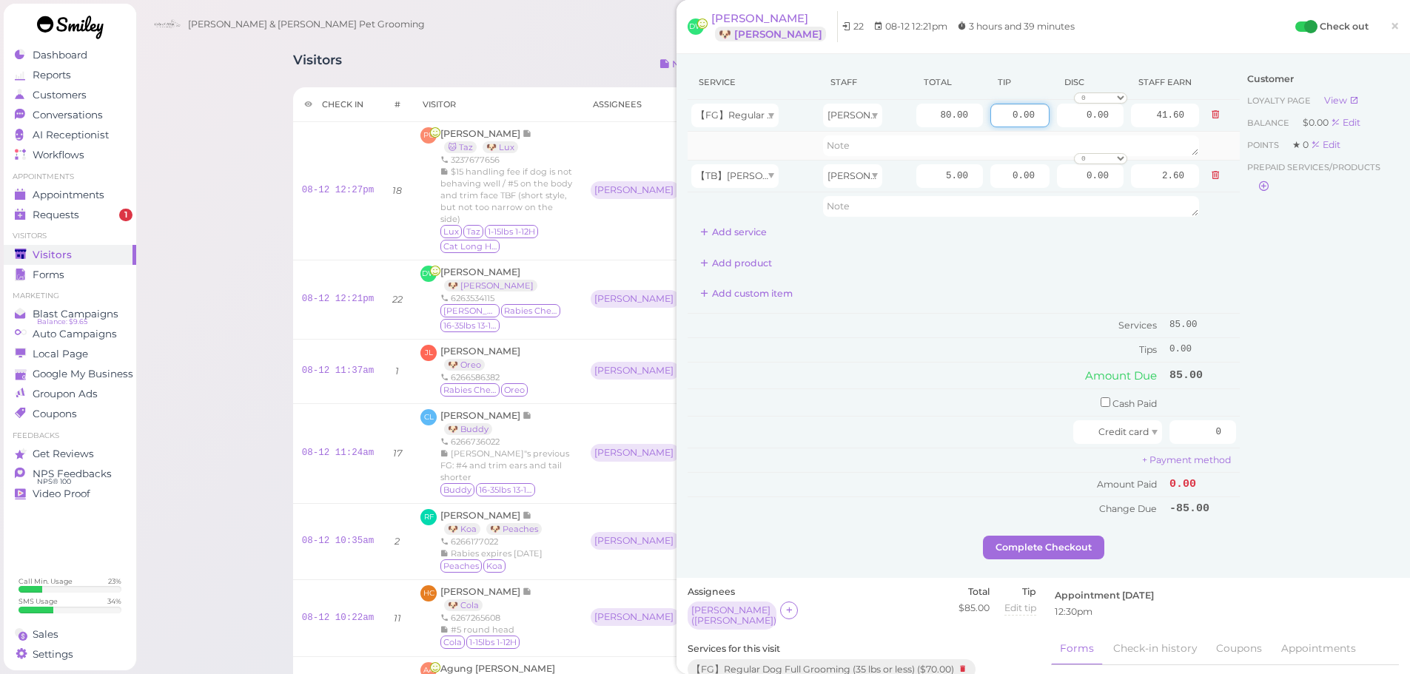
click at [1190, 145] on tbody "【FG】Regular Dog Full Grooming (35 lbs or less) Asa 80.00 0.00 0.00 0 10% off 15…" at bounding box center [964, 160] width 552 height 121
type input "15"
click at [1240, 314] on div "Customer Loyalty page View Balance $0.00 Edit Points ★ 0 Edit Prepaid services/…" at bounding box center [1319, 300] width 159 height 471
drag, startPoint x: 1087, startPoint y: 403, endPoint x: 1118, endPoint y: 409, distance: 31.6
click at [1101, 406] on input "checkbox" at bounding box center [1106, 403] width 10 height 10
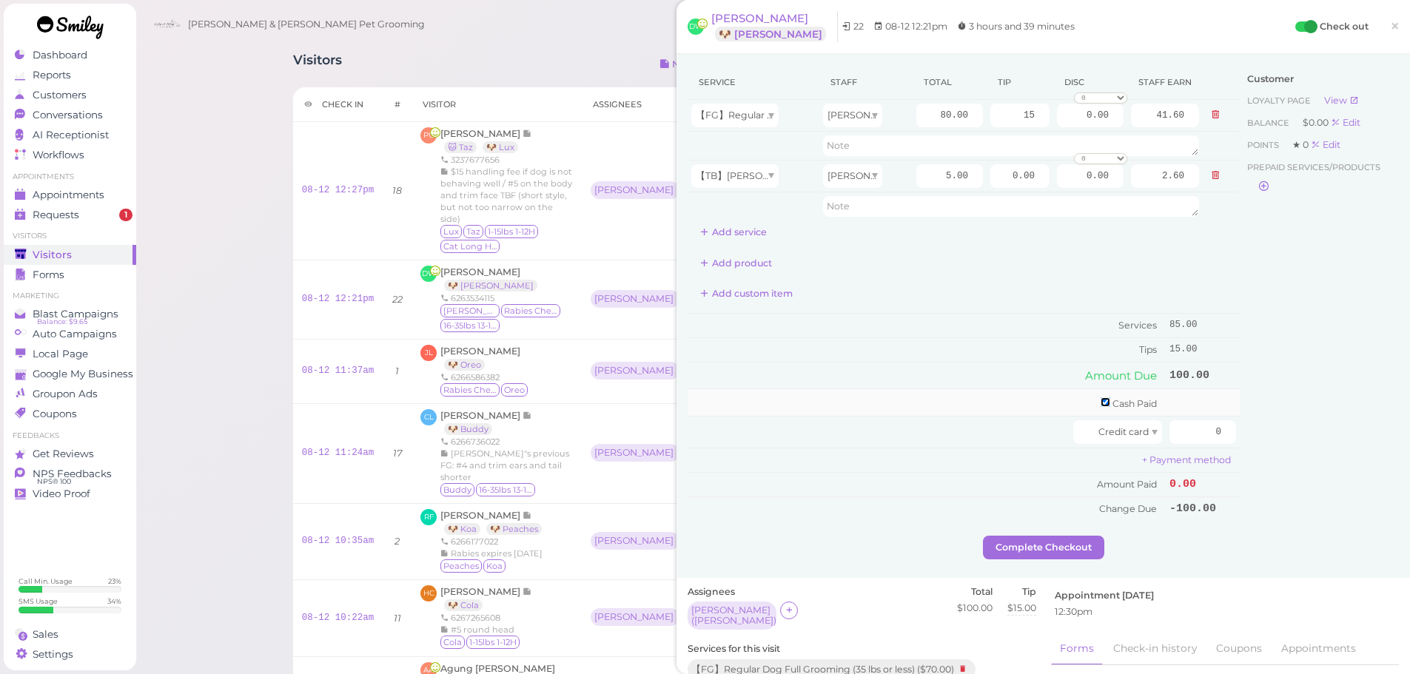
checkbox input "true"
click at [1195, 415] on input "0" at bounding box center [1203, 405] width 67 height 24
type input "100"
drag, startPoint x: 1301, startPoint y: 460, endPoint x: 1171, endPoint y: 502, distance: 136.0
click at [1302, 460] on div "Customer Loyalty page View Balance $0.00 Edit Points ★ 0 Edit Prepaid services/…" at bounding box center [1319, 302] width 159 height 475
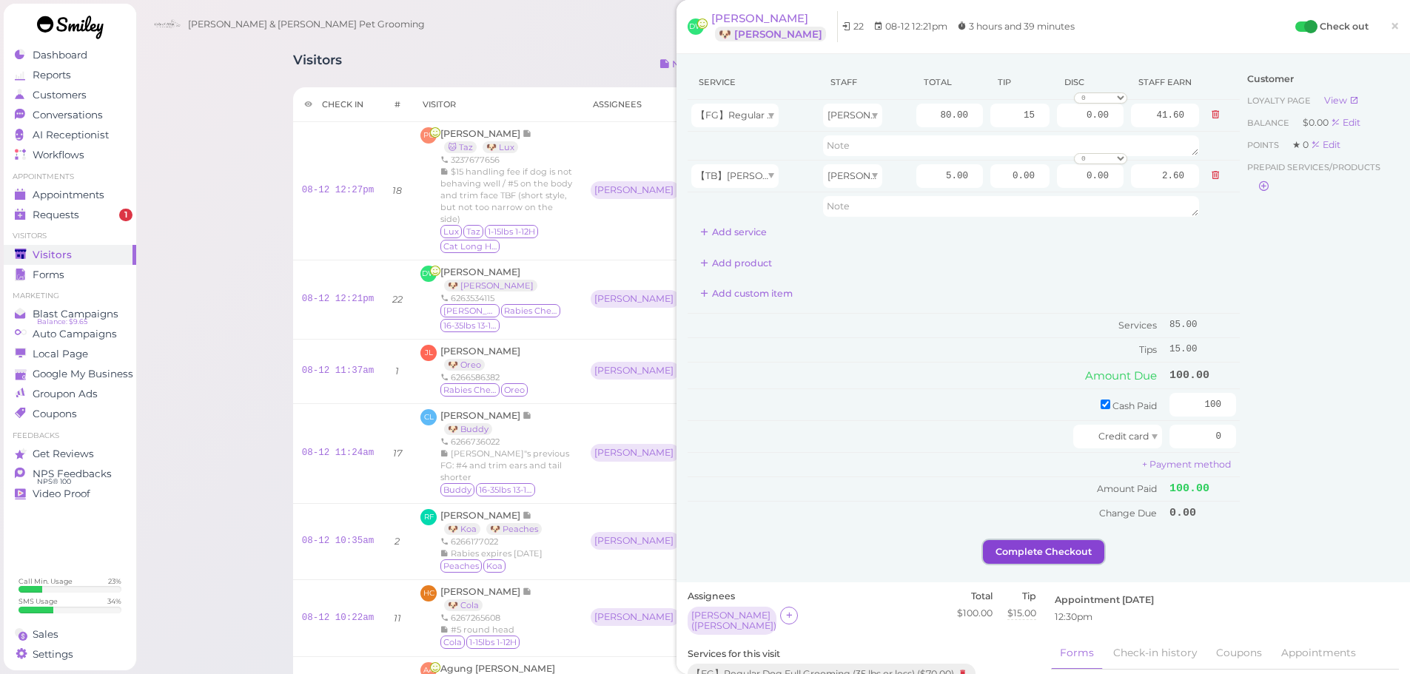
click at [1066, 546] on button "Complete Checkout" at bounding box center [1043, 552] width 121 height 24
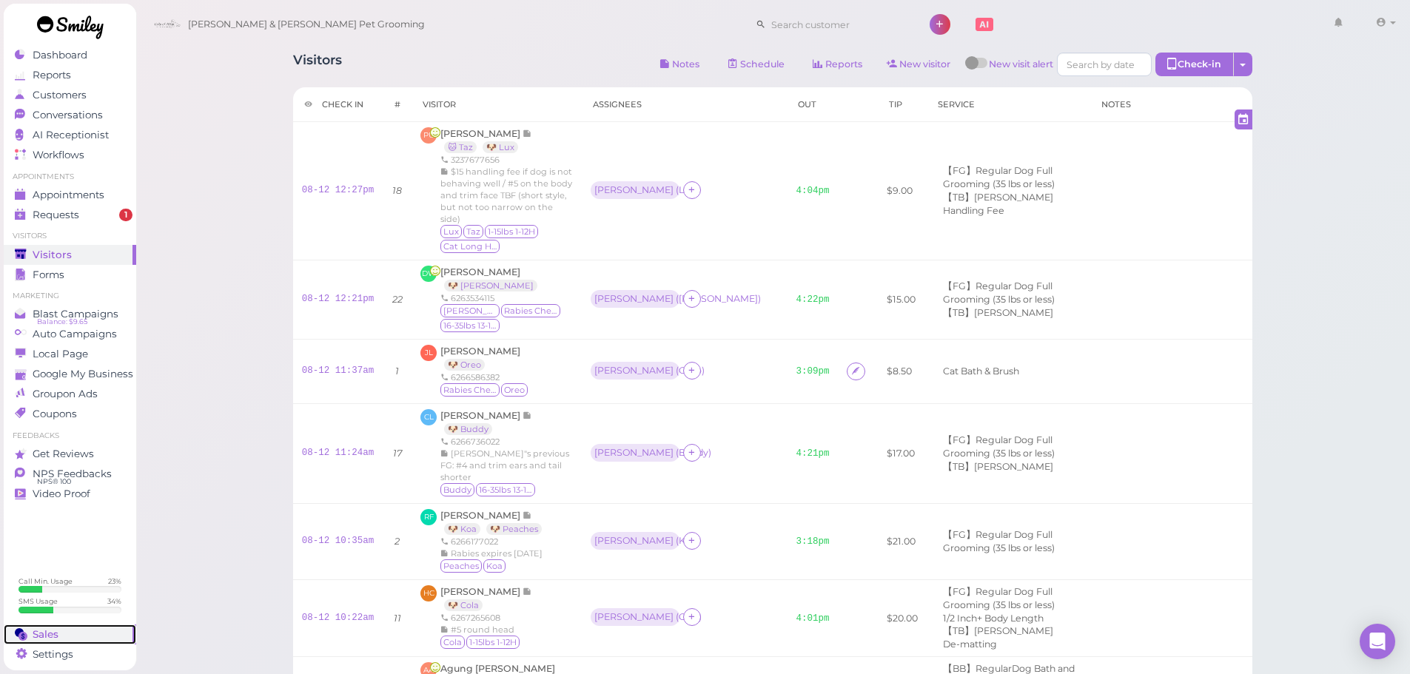
click at [74, 629] on div "Sales" at bounding box center [68, 634] width 107 height 13
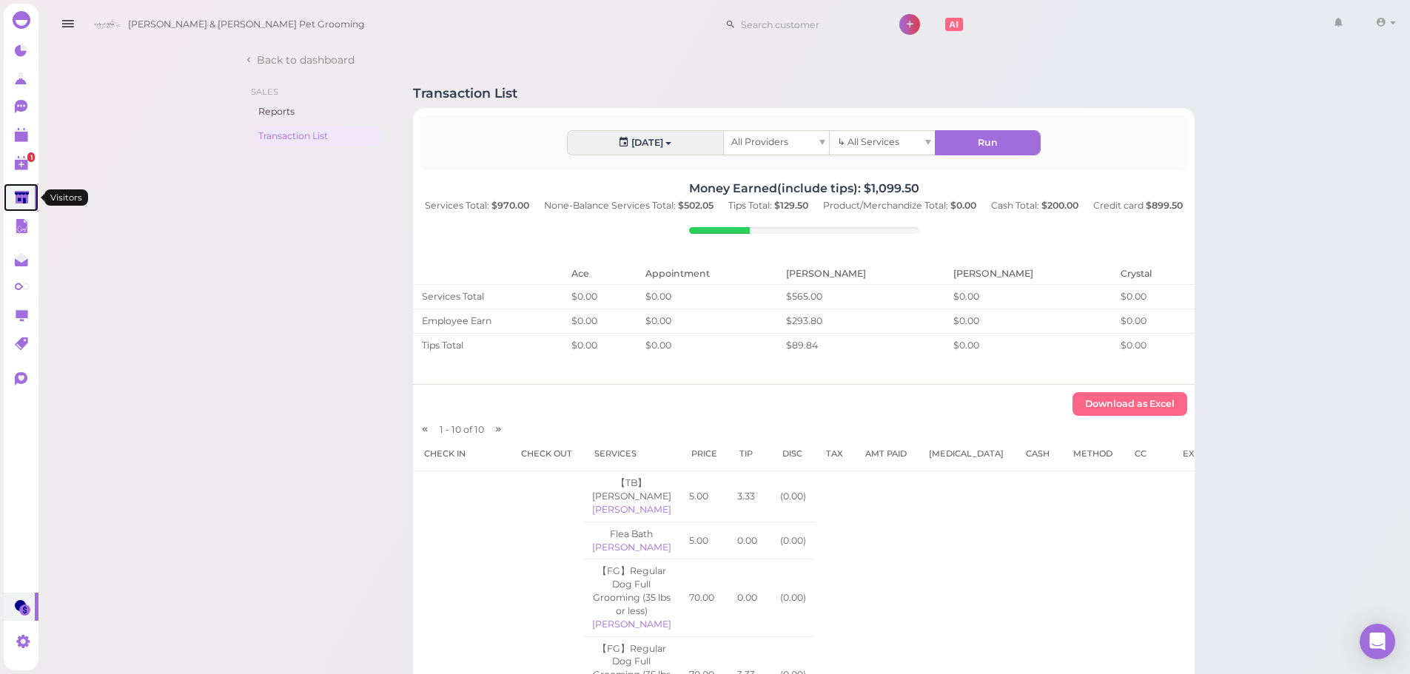
click at [30, 209] on link at bounding box center [21, 198] width 35 height 28
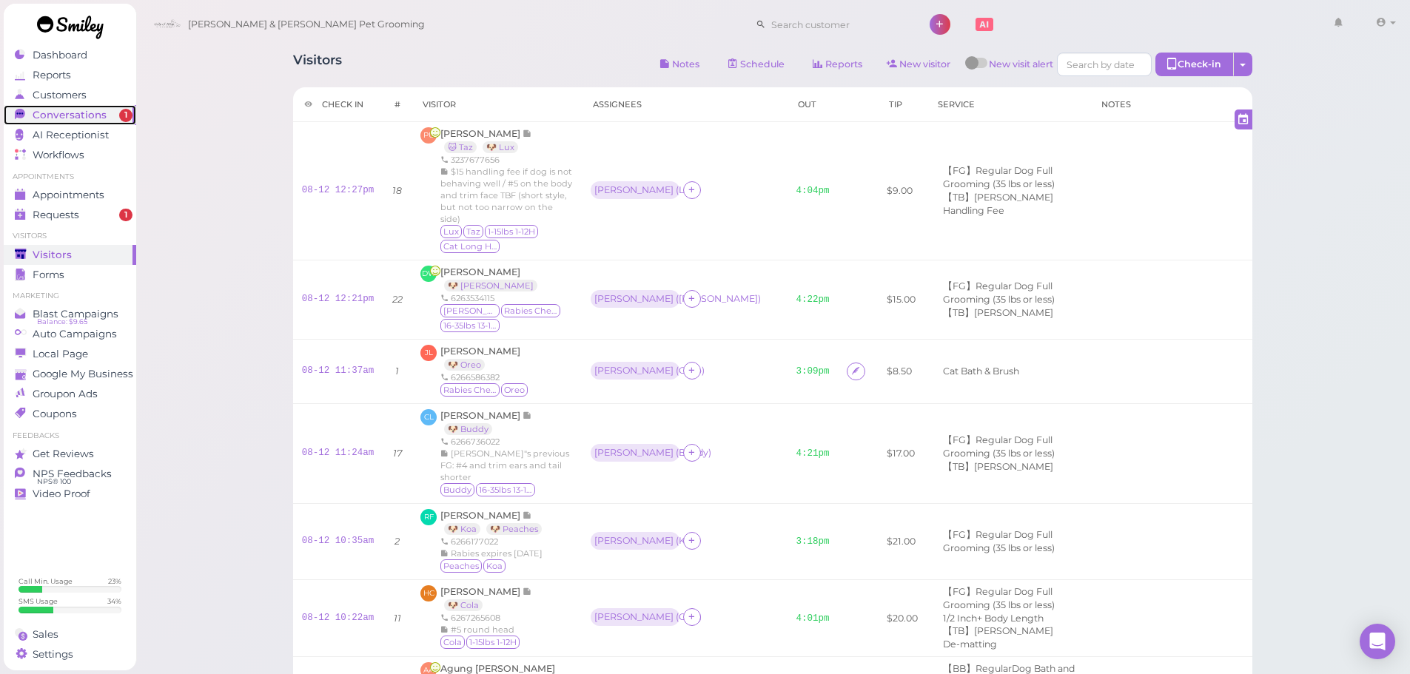
click at [44, 115] on span "Conversations" at bounding box center [70, 115] width 74 height 13
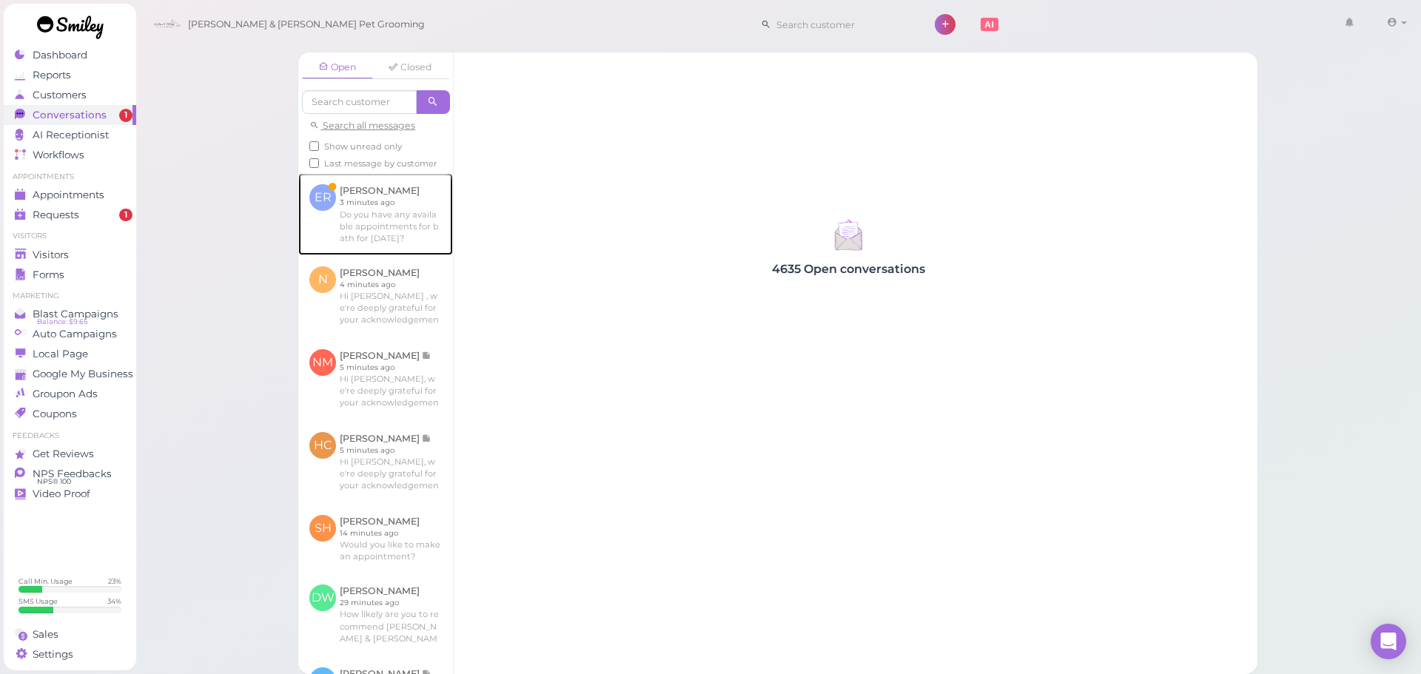
click at [389, 206] on link at bounding box center [375, 213] width 155 height 81
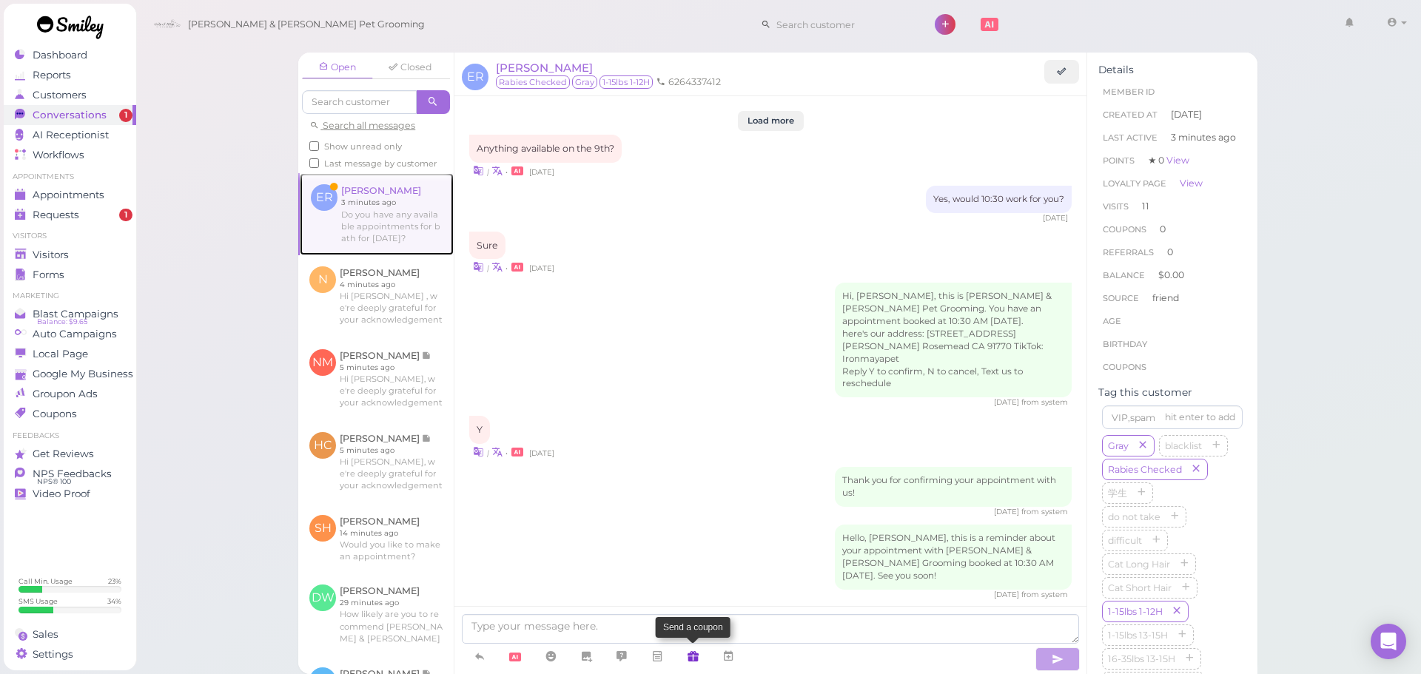
scroll to position [1725, 0]
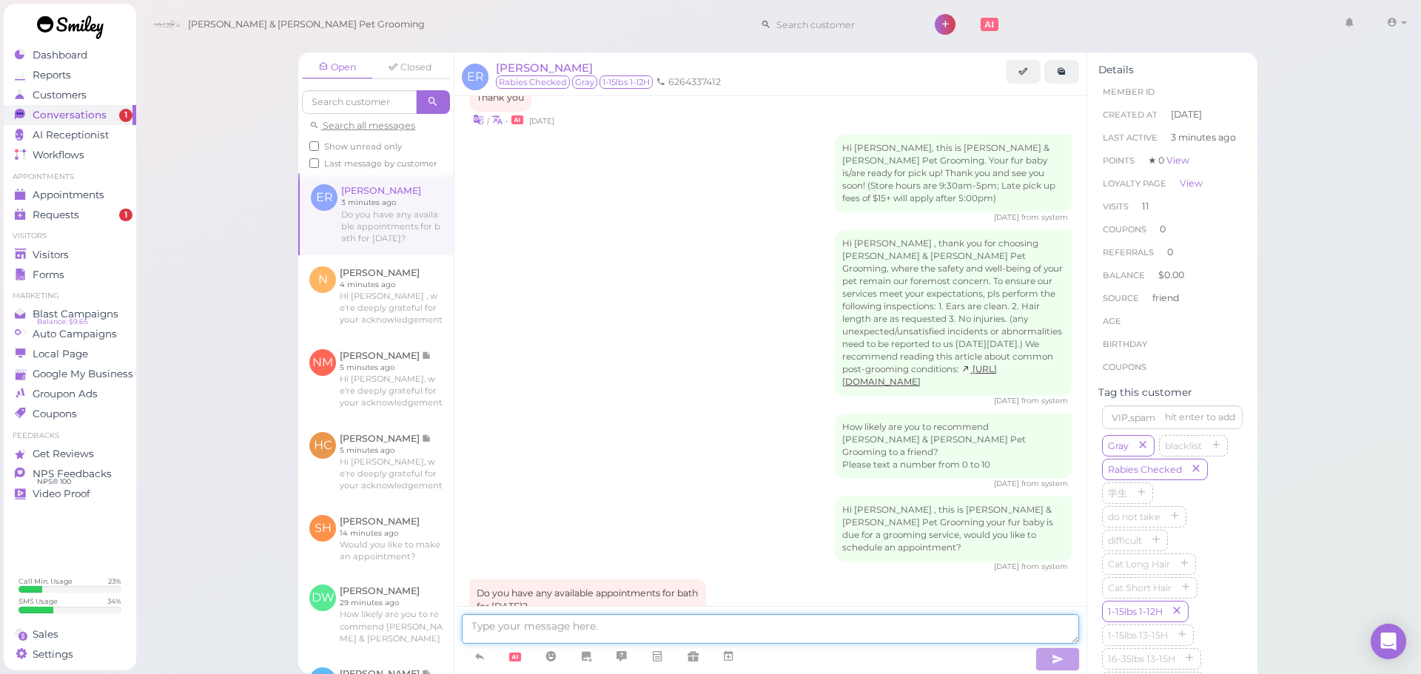
click at [691, 638] on textarea at bounding box center [770, 629] width 617 height 30
type textarea "Yes, we do! Would 12 PM work for you?"
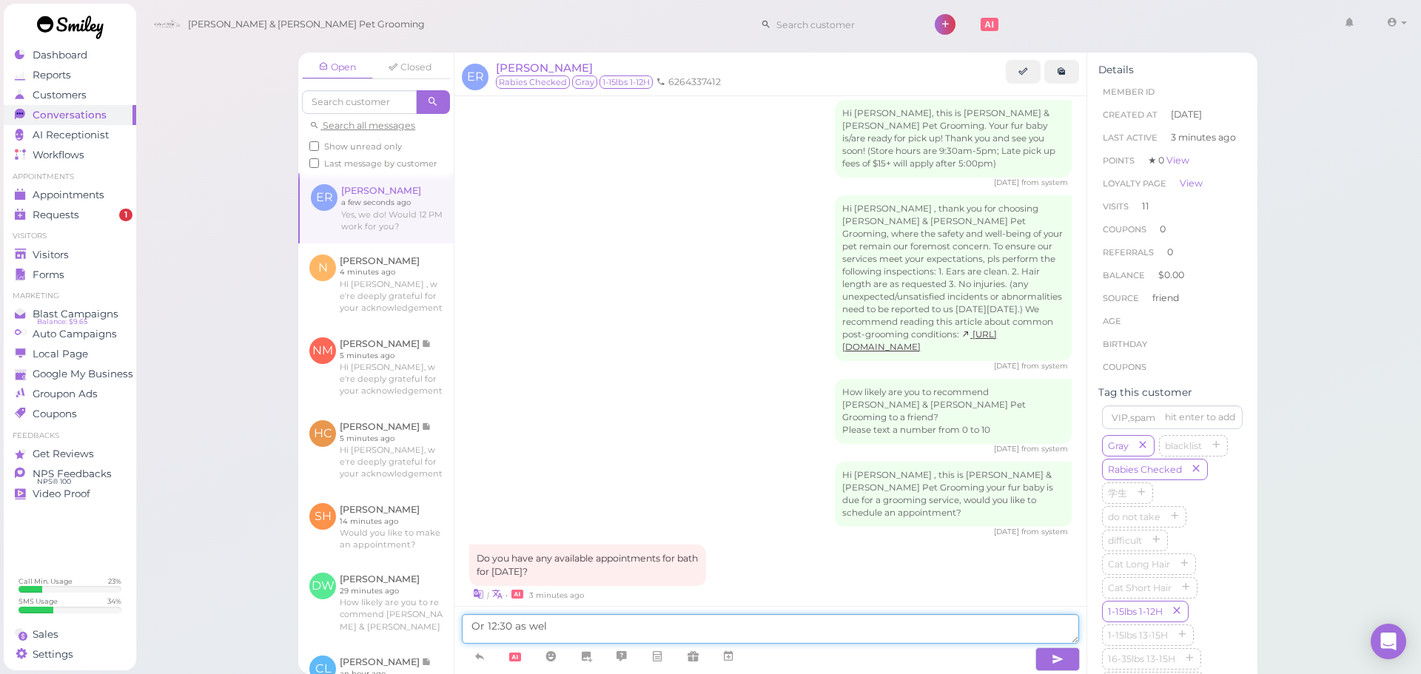
type textarea "Or 12:30 as well"
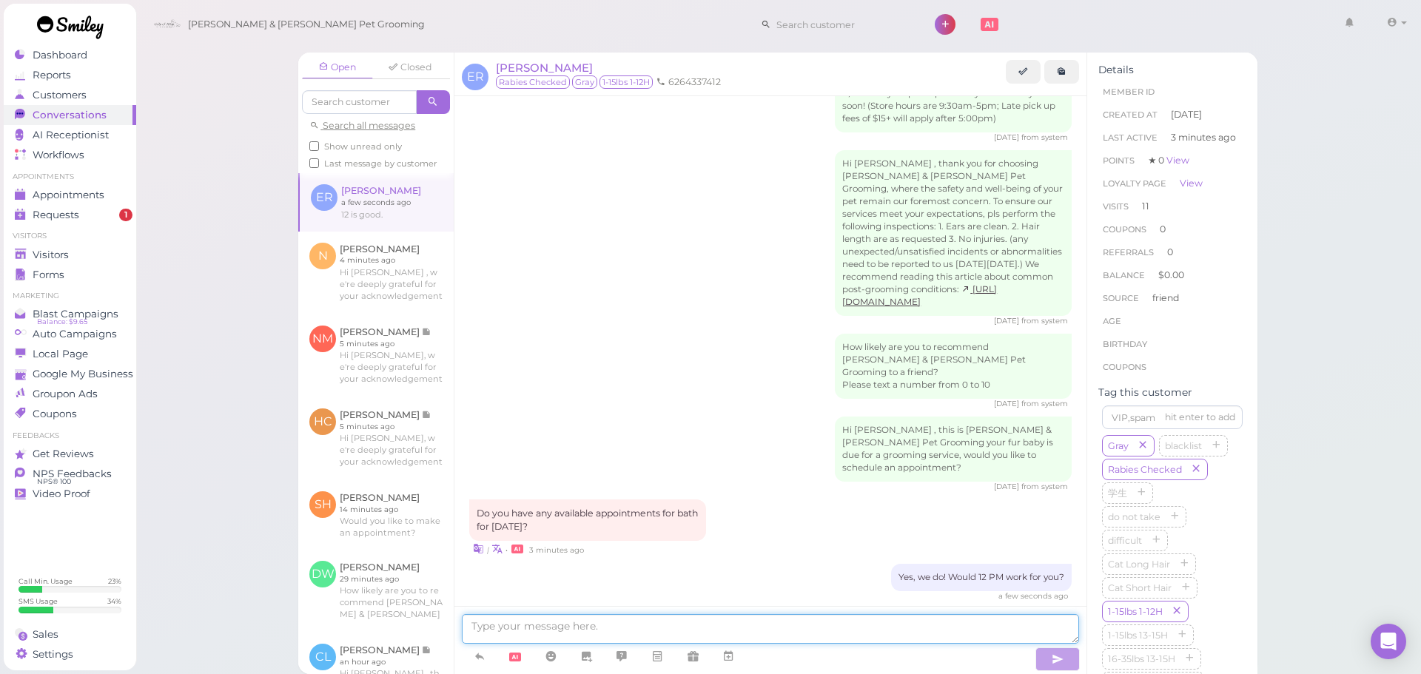
scroll to position [1867, 0]
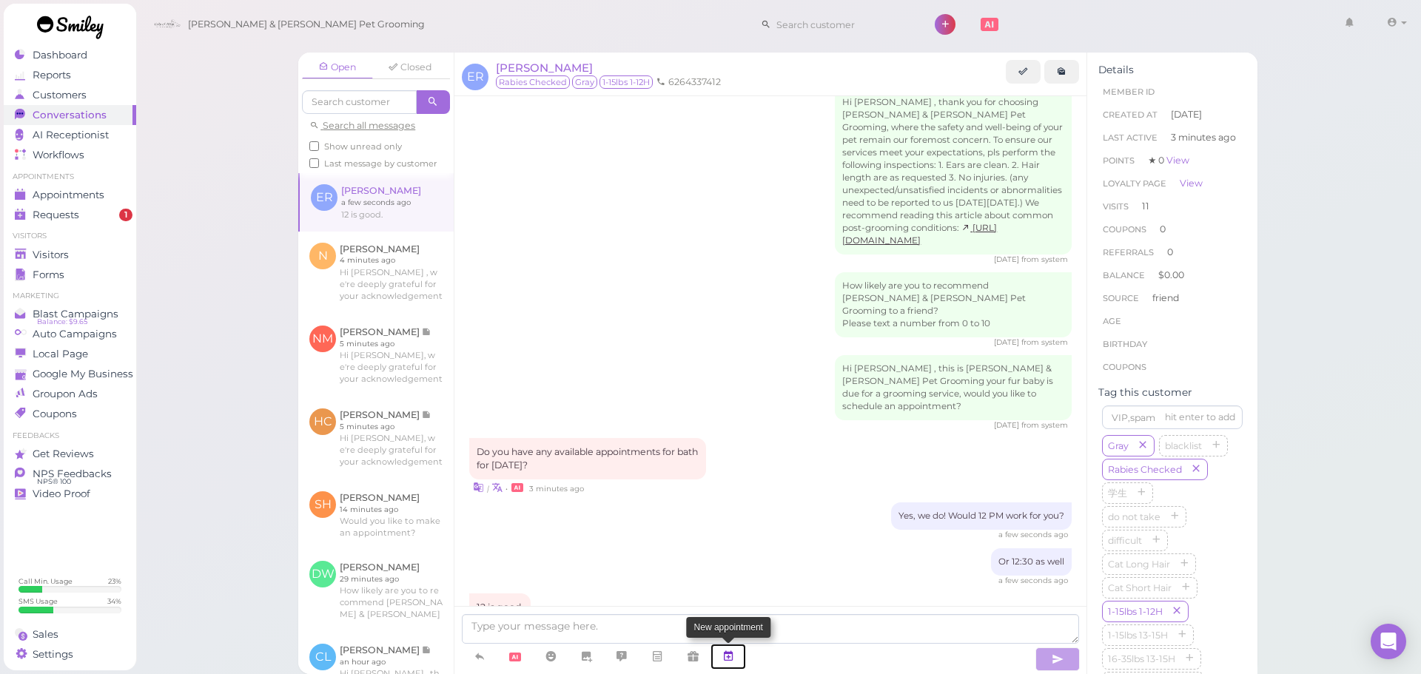
click at [736, 655] on link at bounding box center [729, 657] width 36 height 26
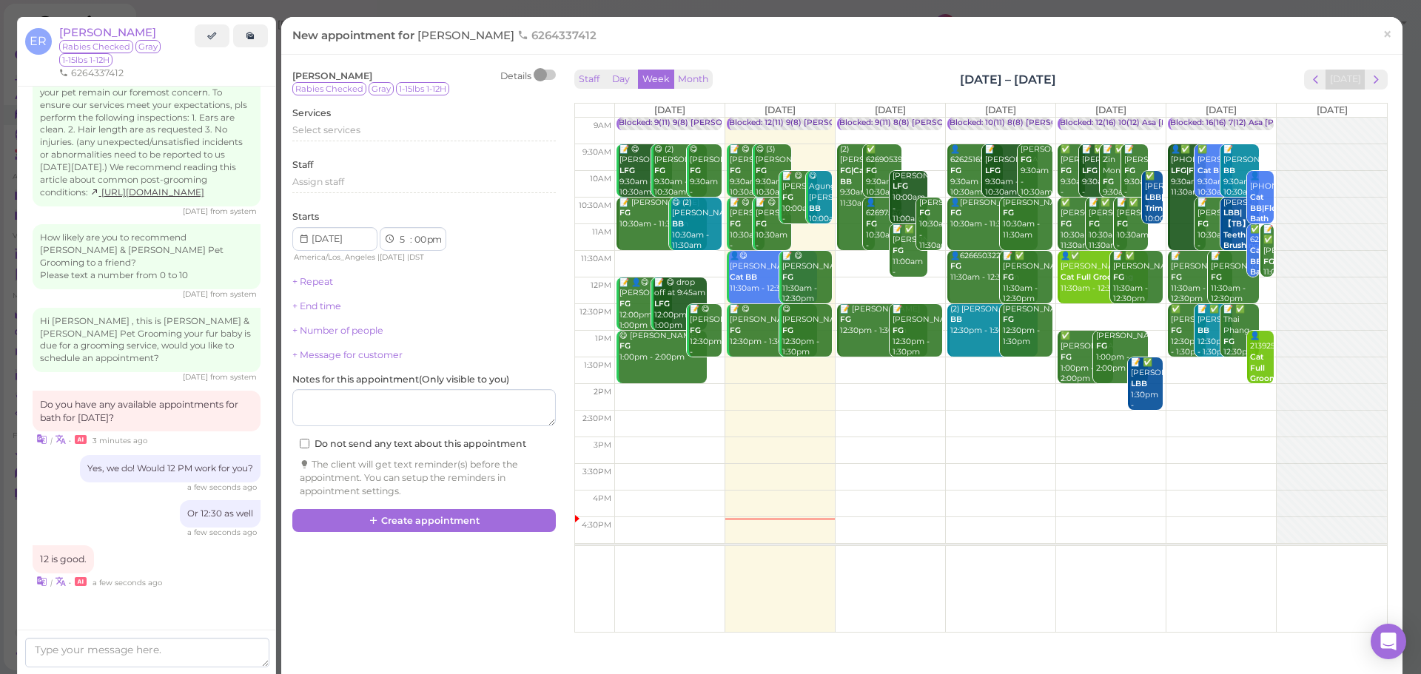
click at [879, 286] on td at bounding box center [1000, 291] width 773 height 27
type input "[DATE]"
select select "12"
click at [359, 124] on div "Select services" at bounding box center [424, 130] width 264 height 13
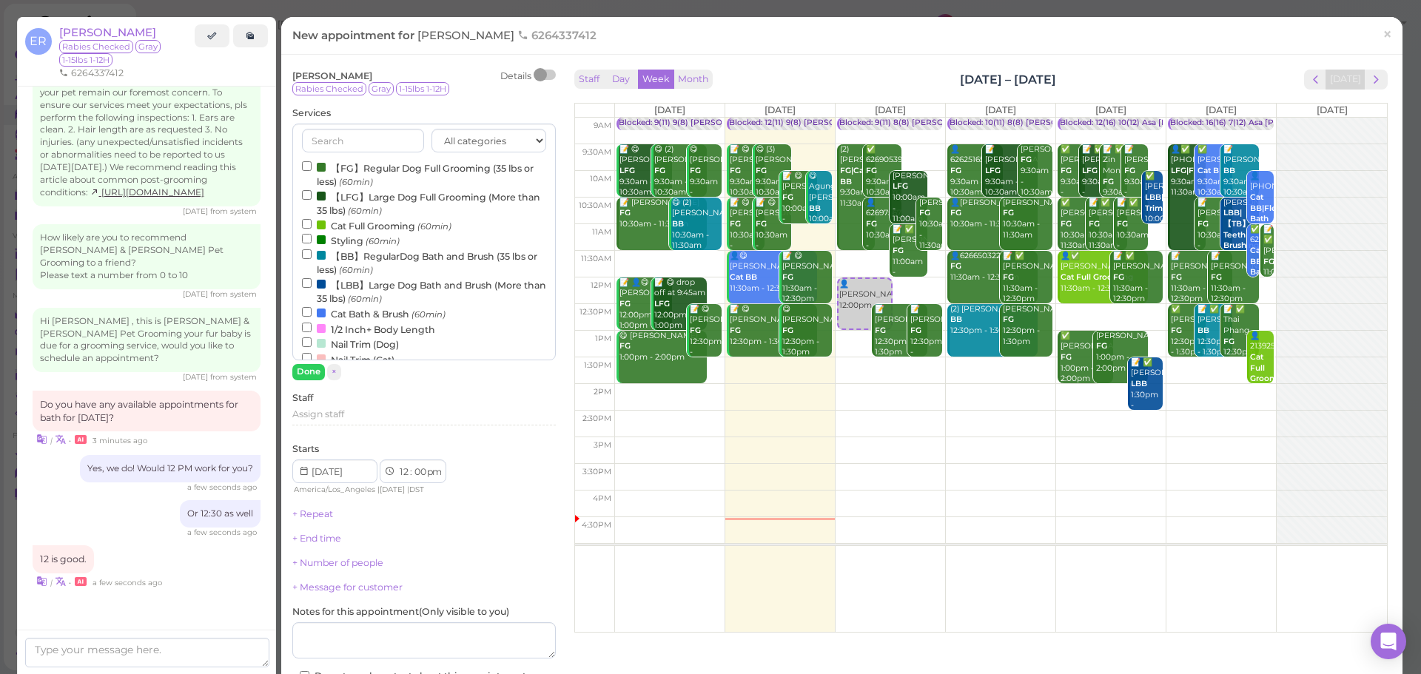
click at [343, 261] on label "【BB】RegularDog Bath and Brush (35 lbs or less) (60min)" at bounding box center [424, 262] width 244 height 29
click at [312, 259] on input "【BB】RegularDog Bath and Brush (35 lbs or less) (60min)" at bounding box center [307, 254] width 10 height 10
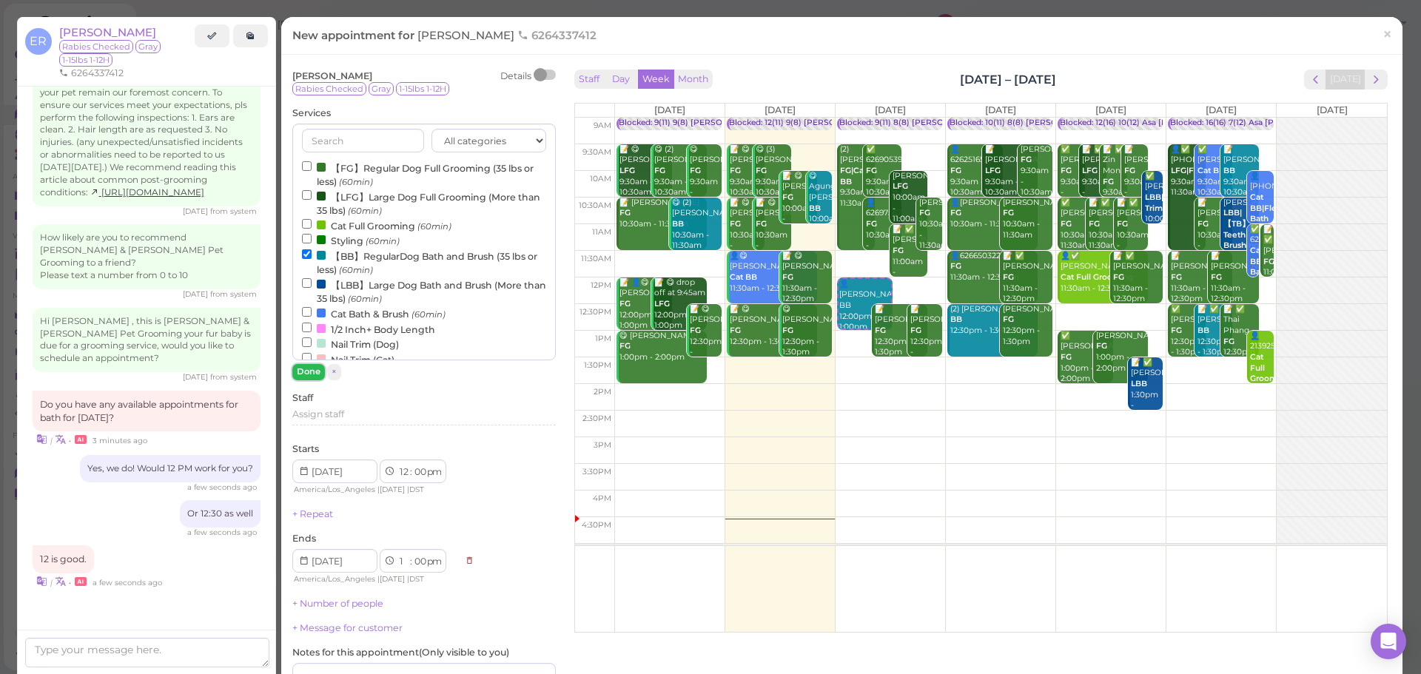
click at [306, 375] on button "Done" at bounding box center [308, 372] width 33 height 16
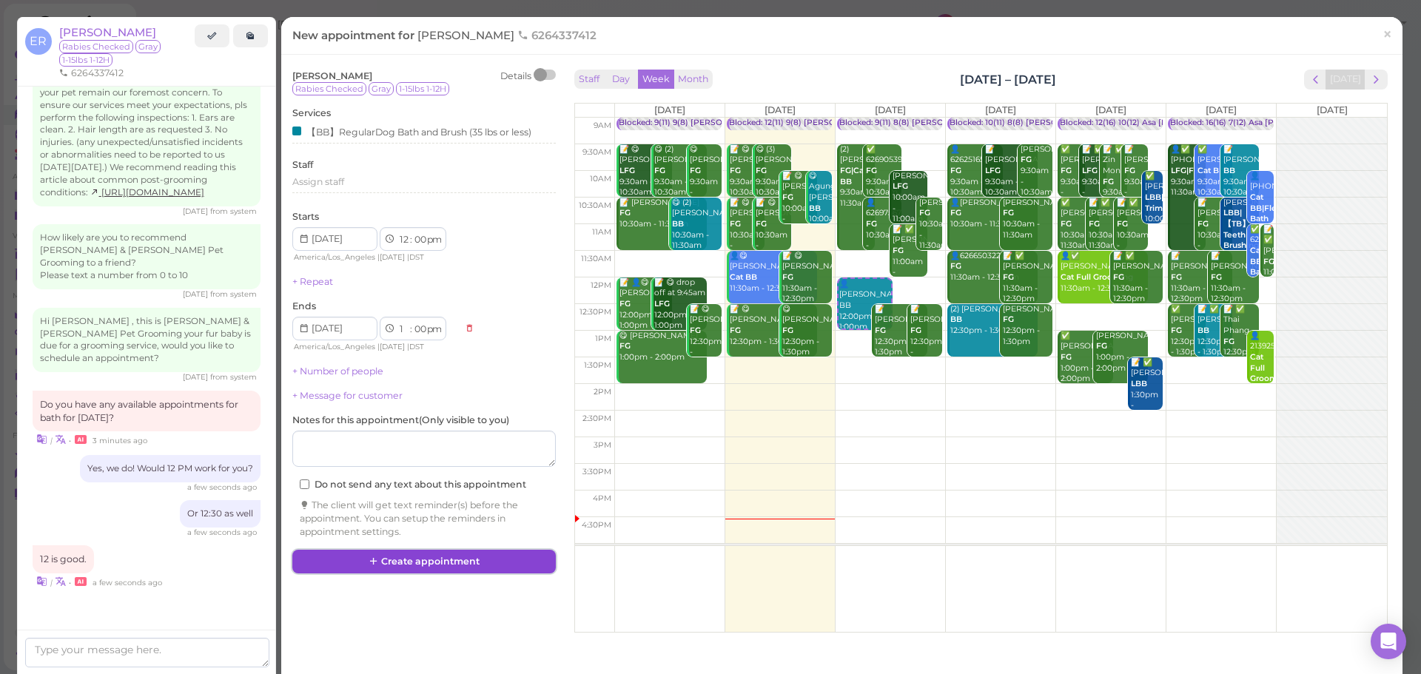
click at [432, 568] on button "Create appointment" at bounding box center [424, 562] width 264 height 24
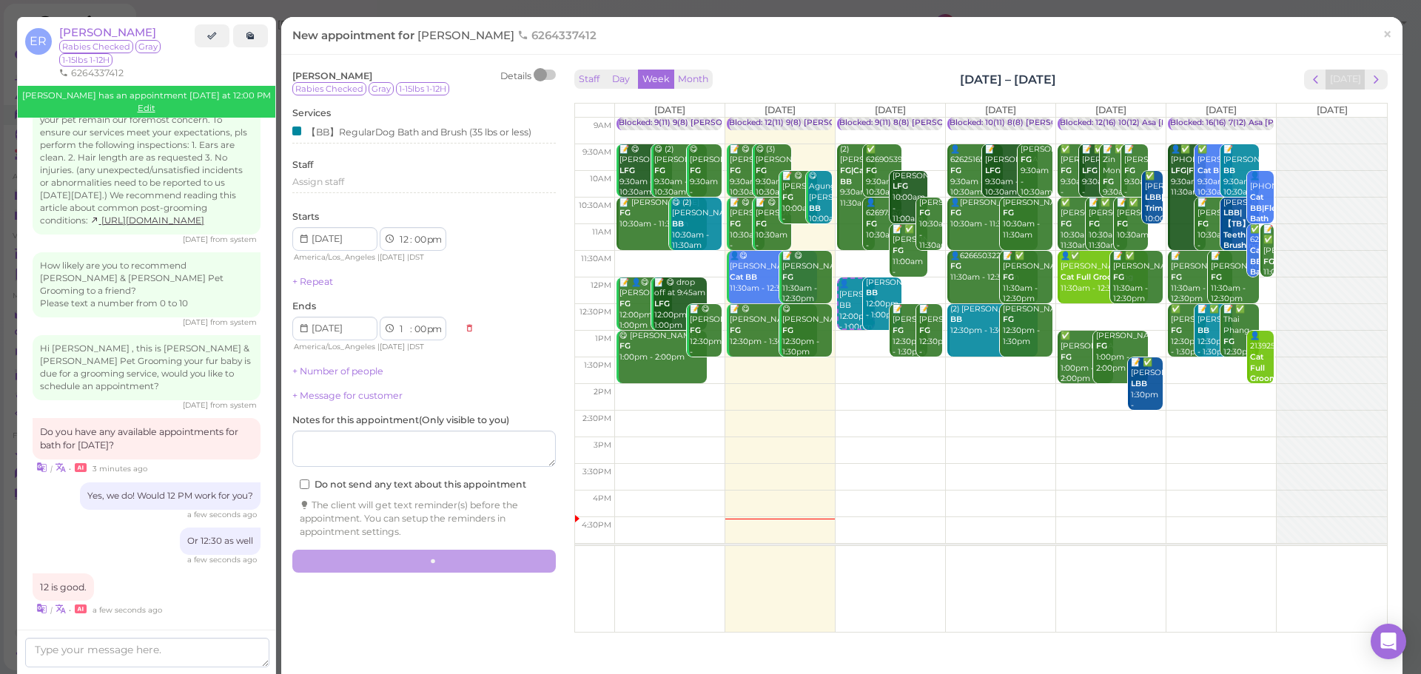
scroll to position [1867, 0]
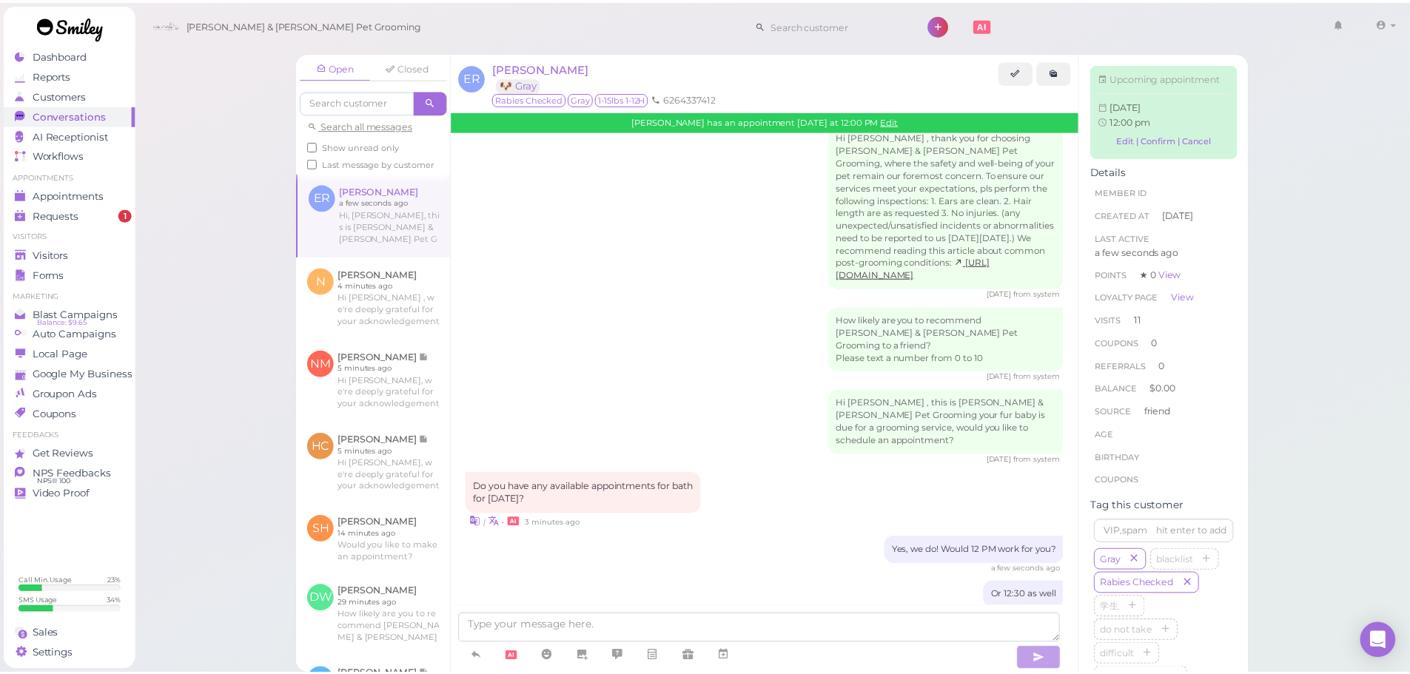
scroll to position [2020, 0]
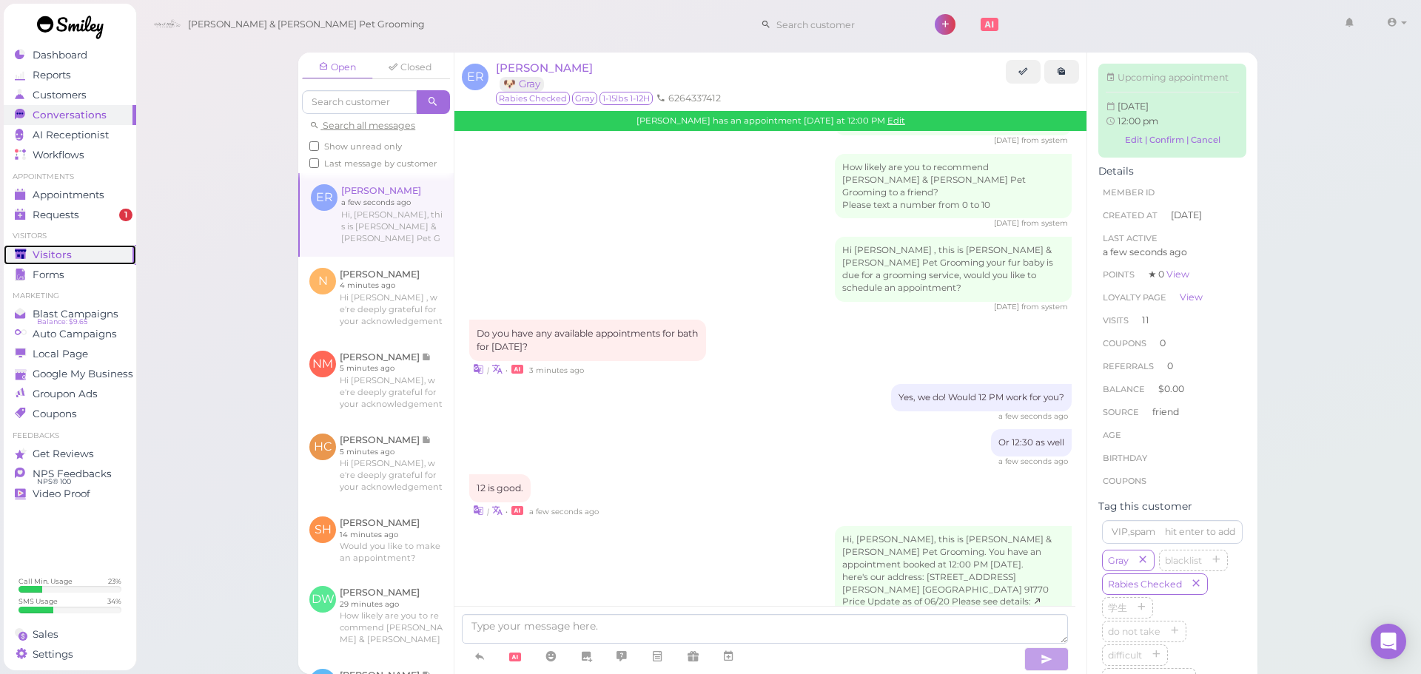
click at [86, 249] on div "Visitors" at bounding box center [68, 255] width 107 height 13
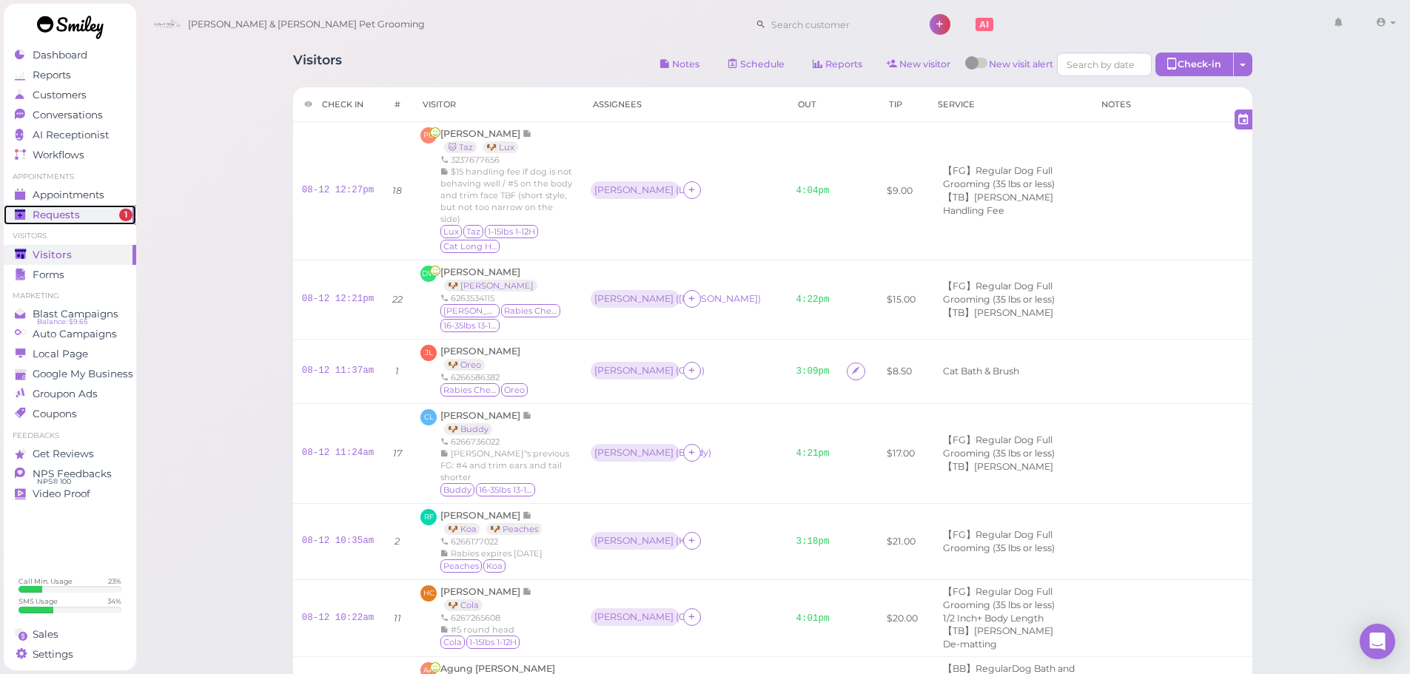
click at [95, 209] on div "Requests" at bounding box center [68, 215] width 107 height 13
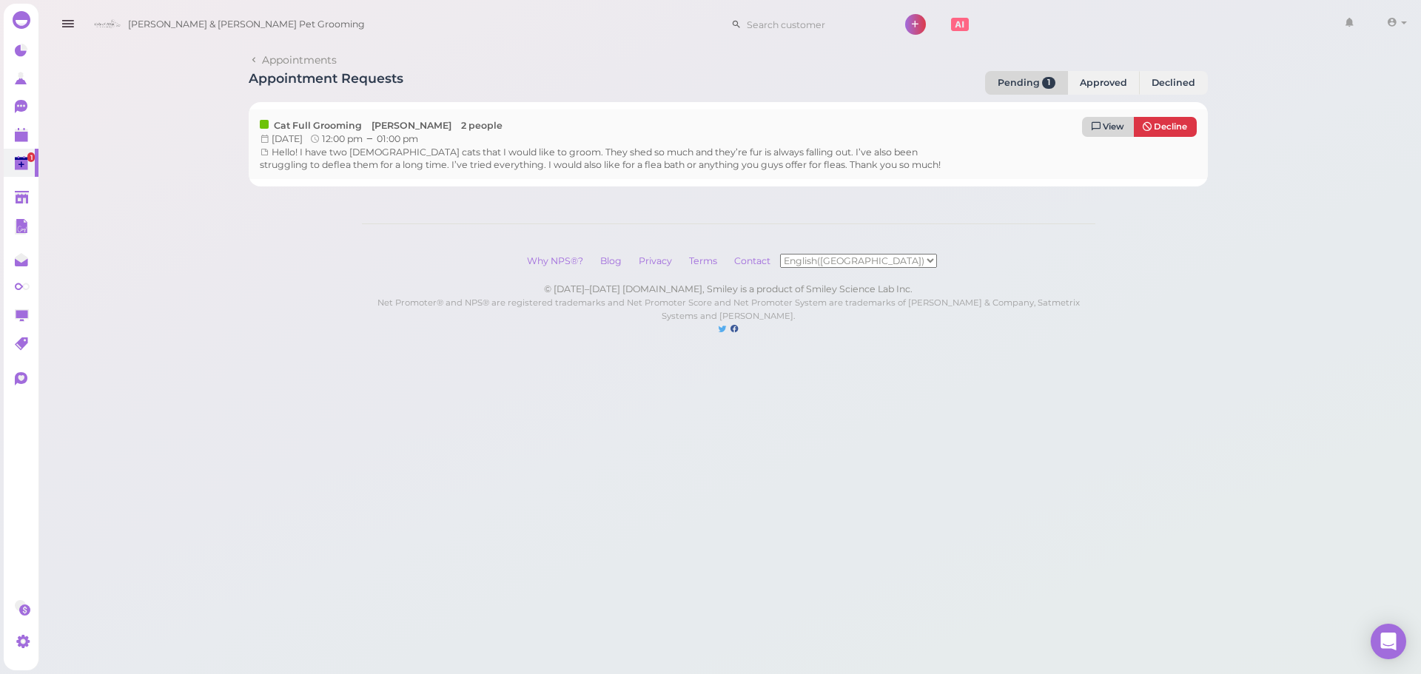
click at [1113, 130] on span "View" at bounding box center [1113, 126] width 21 height 10
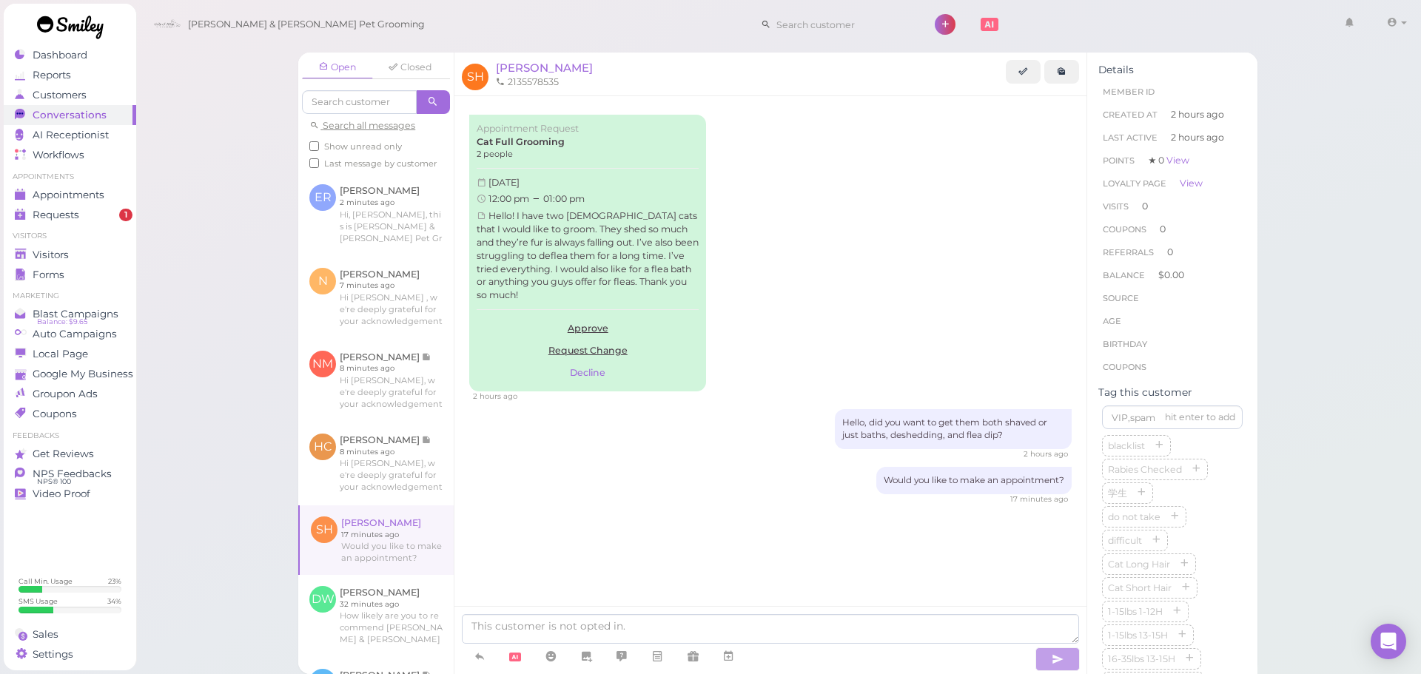
click at [656, 443] on div "Hello, did you want to get them both shaved or just baths, deshedding, and flea…" at bounding box center [770, 434] width 603 height 50
click at [607, 374] on button "Decline" at bounding box center [588, 373] width 222 height 22
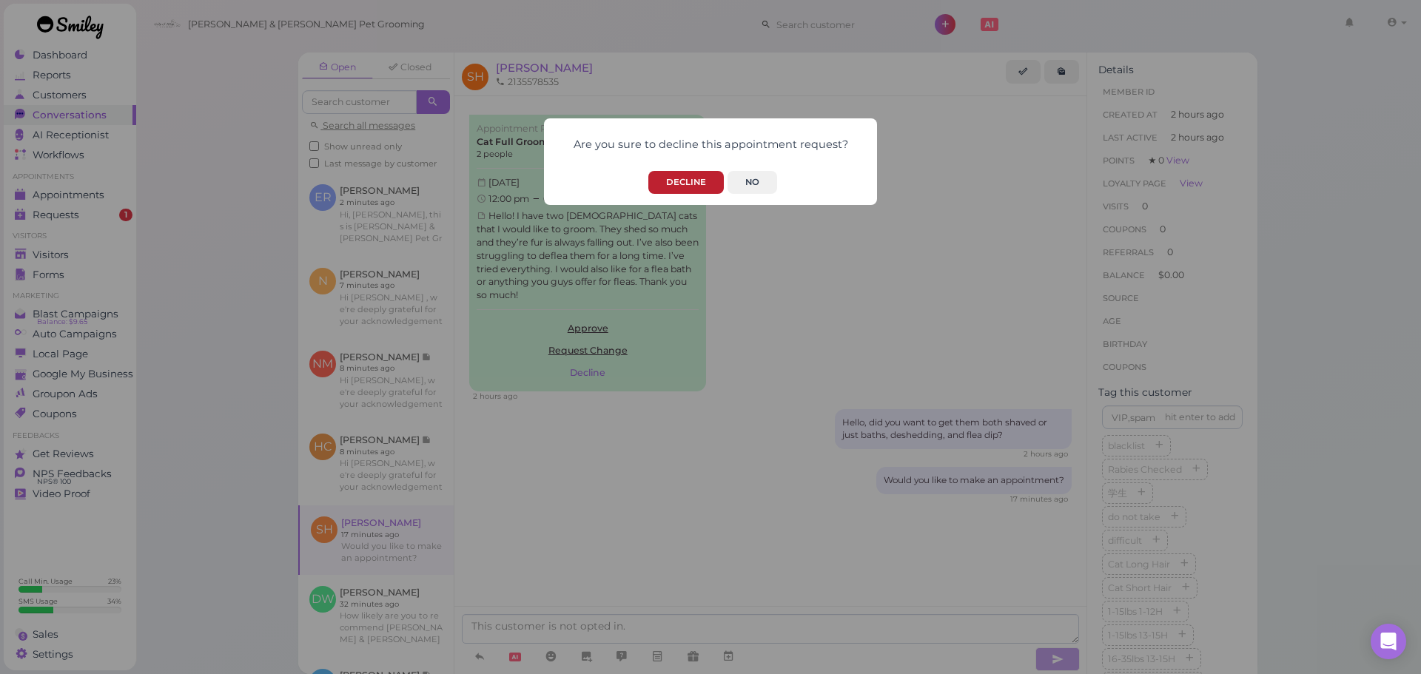
click at [677, 187] on button "Decline" at bounding box center [686, 182] width 76 height 23
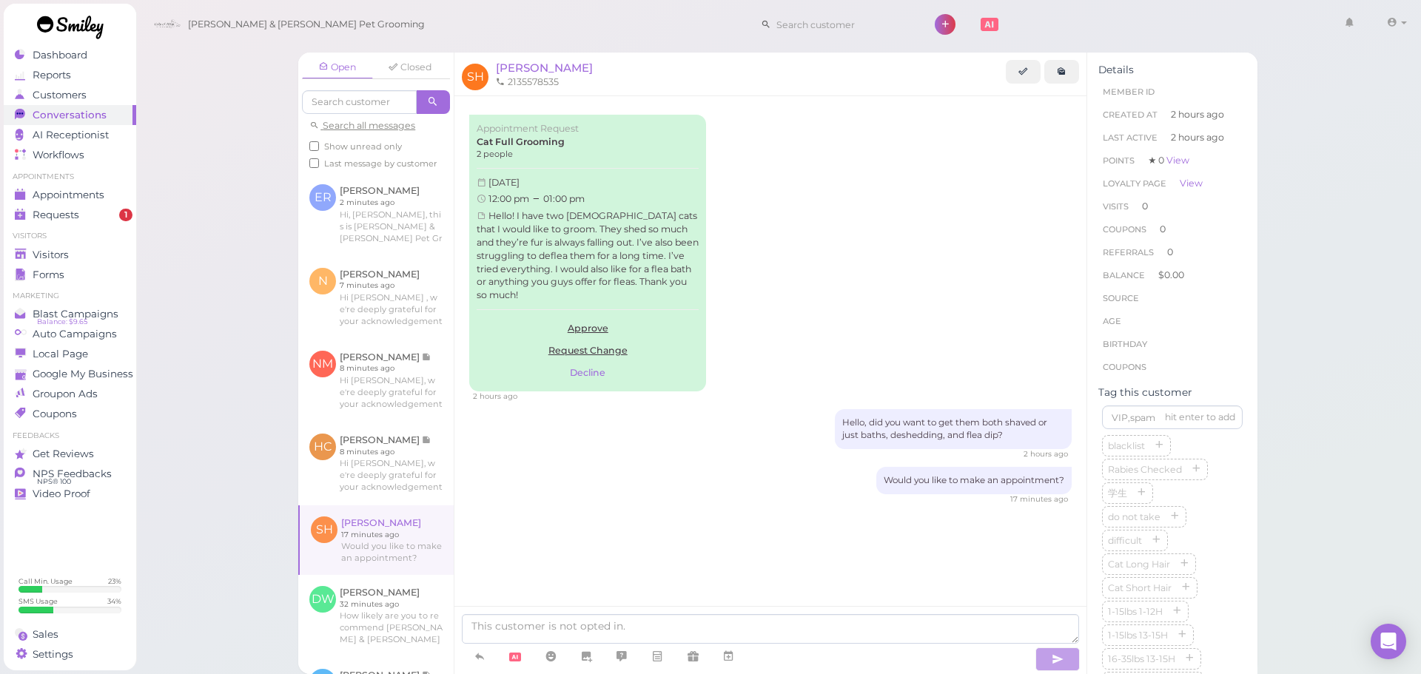
click at [204, 159] on div "Open Closed Search all messages Show unread only Last message by customer ER Em…" at bounding box center [778, 337] width 1287 height 674
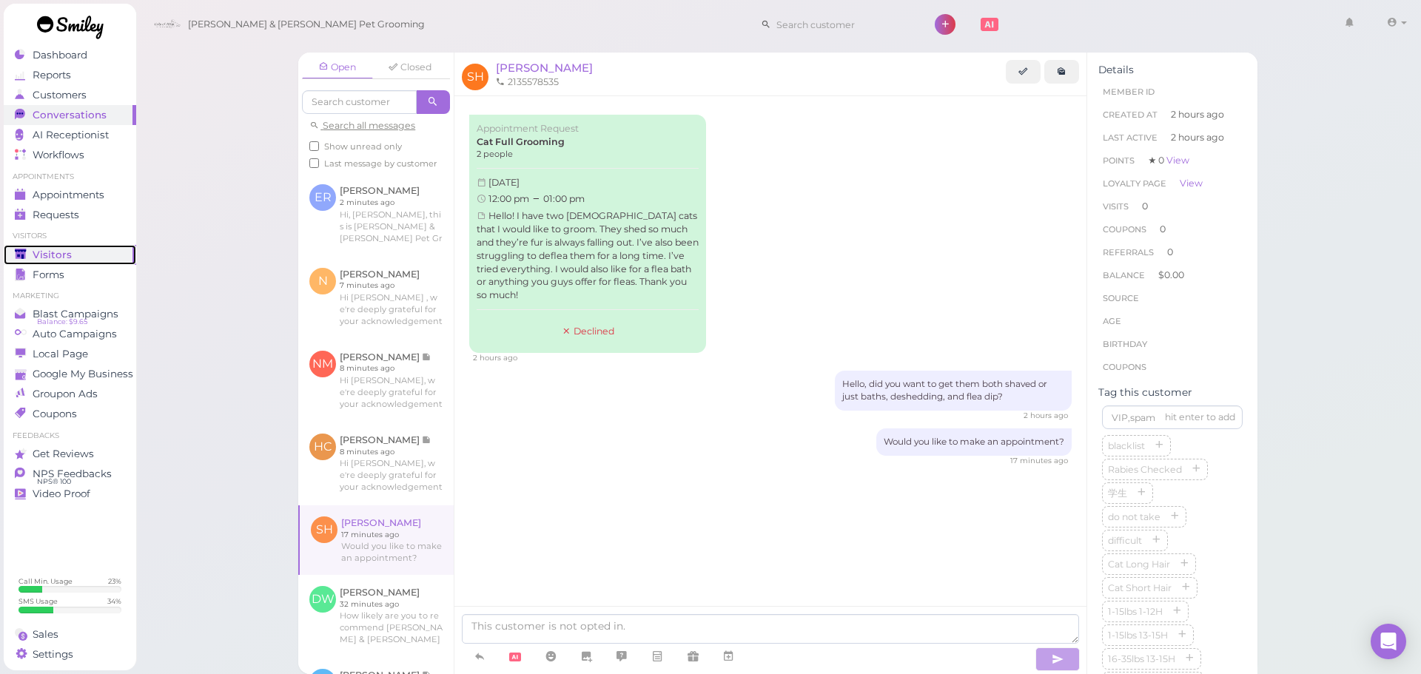
click at [106, 254] on div "Visitors" at bounding box center [68, 255] width 107 height 13
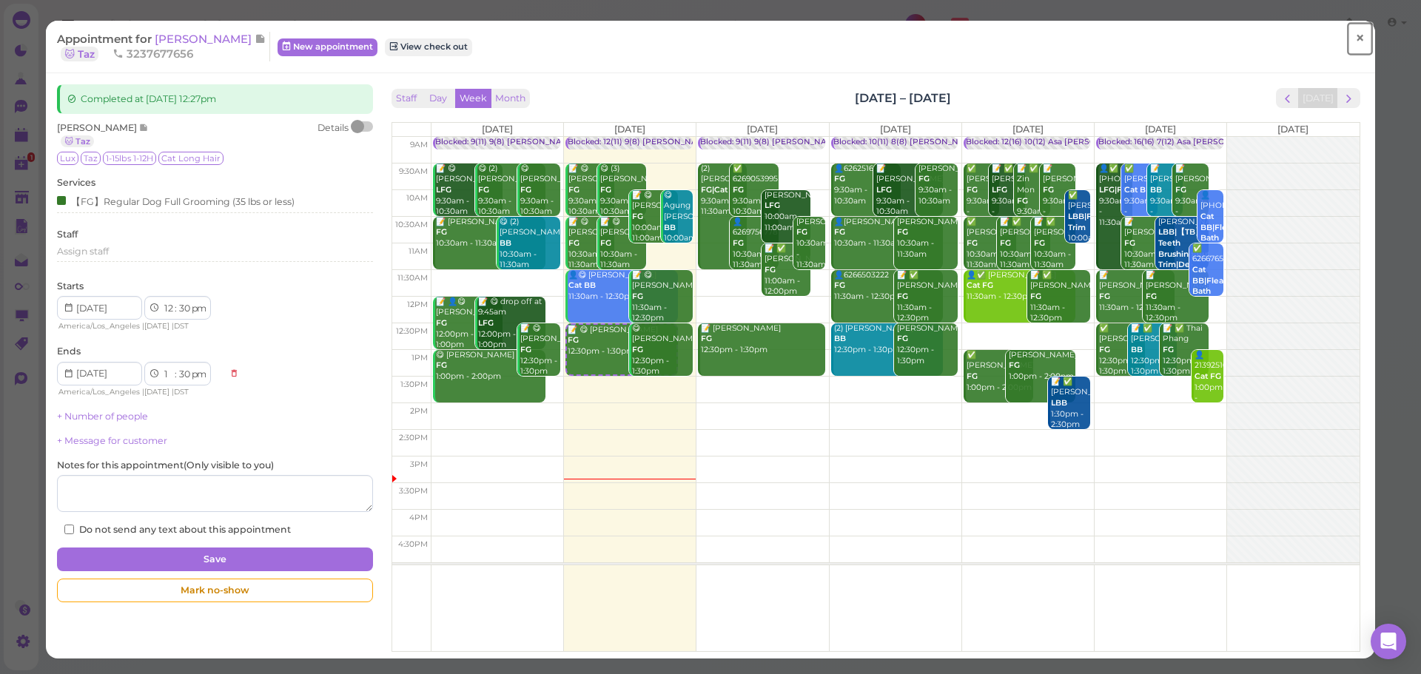
click at [1355, 43] on span "×" at bounding box center [1360, 38] width 10 height 21
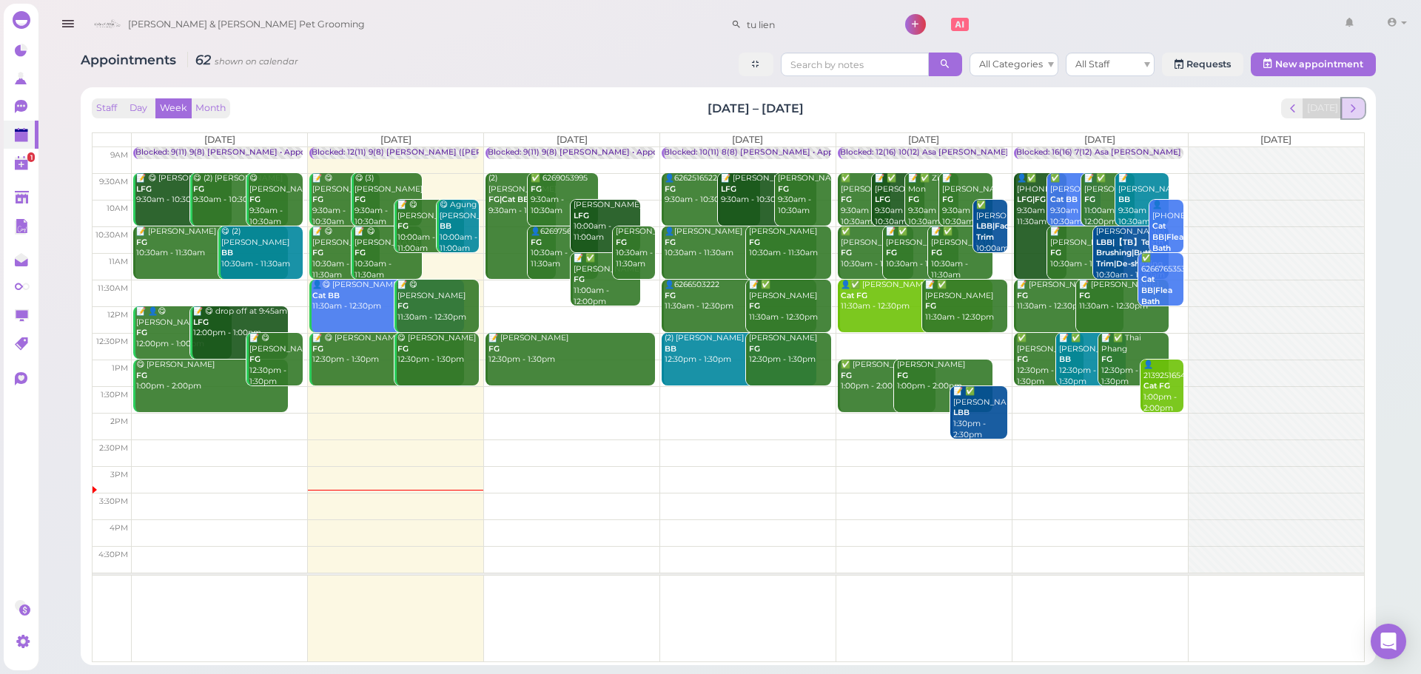
click at [1360, 104] on span "next" at bounding box center [1353, 108] width 14 height 14
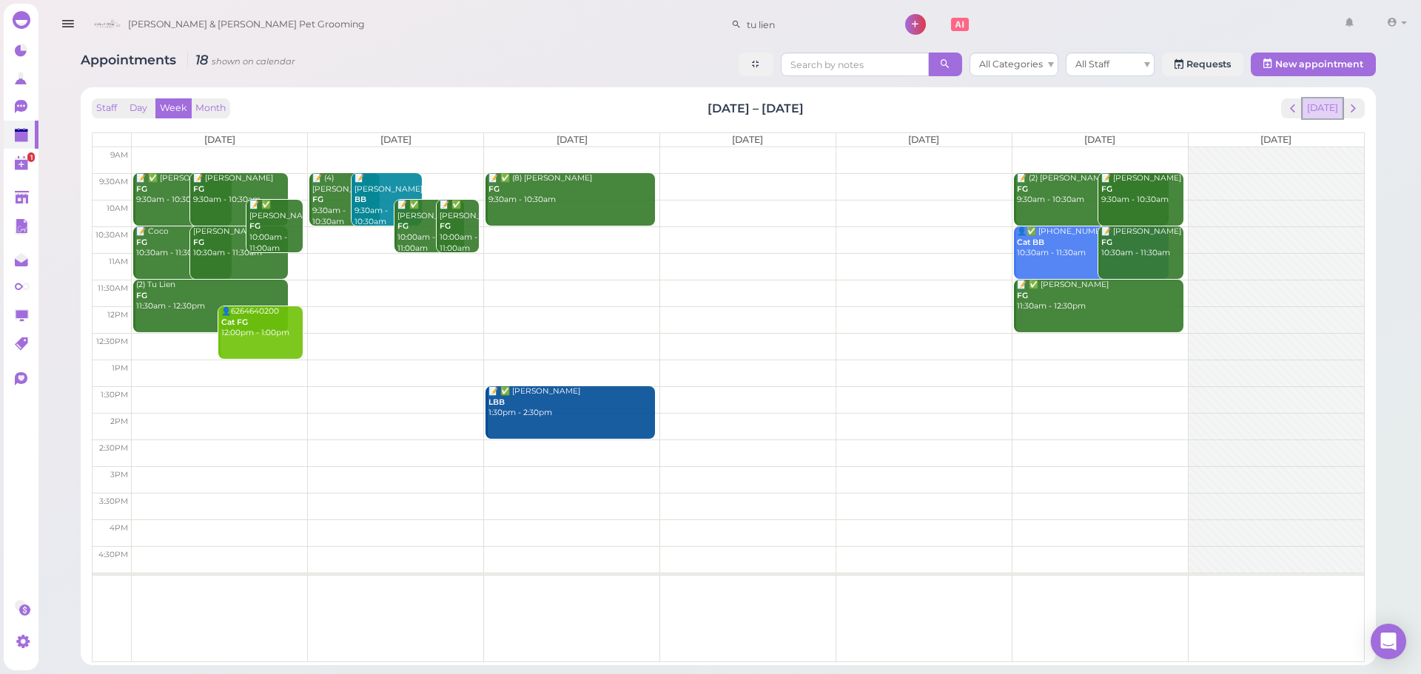
click at [1326, 104] on button "[DATE]" at bounding box center [1323, 108] width 40 height 20
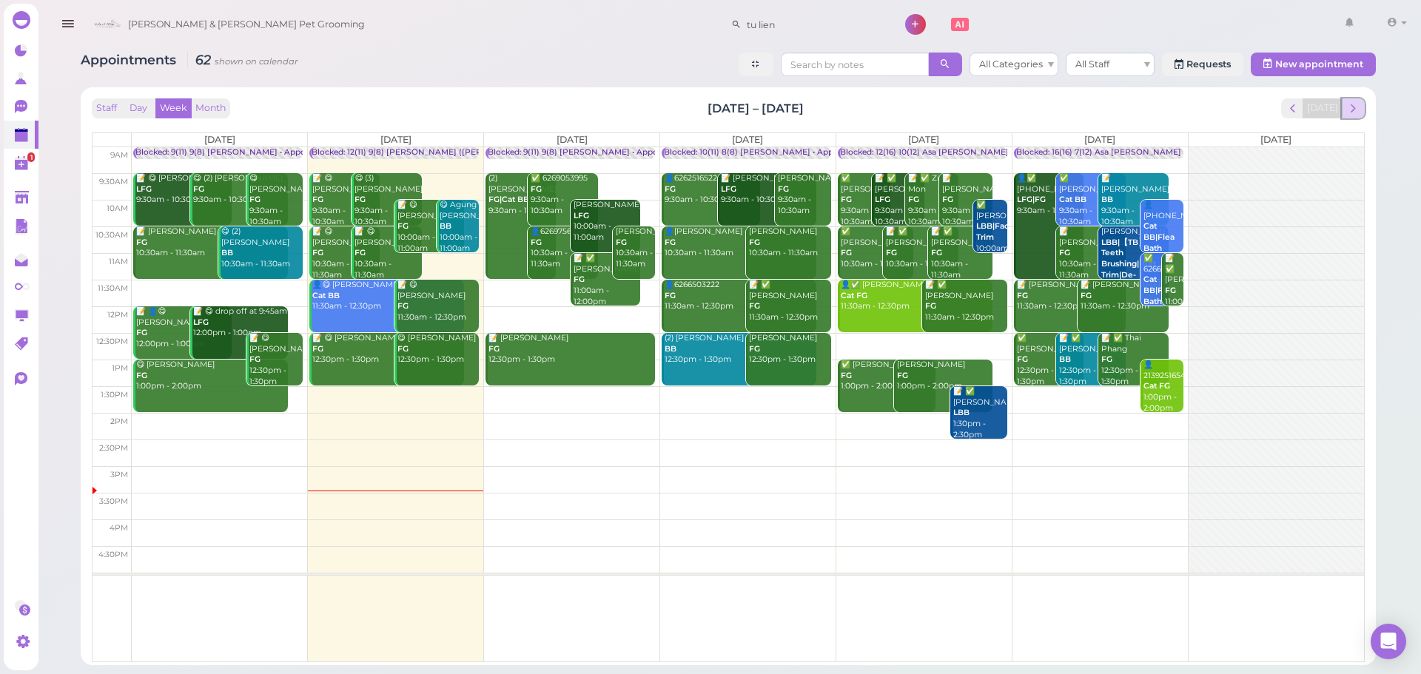
click at [1343, 112] on button "next" at bounding box center [1353, 108] width 23 height 20
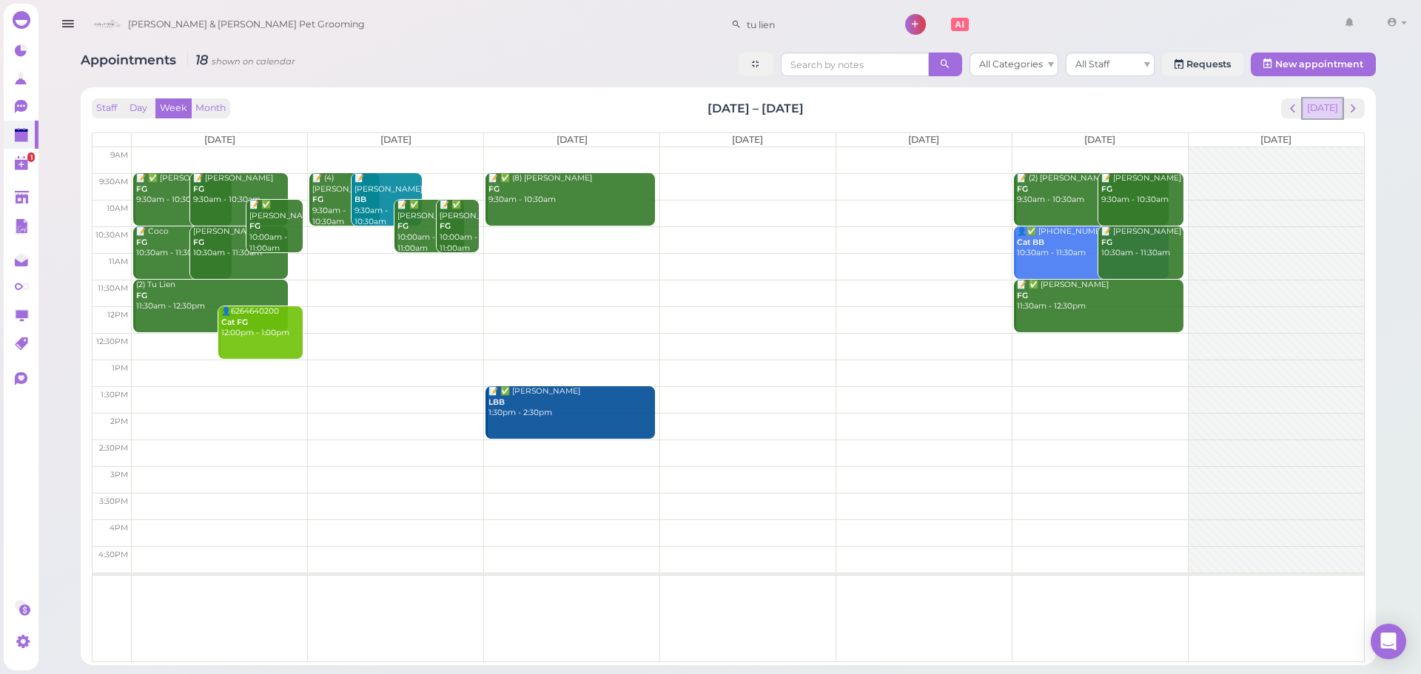
click at [1317, 104] on button "[DATE]" at bounding box center [1323, 108] width 40 height 20
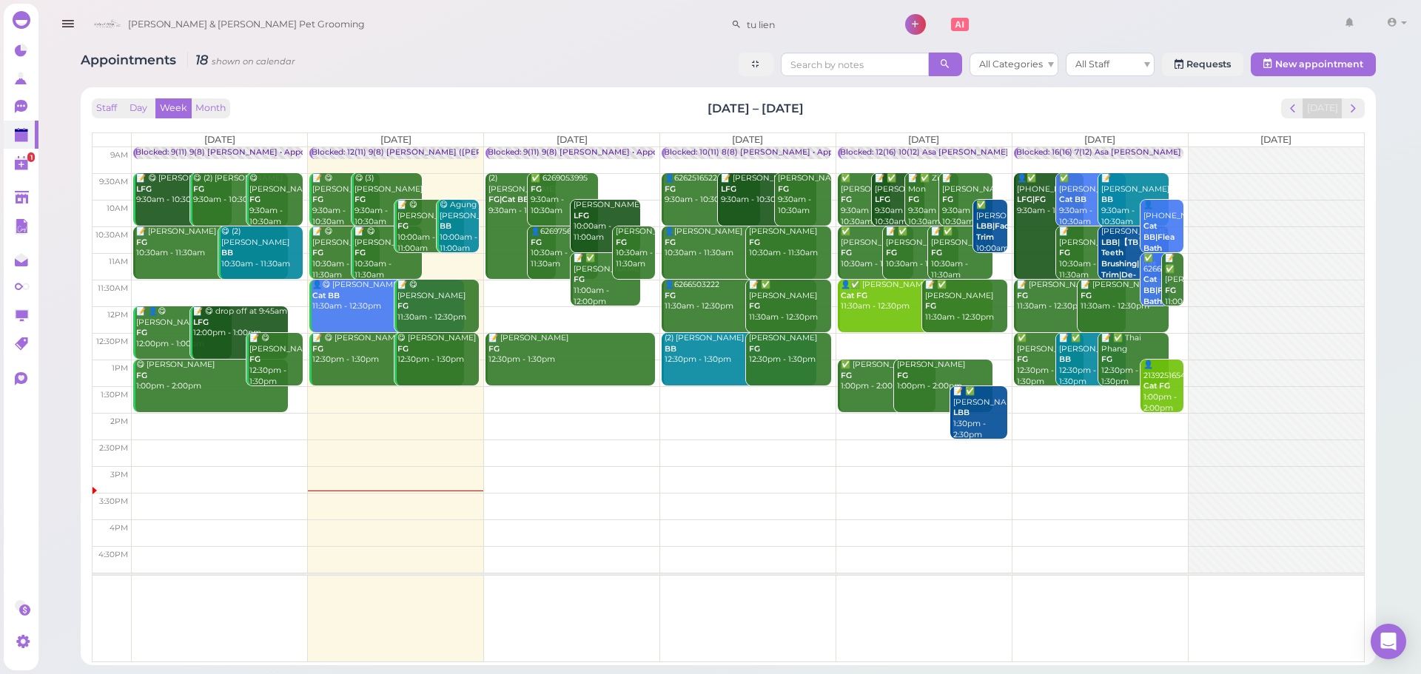
click at [838, 102] on div "Staff Day Week Month [DATE] – [DATE] [DATE]" at bounding box center [728, 108] width 1273 height 20
click at [859, 116] on div "Staff Day Week Month [DATE] – [DATE] [DATE]" at bounding box center [728, 108] width 1273 height 20
click at [1350, 114] on span "next" at bounding box center [1353, 108] width 14 height 14
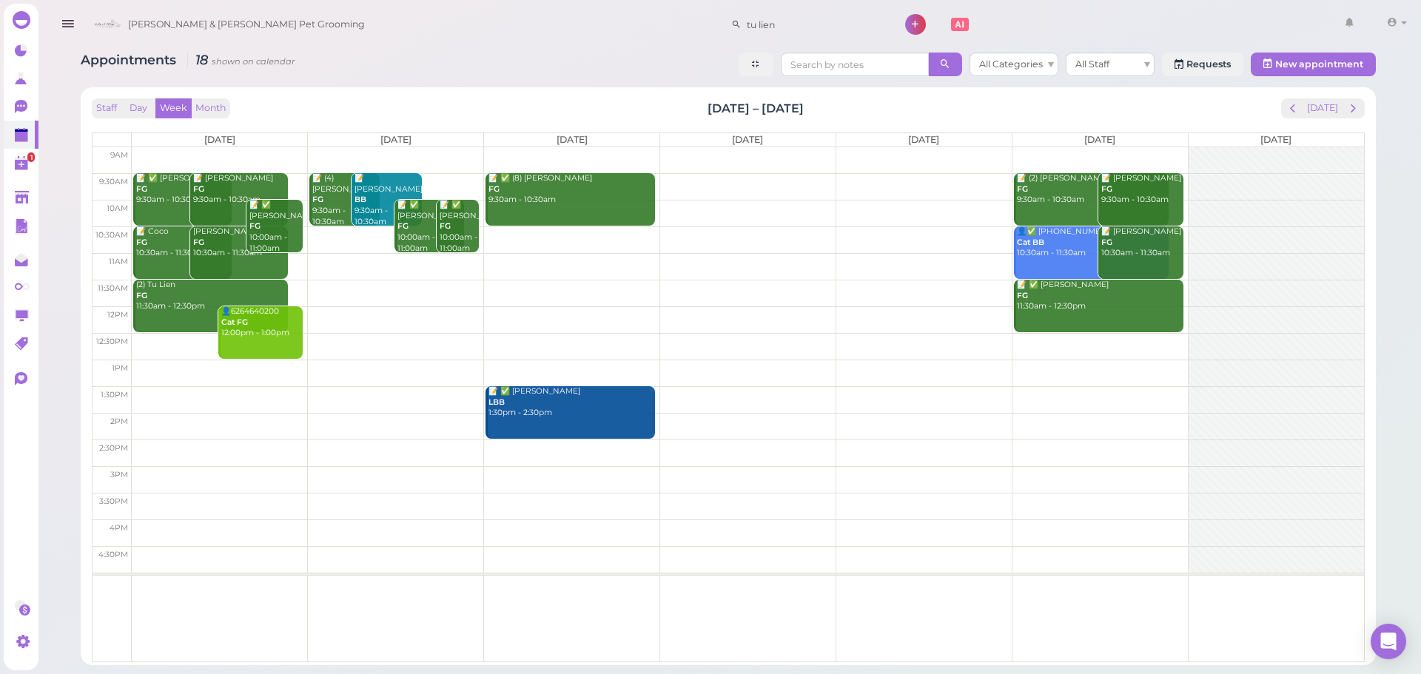
click at [1106, 341] on td at bounding box center [748, 346] width 1232 height 27
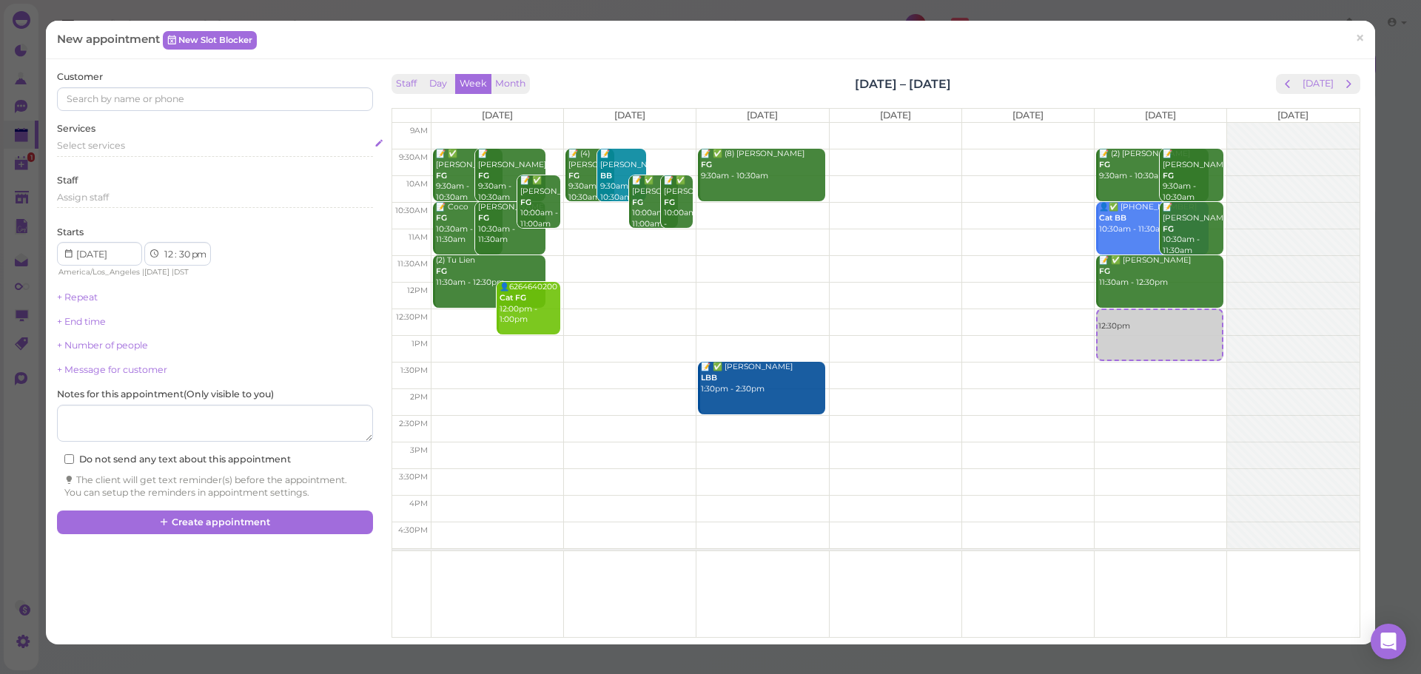
click at [184, 144] on div "Select services" at bounding box center [214, 145] width 315 height 13
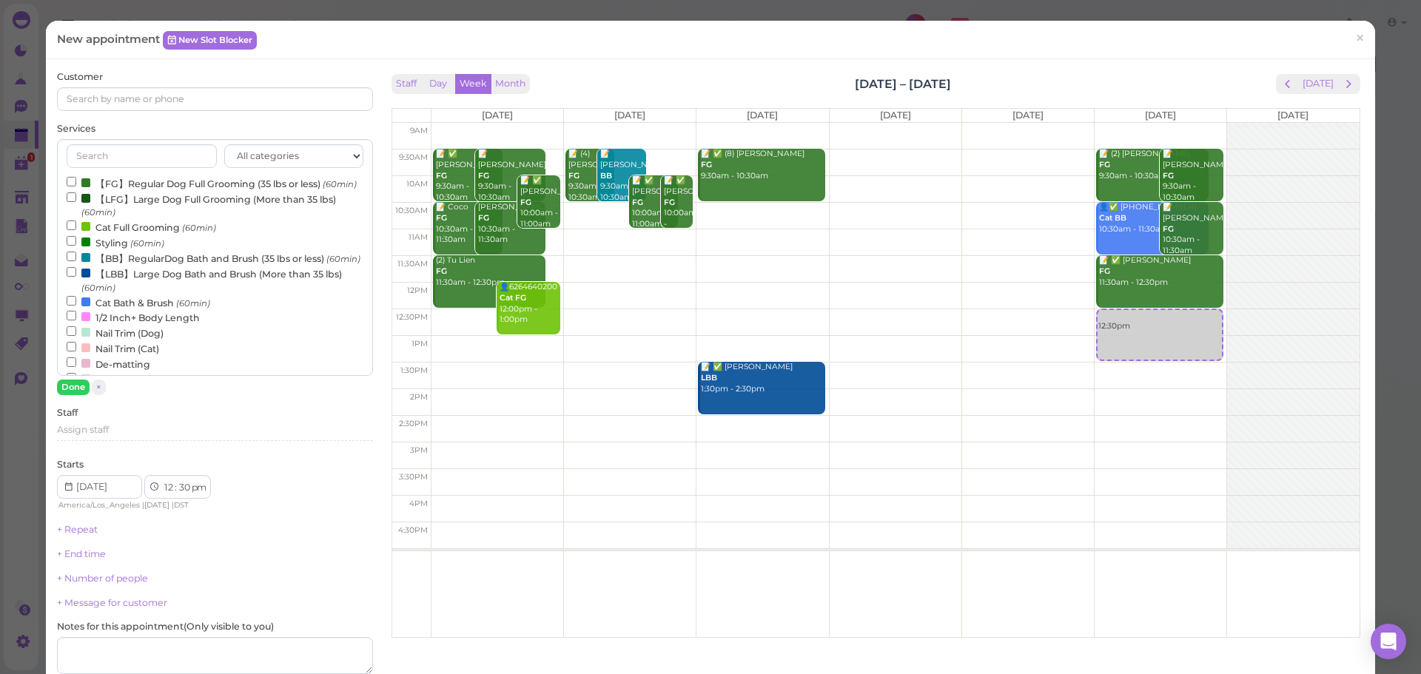
click at [143, 186] on label "【FG】Regular Dog Full Grooming (35 lbs or less) (60min)" at bounding box center [212, 183] width 290 height 16
click at [76, 186] on input "【FG】Regular Dog Full Grooming (35 lbs or less) (60min)" at bounding box center [72, 182] width 10 height 10
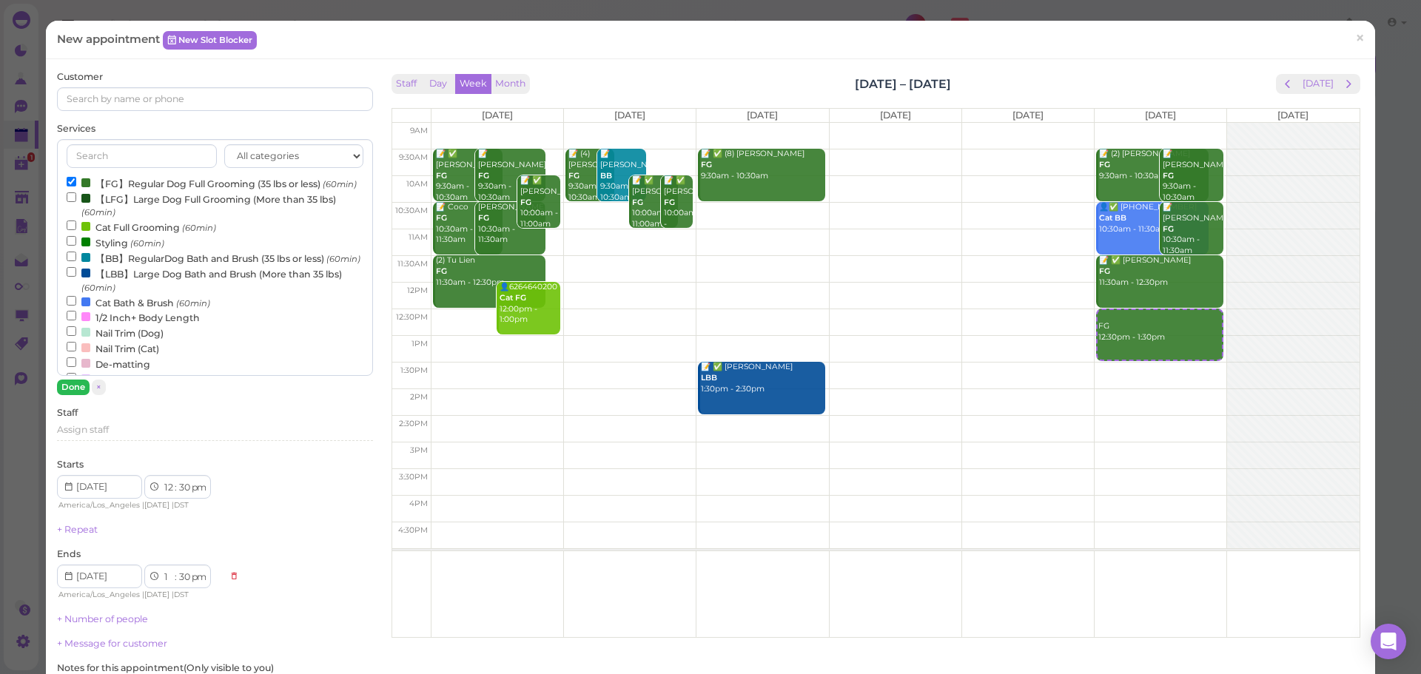
drag, startPoint x: 87, startPoint y: 360, endPoint x: 77, endPoint y: 380, distance: 22.9
click at [87, 337] on div at bounding box center [85, 332] width 9 height 9
click at [76, 336] on input "Nail Trim (Dog)" at bounding box center [72, 331] width 10 height 10
click at [81, 337] on div at bounding box center [85, 332] width 9 height 9
click at [76, 336] on input "Nail Trim (Dog)" at bounding box center [72, 331] width 10 height 10
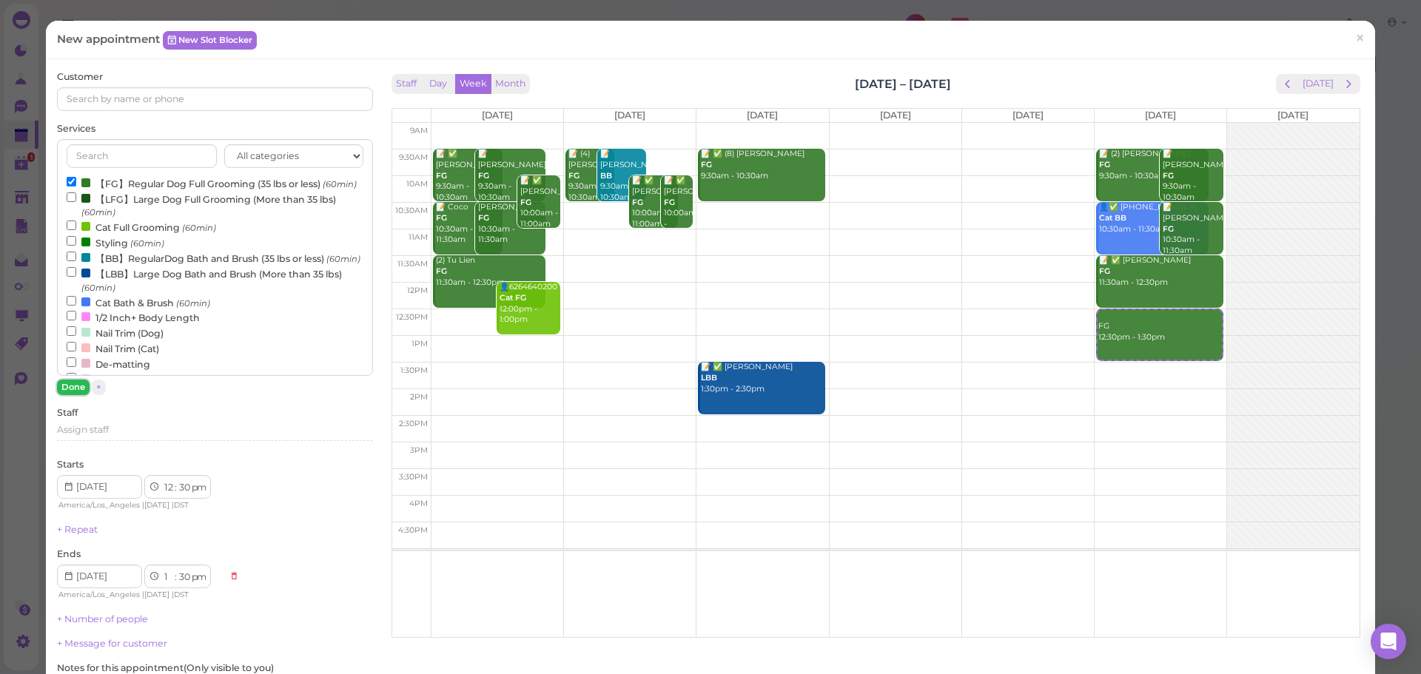
click at [84, 390] on button "Done" at bounding box center [73, 388] width 33 height 16
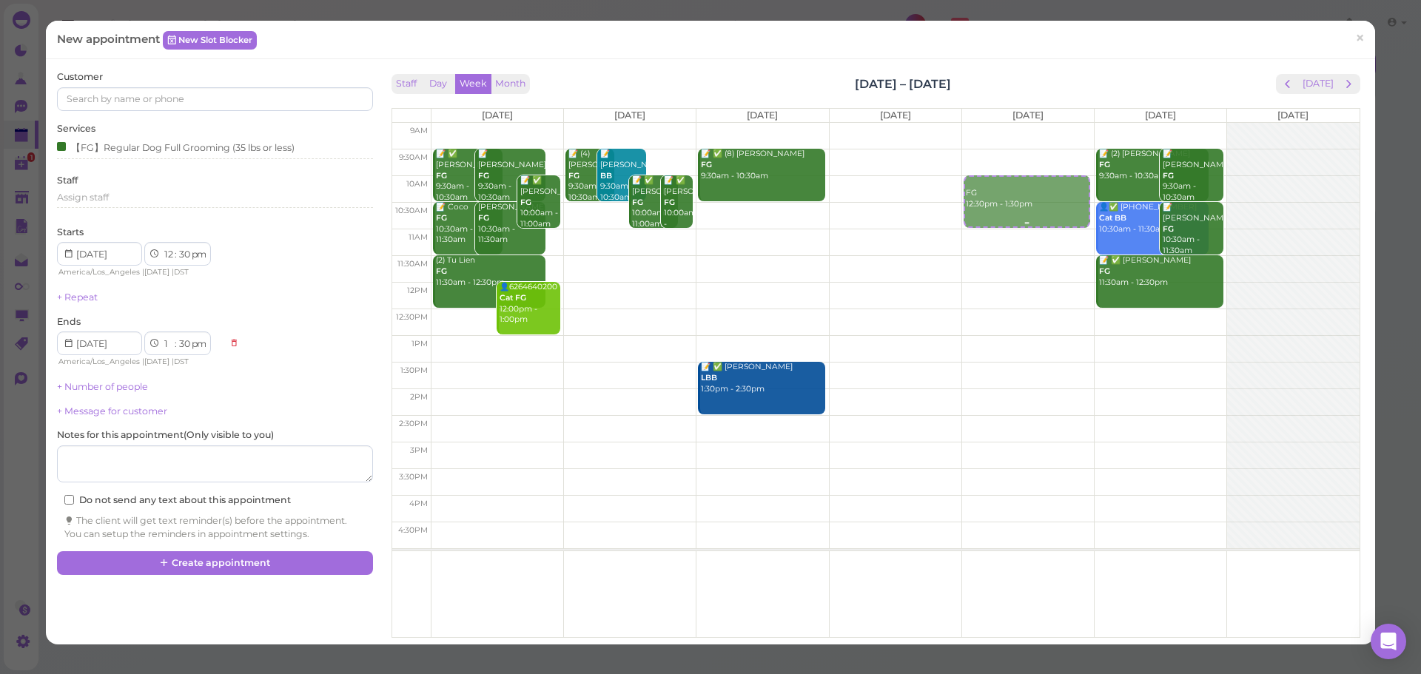
drag, startPoint x: 1143, startPoint y: 338, endPoint x: 1048, endPoint y: 192, distance: 173.9
click at [1035, 123] on tr "📝 ✅ [PERSON_NAME] FG 9:30am - 10:30am 📝 [PERSON_NAME] FG 9:30am - 10:30am 📝 ✅ […" at bounding box center [875, 123] width 967 height 0
type input "[DATE]"
select select "10"
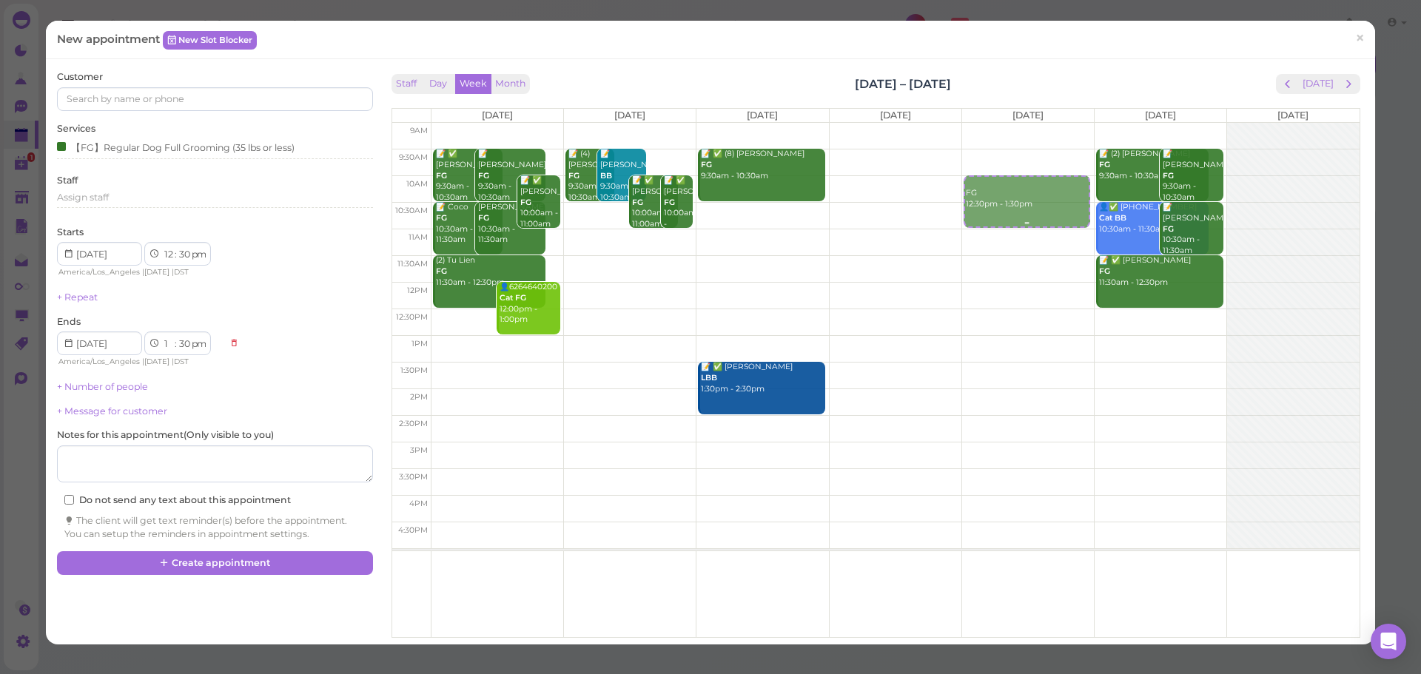
select select "00"
select select "am"
select select "11"
select select "00"
select select "am"
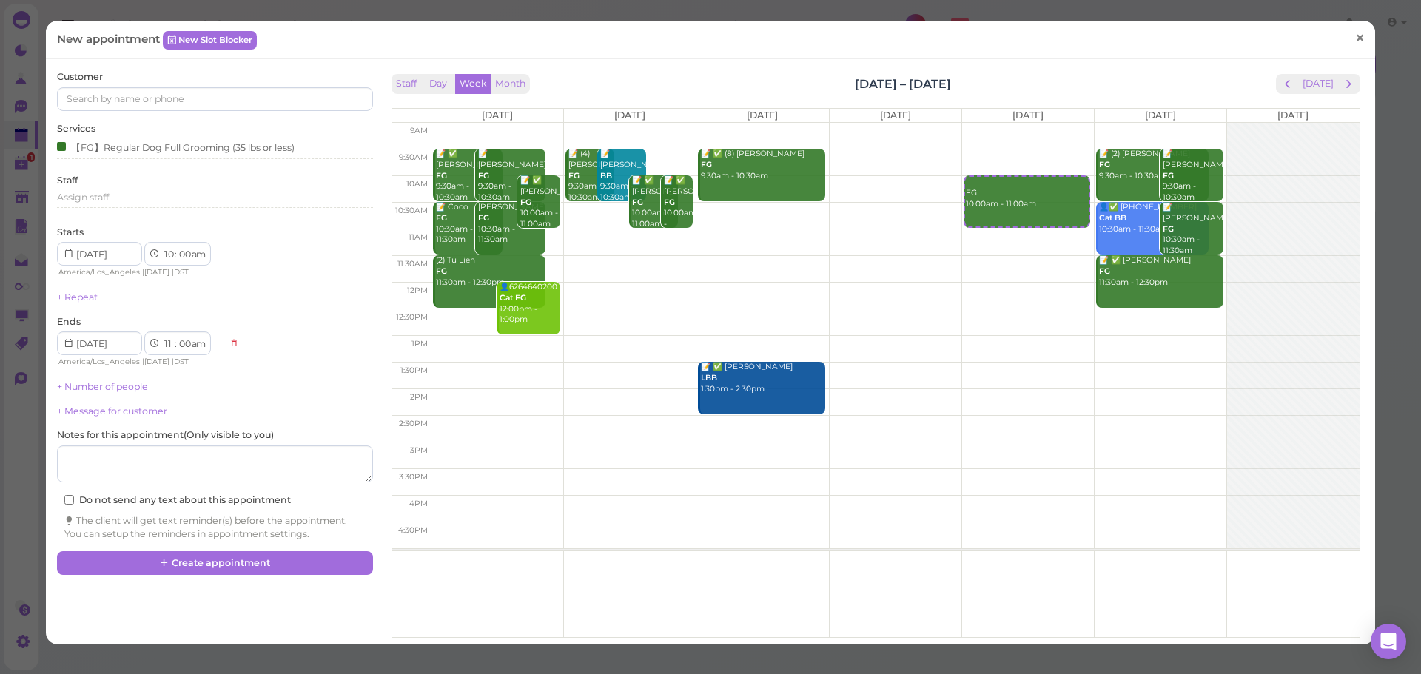
click at [1346, 42] on link "×" at bounding box center [1359, 38] width 27 height 35
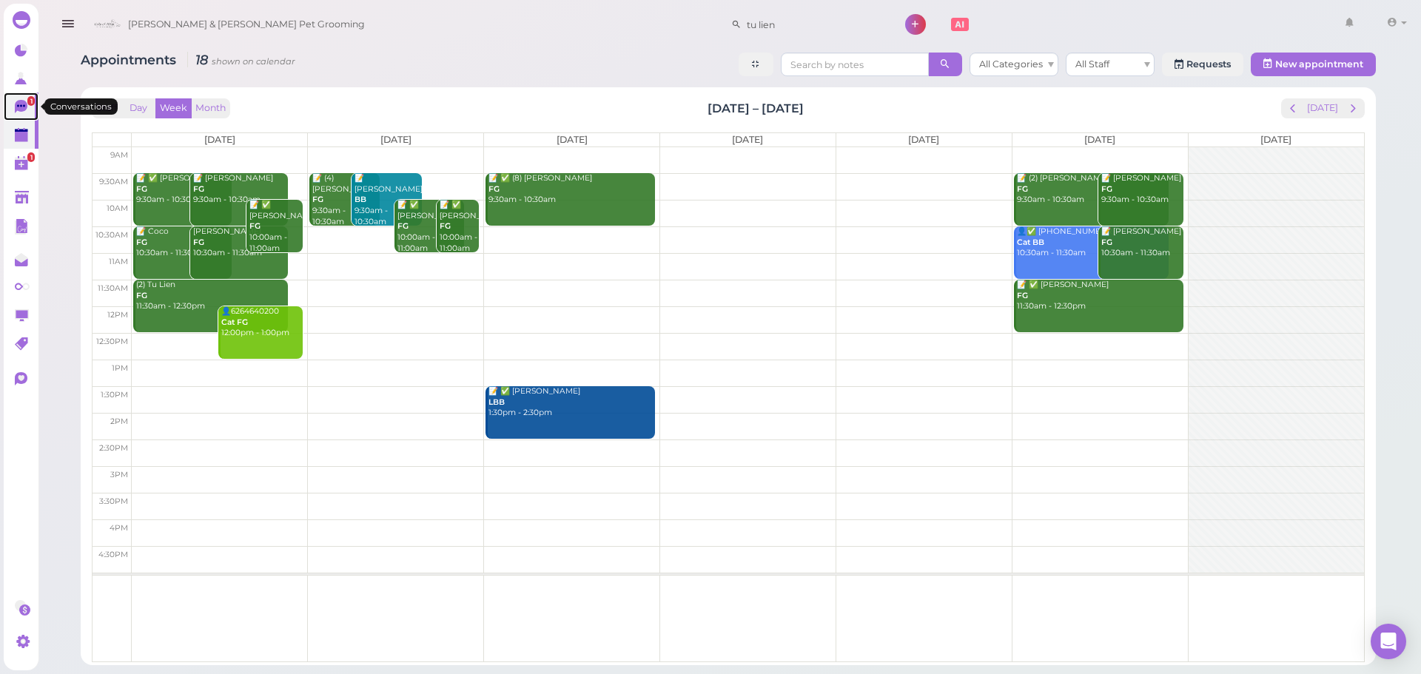
click at [30, 118] on link "1" at bounding box center [21, 107] width 35 height 28
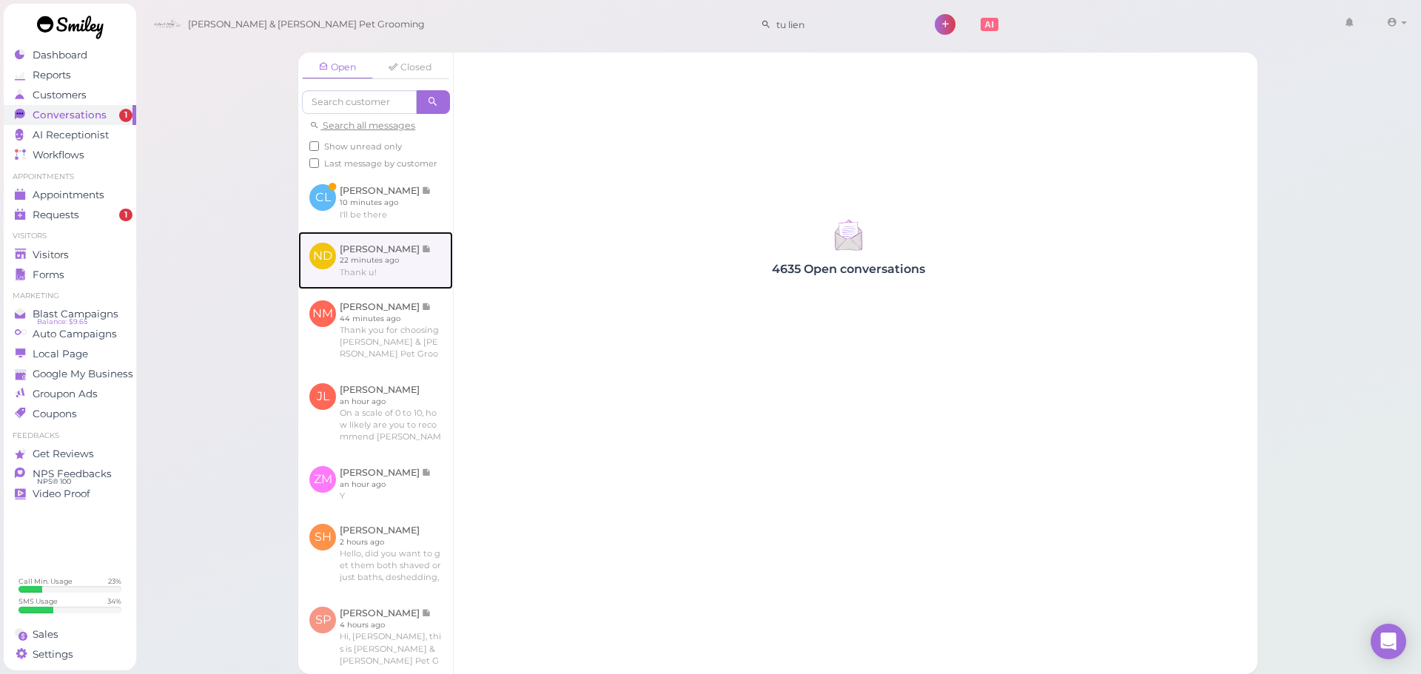
click at [398, 245] on link at bounding box center [375, 261] width 155 height 58
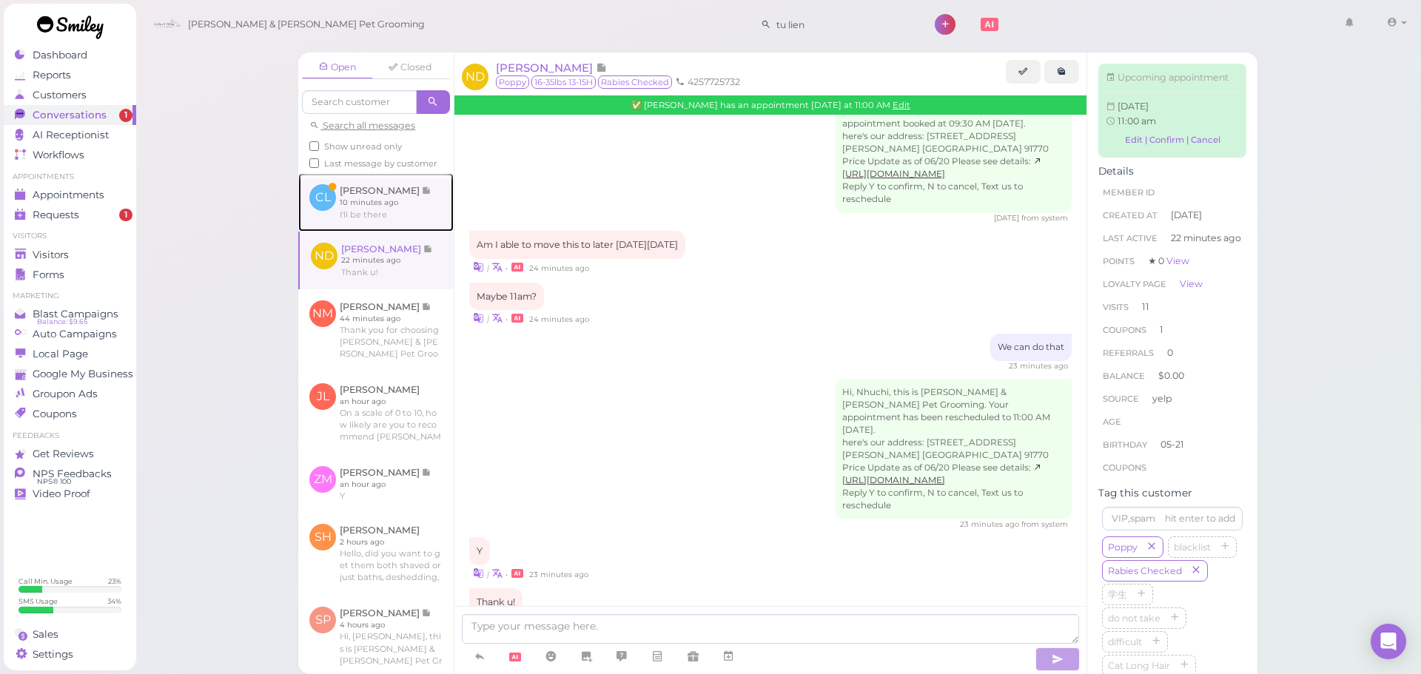
click at [398, 231] on link at bounding box center [375, 202] width 155 height 58
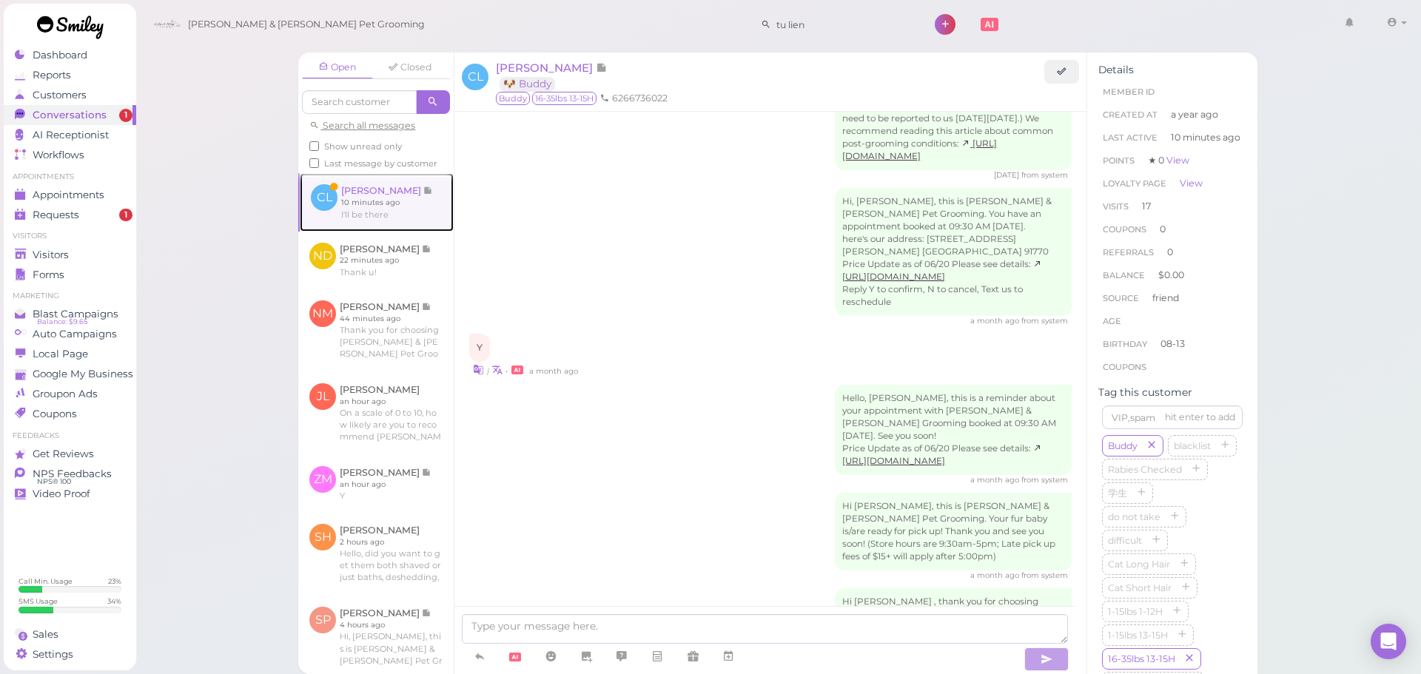
scroll to position [2462, 0]
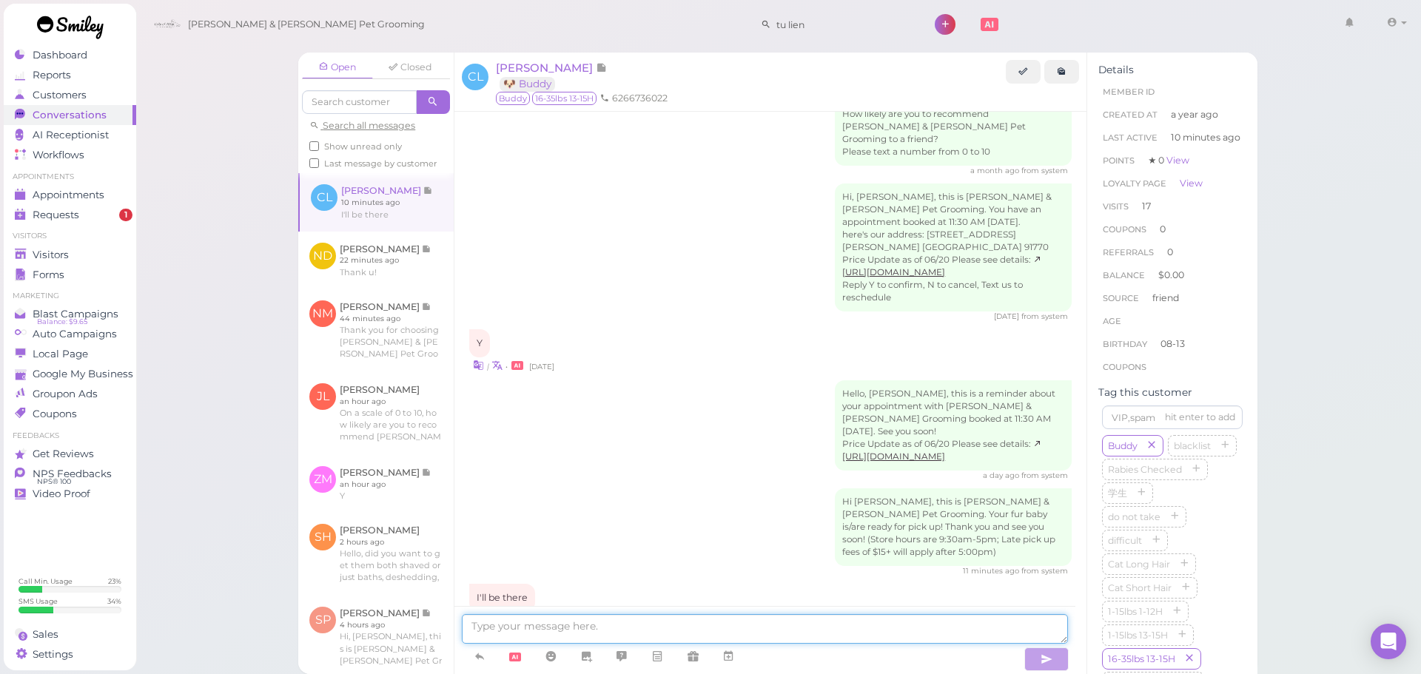
click at [537, 625] on textarea at bounding box center [765, 629] width 606 height 30
click at [602, 566] on div "11 minutes ago from system" at bounding box center [770, 571] width 603 height 10
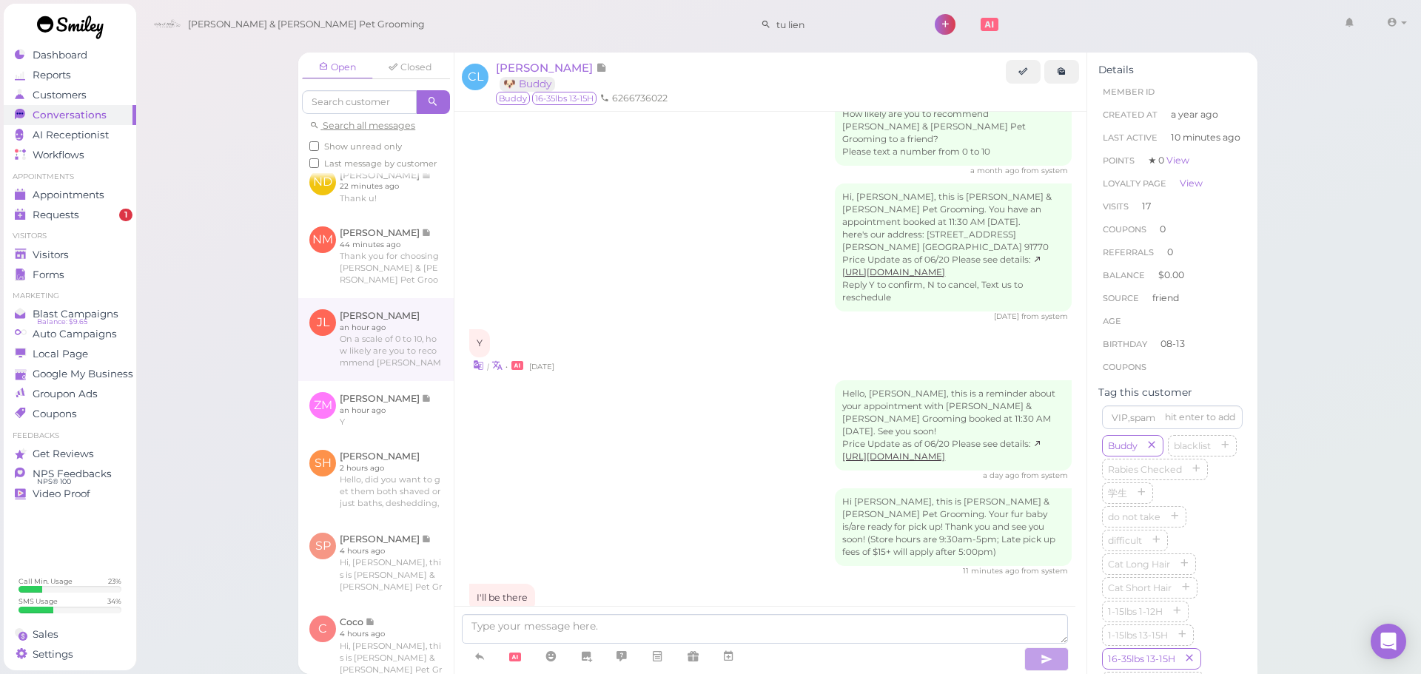
scroll to position [148, 0]
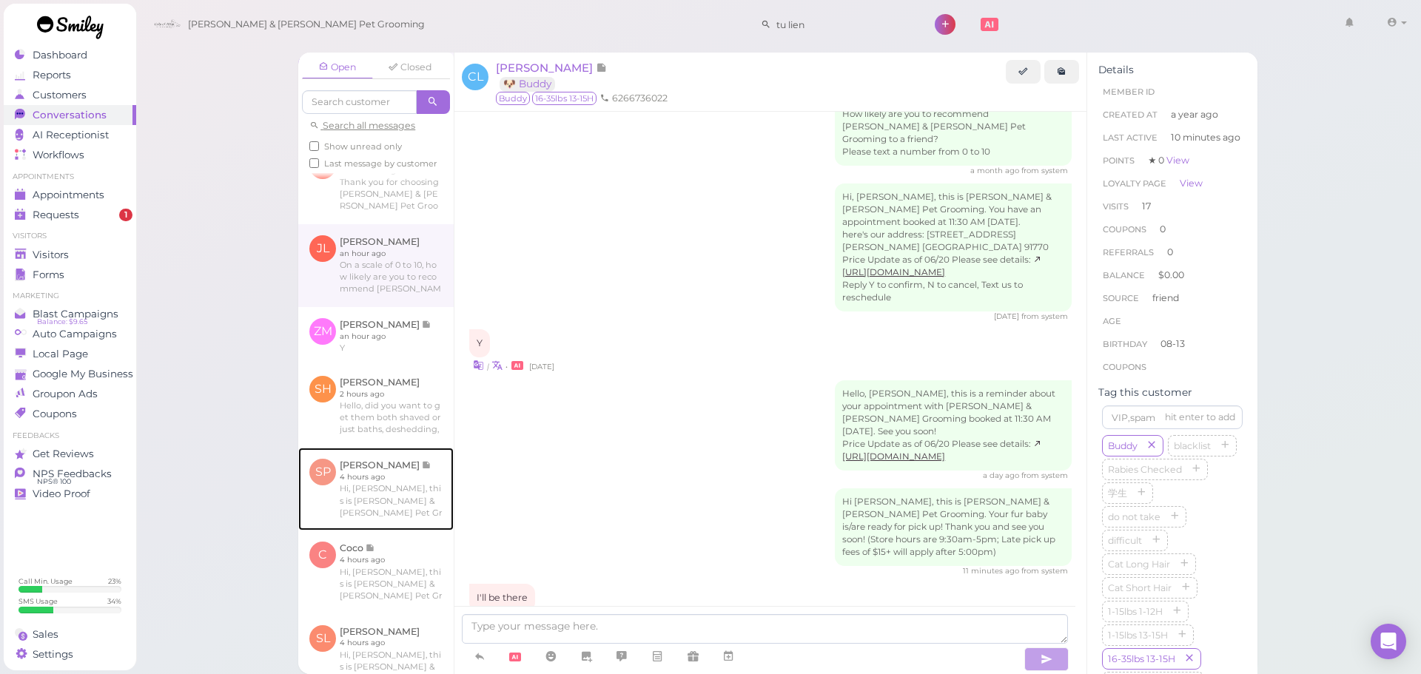
click at [348, 467] on link at bounding box center [375, 489] width 155 height 83
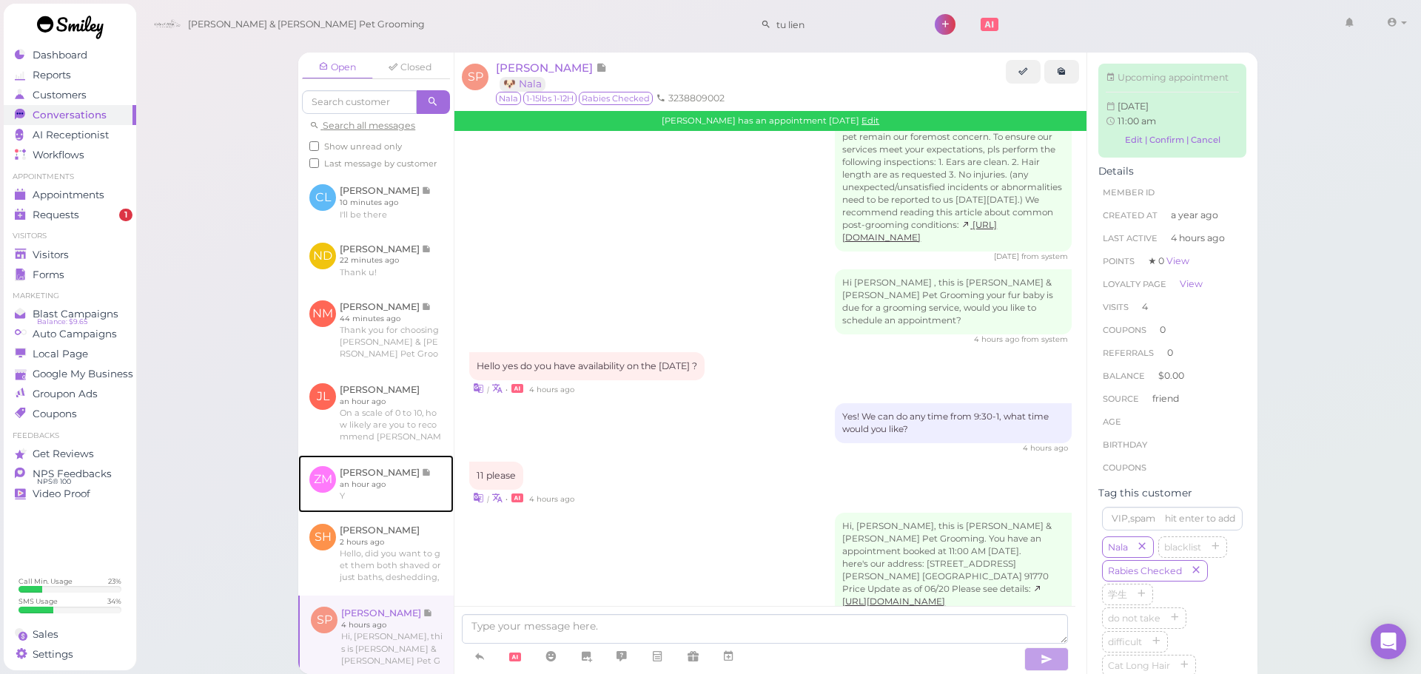
click at [380, 513] on link at bounding box center [375, 484] width 155 height 58
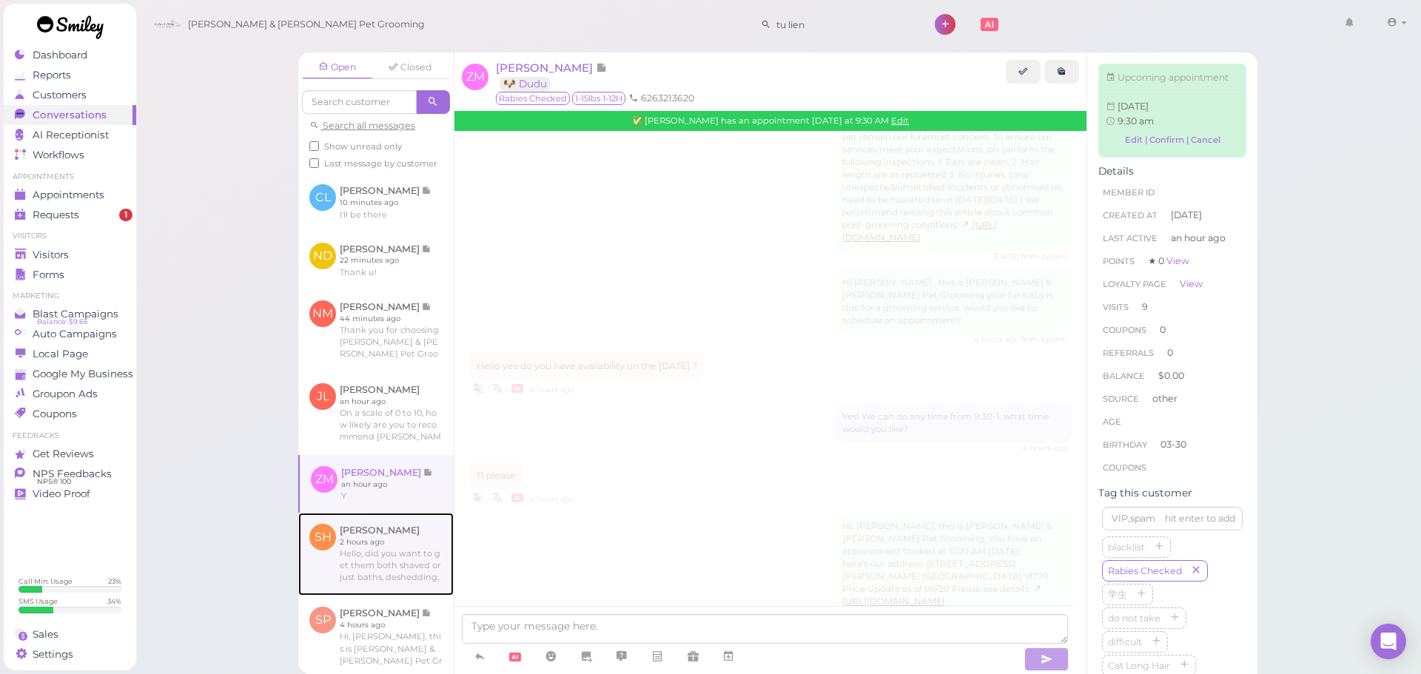
click at [381, 557] on link at bounding box center [375, 554] width 155 height 83
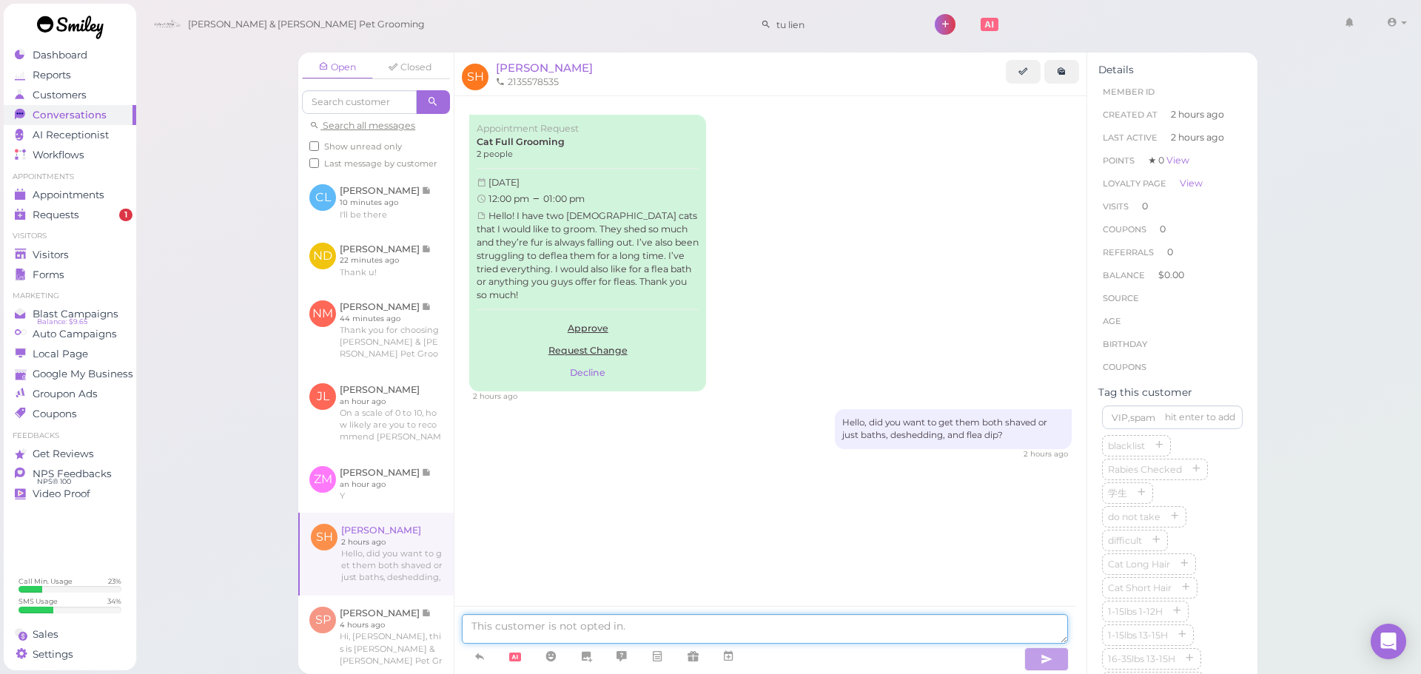
click at [613, 621] on textarea at bounding box center [765, 629] width 606 height 30
click at [91, 201] on span "Appointments" at bounding box center [70, 195] width 74 height 13
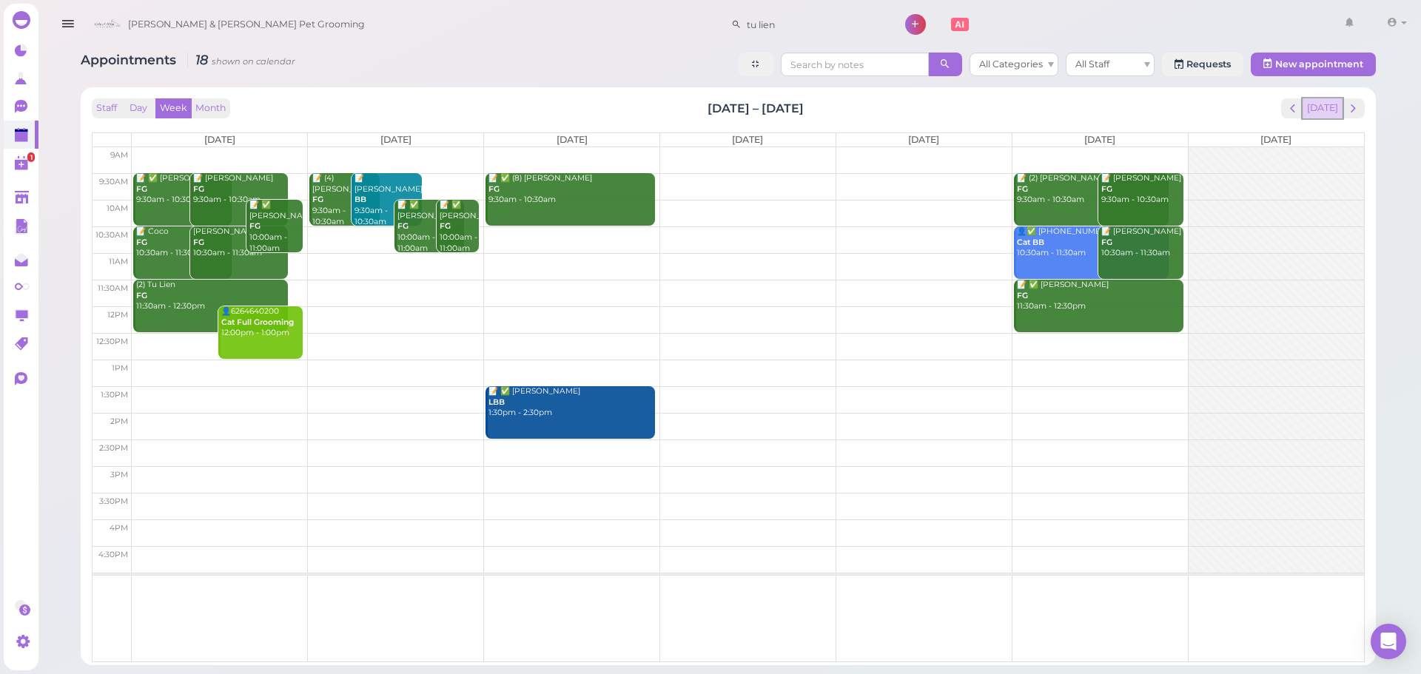
click at [1331, 116] on button "[DATE]" at bounding box center [1323, 108] width 40 height 20
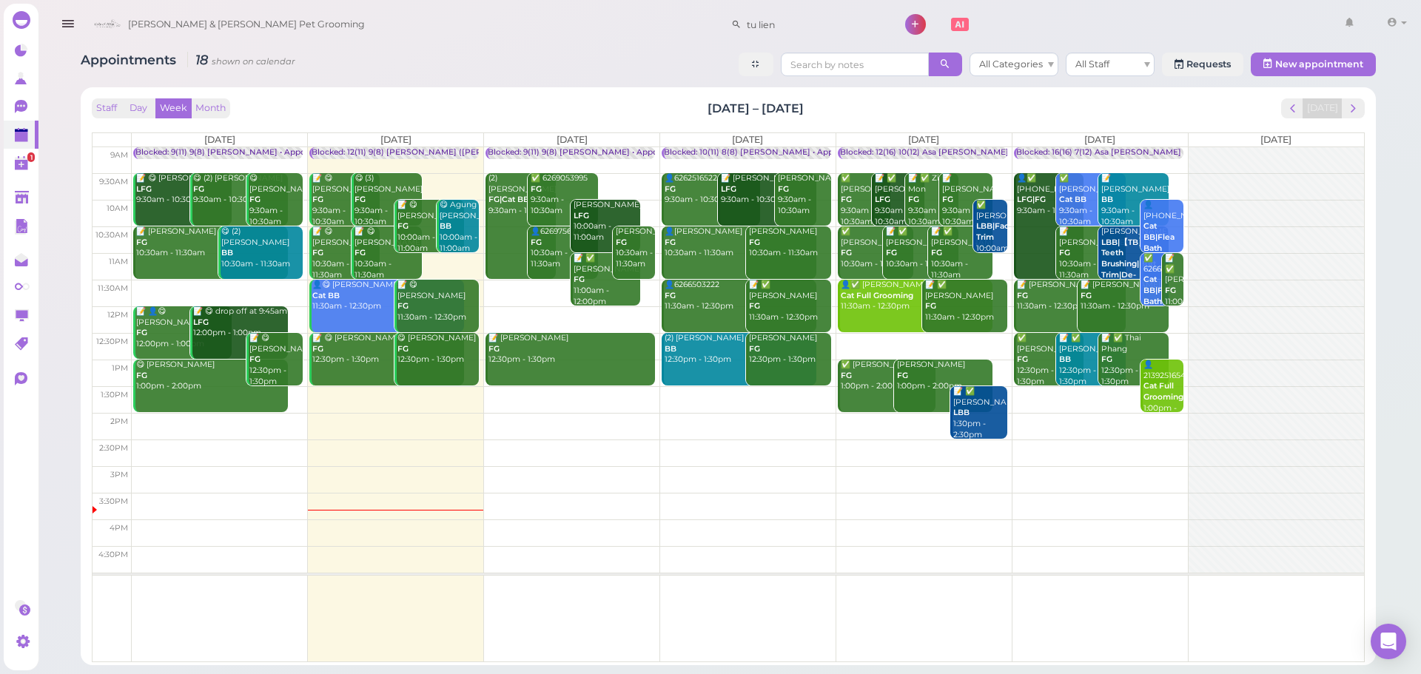
click at [452, 96] on div "Staff Day Week Month [DATE] – [DATE] [DATE] [DATE] [DATE] [DATE] [DATE] [DATE] …" at bounding box center [728, 376] width 1281 height 563
click at [694, 113] on div "Staff Day Week Month [DATE] – [DATE] [DATE]" at bounding box center [728, 108] width 1273 height 20
click at [1355, 108] on span "next" at bounding box center [1353, 108] width 14 height 14
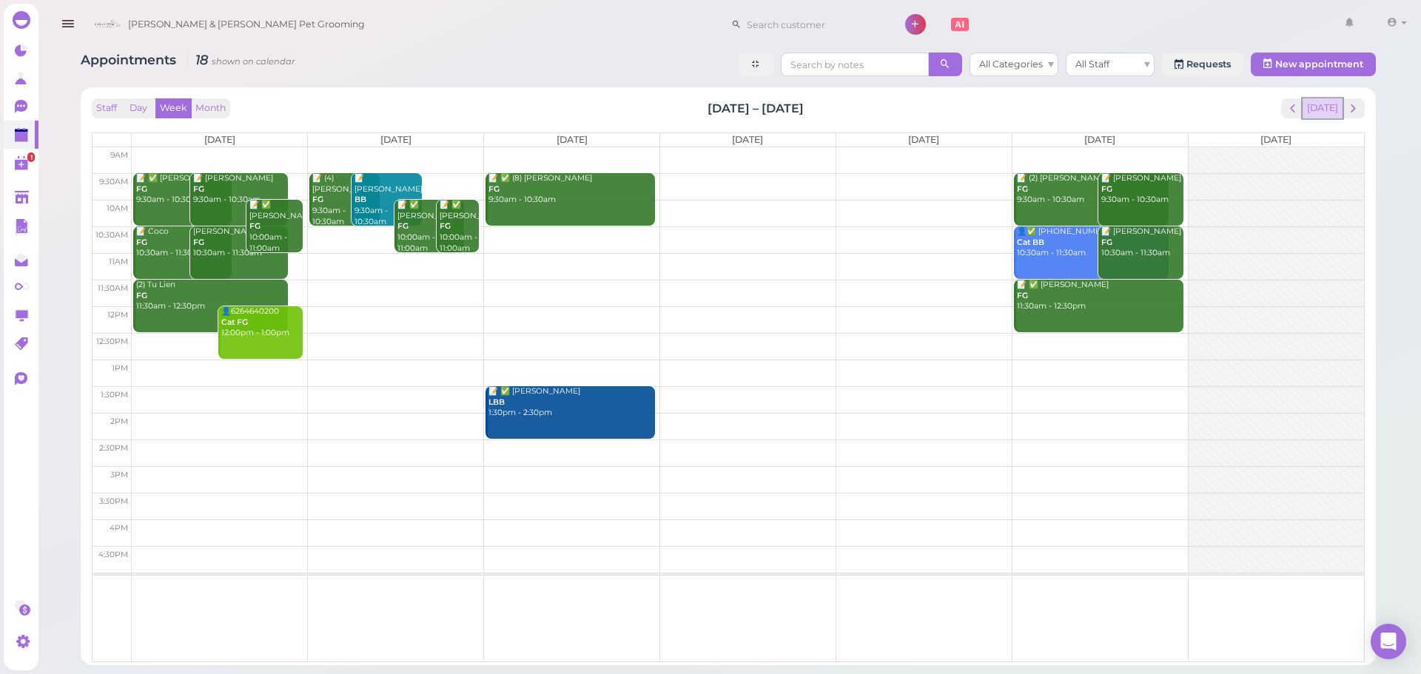
click at [1326, 112] on button "[DATE]" at bounding box center [1323, 108] width 40 height 20
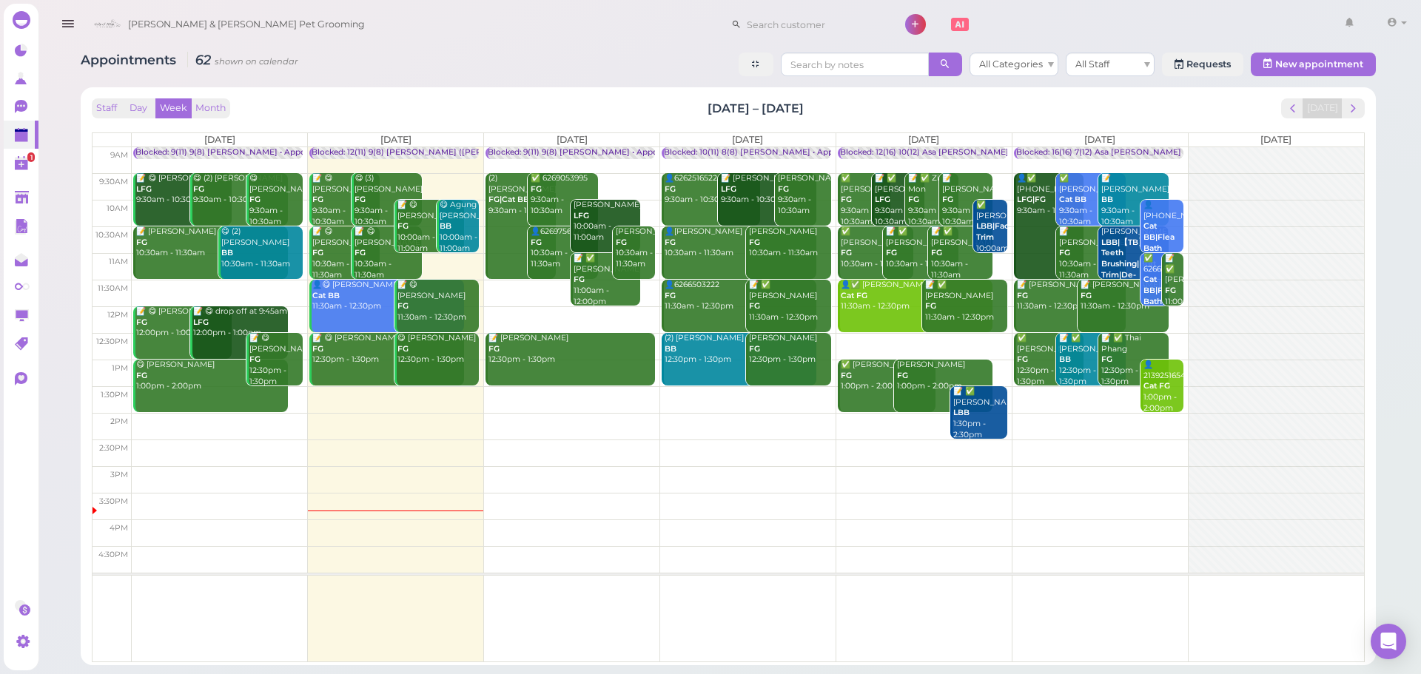
click at [544, 310] on td at bounding box center [748, 319] width 1232 height 27
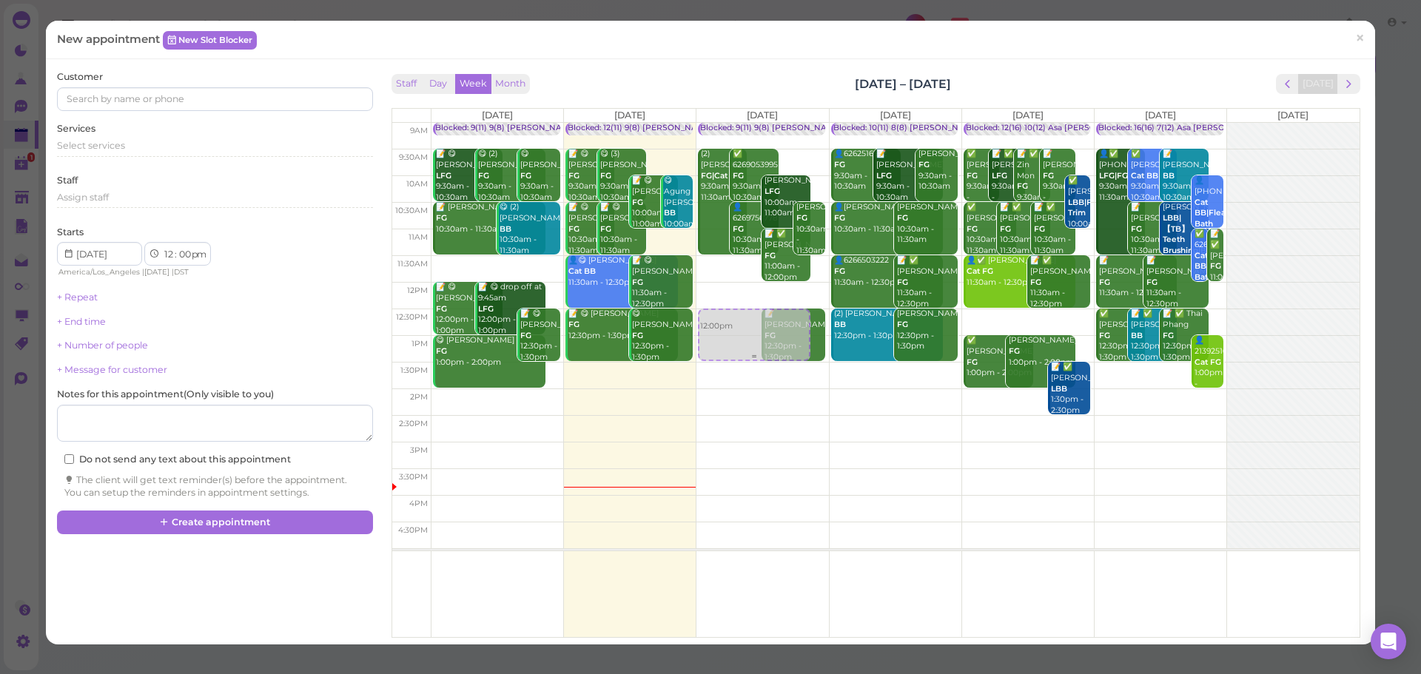
drag, startPoint x: 743, startPoint y: 319, endPoint x: 744, endPoint y: 342, distance: 23.0
click at [744, 123] on div "12:00pm Blocked: 9(11) 9(8) [PERSON_NAME] • Appointment (2) [PERSON_NAME] FG|Ca…" at bounding box center [763, 123] width 132 height 0
select select "30"
click at [97, 144] on span "Select services" at bounding box center [91, 145] width 68 height 11
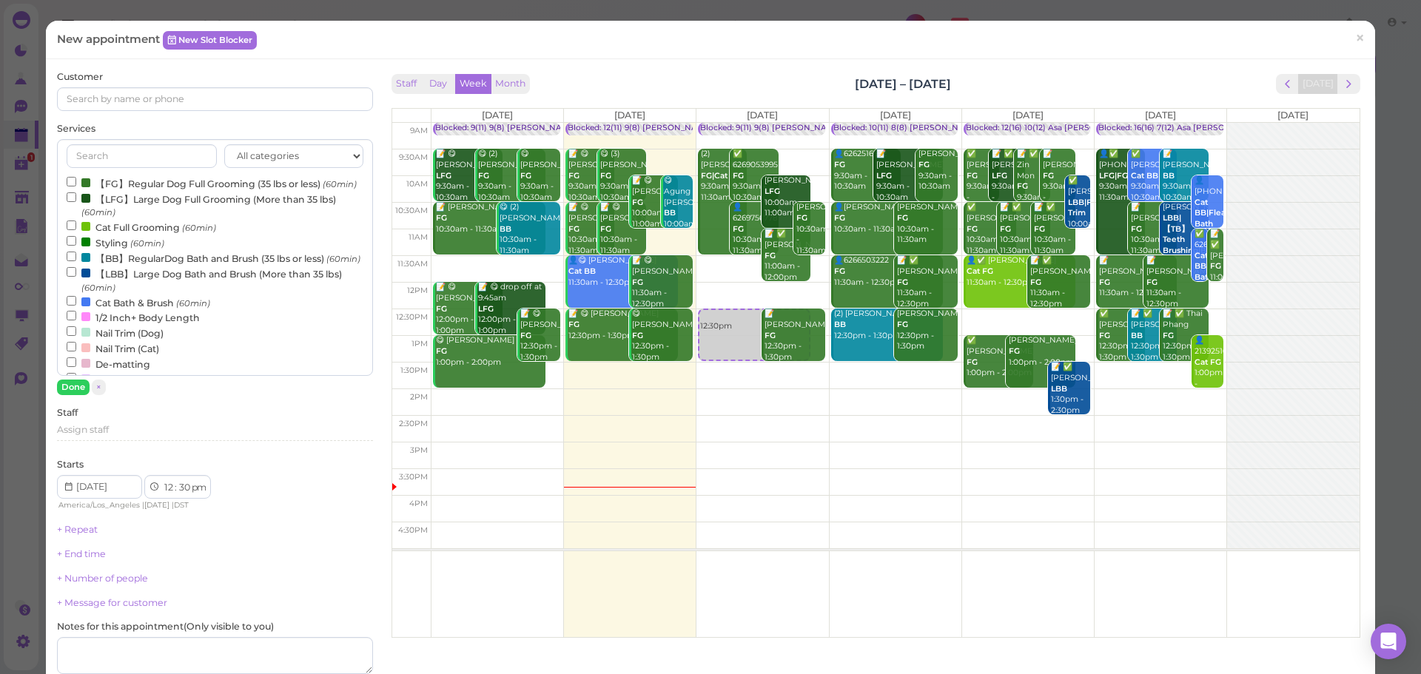
click at [97, 181] on label "【FG】Regular Dog Full Grooming (35 lbs or less) (60min)" at bounding box center [212, 183] width 290 height 16
click at [76, 181] on input "【FG】Regular Dog Full Grooming (35 lbs or less) (60min)" at bounding box center [72, 182] width 10 height 10
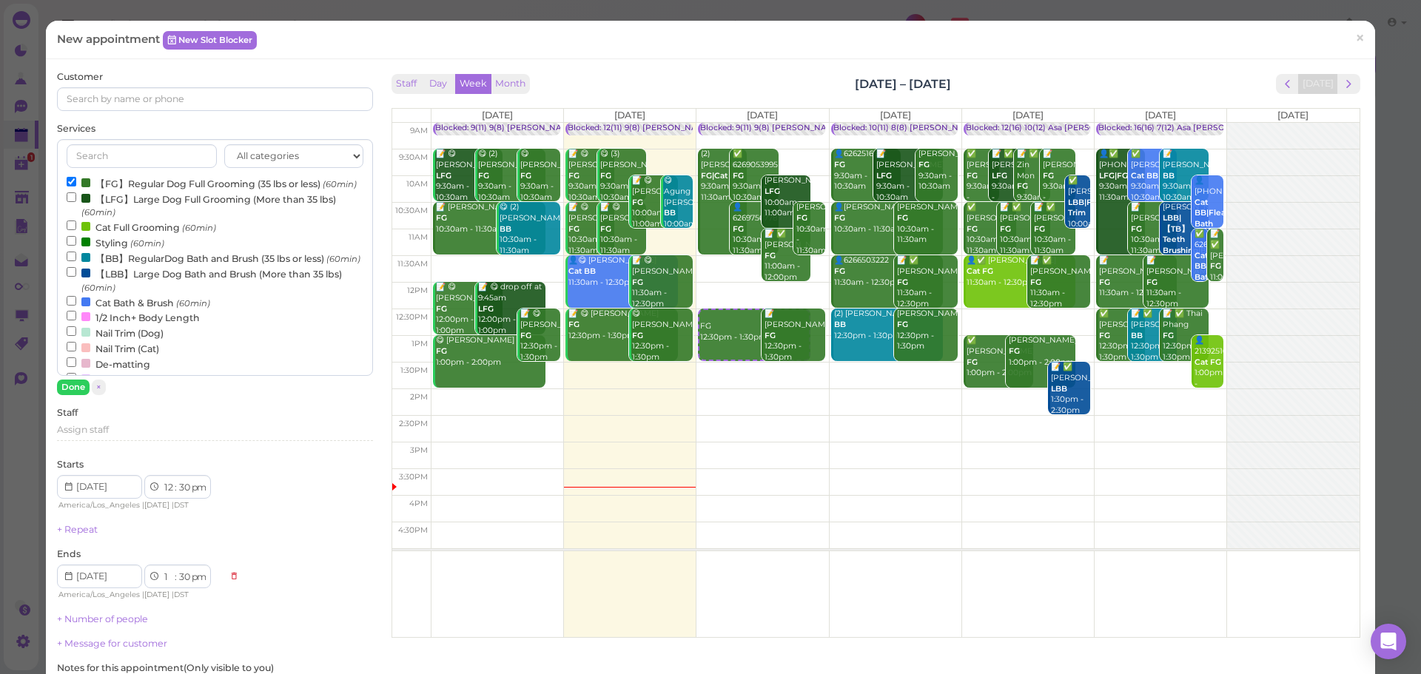
click at [89, 381] on div "Done ×" at bounding box center [214, 388] width 315 height 16
click at [78, 389] on button "Done" at bounding box center [73, 388] width 33 height 16
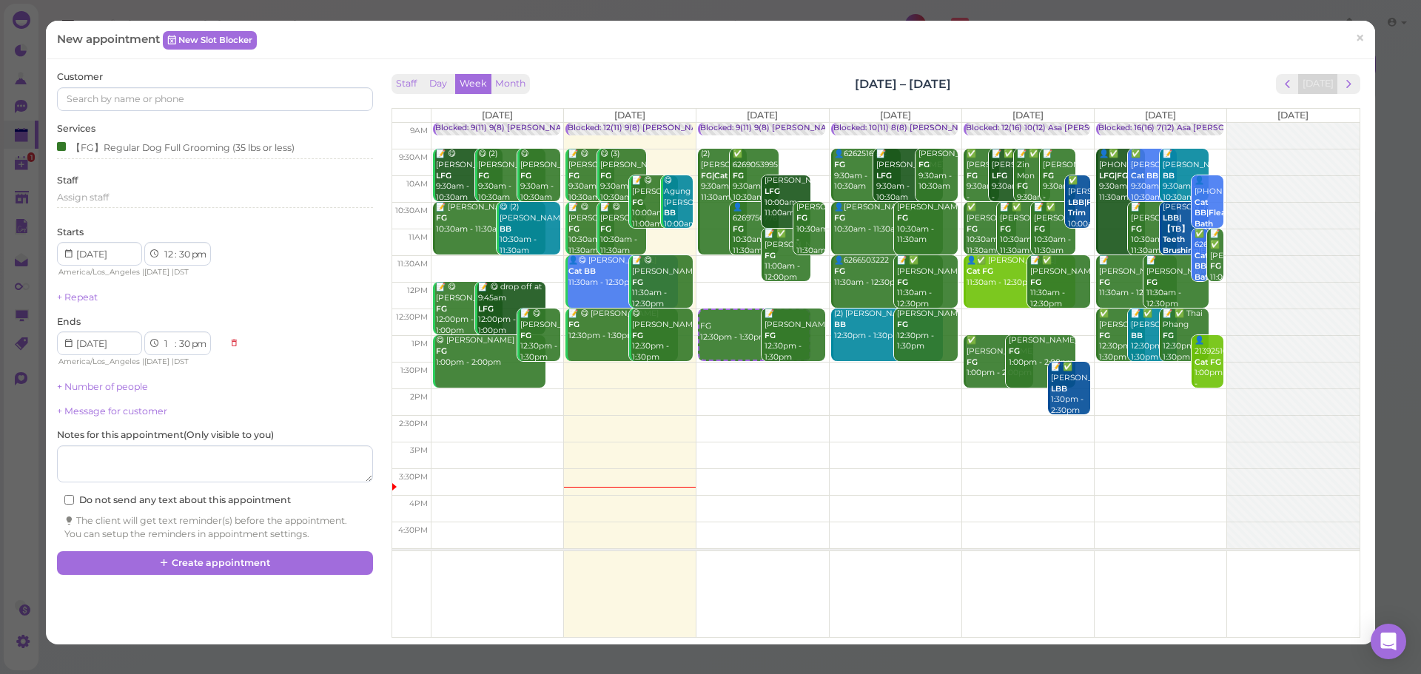
click at [216, 111] on div "Customer Services 【FG】Regular Dog Full Grooming (35 lbs or less) Staff Assign s…" at bounding box center [214, 305] width 315 height 470
click at [217, 106] on input at bounding box center [214, 99] width 315 height 24
type input "3128238237"
click at [182, 113] on link "[PERSON_NAME] 3128238237 Golden" at bounding box center [140, 132] width 164 height 41
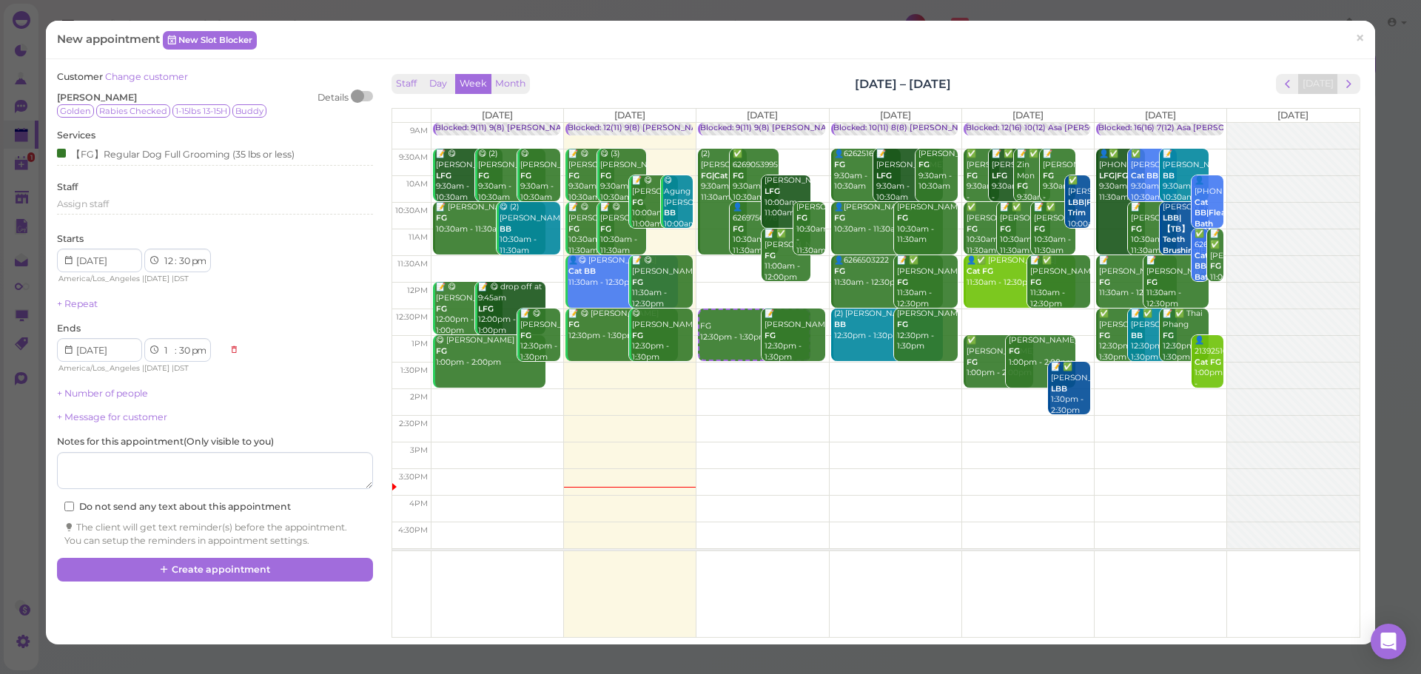
click at [662, 70] on div "Staff Day Week Month [DATE] – [DATE] [DATE] [DATE] [DATE] [DATE] [DATE] [DATE] …" at bounding box center [876, 351] width 976 height 563
click at [165, 566] on icon at bounding box center [165, 569] width 10 height 11
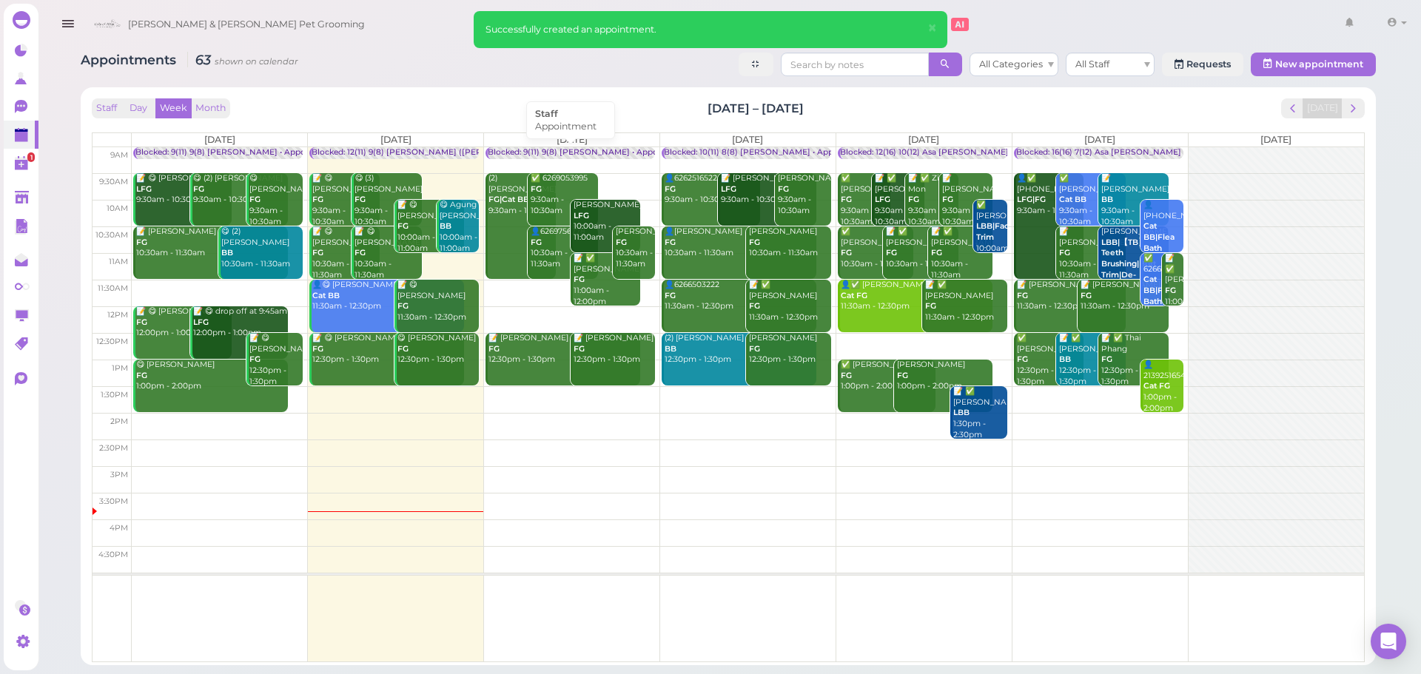
click at [538, 150] on div "Blocked: 9(11) 9(8) [PERSON_NAME] • Appointment" at bounding box center [588, 152] width 201 height 11
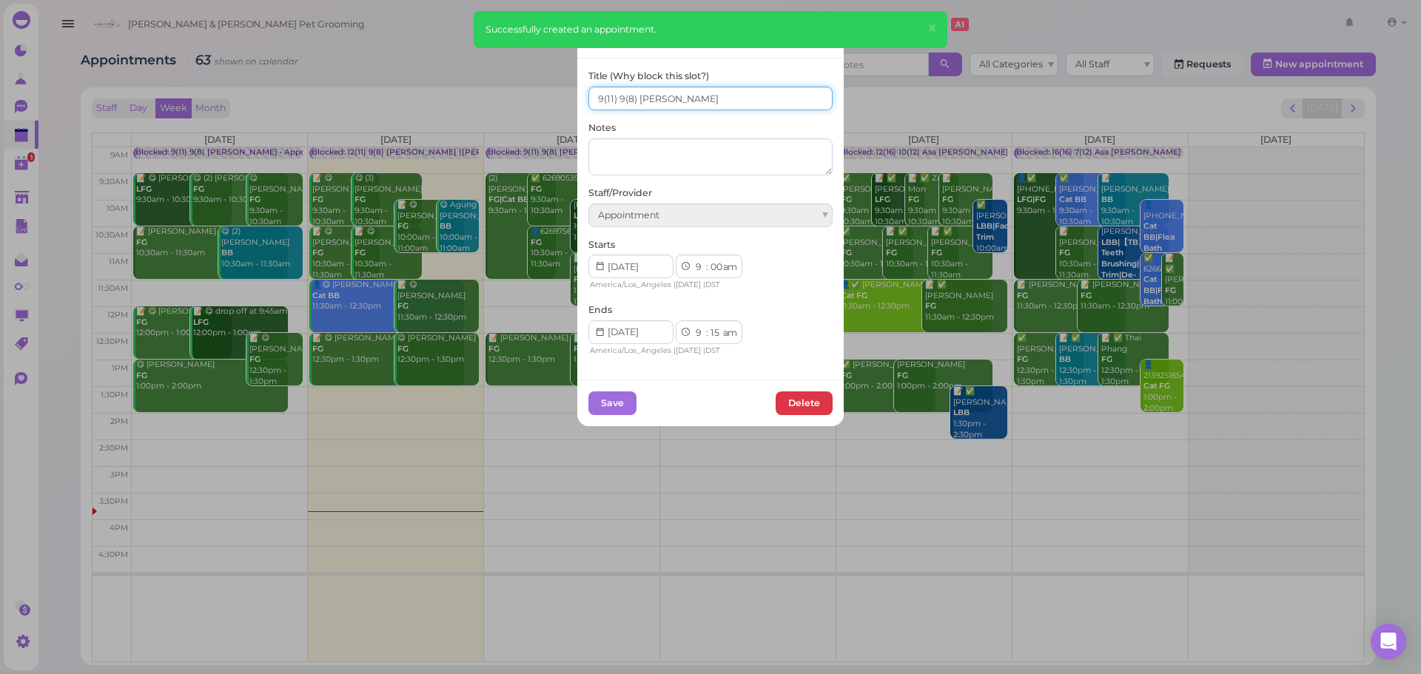
click at [616, 101] on input "9(11) 9(8) [PERSON_NAME]" at bounding box center [710, 99] width 244 height 24
type input "9(11) 8(8) [PERSON_NAME]"
click at [603, 408] on button "Save" at bounding box center [612, 404] width 48 height 24
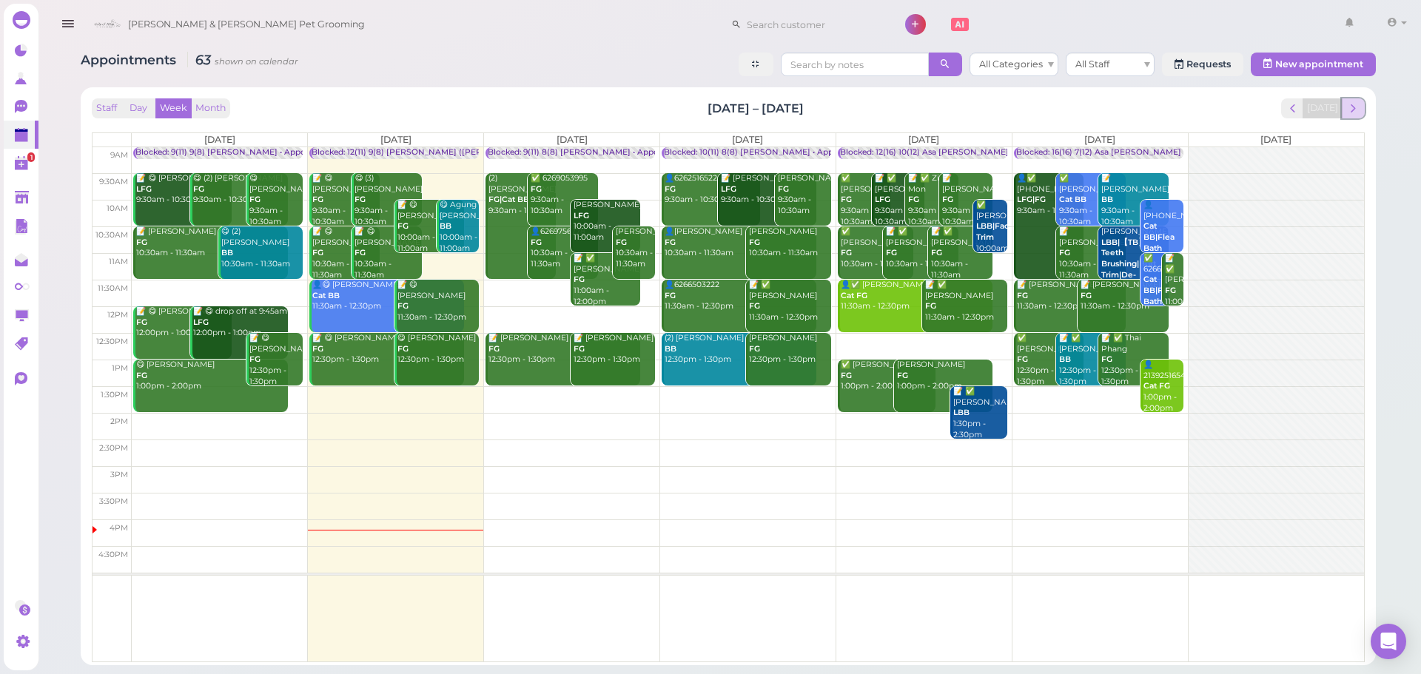
click at [1348, 110] on span "next" at bounding box center [1353, 108] width 14 height 14
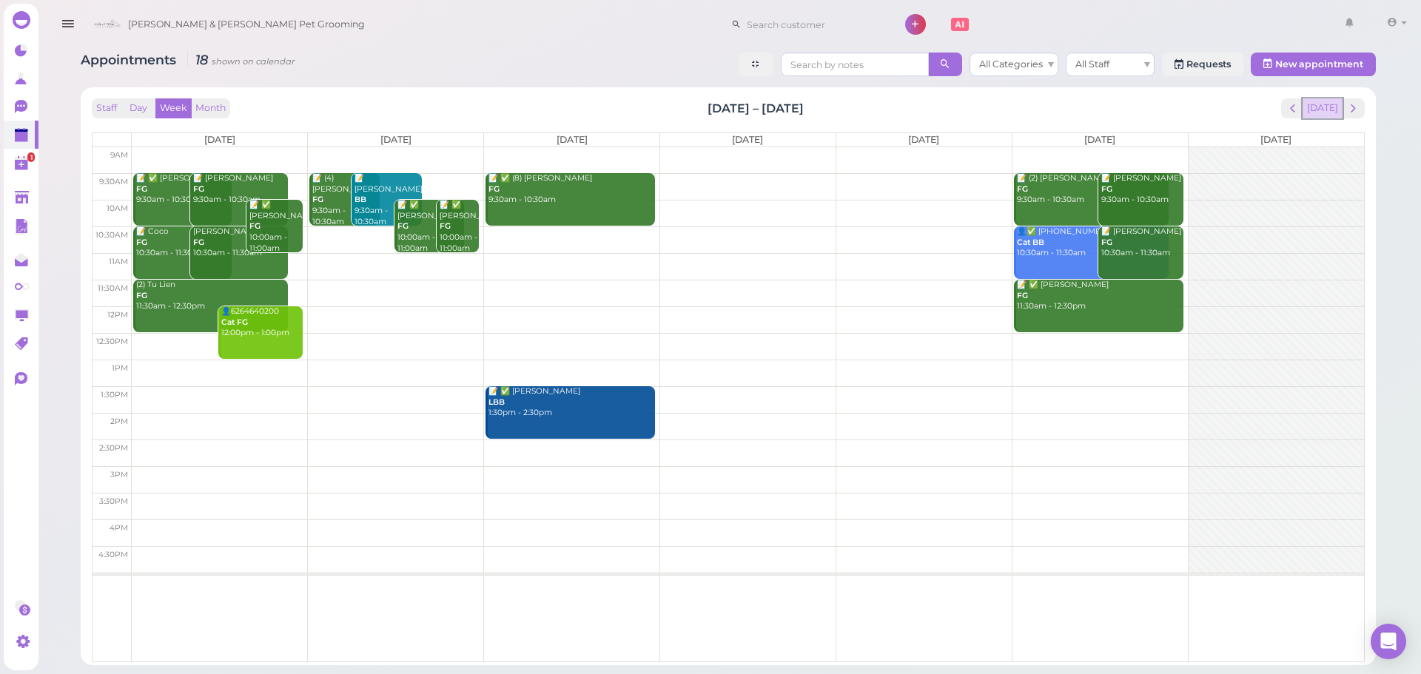
click at [1315, 104] on button "[DATE]" at bounding box center [1323, 108] width 40 height 20
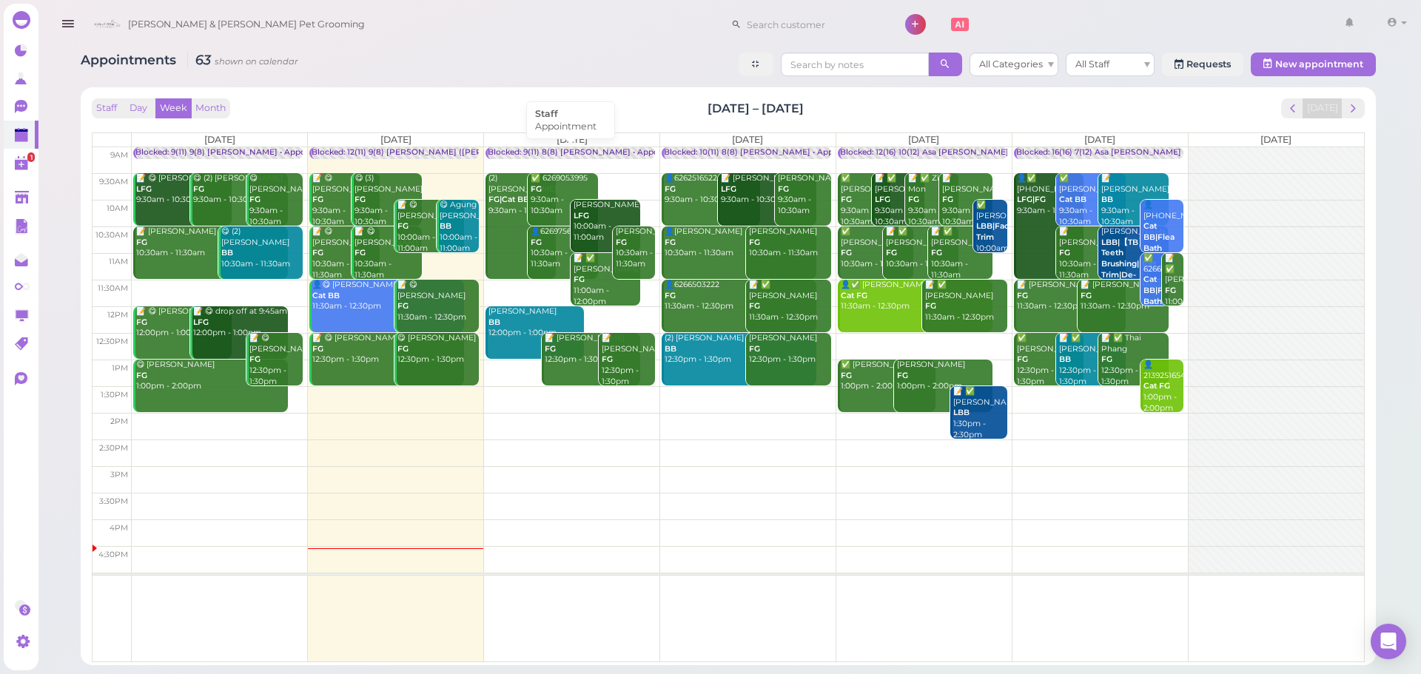
click at [566, 152] on div "Blocked: 9(11) 8(8) [PERSON_NAME] • Appointment" at bounding box center [589, 152] width 202 height 11
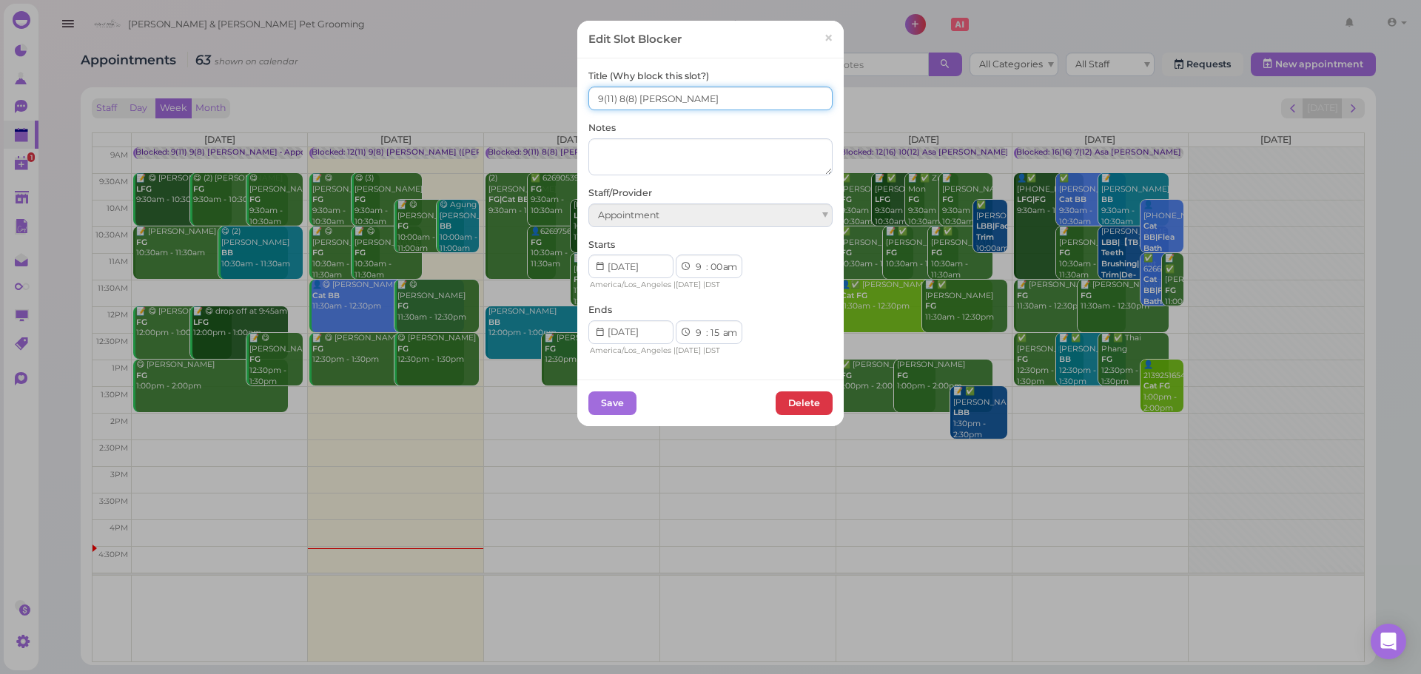
click at [590, 103] on input "9(11) 8(8) [PERSON_NAME]" at bounding box center [710, 99] width 244 height 24
type input "10(11) 8(8) [PERSON_NAME]"
click at [602, 400] on button "Save" at bounding box center [612, 404] width 48 height 24
